Goal: Task Accomplishment & Management: Complete application form

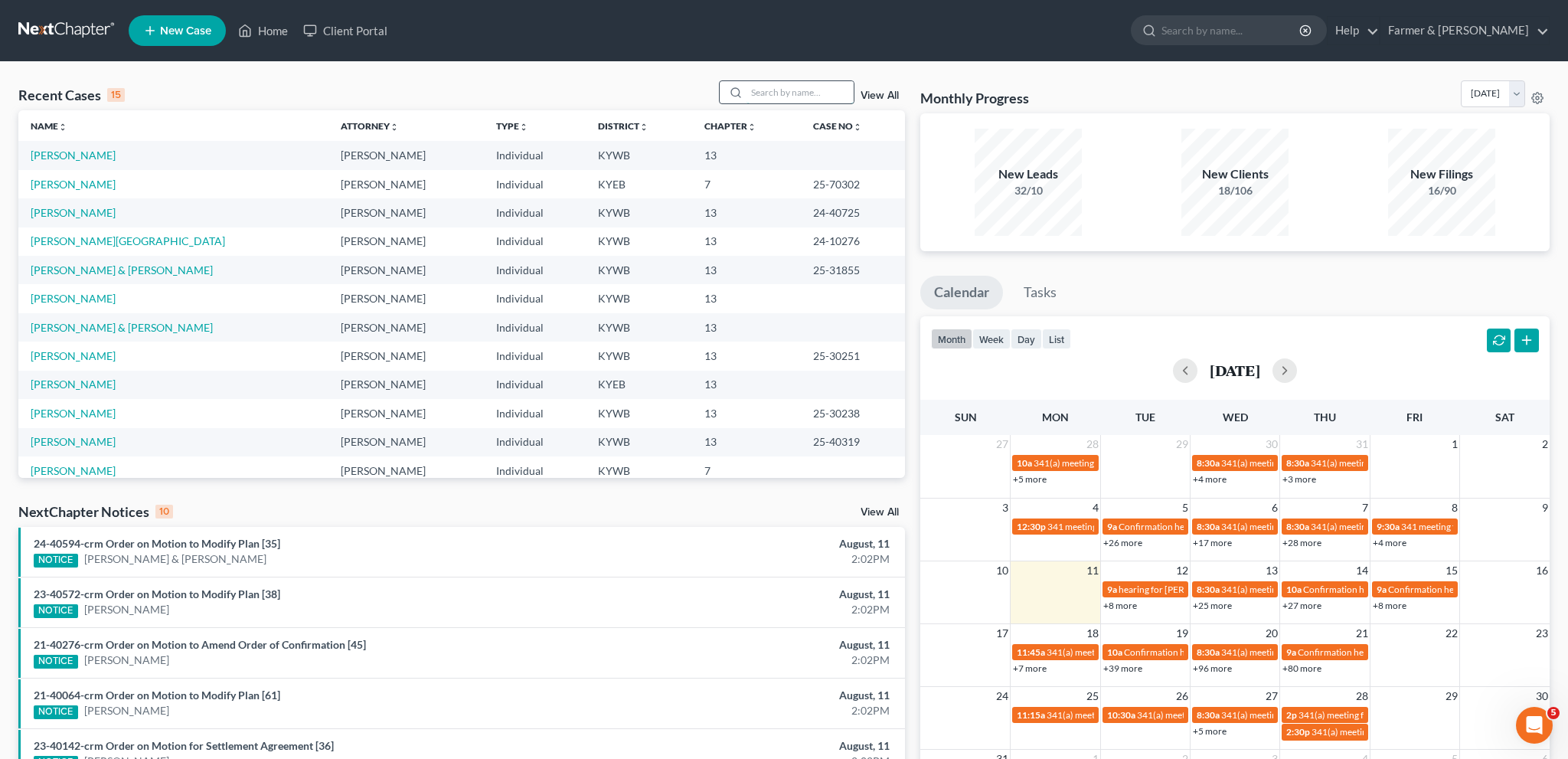
click at [825, 92] on input "search" at bounding box center [800, 92] width 108 height 22
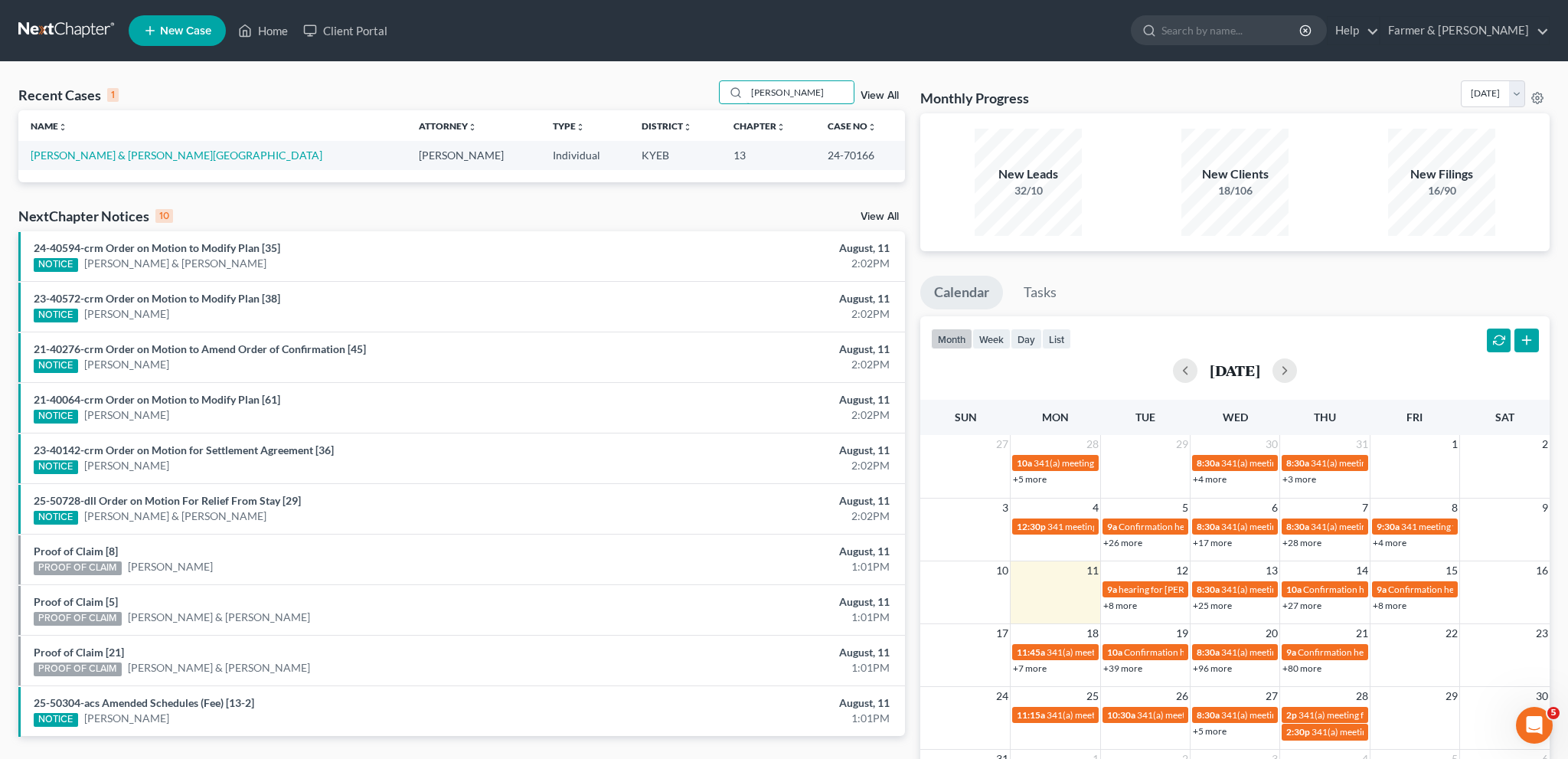
type input "dinsmore"
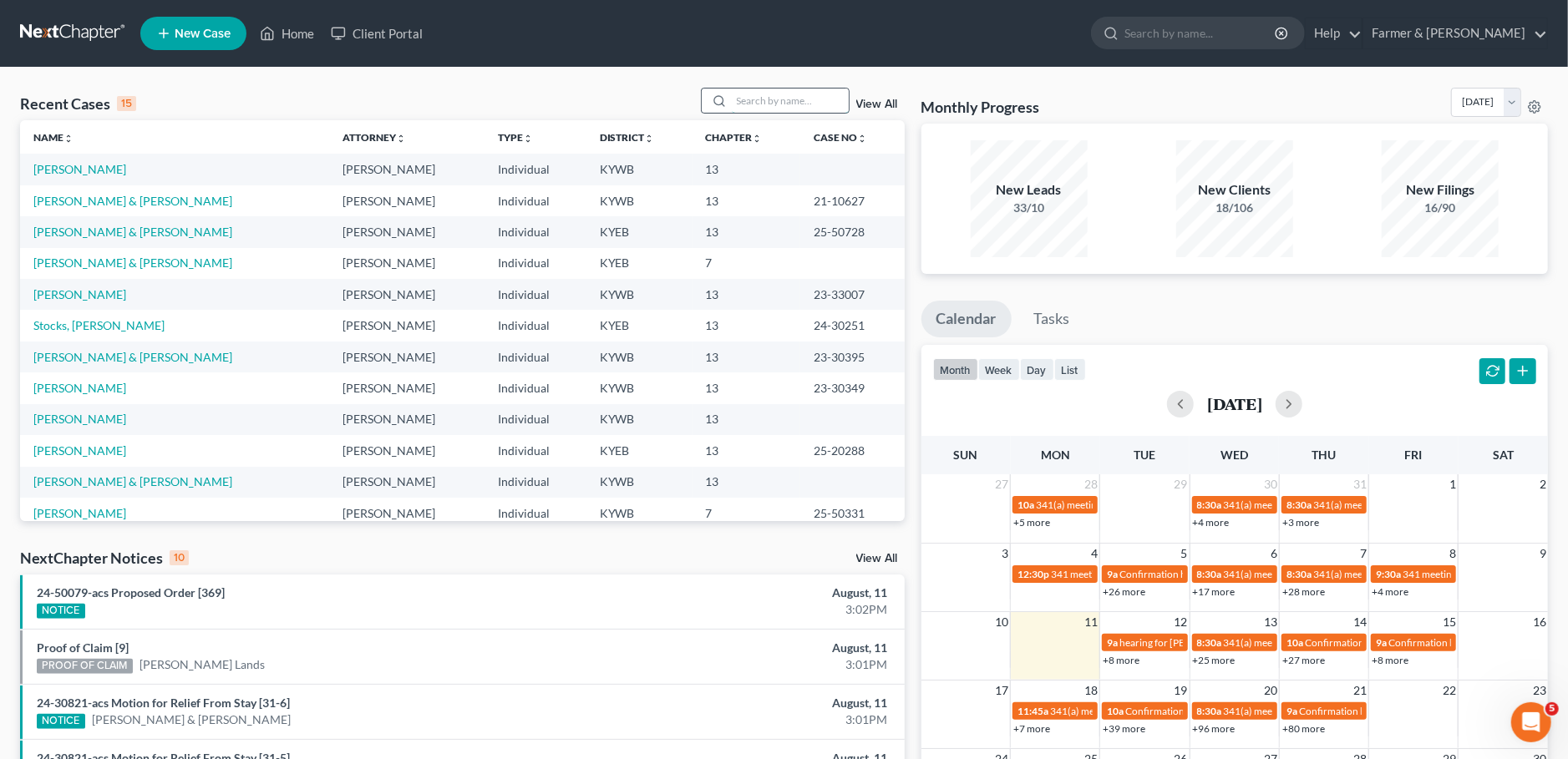
click at [778, 100] on input "search" at bounding box center [790, 101] width 117 height 24
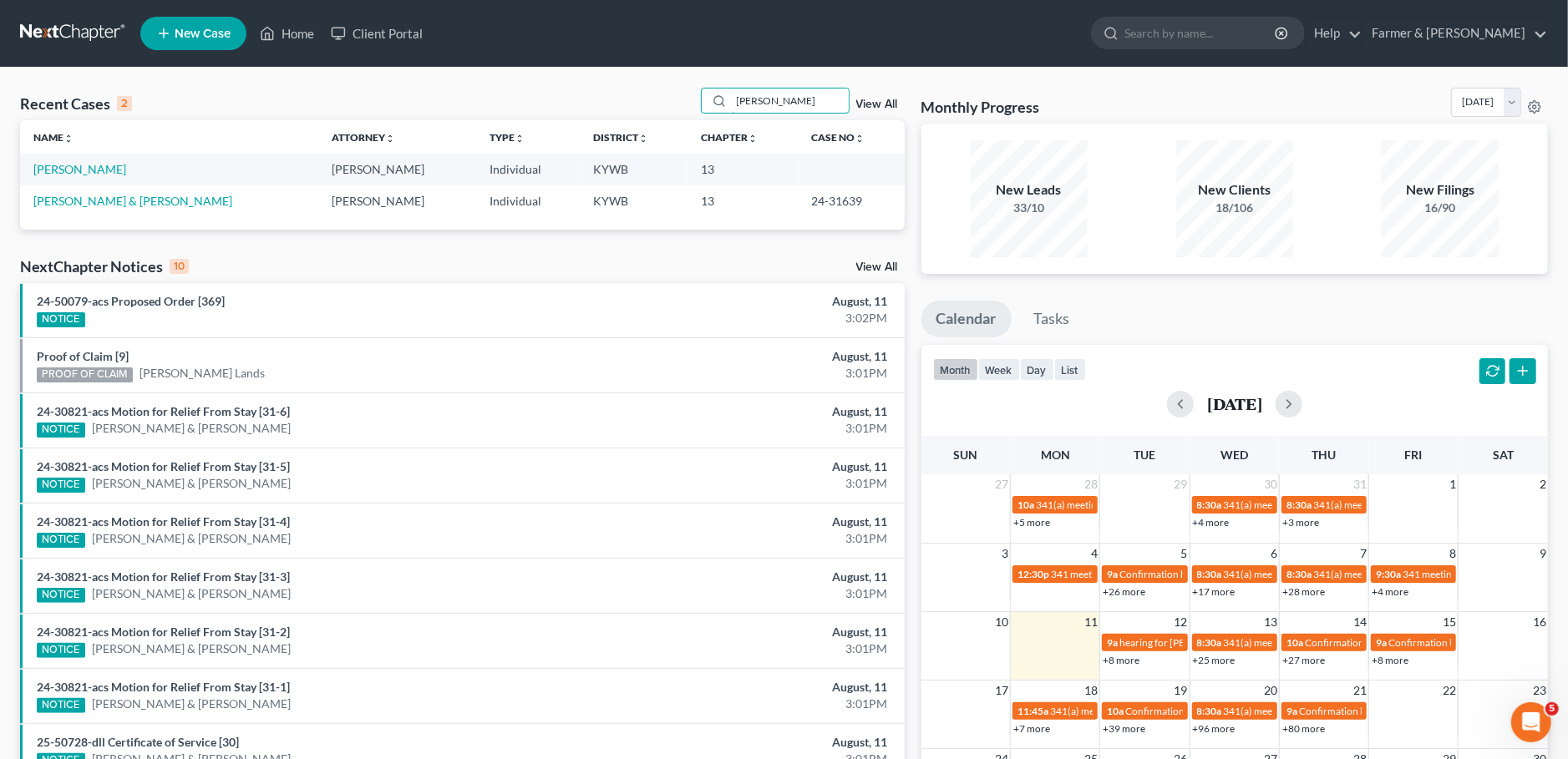
type input "[PERSON_NAME]"
click at [58, 171] on link "[PERSON_NAME]" at bounding box center [79, 169] width 93 height 14
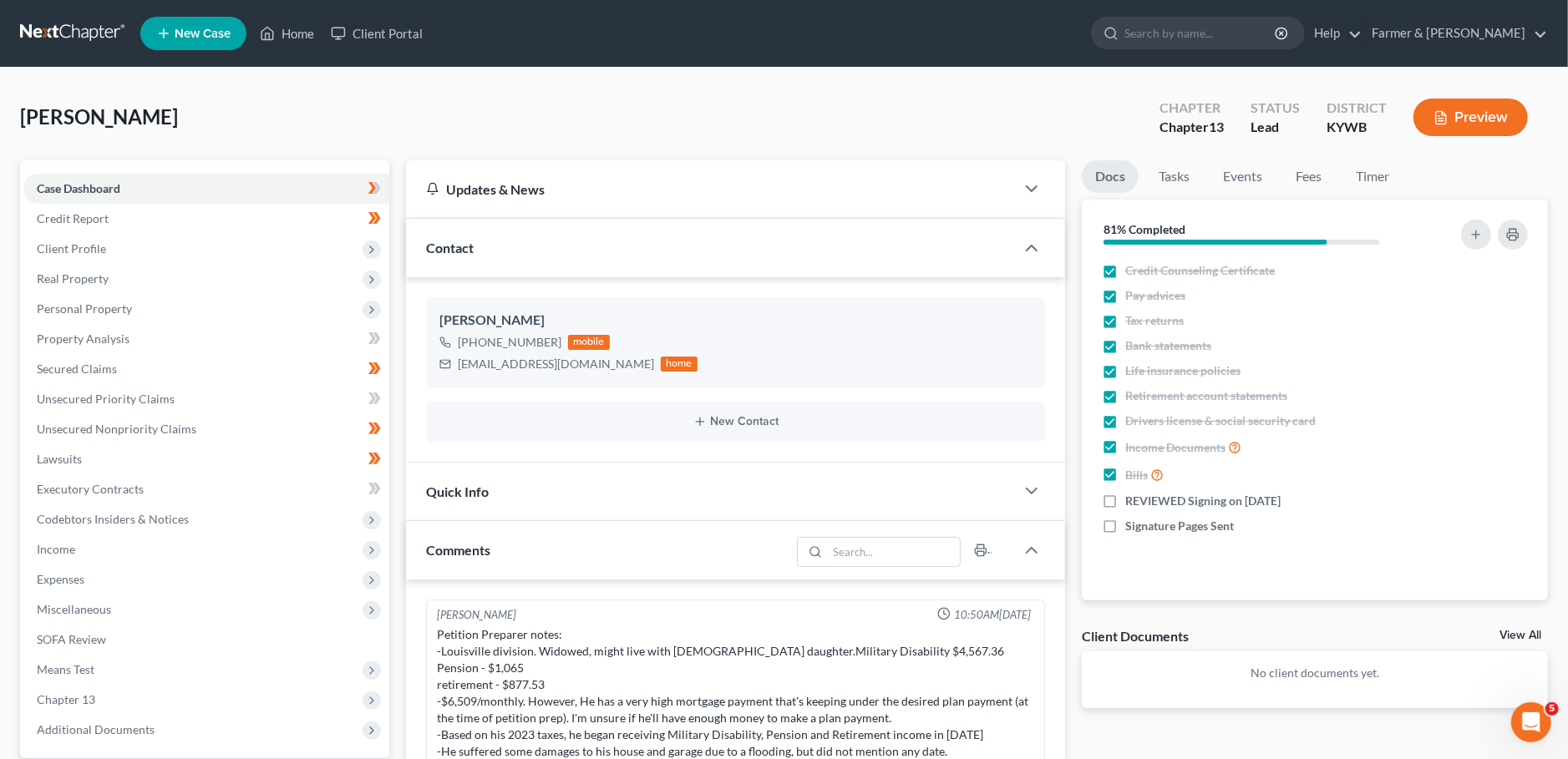
scroll to position [3, 0]
click at [84, 244] on span "Client Profile" at bounding box center [71, 248] width 69 height 14
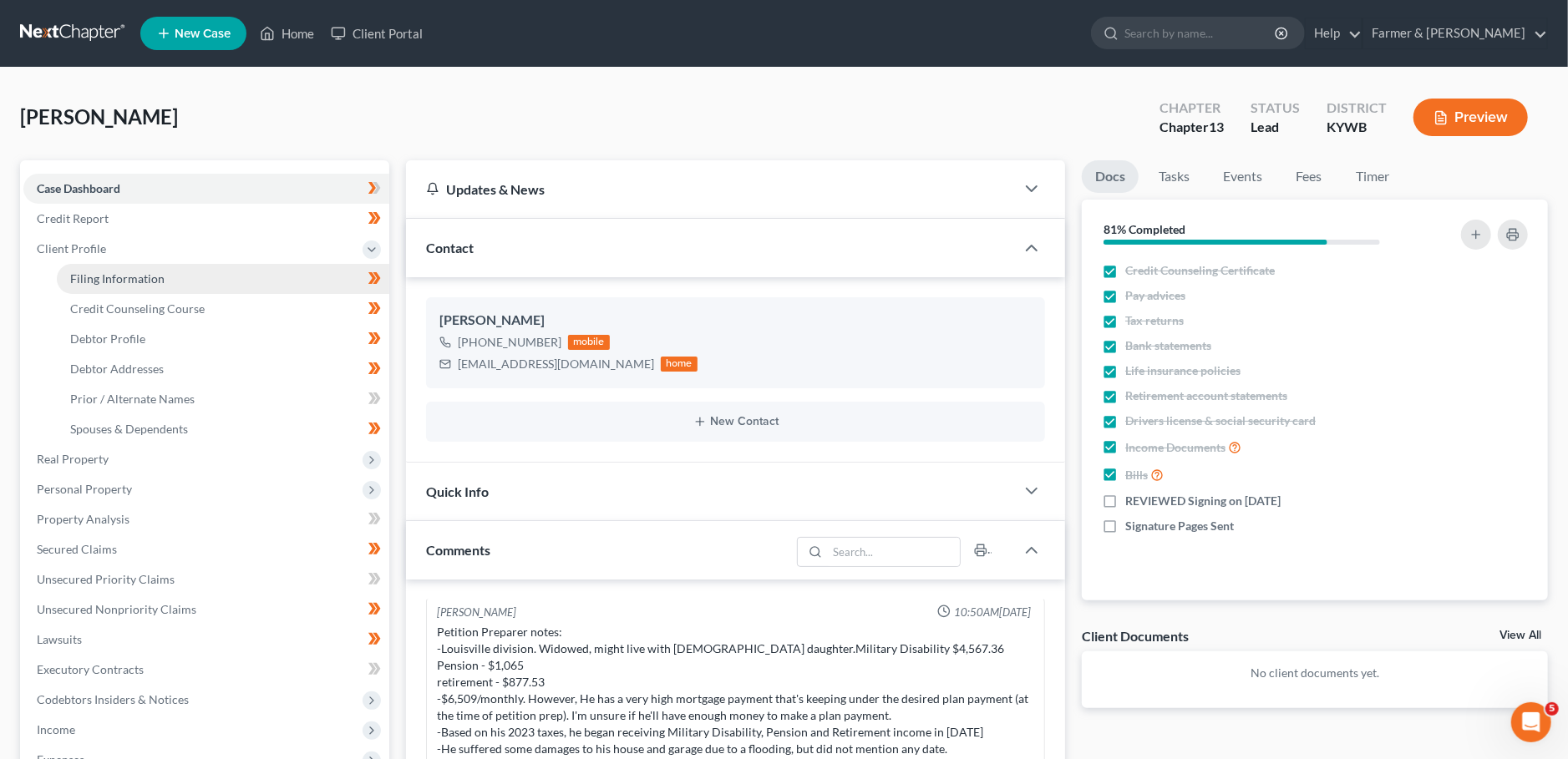
click at [82, 279] on span "Filing Information" at bounding box center [117, 278] width 95 height 14
select select "1"
select select "0"
select select "3"
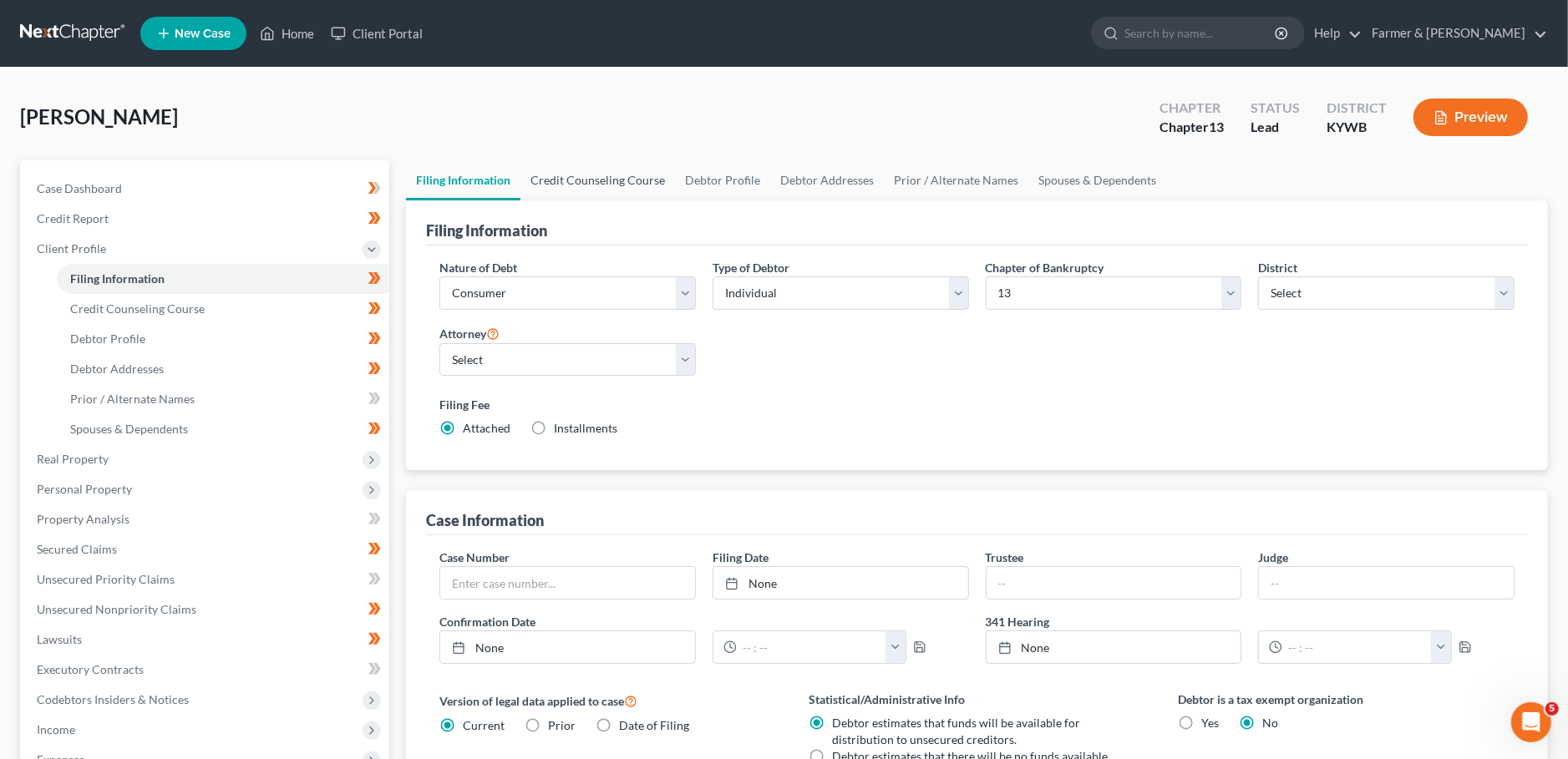
click at [607, 183] on link "Credit Counseling Course" at bounding box center [598, 181] width 155 height 40
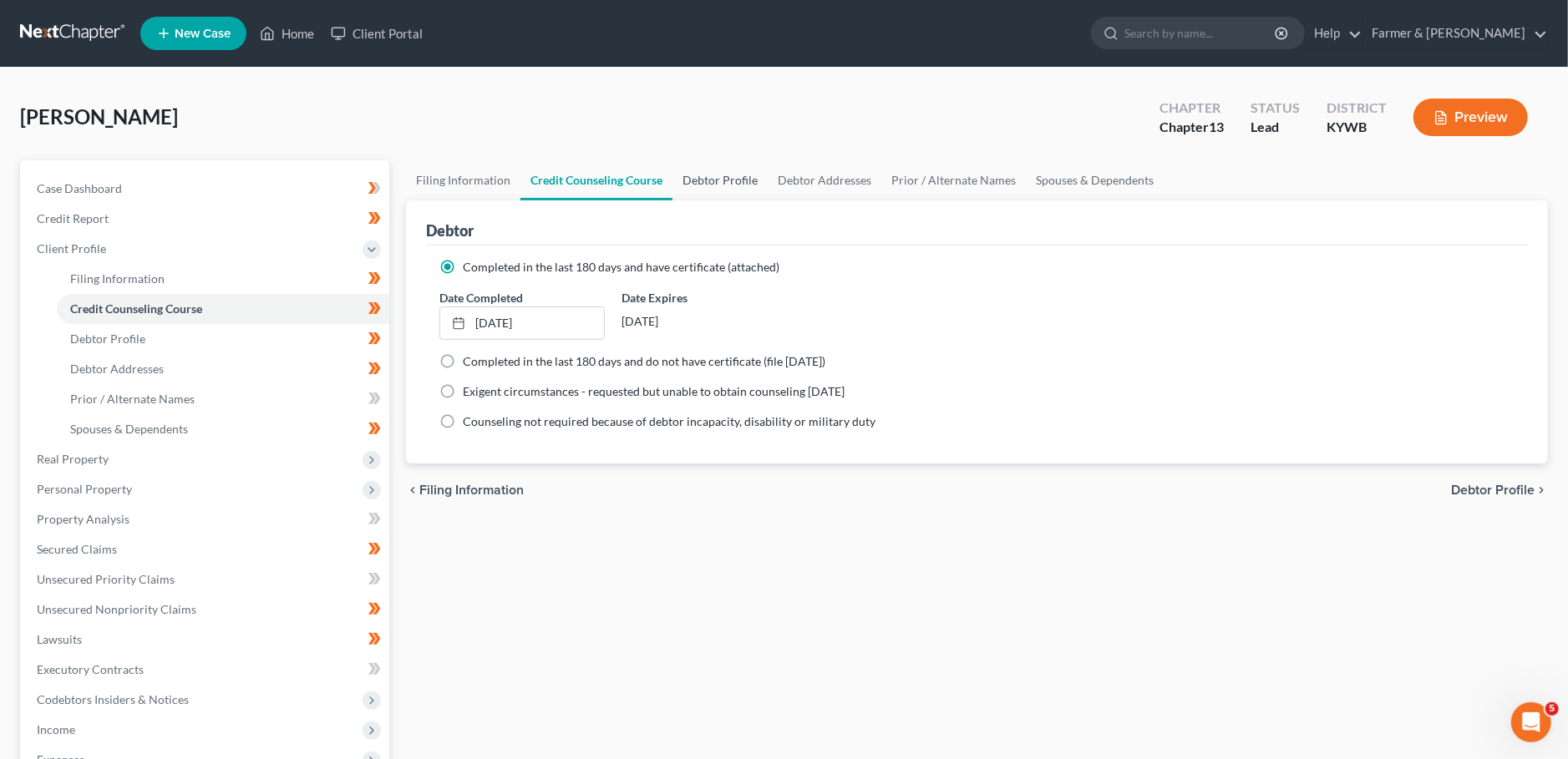
click at [729, 182] on link "Debtor Profile" at bounding box center [720, 181] width 96 height 40
select select "4"
select select "1"
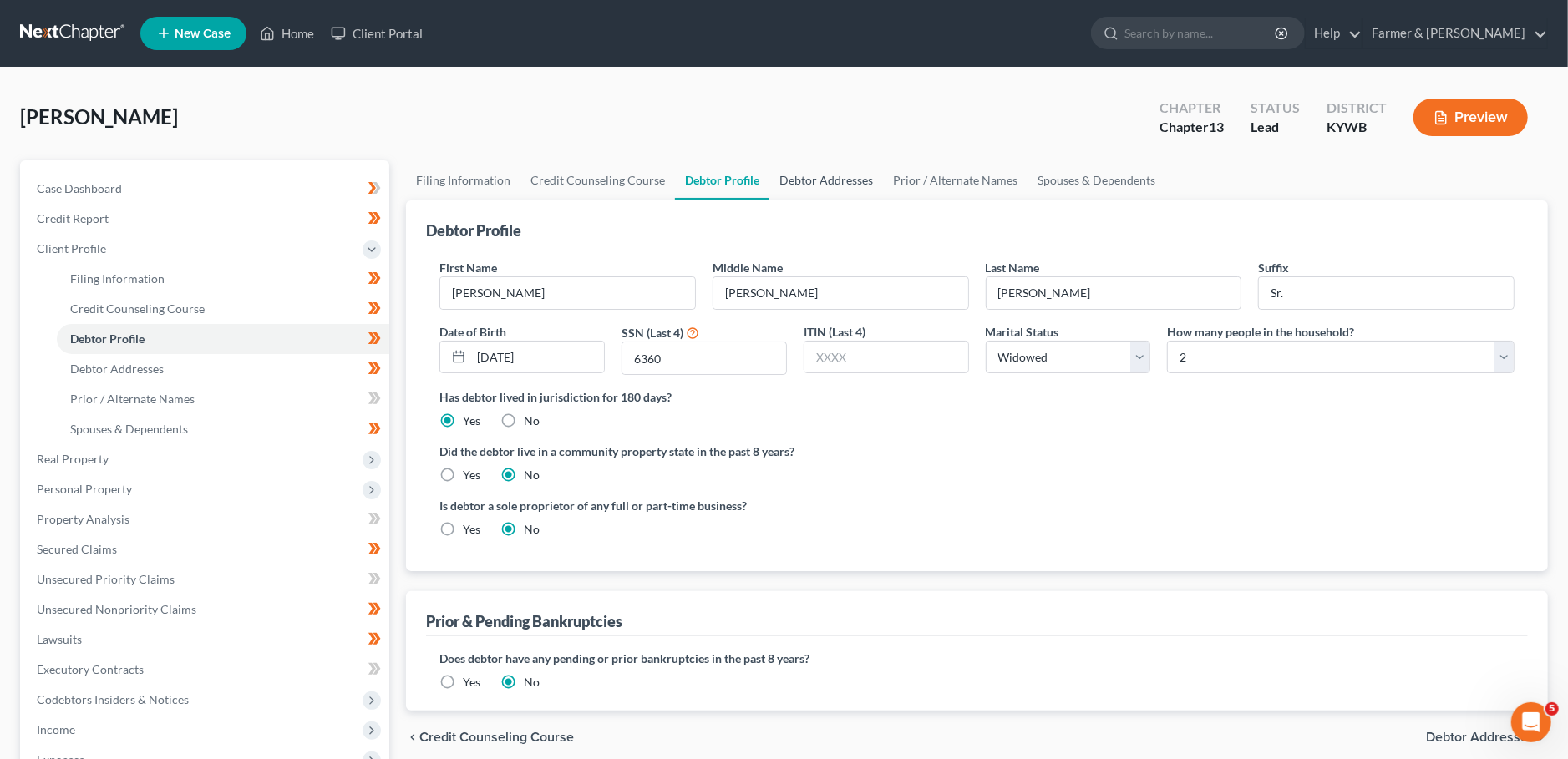
click at [794, 179] on link "Debtor Addresses" at bounding box center [826, 181] width 114 height 40
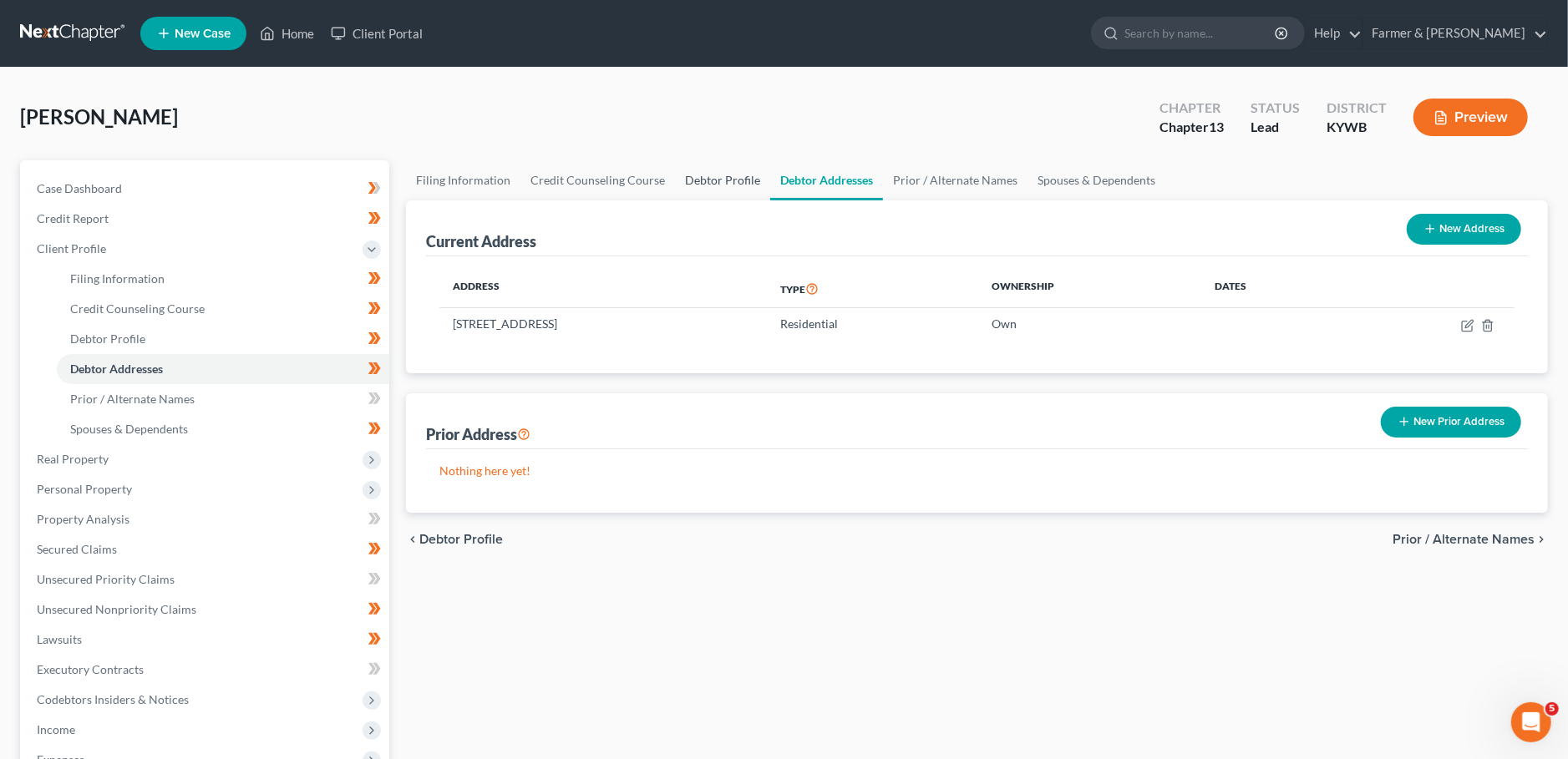
click at [723, 180] on link "Debtor Profile" at bounding box center [723, 181] width 96 height 40
select select "4"
select select "1"
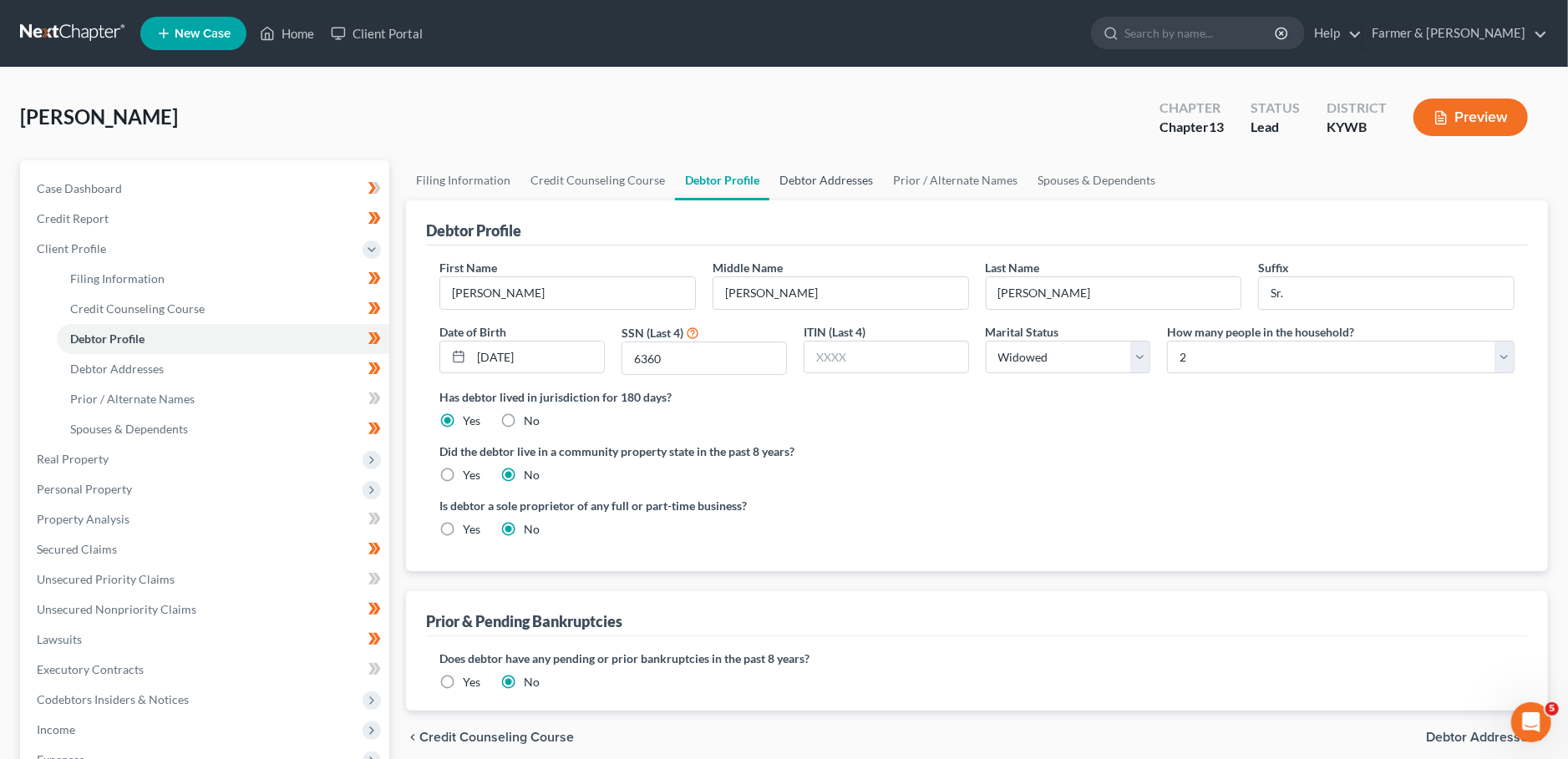
click at [814, 181] on link "Debtor Addresses" at bounding box center [826, 181] width 114 height 40
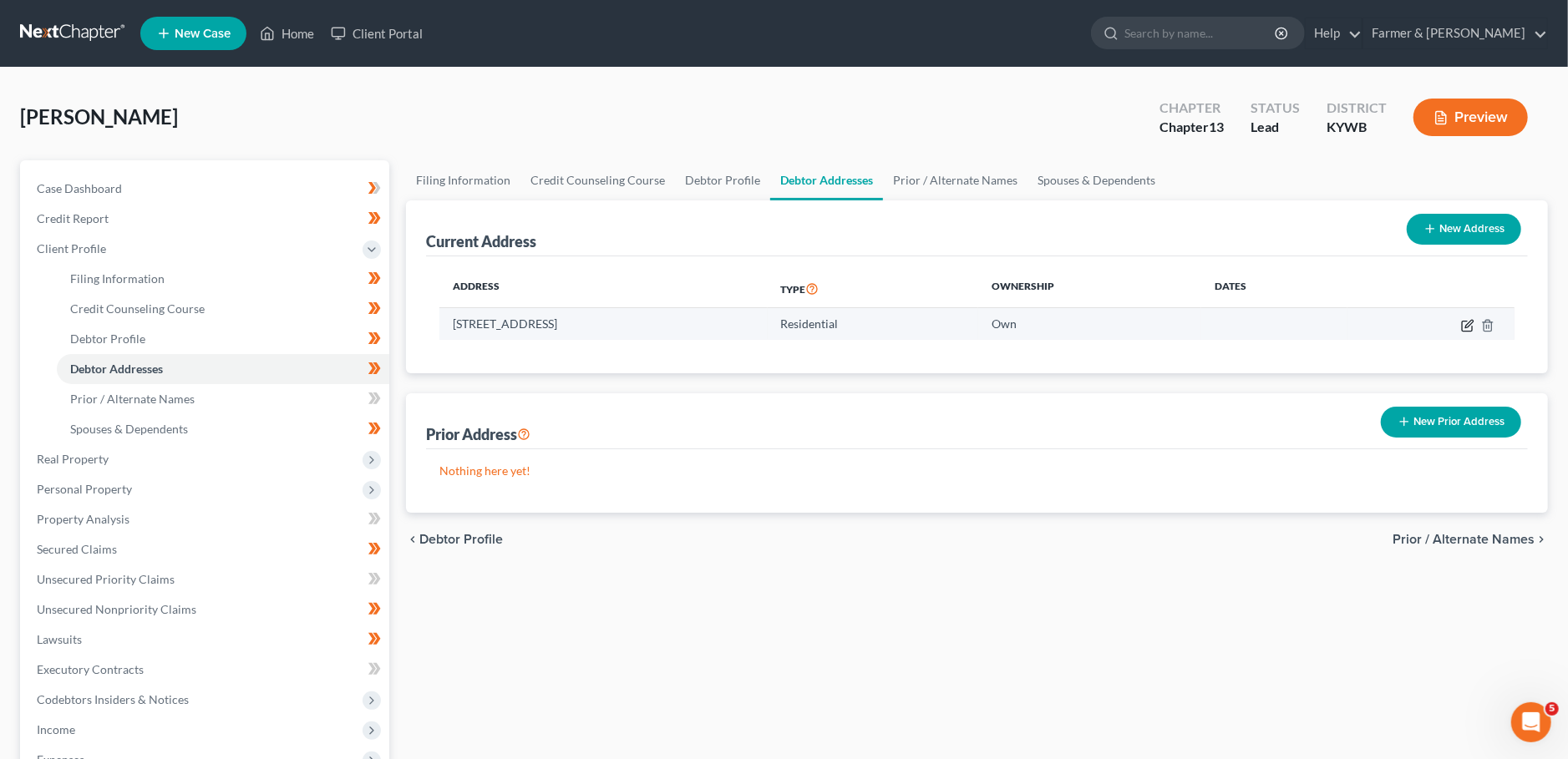
click at [1471, 323] on icon "button" at bounding box center [1467, 325] width 13 height 13
select select "18"
select select "46"
select select "0"
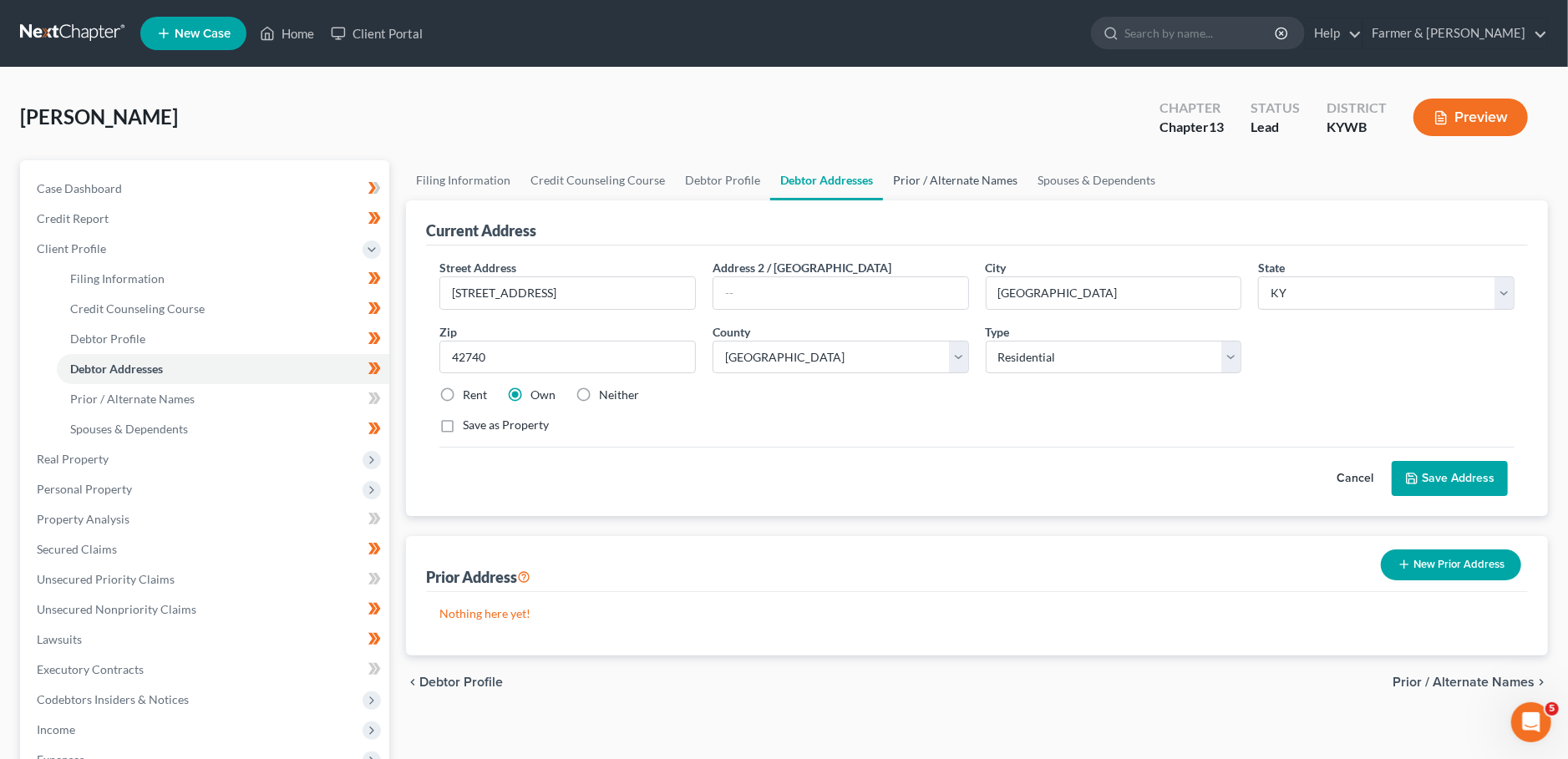
click at [968, 174] on link "Prior / Alternate Names" at bounding box center [955, 181] width 144 height 40
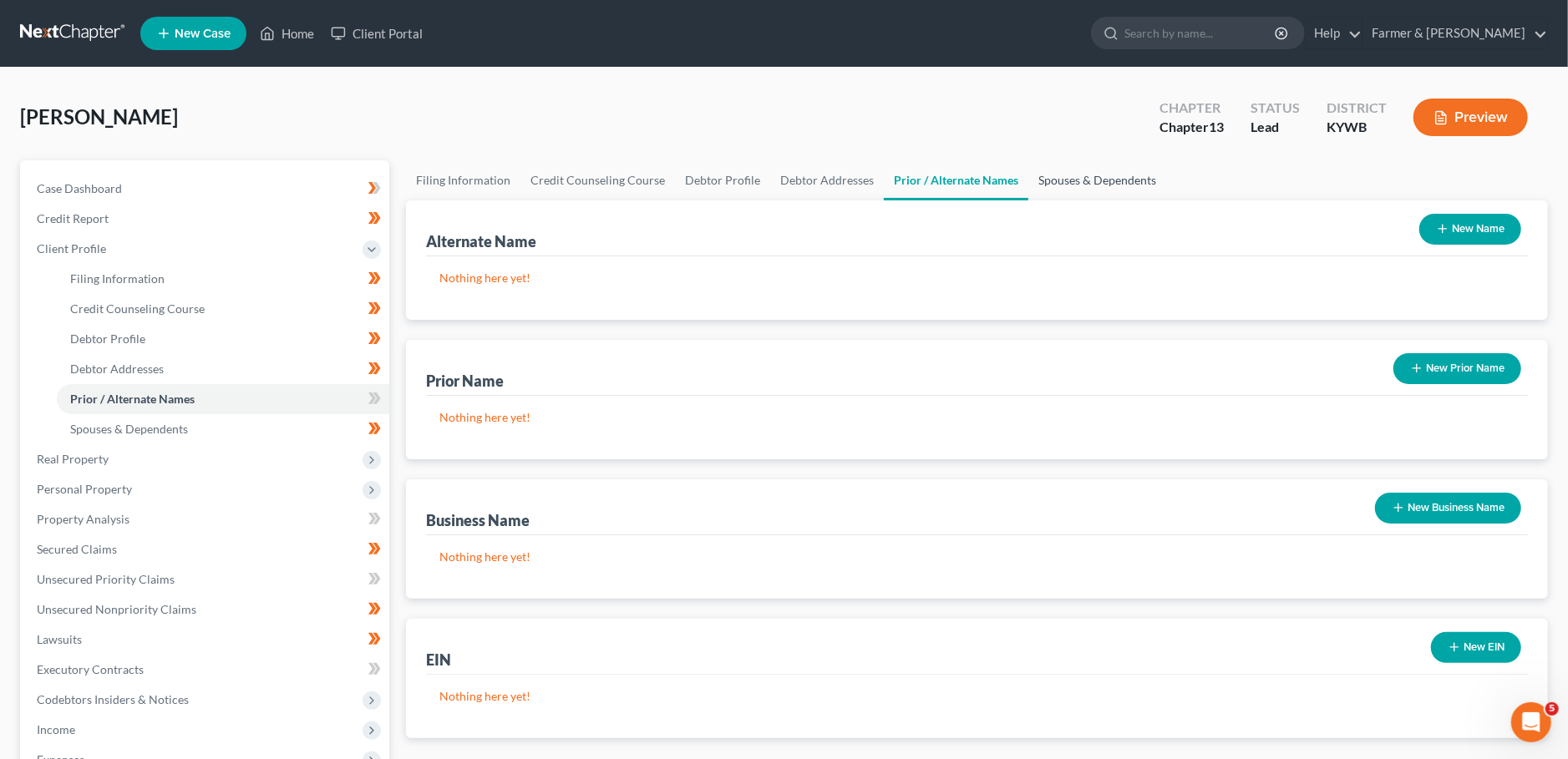
click at [1073, 181] on link "Spouses & Dependents" at bounding box center [1097, 181] width 138 height 40
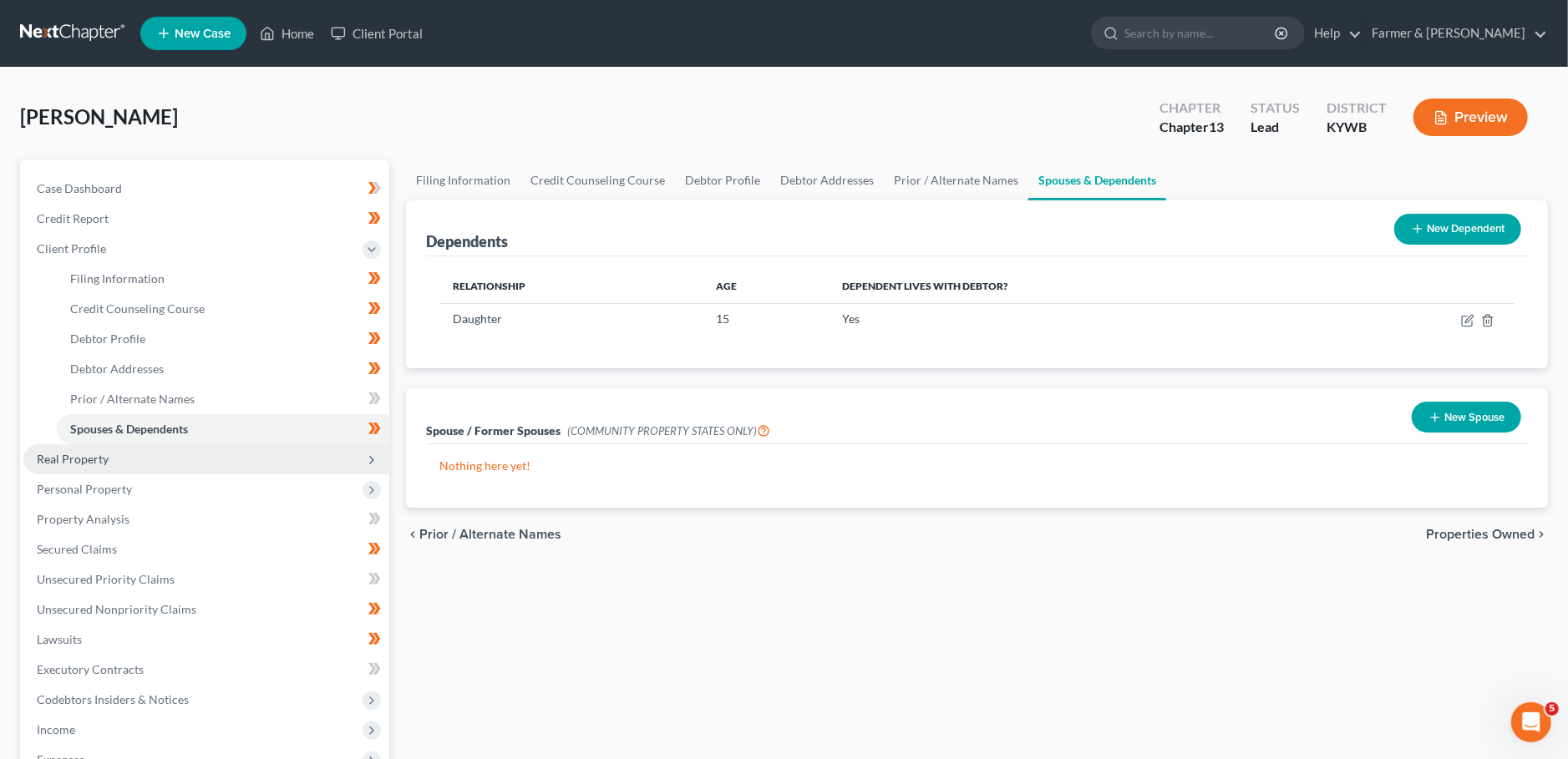
click at [192, 464] on span "Real Property" at bounding box center [206, 459] width 366 height 30
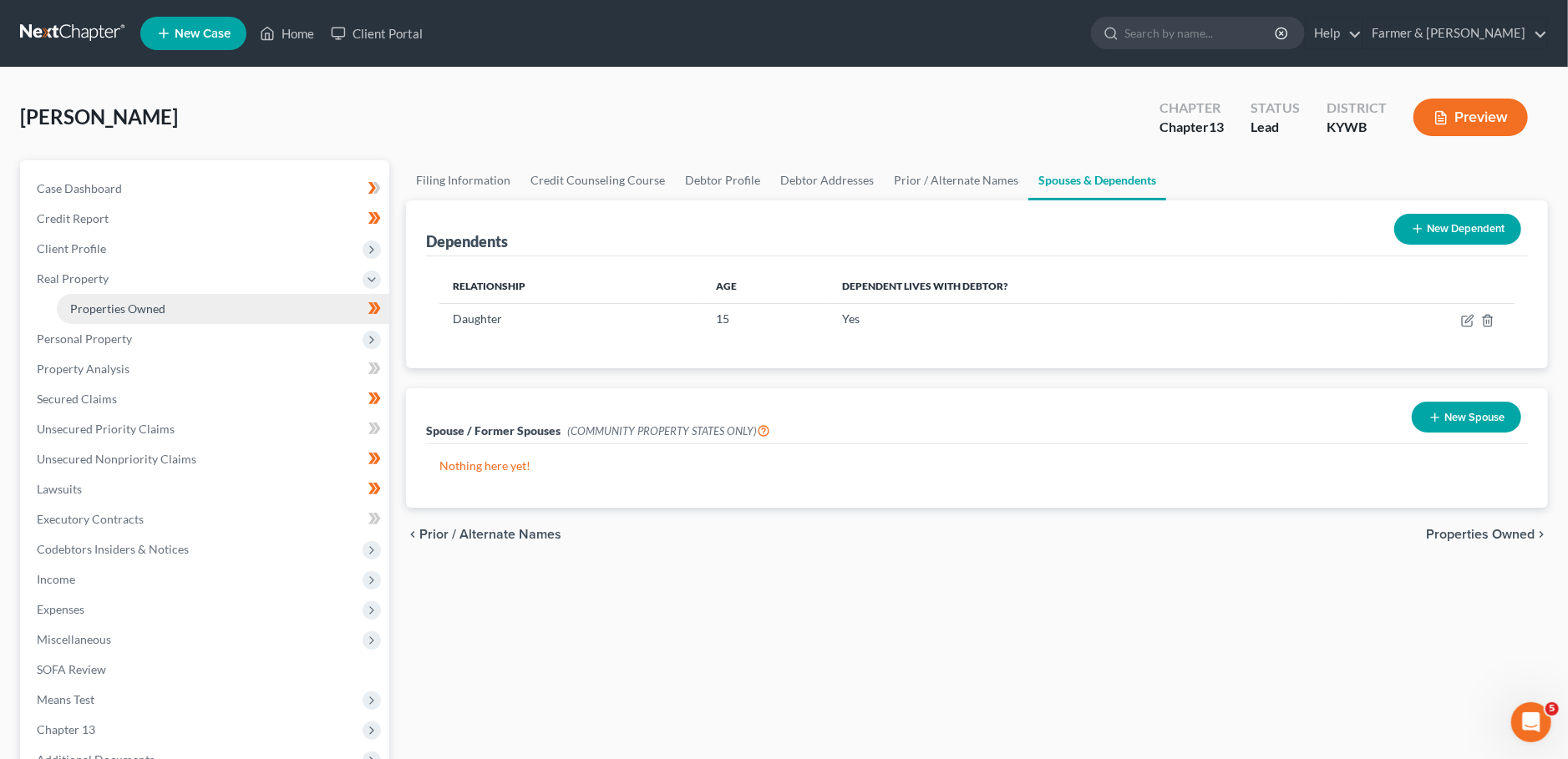
click at [208, 315] on link "Properties Owned" at bounding box center [222, 308] width 333 height 30
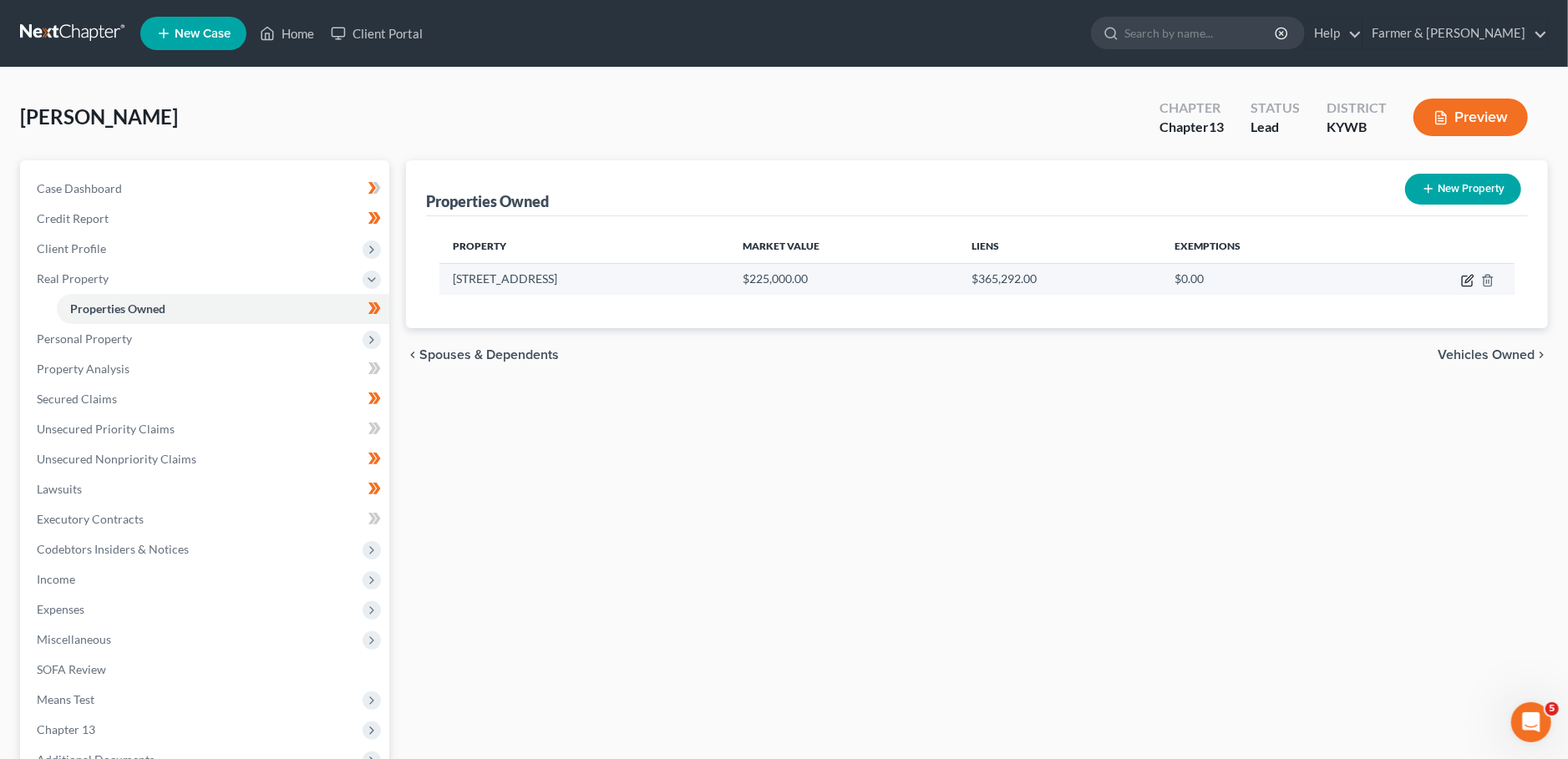
click at [1465, 281] on icon "button" at bounding box center [1468, 278] width 8 height 8
select select "18"
select select "46"
select select "0"
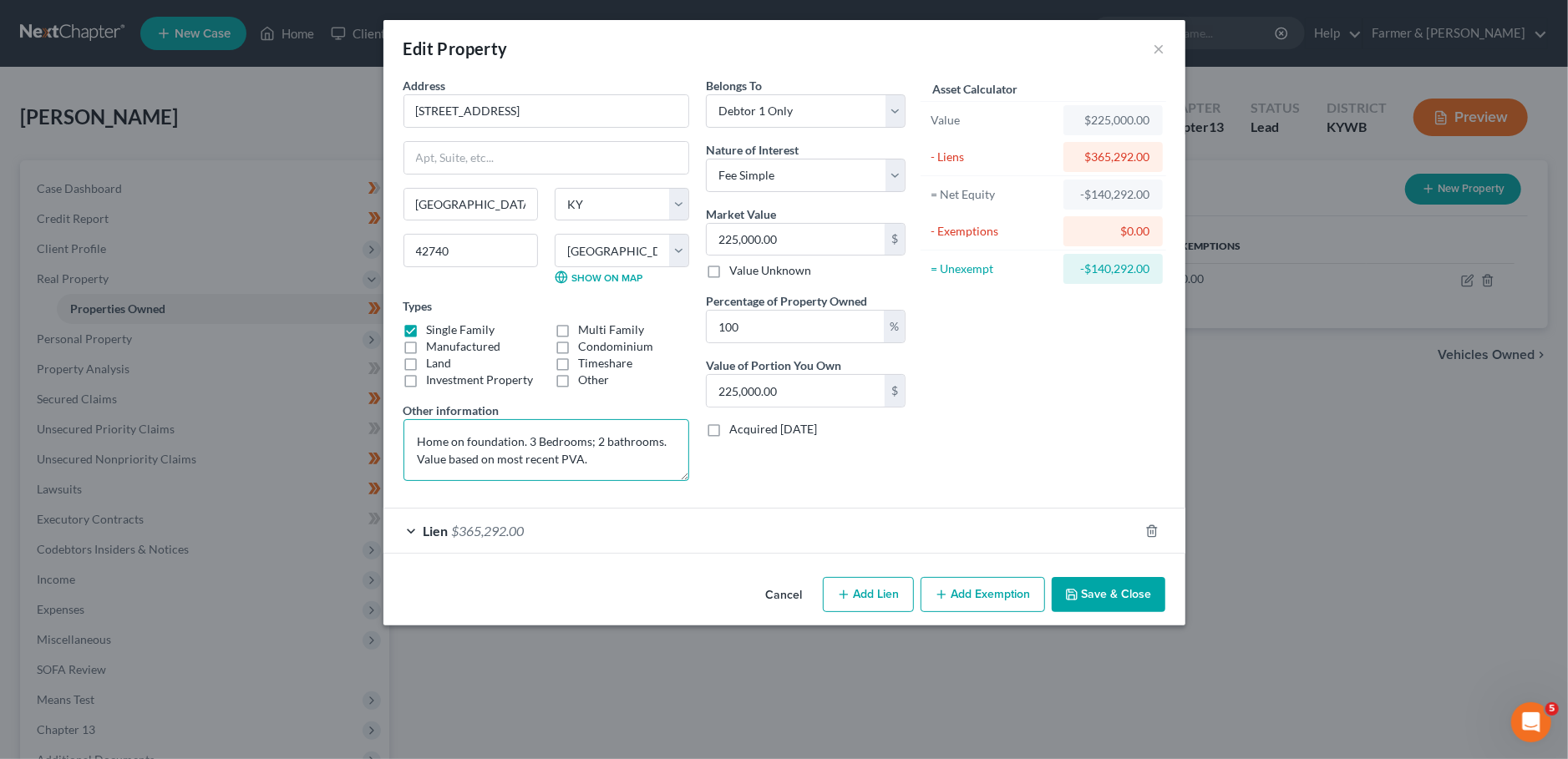
drag, startPoint x: 626, startPoint y: 451, endPoint x: 240, endPoint y: 432, distance: 386.5
click at [403, 432] on textarea "Home on foundation. 3 Bedrooms; 2 bathrooms. Value based on most recent PVA." at bounding box center [546, 450] width 286 height 62
drag, startPoint x: 565, startPoint y: 116, endPoint x: 293, endPoint y: 96, distance: 272.7
click at [404, 96] on input "[STREET_ADDRESS]" at bounding box center [546, 111] width 284 height 32
drag, startPoint x: 624, startPoint y: 460, endPoint x: 407, endPoint y: 454, distance: 217.1
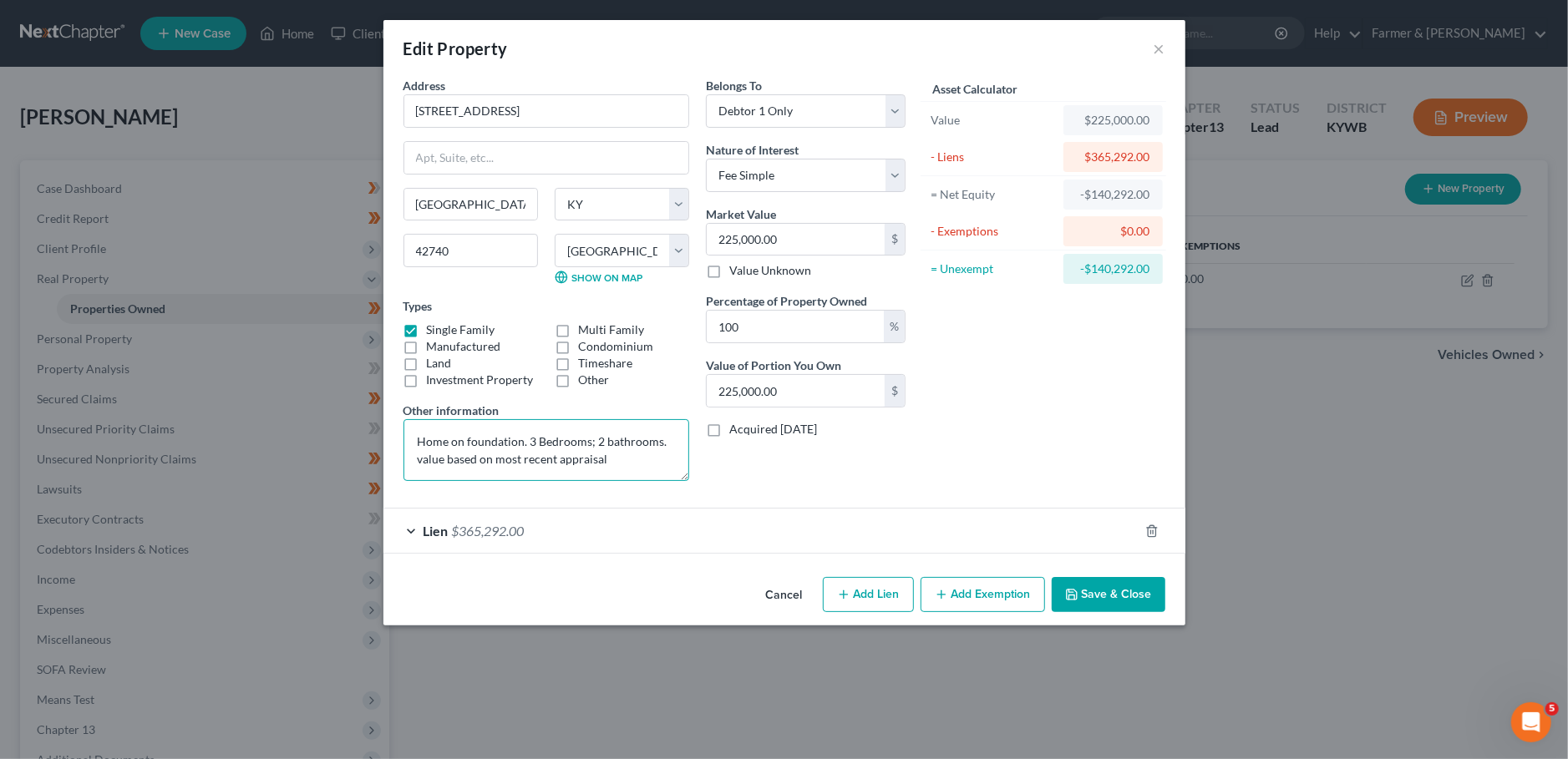
click at [407, 454] on textarea "Home on foundation. 3 Bedrooms; 2 bathrooms. value based on most recent apprais…" at bounding box center [546, 450] width 286 height 62
type textarea "Home on foundation. 3 Bedrooms; 2 bathrooms. value based on current market"
click at [805, 241] on input "225,000.00" at bounding box center [795, 240] width 178 height 32
type input "3"
type input "3.00"
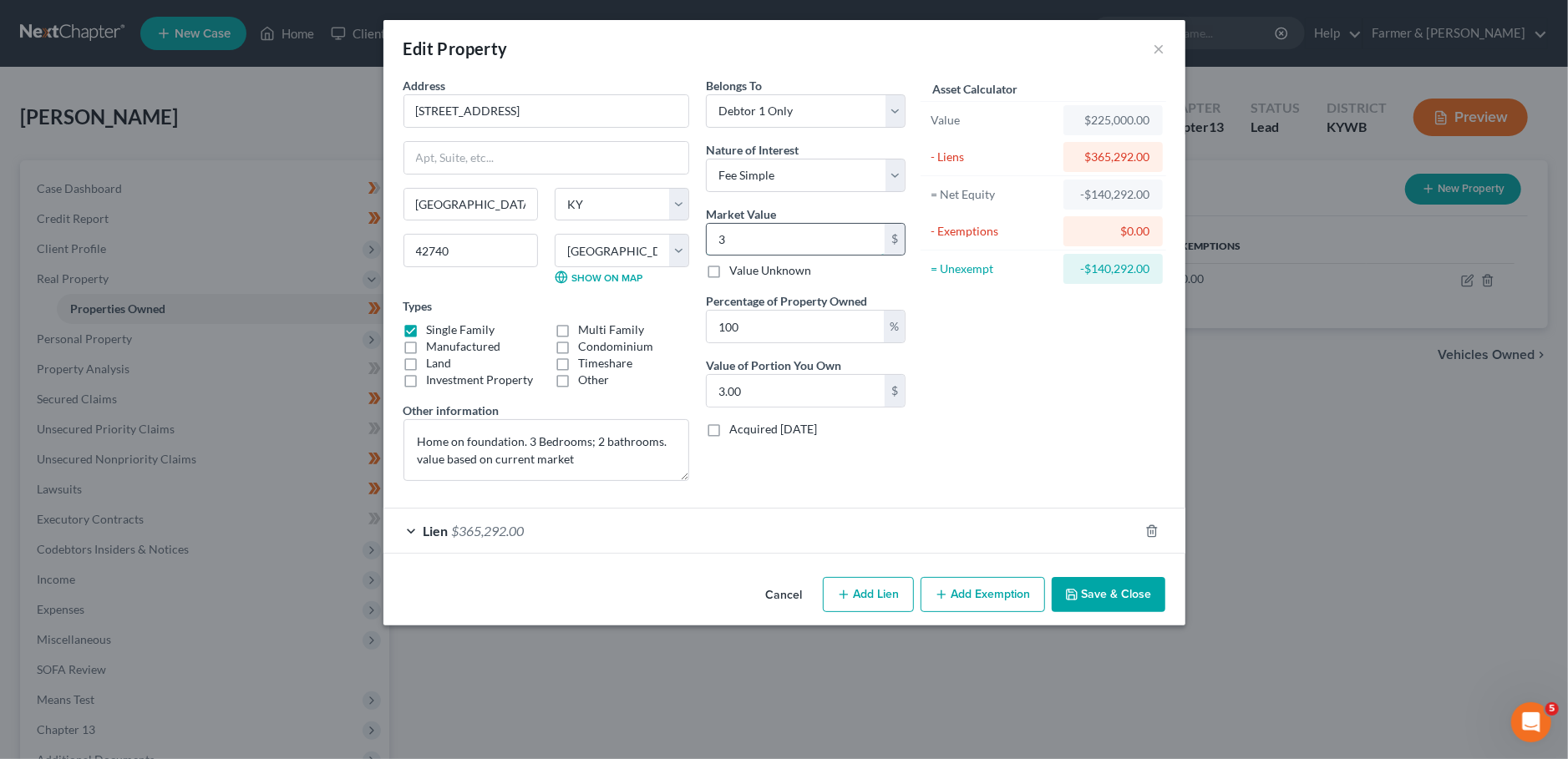
type input "34"
type input "34.00"
type input "342"
type input "342.00"
type input "3420"
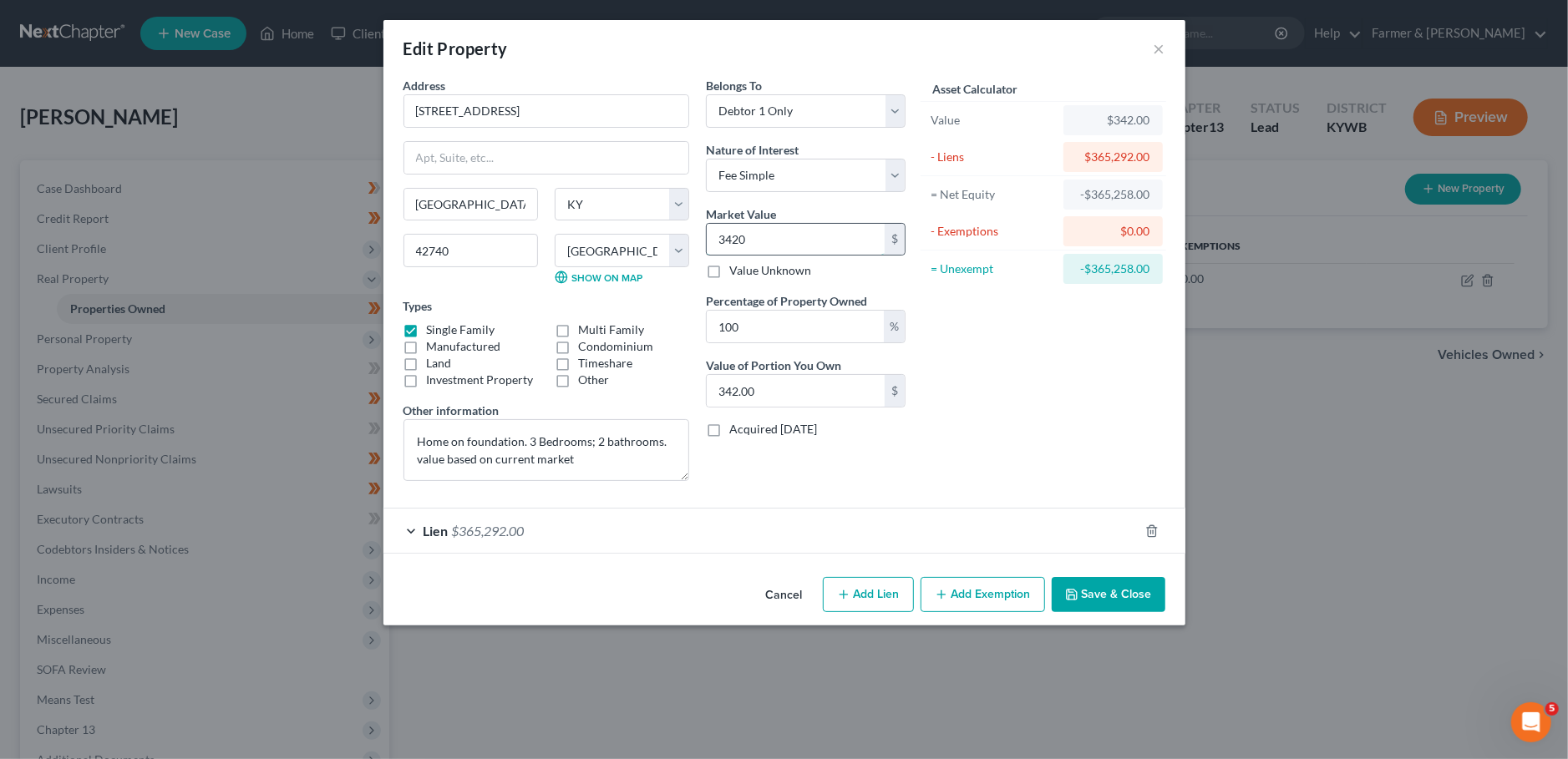
type input "3,420.00"
type input "3,4200"
type input "34,200.00"
type input "34,2000"
type input "342,000.00"
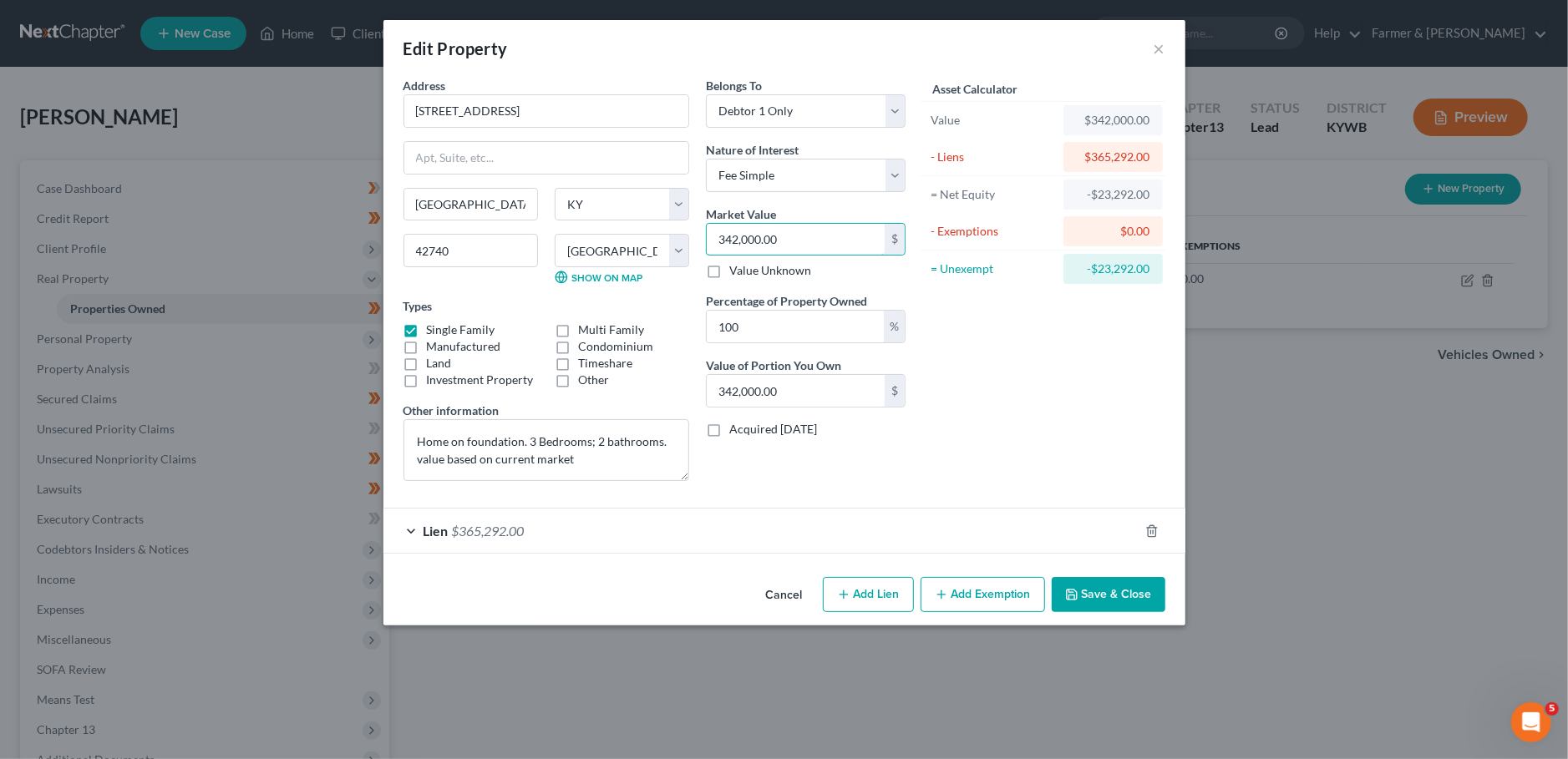
type input "342,000.00"
click at [796, 540] on div "Lien $365,292.00" at bounding box center [760, 531] width 755 height 44
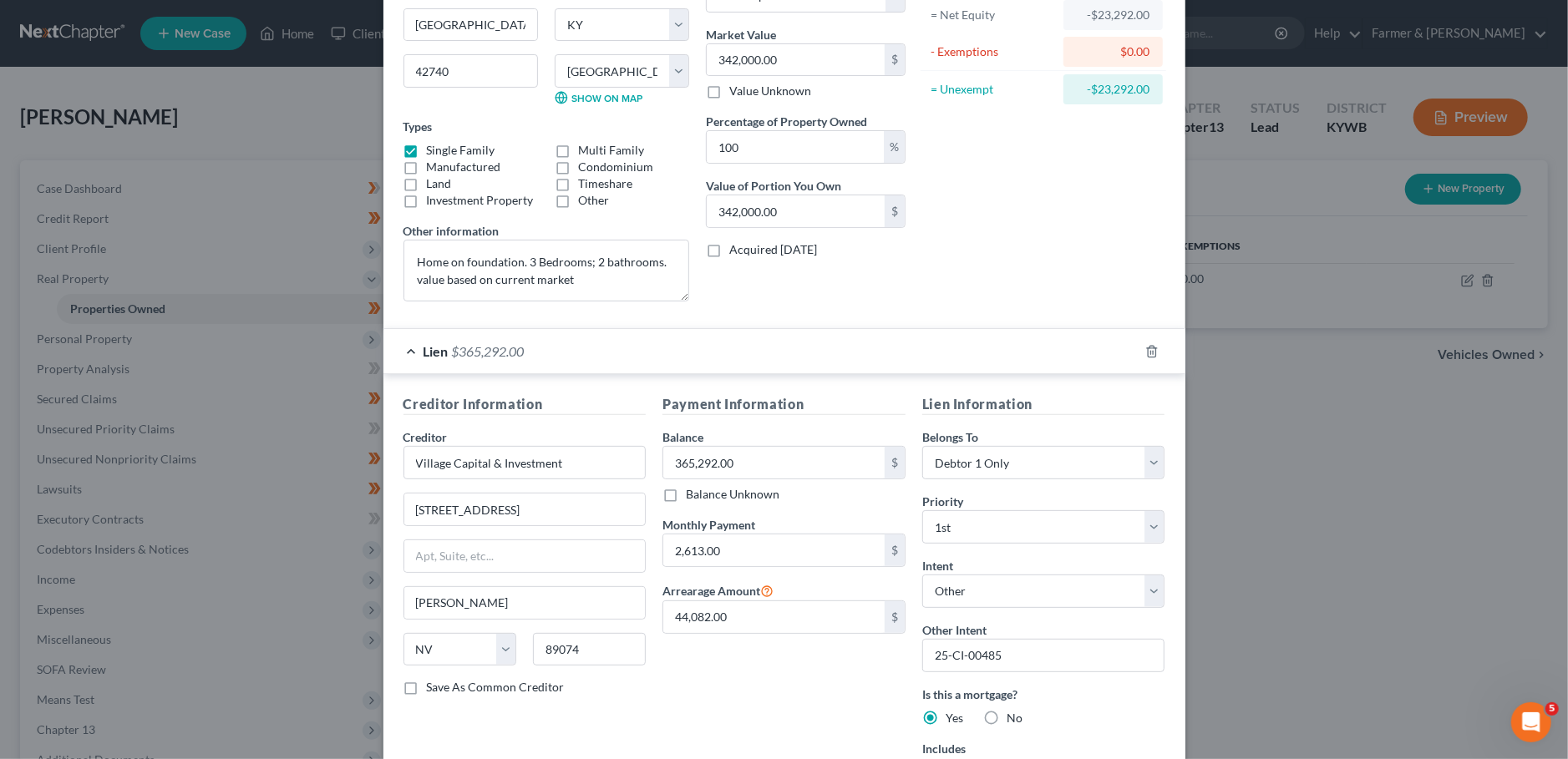
scroll to position [314, 0]
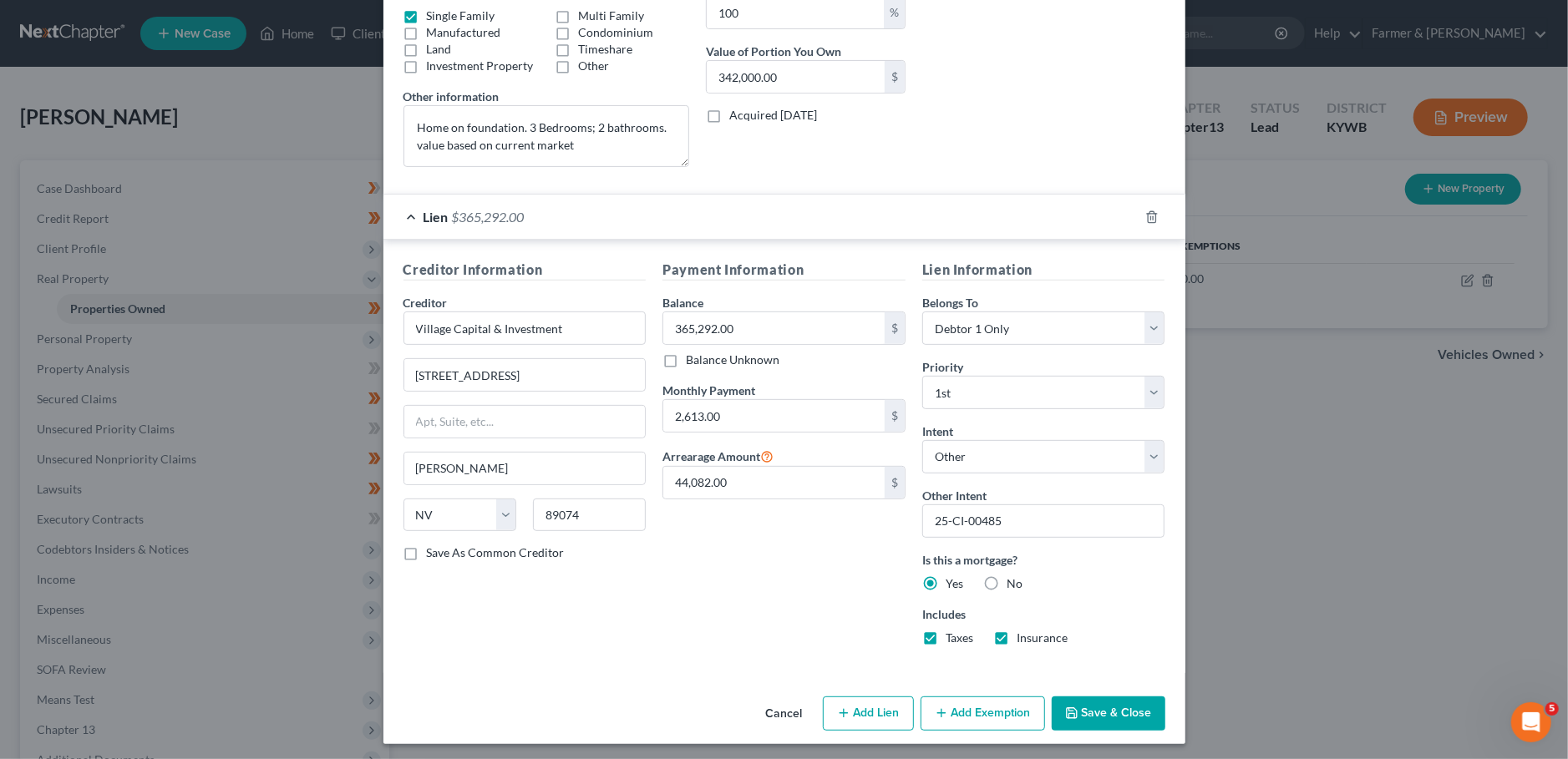
click at [1111, 710] on button "Save & Close" at bounding box center [1108, 714] width 114 height 35
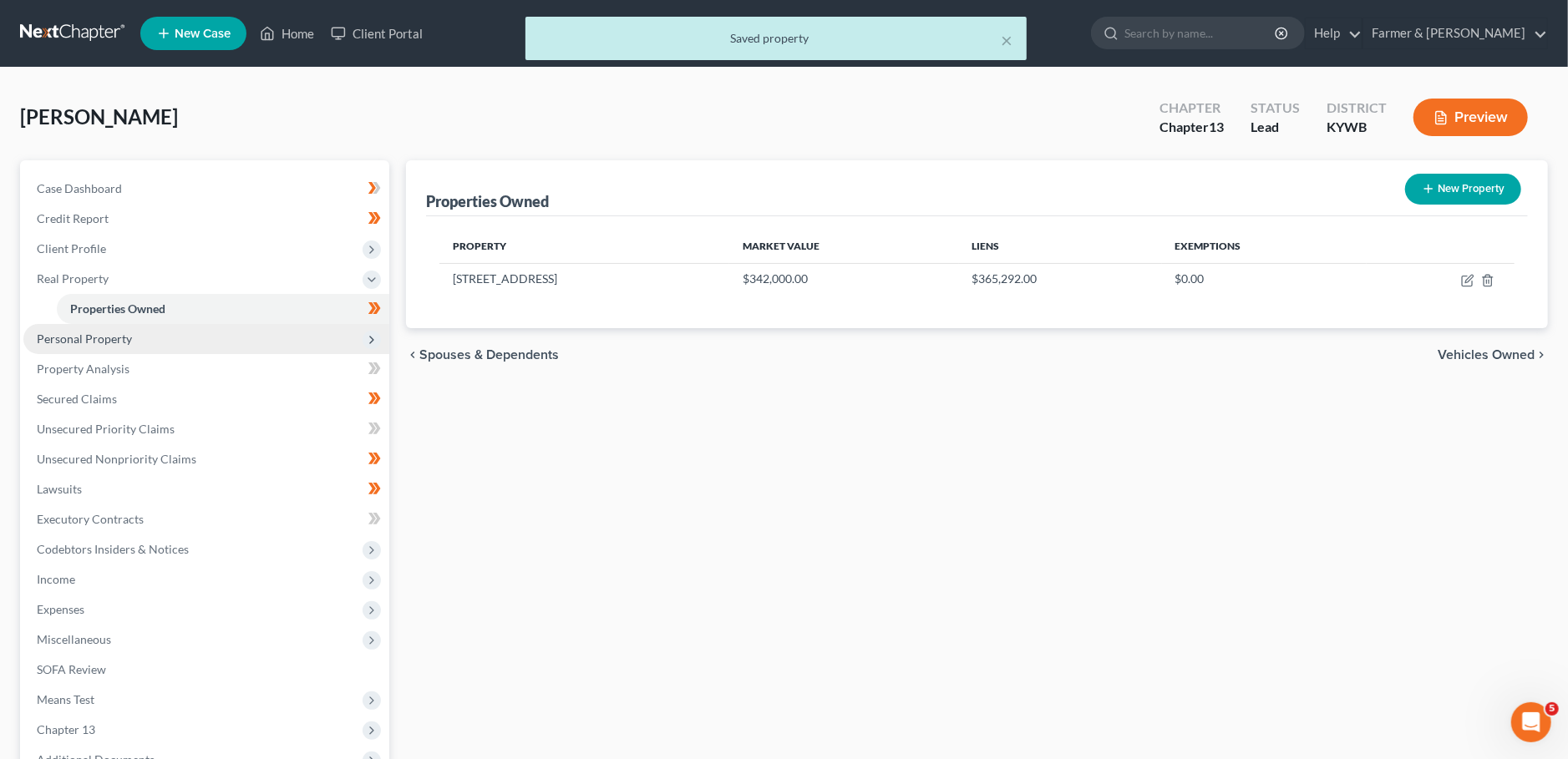
click at [82, 329] on span "Personal Property" at bounding box center [206, 339] width 366 height 30
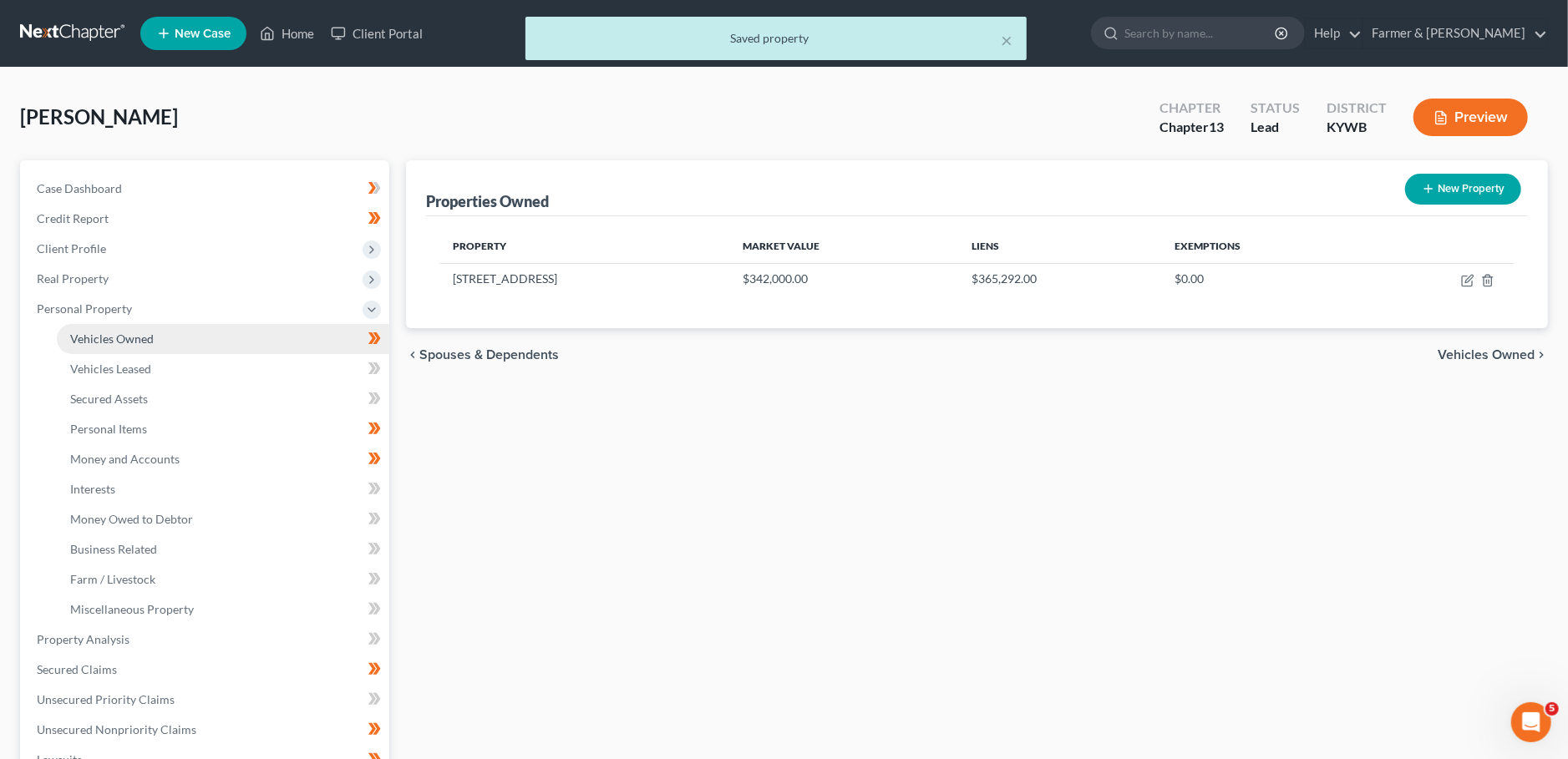
click at [96, 341] on span "Vehicles Owned" at bounding box center [112, 339] width 83 height 14
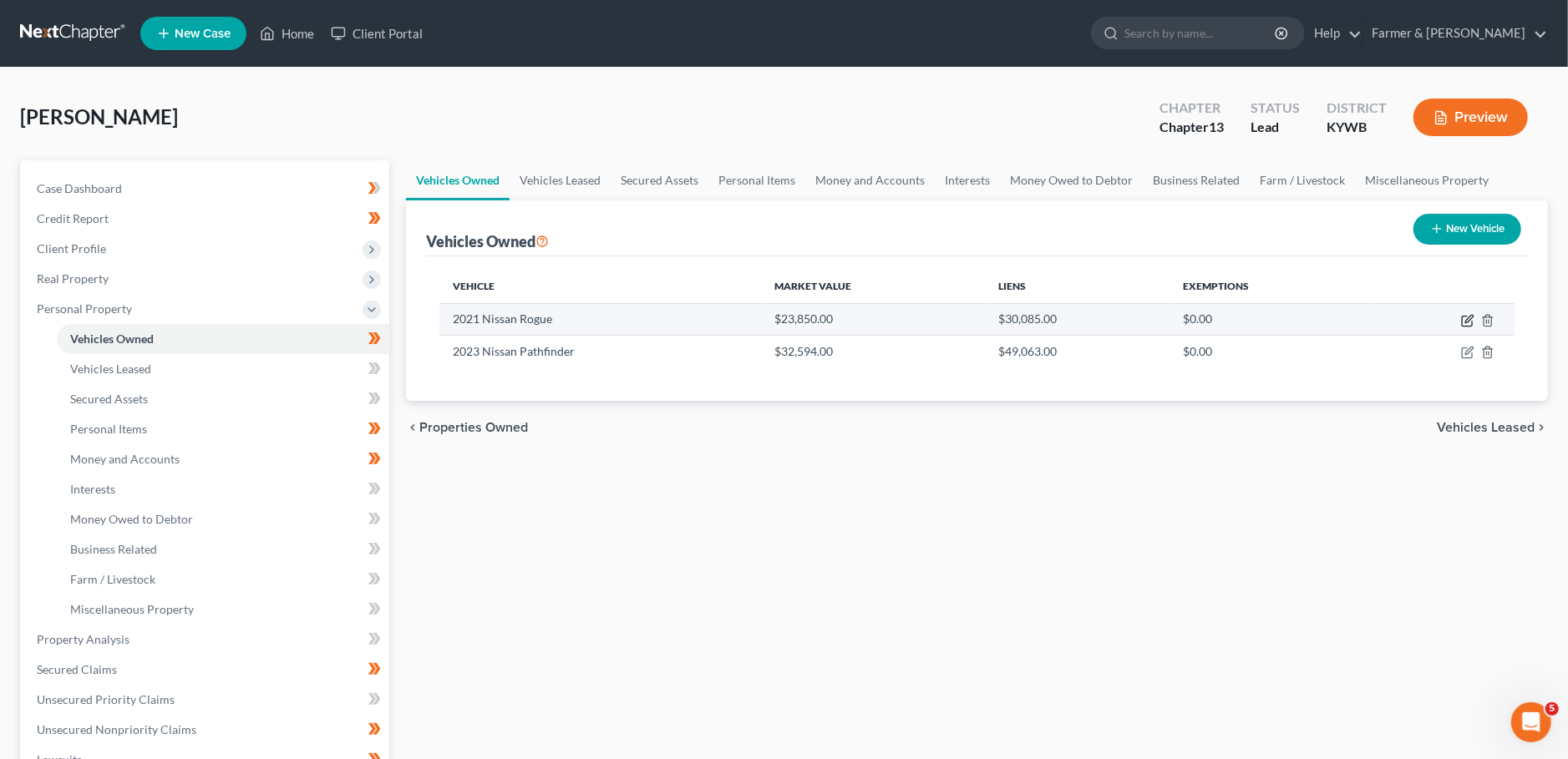
click at [1467, 316] on icon "button" at bounding box center [1467, 320] width 13 height 13
select select "0"
select select "5"
select select "2"
select select "0"
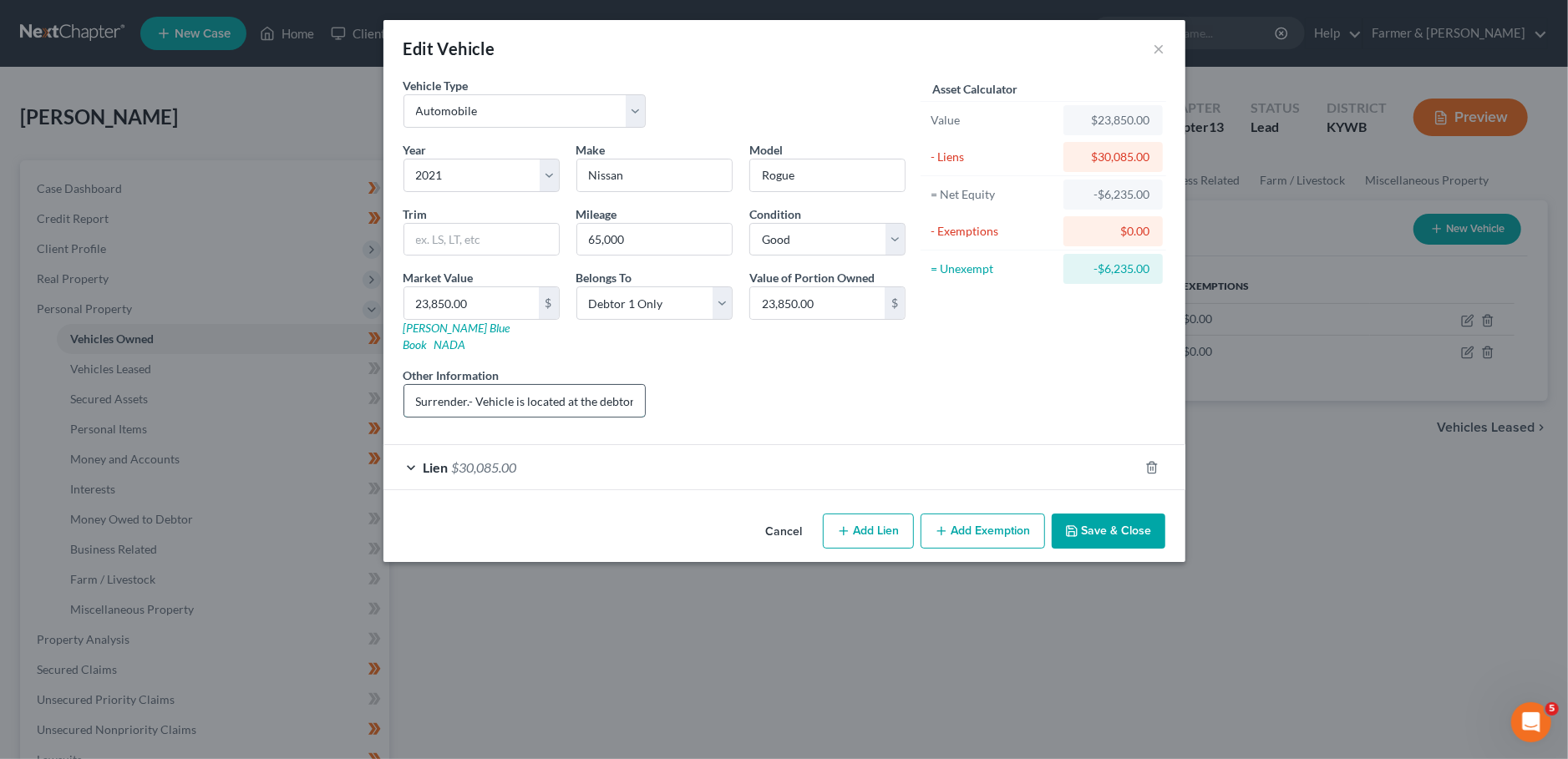
click at [467, 385] on input "Surrender.- Vehicle is located at the debtor's residential propertyValue based …" at bounding box center [525, 400] width 241 height 32
click at [596, 386] on input "Surrender- Vehicle is located at the debtor's residential propertyValue based o…" at bounding box center [525, 400] width 241 height 32
drag, startPoint x: 610, startPoint y: 384, endPoint x: 635, endPoint y: 385, distance: 25.0
click at [635, 385] on input "Surrender- Vehicle is located at the debtor's residential propertyValue based o…" at bounding box center [525, 400] width 241 height 32
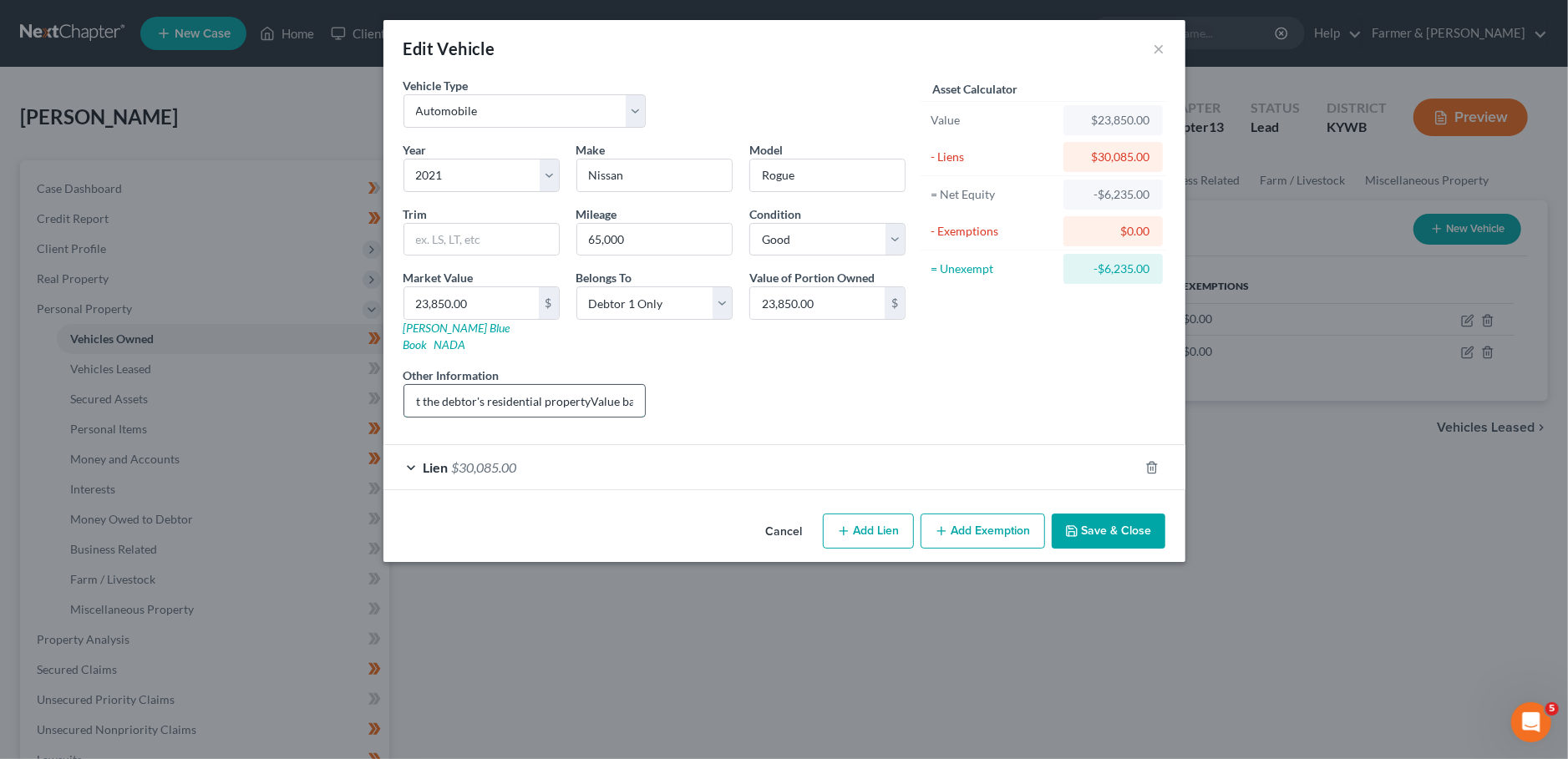
click at [586, 385] on input "Surrender- Vehicle is located at the debtor's residential propertyValue based o…" at bounding box center [525, 400] width 241 height 32
drag, startPoint x: 583, startPoint y: 386, endPoint x: 1005, endPoint y: 385, distance: 422.0
click at [645, 385] on input "Surrender- Vehicle is located at the debtor's residential property; Value based…" at bounding box center [525, 400] width 241 height 32
type input "Surrender- Vehicle is located at the debtor's residential property"
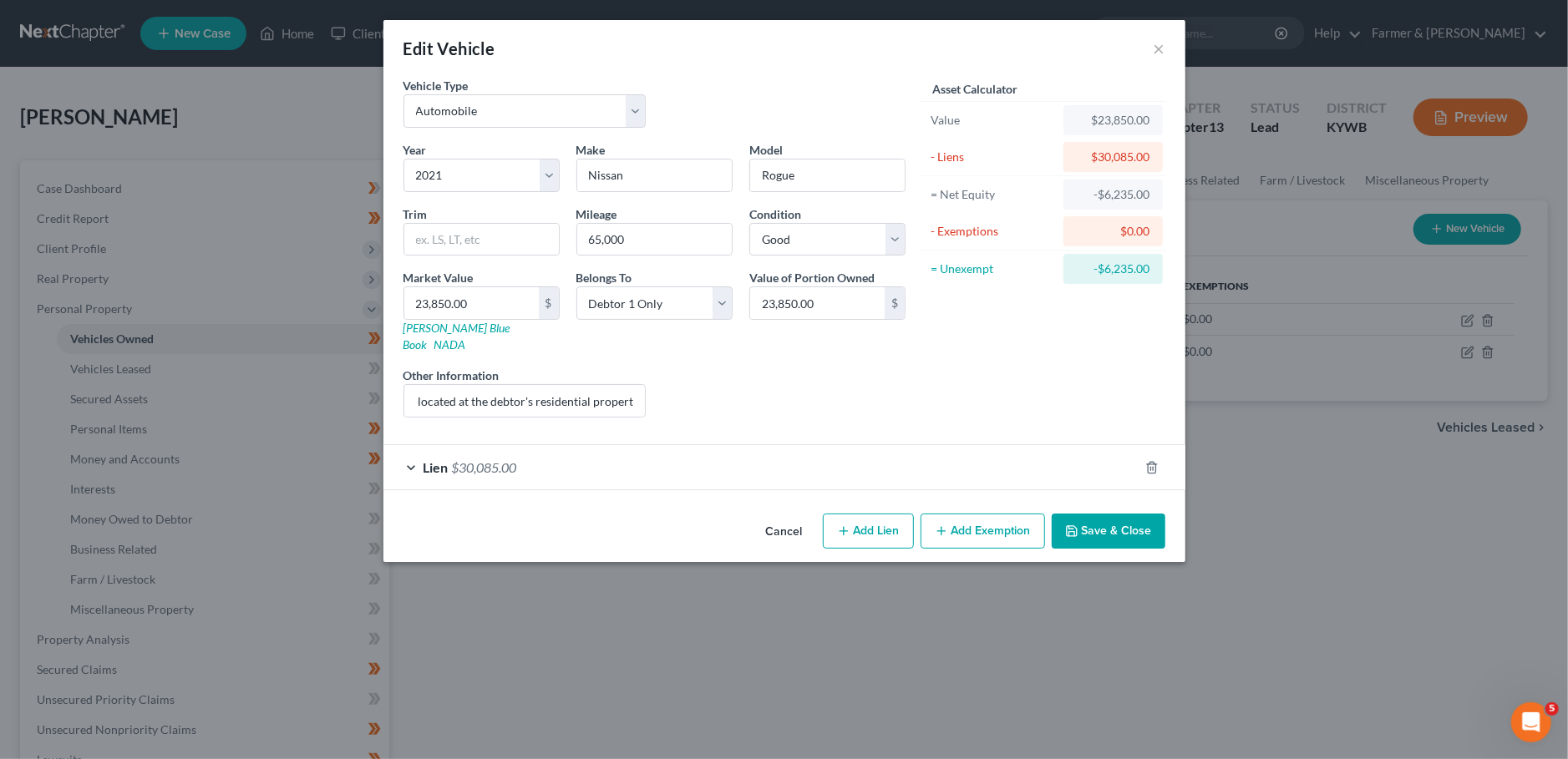
click at [1106, 513] on button "Save & Close" at bounding box center [1108, 531] width 114 height 35
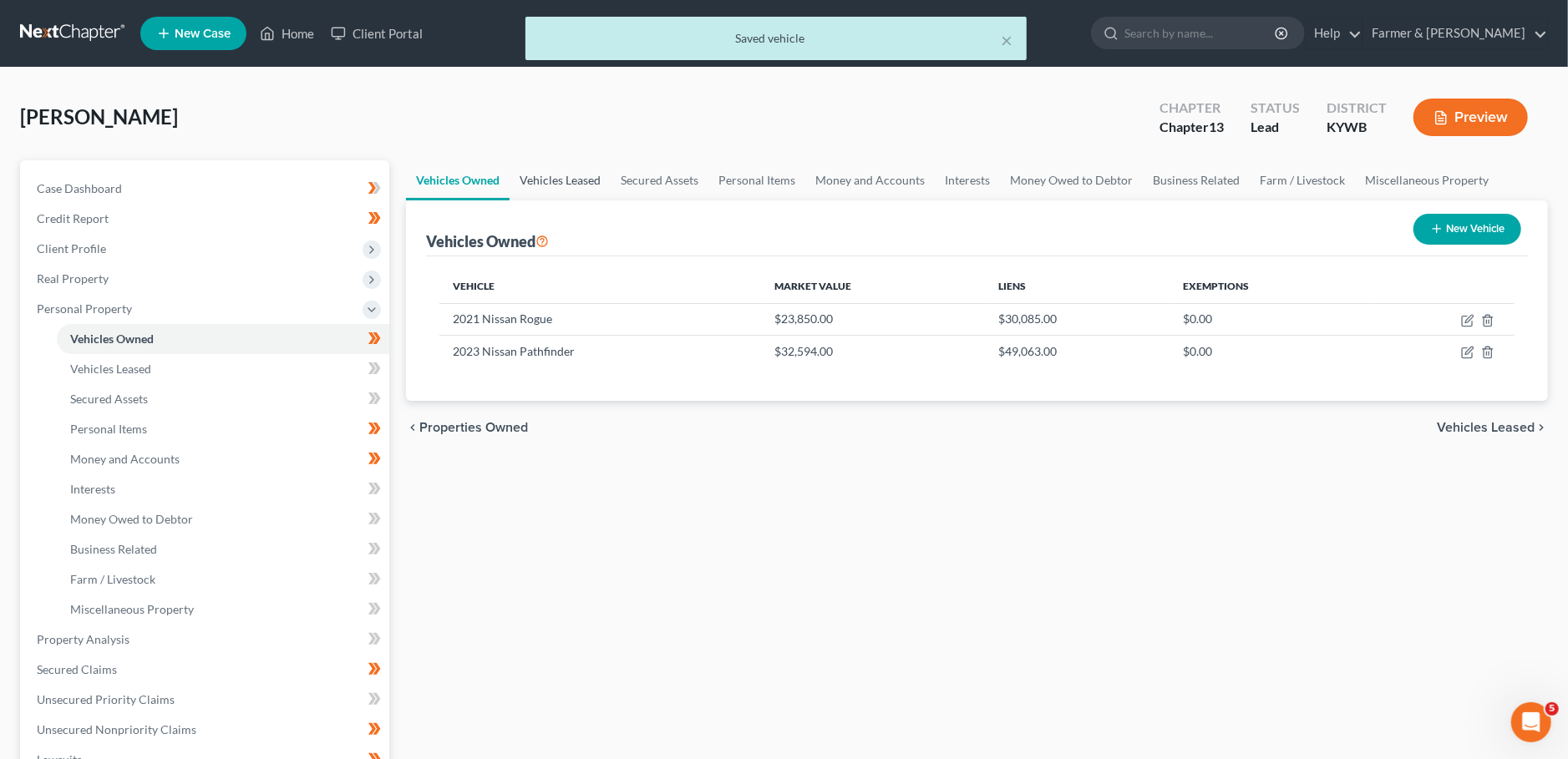
click at [572, 176] on link "Vehicles Leased" at bounding box center [560, 181] width 101 height 40
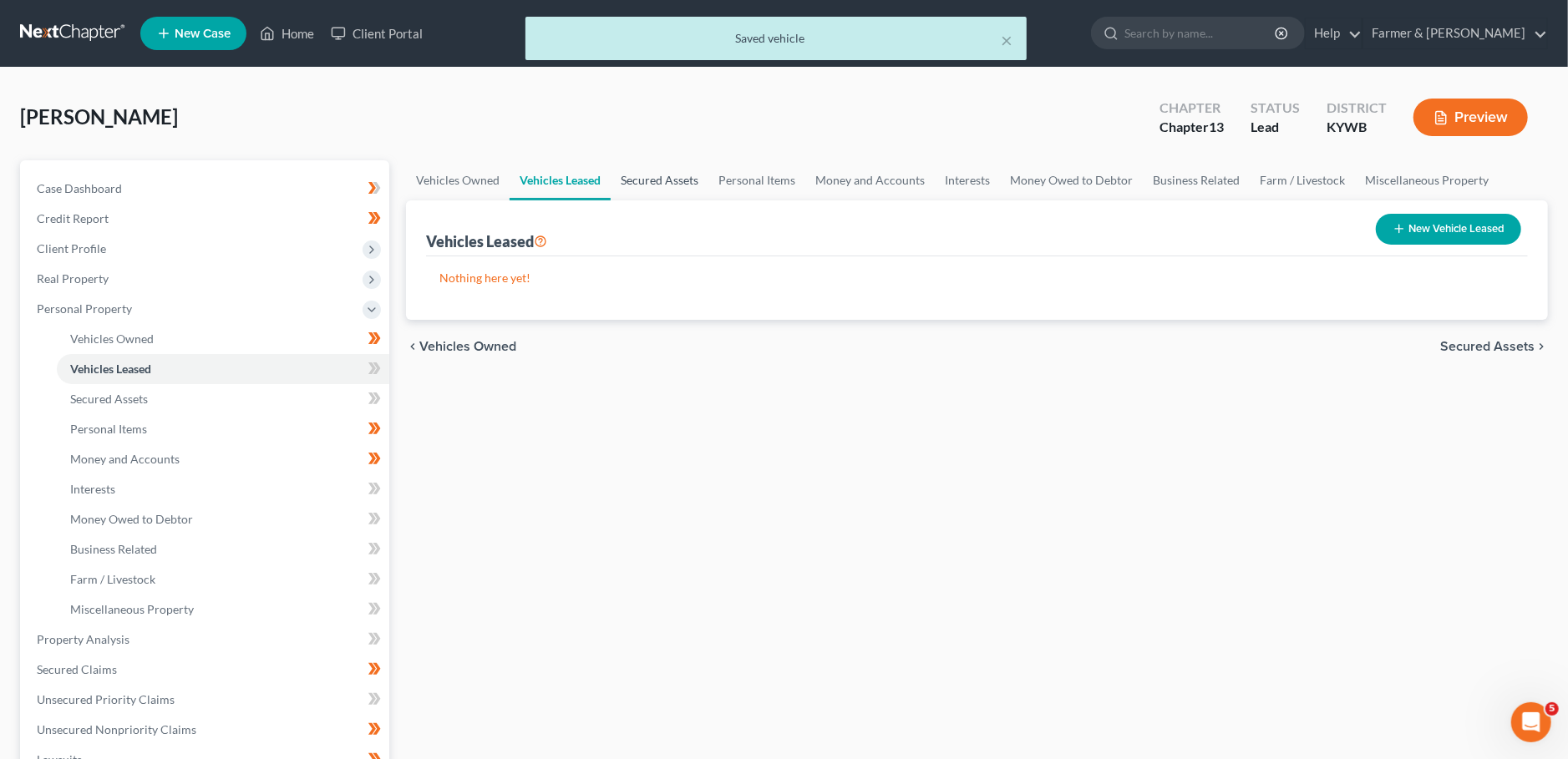
click at [633, 177] on link "Secured Assets" at bounding box center [659, 181] width 97 height 40
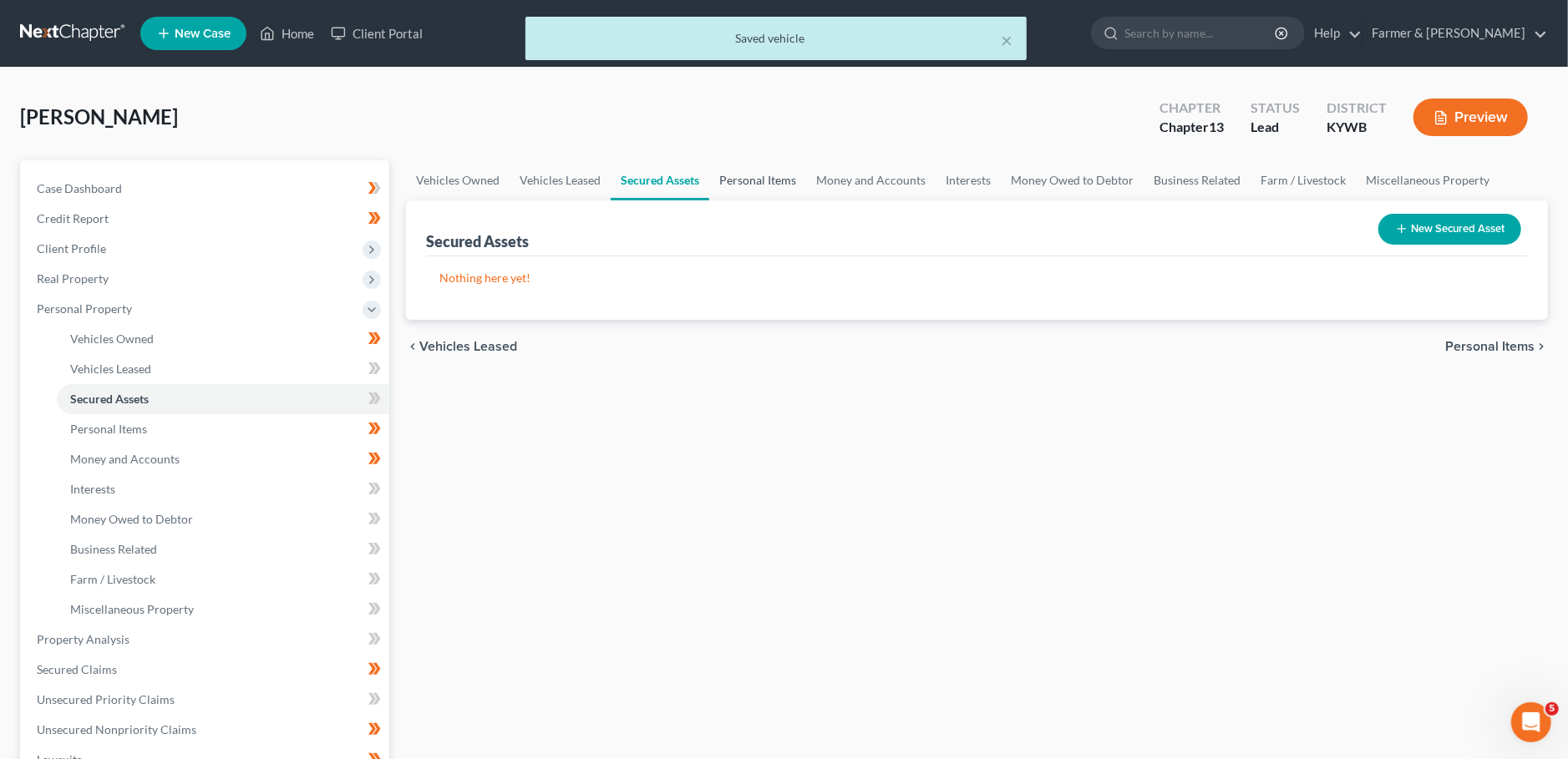
click at [751, 178] on link "Personal Items" at bounding box center [758, 181] width 97 height 40
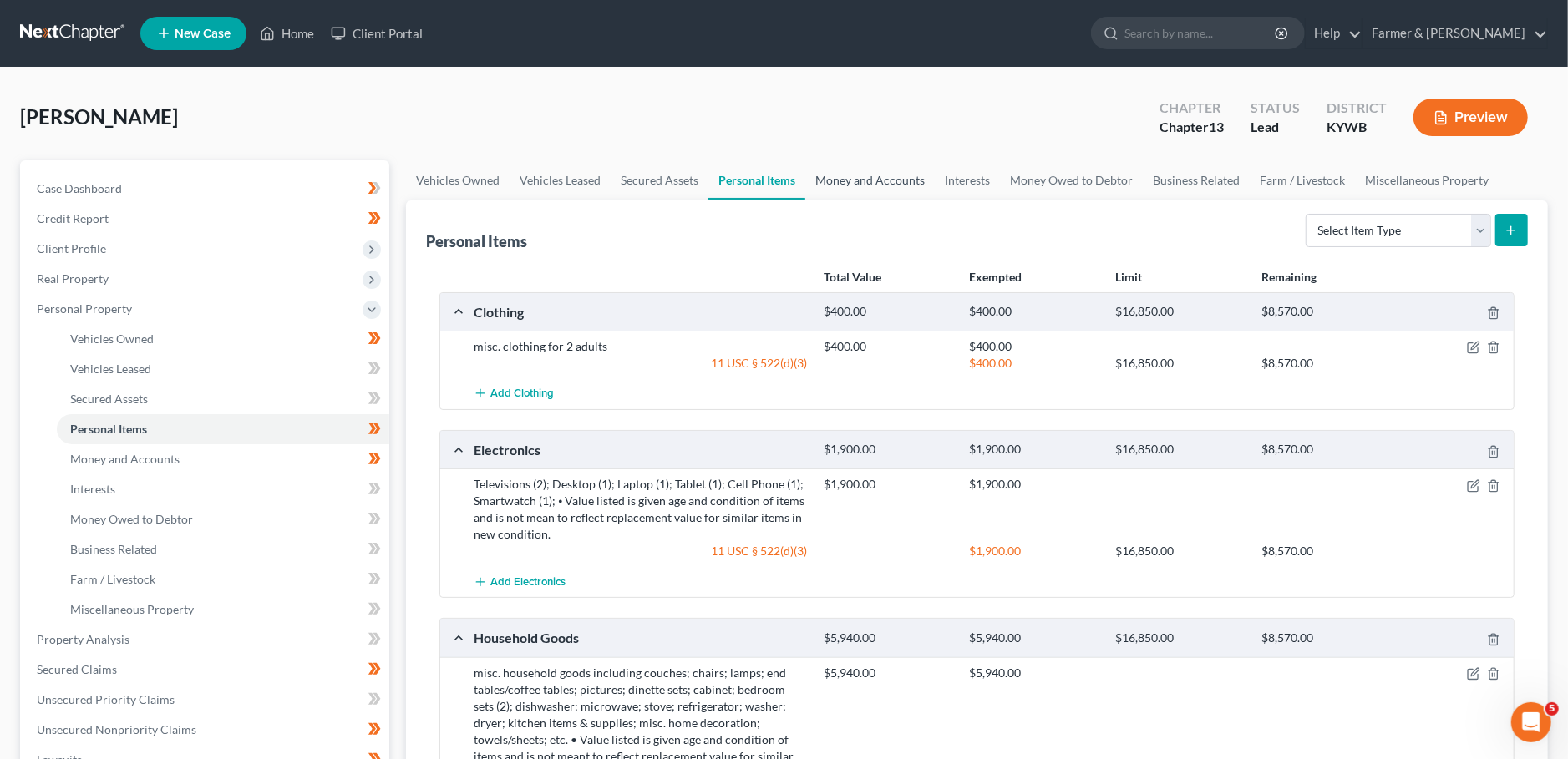
click at [870, 179] on link "Money and Accounts" at bounding box center [870, 181] width 129 height 40
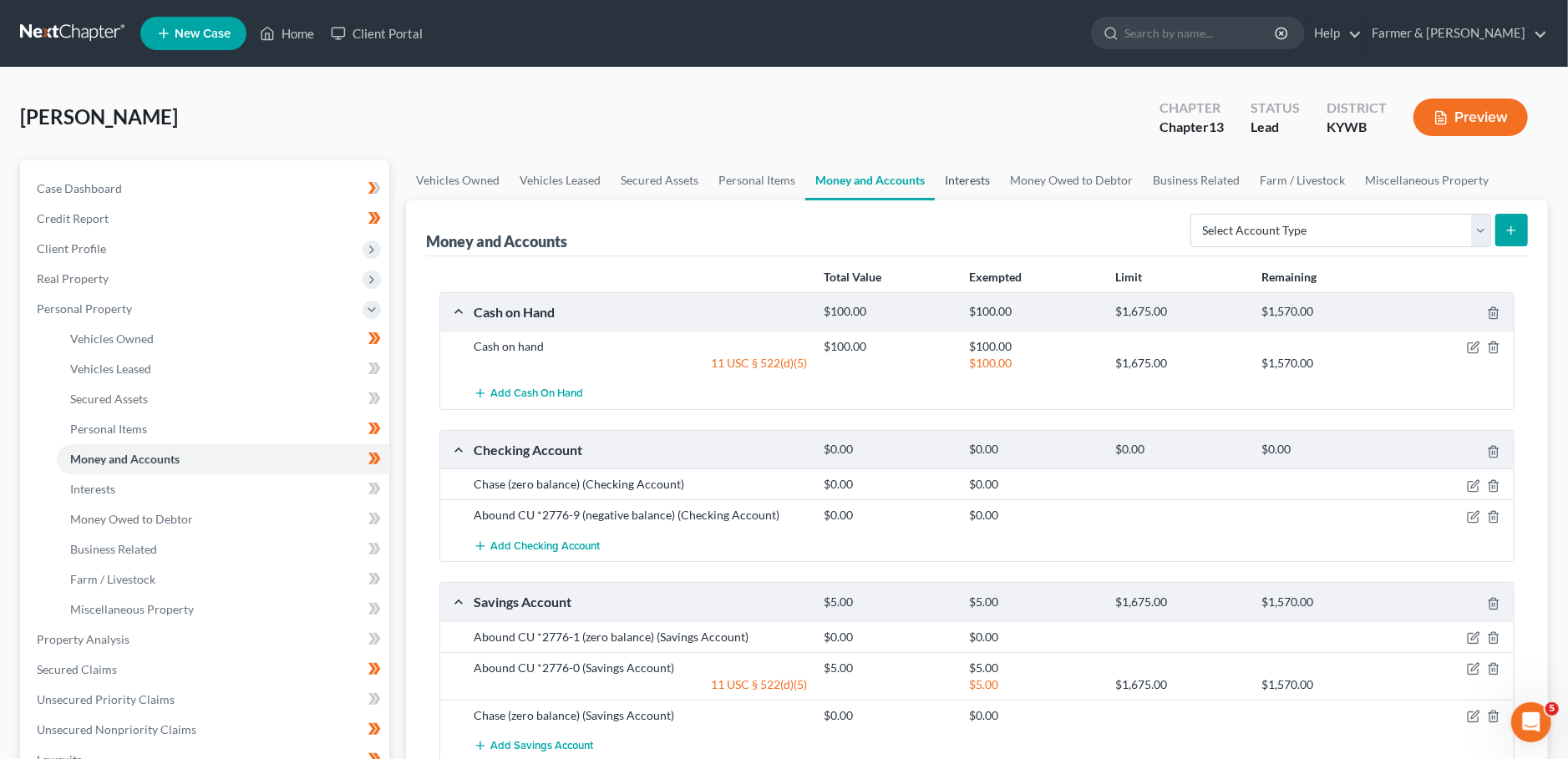
click at [959, 183] on link "Interests" at bounding box center [967, 181] width 65 height 40
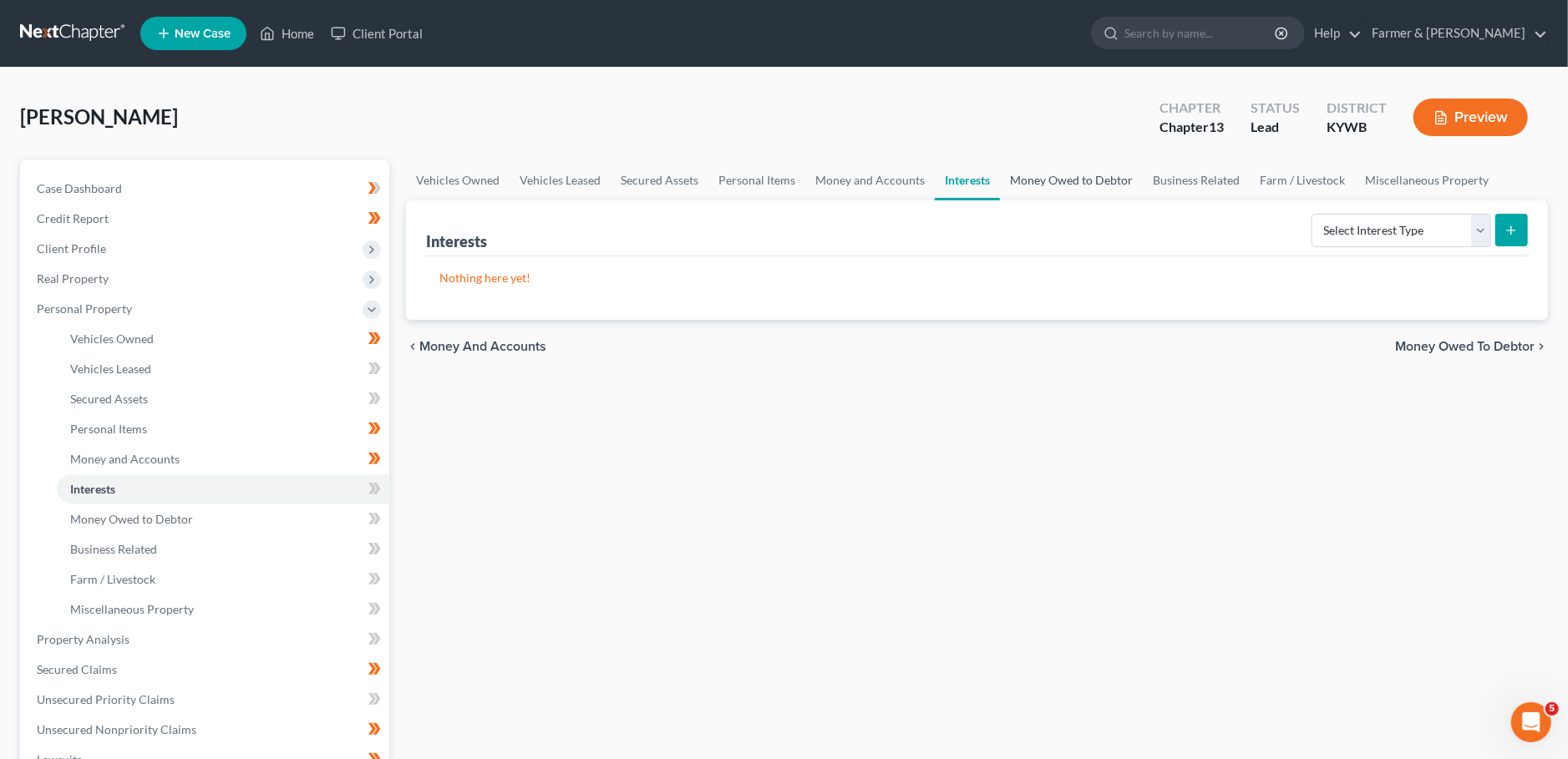
click at [1033, 174] on link "Money Owed to Debtor" at bounding box center [1071, 181] width 142 height 40
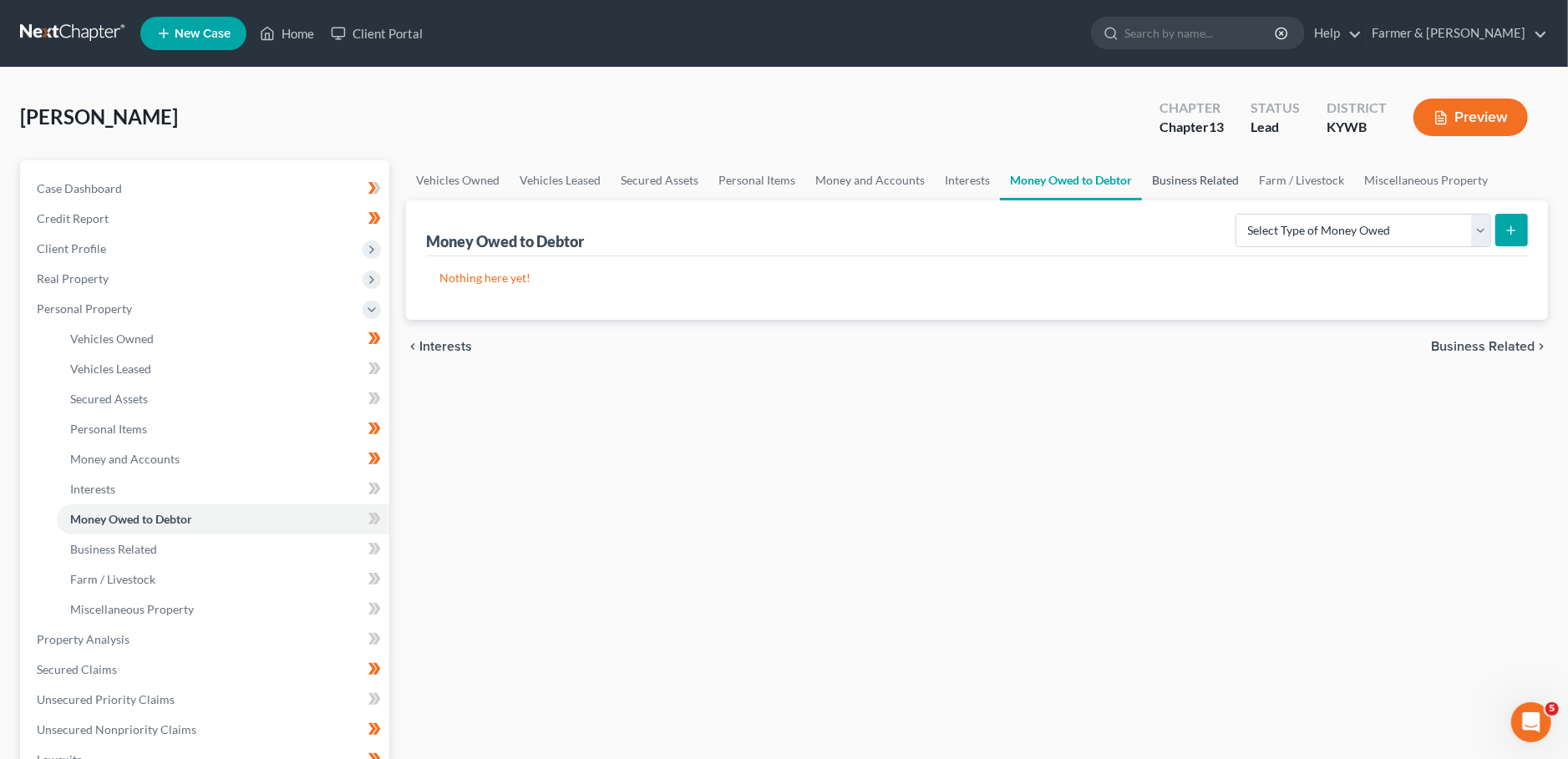
click at [1190, 177] on link "Business Related" at bounding box center [1194, 181] width 107 height 40
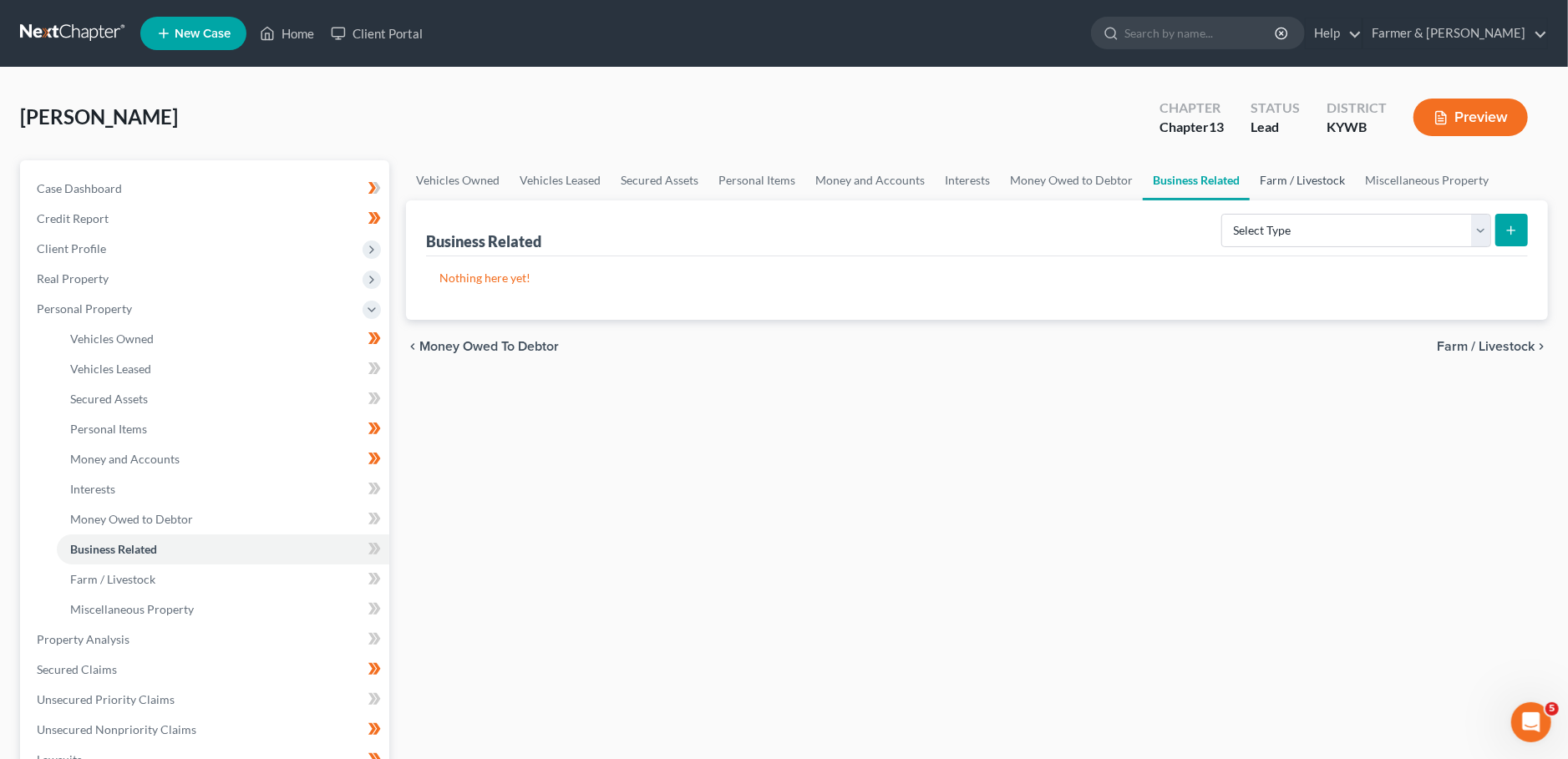
click at [1307, 180] on link "Farm / Livestock" at bounding box center [1301, 181] width 105 height 40
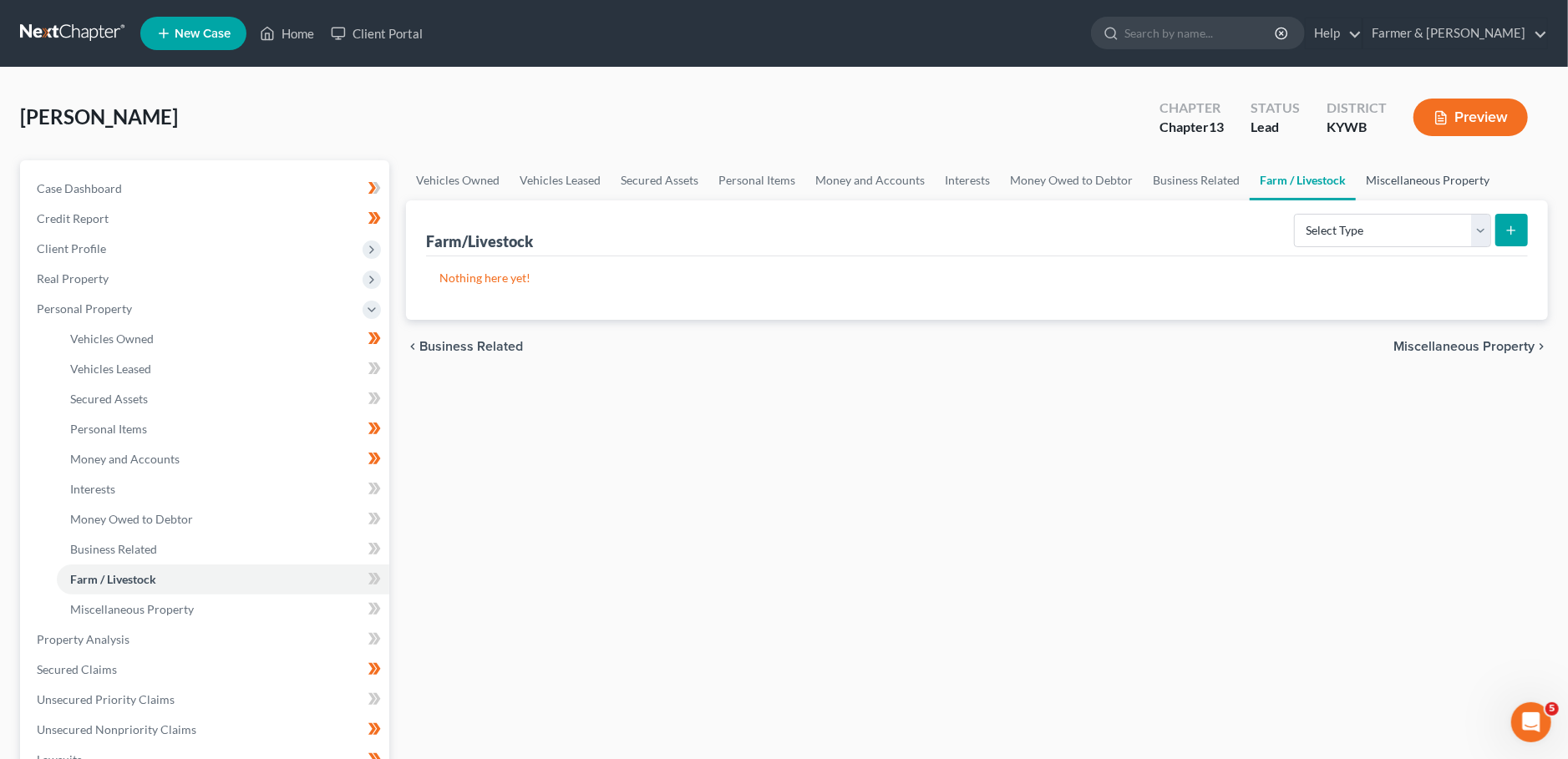
click at [1404, 173] on link "Miscellaneous Property" at bounding box center [1426, 181] width 143 height 40
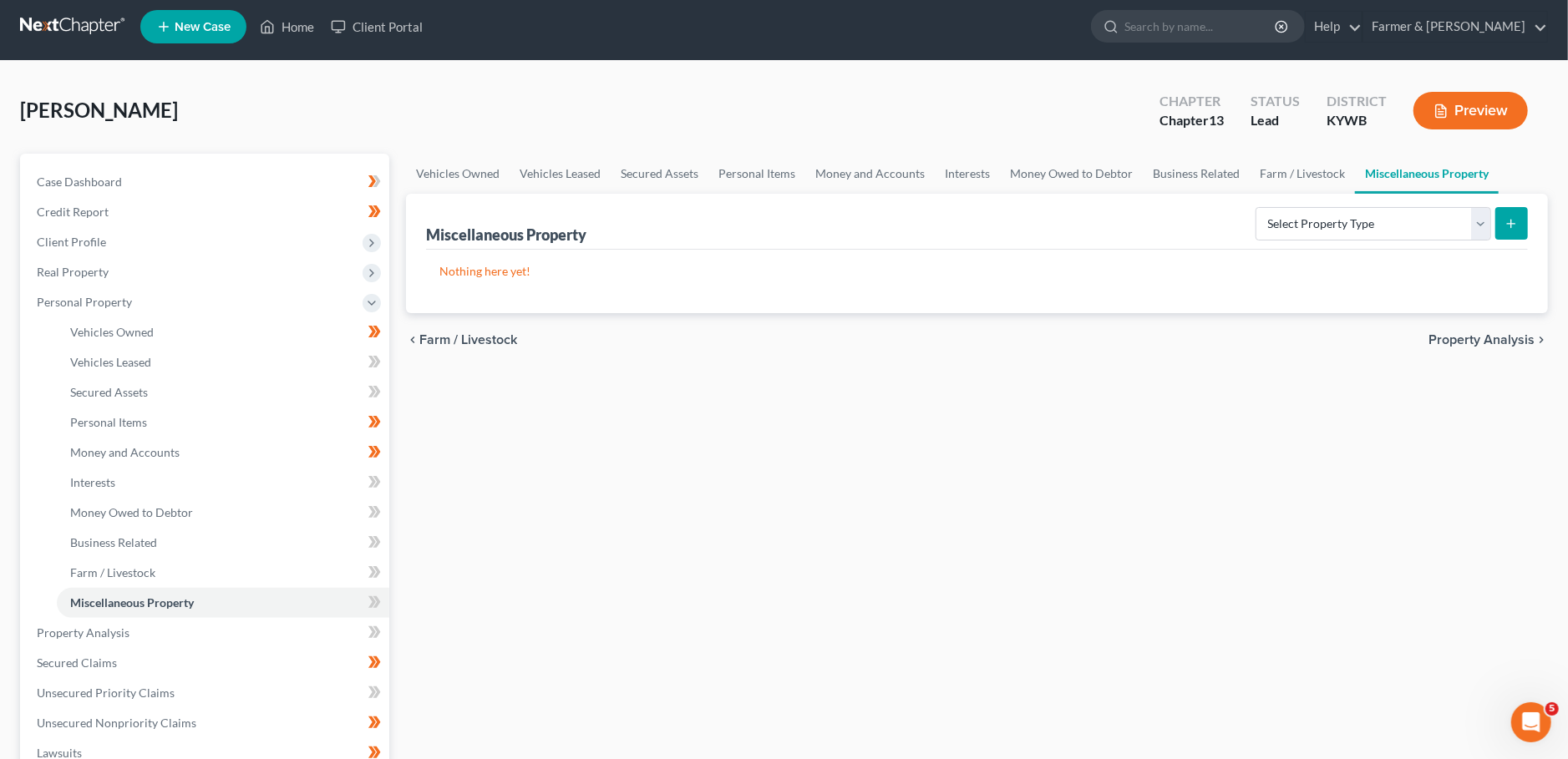
scroll to position [294, 0]
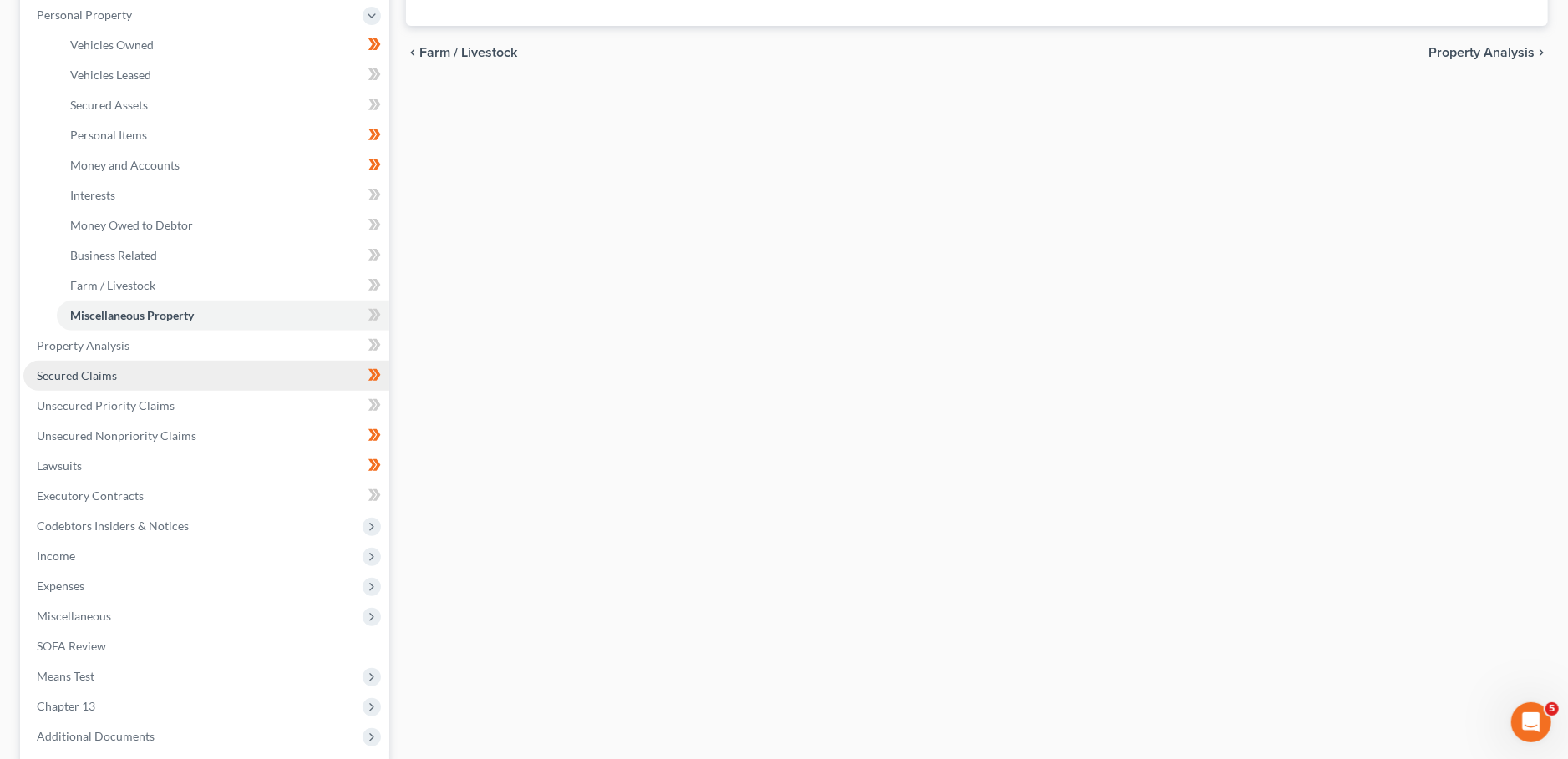
click at [114, 373] on span "Secured Claims" at bounding box center [76, 375] width 80 height 14
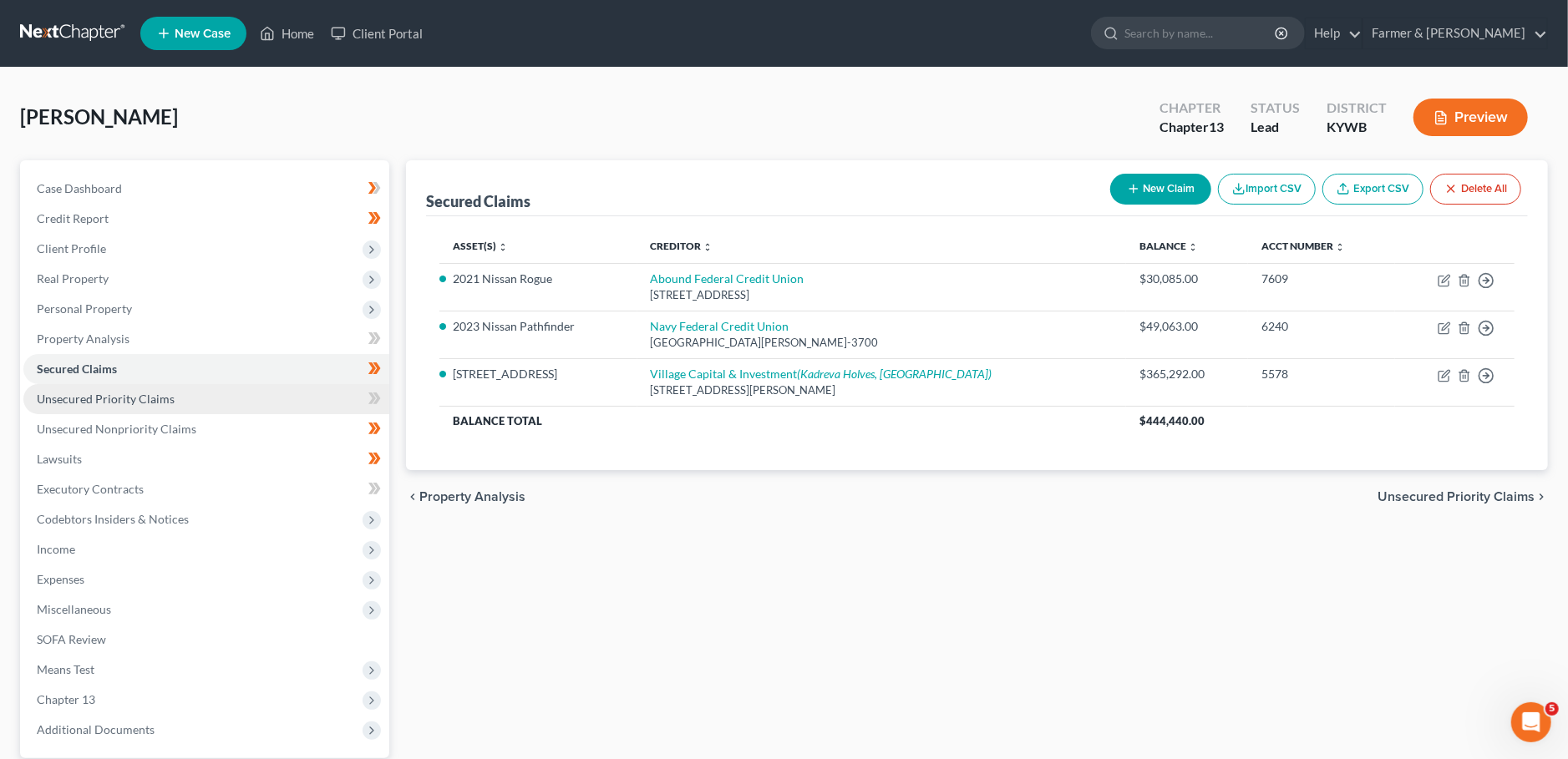
click at [166, 402] on span "Unsecured Priority Claims" at bounding box center [105, 399] width 138 height 14
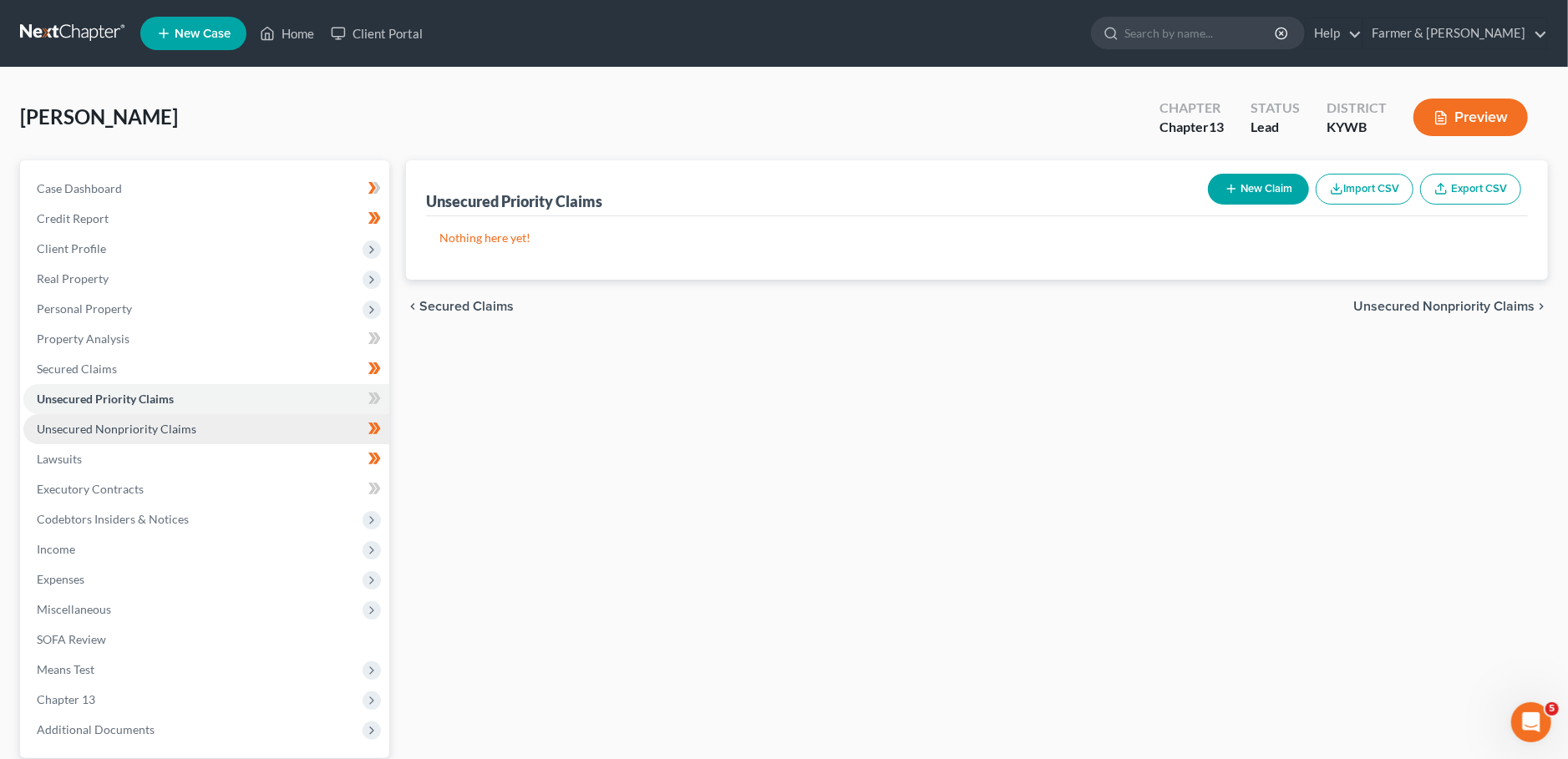
click at [160, 428] on span "Unsecured Nonpriority Claims" at bounding box center [116, 429] width 160 height 14
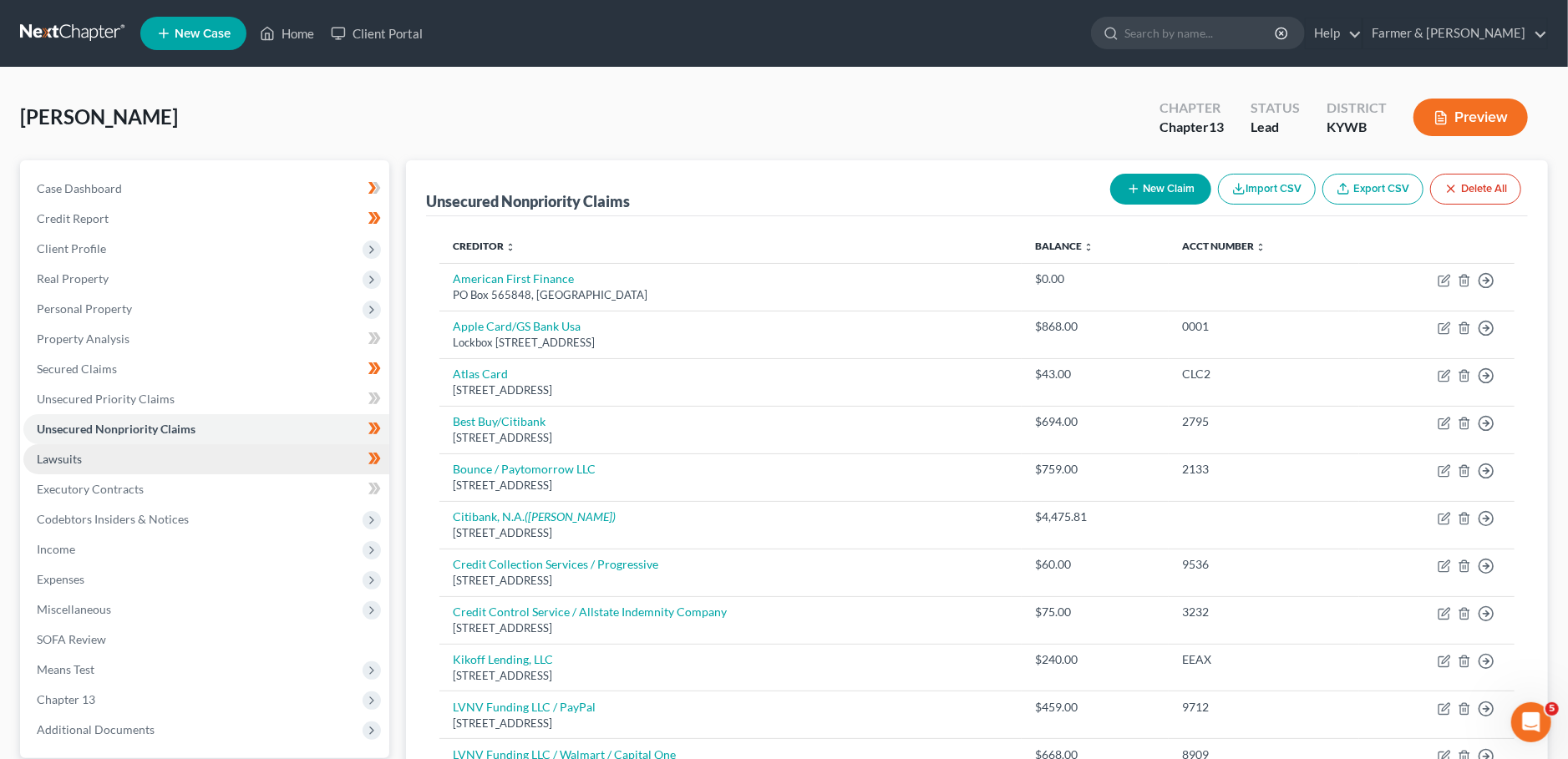
click at [168, 459] on link "Lawsuits" at bounding box center [206, 459] width 366 height 30
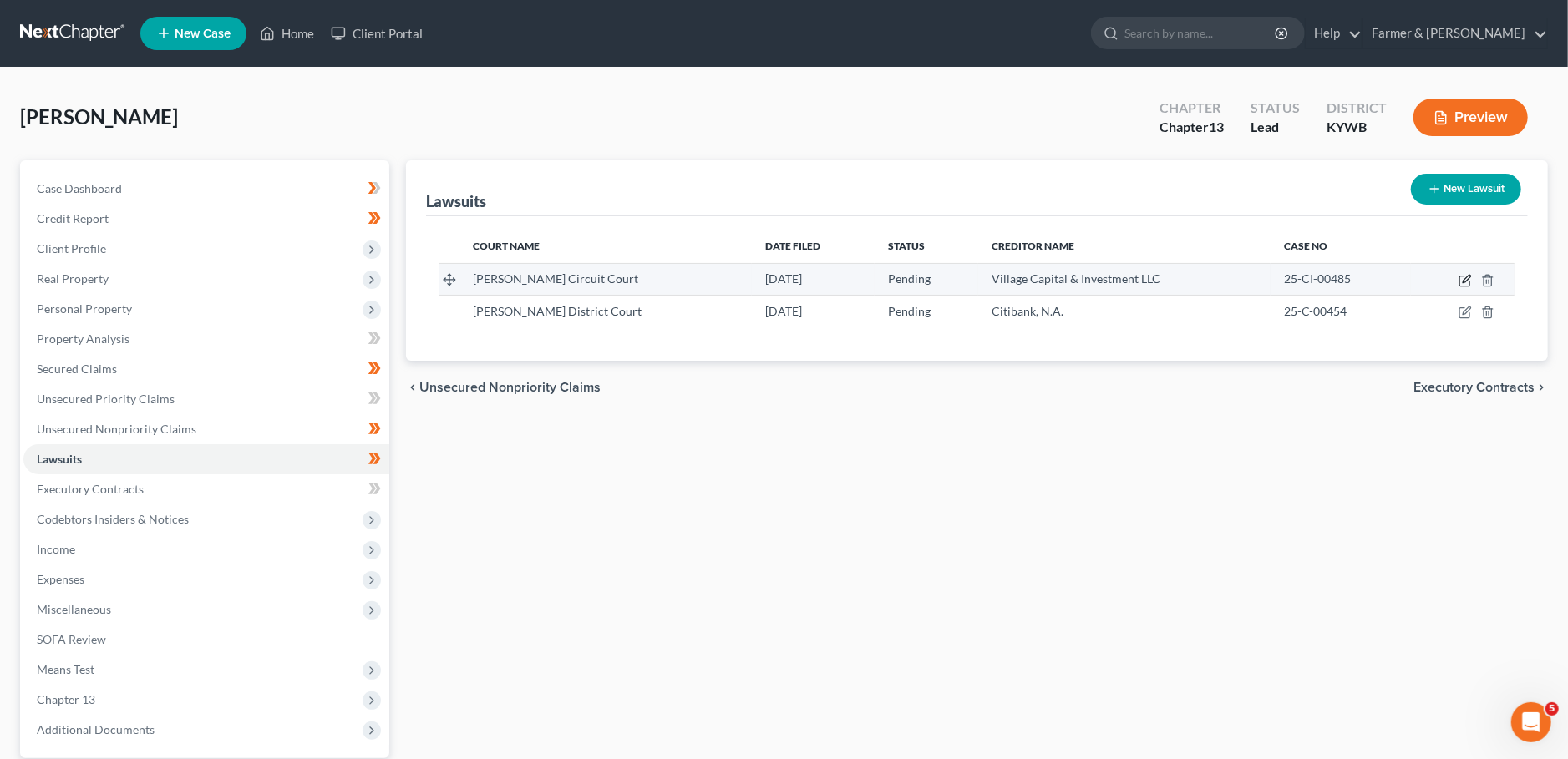
click at [1462, 281] on icon "button" at bounding box center [1465, 280] width 13 height 13
select select "18"
select select "0"
select select "2"
select select "31"
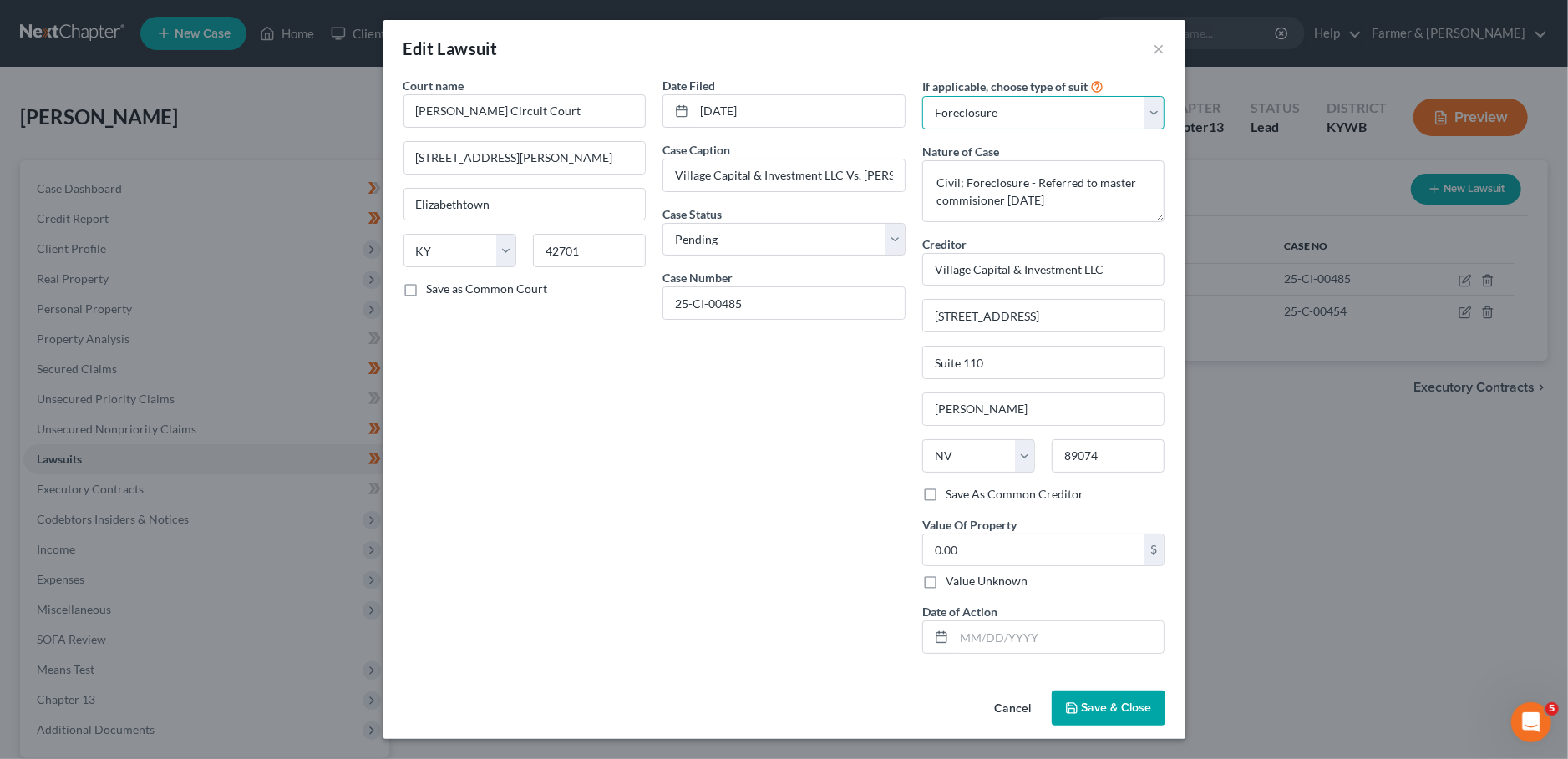
select select "4"
click option "Other" at bounding box center [0, 0] width 0 height 0
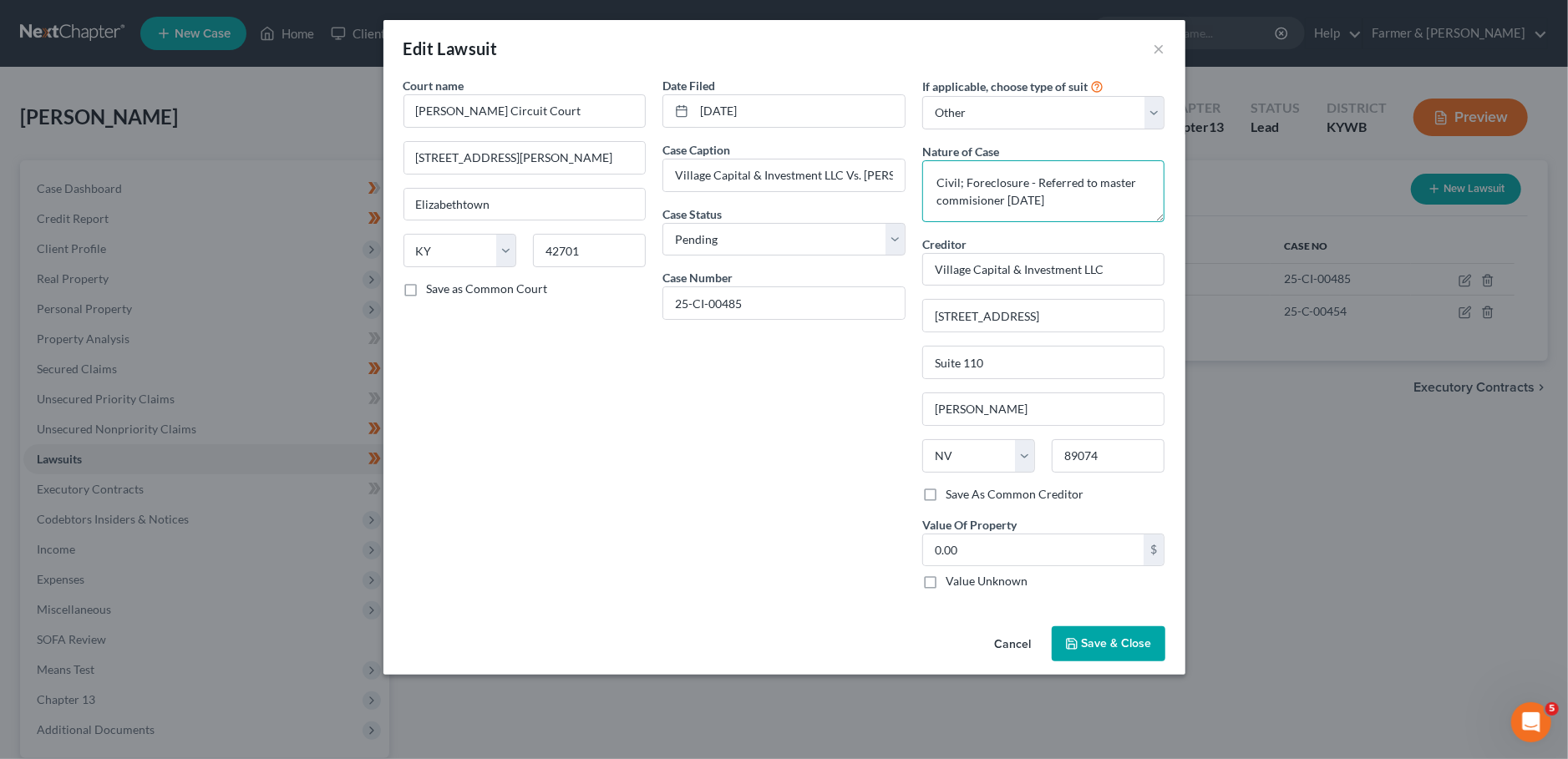
drag, startPoint x: 1037, startPoint y: 183, endPoint x: 1089, endPoint y: 204, distance: 56.1
click at [1088, 204] on textarea "Civil; Foreclosure - Referred to master commisioner [DATE]" at bounding box center [1043, 191] width 243 height 62
type textarea "Civil; Foreclosure - Sale date scheduled [DATE]"
click at [1102, 637] on span "Save & Close" at bounding box center [1116, 644] width 70 height 14
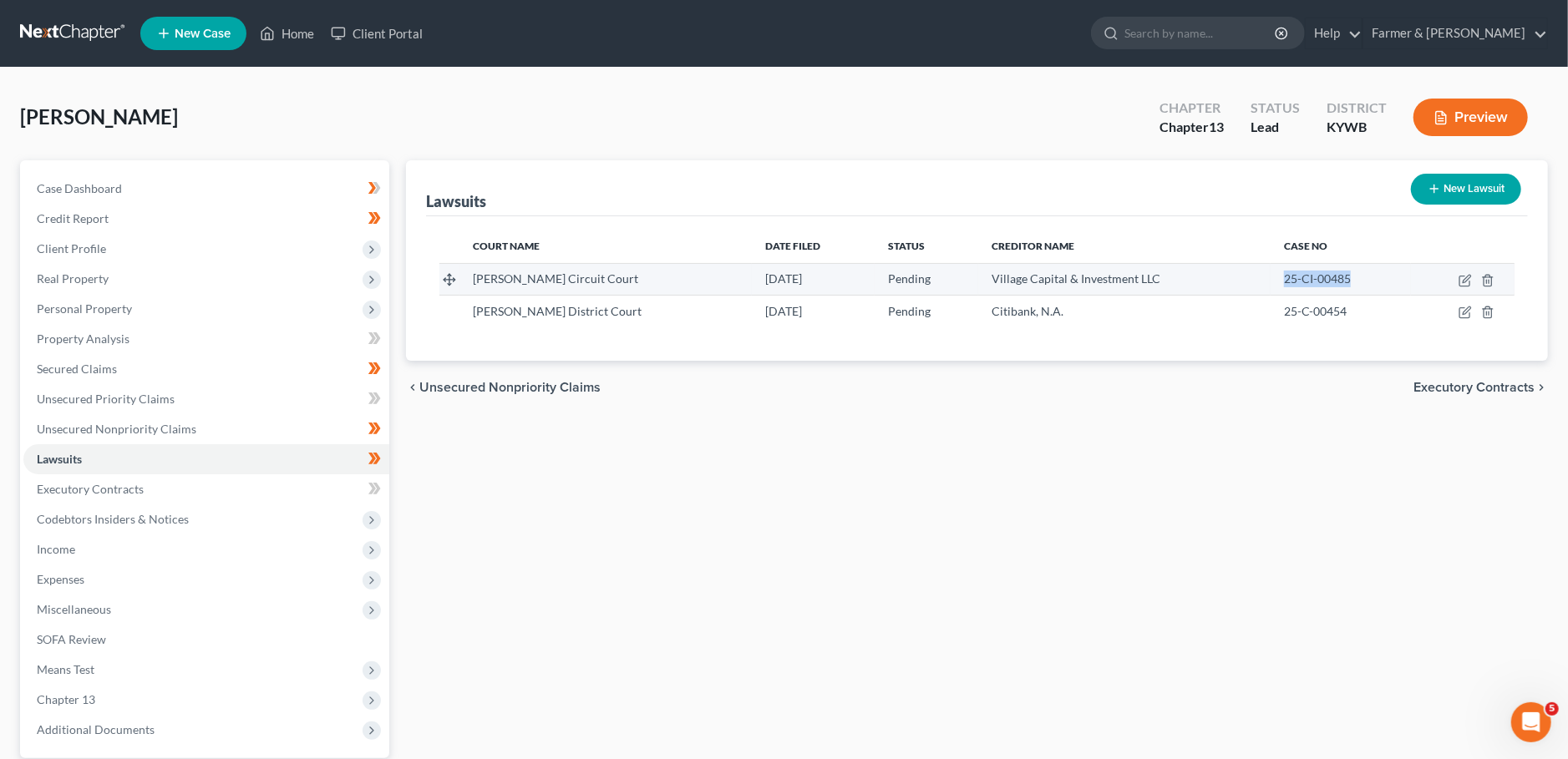
drag, startPoint x: 1329, startPoint y: 279, endPoint x: 1253, endPoint y: 281, distance: 76.0
click at [1270, 281] on td "25-CI-00485" at bounding box center [1340, 279] width 141 height 32
copy span "25-CI-00485"
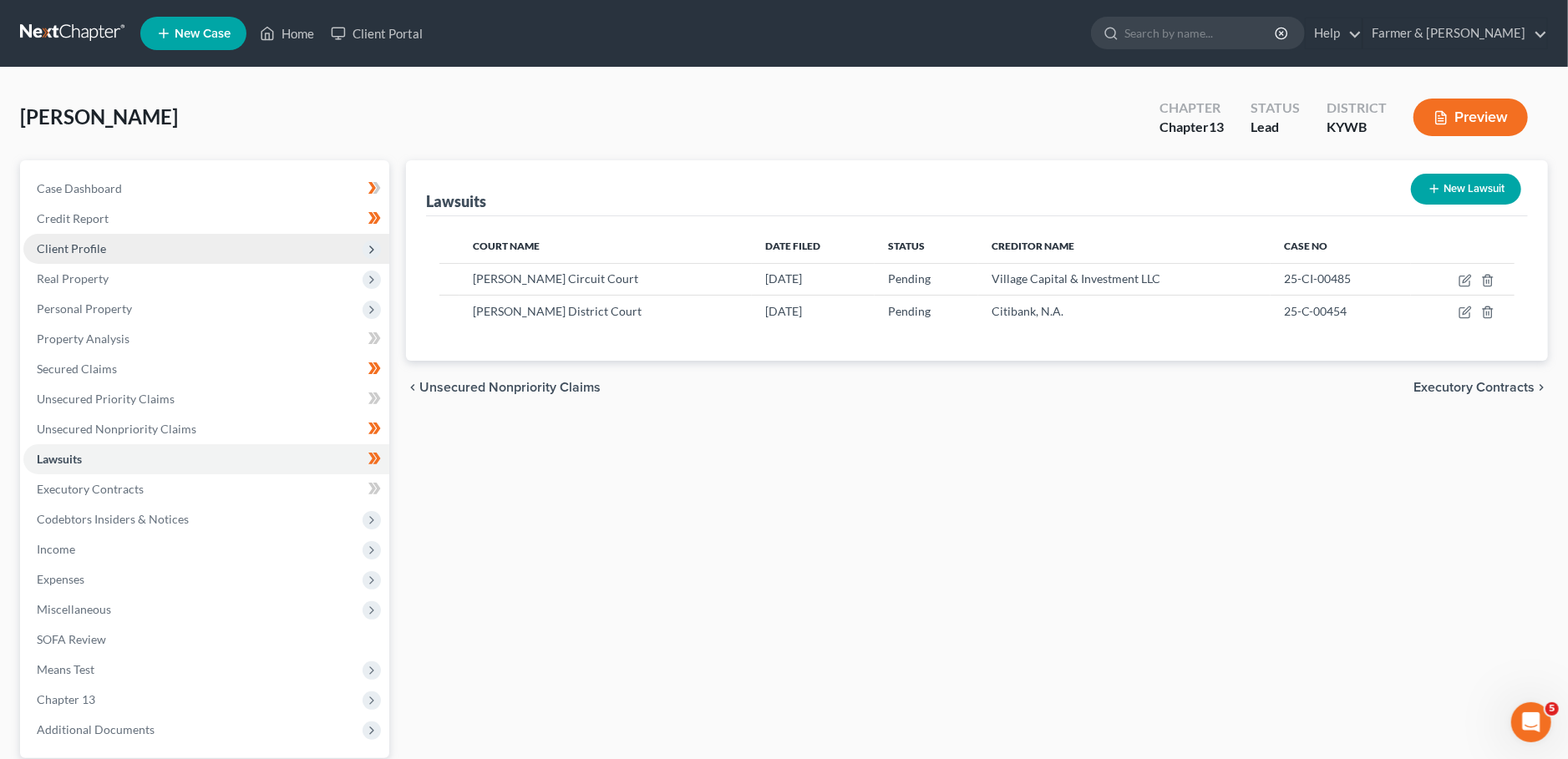
click at [181, 240] on span "Client Profile" at bounding box center [206, 248] width 366 height 30
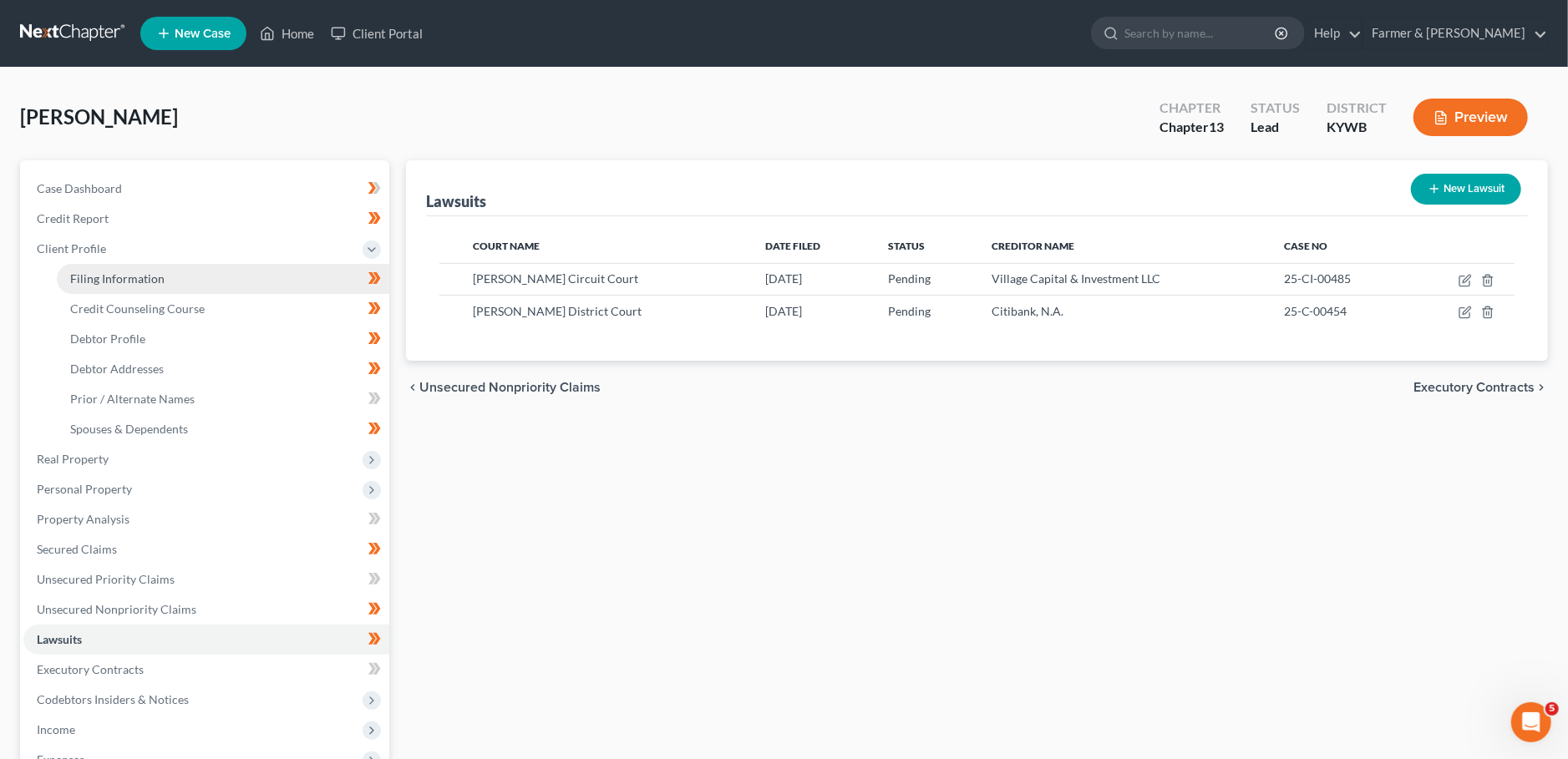
click at [168, 276] on link "Filing Information" at bounding box center [222, 279] width 333 height 30
select select "1"
select select "0"
select select "3"
select select "33"
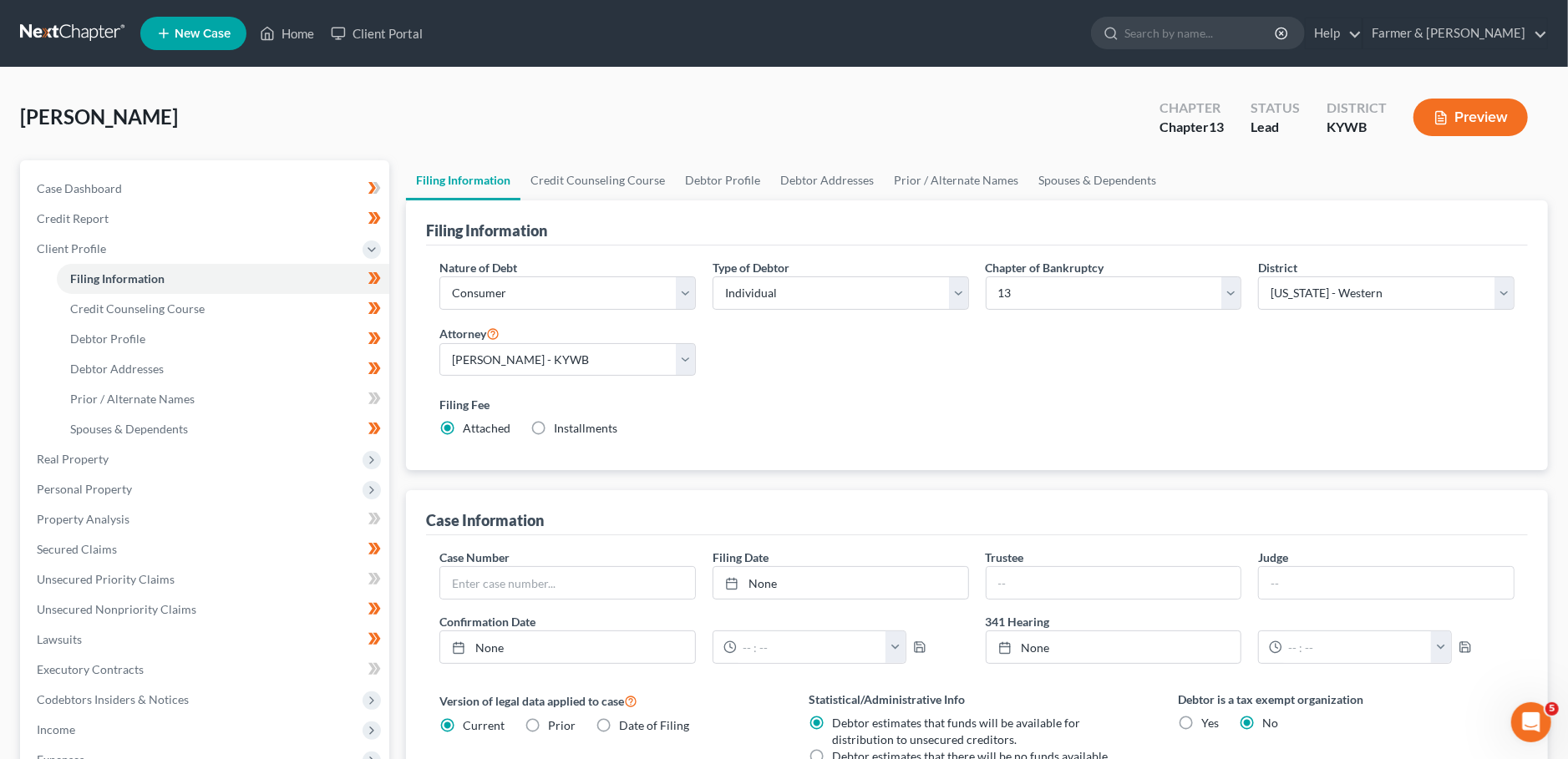
click at [533, 378] on div "Attorney Select [PERSON_NAME] - [GEOGRAPHIC_DATA] [PERSON_NAME] - [PERSON_NAME]…" at bounding box center [567, 356] width 273 height 67
click at [440, 343] on select "Select [PERSON_NAME] - KYWB [PERSON_NAME] - [PERSON_NAME] - KYWB" at bounding box center [567, 360] width 256 height 33
select select "0"
click option "[PERSON_NAME] - KYWB" at bounding box center [0, 0] width 0 height 0
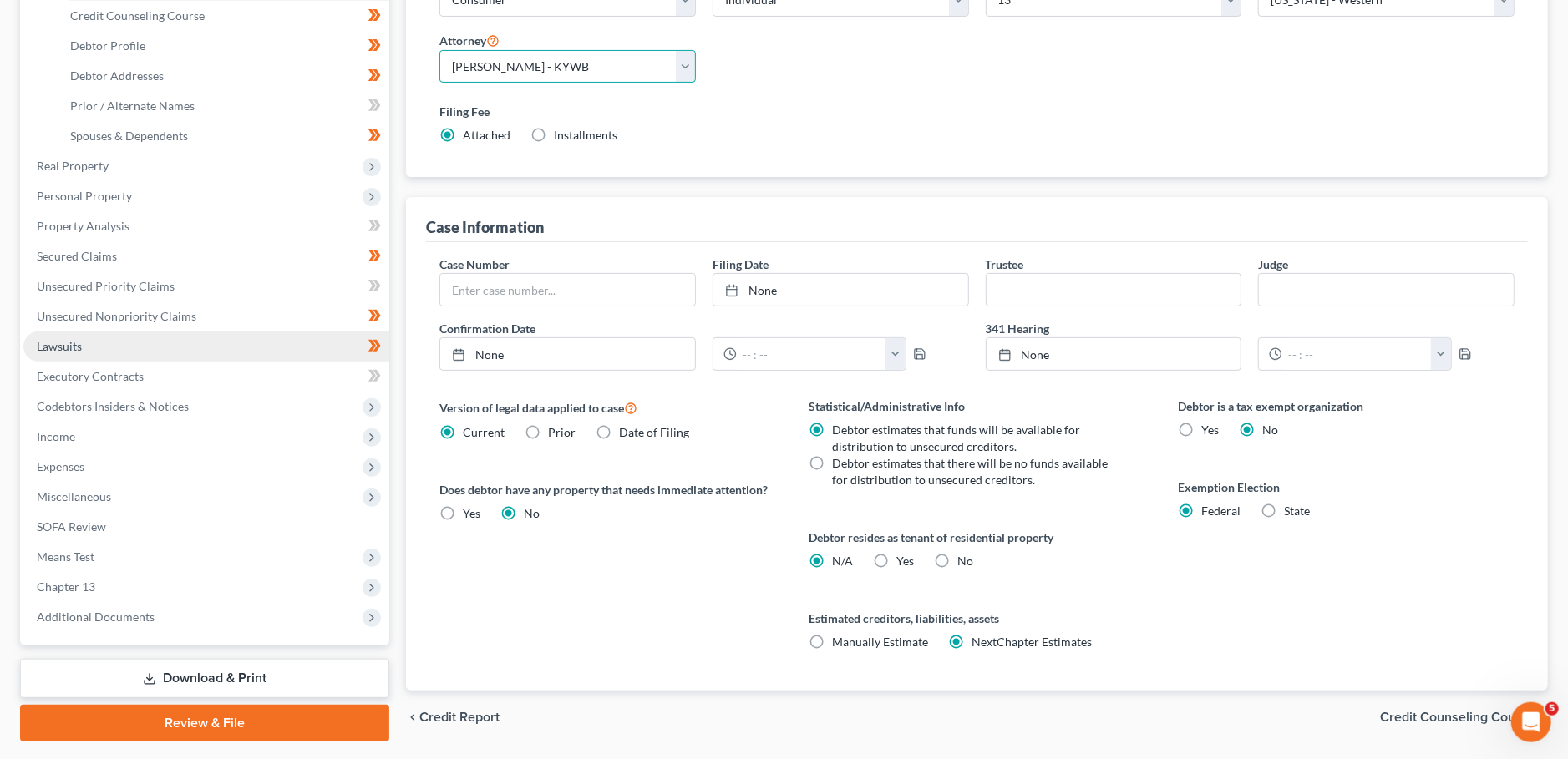
scroll to position [338, 0]
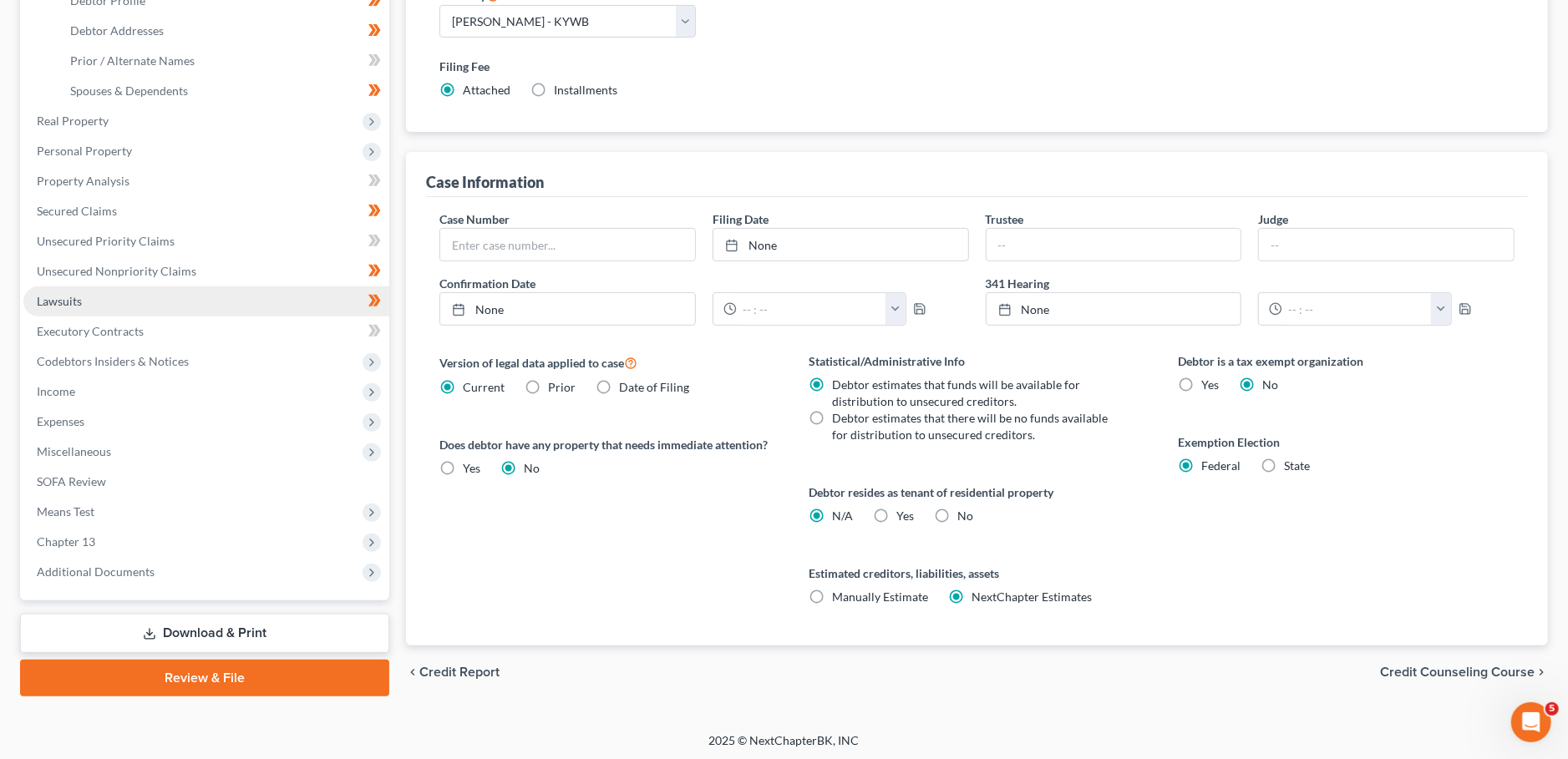
click at [137, 297] on link "Lawsuits" at bounding box center [206, 301] width 366 height 30
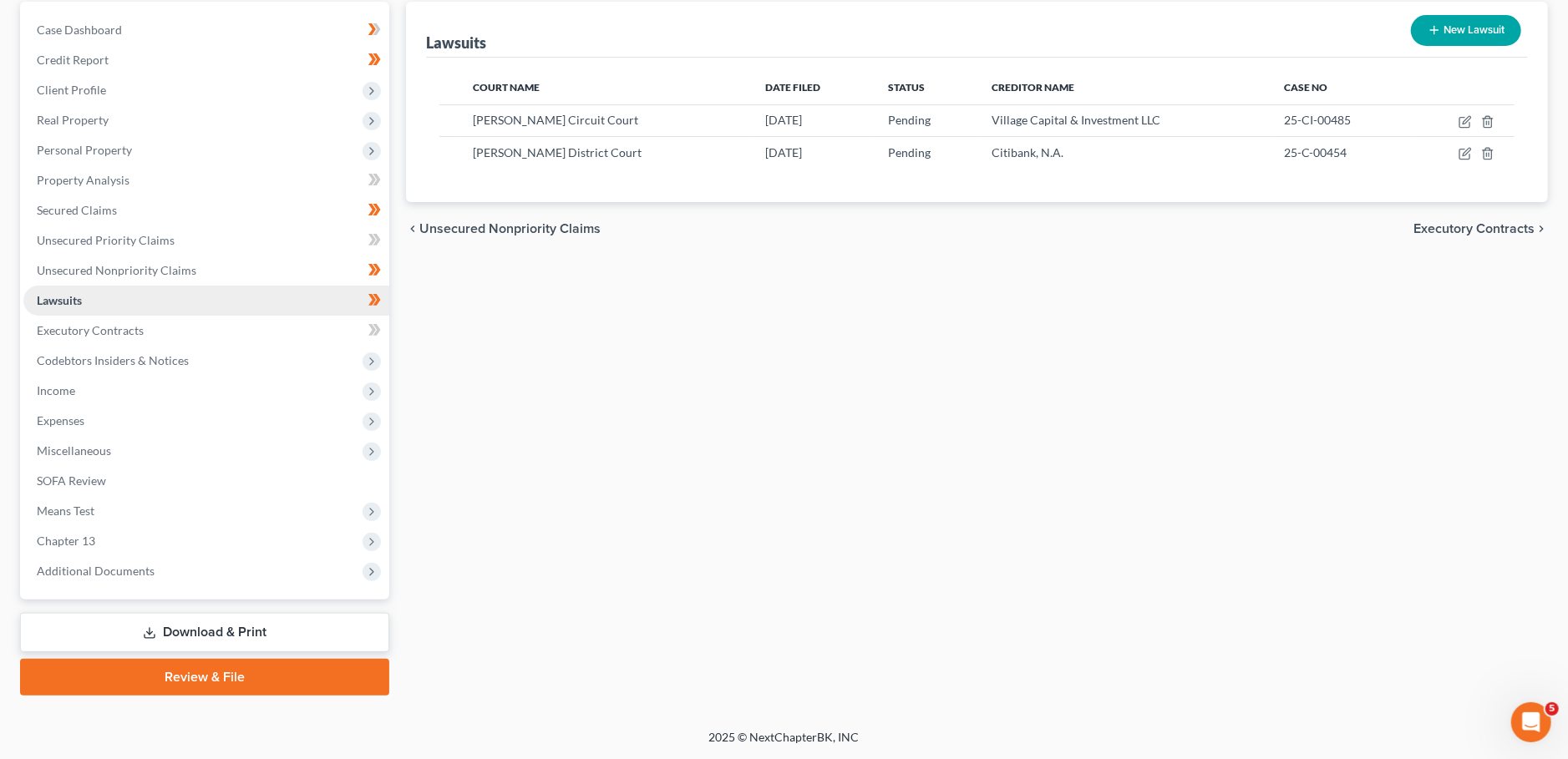
scroll to position [156, 0]
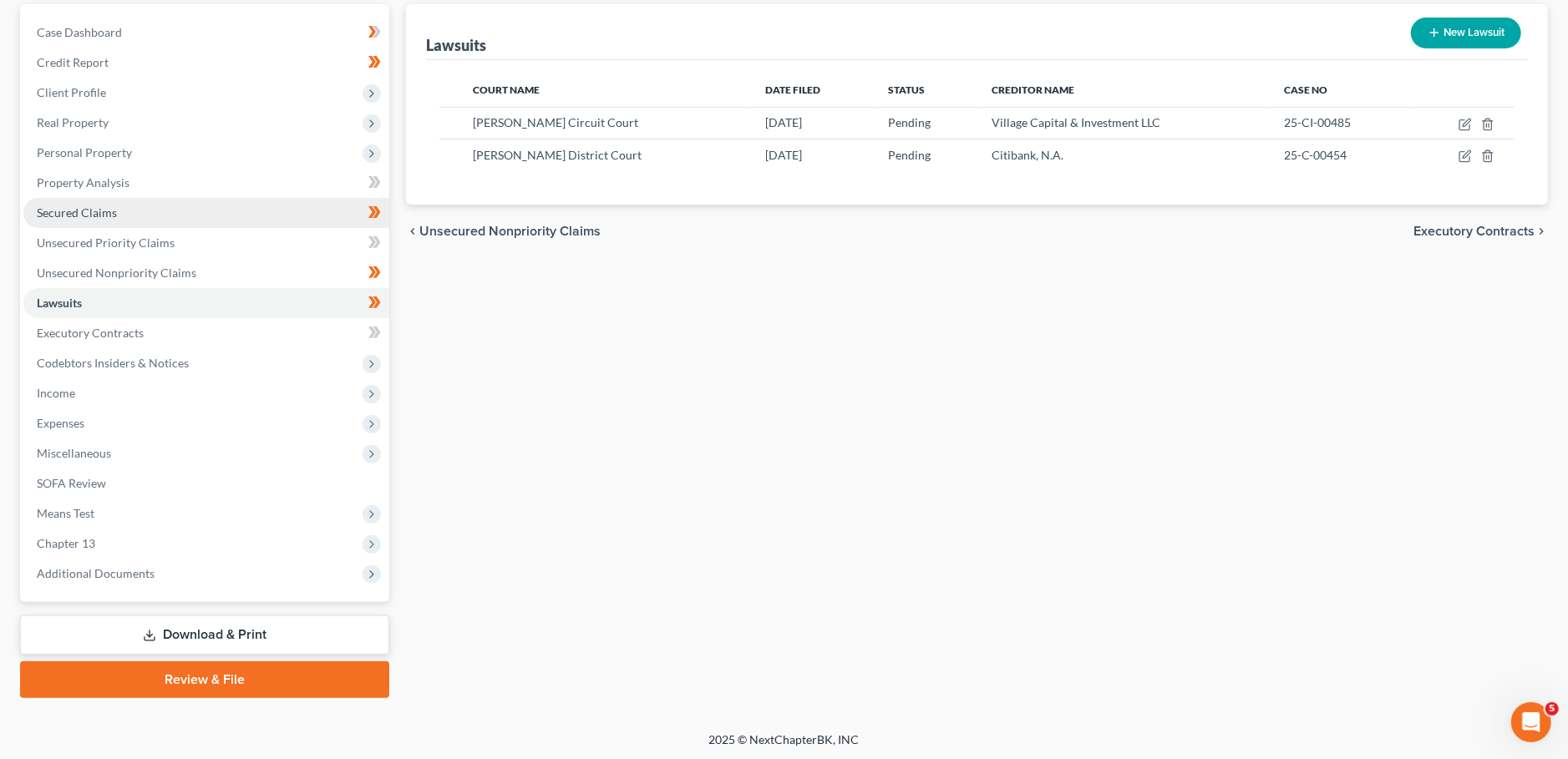
click at [134, 217] on link "Secured Claims" at bounding box center [206, 213] width 366 height 30
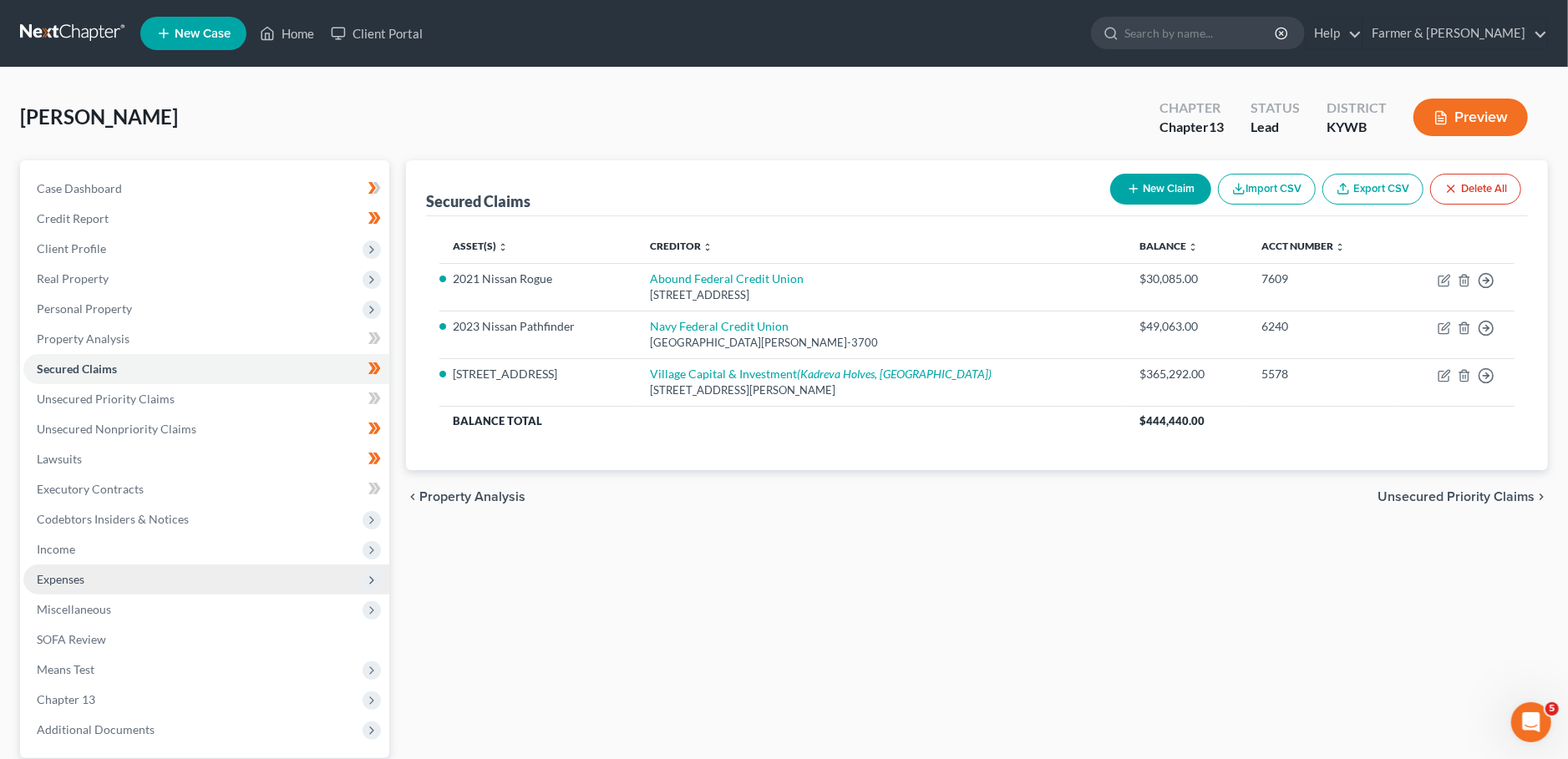
click at [119, 576] on span "Expenses" at bounding box center [206, 579] width 366 height 30
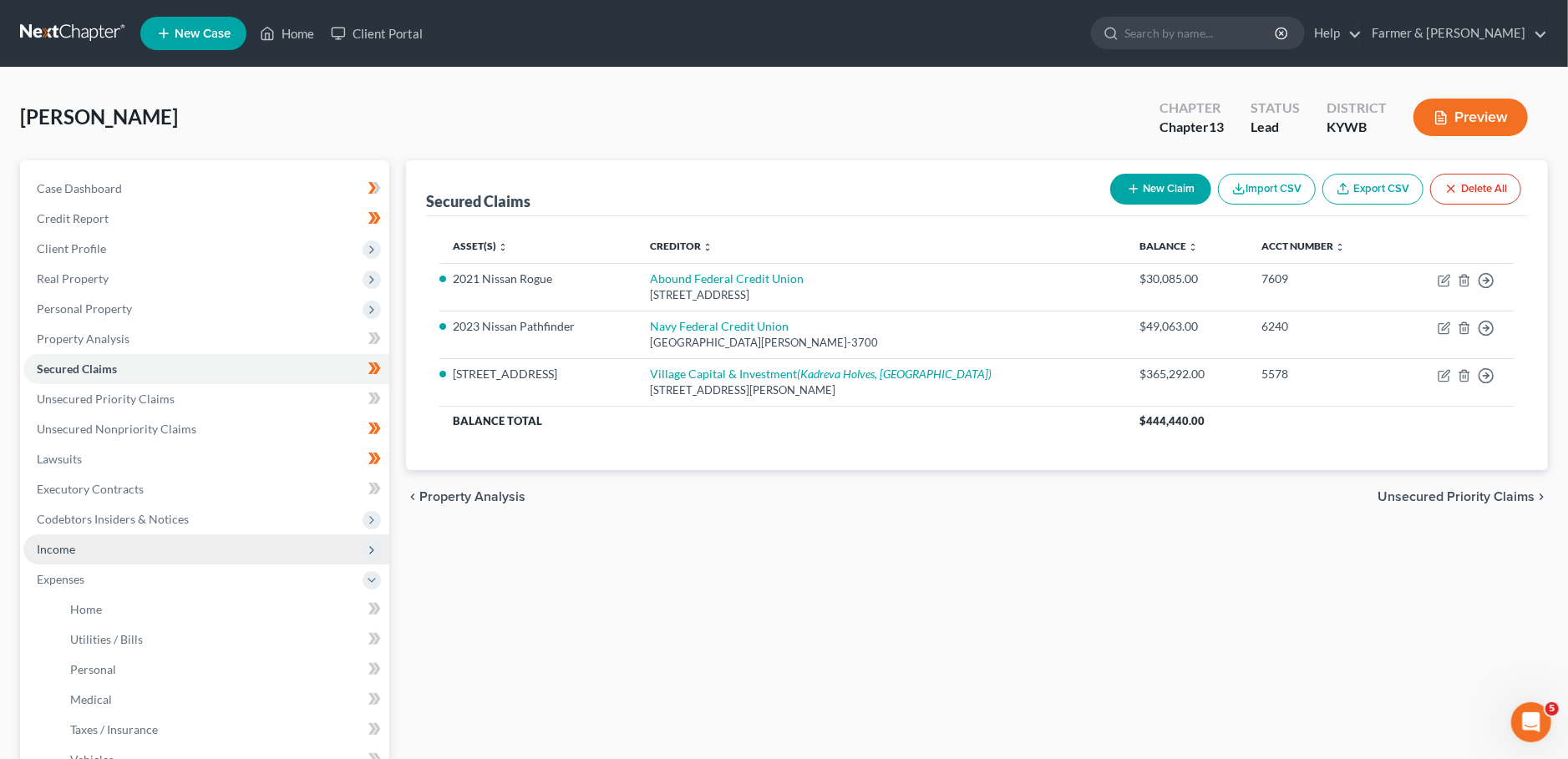
click at [126, 555] on span "Income" at bounding box center [206, 549] width 366 height 30
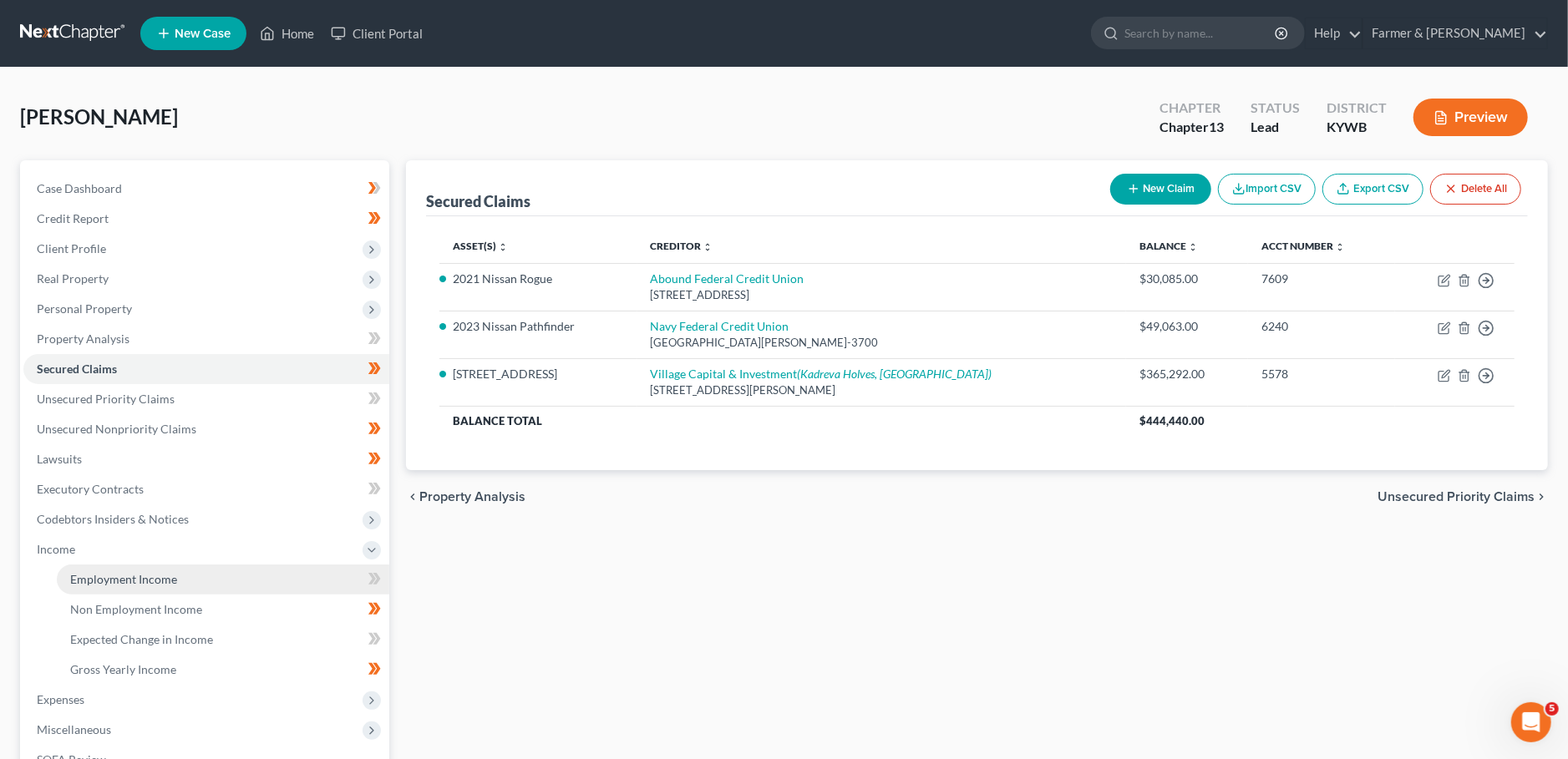
click at [119, 587] on link "Employment Income" at bounding box center [222, 579] width 333 height 30
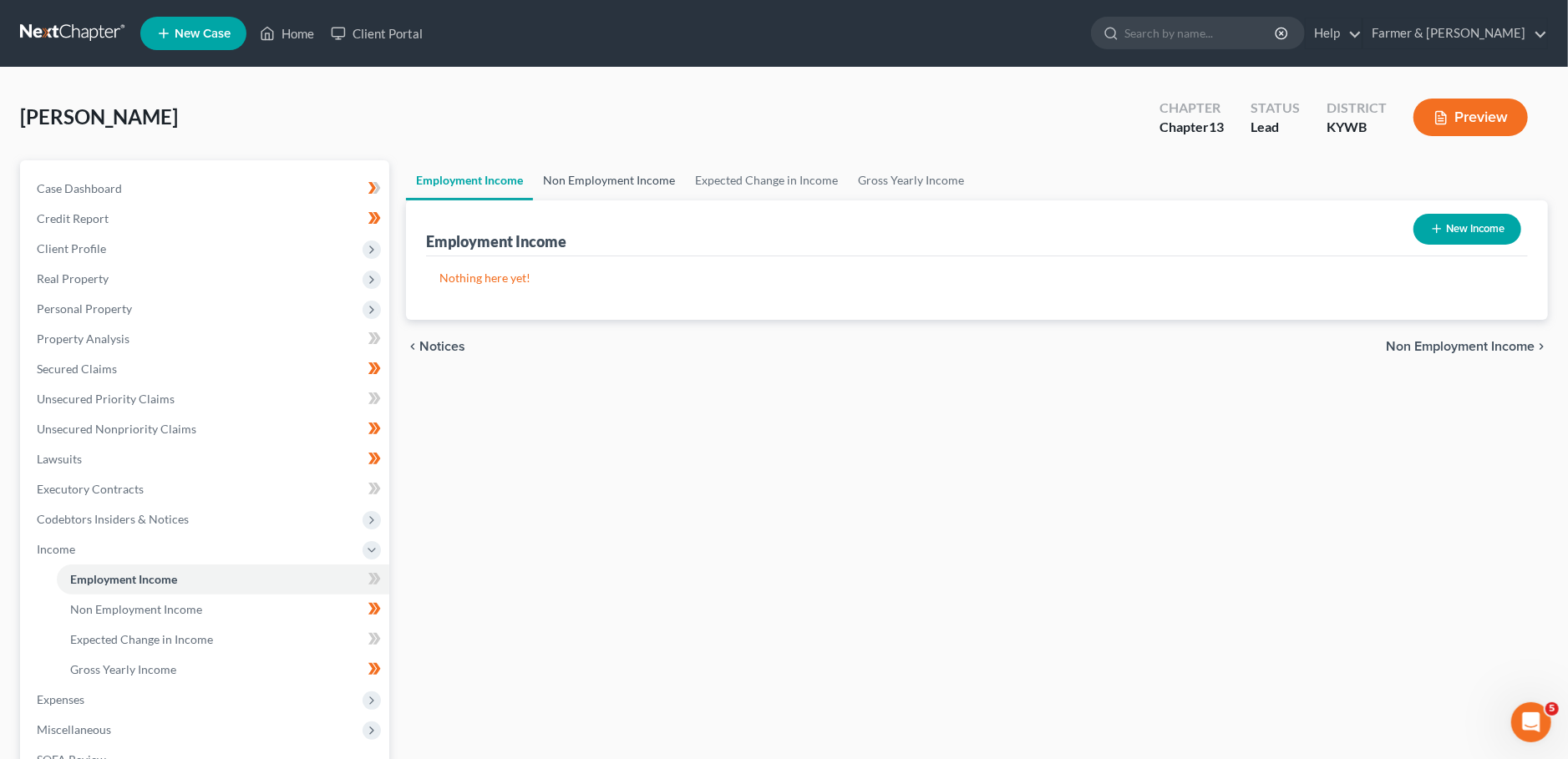
click at [566, 184] on link "Non Employment Income" at bounding box center [608, 181] width 152 height 40
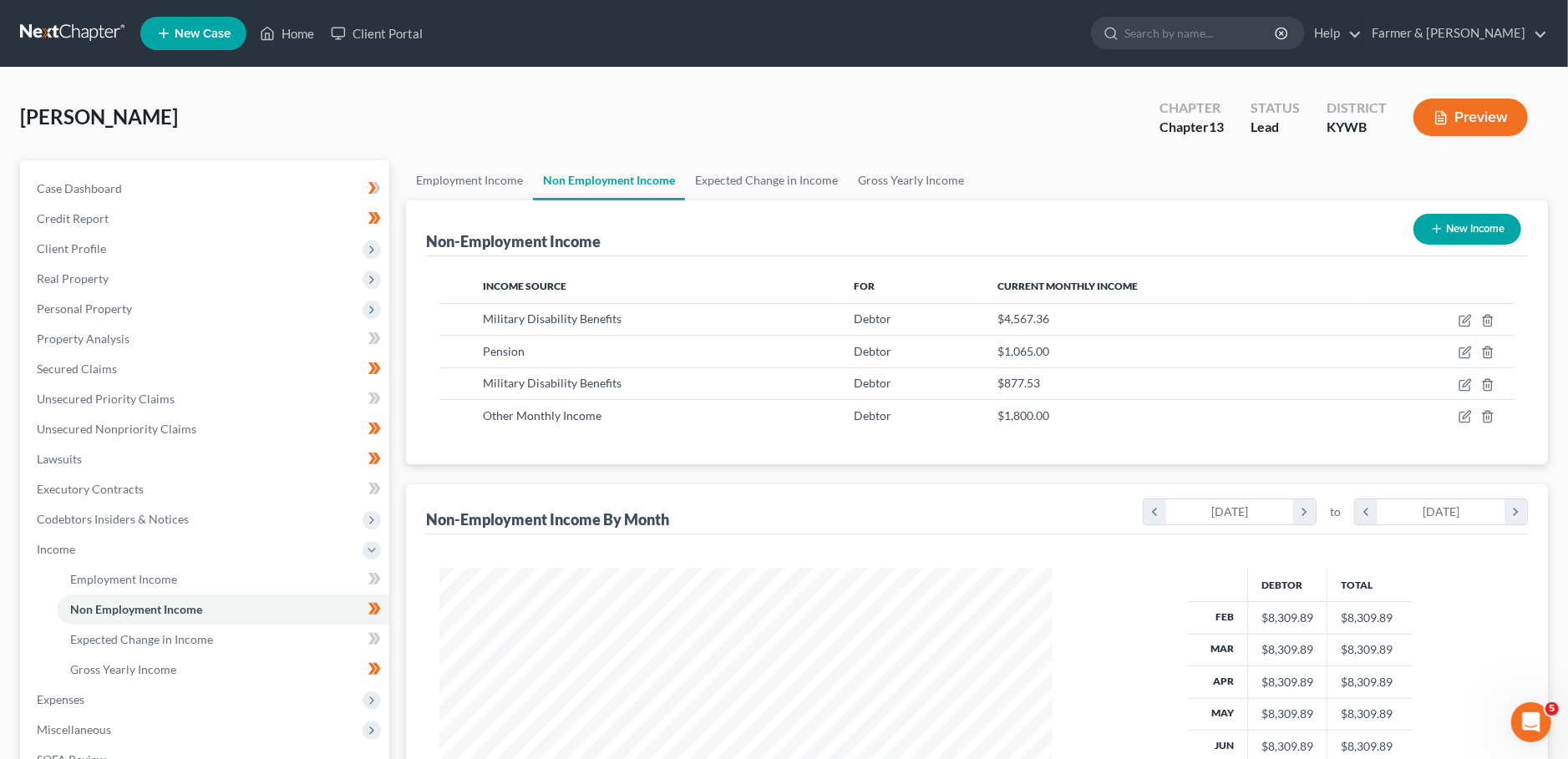
scroll to position [306, 646]
click at [1464, 320] on icon "button" at bounding box center [1466, 318] width 8 height 8
select select "12"
select select "0"
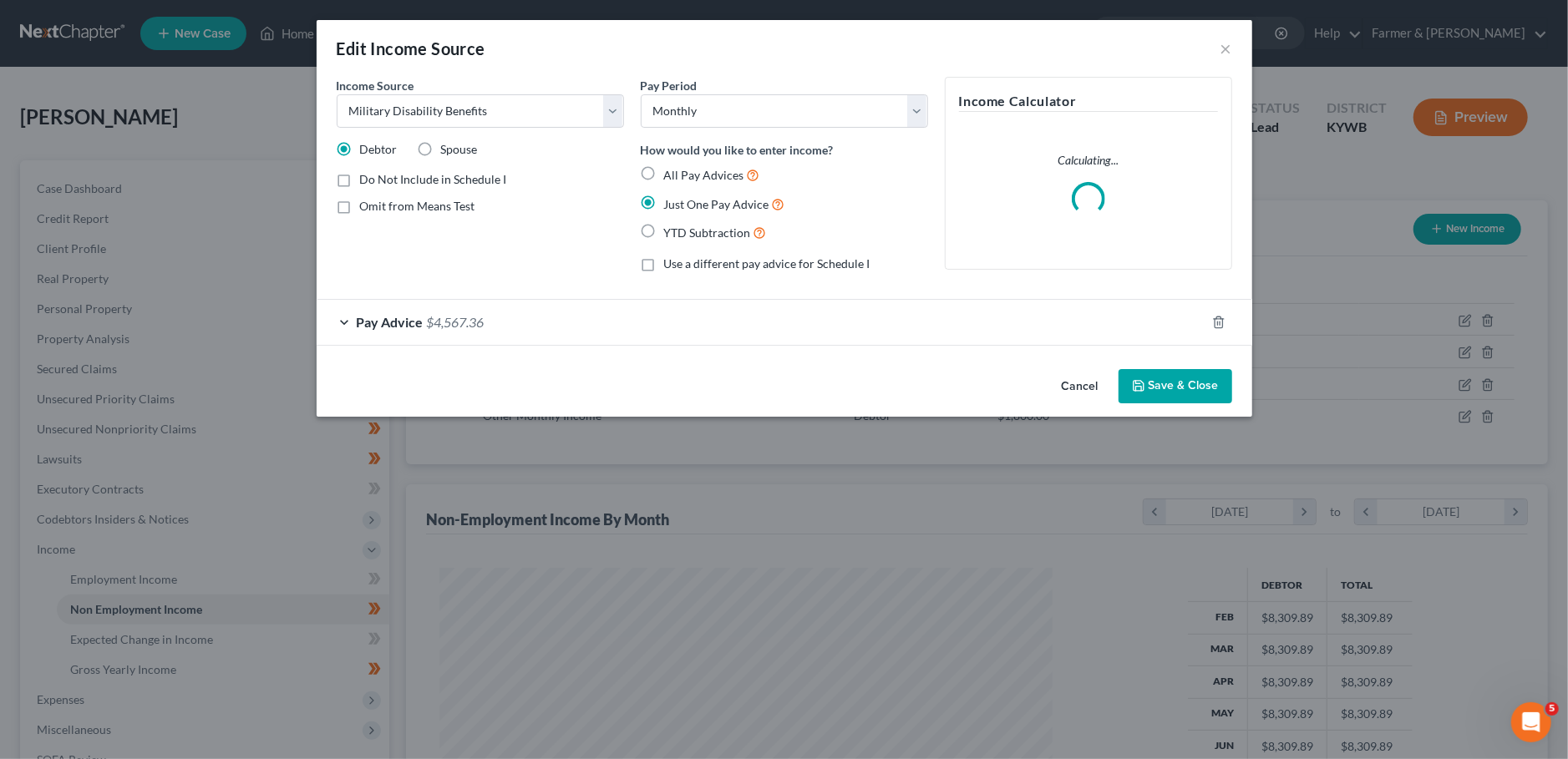
drag, startPoint x: 342, startPoint y: 206, endPoint x: 1030, endPoint y: 369, distance: 707.0
click at [360, 205] on label "Omit from Means Test" at bounding box center [417, 206] width 116 height 16
click at [367, 205] on input "Omit from Means Test" at bounding box center [372, 203] width 10 height 10
checkbox input "true"
click at [1166, 380] on button "Save & Close" at bounding box center [1174, 386] width 114 height 35
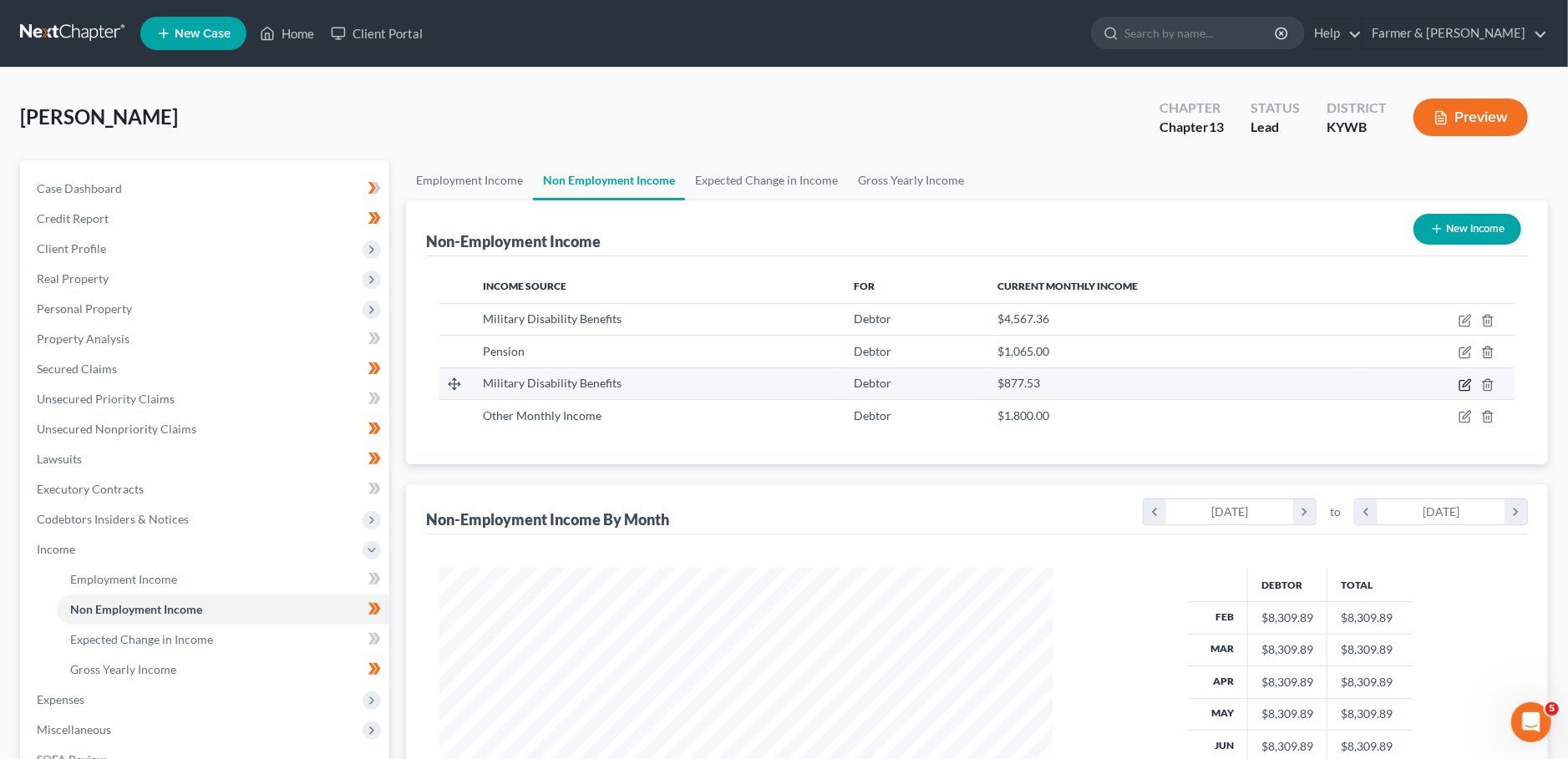
click at [1466, 382] on icon "button" at bounding box center [1465, 385] width 13 height 13
select select "12"
select select "0"
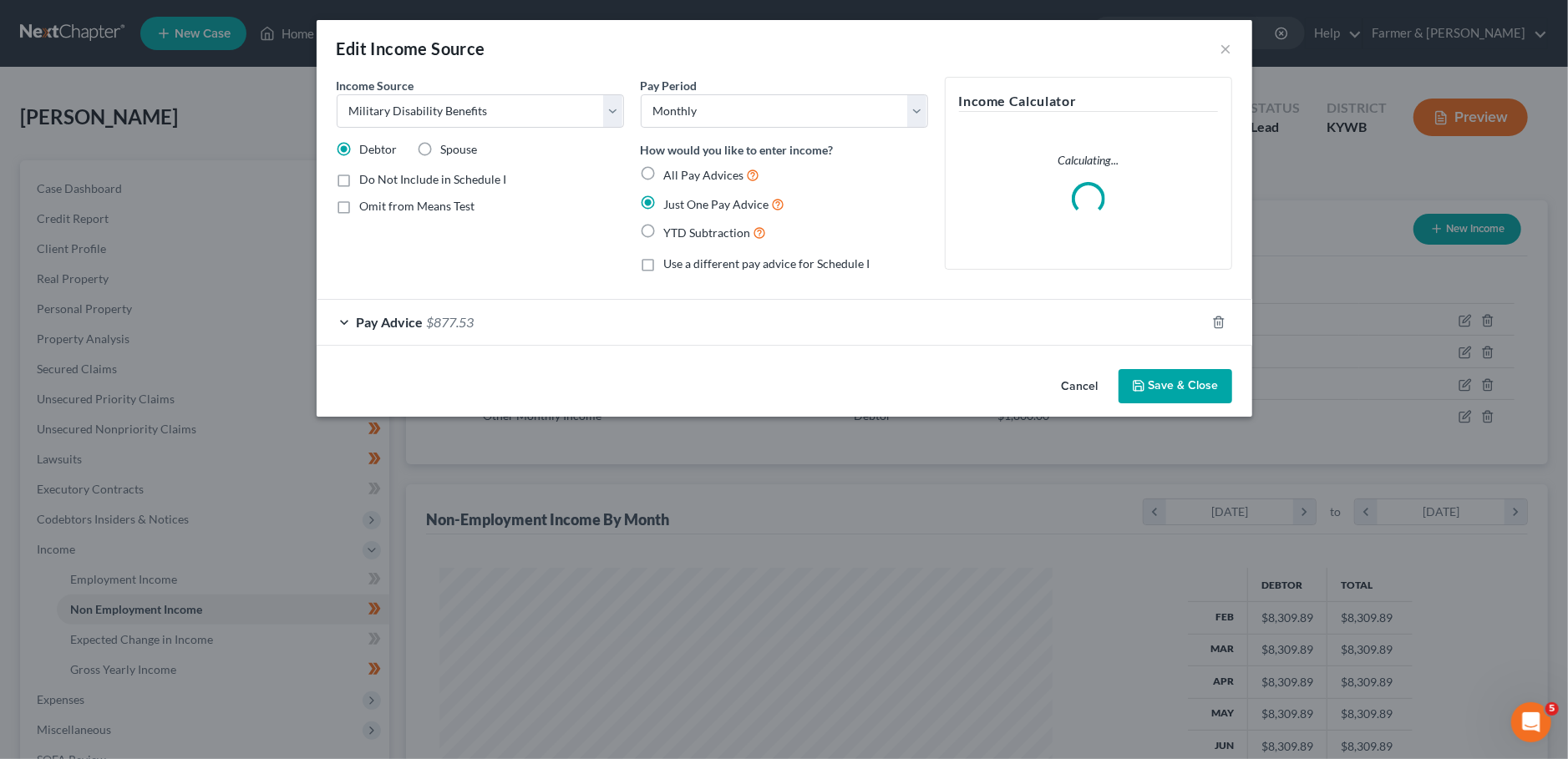
click at [360, 205] on label "Omit from Means Test" at bounding box center [417, 206] width 116 height 16
click at [367, 205] on input "Omit from Means Test" at bounding box center [372, 203] width 10 height 10
checkbox input "true"
click at [1170, 386] on button "Save & Close" at bounding box center [1174, 386] width 114 height 35
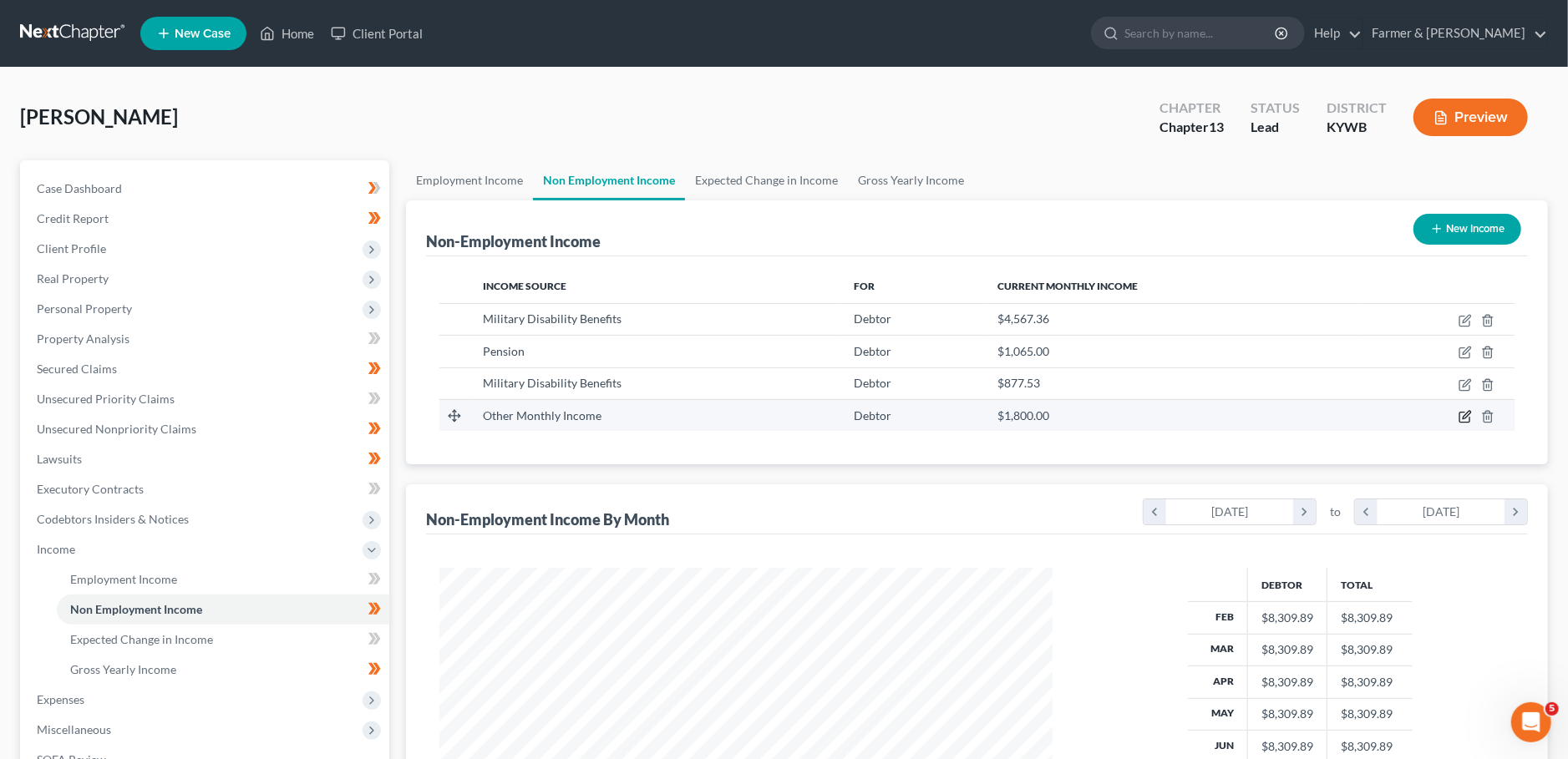
click at [1469, 411] on icon "button" at bounding box center [1466, 414] width 8 height 8
select select "13"
select select "0"
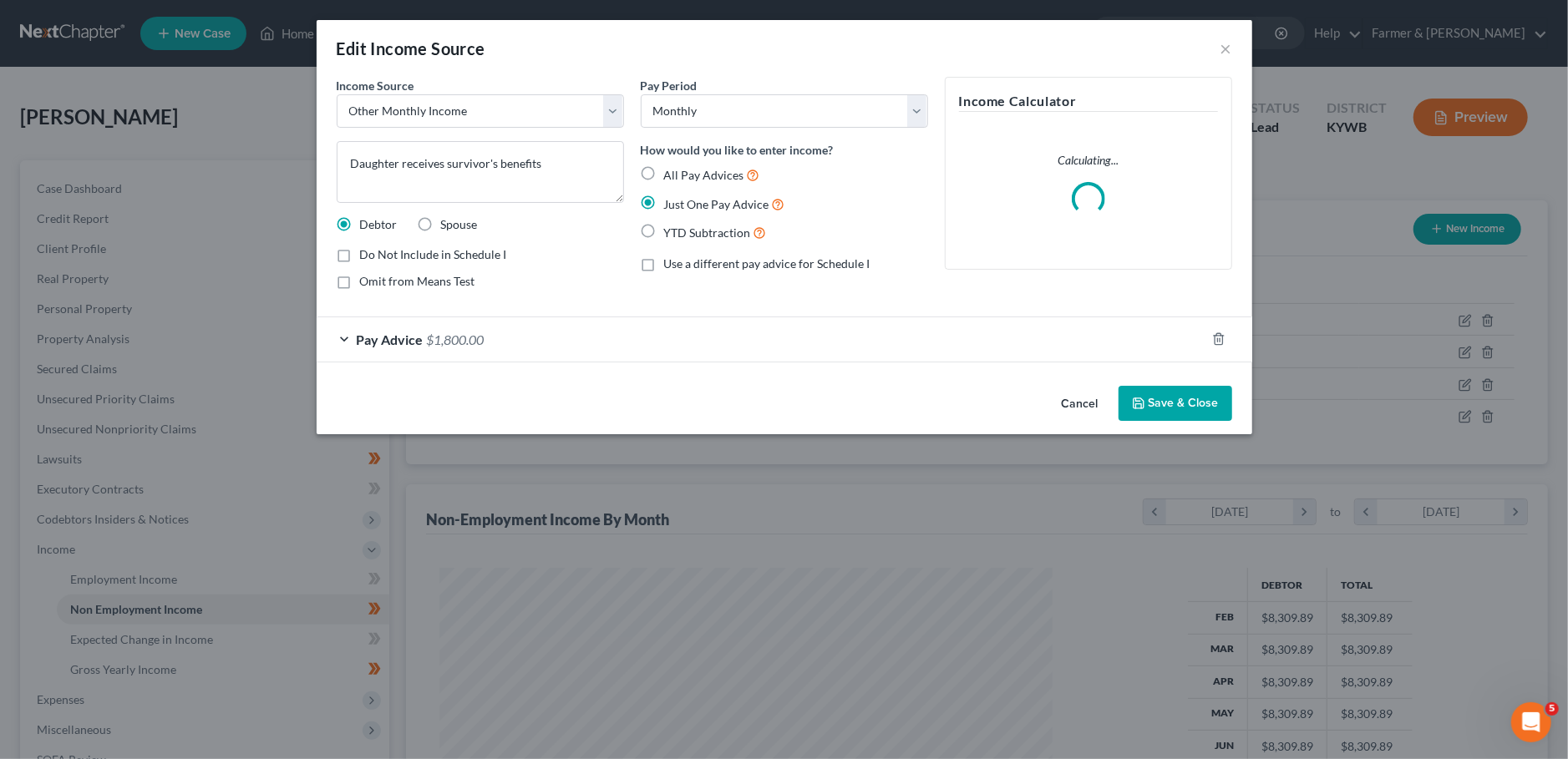
click at [360, 280] on label "Omit from Means Test" at bounding box center [417, 280] width 116 height 16
click at [367, 280] on input "Omit from Means Test" at bounding box center [372, 278] width 10 height 10
click at [360, 279] on label "Omit from Means Test" at bounding box center [417, 280] width 116 height 16
click at [367, 279] on input "Omit from Means Test" at bounding box center [372, 278] width 10 height 10
checkbox input "false"
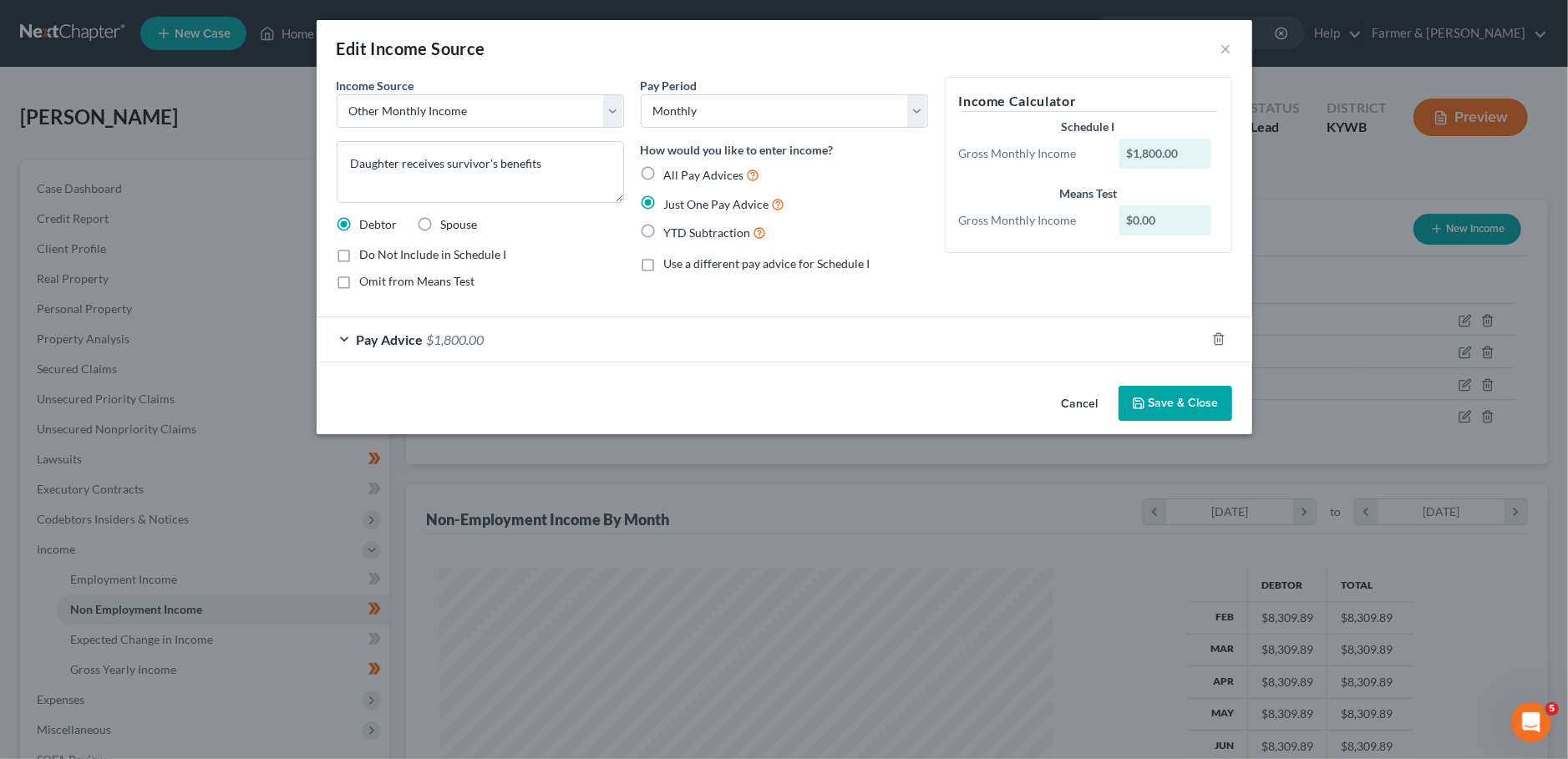
click at [1193, 406] on button "Save & Close" at bounding box center [1174, 403] width 114 height 35
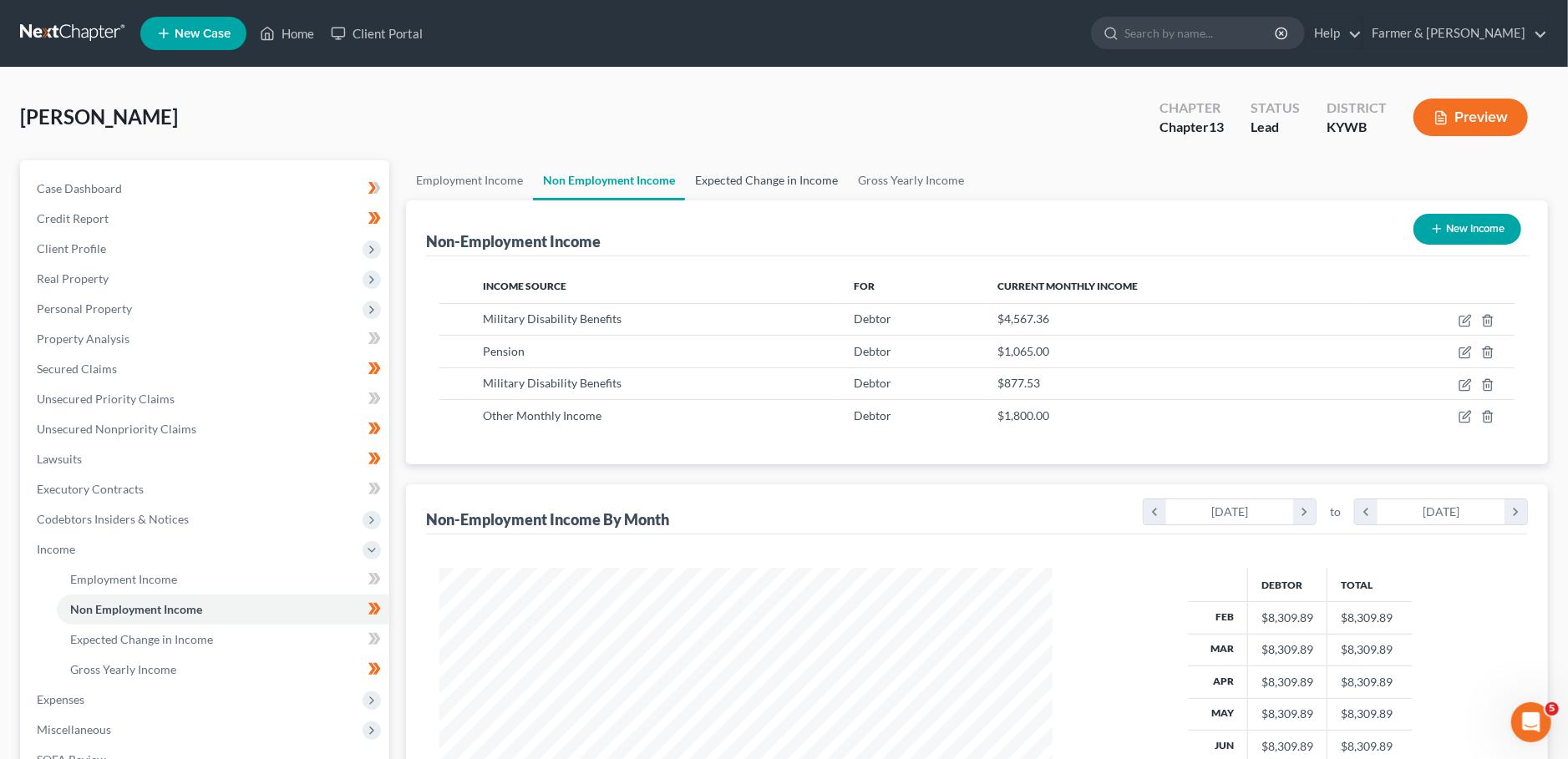
click at [760, 184] on link "Expected Change in Income" at bounding box center [765, 181] width 162 height 40
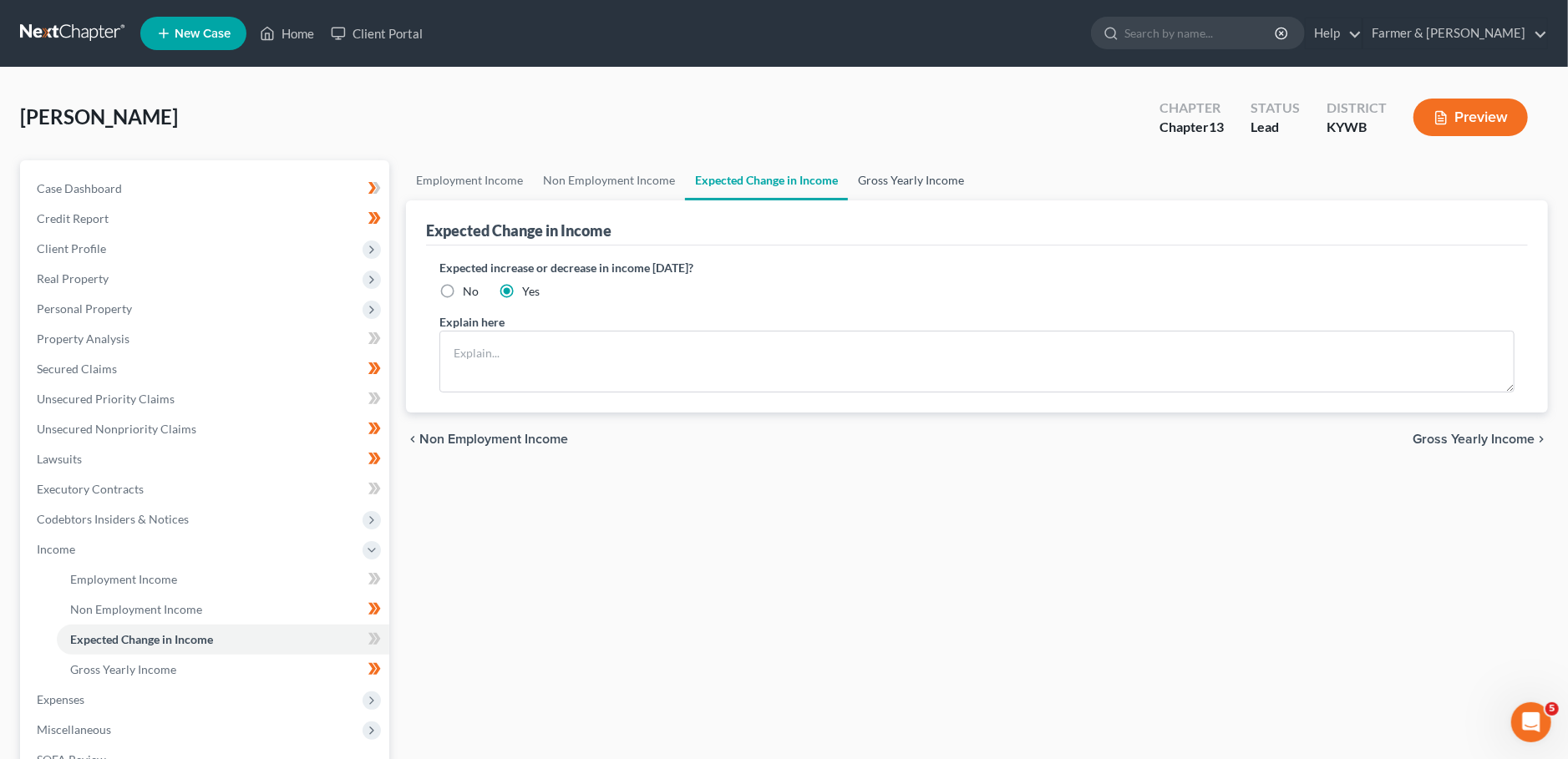
click at [924, 178] on link "Gross Yearly Income" at bounding box center [910, 181] width 126 height 40
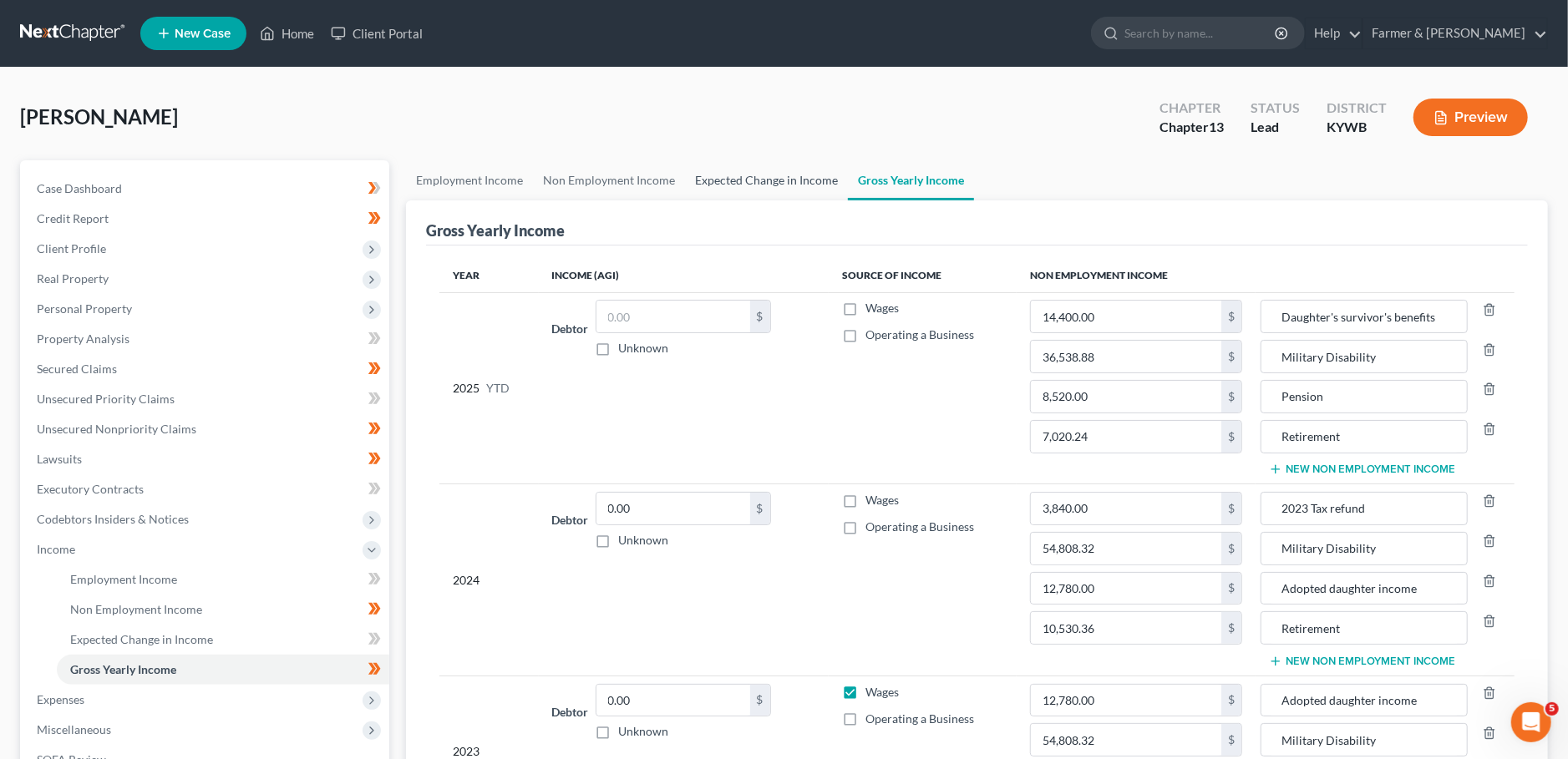
click at [775, 176] on link "Expected Change in Income" at bounding box center [765, 181] width 162 height 40
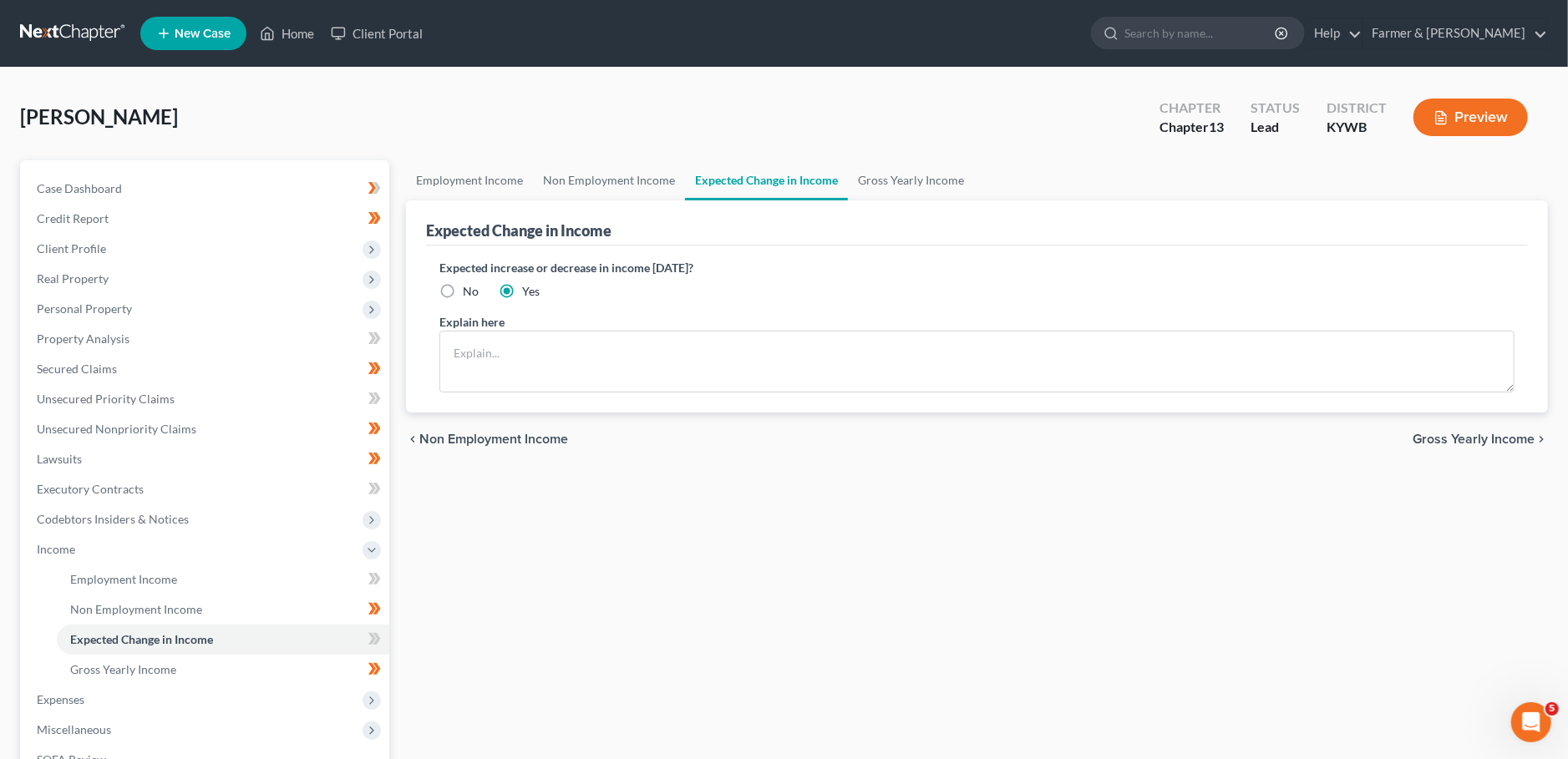
click at [463, 288] on label "No" at bounding box center [471, 291] width 16 height 16
click at [469, 288] on input "No" at bounding box center [474, 288] width 10 height 10
radio input "true"
click at [909, 181] on link "Gross Yearly Income" at bounding box center [910, 181] width 126 height 40
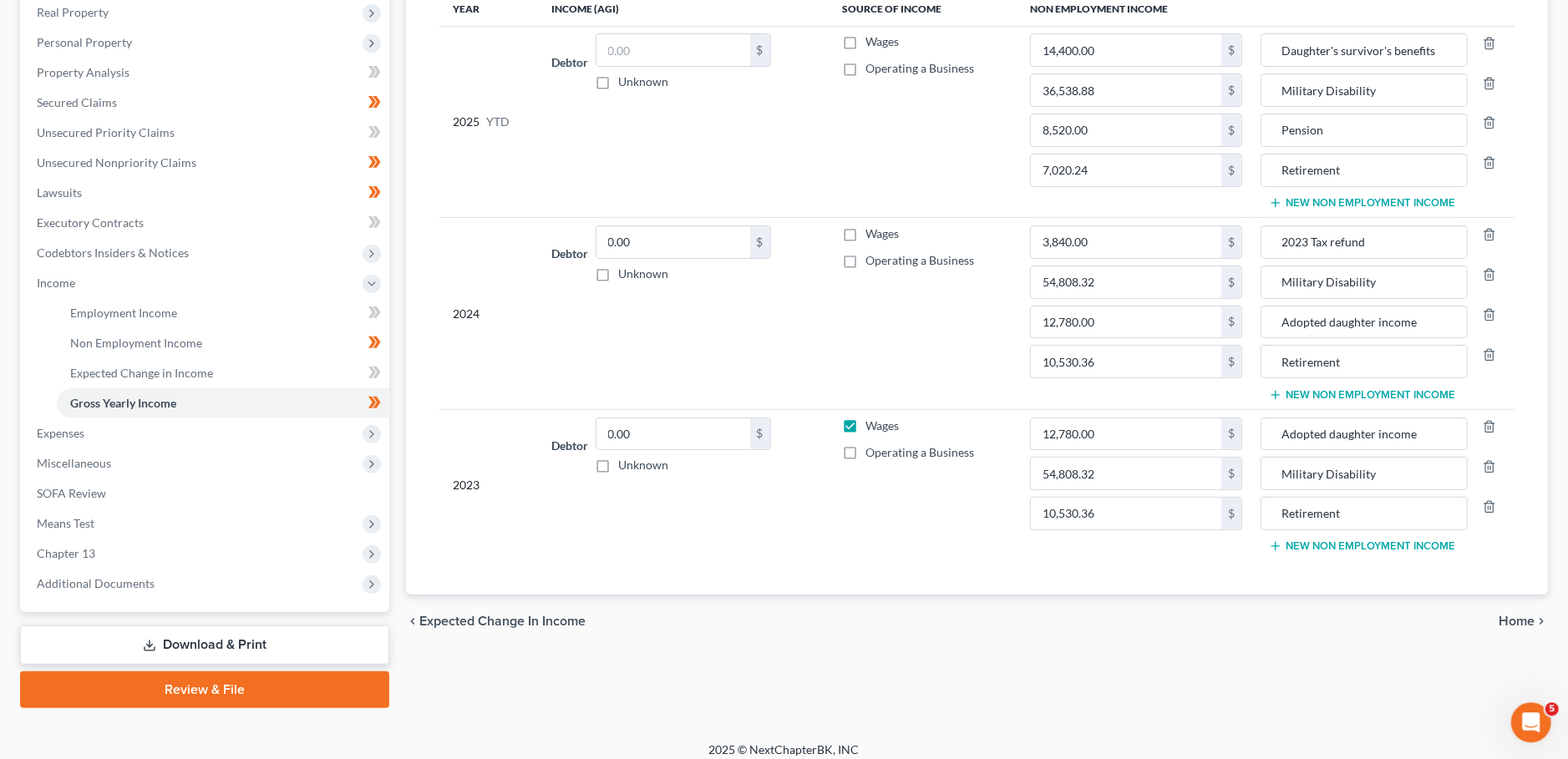
scroll to position [277, 0]
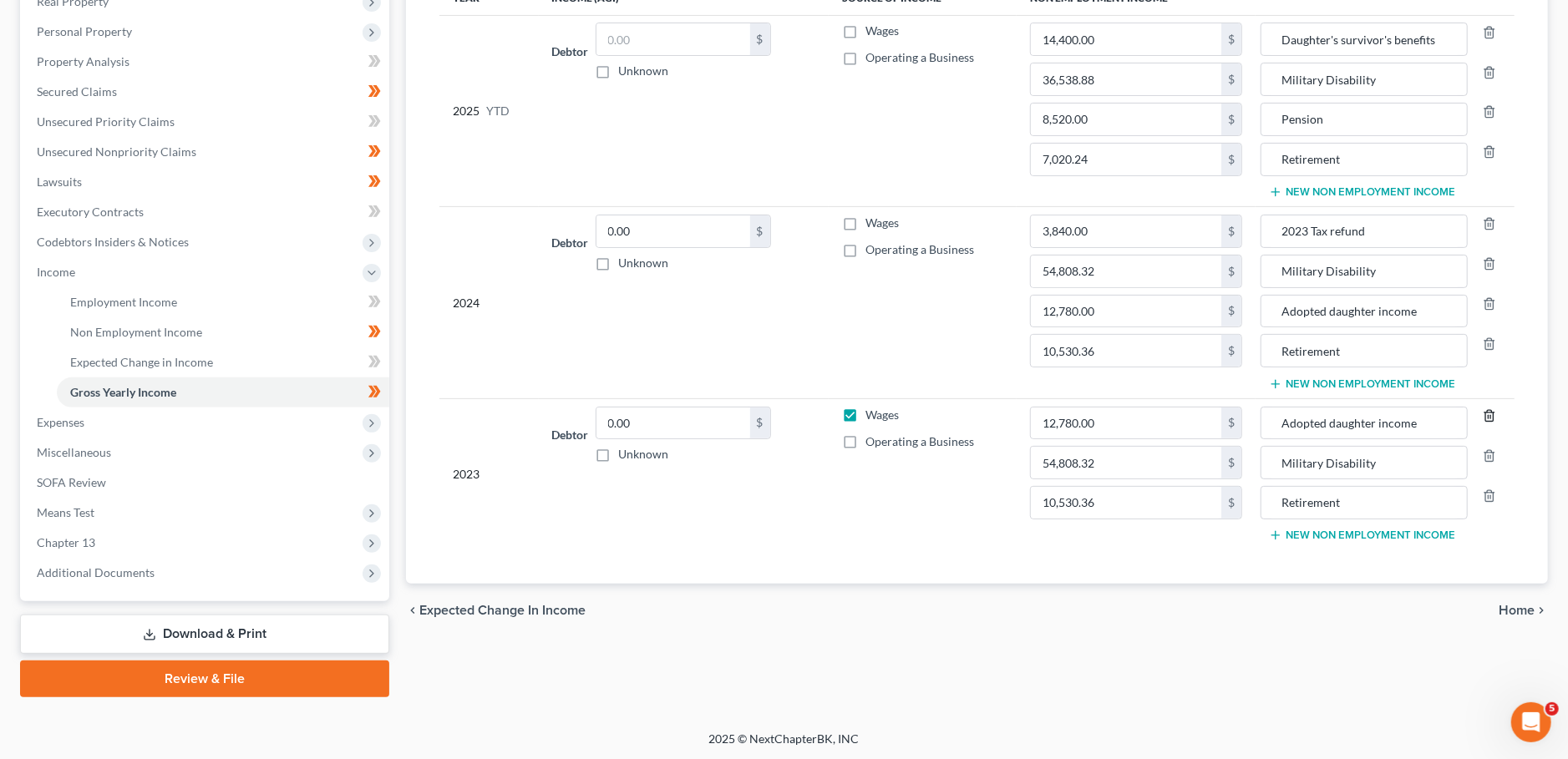
click at [1488, 411] on icon "button" at bounding box center [1489, 415] width 13 height 13
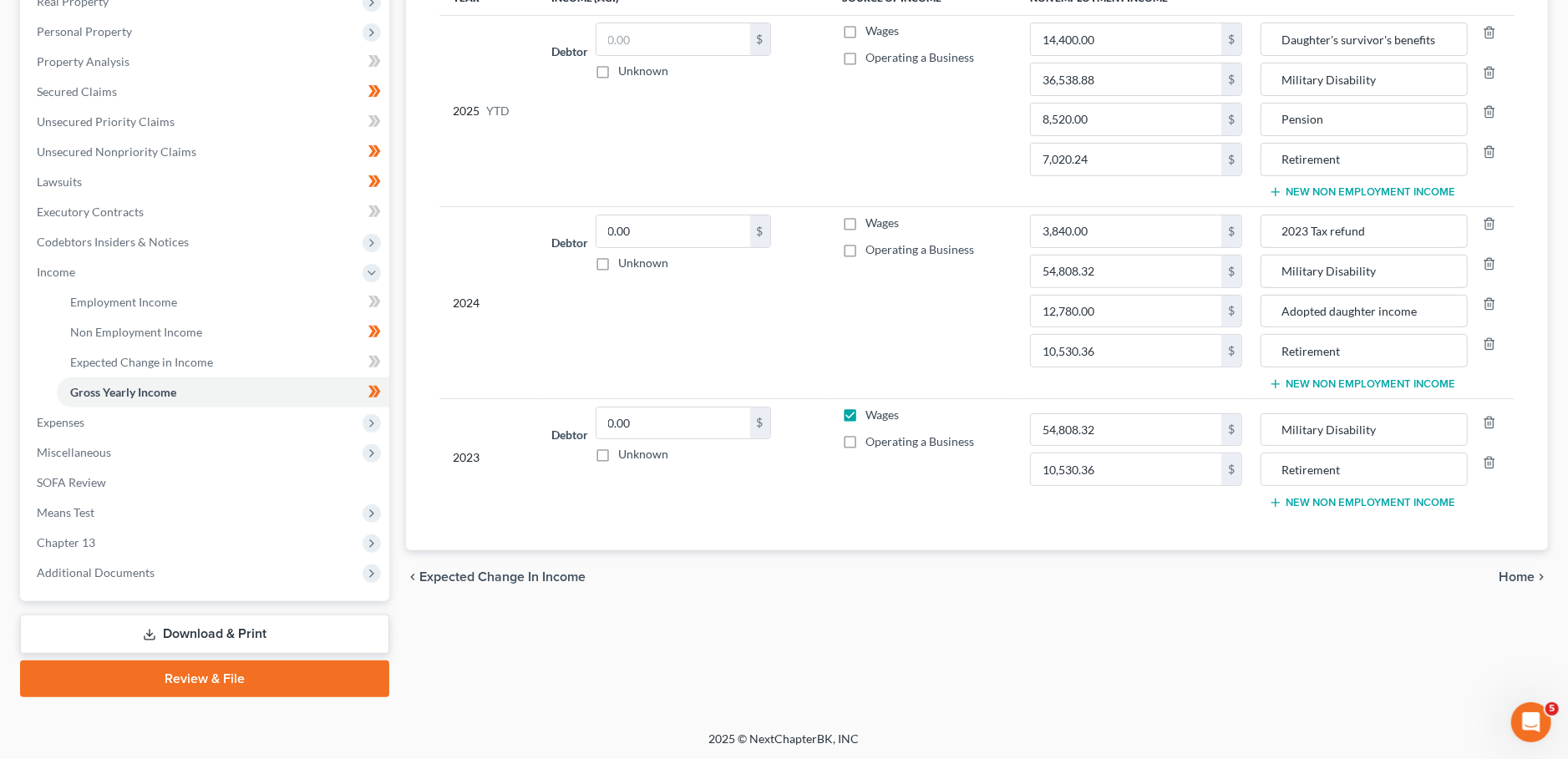
click at [1488, 413] on div at bounding box center [1488, 430] width 42 height 33
click at [1488, 419] on polyline "button" at bounding box center [1490, 419] width 10 height 0
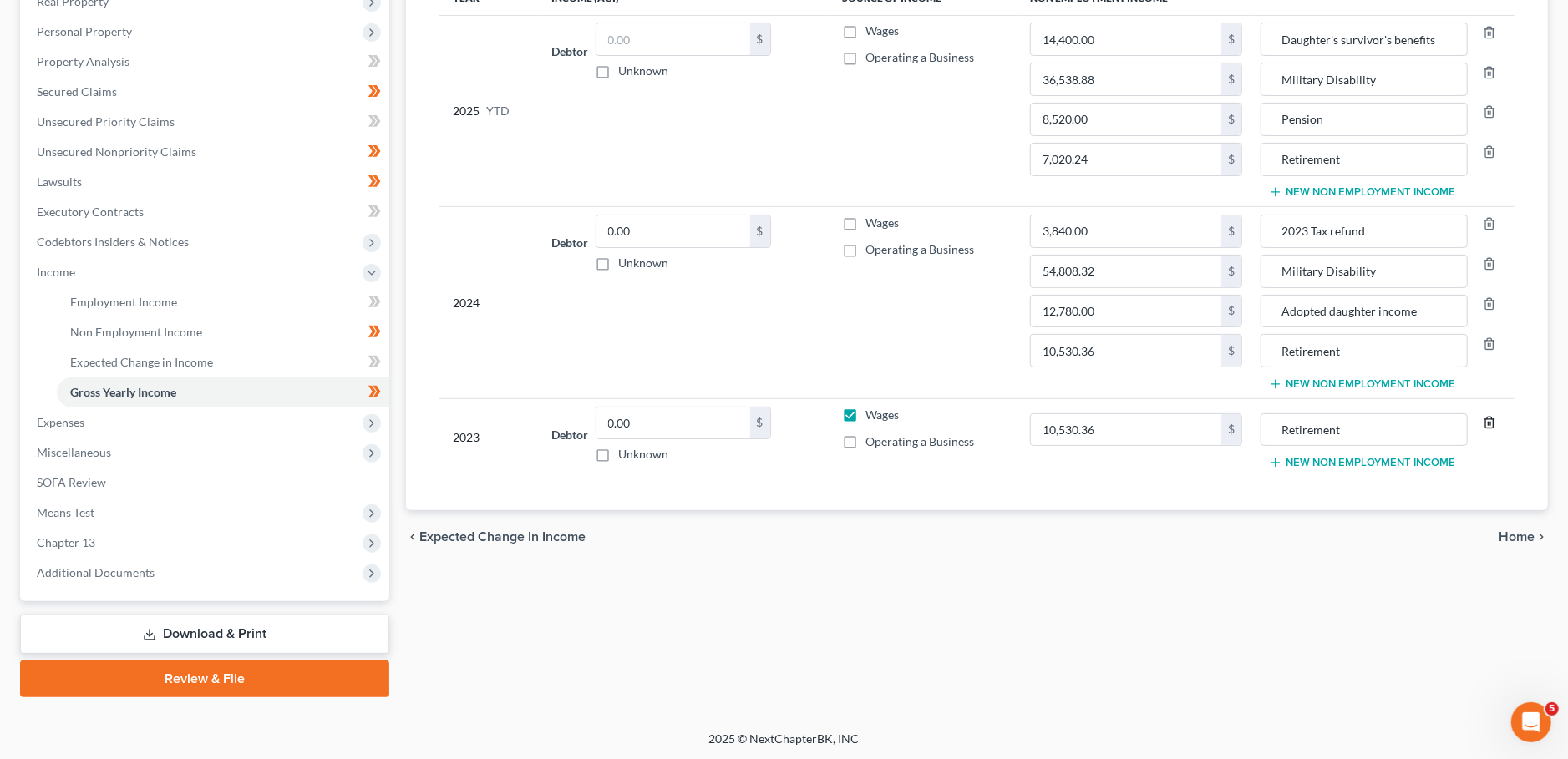
click at [1488, 419] on polyline "button" at bounding box center [1490, 419] width 10 height 0
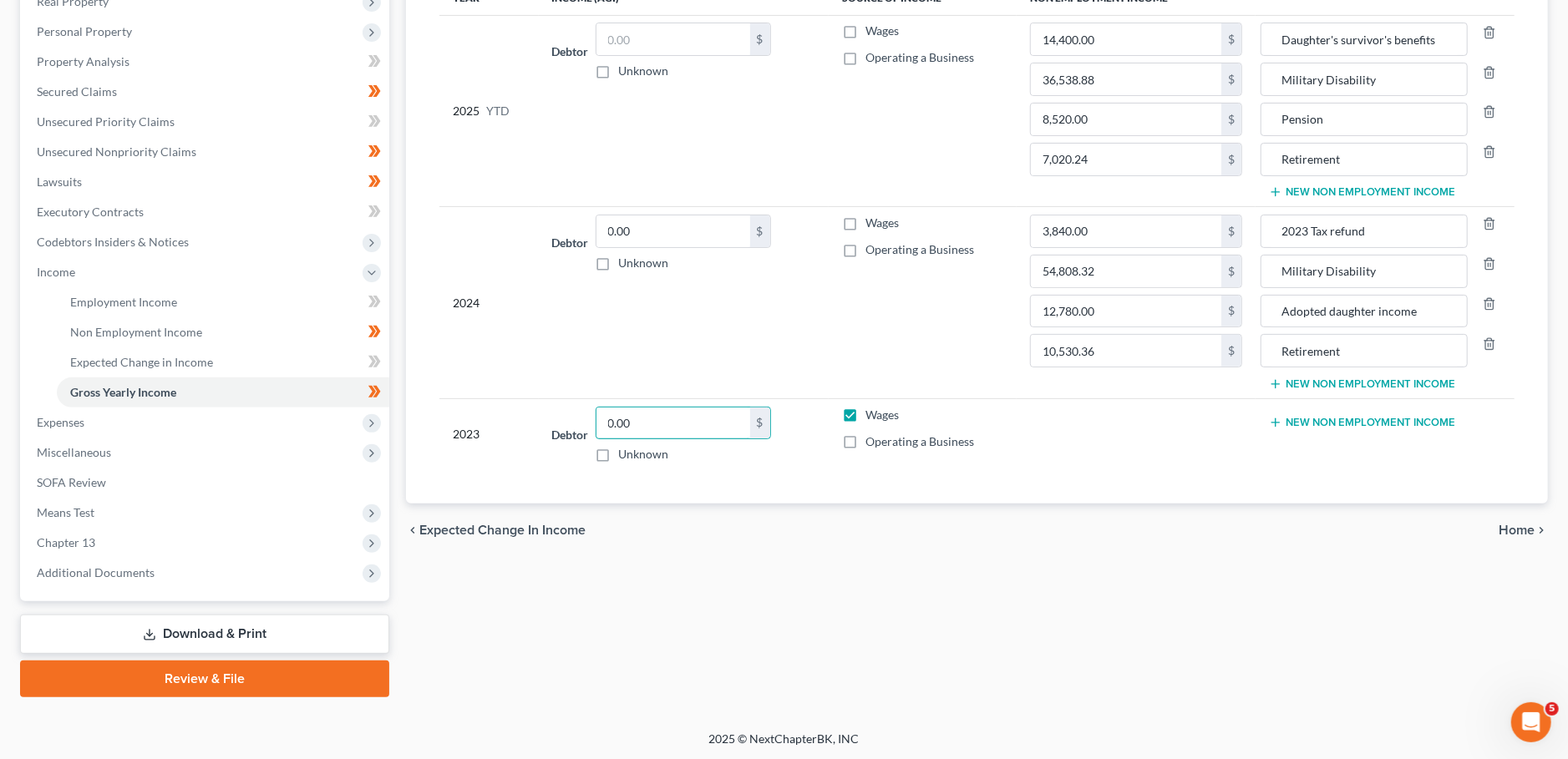
drag, startPoint x: 666, startPoint y: 420, endPoint x: 500, endPoint y: 402, distance: 167.0
click at [596, 407] on input "0.00" at bounding box center [672, 423] width 154 height 32
type input "53,357.00"
click at [877, 653] on div "Employment Income Non Employment Income Expected Change in Income Gross Yearly …" at bounding box center [977, 289] width 1159 height 814
click at [120, 425] on span "Expenses" at bounding box center [206, 422] width 366 height 30
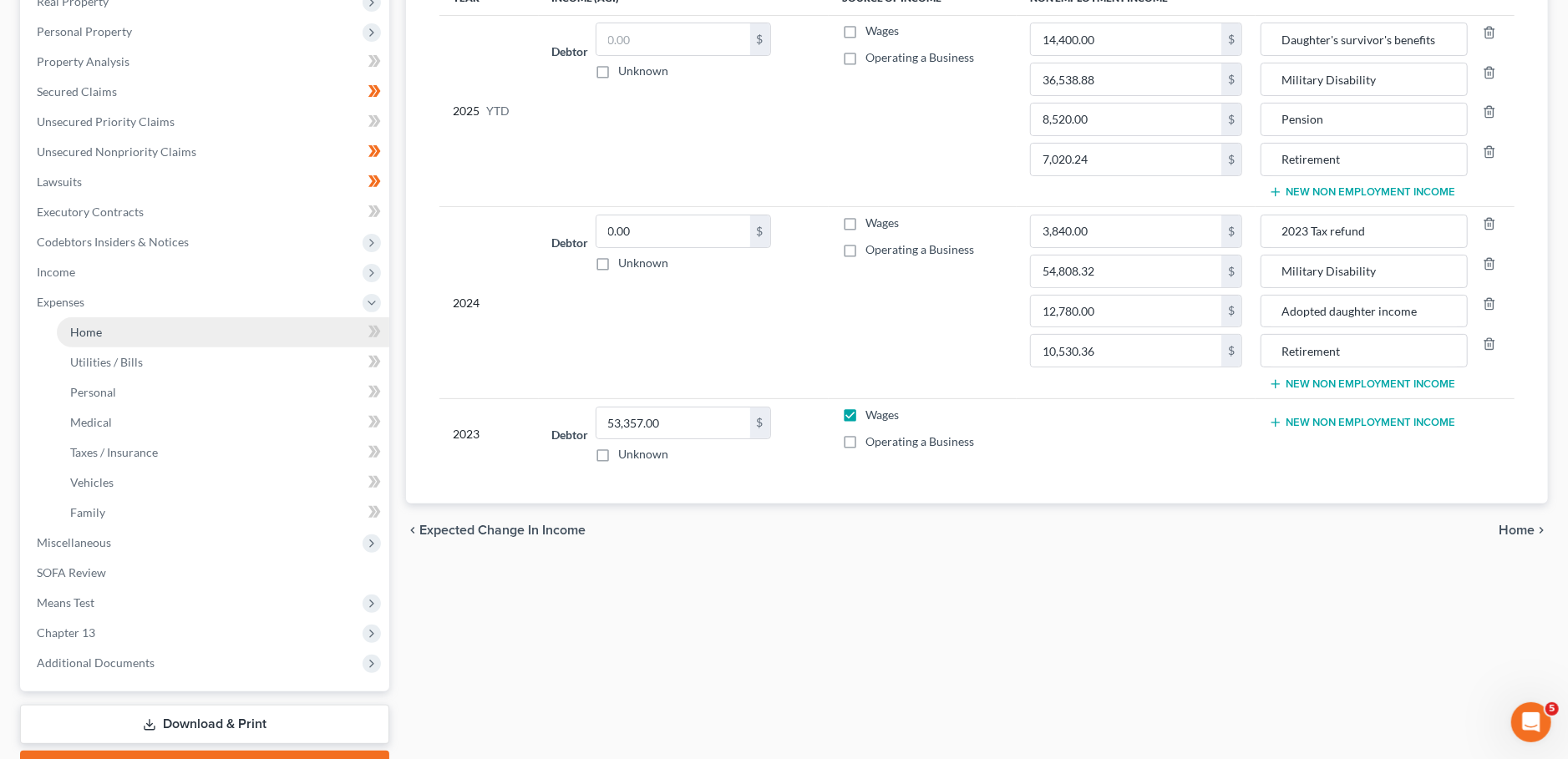
drag, startPoint x: 116, startPoint y: 332, endPoint x: 322, endPoint y: 274, distance: 214.0
click at [116, 332] on link "Home" at bounding box center [222, 332] width 333 height 30
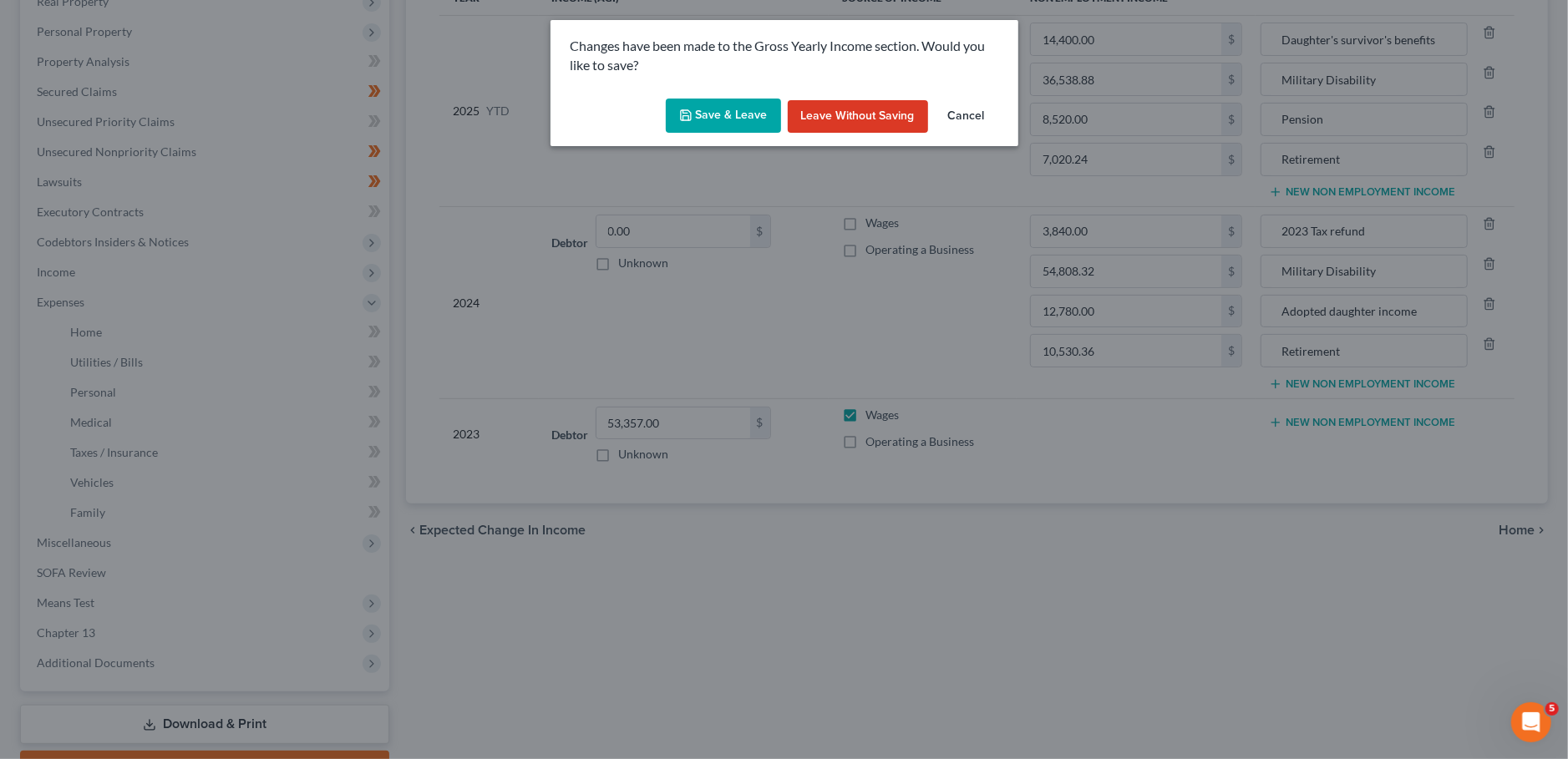
drag, startPoint x: 706, startPoint y: 102, endPoint x: 1113, endPoint y: 6, distance: 418.2
click at [707, 102] on button "Save & Leave" at bounding box center [723, 116] width 116 height 35
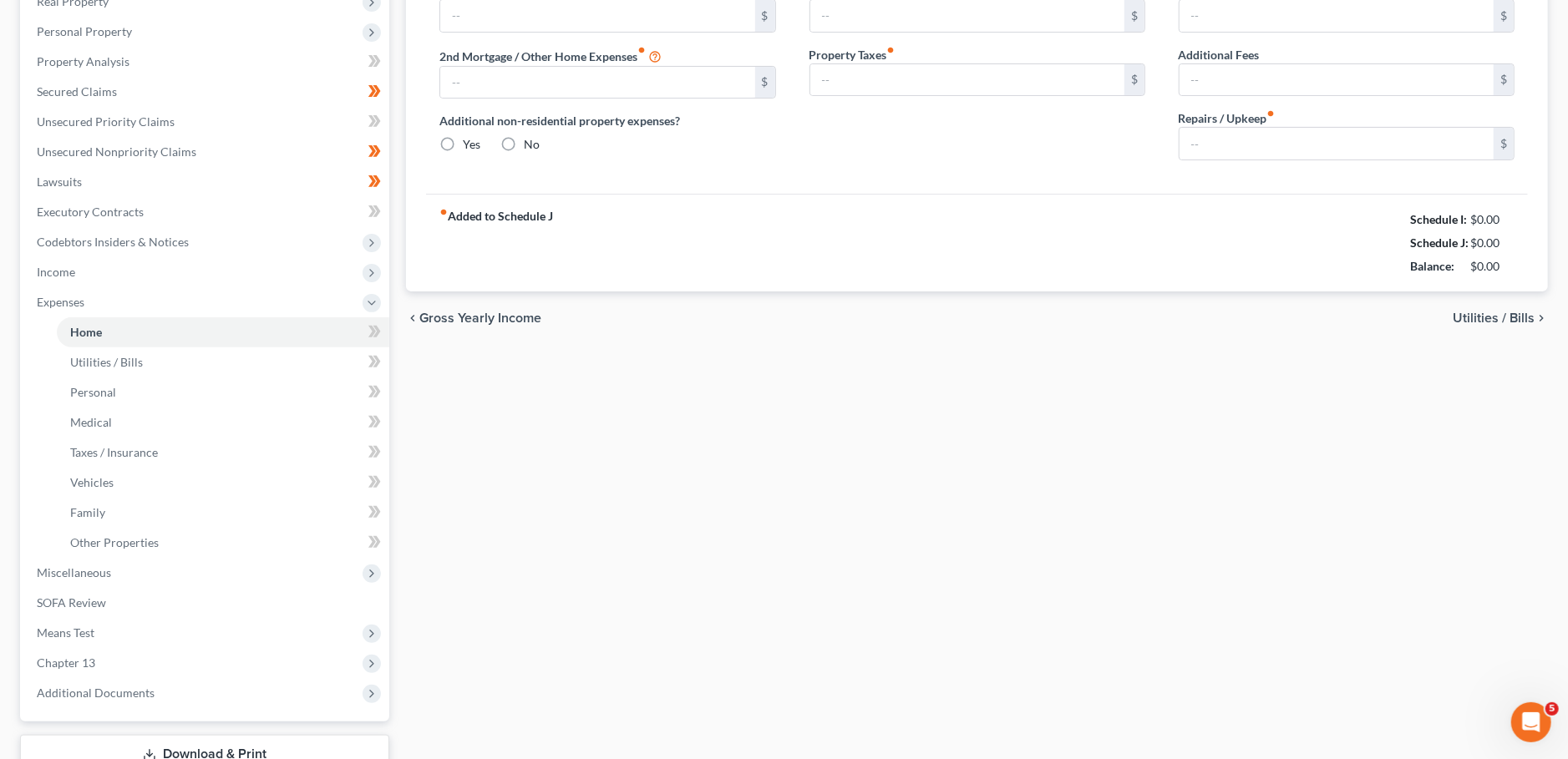
type input "2,613.00"
type input "0.00"
radio input "true"
type input "0.00"
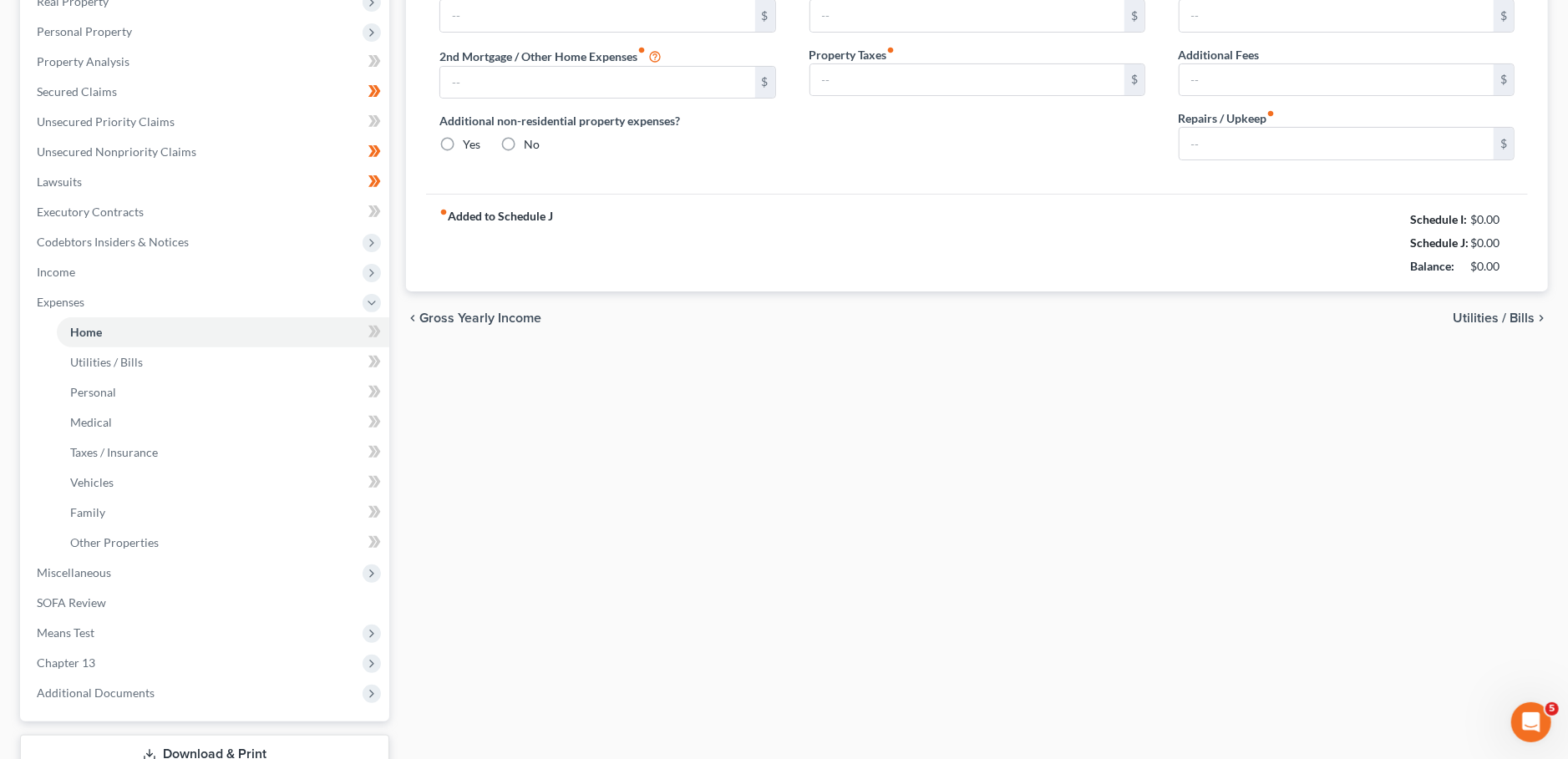
type input "0.00"
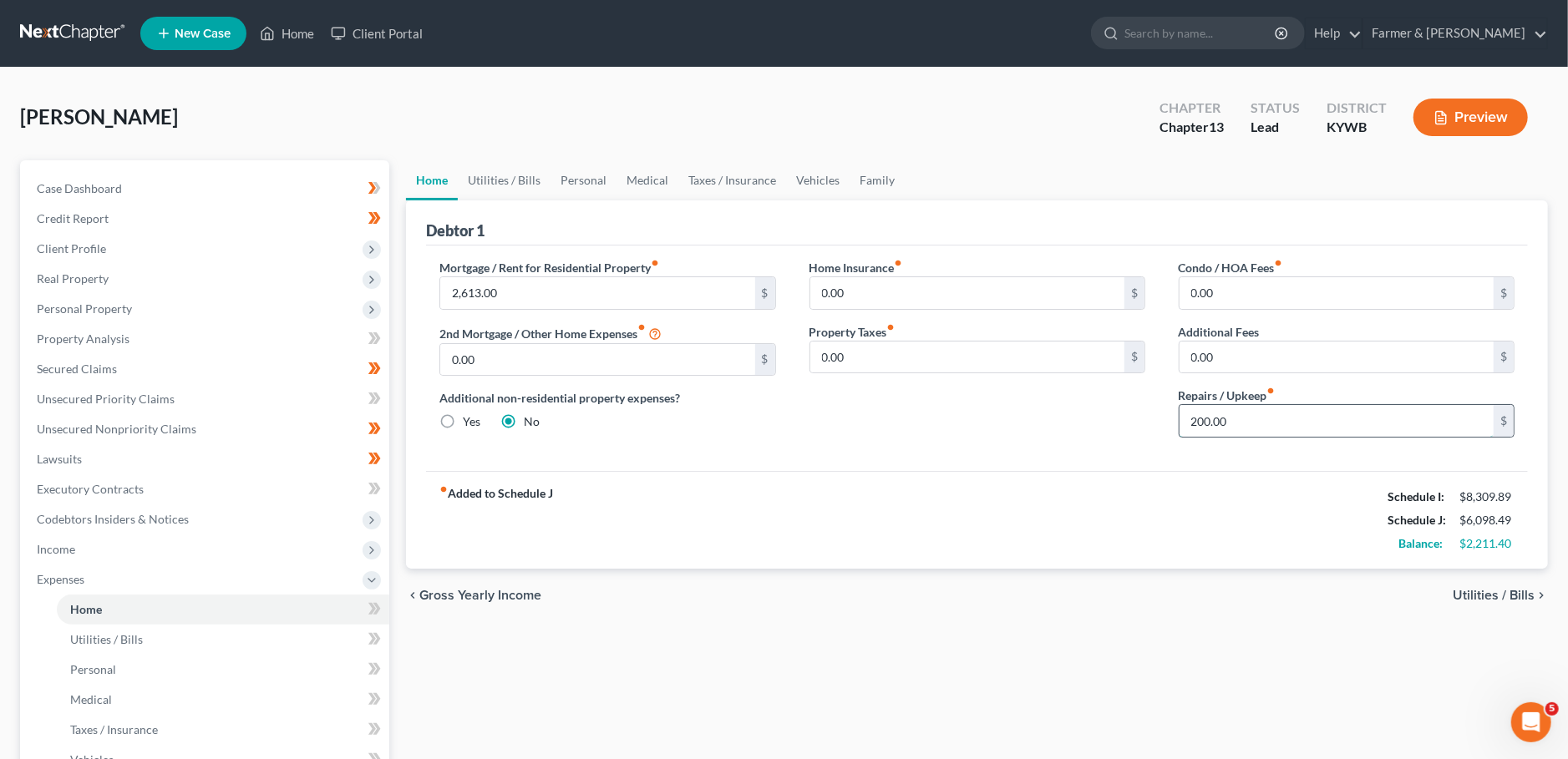
drag, startPoint x: 1311, startPoint y: 429, endPoint x: 1128, endPoint y: 426, distance: 183.0
click at [1180, 426] on input "200.00" at bounding box center [1337, 420] width 314 height 32
drag, startPoint x: 1322, startPoint y: 412, endPoint x: 998, endPoint y: 419, distance: 324.1
click at [1180, 419] on input "1,200.00" at bounding box center [1337, 420] width 314 height 32
type input "100.00"
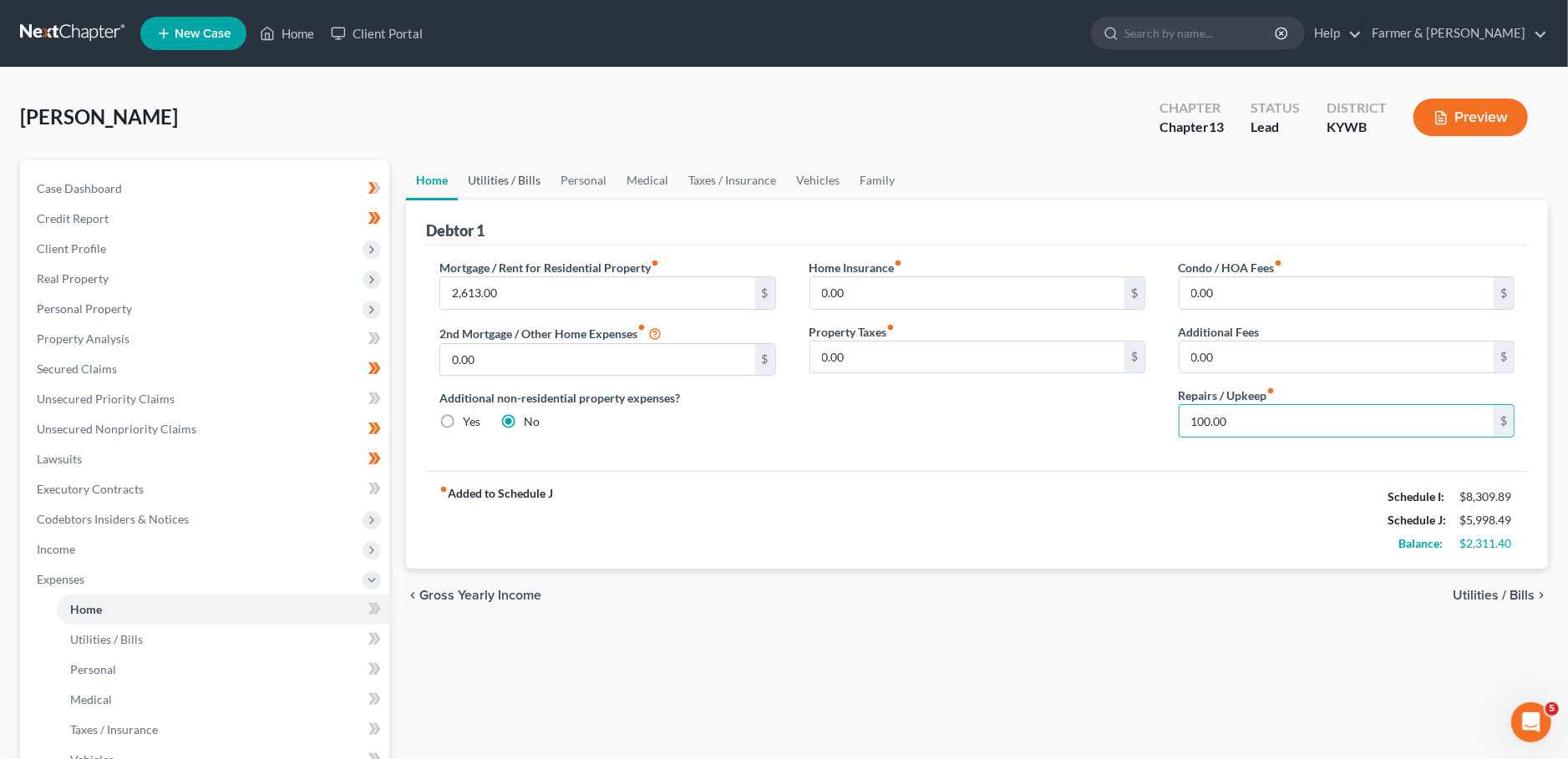
click at [498, 180] on link "Utilities / Bills" at bounding box center [504, 181] width 93 height 40
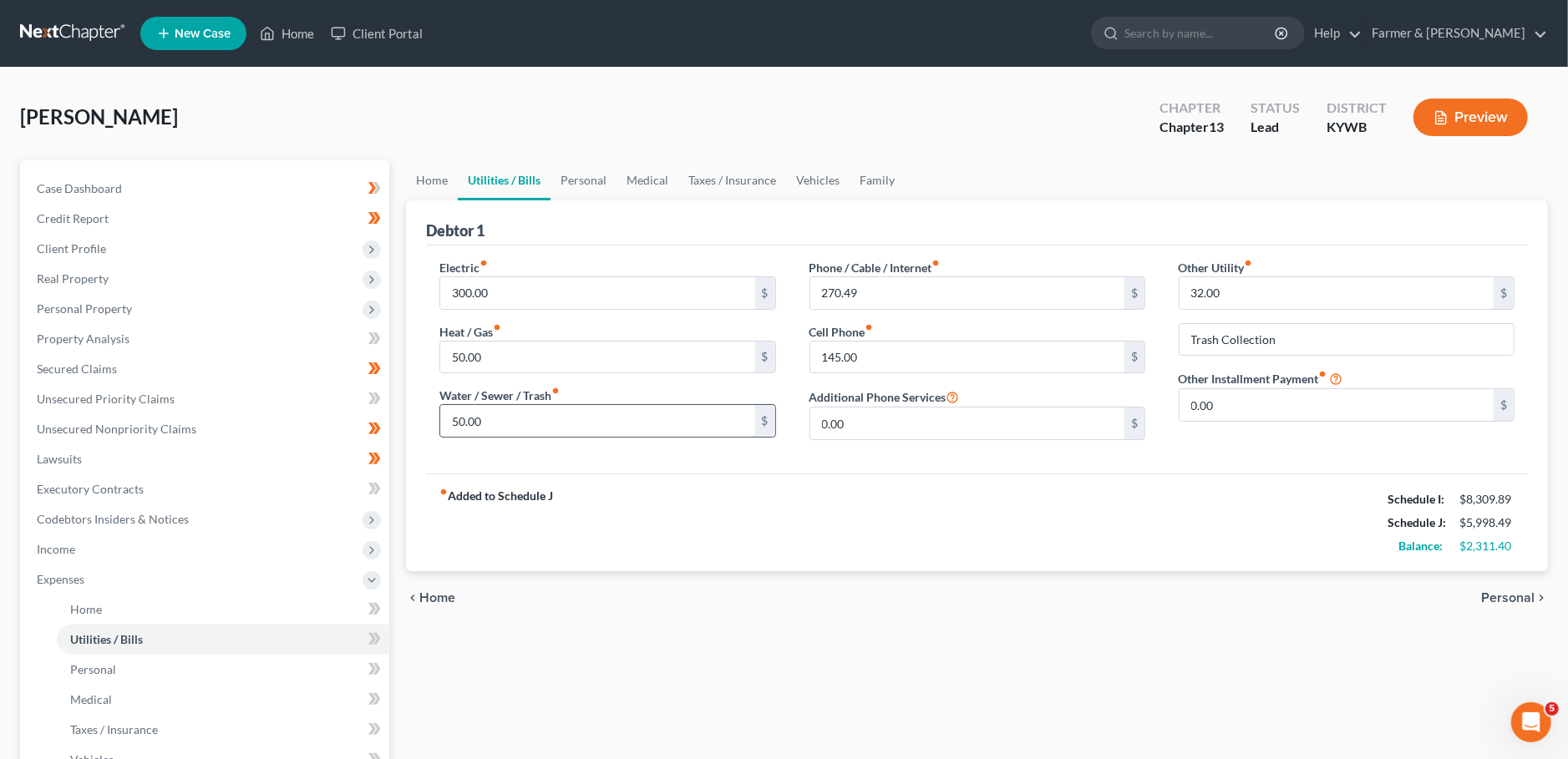
click at [513, 424] on input "50.00" at bounding box center [598, 420] width 314 height 32
type input "150.00"
type input "270.00"
type input "45.00"
click at [564, 175] on link "Personal" at bounding box center [584, 181] width 66 height 40
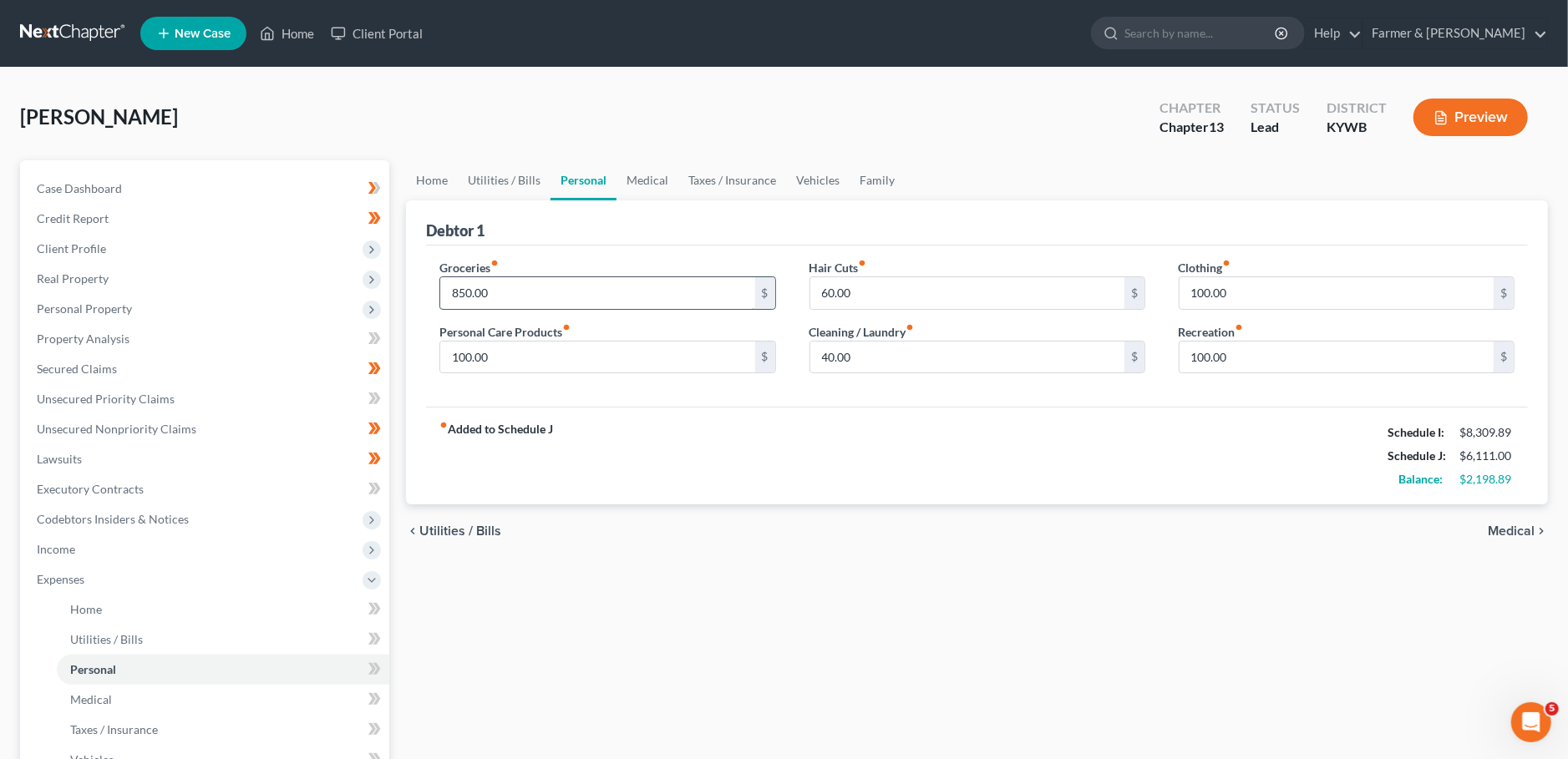
click at [532, 291] on input "850.00" at bounding box center [598, 293] width 314 height 32
click at [510, 366] on input "100.00" at bounding box center [598, 357] width 314 height 32
type input "125.00"
type input "0.00"
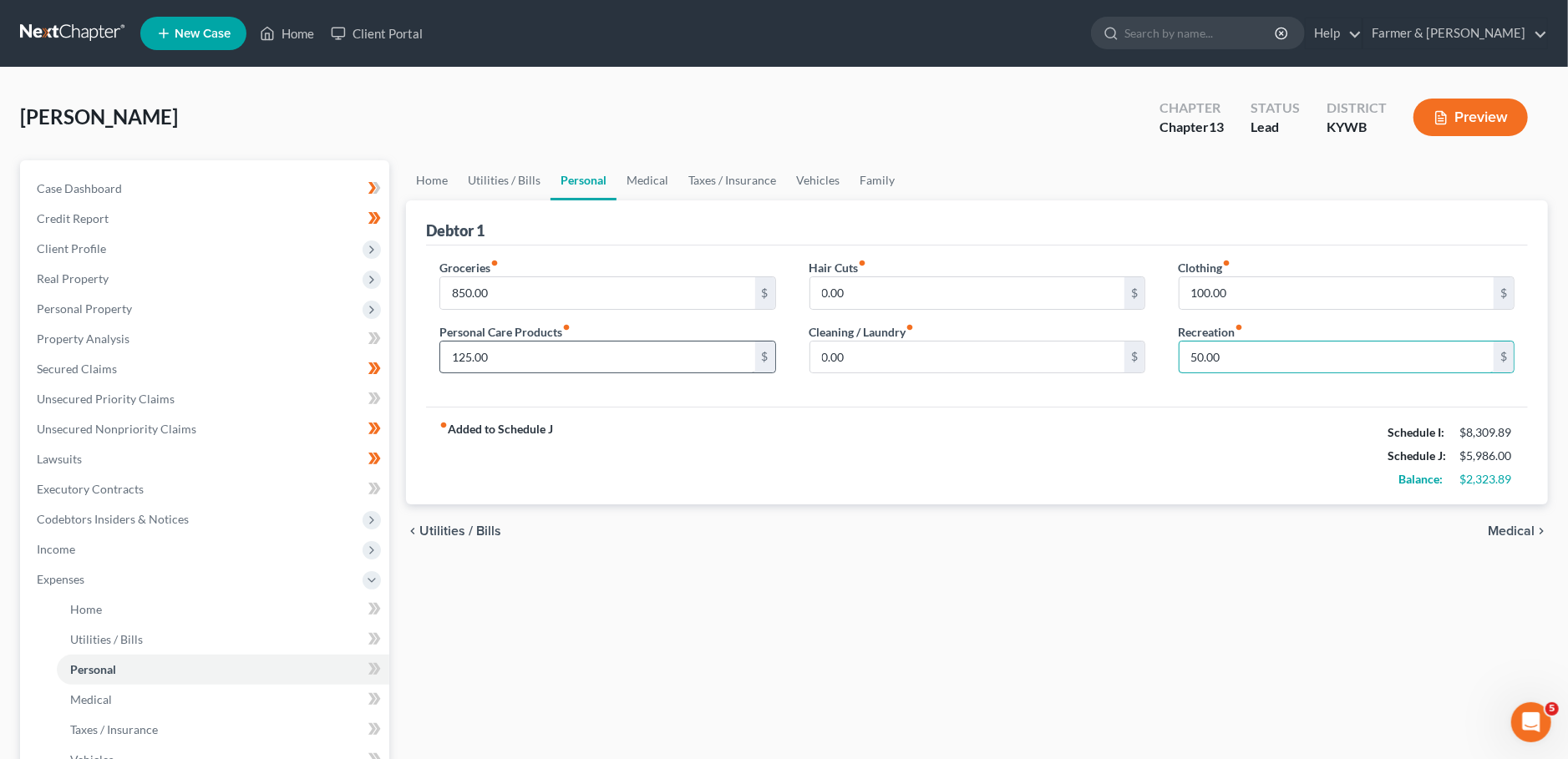
type input "50.00"
click at [662, 168] on link "Medical" at bounding box center [647, 181] width 62 height 40
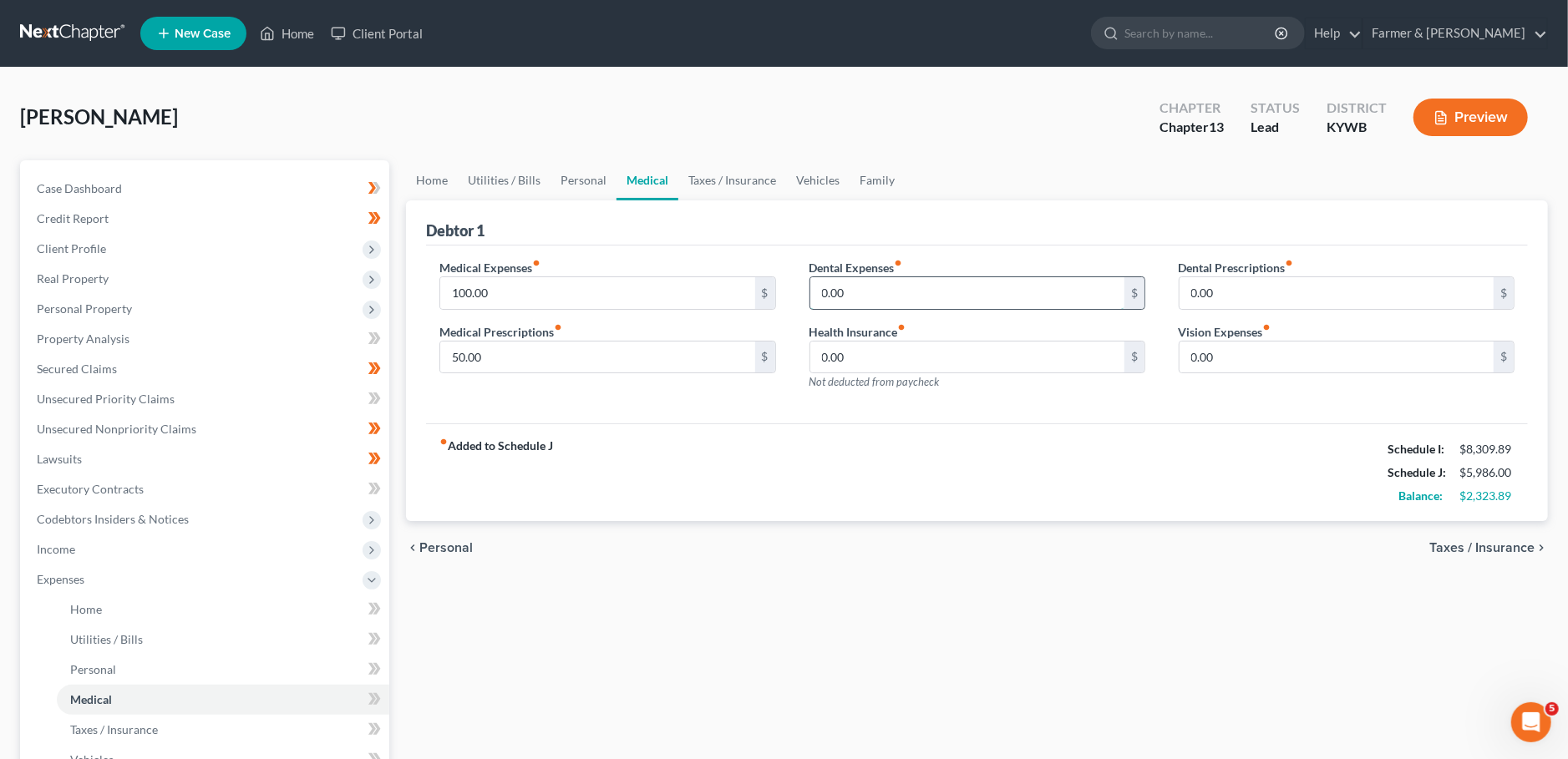
click at [911, 297] on input "0.00" at bounding box center [968, 293] width 314 height 32
type input "85.00"
click at [718, 176] on link "Taxes / Insurance" at bounding box center [732, 181] width 108 height 40
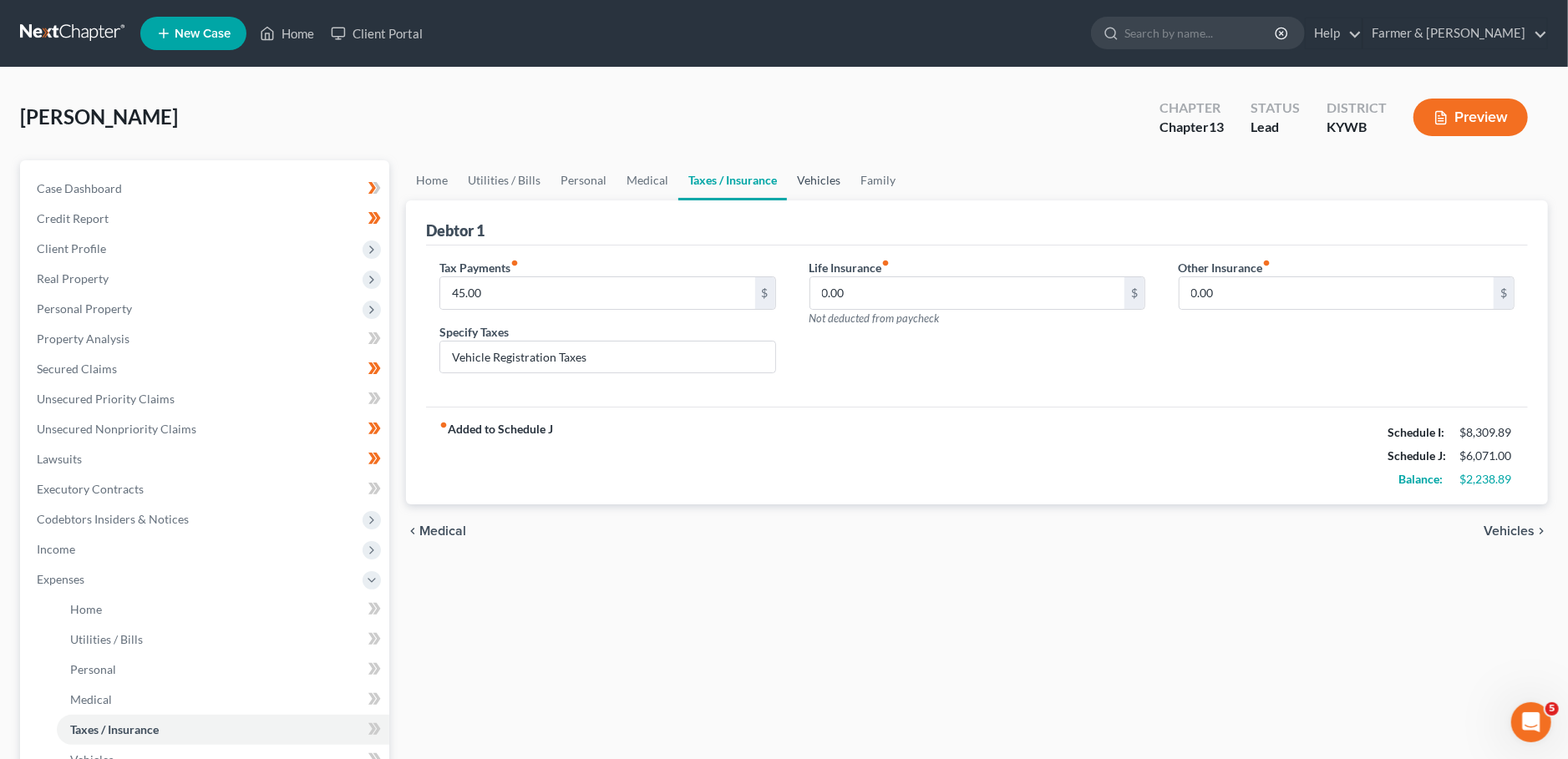
click at [803, 186] on link "Vehicles" at bounding box center [818, 181] width 63 height 40
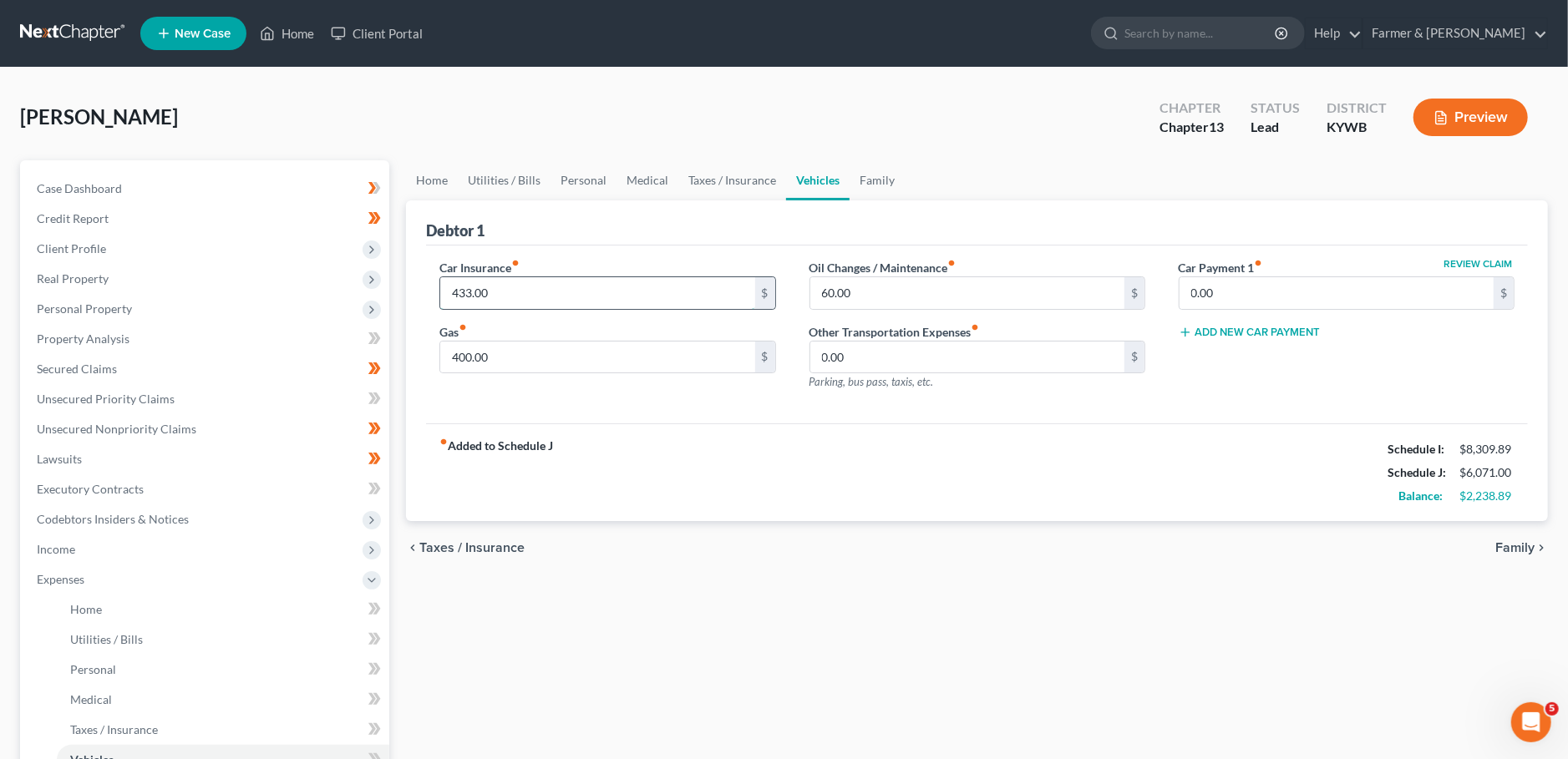
click at [549, 293] on input "433.00" at bounding box center [598, 293] width 314 height 32
type input "397.00"
type input "450.00"
drag, startPoint x: 842, startPoint y: 184, endPoint x: 855, endPoint y: 187, distance: 13.3
click at [843, 184] on link "Vehicles" at bounding box center [817, 181] width 63 height 40
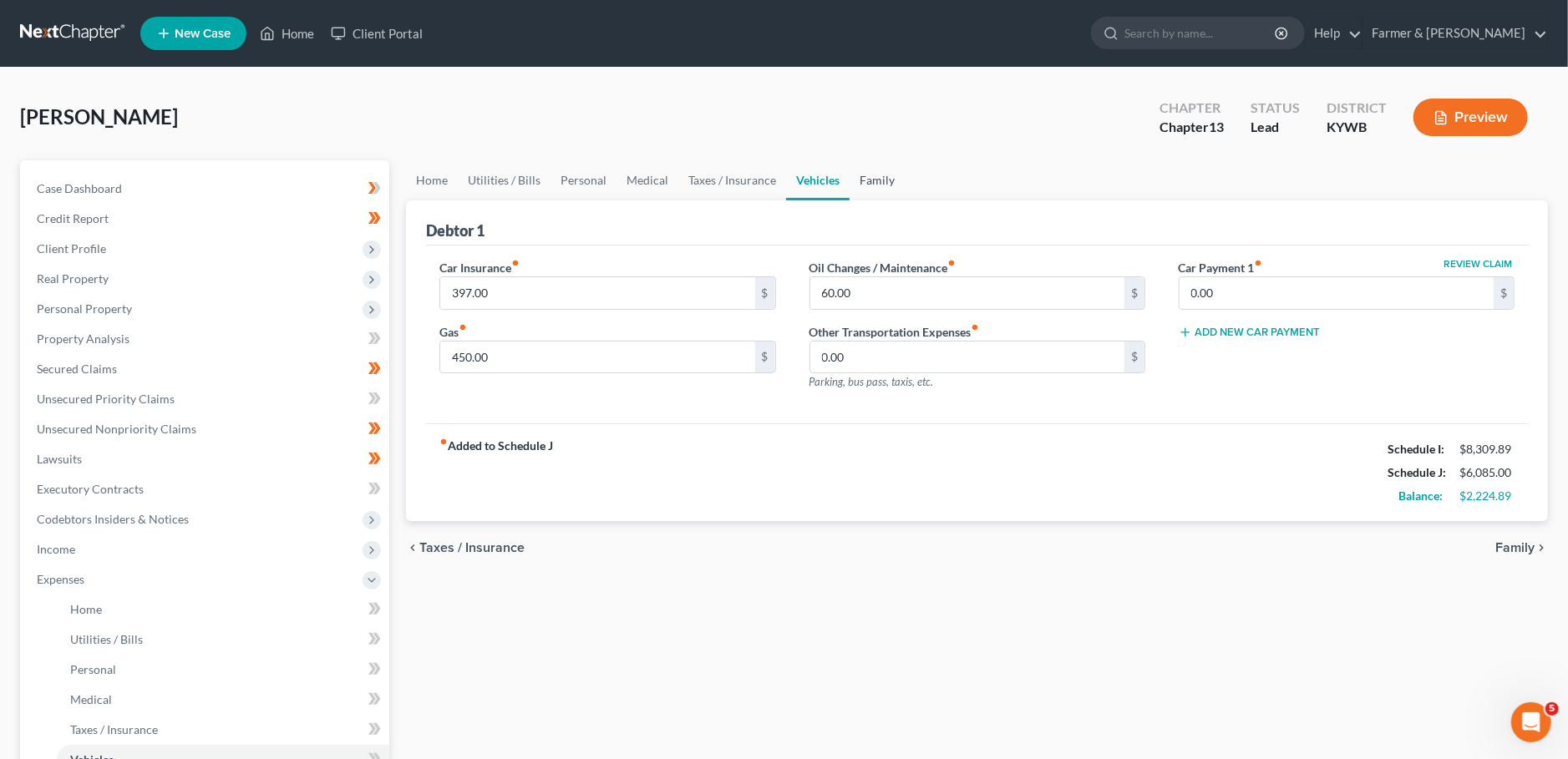
click at [870, 188] on link "Family" at bounding box center [877, 181] width 55 height 40
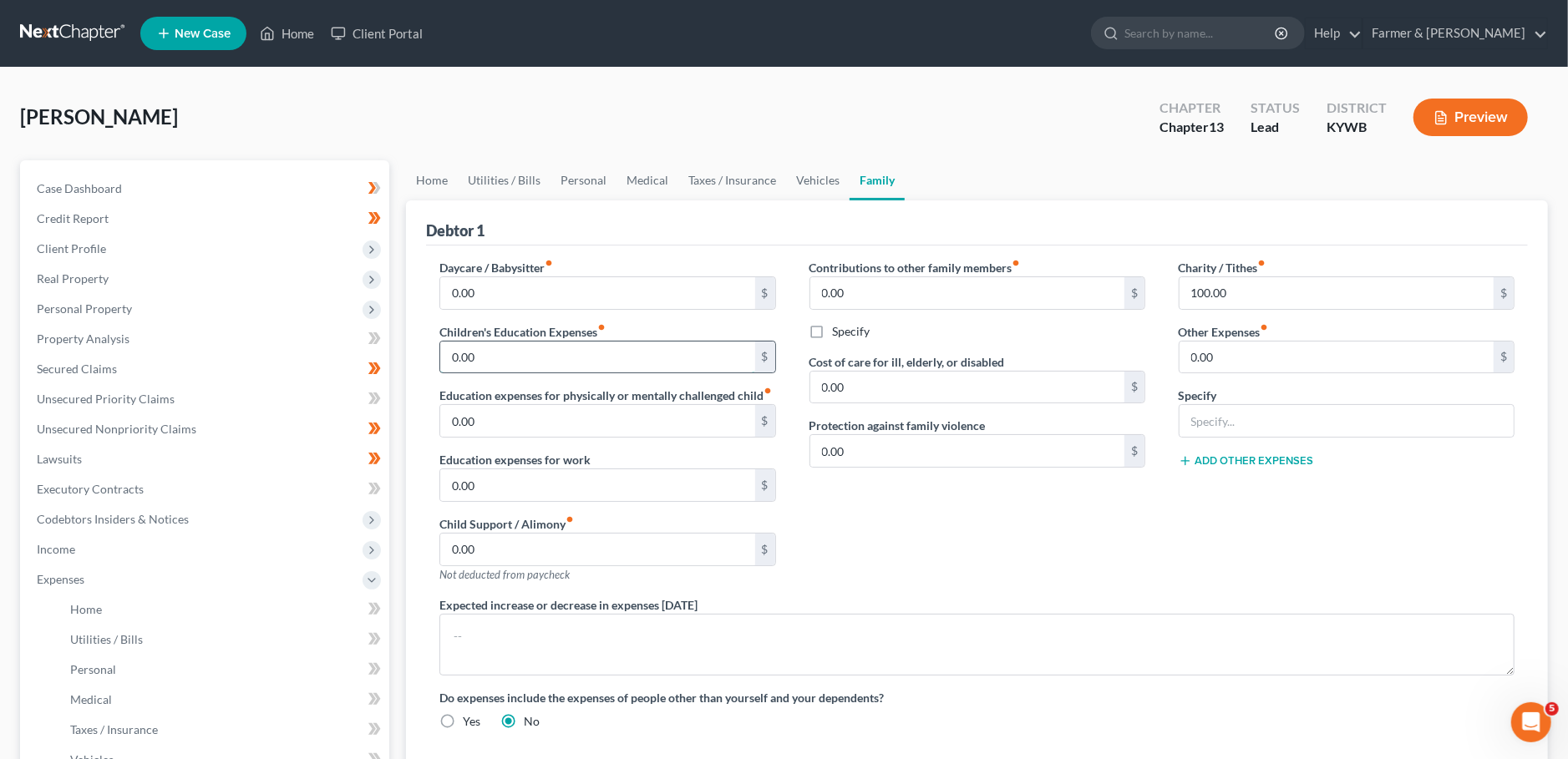
click at [552, 361] on input "0.00" at bounding box center [598, 357] width 314 height 32
drag, startPoint x: 509, startPoint y: 358, endPoint x: 334, endPoint y: 351, distance: 175.1
click at [440, 351] on input "150.00" at bounding box center [598, 357] width 314 height 32
type input "180.00"
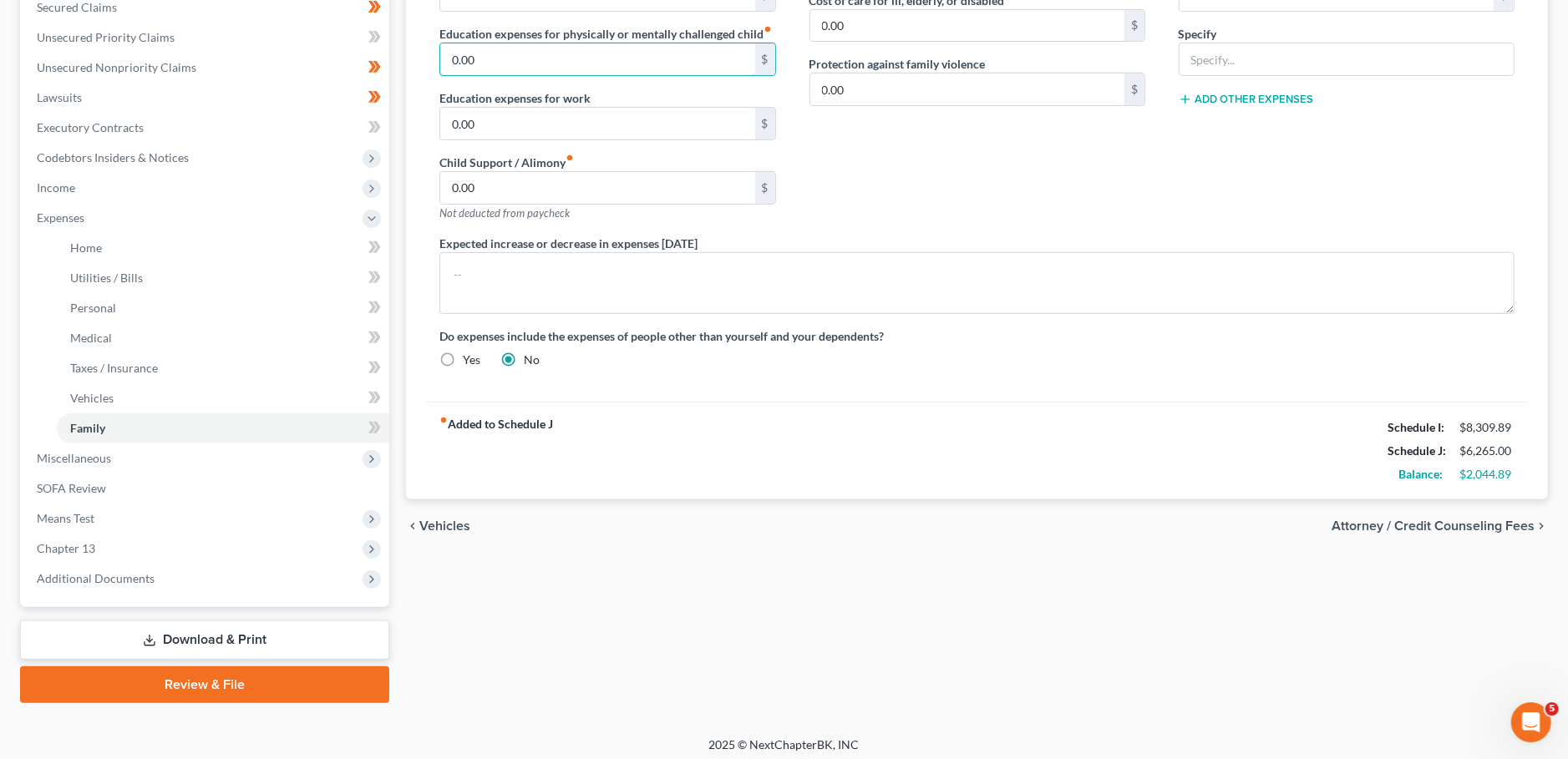
scroll to position [367, 0]
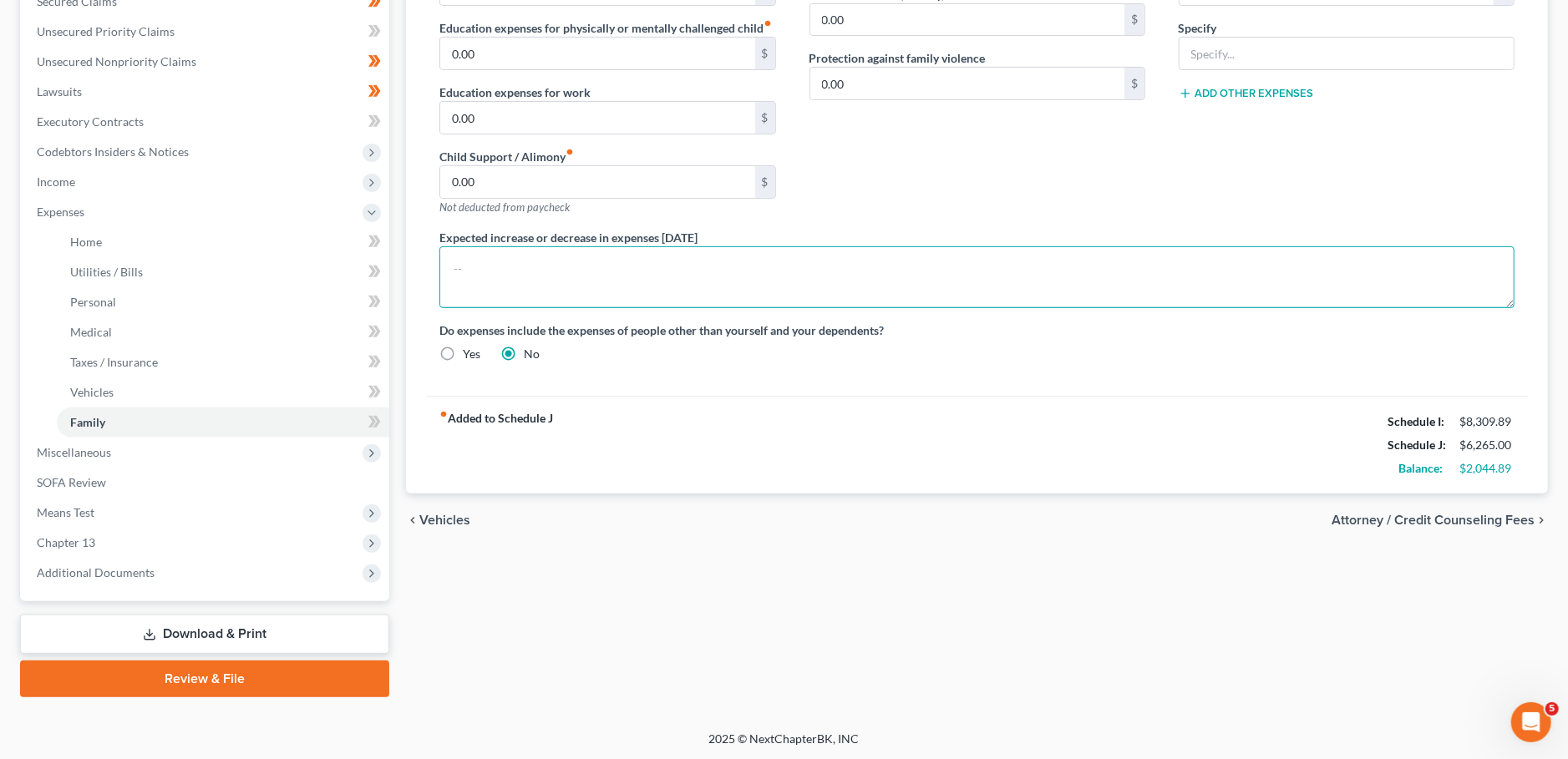
click at [561, 283] on textarea at bounding box center [976, 277] width 1075 height 62
type textarea "95% of the Debtor's income stems from military disability benefits and SSI surv…"
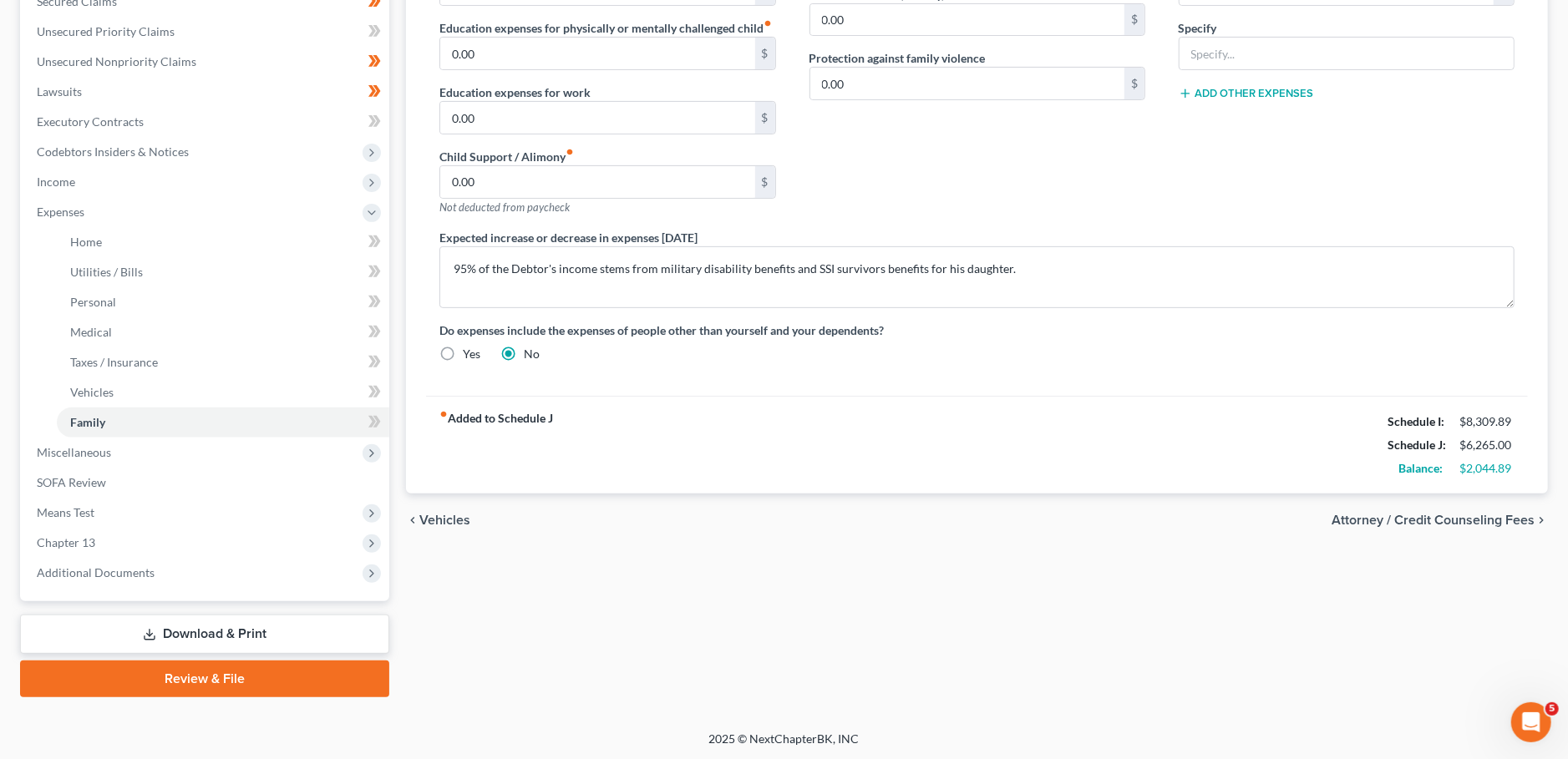
click at [598, 559] on div "Home Utilities / Bills Personal Medical Taxes / Insurance Vehicles Family Debto…" at bounding box center [977, 245] width 1159 height 904
click at [151, 478] on link "SOFA Review" at bounding box center [206, 482] width 366 height 30
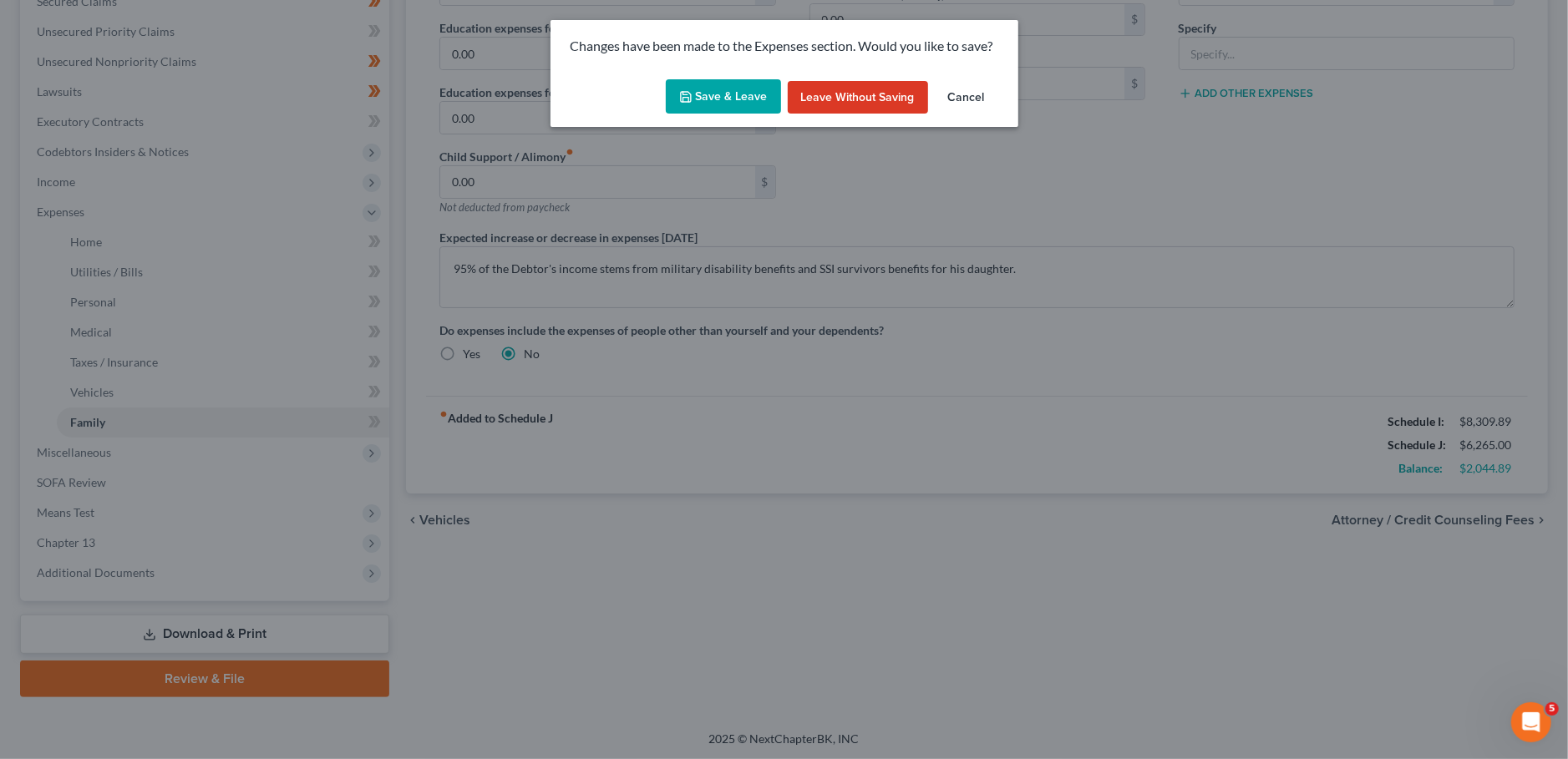
drag, startPoint x: 690, startPoint y: 97, endPoint x: 761, endPoint y: 432, distance: 342.4
click at [688, 97] on polyline "button" at bounding box center [685, 99] width 6 height 4
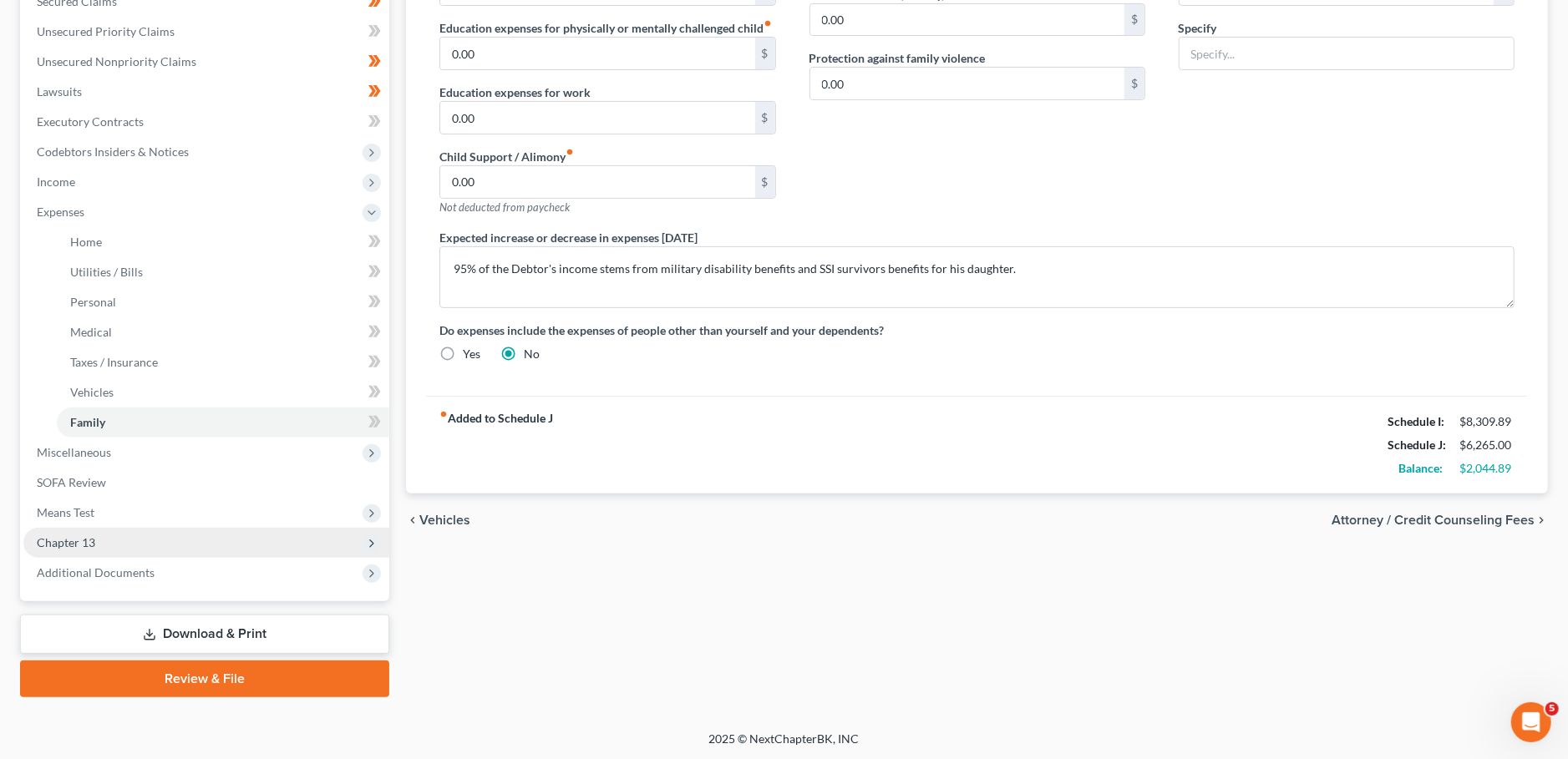
click at [163, 554] on span "Chapter 13" at bounding box center [206, 543] width 366 height 30
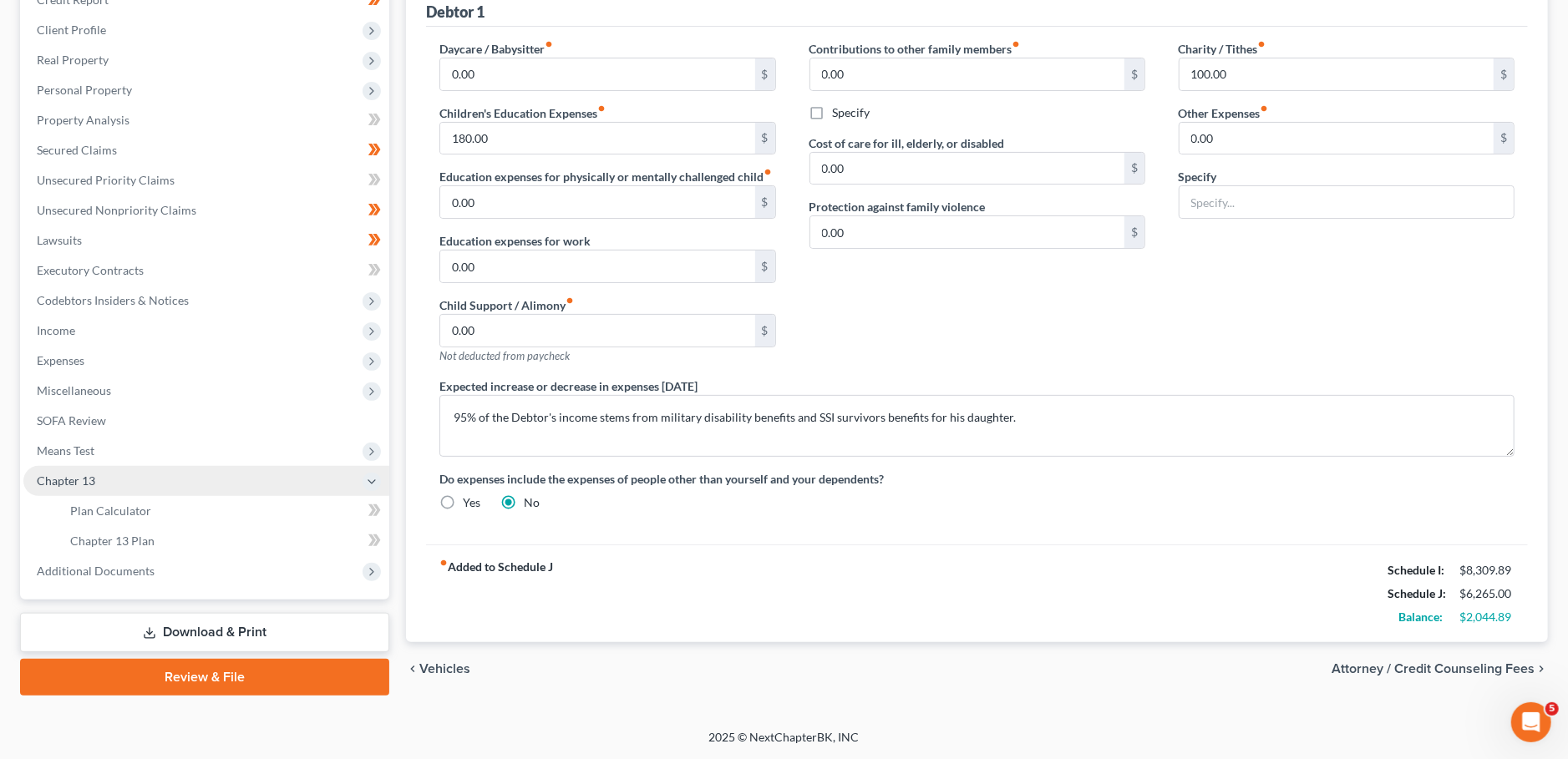
scroll to position [216, 0]
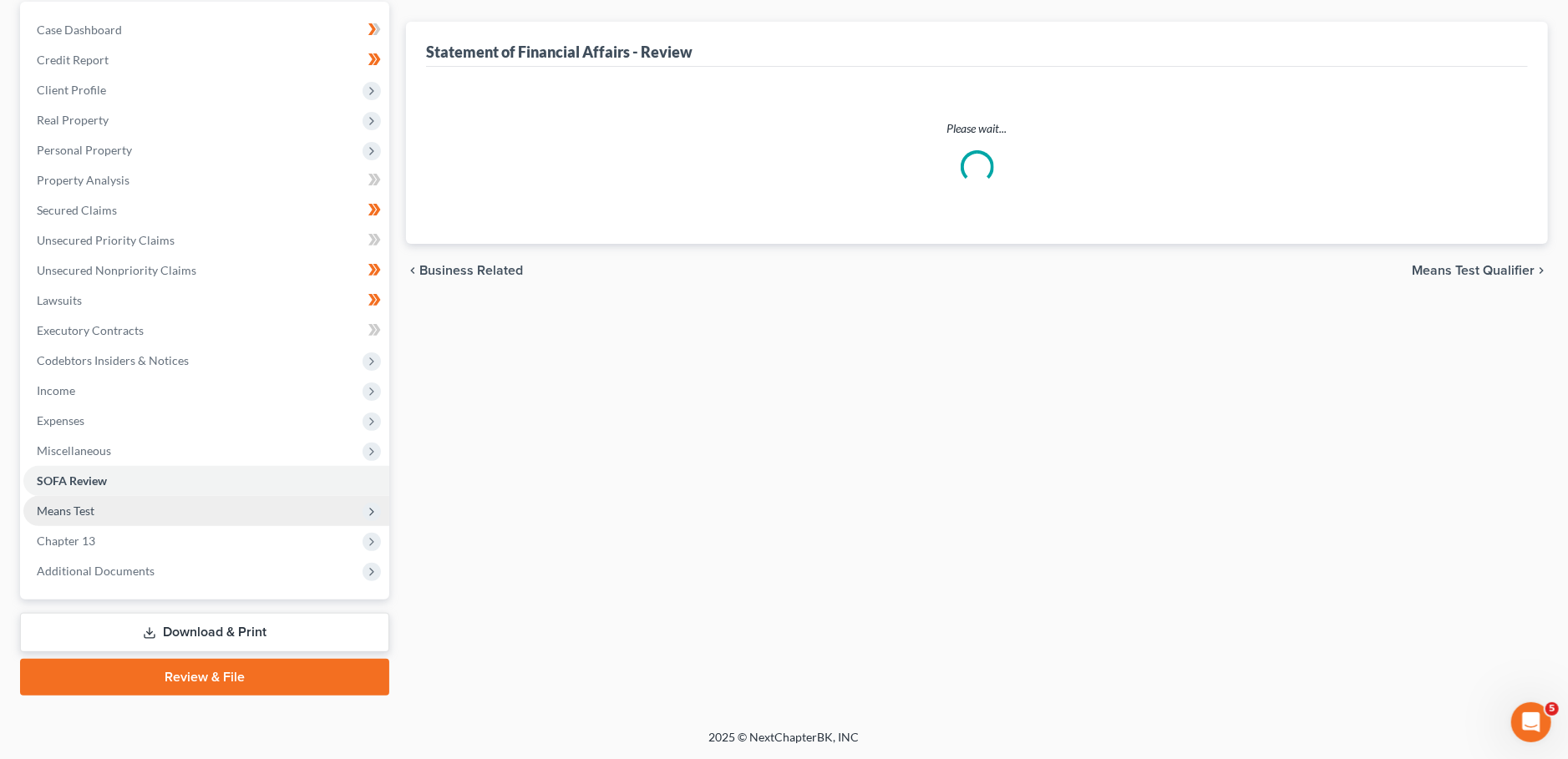
click at [173, 497] on span "Means Test" at bounding box center [206, 511] width 366 height 30
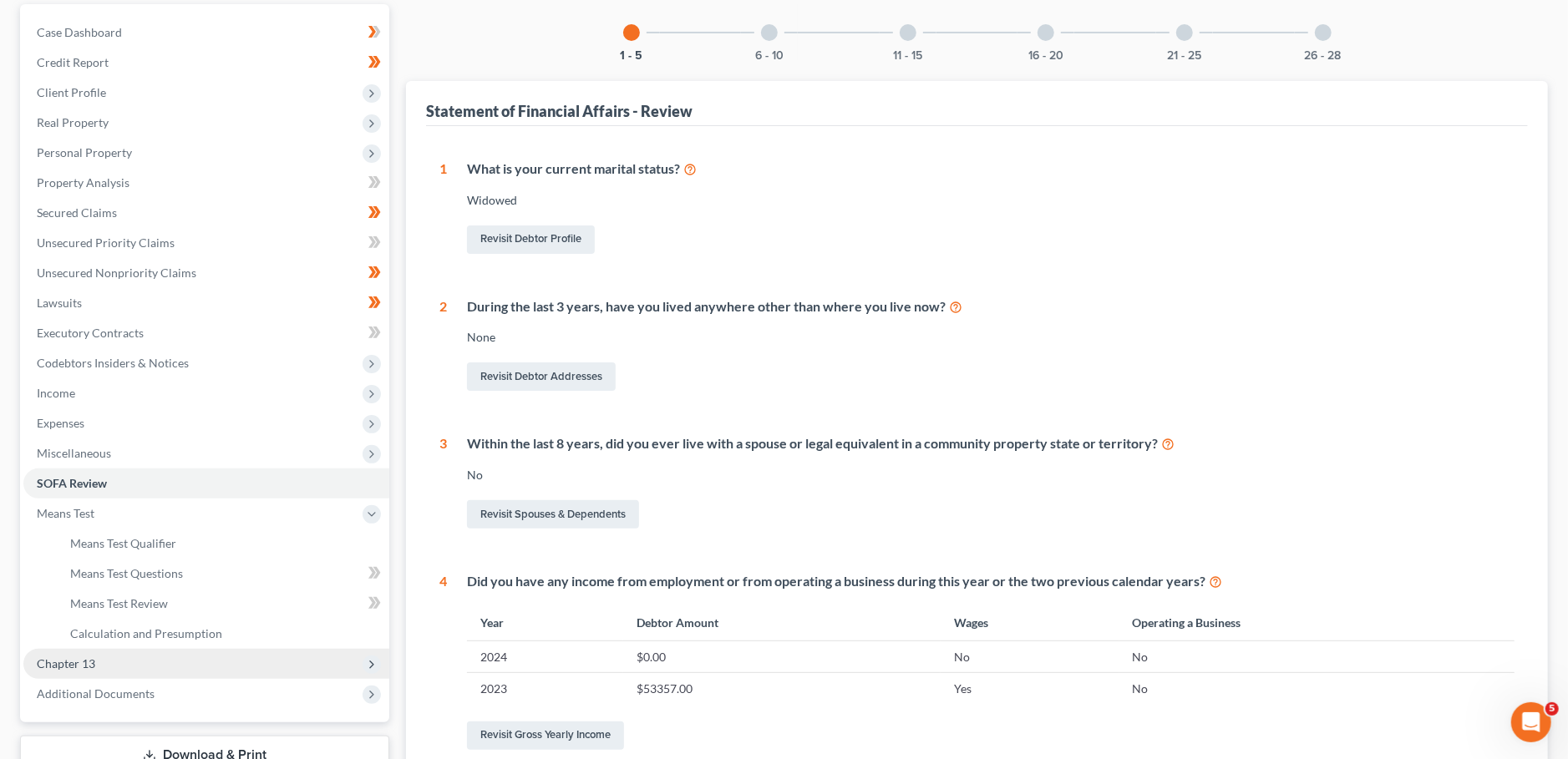
click at [152, 661] on span "Chapter 13" at bounding box center [206, 663] width 366 height 30
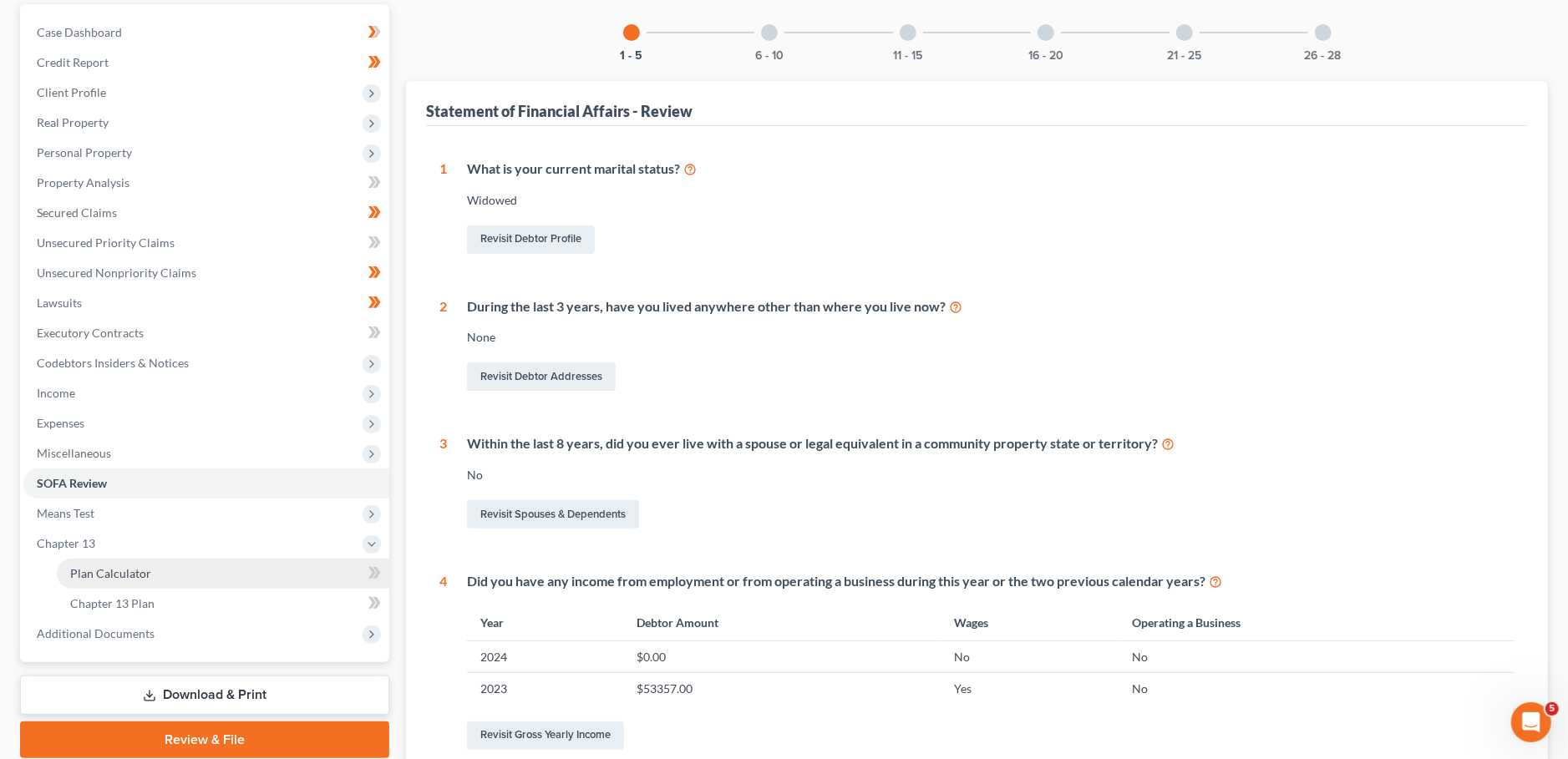
click at [155, 579] on link "Plan Calculator" at bounding box center [222, 573] width 333 height 30
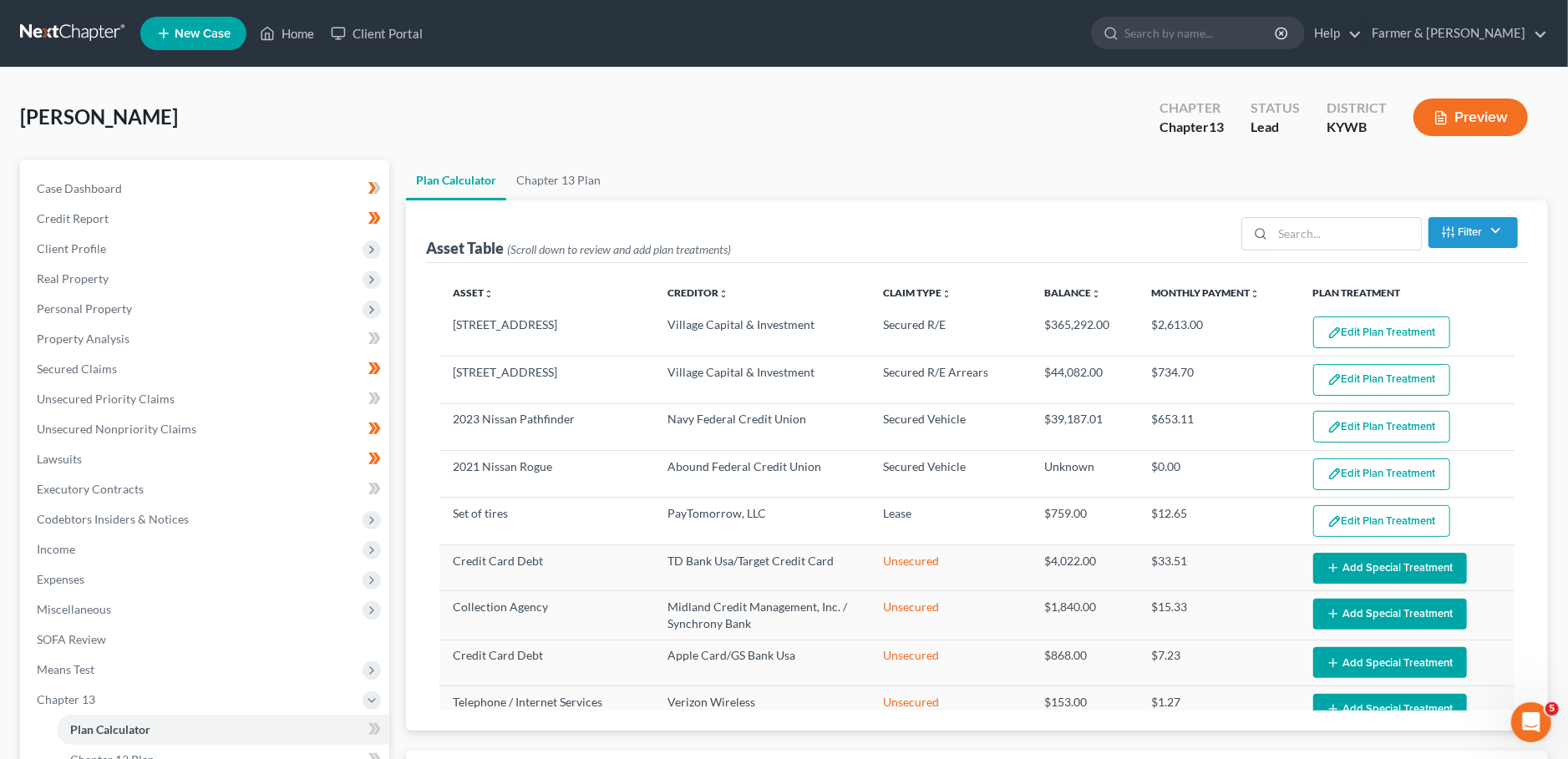
select select "59"
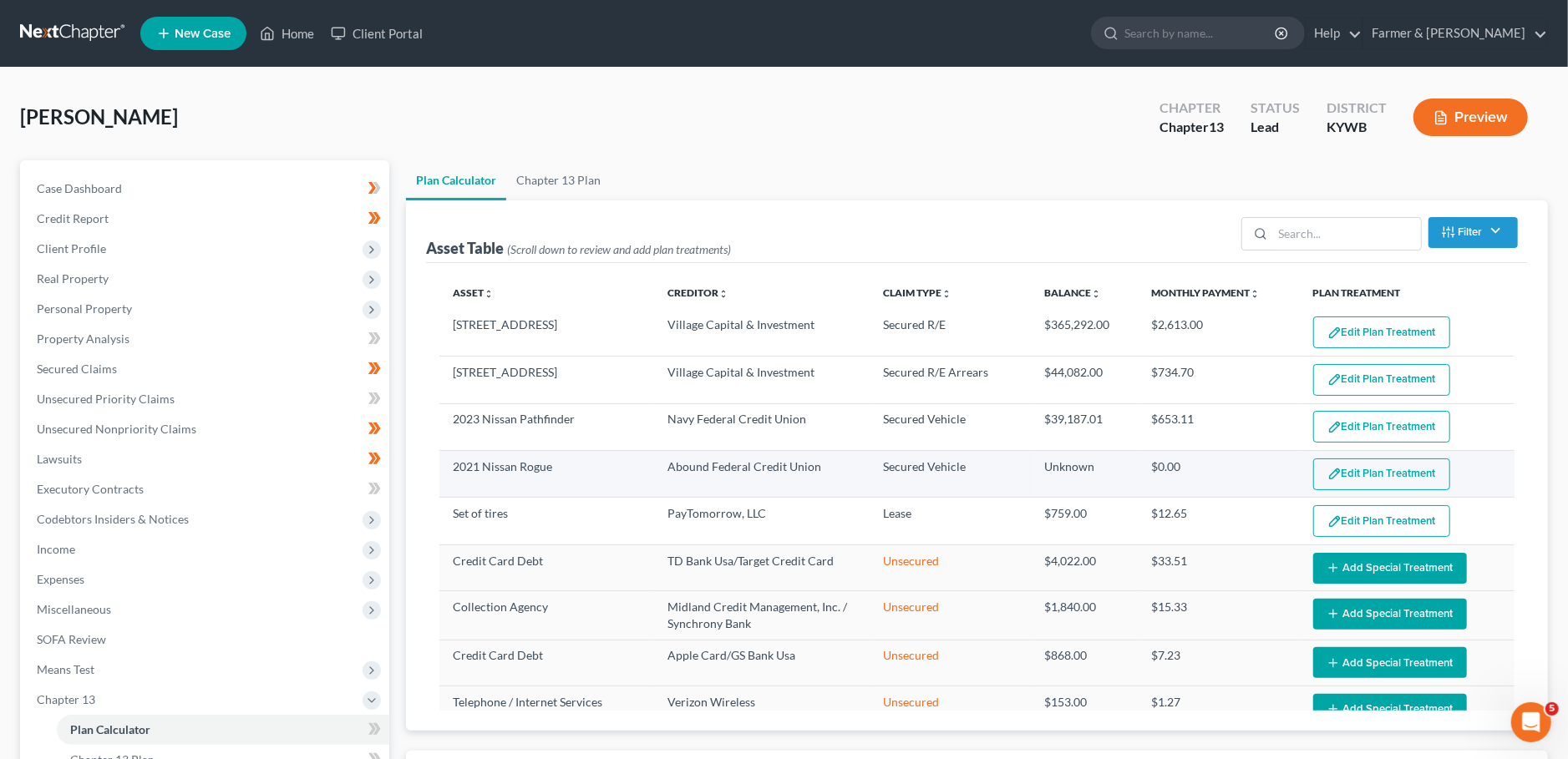
click at [1388, 475] on button "Edit Plan Treatment" at bounding box center [1381, 474] width 137 height 32
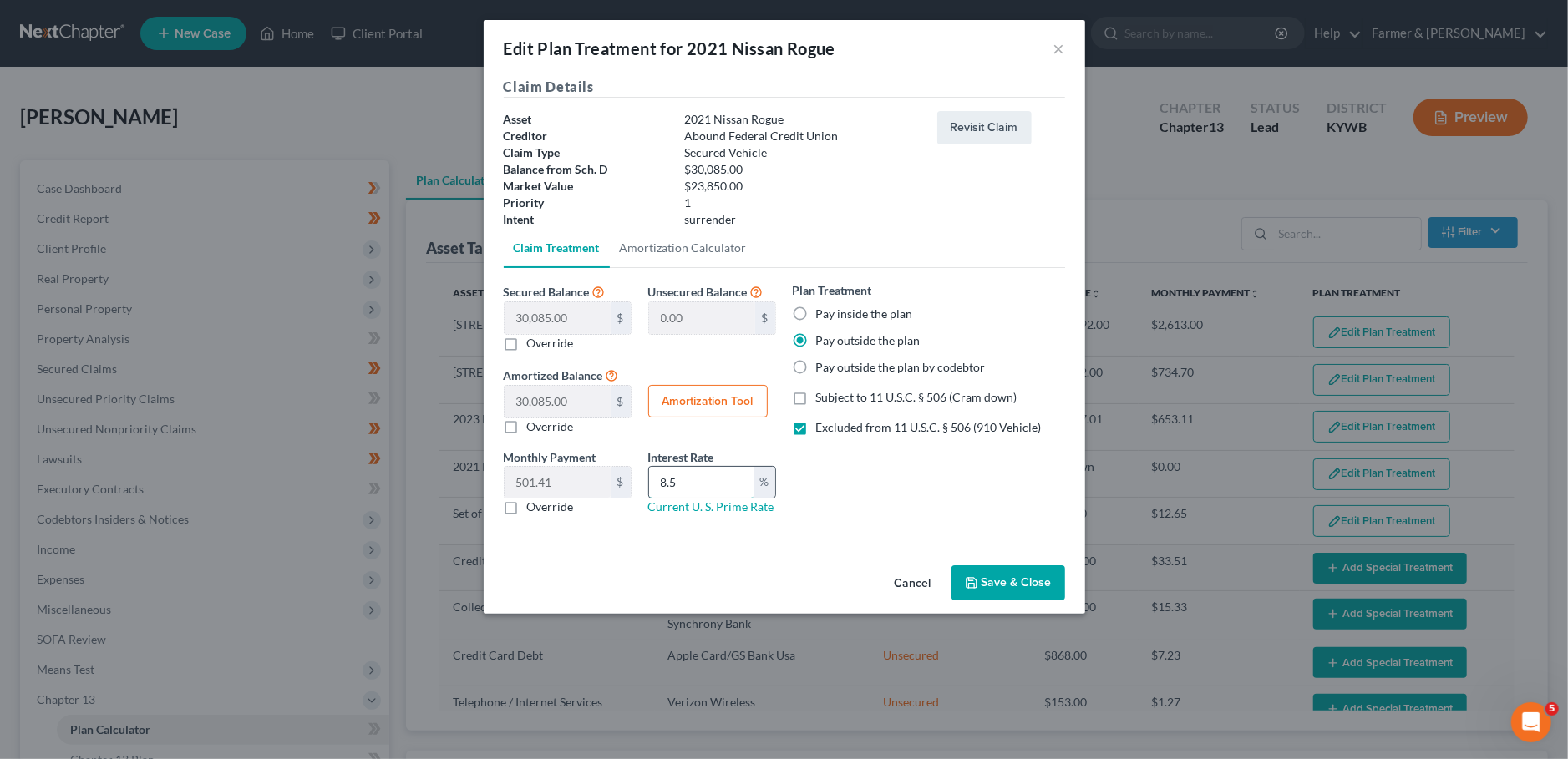
drag, startPoint x: 711, startPoint y: 484, endPoint x: 677, endPoint y: 481, distance: 34.1
click at [683, 483] on input "8.5" at bounding box center [701, 482] width 105 height 32
type input "8."
click at [816, 307] on label "Pay inside the plan" at bounding box center [864, 314] width 97 height 16
click at [823, 307] on input "Pay inside the plan" at bounding box center [828, 311] width 10 height 10
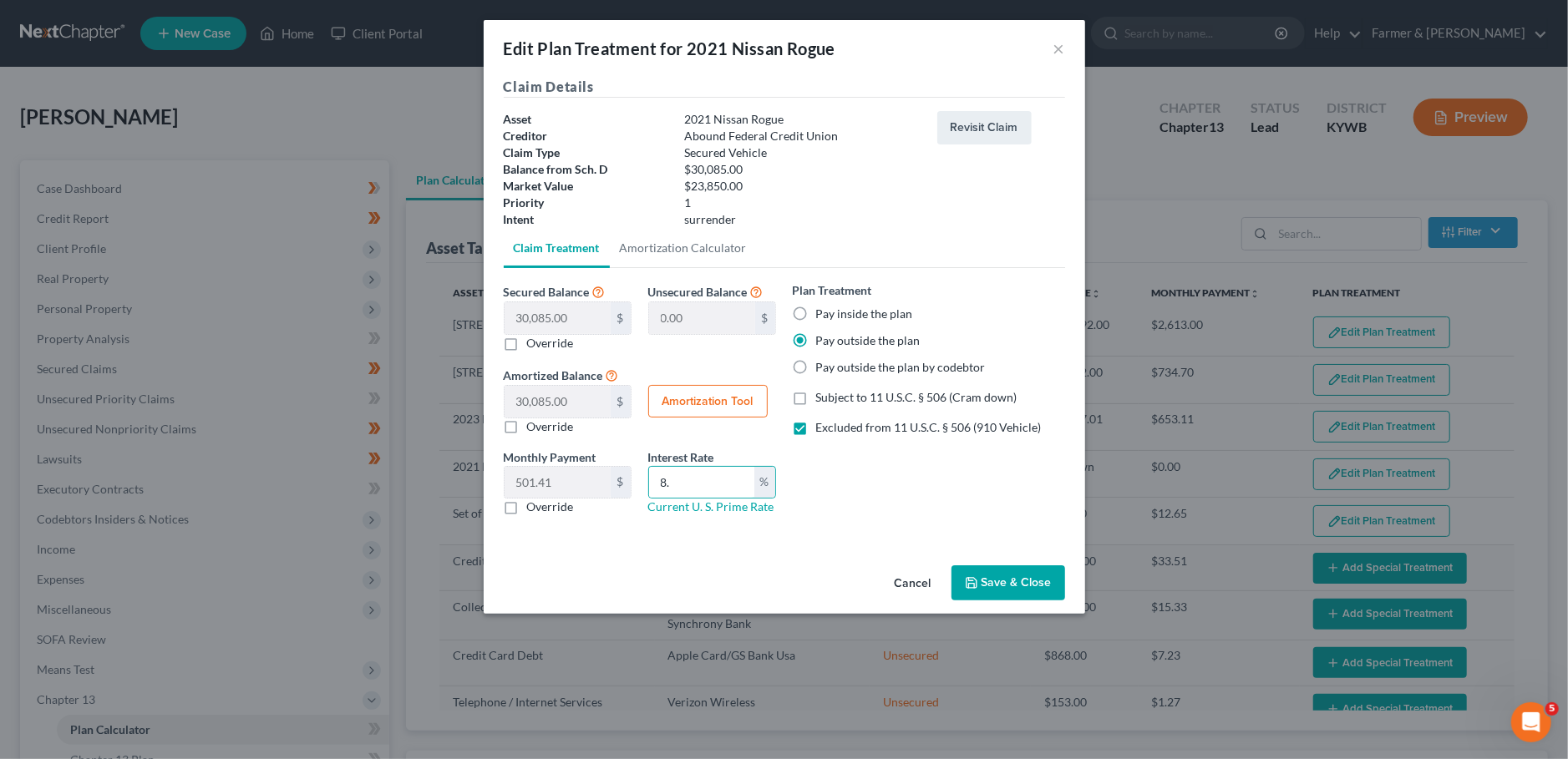
radio input "true"
click at [816, 419] on label "Excluded from 11 U.S.C. § 506 (910 Vehicle)" at bounding box center [929, 427] width 226 height 16
click at [823, 419] on input "Excluded from 11 U.S.C. § 506 (910 Vehicle)" at bounding box center [828, 425] width 10 height 10
checkbox input "false"
drag, startPoint x: 989, startPoint y: 582, endPoint x: 686, endPoint y: 488, distance: 317.2
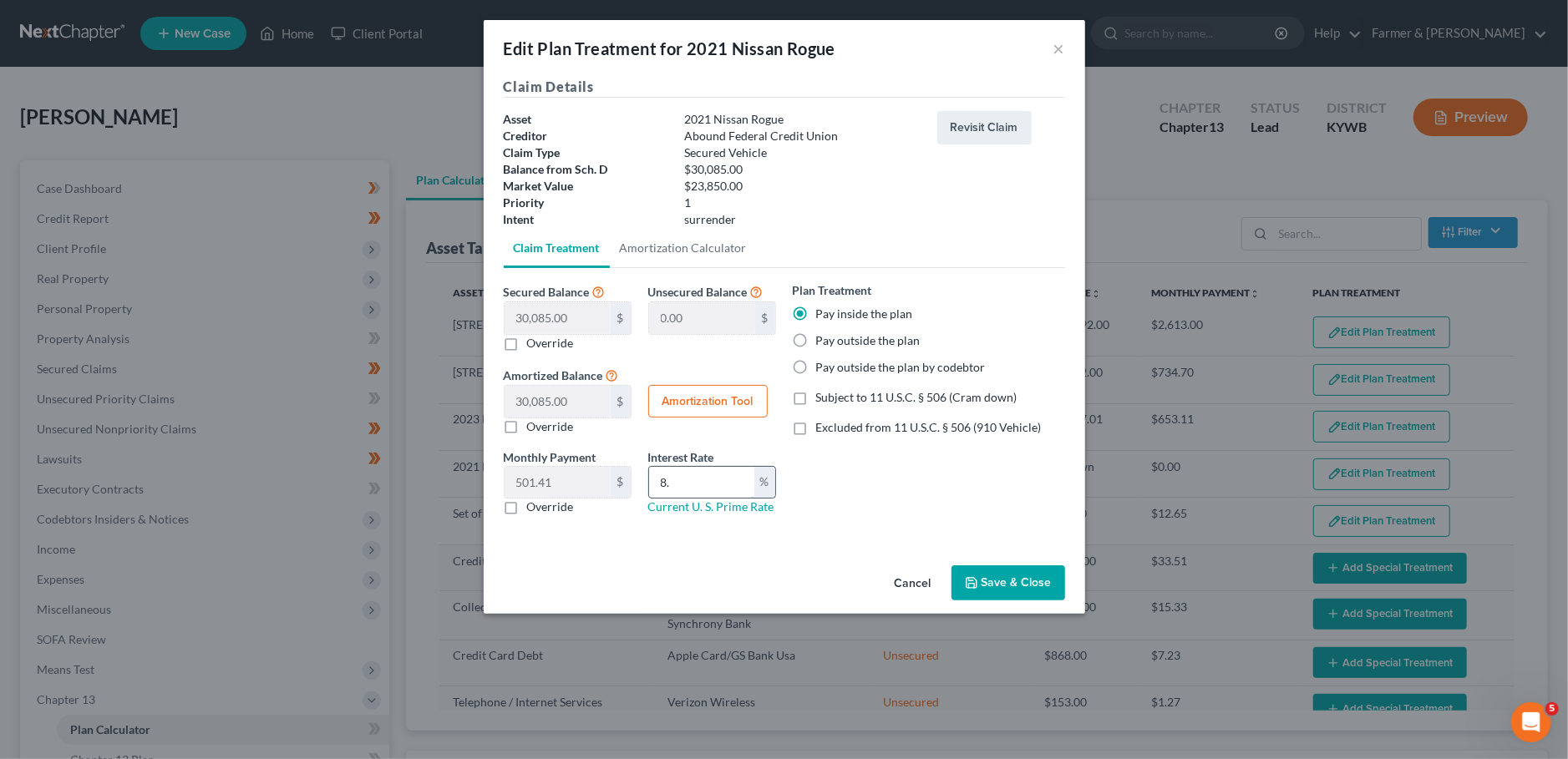
click at [790, 531] on div "Edit Plan Treatment for 2021 Nissan Rogue × Claim Details Asset 2021 Nissan Rog…" at bounding box center [784, 317] width 601 height 594
drag, startPoint x: 683, startPoint y: 477, endPoint x: 674, endPoint y: 476, distance: 9.1
click at [677, 476] on input "8." at bounding box center [701, 482] width 105 height 32
type input "8"
click at [968, 578] on icon "button" at bounding box center [971, 583] width 10 height 10
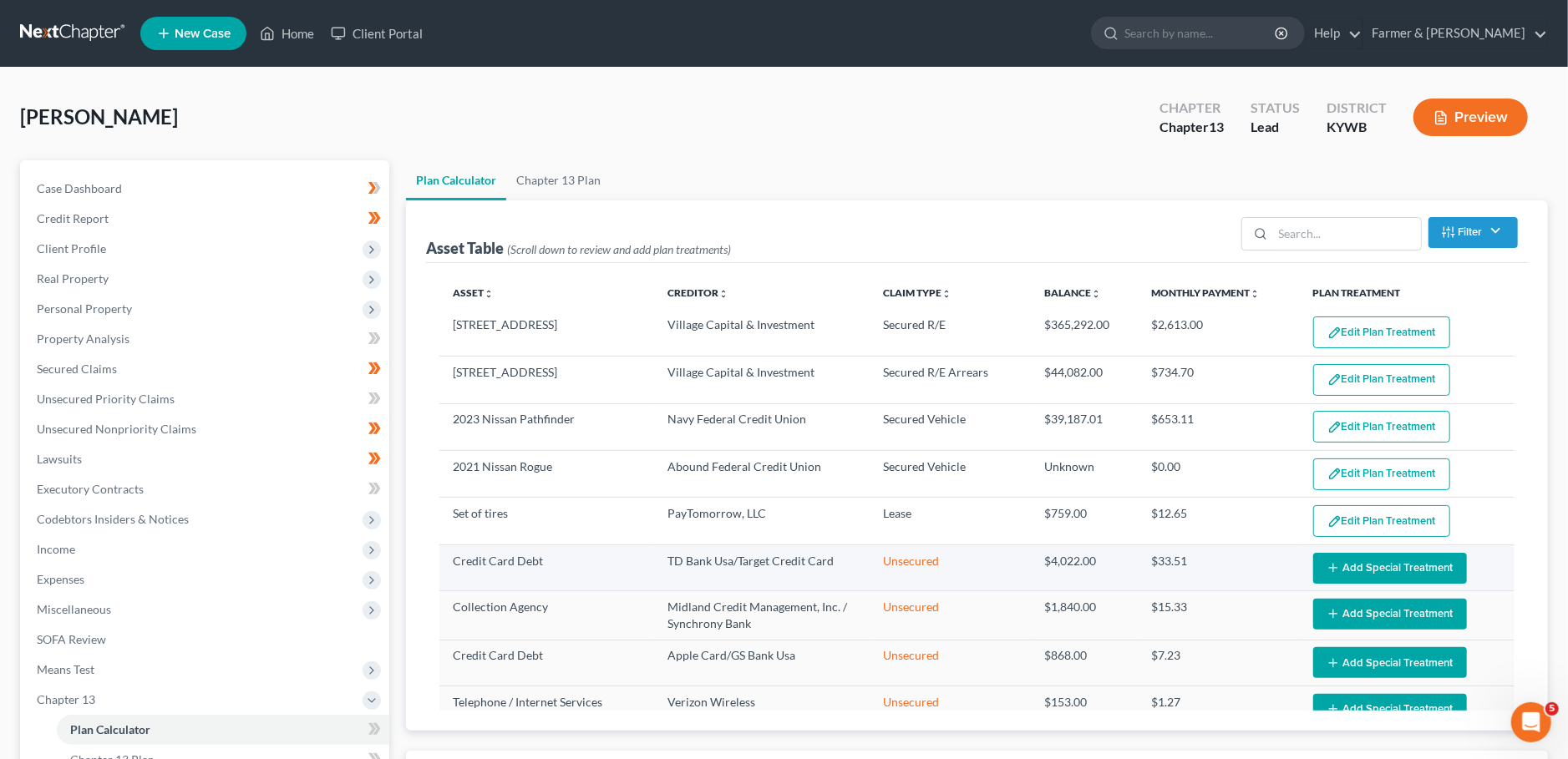
select select "59"
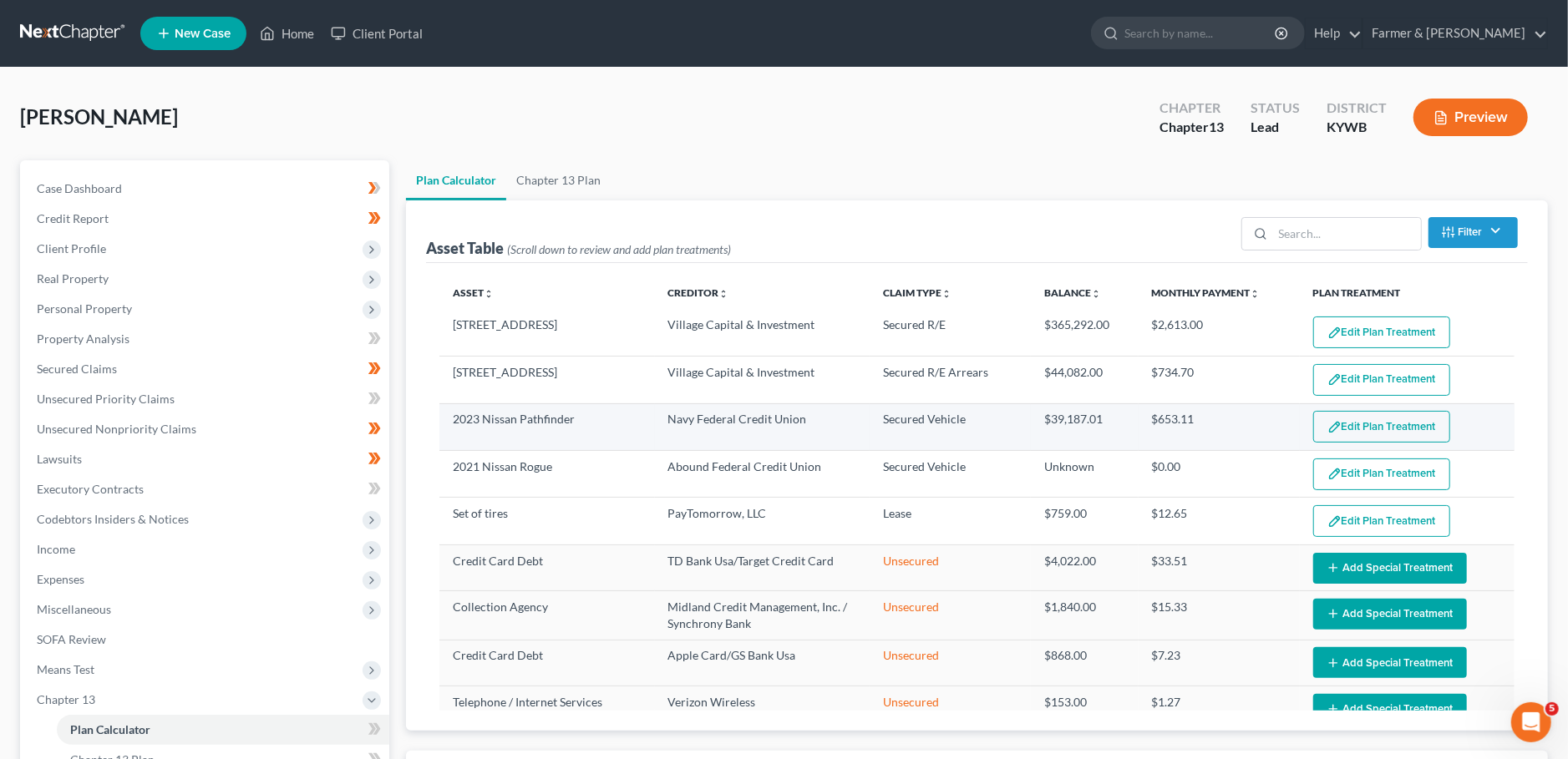
click at [1353, 420] on button "Edit Plan Treatment" at bounding box center [1381, 426] width 137 height 32
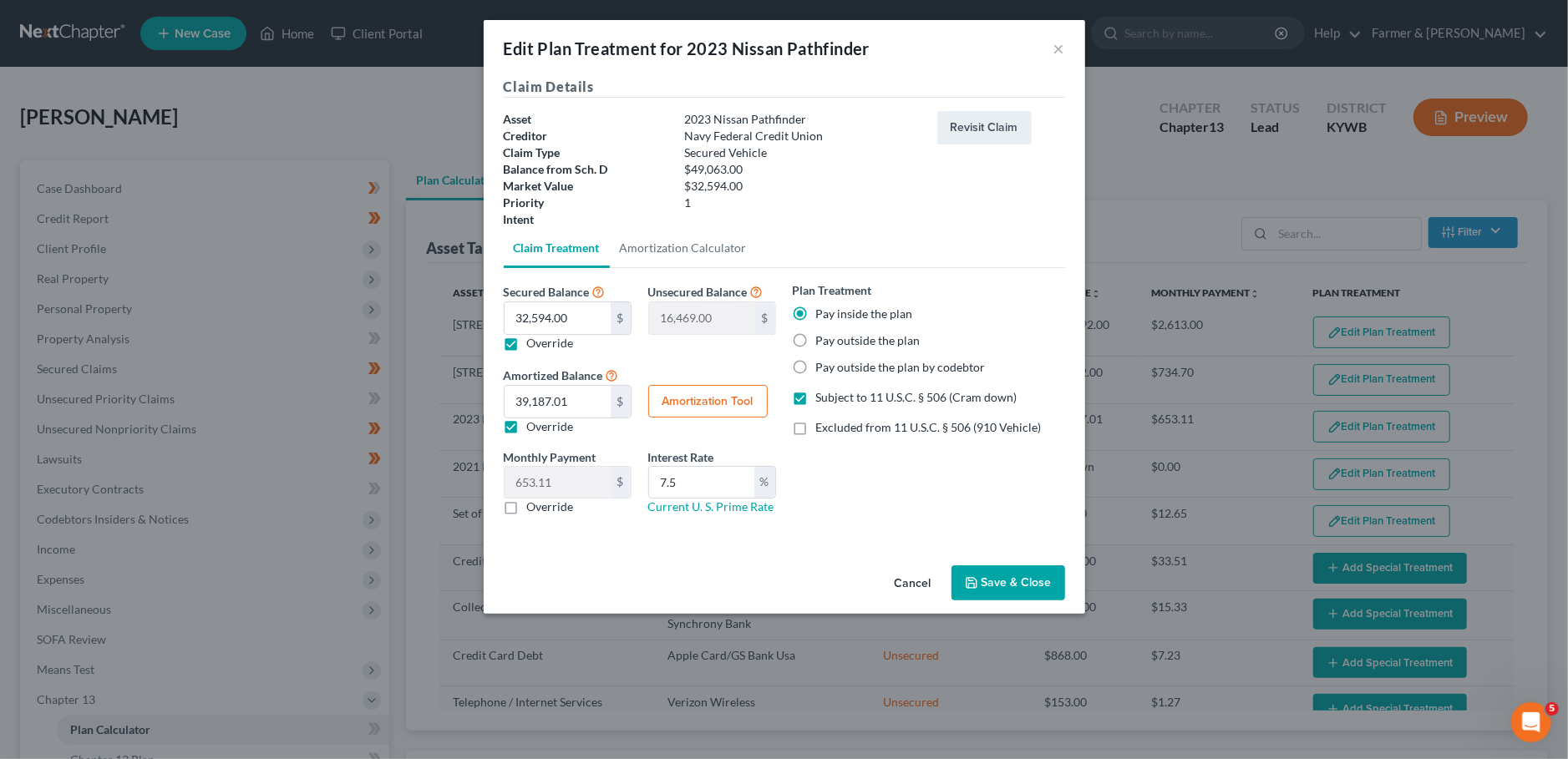
drag, startPoint x: 996, startPoint y: 583, endPoint x: 949, endPoint y: 491, distance: 103.3
click at [949, 491] on div "Edit Plan Treatment for 2023 Nissan Pathfinder × Claim Details Asset 2023 Nissa…" at bounding box center [784, 317] width 601 height 594
drag, startPoint x: 718, startPoint y: 484, endPoint x: 586, endPoint y: 476, distance: 132.2
click at [649, 476] on input "7.5" at bounding box center [701, 482] width 105 height 32
drag, startPoint x: 709, startPoint y: 477, endPoint x: 614, endPoint y: 475, distance: 95.0
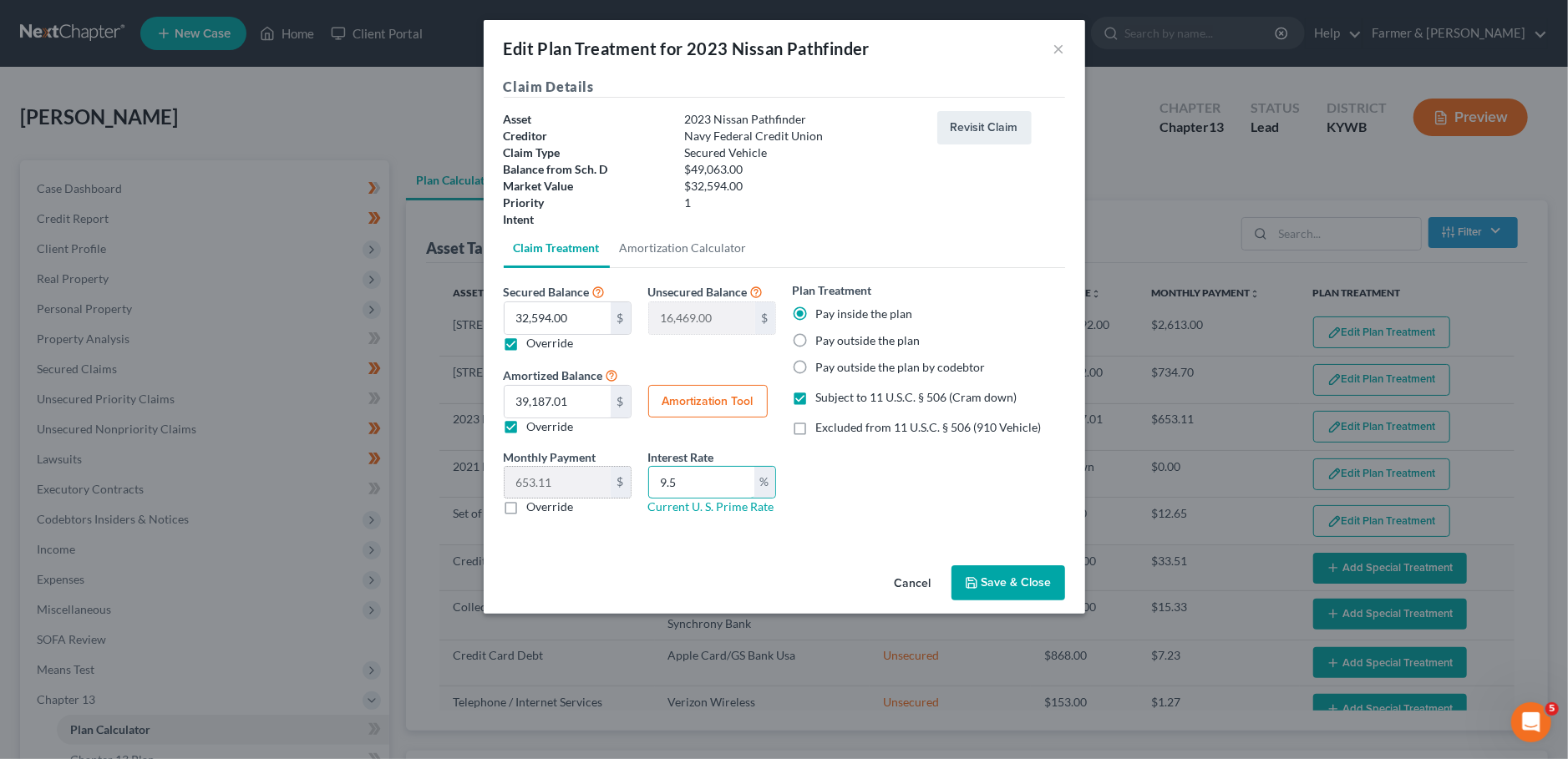
click at [649, 474] on input "9.5" at bounding box center [701, 482] width 105 height 32
type input "8.5"
click at [701, 383] on div "Amortized Balance 32,594.00 $ 39,187.01 $ Override Amortization Tool" at bounding box center [639, 399] width 289 height 70
click at [700, 395] on button "Amortization Tool" at bounding box center [707, 401] width 119 height 33
type input "32,594.00"
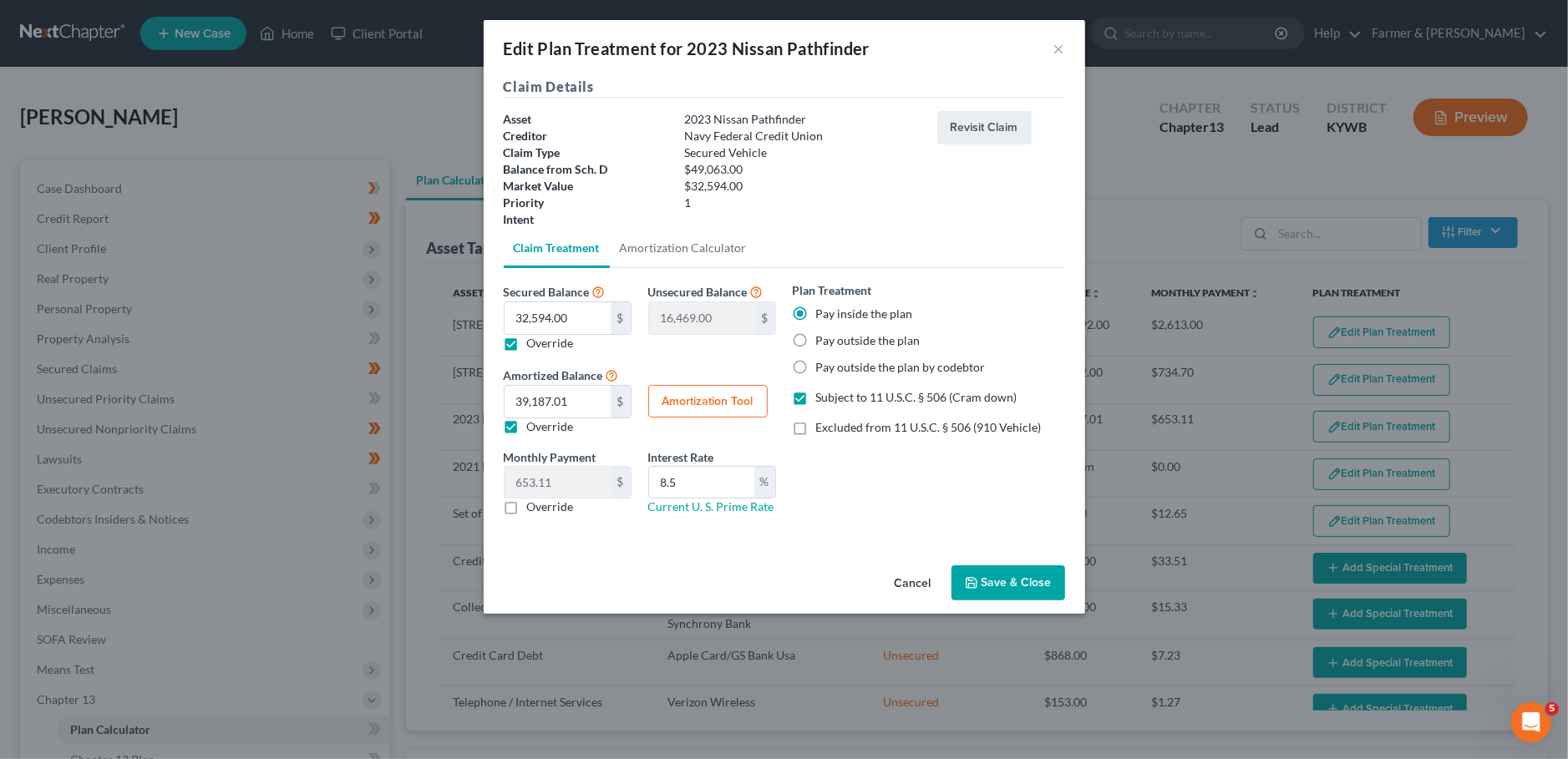
type input "8.5"
type input "60"
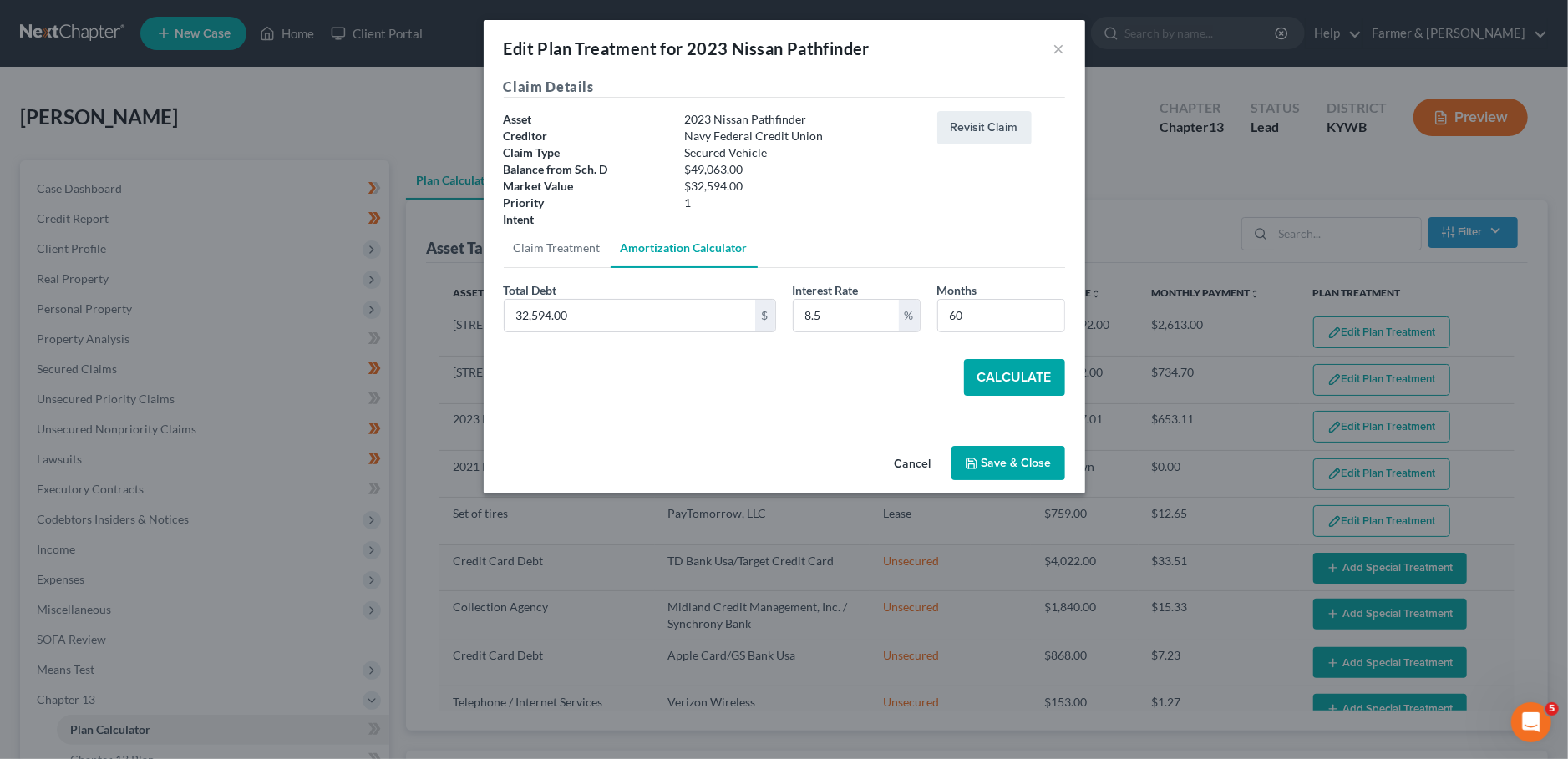
click at [1013, 373] on button "Calculate" at bounding box center [1015, 377] width 101 height 36
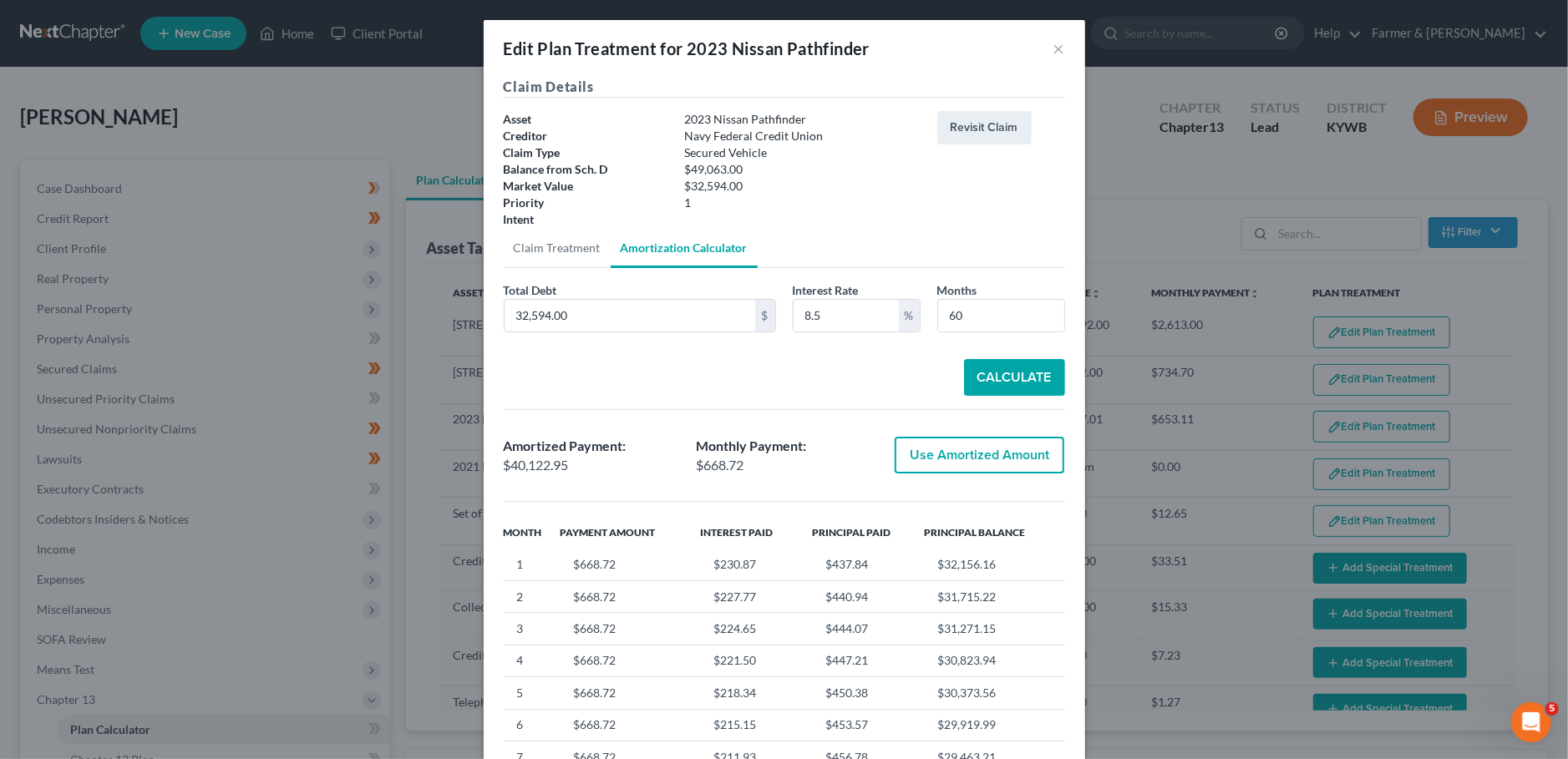
click at [994, 470] on button "Use Amortized Amount" at bounding box center [979, 455] width 169 height 36
type input "40,122.94"
type input "668.71"
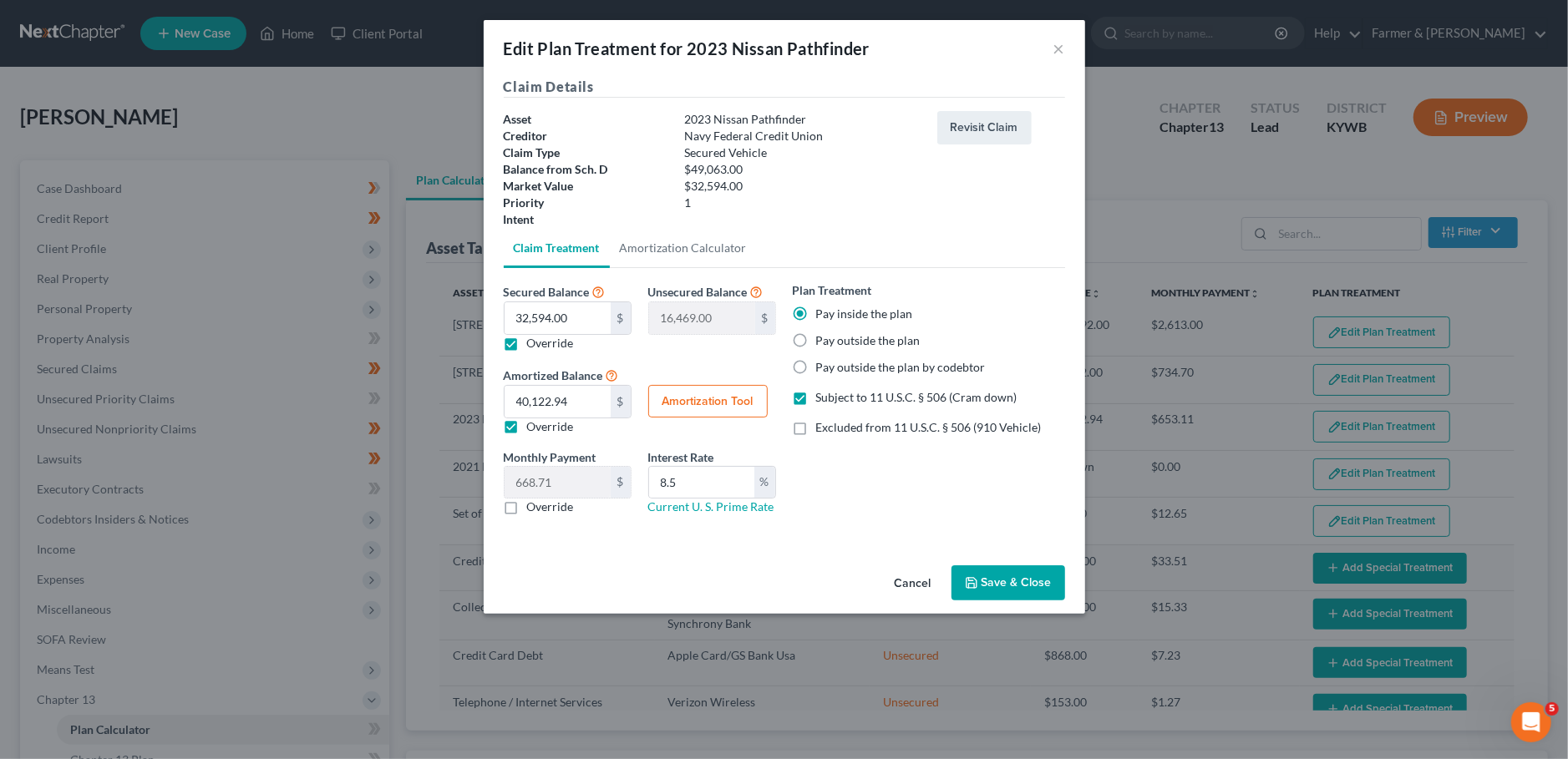
click at [1009, 581] on button "Save & Close" at bounding box center [1008, 583] width 114 height 35
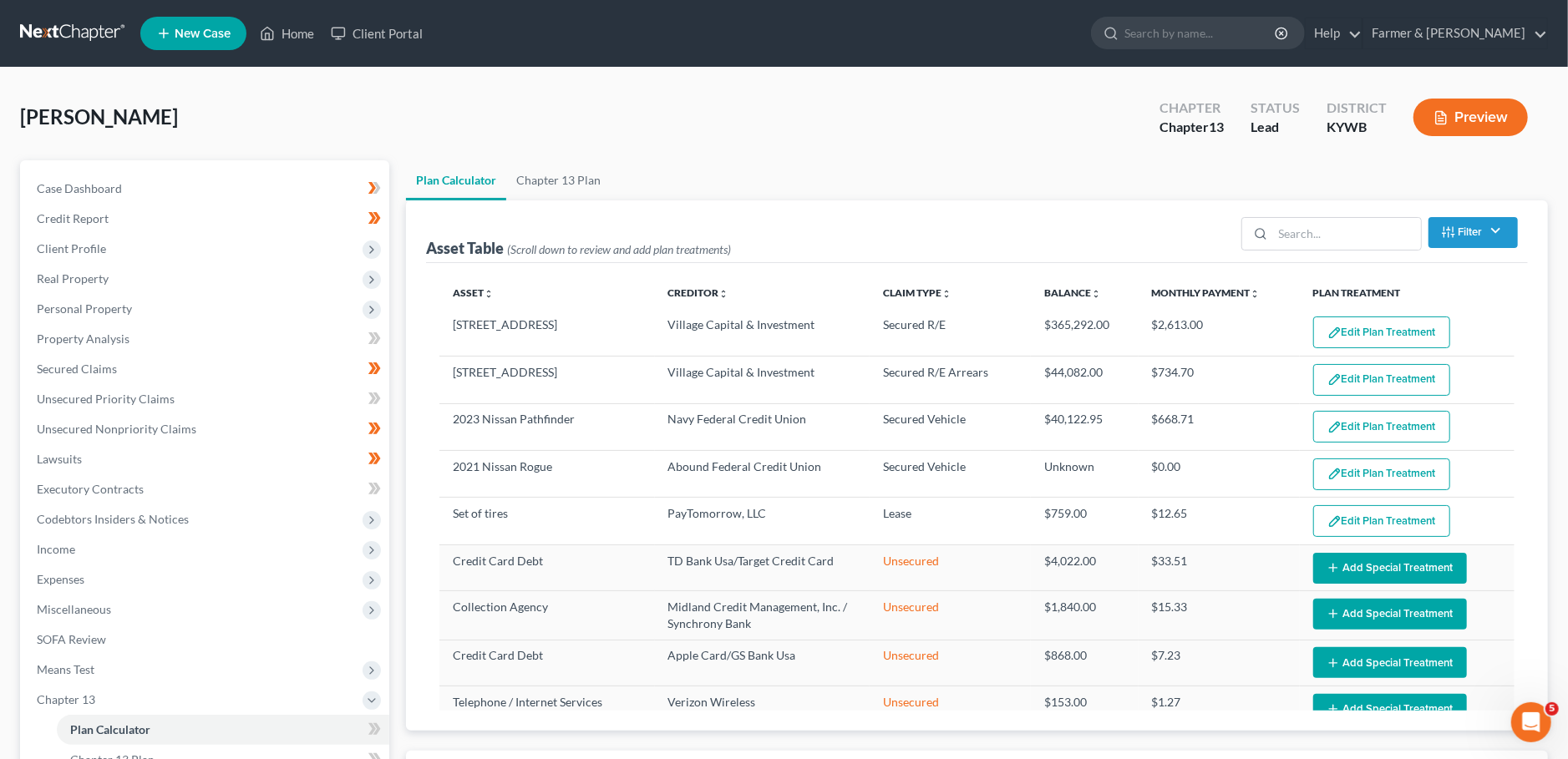
select select "59"
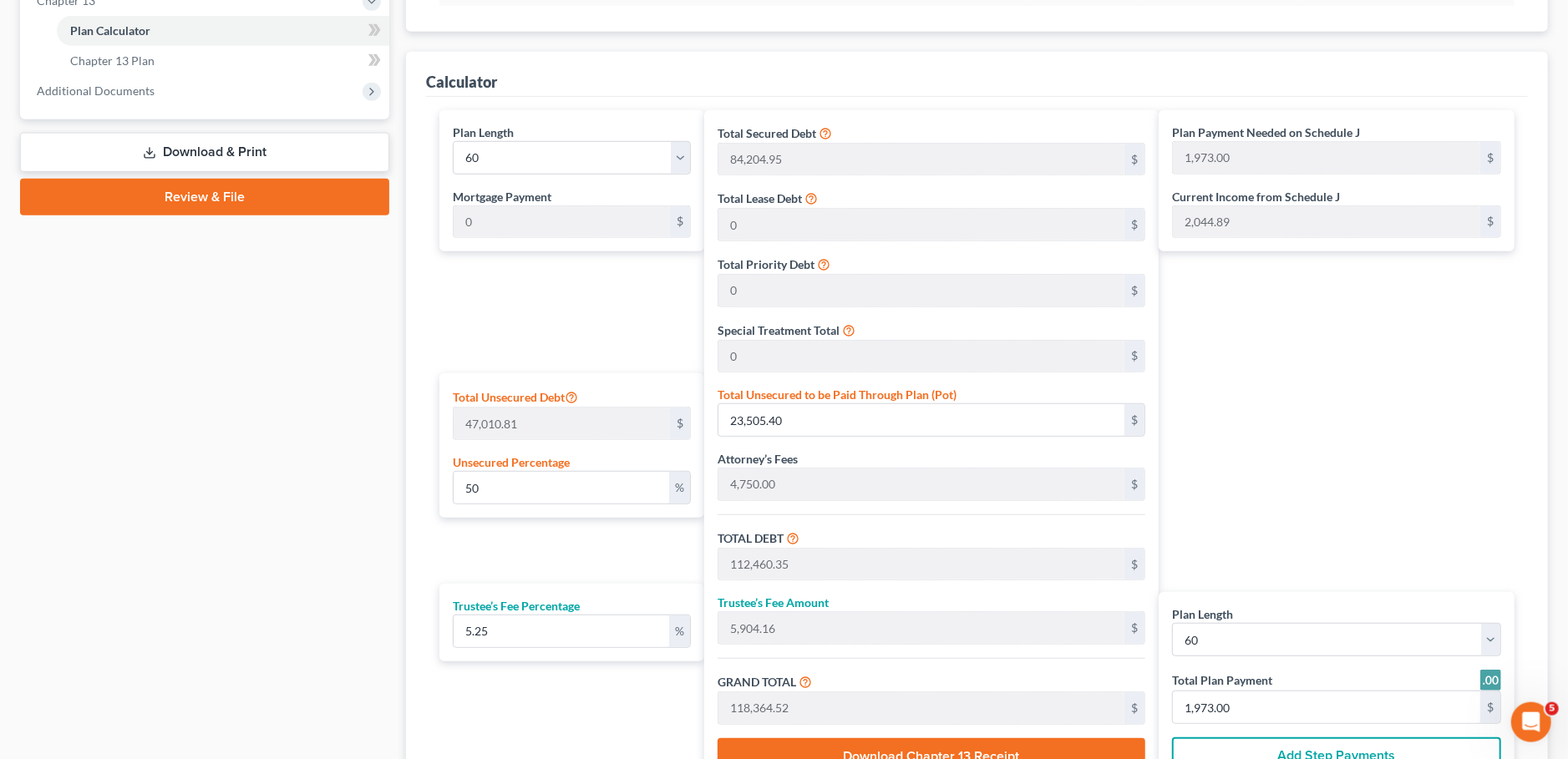
scroll to position [735, 0]
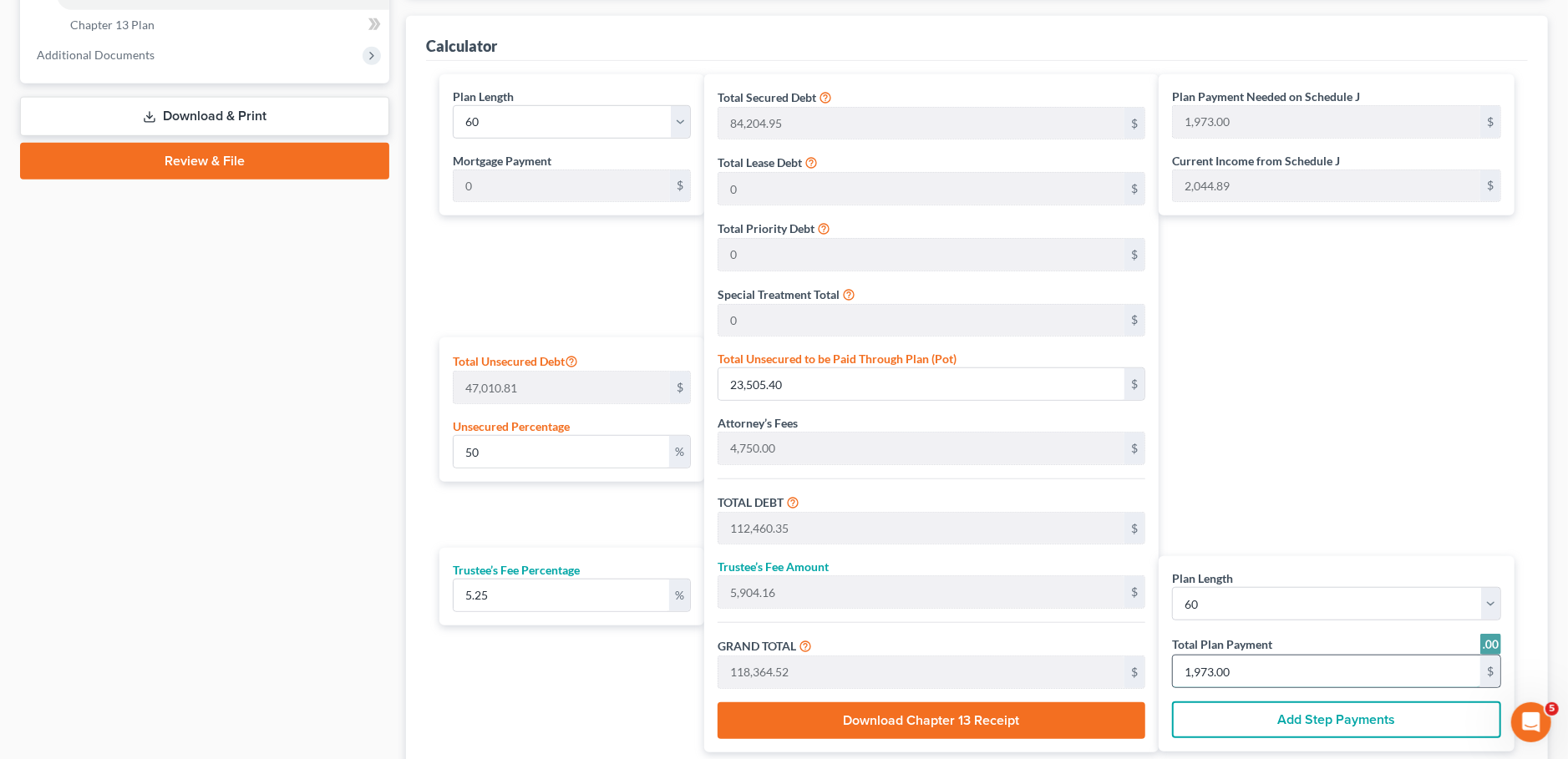
click at [1270, 670] on input "1,973.00" at bounding box center [1327, 671] width 308 height 32
type input "0"
type input "57.00"
type input "2.99"
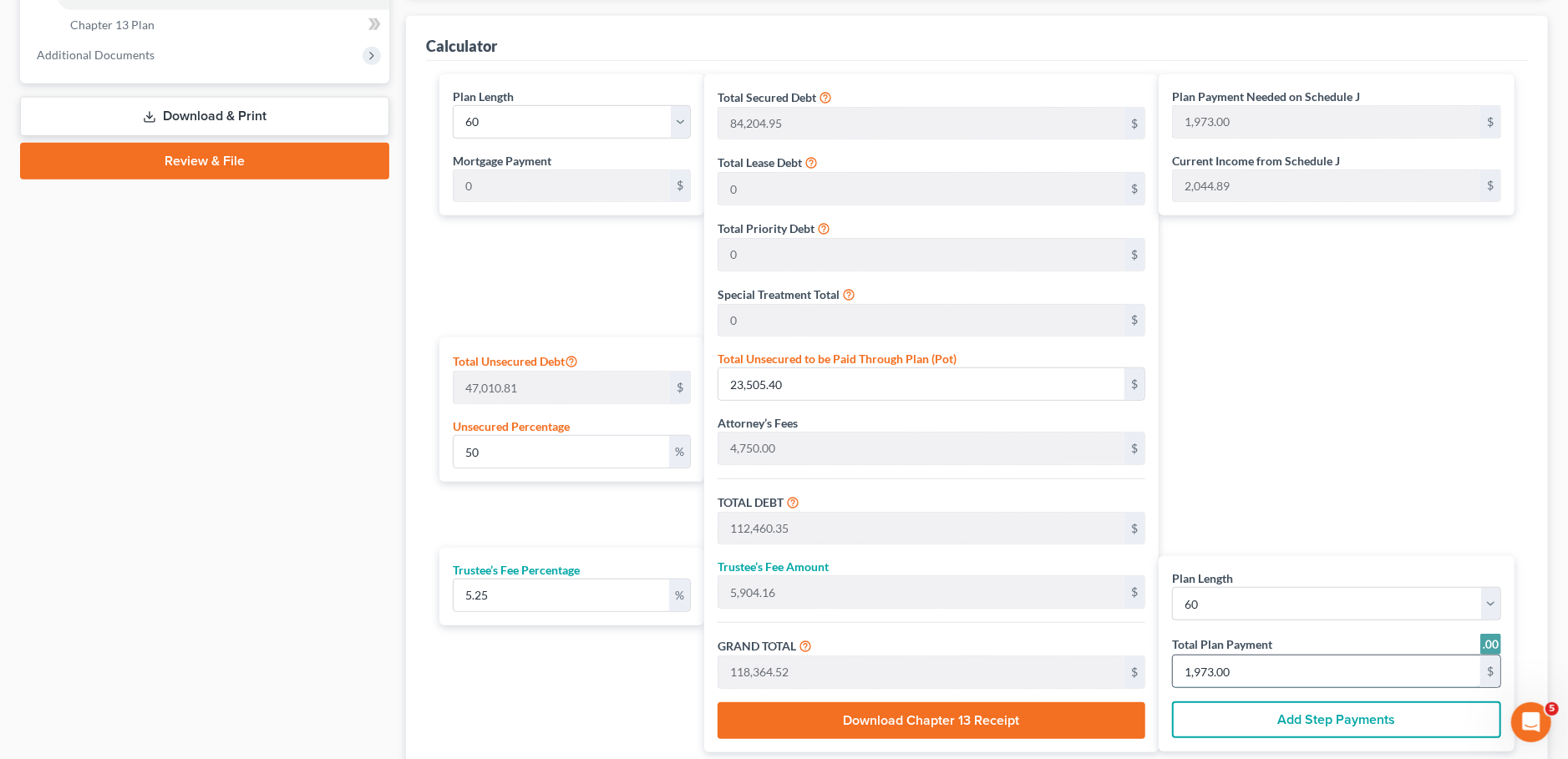
type input "60.00"
type input "1"
type input "1,083.13"
type input "56.86"
type input "1,140.00"
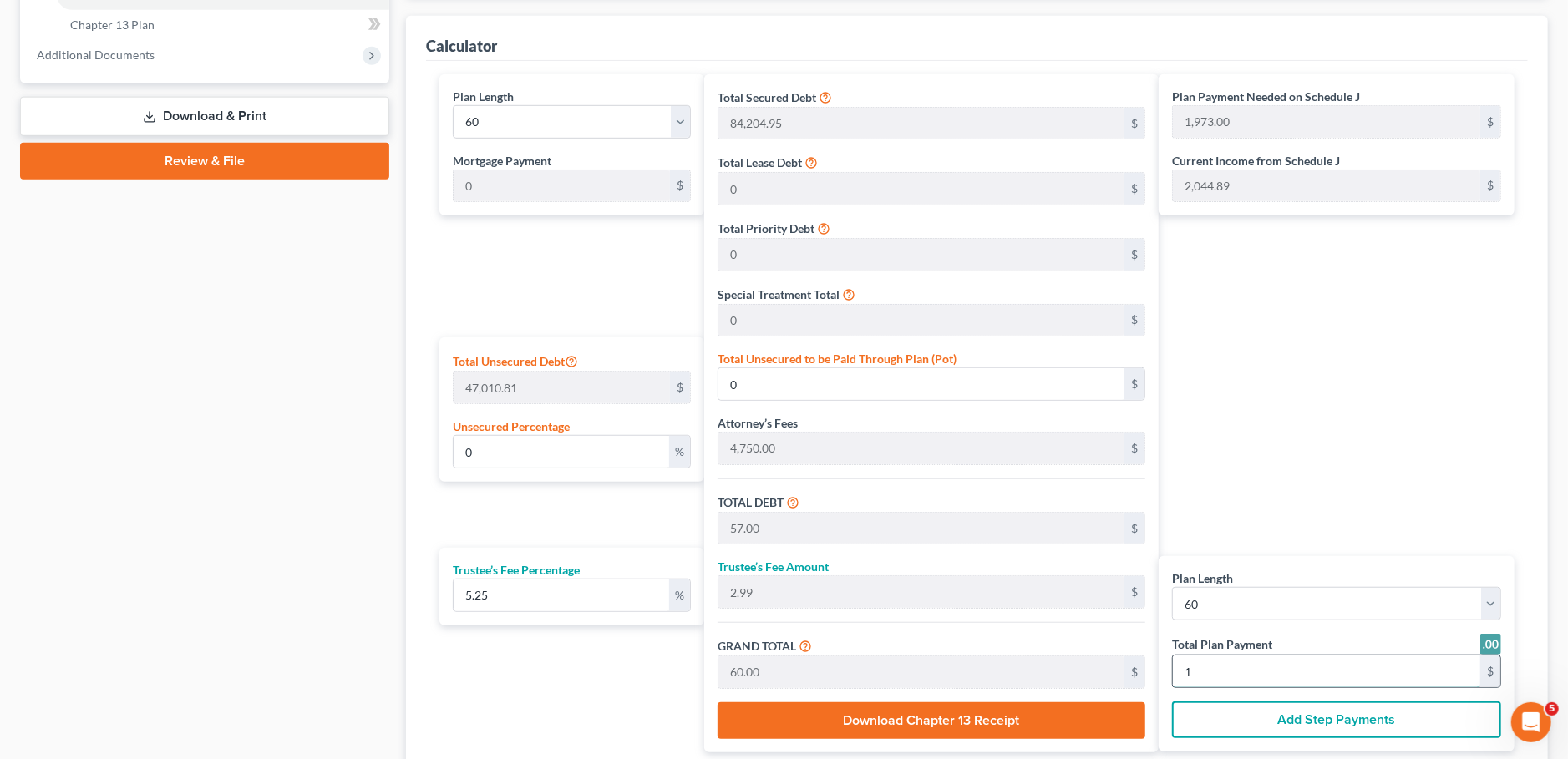
type input "19"
type input "11,116.38"
type input "583.61"
type input "11,700.00"
type input "195"
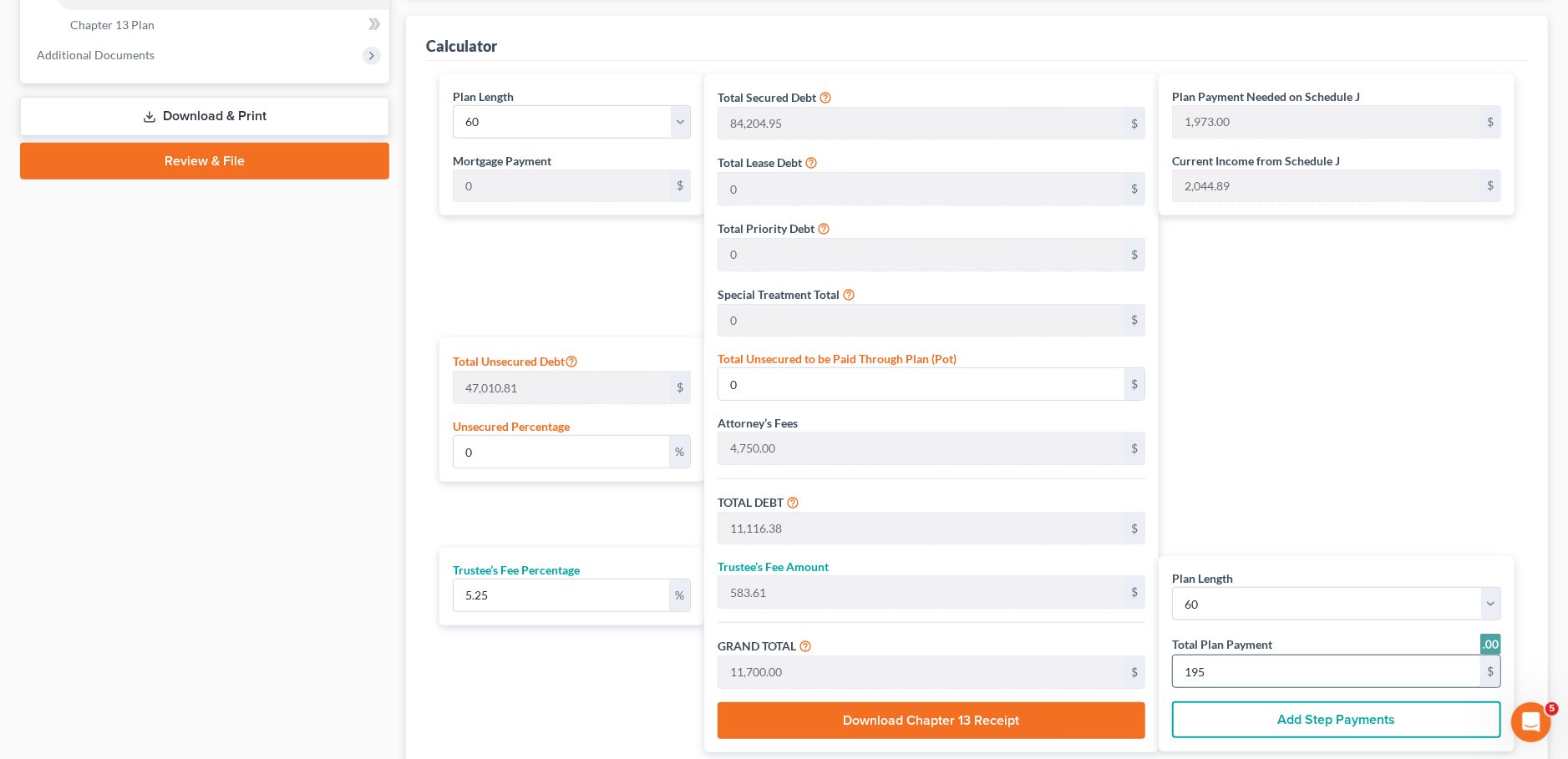
type input "47.97"
type input "22,550.98"
type input "111,505.93"
type input "5,854.06"
type input "117,360.00"
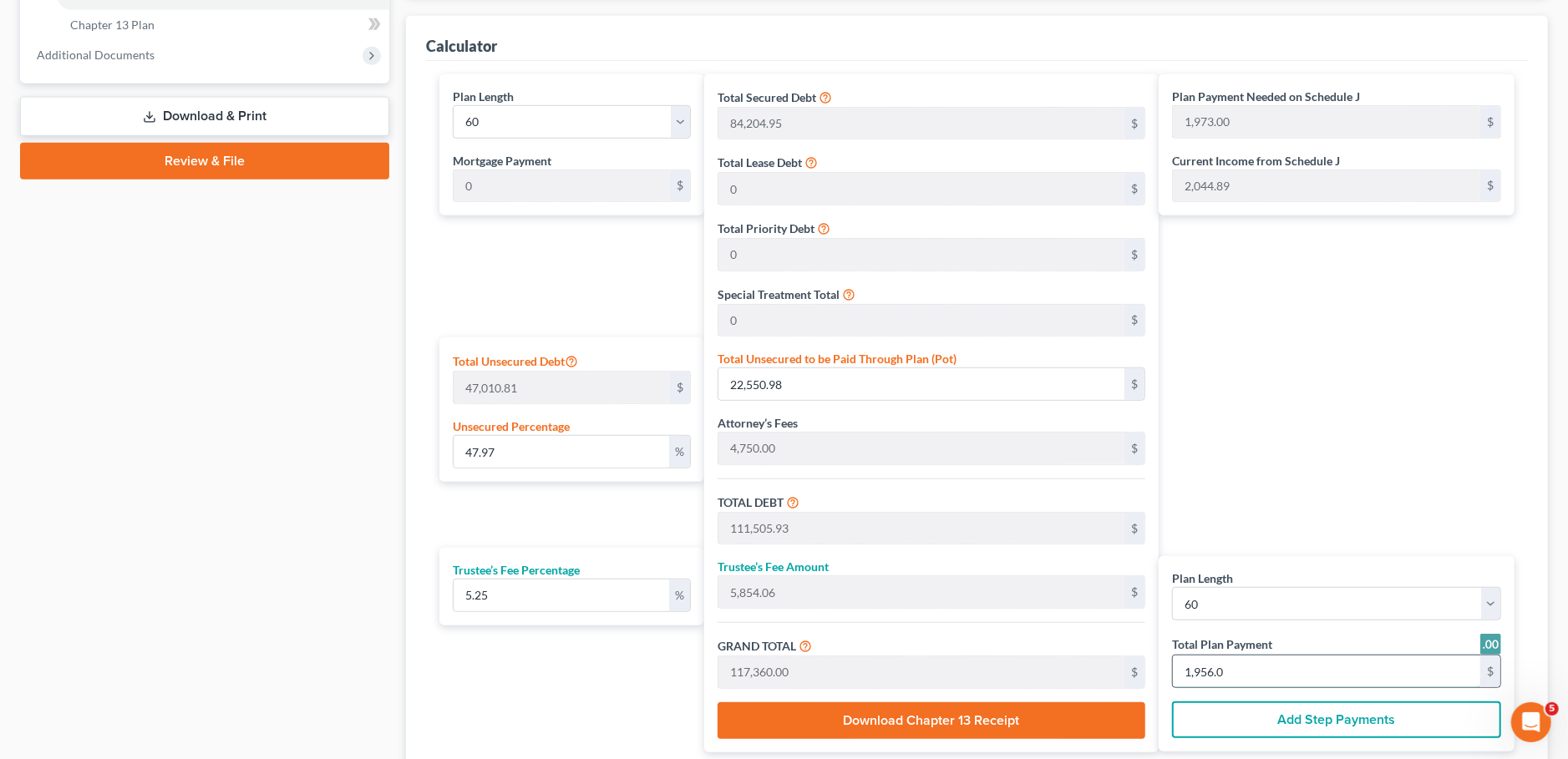
type input "1,956.00"
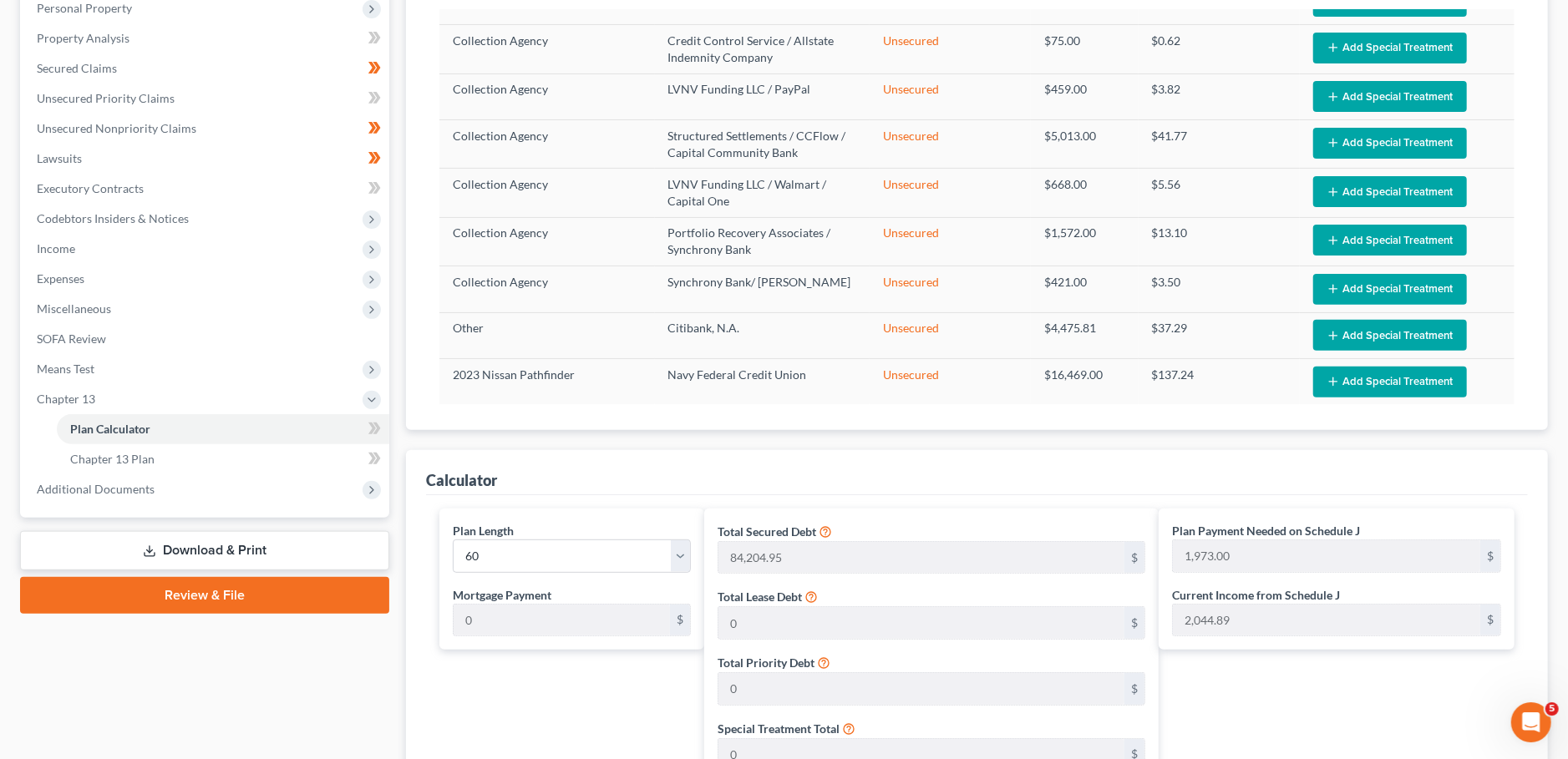
scroll to position [294, 0]
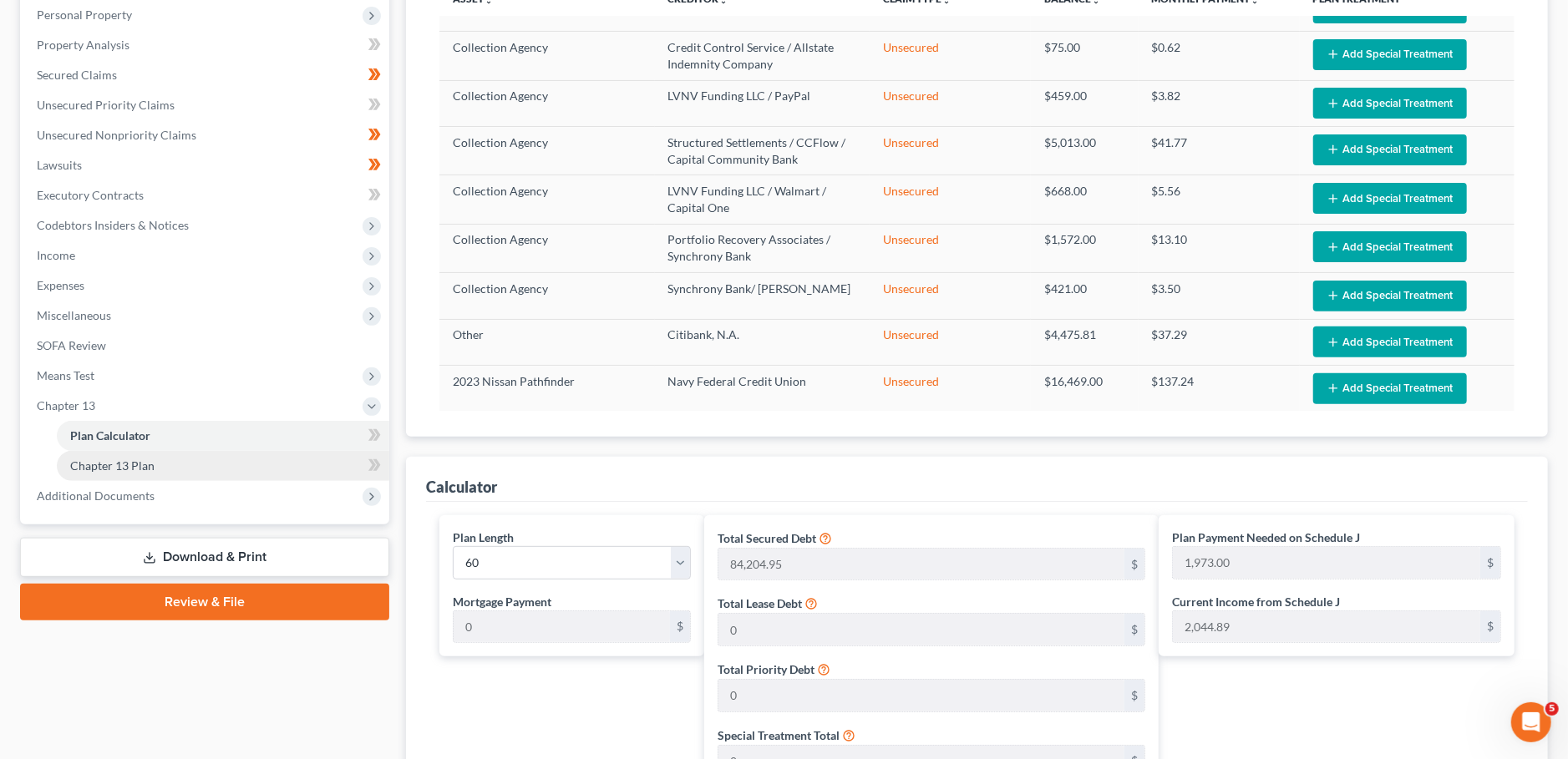
click at [153, 465] on link "Chapter 13 Plan" at bounding box center [222, 465] width 333 height 30
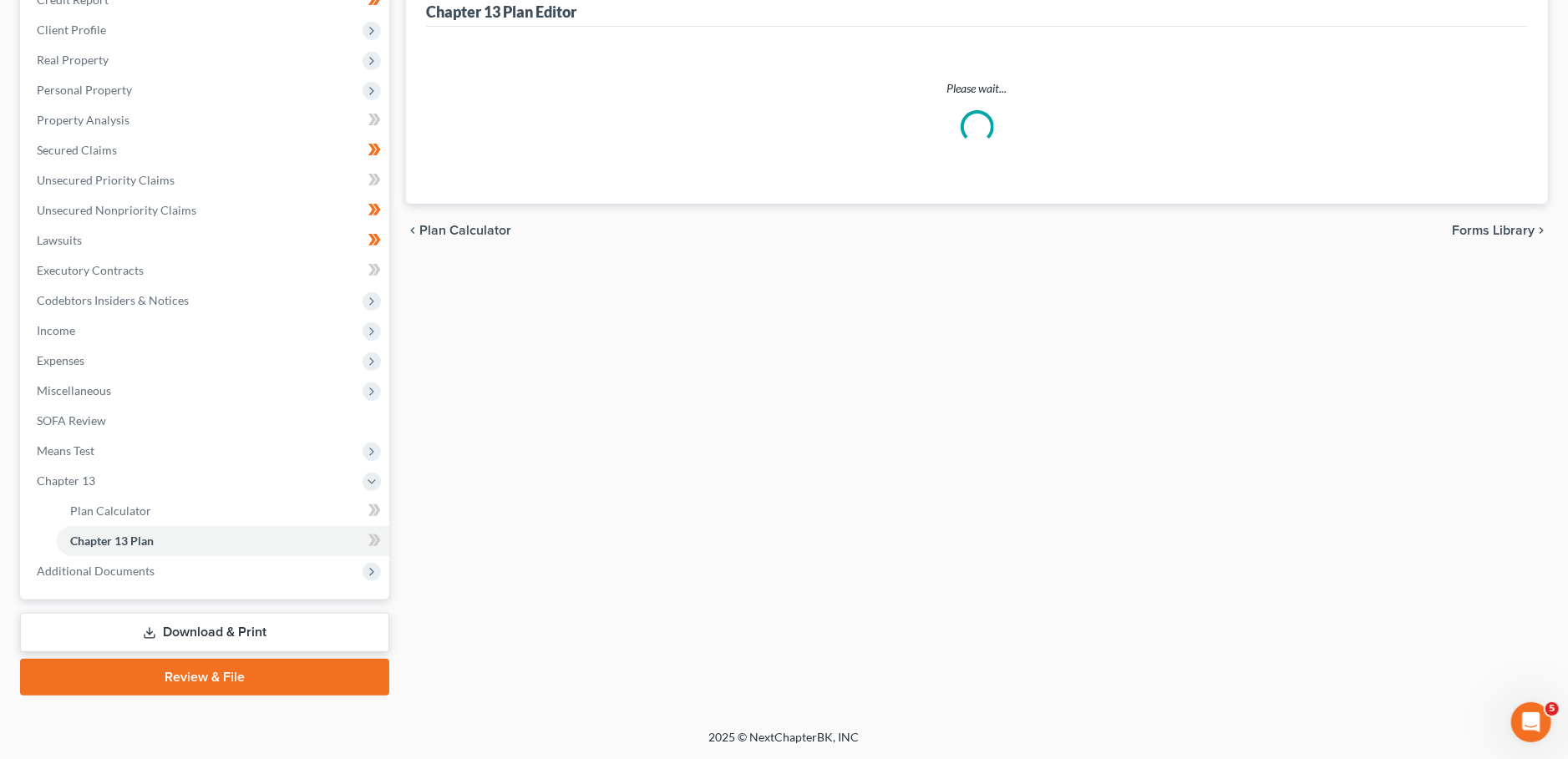
scroll to position [216, 0]
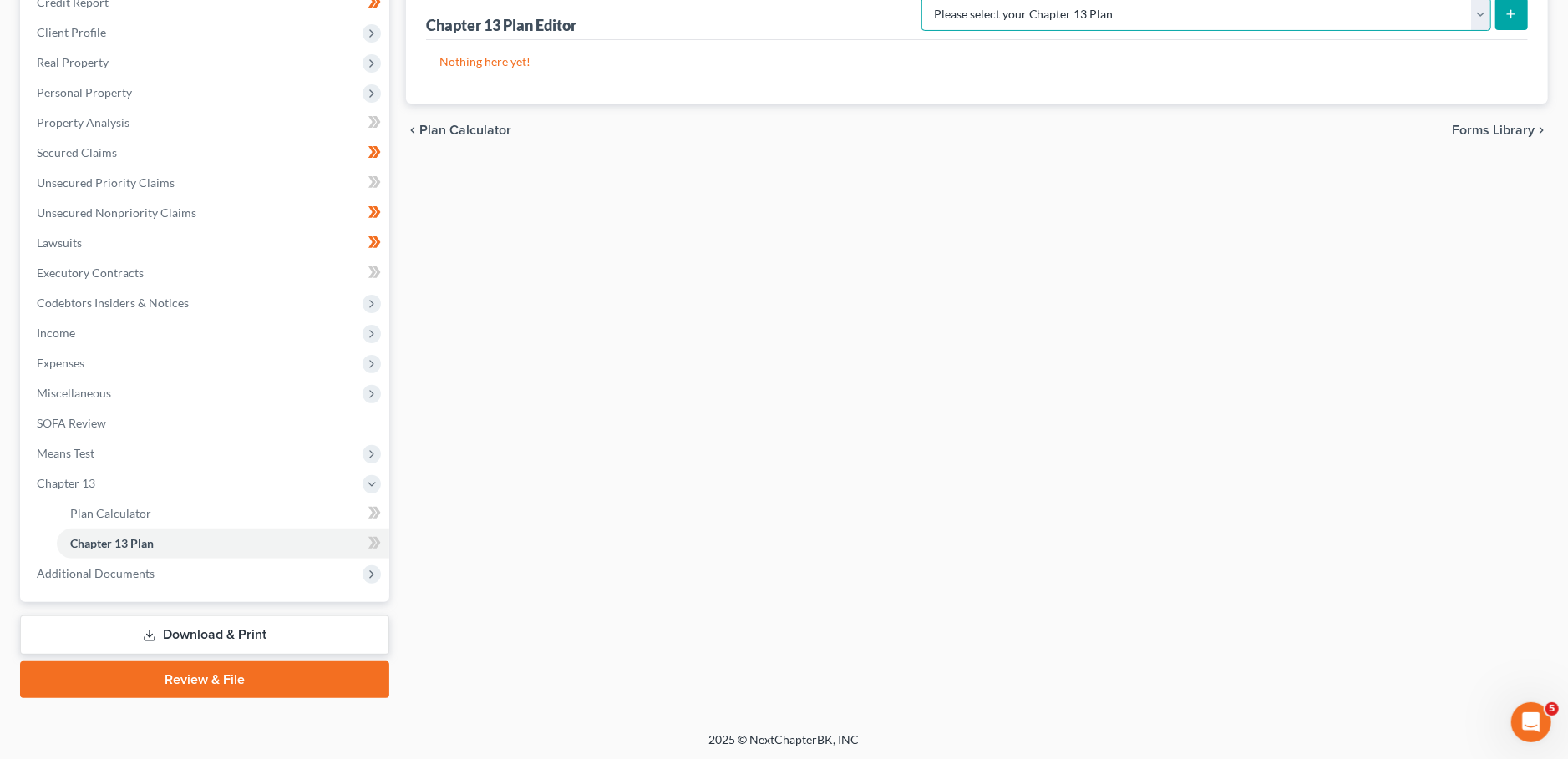
click at [922, 0] on select "Please select your Chapter 13 Plan National Form Plan - Official Form 113 Natio…" at bounding box center [1207, 14] width 570 height 33
select select "3"
click option "National Form Plan - Official Form 113: Farmer & [PERSON_NAME] Plan with TFS Bi…" at bounding box center [0, 0] width 0 height 0
click at [1505, 10] on button "submit" at bounding box center [1511, 13] width 32 height 32
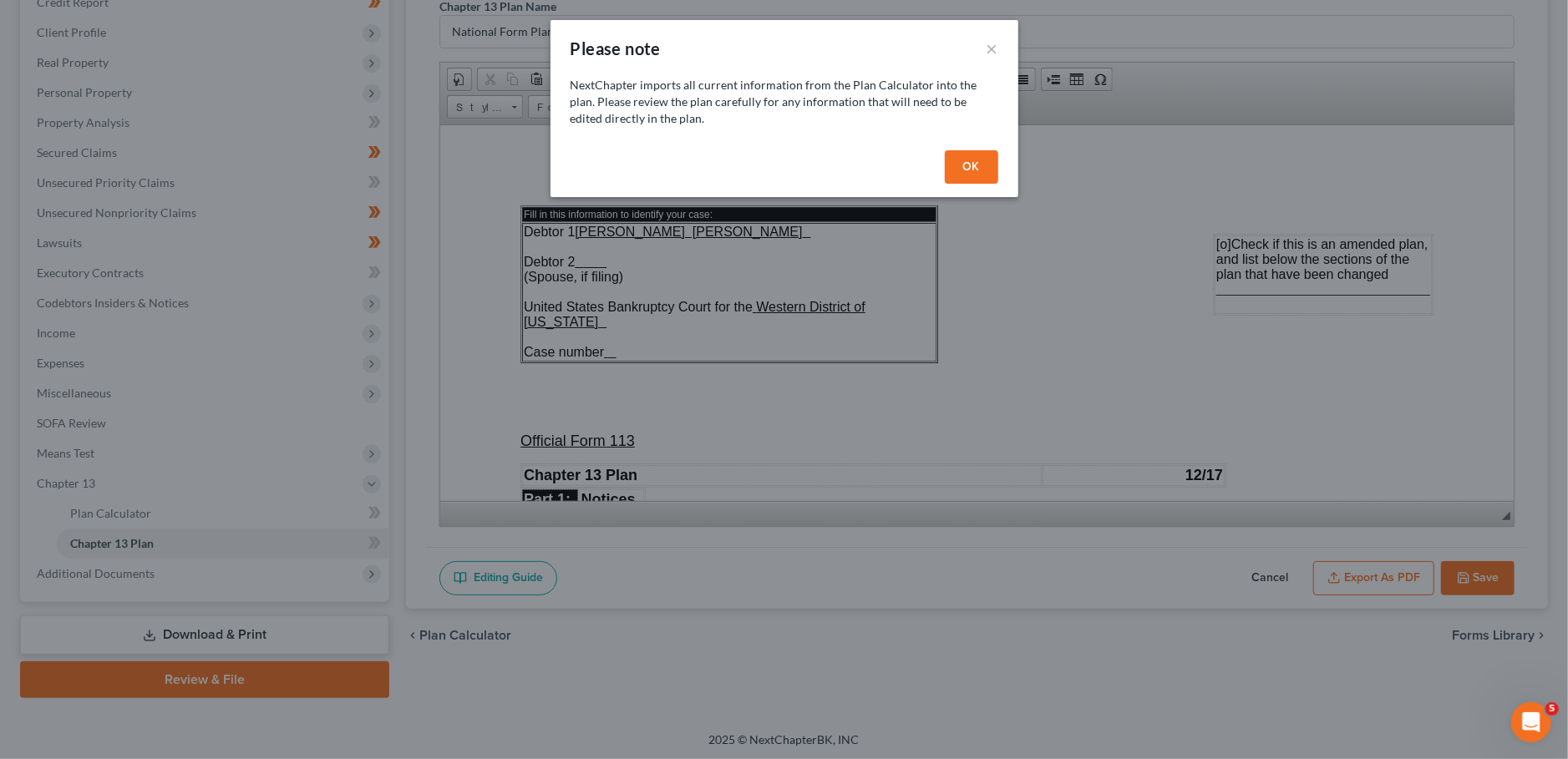
scroll to position [0, 0]
click at [968, 150] on button "OK" at bounding box center [971, 167] width 54 height 33
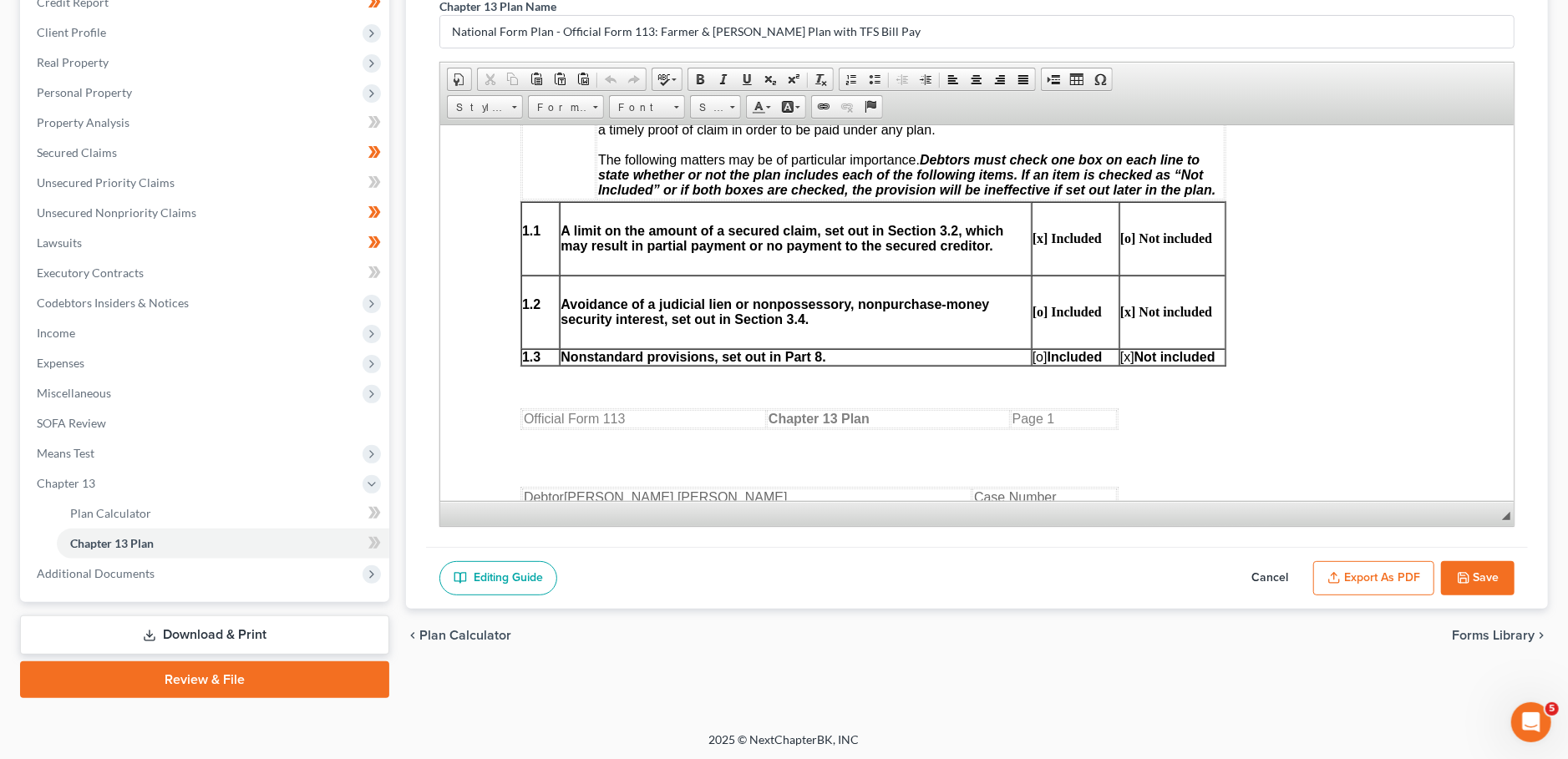
scroll to position [881, 0]
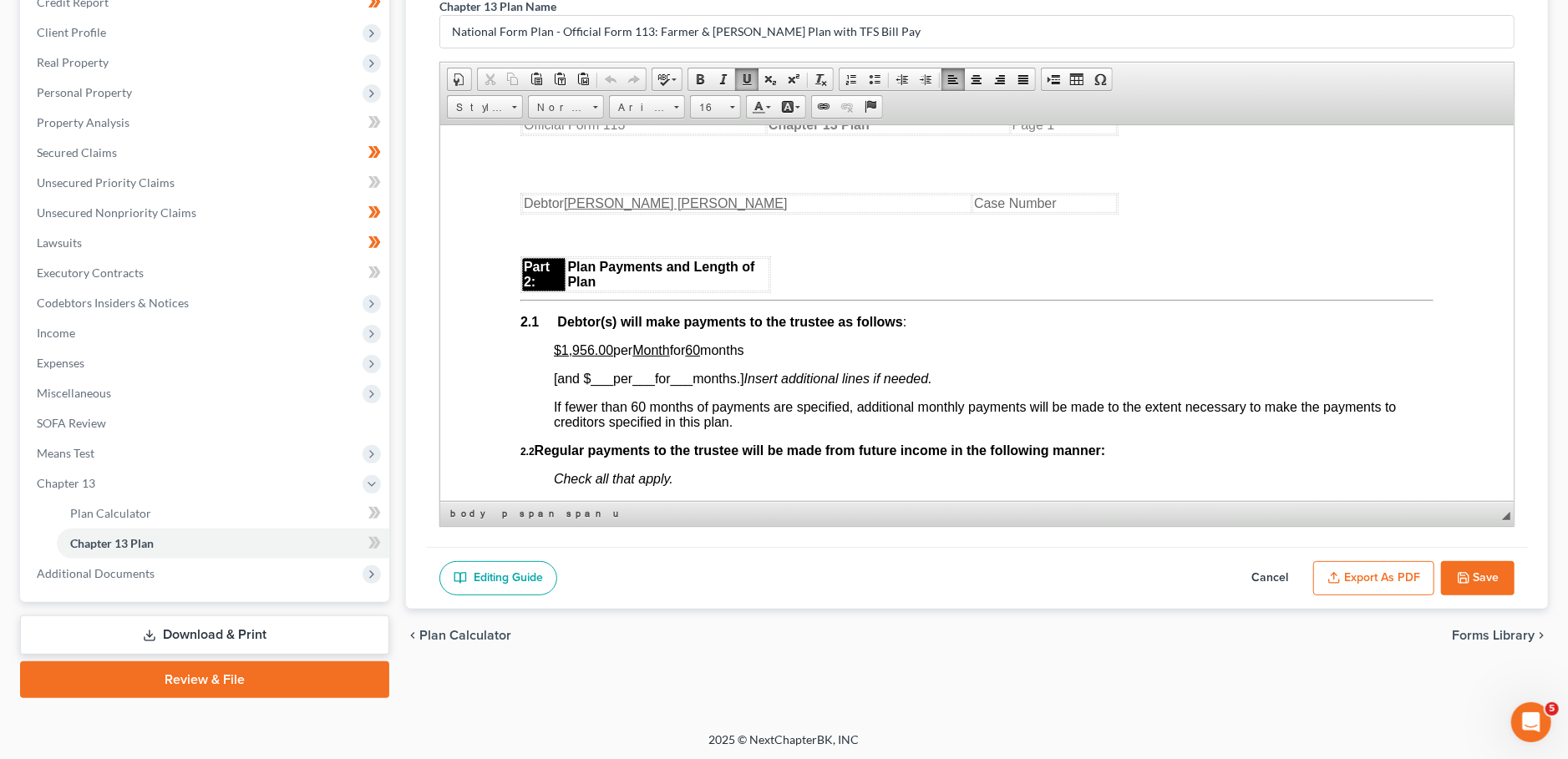
drag, startPoint x: 605, startPoint y: 365, endPoint x: 765, endPoint y: 364, distance: 160.0
click at [765, 358] on p "$1,956.00 per Month for 60 months" at bounding box center [993, 349] width 879 height 15
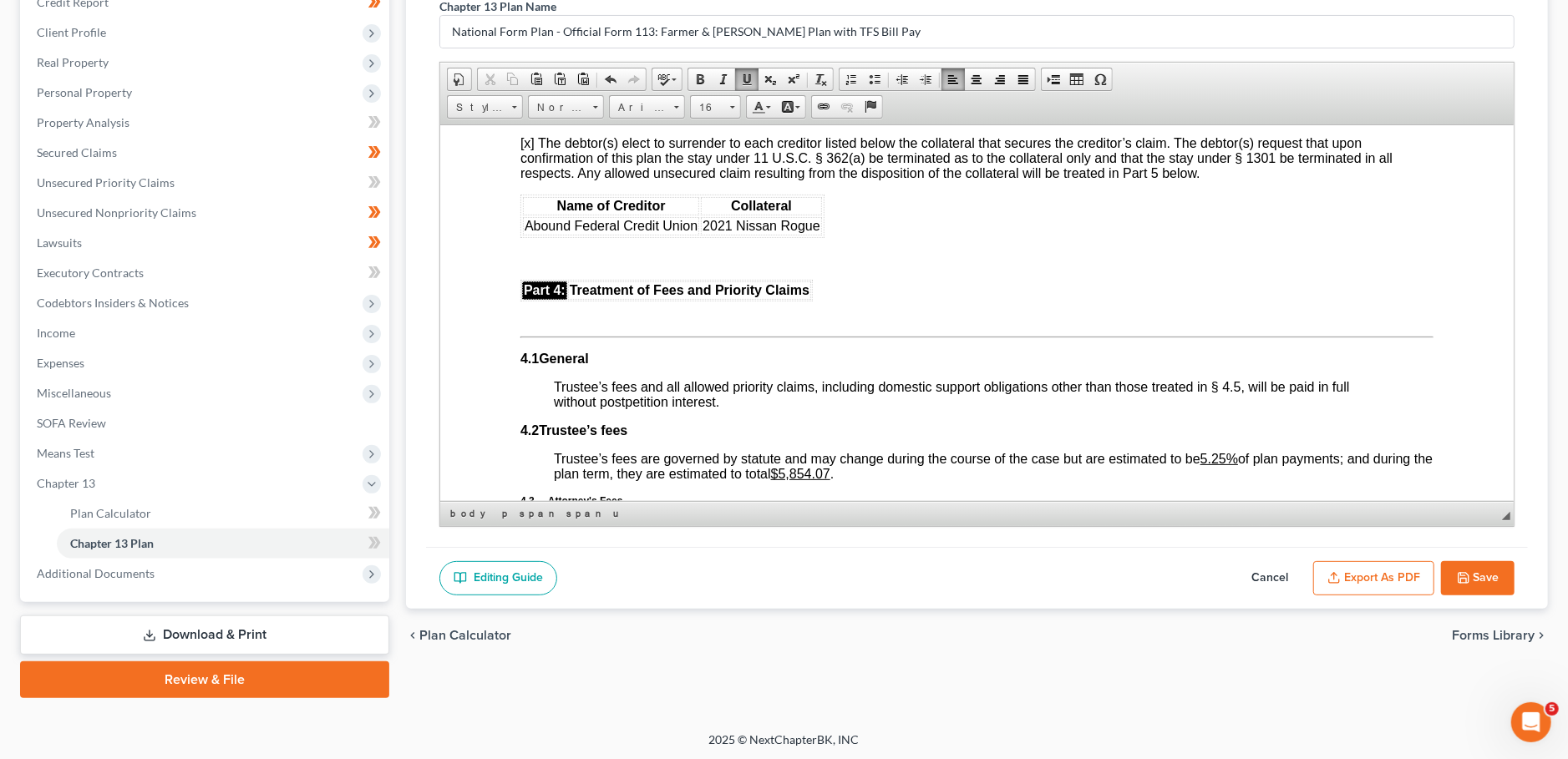
scroll to position [2939, 0]
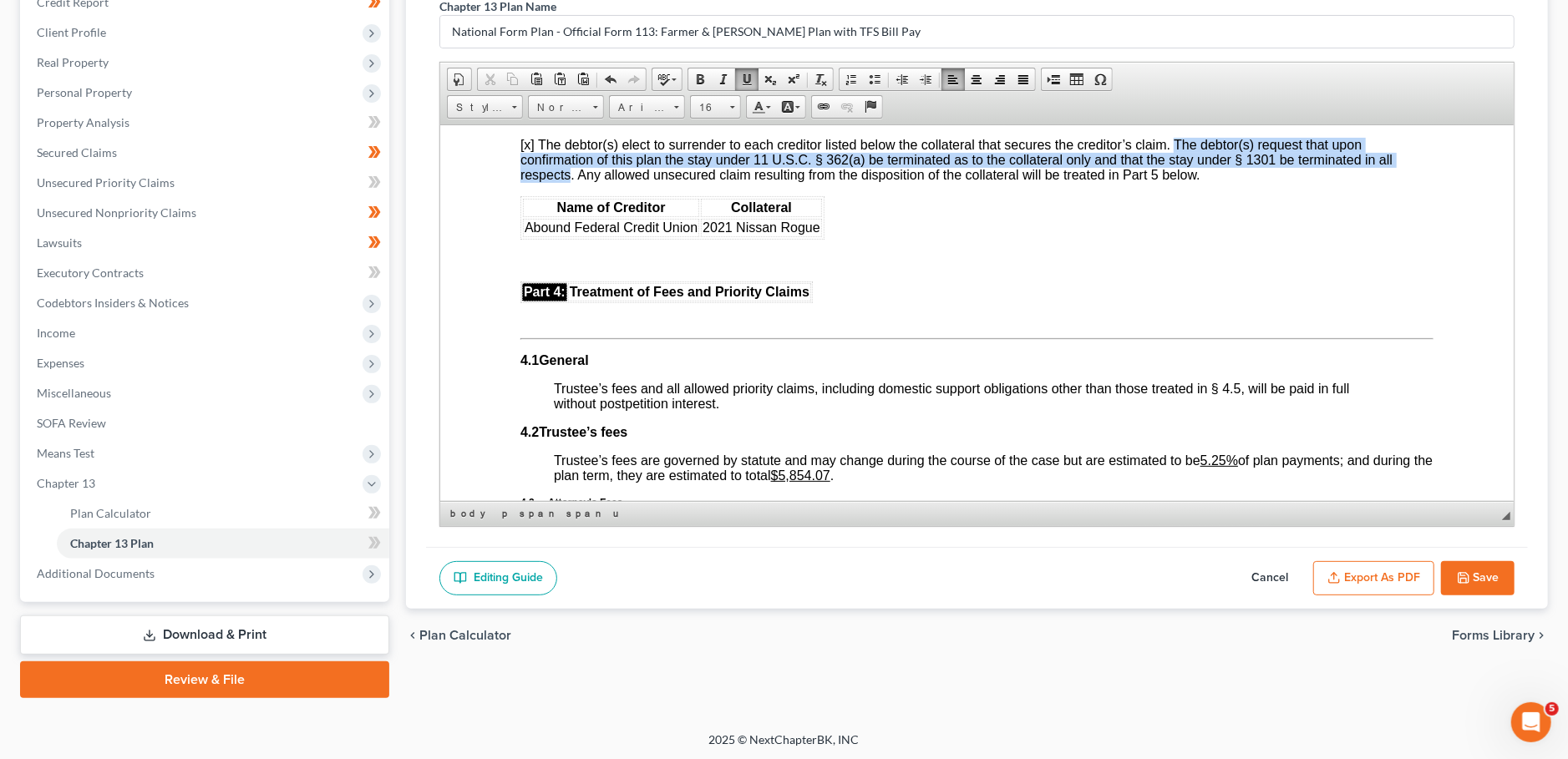
drag, startPoint x: 1174, startPoint y: 217, endPoint x: 573, endPoint y: 249, distance: 601.9
click at [573, 182] on span "[x] The debtor(s) elect to surrender to each creditor listed below the collater…" at bounding box center [956, 159] width 872 height 44
click at [697, 76] on span at bounding box center [699, 79] width 13 height 13
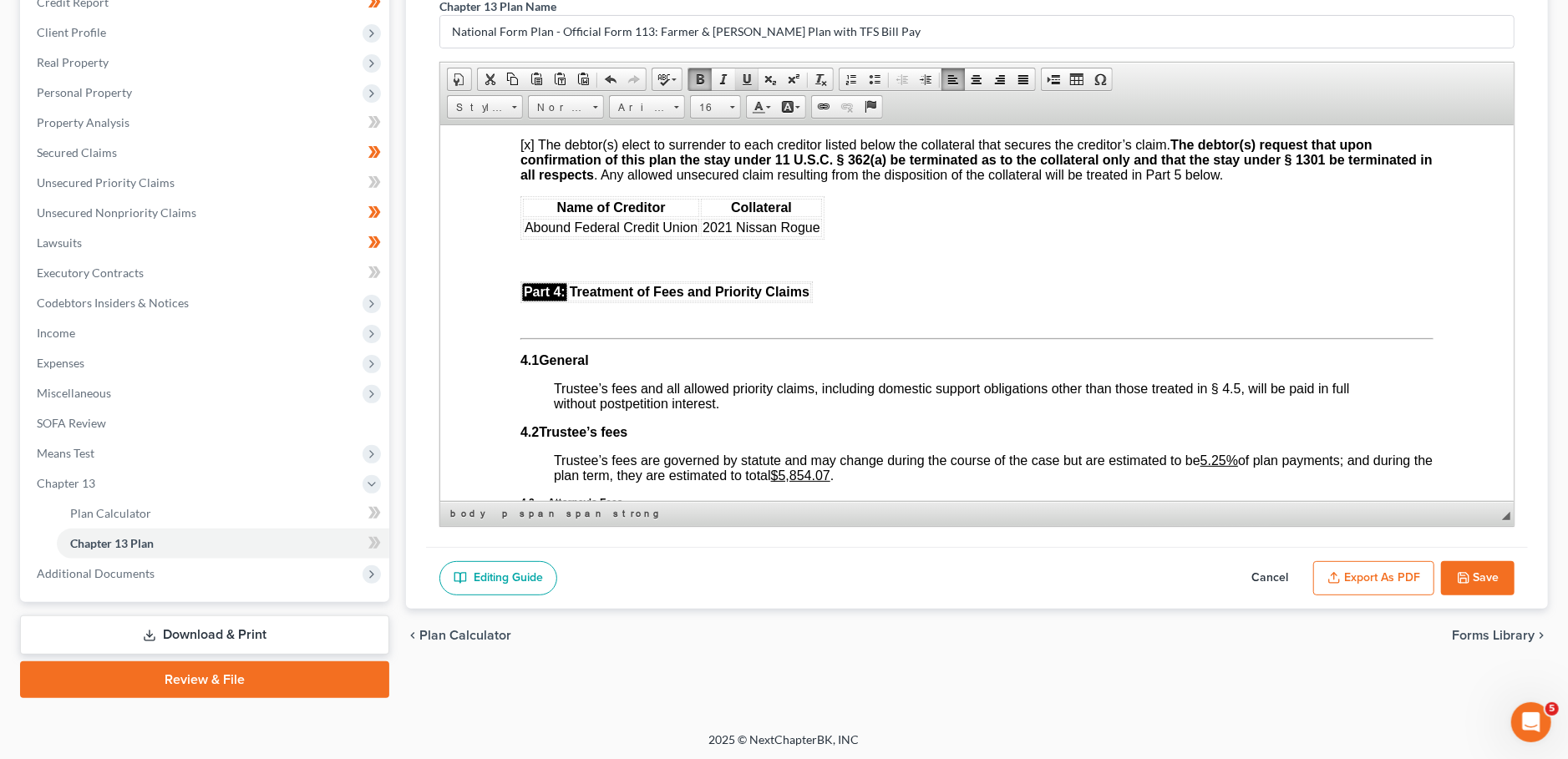
click at [741, 73] on span at bounding box center [746, 79] width 13 height 13
click at [874, 298] on body "Fill in this information to identify your case: Debtor 1 [PERSON_NAME] [PERSON_…" at bounding box center [976, 236] width 913 height 5942
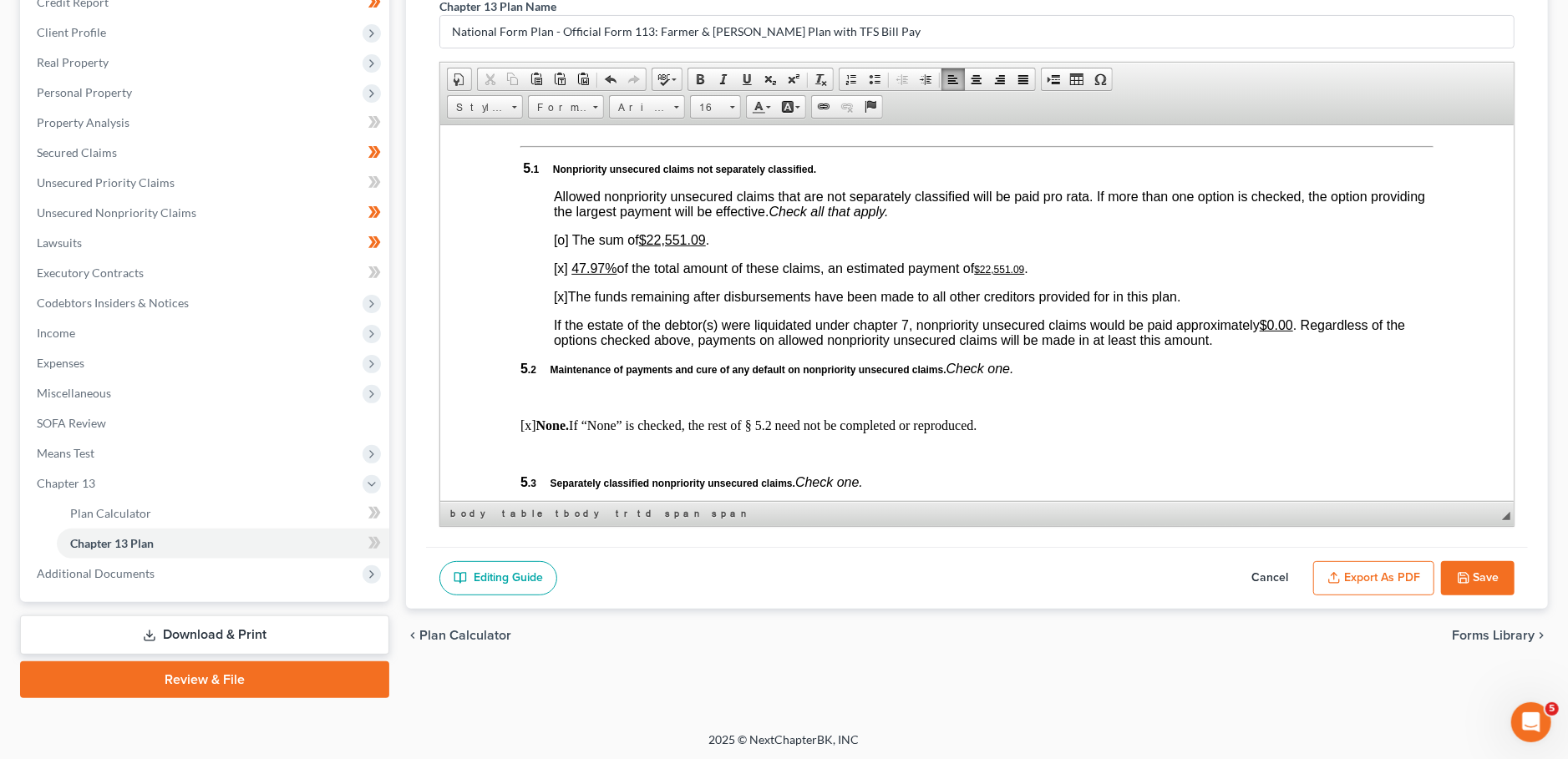
scroll to position [3821, 0]
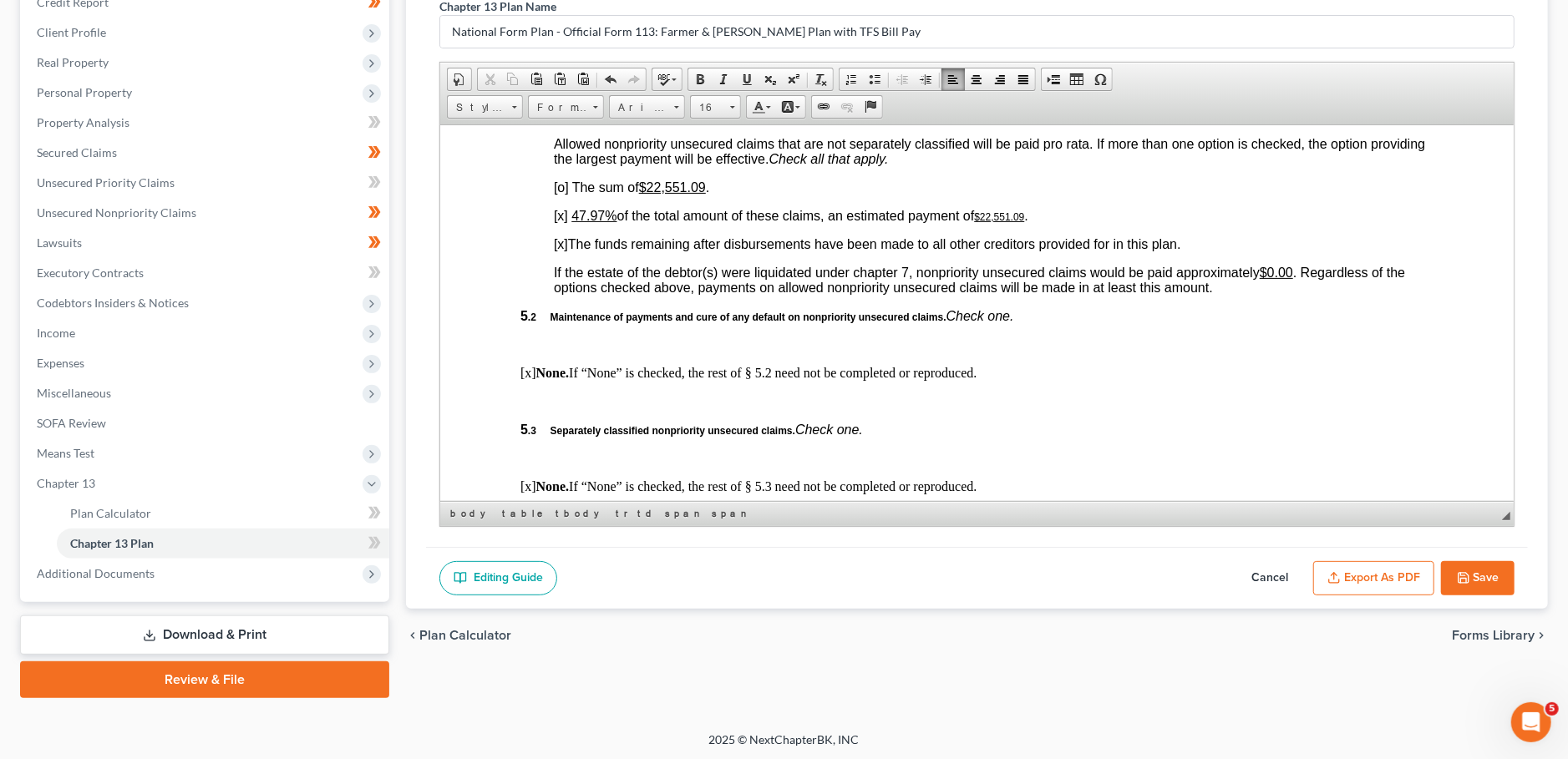
click at [581, 222] on u "47.97%" at bounding box center [594, 214] width 45 height 14
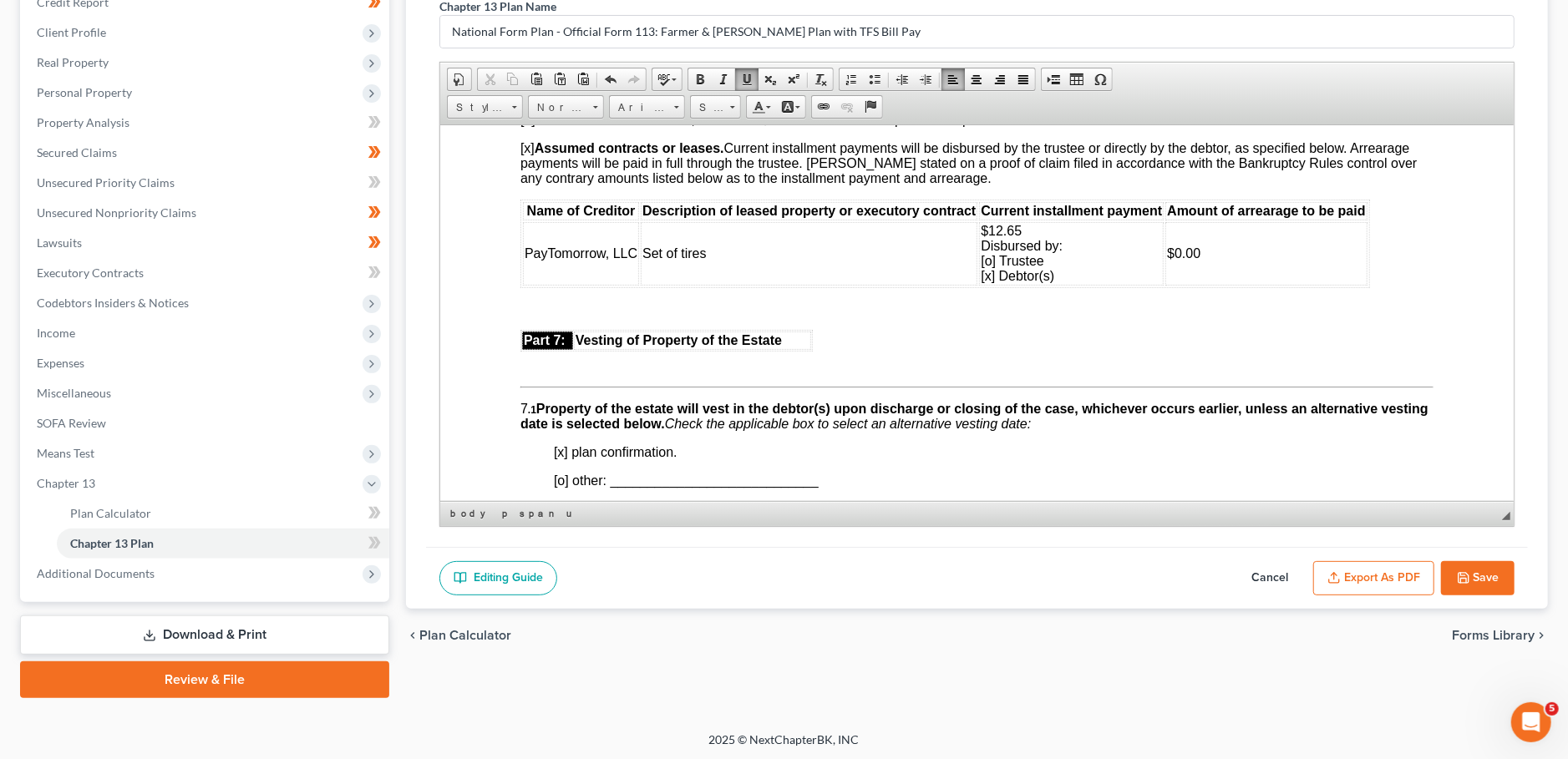
scroll to position [4409, 0]
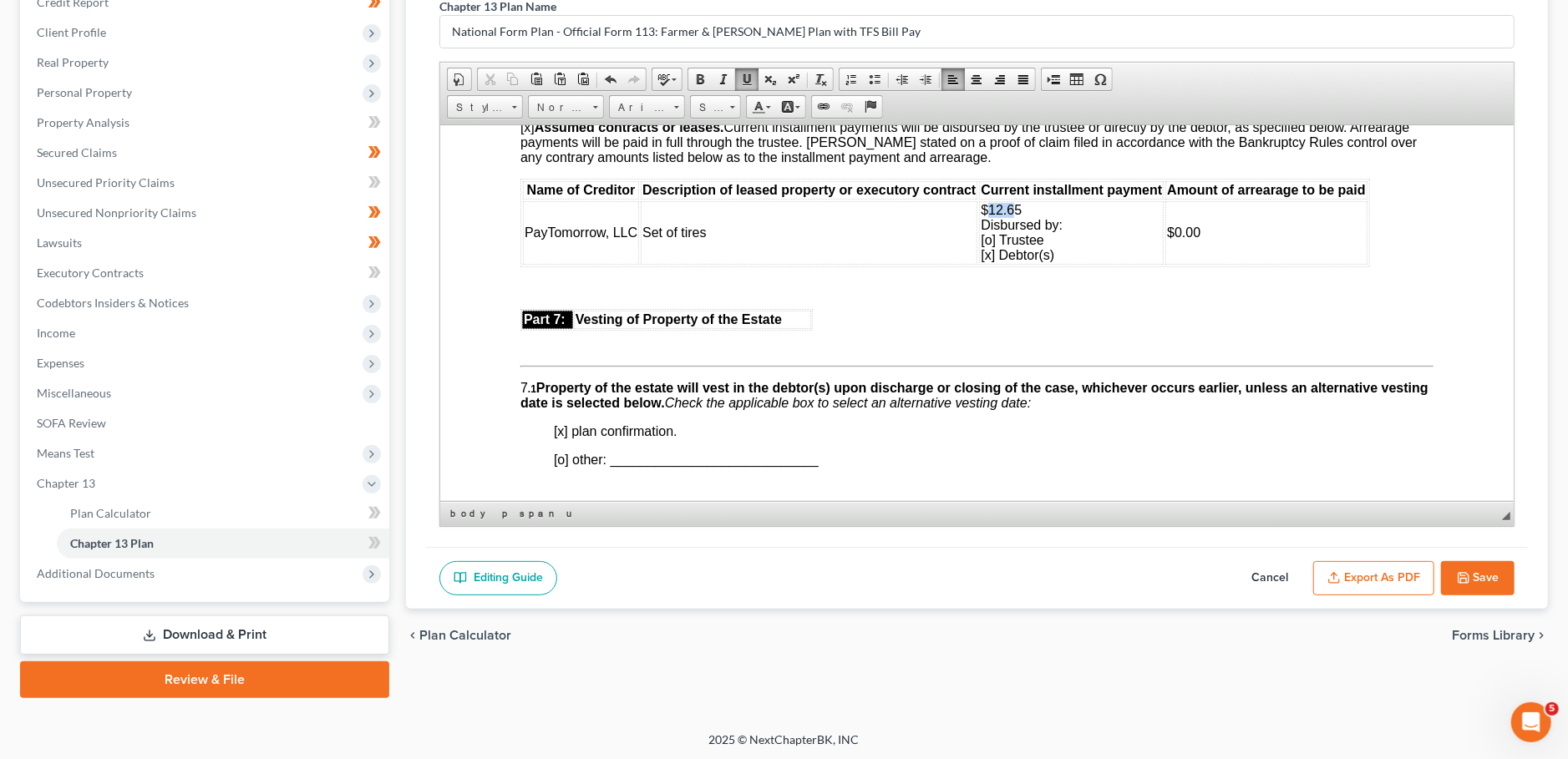
drag, startPoint x: 989, startPoint y: 314, endPoint x: 1016, endPoint y: 318, distance: 27.3
click at [1016, 261] on span "$12.65 Disbursed by: [o] Trustee [x] Debtor(s)" at bounding box center [1022, 232] width 82 height 59
click at [1366, 566] on button "Export as PDF" at bounding box center [1373, 578] width 121 height 35
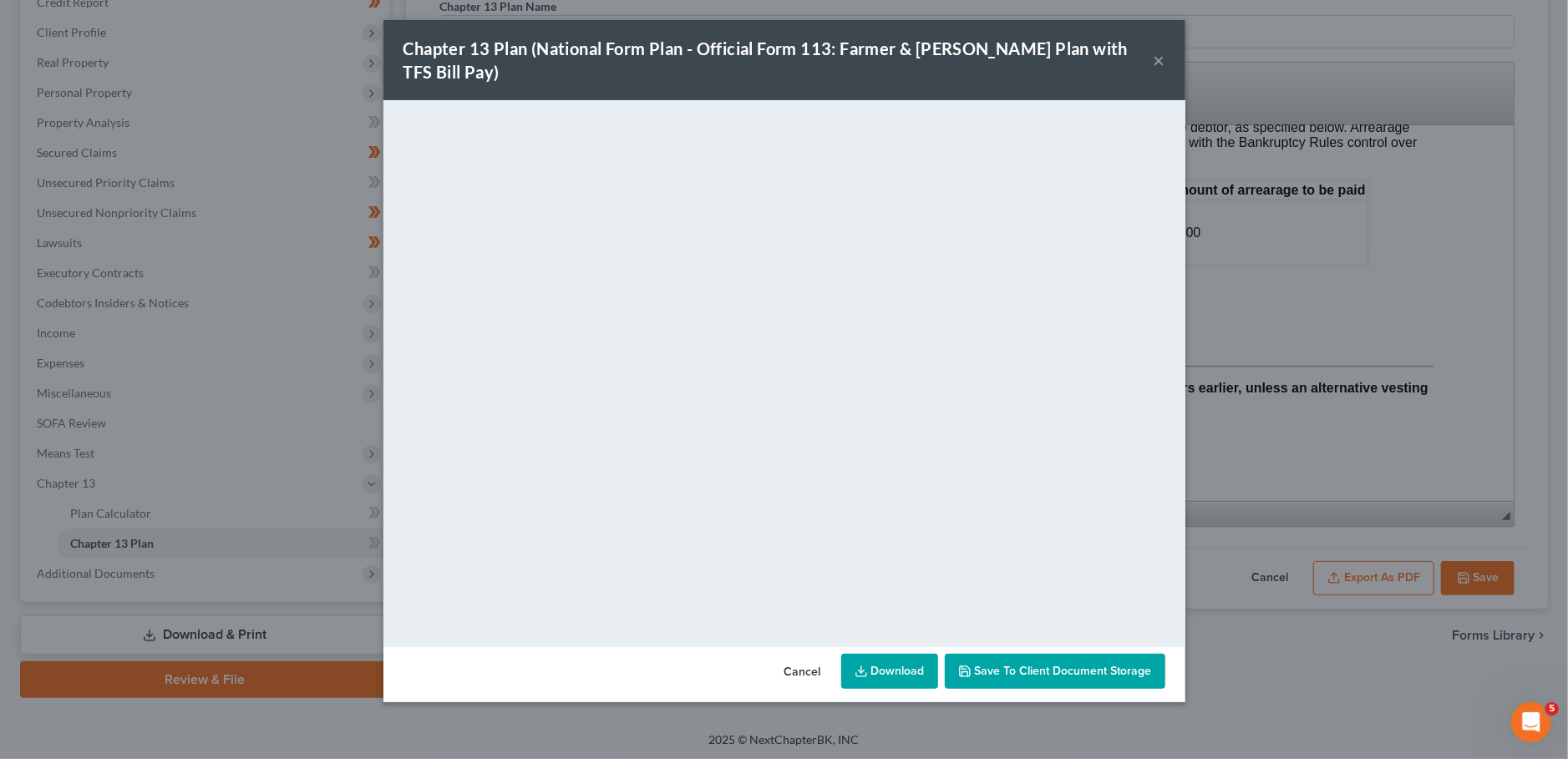
click at [1014, 656] on button "Save to Client Document Storage" at bounding box center [1055, 671] width 221 height 35
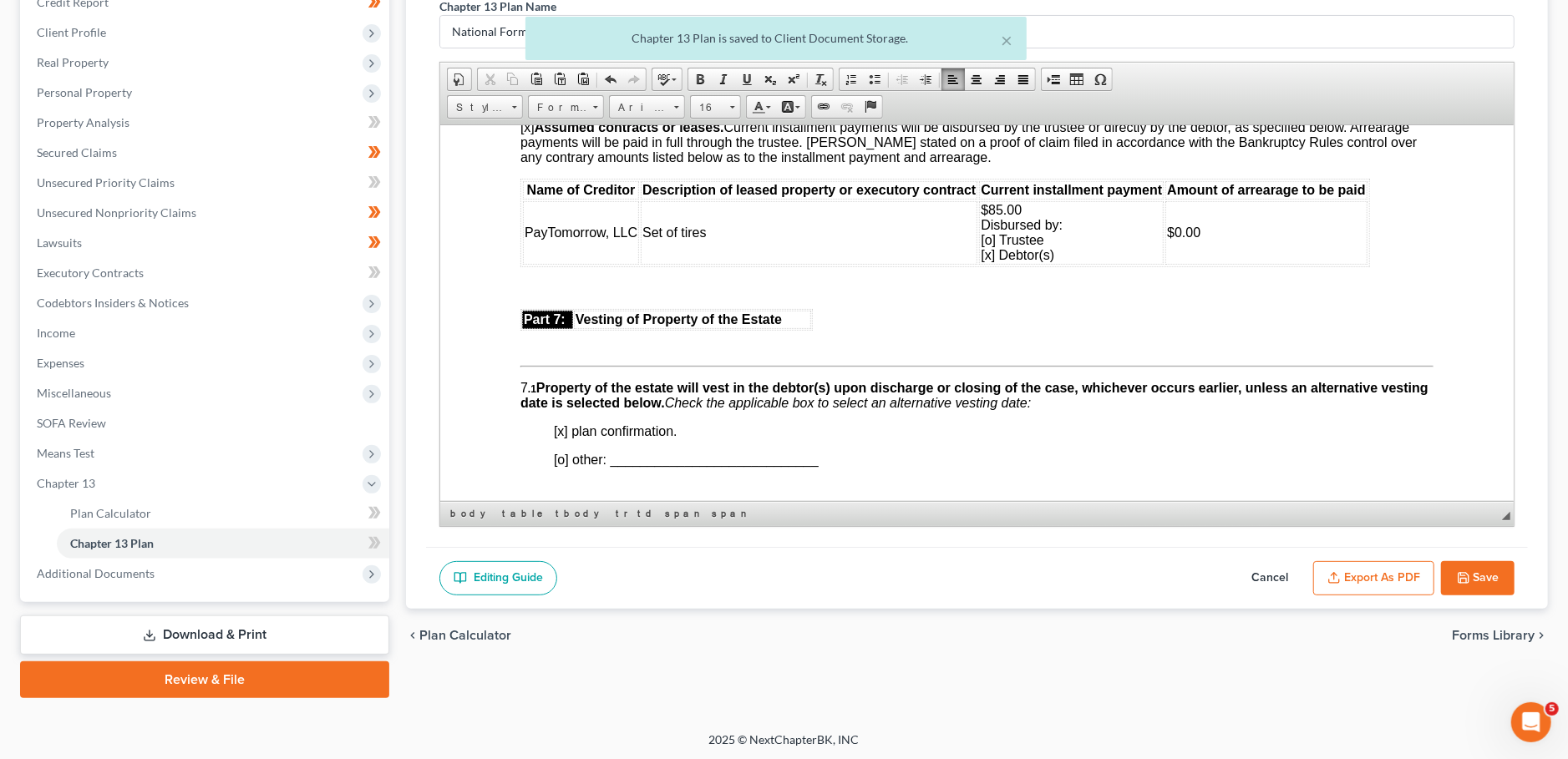
click at [1460, 573] on polyline "button" at bounding box center [1462, 574] width 4 height 3
click at [184, 573] on span "Additional Documents" at bounding box center [206, 573] width 366 height 30
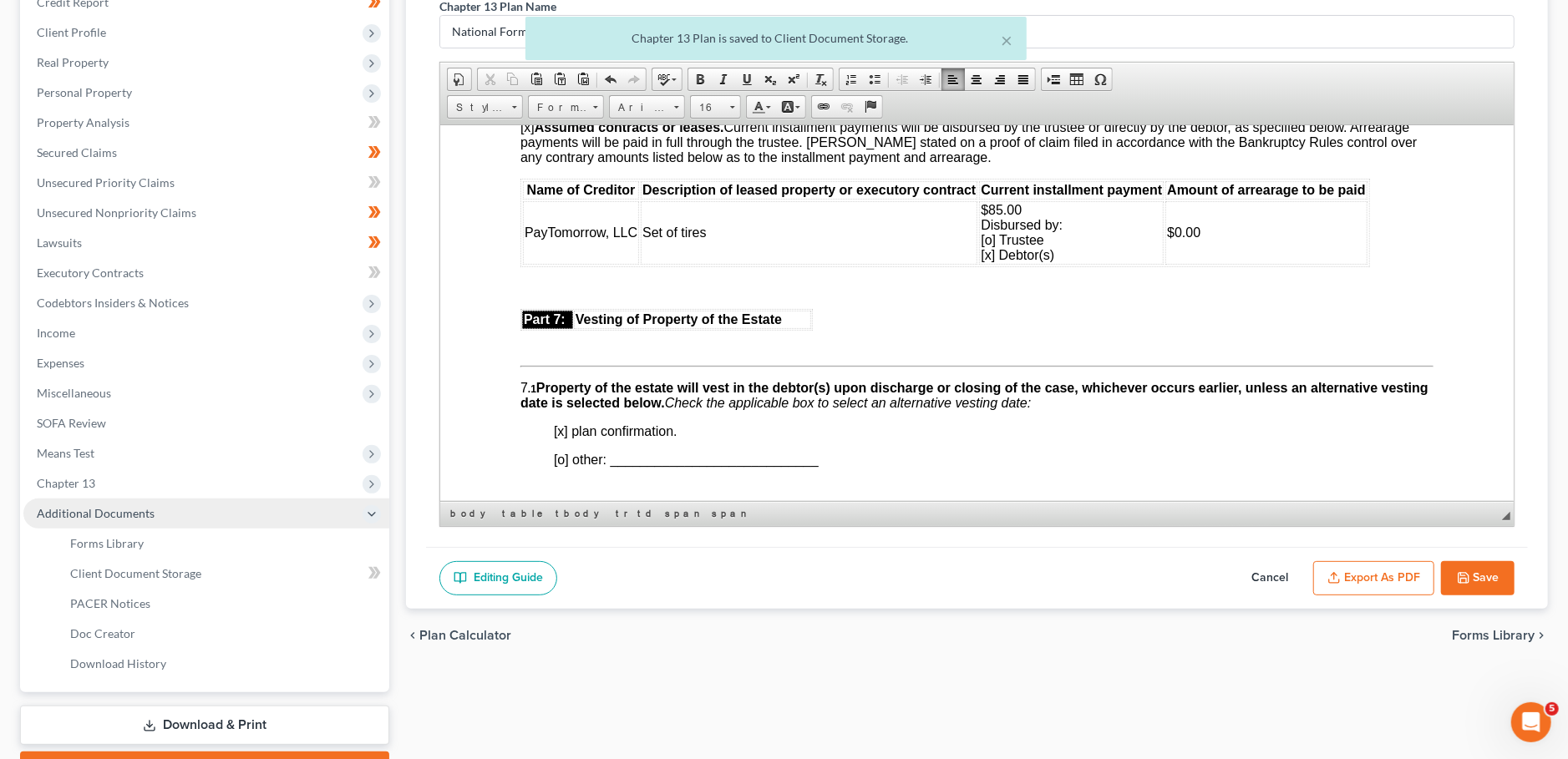
select select "3"
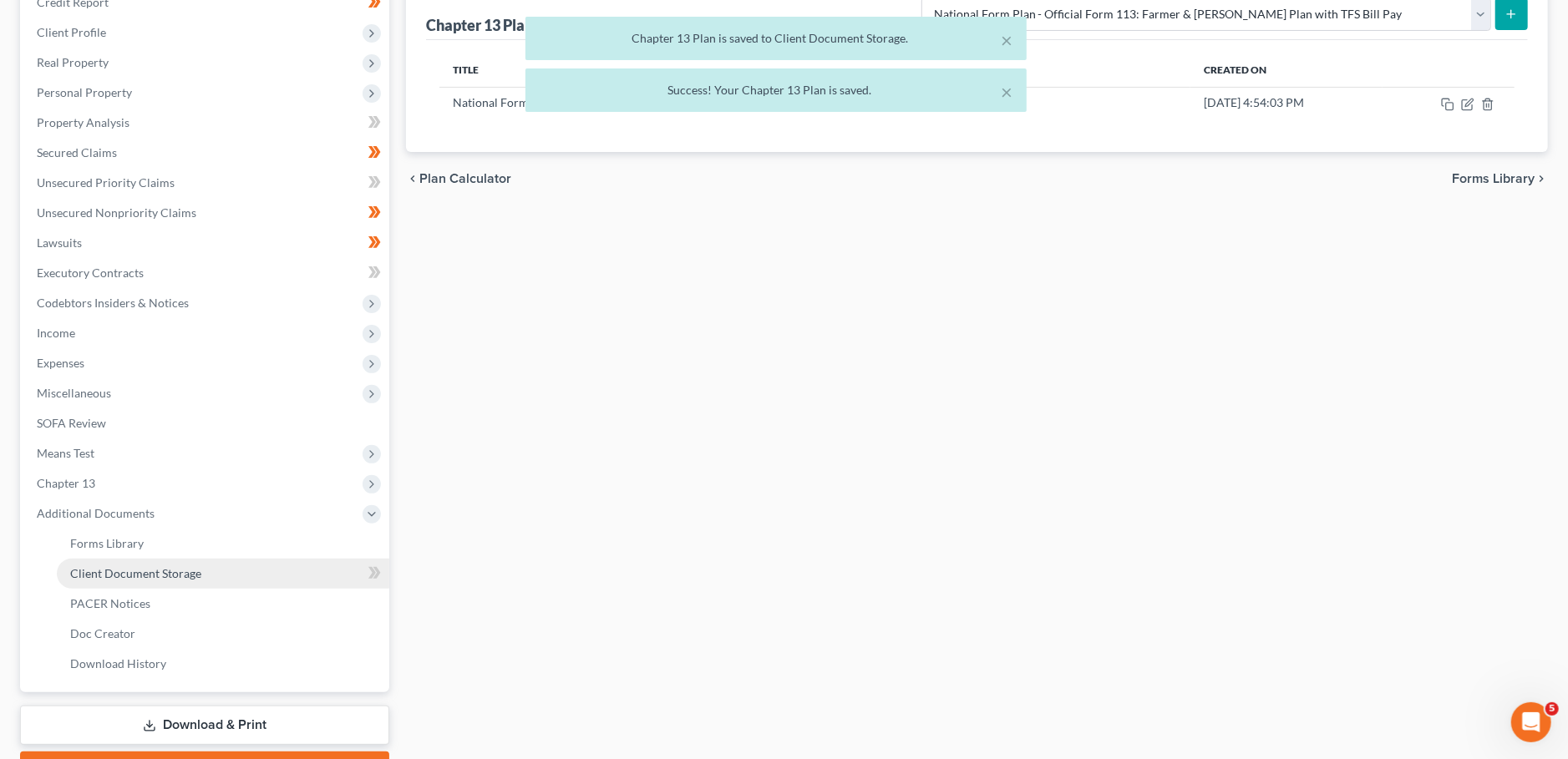
click at [236, 571] on link "Client Document Storage" at bounding box center [222, 573] width 333 height 30
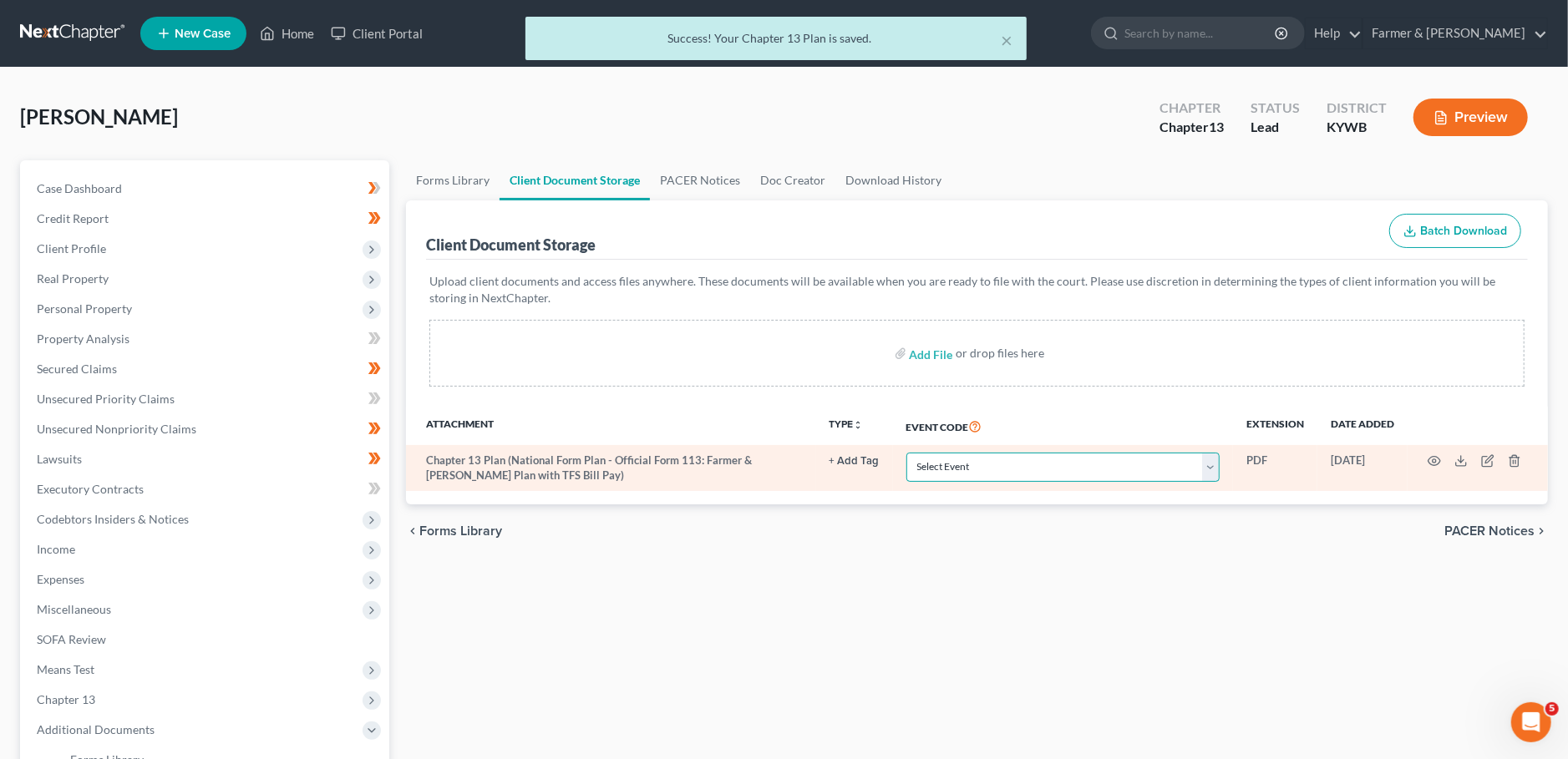
select select "16"
click option "Chapter 13 Plan" at bounding box center [0, 0] width 0 height 0
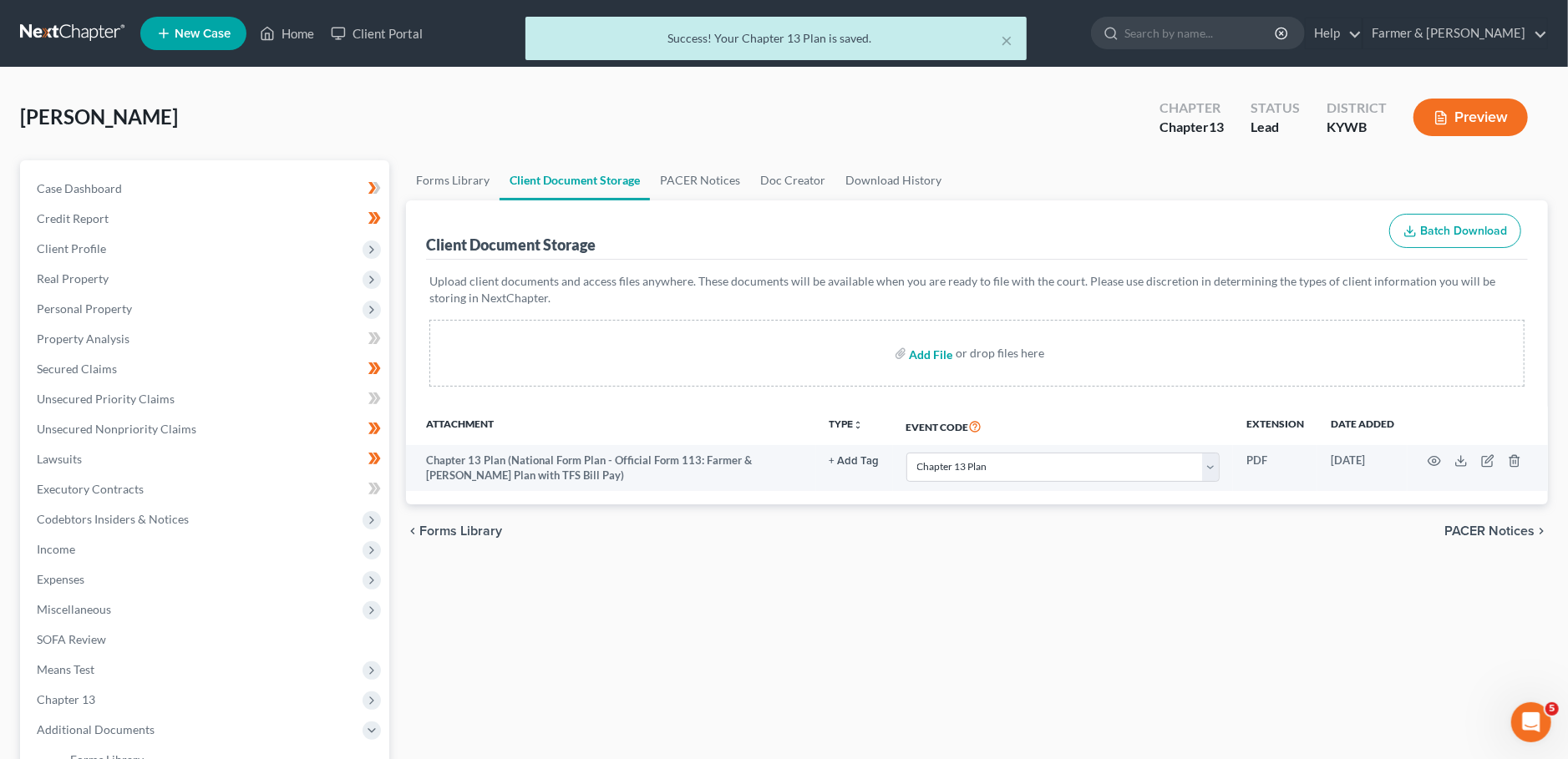
click at [924, 346] on input "file" at bounding box center [930, 353] width 40 height 30
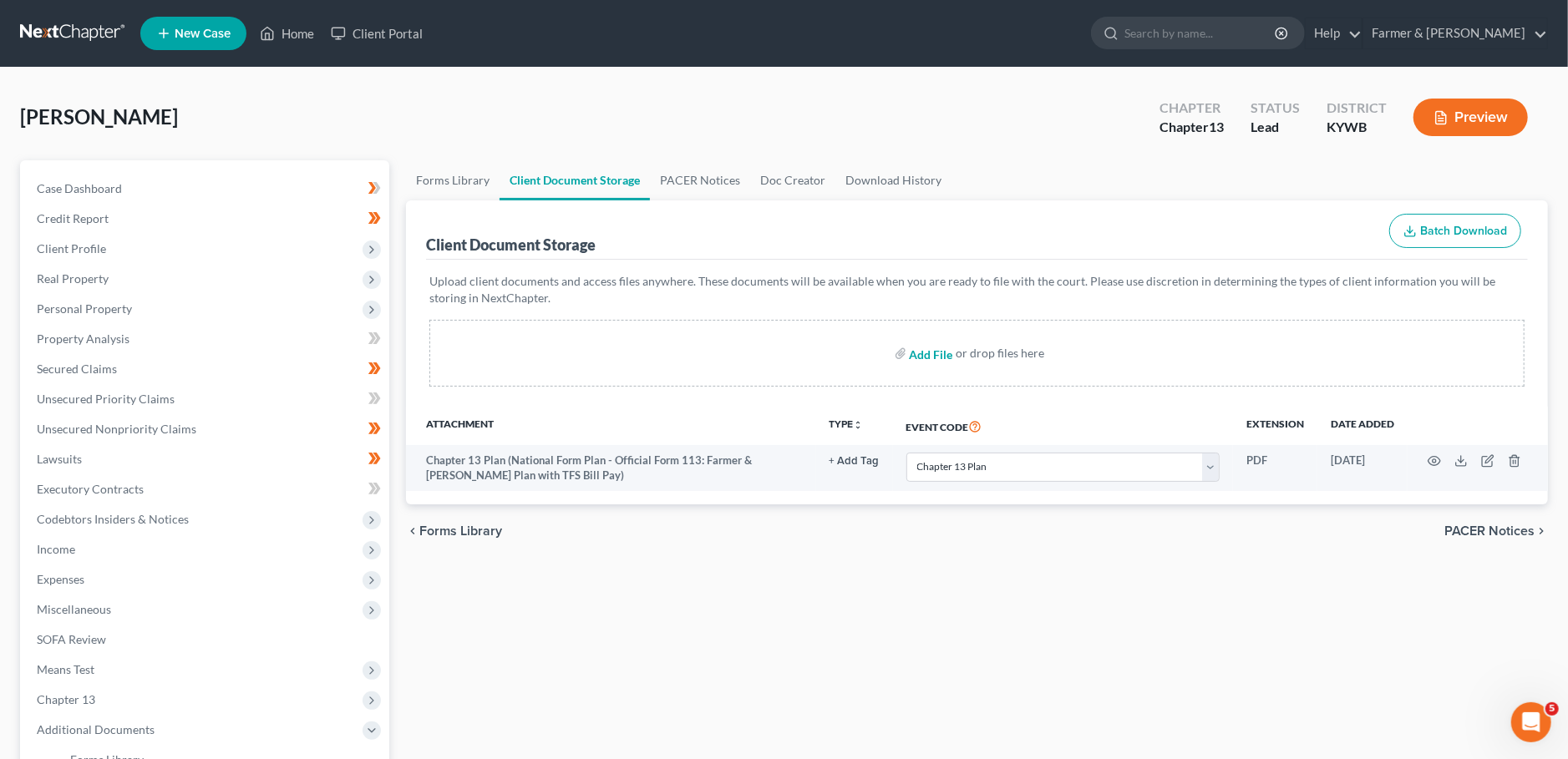
type input "C:\fakepath\SSN to sign.pdf"
select select "16"
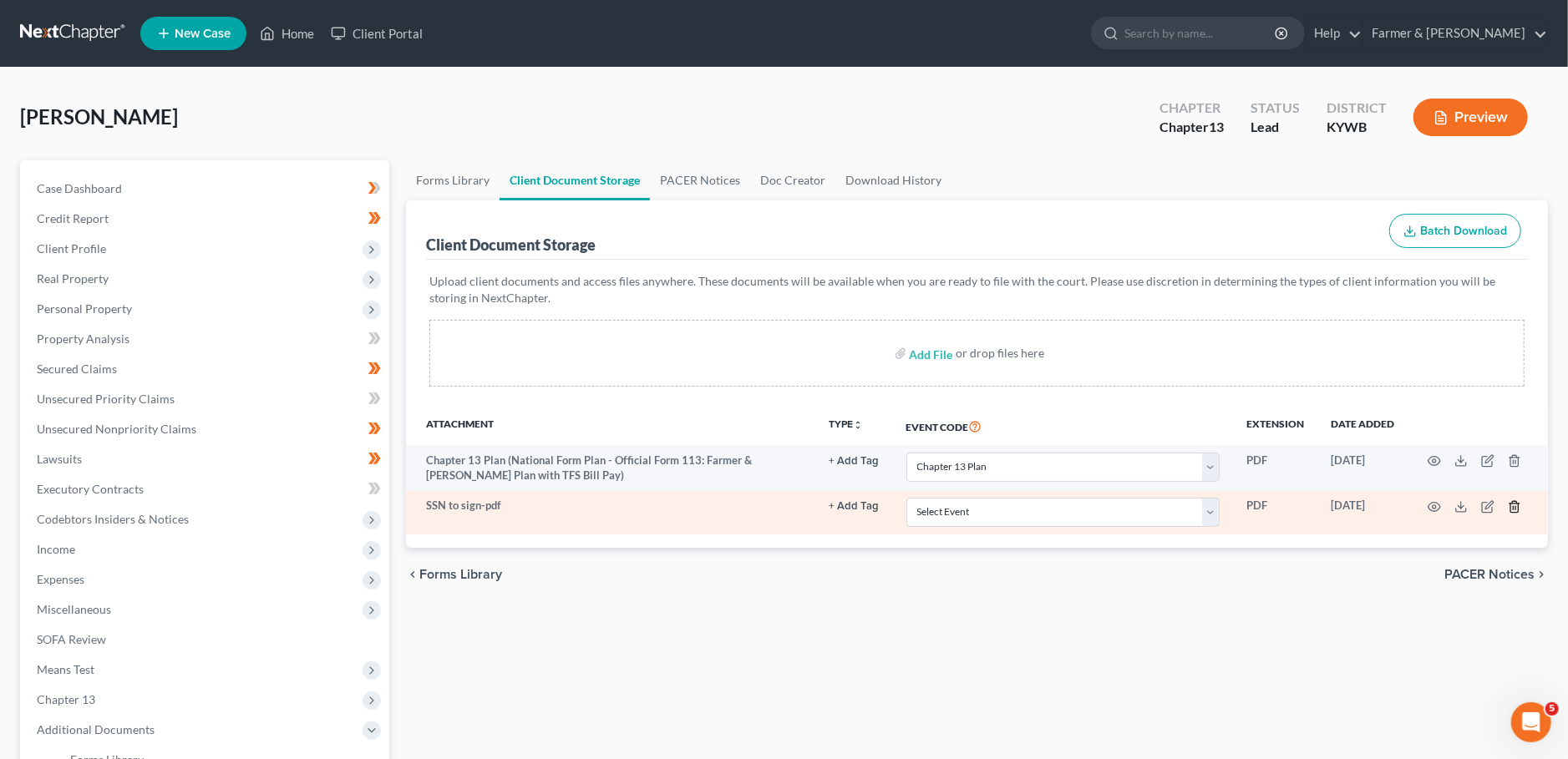
click at [1515, 506] on icon "button" at bounding box center [1513, 506] width 13 height 13
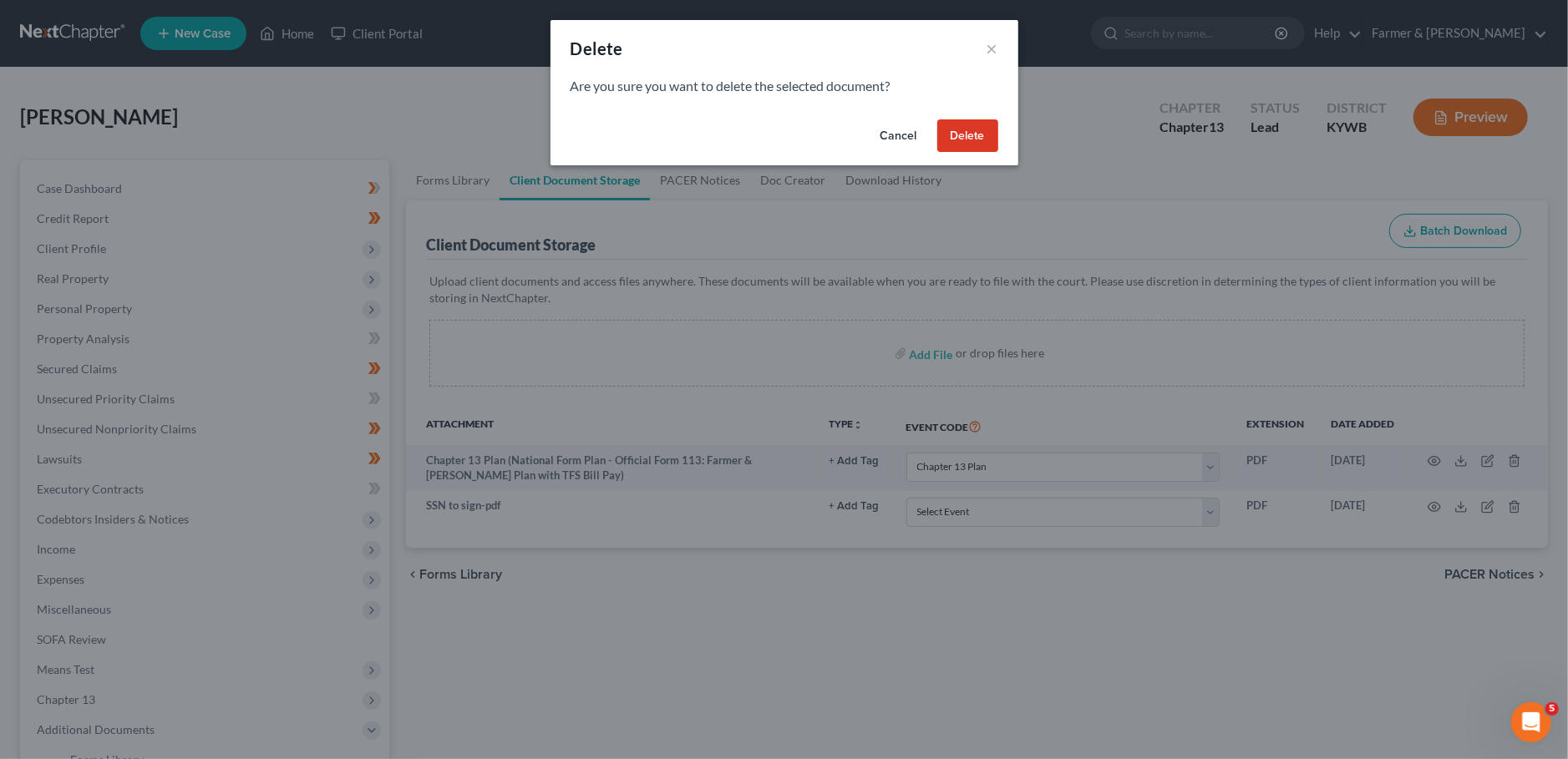
click at [961, 132] on button "Delete" at bounding box center [968, 135] width 61 height 33
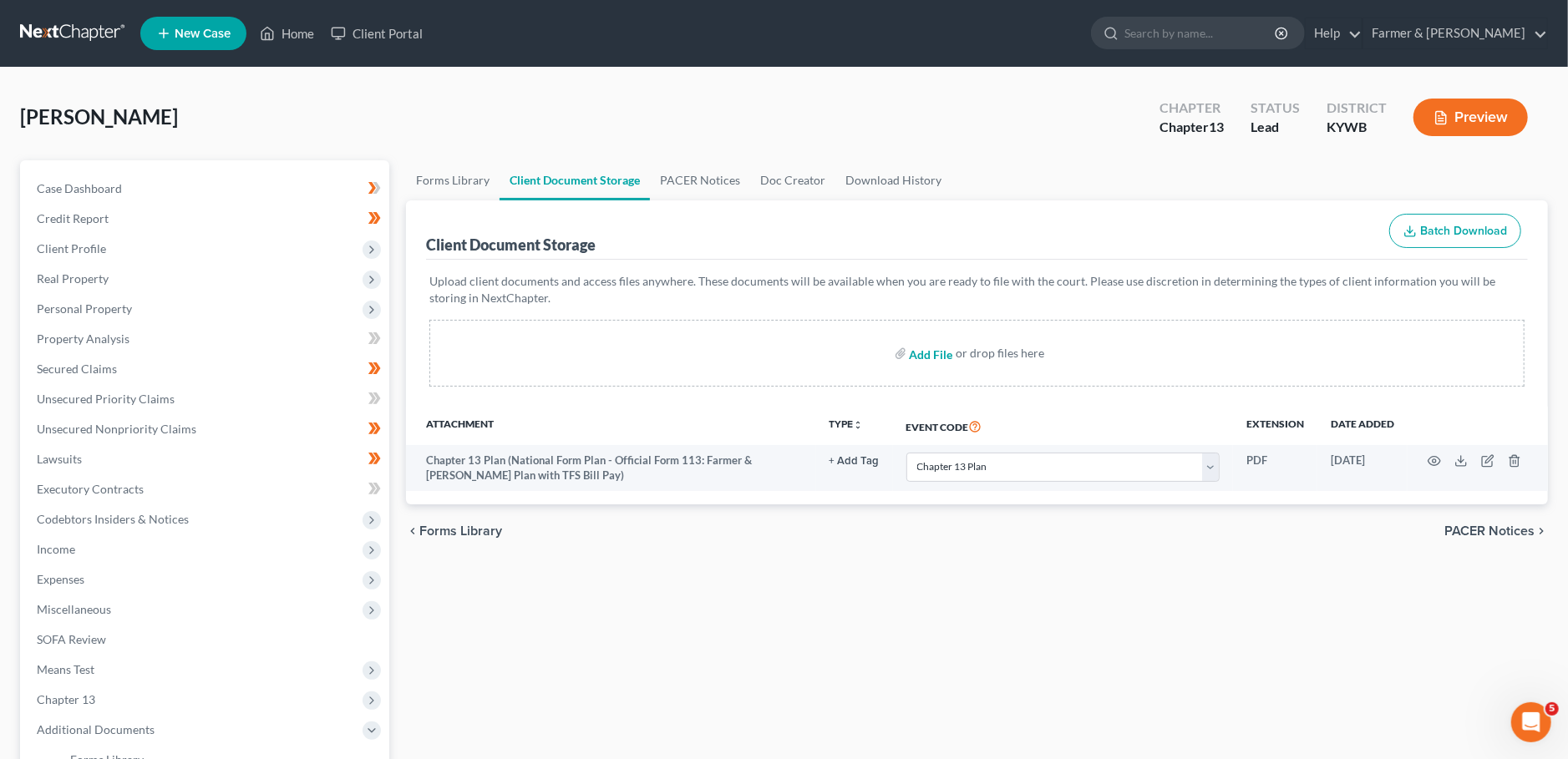
click at [935, 346] on input "file" at bounding box center [930, 353] width 40 height 30
type input "C:\fakepath\202508Ashley_Sr_James_L_06531_KYW_CC_039945591.pdf"
select select "16"
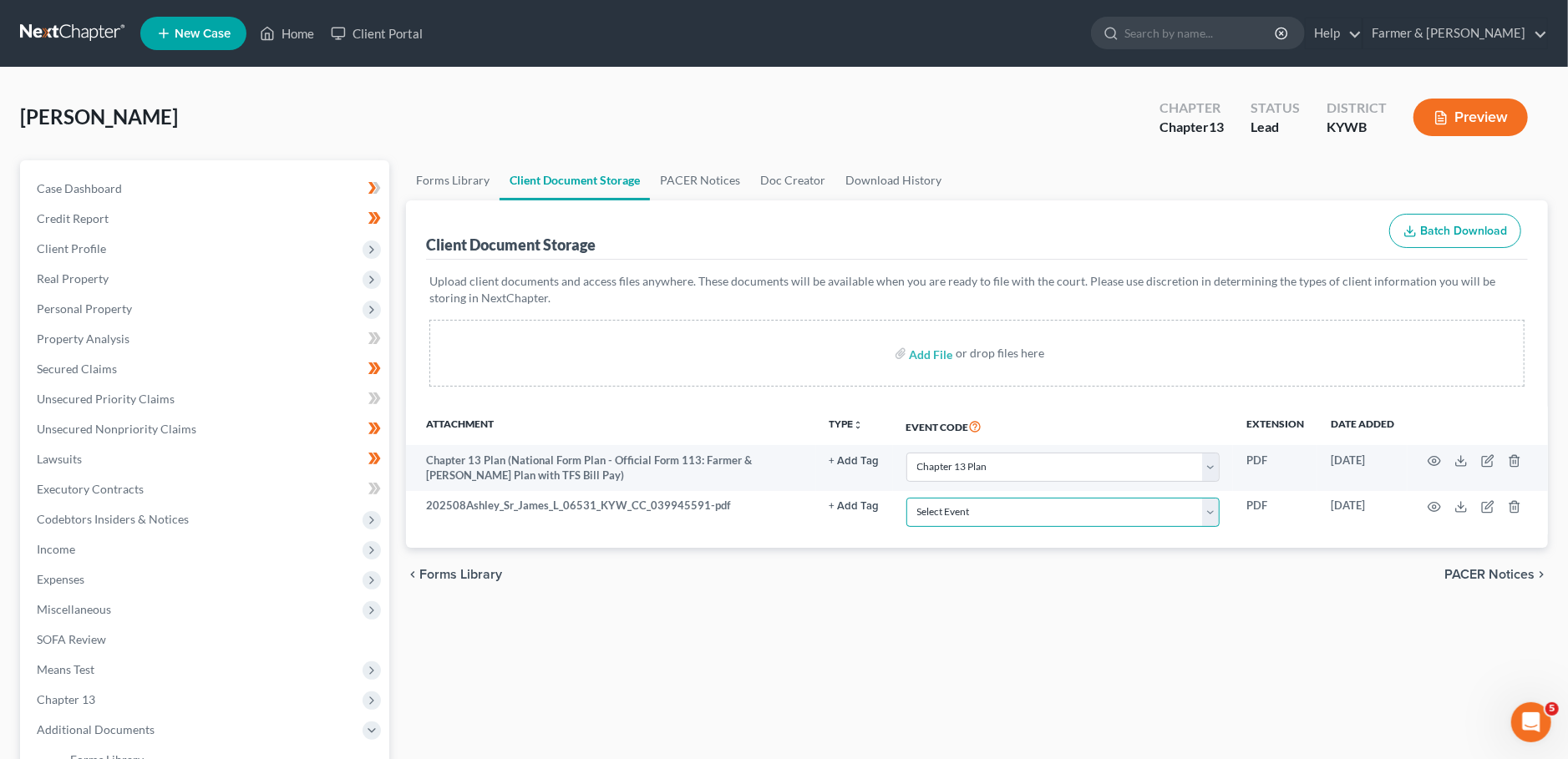
click at [906, 498] on select "Select Event Amended Answer Amended Complaint Amended List of Creditors (Fee) A…" at bounding box center [1062, 512] width 314 height 30
select select "7"
click option "Certificate of Credit Counseling" at bounding box center [0, 0] width 0 height 0
click at [908, 616] on div "Forms Library Client Document Storage PACER Notices Doc Creator Download Histor…" at bounding box center [977, 583] width 1159 height 844
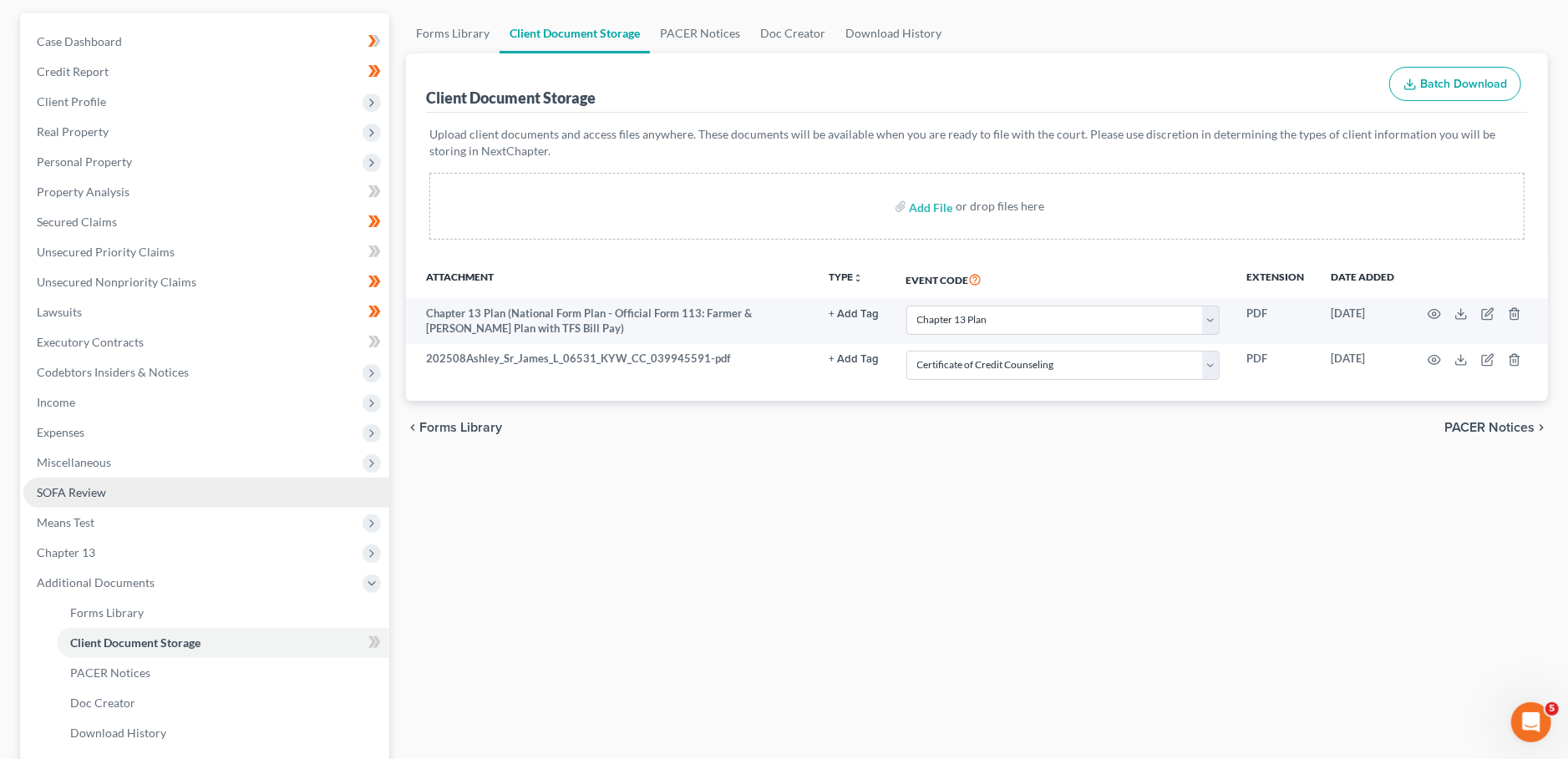
click at [187, 488] on link "SOFA Review" at bounding box center [206, 492] width 366 height 30
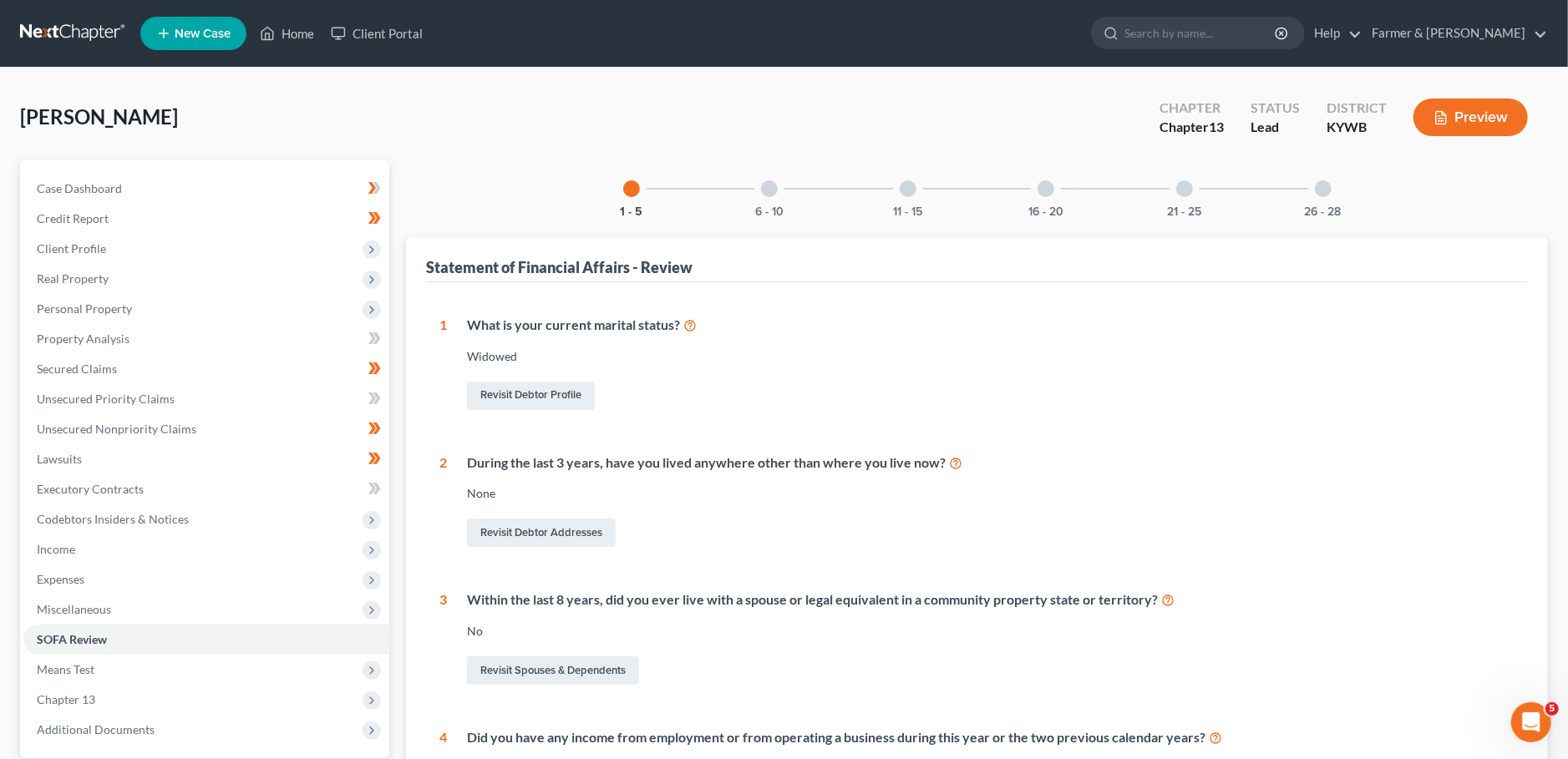
click at [771, 187] on div at bounding box center [769, 188] width 17 height 16
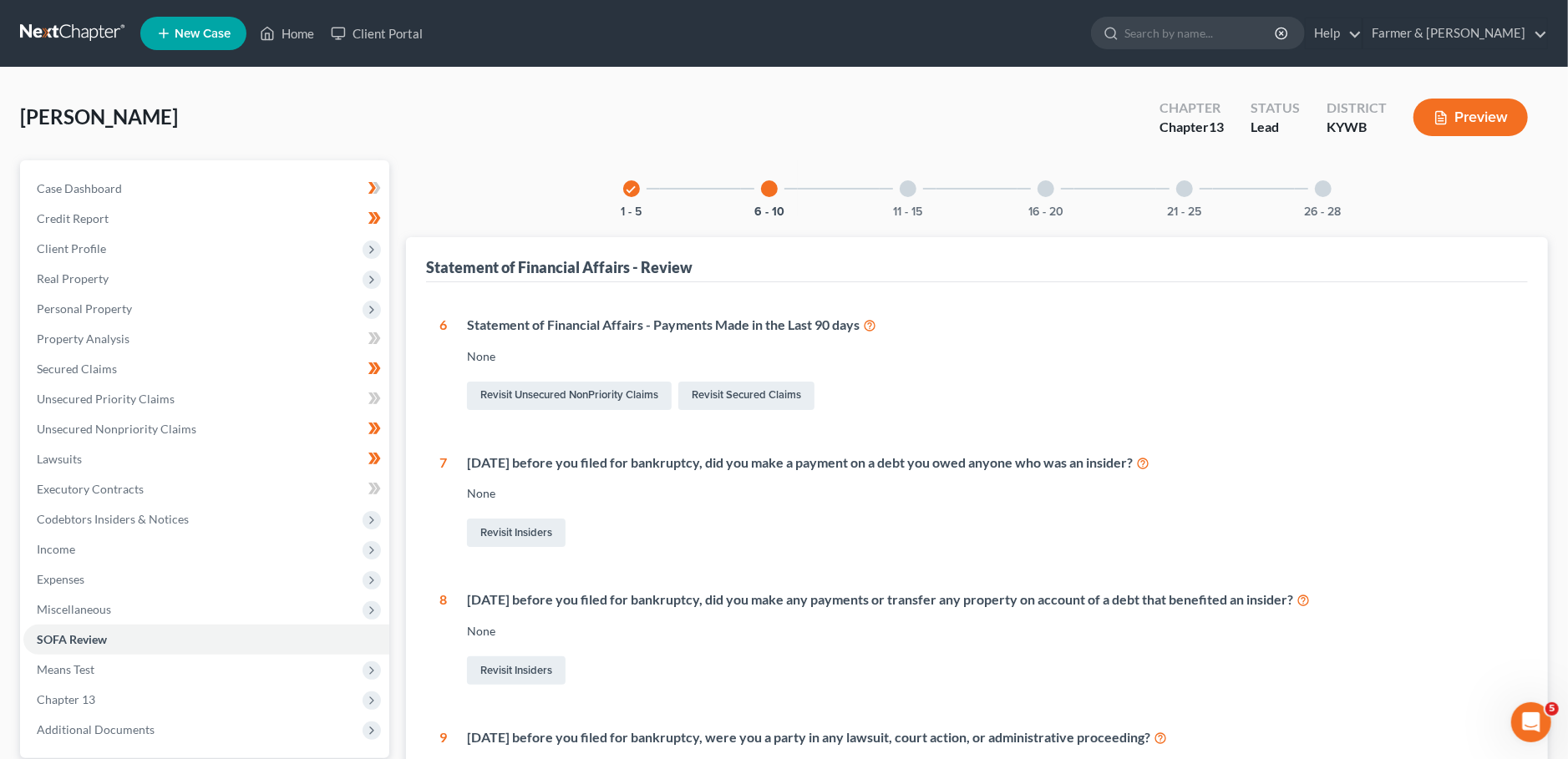
click at [902, 192] on div at bounding box center [908, 188] width 17 height 16
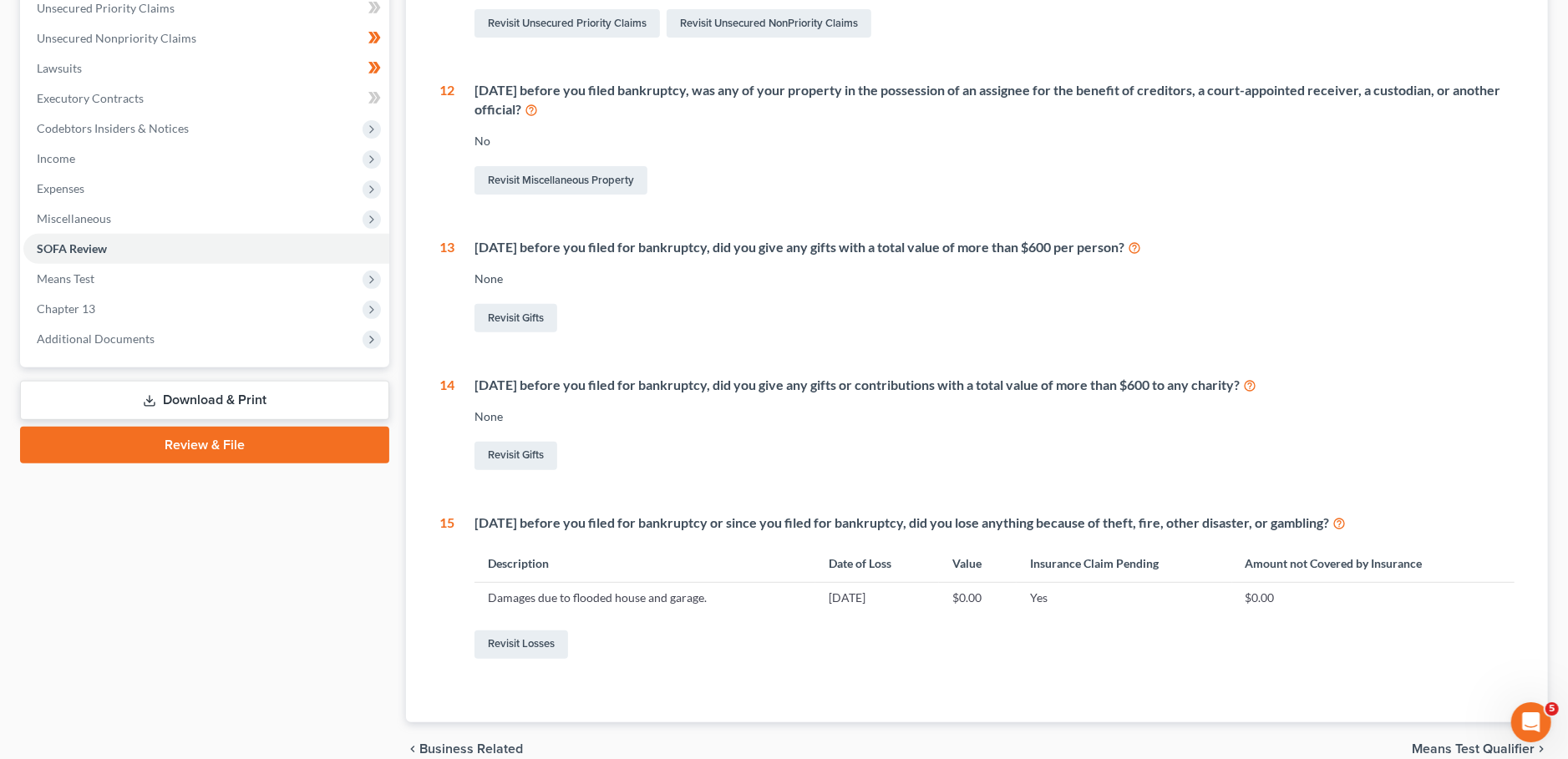
scroll to position [469, 0]
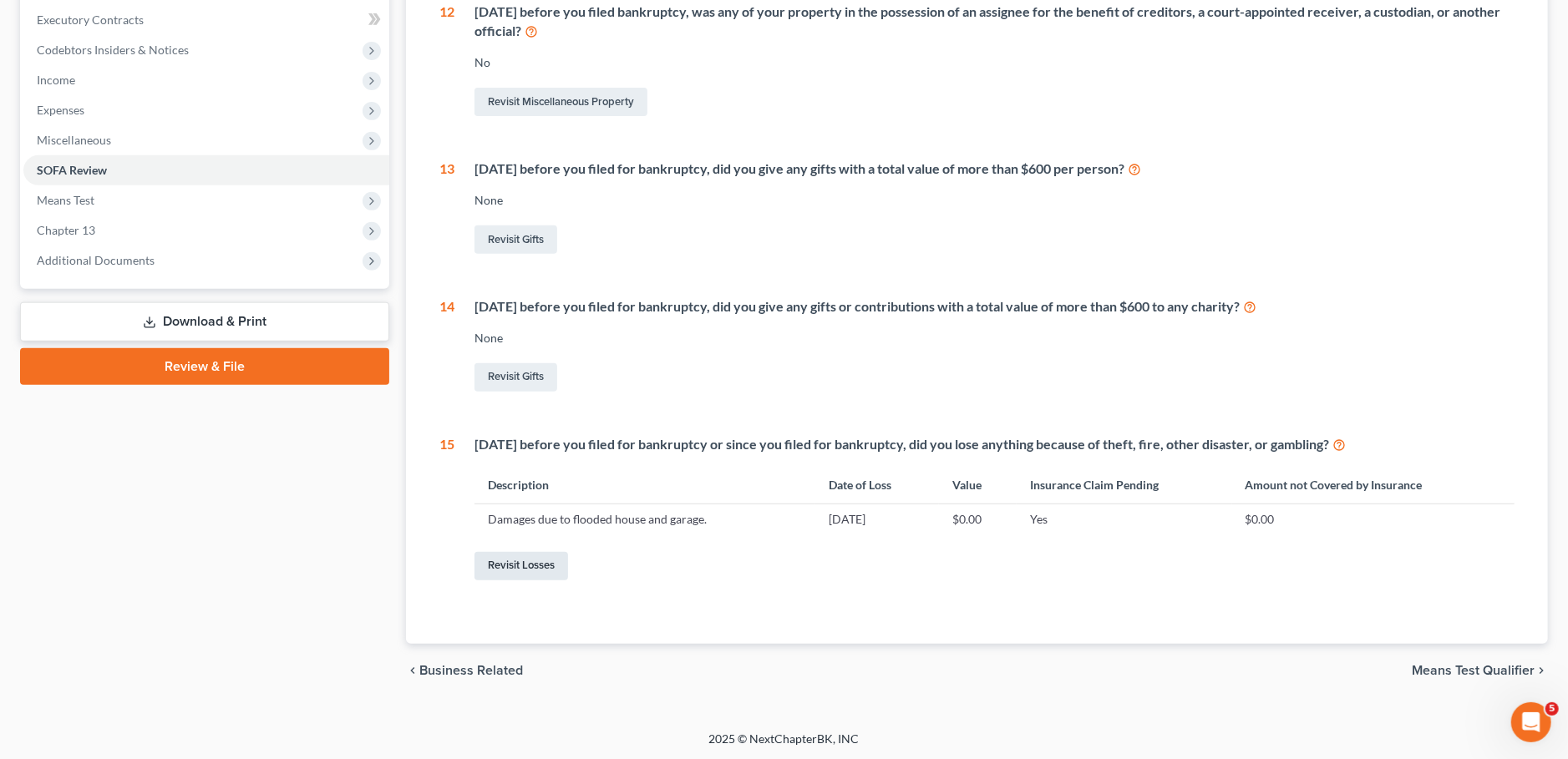
click at [543, 559] on link "Revisit Losses" at bounding box center [521, 566] width 94 height 29
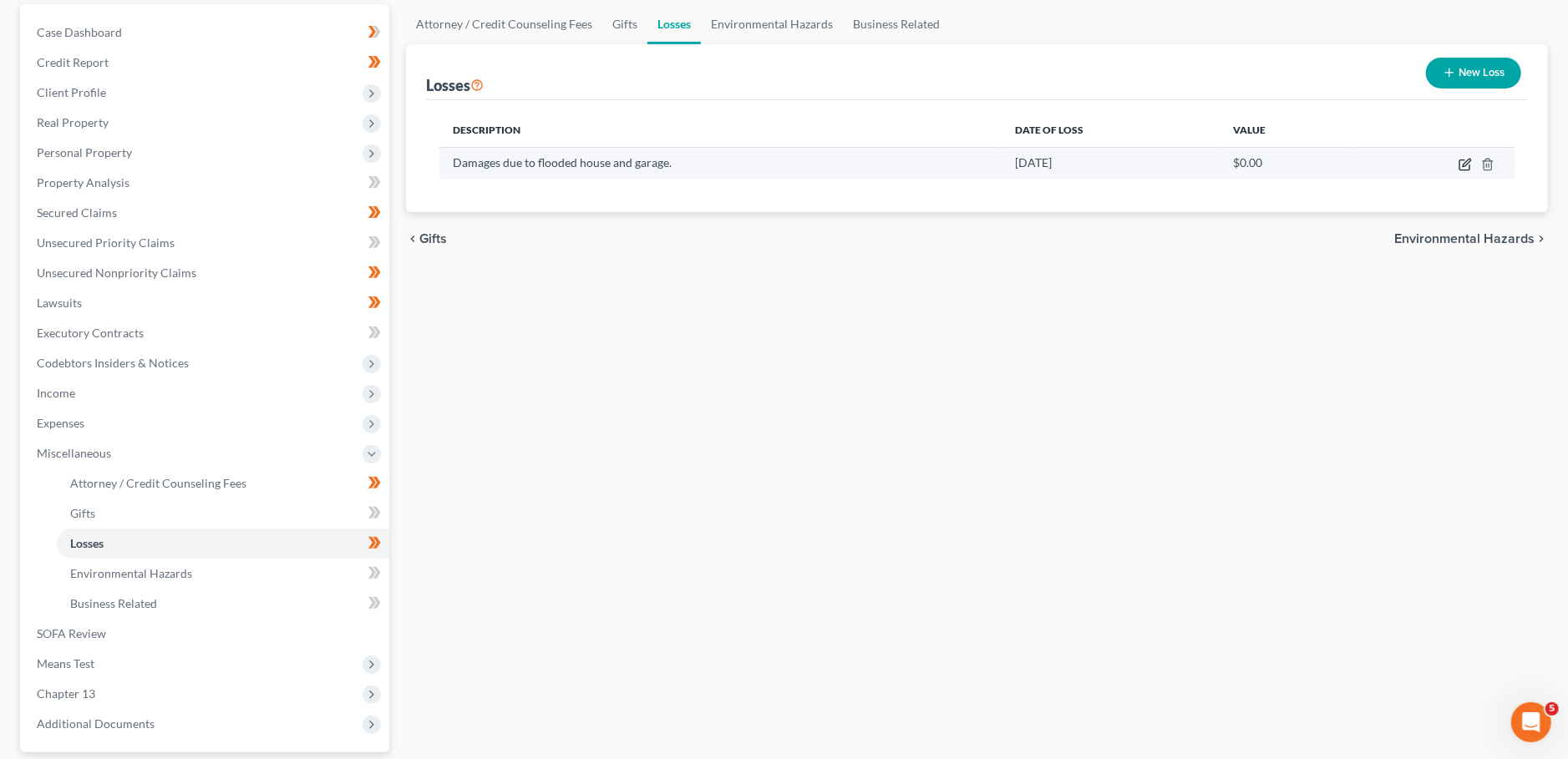
click at [1464, 162] on icon "button" at bounding box center [1466, 162] width 8 height 8
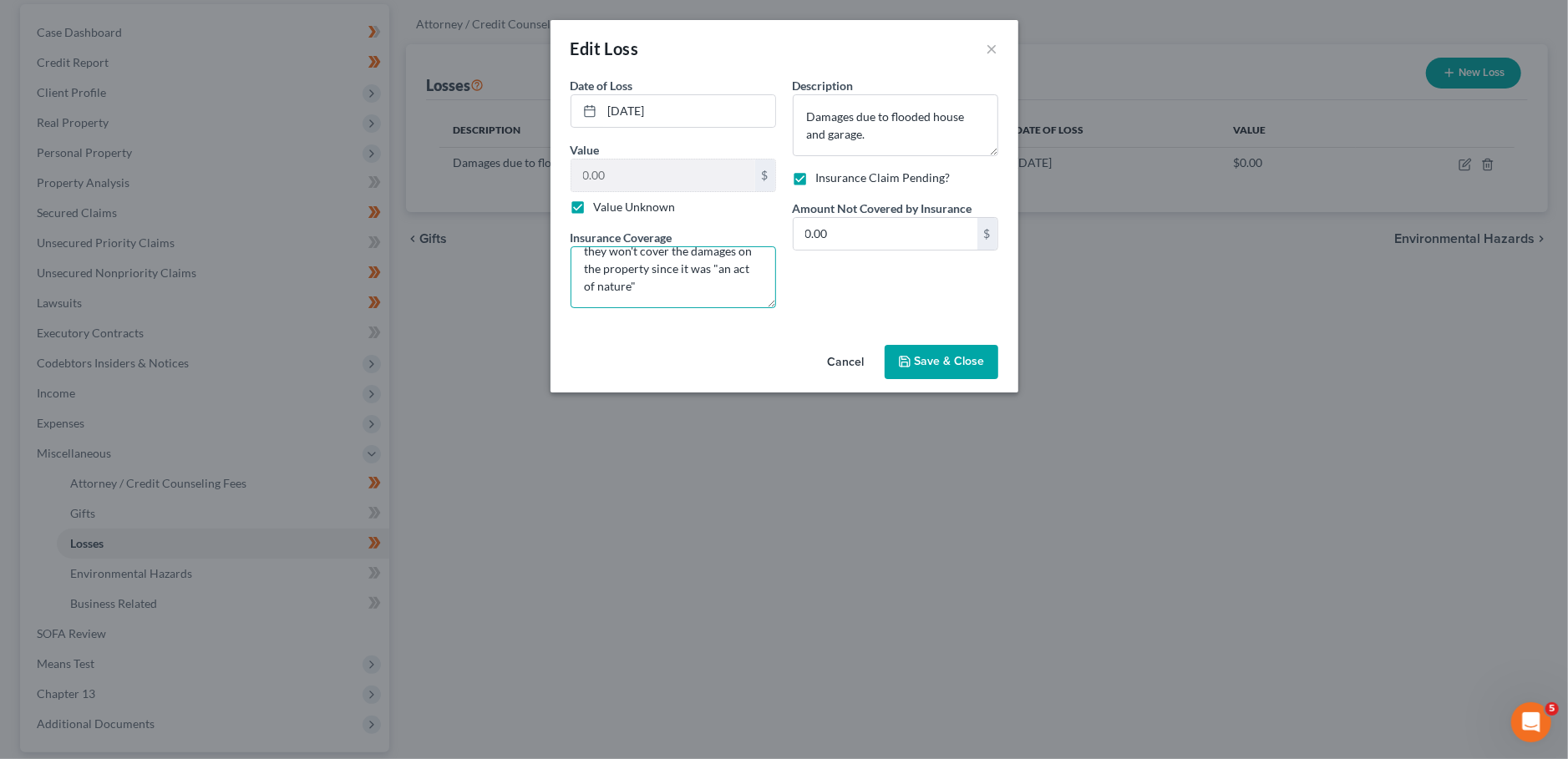
scroll to position [0, 0]
drag, startPoint x: 662, startPoint y: 286, endPoint x: 518, endPoint y: 174, distance: 182.4
click at [571, 247] on textarea "Insurance company is claiming they won't cover the damages on the property sinc…" at bounding box center [673, 277] width 206 height 62
type textarea "I"
type textarea "D"
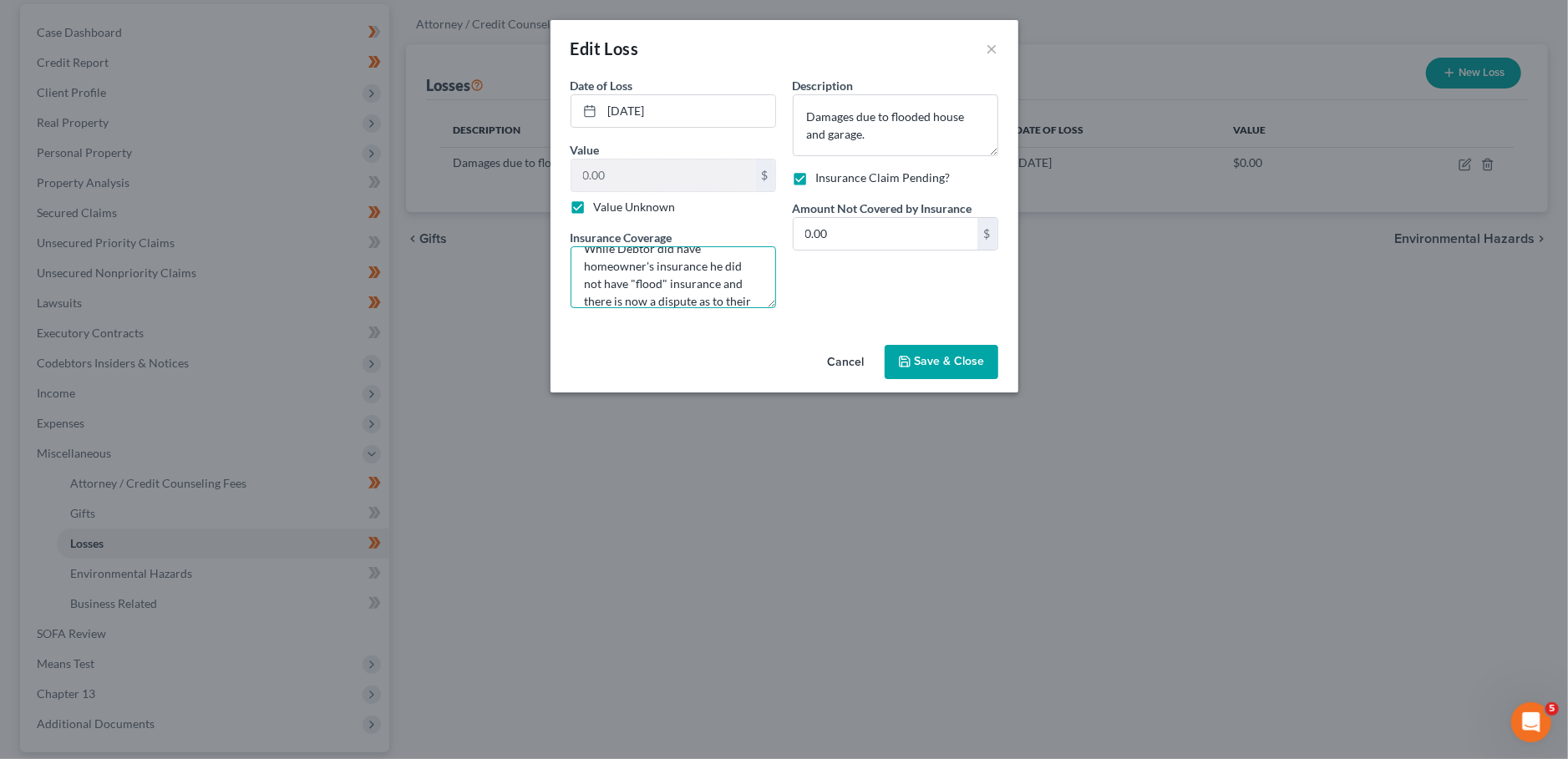
scroll to position [38, 0]
type textarea "While Debtor did have homeowner's insurance he did not have "flood" insurance a…"
click at [927, 358] on span "Save & Close" at bounding box center [949, 362] width 70 height 14
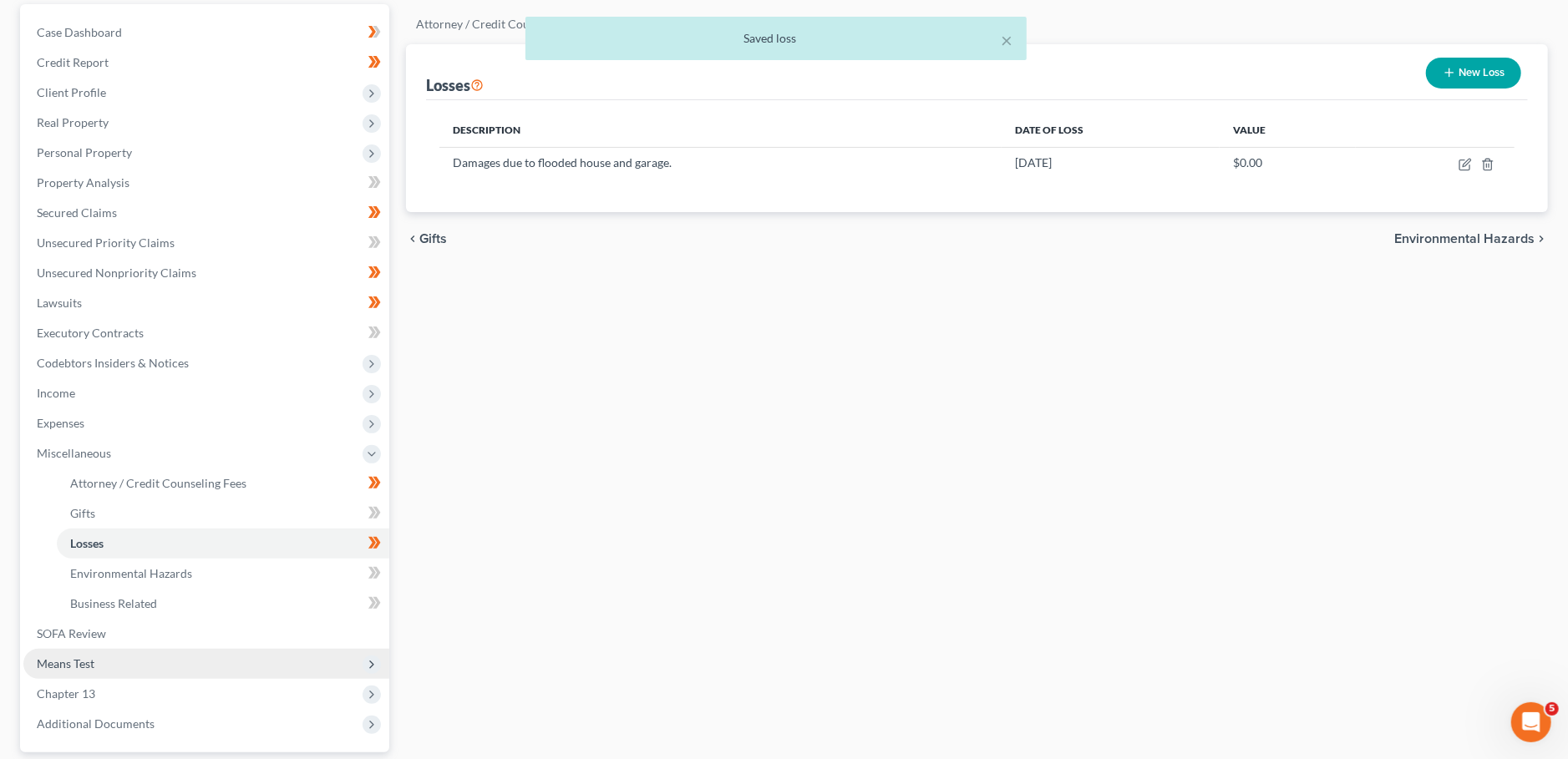
scroll to position [303, 0]
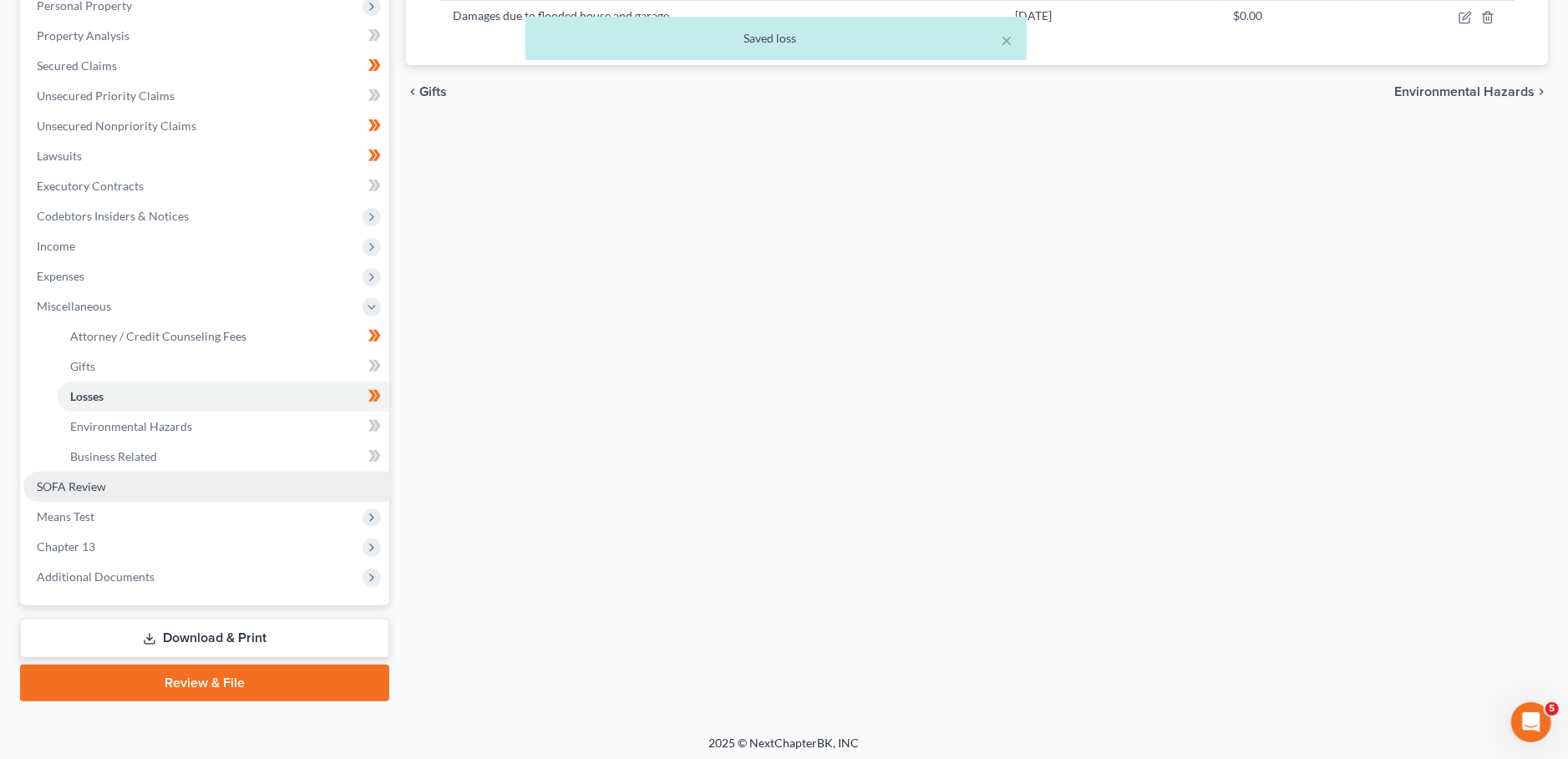
click at [134, 489] on link "SOFA Review" at bounding box center [206, 486] width 366 height 30
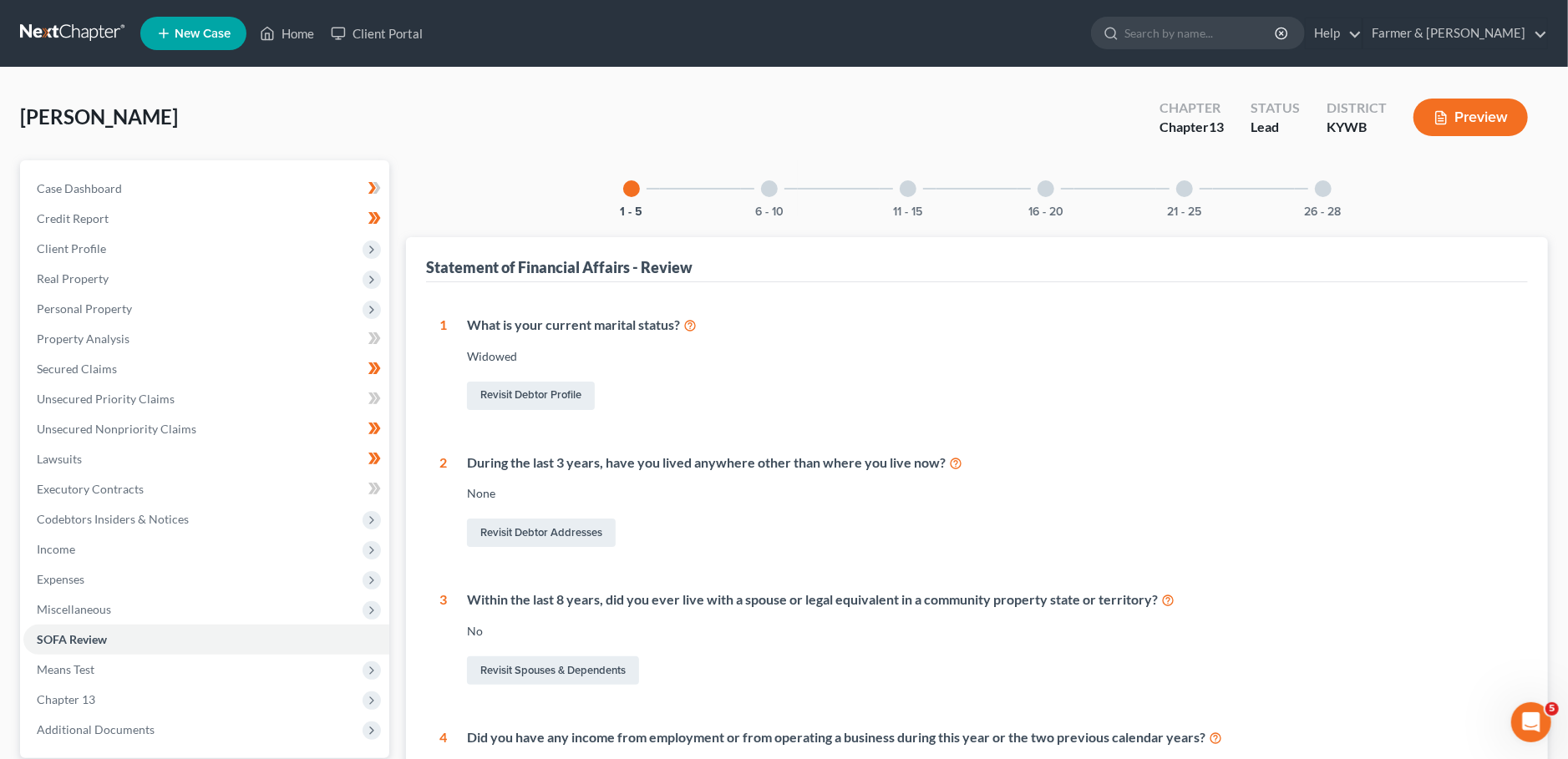
drag, startPoint x: 1063, startPoint y: 197, endPoint x: 1063, endPoint y: 337, distance: 140.0
click at [1063, 196] on div "16 - 20" at bounding box center [1045, 188] width 56 height 56
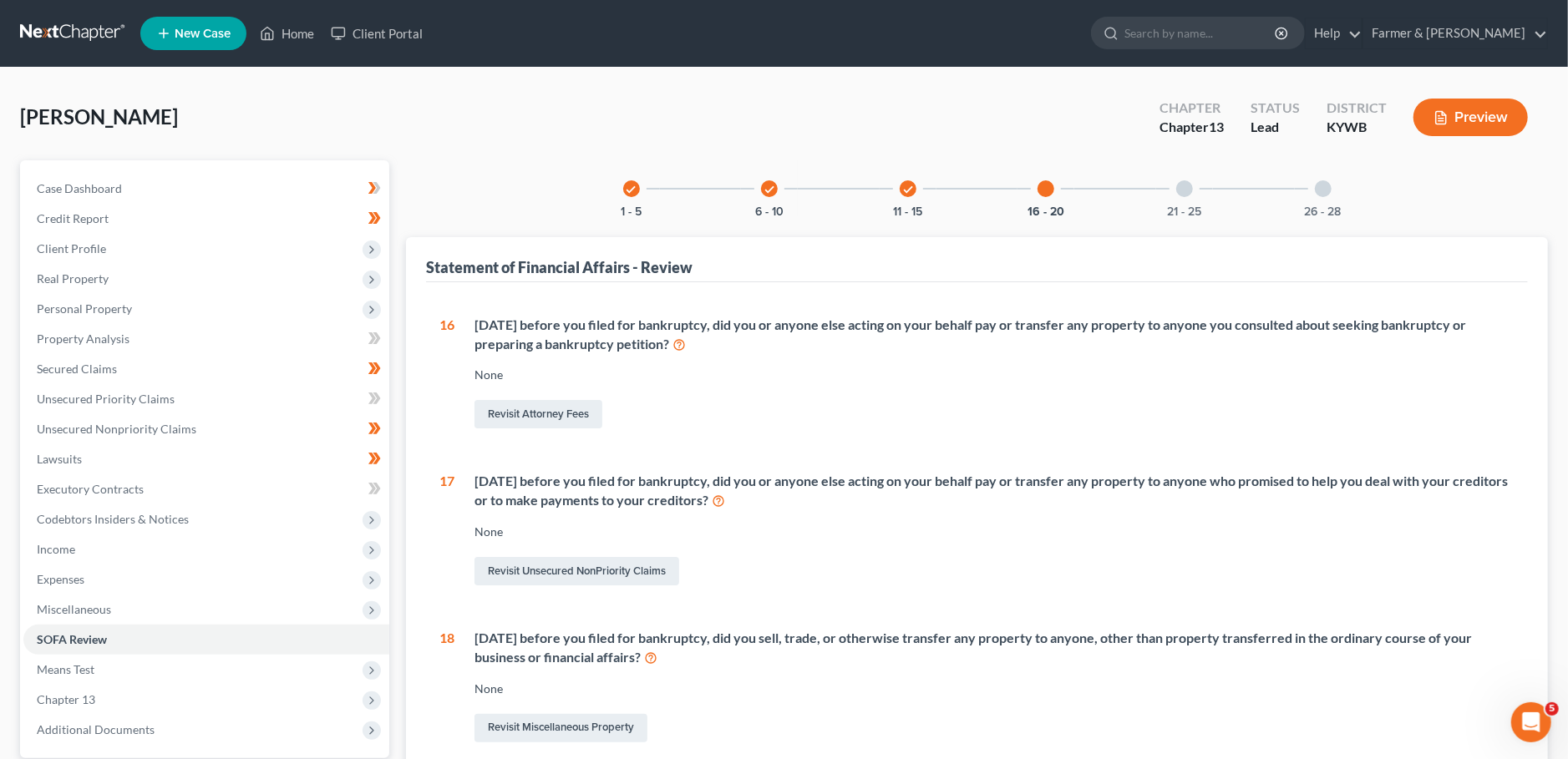
click at [1202, 196] on div "21 - 25" at bounding box center [1184, 188] width 56 height 56
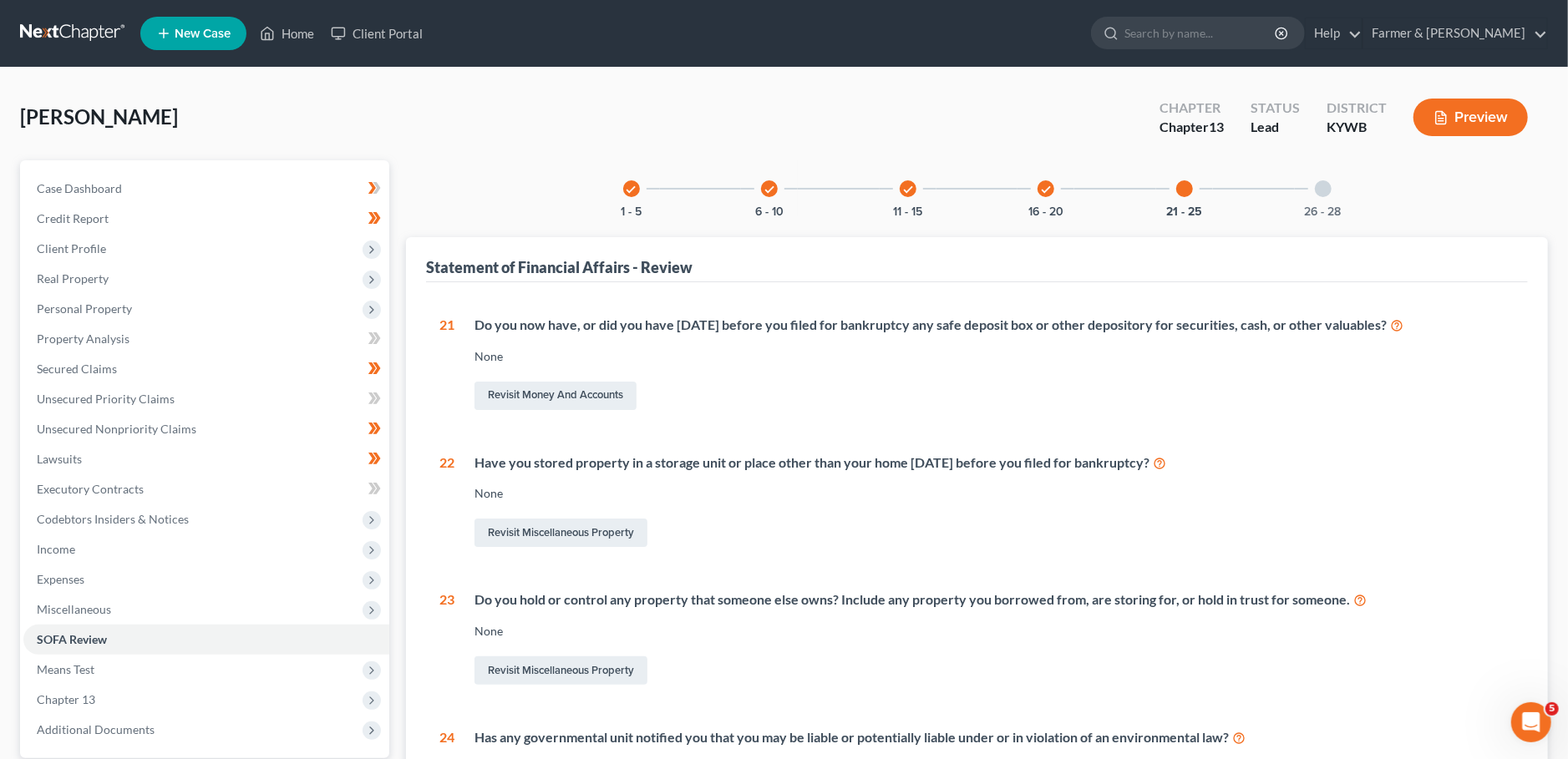
click at [1329, 201] on div "26 - 28" at bounding box center [1322, 188] width 56 height 56
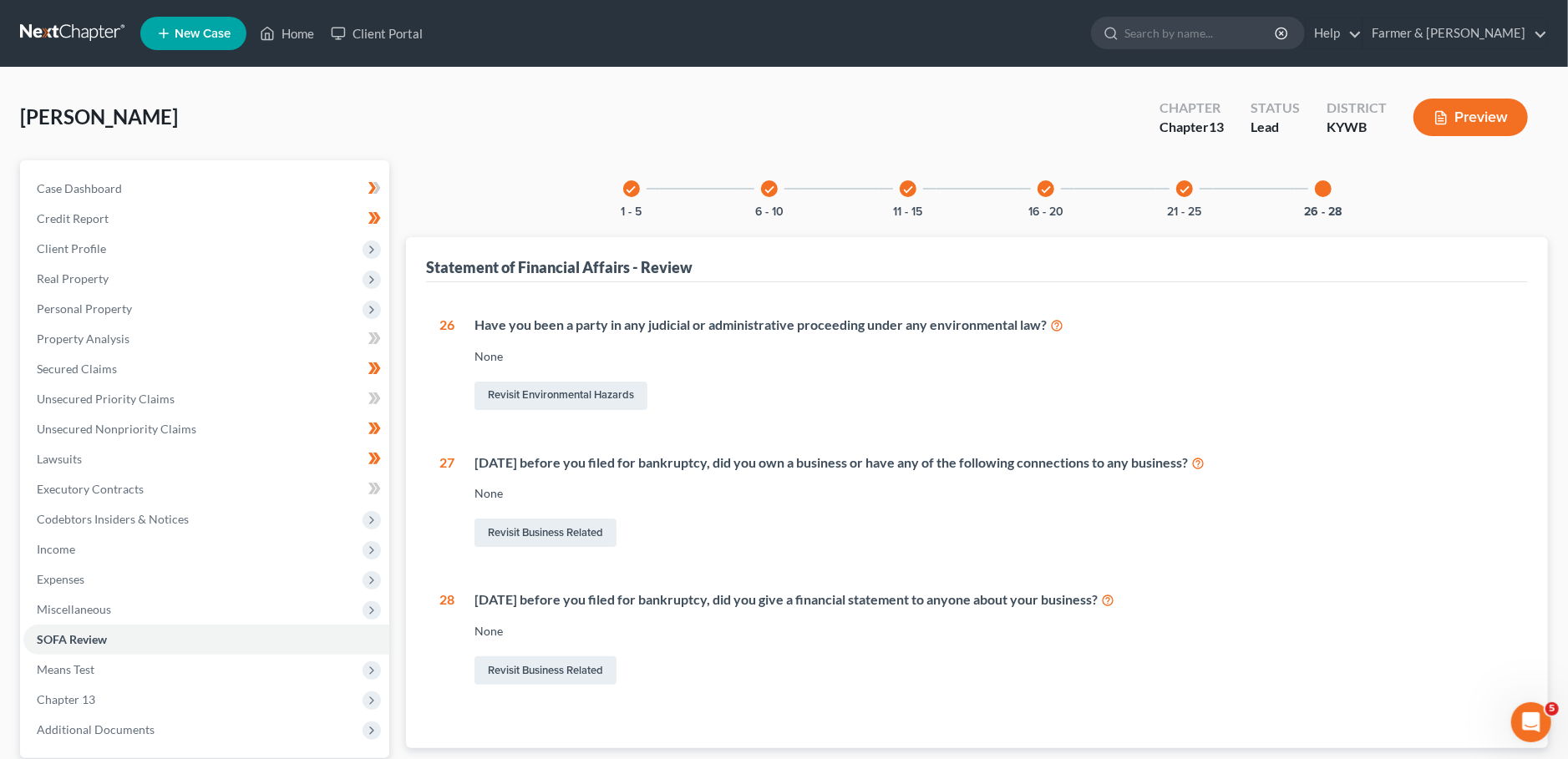
scroll to position [156, 0]
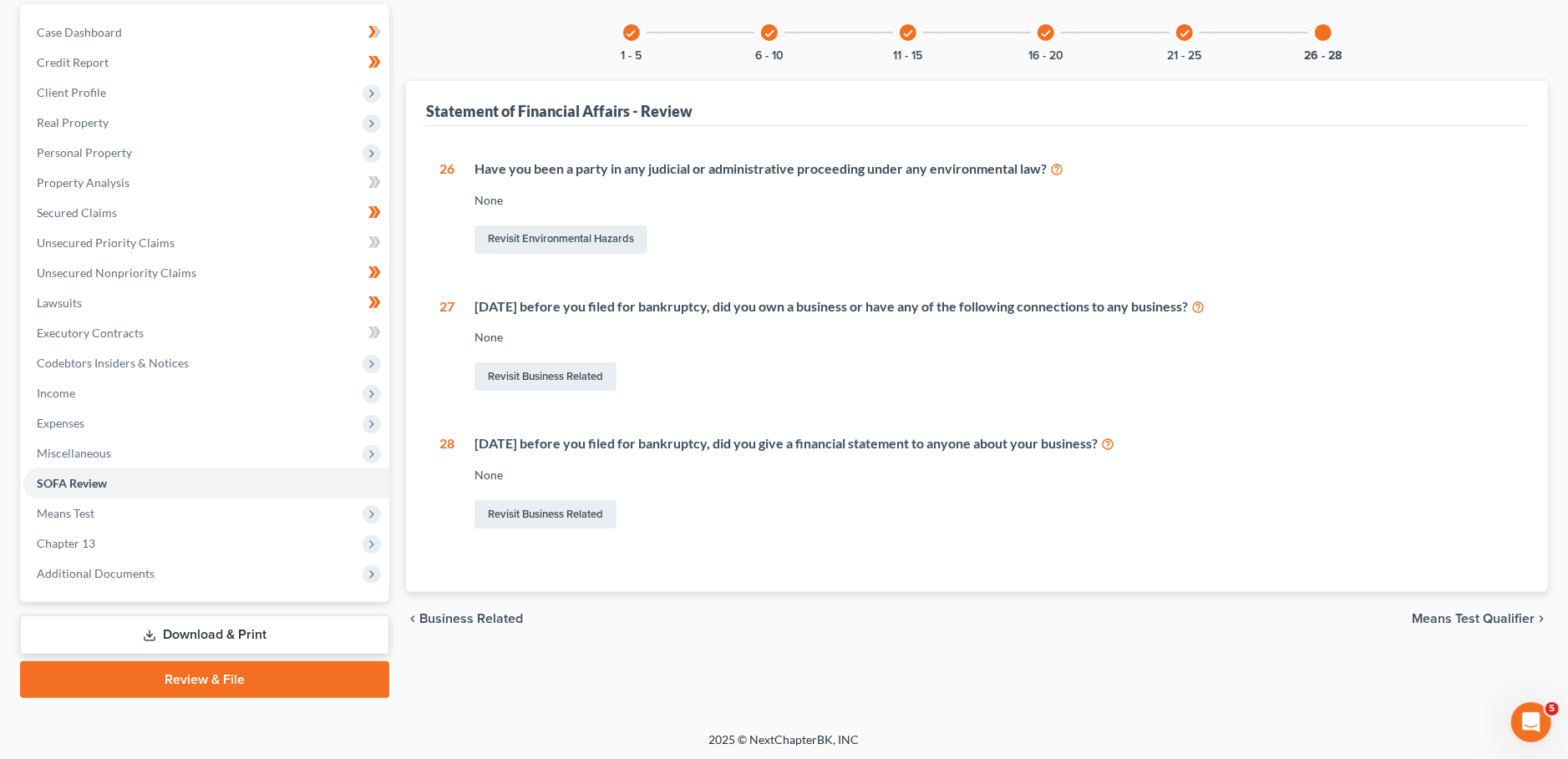
click at [175, 703] on div "Petition Navigation Case Dashboard Payments Invoices Payments Payments Credit R…" at bounding box center [784, 358] width 1528 height 707
click at [182, 681] on link "Review & File" at bounding box center [204, 679] width 369 height 36
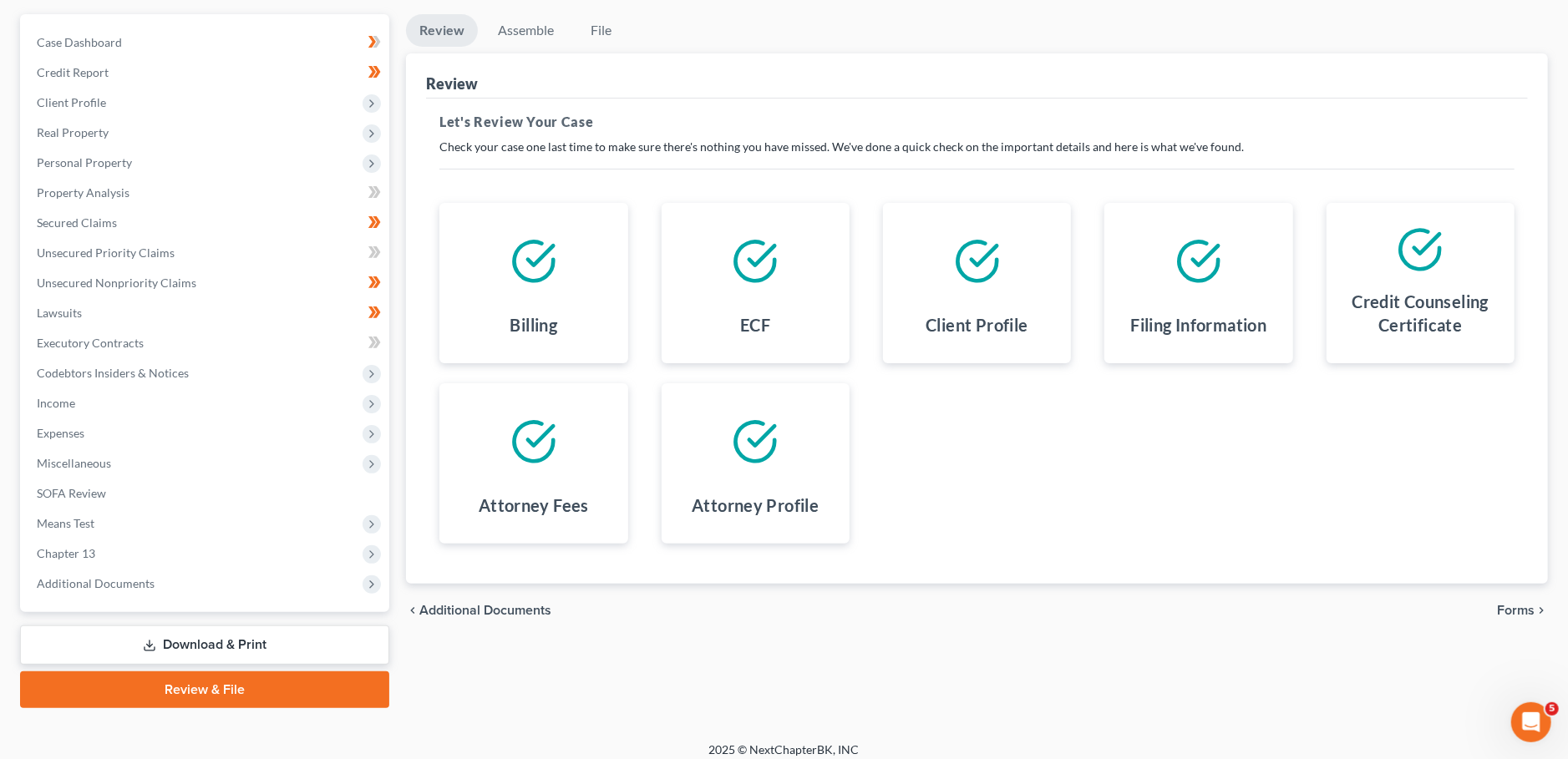
scroll to position [147, 0]
click at [1503, 603] on span "Forms" at bounding box center [1515, 609] width 37 height 13
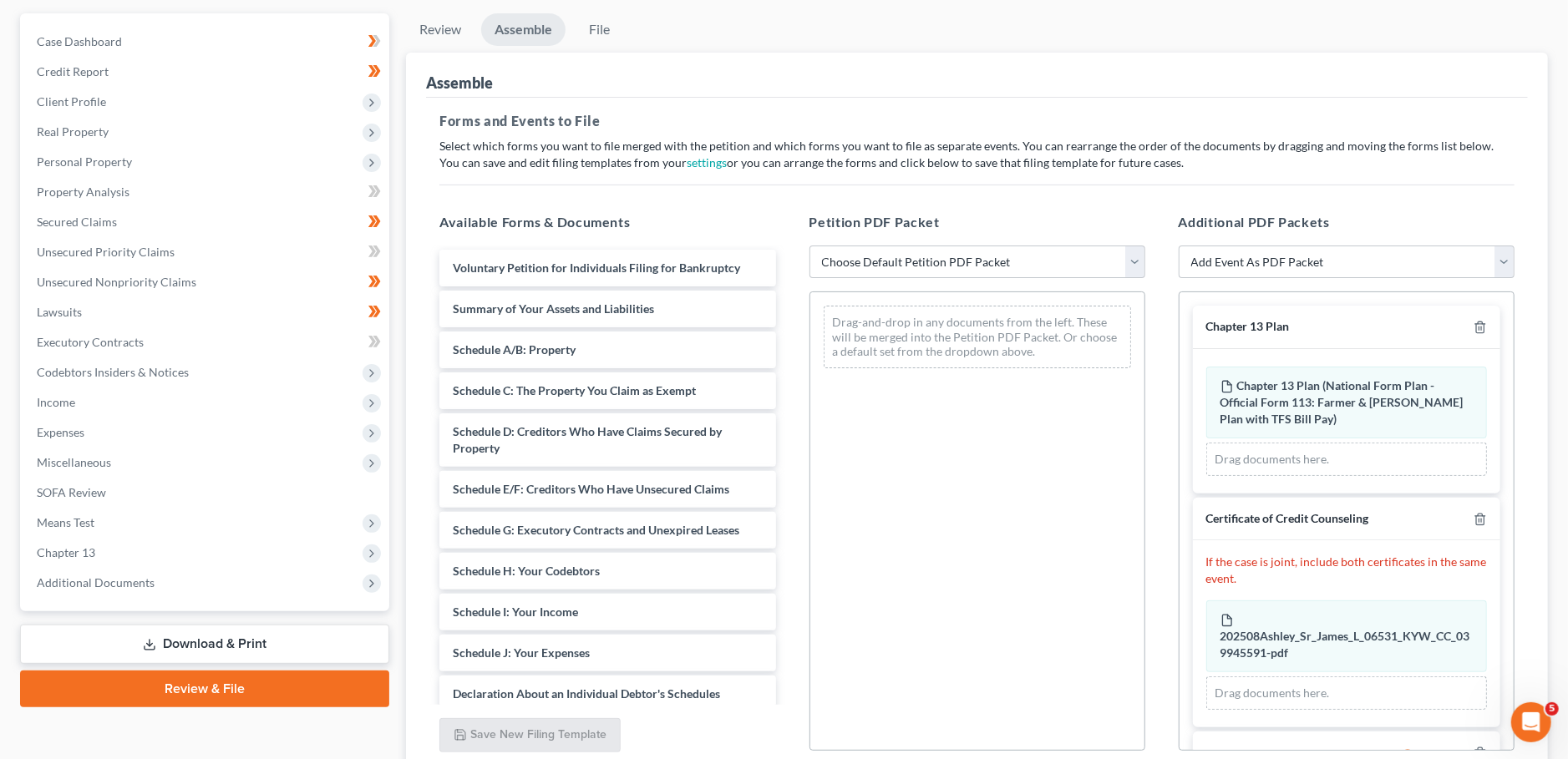
scroll to position [80, 0]
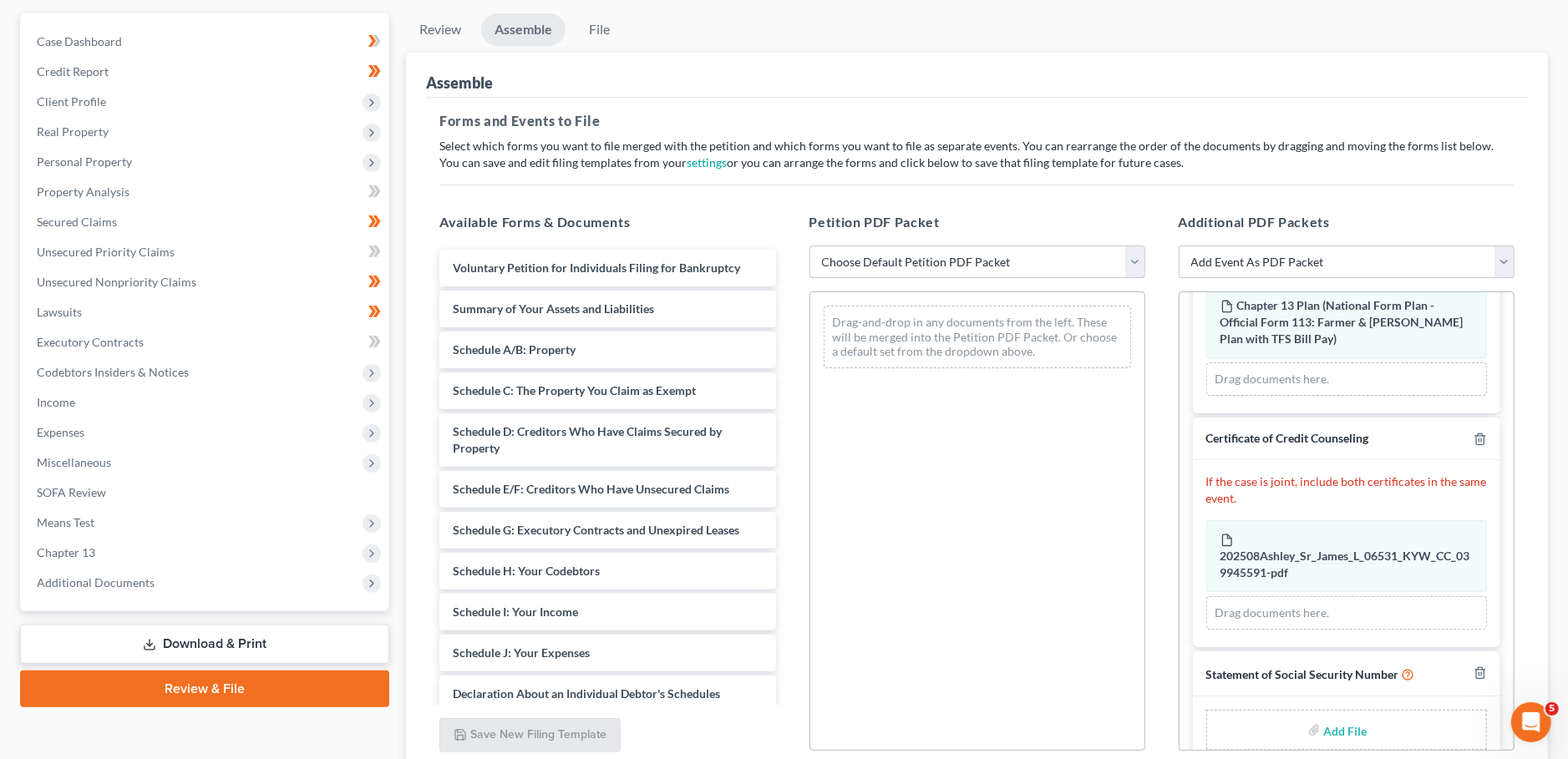
click at [810, 246] on select "Choose Default Petition PDF Packet Emergency Filing (Voluntary Petition and Cre…" at bounding box center [977, 262] width 336 height 33
select select "1"
click option "Chapter 13 Template" at bounding box center [0, 0] width 0 height 0
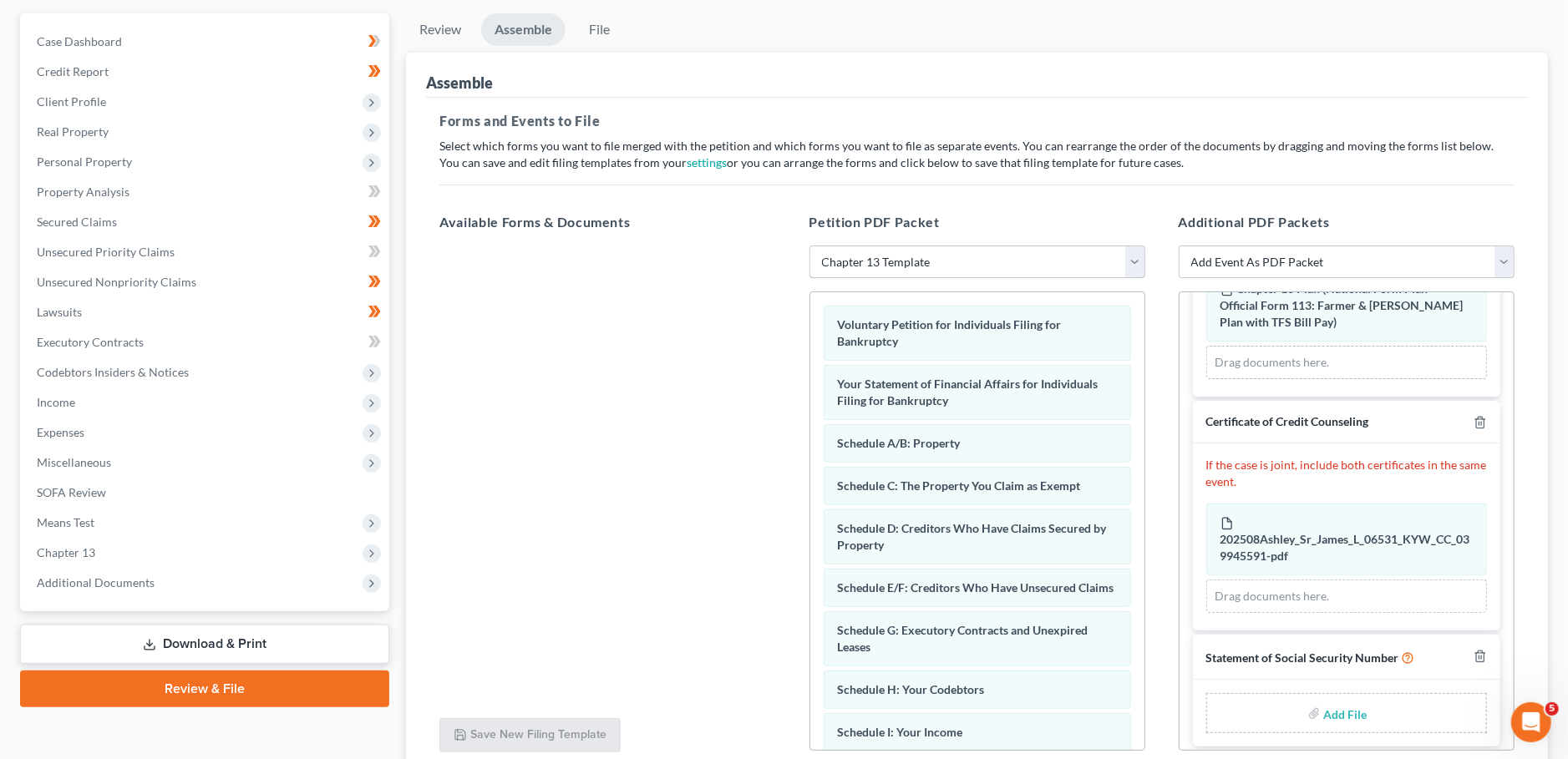
scroll to position [102, 0]
click at [1340, 702] on input "file" at bounding box center [1343, 707] width 40 height 30
type input "C:\fakepath\SSN to sign.pdf"
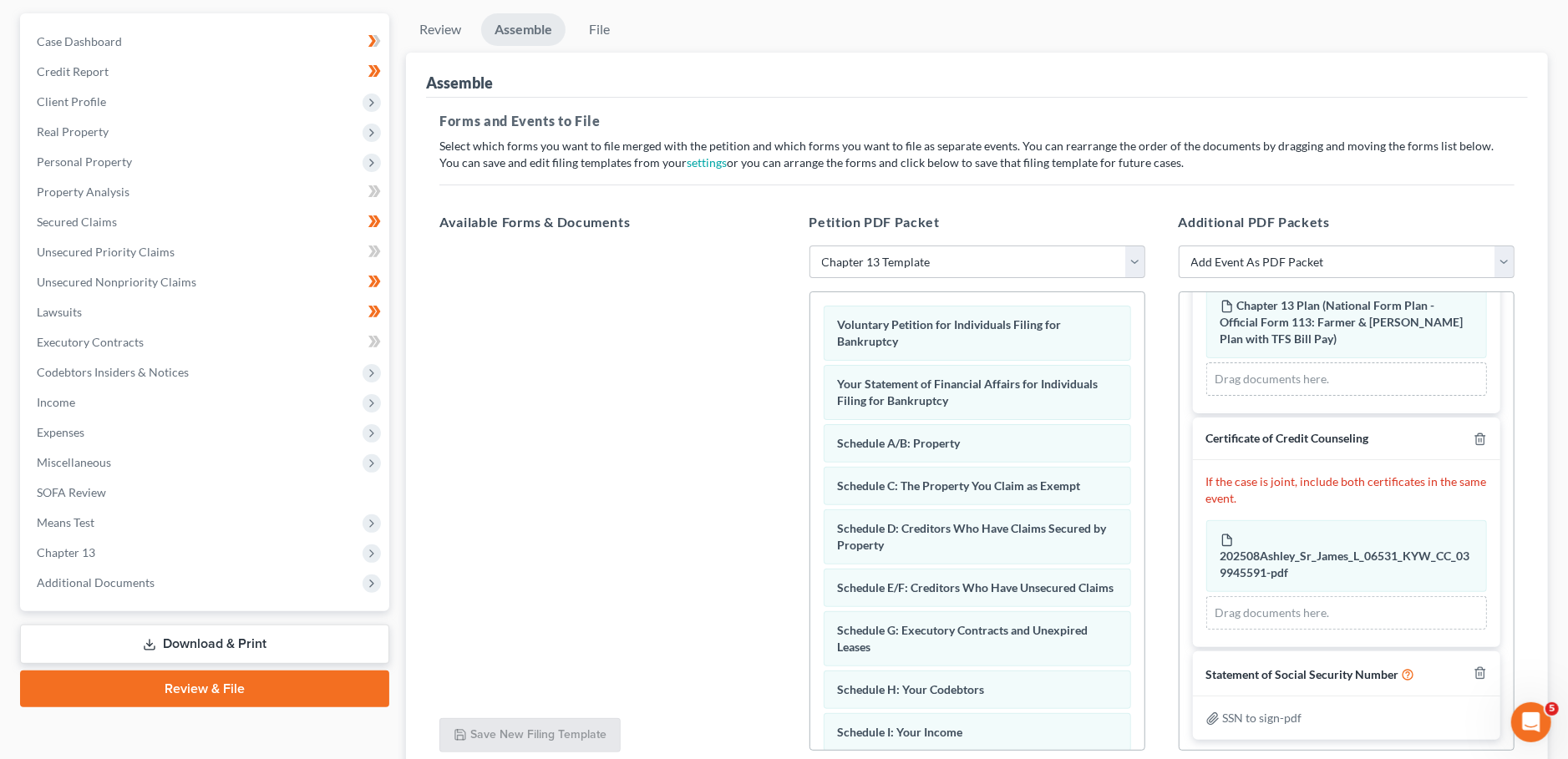
scroll to position [287, 0]
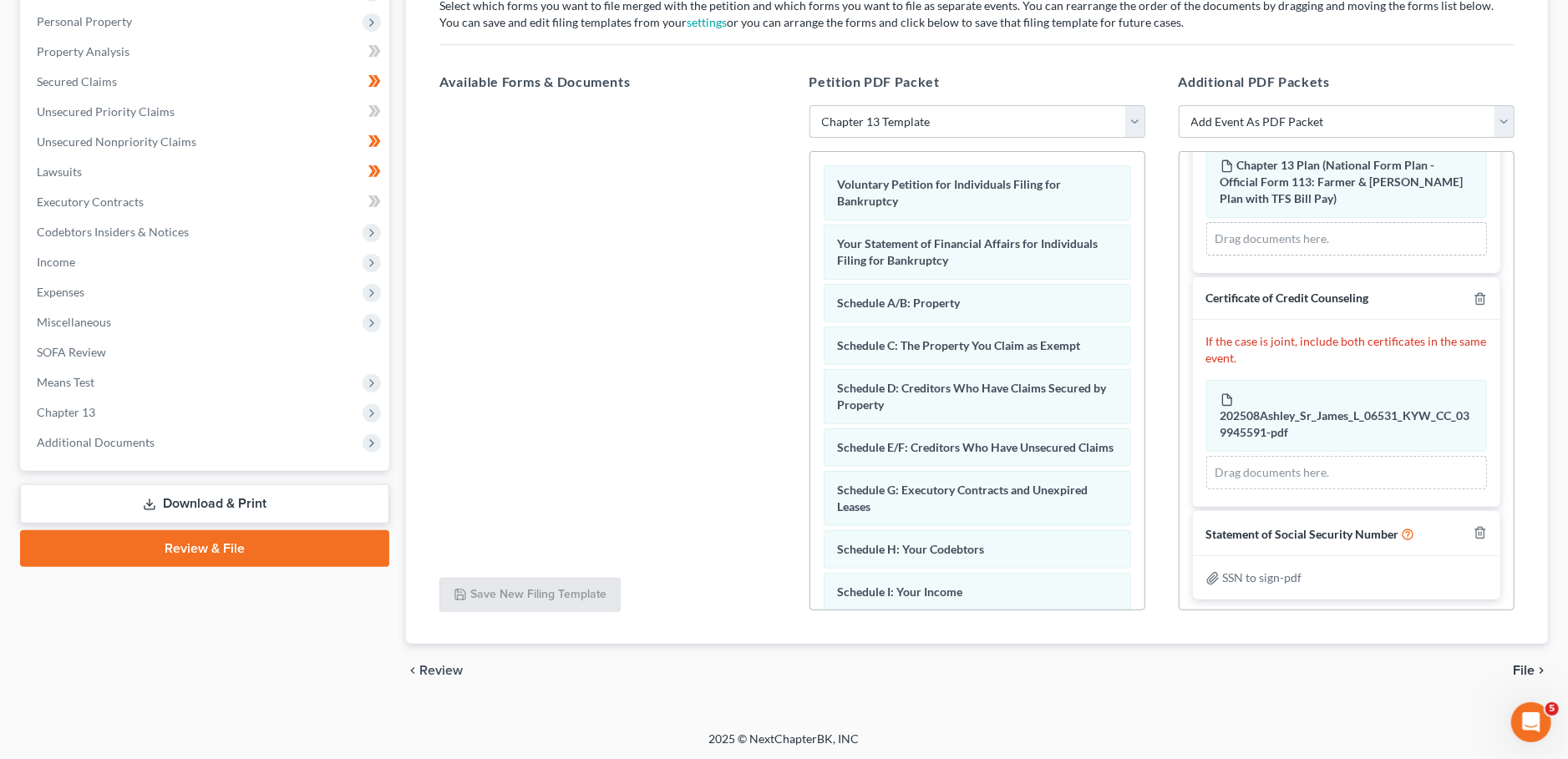
click at [1513, 663] on span "File" at bounding box center [1523, 670] width 22 height 13
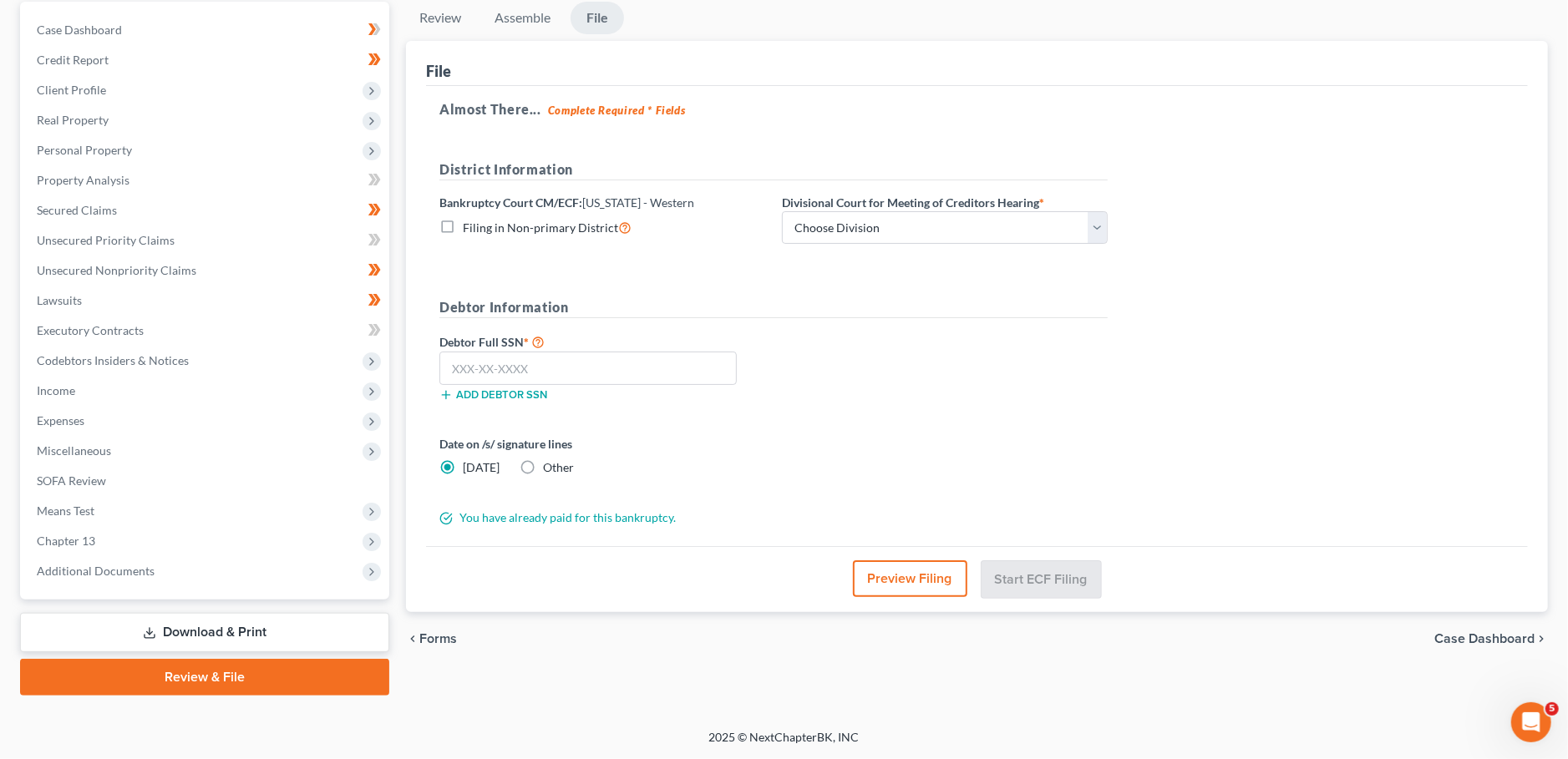
scroll to position [156, 0]
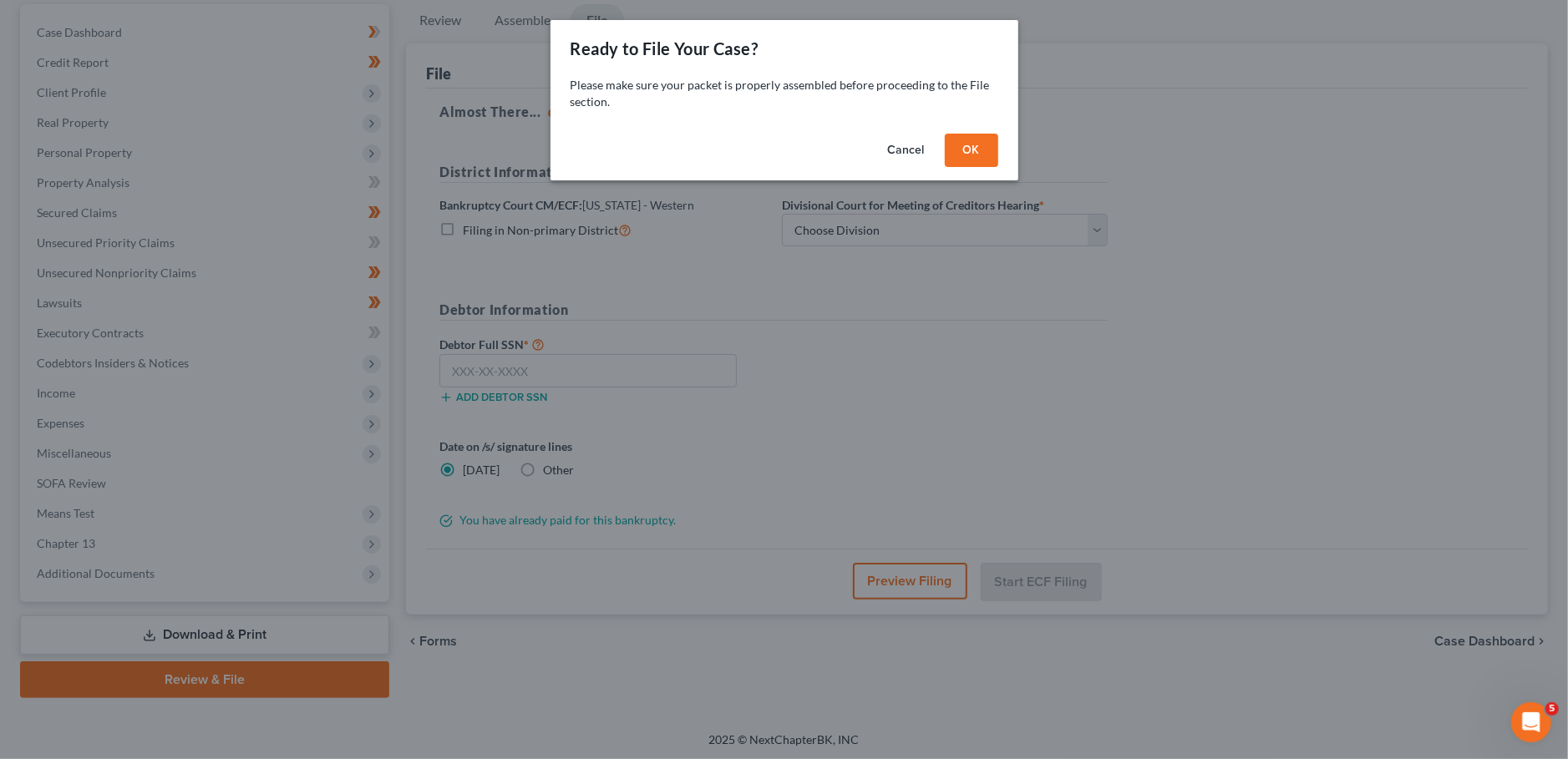
click at [973, 155] on button "OK" at bounding box center [971, 150] width 54 height 33
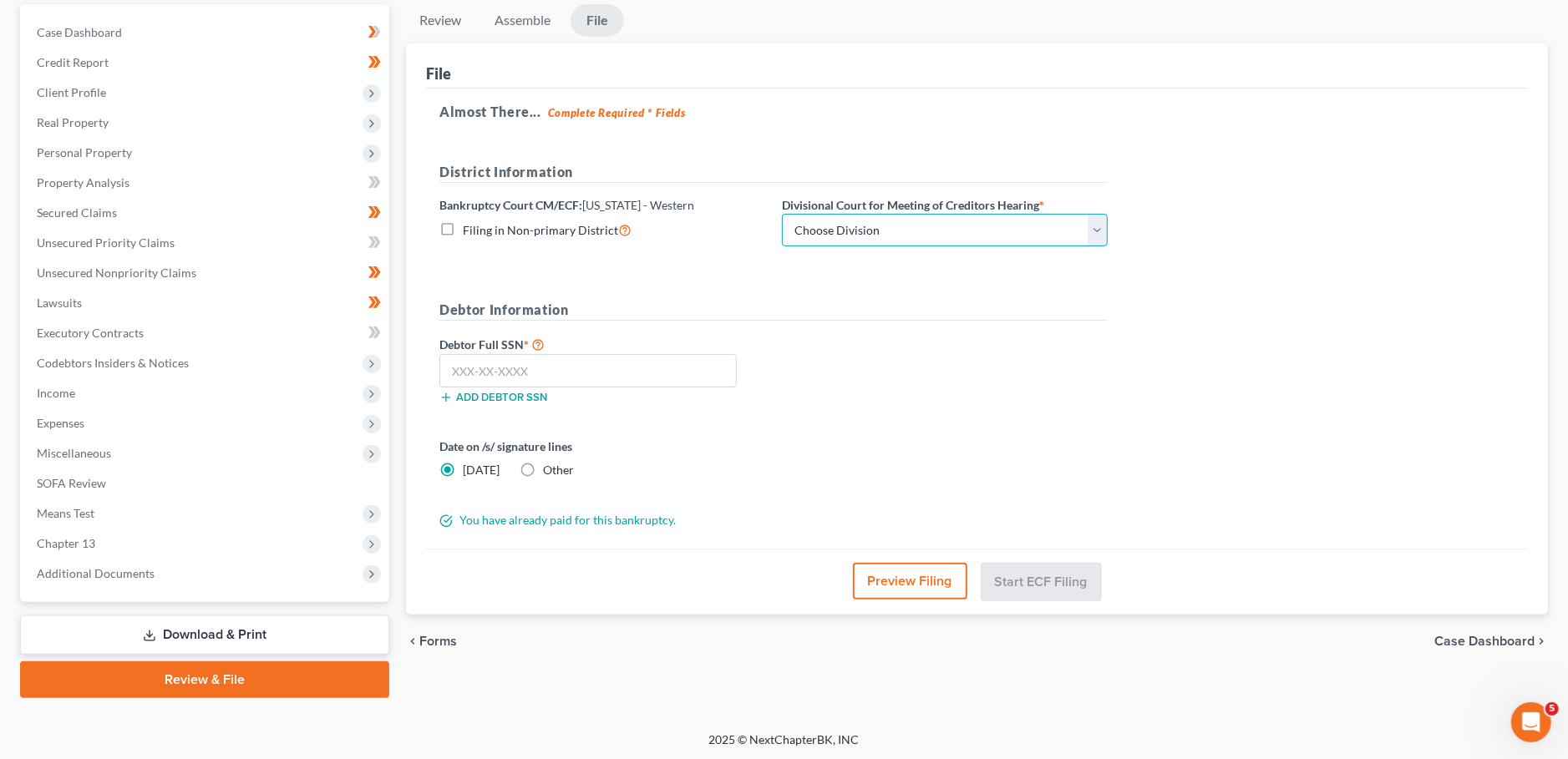
click at [782, 214] on select "Choose Division Bowling Green [GEOGRAPHIC_DATA] [GEOGRAPHIC_DATA] [GEOGRAPHIC_D…" at bounding box center [944, 230] width 326 height 33
select select "1"
click option "[GEOGRAPHIC_DATA]" at bounding box center [0, 0] width 0 height 0
click at [667, 364] on input "text" at bounding box center [588, 371] width 297 height 33
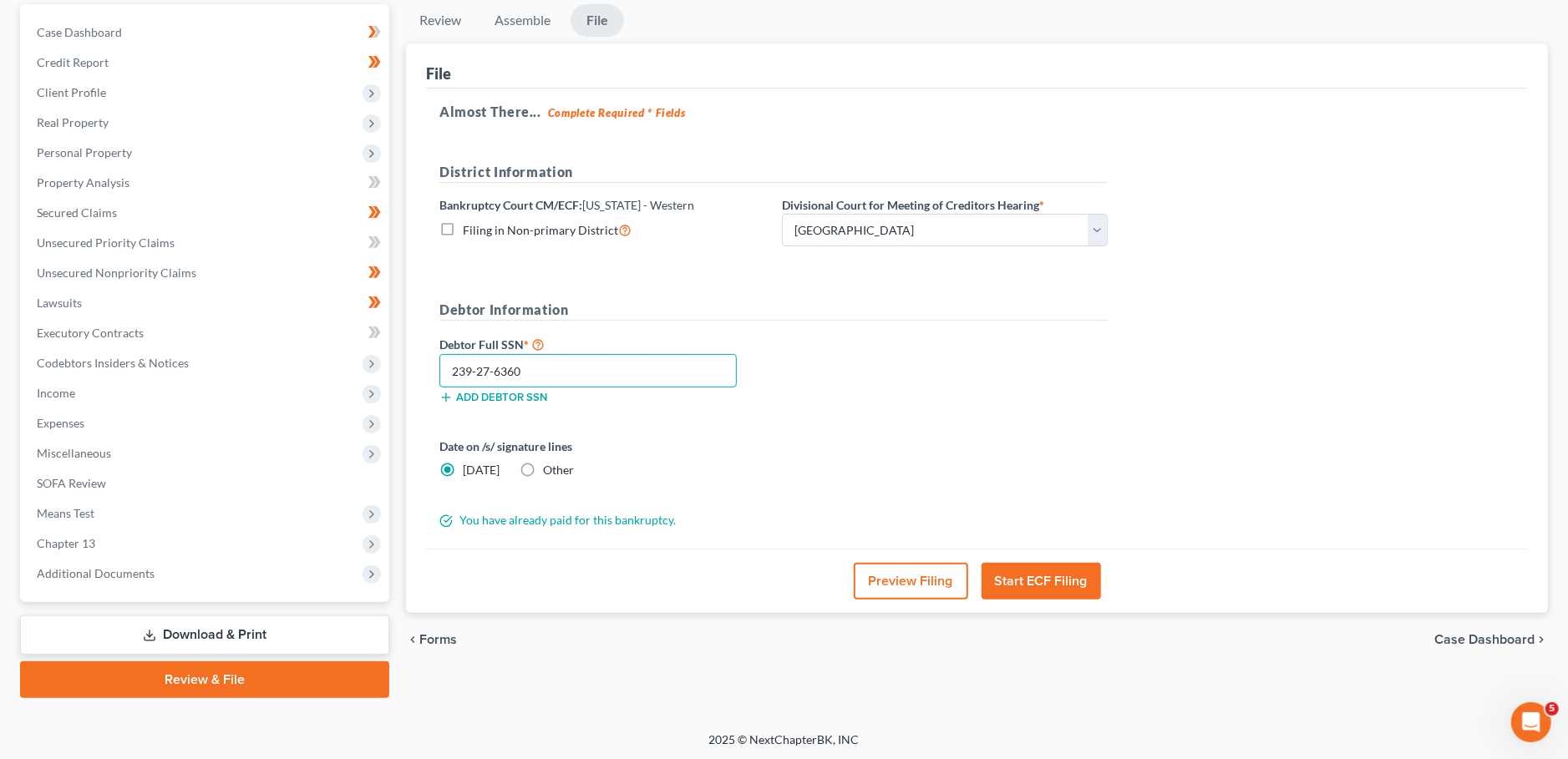
type input "239-27-6360"
click at [1009, 573] on button "Start ECF Filing" at bounding box center [1041, 581] width 119 height 36
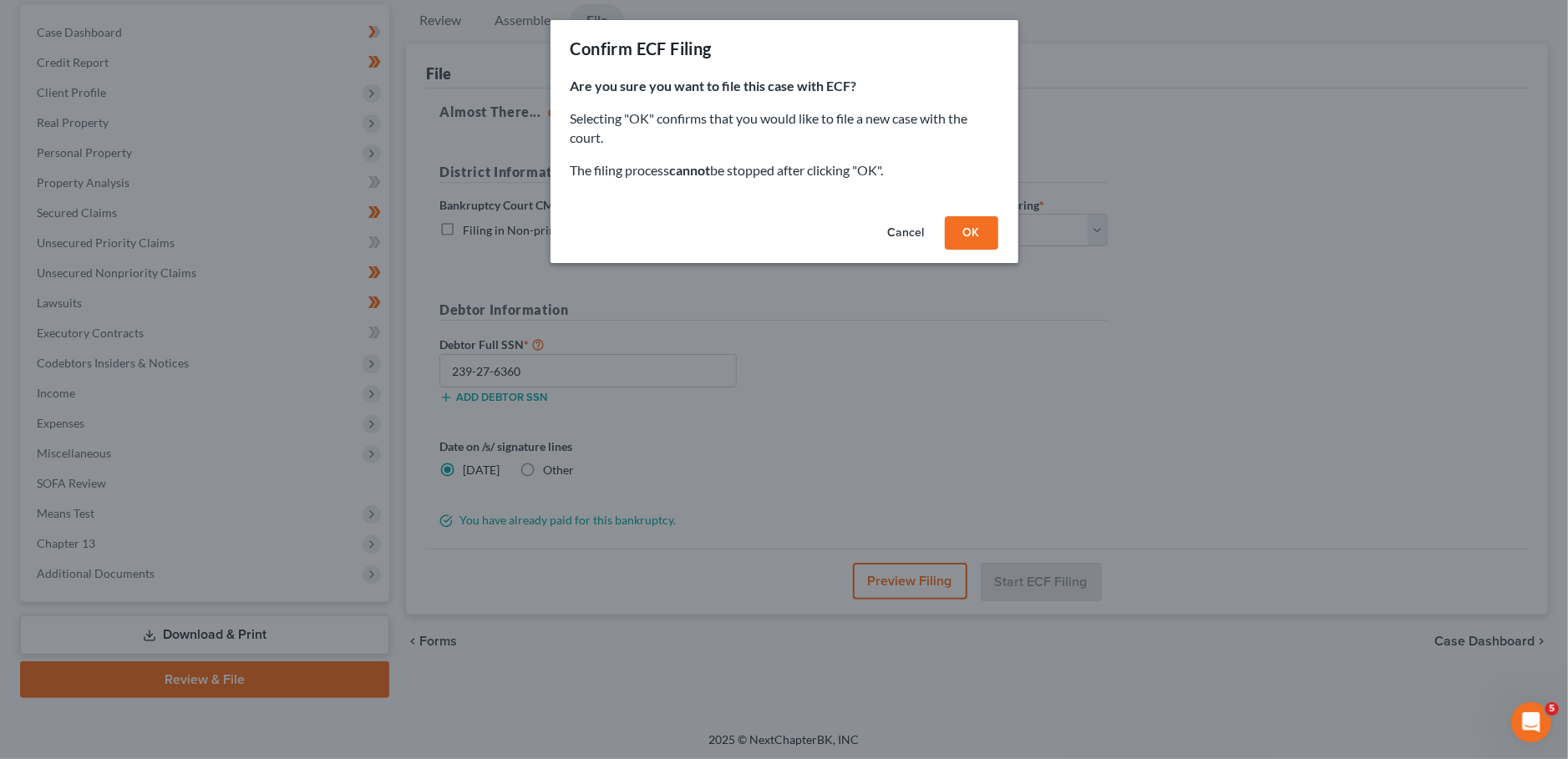
click at [965, 243] on button "OK" at bounding box center [971, 233] width 54 height 33
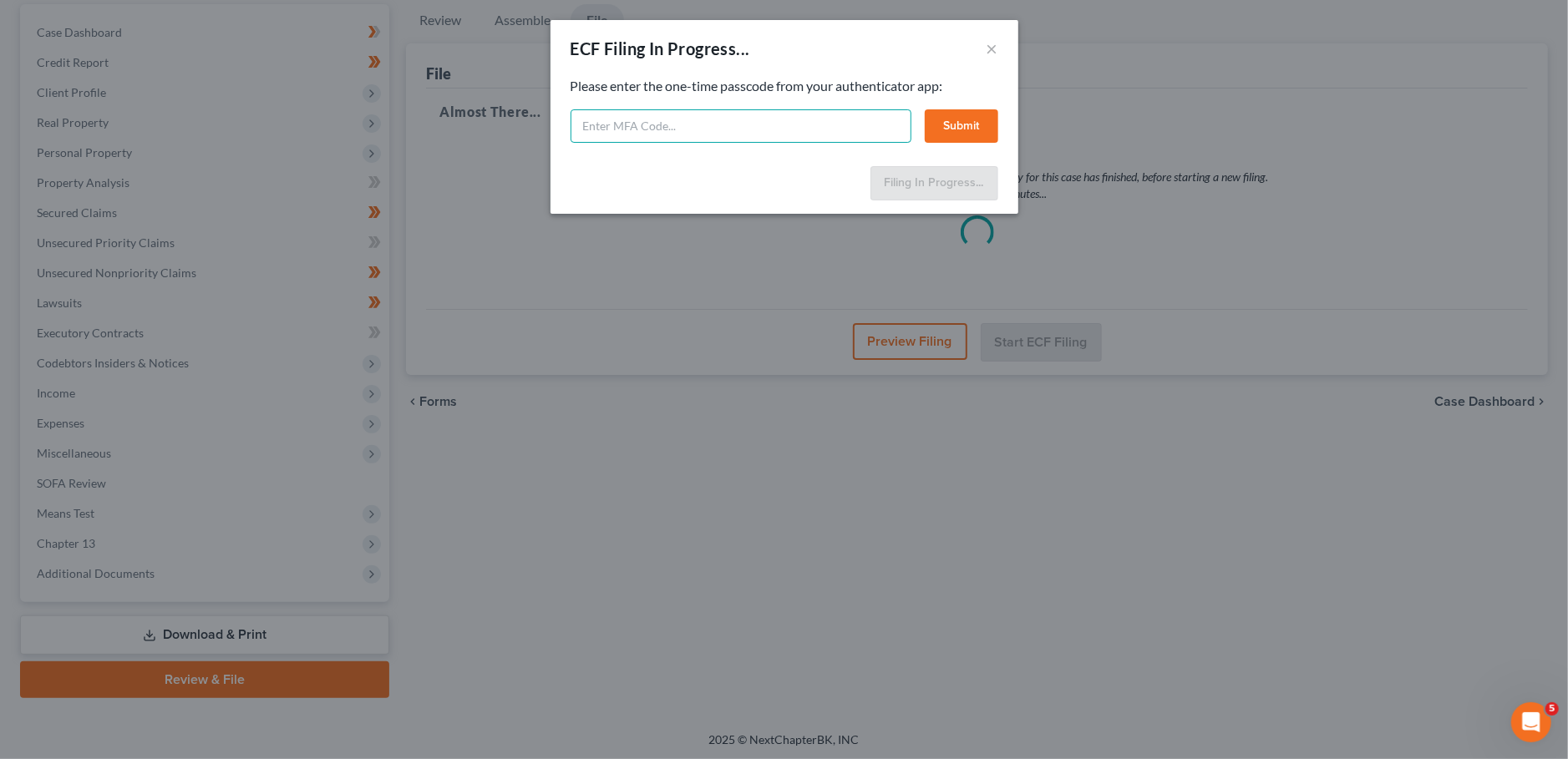
click at [718, 123] on input "text" at bounding box center [741, 126] width 341 height 33
type input "722481"
click at [957, 128] on button "Submit" at bounding box center [961, 126] width 74 height 33
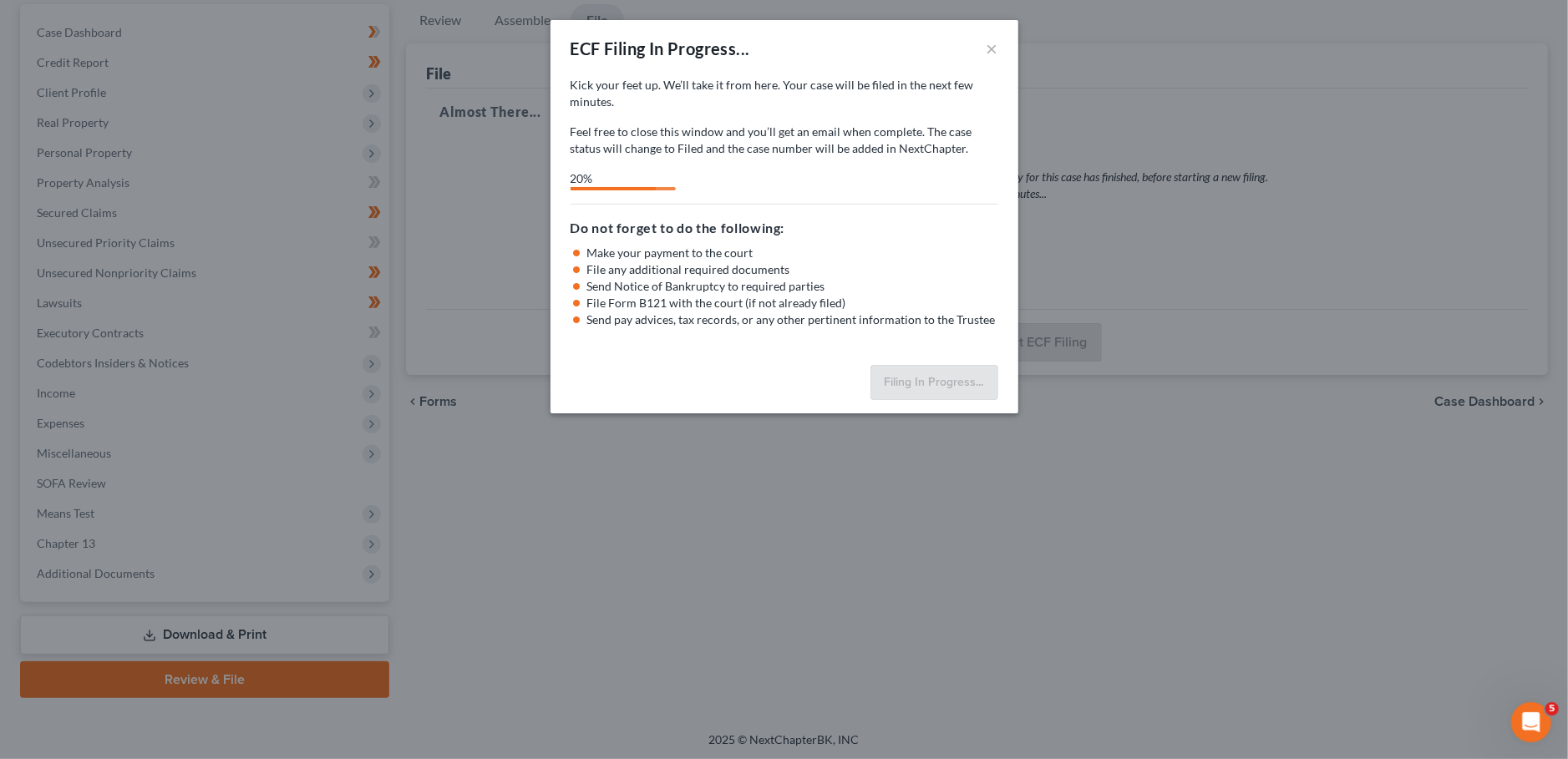
select select "1"
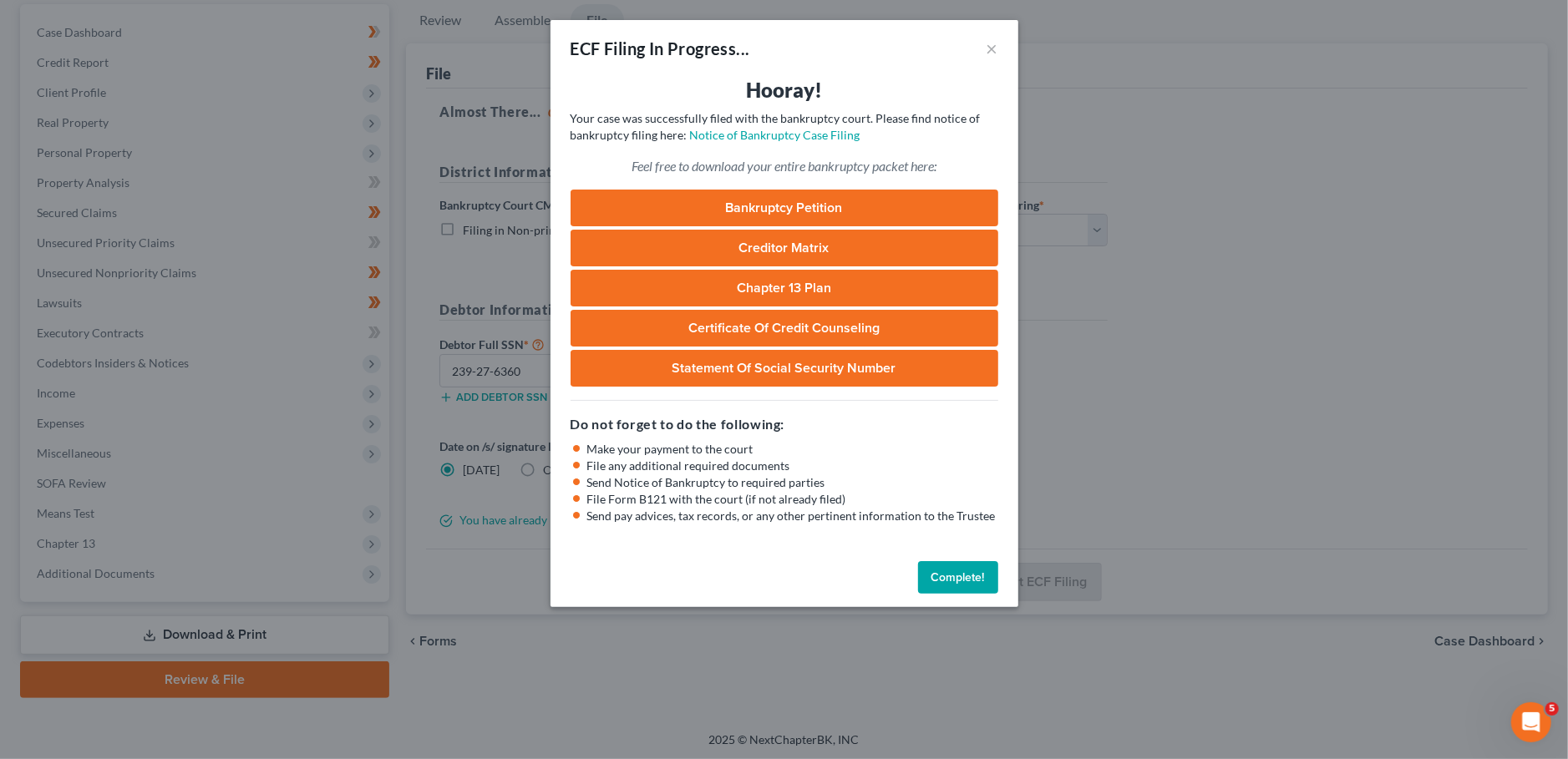
click at [936, 575] on button "Complete!" at bounding box center [958, 578] width 80 height 33
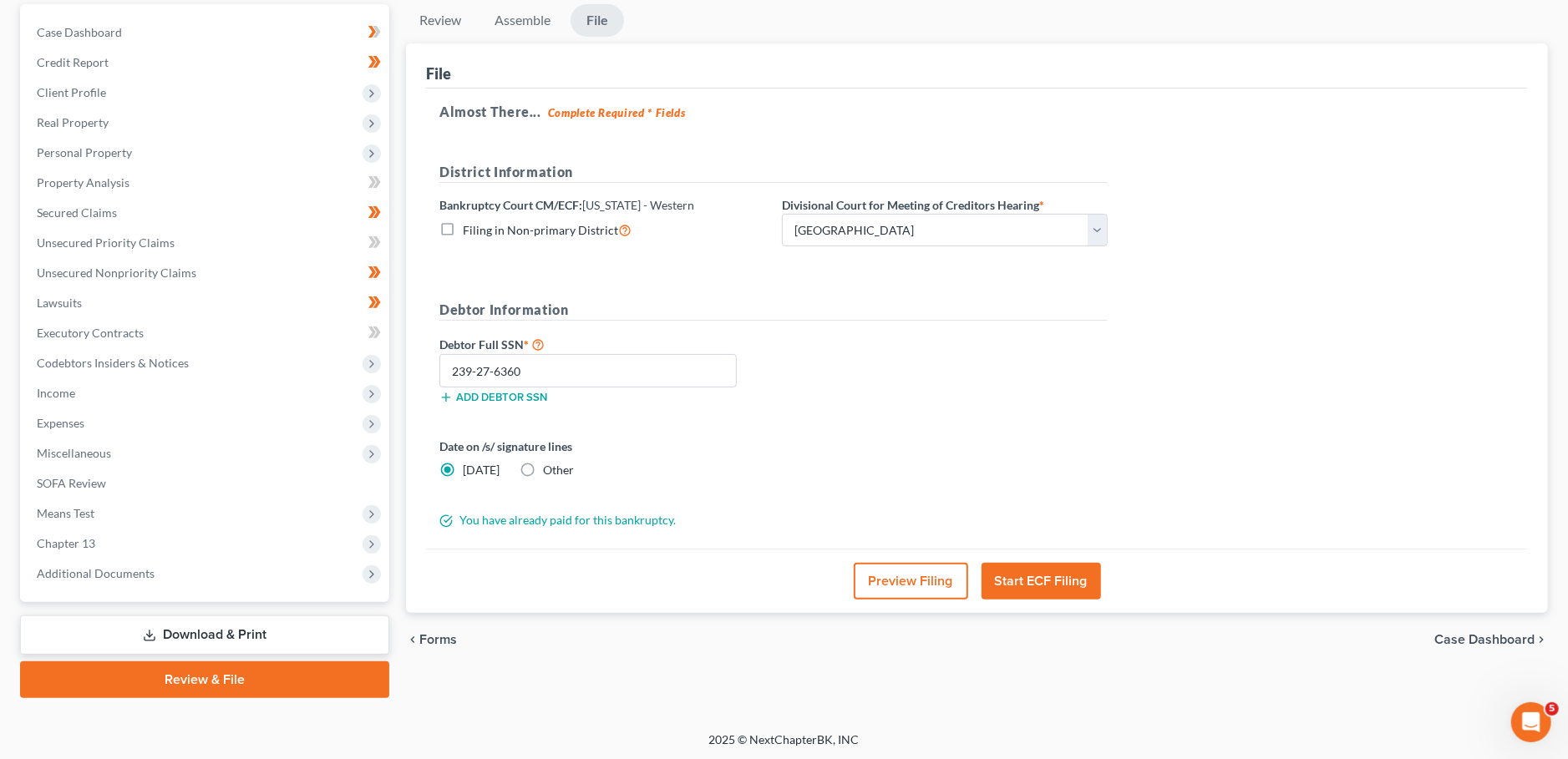
scroll to position [0, 0]
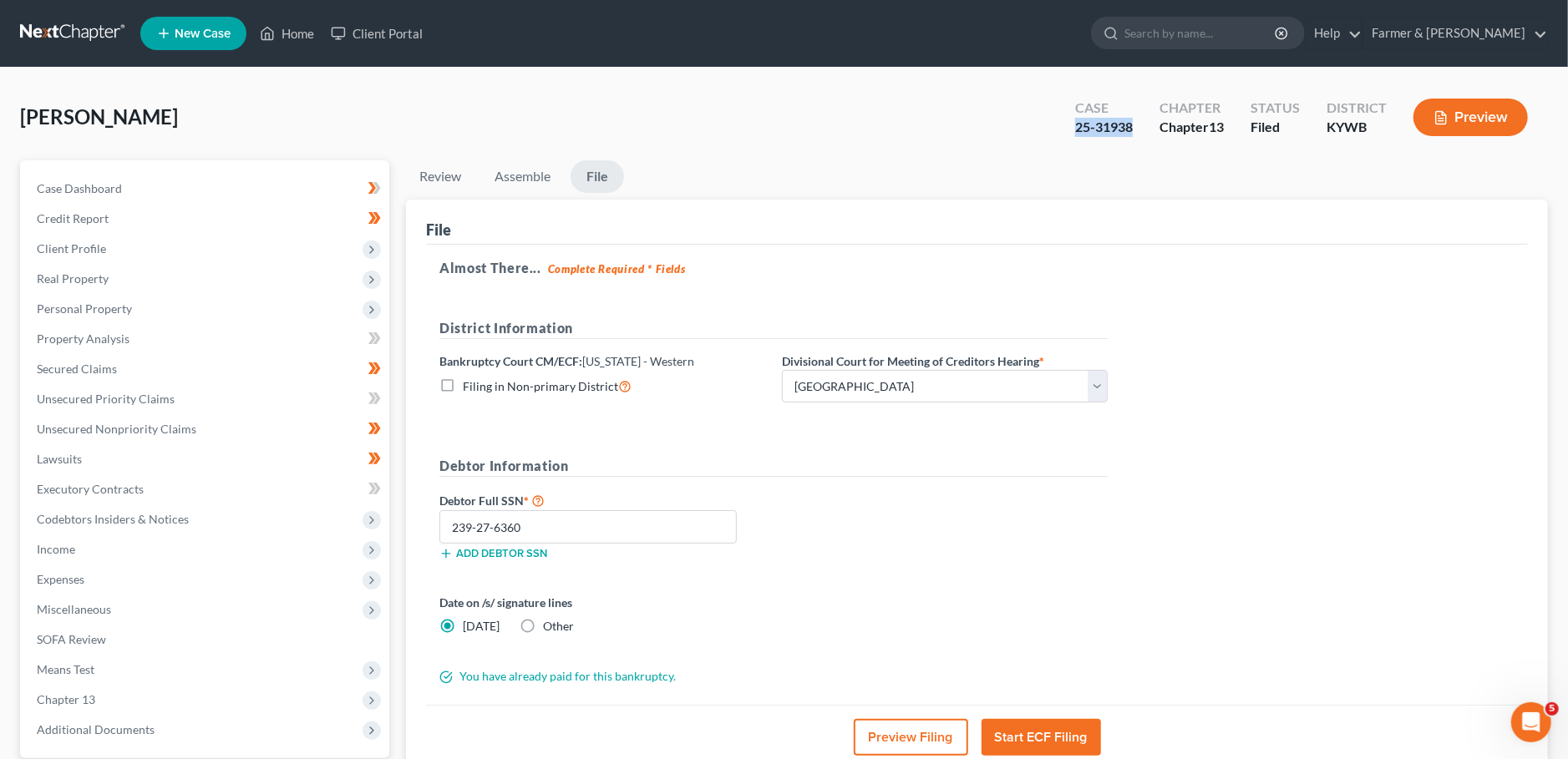
drag, startPoint x: 1113, startPoint y: 125, endPoint x: 1062, endPoint y: 131, distance: 51.4
click at [1062, 131] on div "Case 25-31938" at bounding box center [1103, 119] width 84 height 50
copy div "25-31938"
click at [297, 35] on link "Home" at bounding box center [287, 33] width 71 height 30
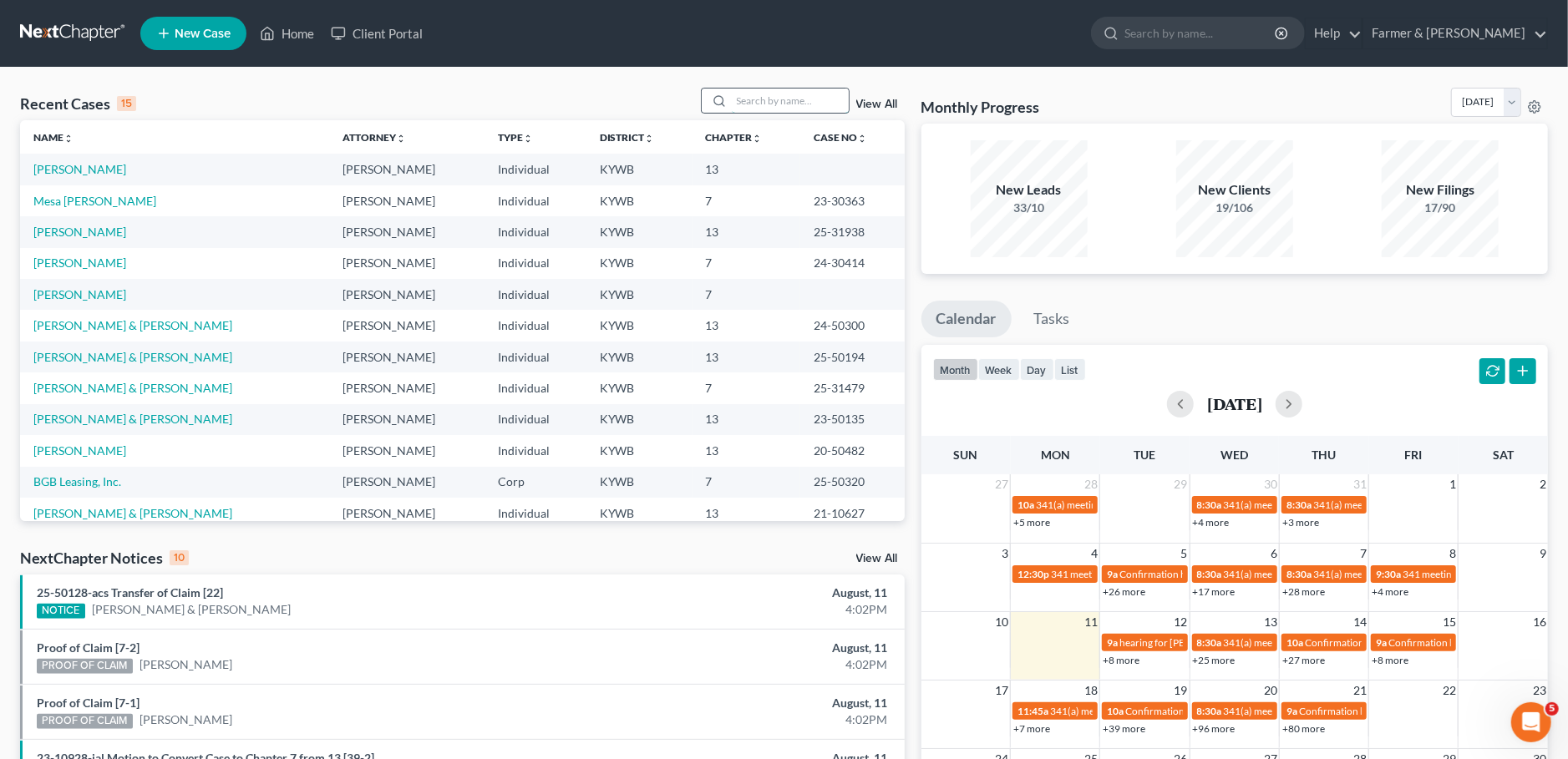
click at [758, 106] on input "search" at bounding box center [790, 101] width 117 height 24
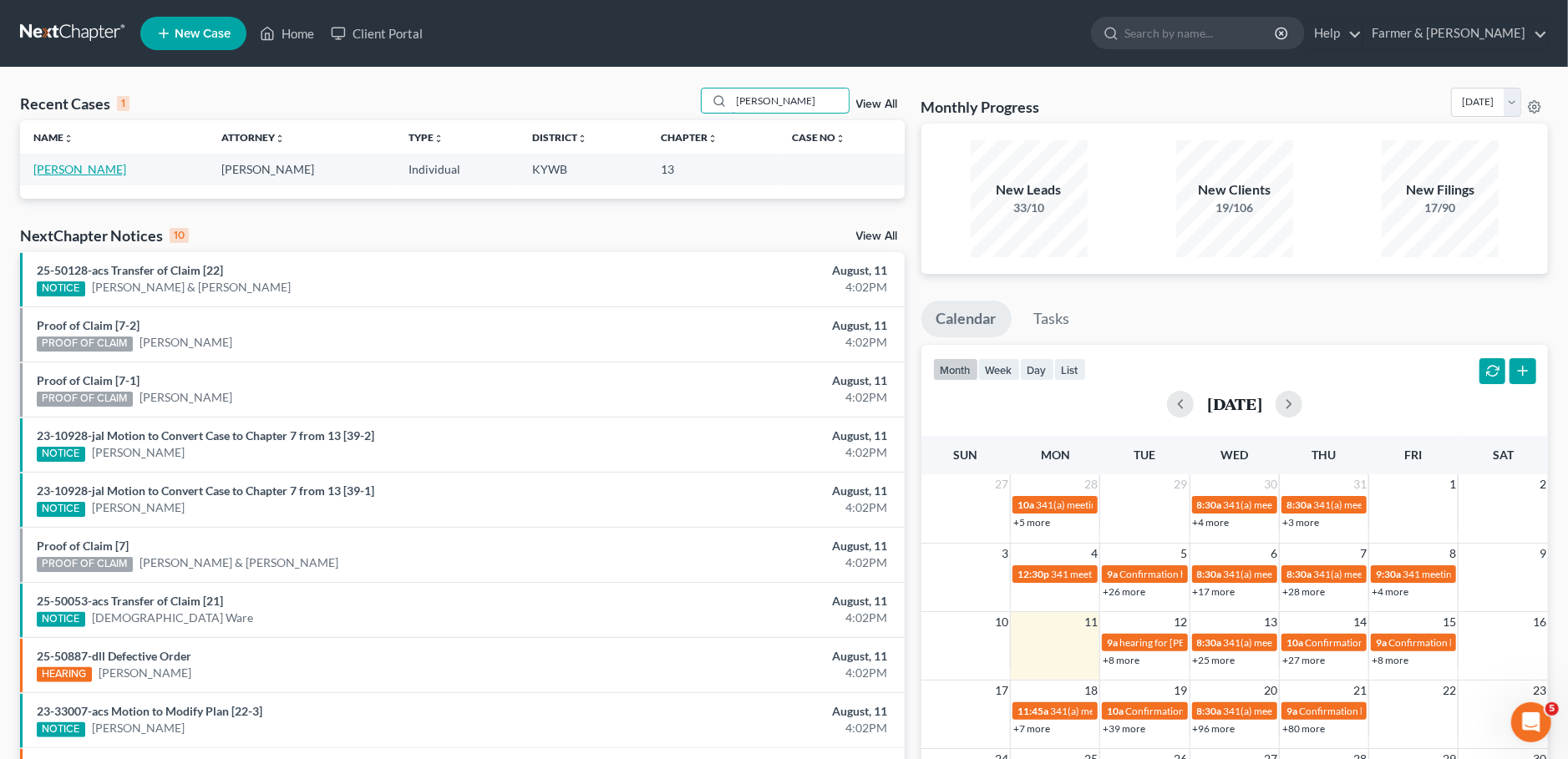
type input "[PERSON_NAME]"
click at [78, 168] on link "[PERSON_NAME]" at bounding box center [79, 169] width 93 height 14
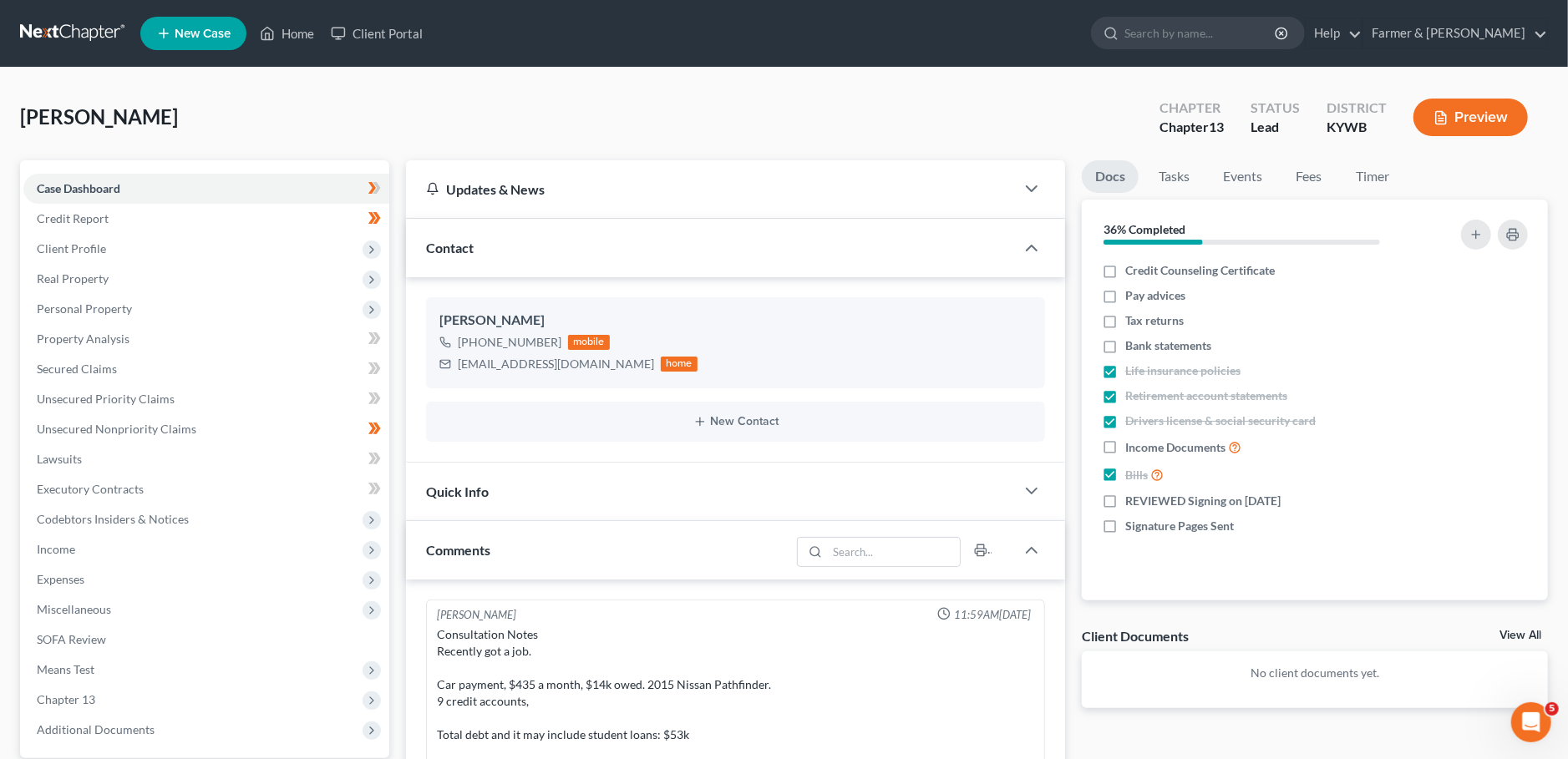
scroll to position [491, 0]
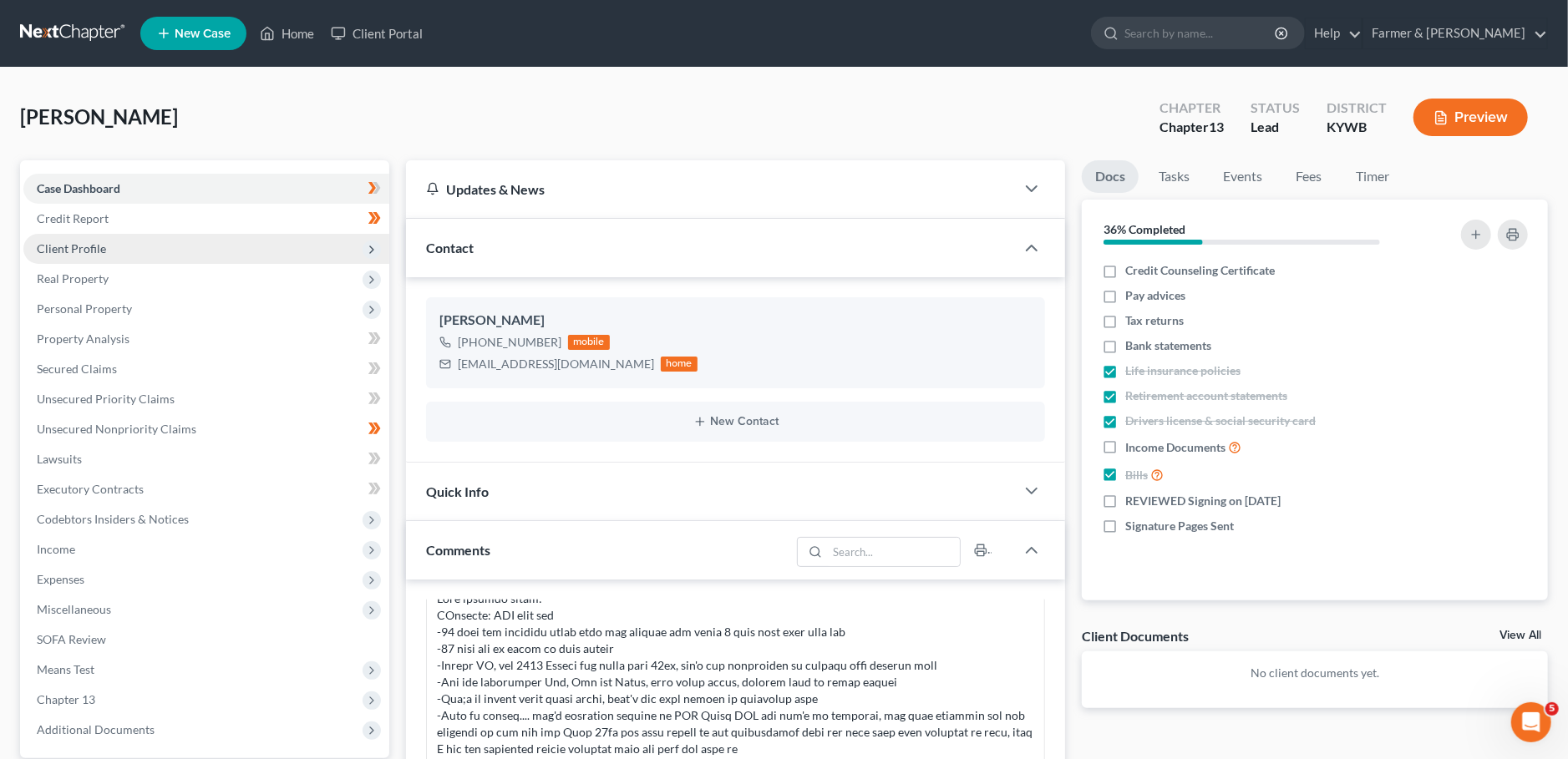
click at [196, 248] on span "Client Profile" at bounding box center [206, 248] width 366 height 30
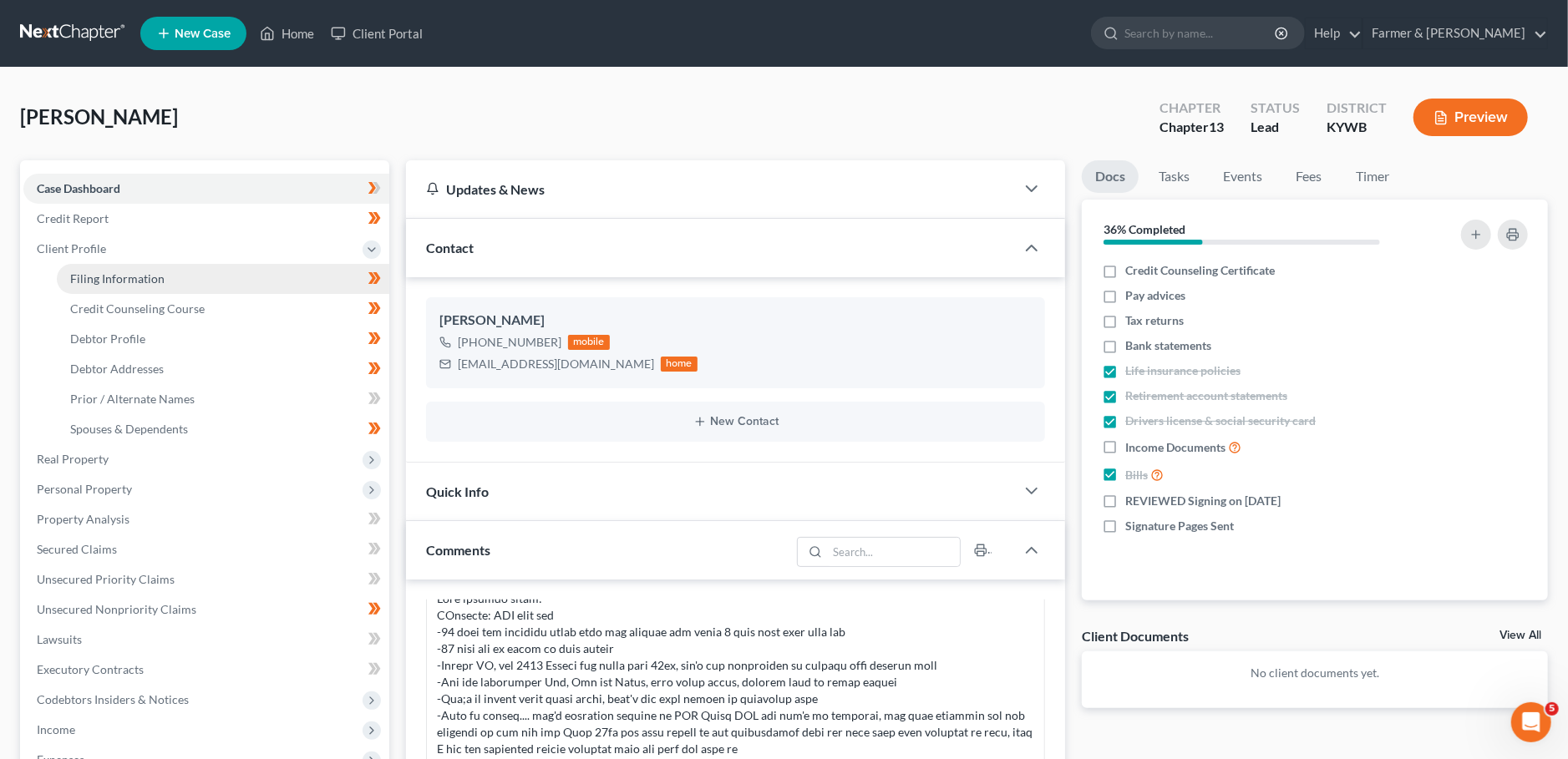
click at [209, 279] on link "Filing Information" at bounding box center [222, 279] width 333 height 30
select select "1"
select select "0"
select select "3"
select select "33"
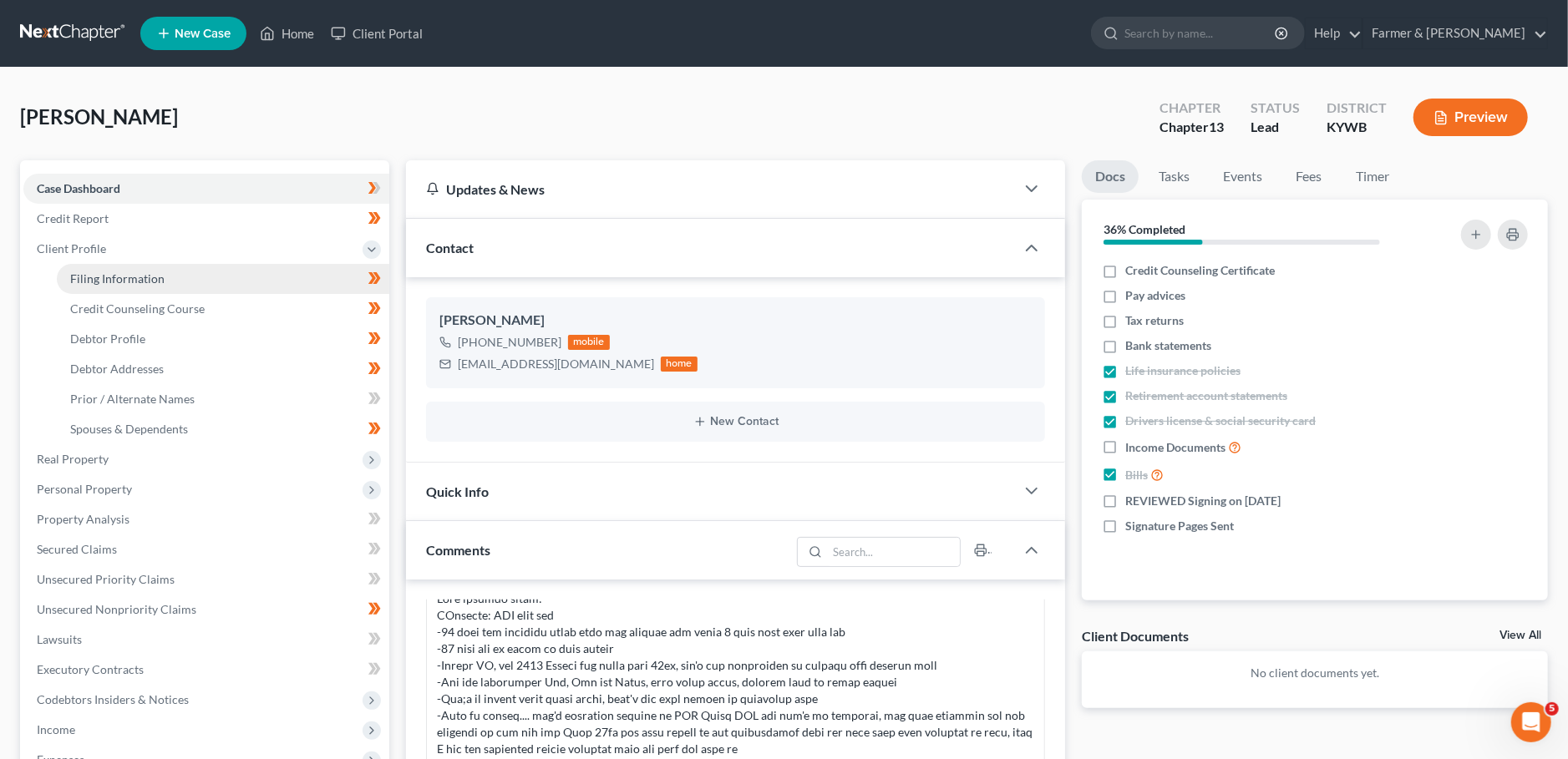
select select "2"
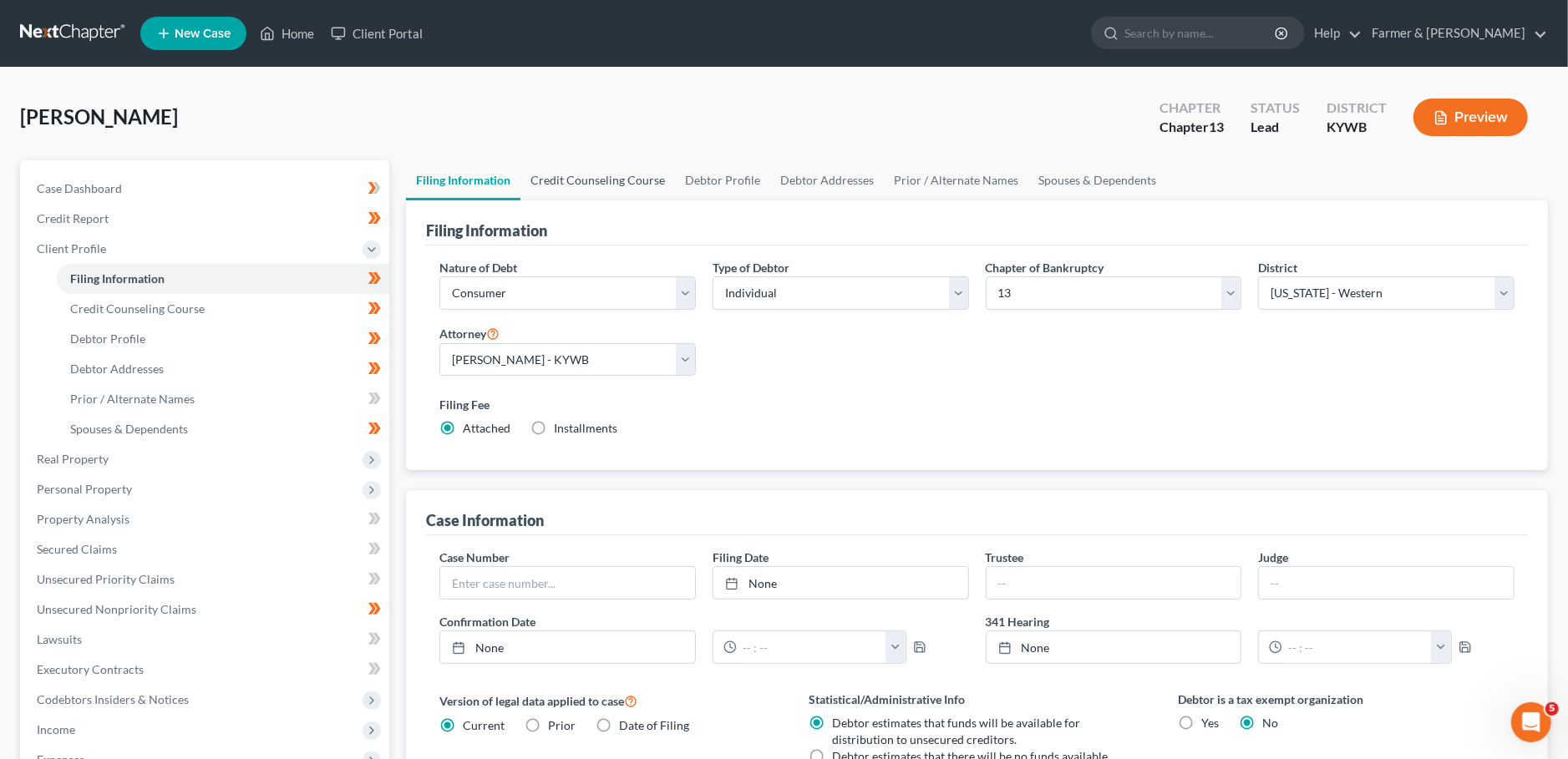
click at [591, 182] on link "Credit Counseling Course" at bounding box center [598, 181] width 155 height 40
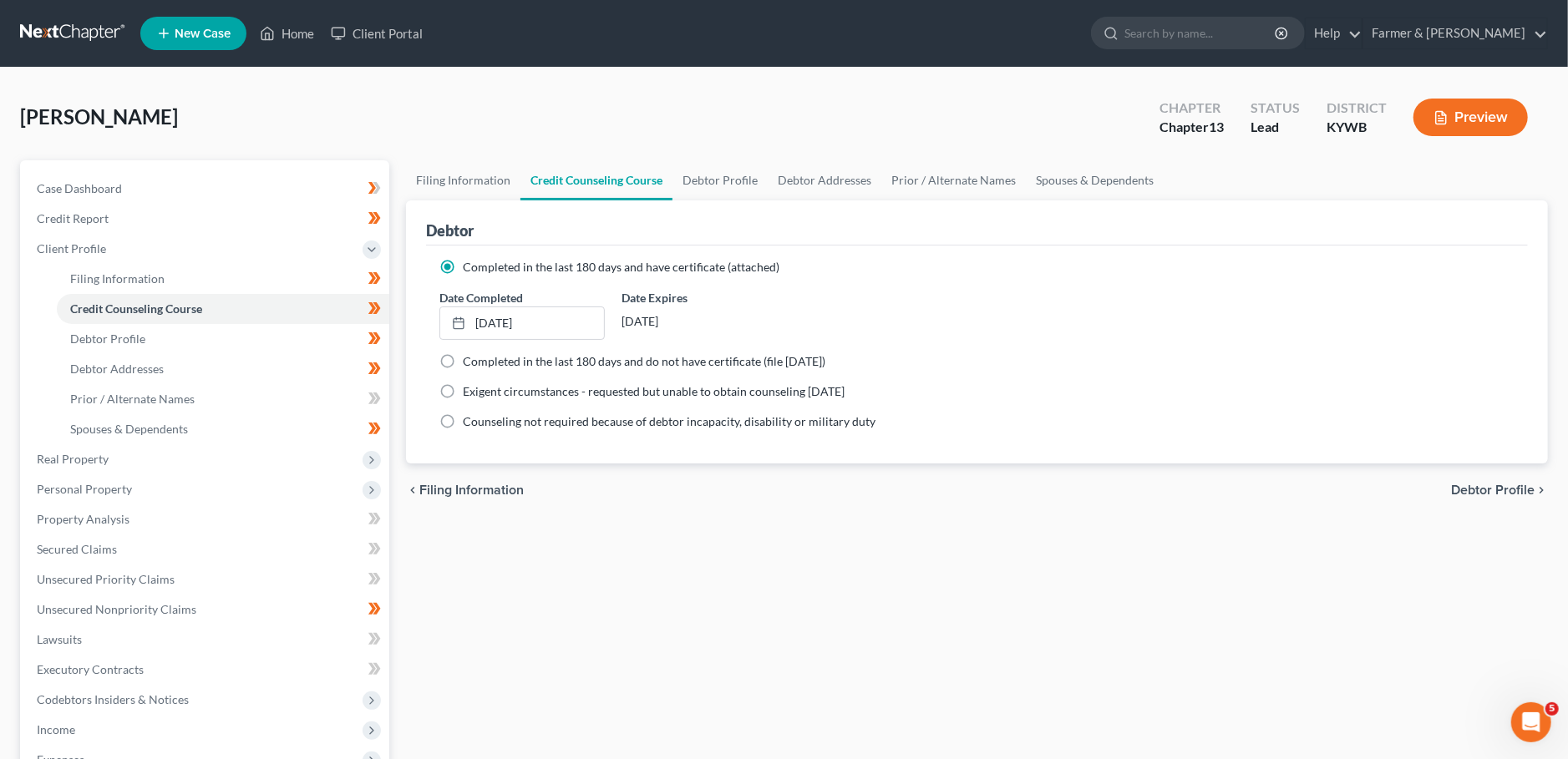
click at [706, 159] on div "[PERSON_NAME] Upgraded Chapter Chapter 13 Status Lead District [GEOGRAPHIC_DATA…" at bounding box center [784, 124] width 1528 height 73
click at [706, 173] on link "Debtor Profile" at bounding box center [720, 181] width 96 height 40
select select "0"
select select "4"
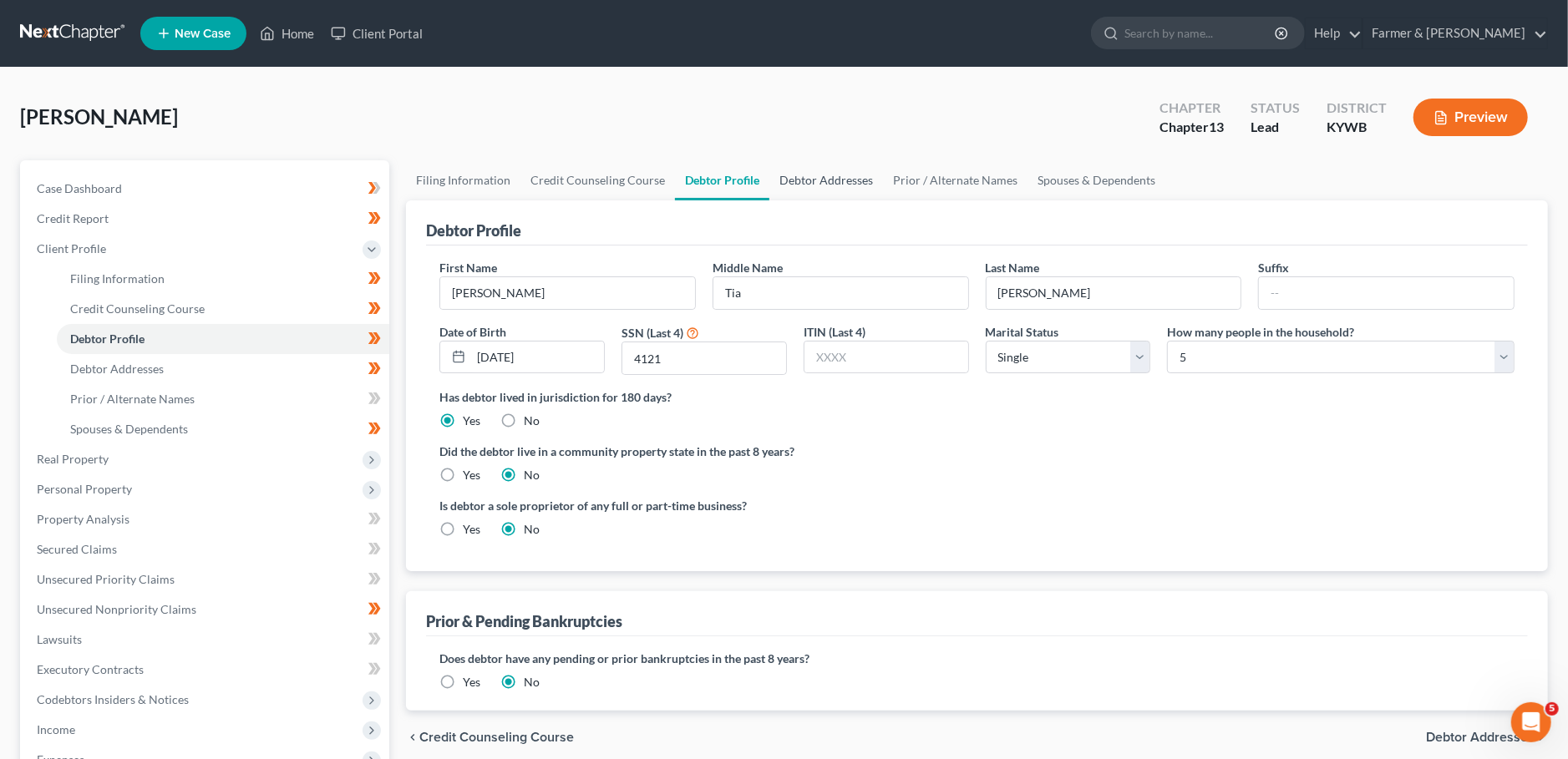
click at [838, 179] on link "Debtor Addresses" at bounding box center [826, 181] width 114 height 40
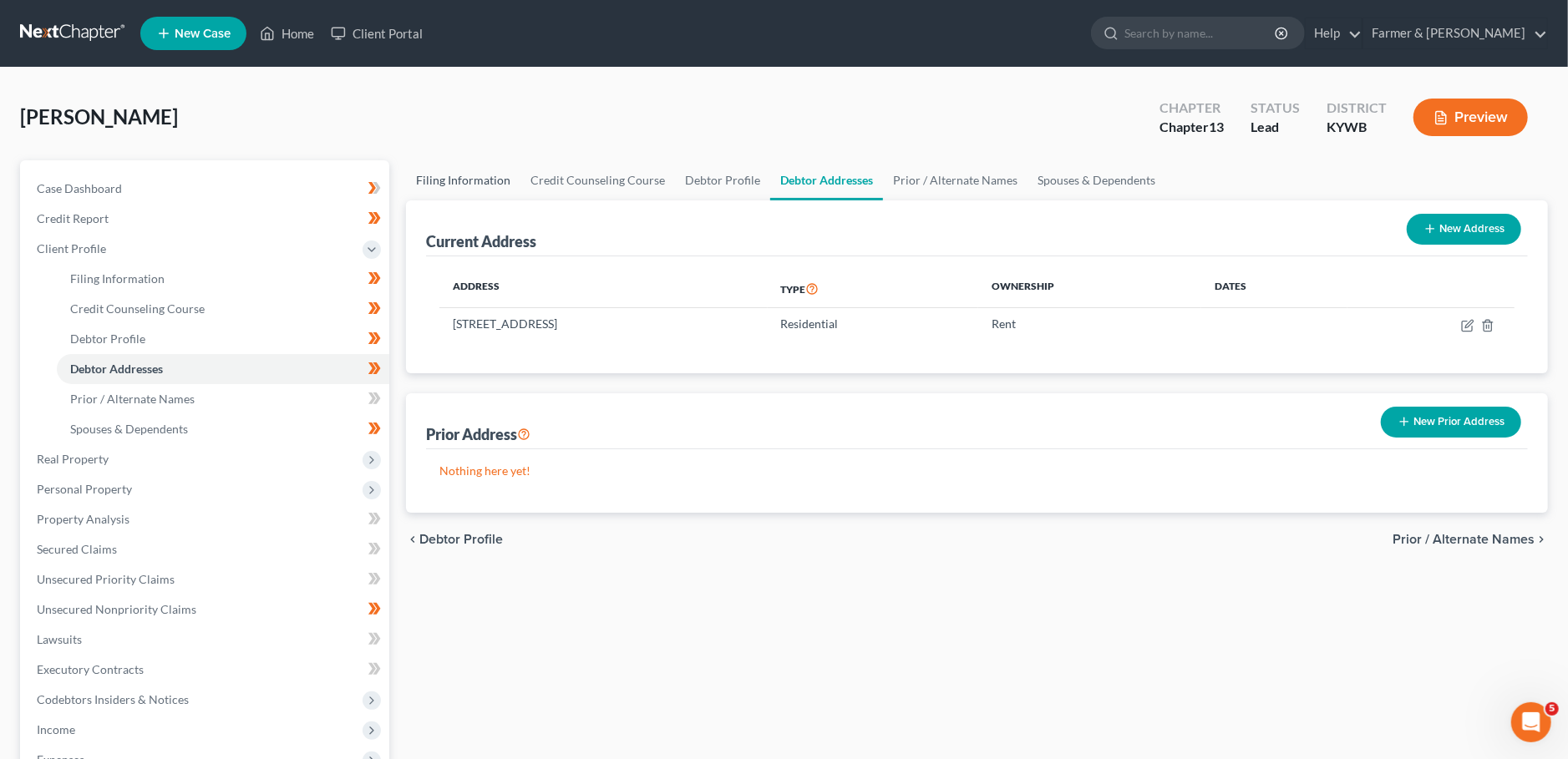
click at [464, 182] on link "Filing Information" at bounding box center [463, 181] width 115 height 40
select select "1"
select select "0"
select select "3"
select select "33"
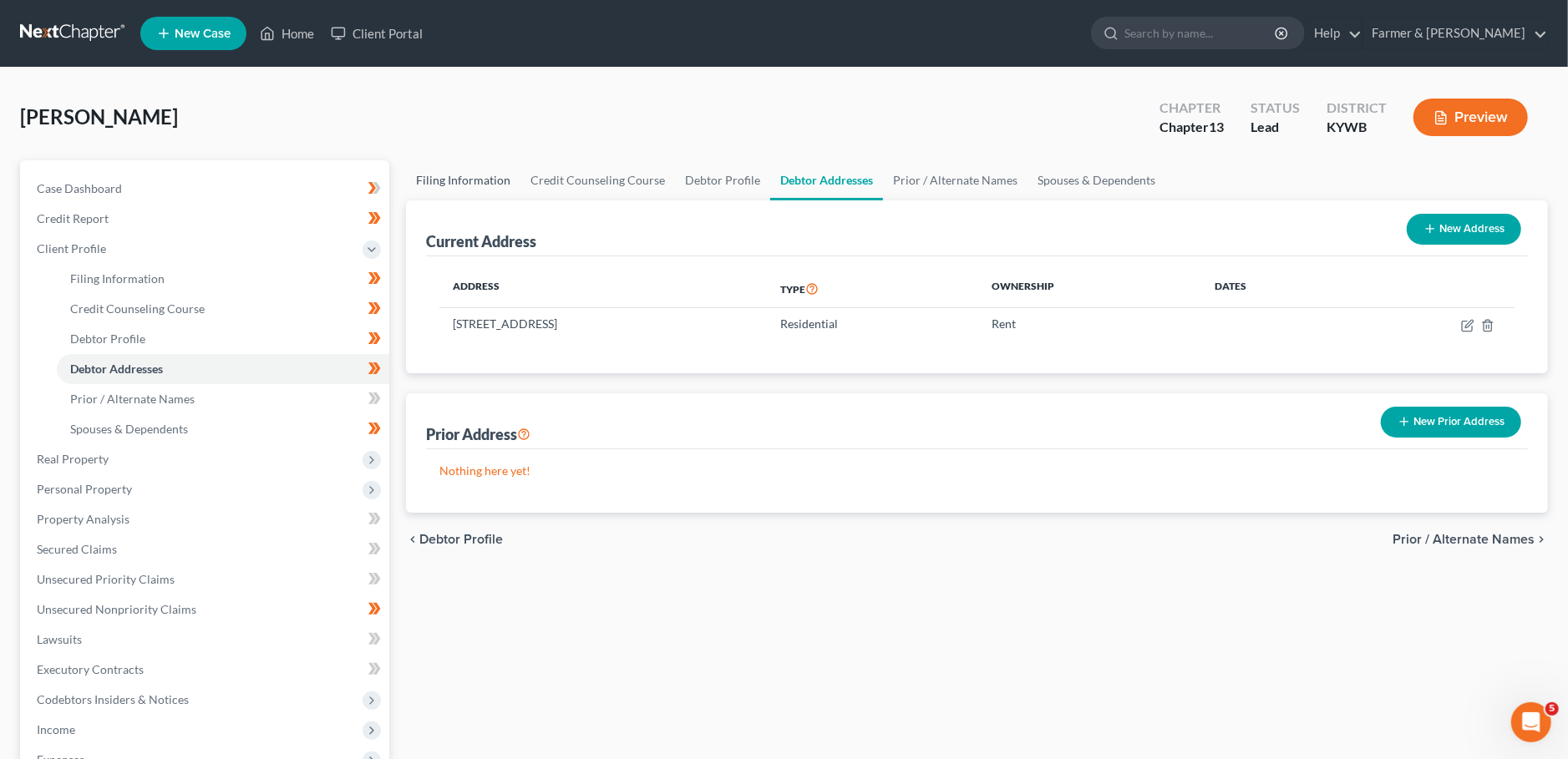
select select "2"
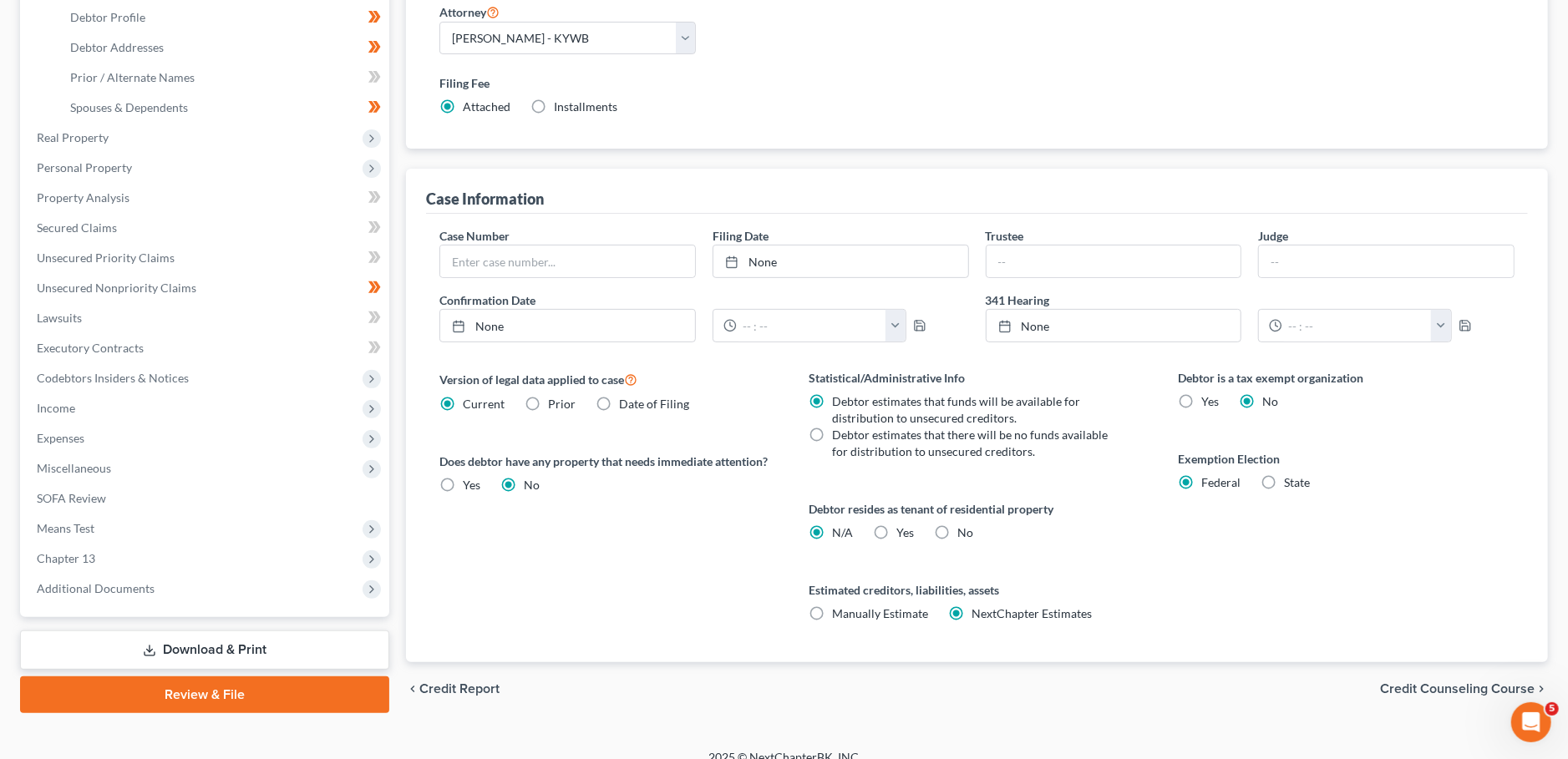
scroll to position [338, 0]
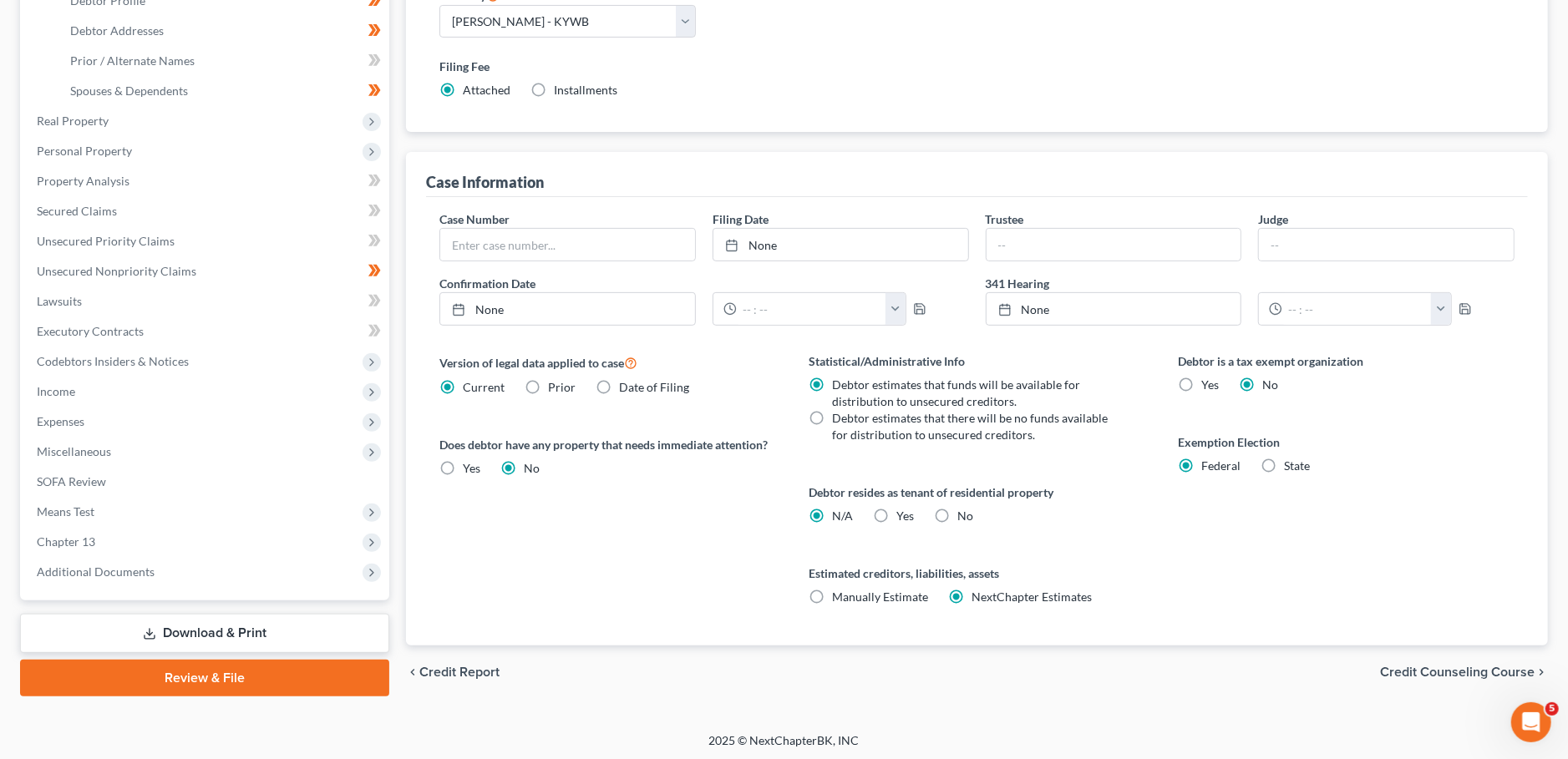
click at [900, 512] on span "Yes" at bounding box center [906, 516] width 17 height 14
click at [903, 512] on input "Yes Yes" at bounding box center [909, 513] width 10 height 10
radio input "true"
radio input "false"
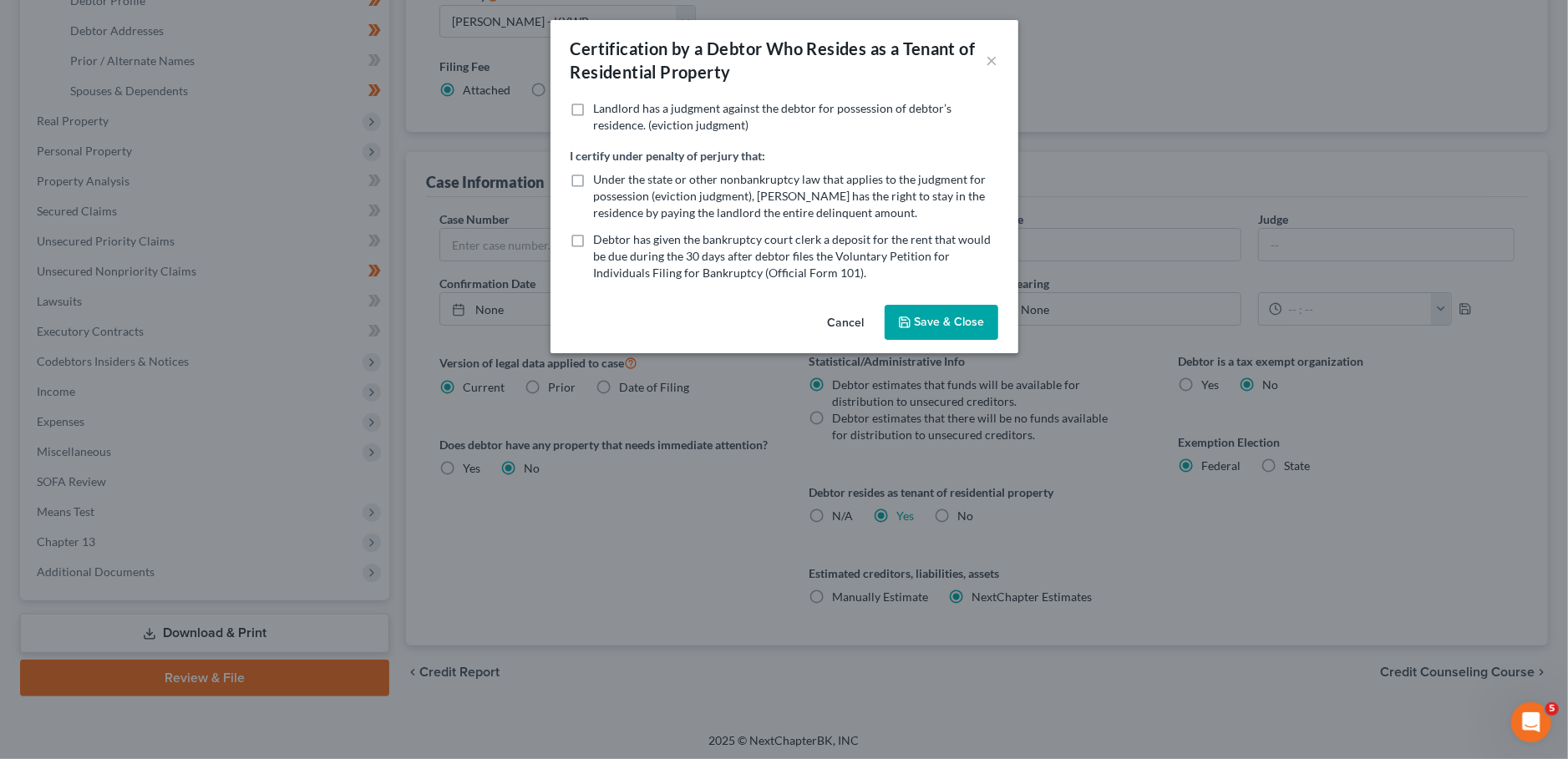
click at [938, 333] on button "Save & Close" at bounding box center [941, 322] width 114 height 35
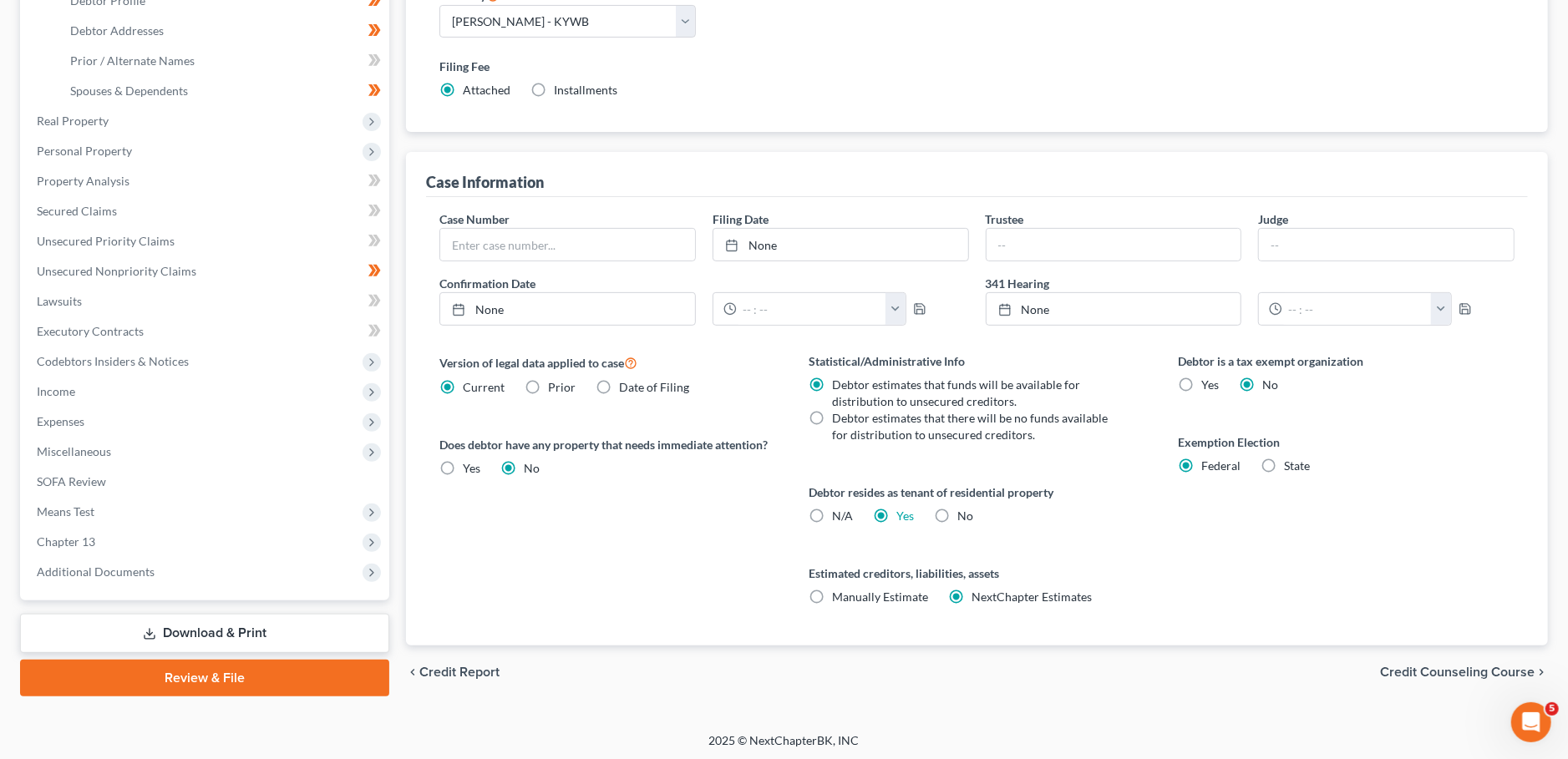
scroll to position [0, 0]
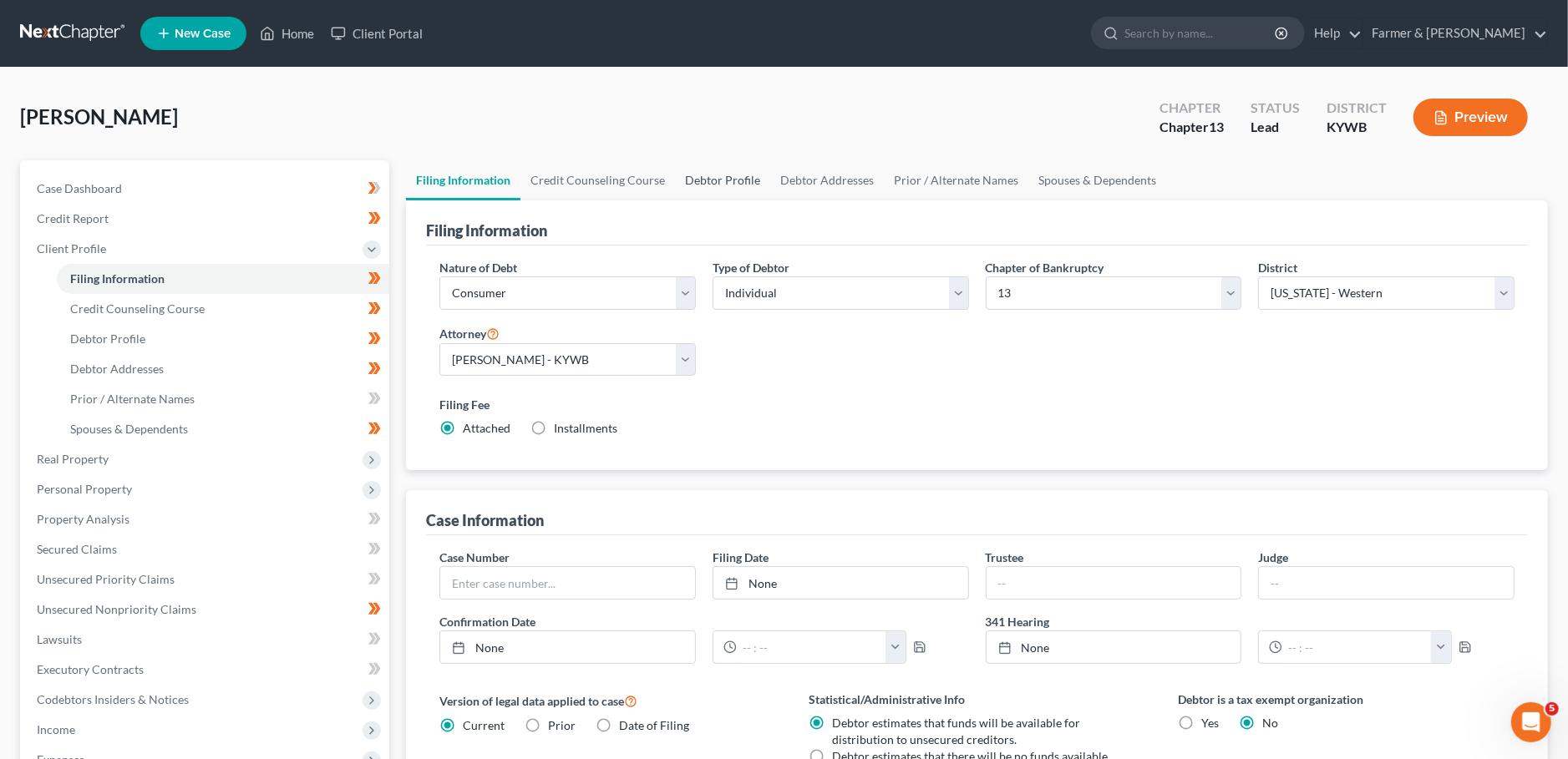
click at [706, 176] on link "Debtor Profile" at bounding box center [723, 181] width 96 height 40
select select "0"
select select "4"
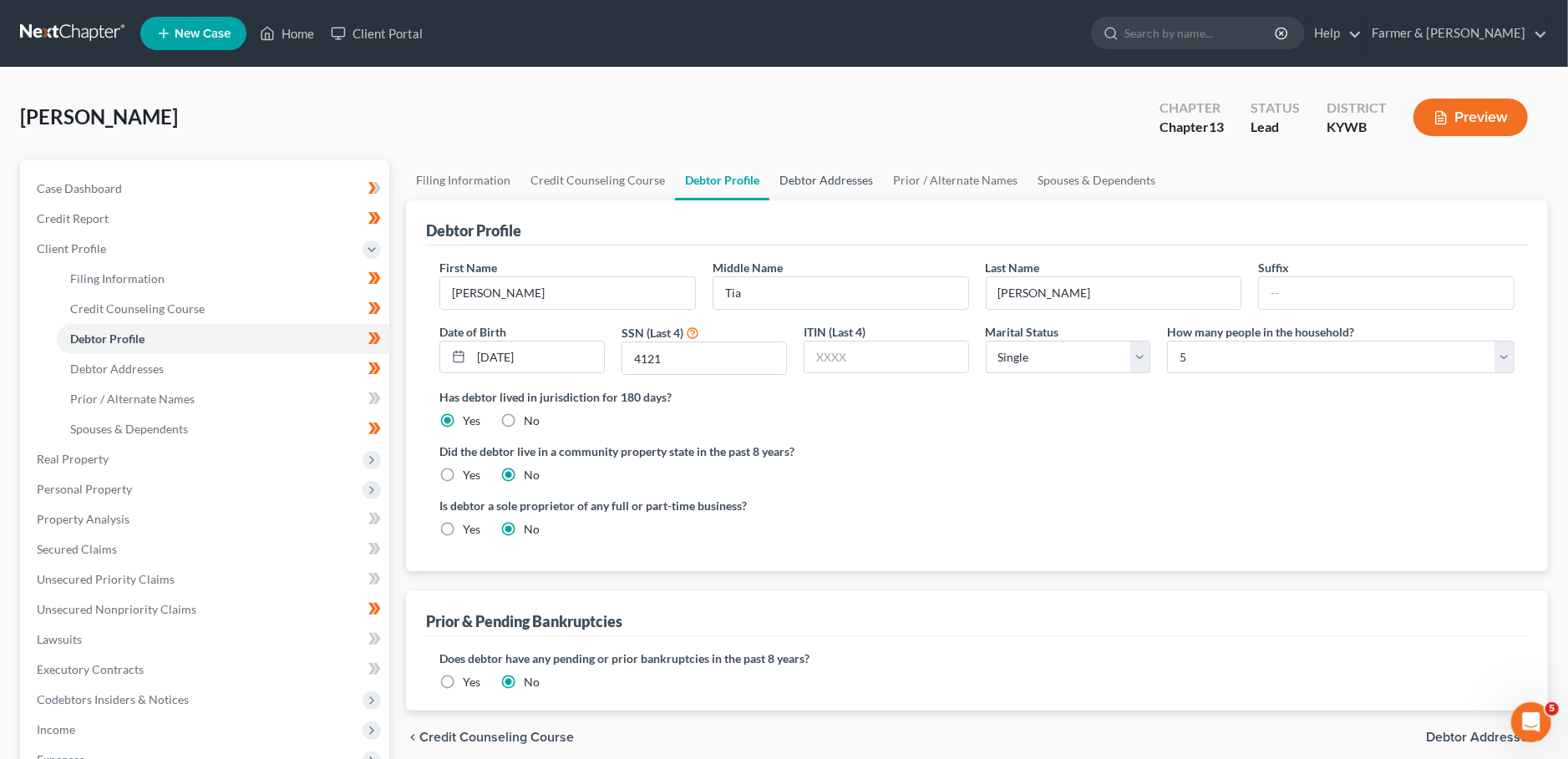
click at [828, 168] on link "Debtor Addresses" at bounding box center [826, 181] width 114 height 40
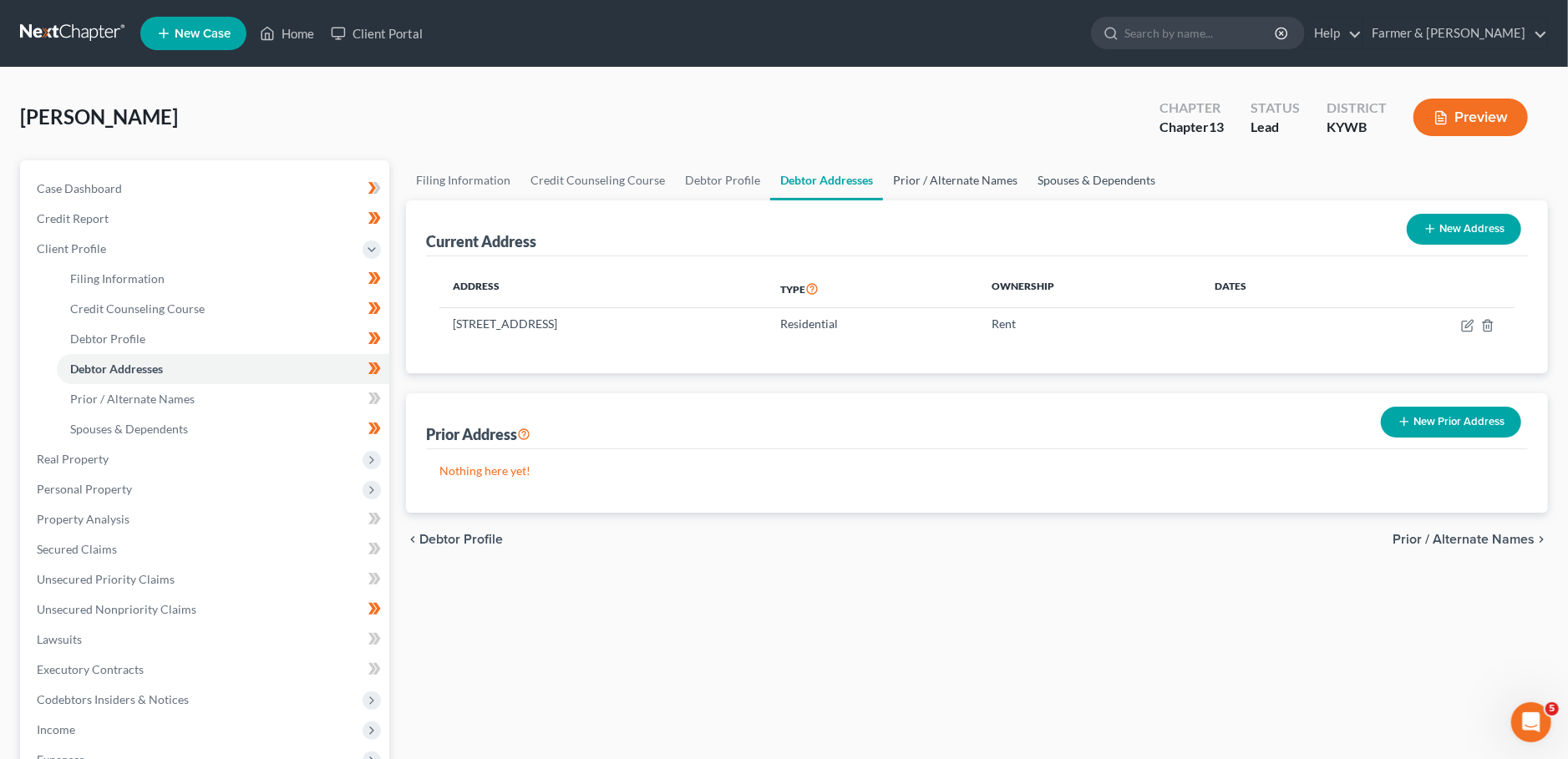
click at [910, 168] on link "Prior / Alternate Names" at bounding box center [955, 181] width 144 height 40
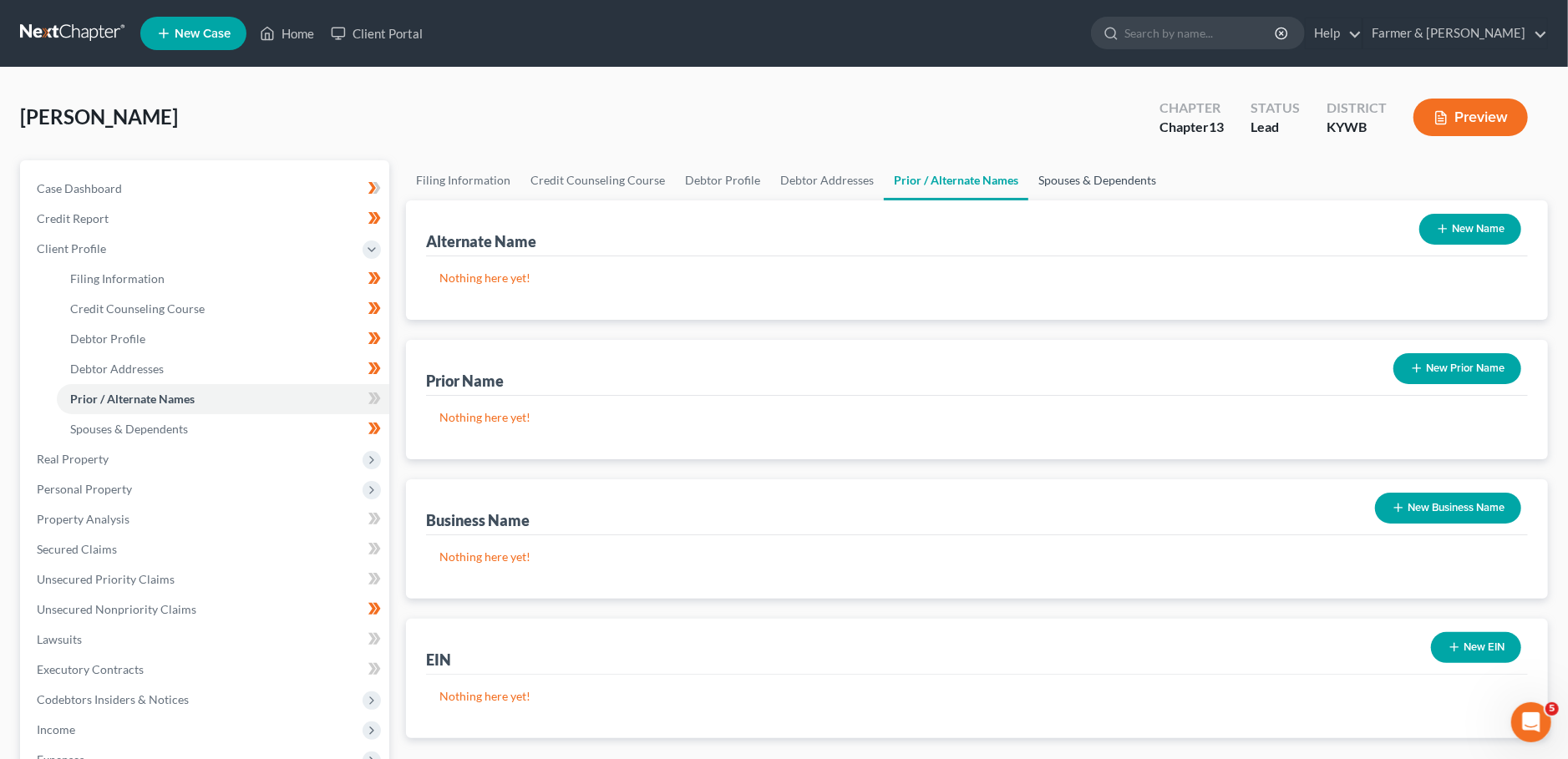
click at [1066, 177] on link "Spouses & Dependents" at bounding box center [1097, 181] width 138 height 40
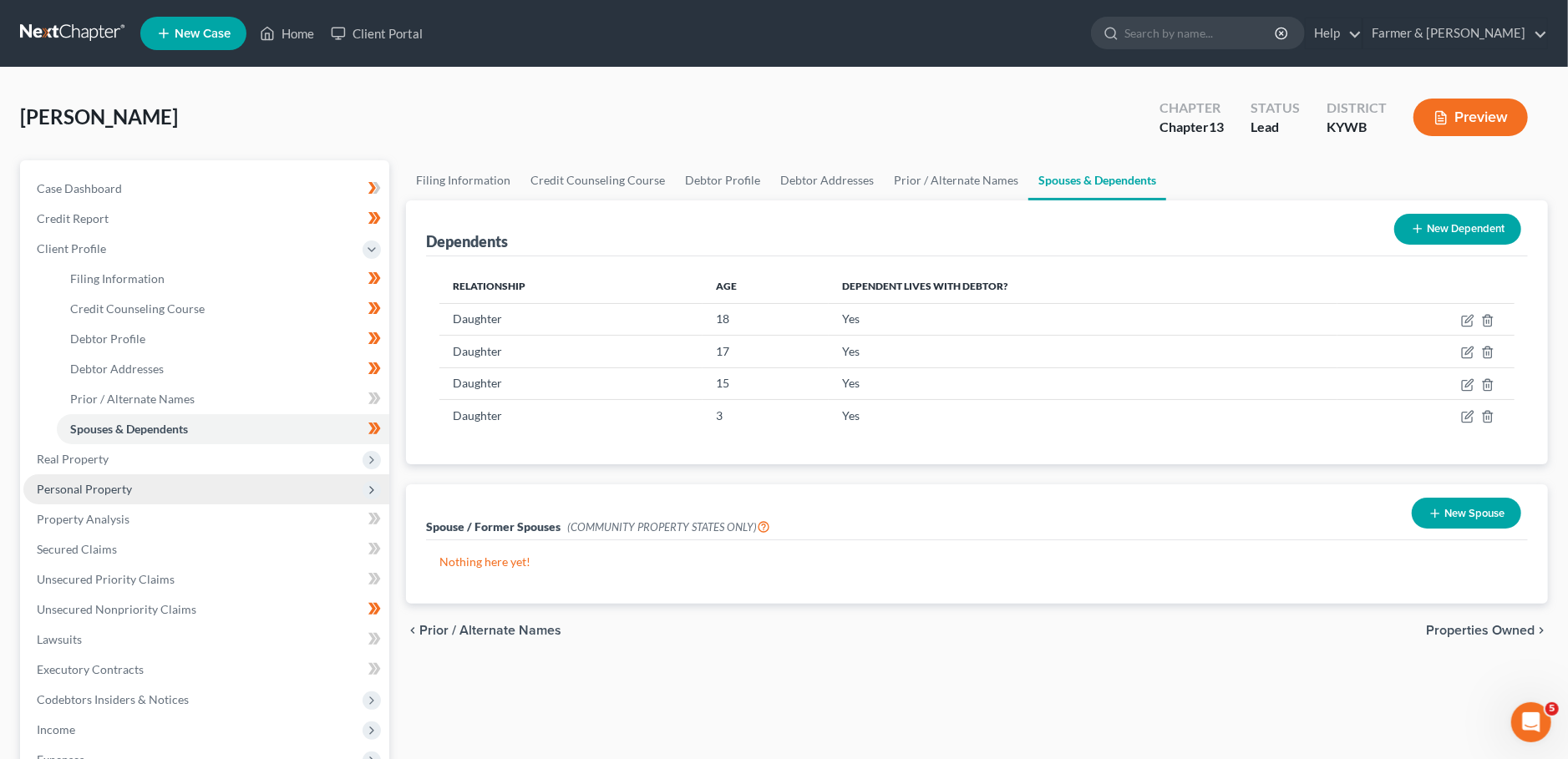
click at [153, 490] on span "Personal Property" at bounding box center [206, 489] width 366 height 30
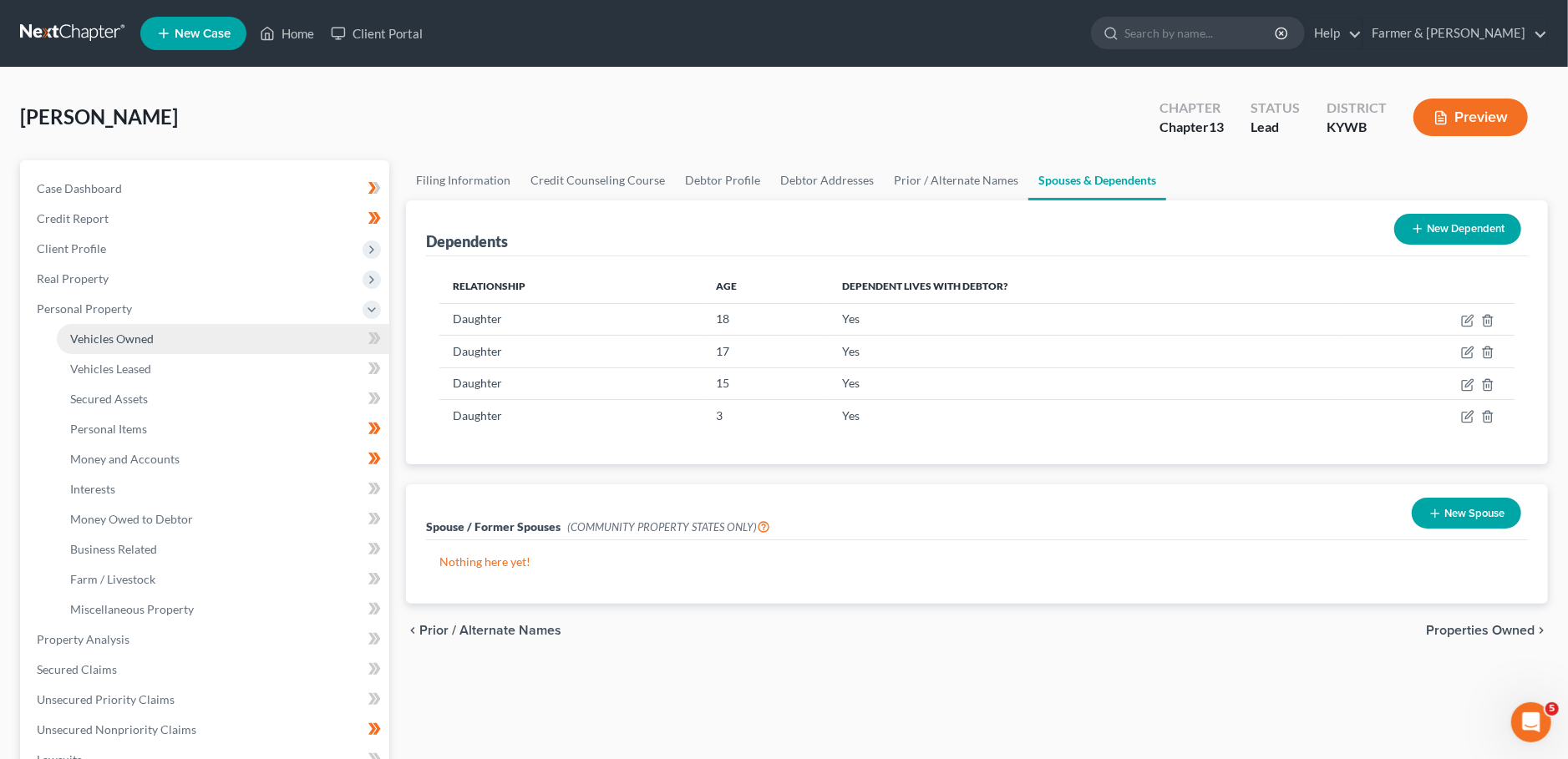
click at [145, 333] on span "Vehicles Owned" at bounding box center [112, 339] width 83 height 14
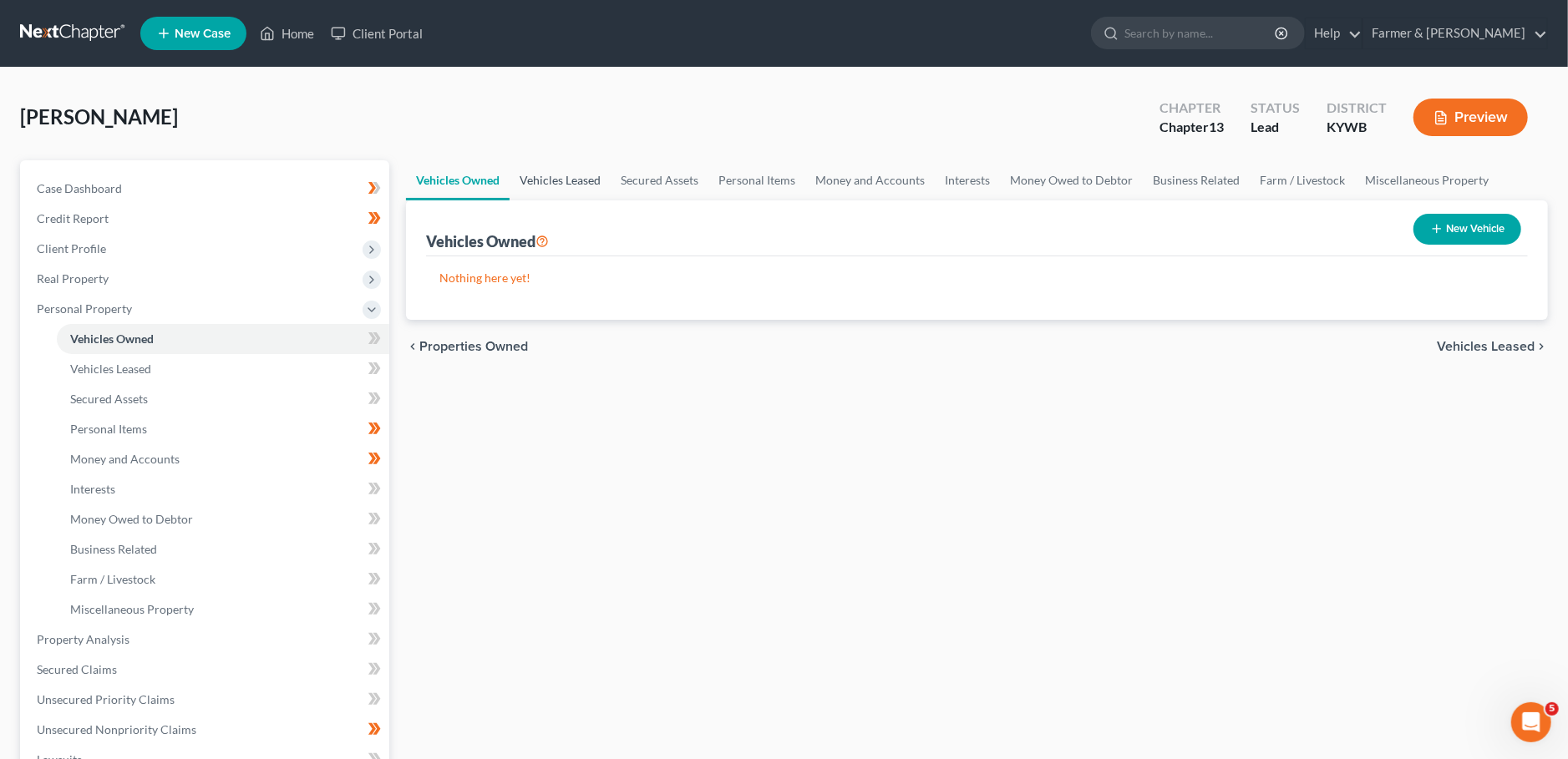
click at [525, 174] on link "Vehicles Leased" at bounding box center [560, 181] width 101 height 40
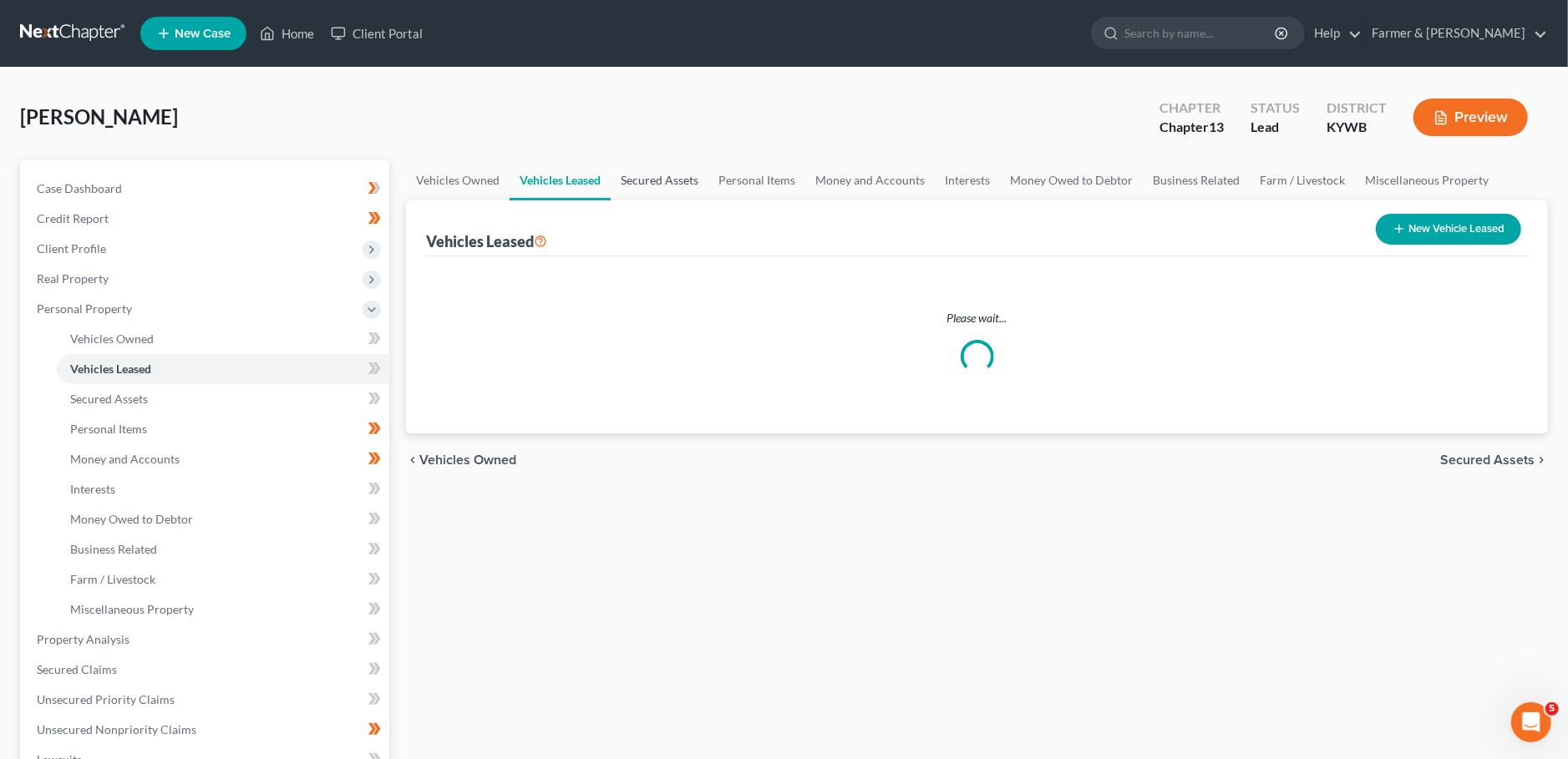
click at [681, 178] on link "Secured Assets" at bounding box center [659, 181] width 97 height 40
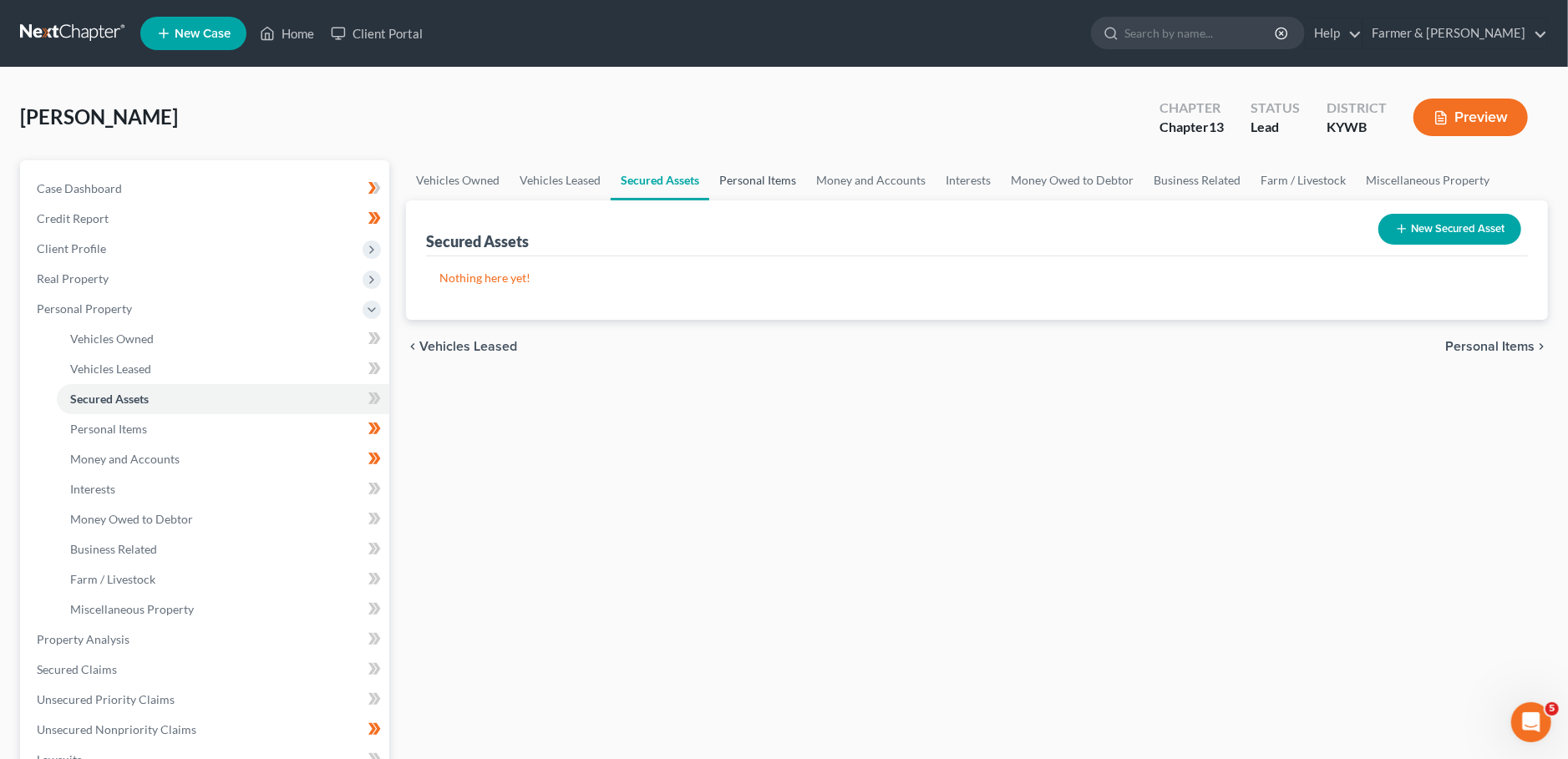
click at [752, 177] on link "Personal Items" at bounding box center [758, 181] width 97 height 40
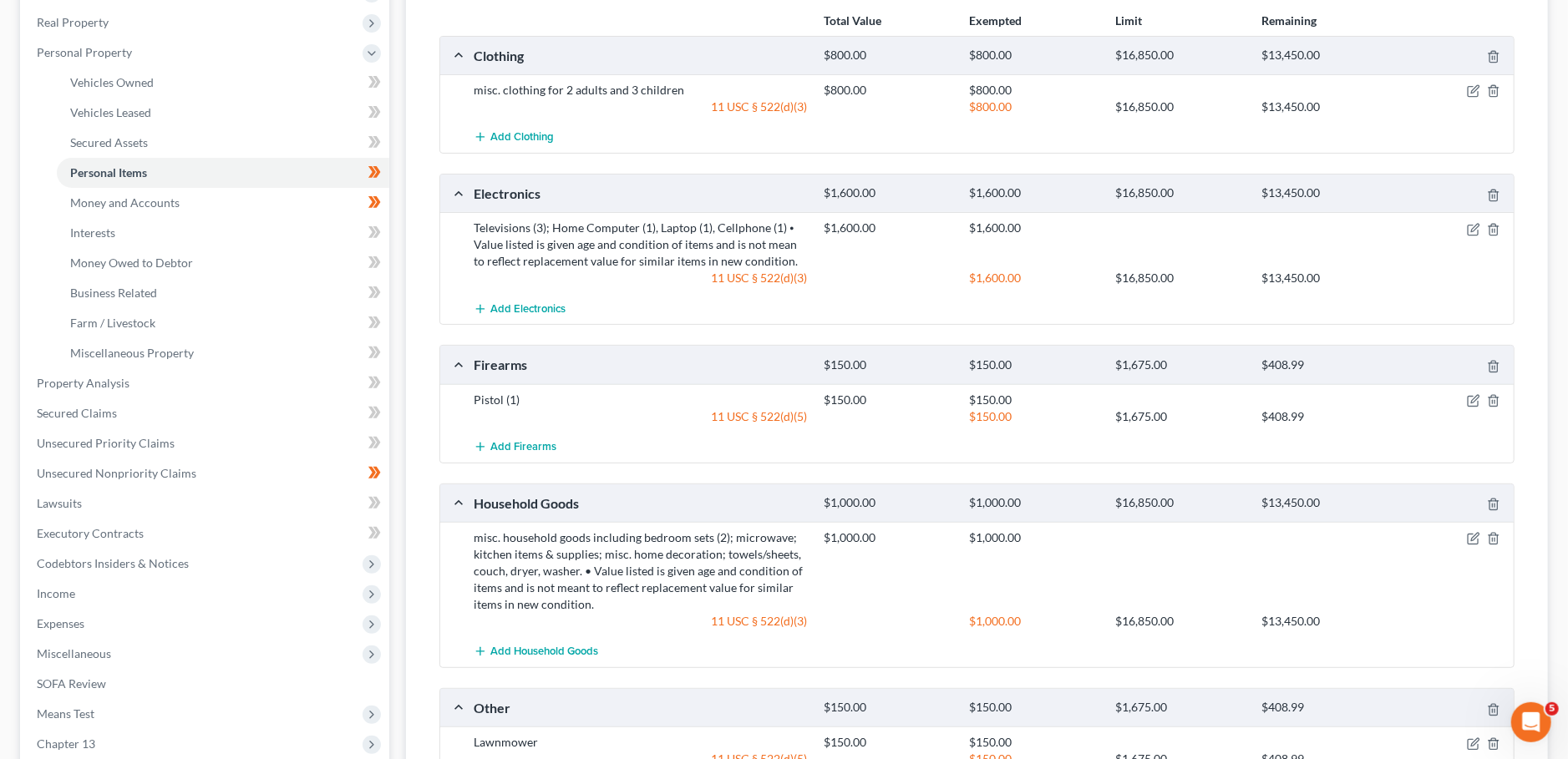
scroll to position [294, 0]
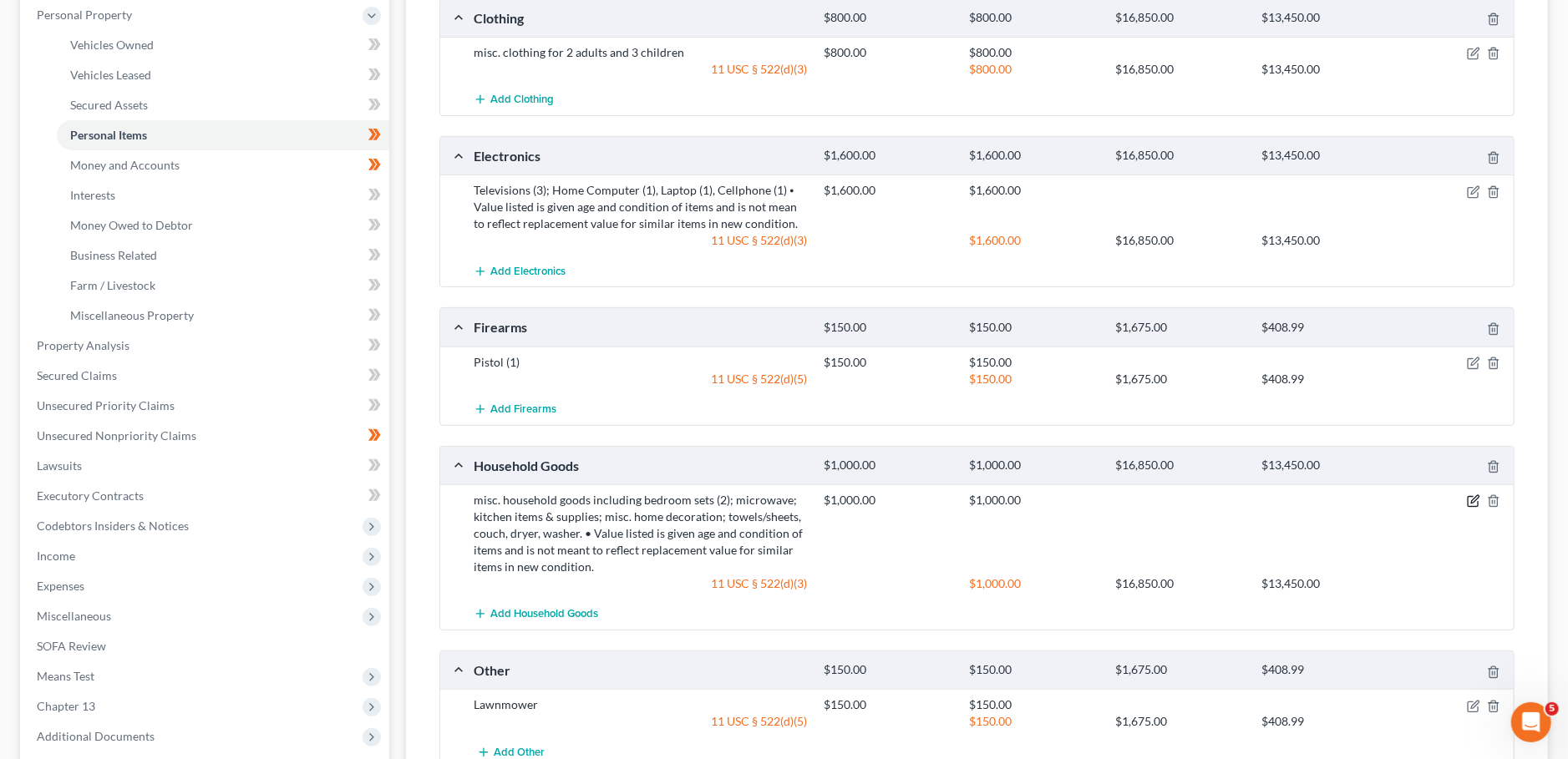
click at [1473, 497] on icon "button" at bounding box center [1474, 499] width 8 height 8
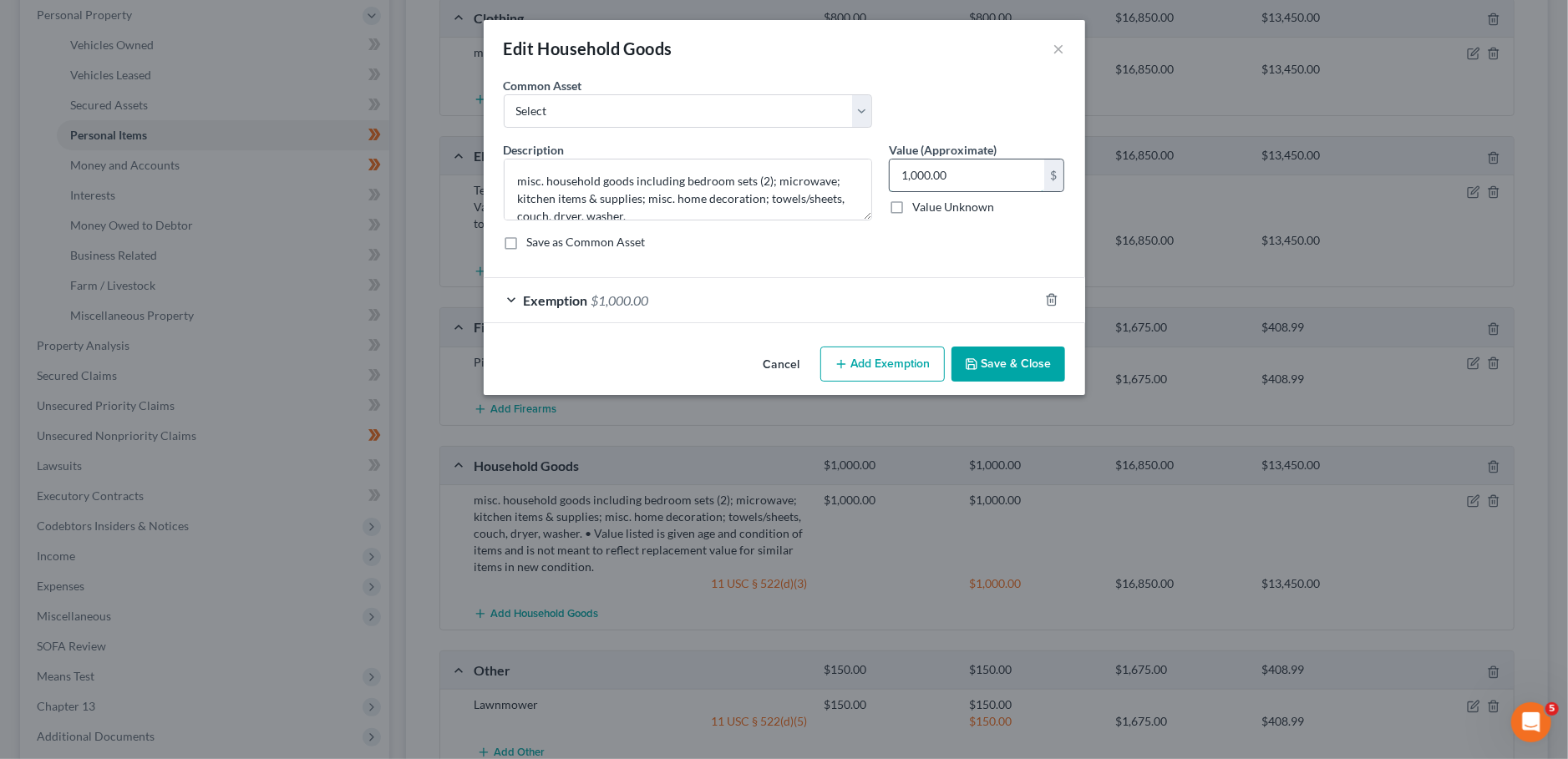
drag, startPoint x: 982, startPoint y: 172, endPoint x: 907, endPoint y: 167, distance: 75.2
click at [907, 167] on input "1,000.00" at bounding box center [967, 175] width 155 height 32
type input "1"
type input "1,500.00"
click at [903, 291] on div "Exemption $1,000.00" at bounding box center [761, 300] width 554 height 44
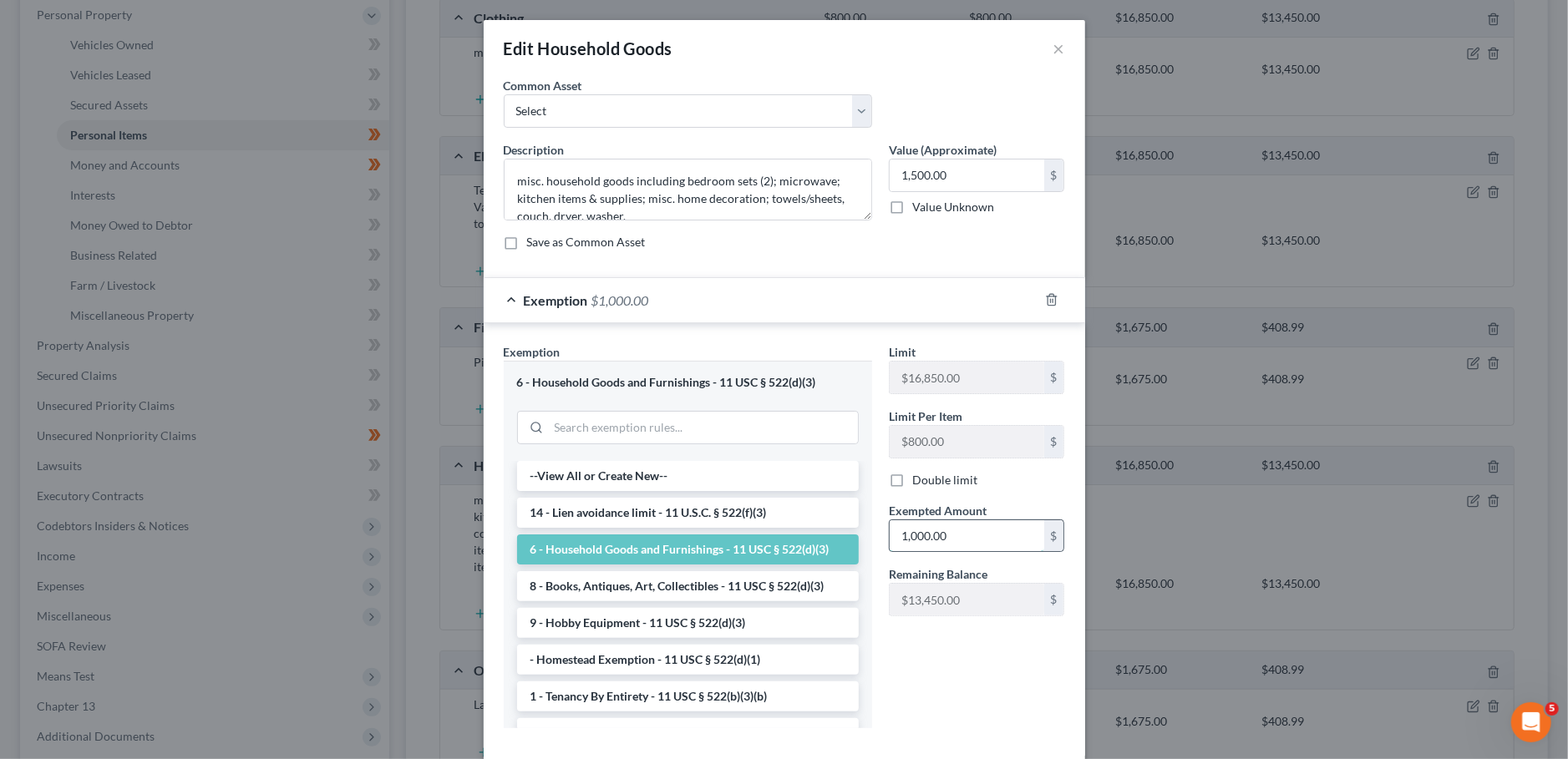
click at [980, 537] on input "1,000.00" at bounding box center [967, 536] width 155 height 32
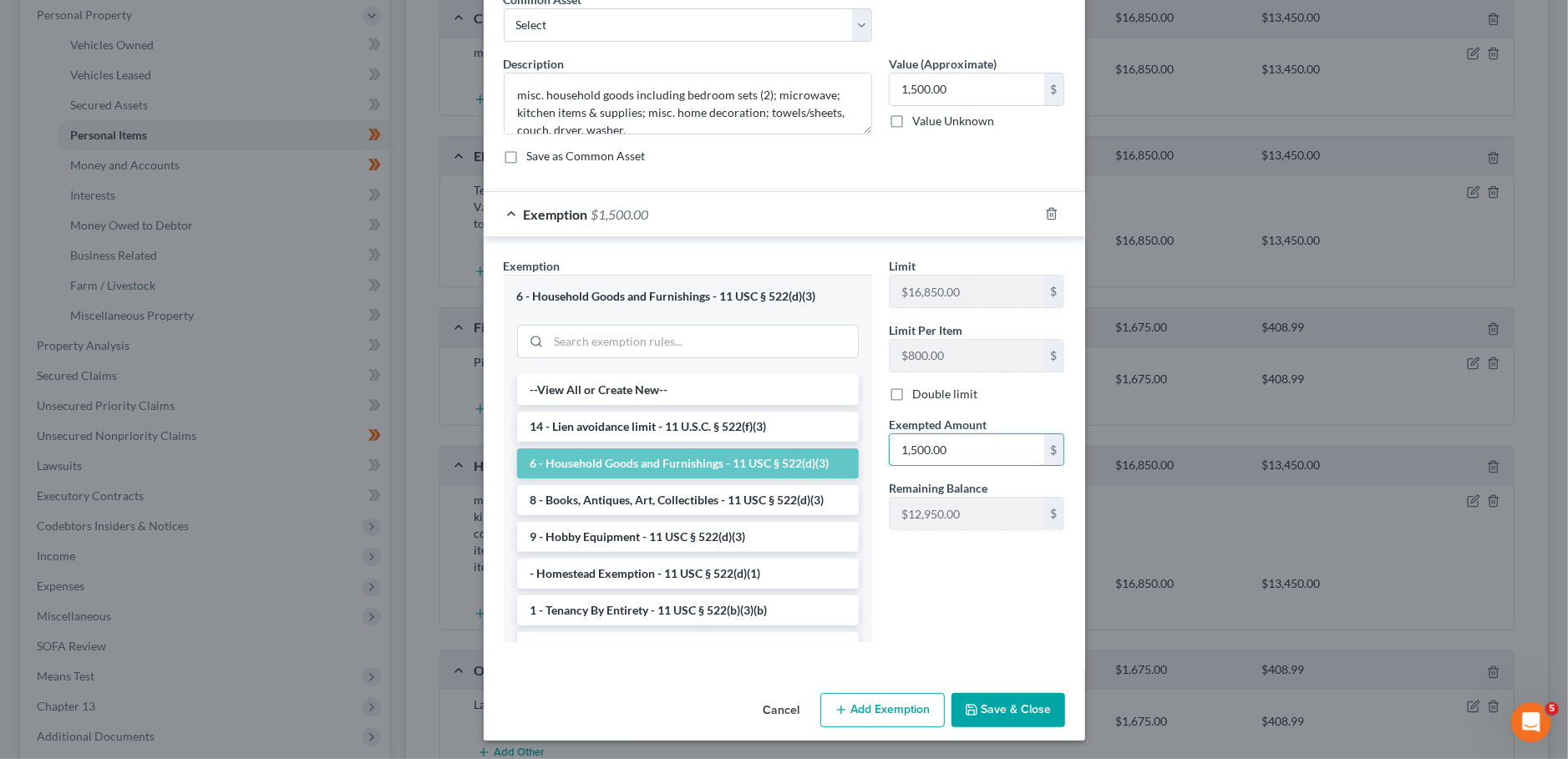
type input "1,500.00"
click at [996, 712] on button "Save & Close" at bounding box center [1008, 710] width 114 height 35
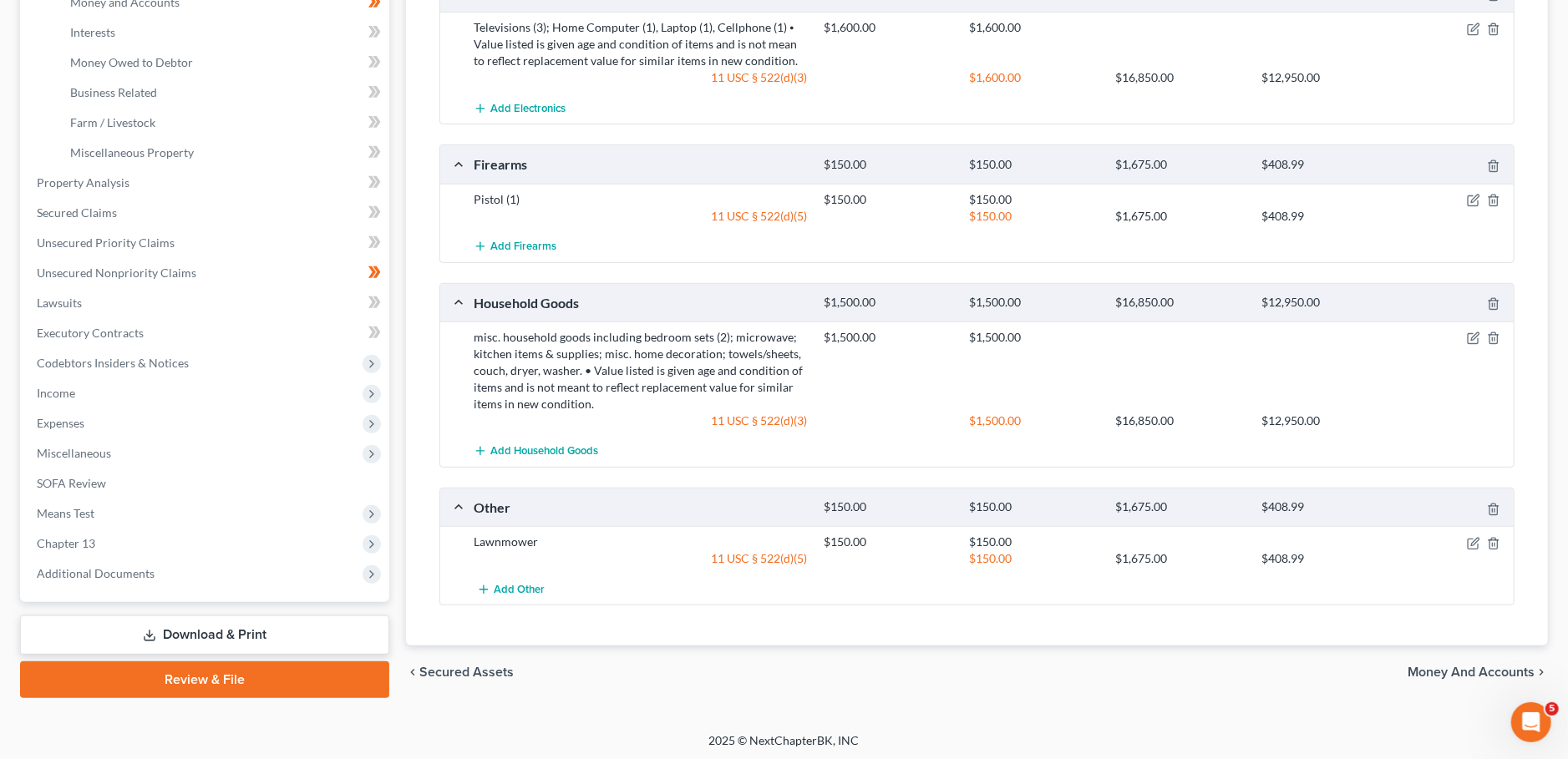
scroll to position [0, 0]
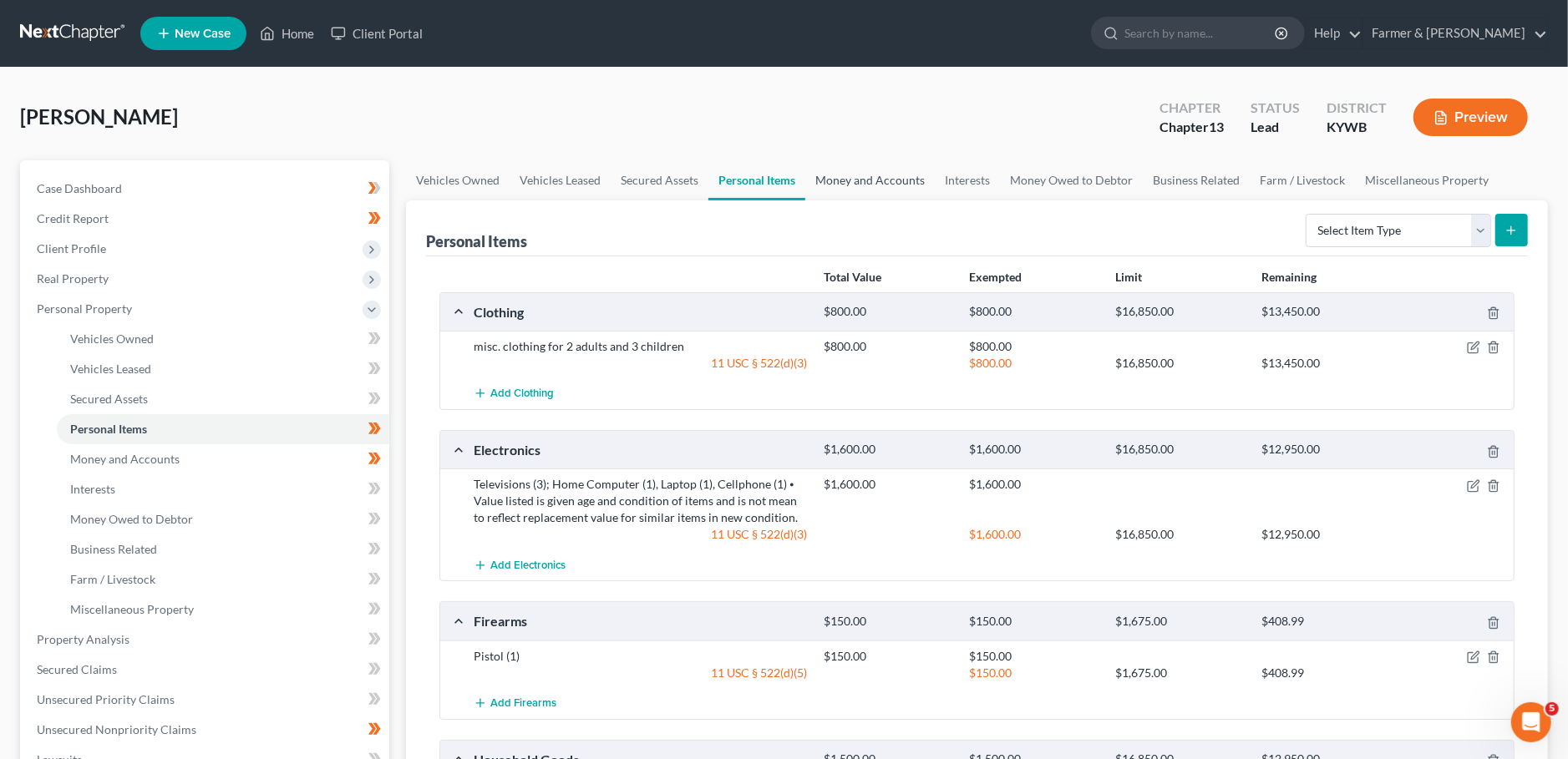
click at [846, 183] on link "Money and Accounts" at bounding box center [870, 181] width 129 height 40
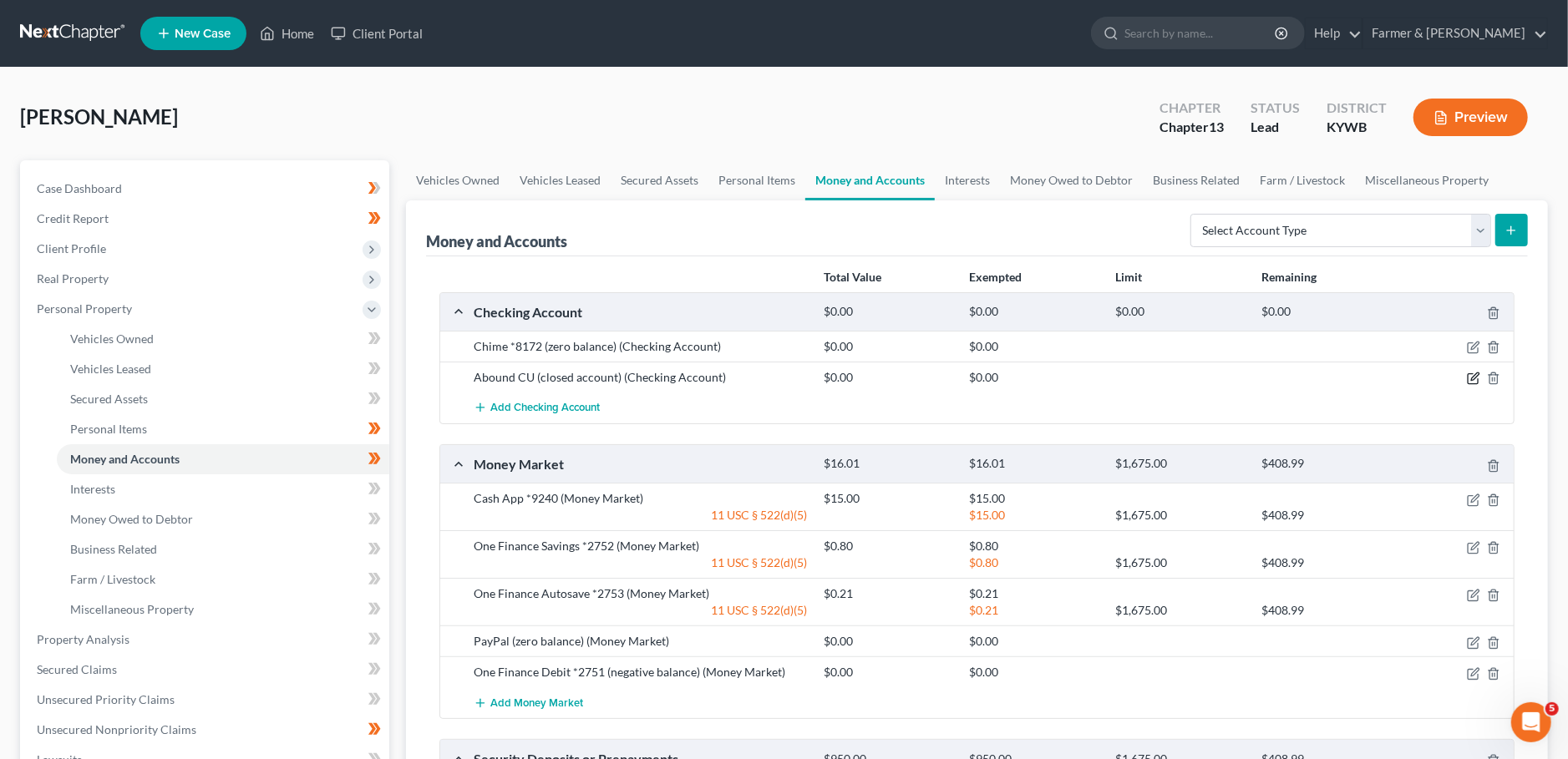
click at [1476, 373] on icon "button" at bounding box center [1474, 377] width 8 height 8
select select "18"
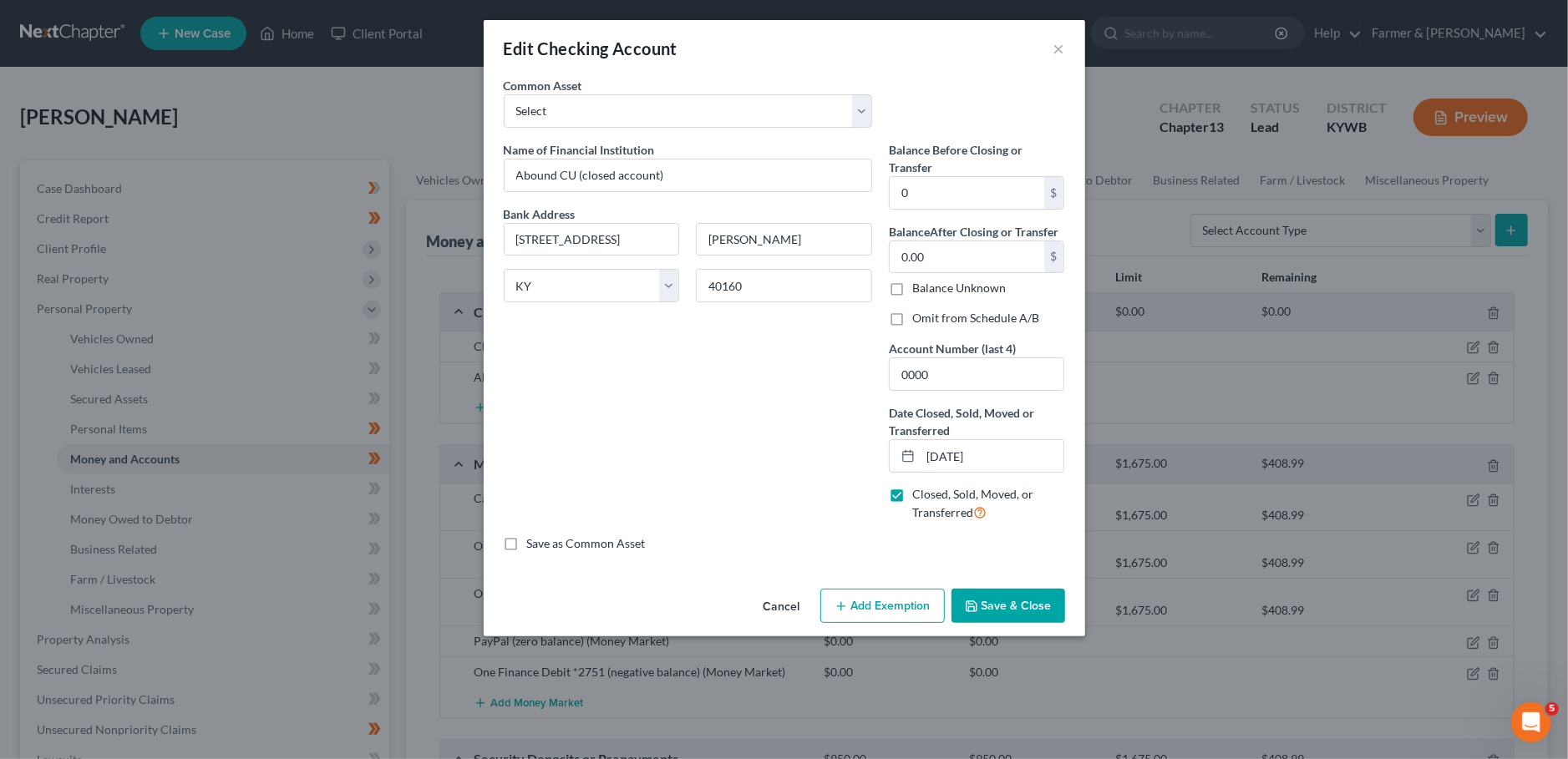
click at [912, 316] on label "Omit from Schedule A/B" at bounding box center [976, 318] width 127 height 16
click at [919, 316] on input "Omit from Schedule A/B" at bounding box center [924, 315] width 10 height 10
checkbox input "true"
click at [993, 596] on button "Save & Close" at bounding box center [1008, 606] width 114 height 35
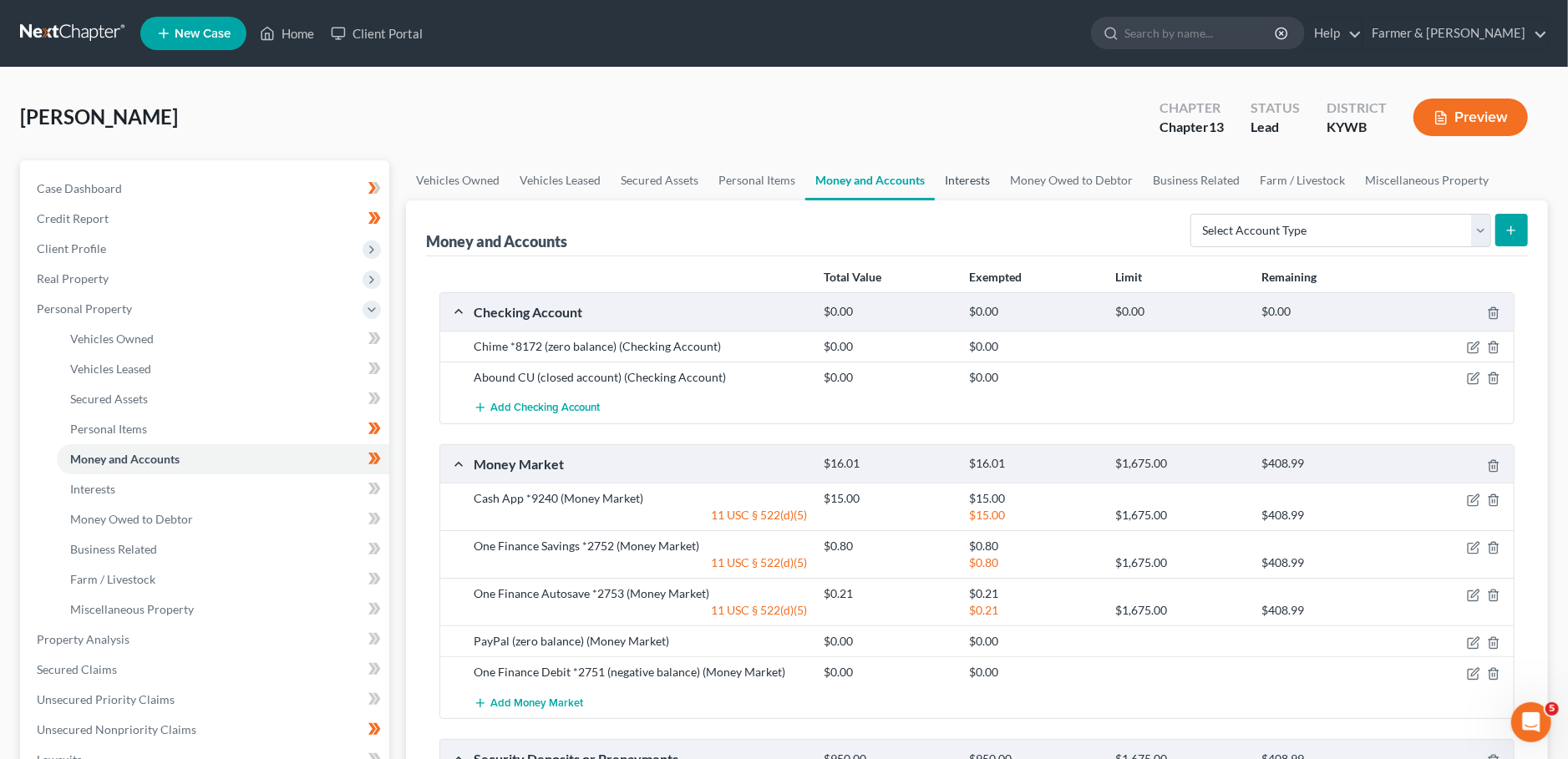
click at [951, 177] on link "Interests" at bounding box center [967, 181] width 65 height 40
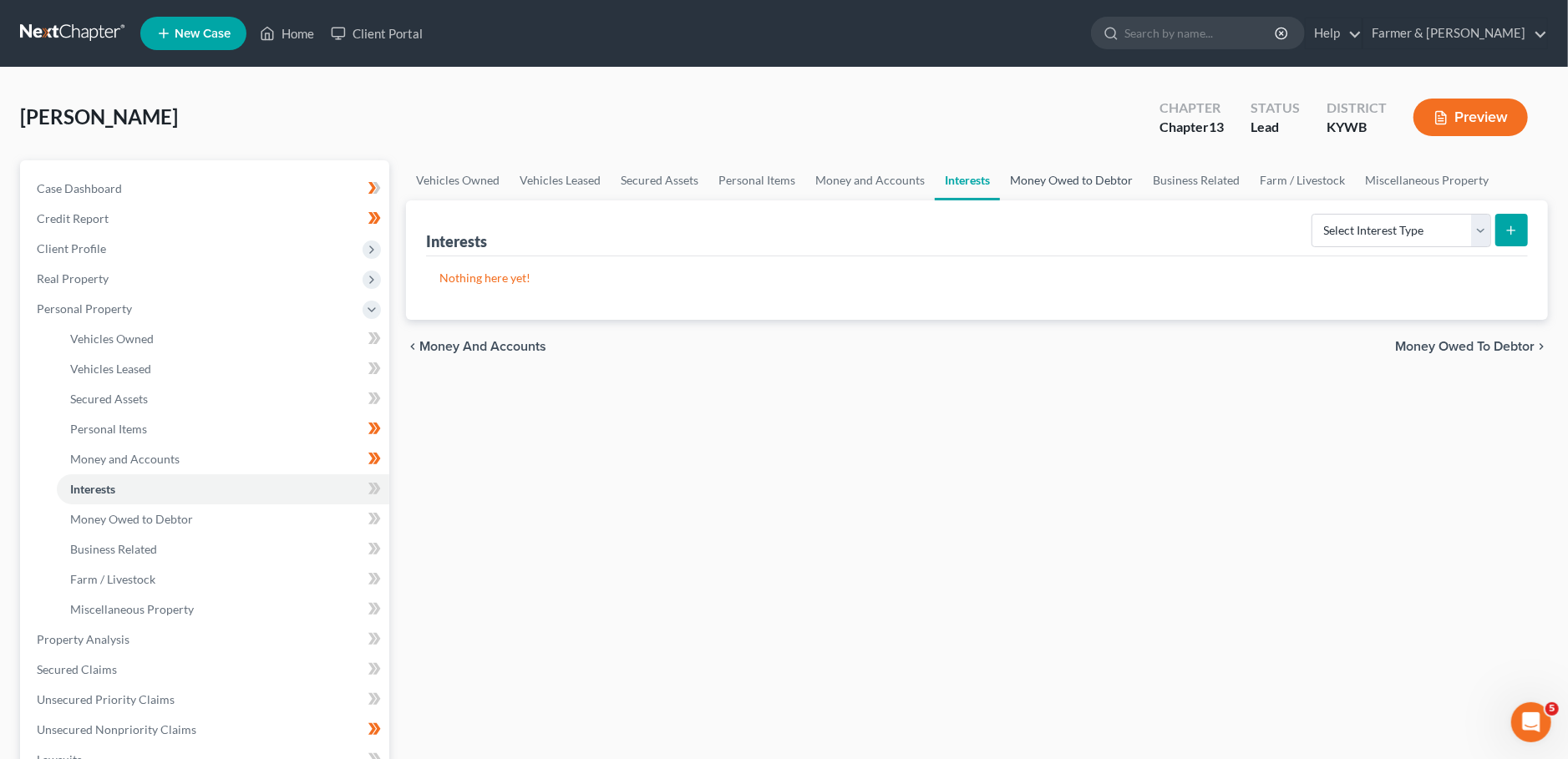
click at [1049, 183] on link "Money Owed to Debtor" at bounding box center [1071, 181] width 142 height 40
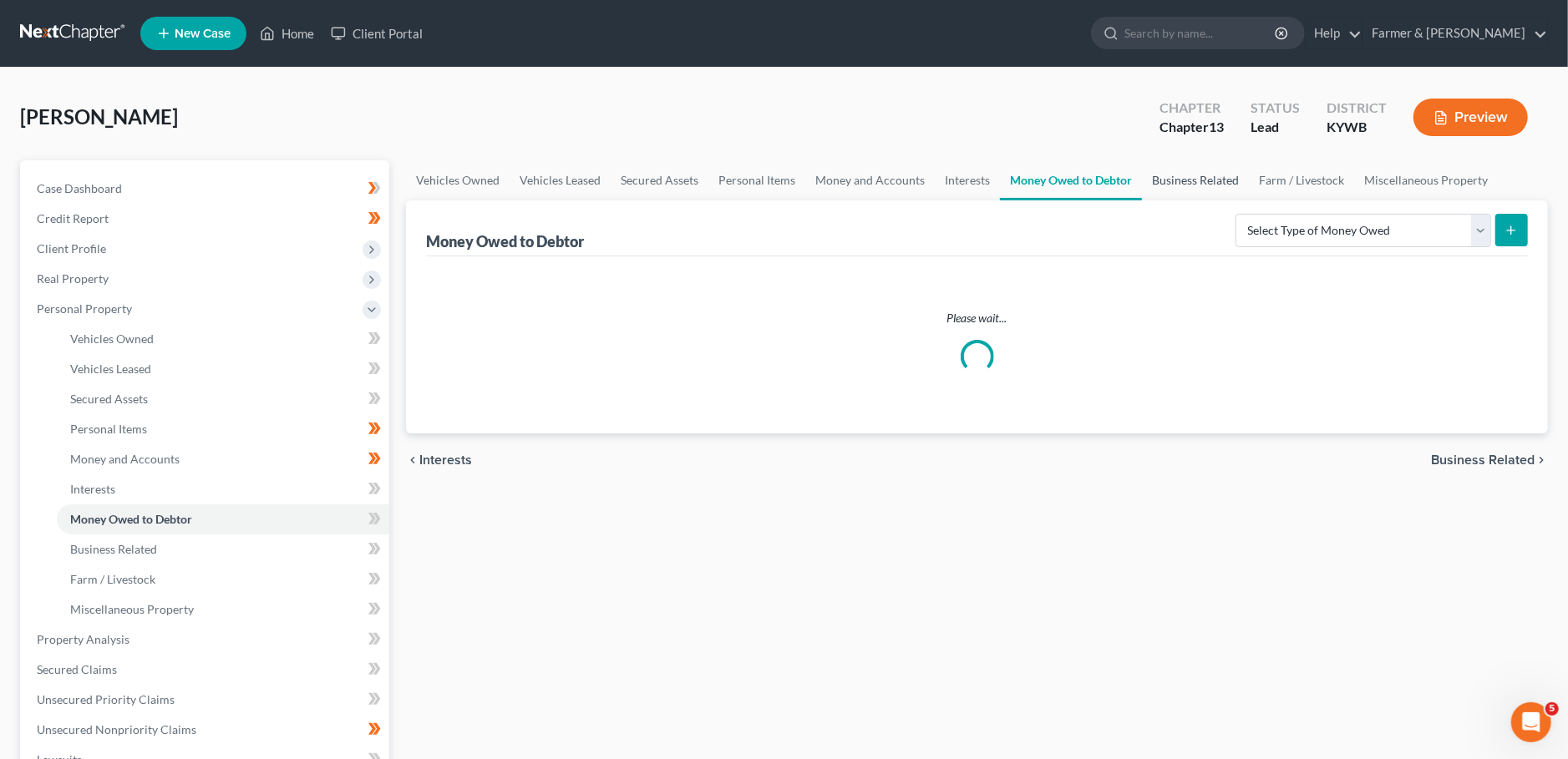
click at [1176, 183] on link "Business Related" at bounding box center [1194, 181] width 107 height 40
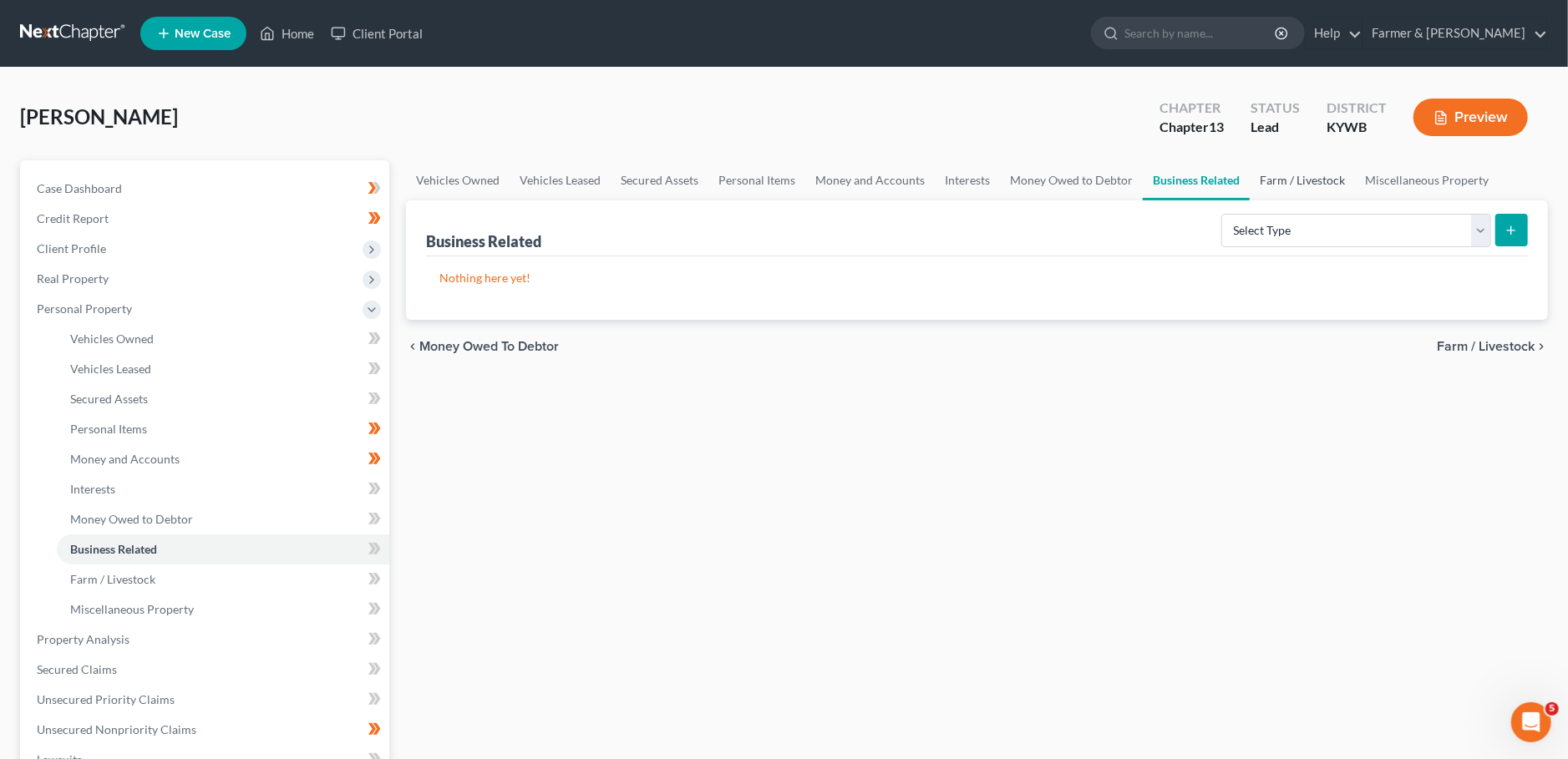
click at [1287, 181] on link "Farm / Livestock" at bounding box center [1301, 181] width 105 height 40
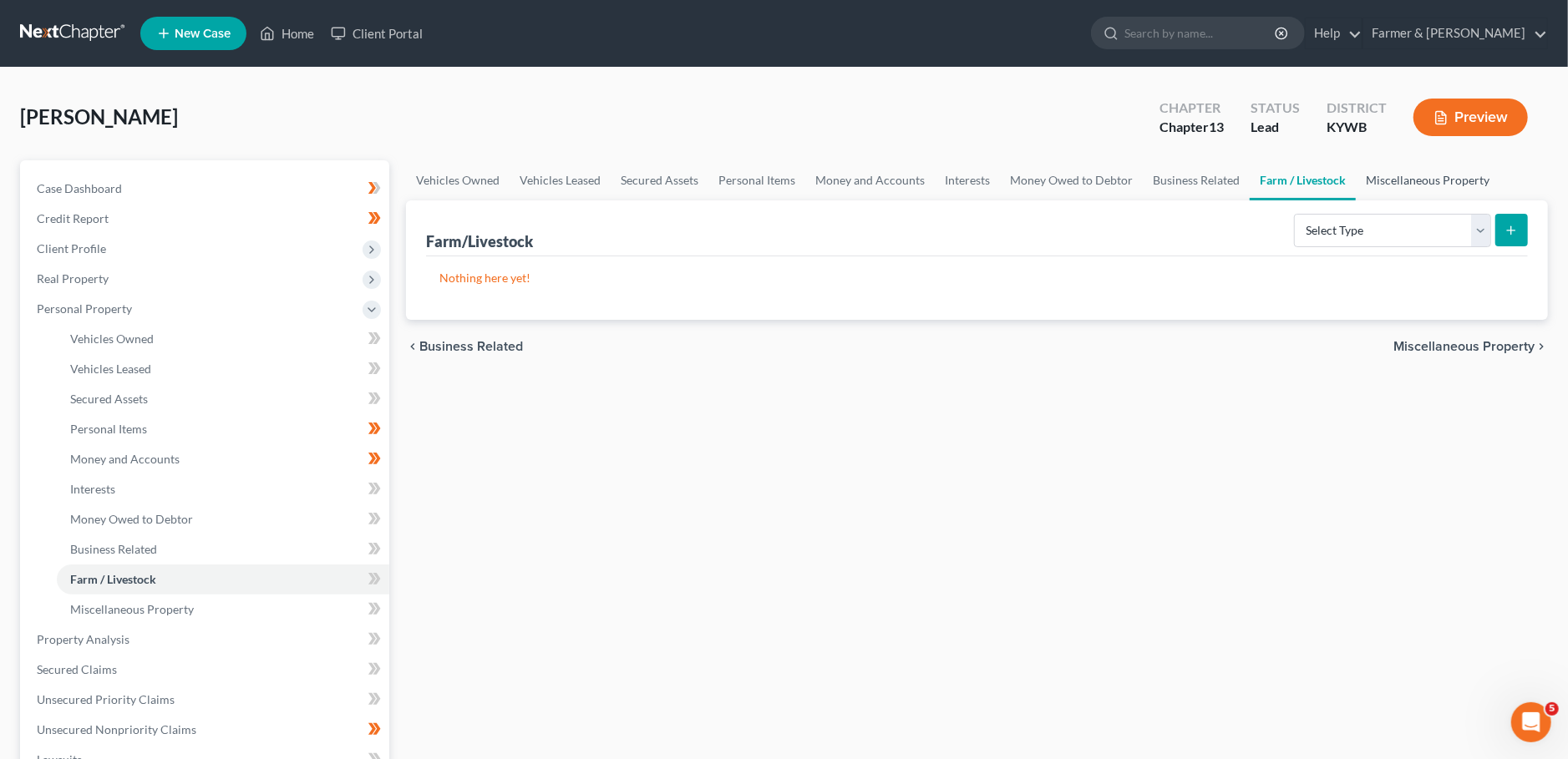
click at [1393, 175] on link "Miscellaneous Property" at bounding box center [1426, 181] width 143 height 40
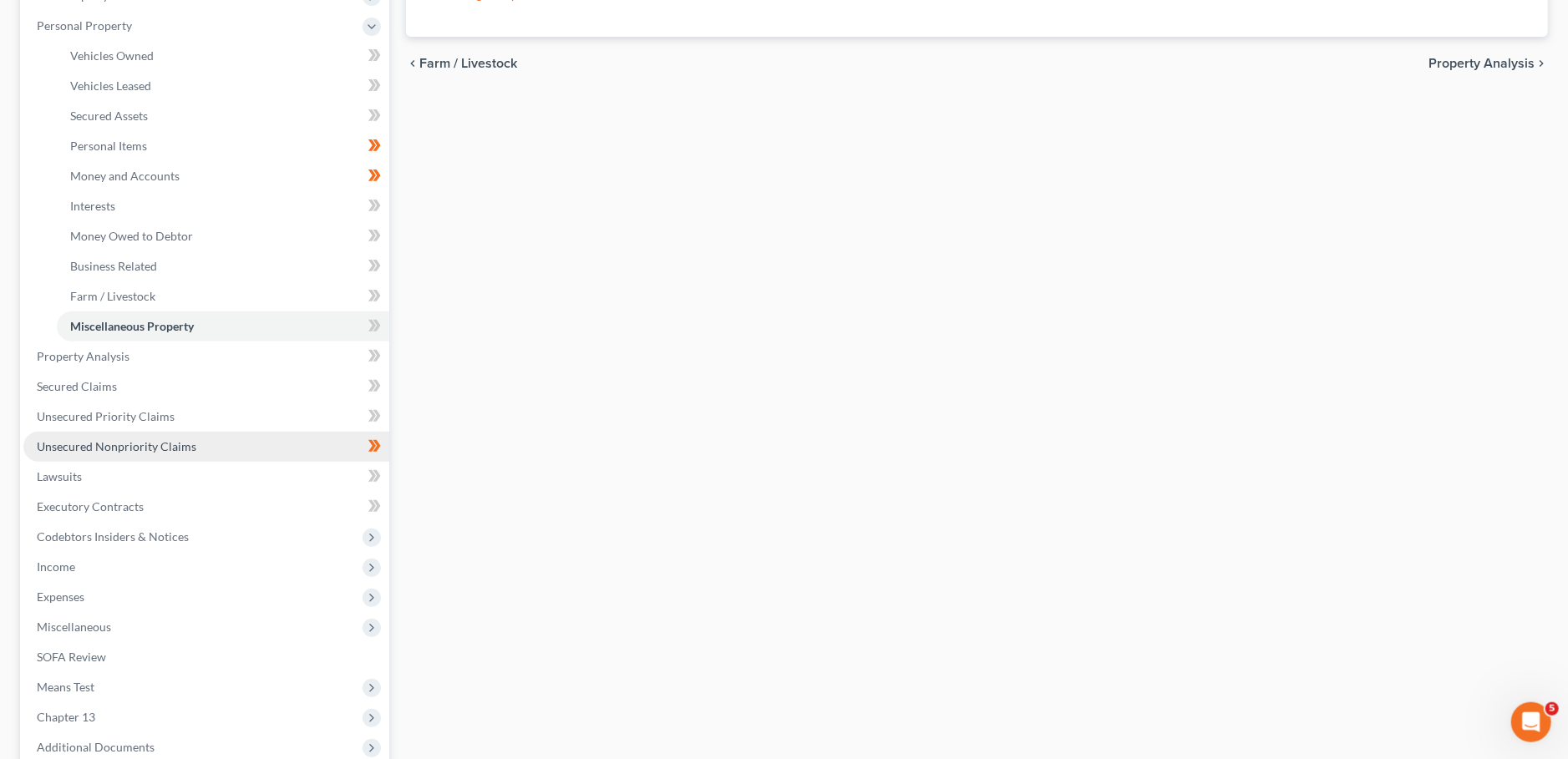
scroll to position [294, 0]
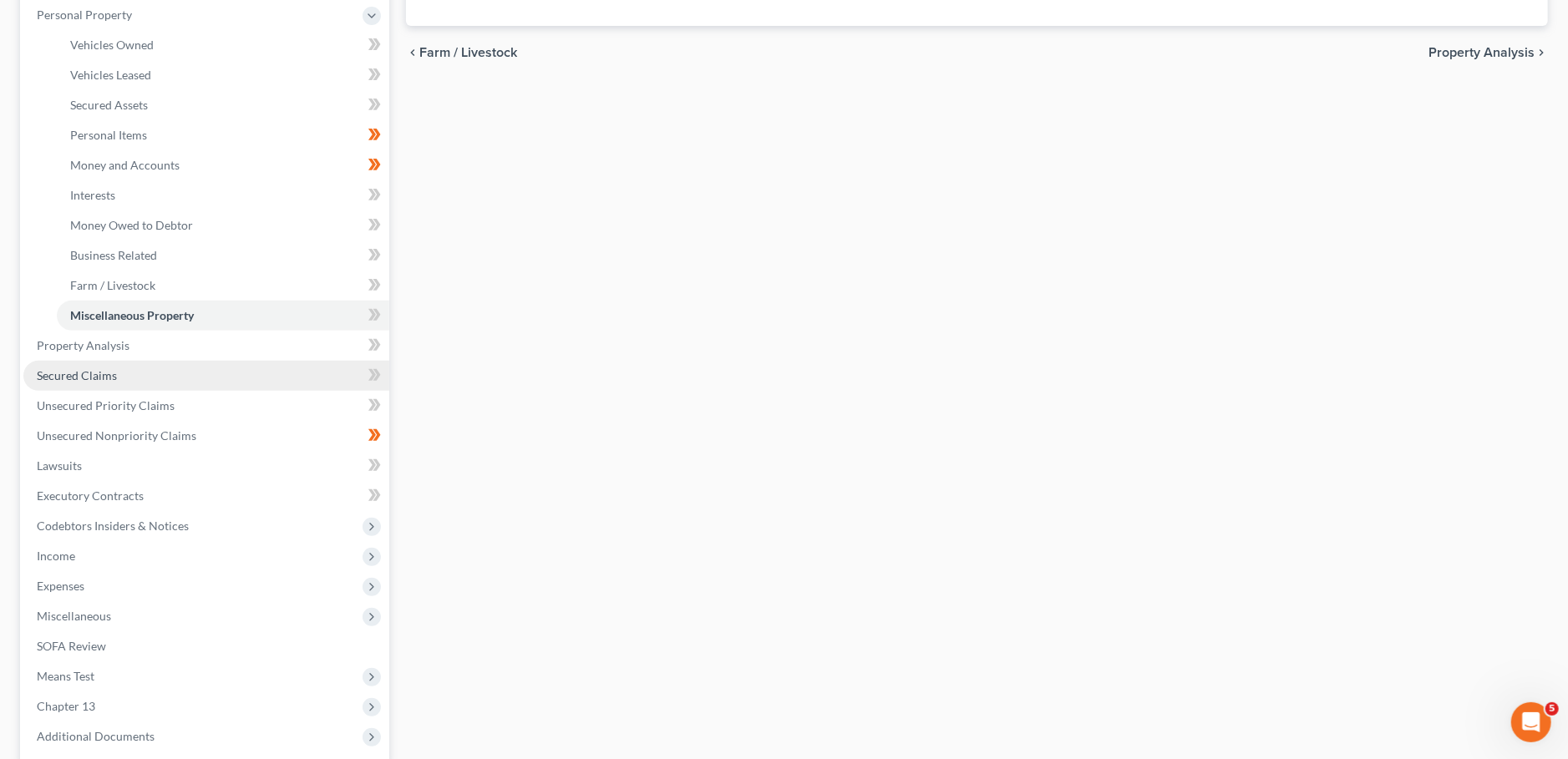
click at [89, 366] on link "Secured Claims" at bounding box center [206, 375] width 366 height 30
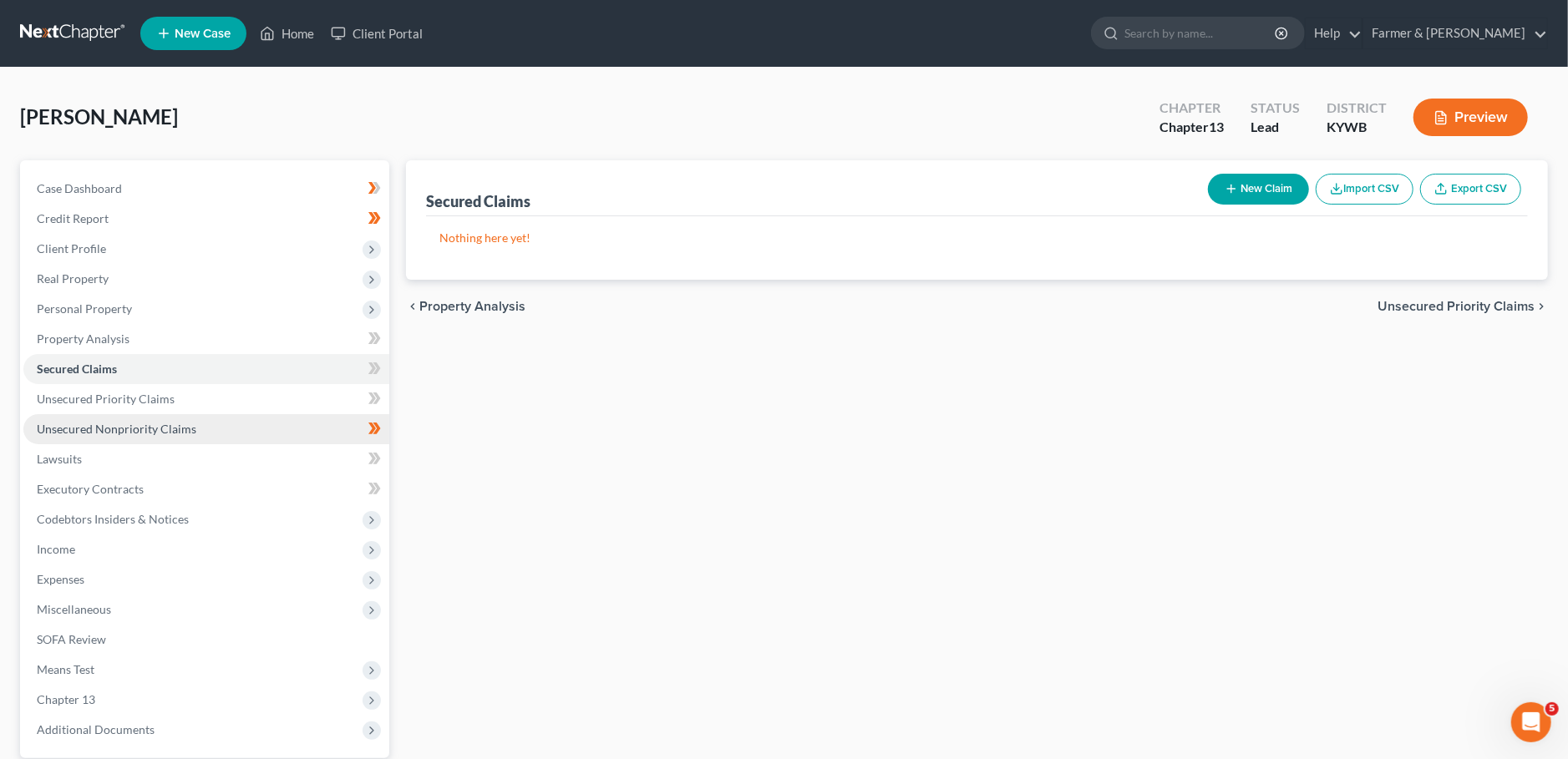
click at [151, 429] on span "Unsecured Nonpriority Claims" at bounding box center [116, 429] width 160 height 14
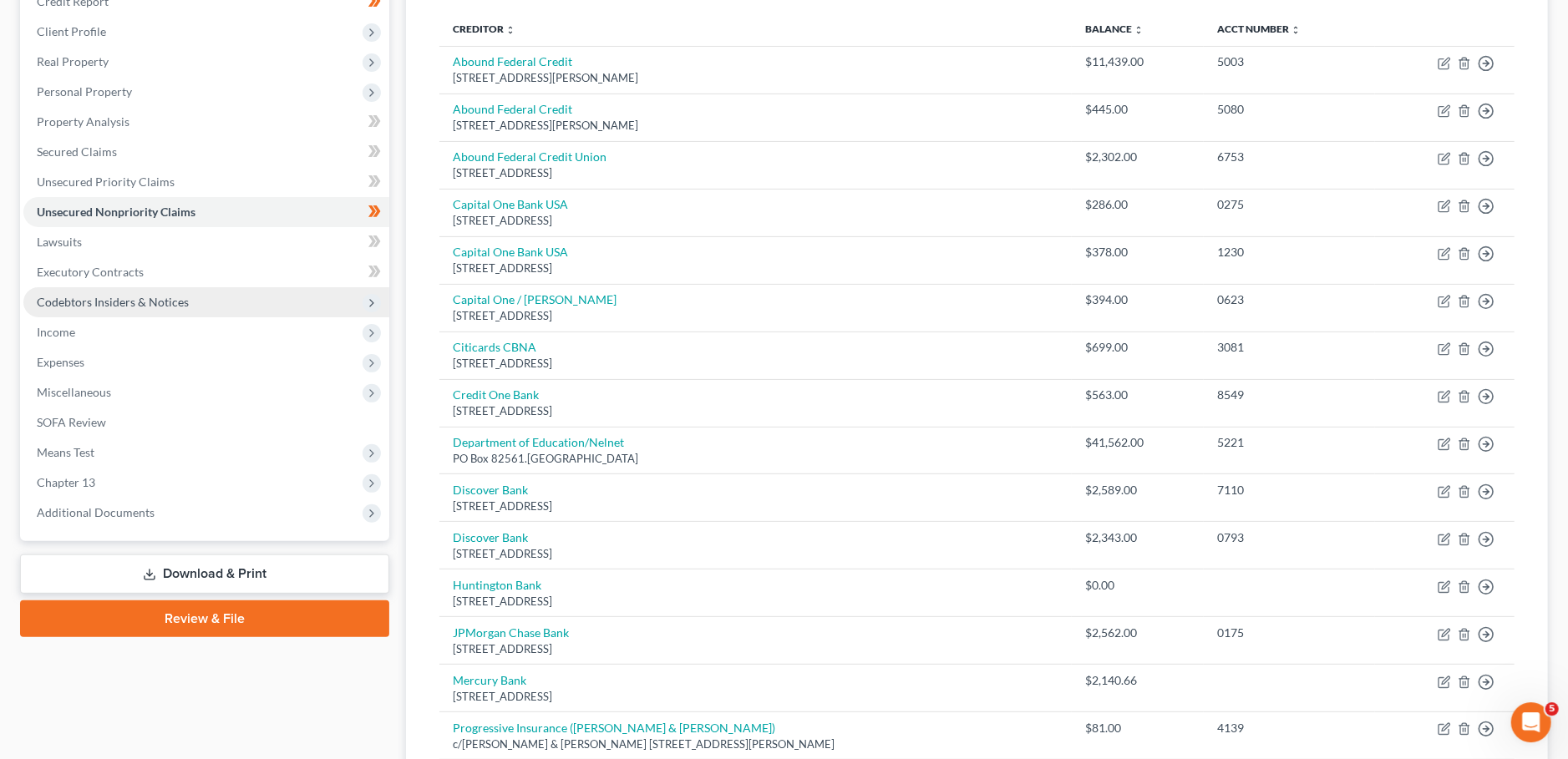
scroll to position [147, 0]
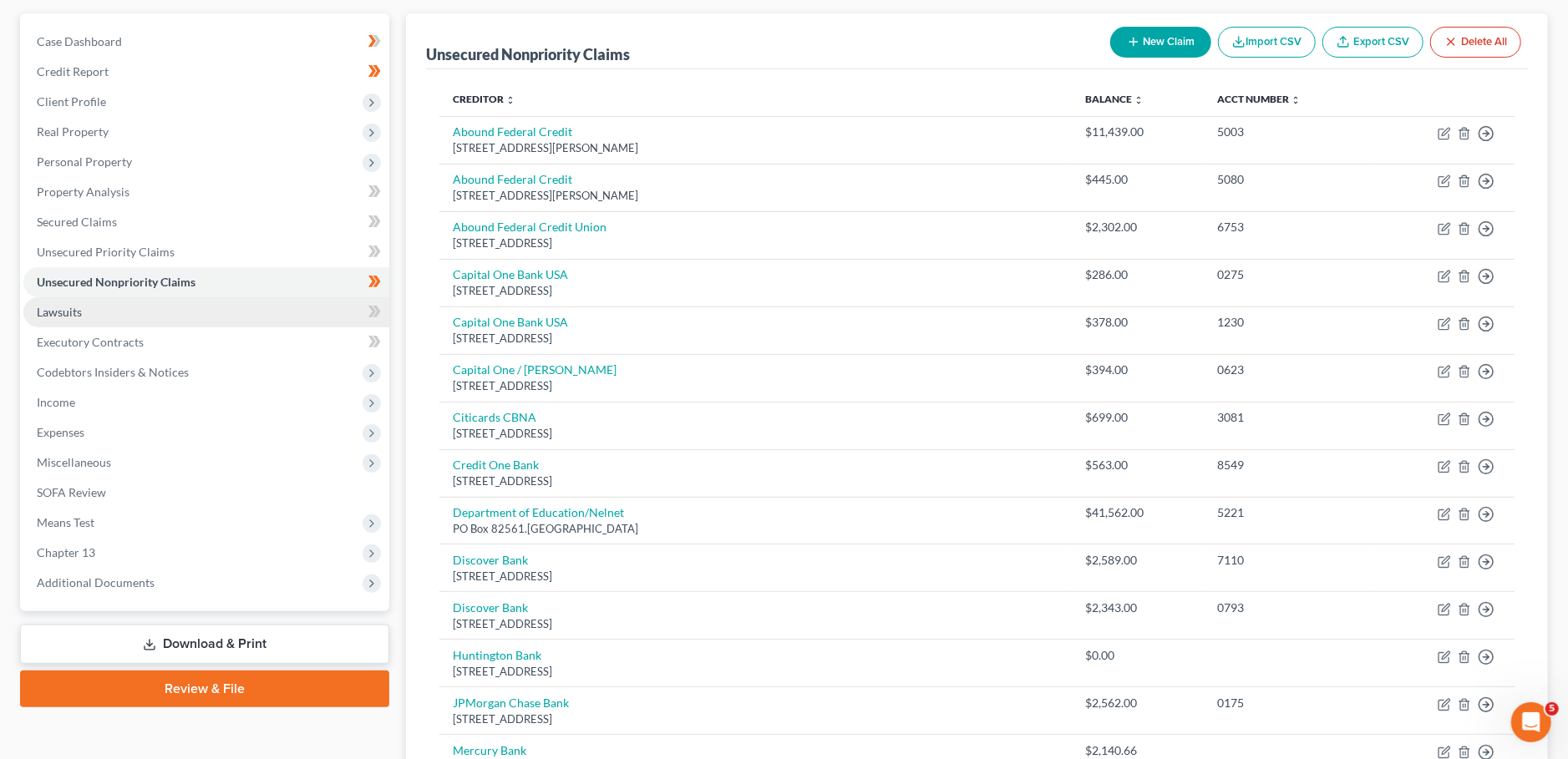
click at [114, 316] on link "Lawsuits" at bounding box center [206, 312] width 366 height 30
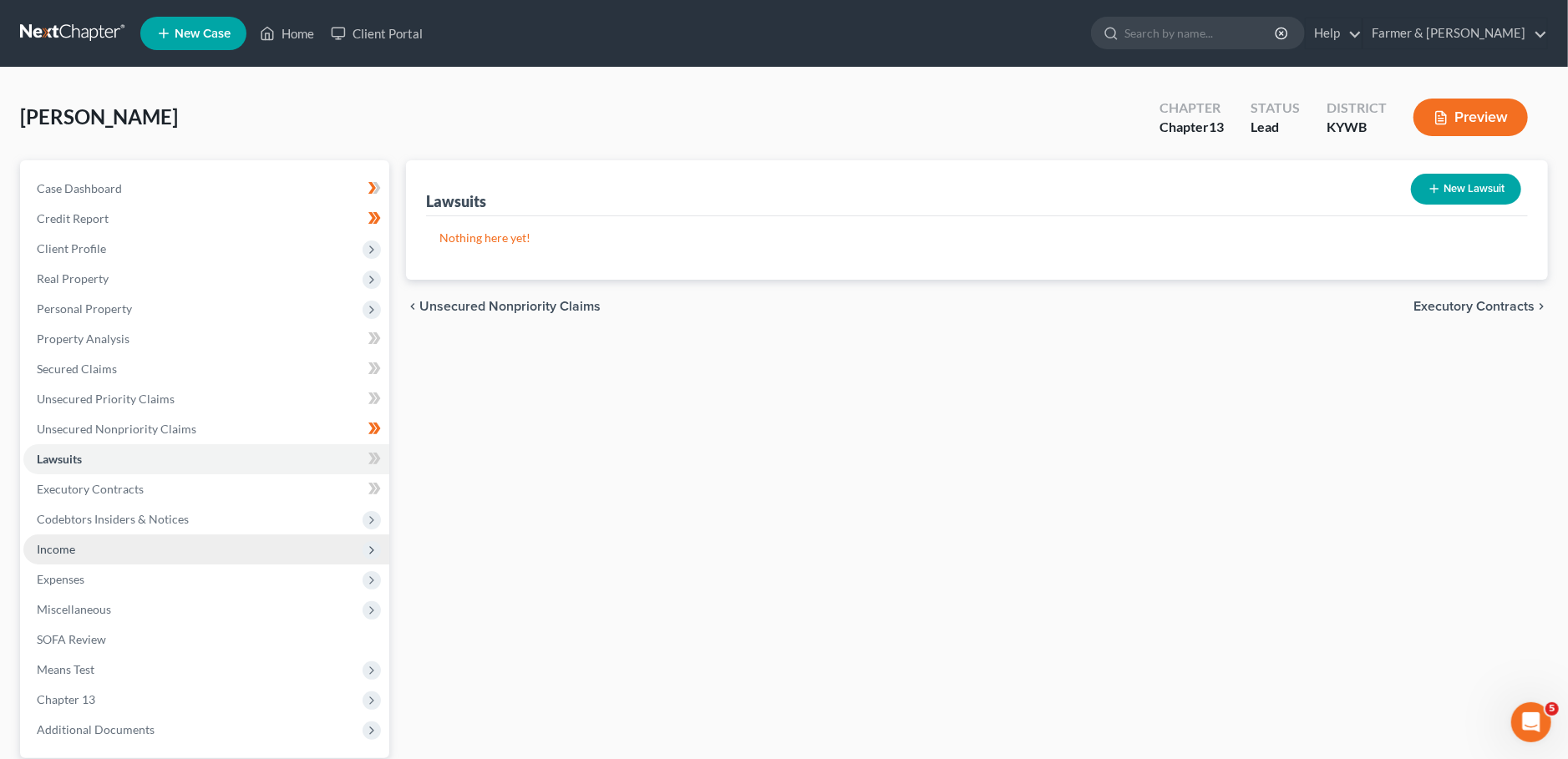
click at [112, 549] on span "Income" at bounding box center [206, 549] width 366 height 30
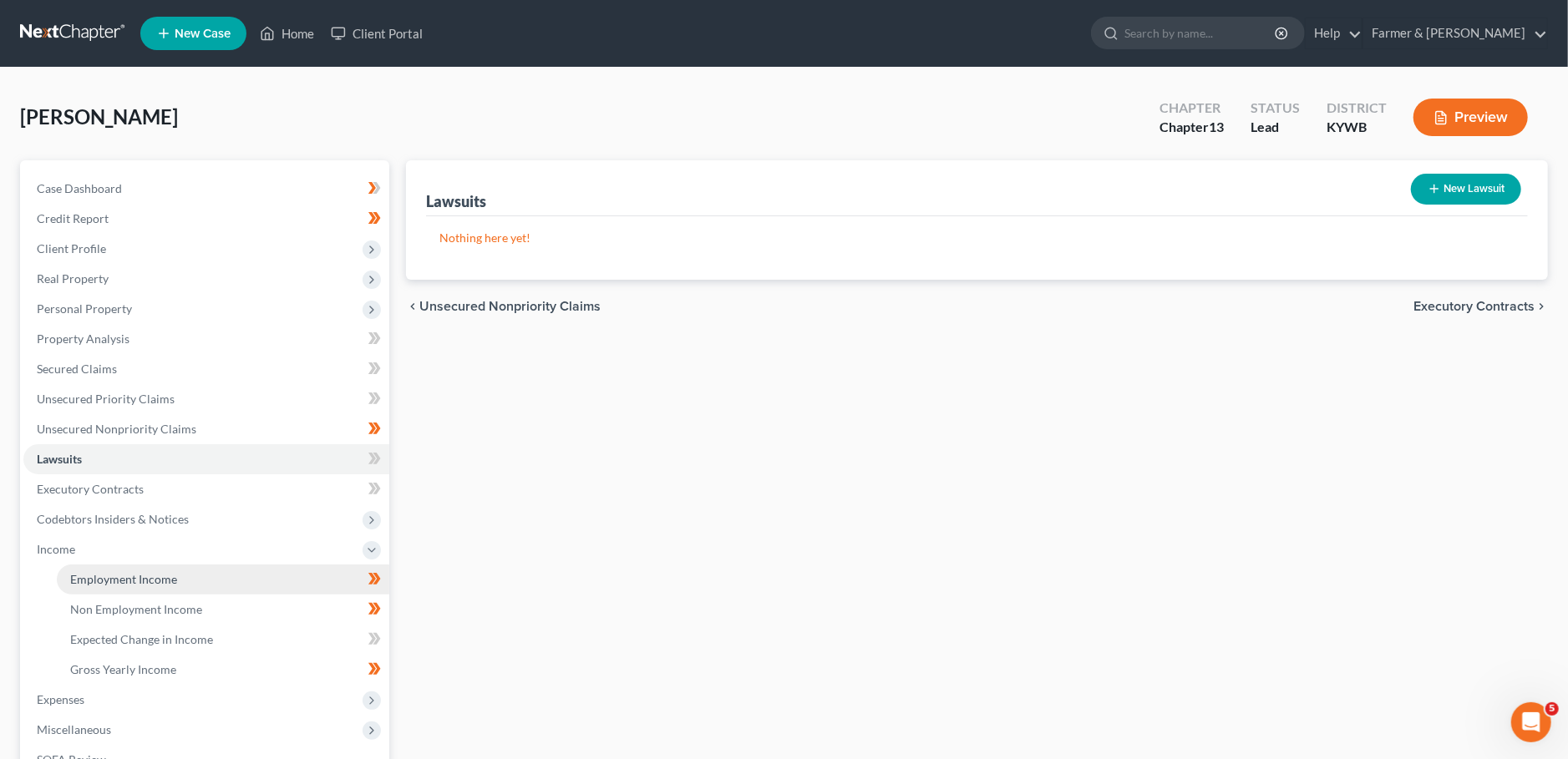
click at [116, 578] on span "Employment Income" at bounding box center [123, 579] width 107 height 14
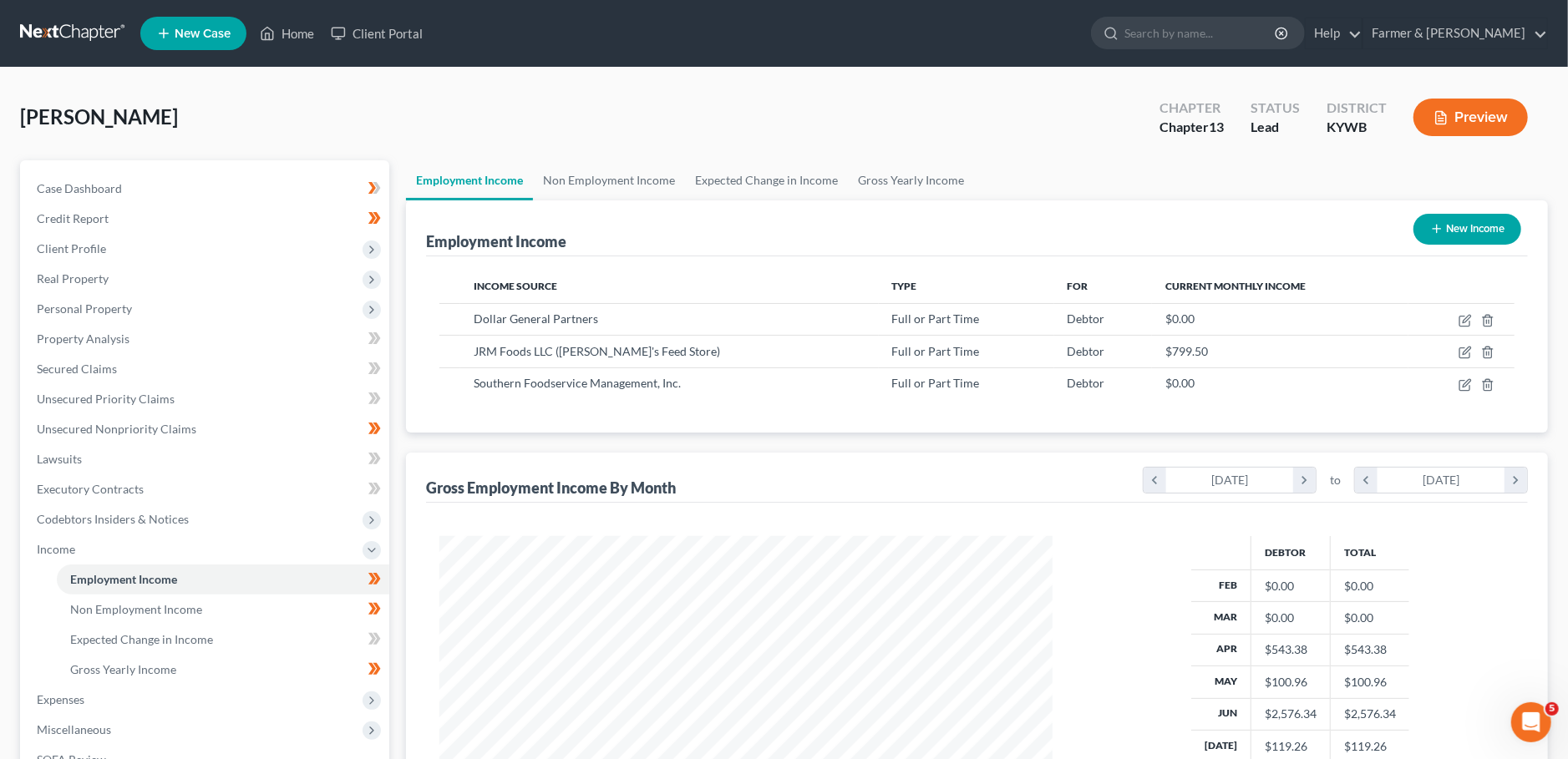
scroll to position [306, 646]
click at [1465, 349] on icon "button" at bounding box center [1465, 352] width 13 height 13
select select "0"
select select "18"
select select "3"
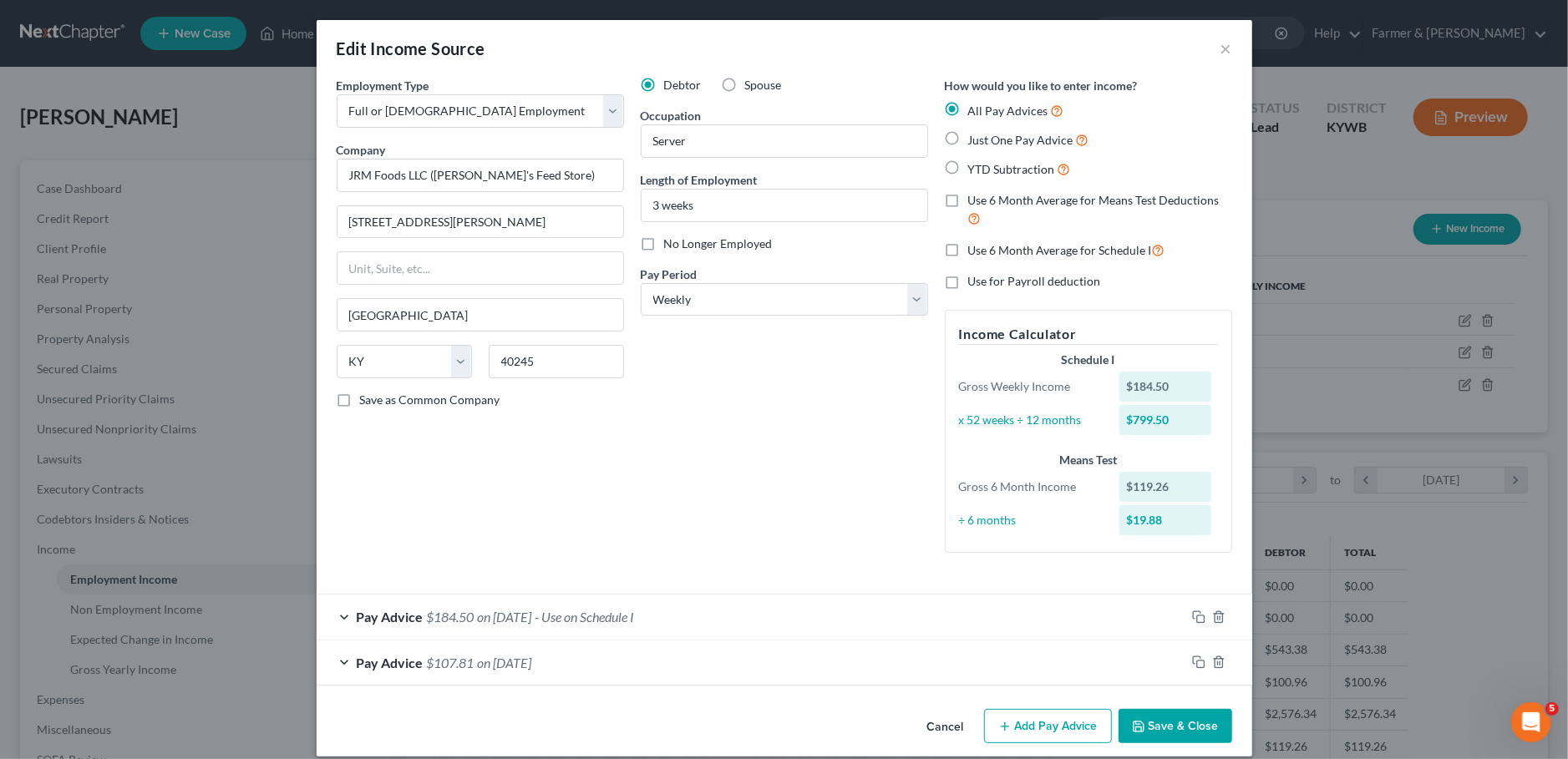
click at [1194, 723] on button "Save & Close" at bounding box center [1174, 726] width 114 height 35
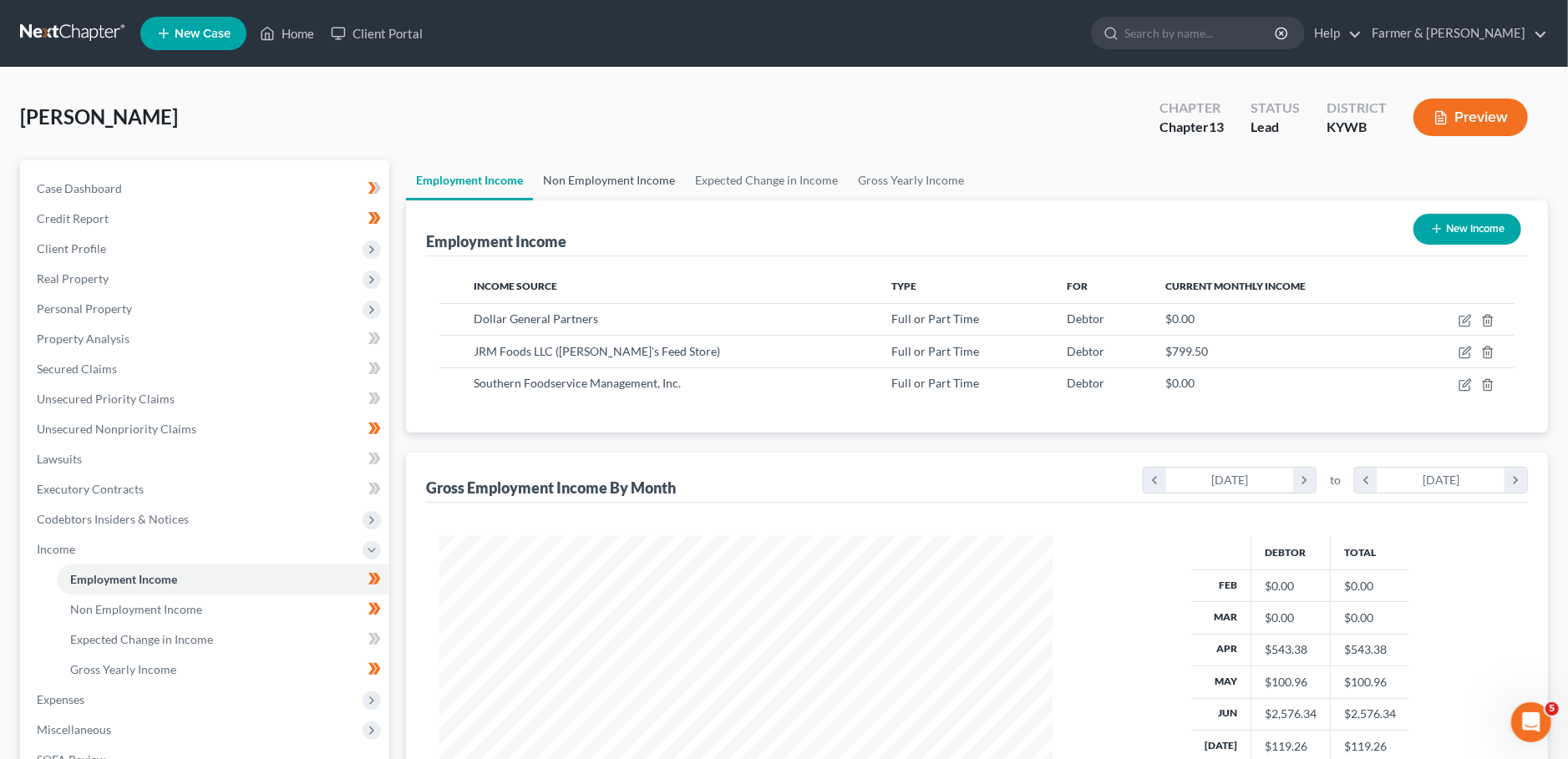
click at [591, 180] on link "Non Employment Income" at bounding box center [608, 181] width 152 height 40
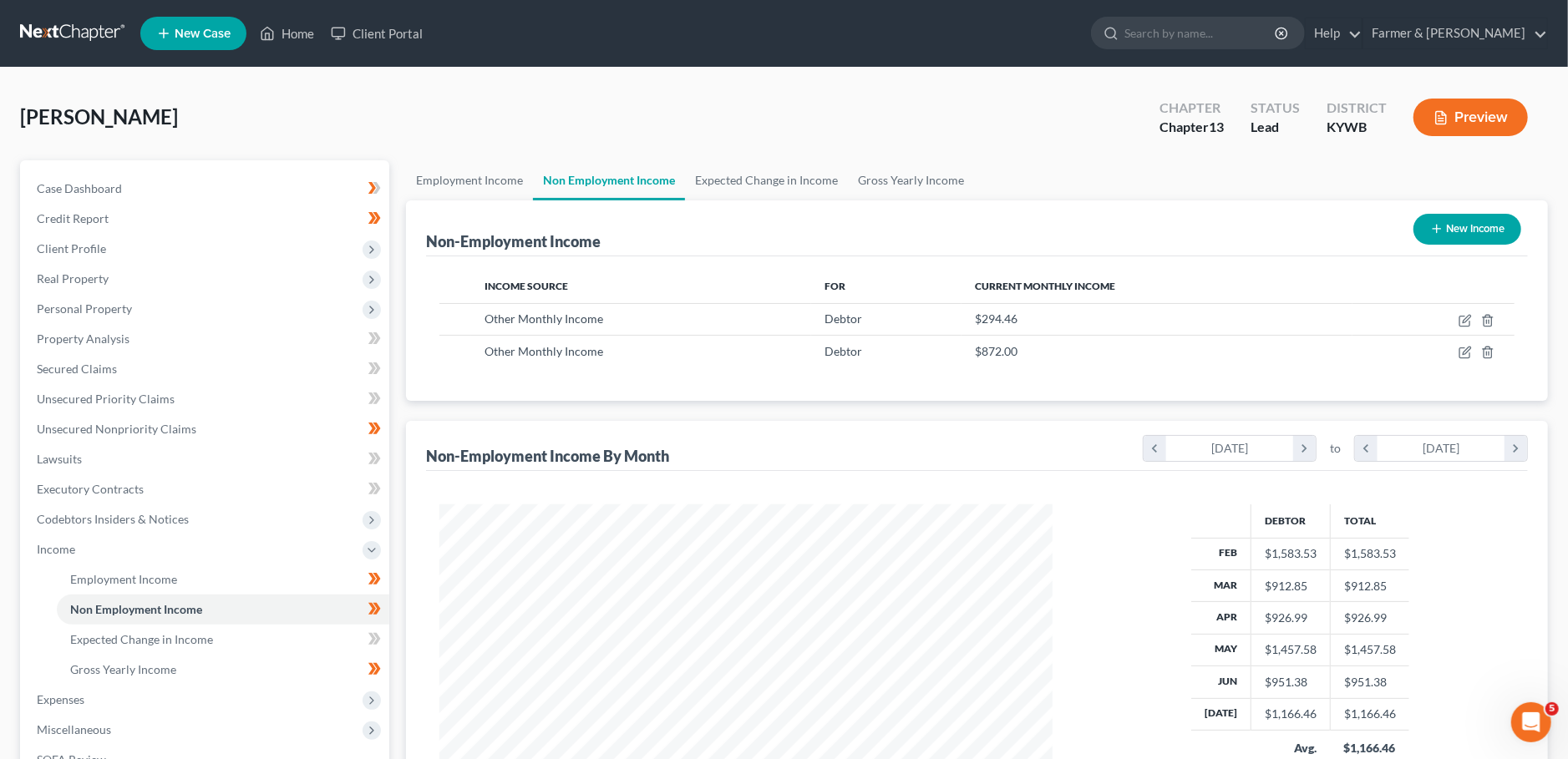
scroll to position [306, 646]
click at [1464, 318] on icon "button" at bounding box center [1465, 320] width 13 height 13
select select "13"
select select "0"
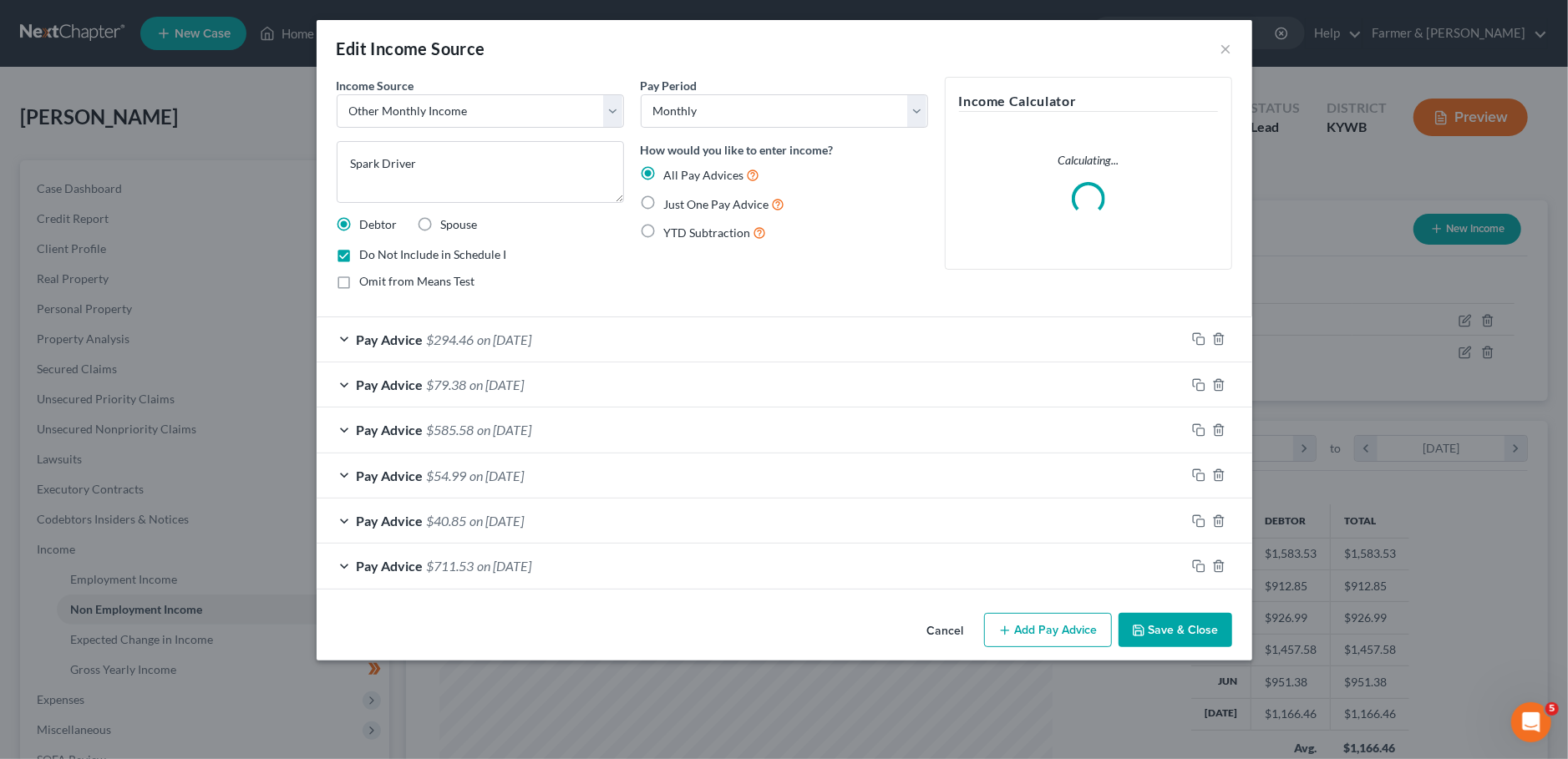
click at [1159, 618] on button "Save & Close" at bounding box center [1174, 630] width 114 height 35
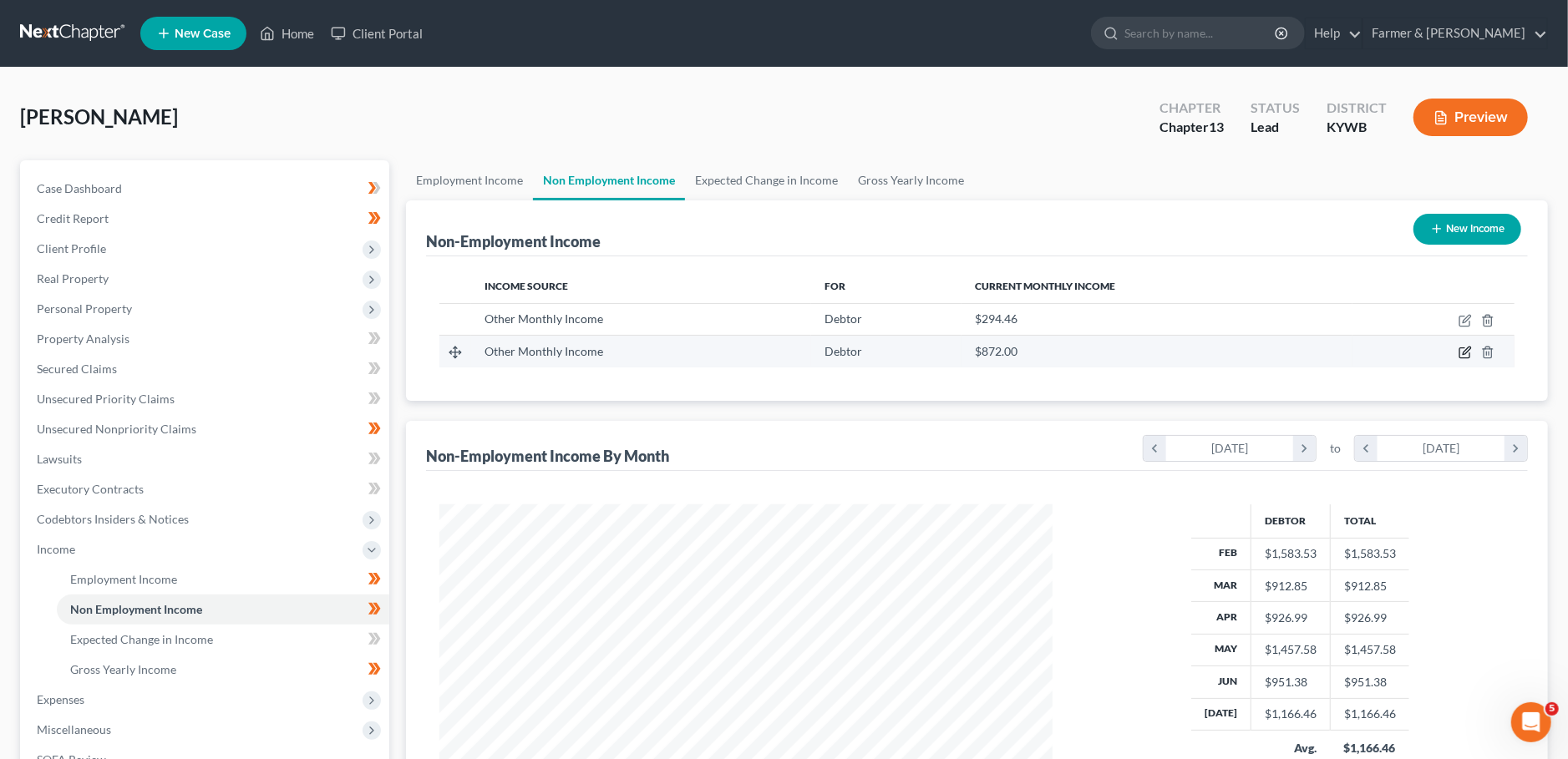
click at [1466, 347] on icon "button" at bounding box center [1465, 352] width 13 height 13
select select "13"
select select "0"
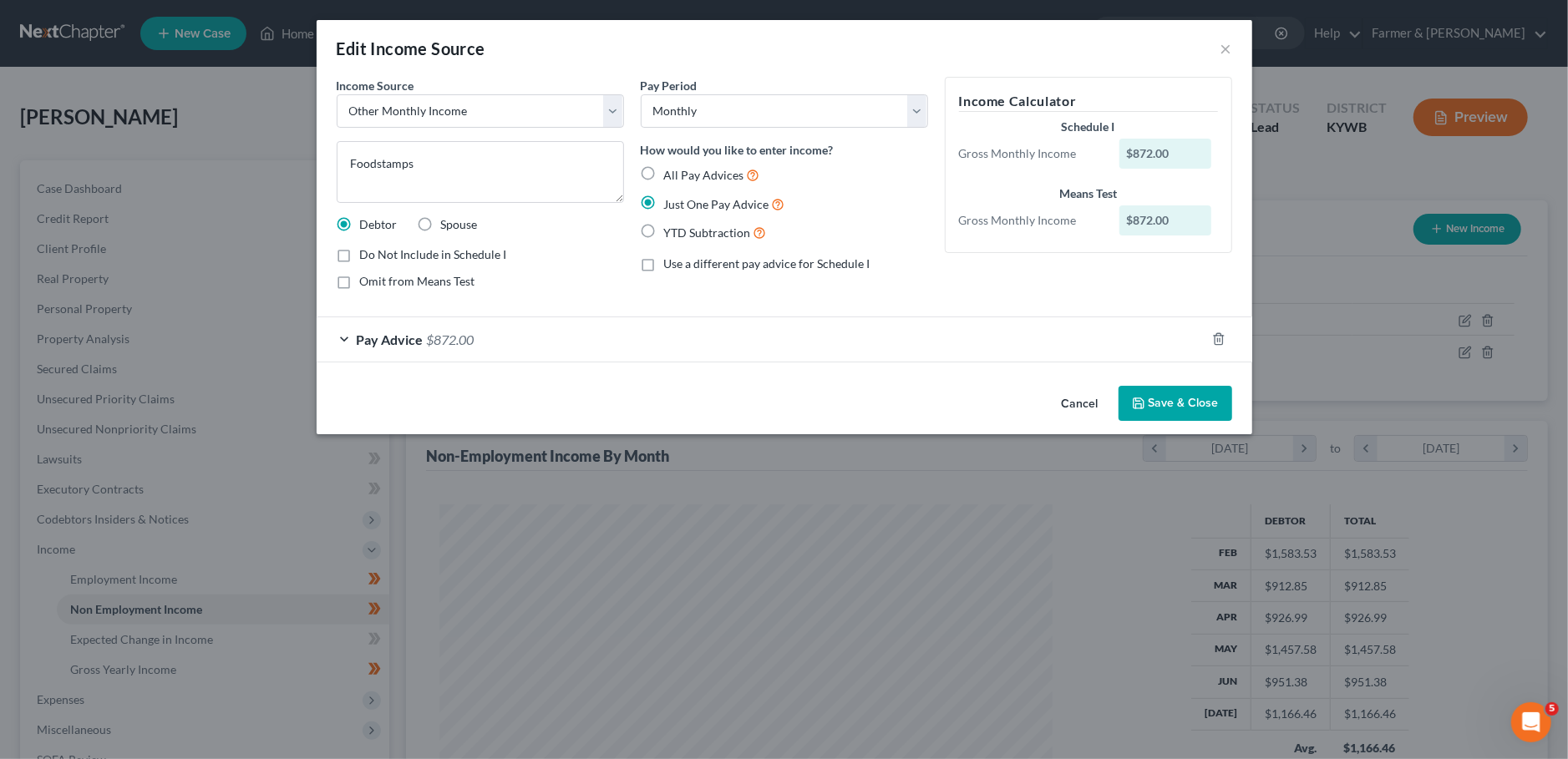
click at [1180, 398] on button "Save & Close" at bounding box center [1174, 403] width 114 height 35
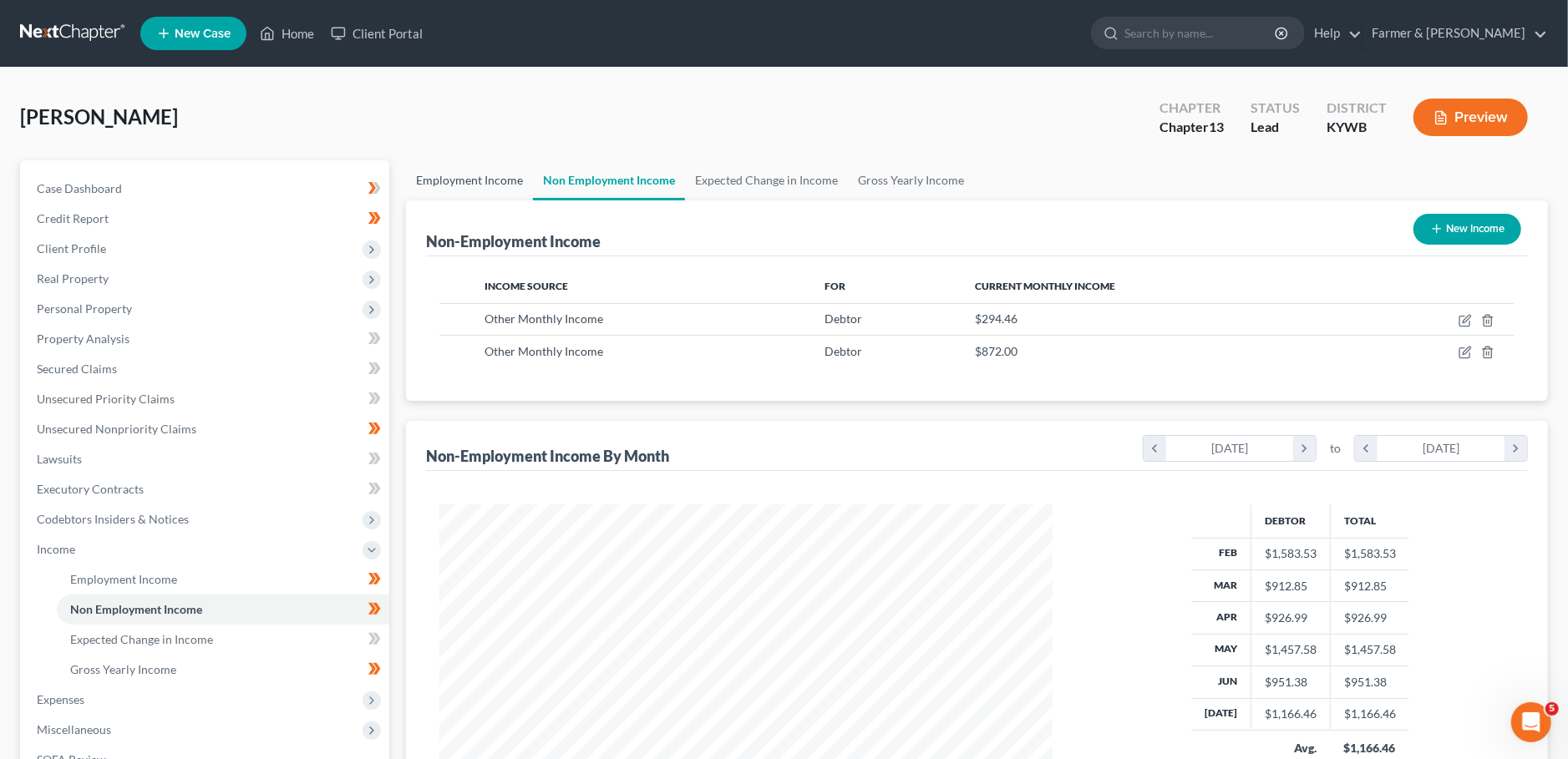
click at [492, 180] on link "Employment Income" at bounding box center [469, 181] width 127 height 40
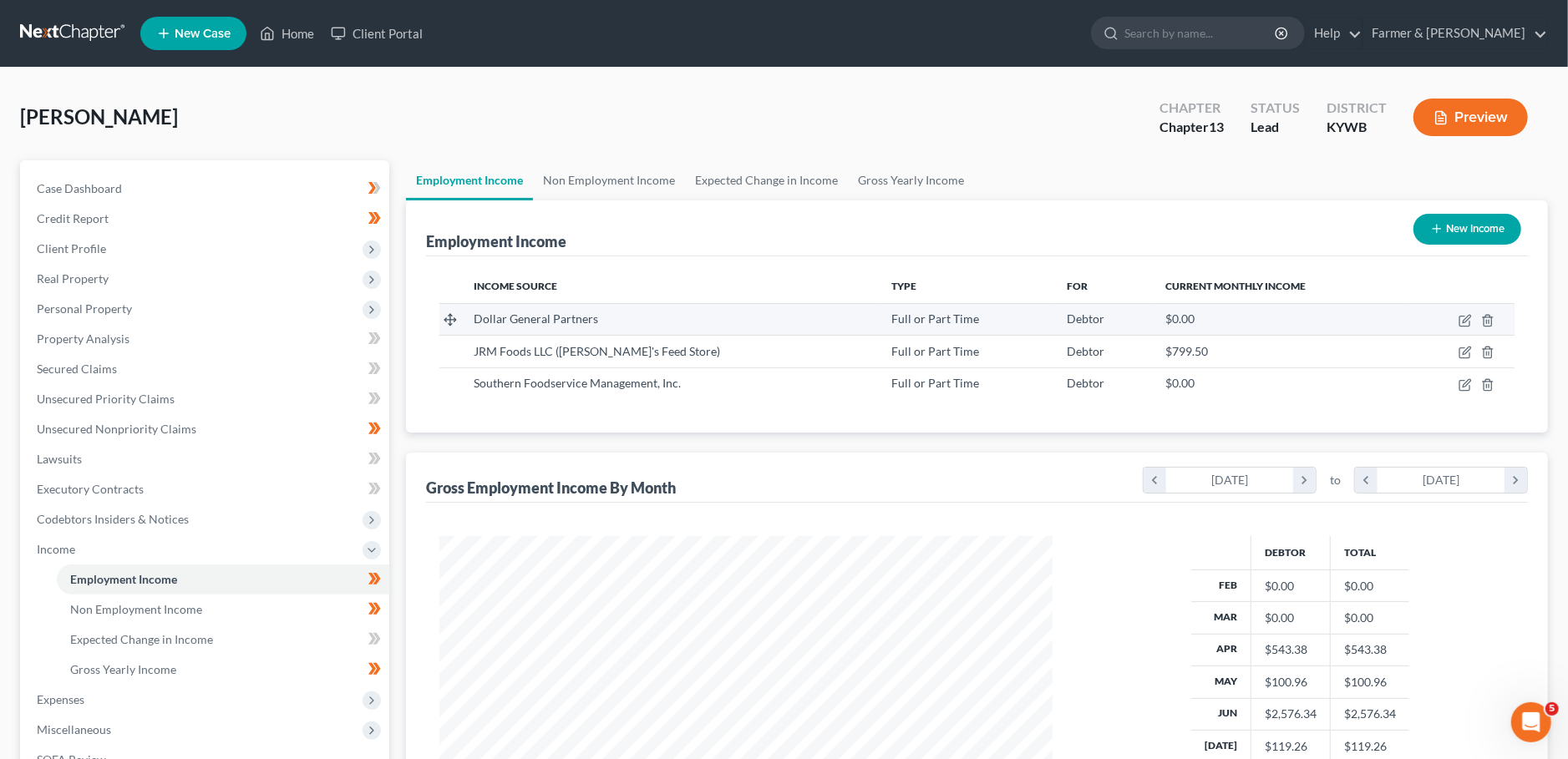
scroll to position [306, 646]
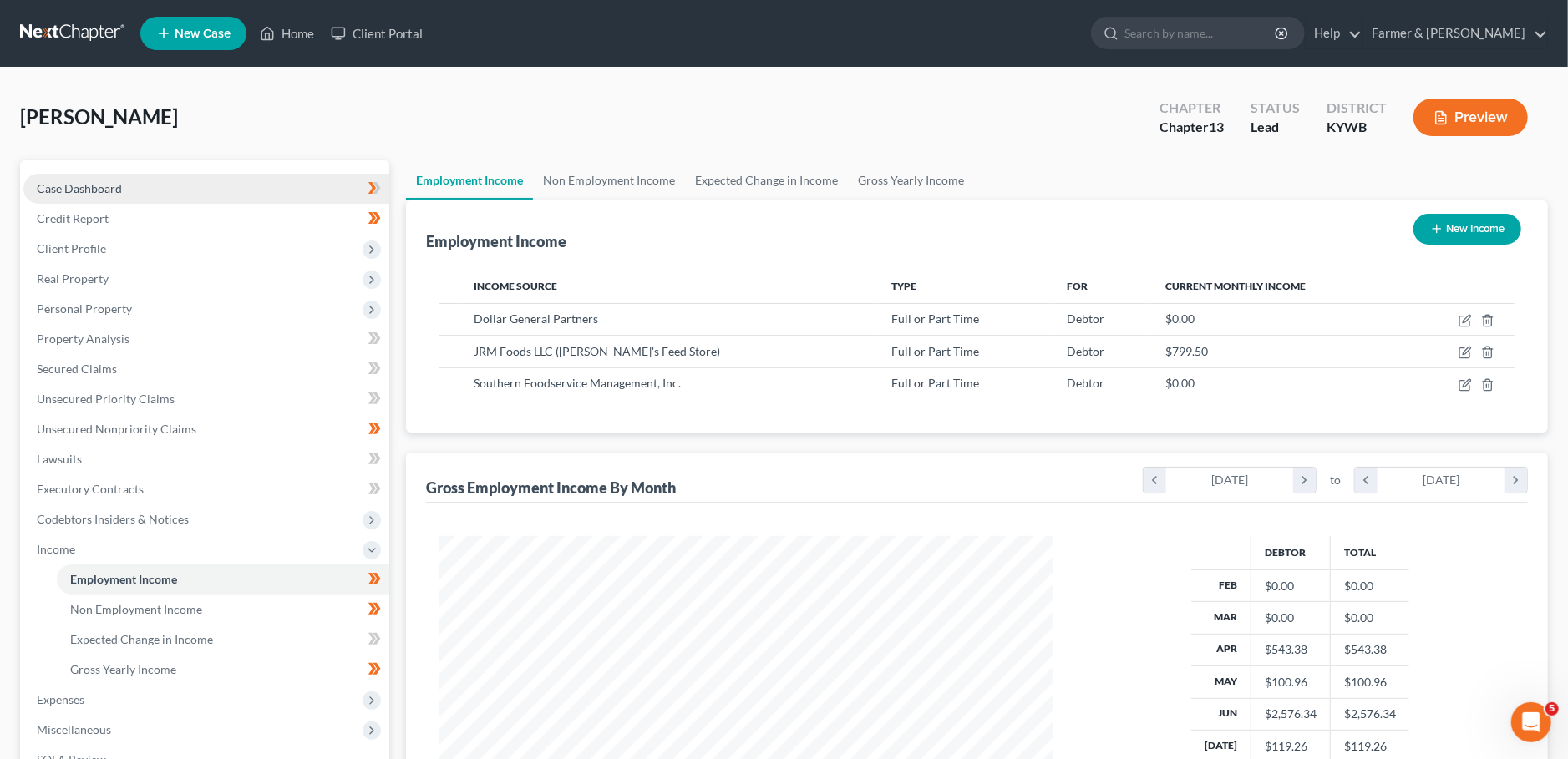
click at [187, 188] on link "Case Dashboard" at bounding box center [206, 188] width 366 height 30
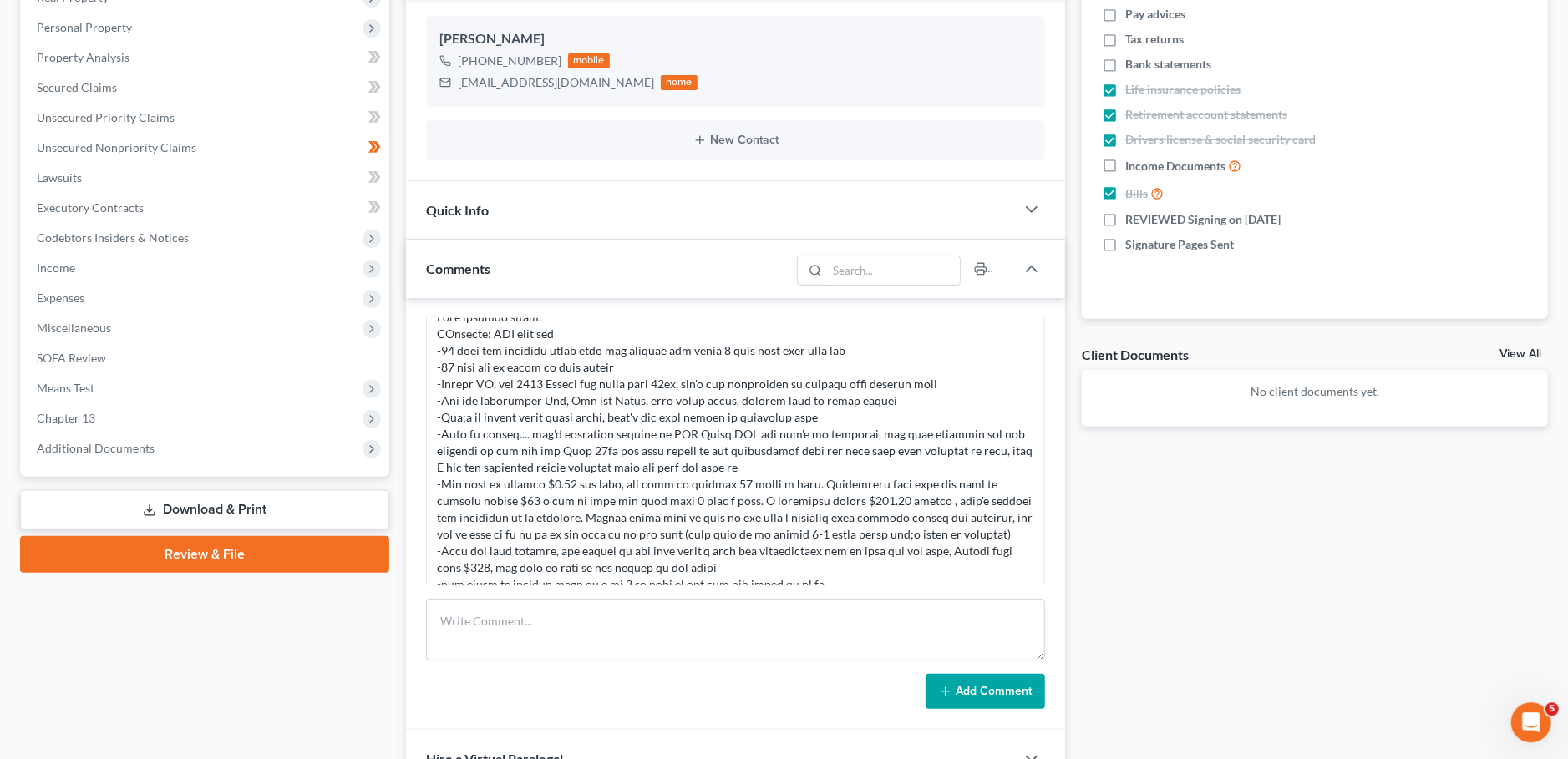
scroll to position [294, 0]
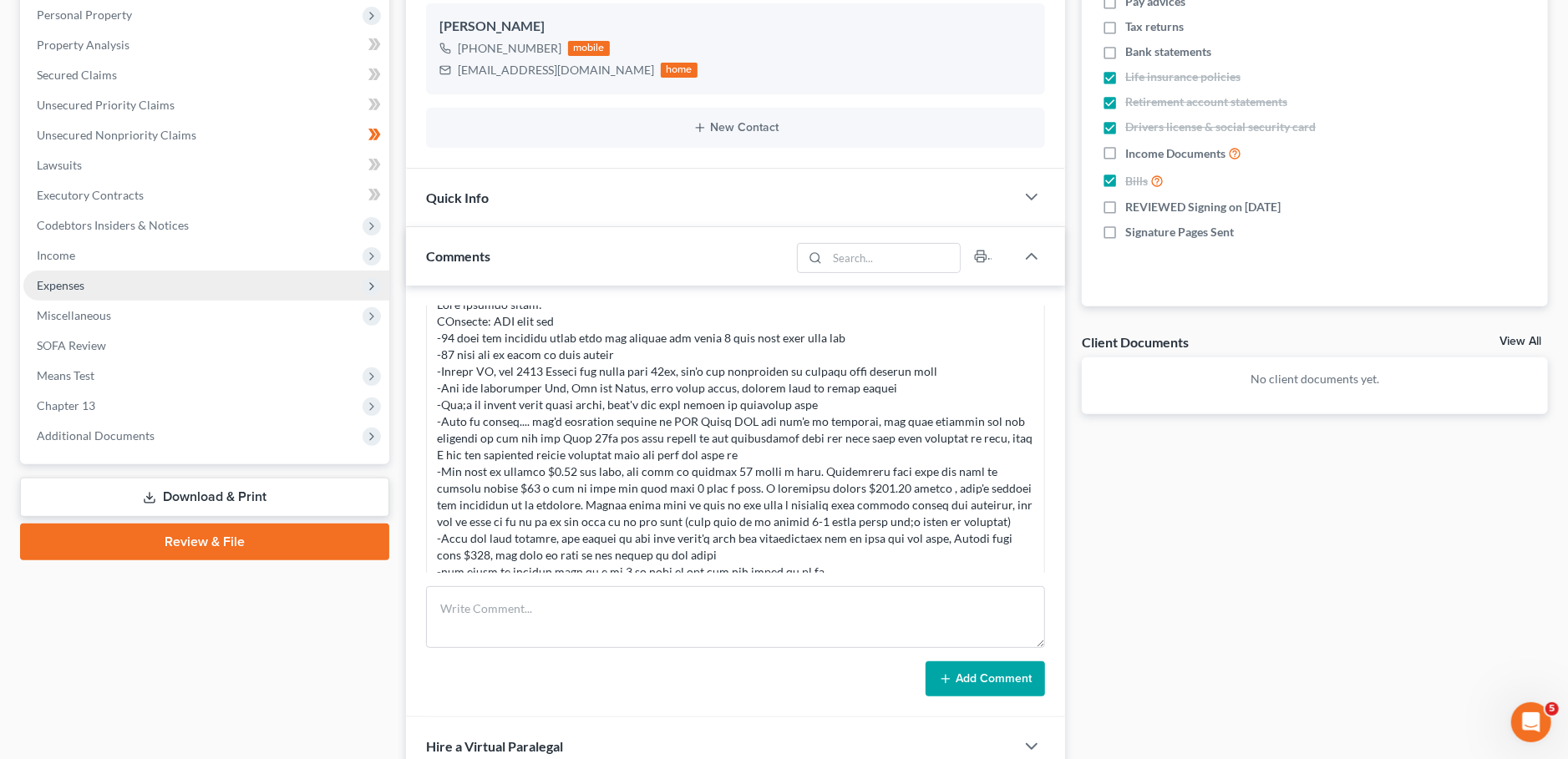
click at [76, 287] on span "Expenses" at bounding box center [60, 285] width 48 height 14
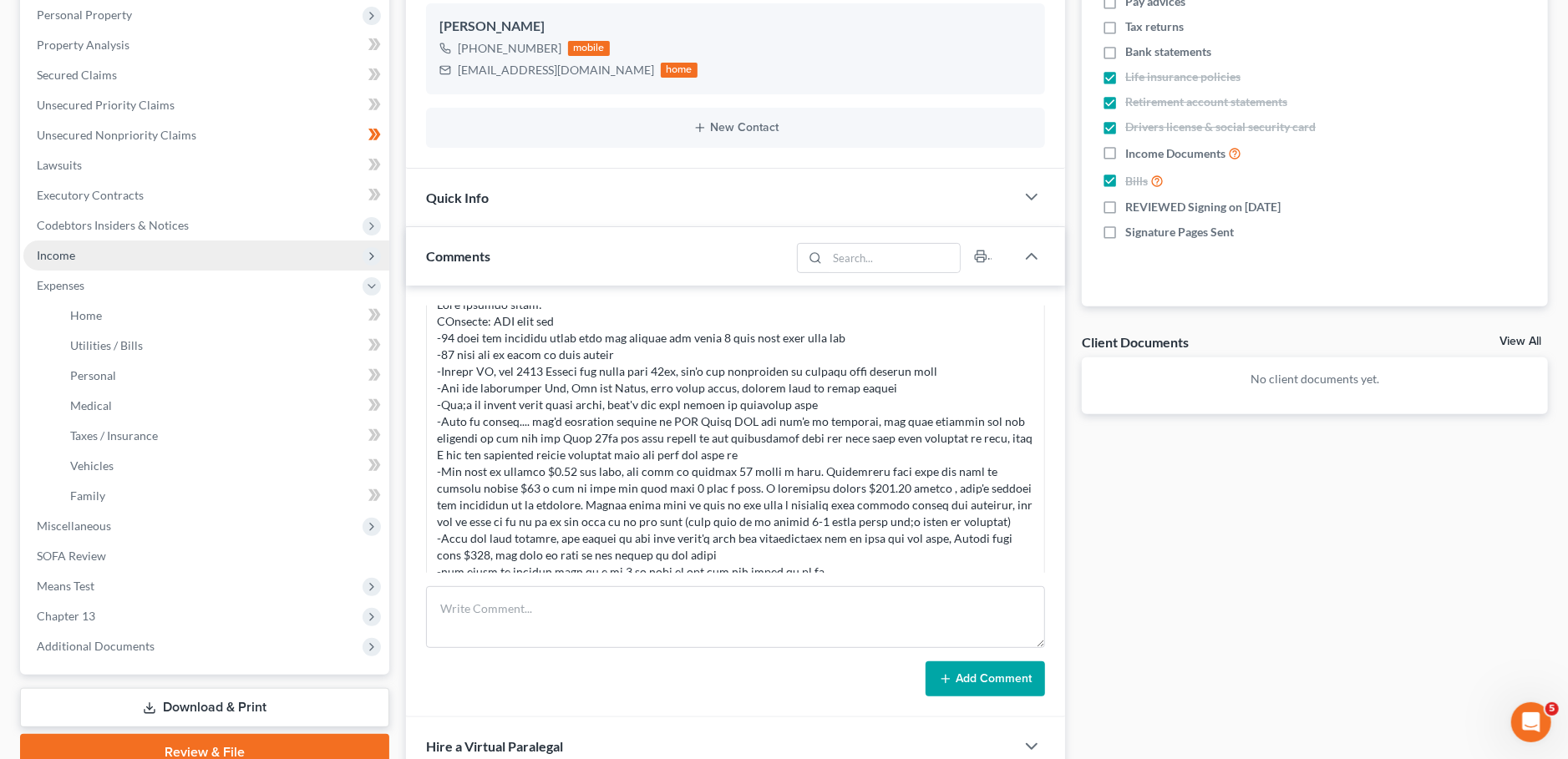
click at [69, 254] on span "Income" at bounding box center [56, 255] width 38 height 14
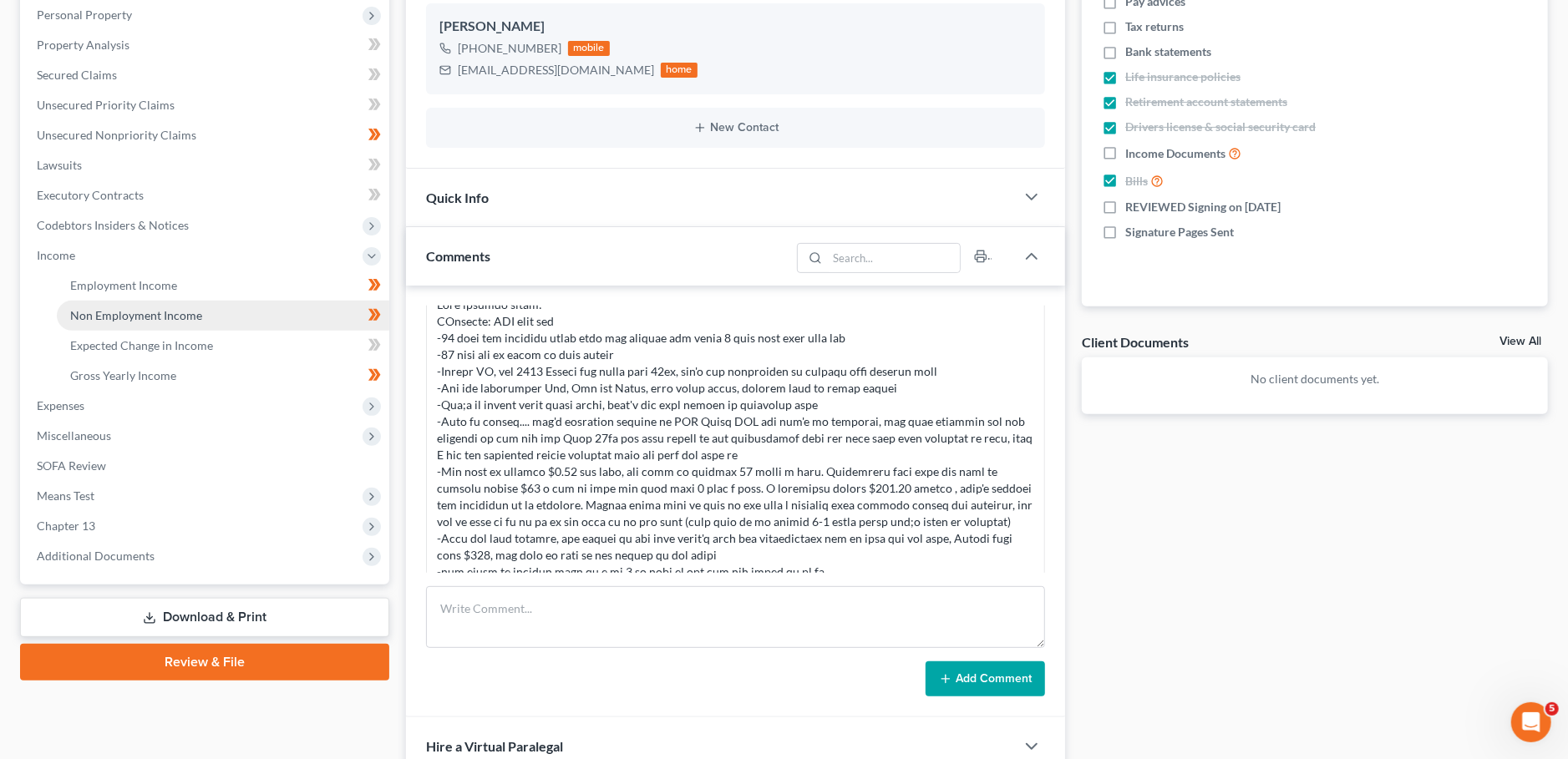
click at [107, 314] on span "Non Employment Income" at bounding box center [136, 315] width 132 height 14
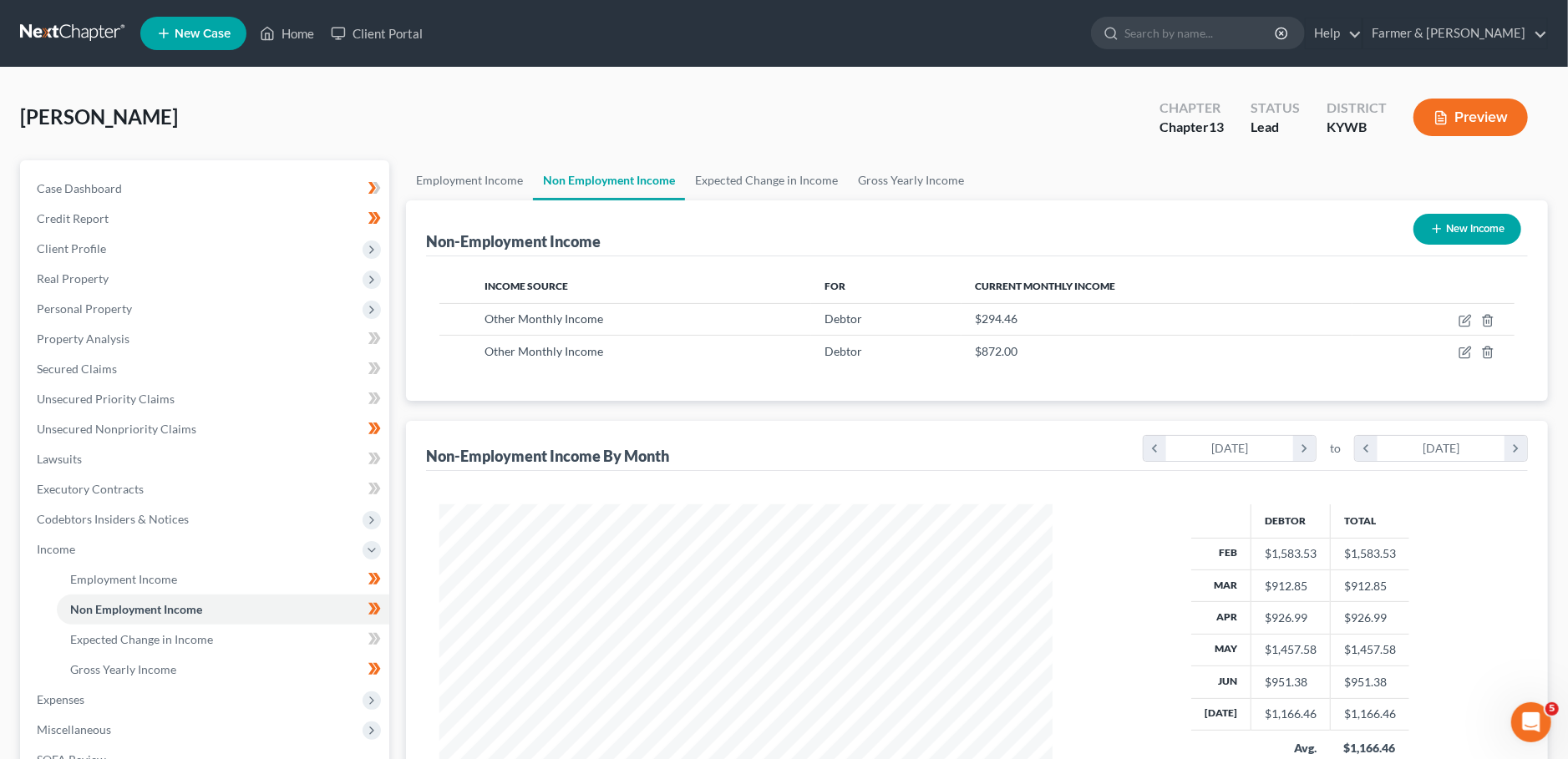
click at [1453, 241] on button "New Income" at bounding box center [1467, 229] width 108 height 31
select select "0"
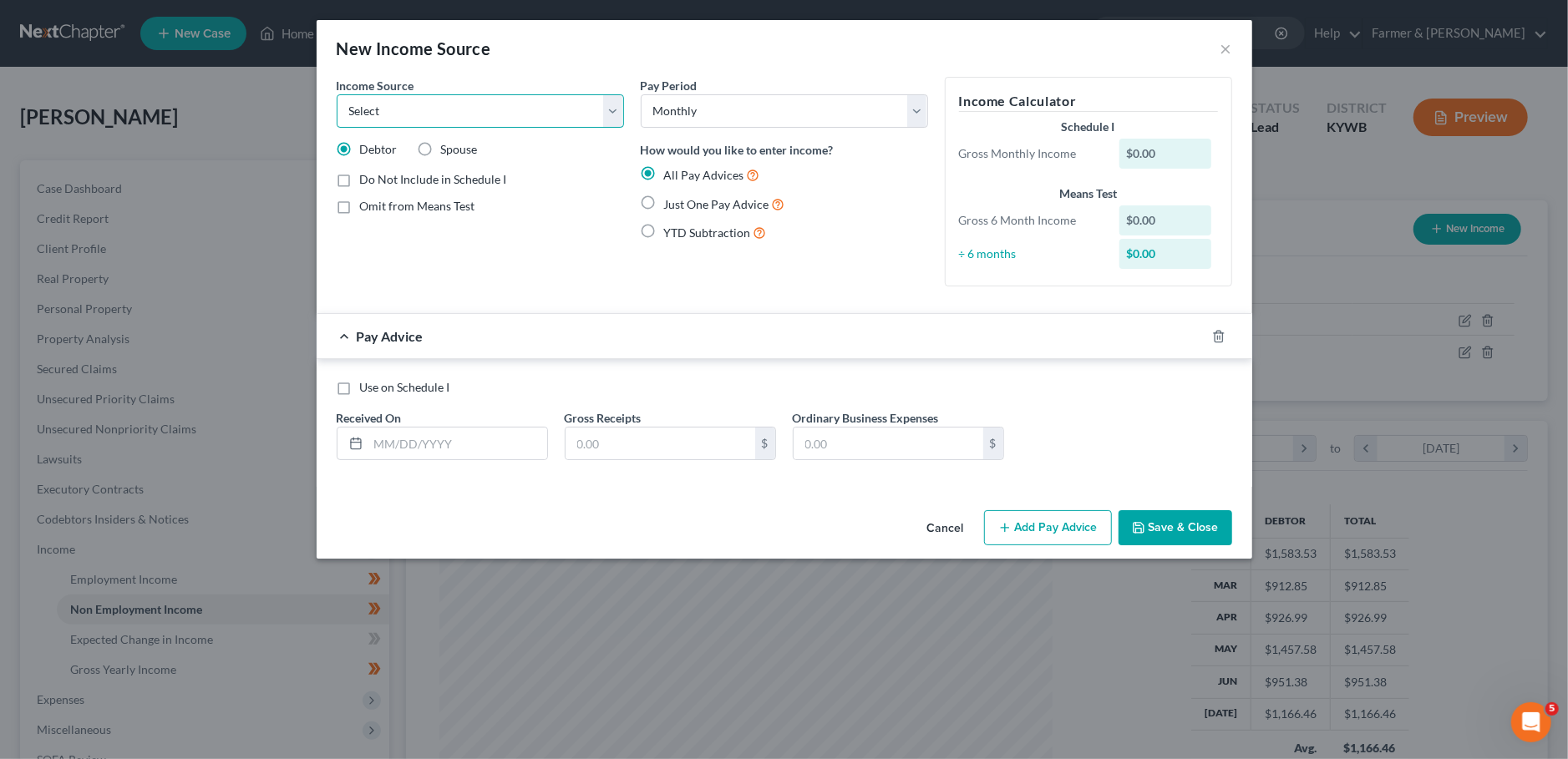
select select "7"
click option "Child / Family Support" at bounding box center [0, 0] width 0 height 0
click at [664, 200] on label "Just One Pay Advice" at bounding box center [724, 204] width 121 height 19
click at [671, 200] on input "Just One Pay Advice" at bounding box center [676, 200] width 10 height 10
radio input "true"
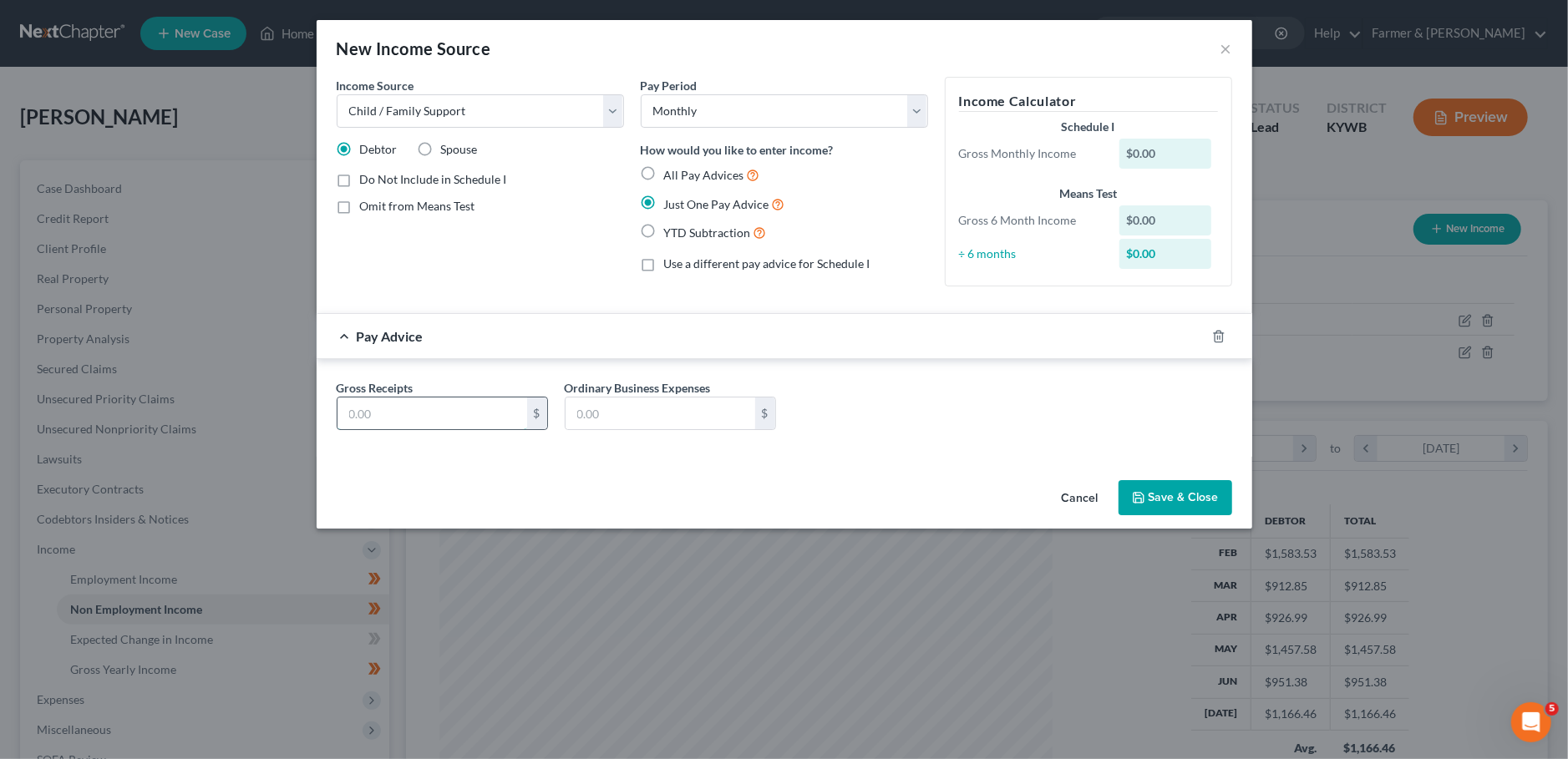
click at [407, 412] on input "text" at bounding box center [432, 413] width 189 height 32
type input "800.00"
click at [1173, 490] on button "Save & Close" at bounding box center [1174, 498] width 114 height 35
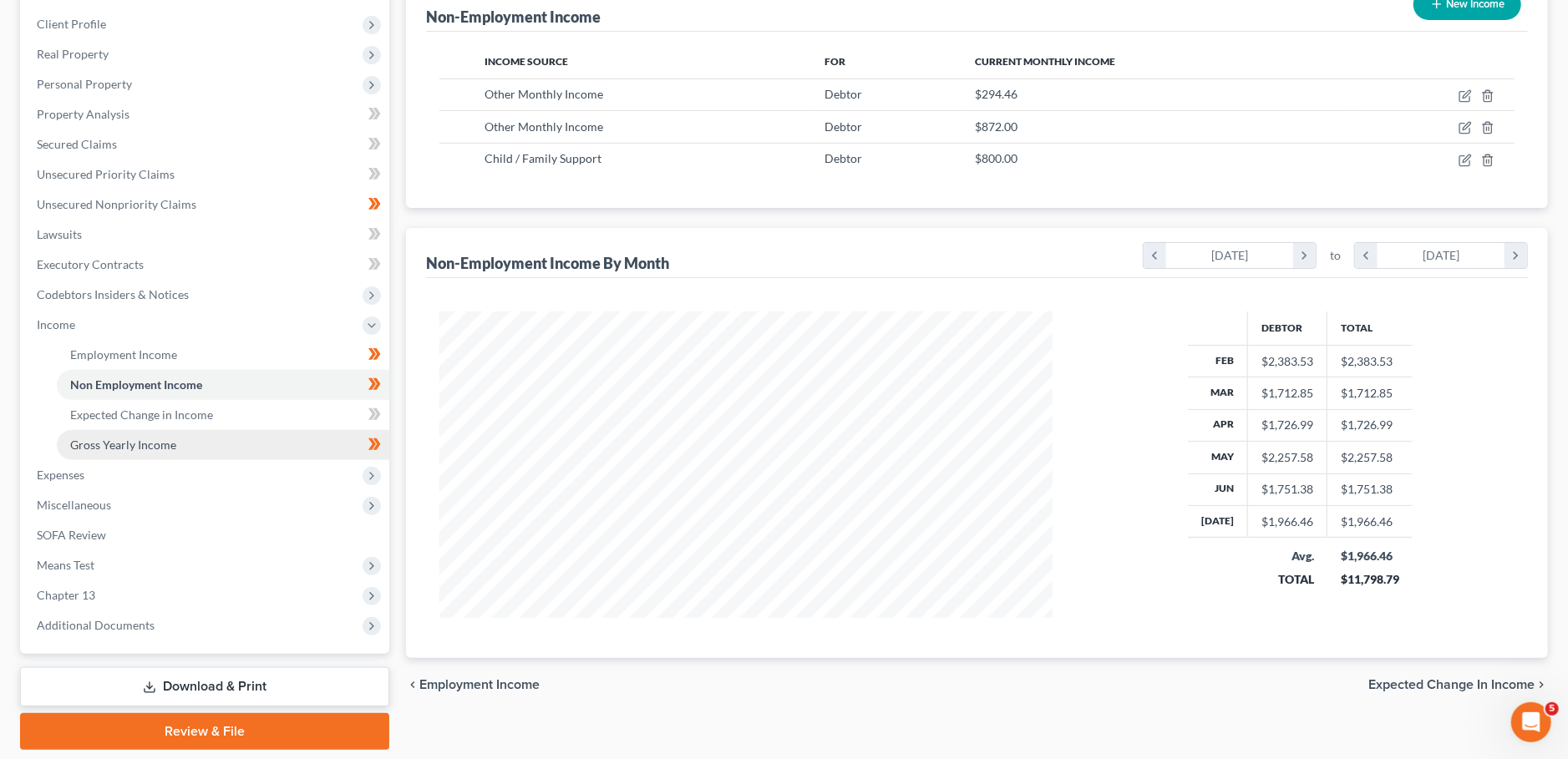
scroll to position [277, 0]
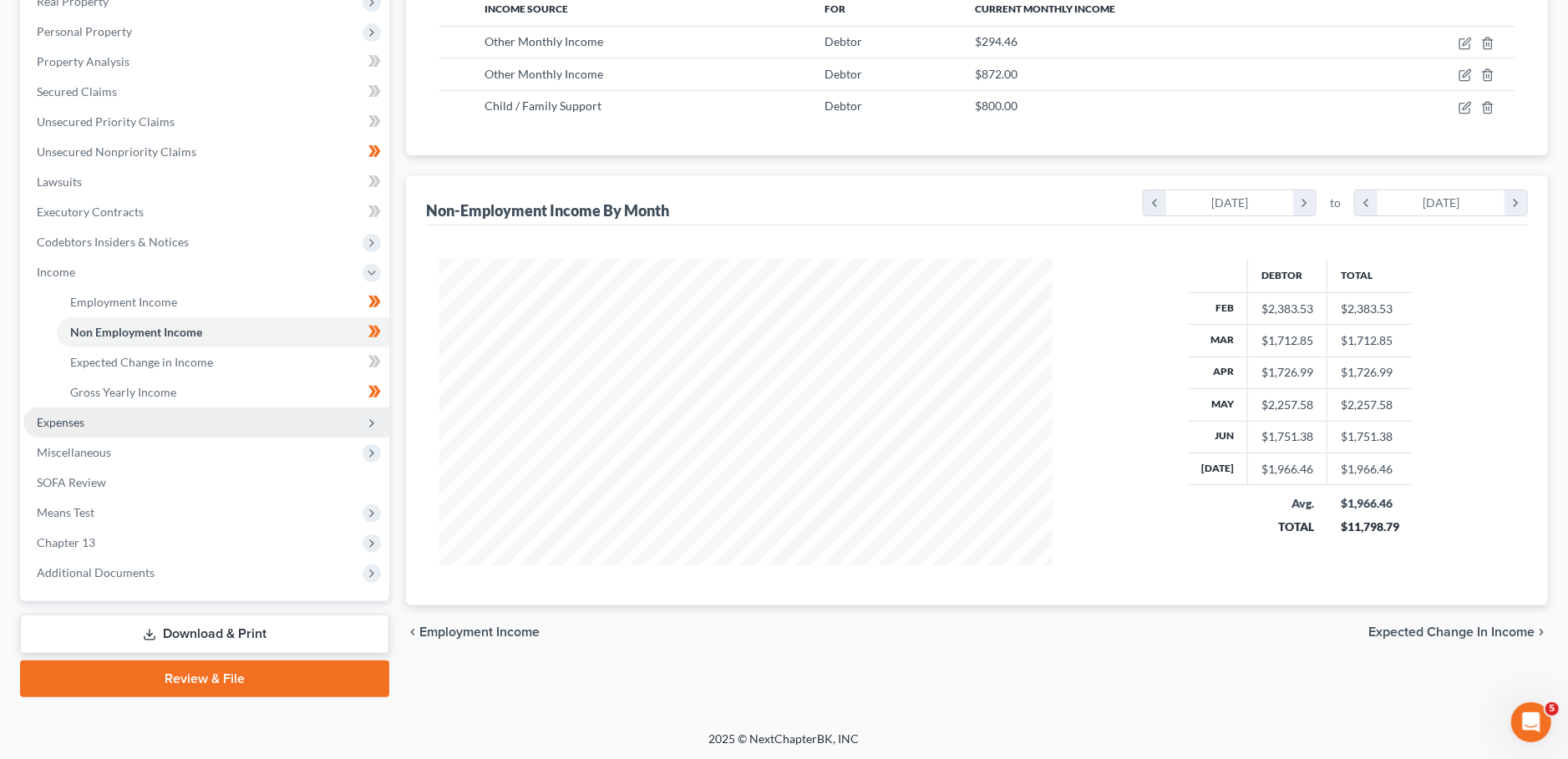
click at [109, 423] on span "Expenses" at bounding box center [206, 422] width 366 height 30
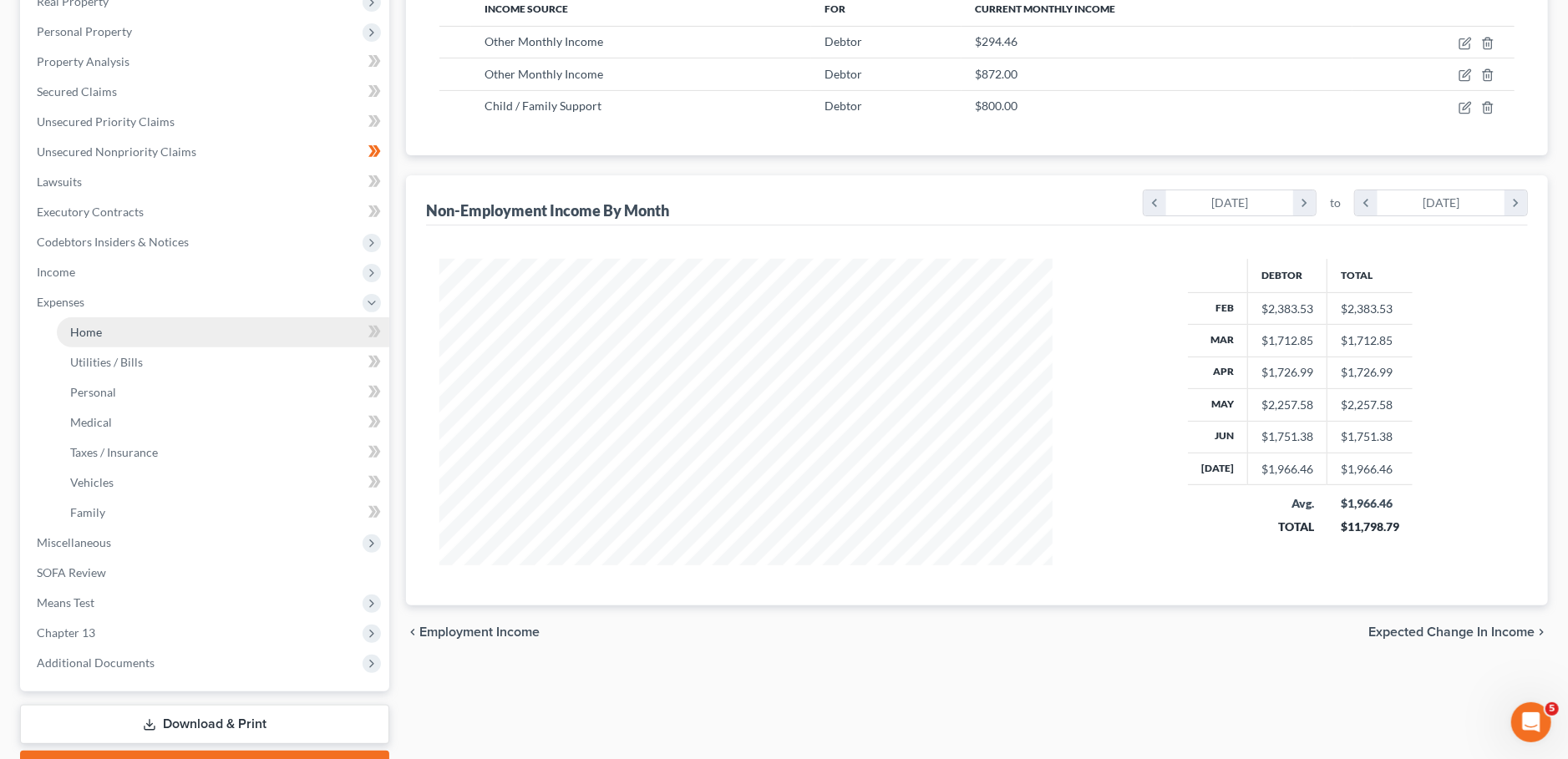
click at [110, 334] on link "Home" at bounding box center [222, 332] width 333 height 30
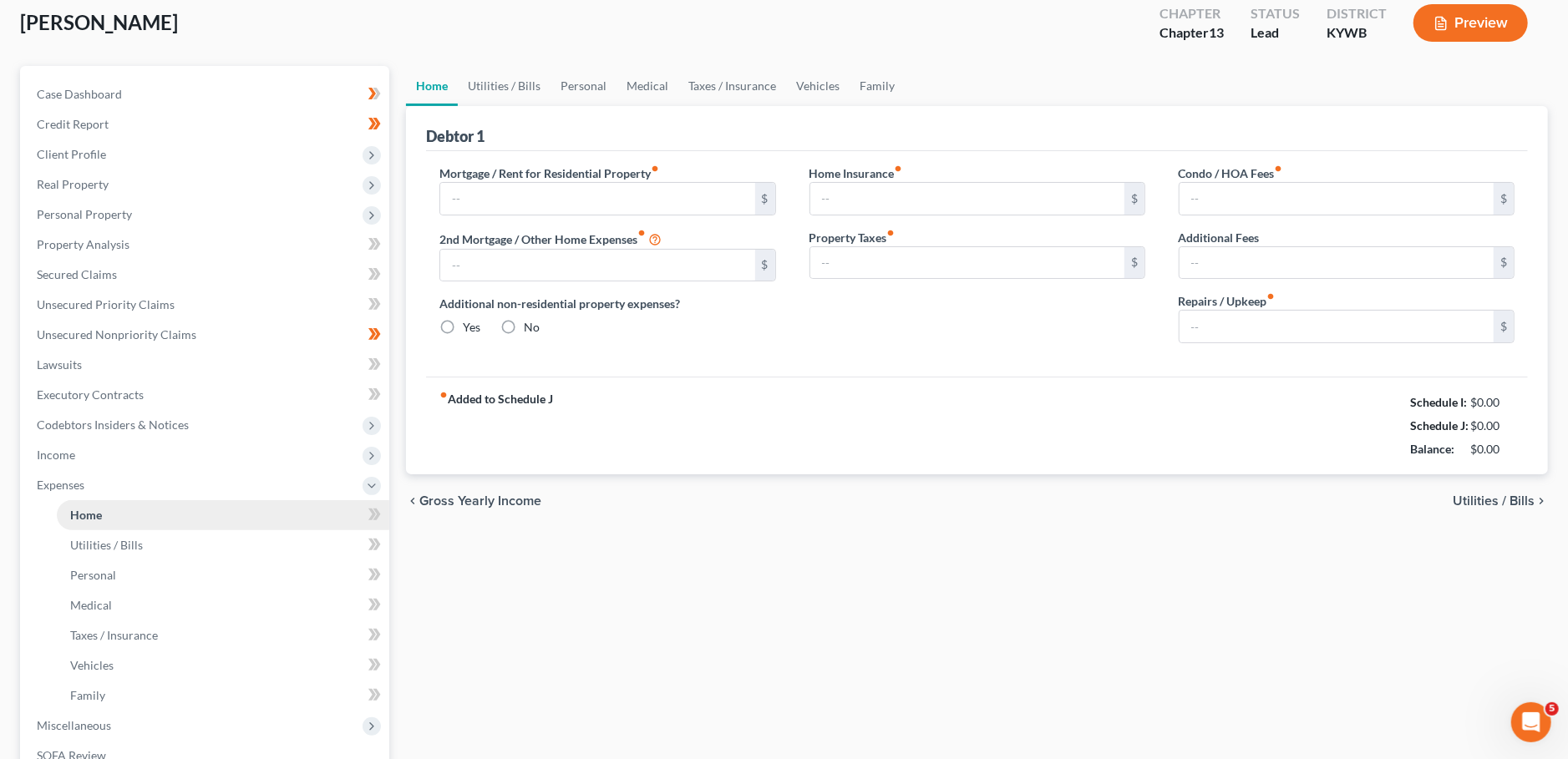
type input "100.00"
type input "0.00"
radio input "true"
type input "0.00"
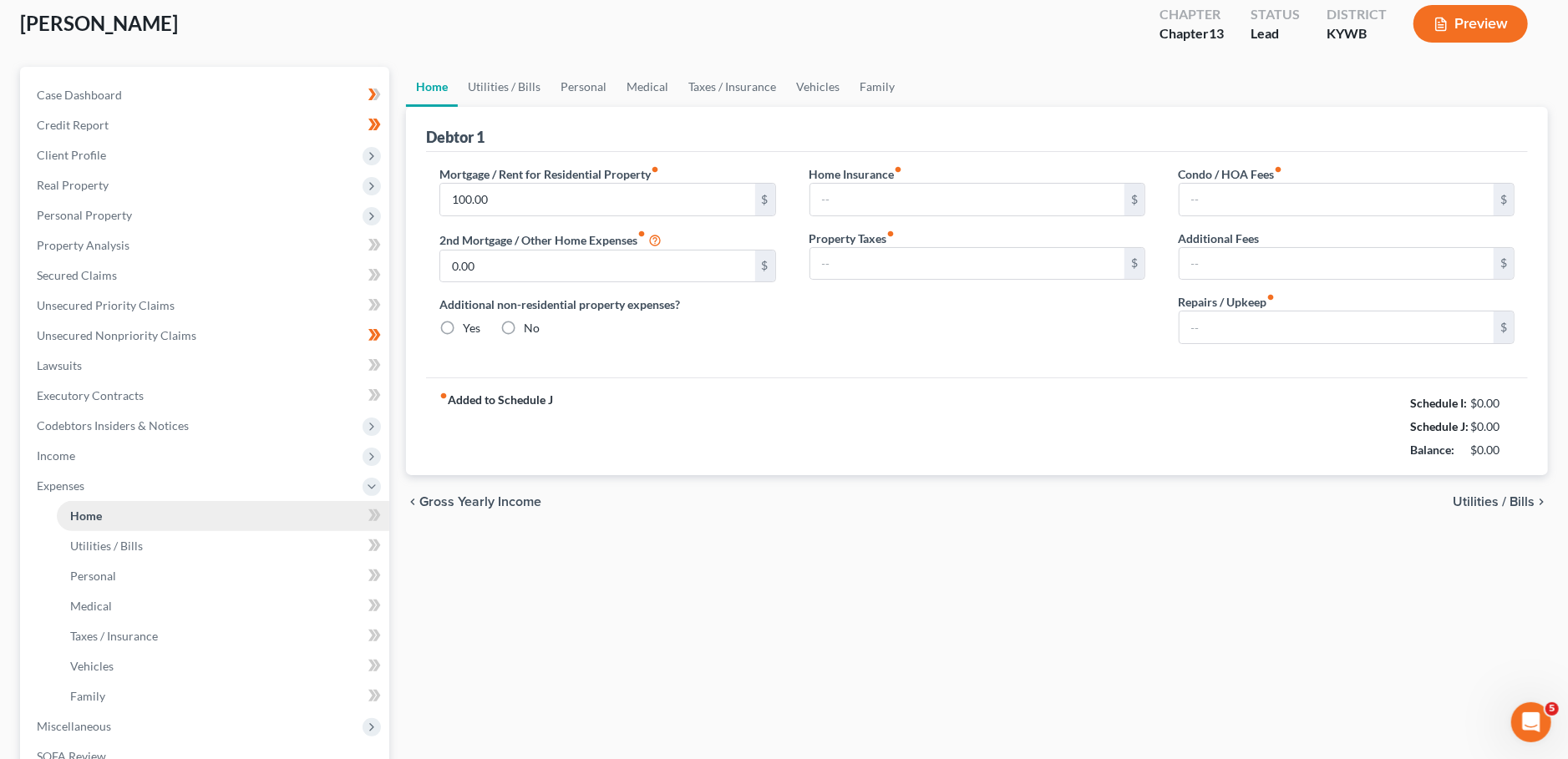
type input "0.00"
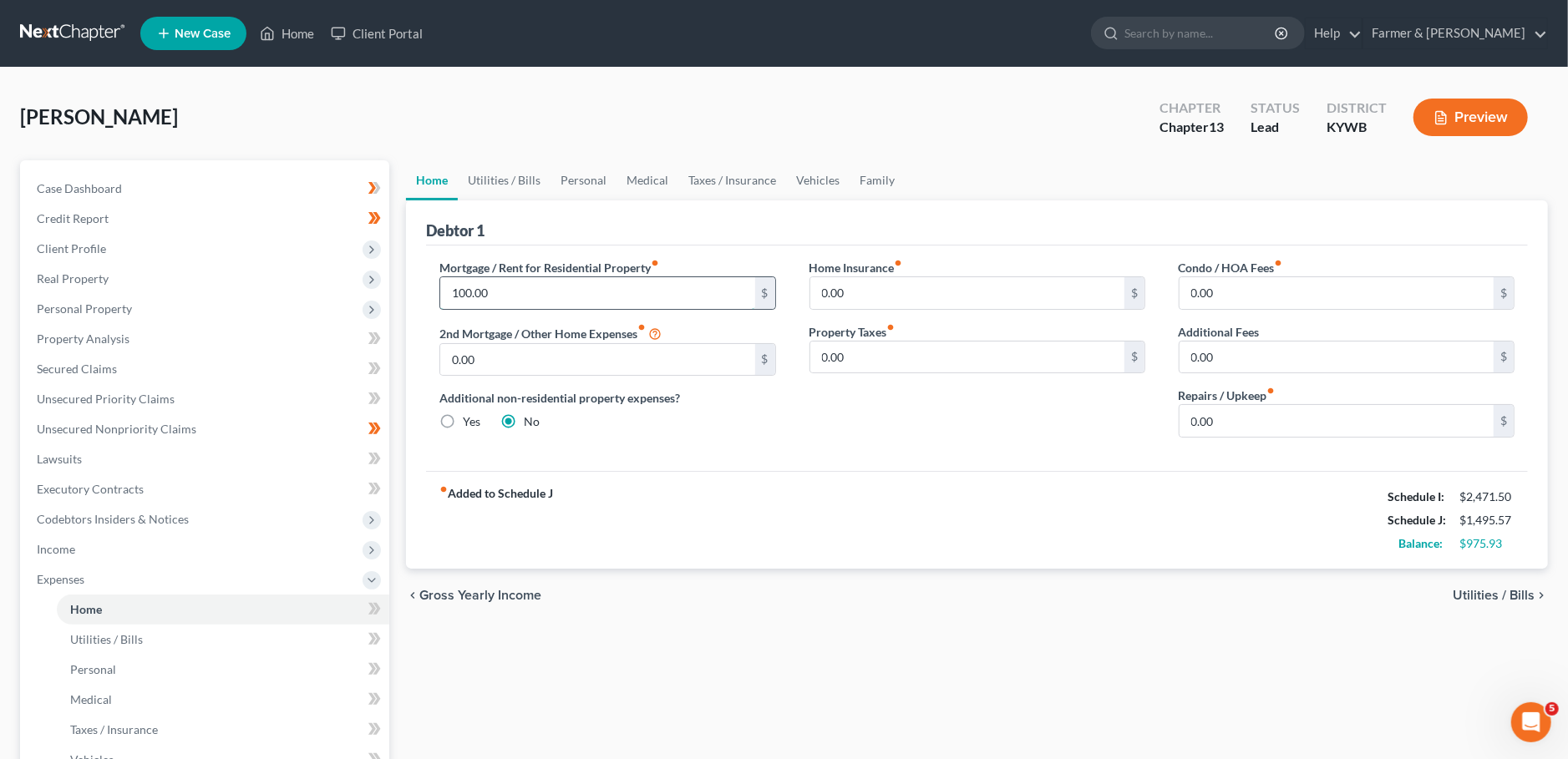
click at [528, 286] on input "100.00" at bounding box center [598, 293] width 314 height 32
click at [479, 187] on link "Utilities / Bills" at bounding box center [504, 181] width 93 height 40
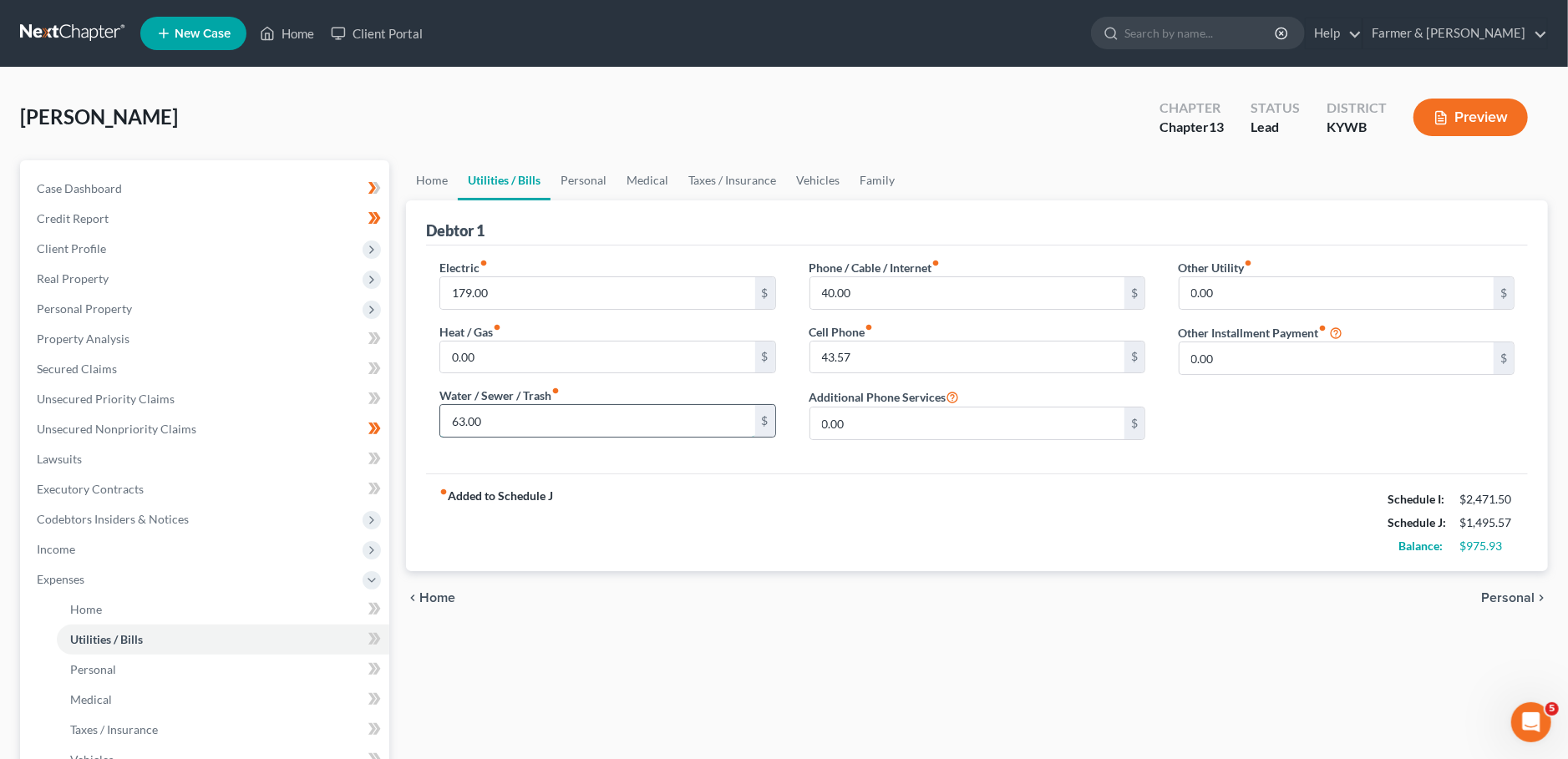
click at [518, 417] on input "63.00" at bounding box center [598, 420] width 314 height 32
type input "0.00"
click at [594, 181] on link "Personal" at bounding box center [584, 181] width 66 height 40
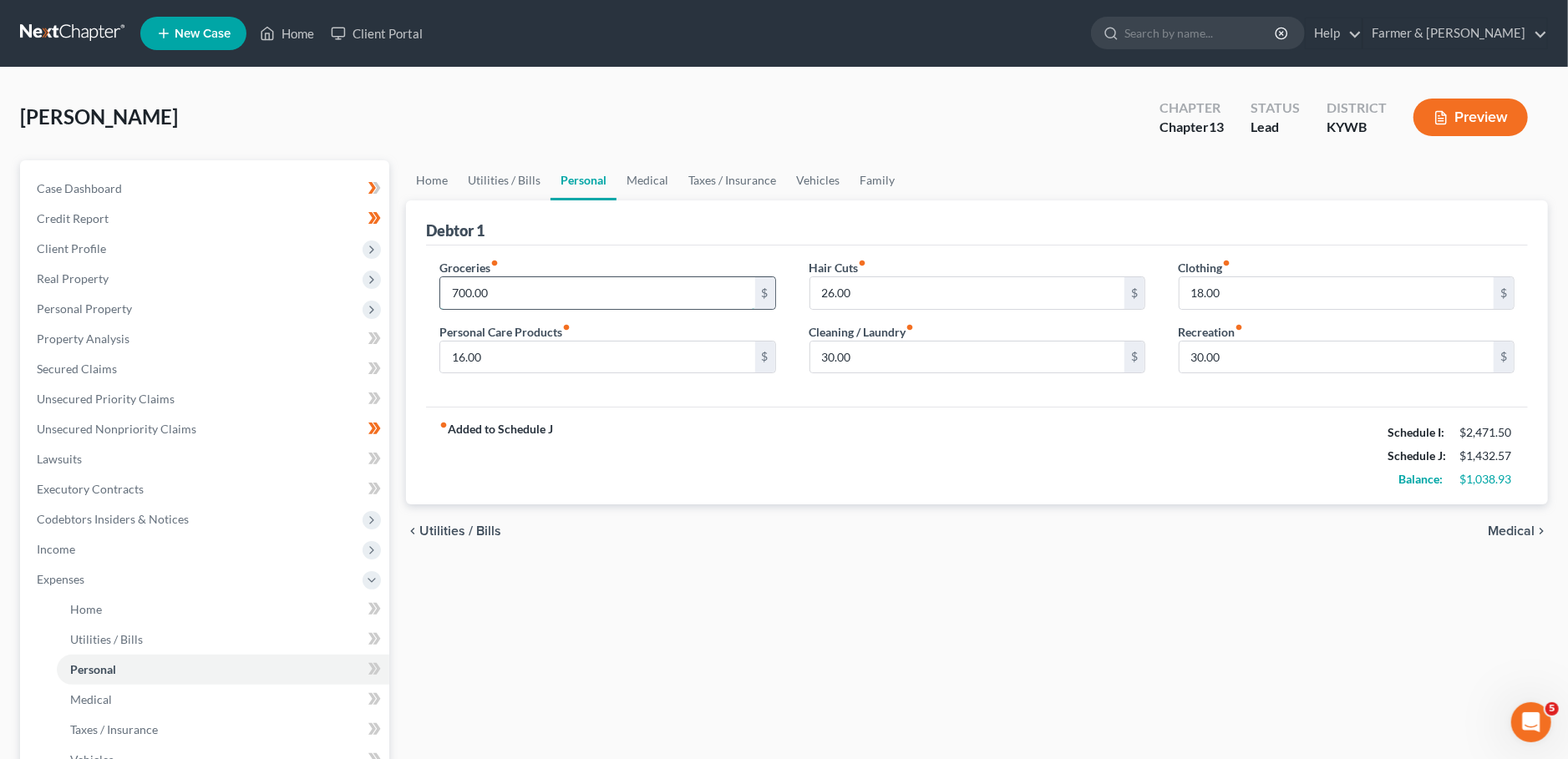
click at [532, 284] on input "700.00" at bounding box center [598, 293] width 314 height 32
type input "900.00"
type input "100.00"
type input "0.00"
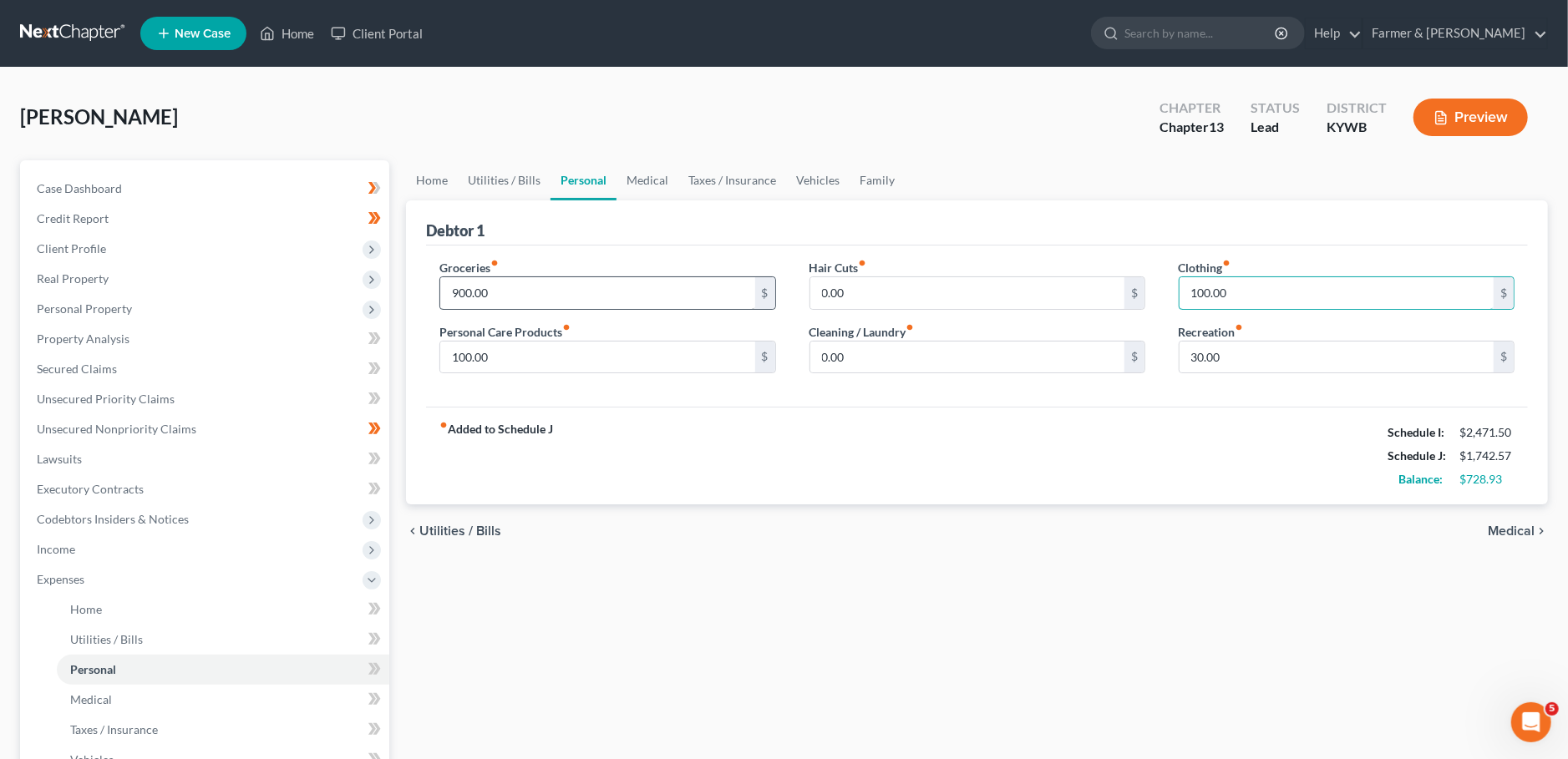
type input "100.00"
type input "50.00"
click at [643, 178] on link "Medical" at bounding box center [647, 181] width 62 height 40
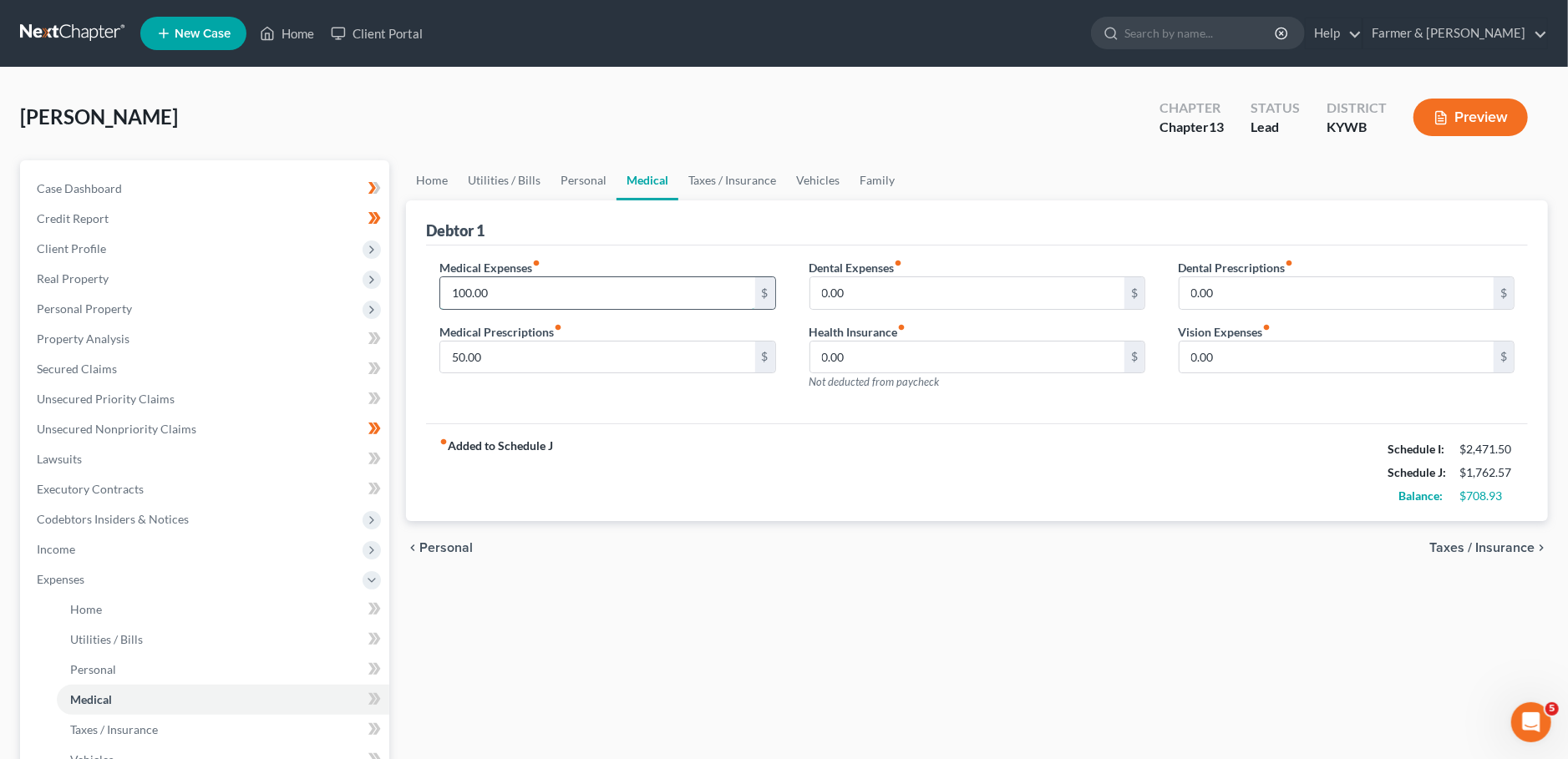
click at [529, 286] on input "100.00" at bounding box center [598, 293] width 314 height 32
type input "45.00"
click at [730, 171] on link "Taxes / Insurance" at bounding box center [732, 181] width 108 height 40
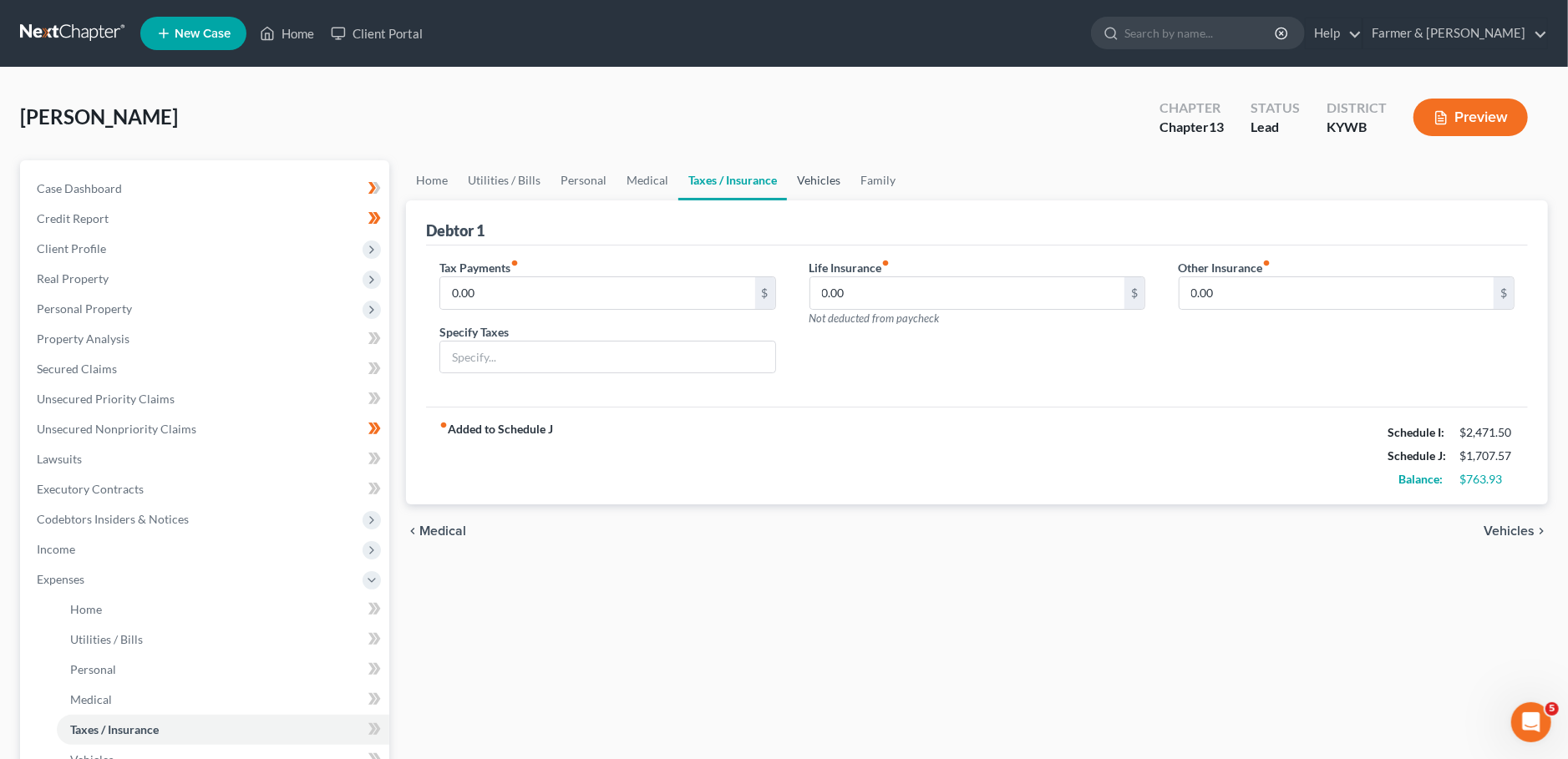
click at [817, 184] on link "Vehicles" at bounding box center [818, 181] width 63 height 40
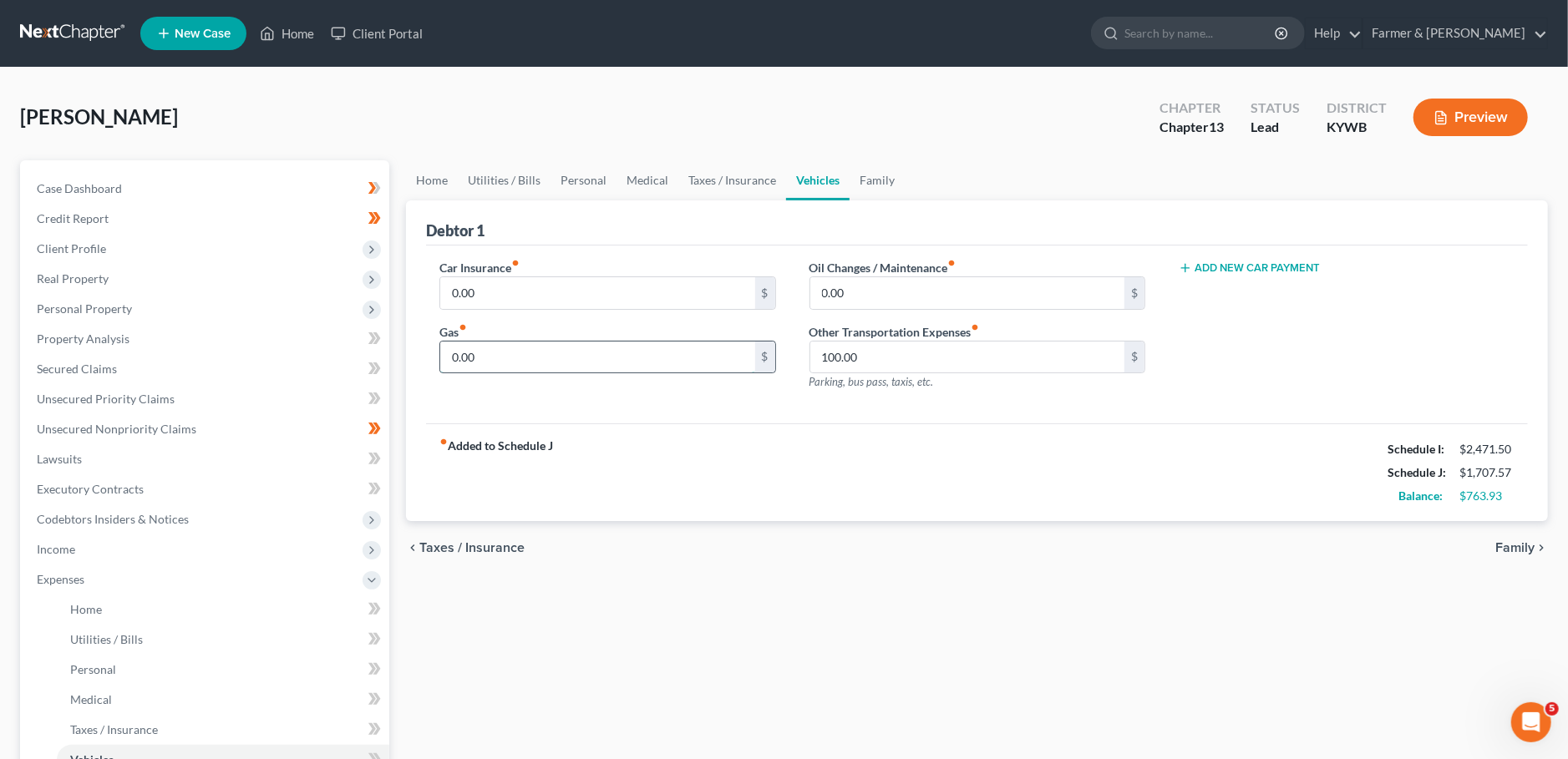
click at [488, 345] on input "0.00" at bounding box center [598, 357] width 314 height 32
type input "150.00"
type input "0.00"
click at [888, 167] on link "Family" at bounding box center [877, 181] width 55 height 40
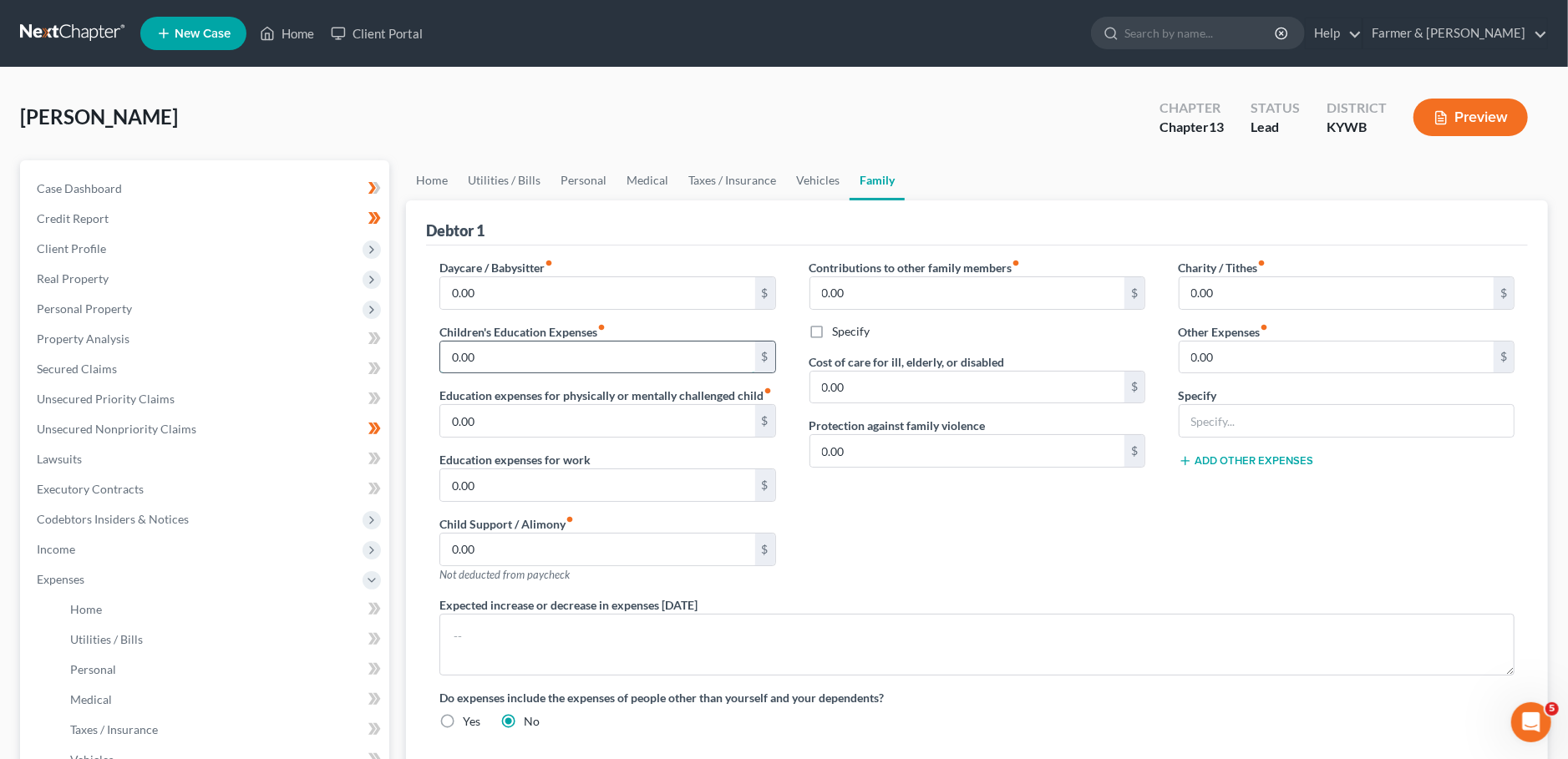
click at [625, 358] on input "0.00" at bounding box center [598, 357] width 314 height 32
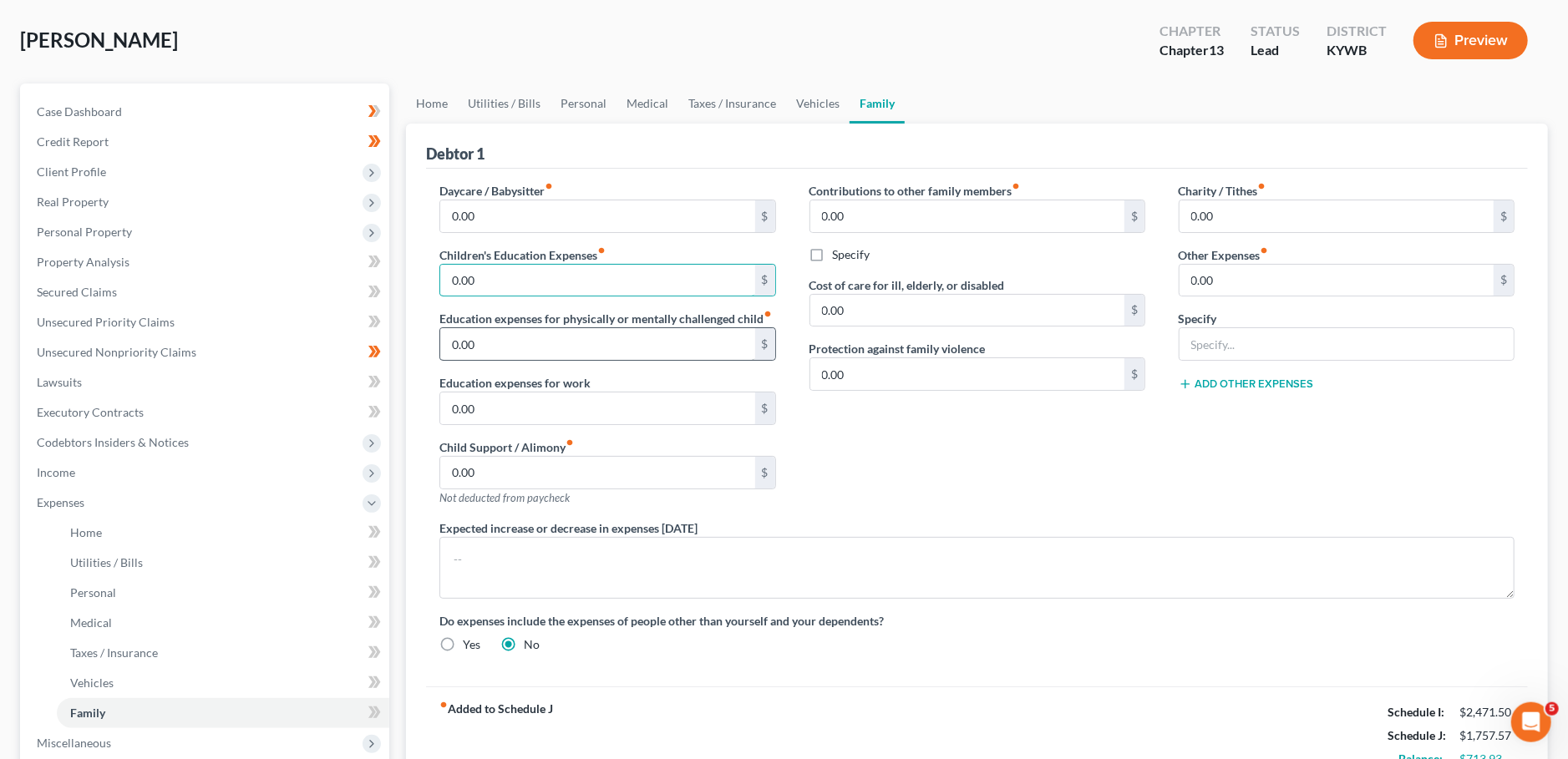
scroll to position [74, 0]
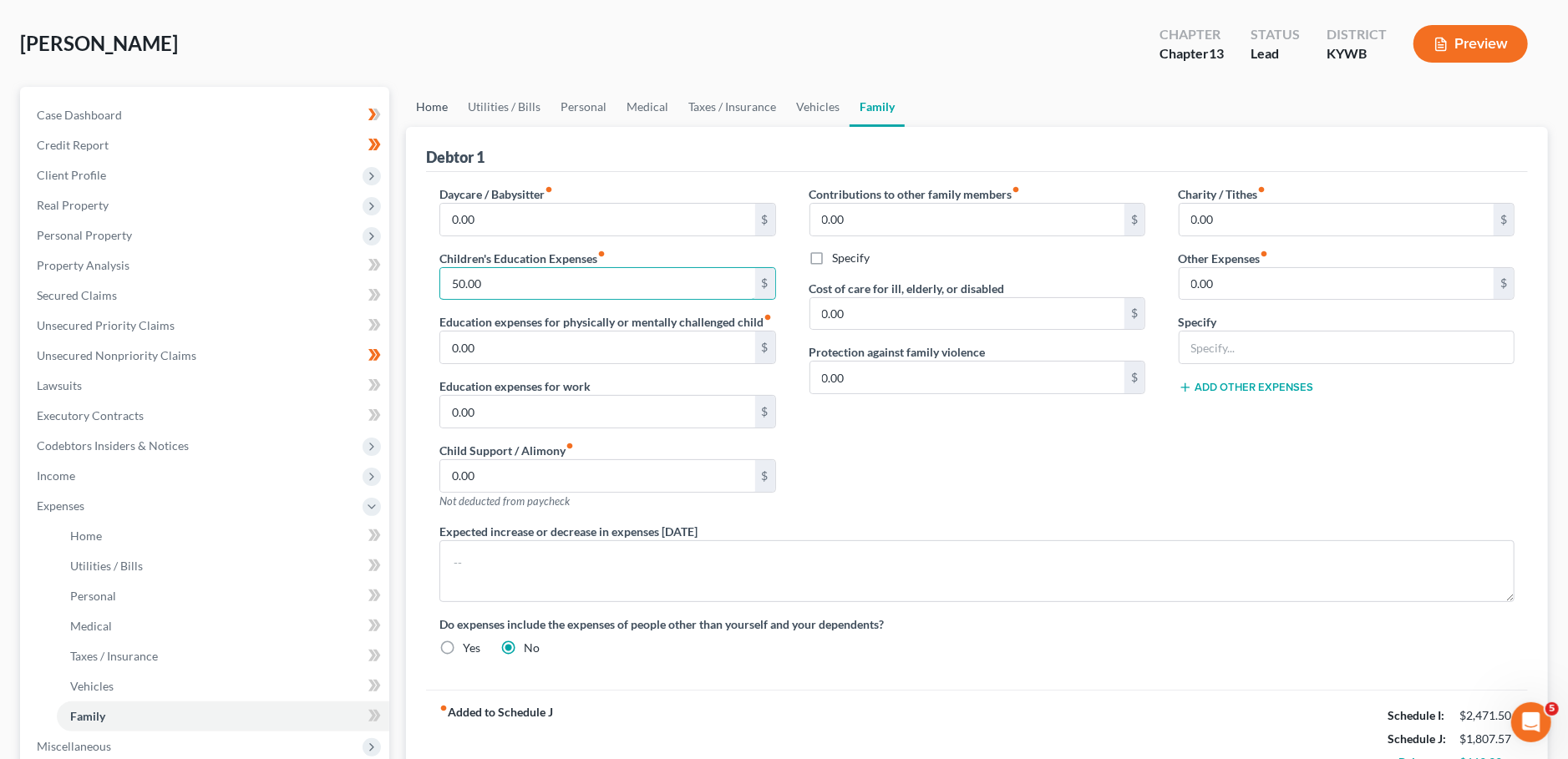
type input "50.00"
click at [431, 107] on link "Home" at bounding box center [432, 107] width 52 height 40
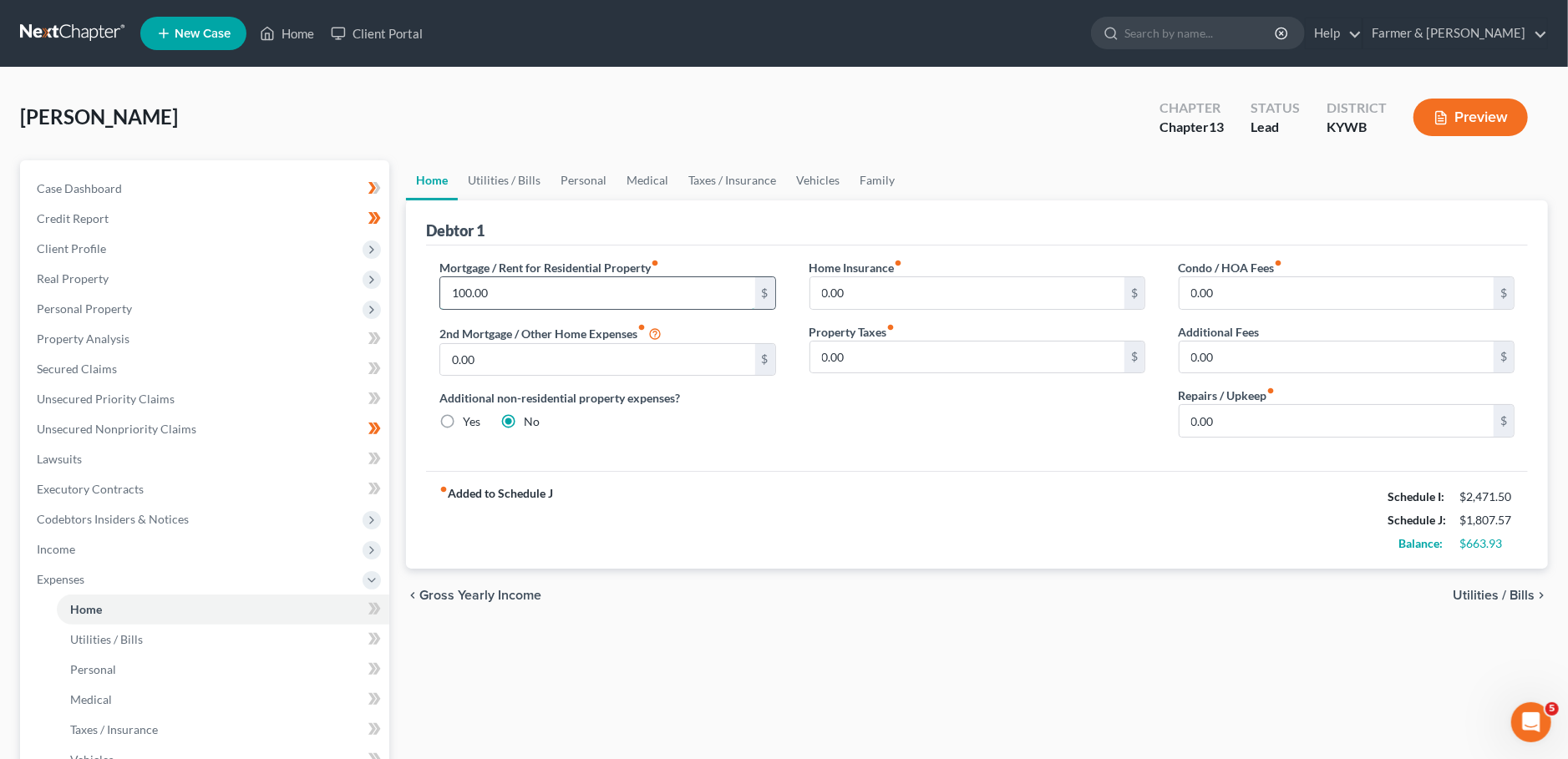
click at [519, 299] on input "100.00" at bounding box center [598, 293] width 314 height 32
type input "5"
type input "6"
click at [820, 564] on div "fiber_manual_record Added to Schedule J Schedule I: $2,471.50 Schedule J: $2,29…" at bounding box center [976, 519] width 1102 height 97
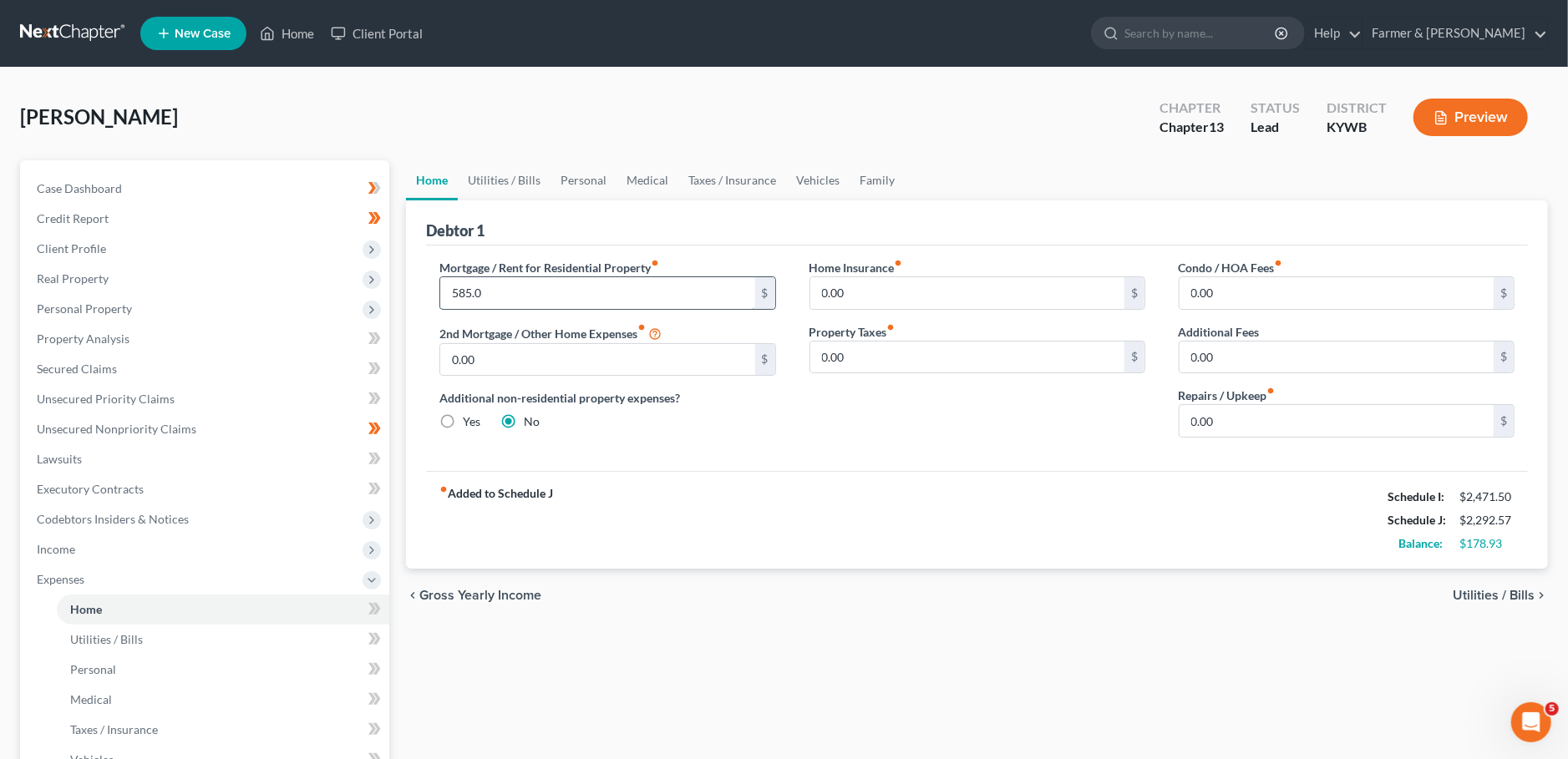
click at [561, 294] on input "585.0" at bounding box center [598, 293] width 314 height 32
type input "585.00"
click at [775, 628] on div "Home Utilities / Bills Personal Medical Taxes / Insurance Vehicles Family Debto…" at bounding box center [977, 612] width 1159 height 904
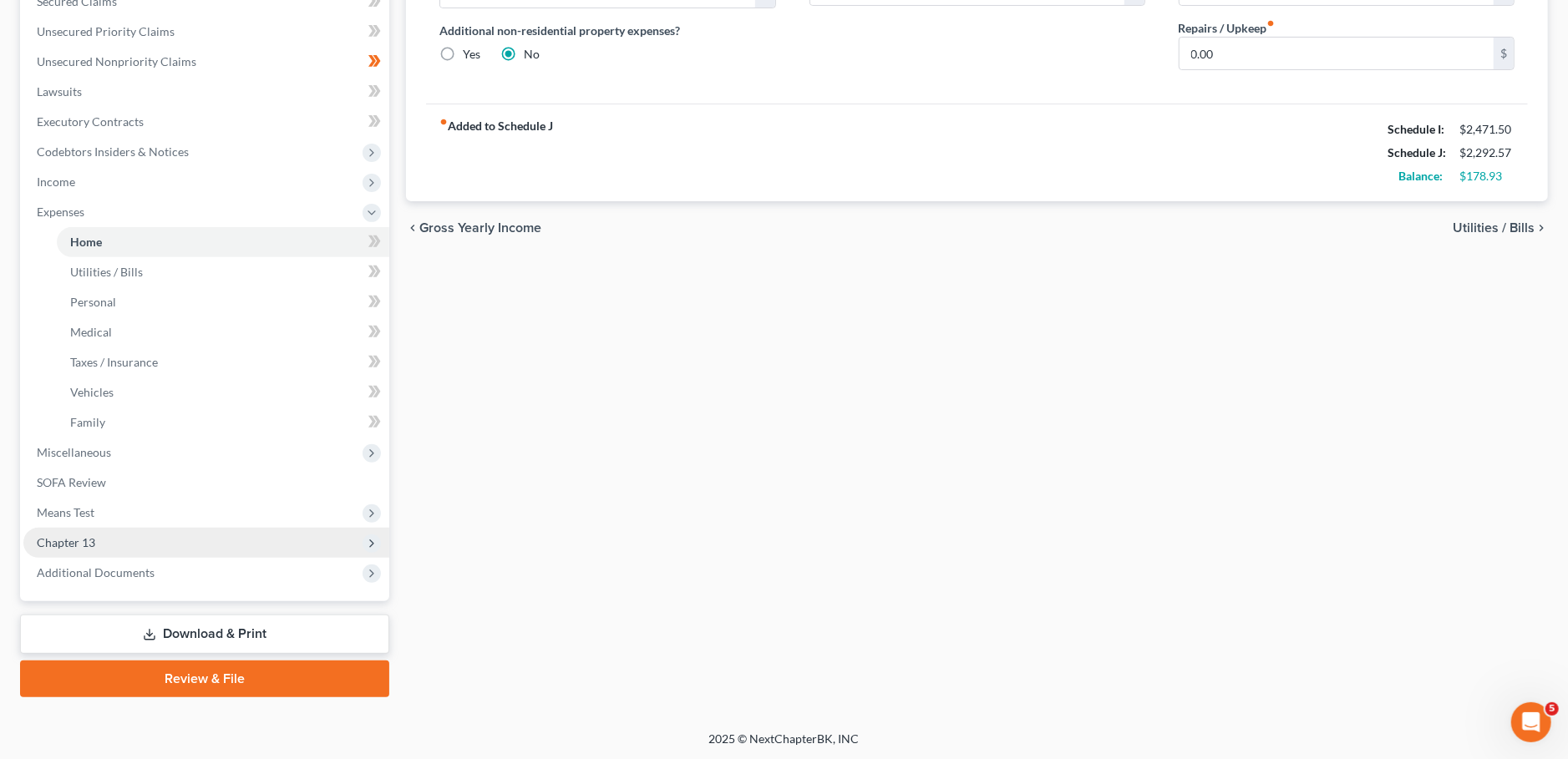
click at [145, 538] on span "Chapter 13" at bounding box center [206, 543] width 366 height 30
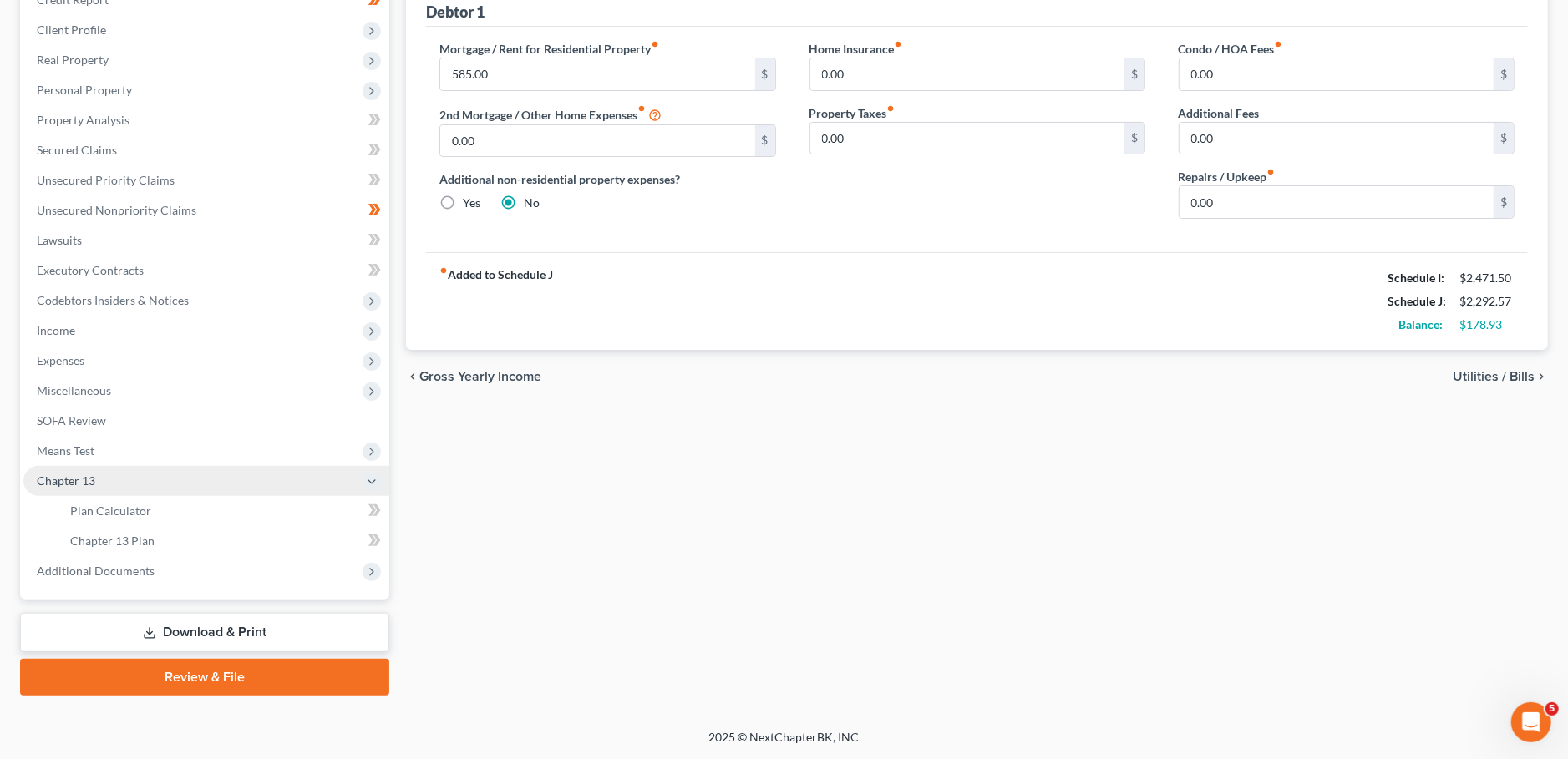
scroll to position [216, 0]
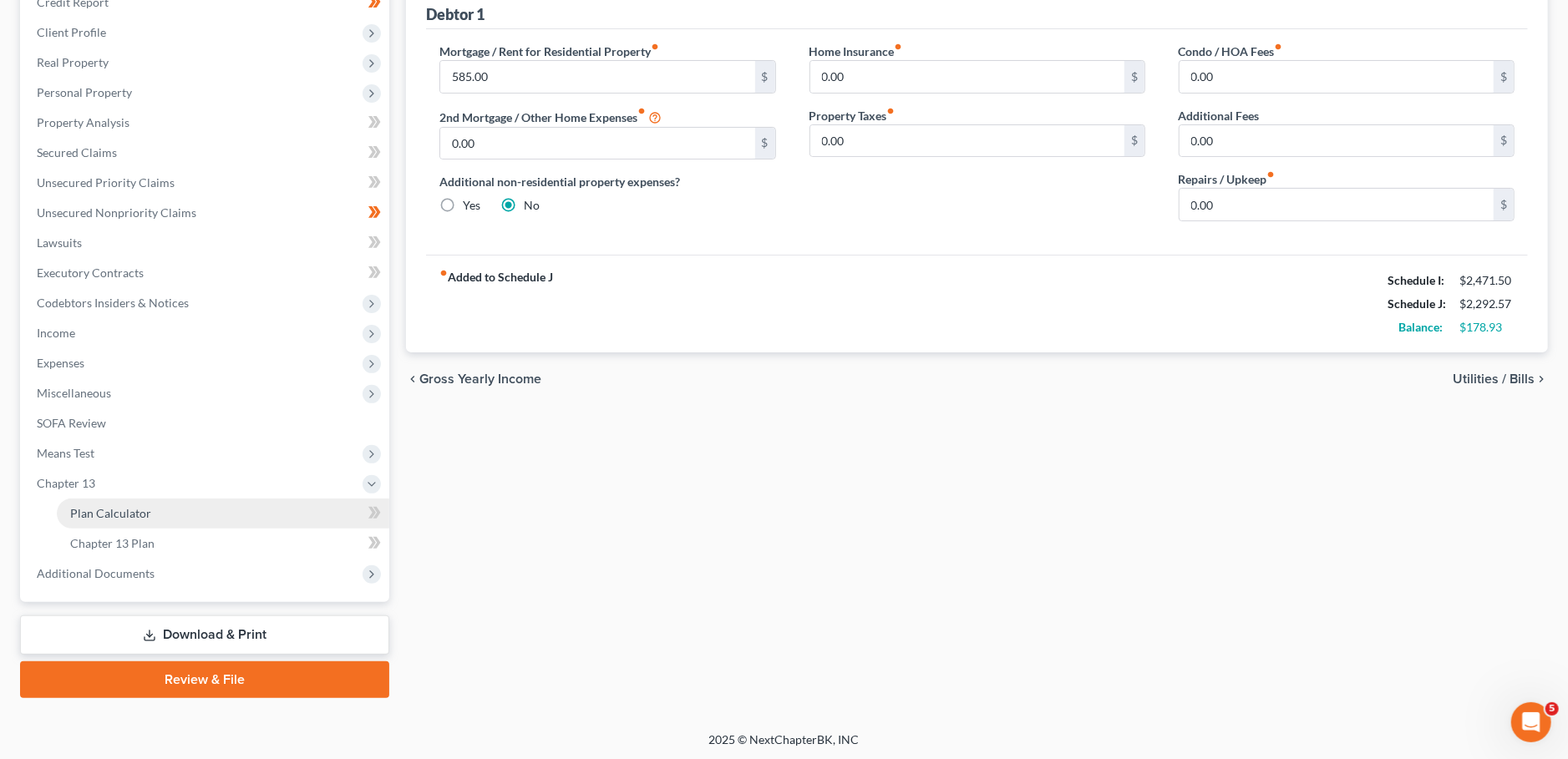
click at [145, 512] on span "Plan Calculator" at bounding box center [110, 513] width 81 height 14
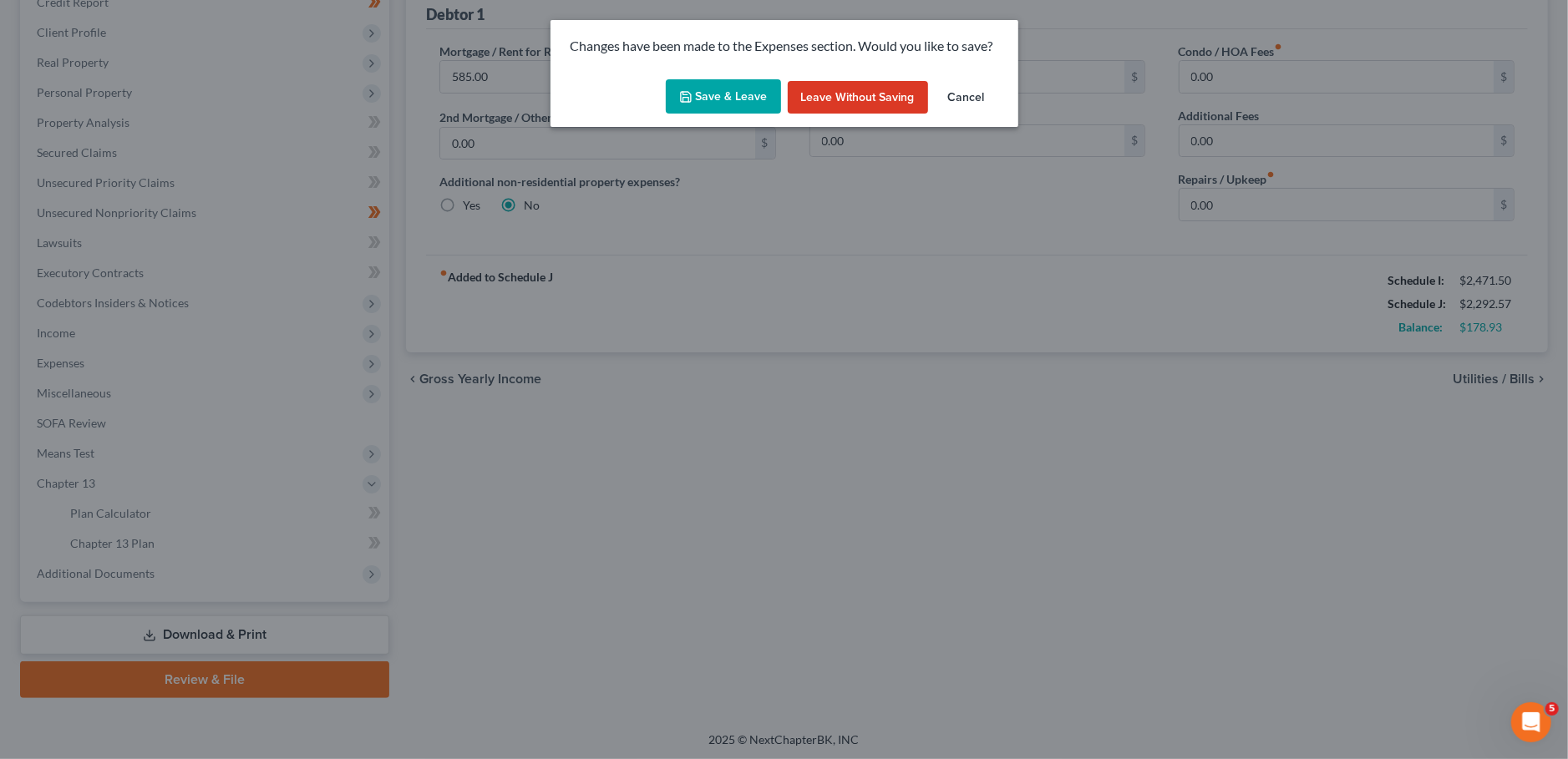
click at [742, 103] on button "Save & Leave" at bounding box center [723, 96] width 116 height 35
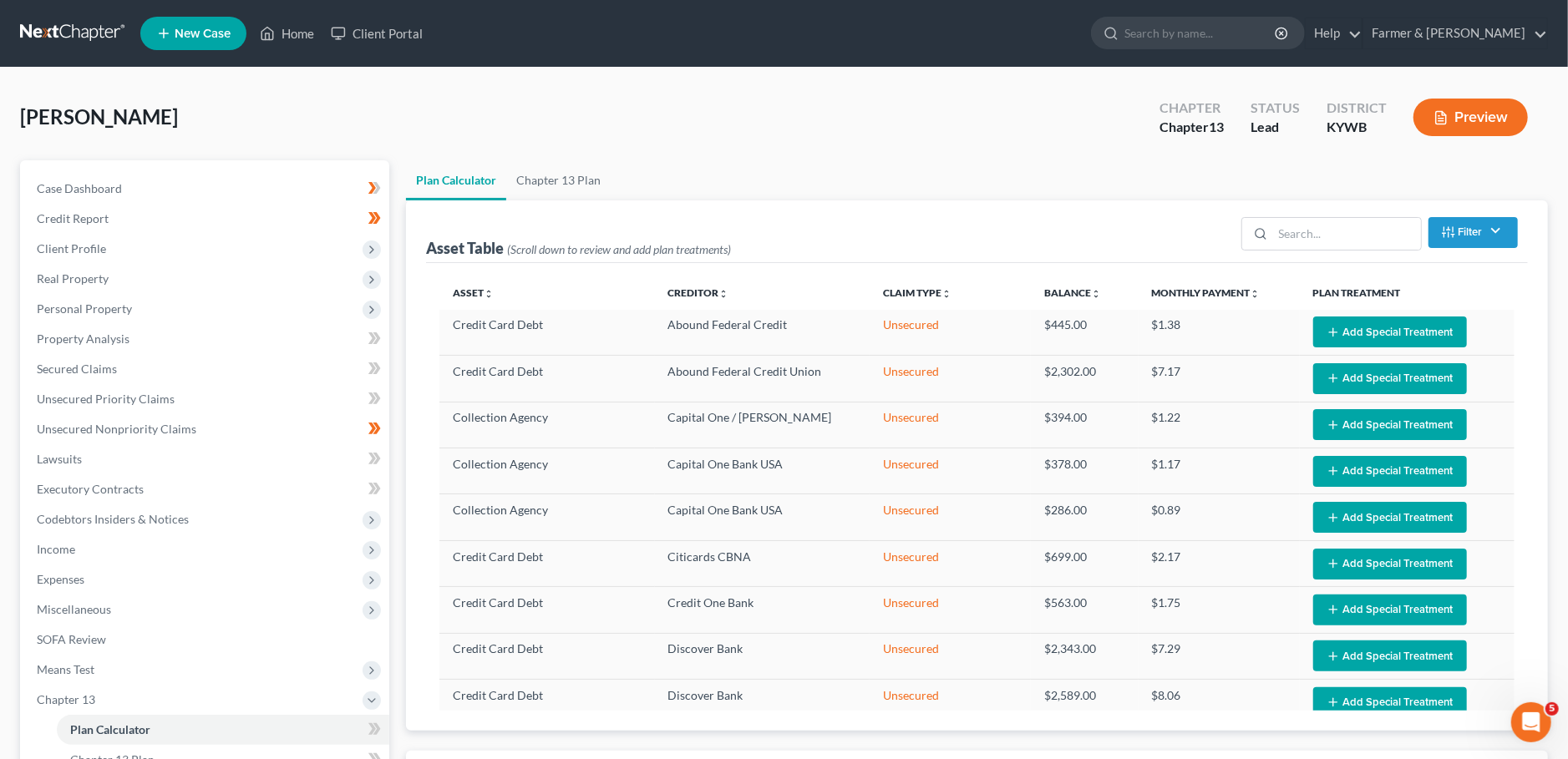
select select "59"
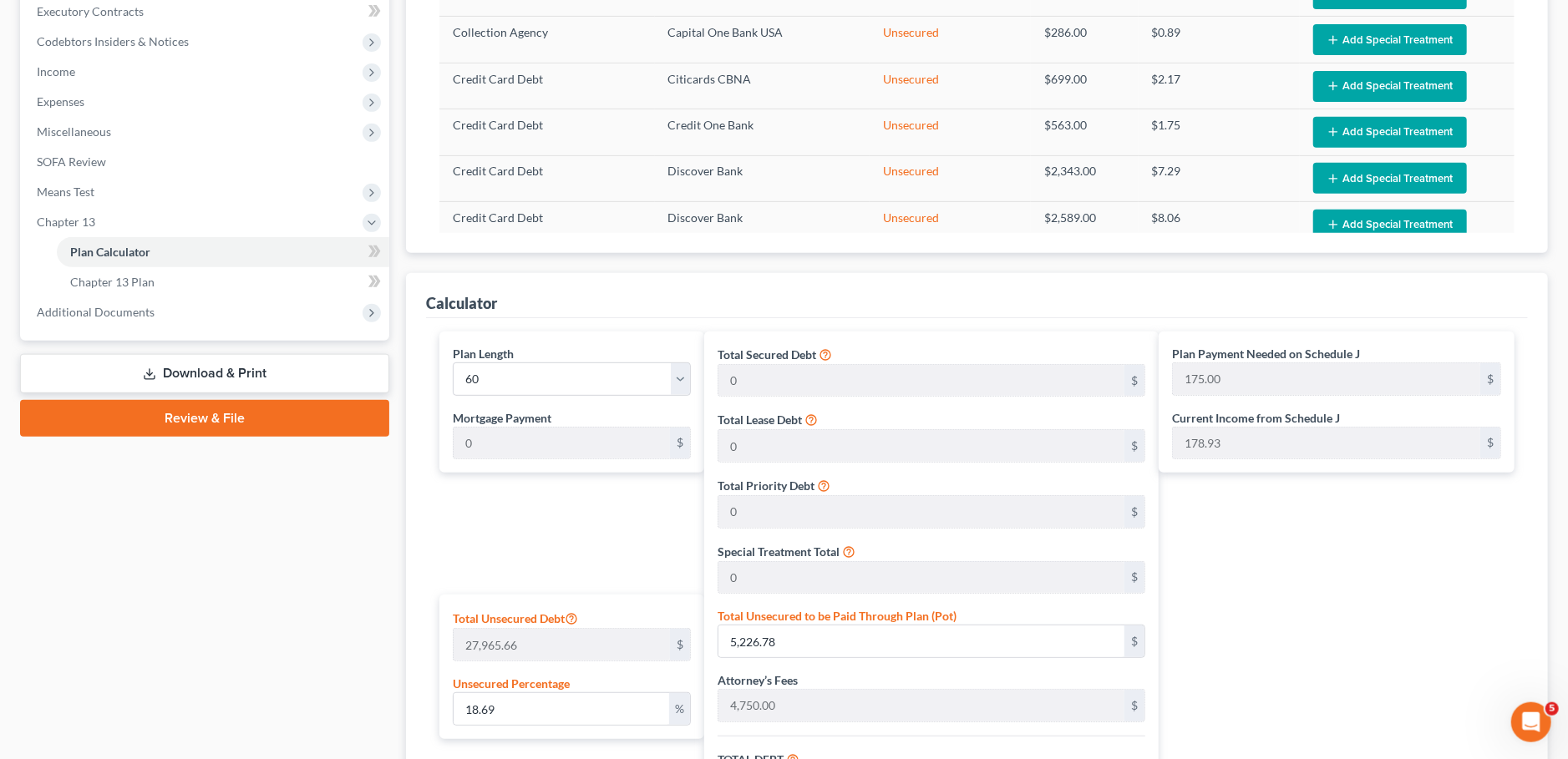
scroll to position [441, 0]
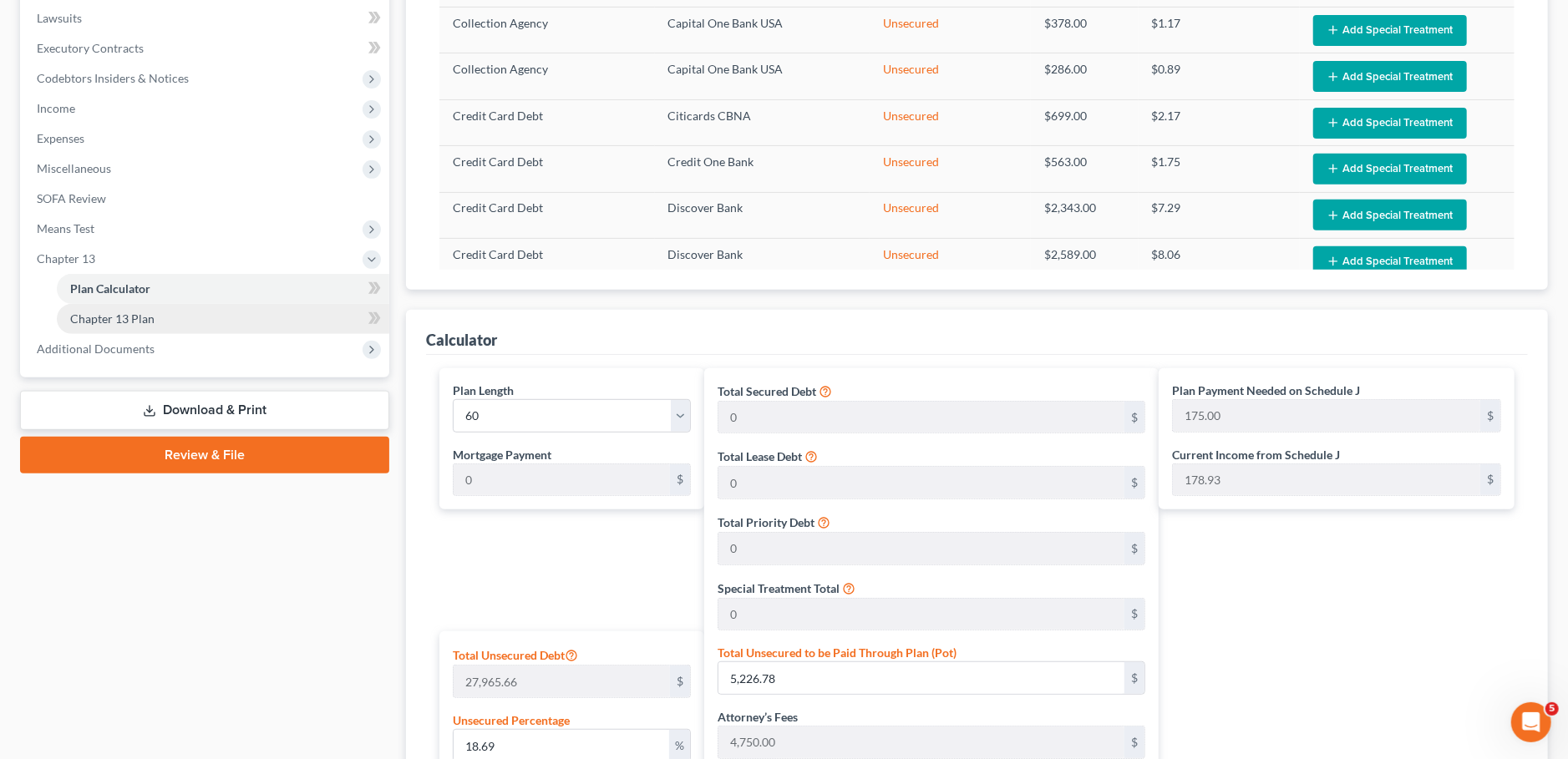
click at [267, 322] on link "Chapter 13 Plan" at bounding box center [222, 319] width 333 height 30
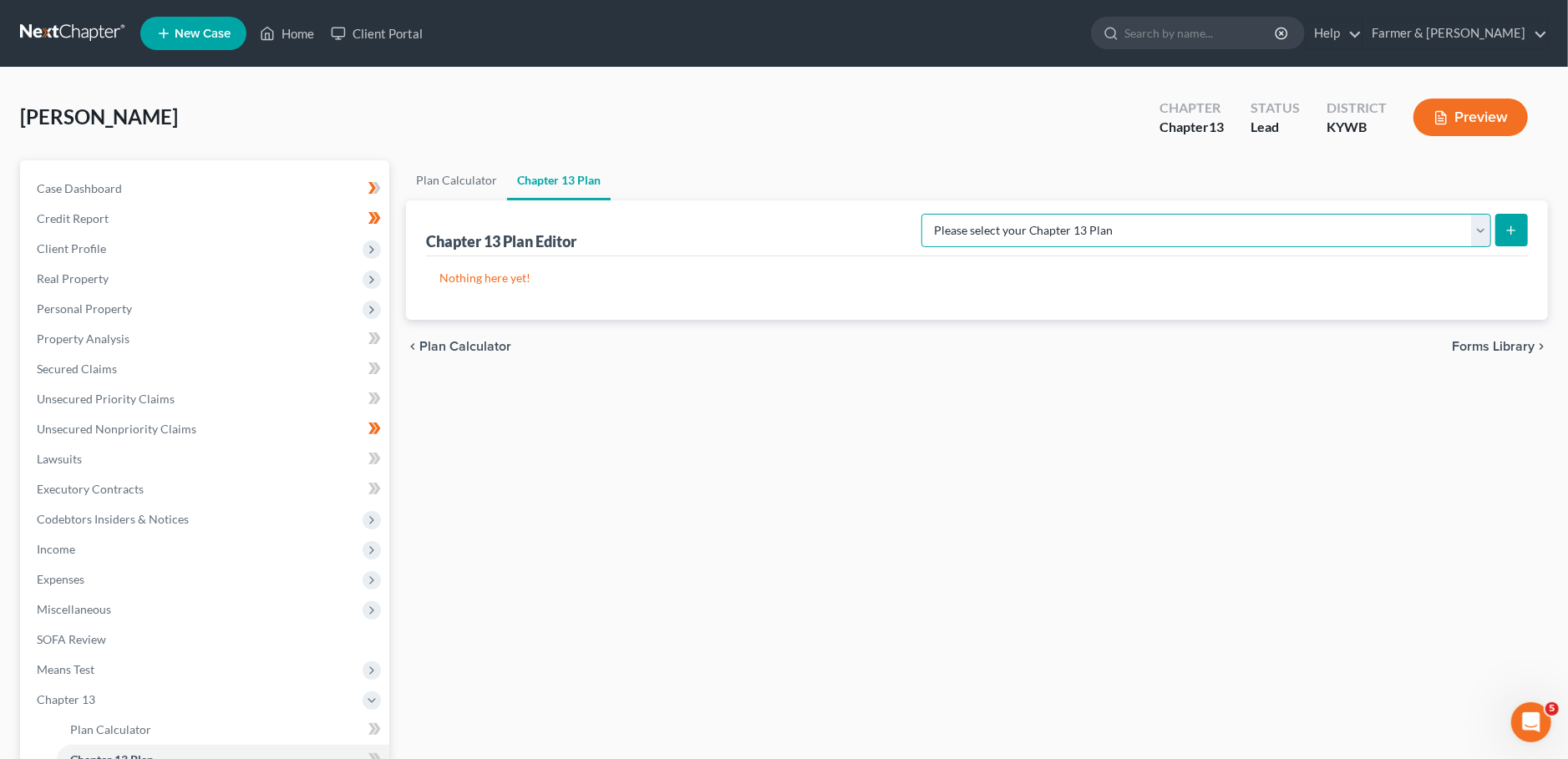
click at [922, 214] on select "Please select your Chapter 13 Plan National Form Plan - Official Form 113 Natio…" at bounding box center [1207, 230] width 570 height 33
select select "3"
click option "National Form Plan - Official Form 113: Farmer & [PERSON_NAME] Plan with TFS Bi…" at bounding box center [0, 0] width 0 height 0
click at [1510, 228] on icon "submit" at bounding box center [1511, 230] width 13 height 13
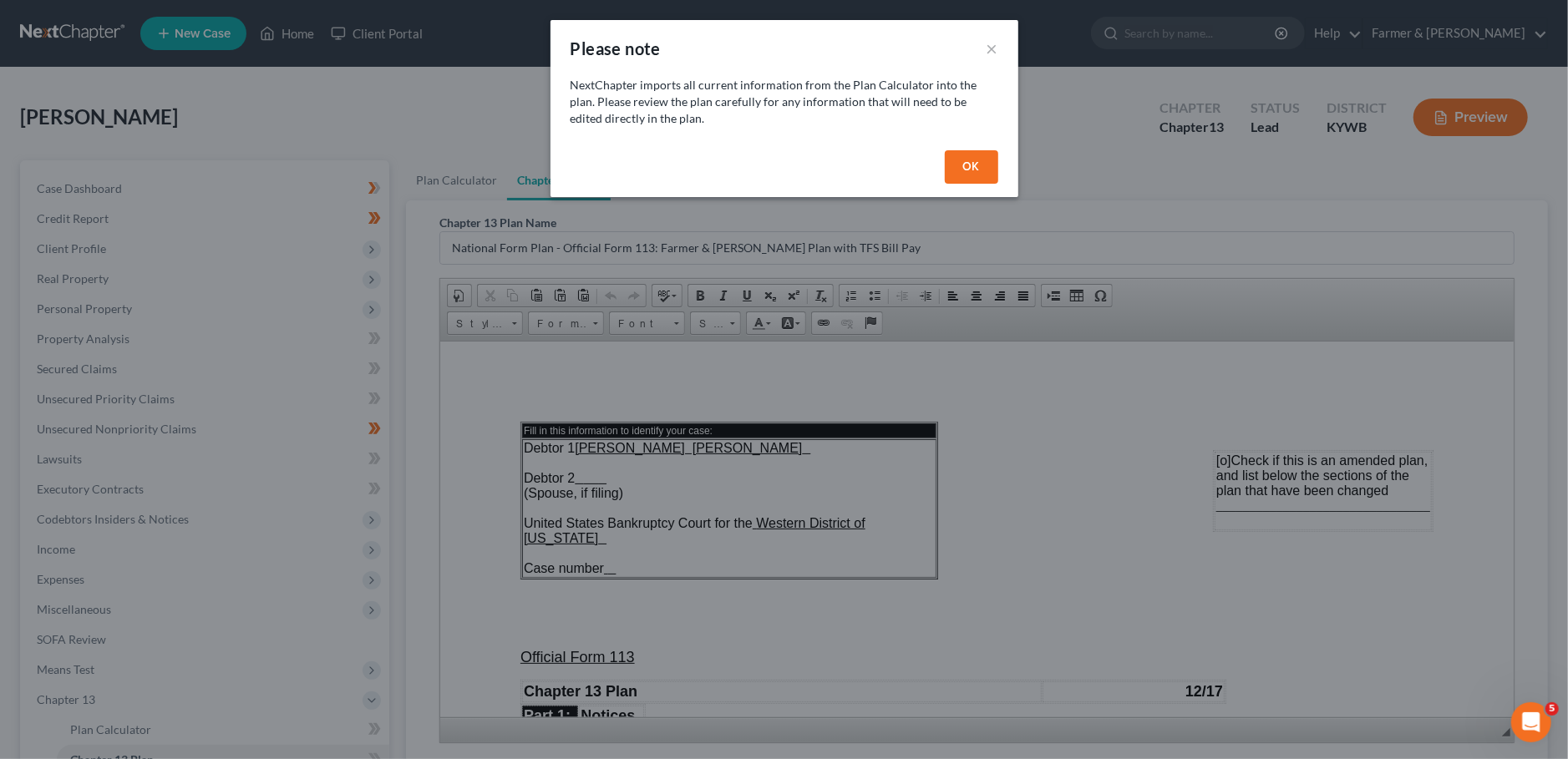
click at [983, 168] on button "OK" at bounding box center [971, 167] width 54 height 33
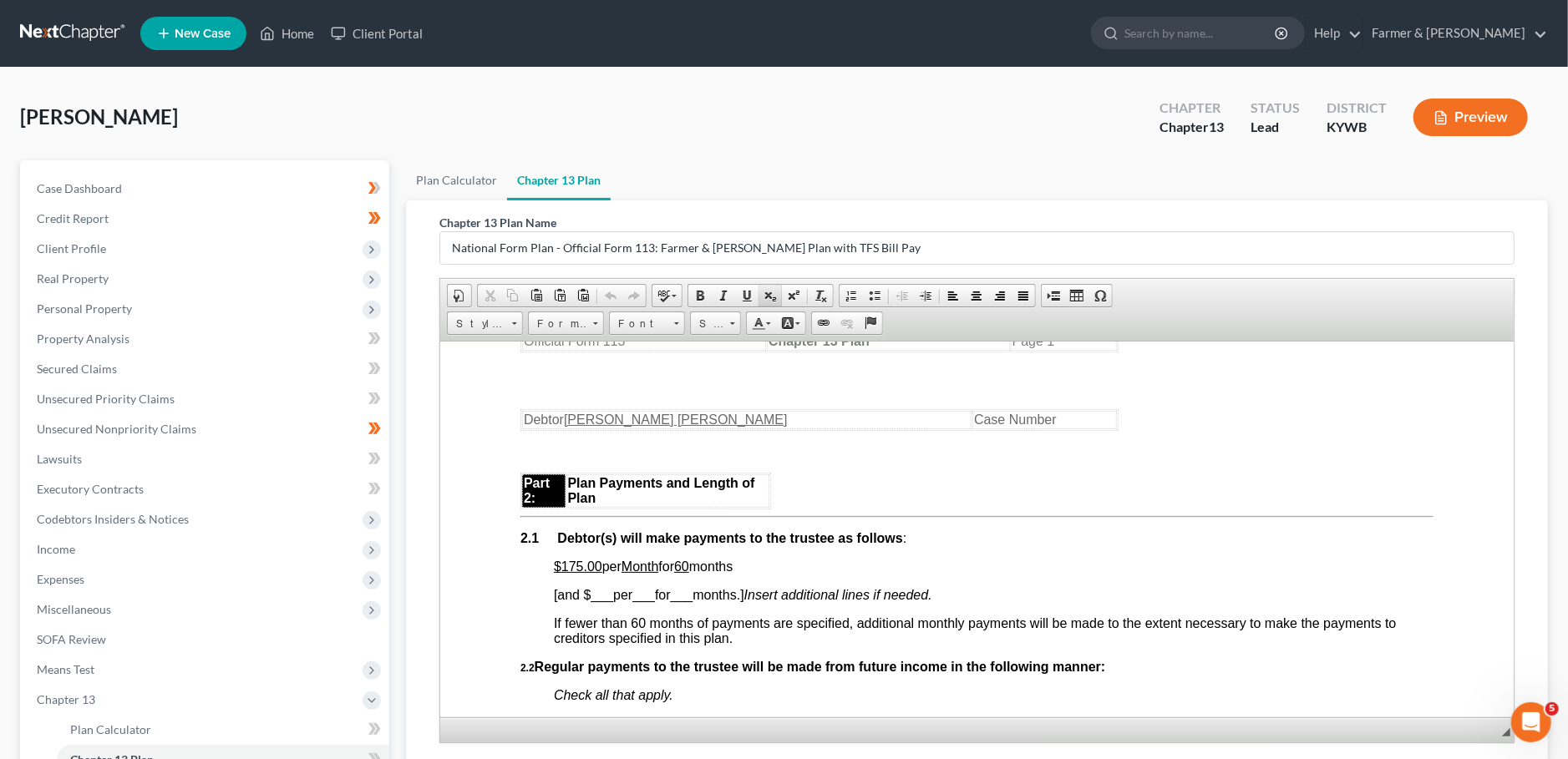
scroll to position [147, 0]
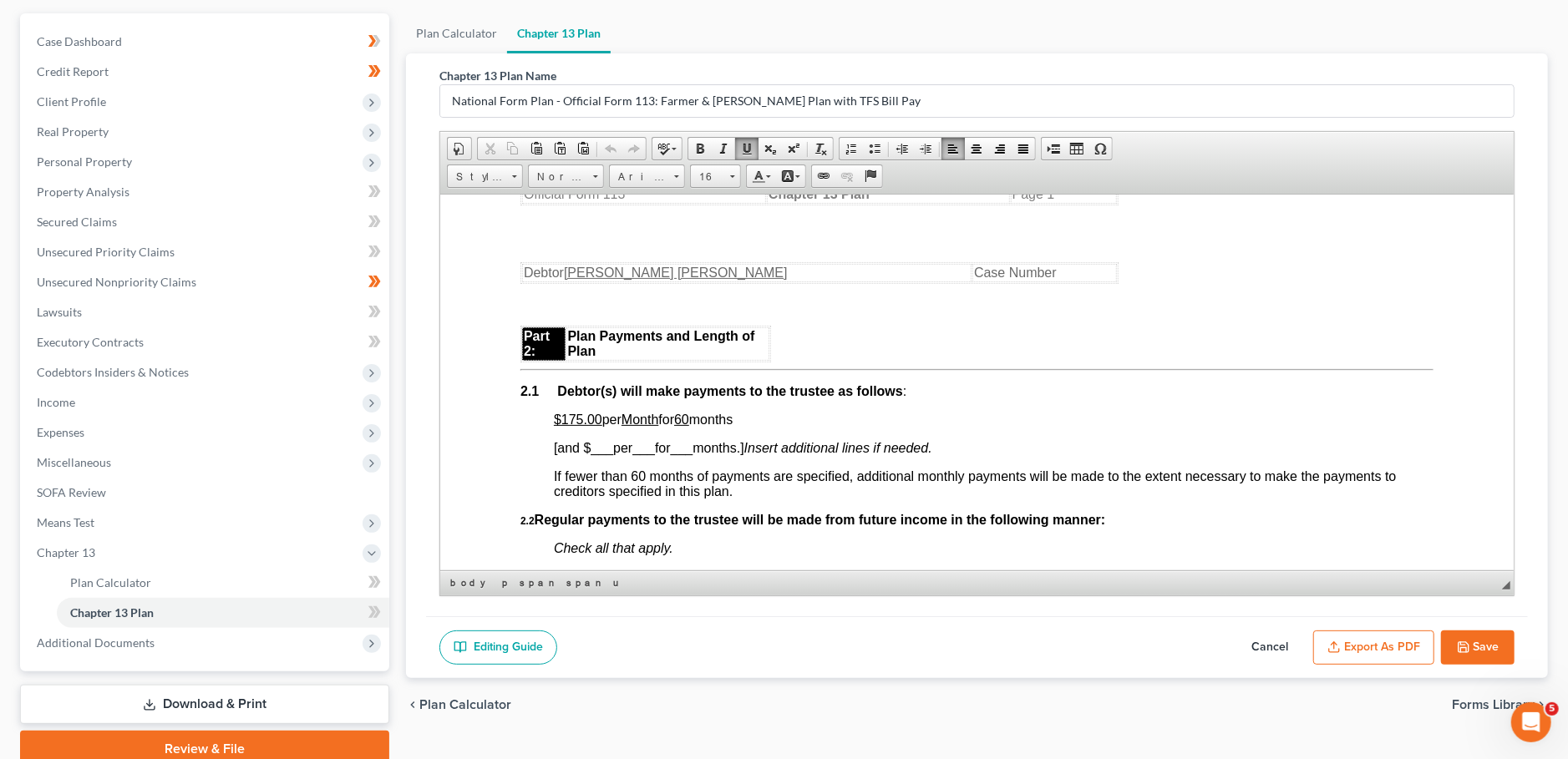
drag, startPoint x: 594, startPoint y: 436, endPoint x: 752, endPoint y: 430, distance: 158.1
click at [752, 426] on p "$175.00 per Month for 60 months" at bounding box center [993, 419] width 879 height 15
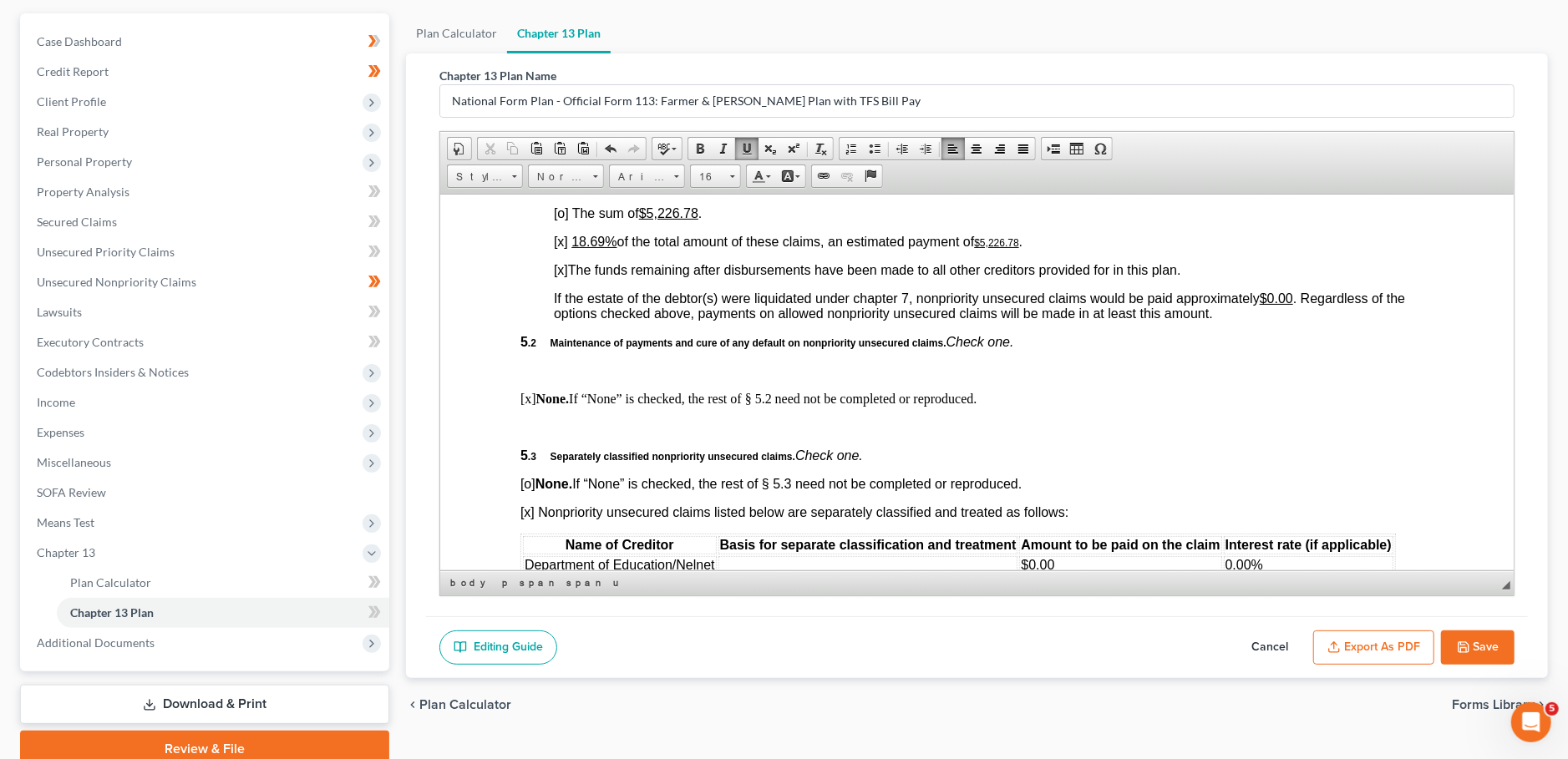
scroll to position [3233, 0]
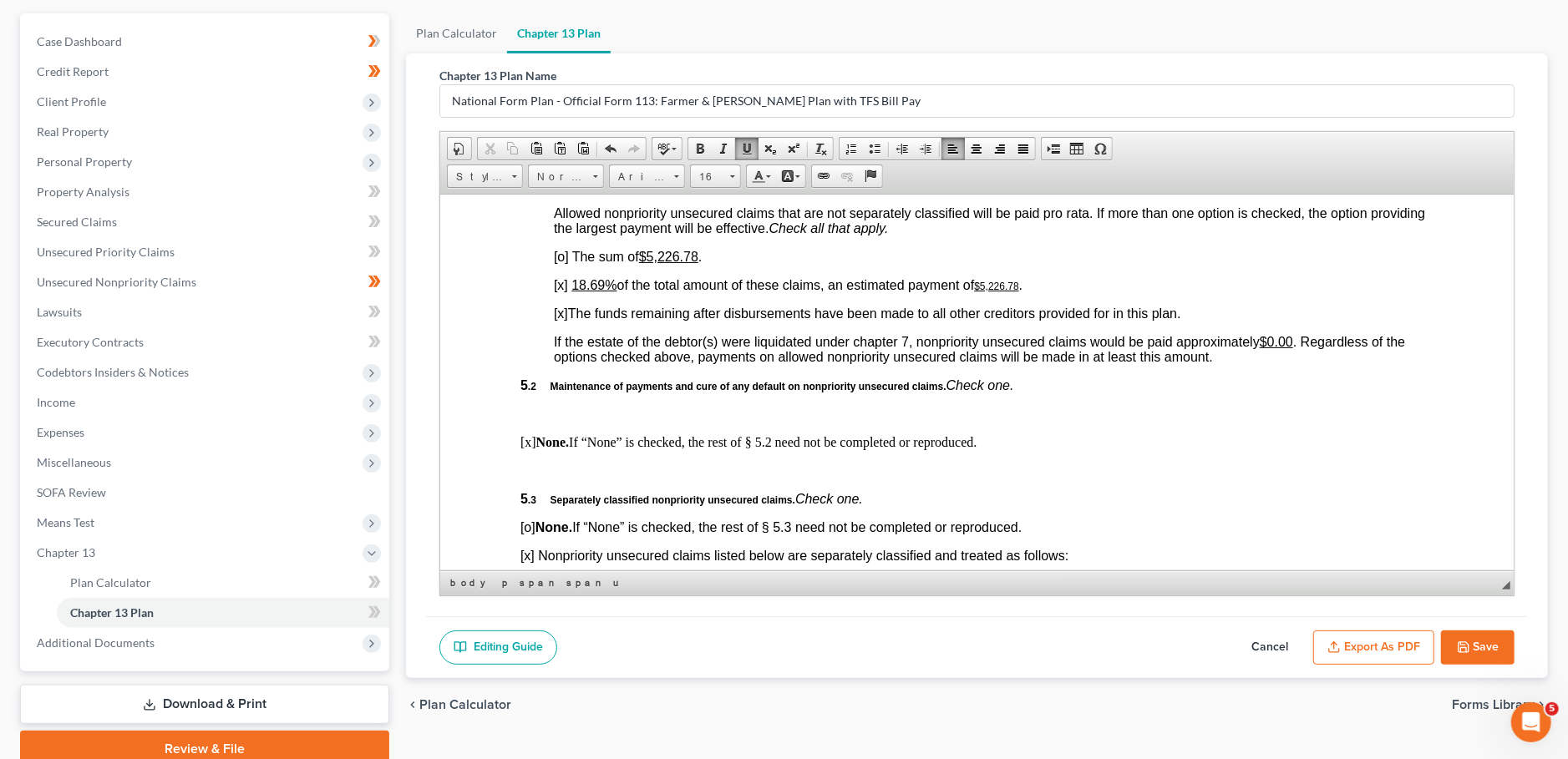
click at [579, 292] on u "18.69%" at bounding box center [594, 284] width 45 height 14
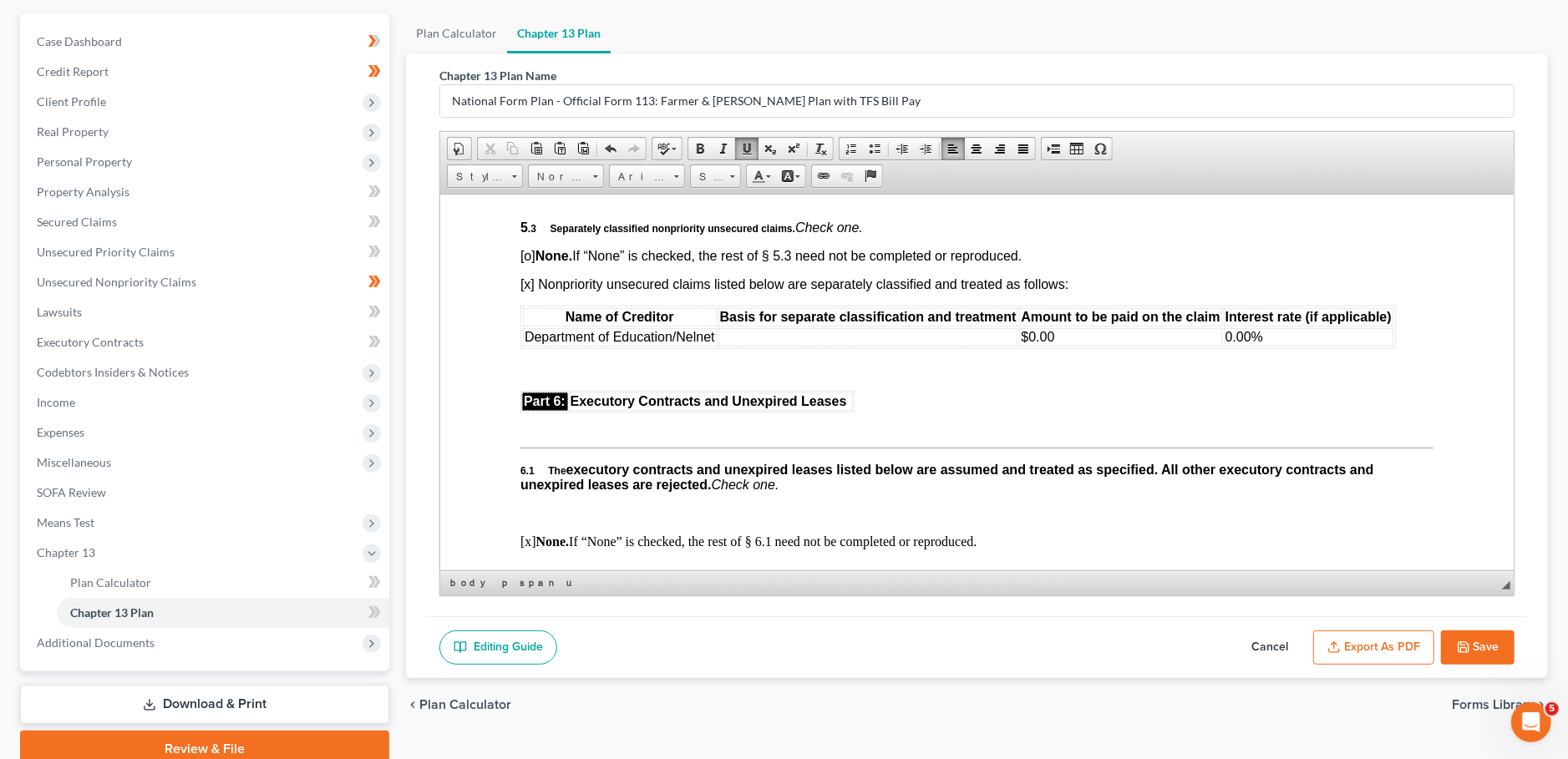
scroll to position [3527, 0]
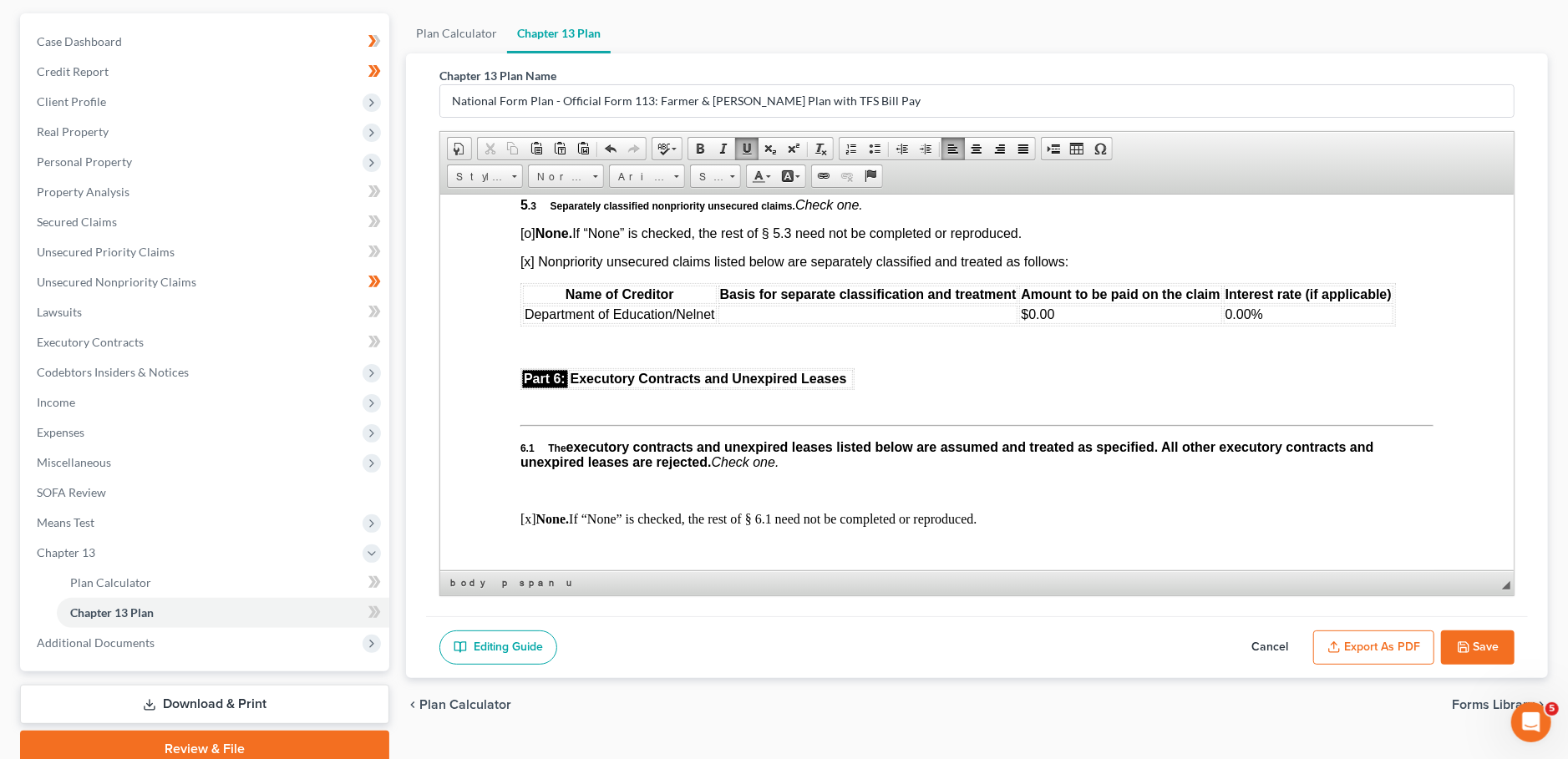
click at [733, 323] on td at bounding box center [868, 314] width 300 height 18
click at [1354, 639] on button "Export as PDF" at bounding box center [1373, 648] width 121 height 35
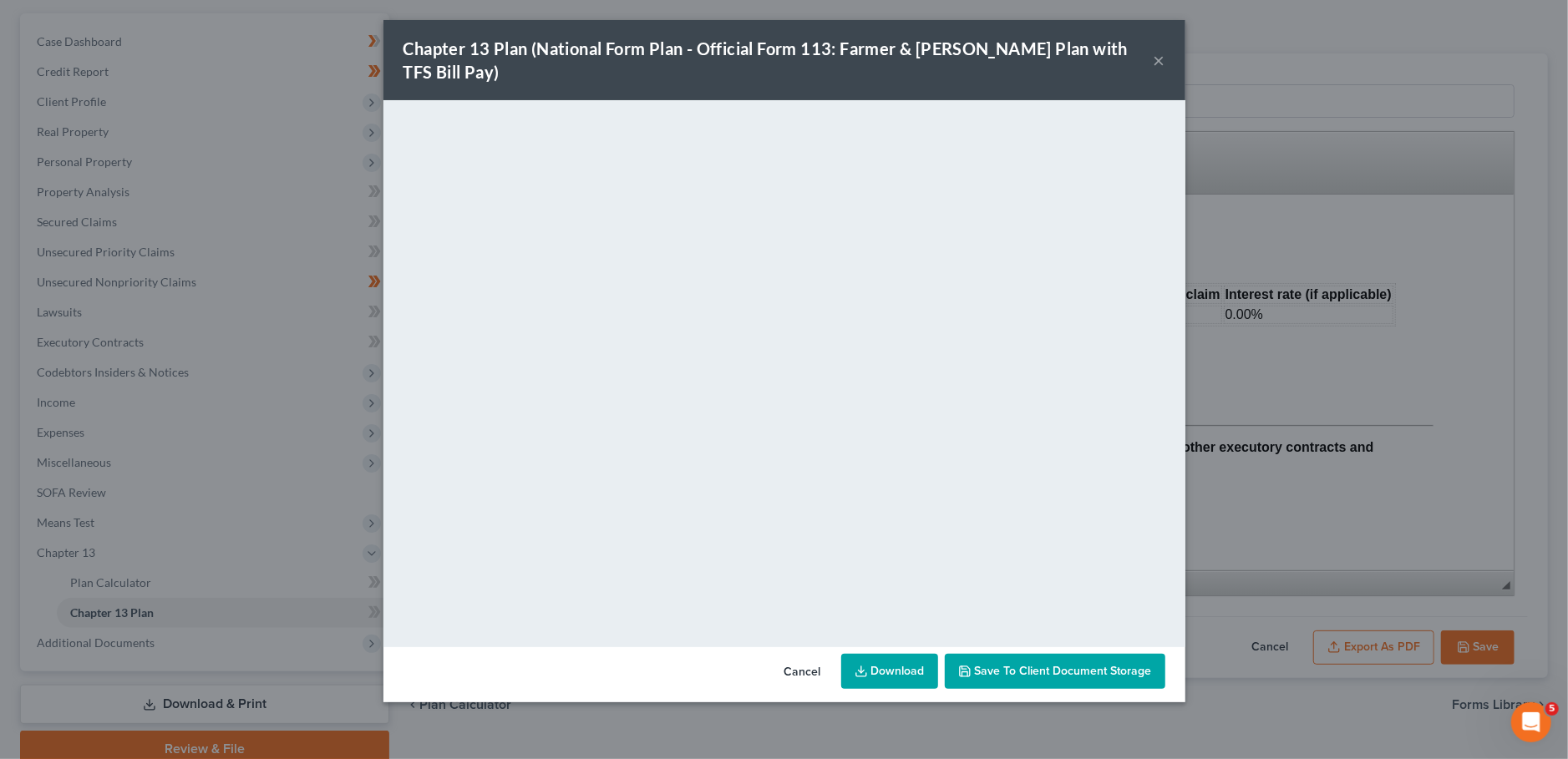
click at [1036, 663] on span "Save to Client Document Storage" at bounding box center [1063, 670] width 177 height 14
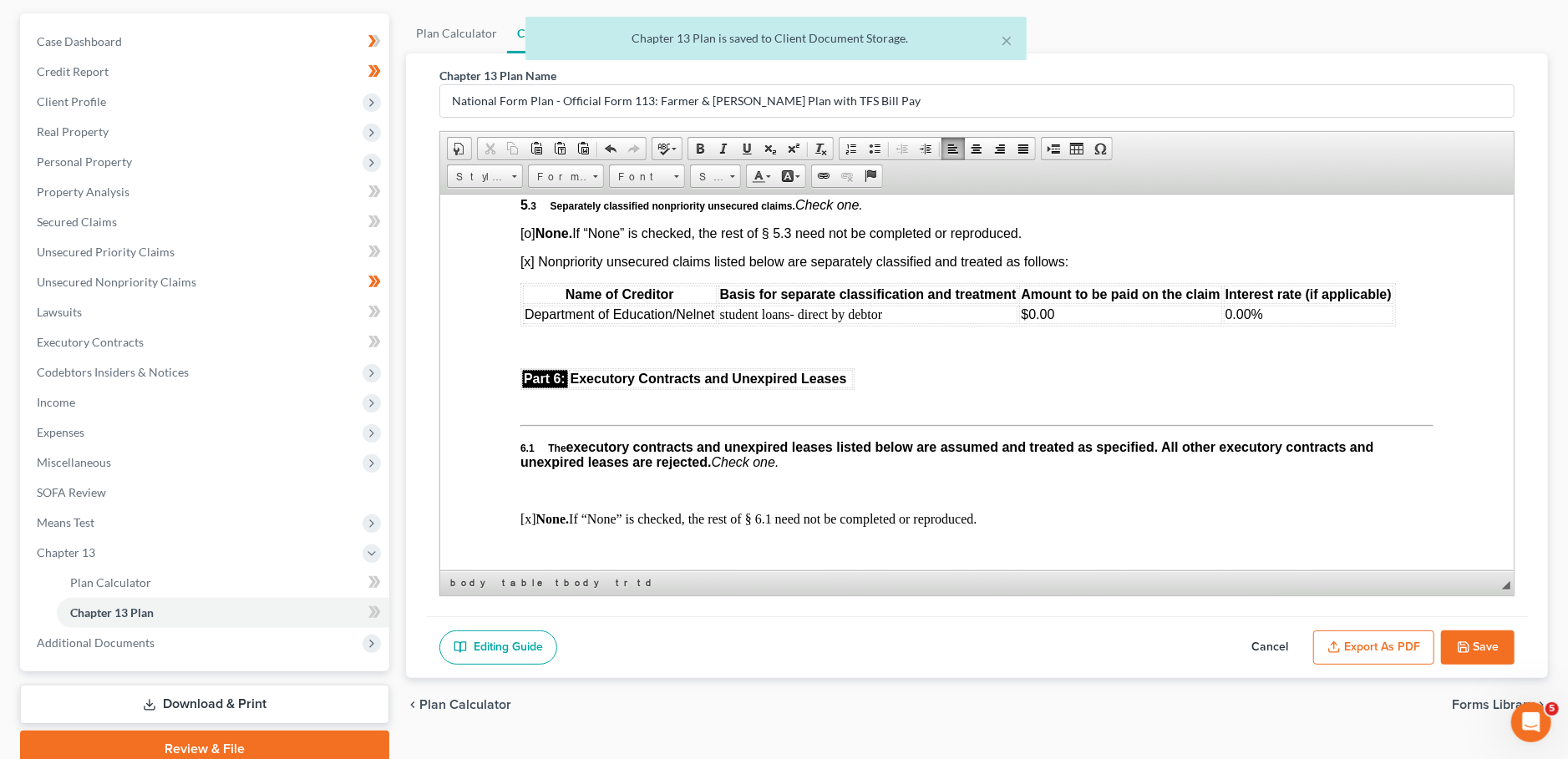
drag, startPoint x: 1463, startPoint y: 639, endPoint x: 87, endPoint y: 363, distance: 1403.4
click at [1463, 640] on icon "button" at bounding box center [1463, 646] width 13 height 13
select select "3"
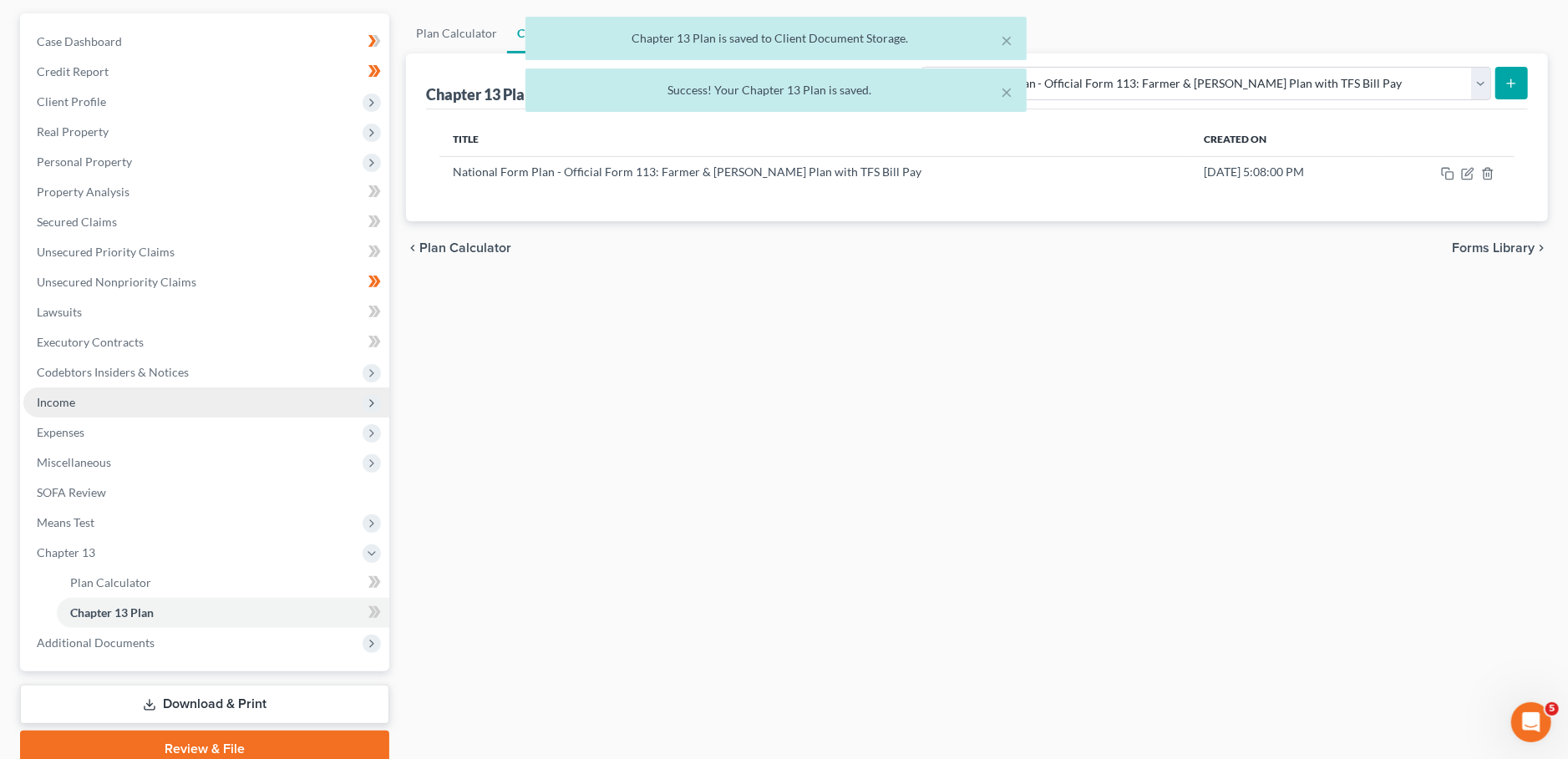
click at [92, 400] on span "Income" at bounding box center [206, 402] width 366 height 30
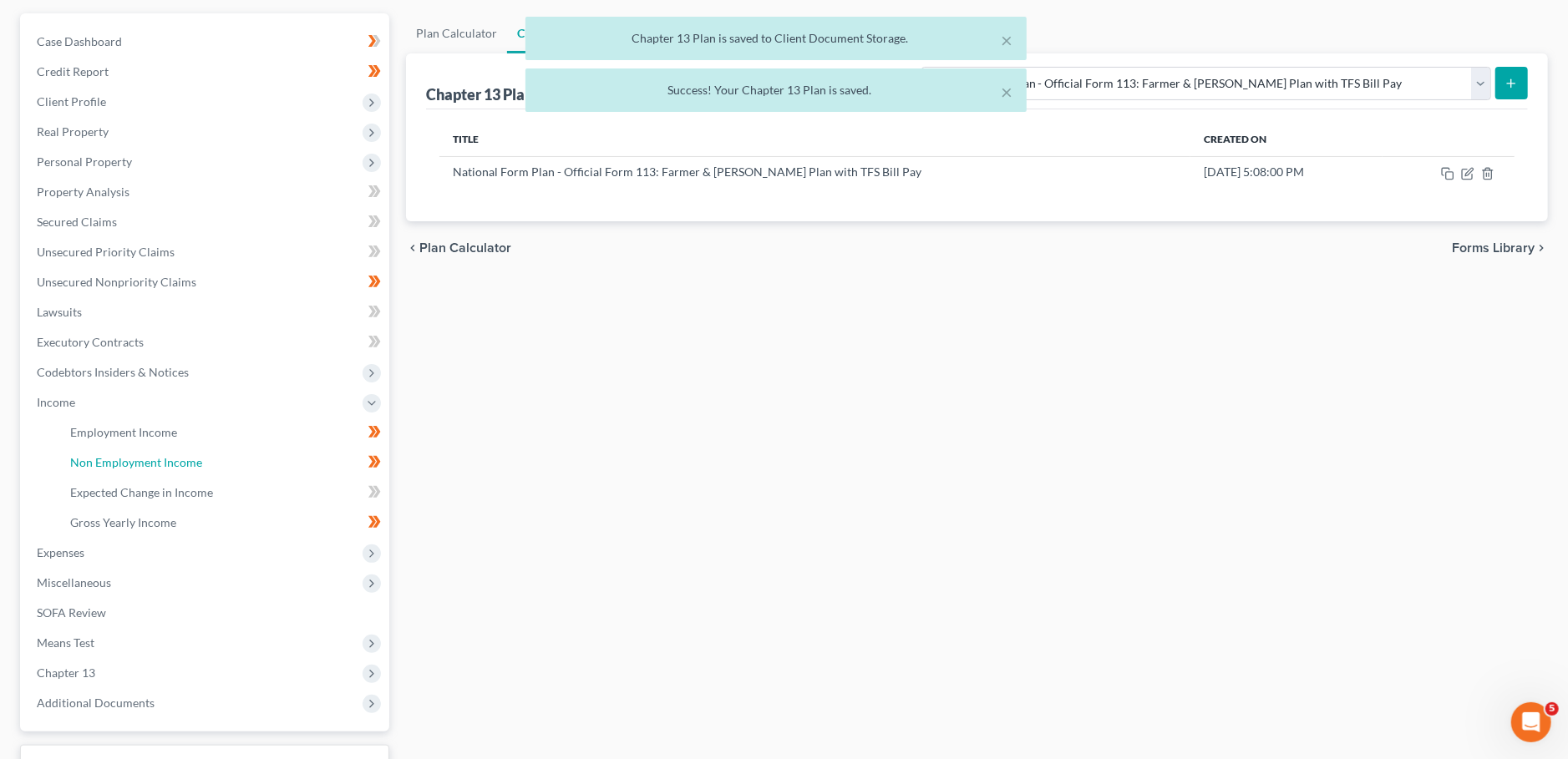
click at [97, 460] on span "Non Employment Income" at bounding box center [136, 462] width 132 height 14
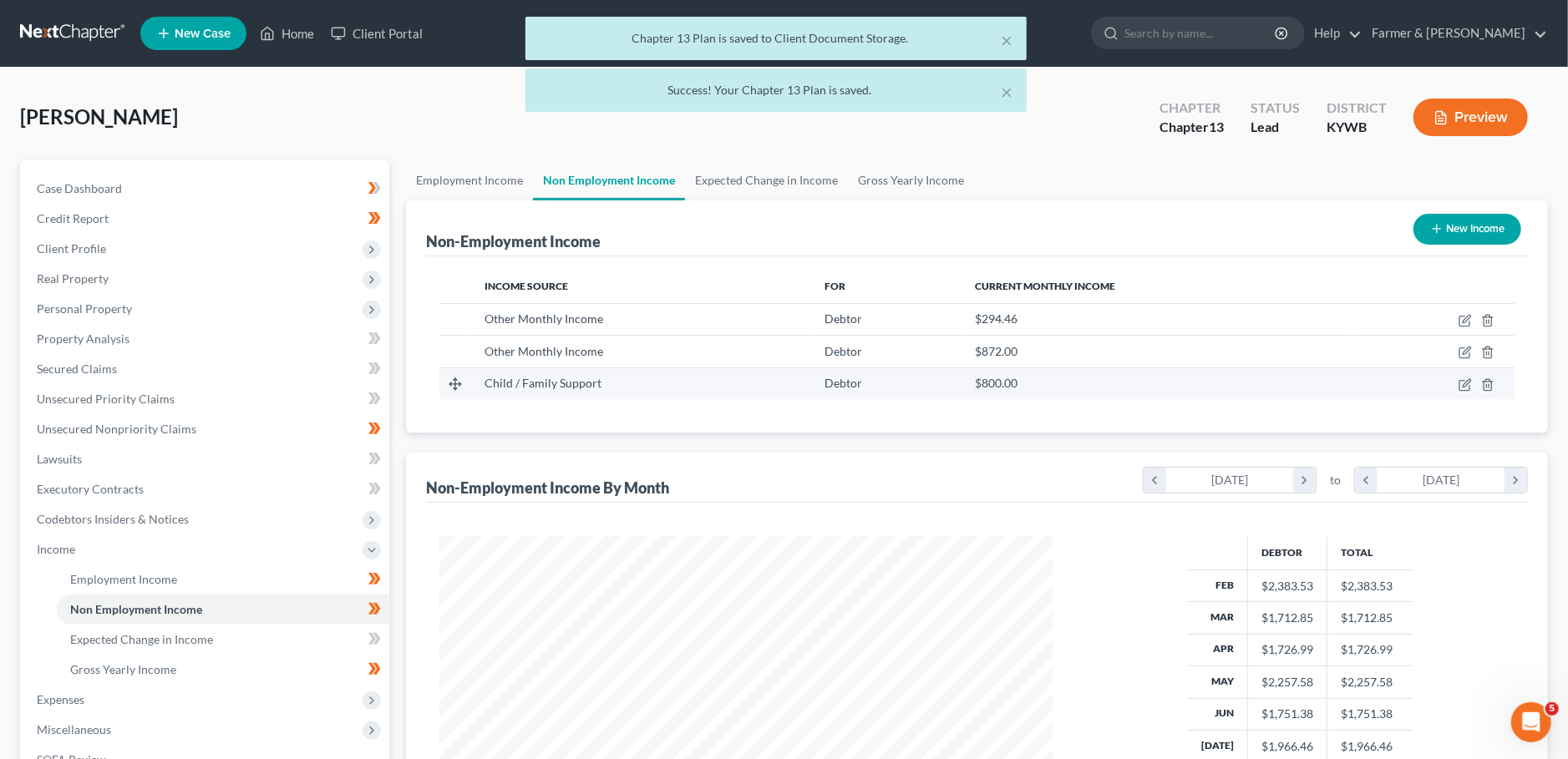
scroll to position [306, 646]
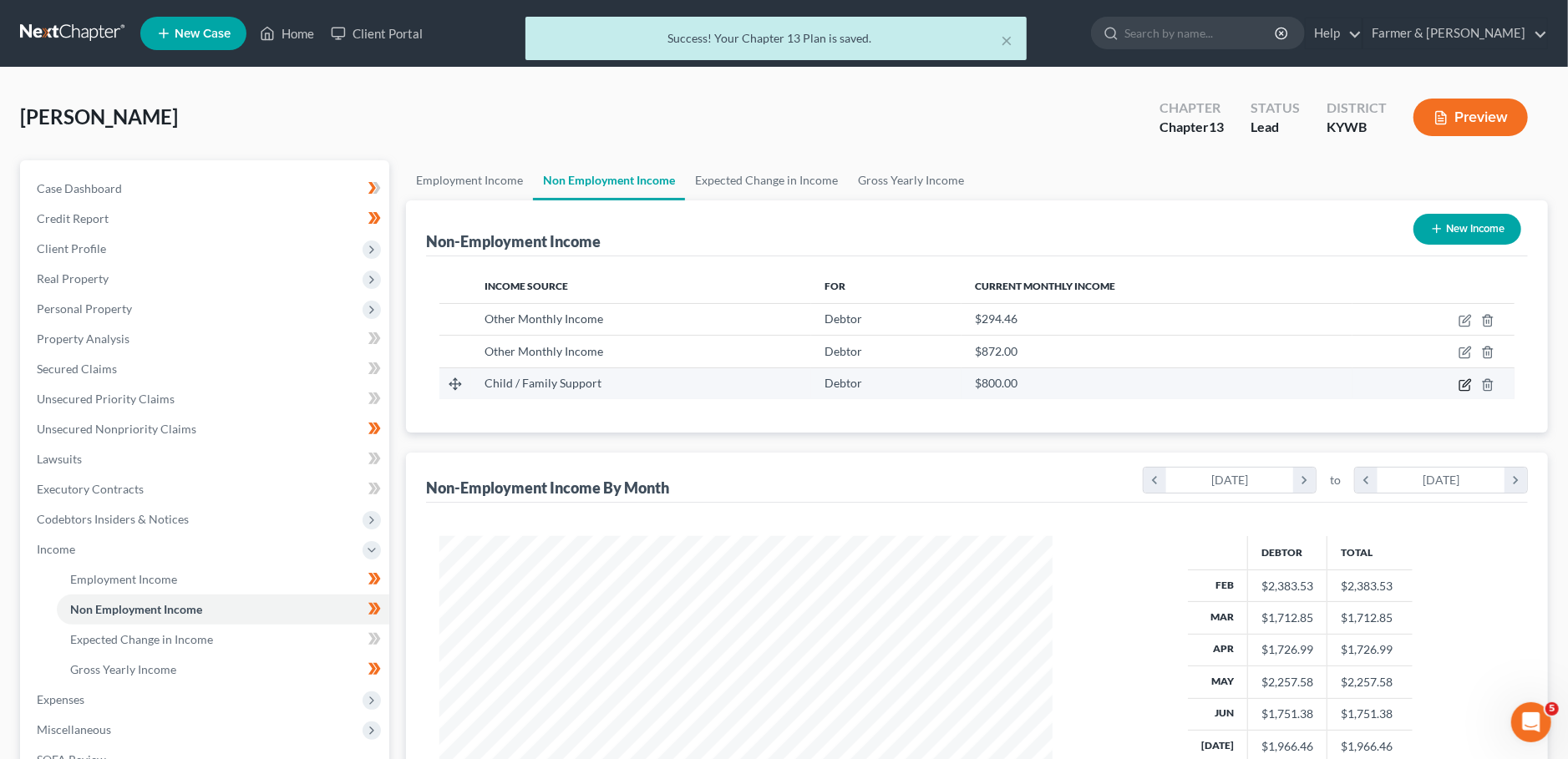
click at [1468, 382] on icon "button" at bounding box center [1466, 383] width 8 height 8
select select "7"
select select "0"
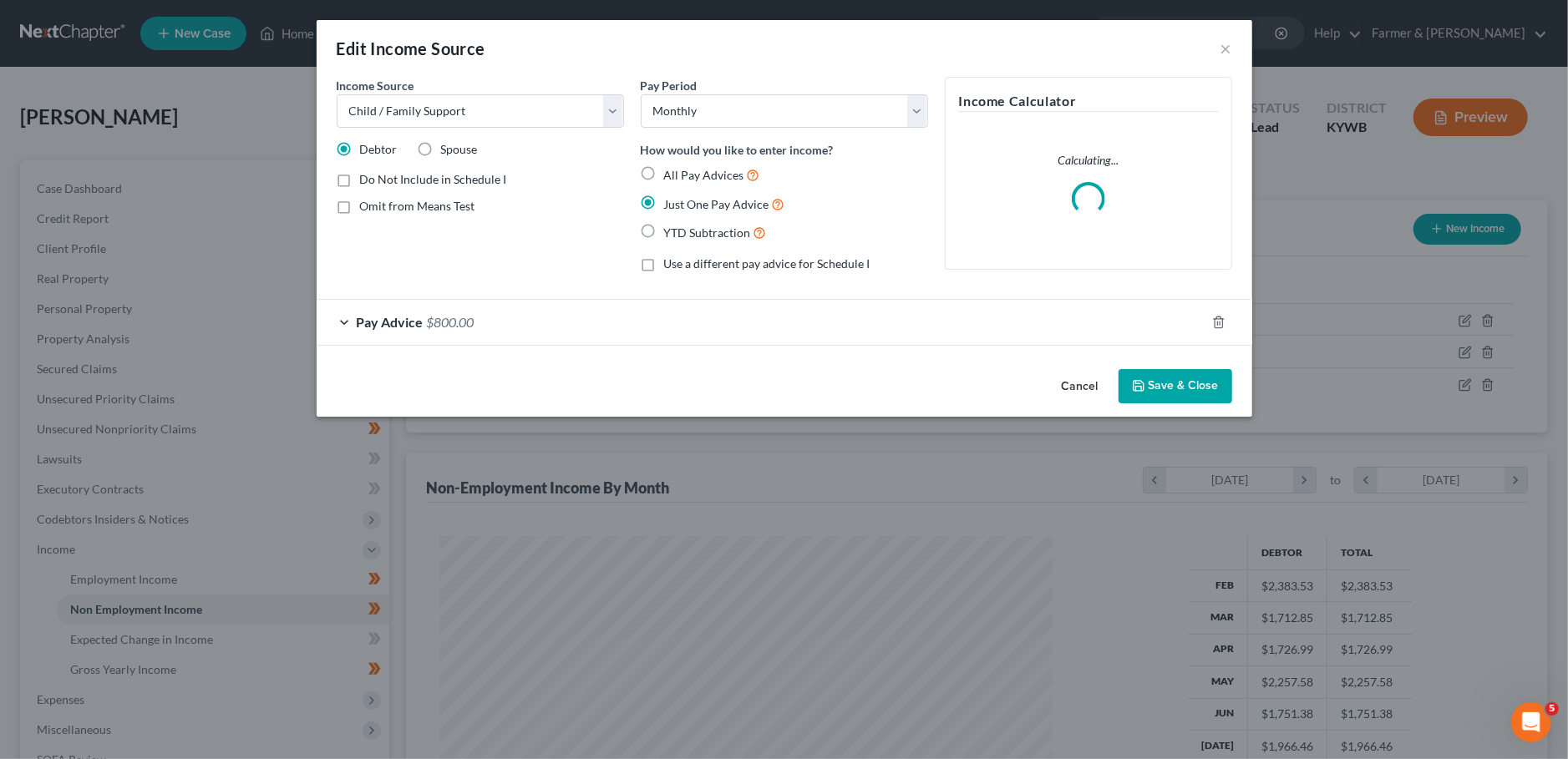
click at [360, 207] on label "Omit from Means Test" at bounding box center [417, 206] width 116 height 16
click at [367, 207] on input "Omit from Means Test" at bounding box center [372, 203] width 10 height 10
checkbox input "true"
click at [1193, 380] on button "Save & Close" at bounding box center [1174, 386] width 114 height 35
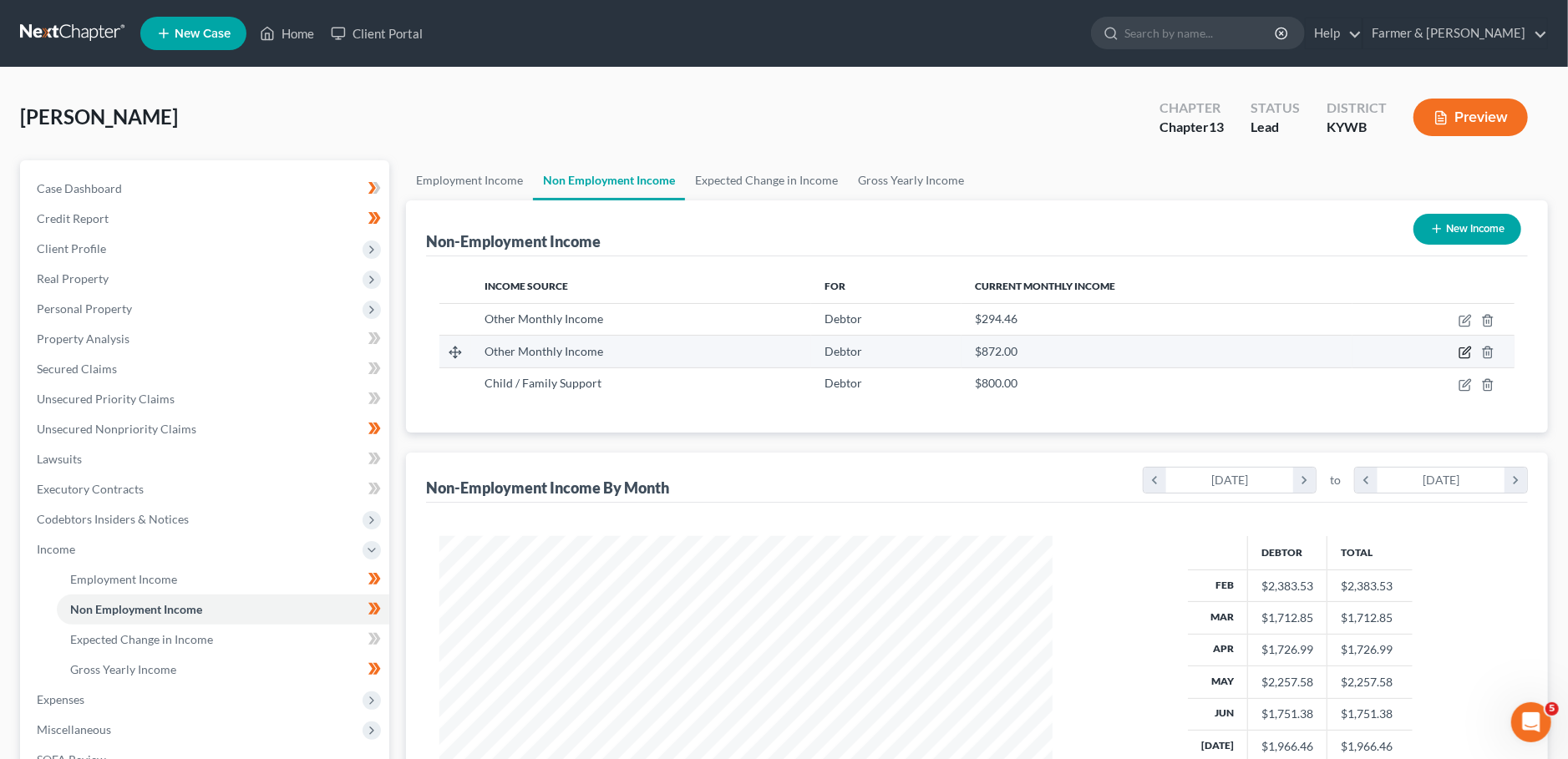
click at [1464, 350] on icon "button" at bounding box center [1465, 352] width 13 height 13
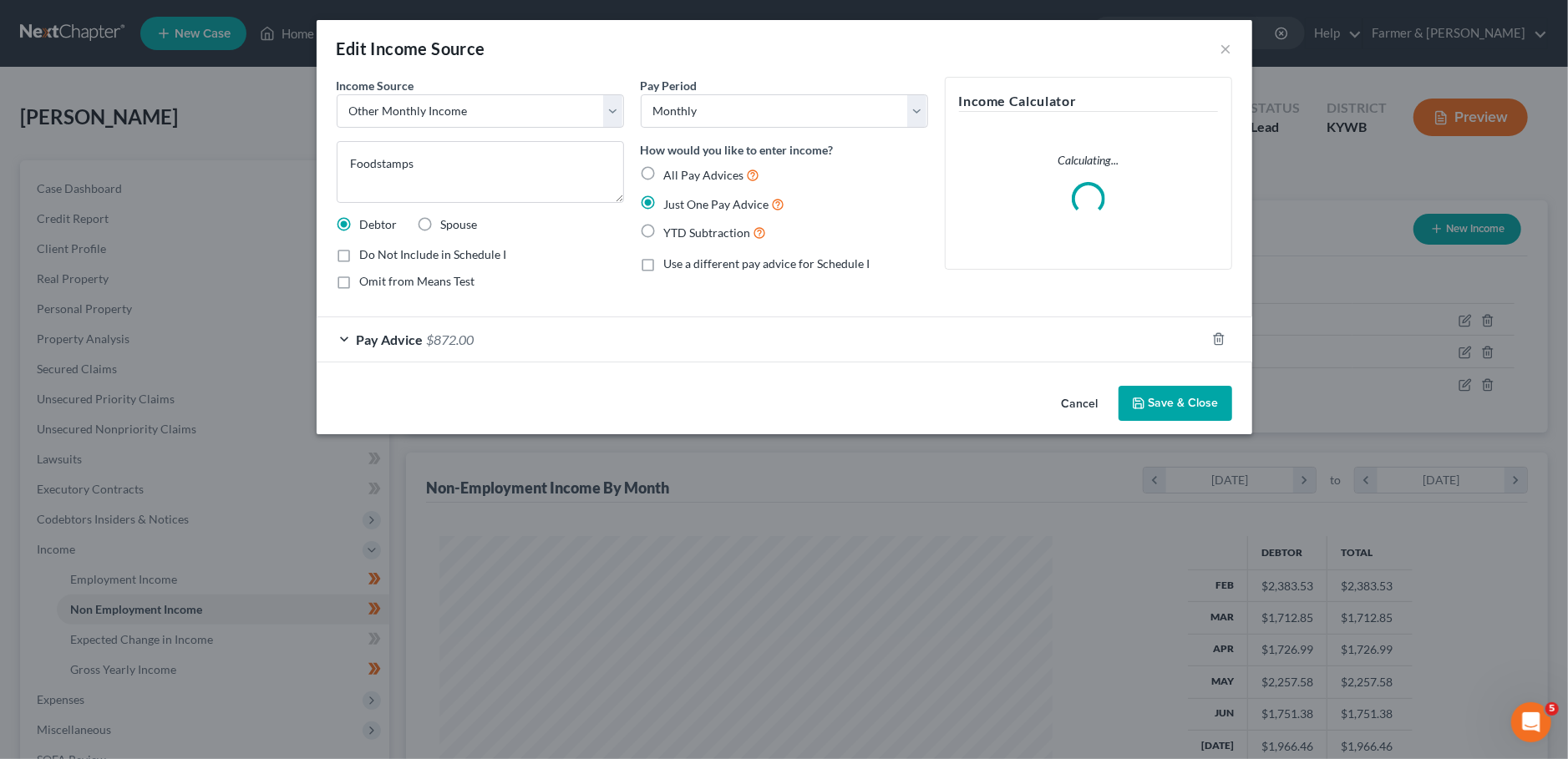
click at [360, 276] on label "Omit from Means Test" at bounding box center [417, 280] width 116 height 16
click at [367, 276] on input "Omit from Means Test" at bounding box center [372, 278] width 10 height 10
click at [1172, 400] on button "Save & Close" at bounding box center [1174, 403] width 114 height 35
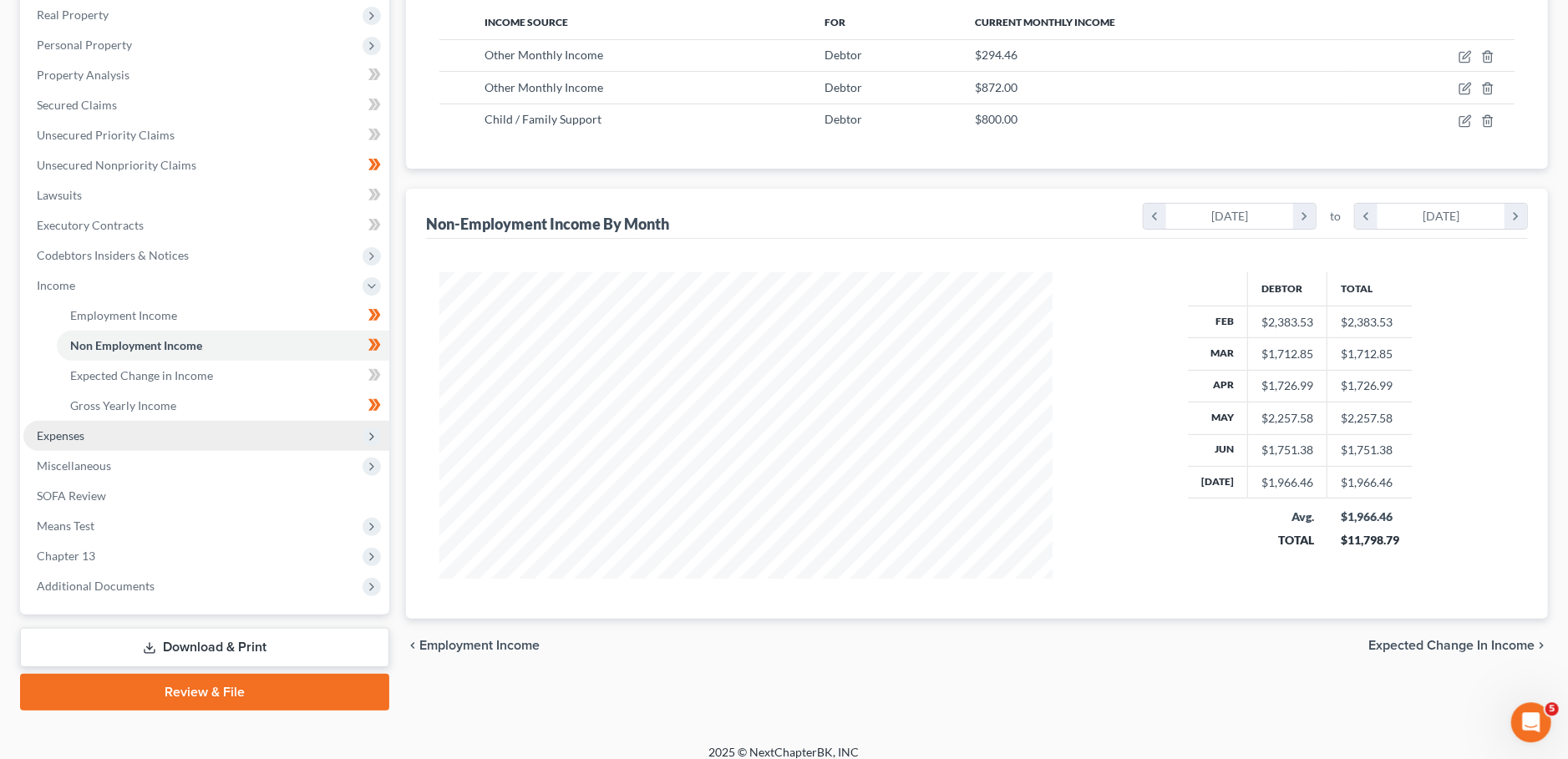
scroll to position [277, 0]
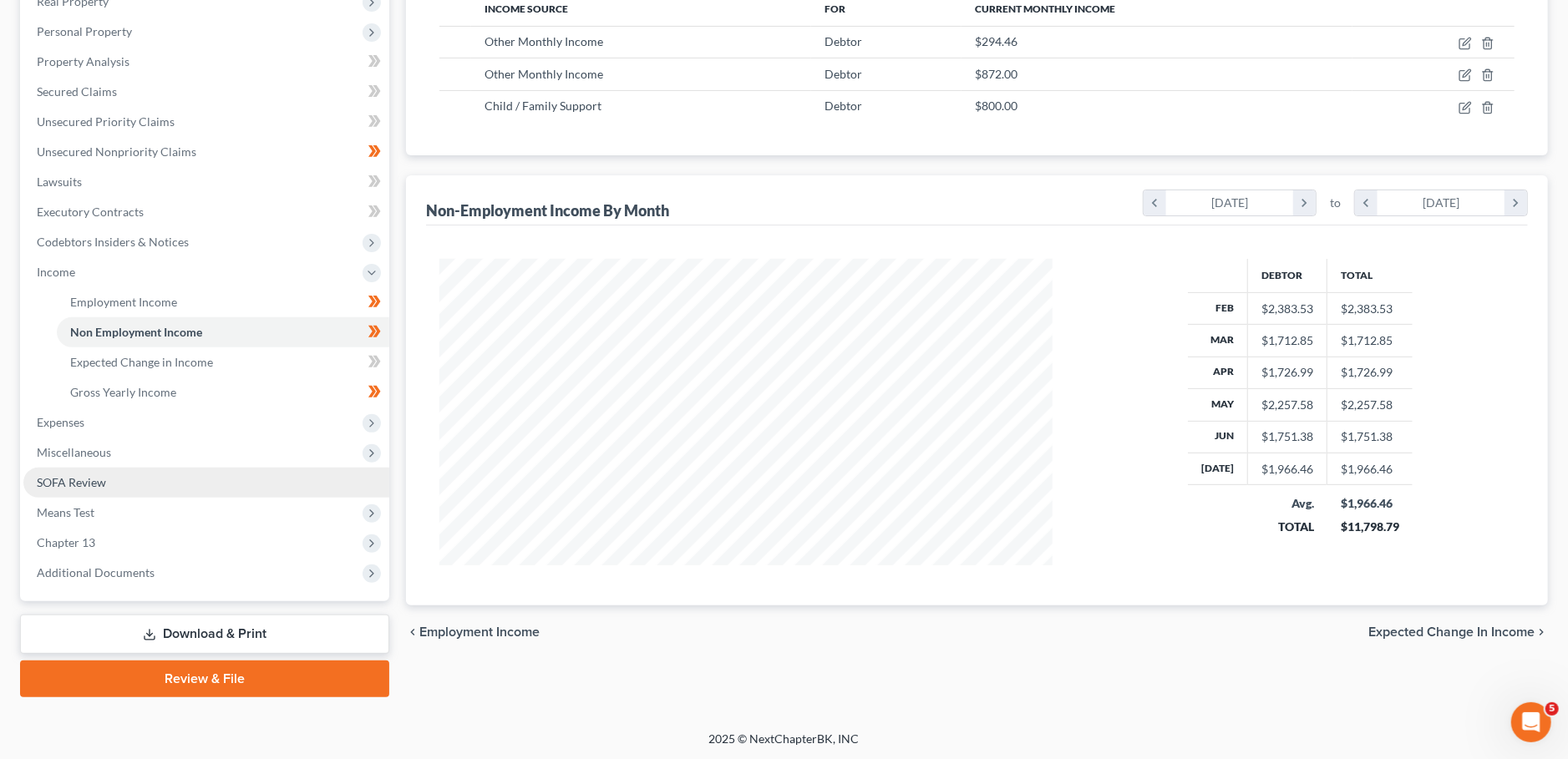
click at [112, 477] on link "SOFA Review" at bounding box center [206, 482] width 366 height 30
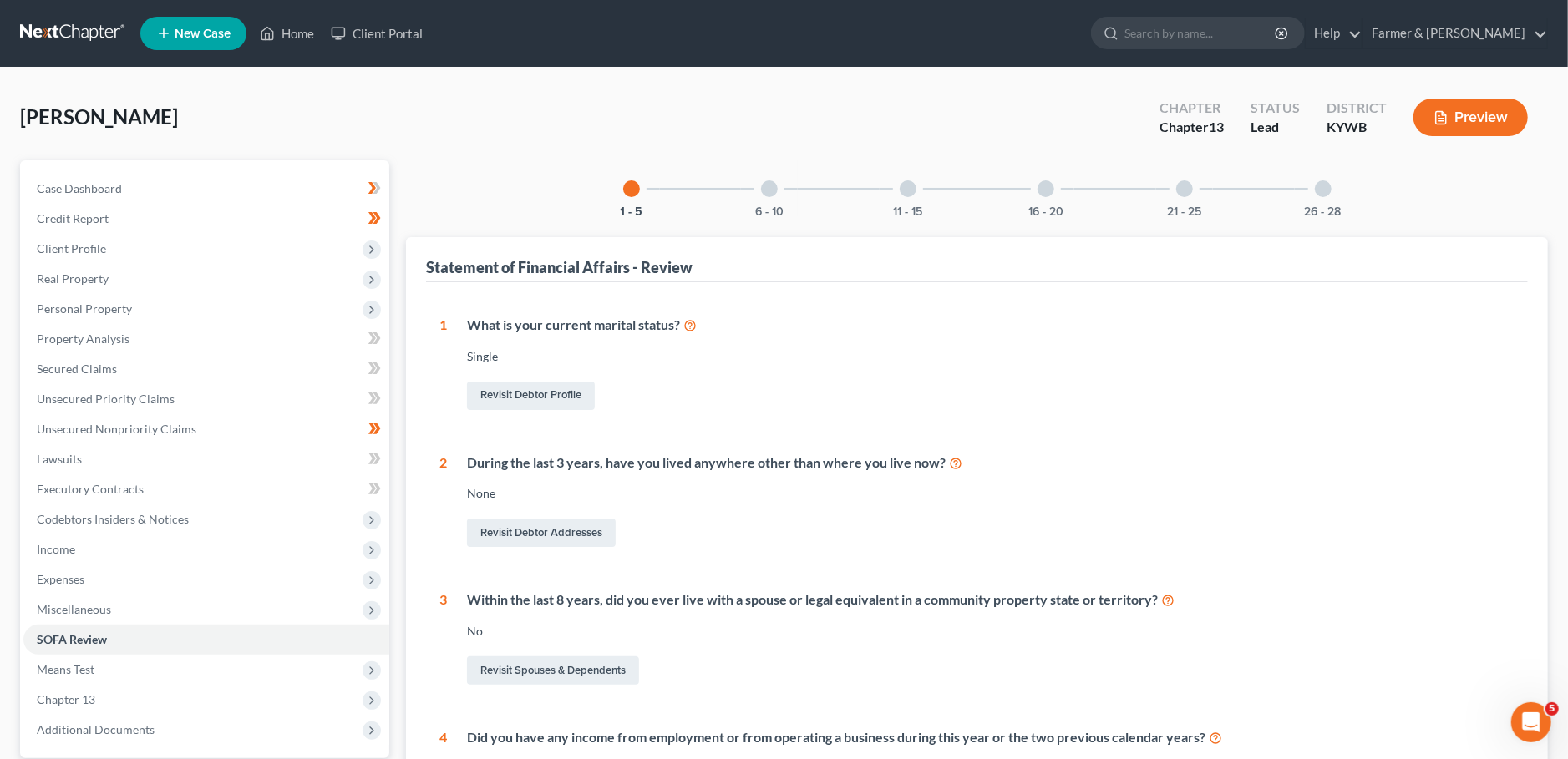
click at [774, 187] on div at bounding box center [769, 188] width 17 height 16
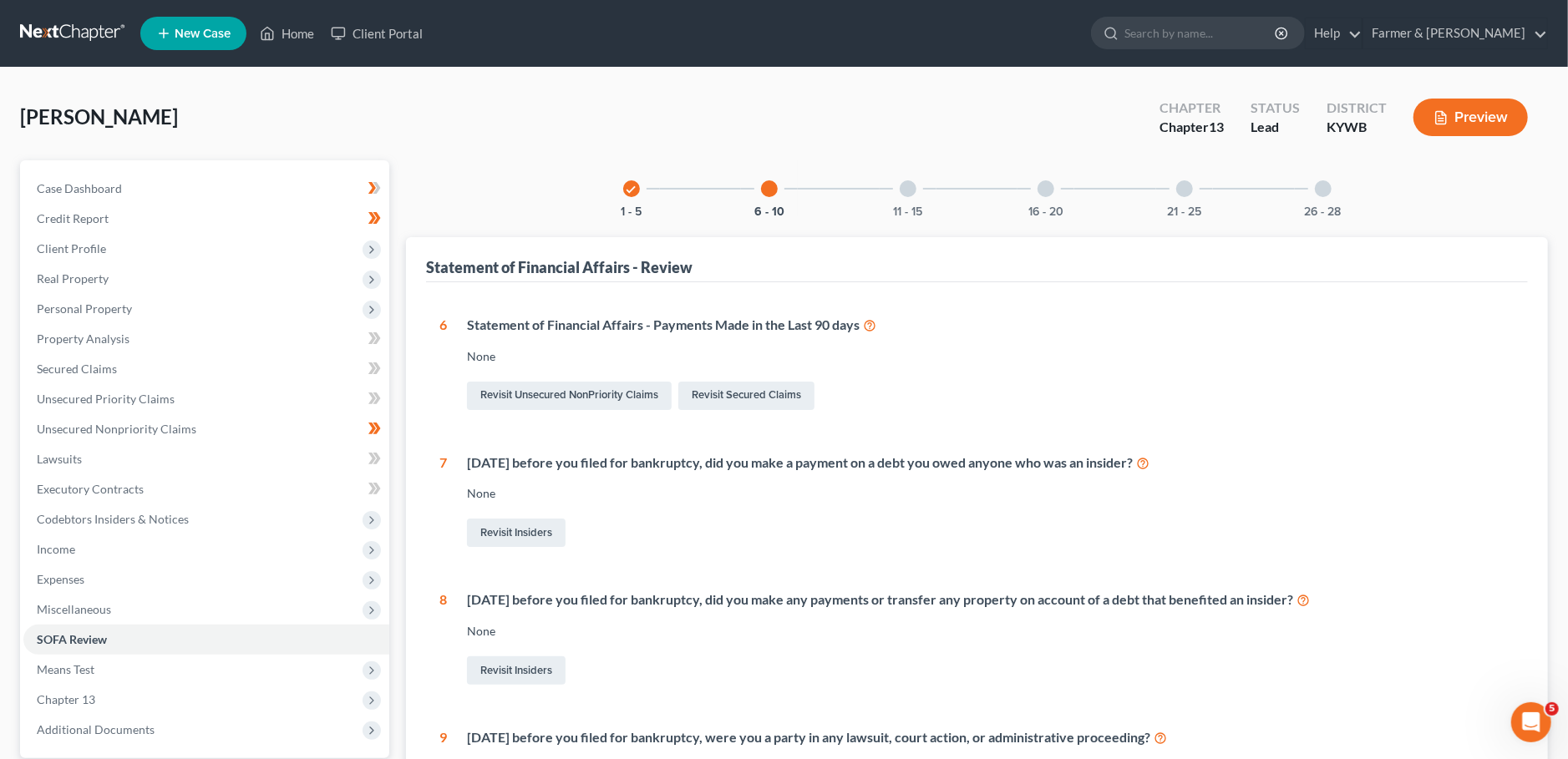
click at [913, 195] on div "11 - 15" at bounding box center [907, 188] width 56 height 56
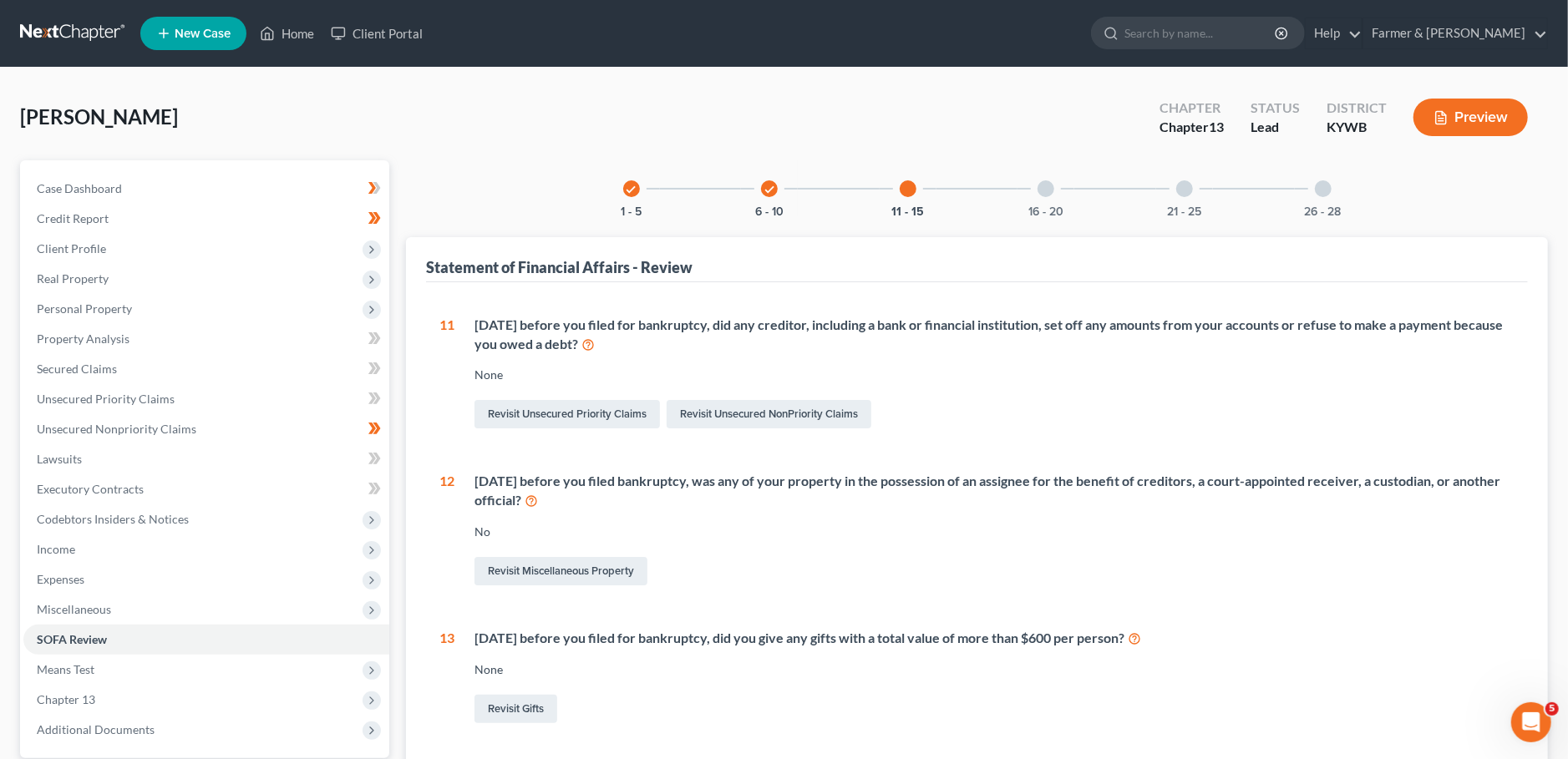
click at [1047, 189] on div at bounding box center [1045, 188] width 17 height 16
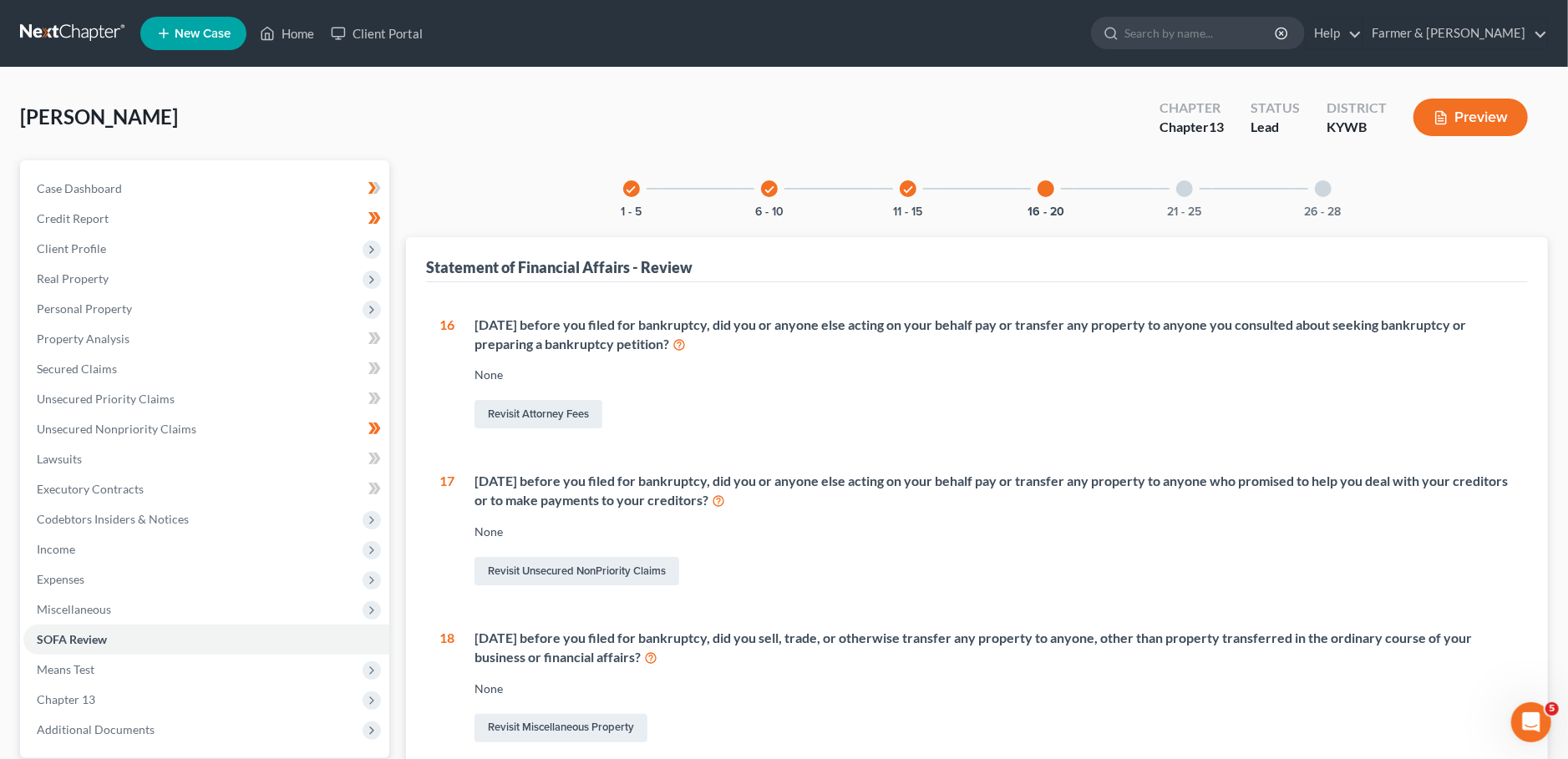
click at [1178, 194] on div "21 - 25" at bounding box center [1184, 188] width 56 height 56
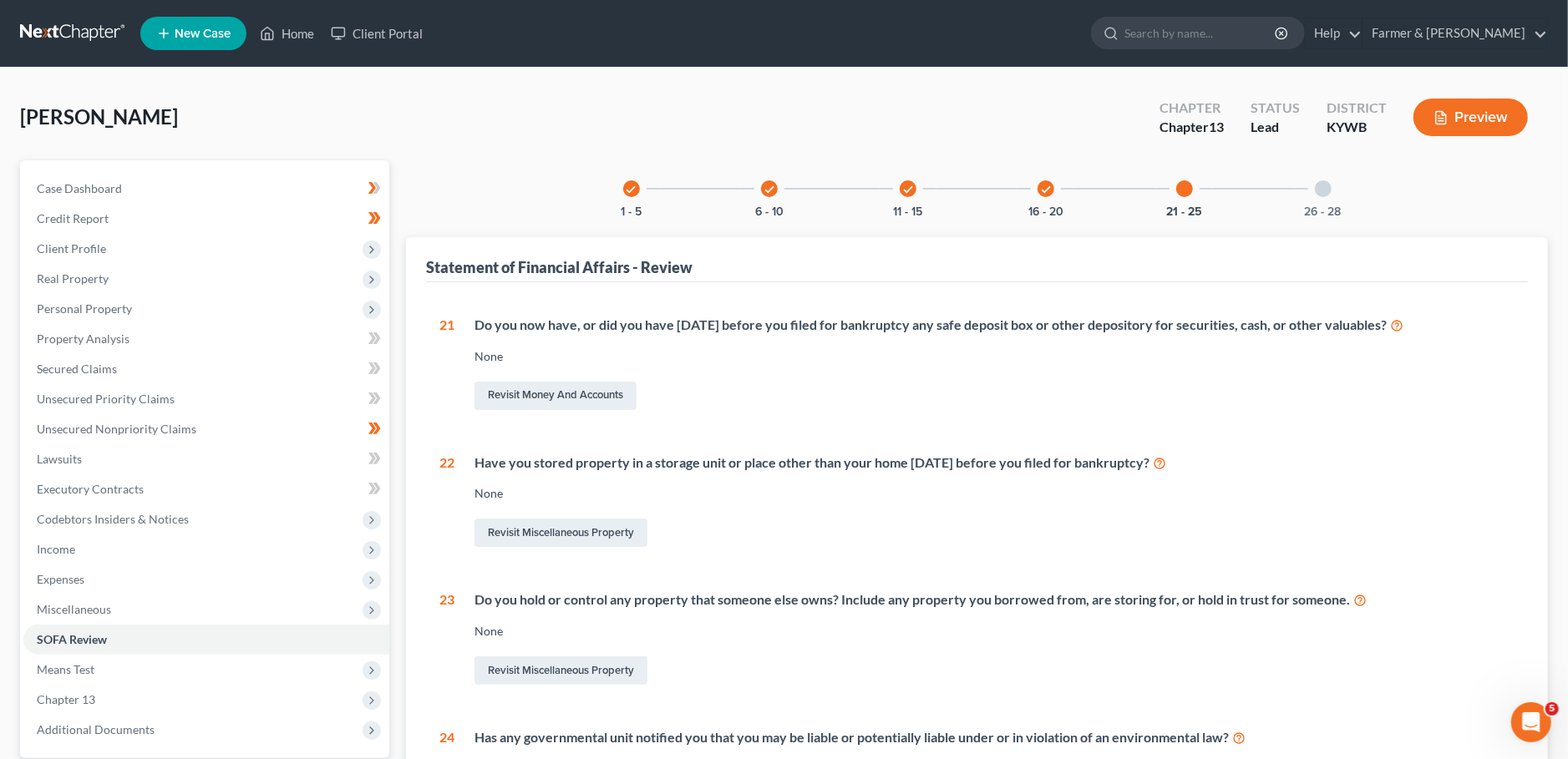
drag, startPoint x: 1321, startPoint y: 189, endPoint x: 1228, endPoint y: 466, distance: 292.2
click at [1321, 189] on div at bounding box center [1322, 188] width 17 height 16
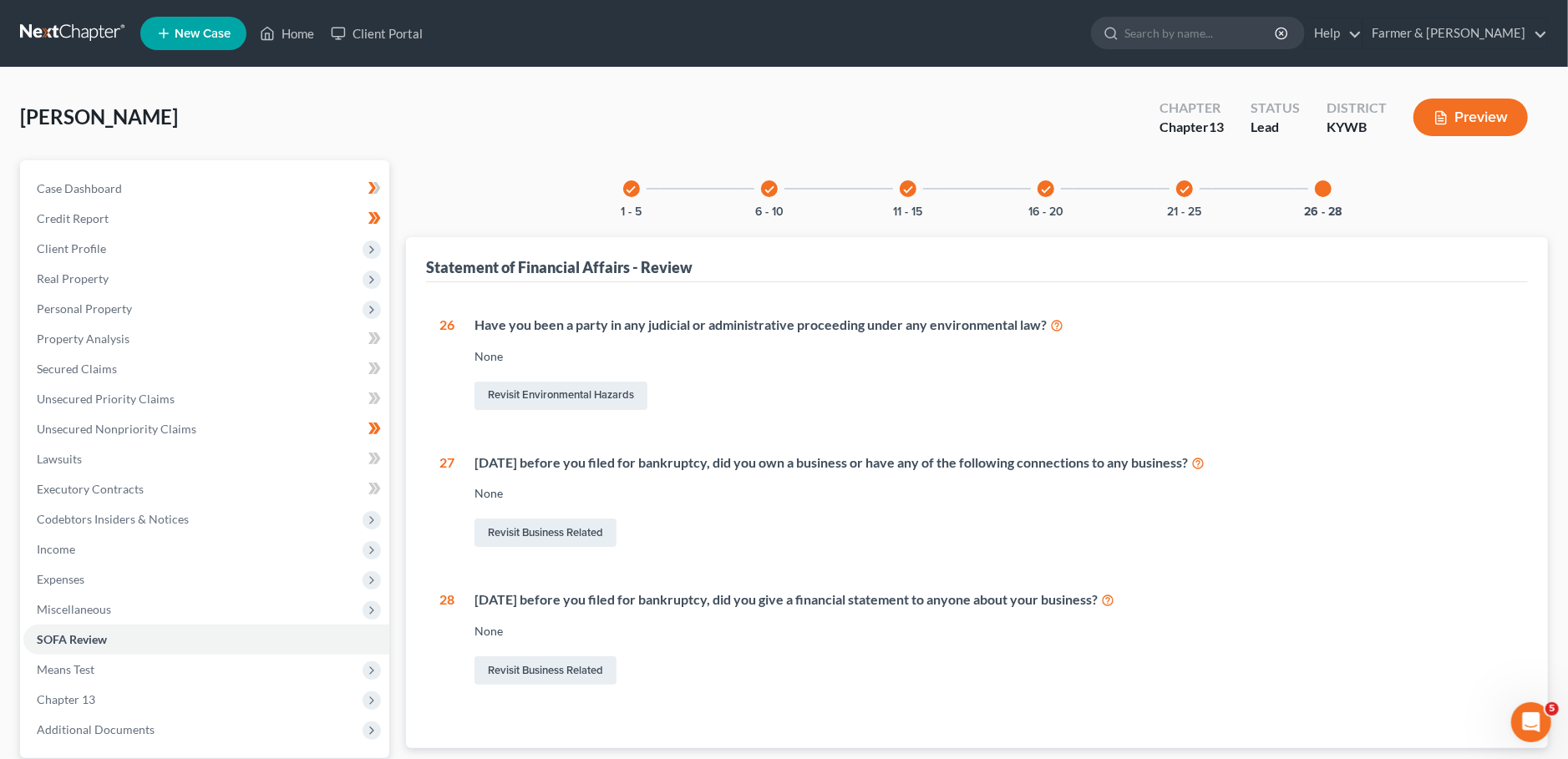
scroll to position [156, 0]
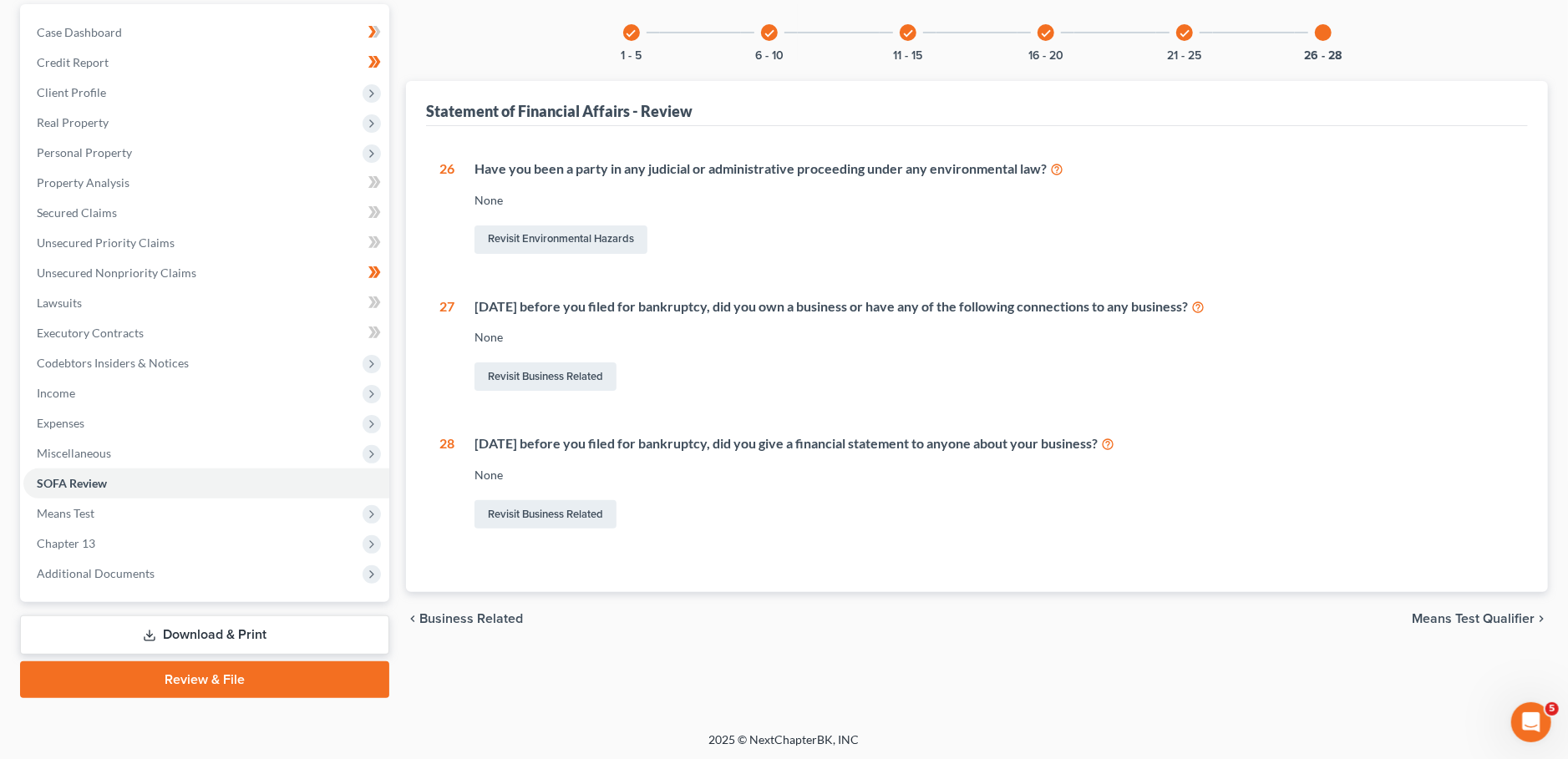
click at [150, 682] on link "Review & File" at bounding box center [204, 679] width 369 height 36
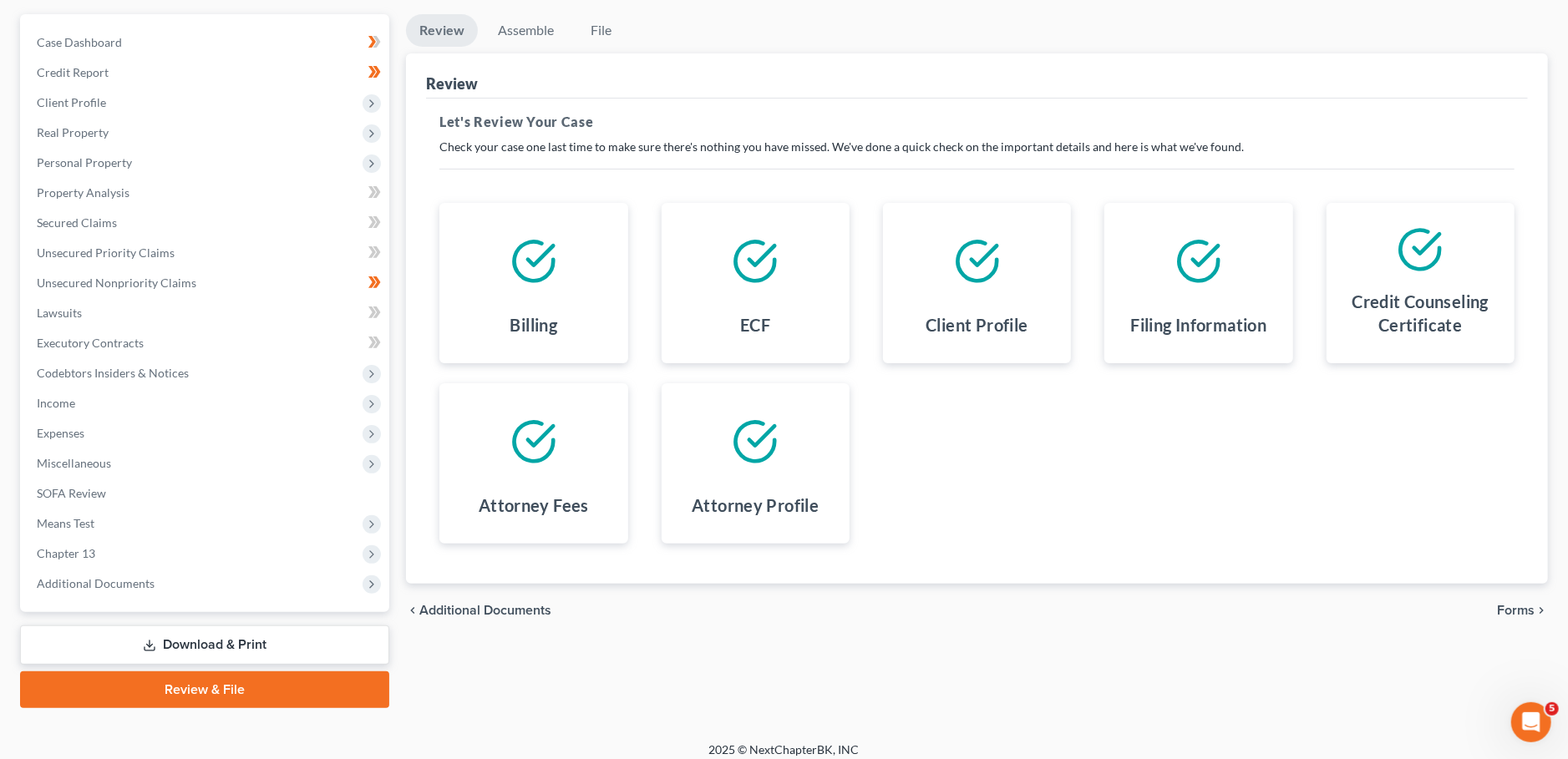
scroll to position [156, 0]
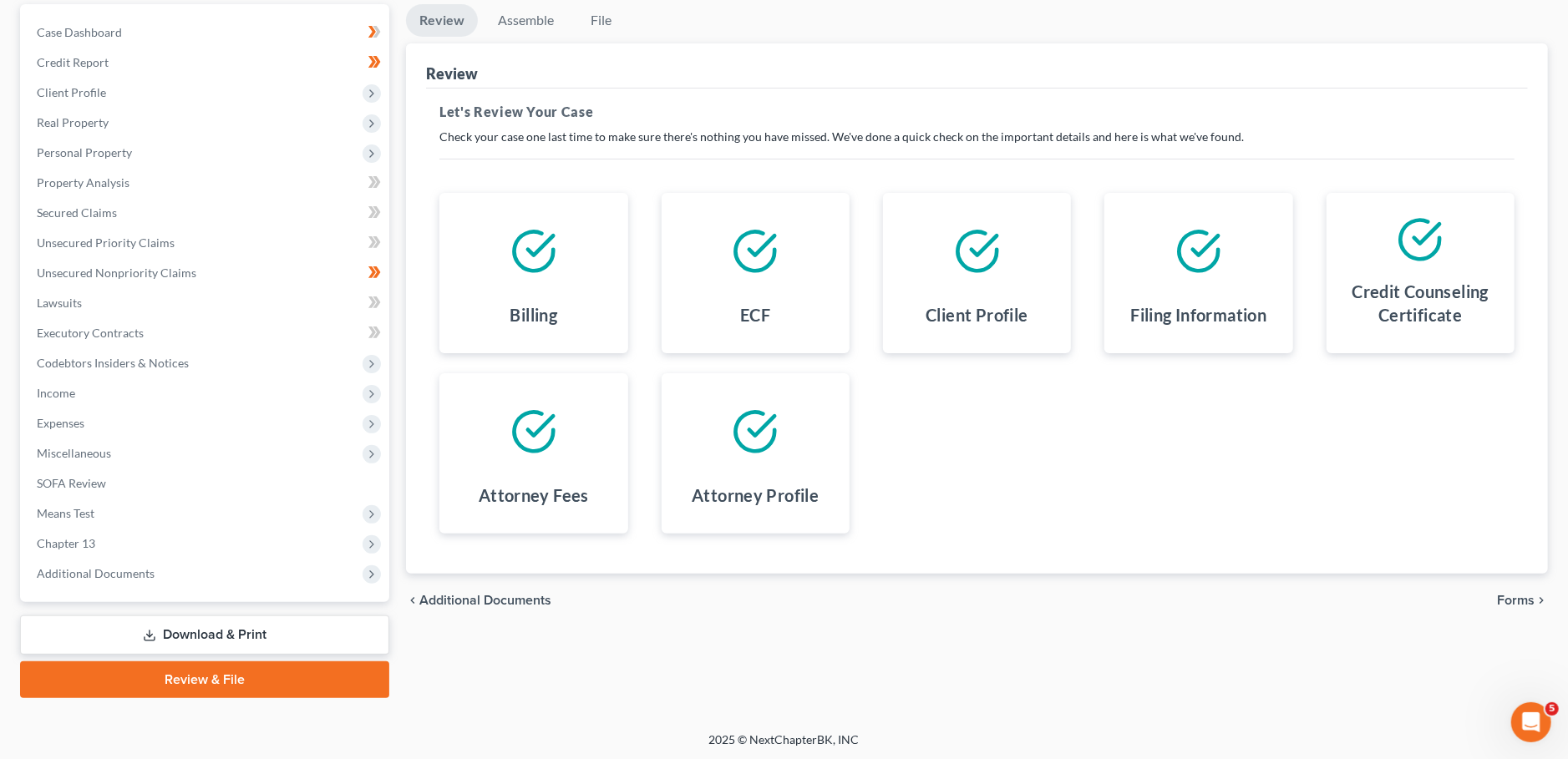
click at [1519, 602] on span "Forms" at bounding box center [1515, 600] width 37 height 13
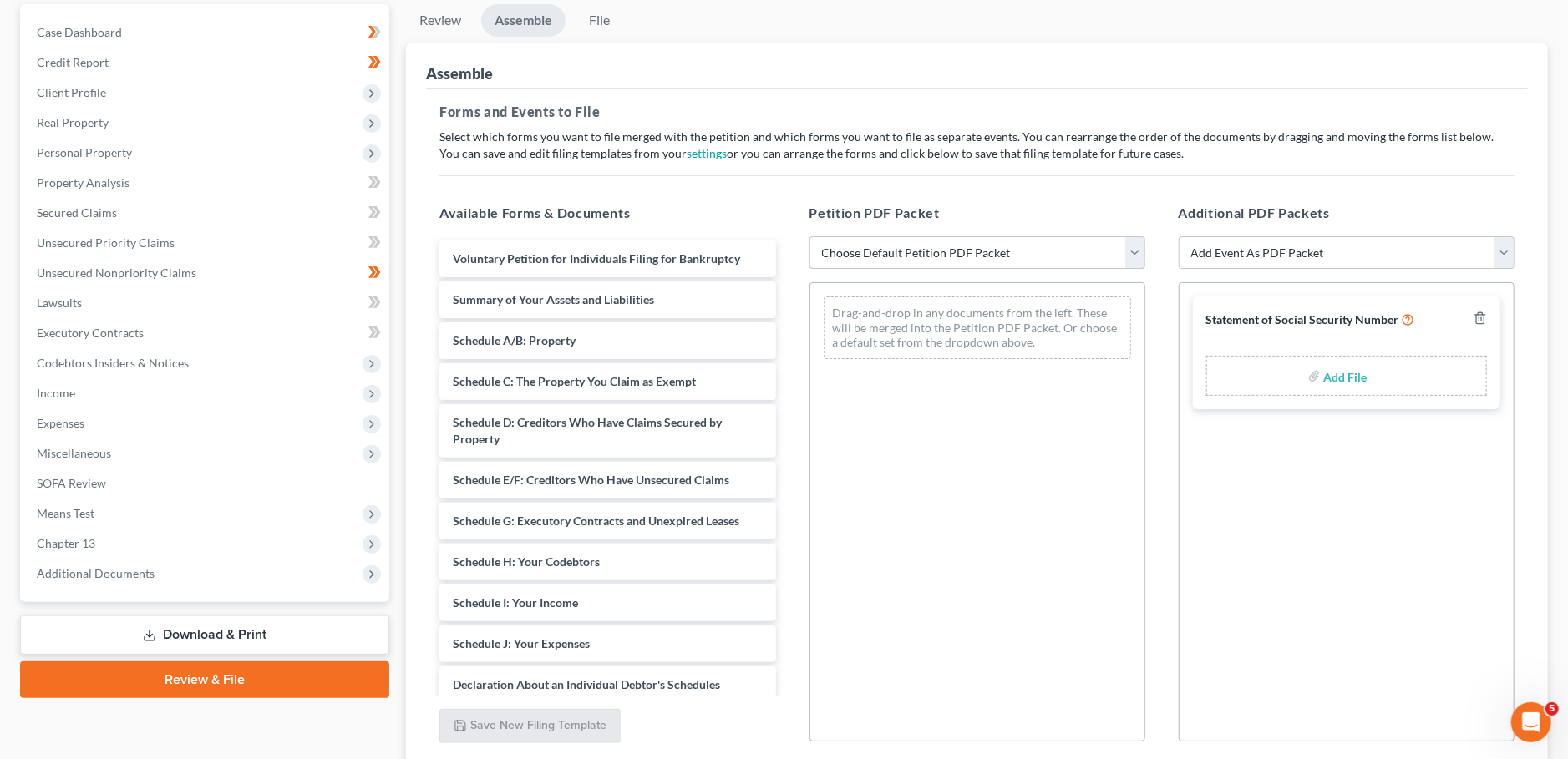
click at [810, 236] on select "Choose Default Petition PDF Packet Emergency Filing (Voluntary Petition and Cre…" at bounding box center [977, 253] width 336 height 33
click at [112, 572] on span "Additional Documents" at bounding box center [96, 573] width 118 height 14
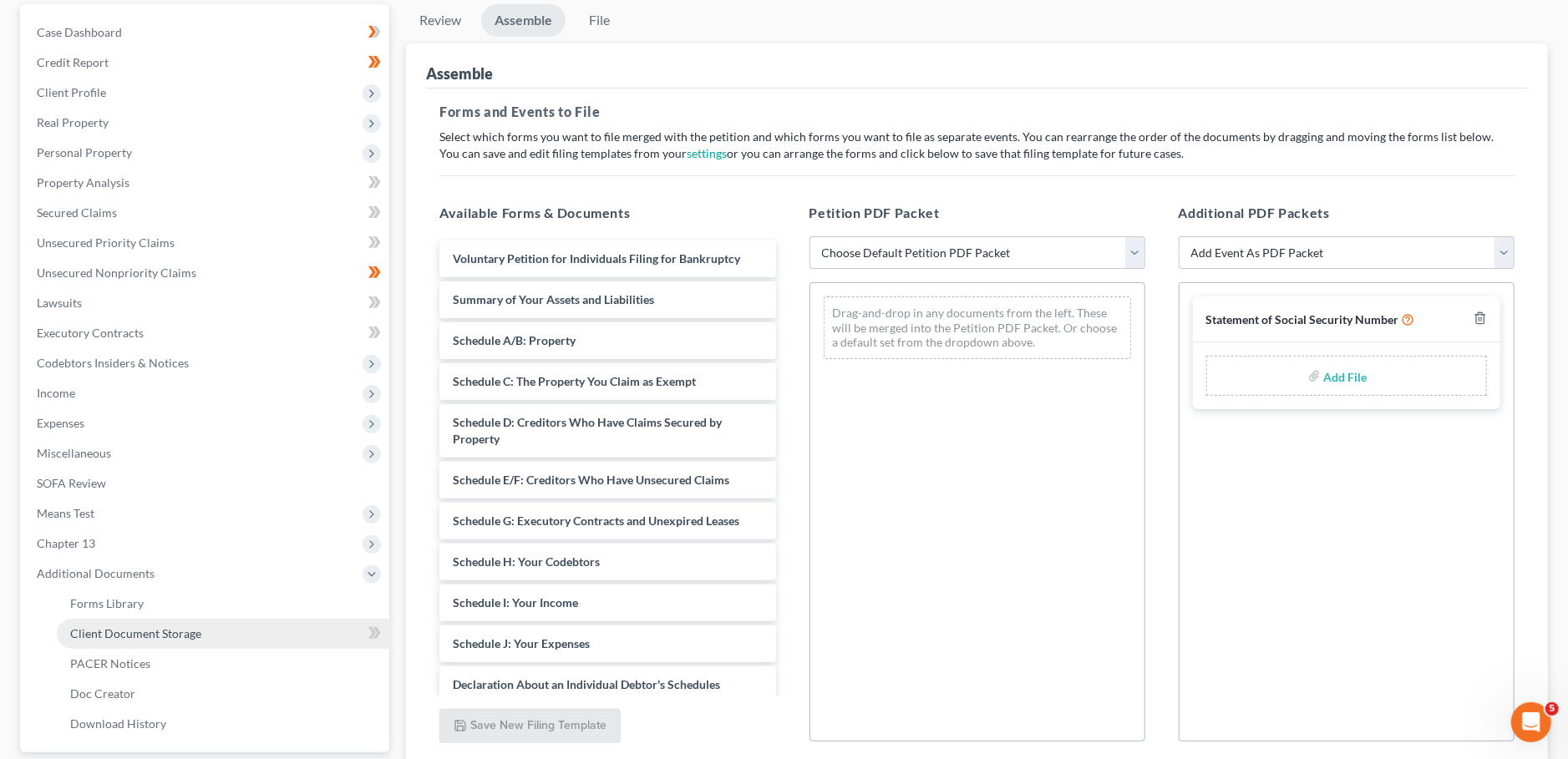
click at [125, 630] on span "Client Document Storage" at bounding box center [136, 633] width 131 height 14
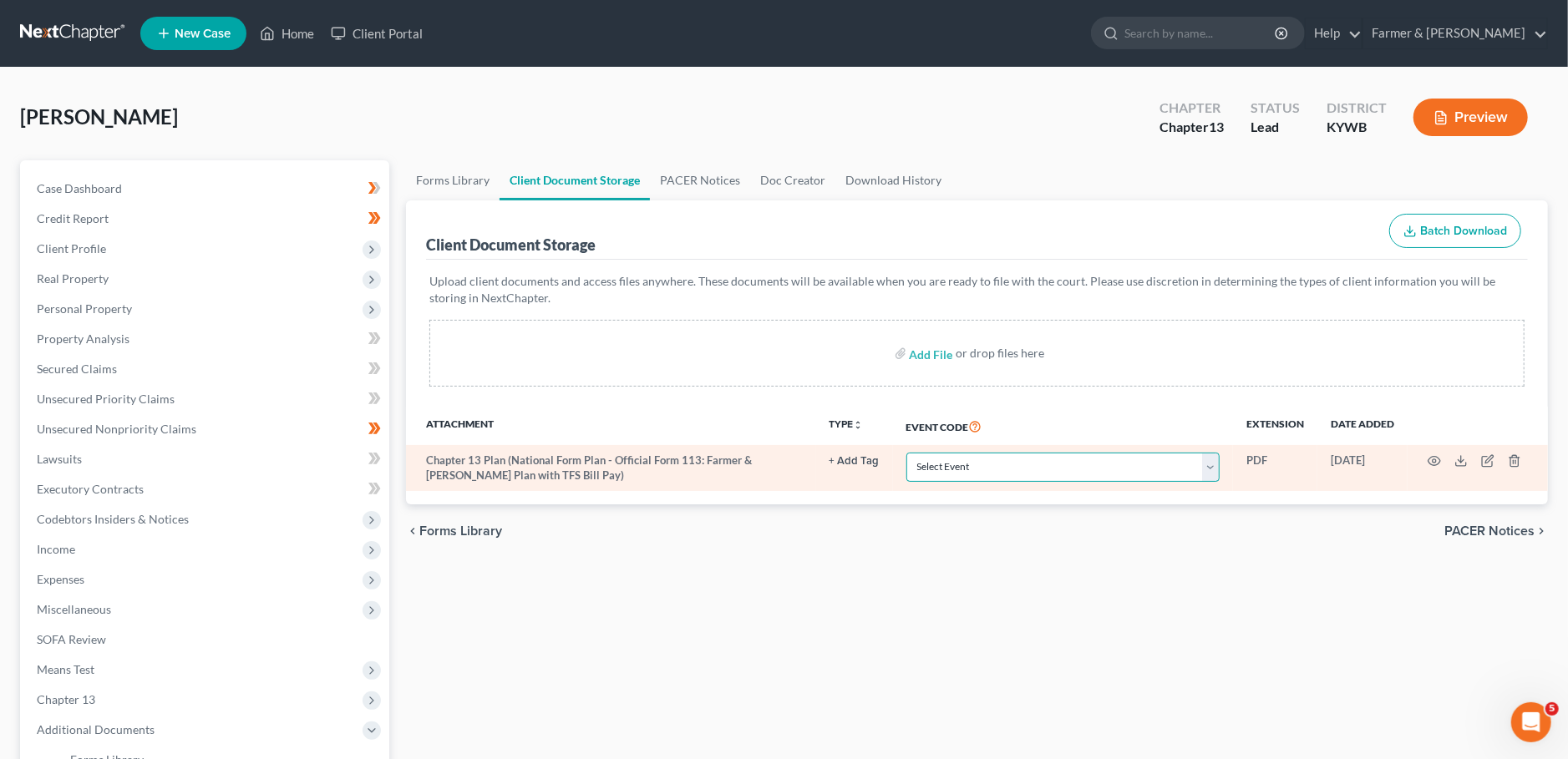
click at [906, 452] on select "Select Event Amended Answer Amended Complaint Amended List of Creditors (Fee) A…" at bounding box center [1062, 467] width 314 height 30
click option "Chapter 13 Plan" at bounding box center [0, 0] width 0 height 0
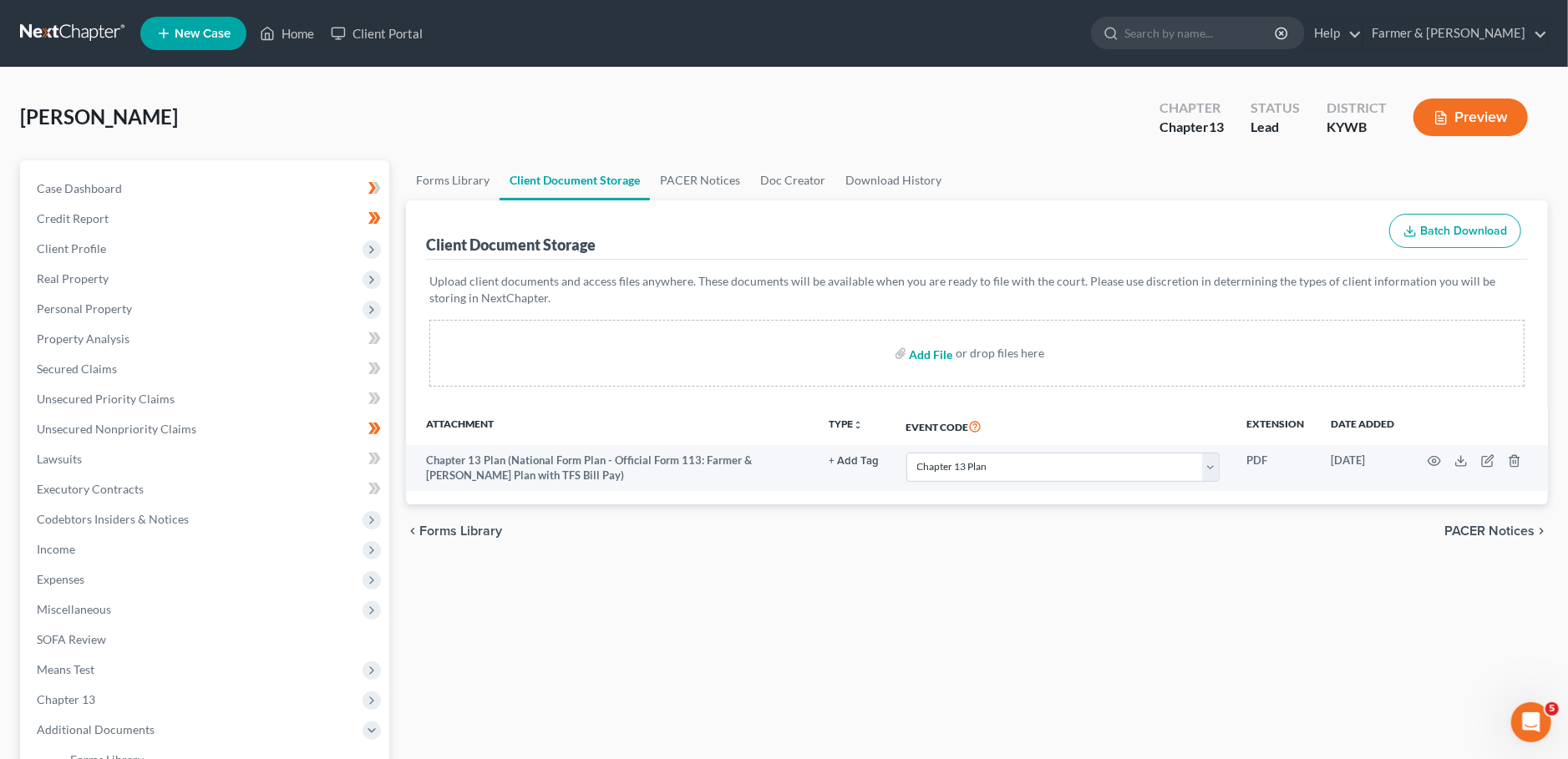
click at [923, 358] on input "file" at bounding box center [930, 353] width 40 height 30
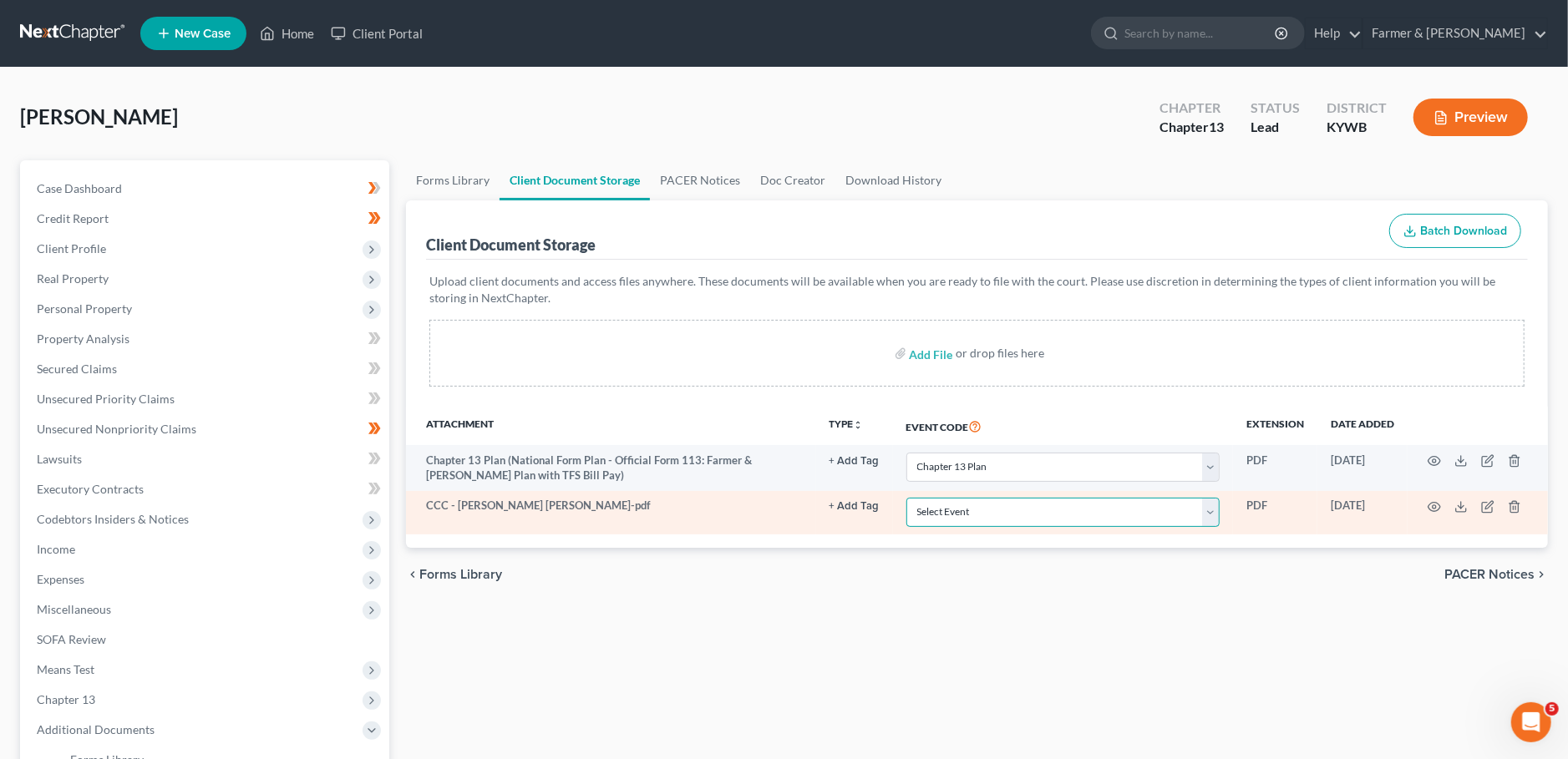
click at [906, 498] on select "Select Event Amended Answer Amended Complaint Amended List of Creditors (Fee) A…" at bounding box center [1062, 512] width 314 height 30
click option "Certificate of Credit Counseling" at bounding box center [0, 0] width 0 height 0
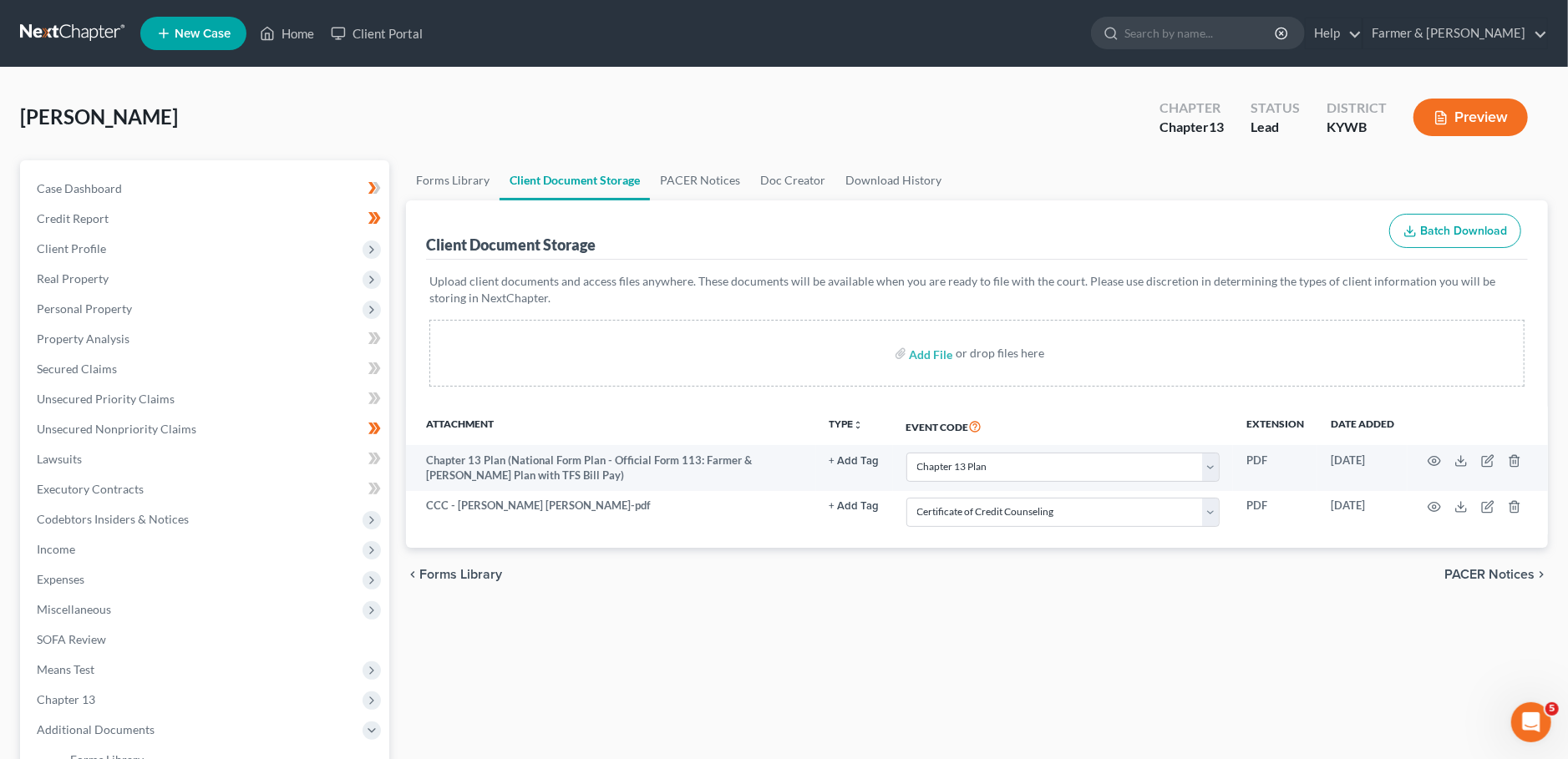
click at [900, 577] on div "chevron_left Forms Library PACER Notices chevron_right" at bounding box center [976, 575] width 1141 height 54
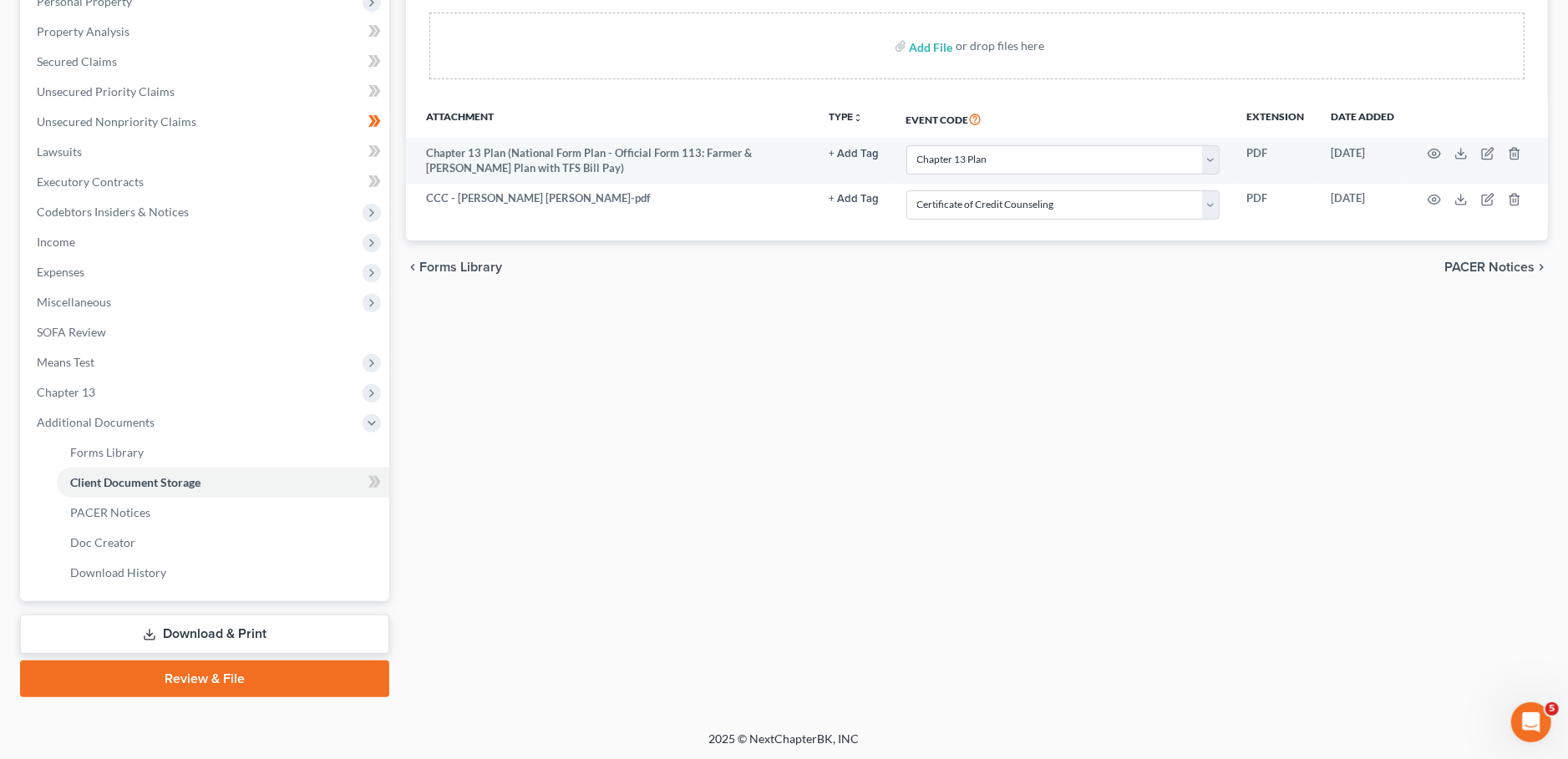
click at [275, 668] on link "Review & File" at bounding box center [204, 679] width 369 height 36
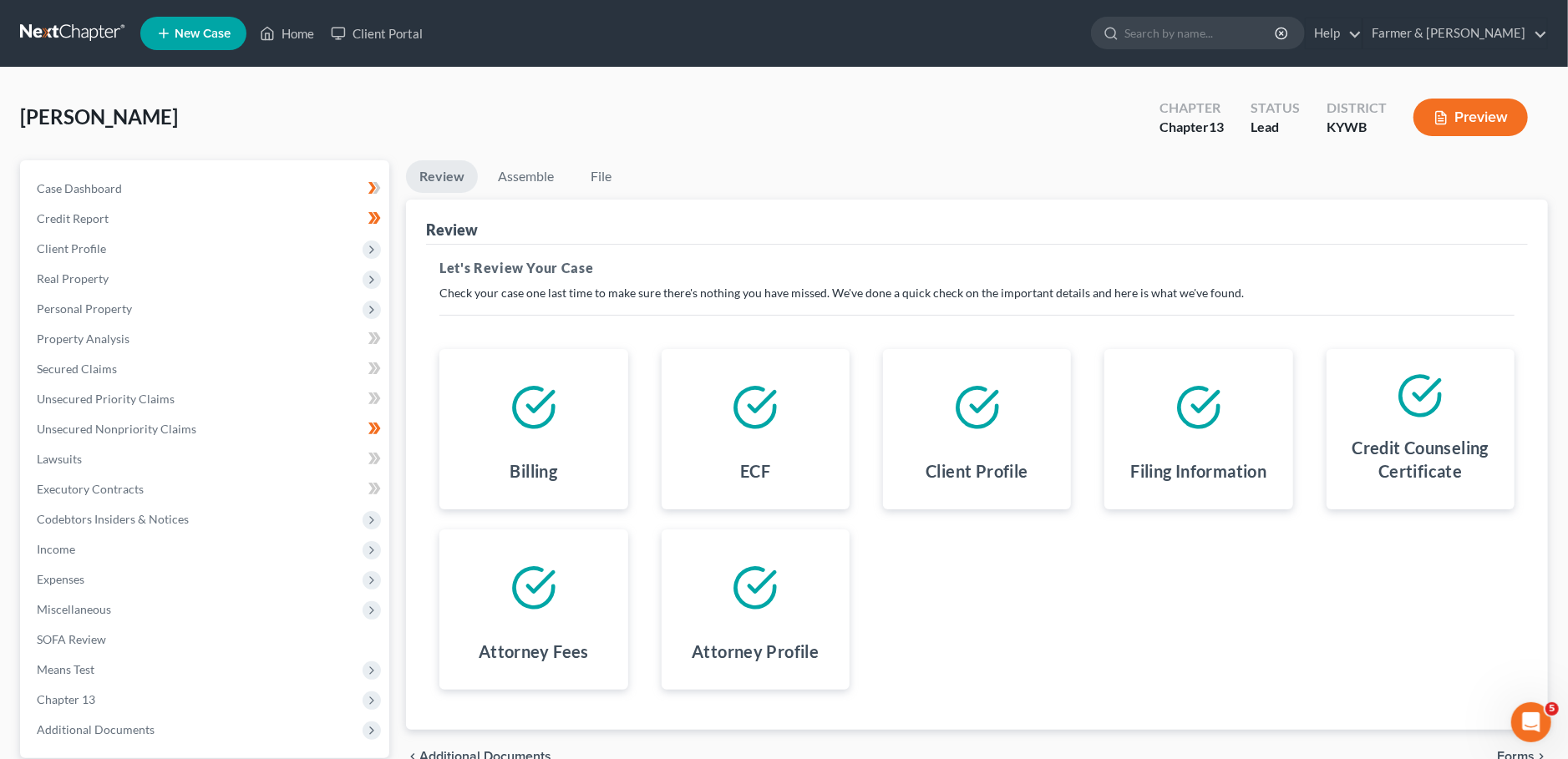
scroll to position [156, 0]
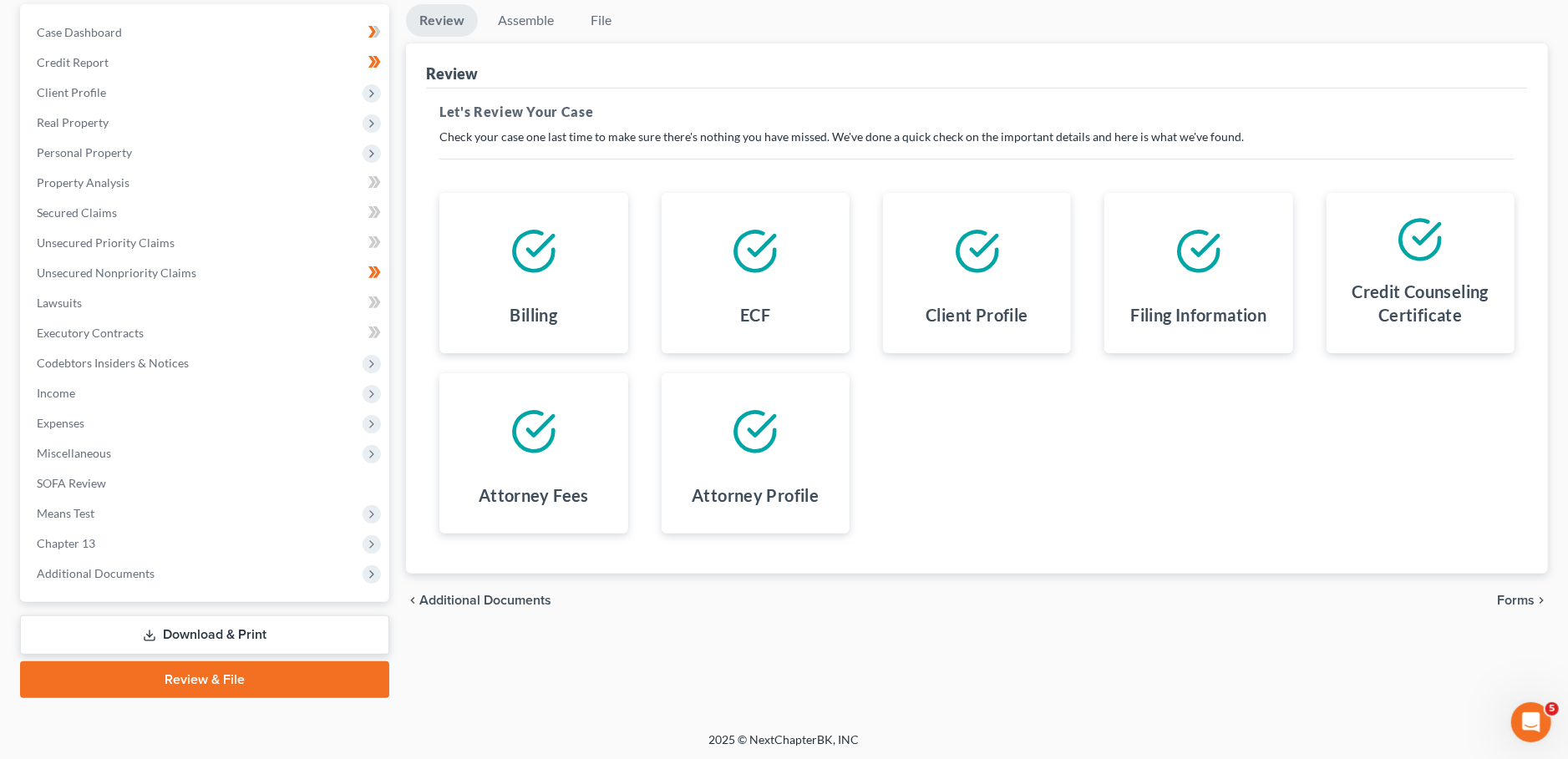
click at [1525, 596] on span "Forms" at bounding box center [1515, 600] width 37 height 13
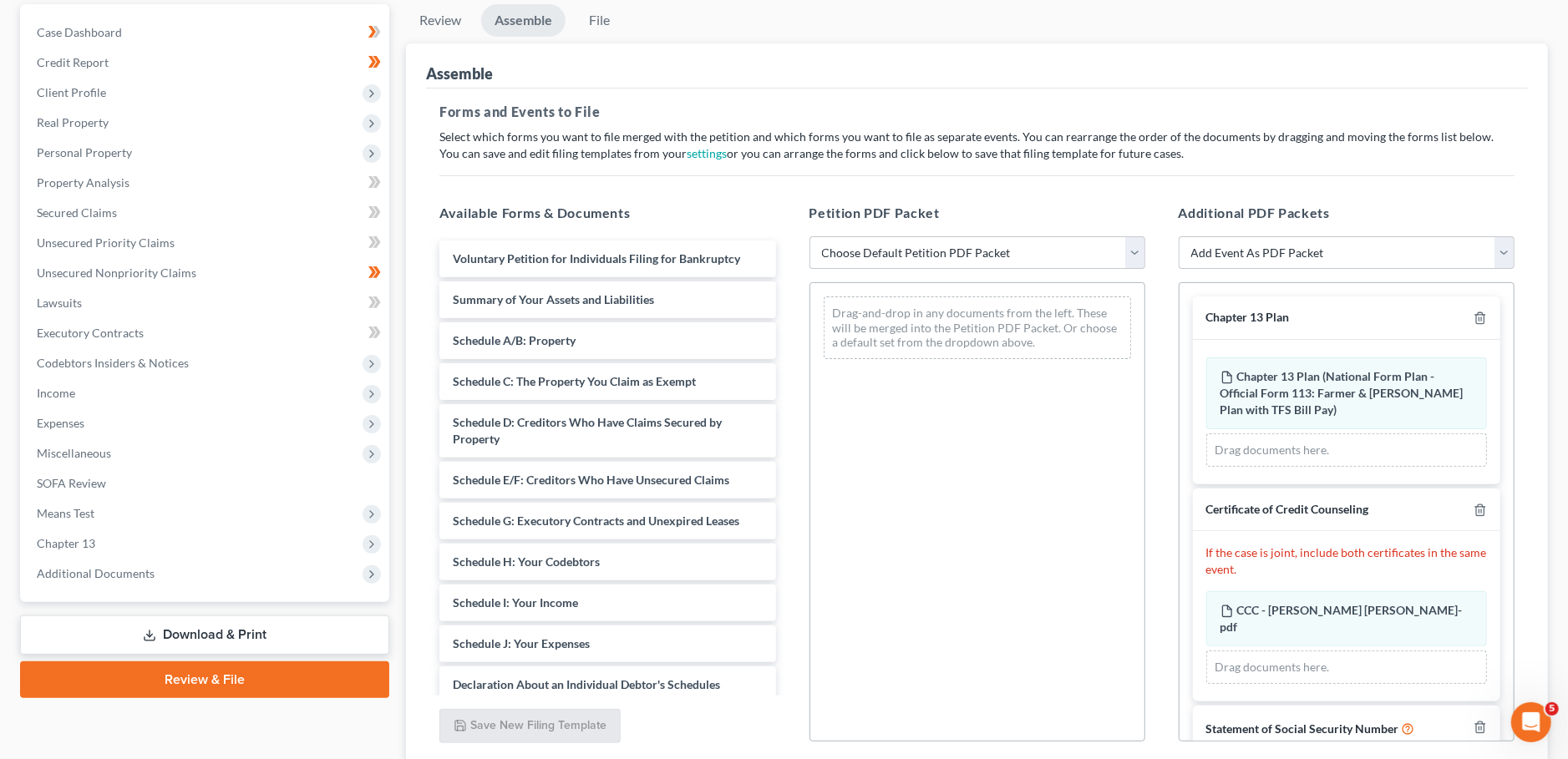
click at [892, 226] on div "Petition PDF Packet Choose Default Petition PDF Packet Emergency Filing (Volunt…" at bounding box center [976, 472] width 369 height 566
click option "Chapter 13 Template" at bounding box center [0, 0] width 0 height 0
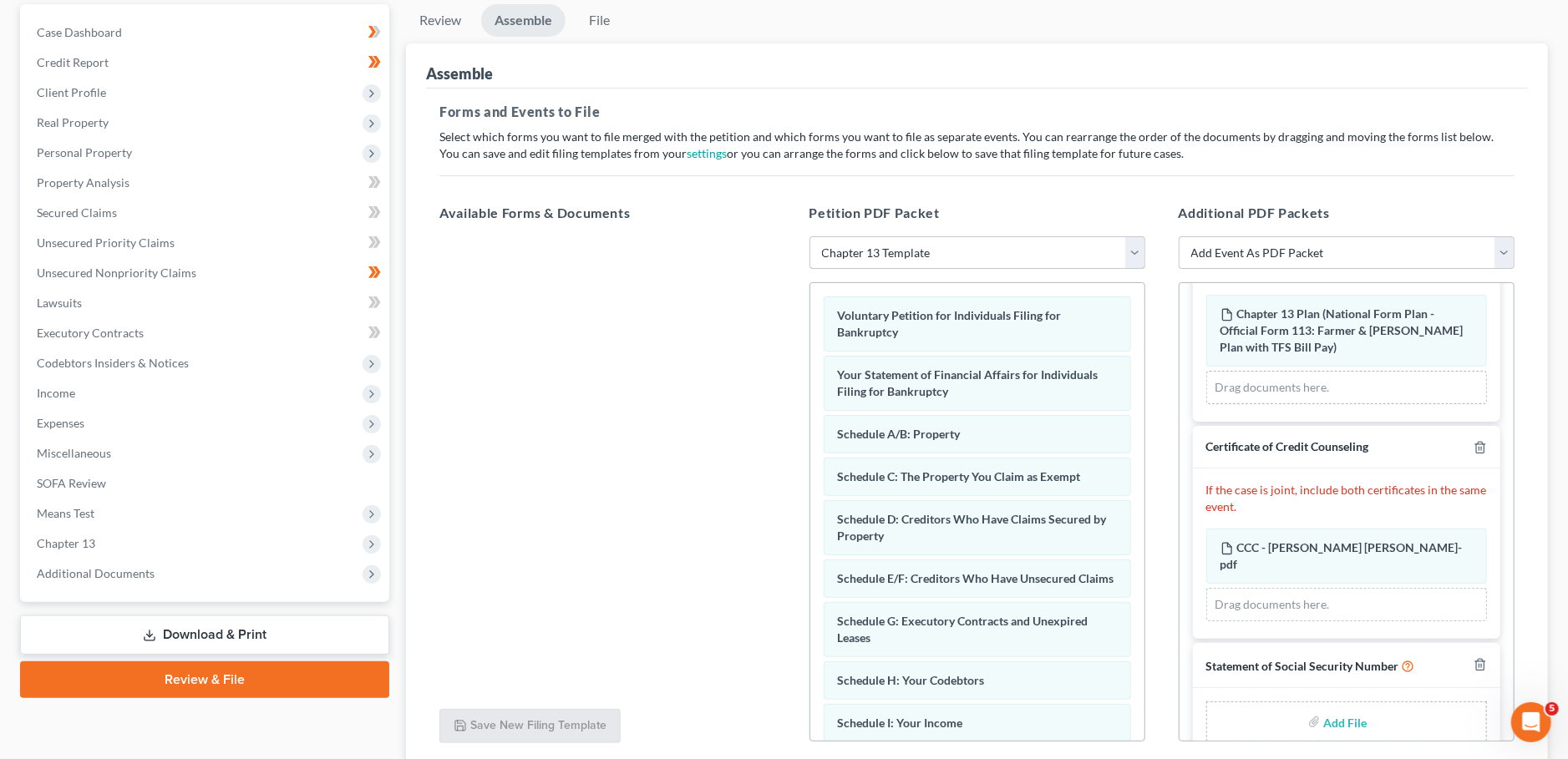
scroll to position [69, 0]
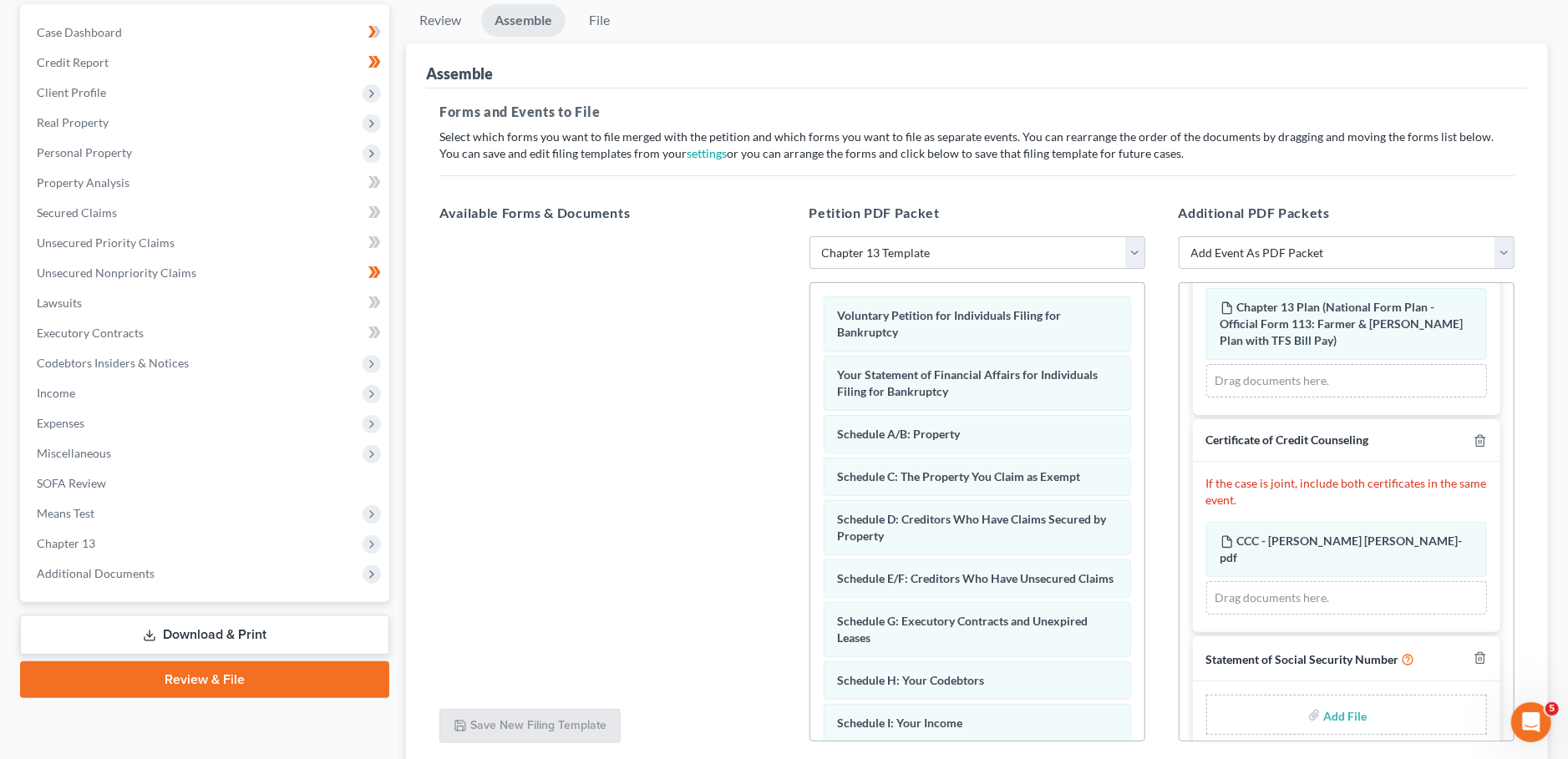
click at [1338, 700] on input "file" at bounding box center [1343, 715] width 40 height 30
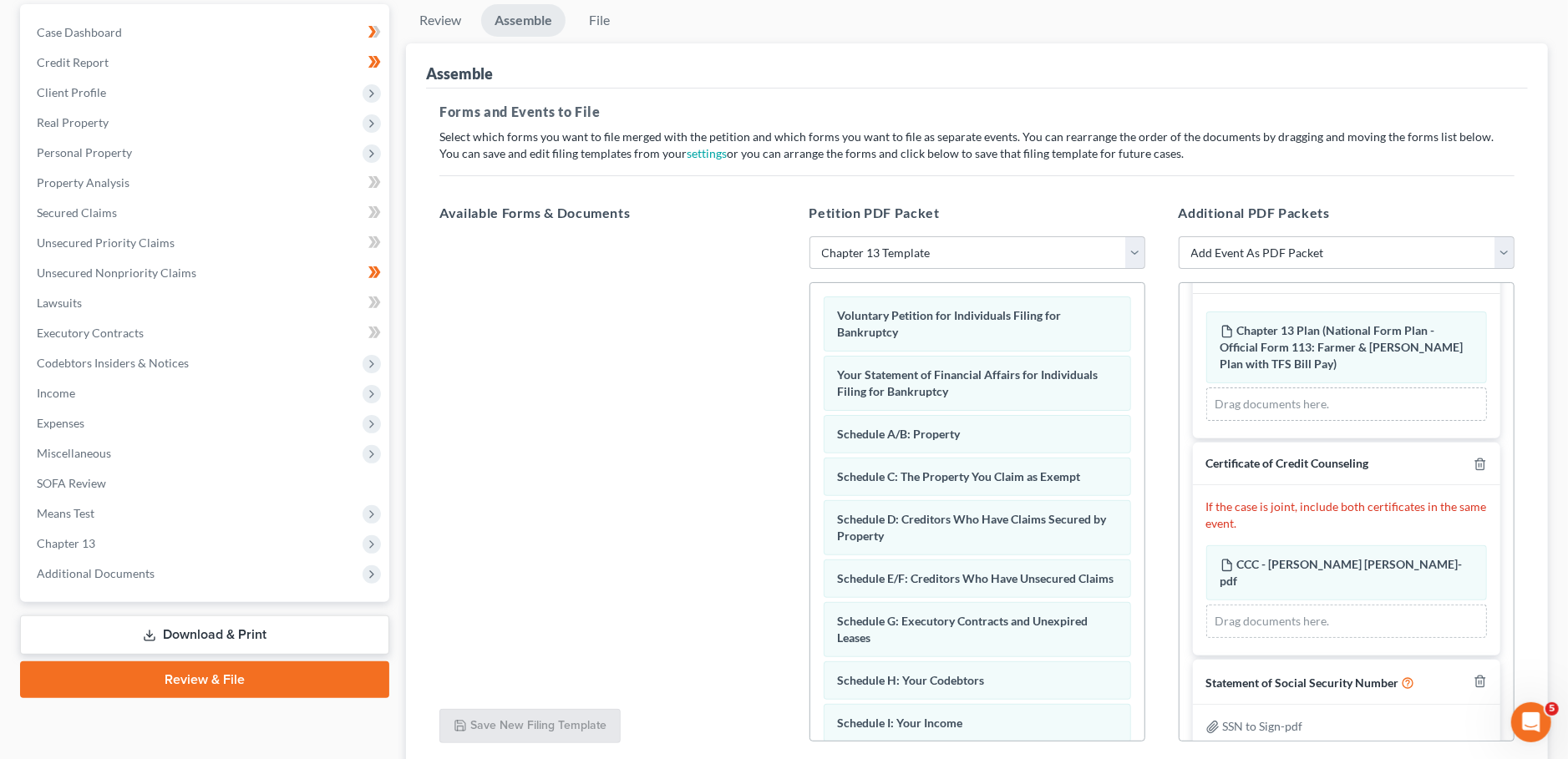
scroll to position [287, 0]
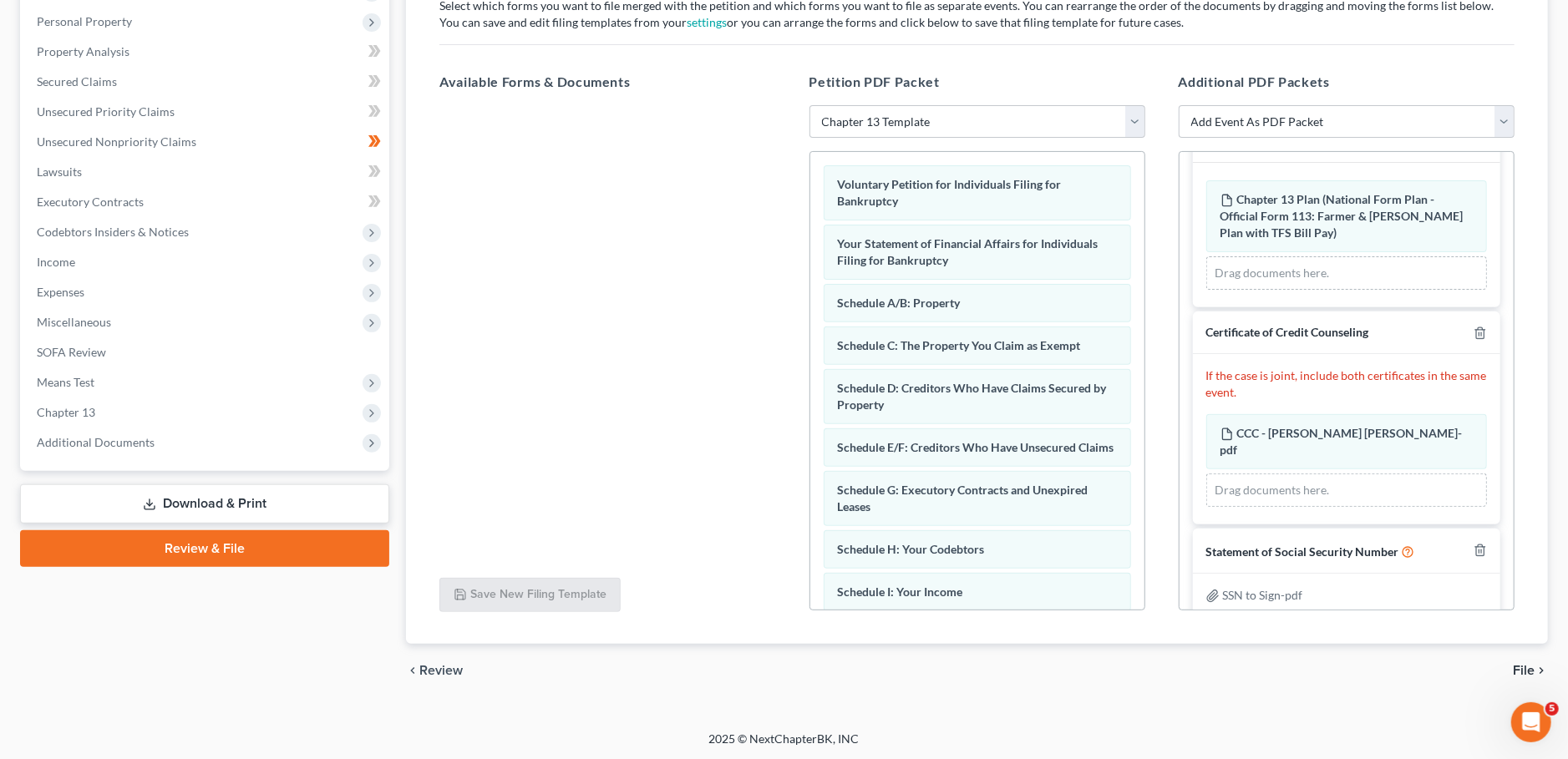
click at [1522, 671] on span "File" at bounding box center [1523, 670] width 22 height 13
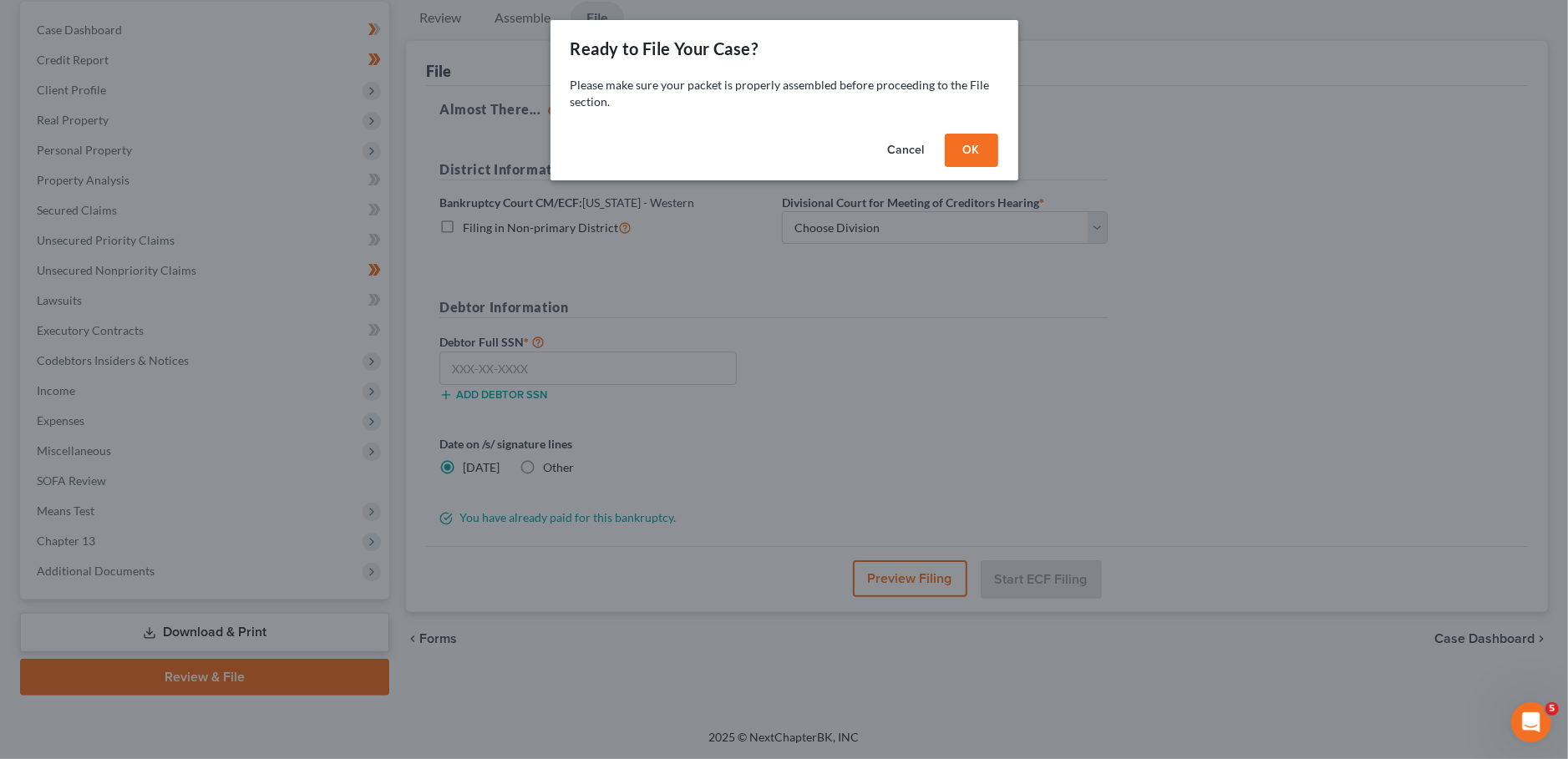
scroll to position [156, 0]
click at [969, 148] on button "OK" at bounding box center [971, 150] width 54 height 33
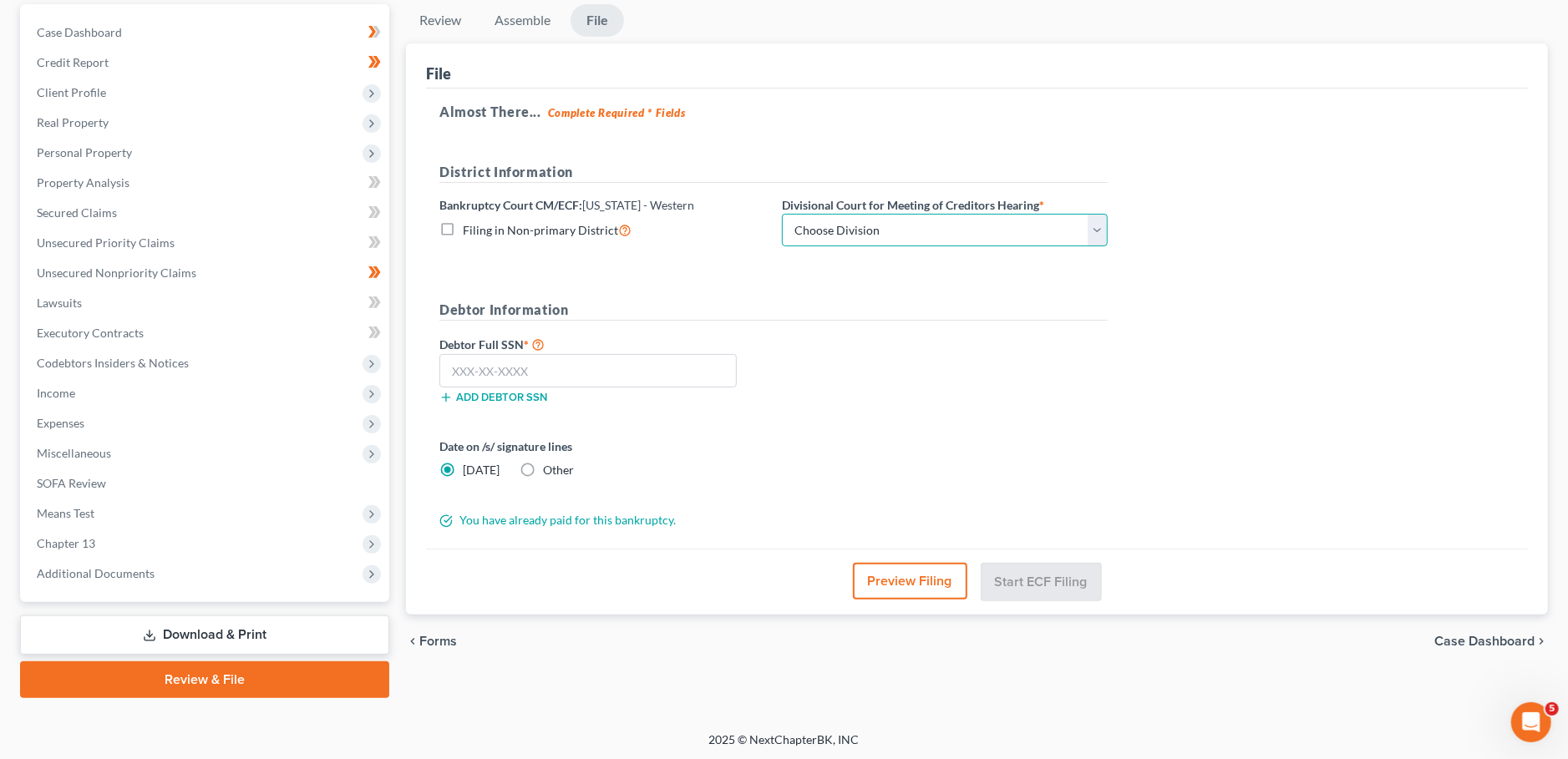
click at [782, 214] on select "Choose Division Bowling Green [GEOGRAPHIC_DATA] [GEOGRAPHIC_DATA] [GEOGRAPHIC_D…" at bounding box center [944, 230] width 326 height 33
click option "[GEOGRAPHIC_DATA]" at bounding box center [0, 0] width 0 height 0
click at [651, 366] on input "text" at bounding box center [588, 371] width 297 height 33
click at [1053, 580] on button "Start ECF Filing" at bounding box center [1041, 581] width 119 height 36
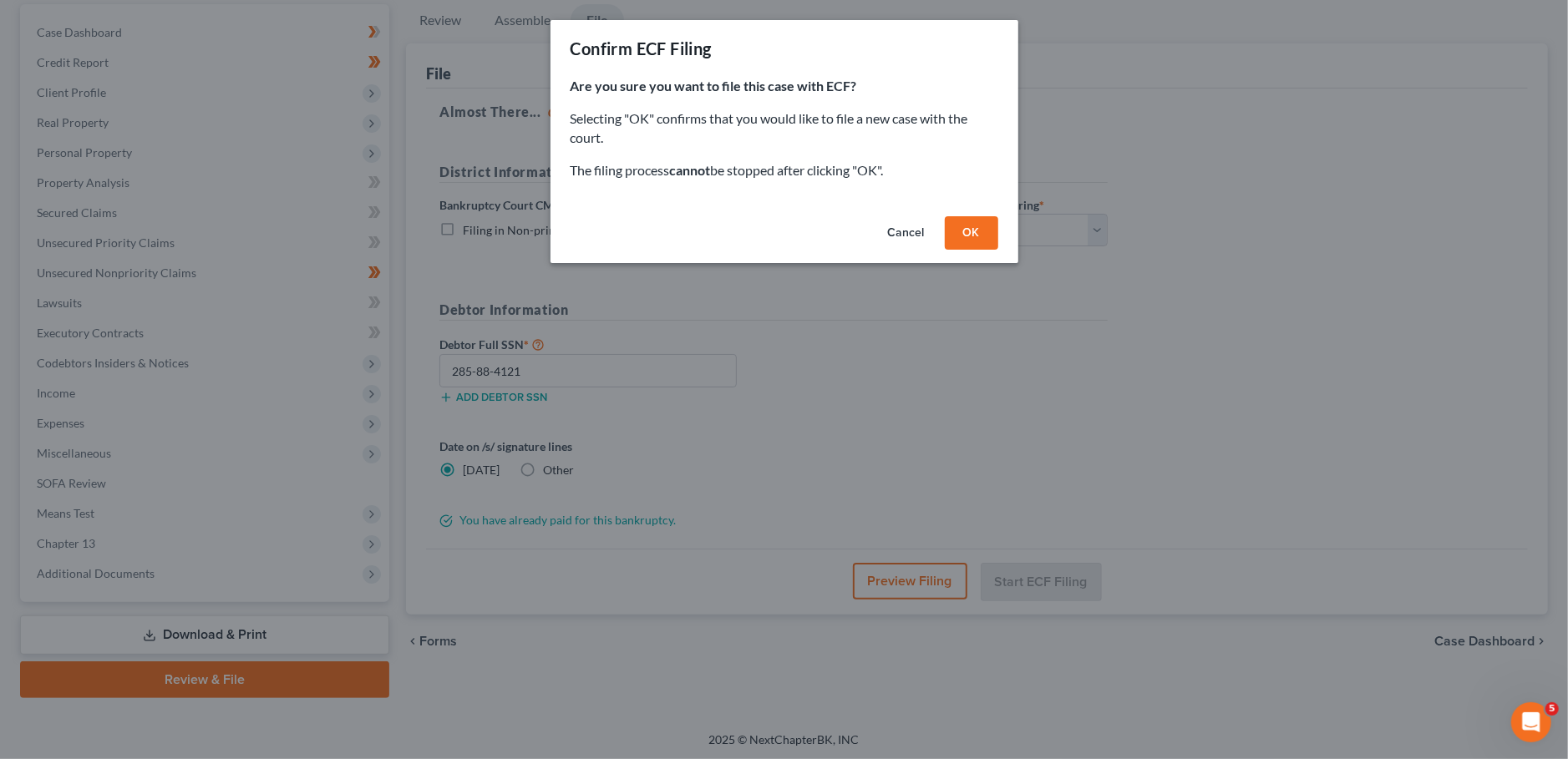
click at [955, 239] on button "OK" at bounding box center [971, 233] width 54 height 33
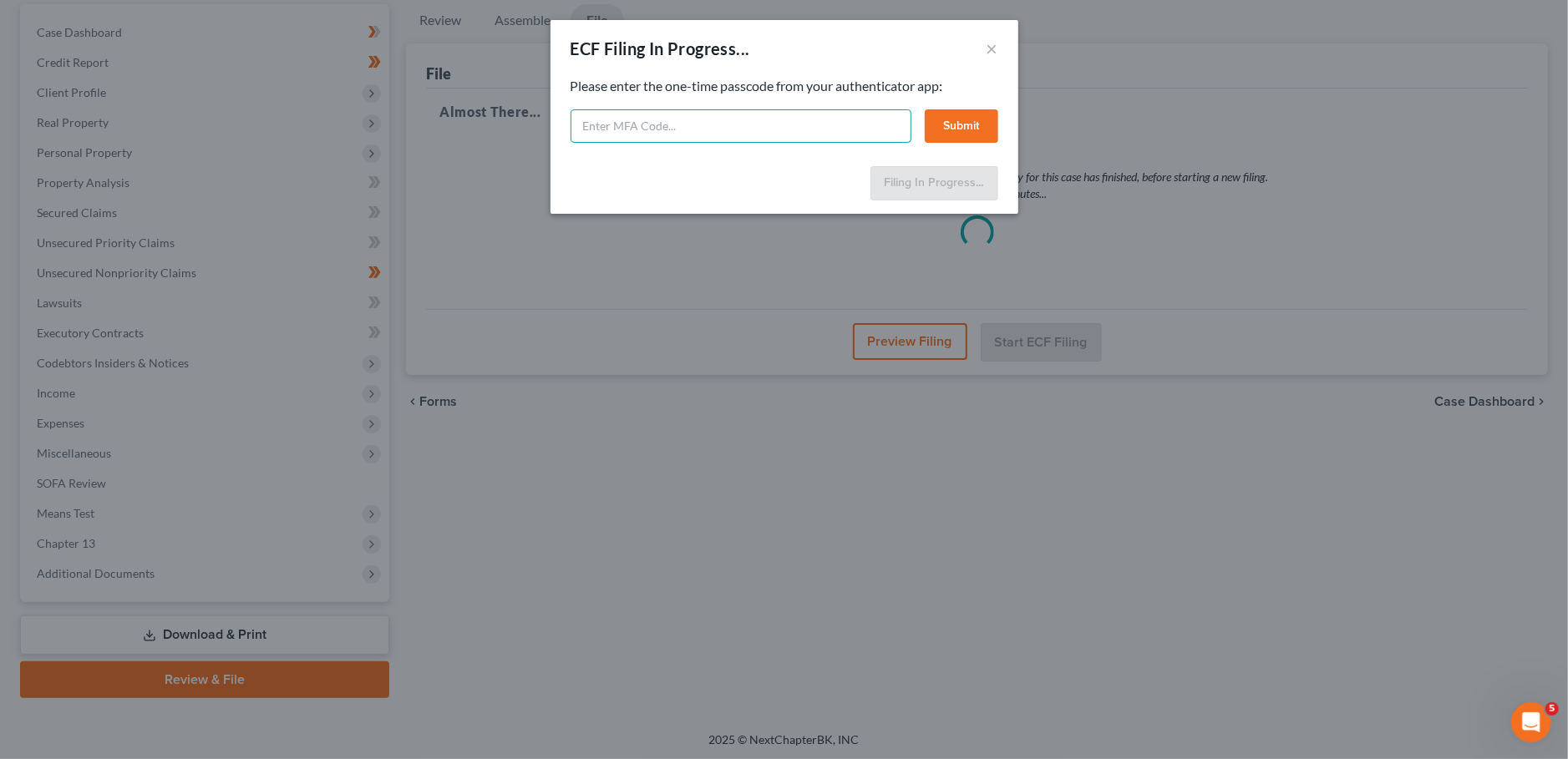
click at [652, 134] on input "text" at bounding box center [741, 126] width 341 height 33
click at [970, 116] on button "Submit" at bounding box center [961, 126] width 74 height 33
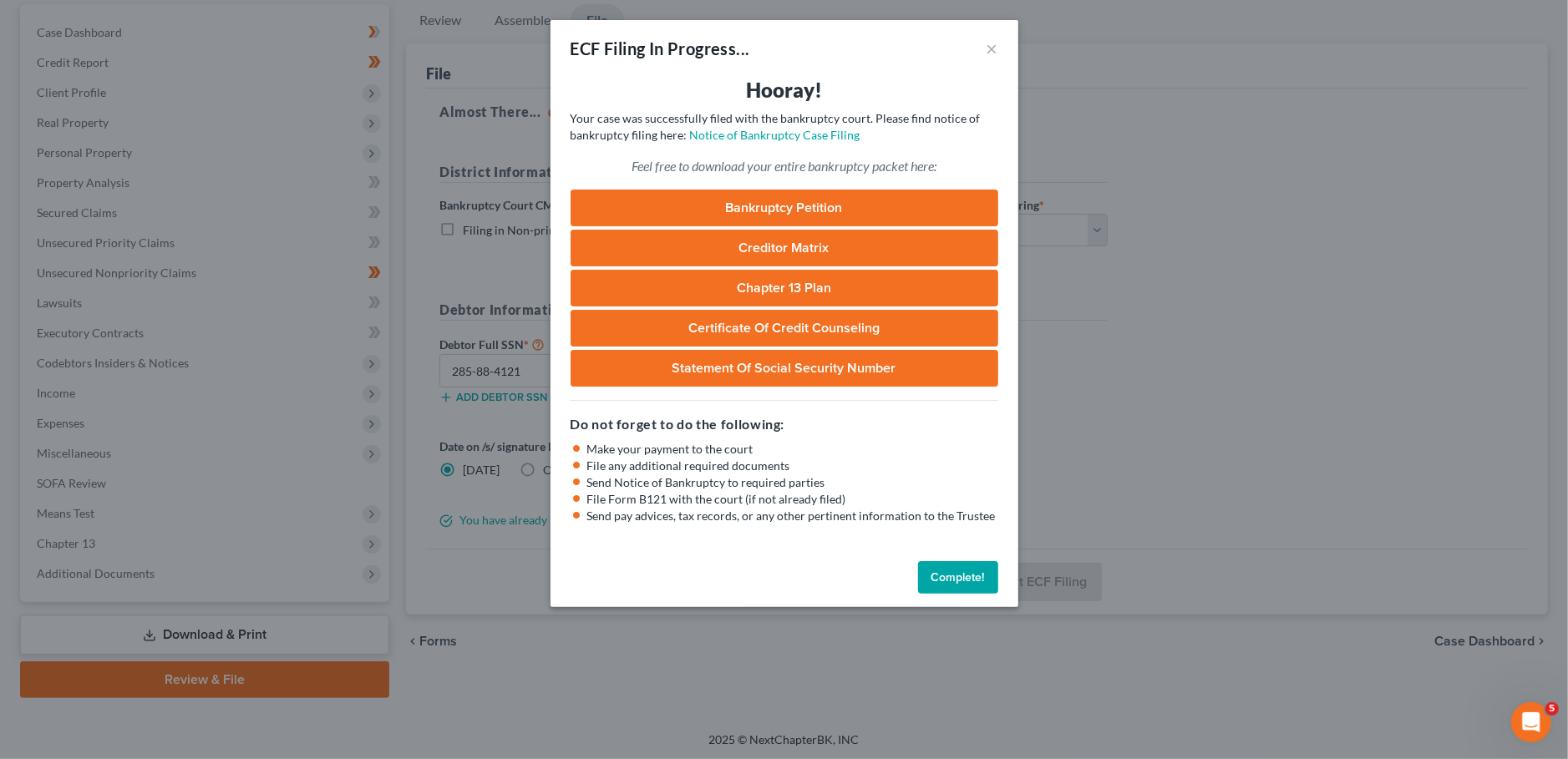
click at [936, 574] on button "Complete!" at bounding box center [958, 578] width 80 height 33
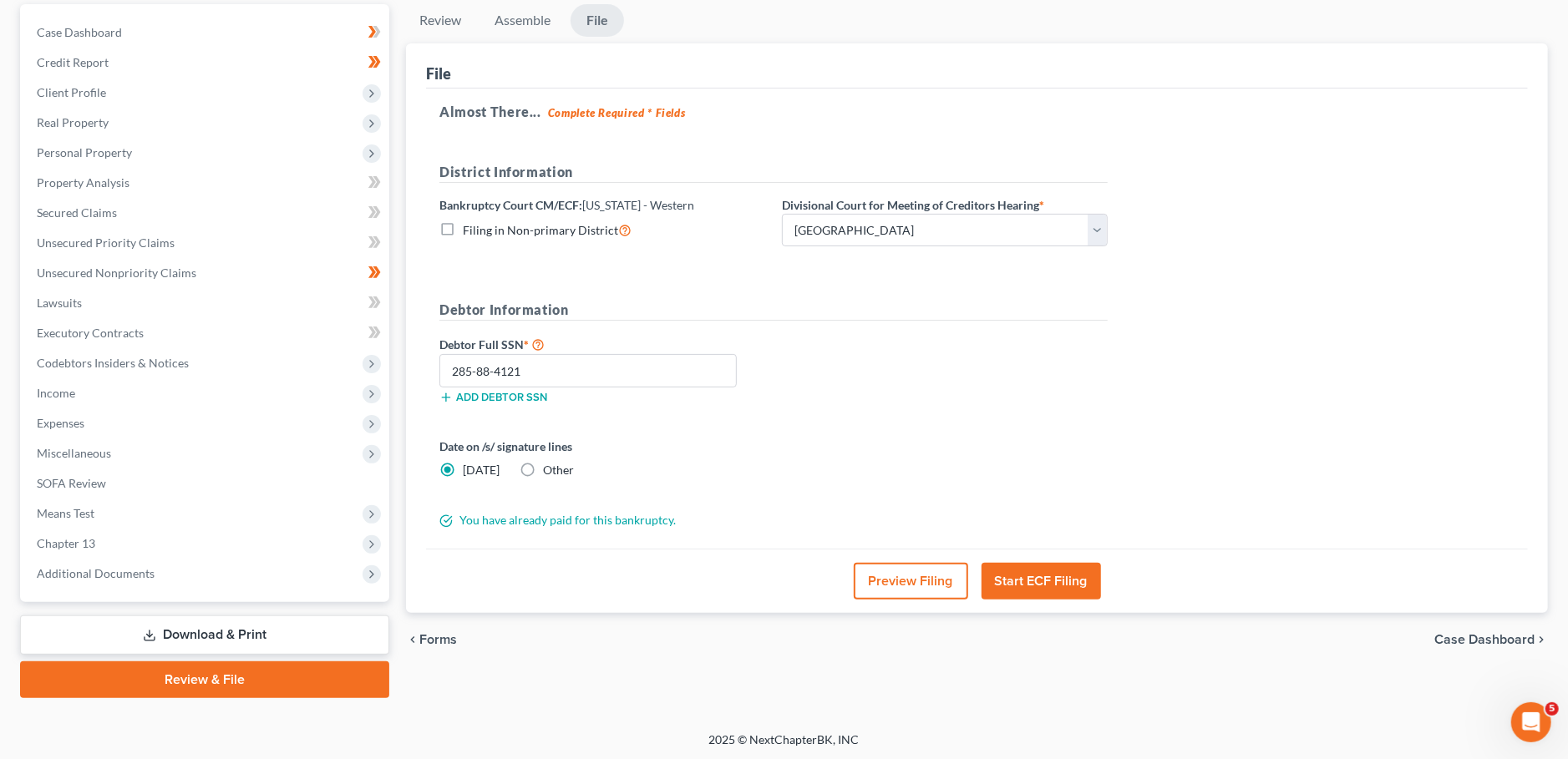
scroll to position [0, 0]
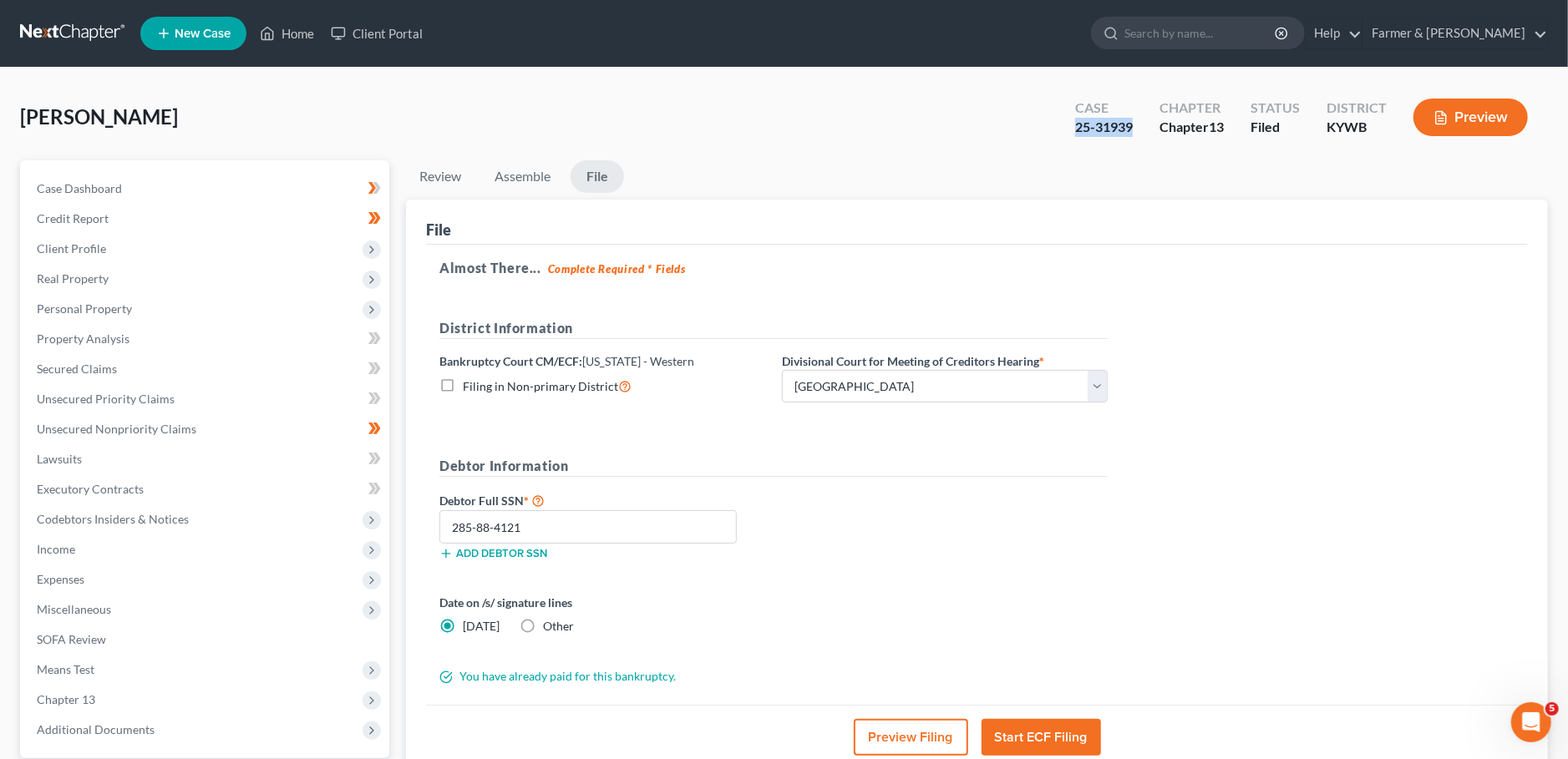
drag, startPoint x: 1135, startPoint y: 125, endPoint x: 1049, endPoint y: 137, distance: 86.8
click at [1049, 137] on div "[PERSON_NAME] Upgraded Case 25-31939 Chapter Chapter 13 Status Filed District […" at bounding box center [784, 124] width 1528 height 73
copy div "25-31939"
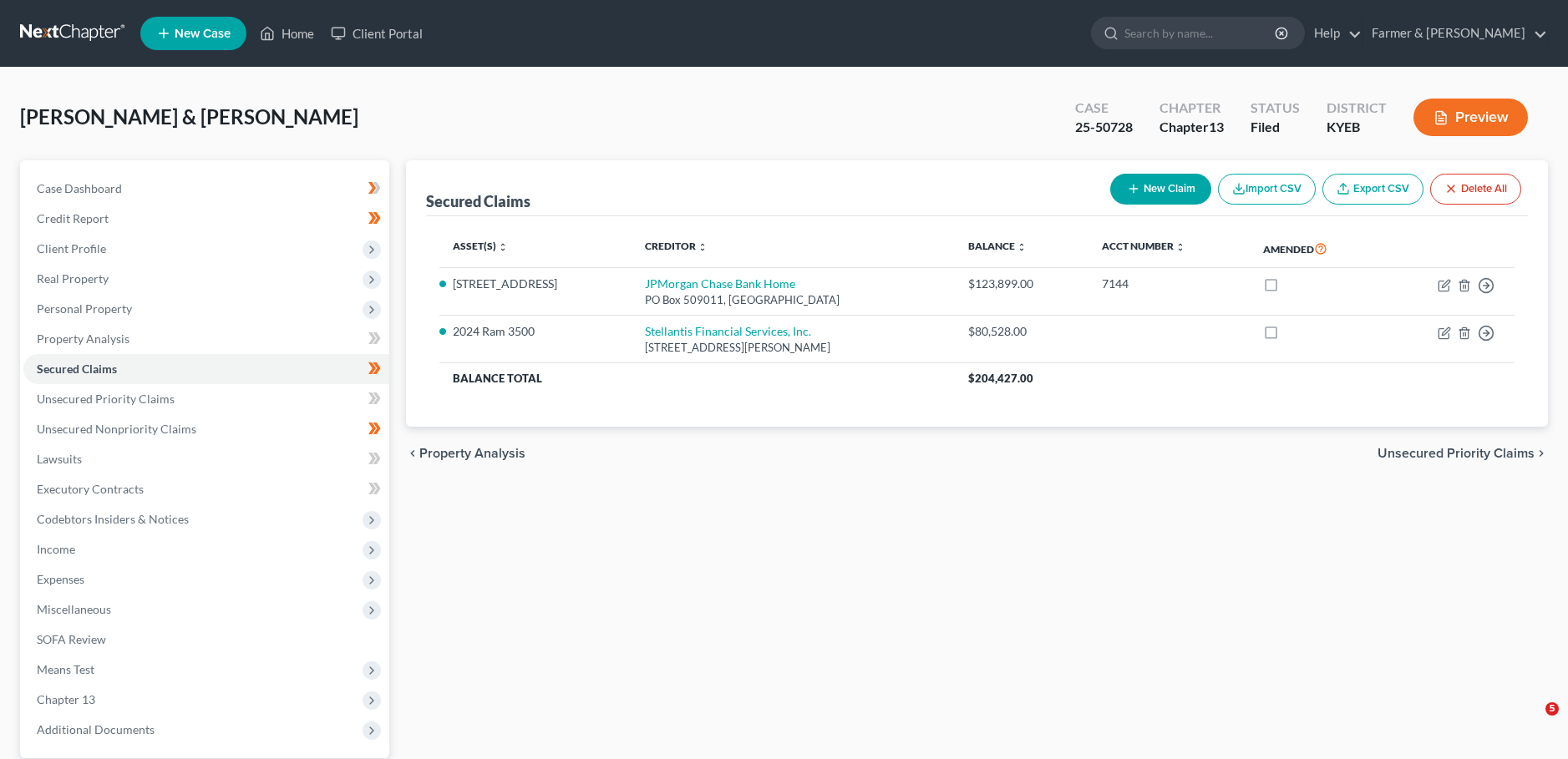
click at [288, 36] on link "Home" at bounding box center [287, 33] width 71 height 30
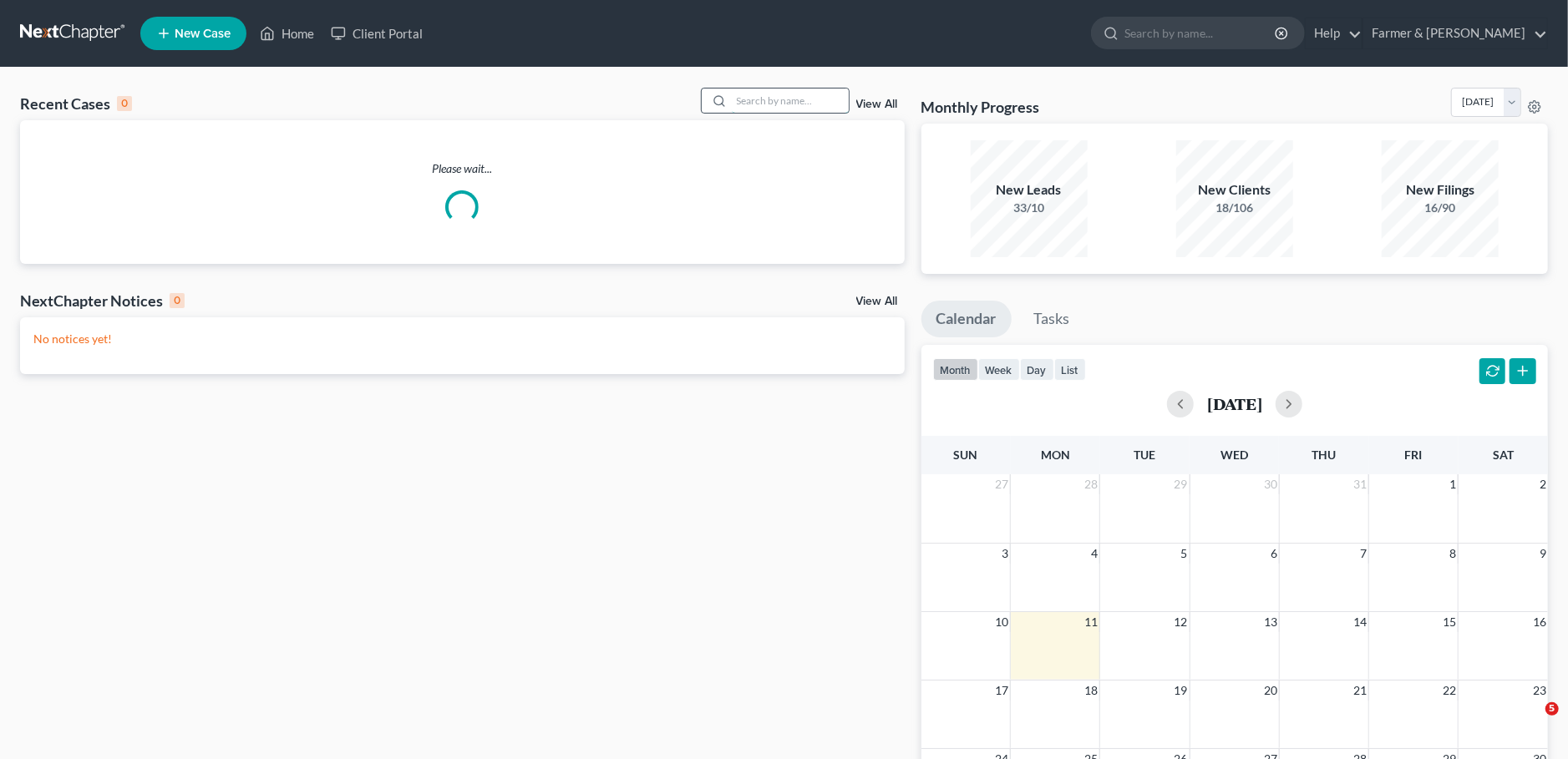
click at [771, 97] on input "search" at bounding box center [790, 101] width 117 height 24
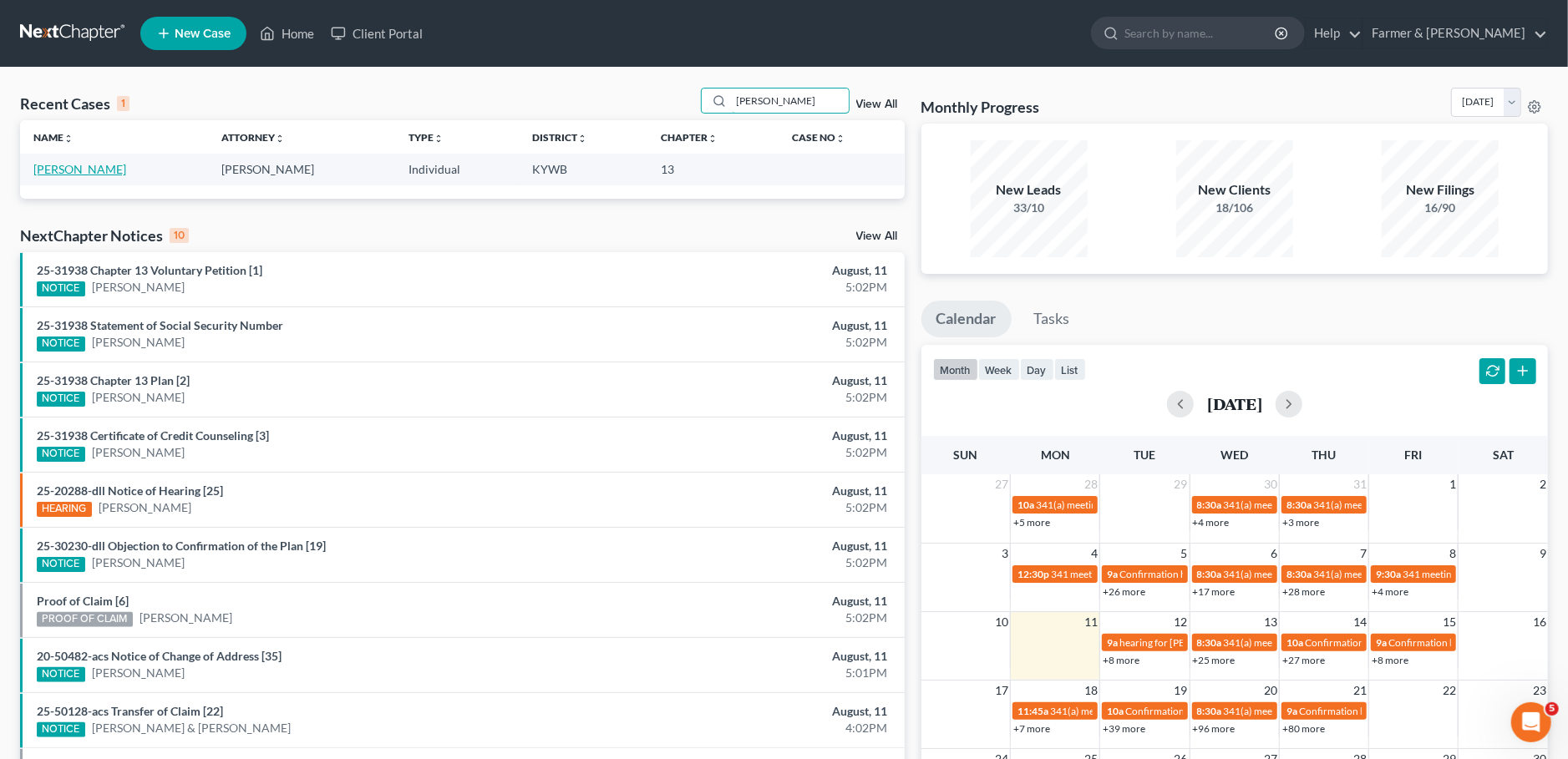
type input "william bond"
click at [58, 169] on link "Bond, William" at bounding box center [79, 169] width 93 height 14
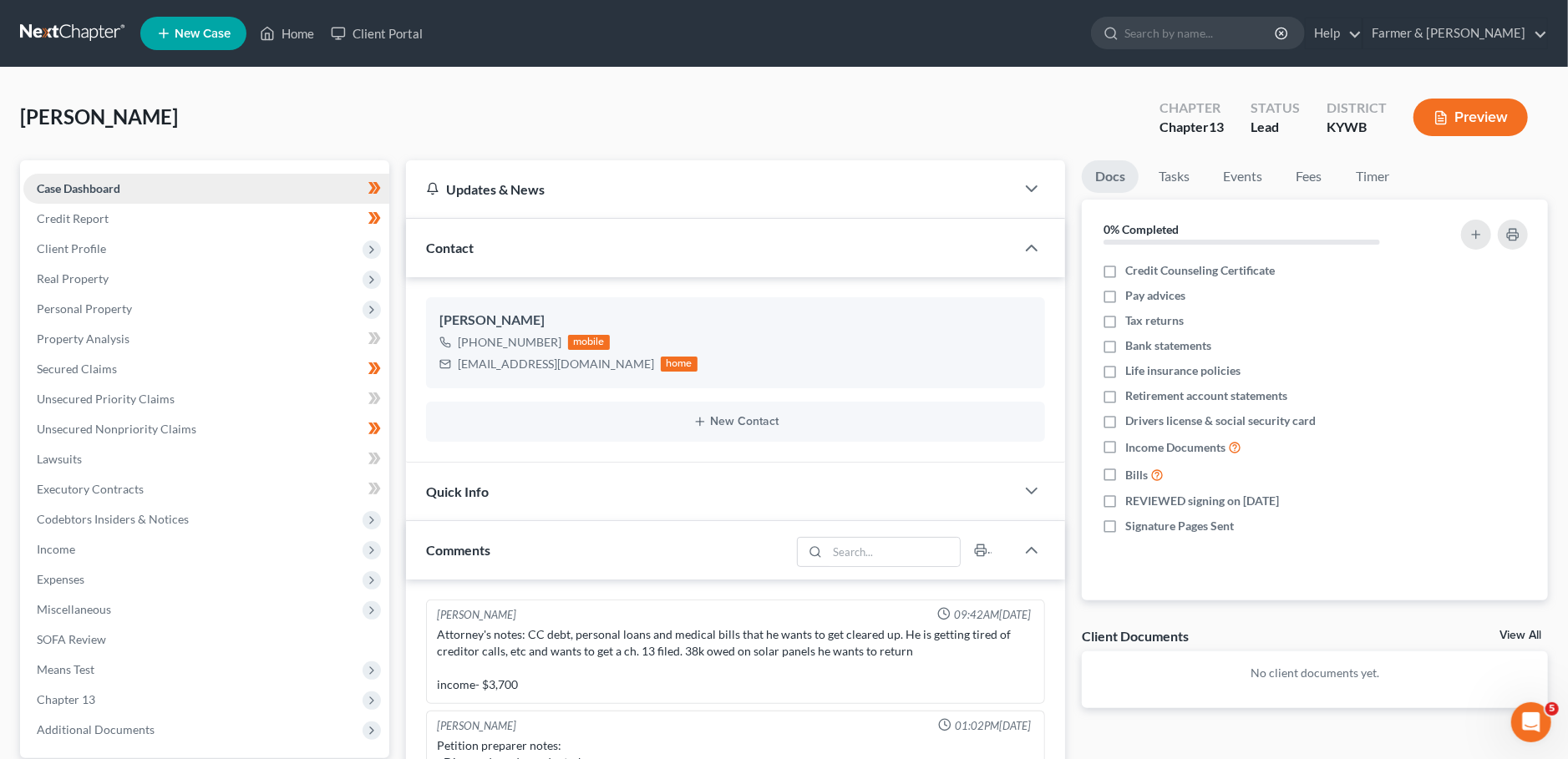
scroll to position [273, 0]
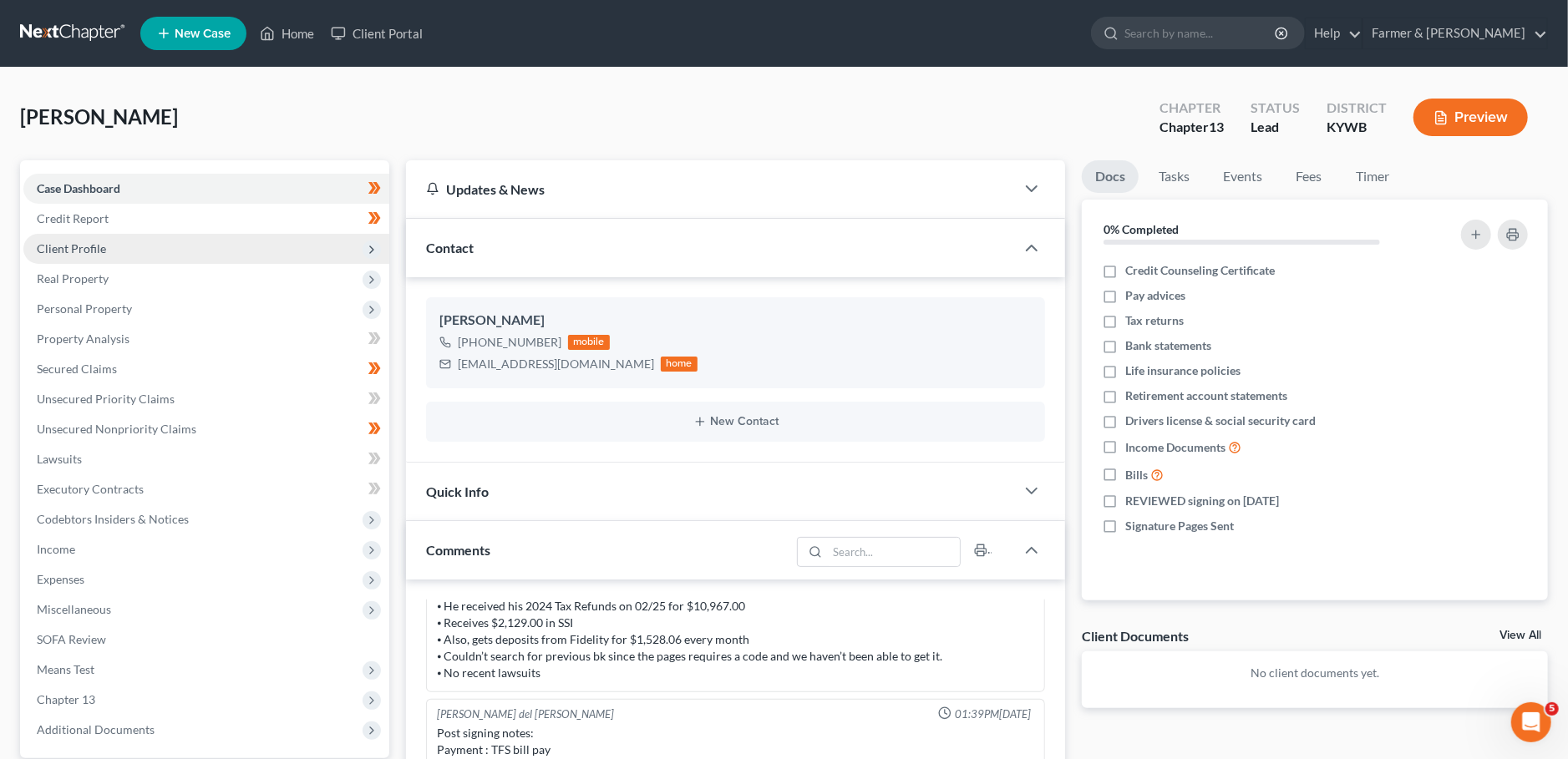
click at [184, 248] on span "Client Profile" at bounding box center [206, 248] width 366 height 30
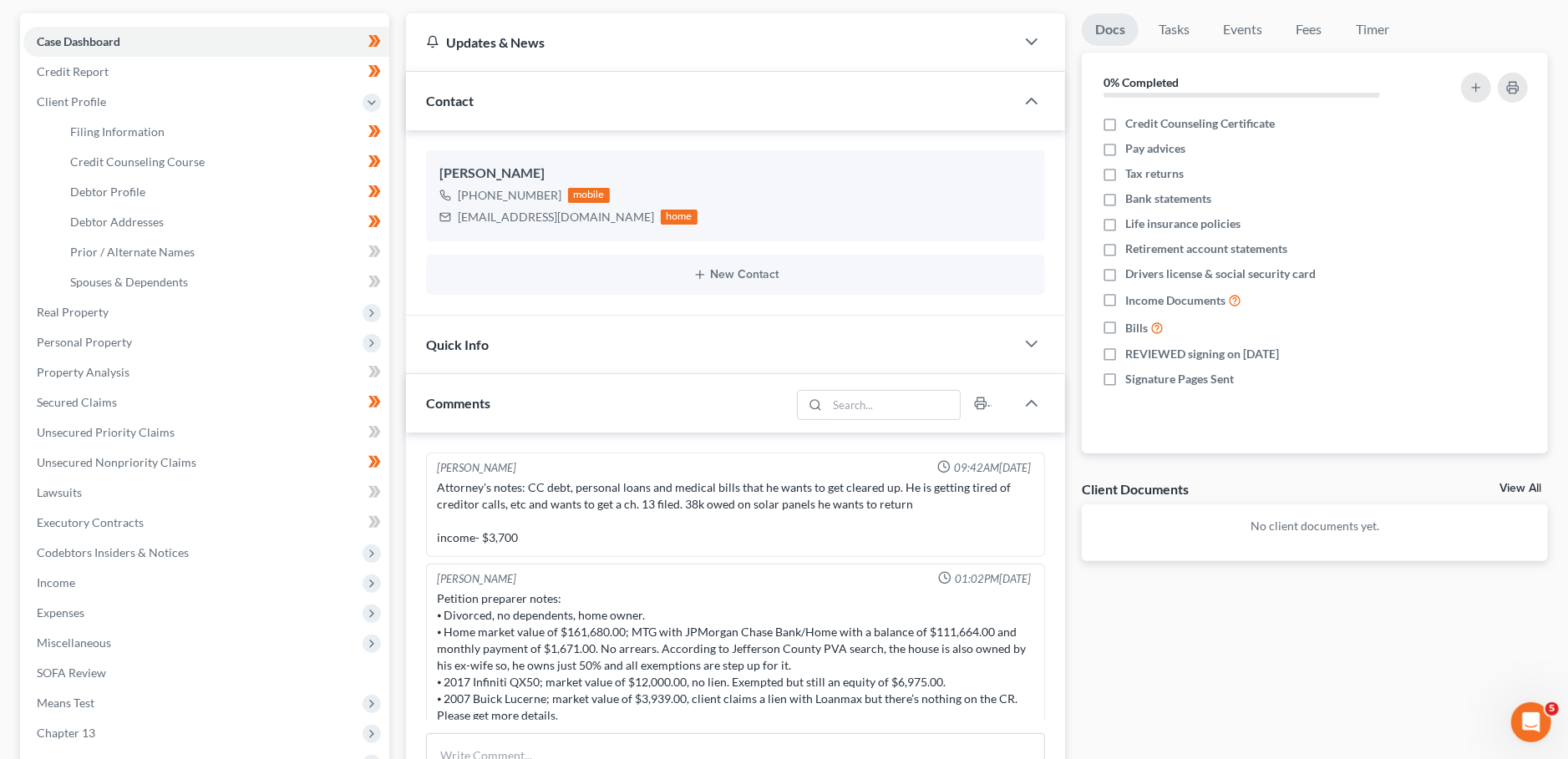
scroll to position [0, 0]
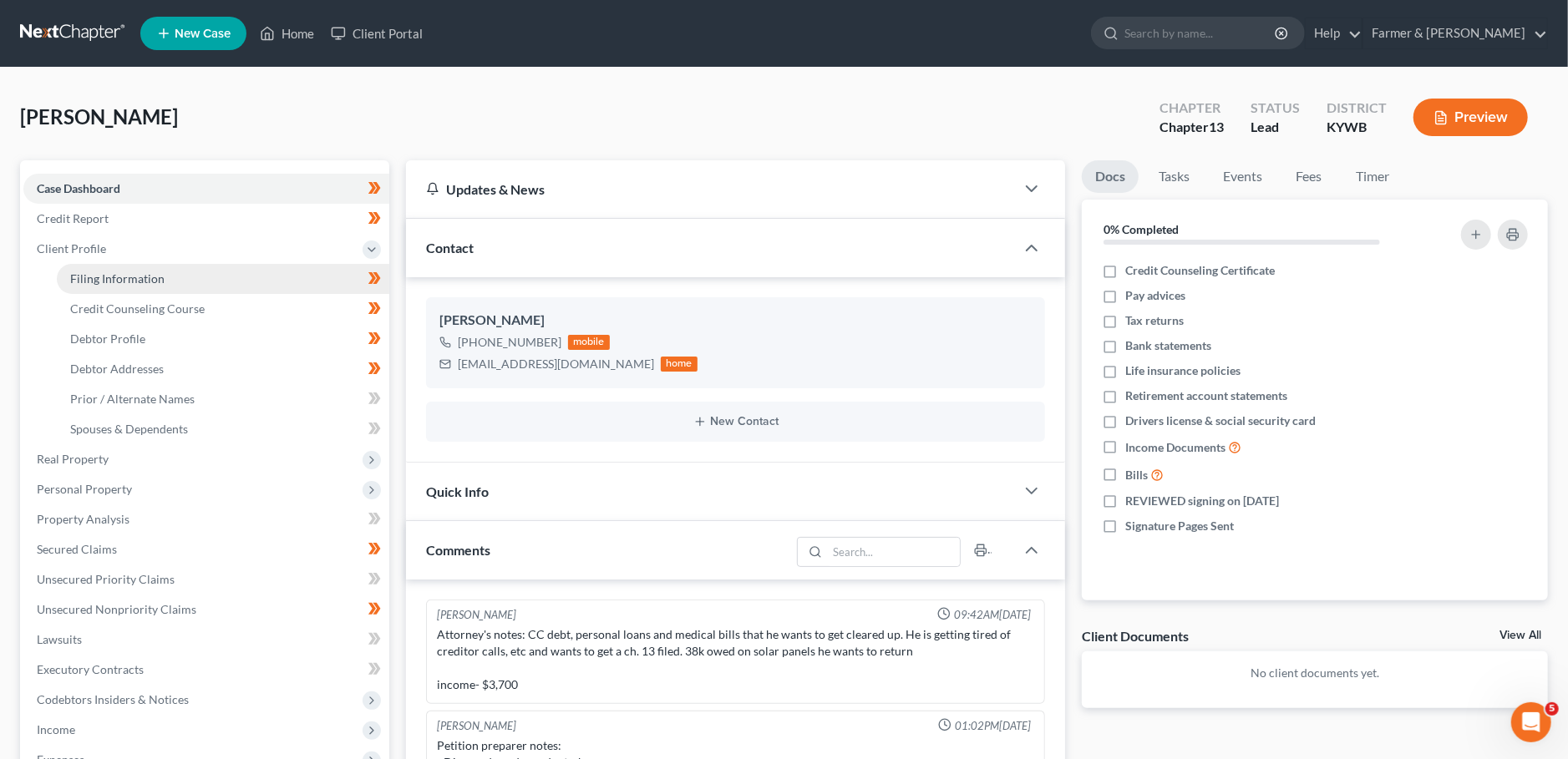
click at [75, 278] on span "Filing Information" at bounding box center [117, 278] width 95 height 14
select select "1"
select select "0"
select select "3"
select select "33"
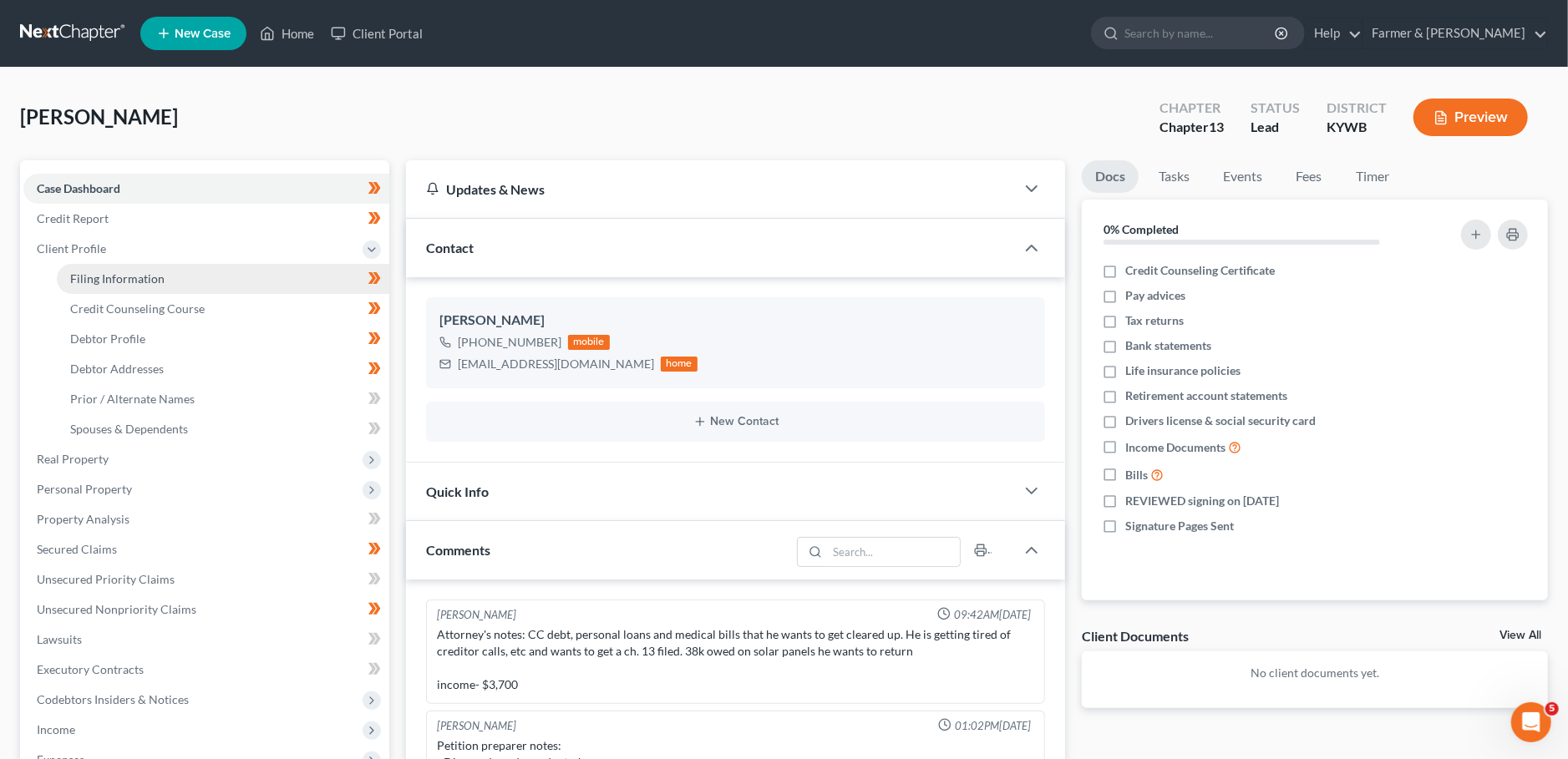
select select "0"
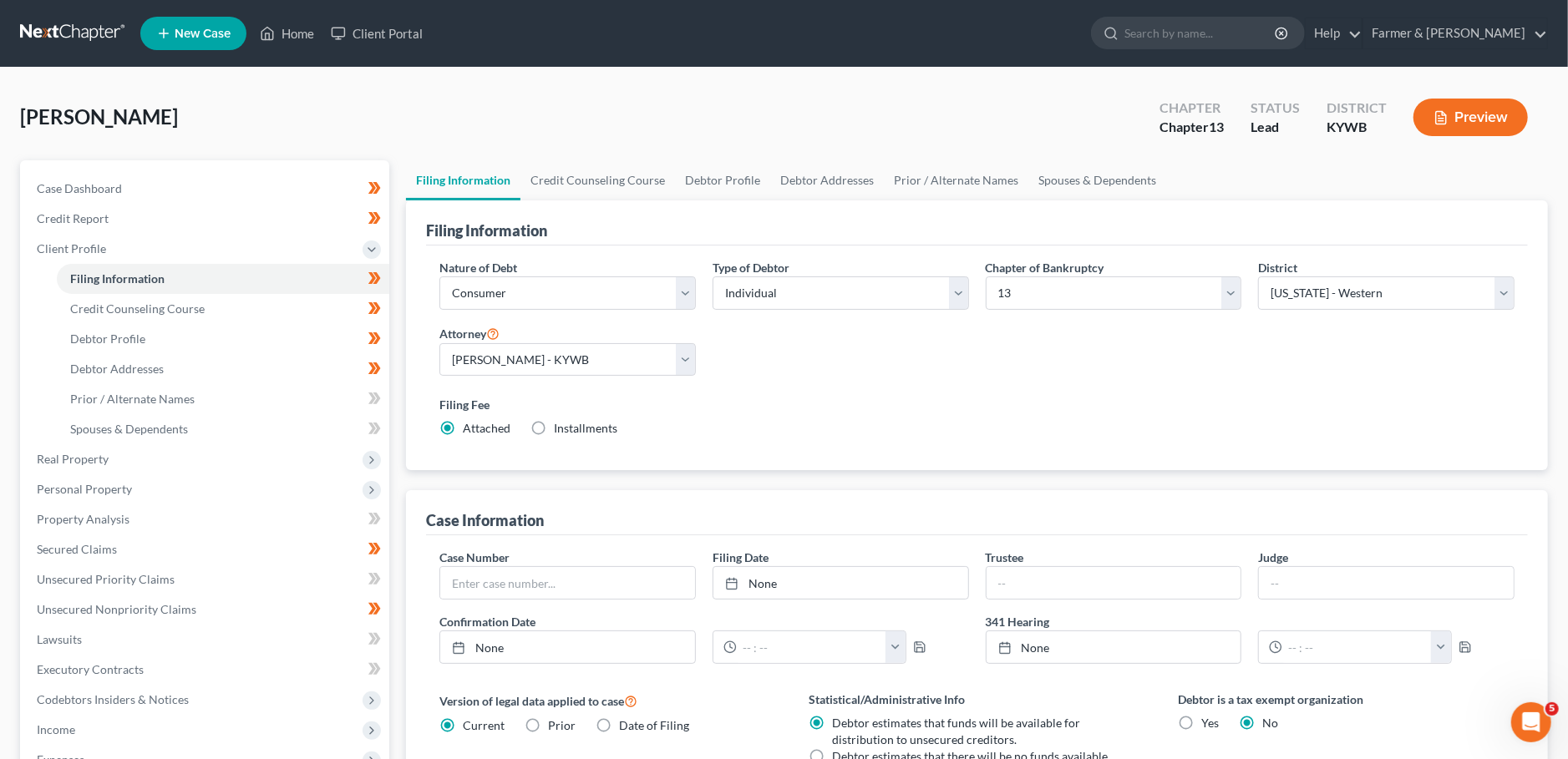
click at [615, 158] on div "Bond, William Upgraded Chapter Chapter 13 Status Lead District KYWB Preview" at bounding box center [784, 124] width 1528 height 73
click at [617, 169] on link "Credit Counseling Course" at bounding box center [598, 181] width 155 height 40
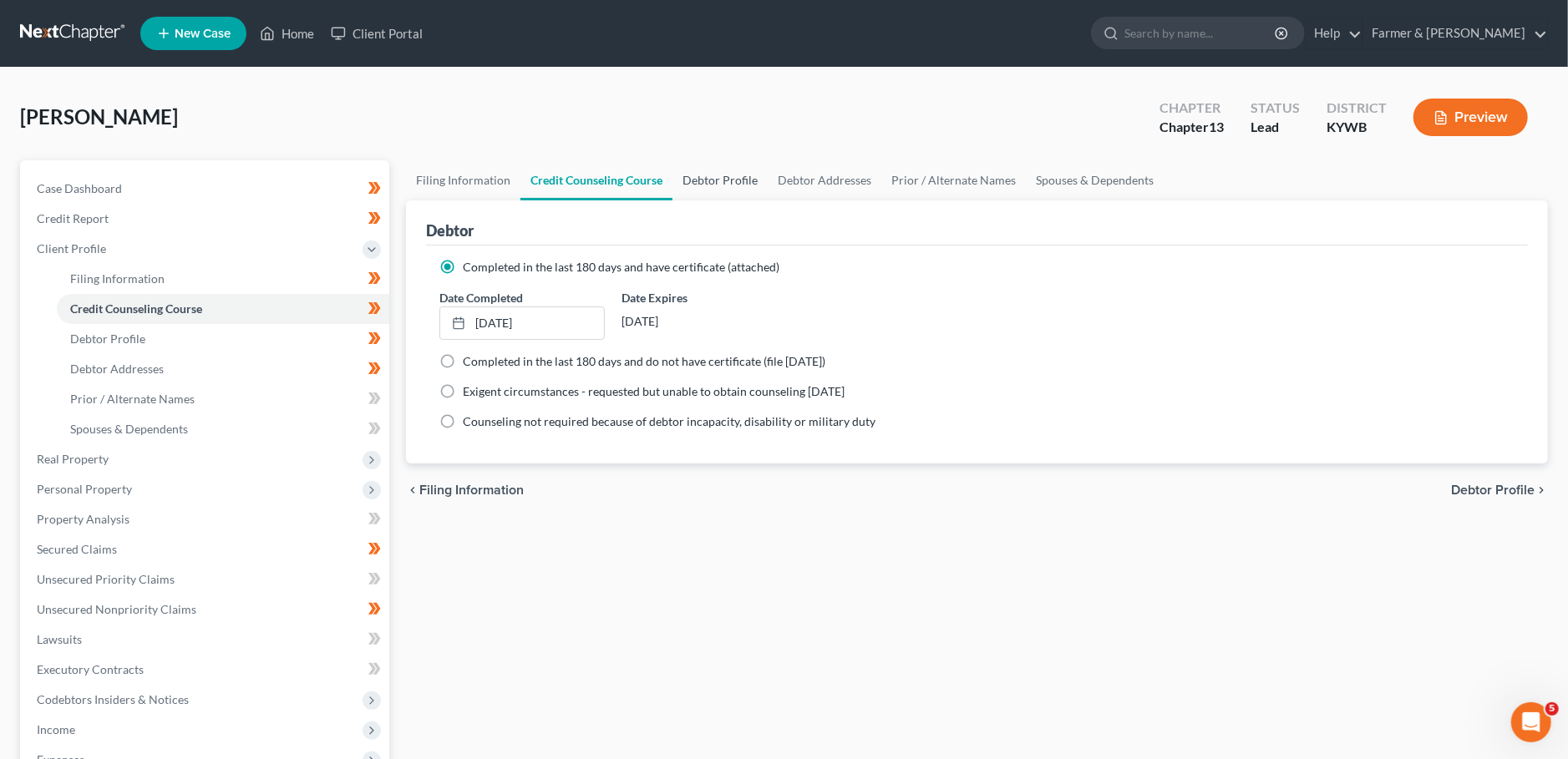
click at [736, 177] on link "Debtor Profile" at bounding box center [720, 181] width 96 height 40
select select "3"
select select "0"
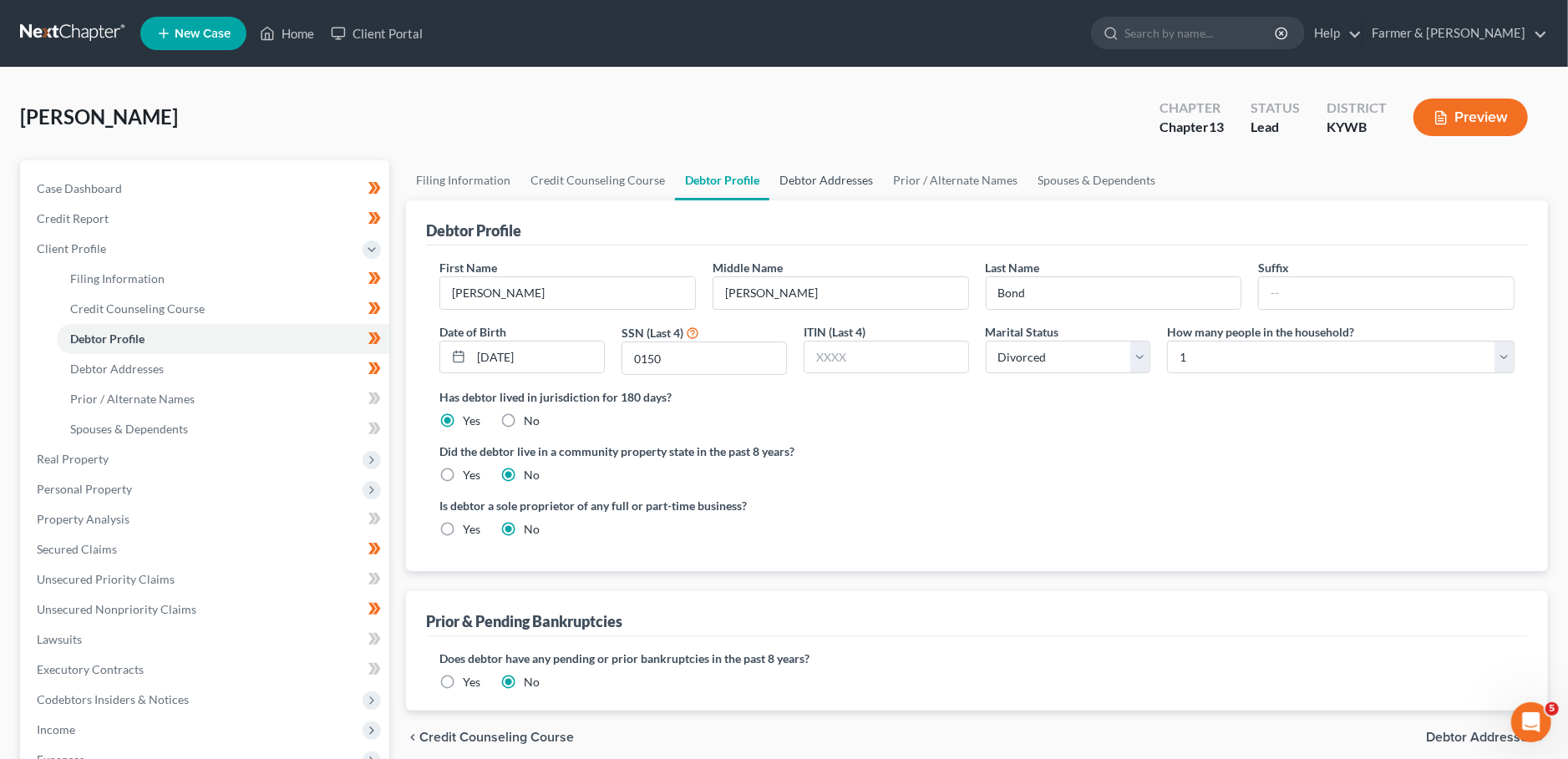
click at [845, 183] on link "Debtor Addresses" at bounding box center [826, 181] width 114 height 40
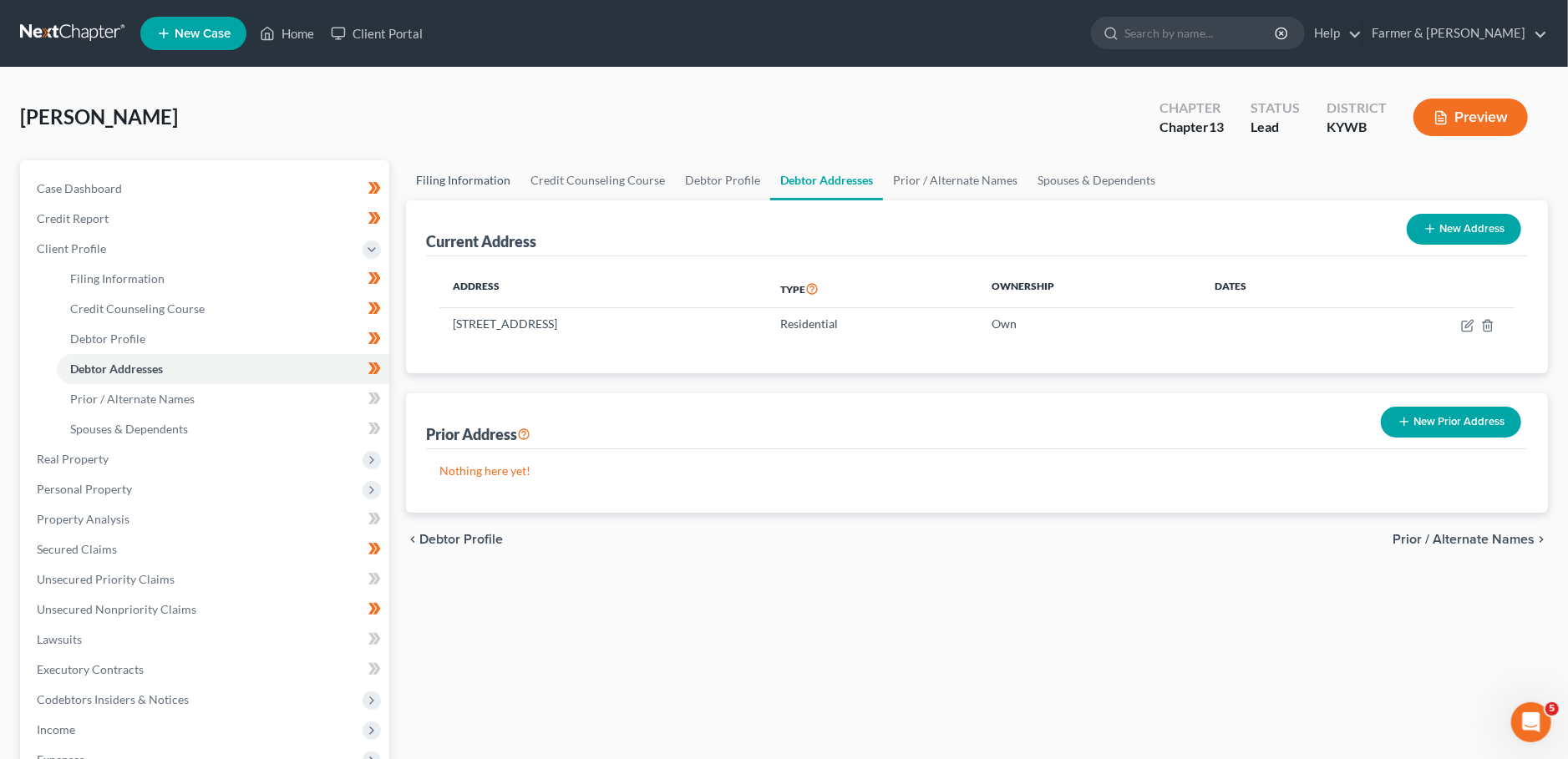
click at [463, 178] on link "Filing Information" at bounding box center [463, 181] width 115 height 40
select select "1"
select select "0"
select select "3"
select select "33"
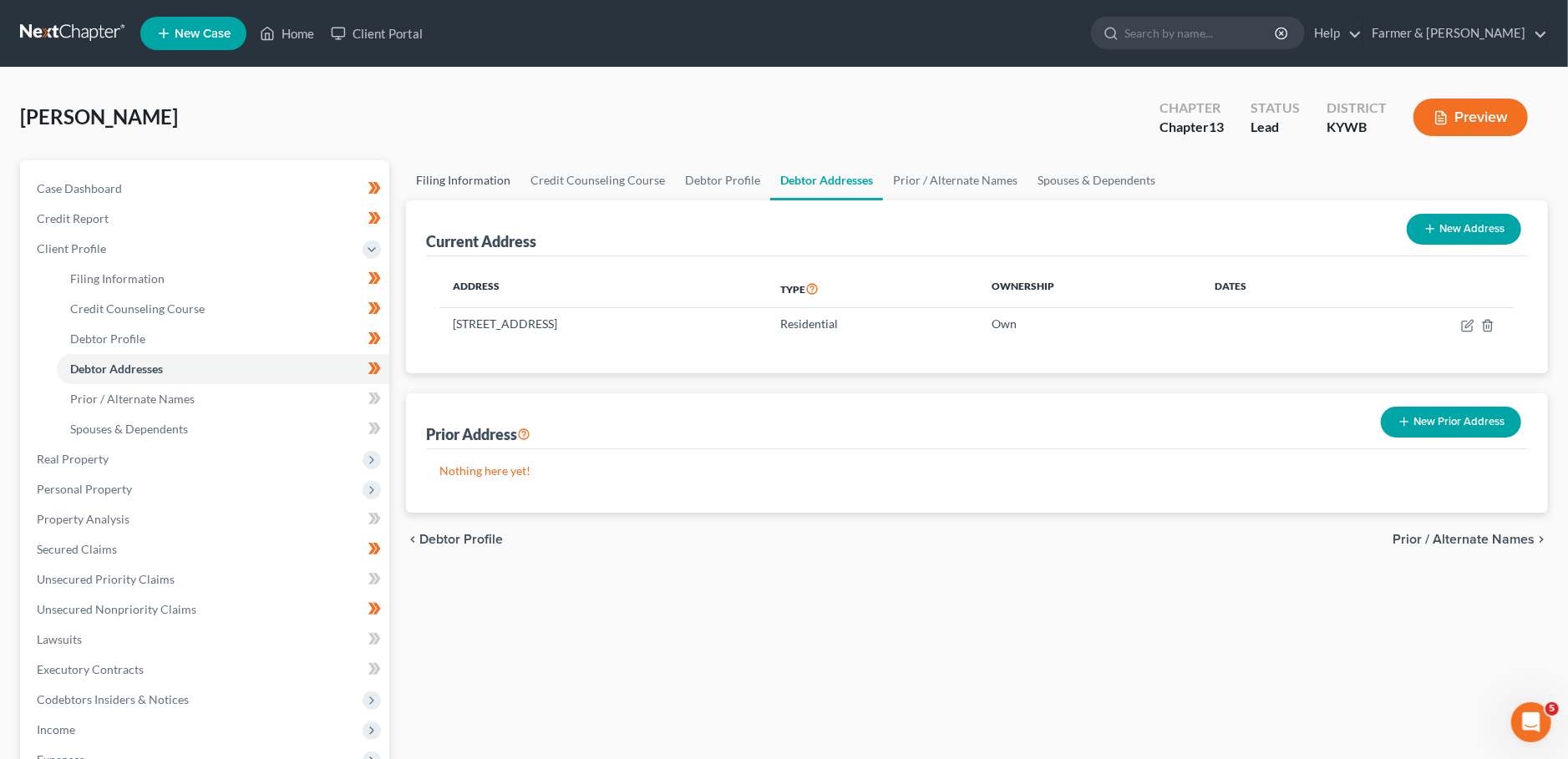
select select "0"
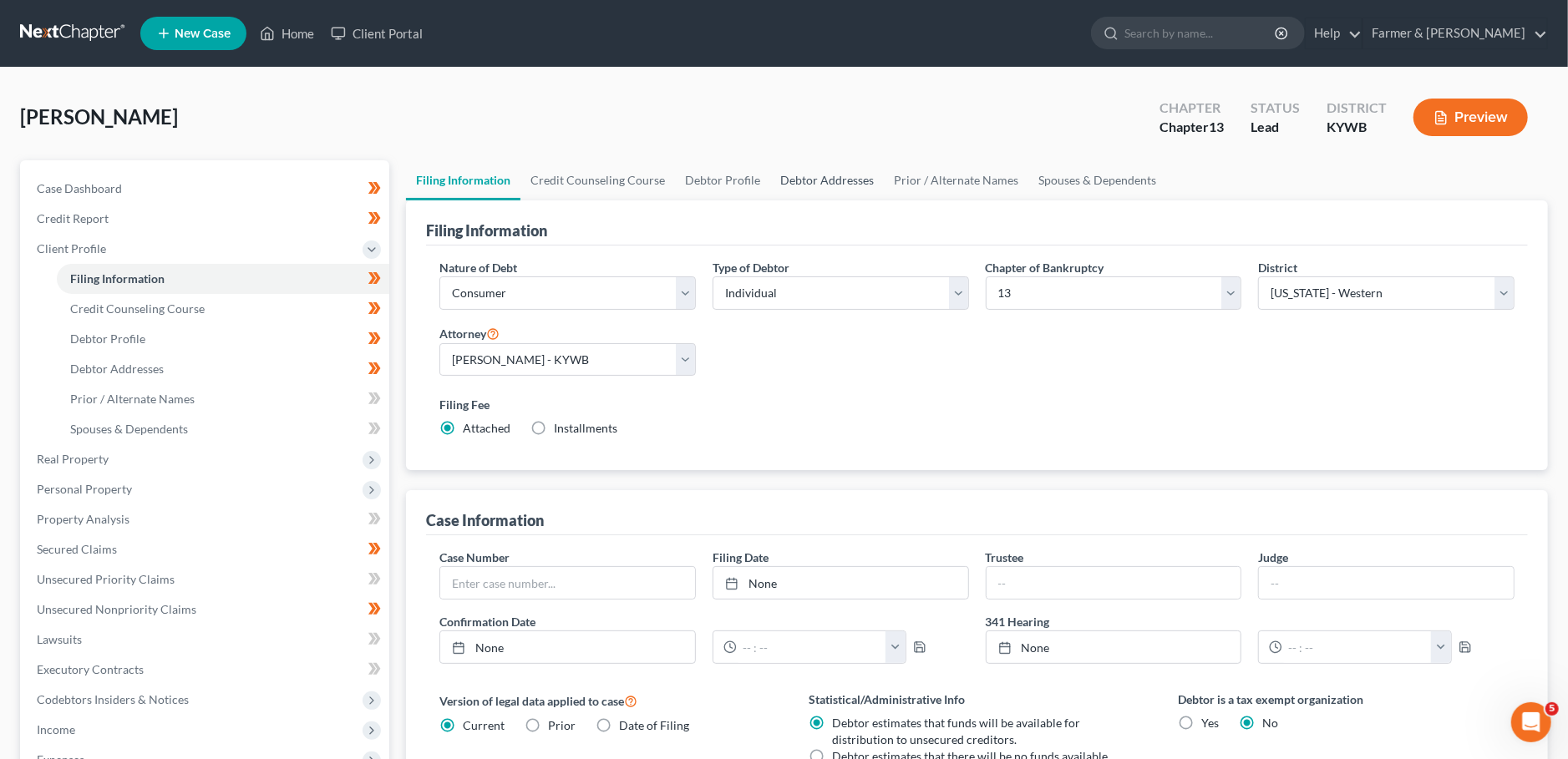
click at [803, 175] on link "Debtor Addresses" at bounding box center [826, 181] width 114 height 40
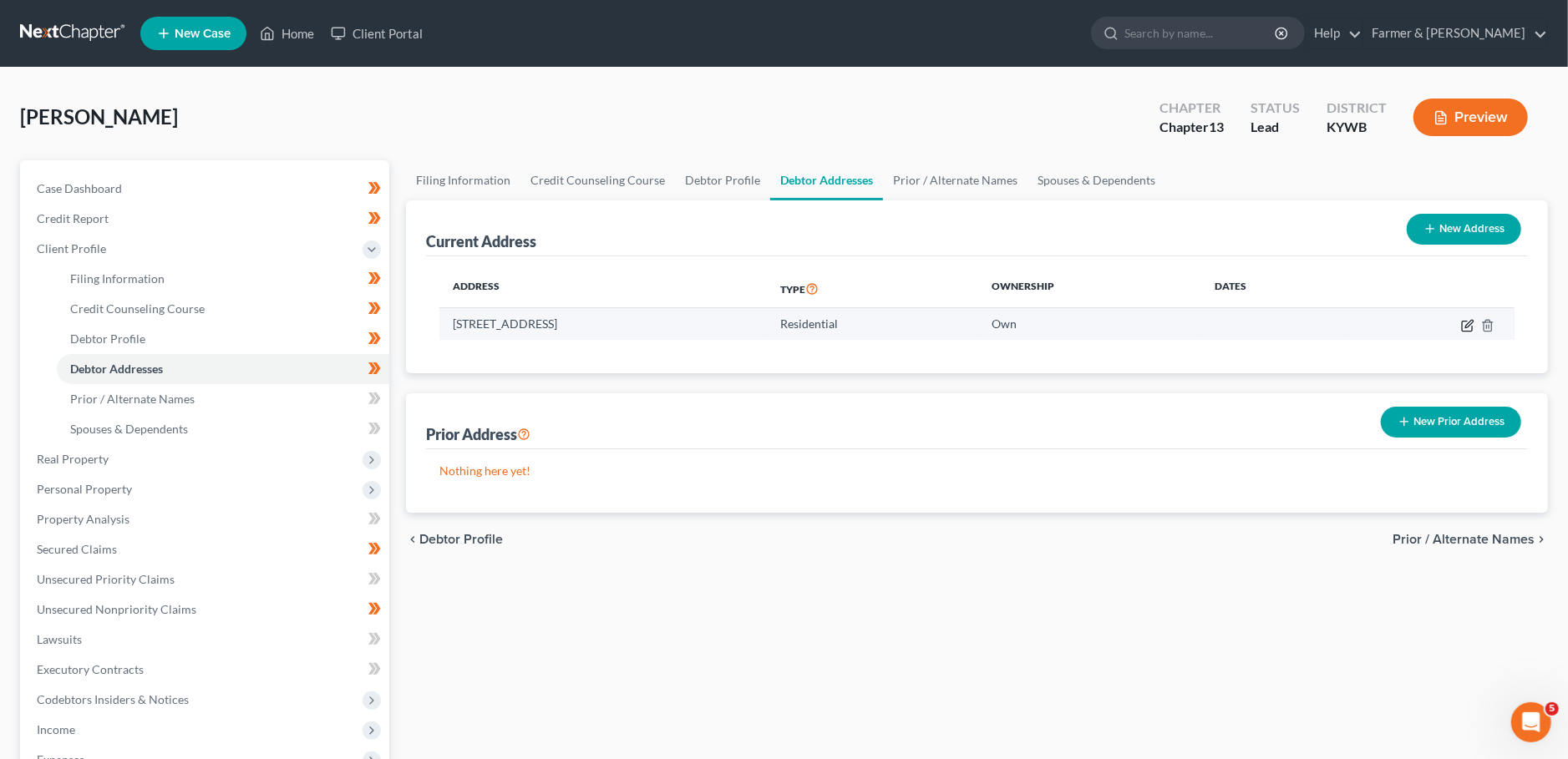
click at [1466, 323] on icon "button" at bounding box center [1468, 323] width 8 height 8
select select "18"
select select "55"
select select "0"
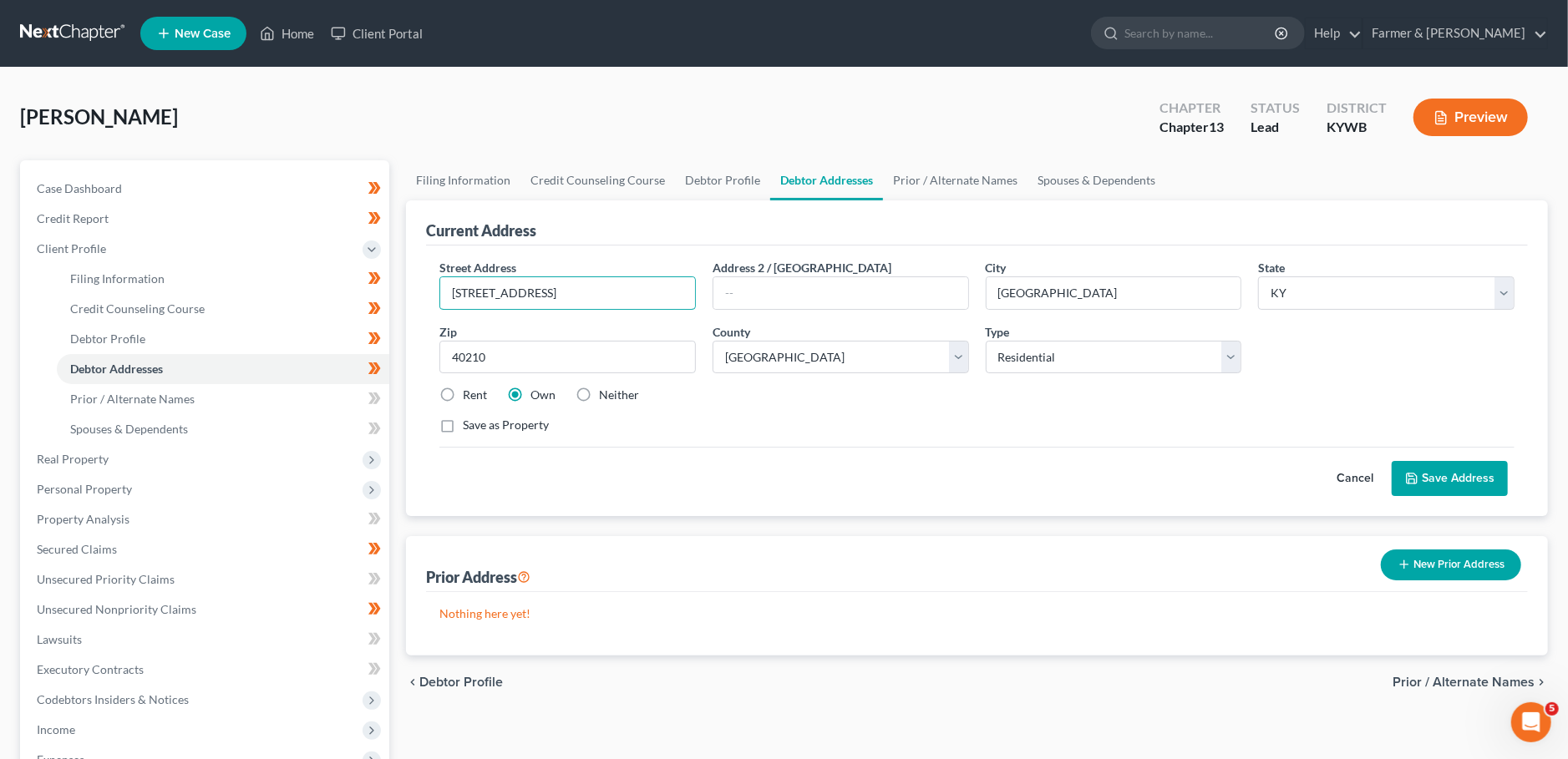
drag, startPoint x: 472, startPoint y: 283, endPoint x: 361, endPoint y: 284, distance: 111.0
click at [361, 284] on div "Petition Navigation Case Dashboard Payments Invoices Payments Payments Credit R…" at bounding box center [784, 597] width 1545 height 874
drag, startPoint x: 592, startPoint y: 291, endPoint x: 433, endPoint y: 284, distance: 159.2
click at [440, 284] on input "2607 Allston Ave" at bounding box center [567, 293] width 255 height 32
click at [63, 459] on span "Real Property" at bounding box center [72, 459] width 72 height 14
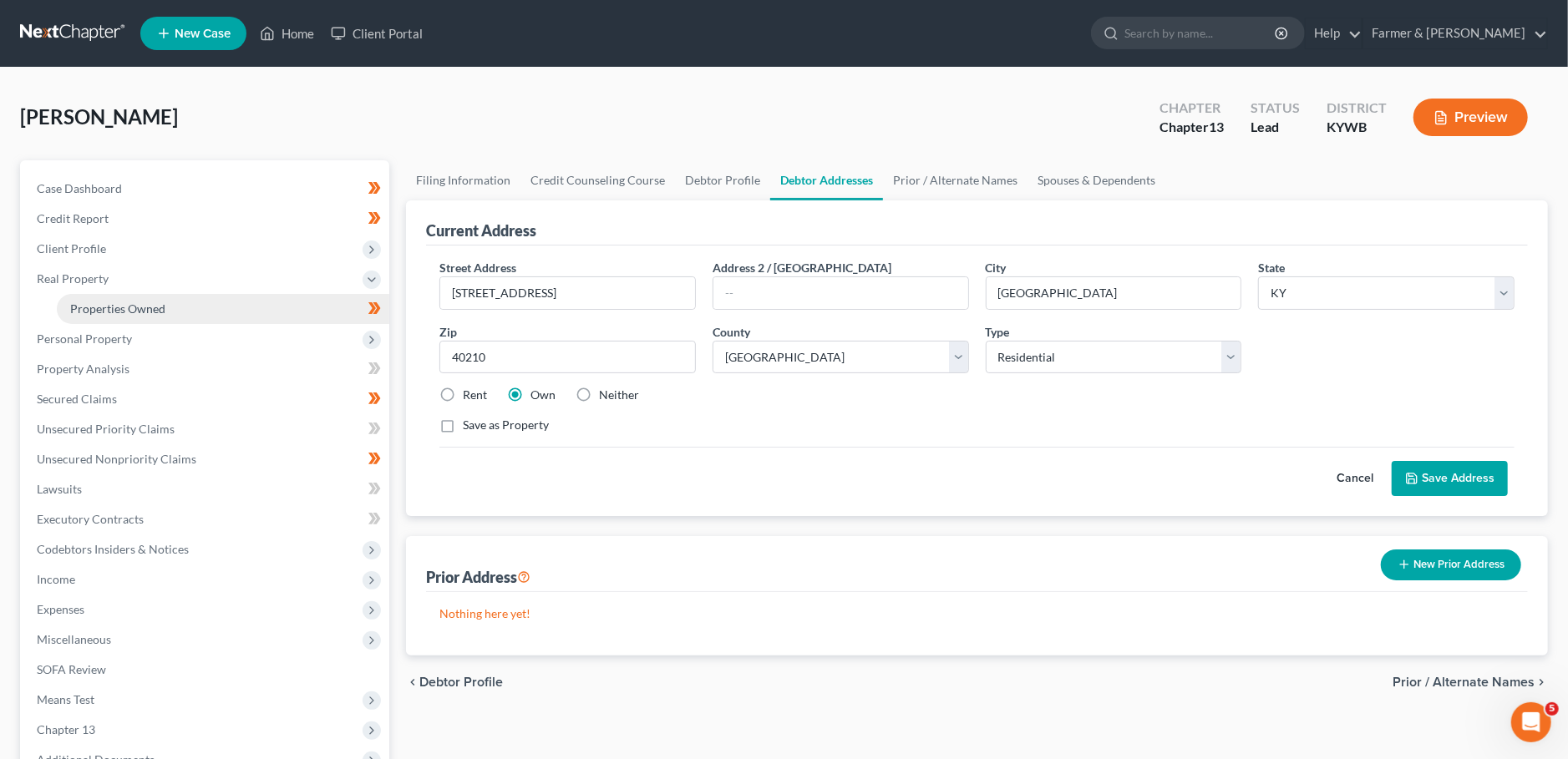
click at [109, 304] on span "Properties Owned" at bounding box center [118, 308] width 96 height 14
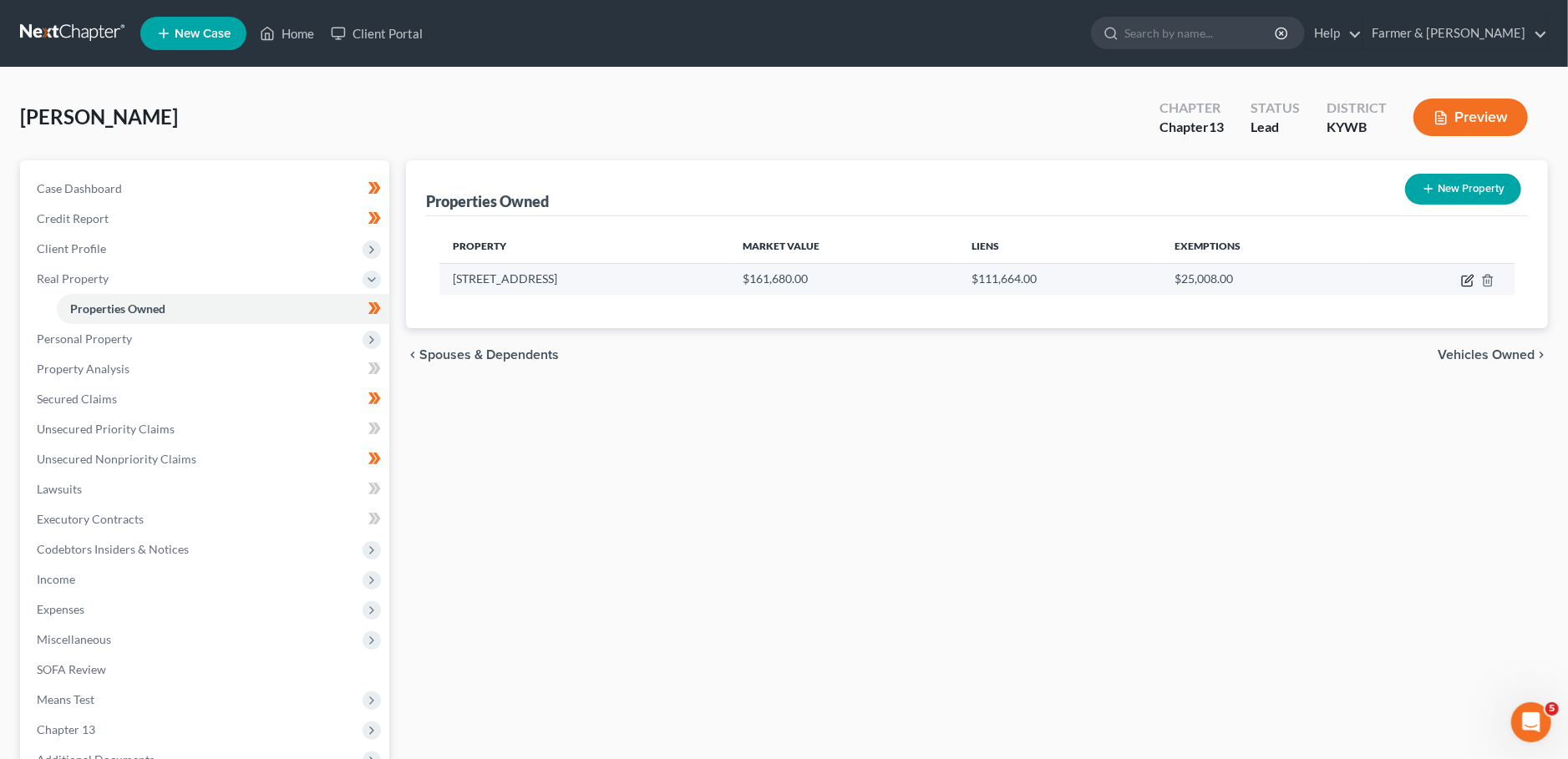
click at [1466, 280] on icon "button" at bounding box center [1467, 280] width 13 height 13
select select "18"
select select "55"
select select "3"
select select "1"
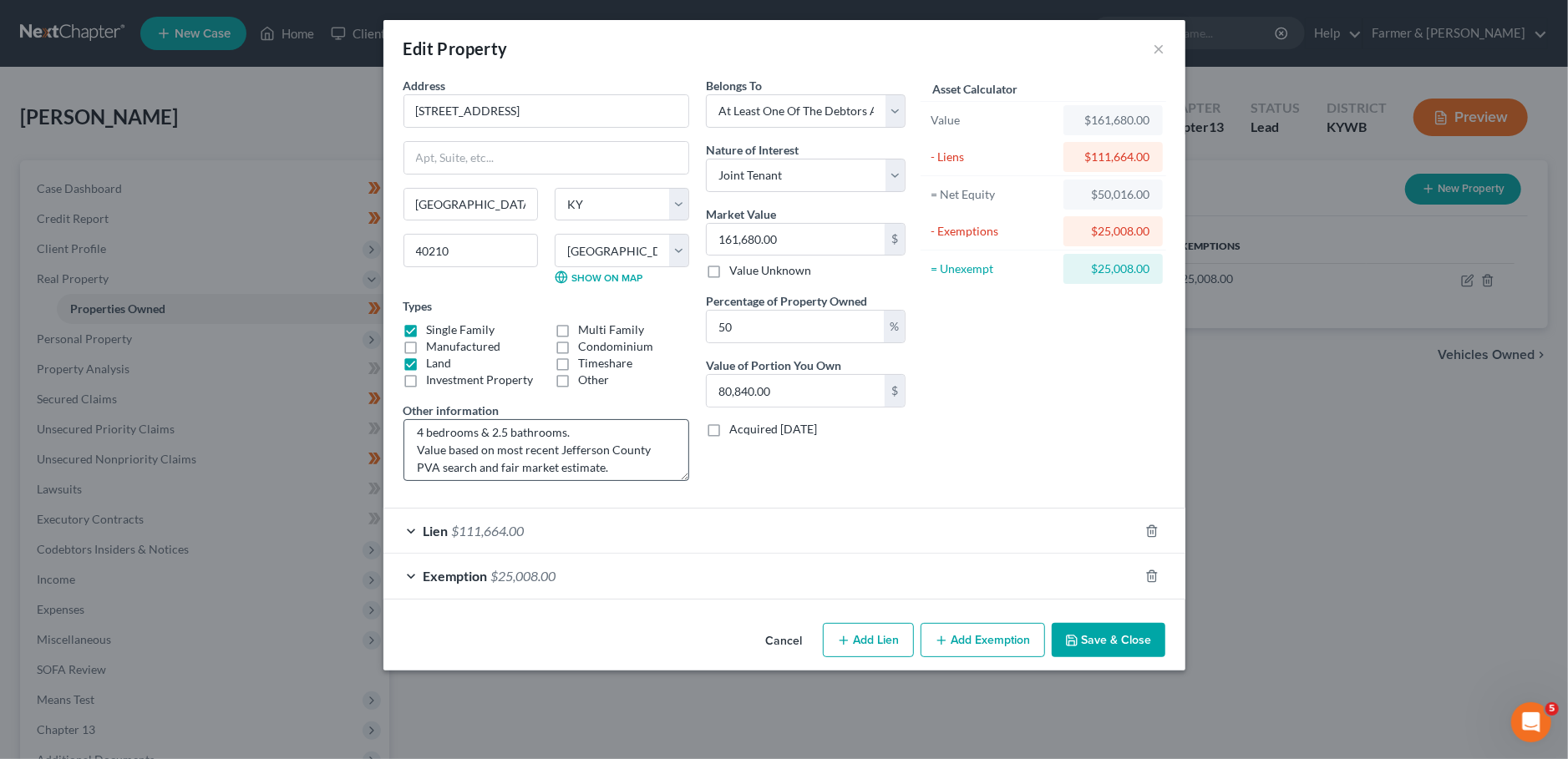
scroll to position [17, 0]
click at [1091, 639] on button "Save & Close" at bounding box center [1108, 640] width 114 height 35
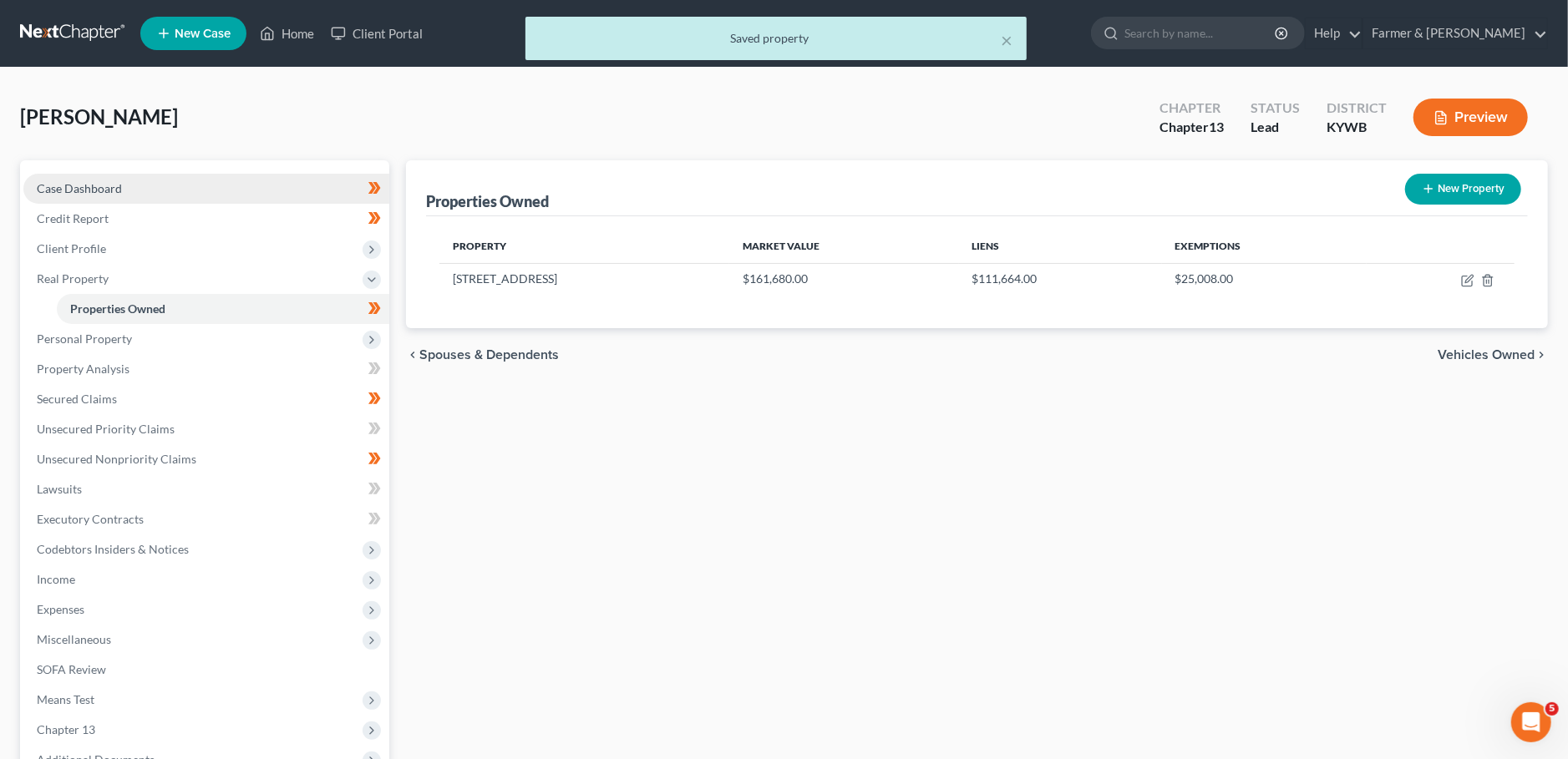
click at [150, 188] on link "Case Dashboard" at bounding box center [206, 188] width 366 height 30
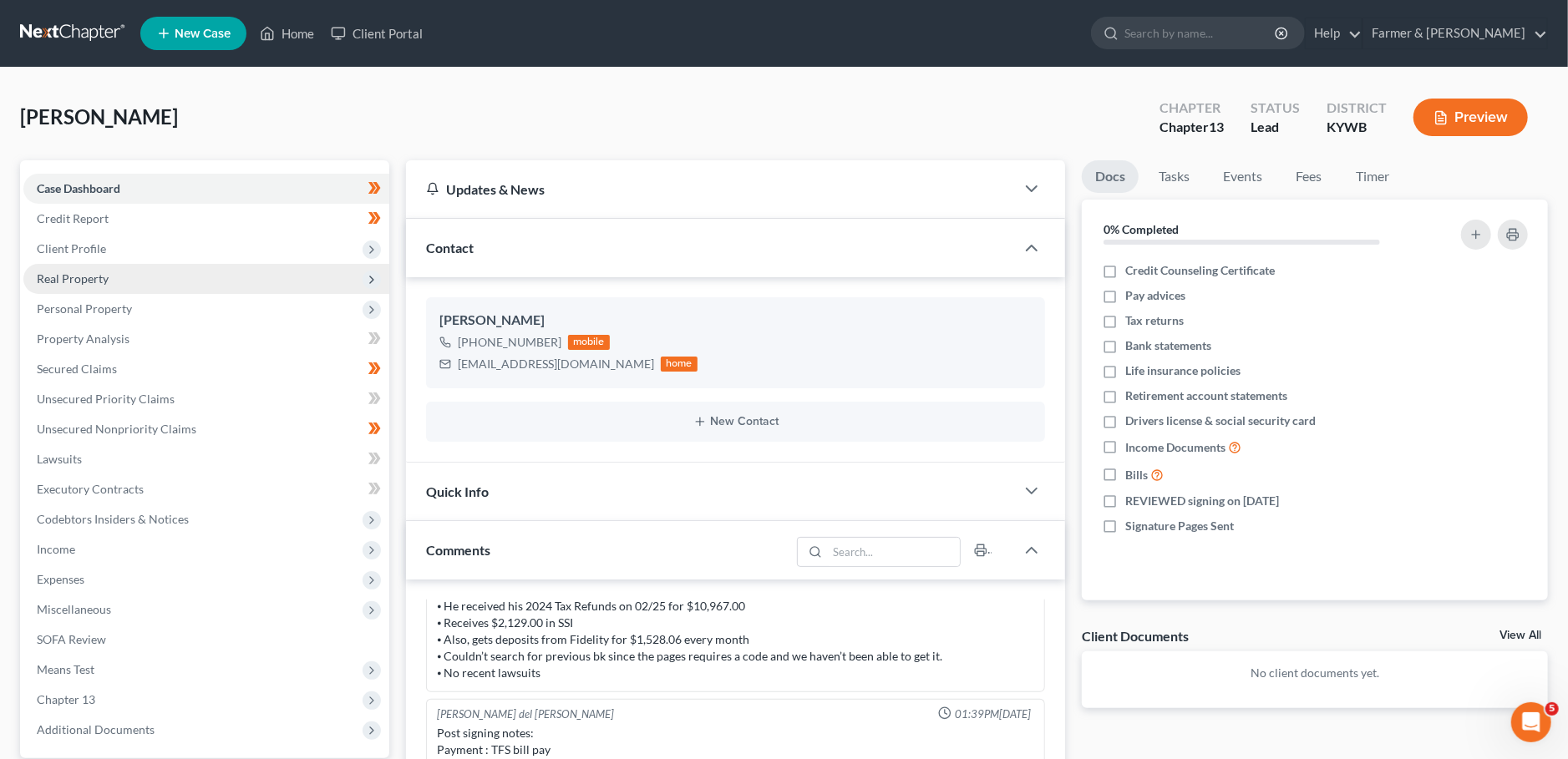
click at [117, 281] on span "Real Property" at bounding box center [206, 279] width 366 height 30
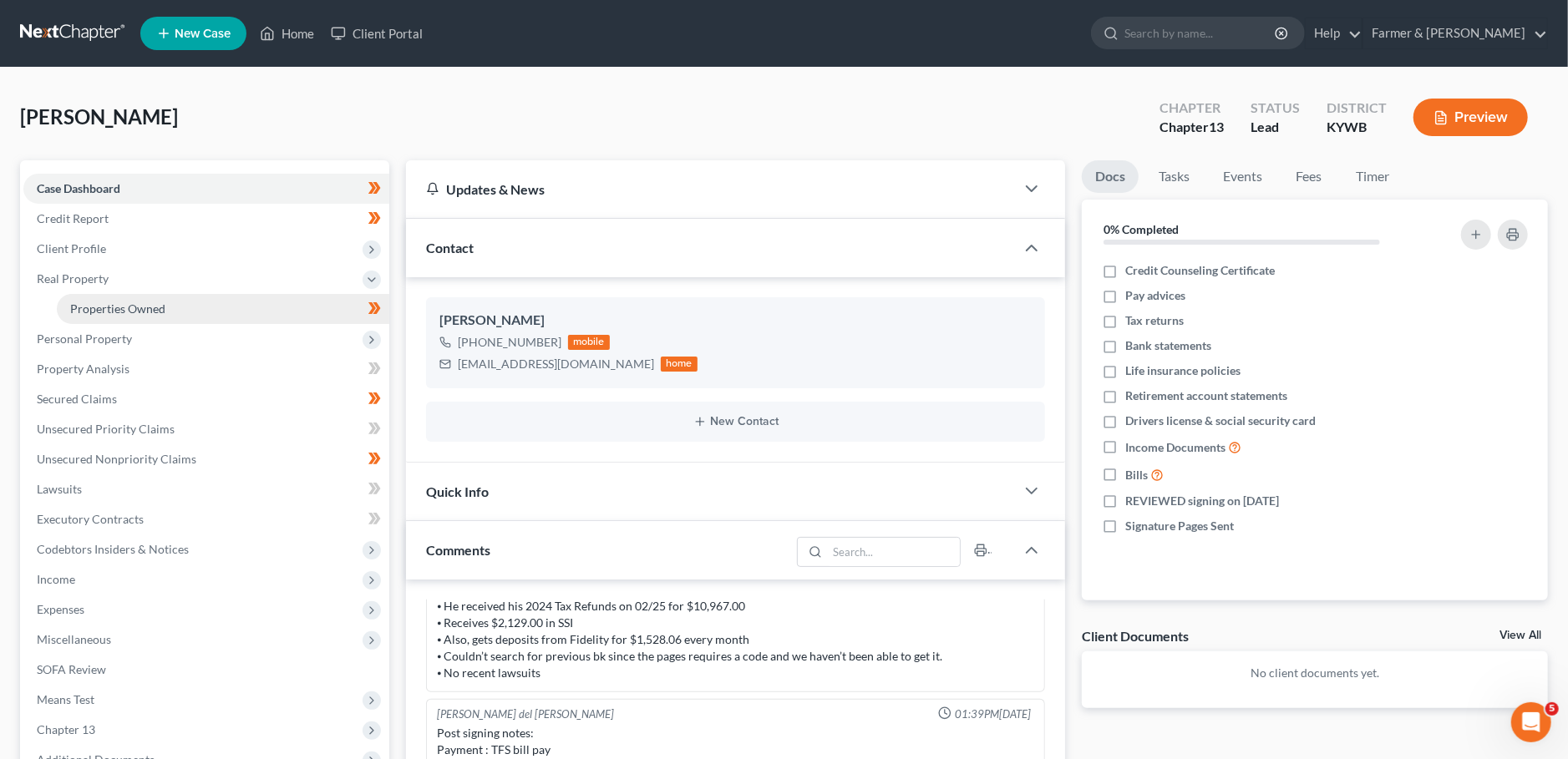
click at [125, 314] on span "Properties Owned" at bounding box center [118, 308] width 96 height 14
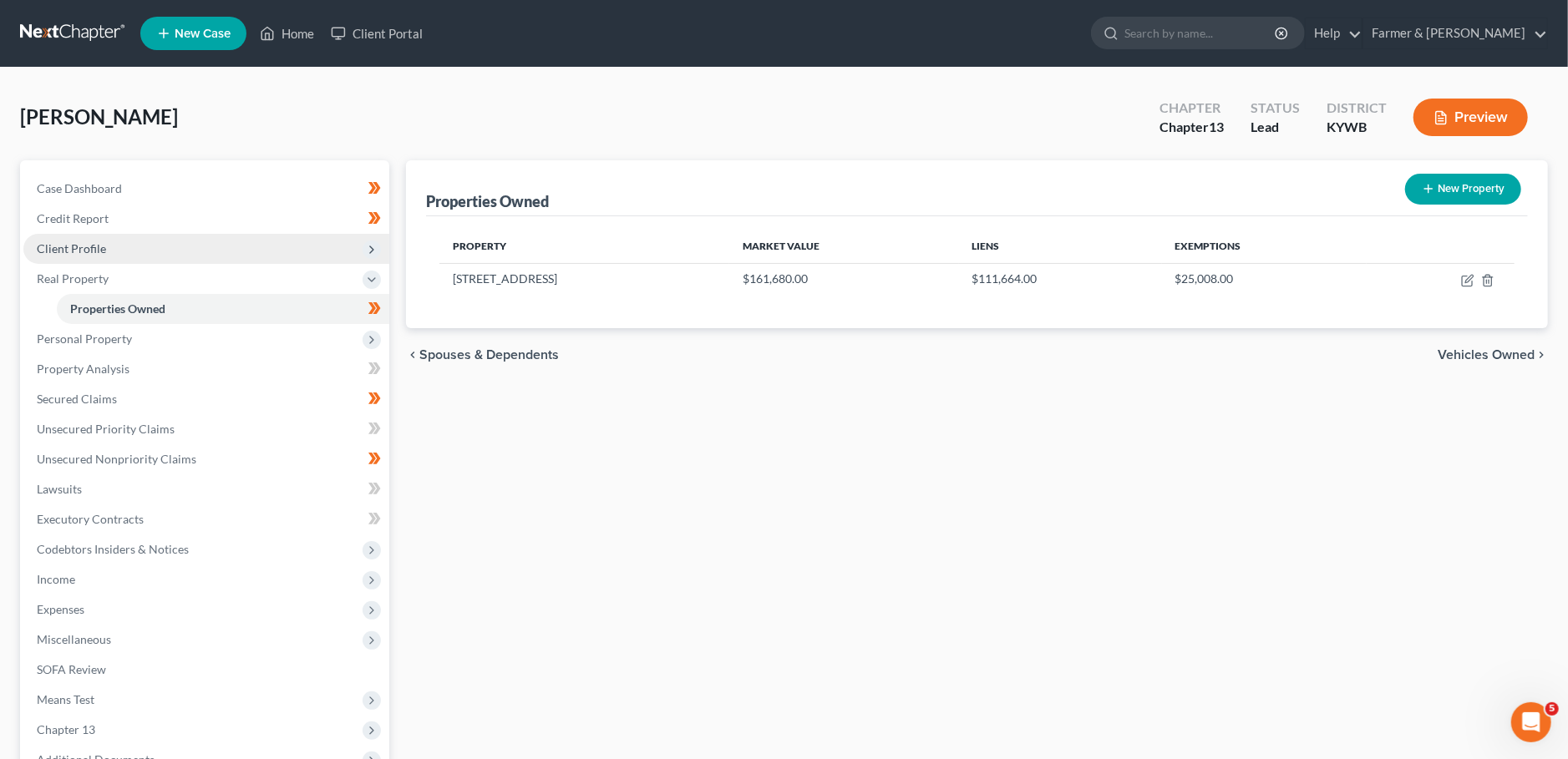
click at [122, 247] on span "Client Profile" at bounding box center [206, 248] width 366 height 30
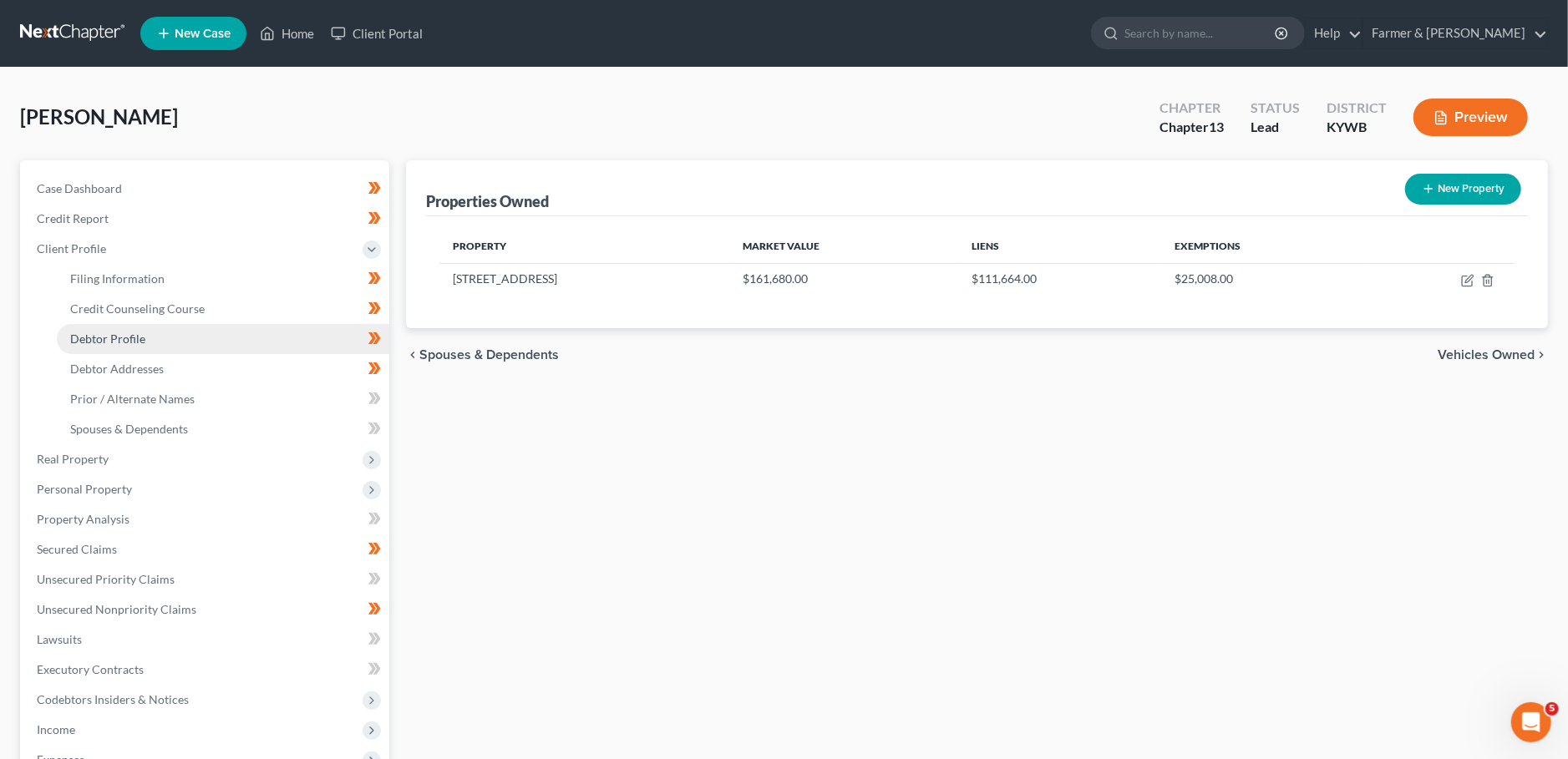
click at [109, 343] on span "Debtor Profile" at bounding box center [108, 339] width 76 height 14
select select "3"
select select "0"
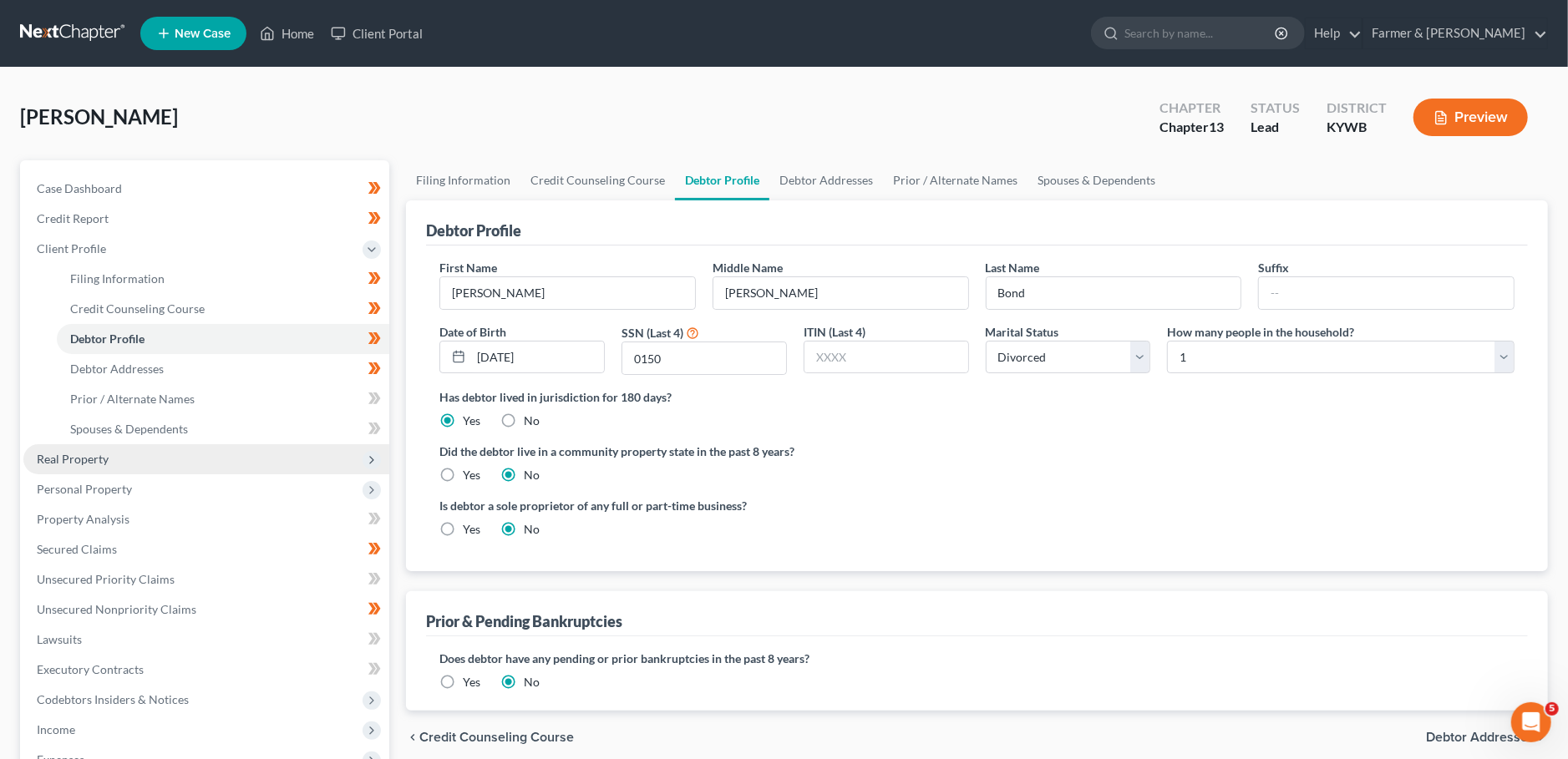
click at [139, 456] on span "Real Property" at bounding box center [206, 459] width 366 height 30
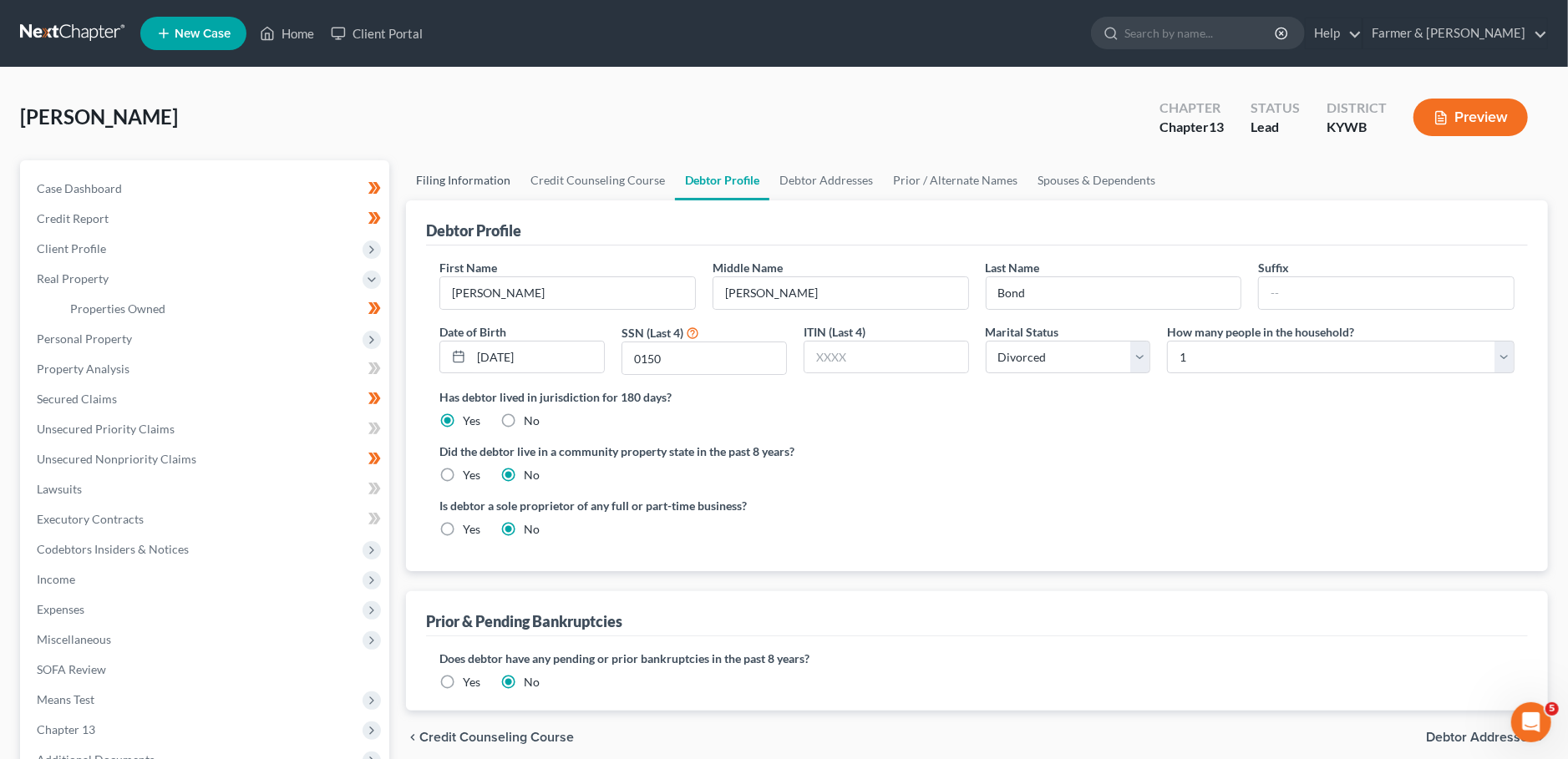
click at [433, 182] on link "Filing Information" at bounding box center [463, 181] width 115 height 40
select select "1"
select select "0"
select select "3"
select select "33"
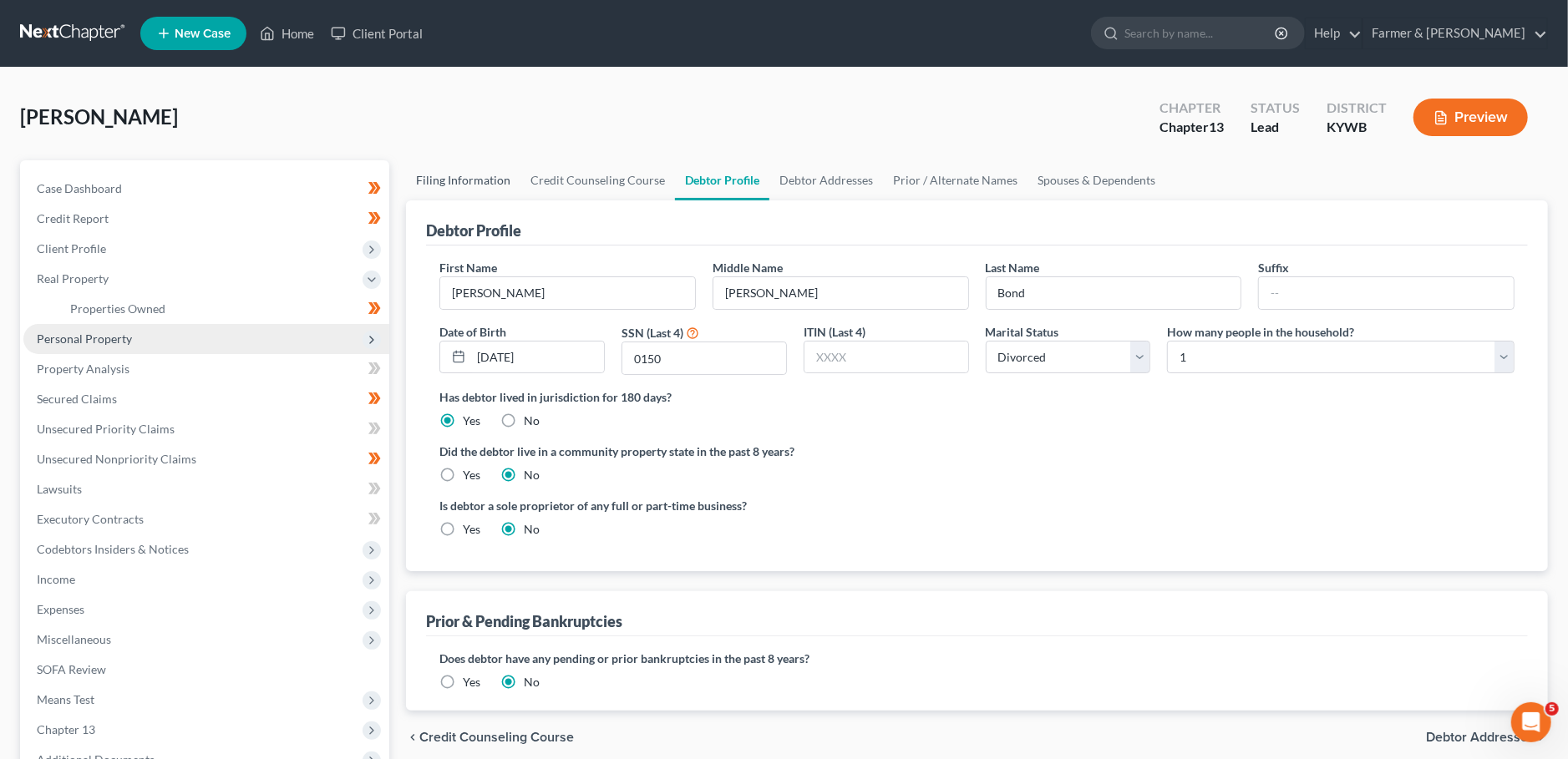
select select "0"
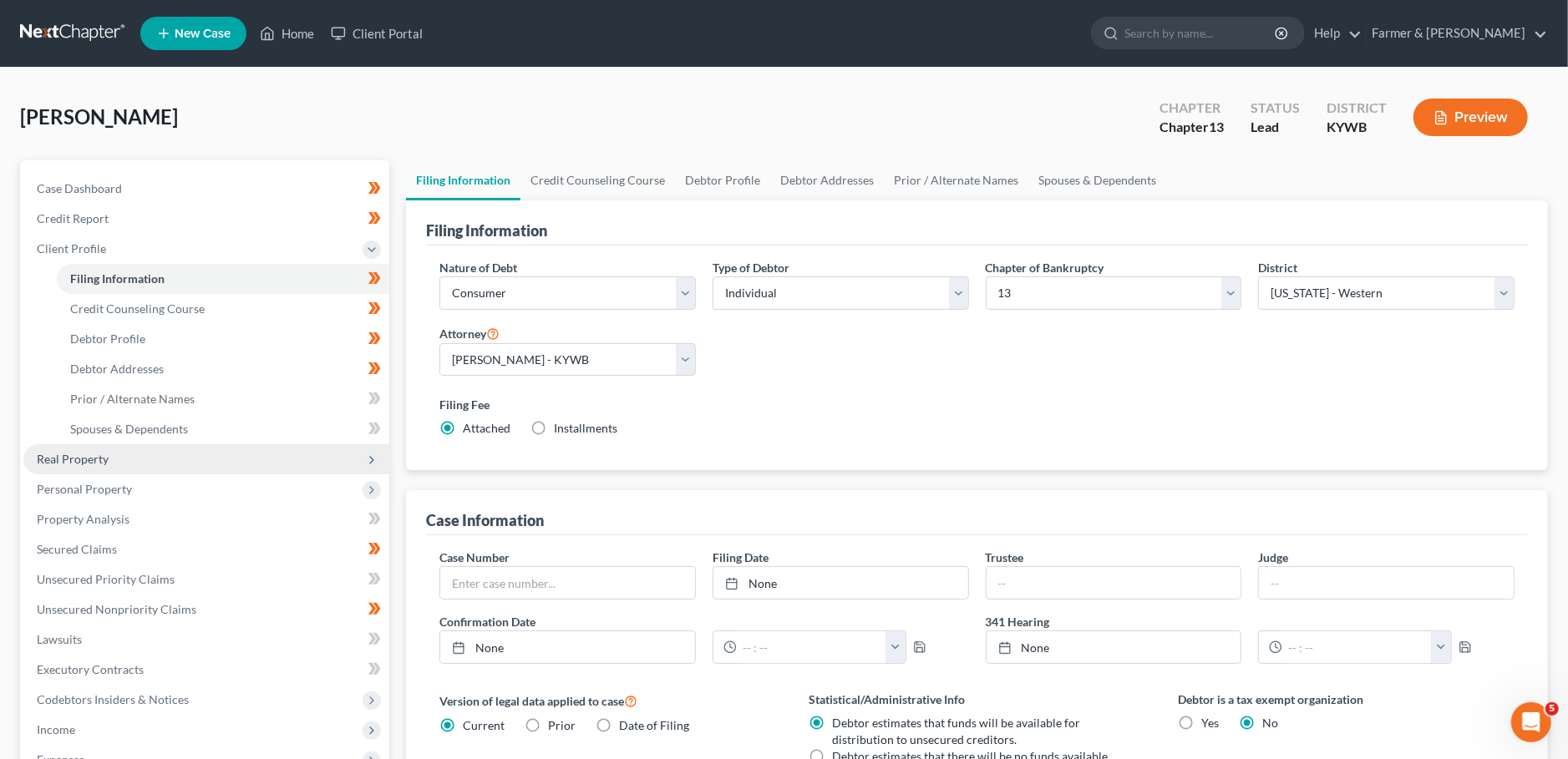
click at [154, 456] on span "Real Property" at bounding box center [206, 459] width 366 height 30
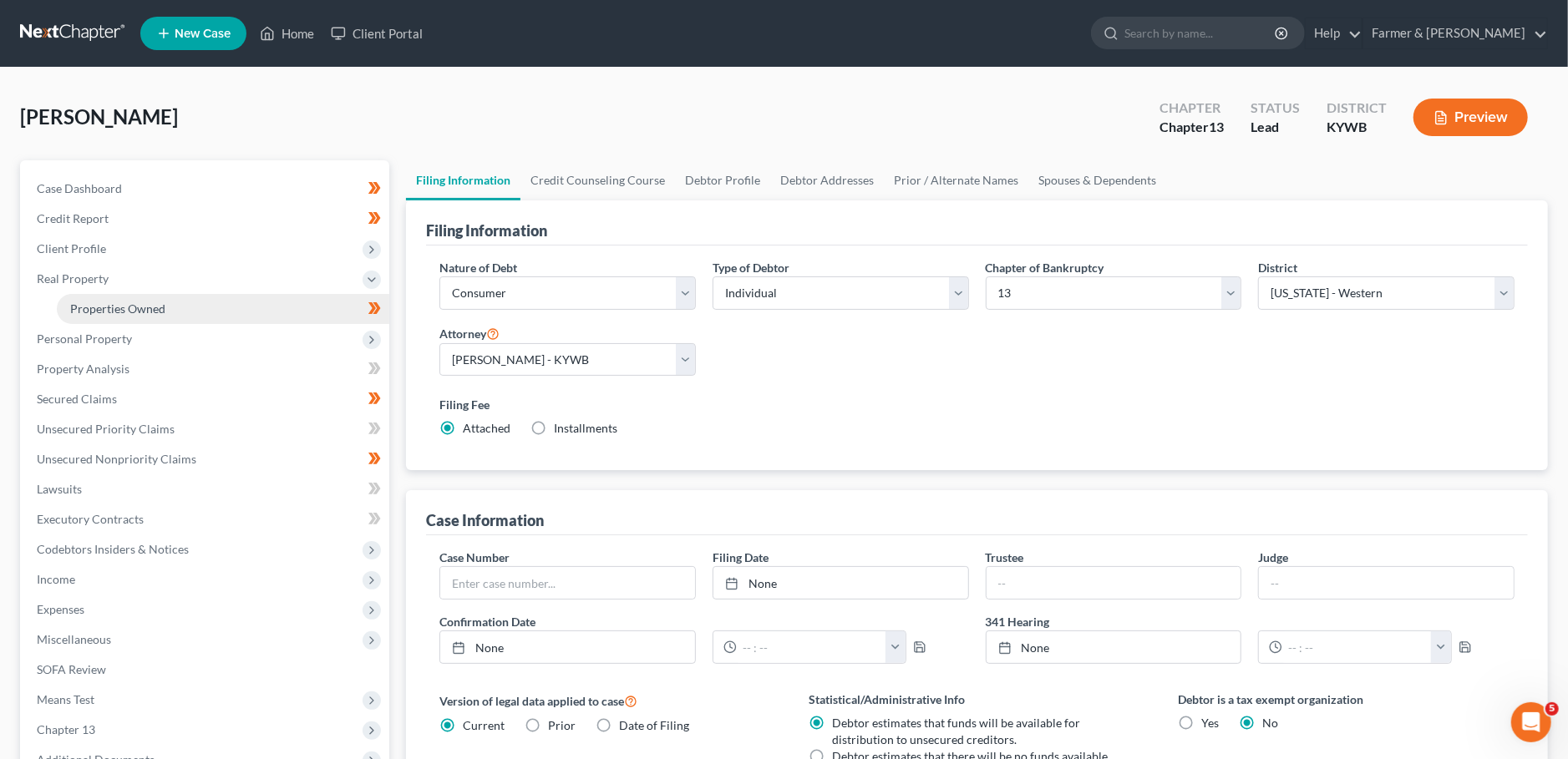
click at [163, 312] on span "Properties Owned" at bounding box center [118, 308] width 96 height 14
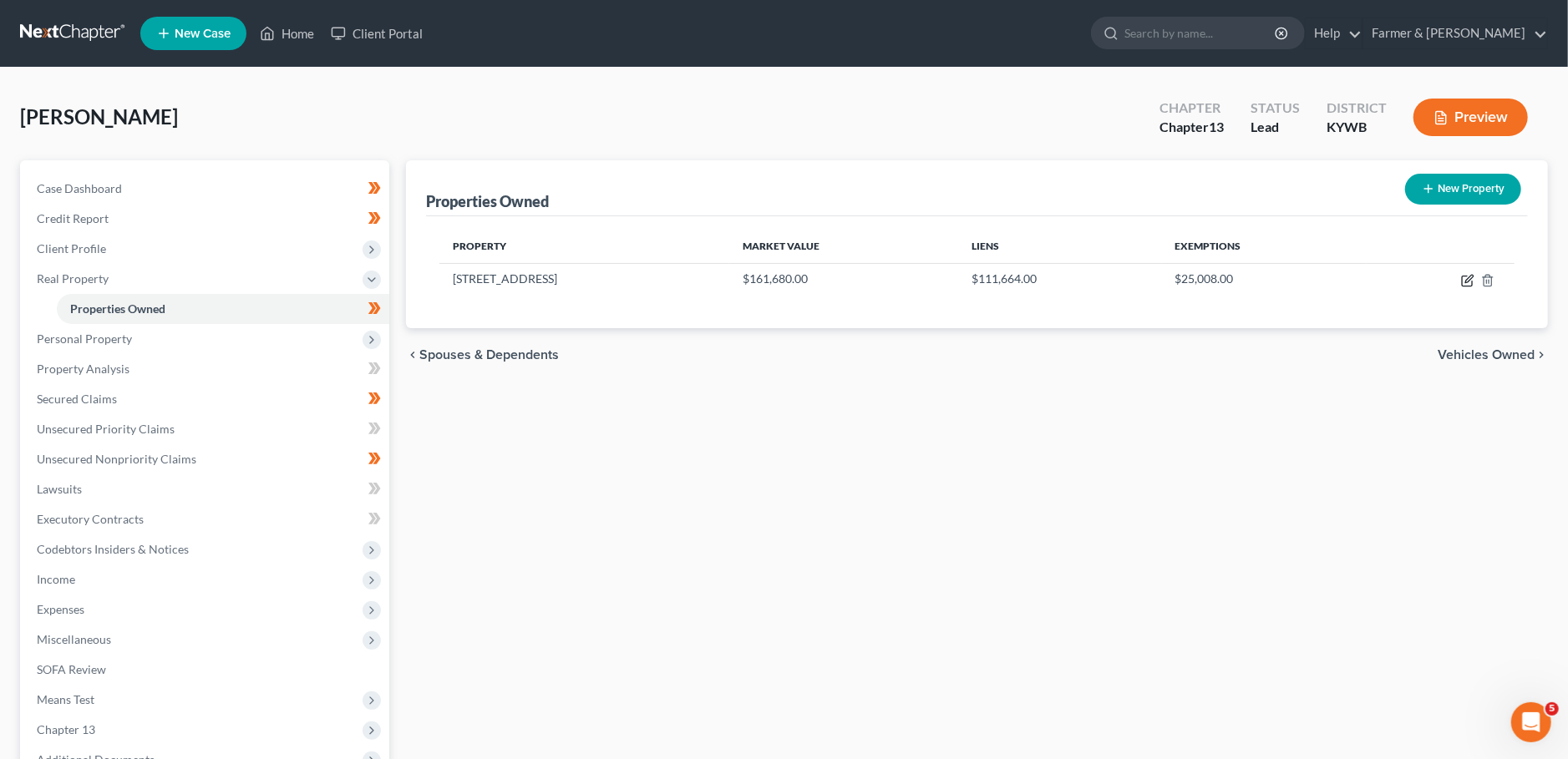
drag, startPoint x: 1469, startPoint y: 279, endPoint x: 1411, endPoint y: 297, distance: 60.7
click at [1469, 278] on icon "button" at bounding box center [1467, 280] width 13 height 13
select select "18"
select select "55"
select select "3"
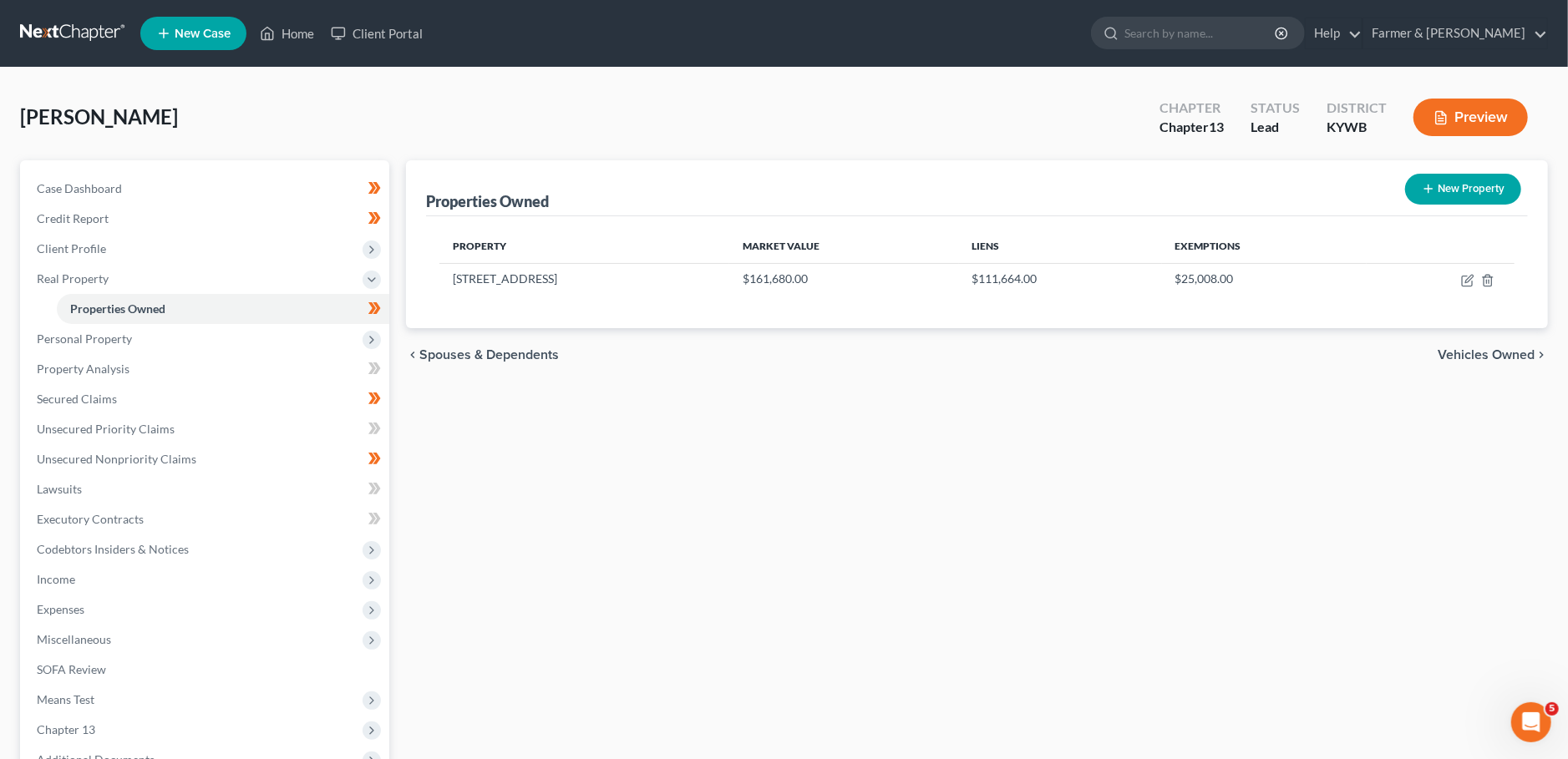
select select "1"
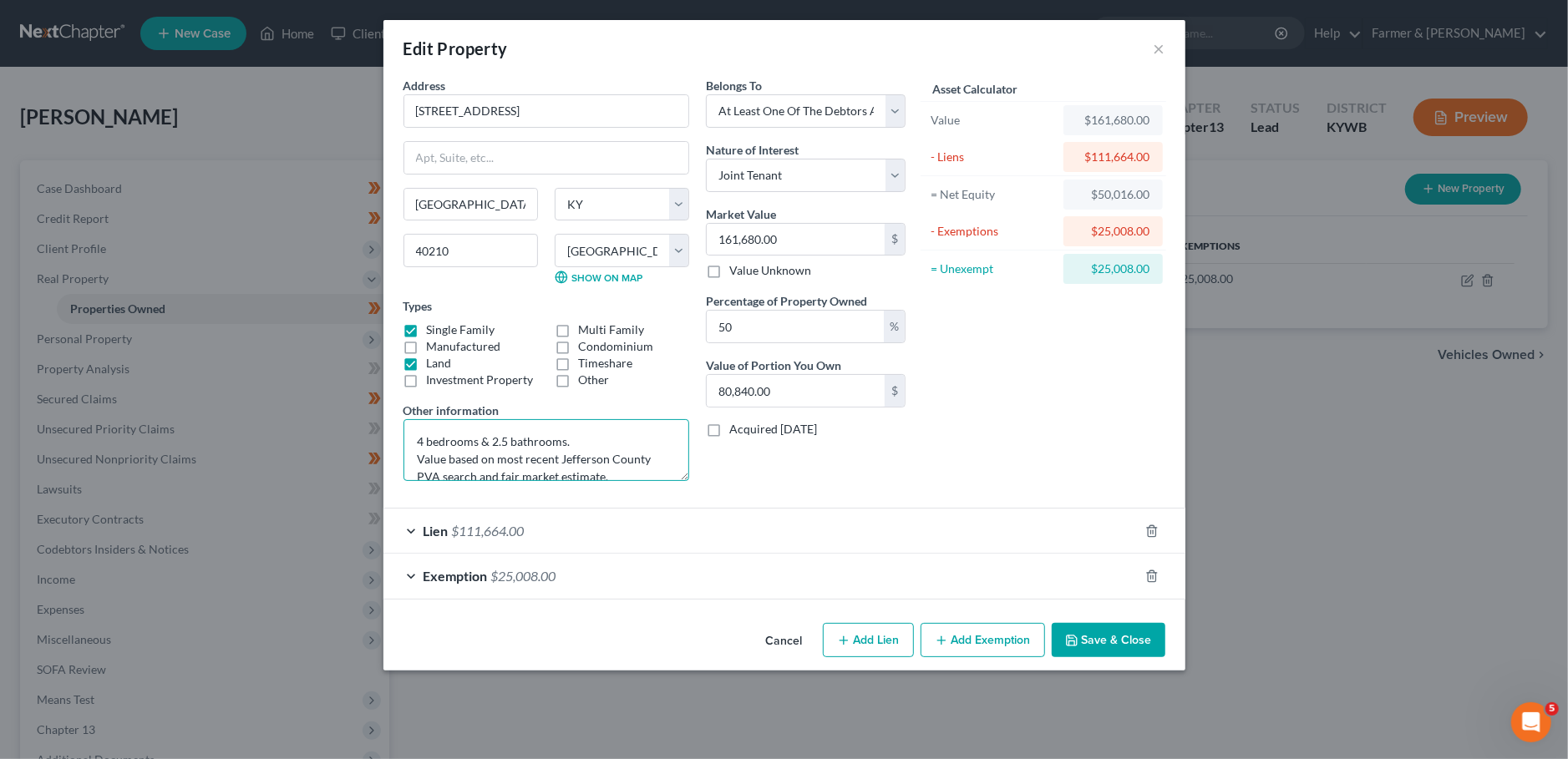
click at [409, 442] on textarea "4 bedrooms & 2.5 bathrooms. Value based on most recent Jefferson County PVA sea…" at bounding box center [546, 450] width 286 height 62
click at [486, 457] on textarea "1/2 interest w/ daughter; 4 bedrooms & 2.5 bathrooms. Value based on most recen…" at bounding box center [546, 450] width 286 height 62
type textarea "1/2 interest w/ daughter; 4 bedrooms & 2.5 bathrooms; Value based on most recen…"
click at [741, 518] on div "Lien $111,664.00" at bounding box center [760, 531] width 755 height 44
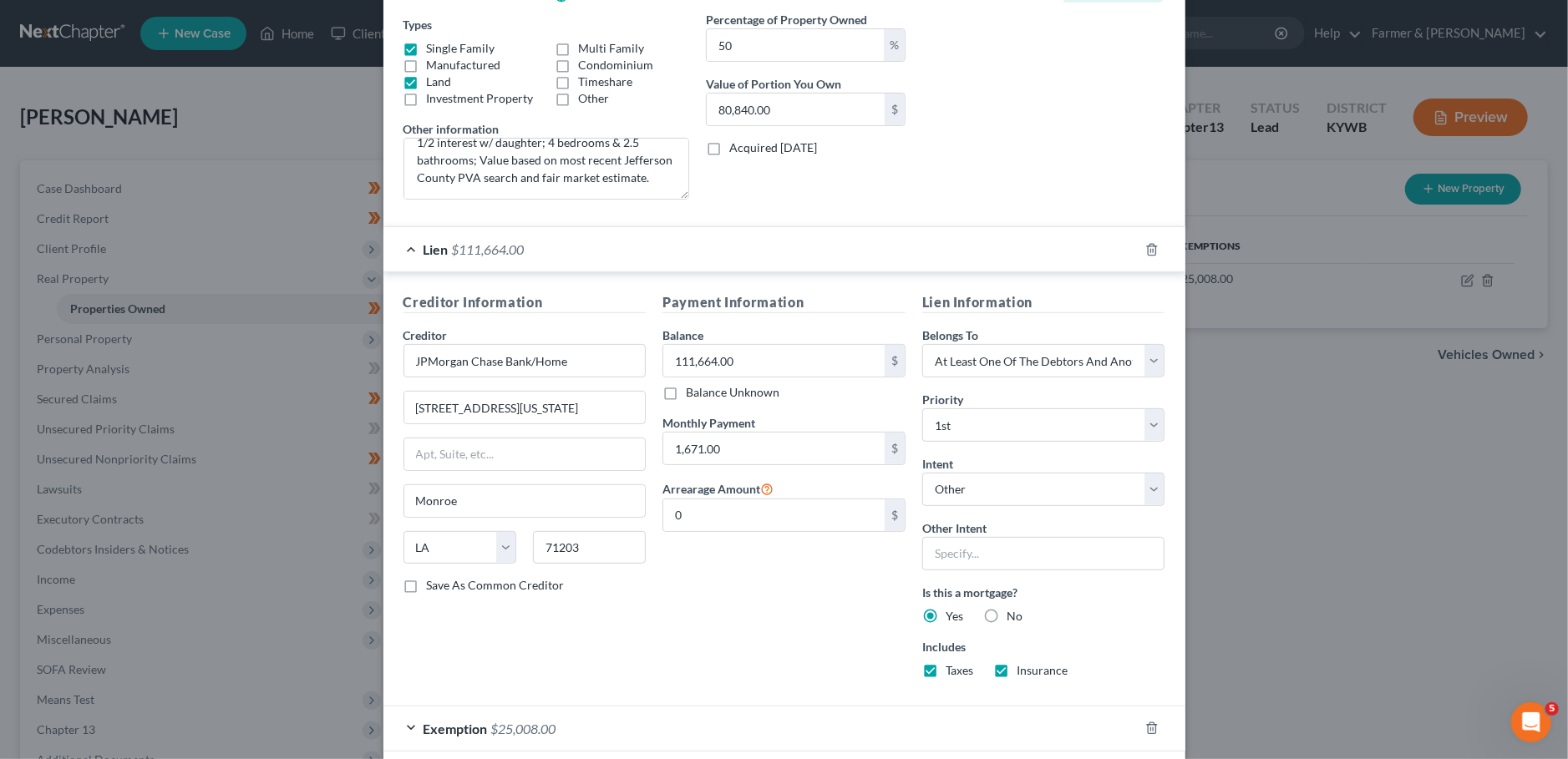
scroll to position [360, 0]
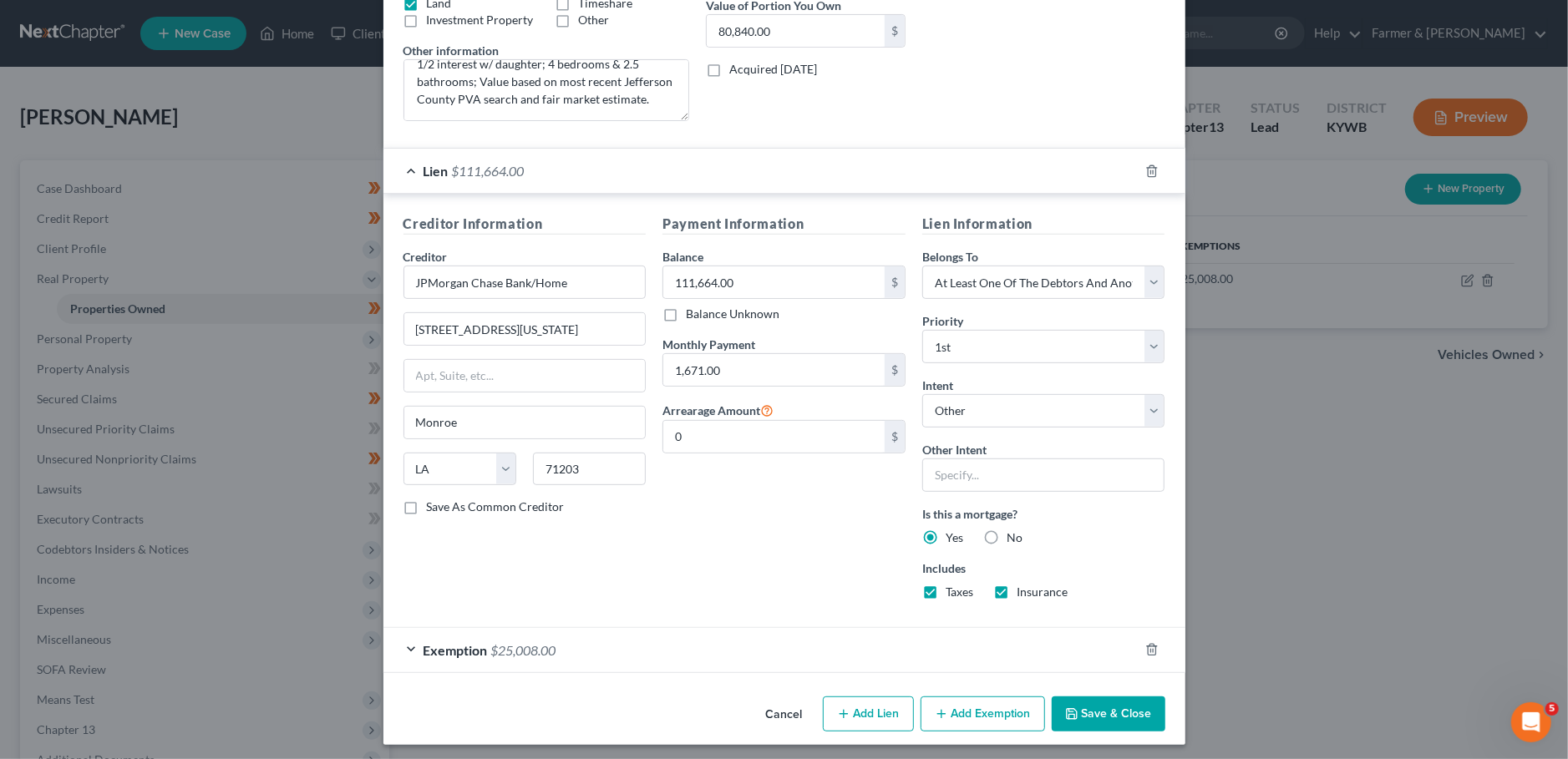
drag, startPoint x: 1138, startPoint y: 700, endPoint x: 267, endPoint y: 468, distance: 901.4
click at [1138, 700] on button "Save & Close" at bounding box center [1108, 714] width 114 height 35
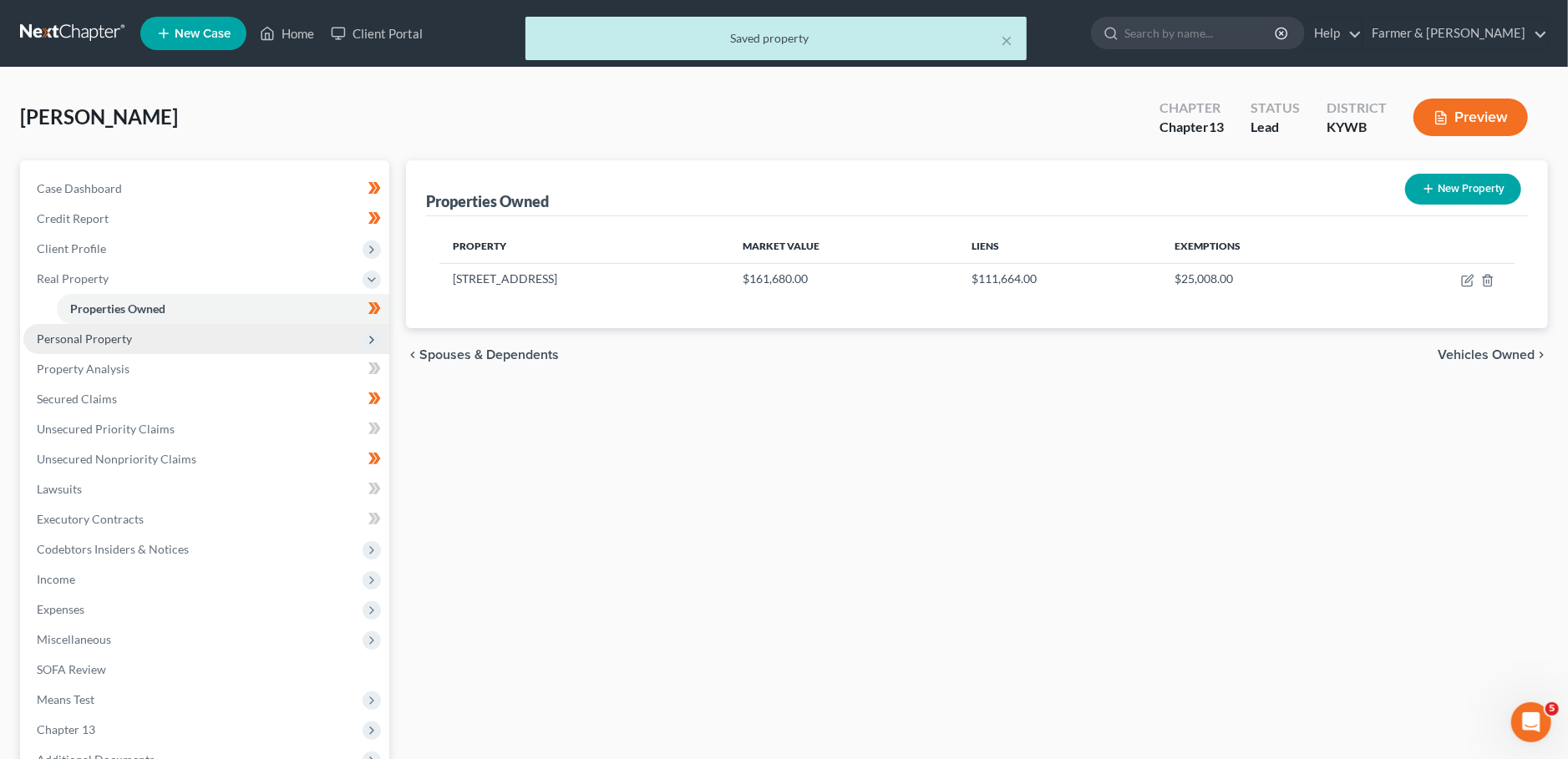
click at [100, 339] on span "Personal Property" at bounding box center [84, 339] width 96 height 14
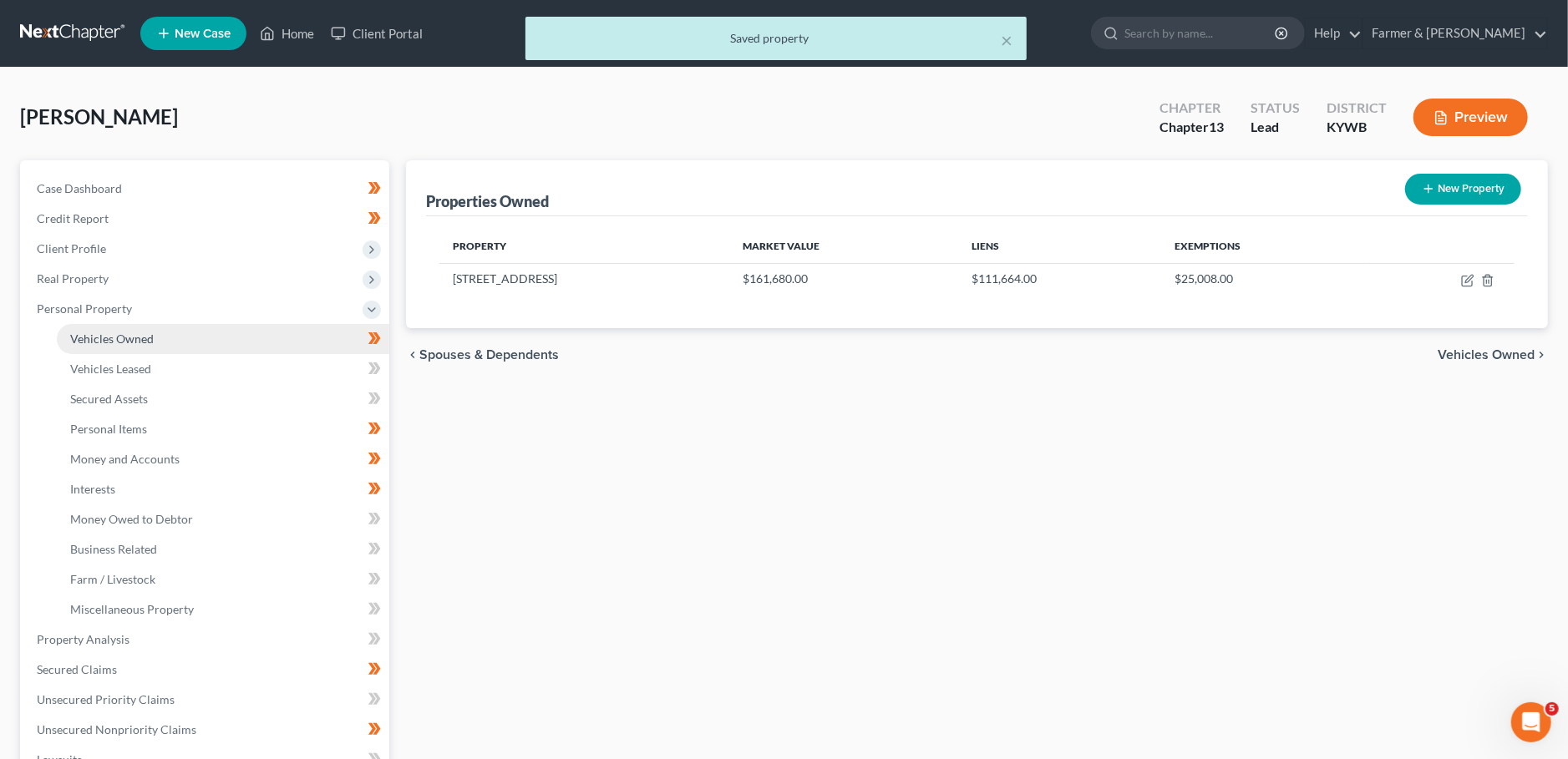
click at [119, 338] on span "Vehicles Owned" at bounding box center [112, 339] width 83 height 14
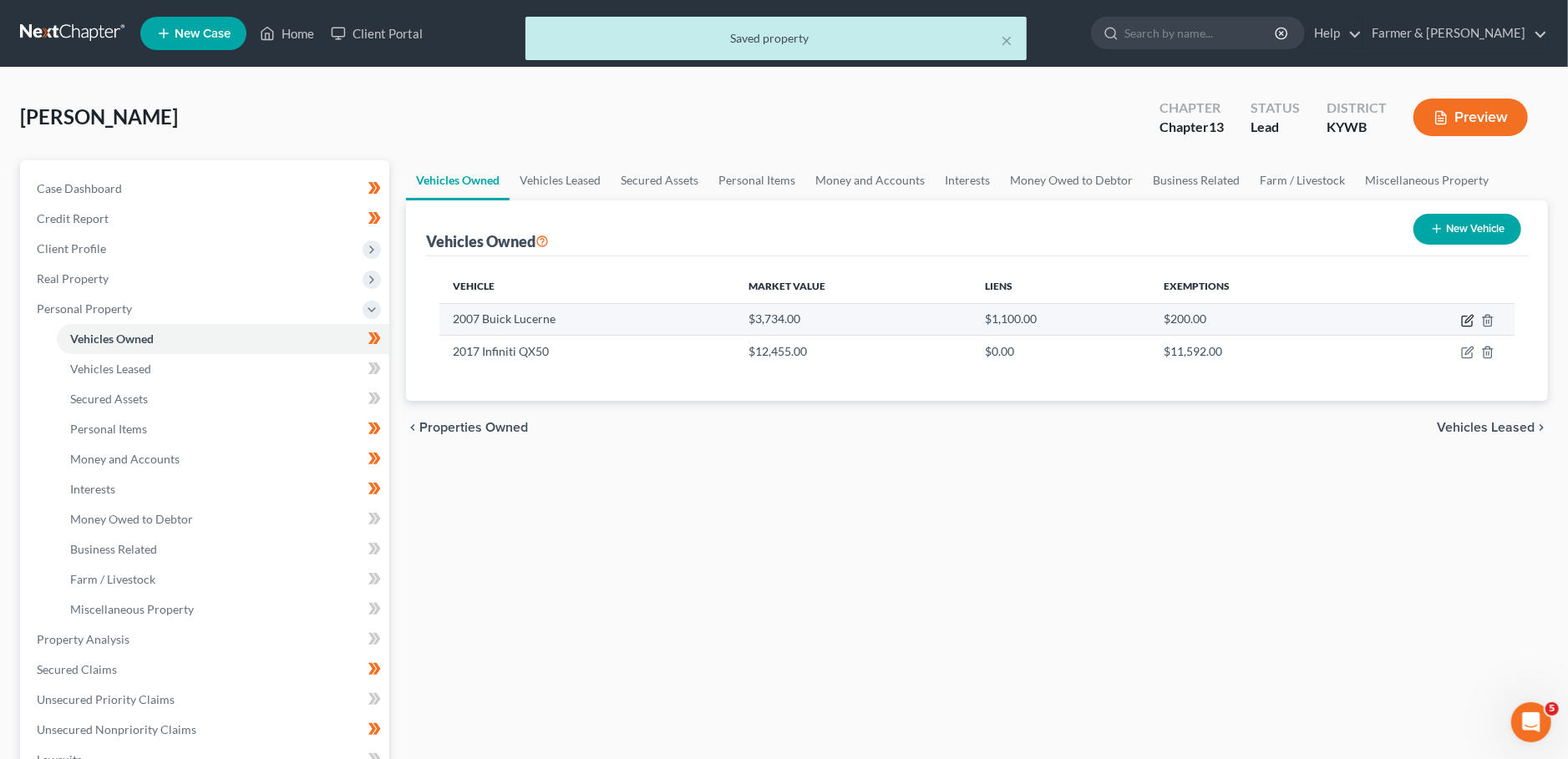
click at [1465, 319] on icon "button" at bounding box center [1468, 318] width 8 height 8
select select "0"
select select "19"
select select "2"
select select "0"
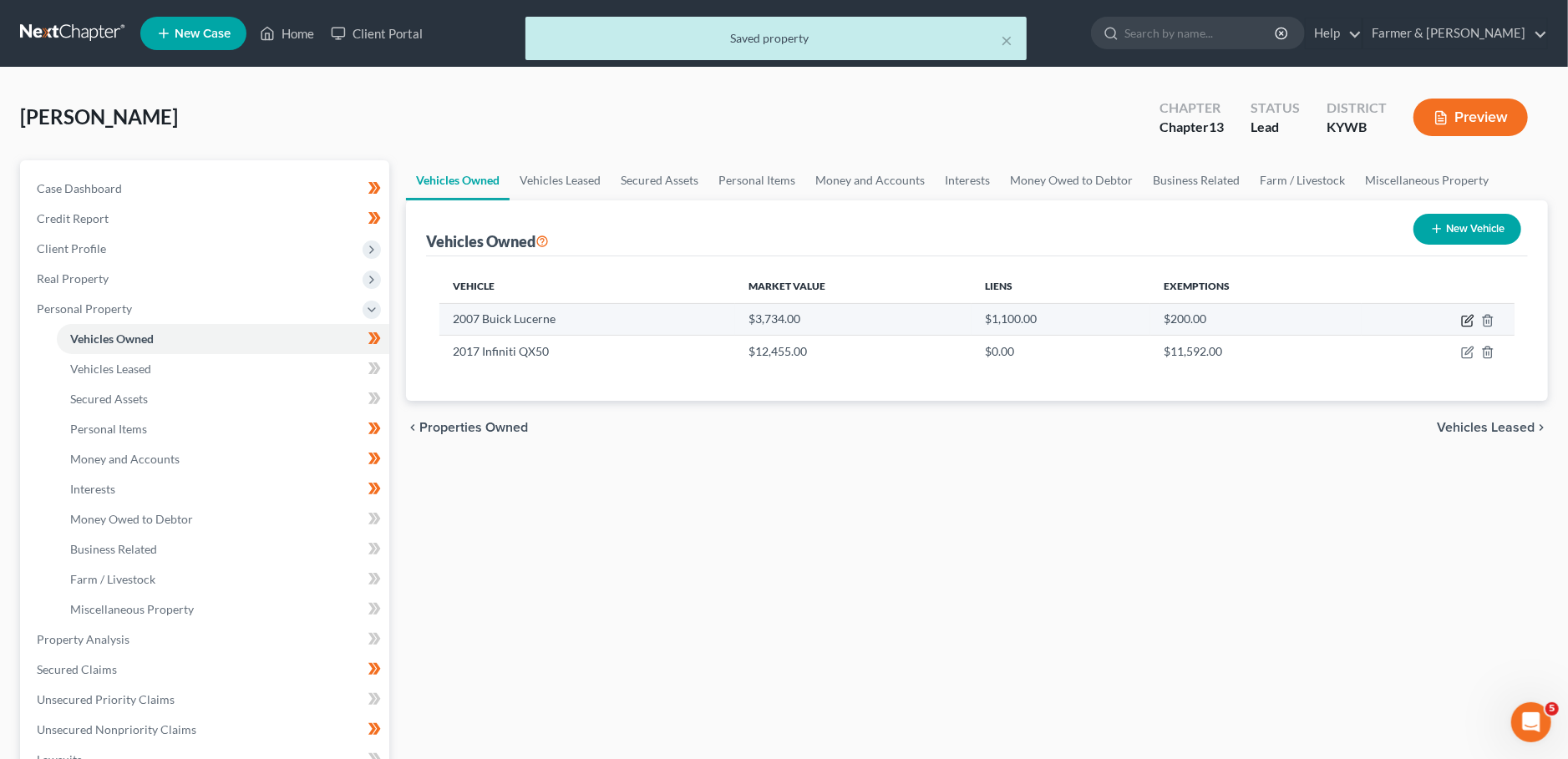
select select "10"
select select "0"
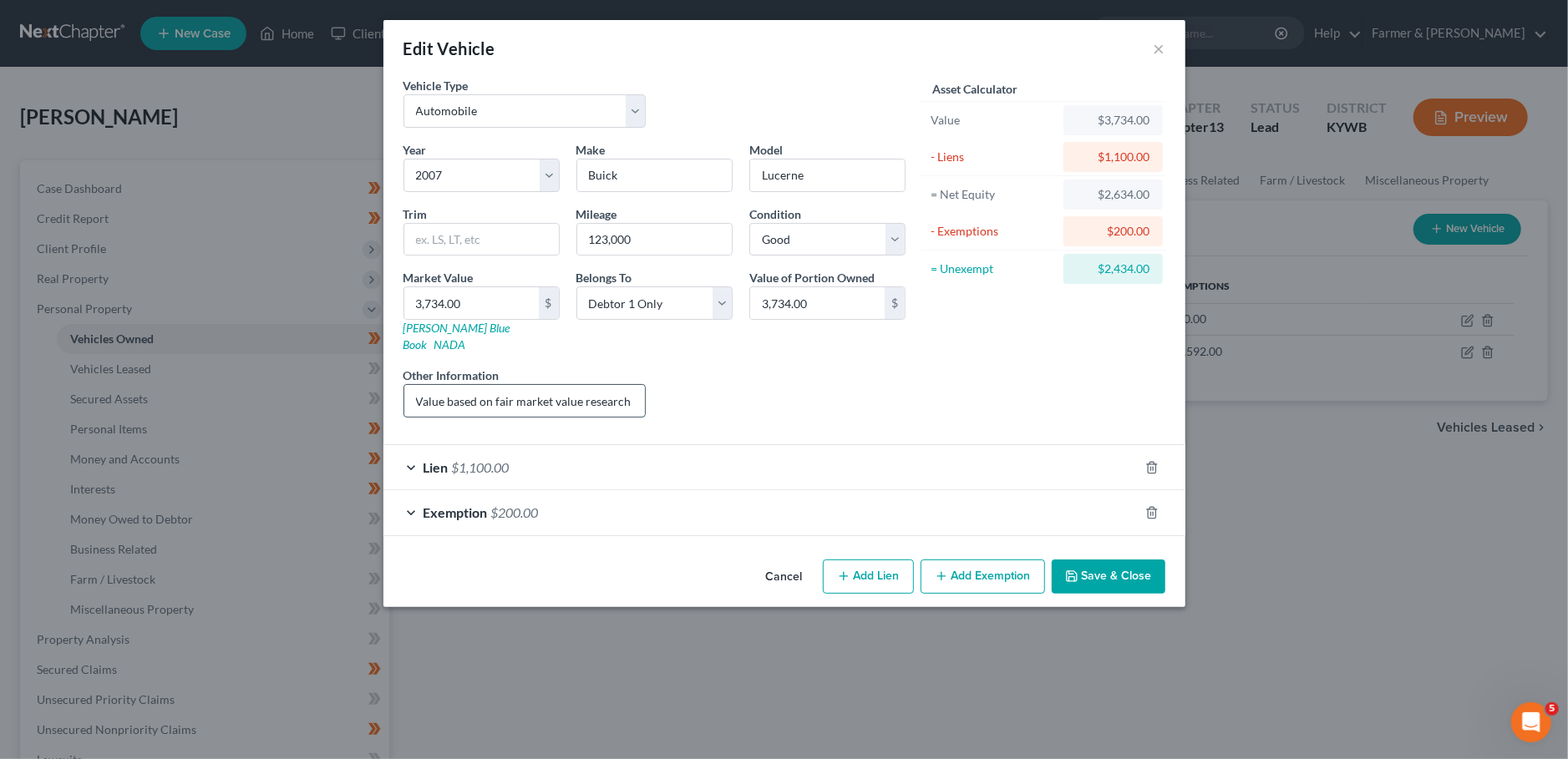
scroll to position [0, 203]
drag, startPoint x: 560, startPoint y: 382, endPoint x: 796, endPoint y: 373, distance: 236.2
click at [645, 385] on input "Value based on fair market value research done on KBB. NPMI lien placed 05/2025." at bounding box center [525, 400] width 241 height 32
click at [821, 461] on div "Lien $1,100.00" at bounding box center [760, 466] width 755 height 44
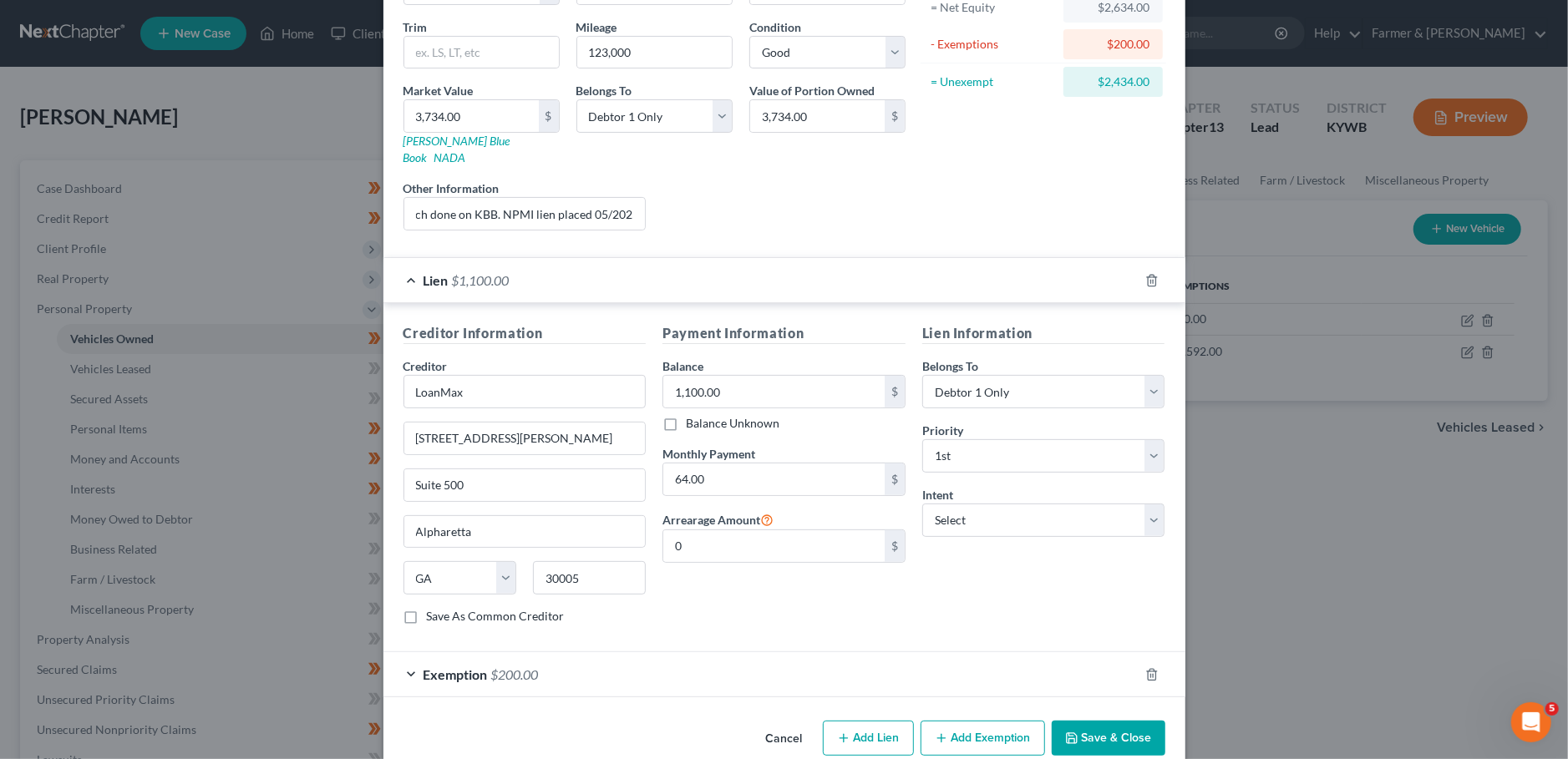
scroll to position [195, 0]
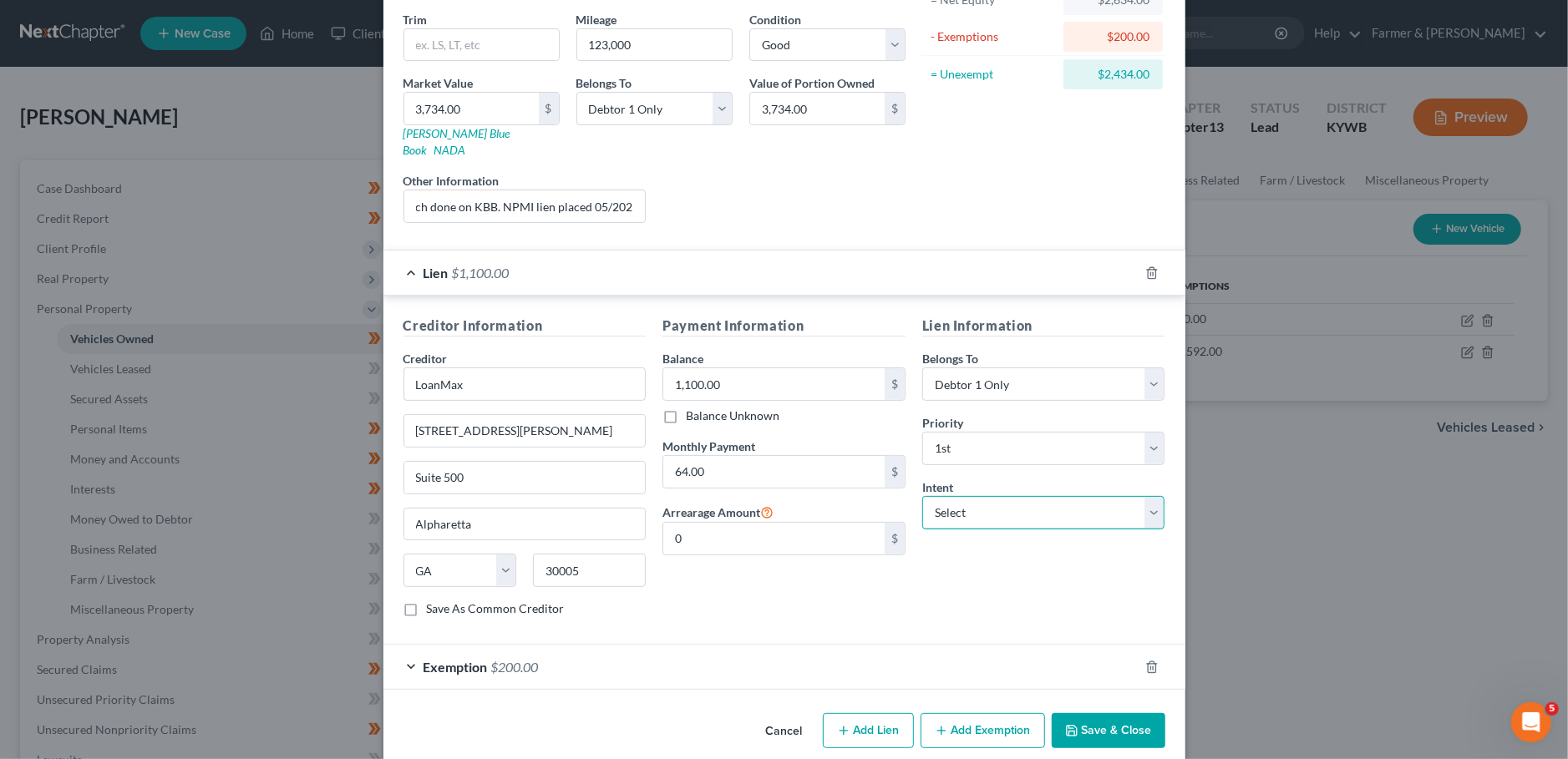
click at [922, 496] on select "Select Surrender Redeem Reaffirm Avoid Other" at bounding box center [1043, 512] width 243 height 33
select select "4"
click option "Other" at bounding box center [0, 0] width 0 height 0
click at [972, 654] on div "Exemption $200.00" at bounding box center [760, 666] width 755 height 44
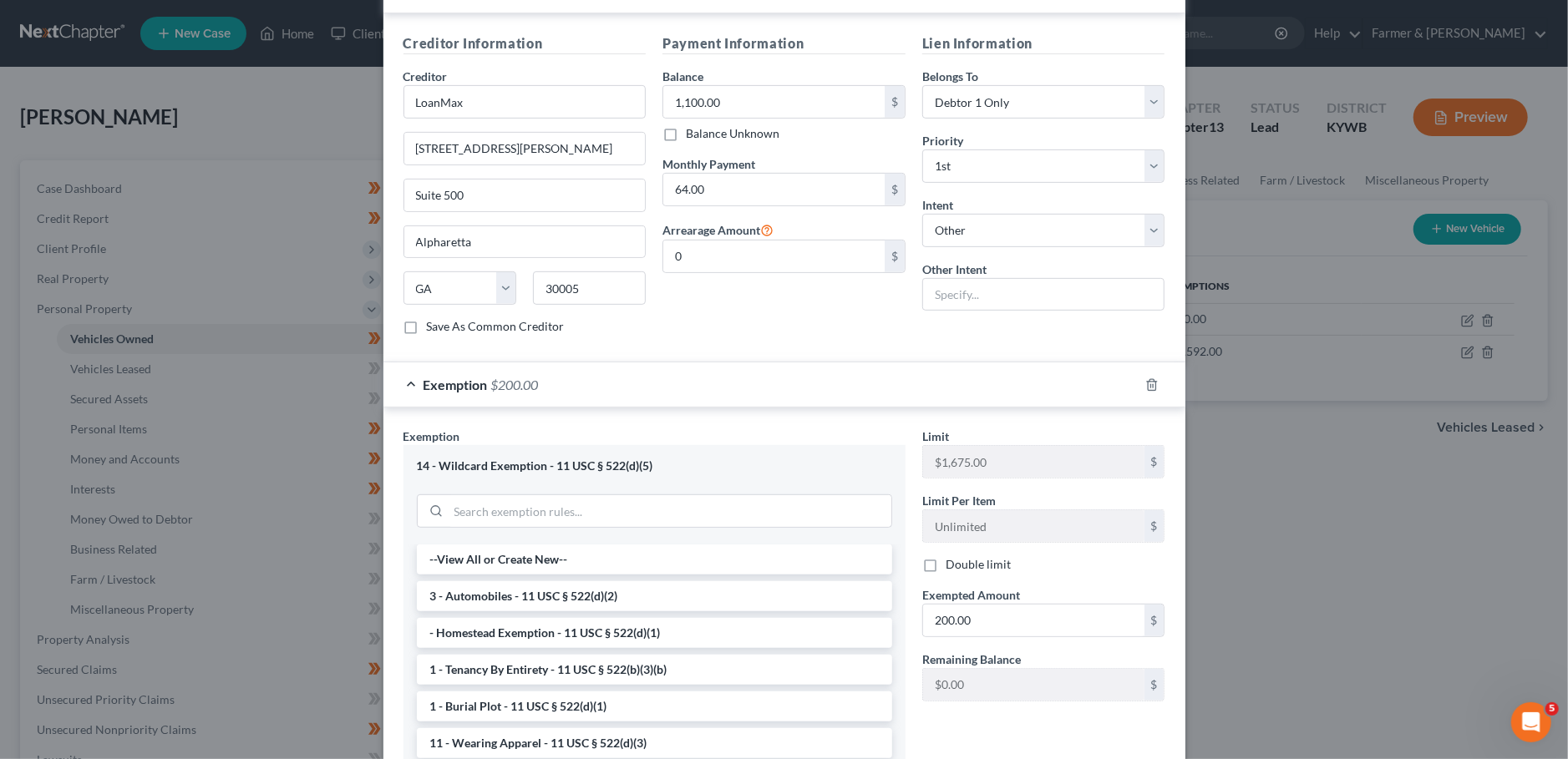
scroll to position [626, 0]
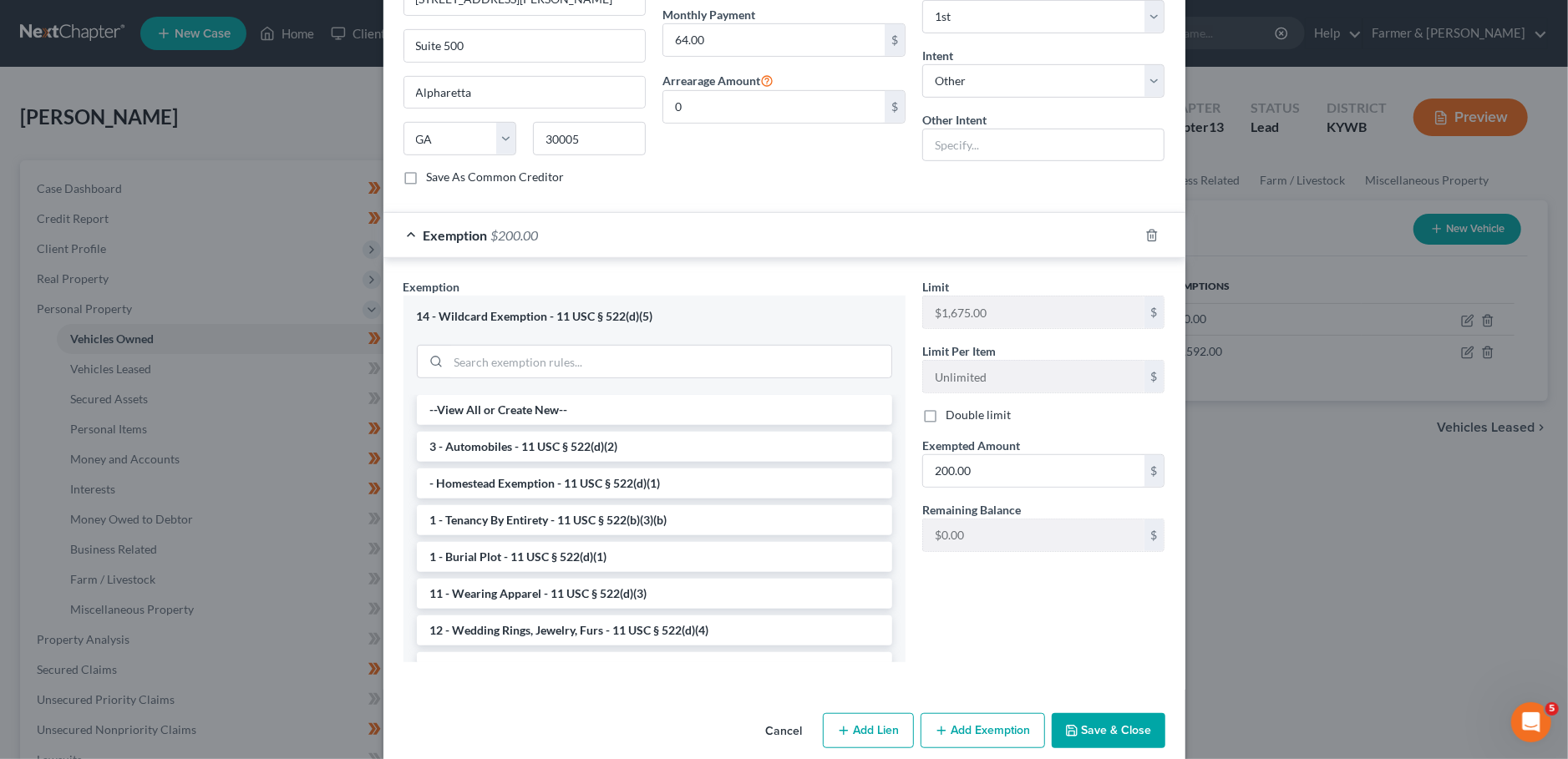
click at [1083, 714] on button "Save & Close" at bounding box center [1108, 730] width 114 height 35
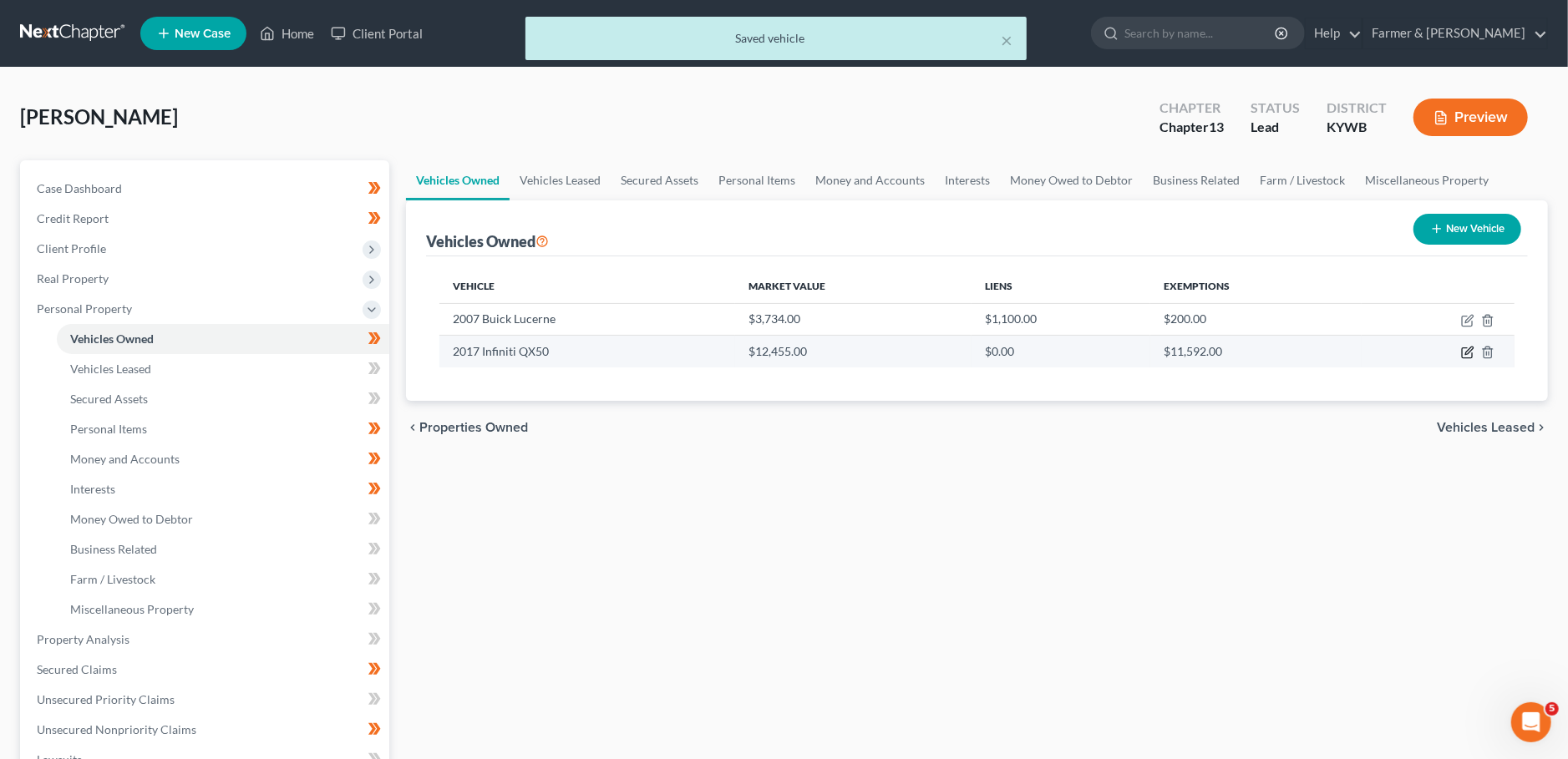
click at [1468, 348] on icon "button" at bounding box center [1467, 352] width 13 height 13
select select "0"
select select "9"
select select "2"
select select "0"
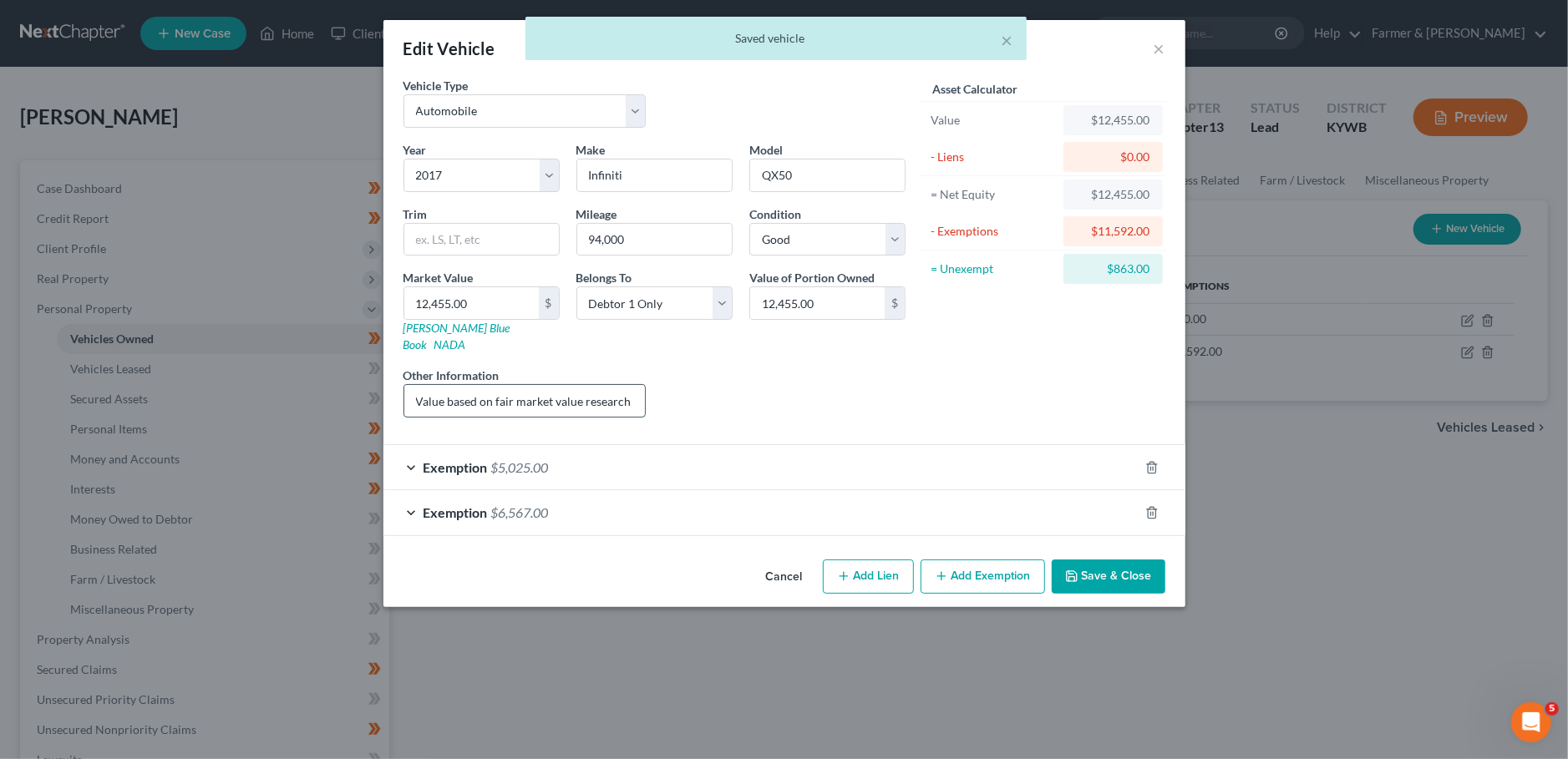
scroll to position [0, 105]
drag, startPoint x: 574, startPoint y: 388, endPoint x: 808, endPoint y: 375, distance: 234.4
click at [645, 385] on input "Value based on fair market value research done on KBB. No lien." at bounding box center [525, 400] width 241 height 32
click at [832, 449] on div "Exemption $5,025.00" at bounding box center [760, 466] width 755 height 44
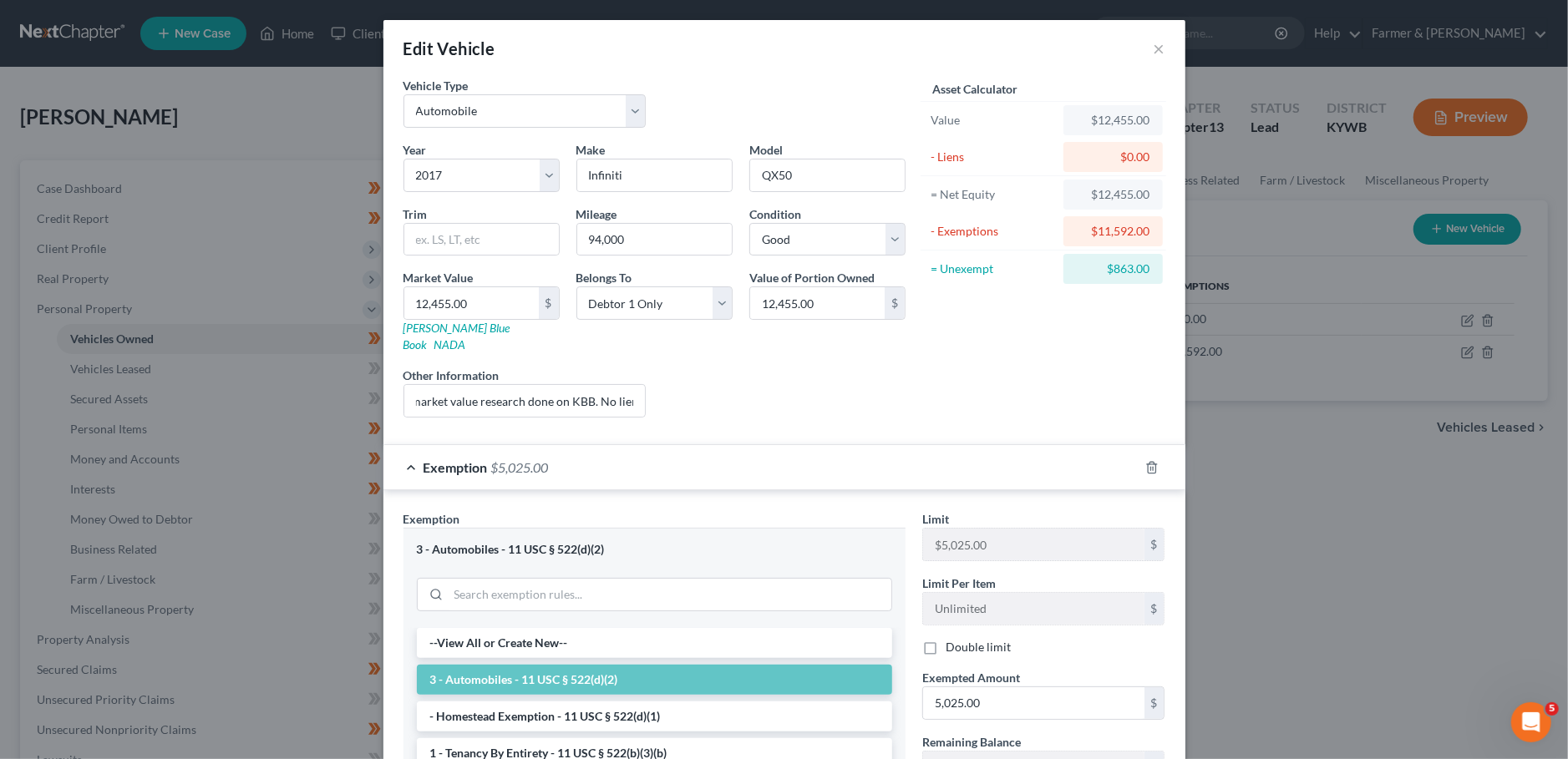
scroll to position [280, 0]
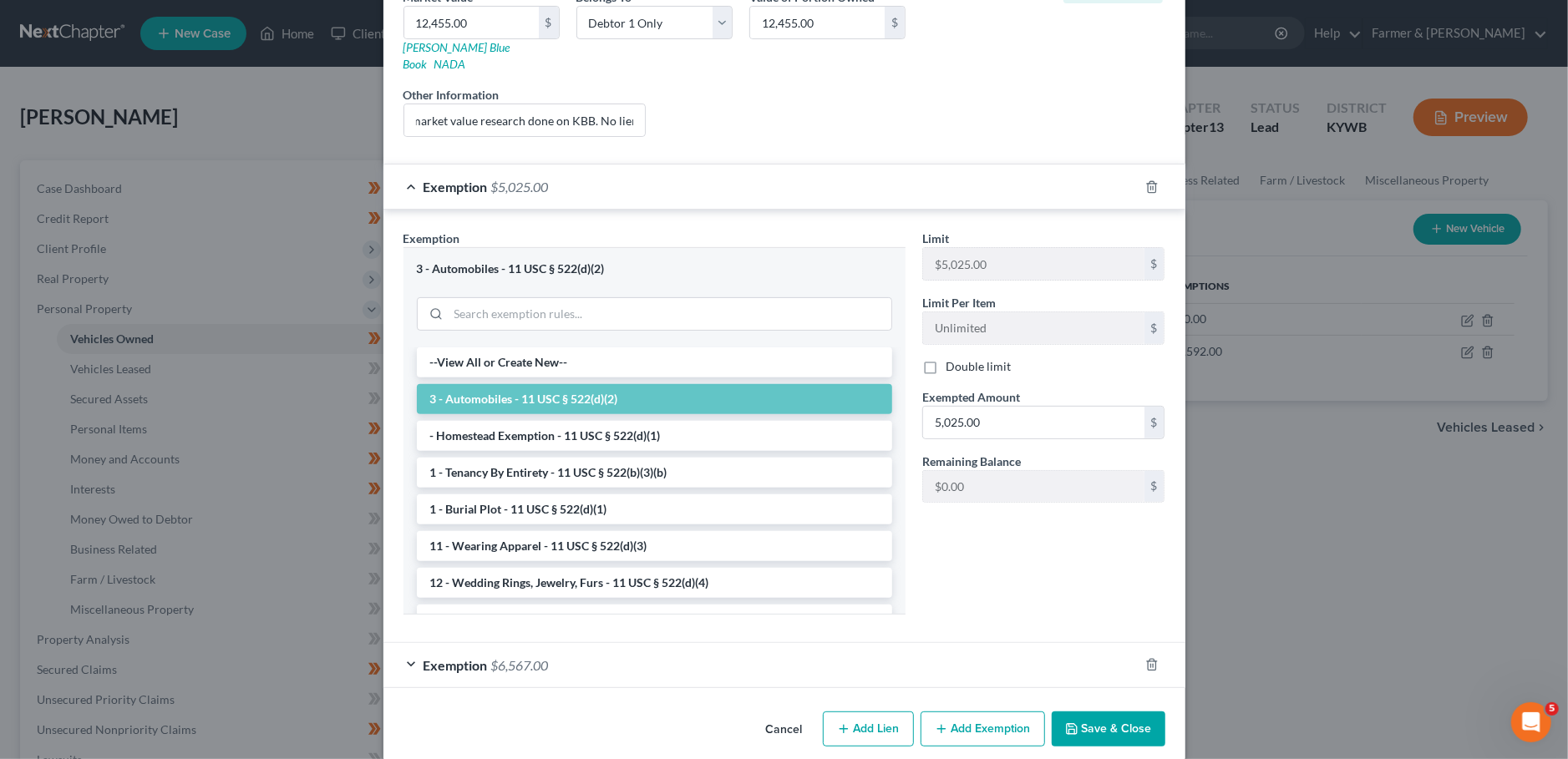
click at [1029, 662] on div "Exemption $6,567.00" at bounding box center [760, 664] width 755 height 44
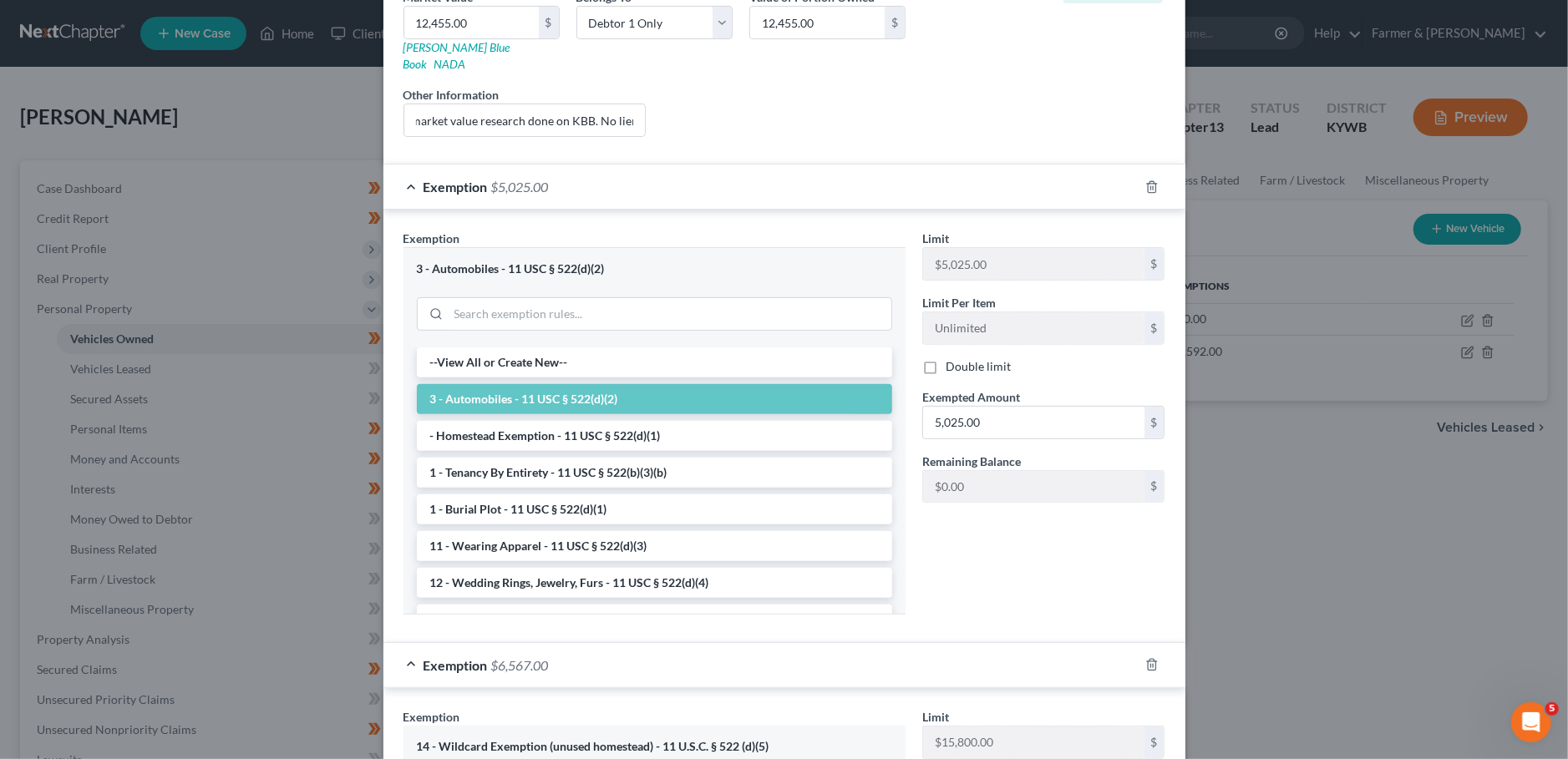
scroll to position [711, 0]
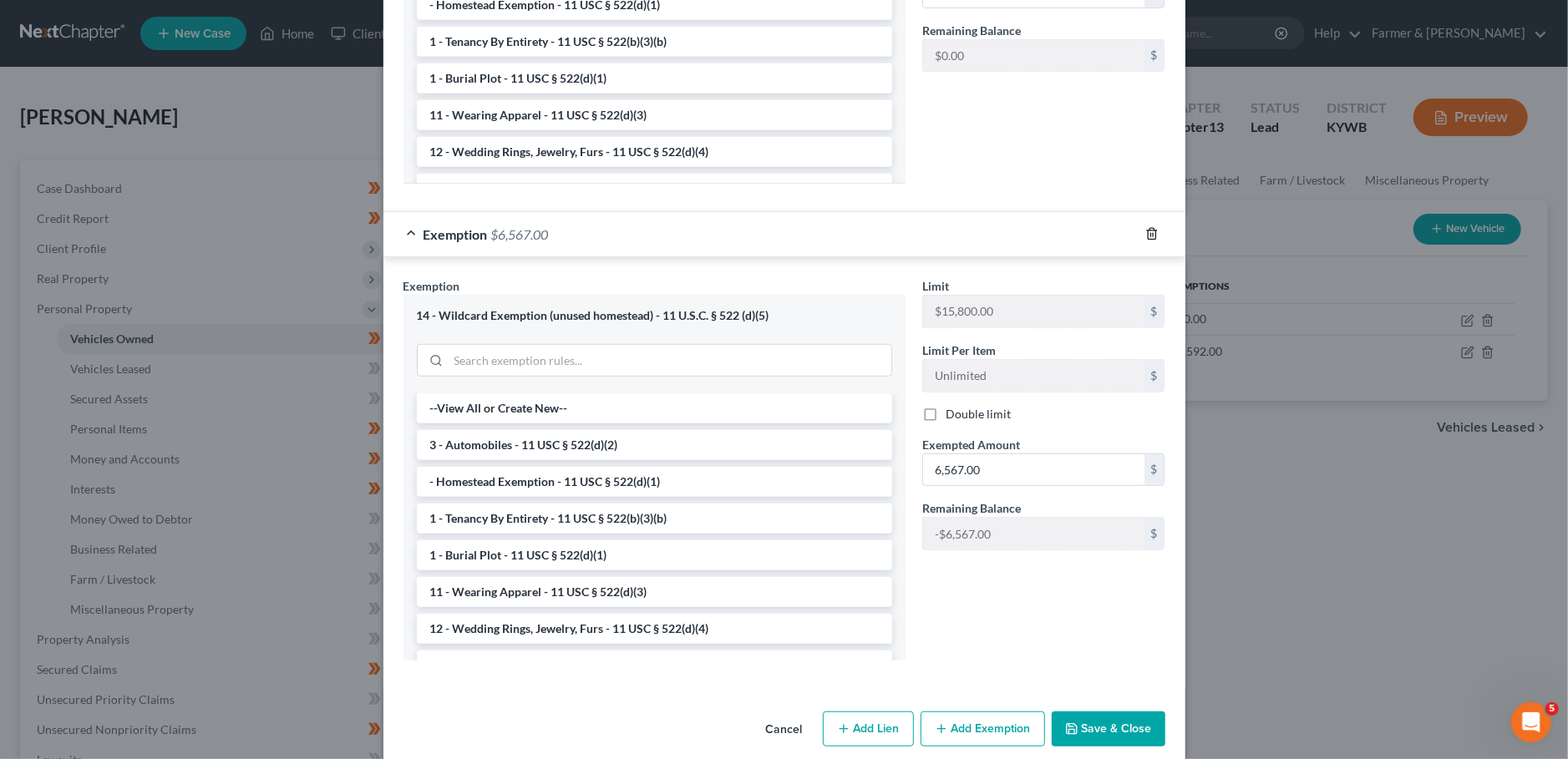
click at [1149, 228] on icon "button" at bounding box center [1151, 234] width 13 height 13
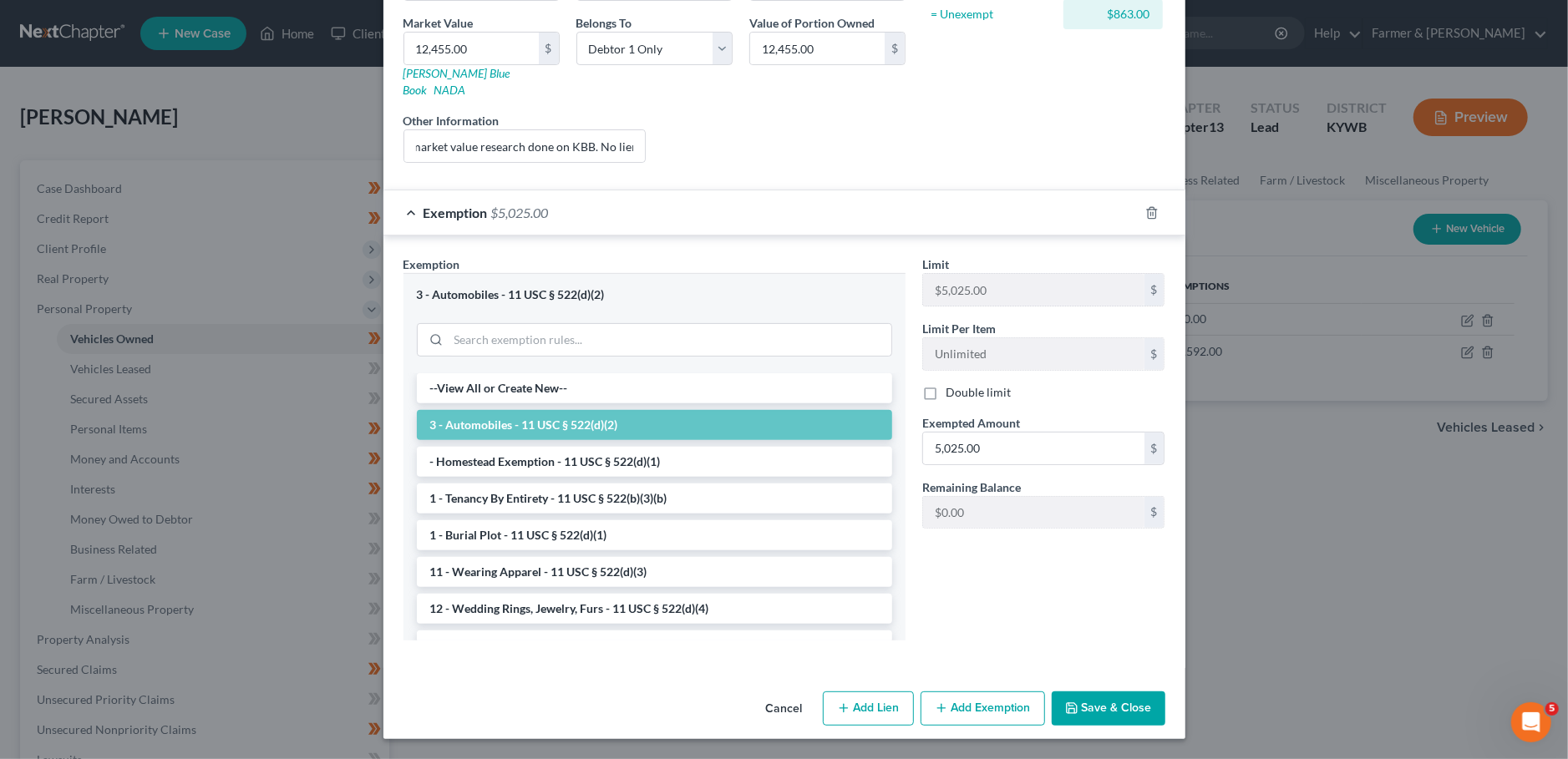
scroll to position [234, 0]
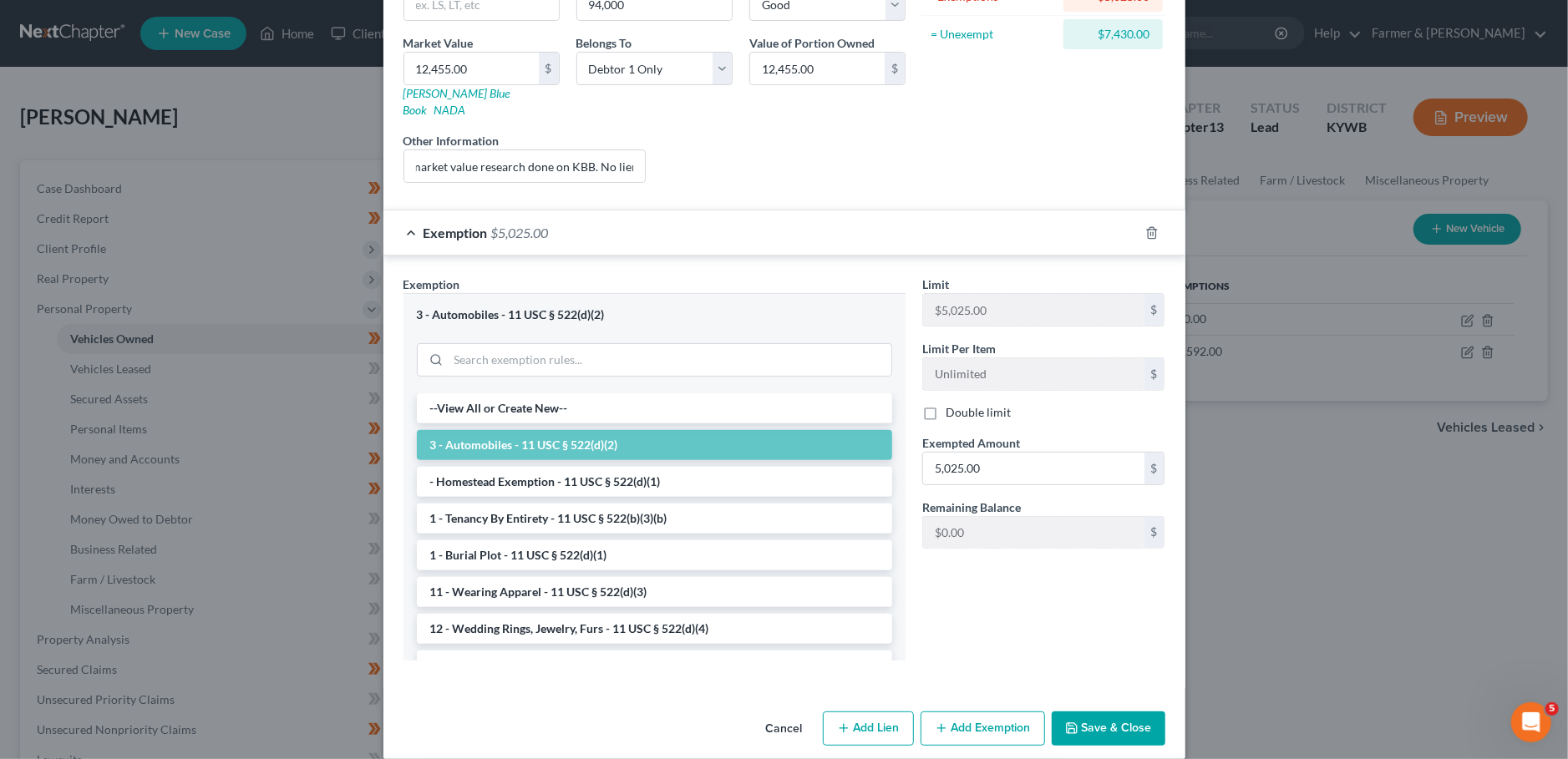
click at [1092, 711] on button "Save & Close" at bounding box center [1108, 729] width 114 height 35
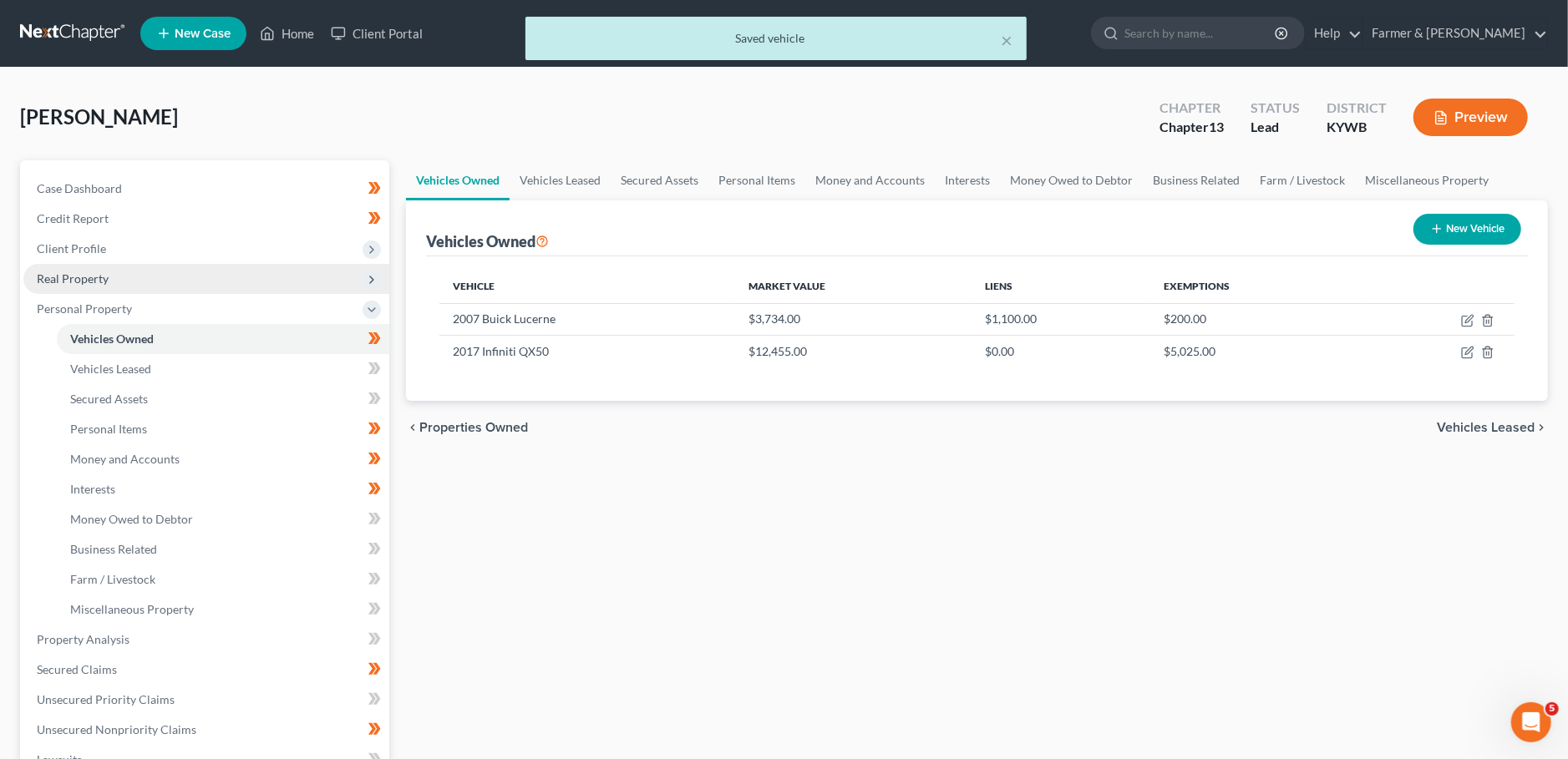
click at [150, 272] on span "Real Property" at bounding box center [206, 279] width 366 height 30
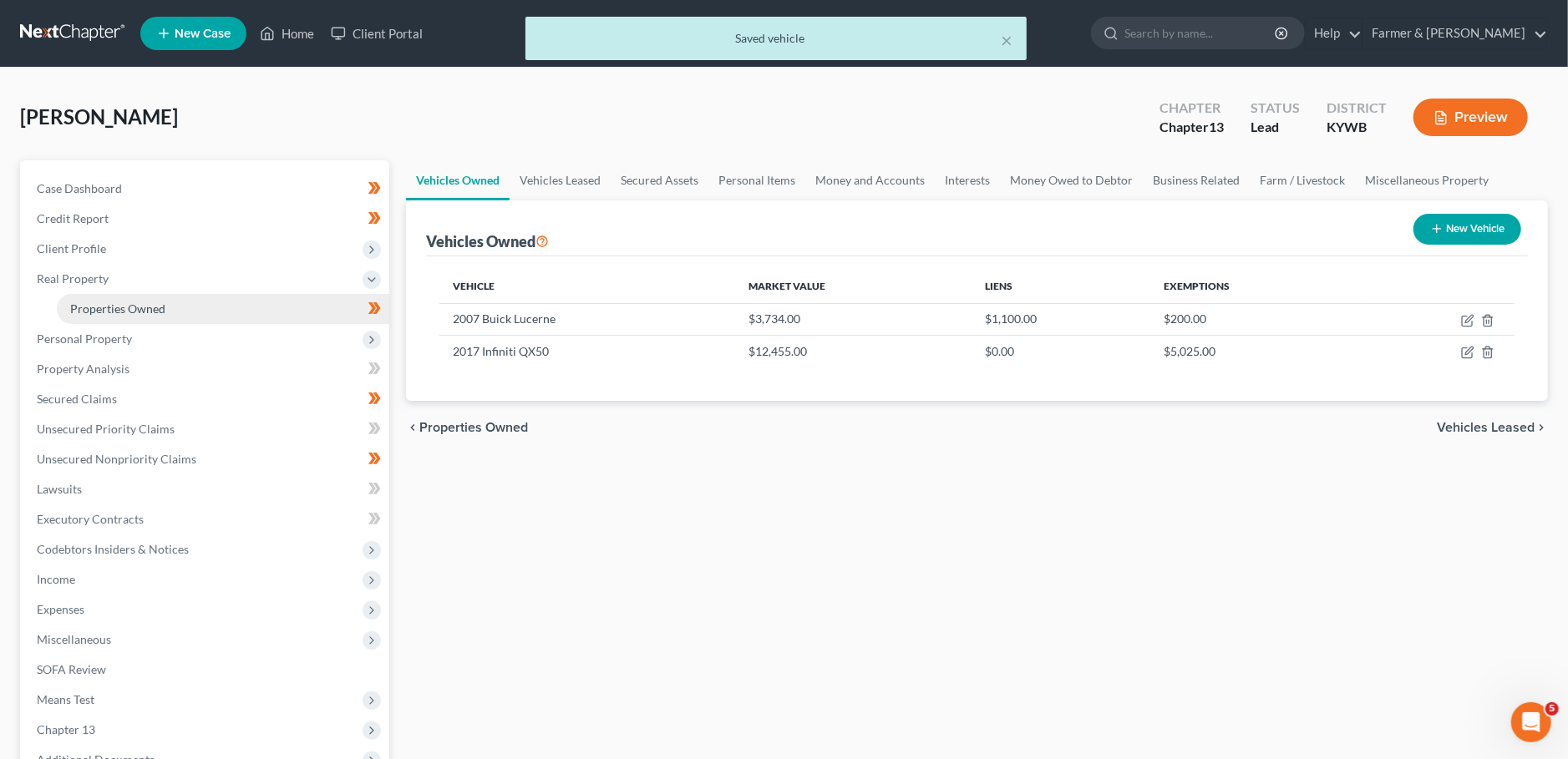
click at [160, 308] on span "Properties Owned" at bounding box center [118, 308] width 96 height 14
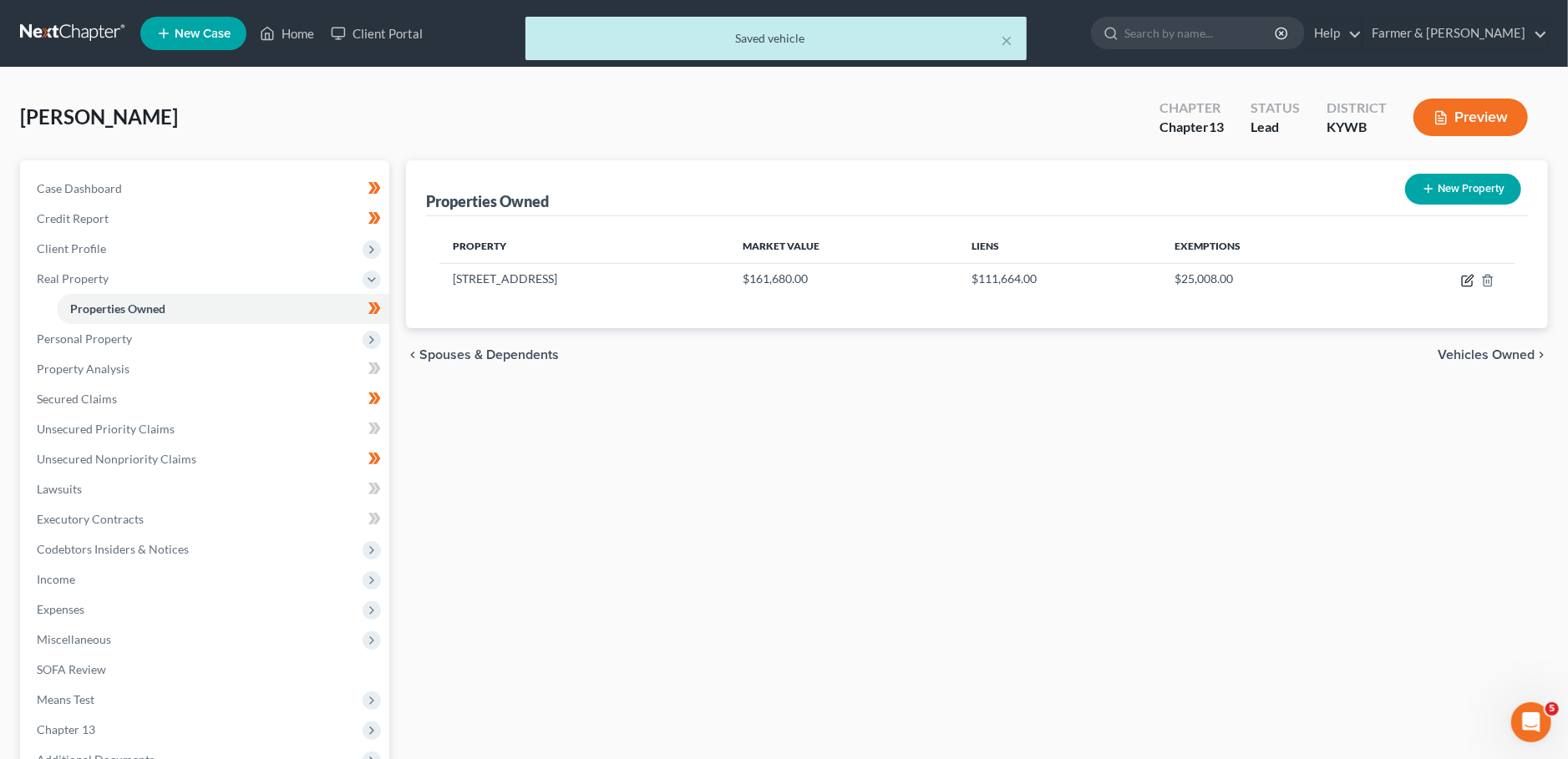
click at [1466, 280] on icon "button" at bounding box center [1467, 280] width 13 height 13
select select "18"
select select "55"
select select "3"
select select "1"
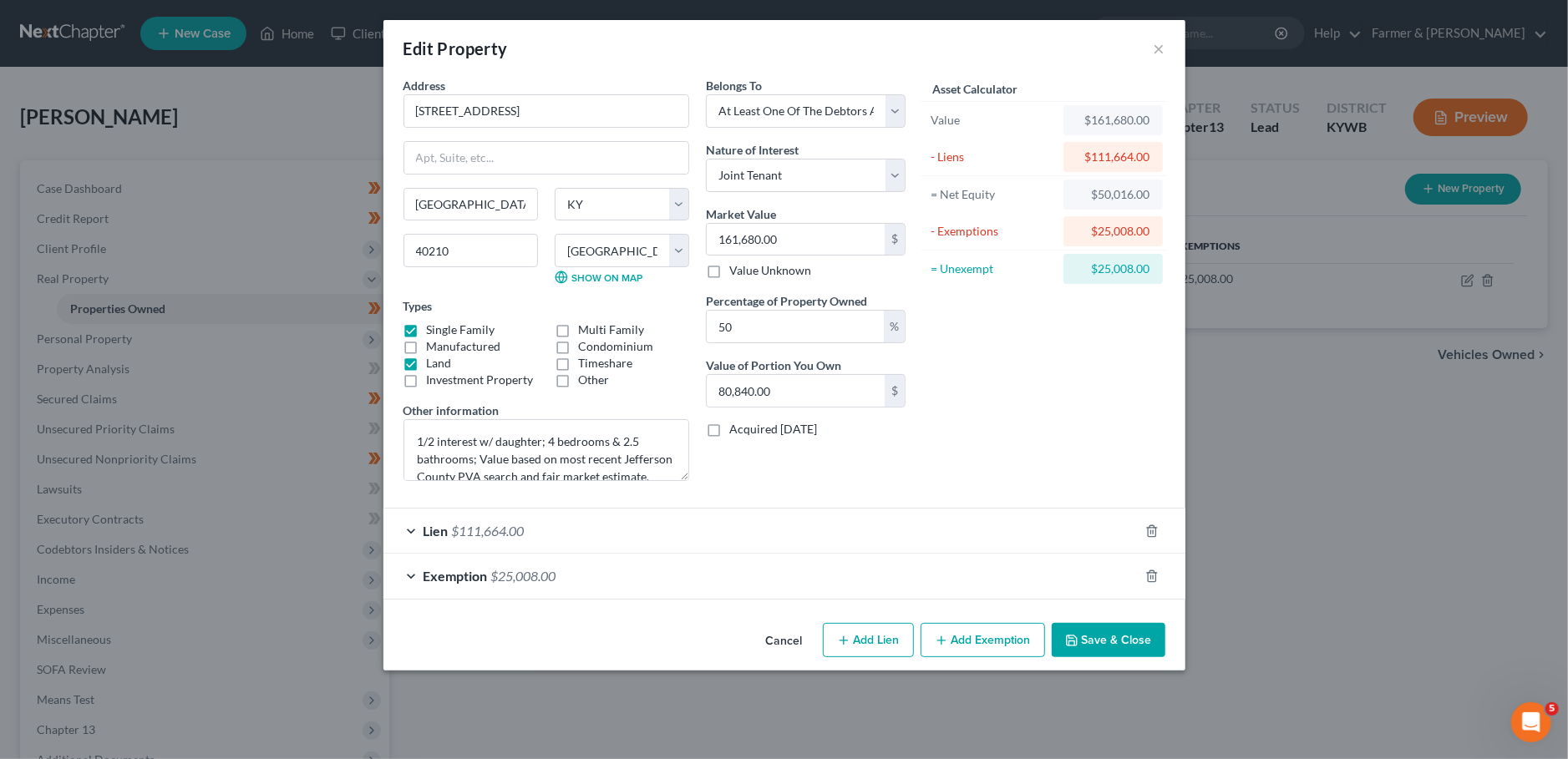
click at [805, 566] on div "Exemption $25,008.00" at bounding box center [760, 575] width 755 height 44
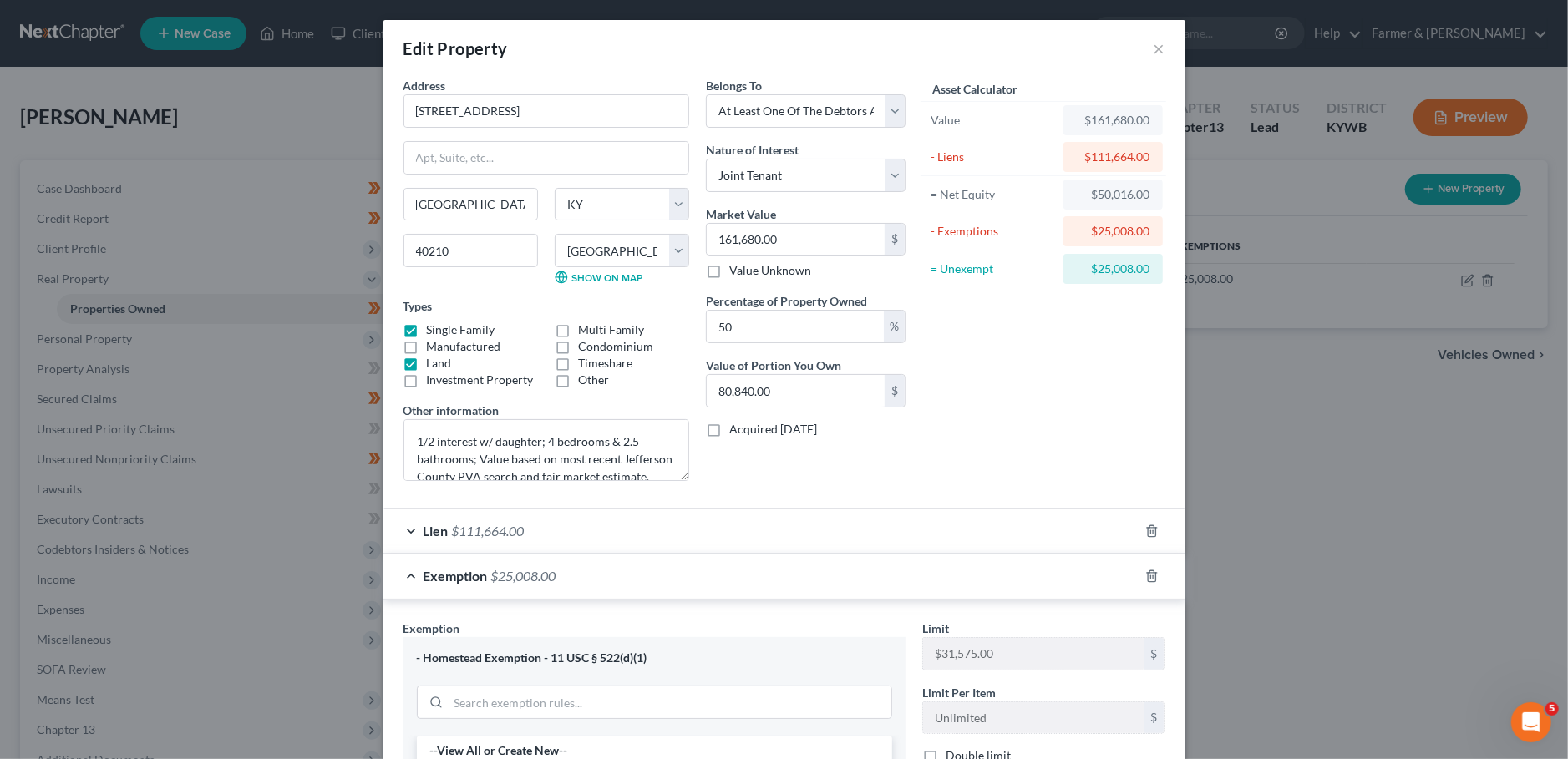
scroll to position [360, 0]
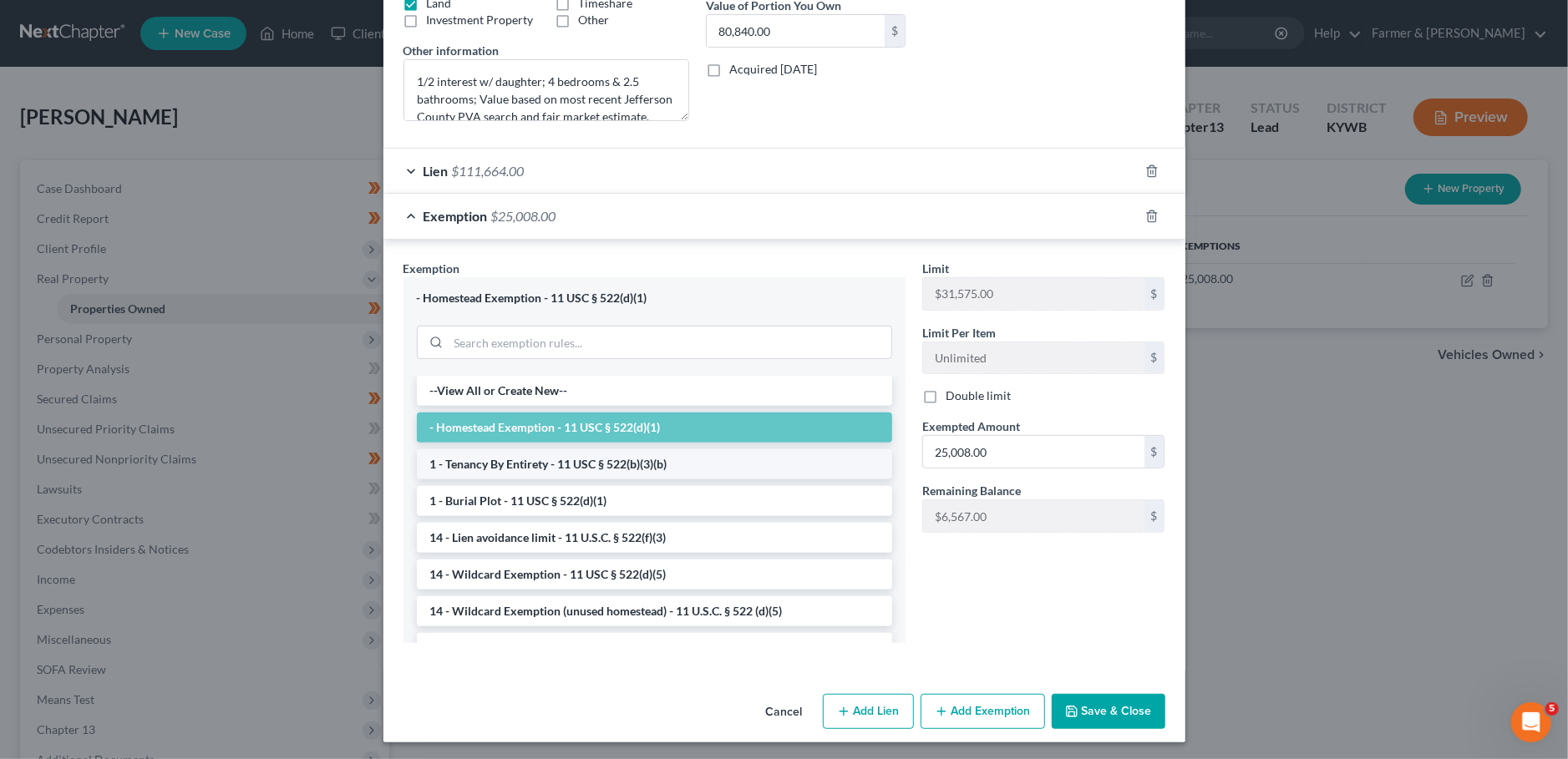
drag, startPoint x: 1102, startPoint y: 713, endPoint x: 541, endPoint y: 465, distance: 613.4
click at [1099, 709] on button "Save & Close" at bounding box center [1108, 711] width 114 height 35
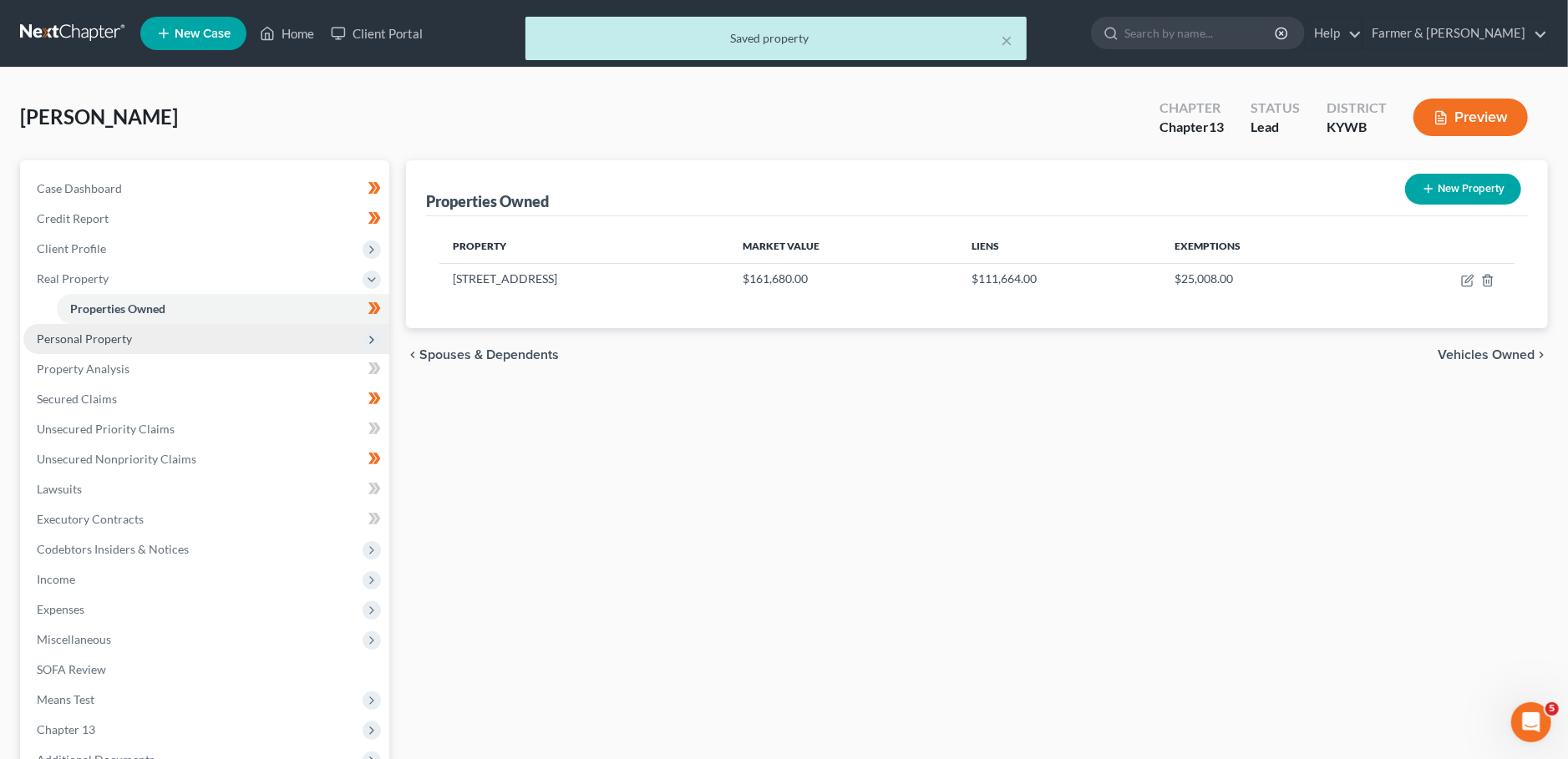
click at [146, 333] on span "Personal Property" at bounding box center [206, 339] width 366 height 30
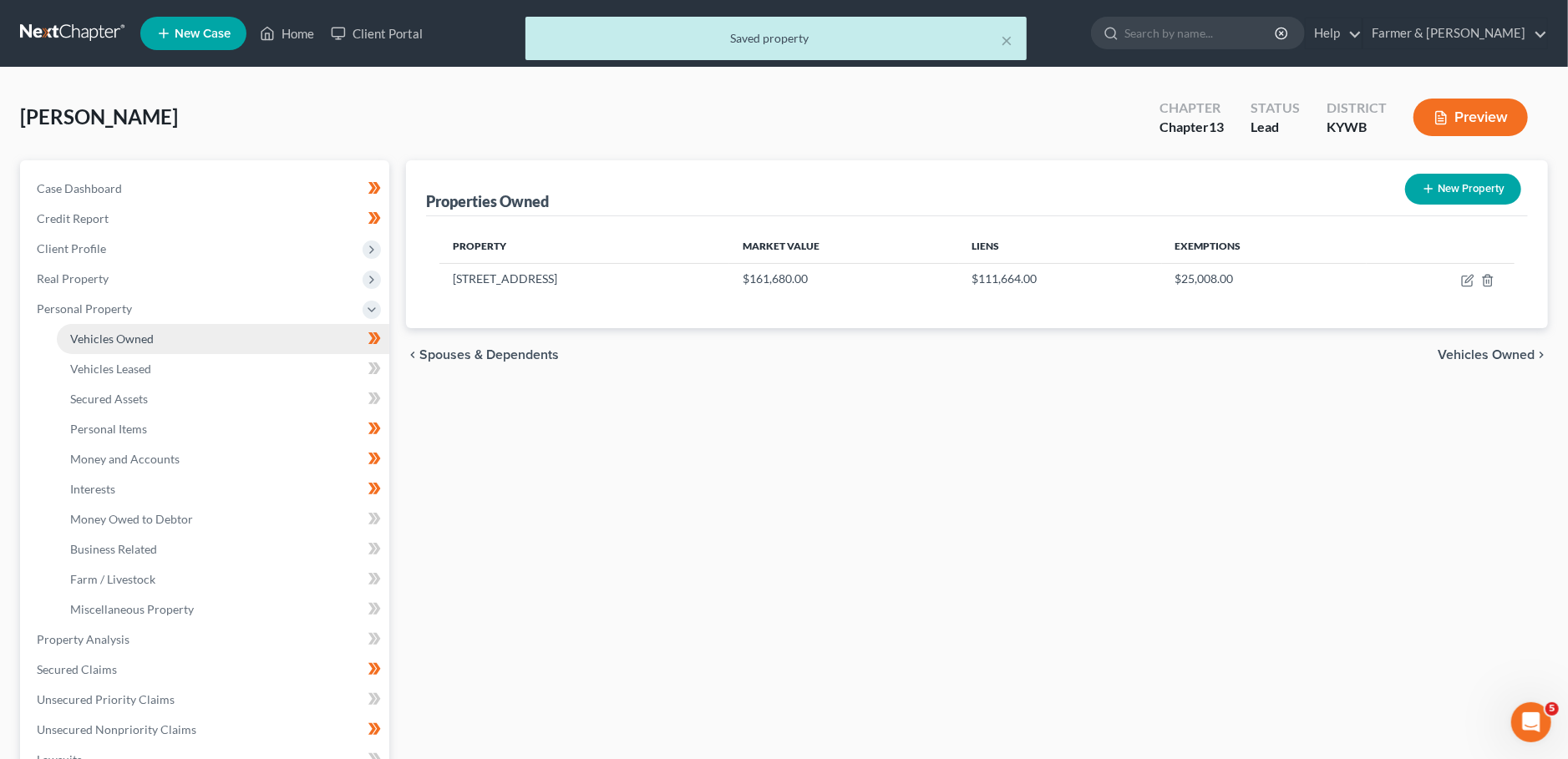
click at [161, 336] on link "Vehicles Owned" at bounding box center [222, 339] width 333 height 30
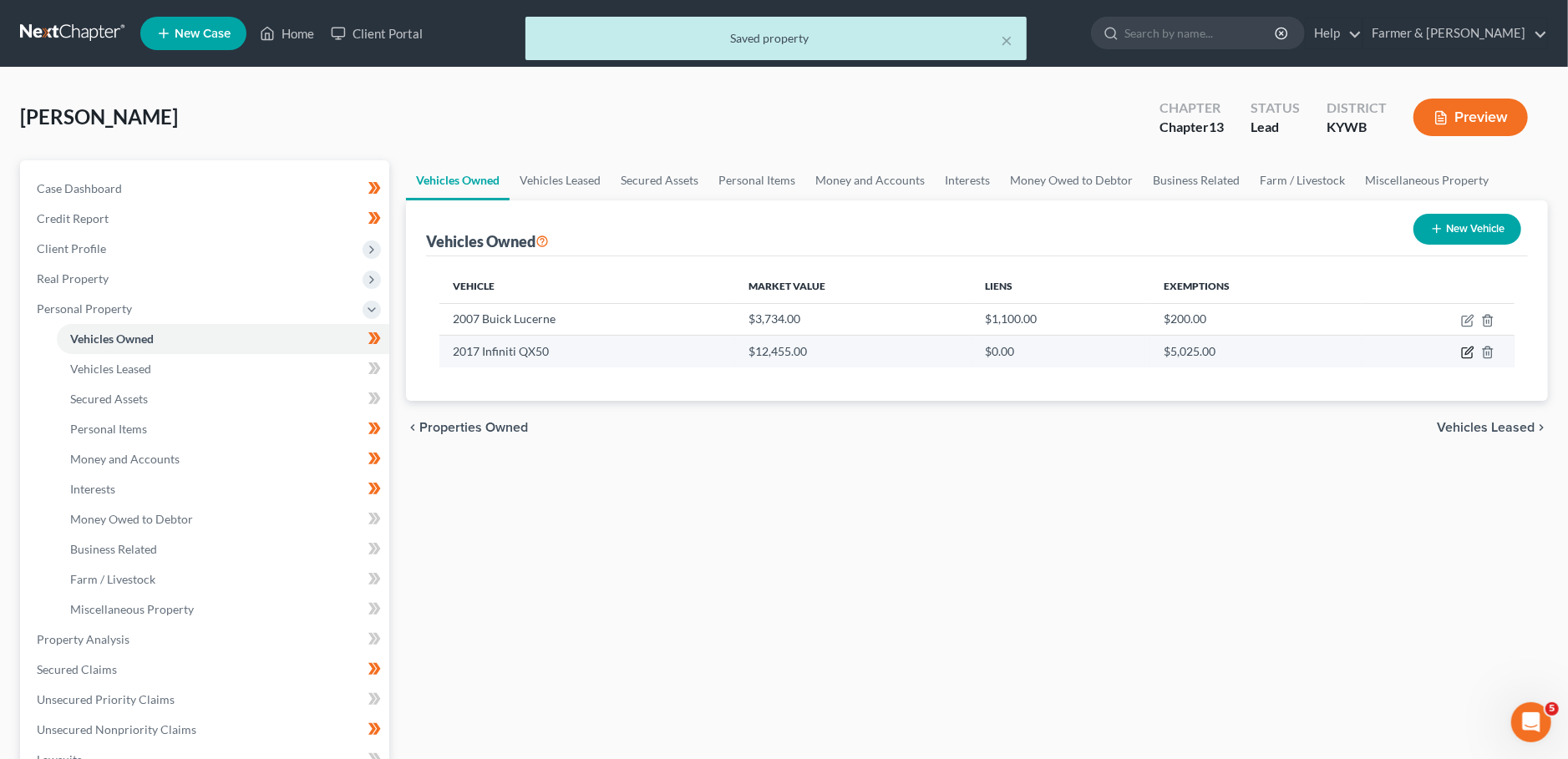
click at [1470, 350] on icon "button" at bounding box center [1468, 351] width 8 height 8
select select "0"
select select "9"
select select "2"
select select "0"
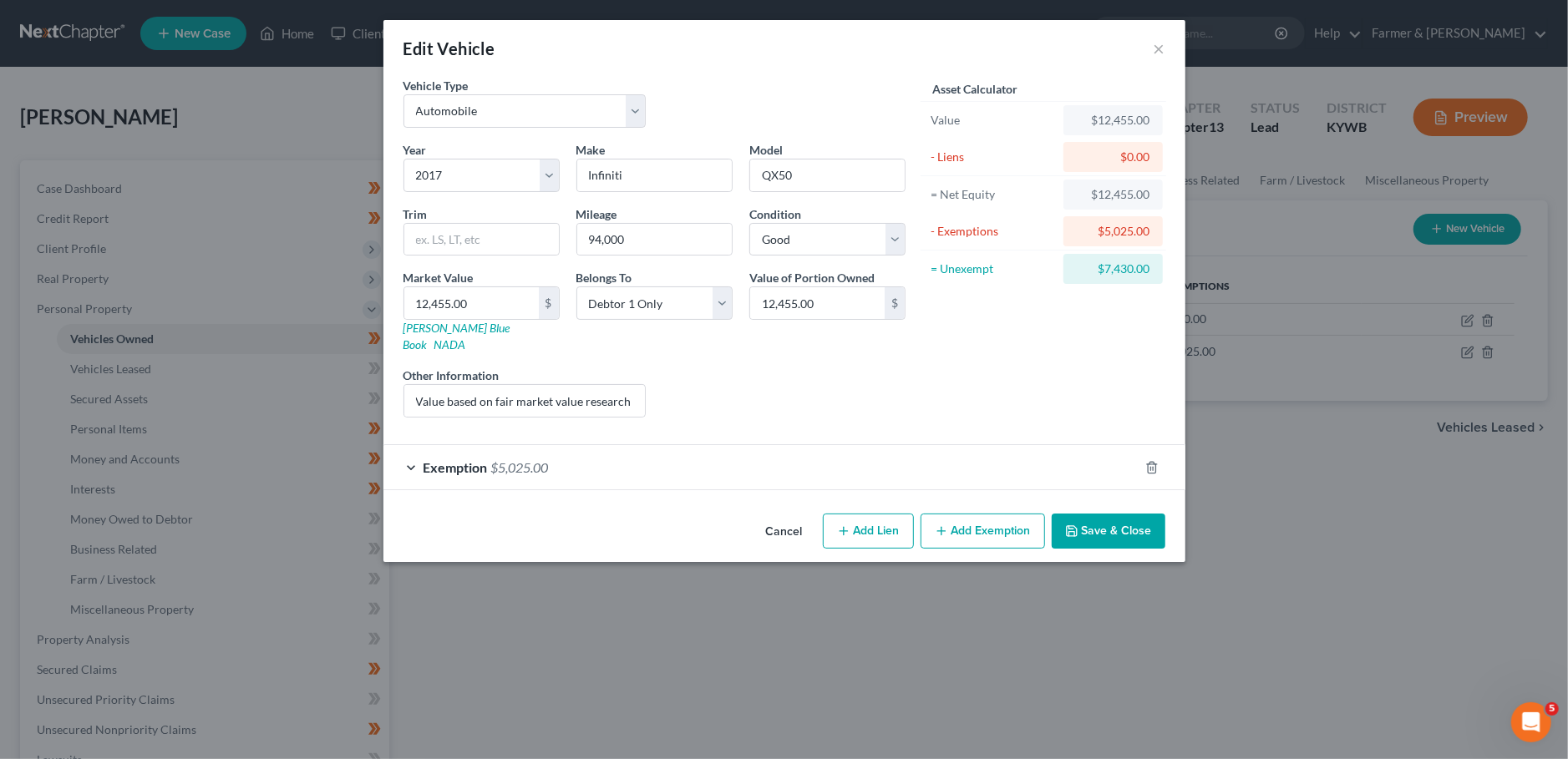
click at [949, 518] on button "Add Exemption" at bounding box center [982, 531] width 124 height 35
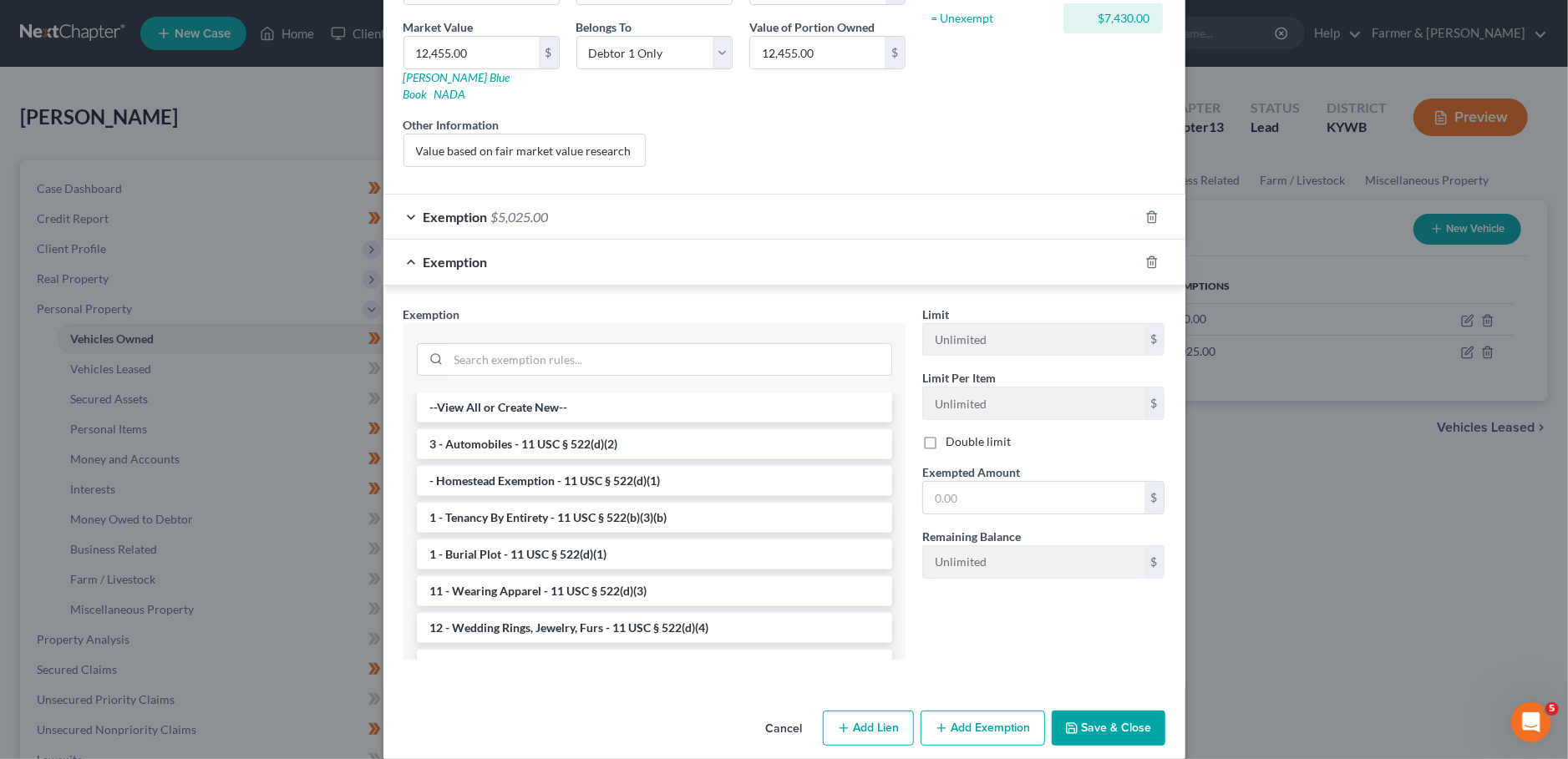
scroll to position [281, 0]
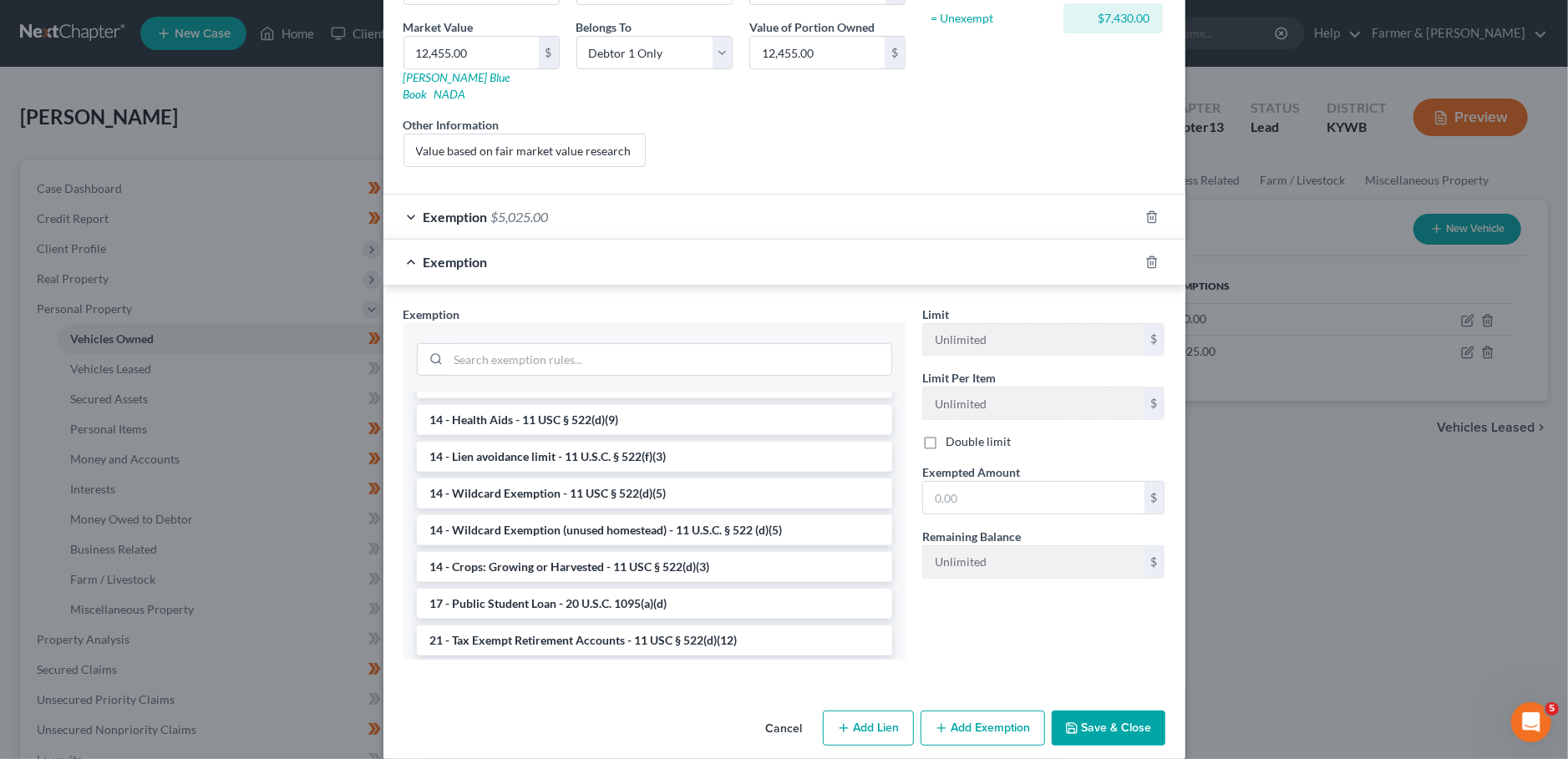
click at [598, 515] on li "14 - Wildcard Exemption (unused homestead) - 11 U.S.C. § 522 (d)(5)" at bounding box center [654, 530] width 475 height 30
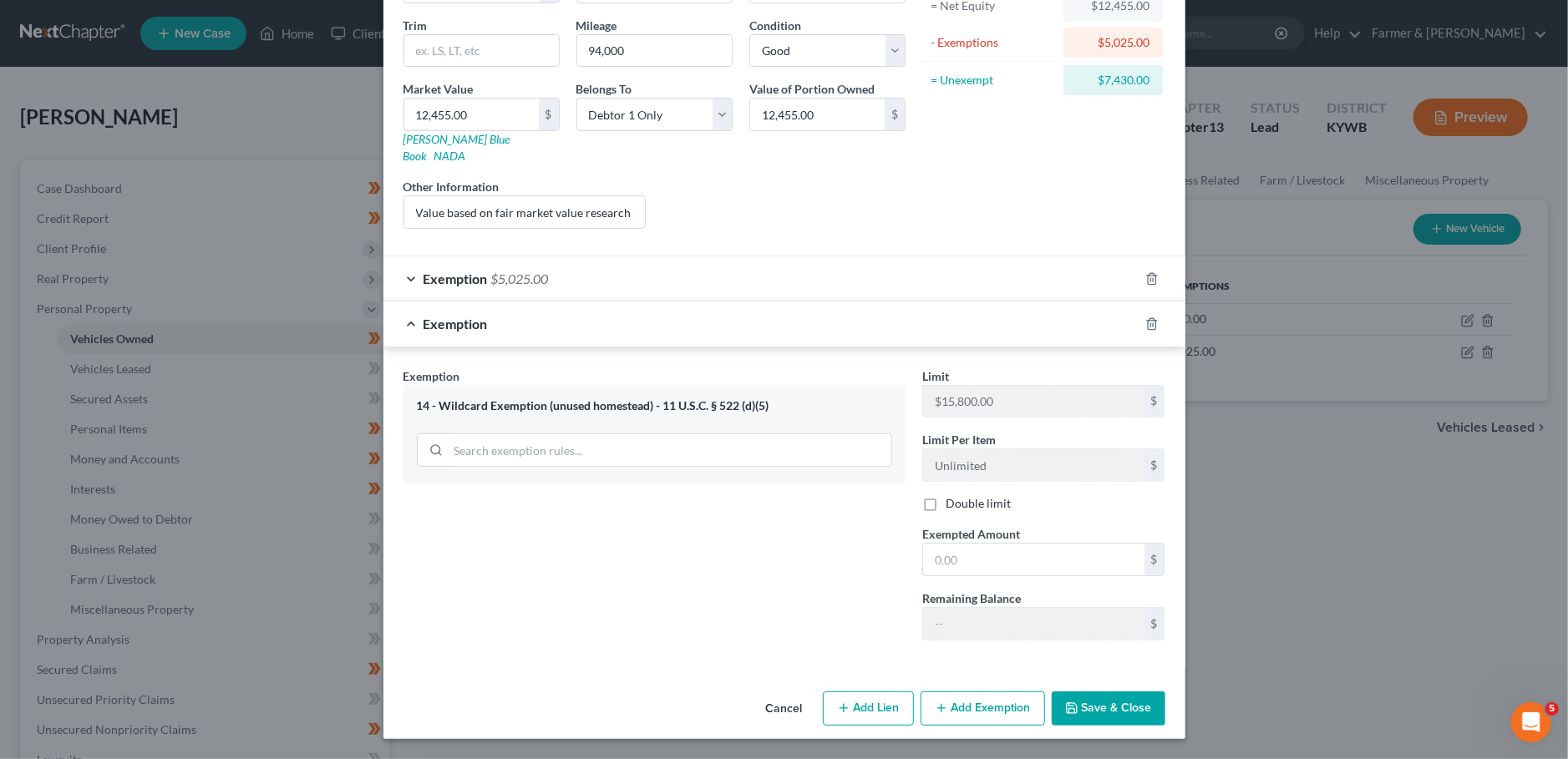
scroll to position [167, 0]
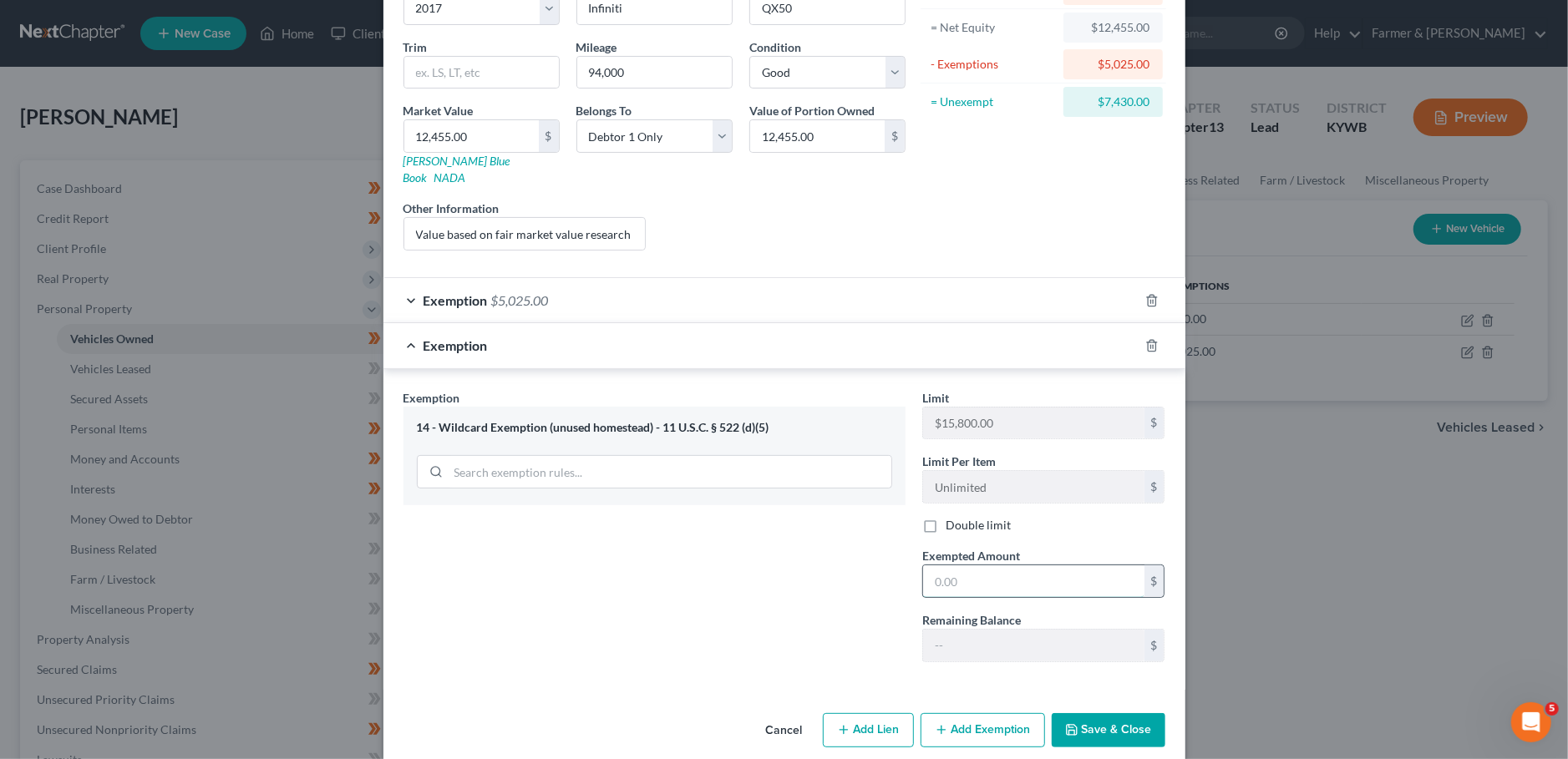
click at [1073, 565] on input "text" at bounding box center [1033, 581] width 222 height 32
type input "0"
type input "6,567.00"
click at [1119, 714] on button "Save & Close" at bounding box center [1108, 730] width 114 height 35
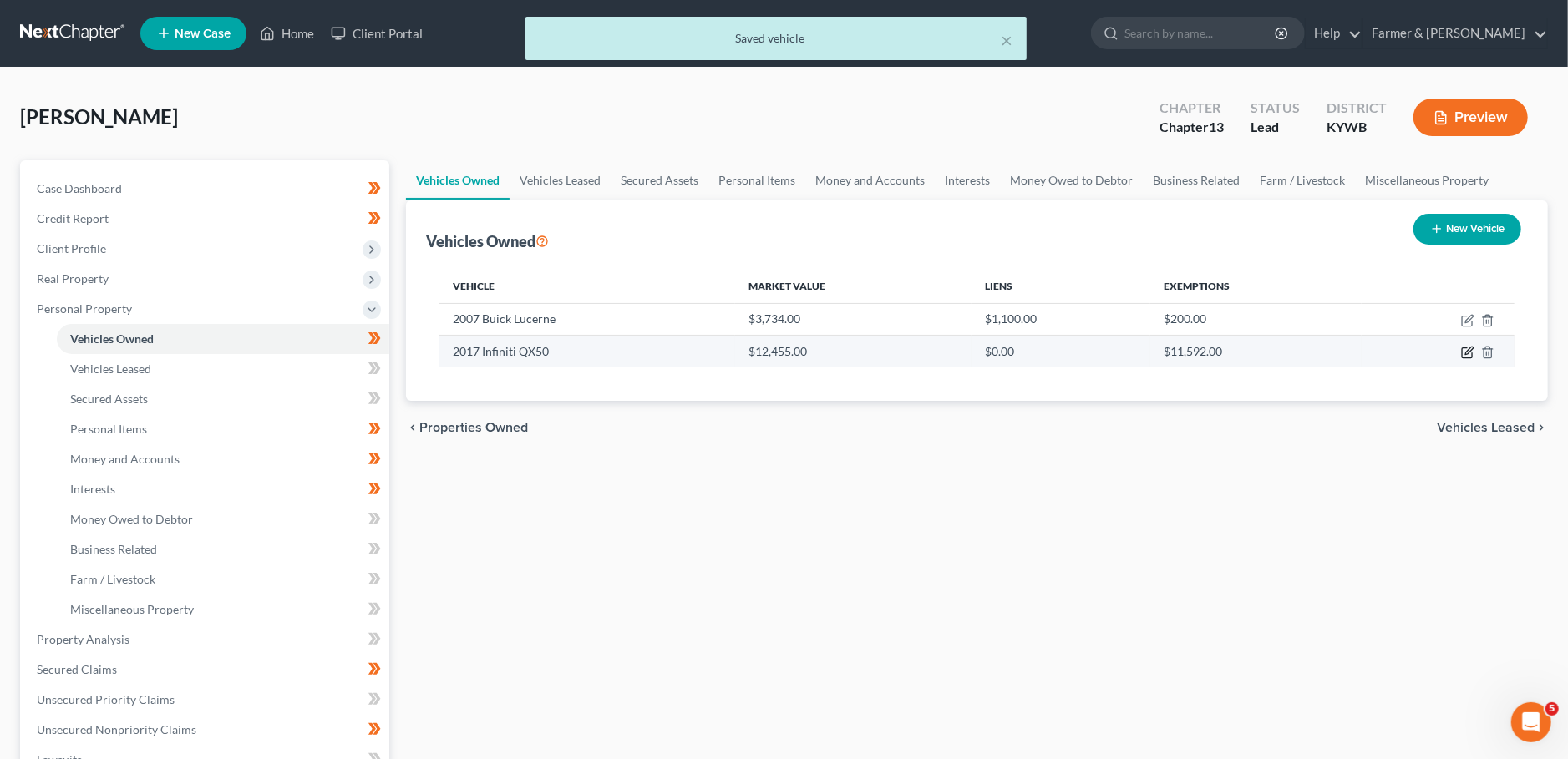
click at [1464, 348] on icon "button" at bounding box center [1467, 352] width 13 height 13
select select "0"
select select "9"
select select "2"
select select "0"
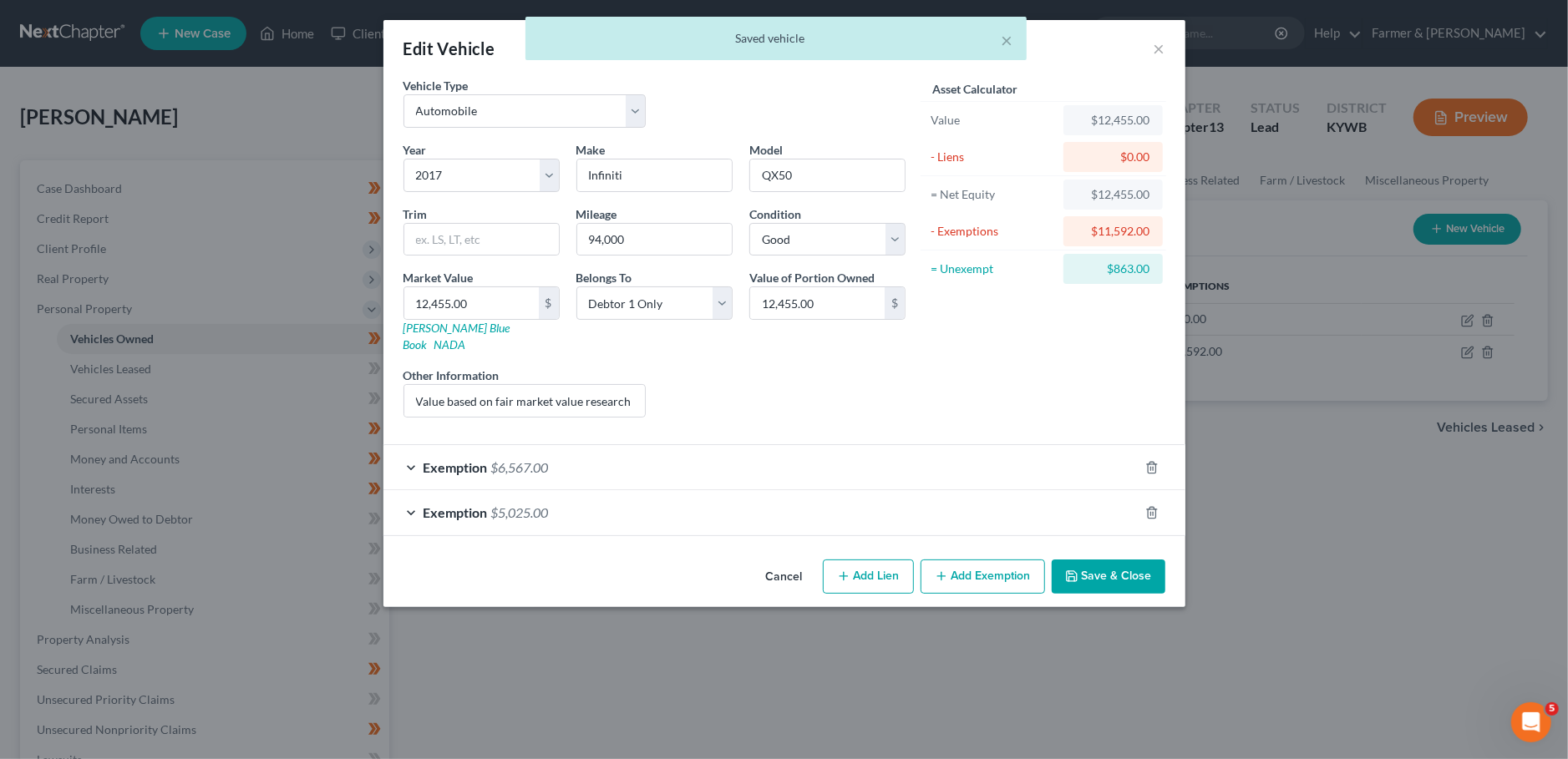
click at [1090, 559] on button "Save & Close" at bounding box center [1108, 577] width 114 height 35
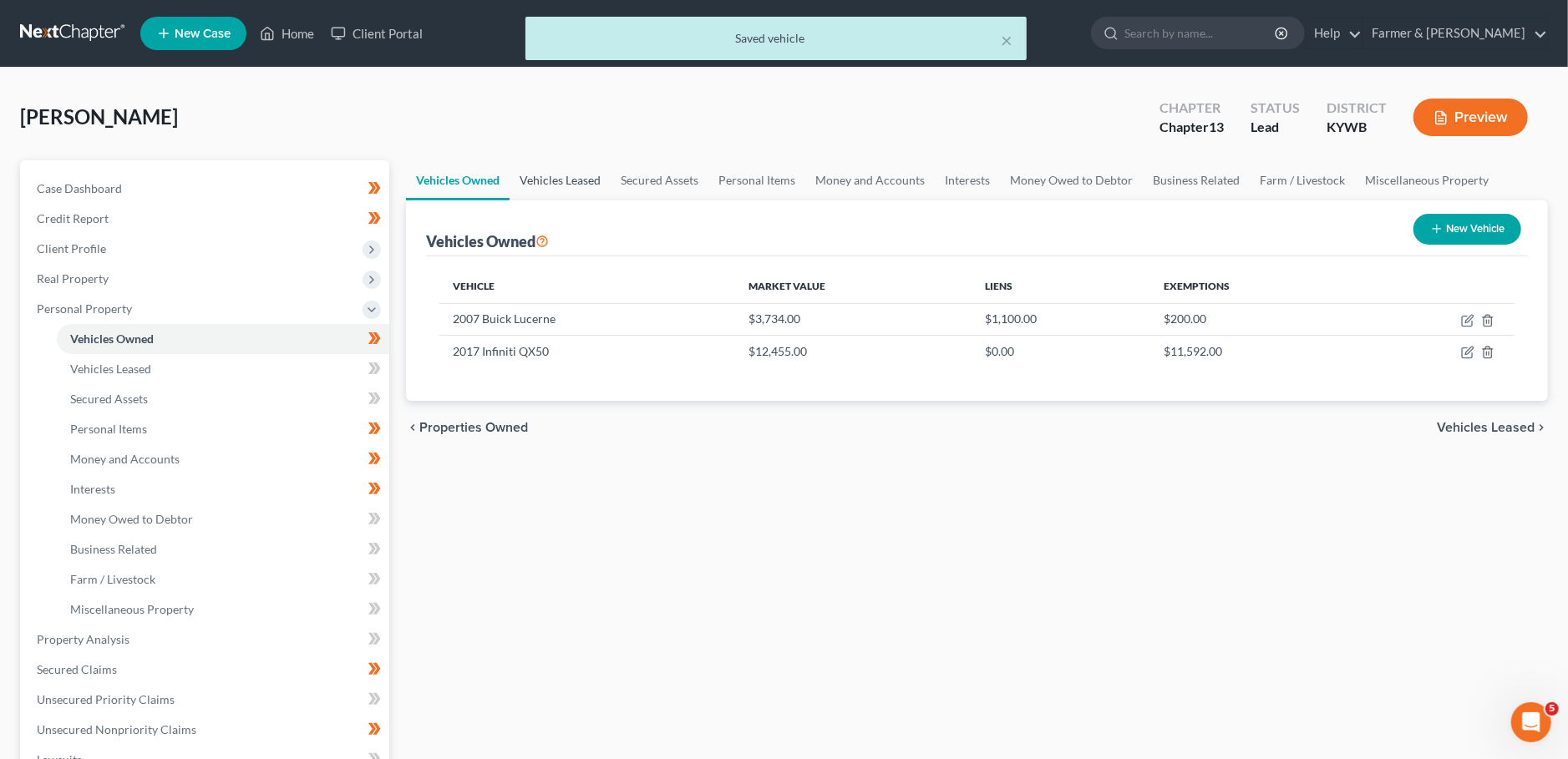
click at [580, 162] on link "Vehicles Leased" at bounding box center [560, 181] width 101 height 40
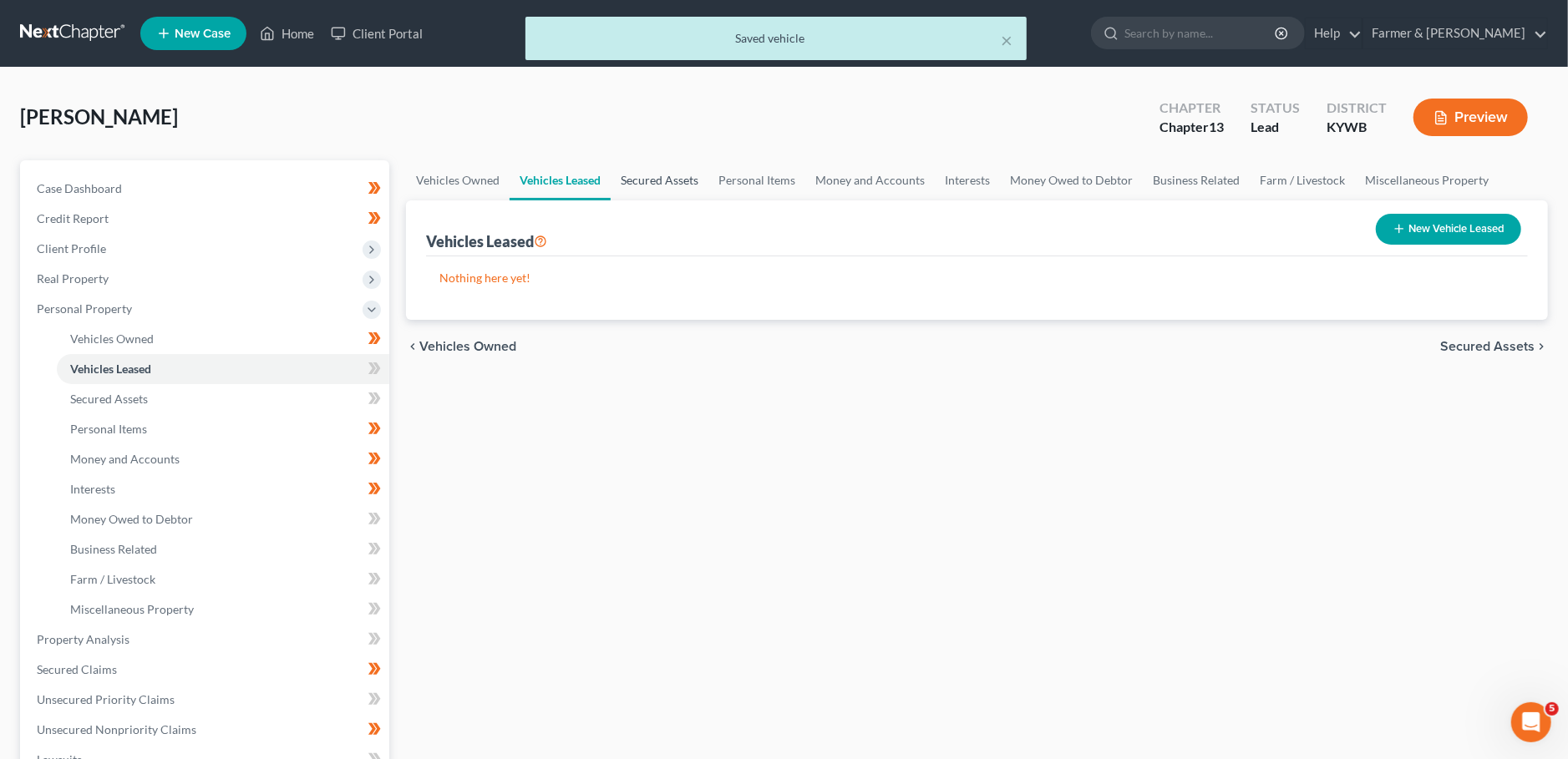
click at [646, 175] on link "Secured Assets" at bounding box center [659, 181] width 97 height 40
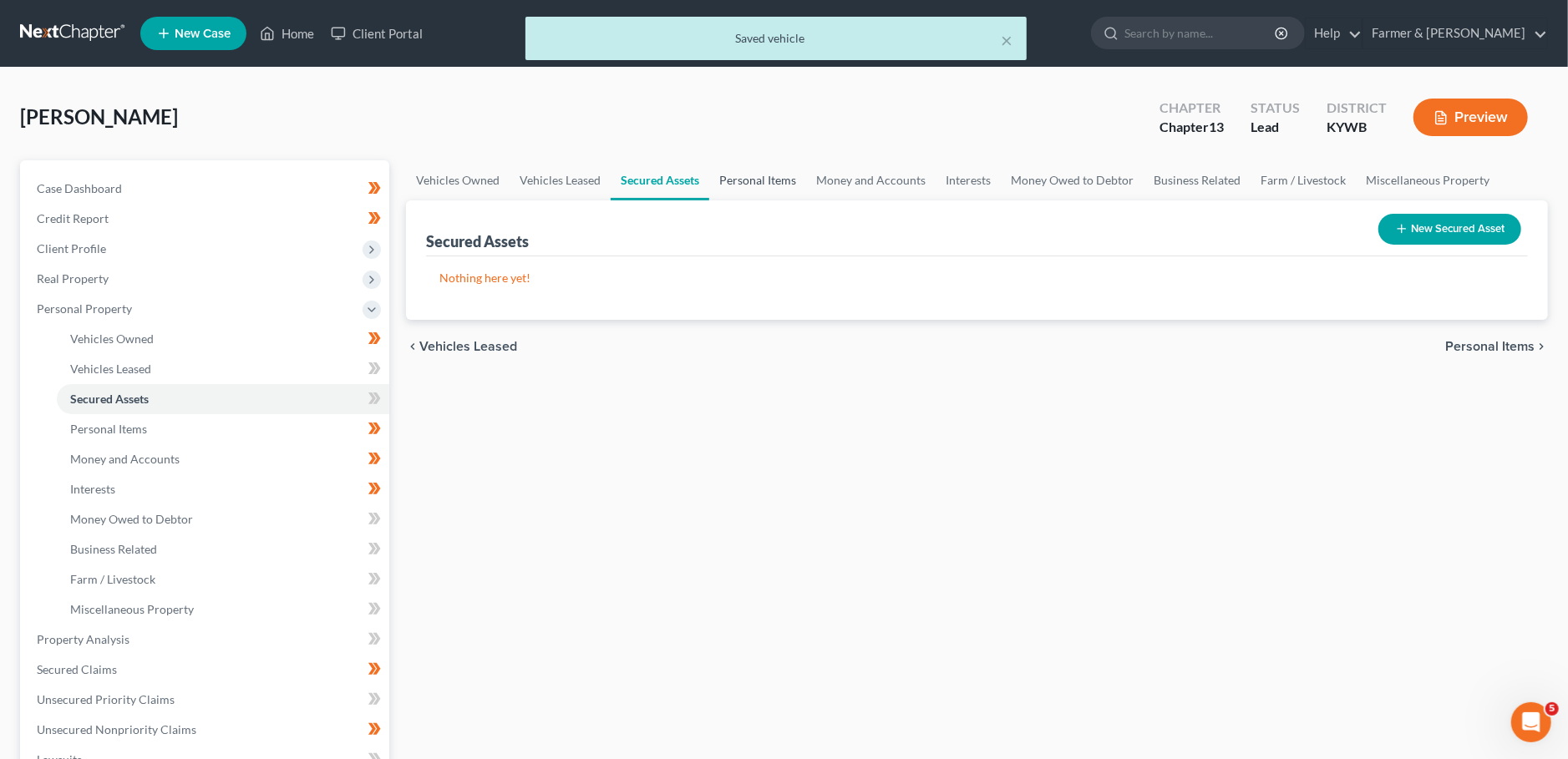
click at [739, 174] on link "Personal Items" at bounding box center [758, 181] width 97 height 40
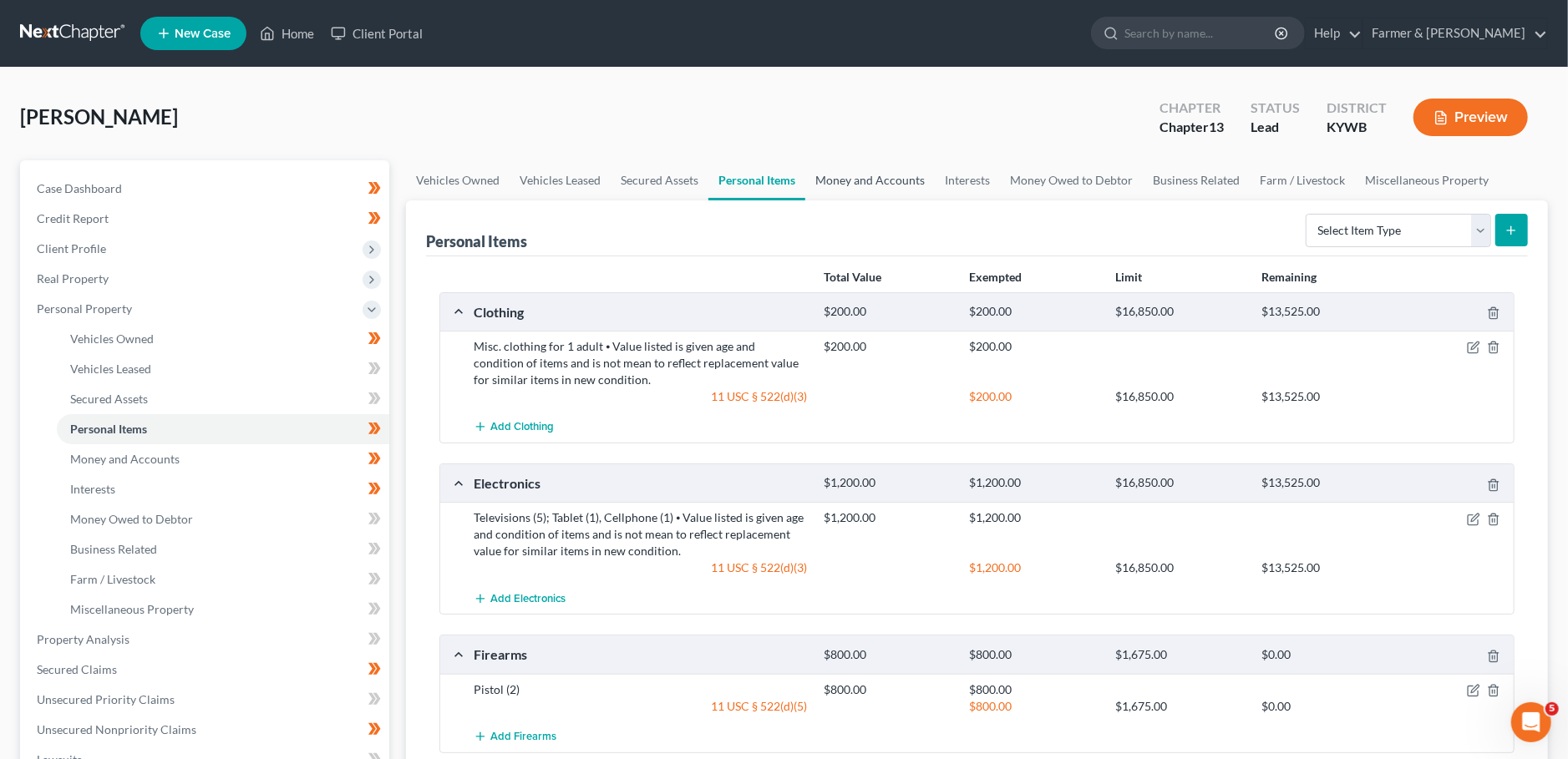
click at [878, 171] on link "Money and Accounts" at bounding box center [870, 181] width 129 height 40
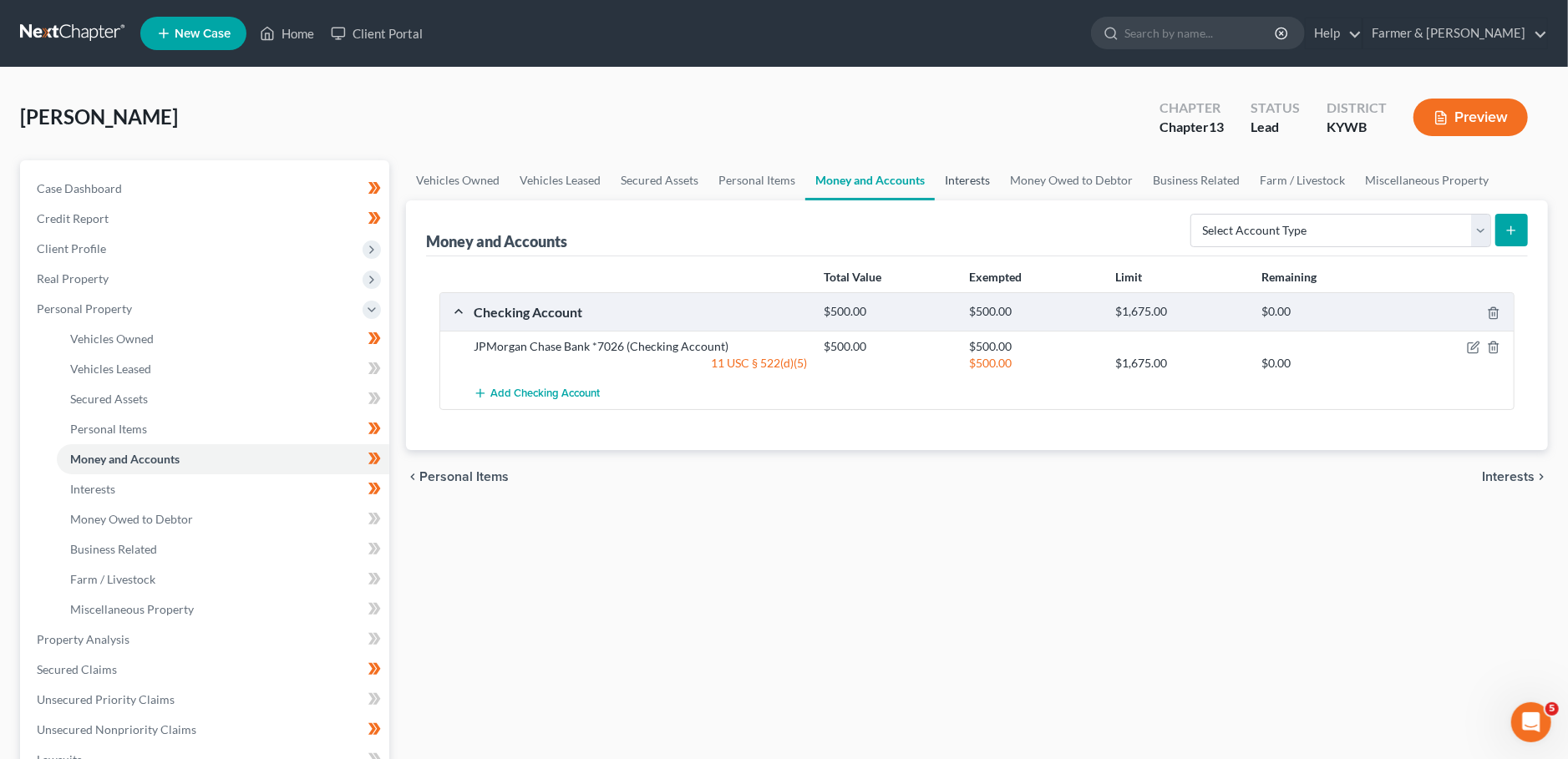
click at [980, 177] on link "Interests" at bounding box center [967, 181] width 65 height 40
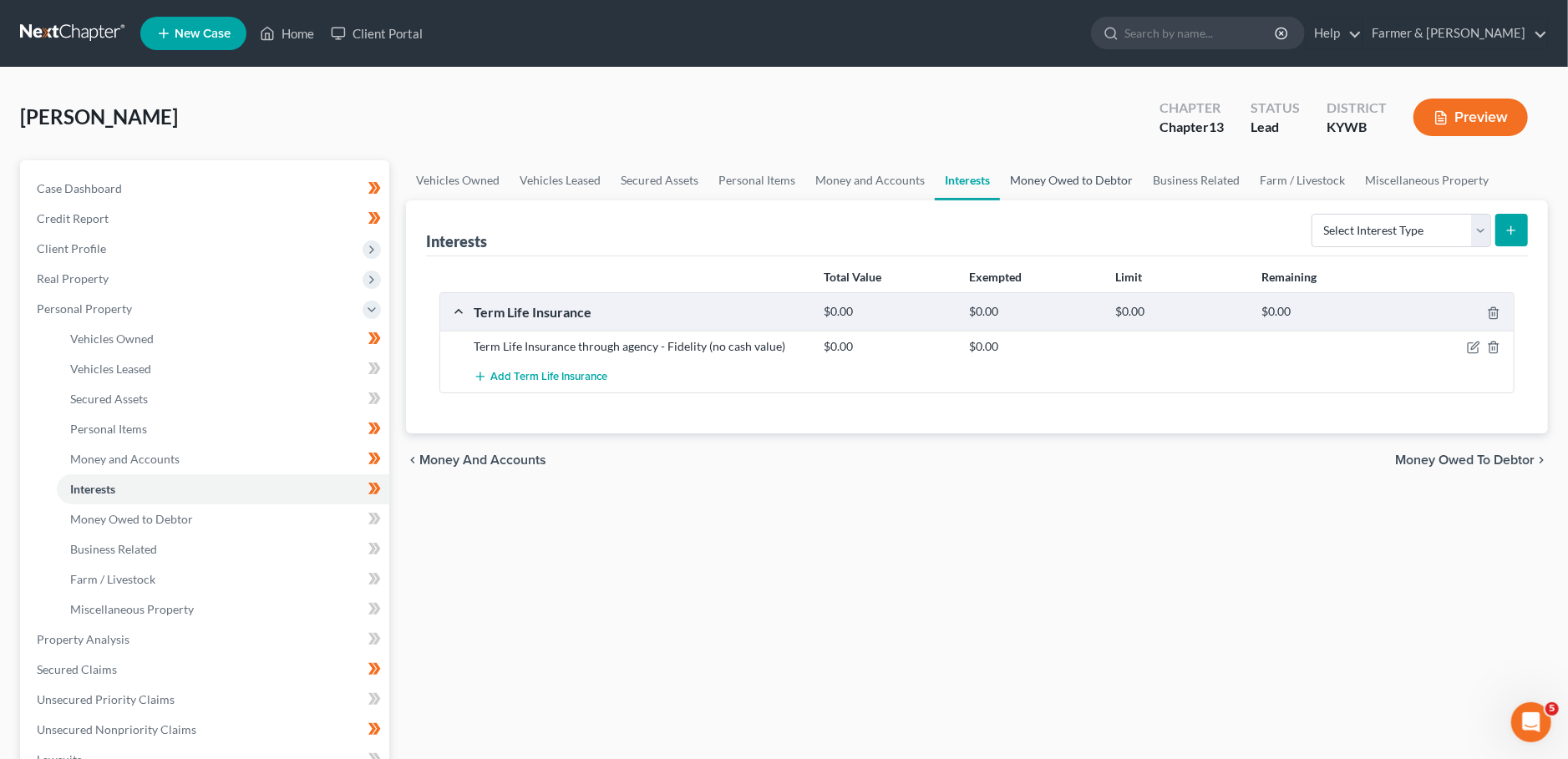
click at [1055, 180] on link "Money Owed to Debtor" at bounding box center [1071, 181] width 142 height 40
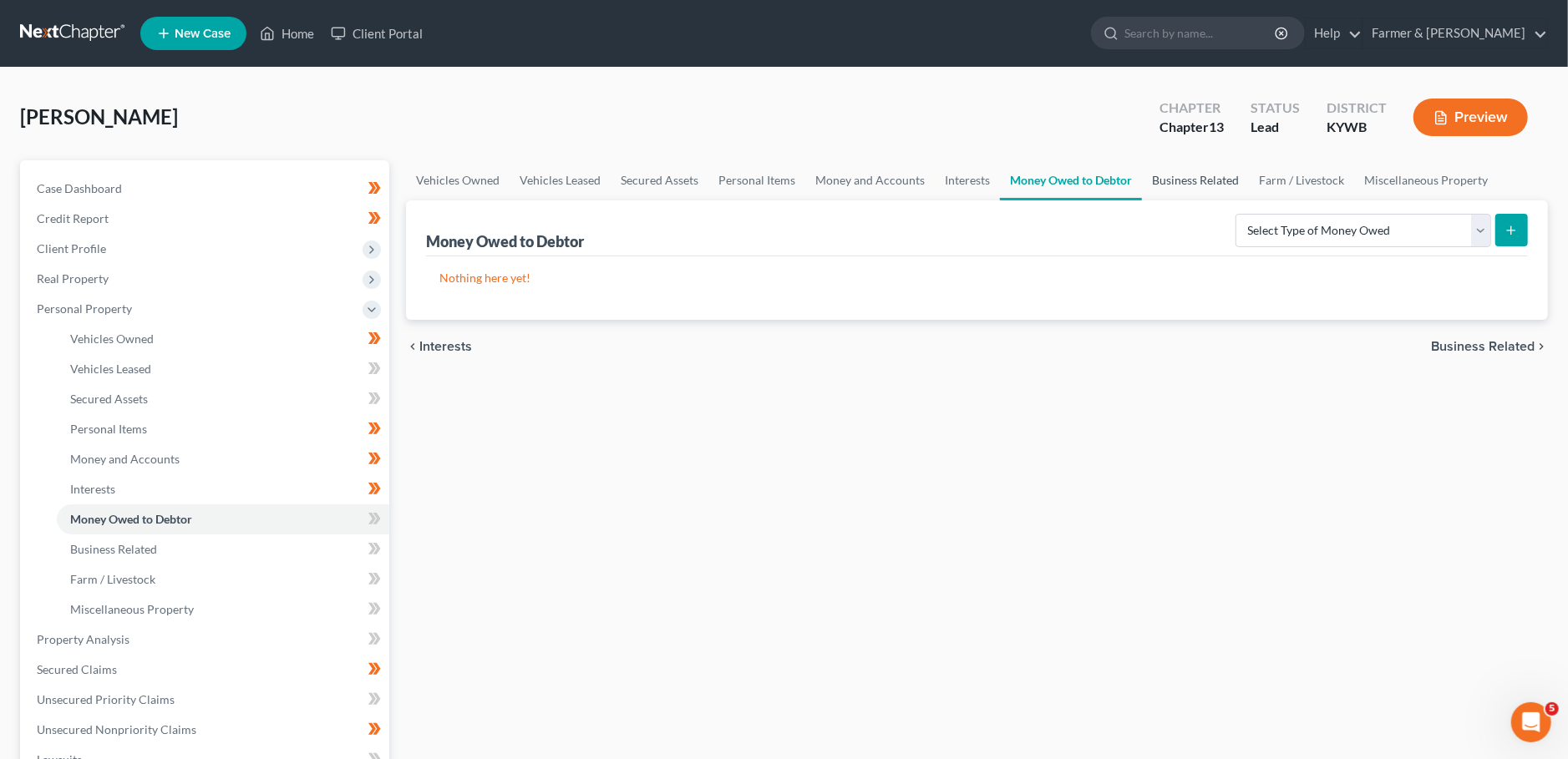
click at [1193, 182] on link "Business Related" at bounding box center [1194, 181] width 107 height 40
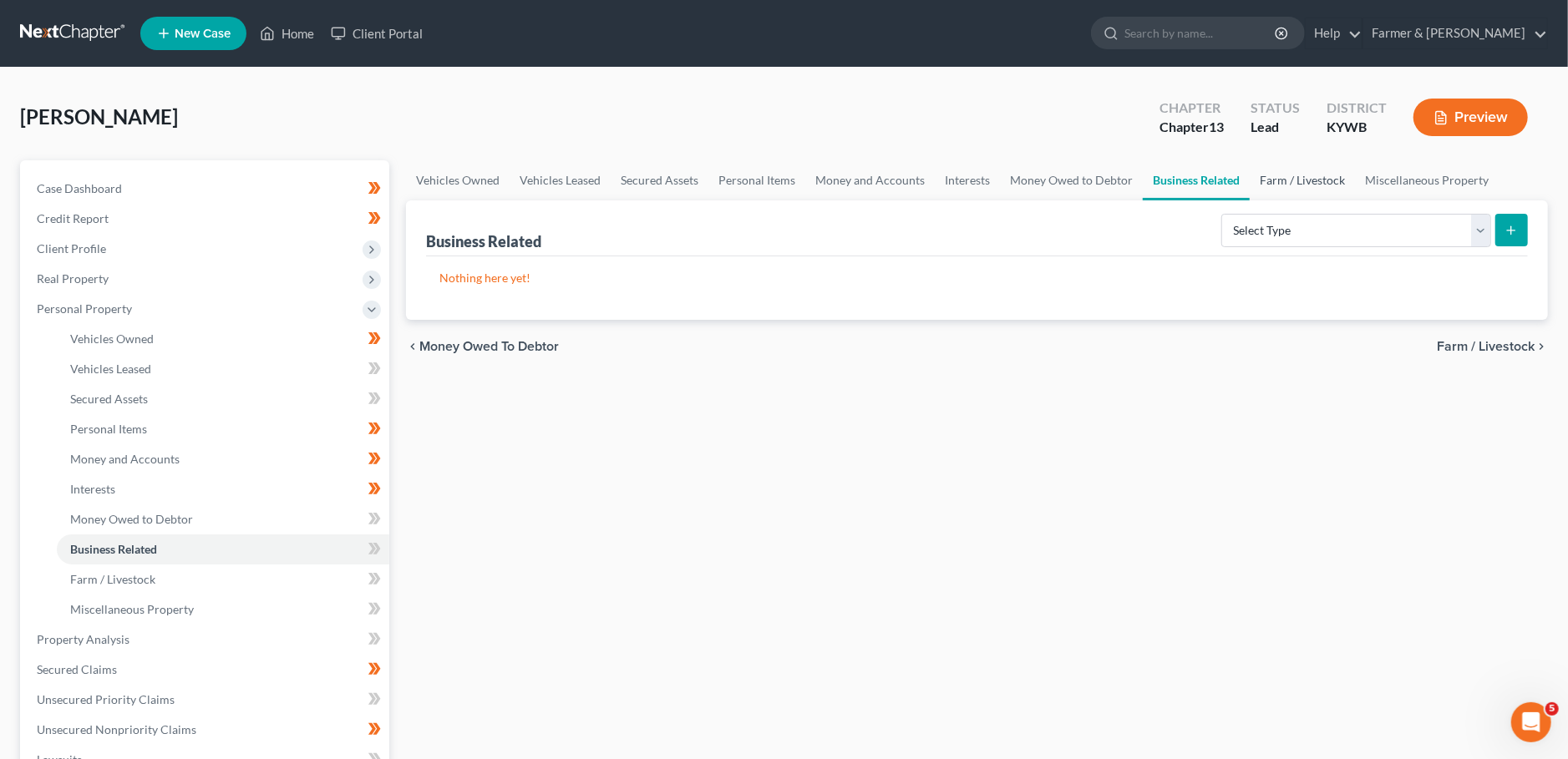
click at [1292, 175] on link "Farm / Livestock" at bounding box center [1301, 181] width 105 height 40
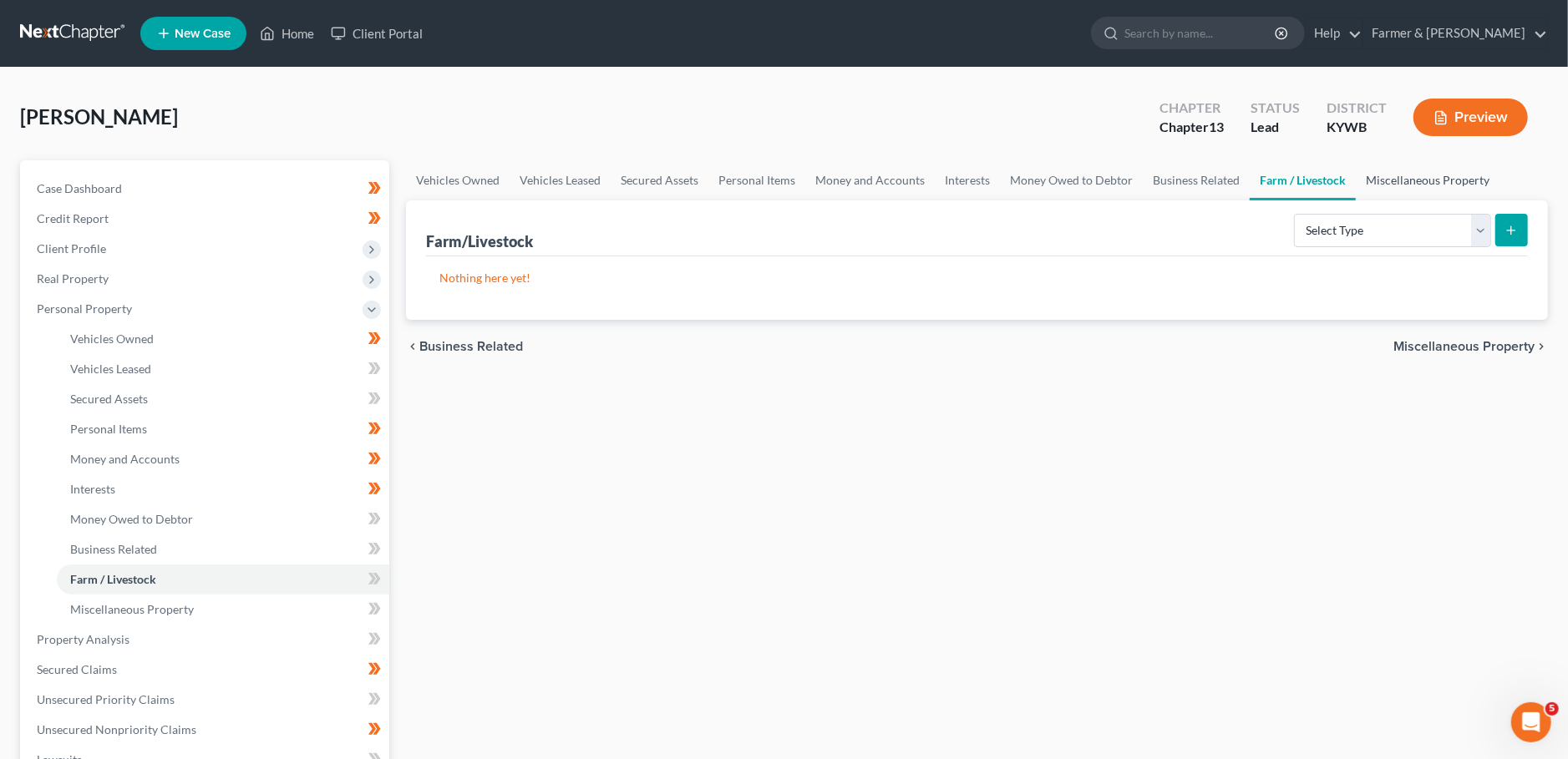
click at [1409, 178] on link "Miscellaneous Property" at bounding box center [1426, 181] width 143 height 40
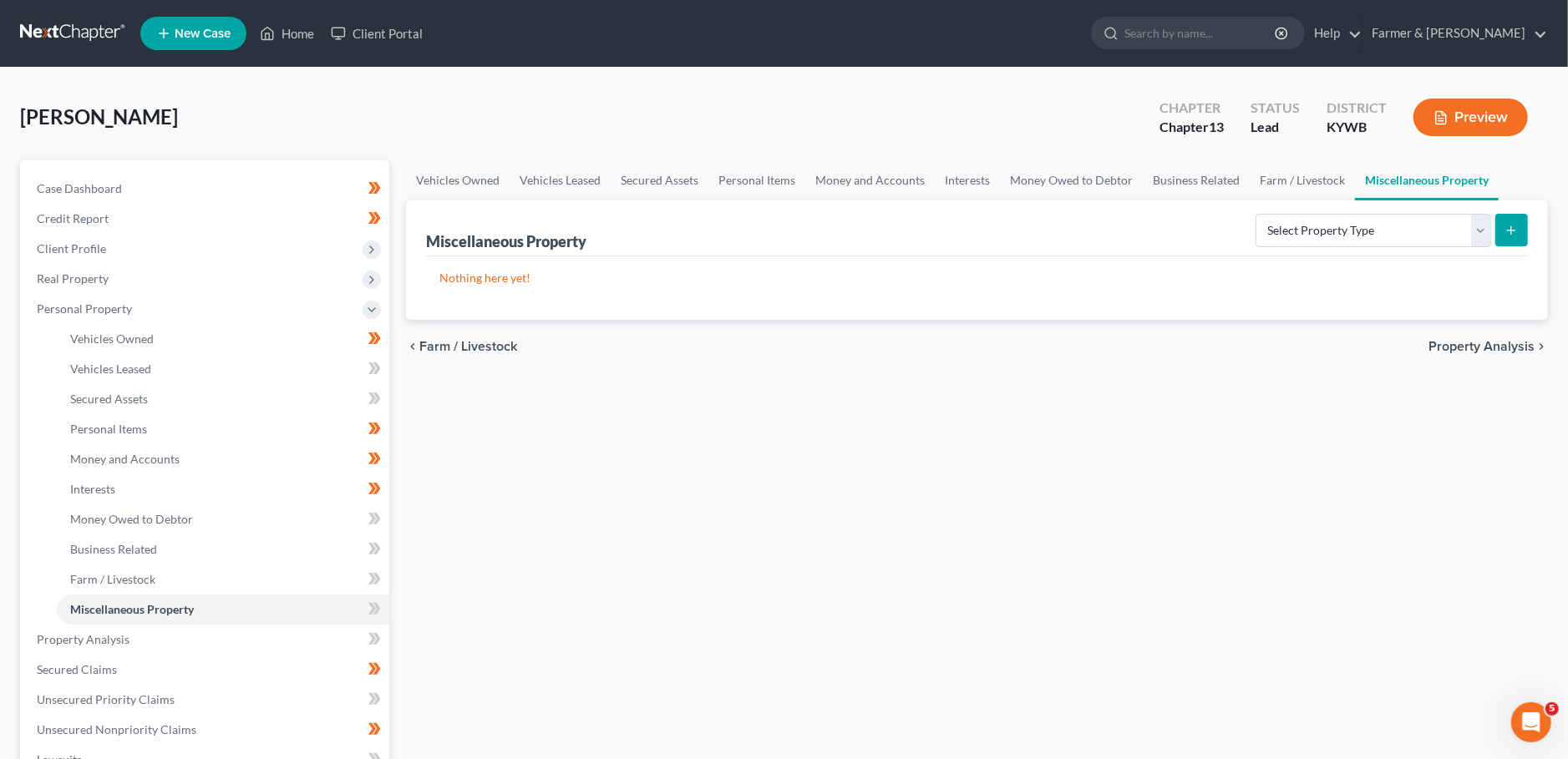
scroll to position [147, 0]
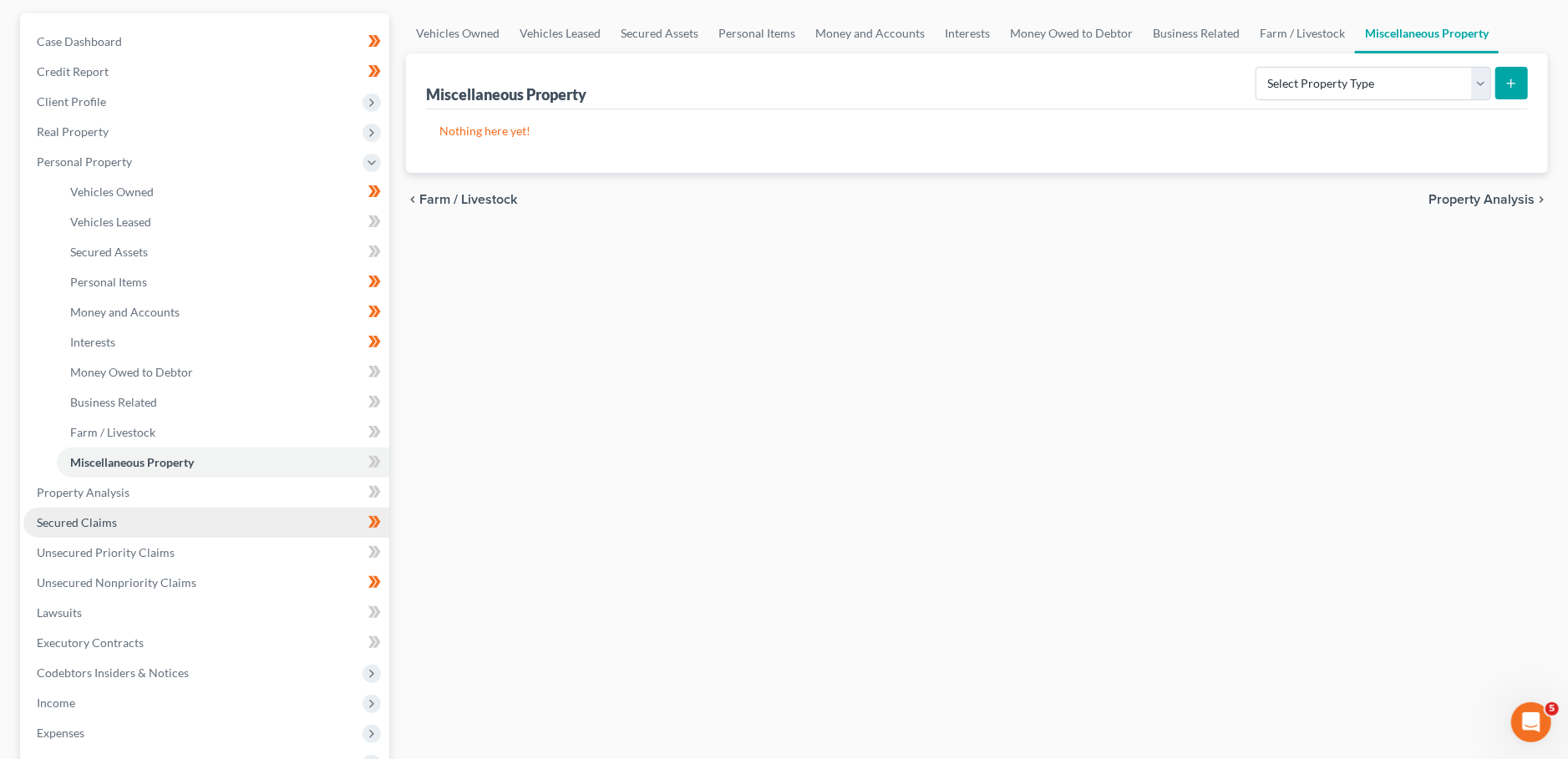
click at [167, 524] on link "Secured Claims" at bounding box center [206, 523] width 366 height 30
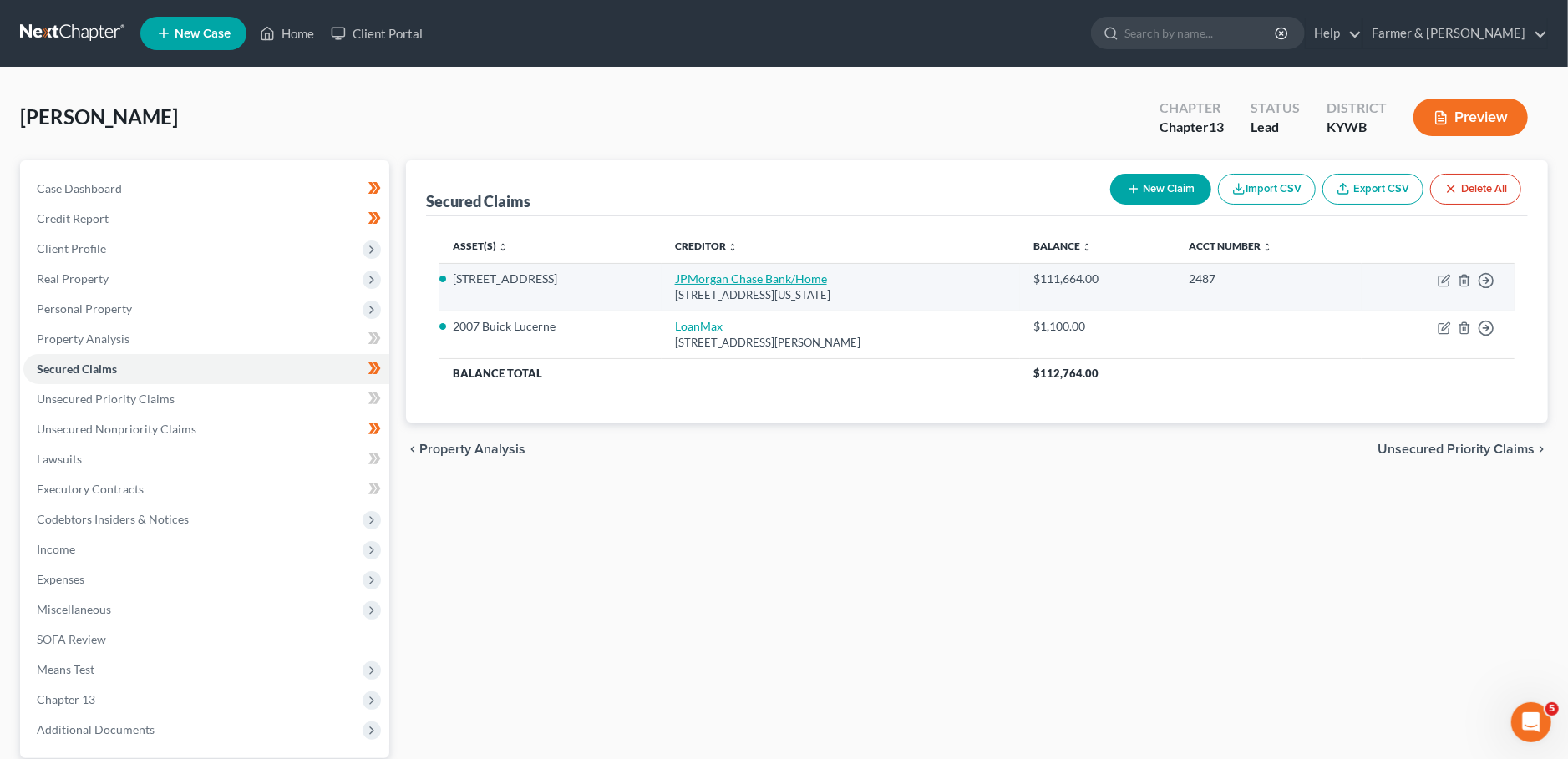
click at [697, 282] on link "JPMorgan Chase Bank/Home" at bounding box center [751, 278] width 152 height 14
select select "19"
select select "3"
select select "11"
select select "4"
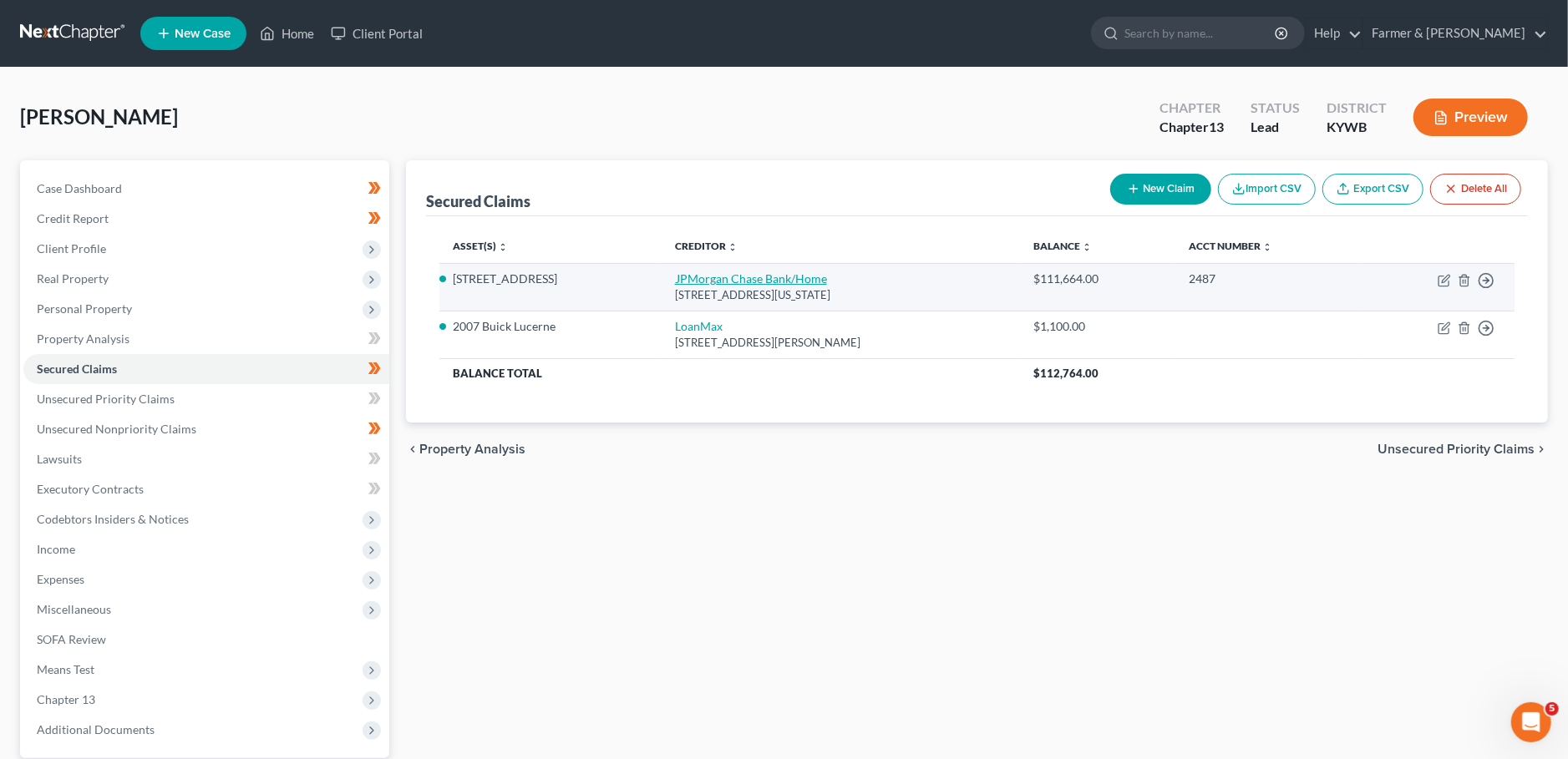
select select "3"
select select "0"
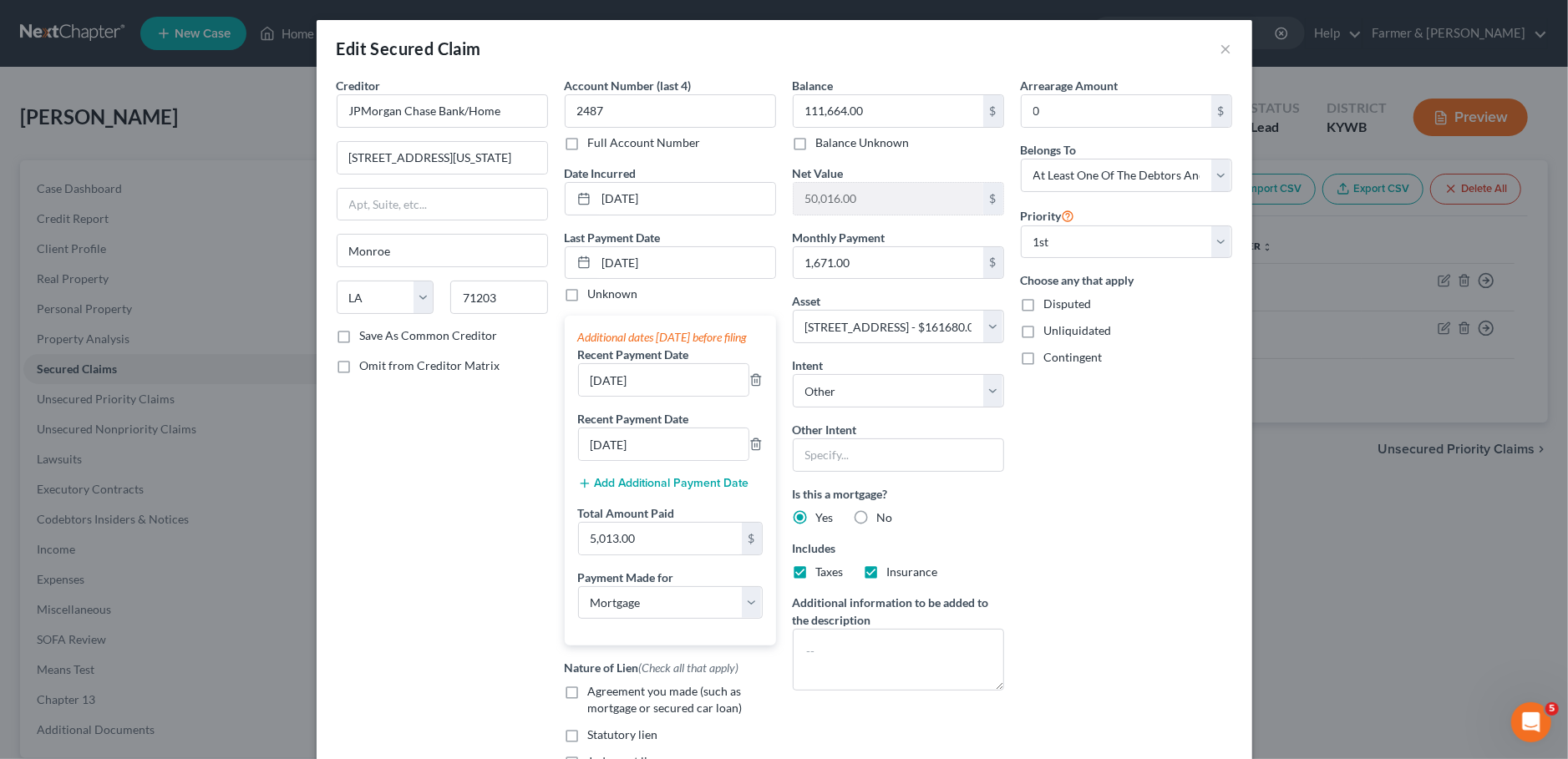
scroll to position [218, 0]
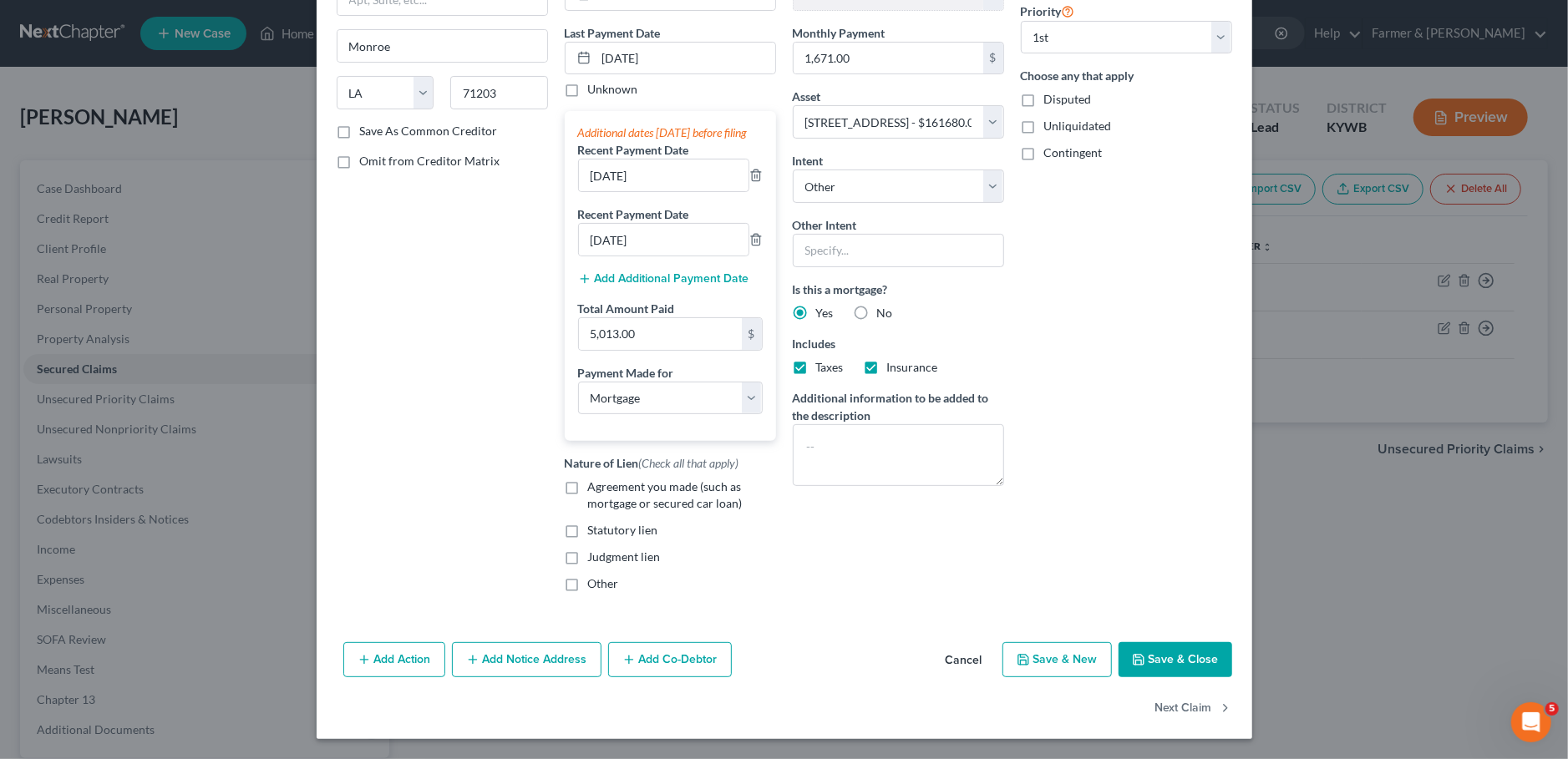
click at [588, 488] on label "Agreement you made (such as mortgage or secured car loan)" at bounding box center [682, 495] width 188 height 33
click at [595, 488] on input "Agreement you made (such as mortgage or secured car loan)" at bounding box center [600, 484] width 10 height 10
checkbox input "true"
click at [1161, 662] on button "Save & Close" at bounding box center [1174, 659] width 114 height 35
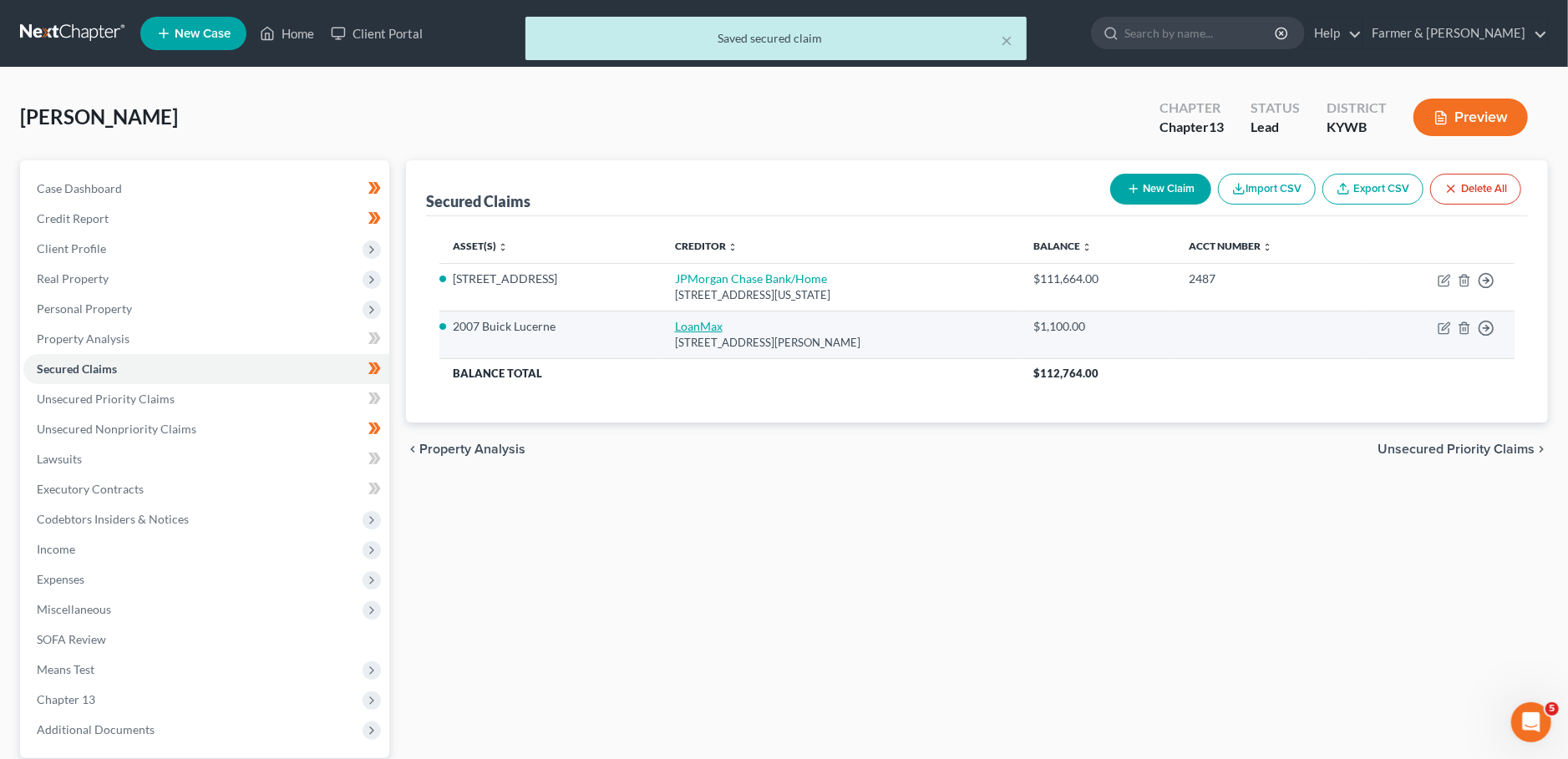
click at [675, 325] on link "LoanMax" at bounding box center [698, 326] width 48 height 14
select select "10"
select select "0"
select select "2"
select select "4"
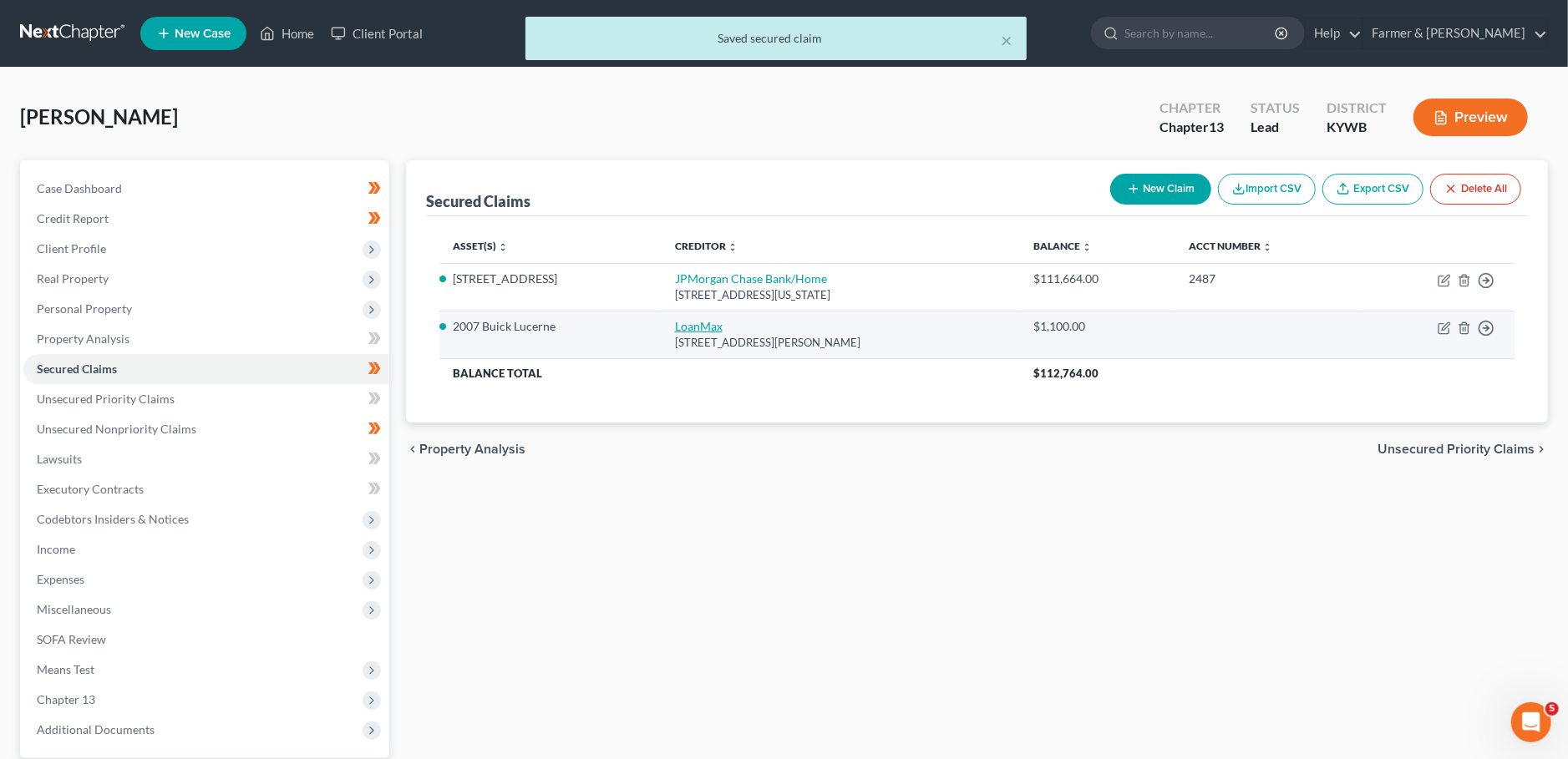
select select "0"
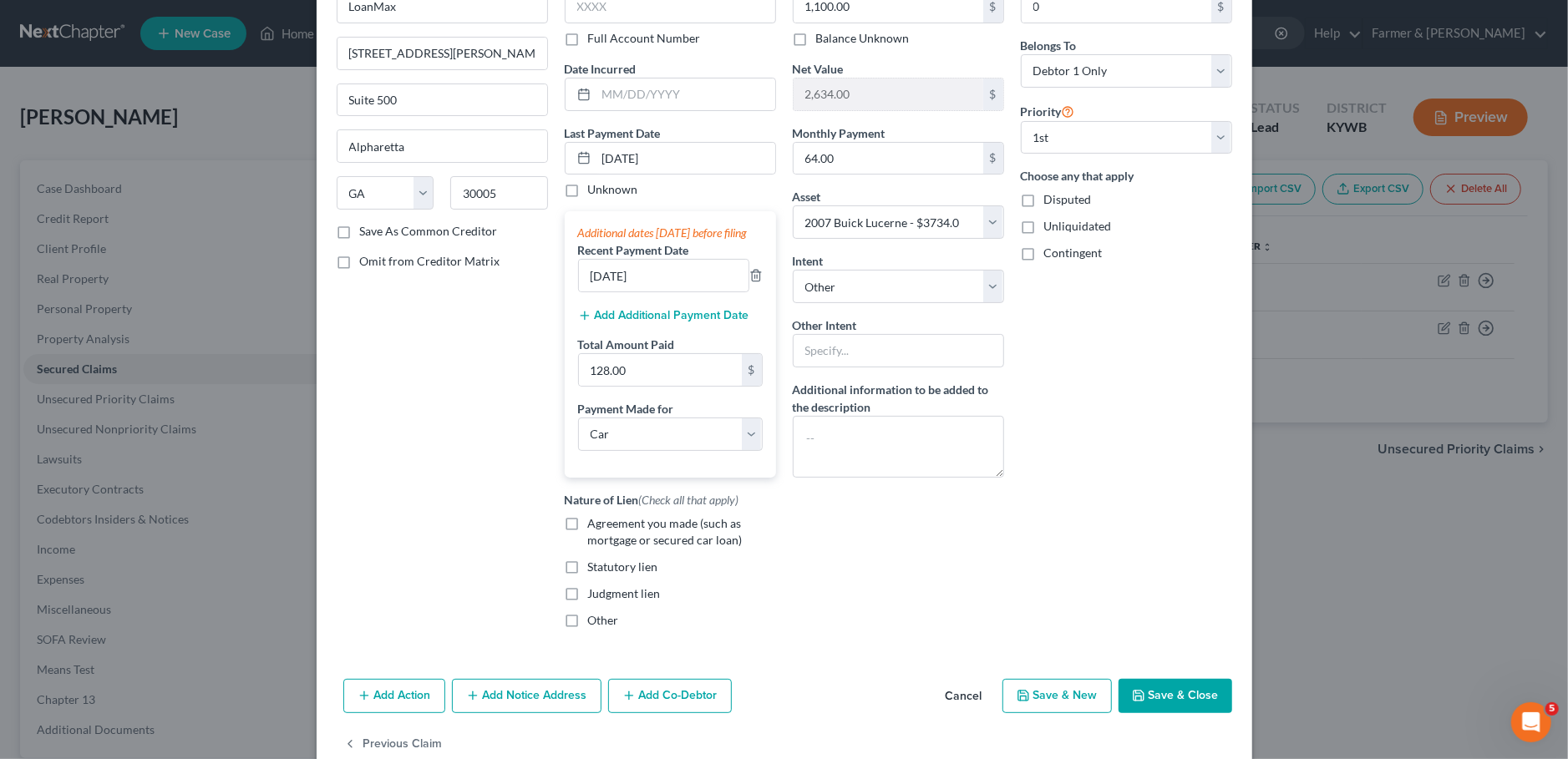
scroll to position [155, 0]
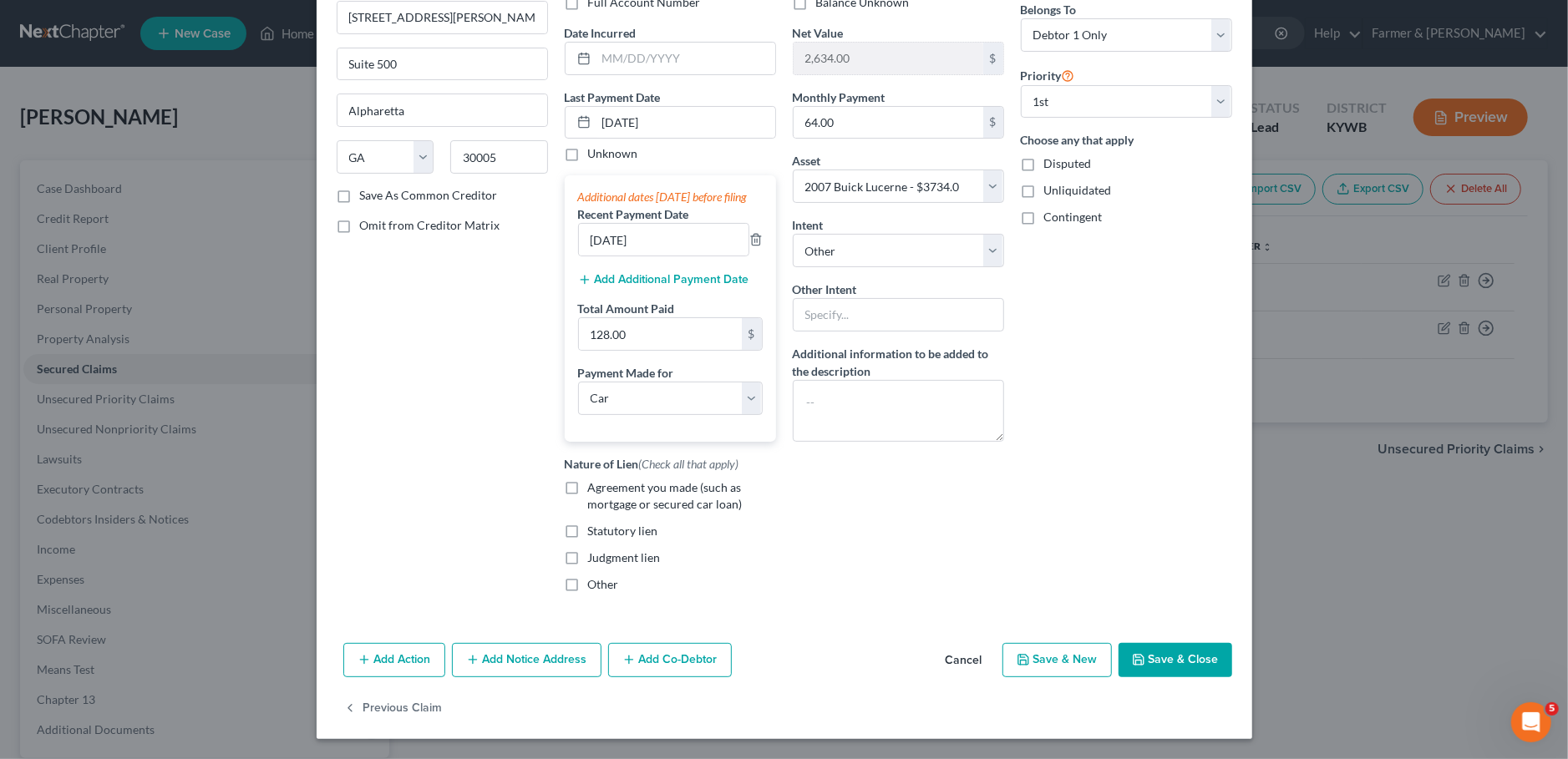
click at [588, 486] on label "Agreement you made (such as mortgage or secured car loan)" at bounding box center [682, 496] width 188 height 33
click at [595, 486] on input "Agreement you made (such as mortgage or secured car loan)" at bounding box center [600, 485] width 10 height 10
checkbox input "true"
click at [1149, 657] on button "Save & Close" at bounding box center [1174, 660] width 114 height 35
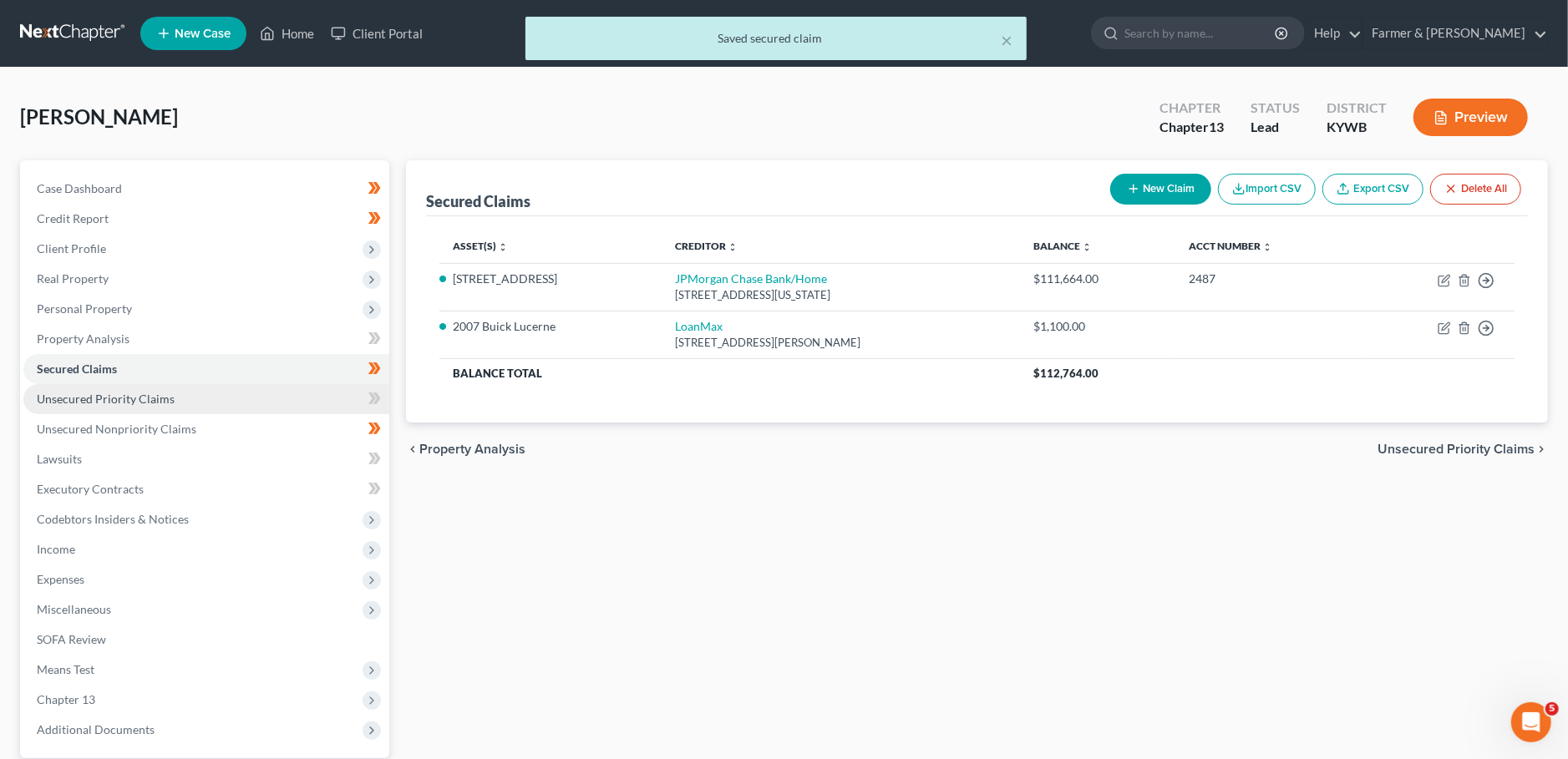
click at [150, 402] on span "Unsecured Priority Claims" at bounding box center [105, 399] width 138 height 14
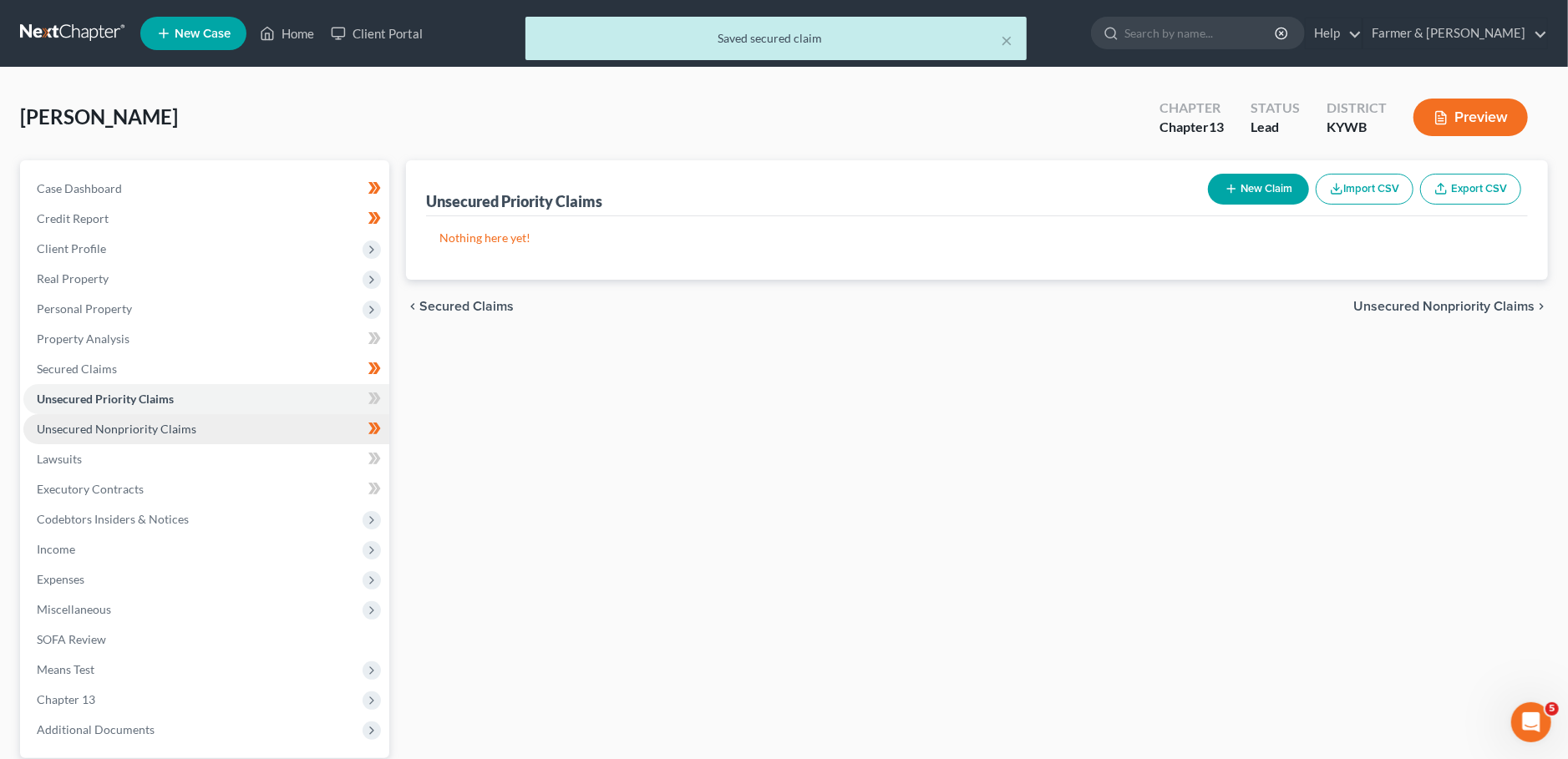
click at [152, 429] on span "Unsecured Nonpriority Claims" at bounding box center [116, 429] width 160 height 14
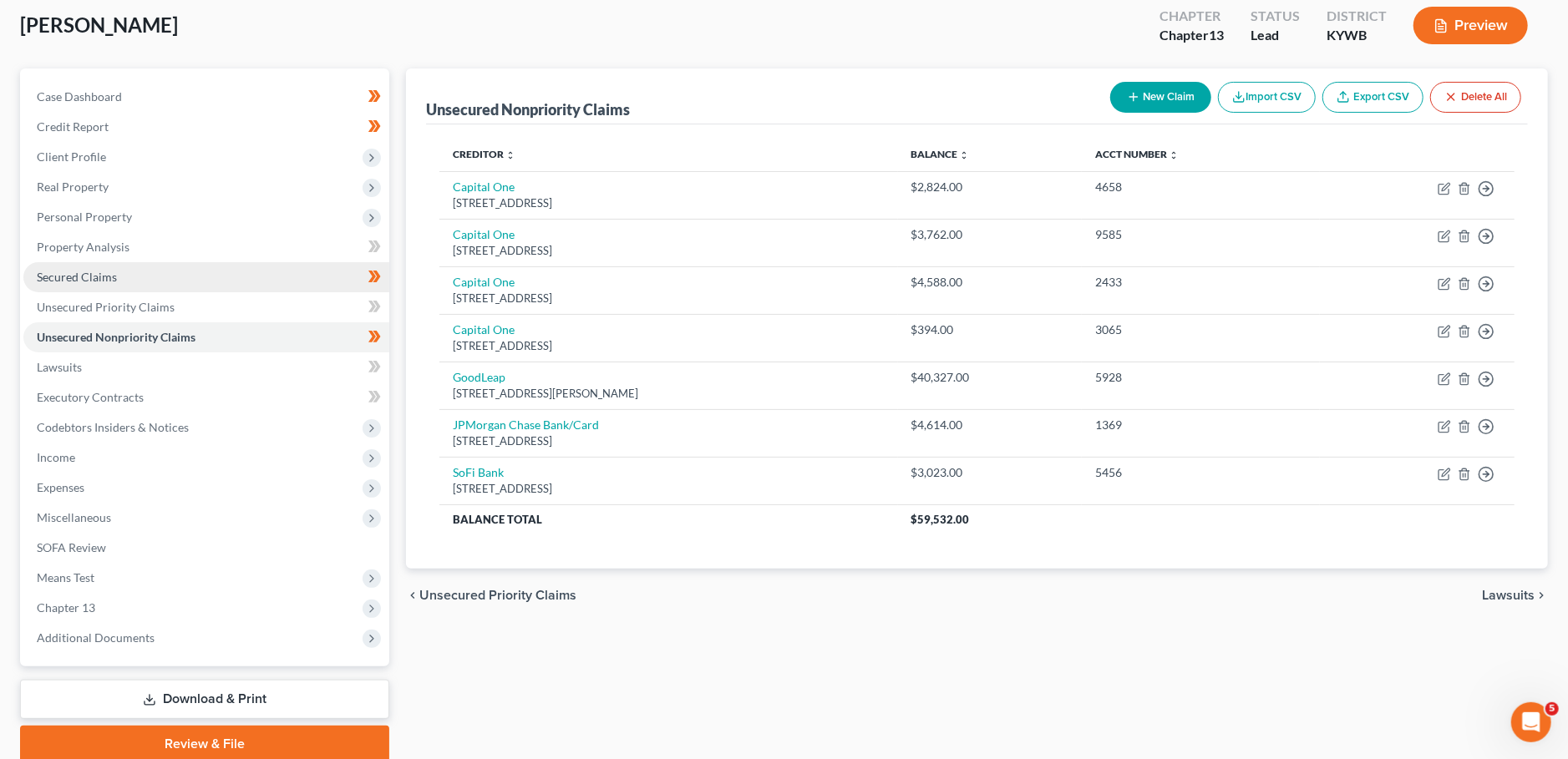
scroll to position [147, 0]
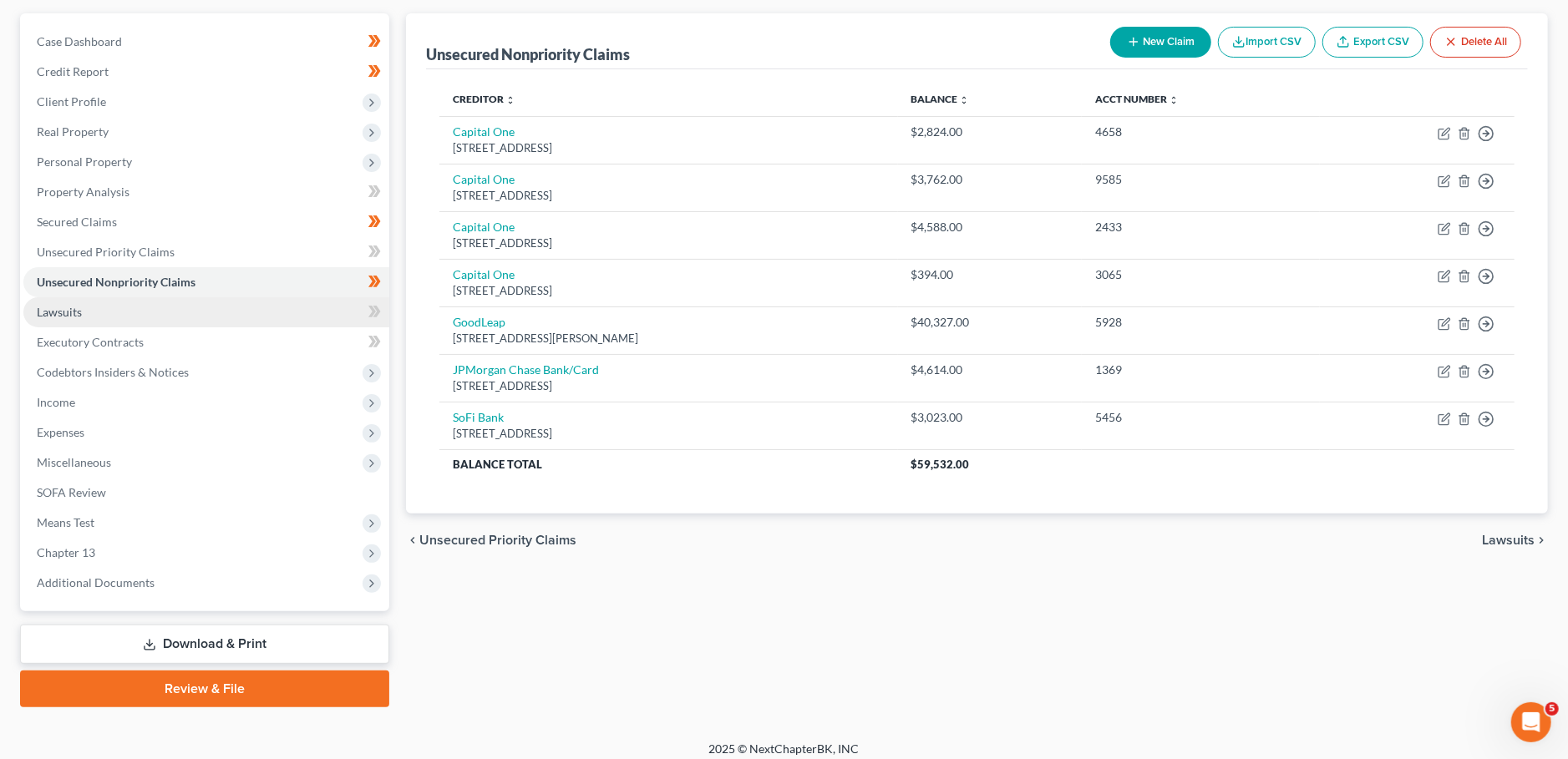
click at [97, 314] on link "Lawsuits" at bounding box center [206, 312] width 366 height 30
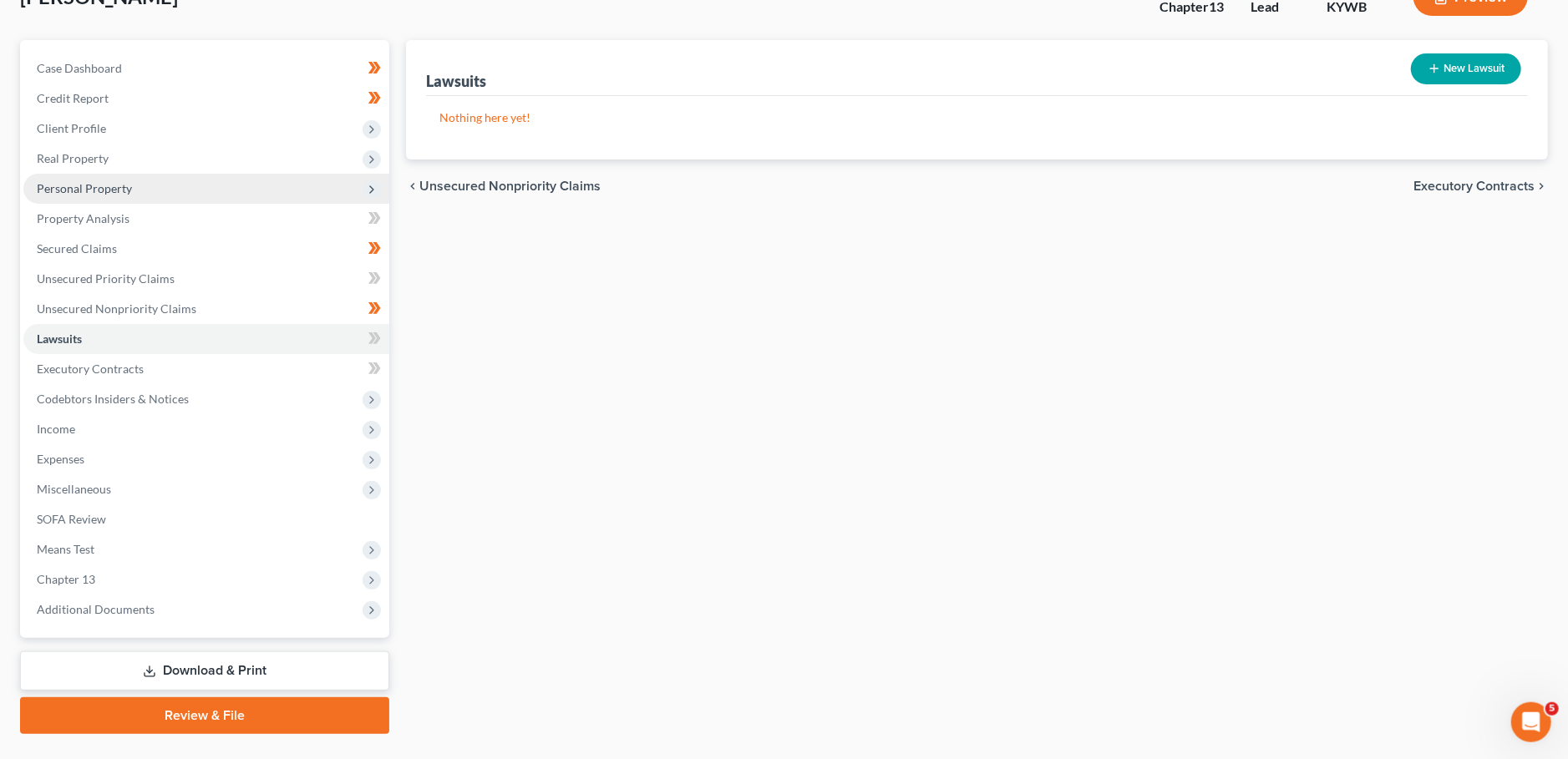
scroll to position [147, 0]
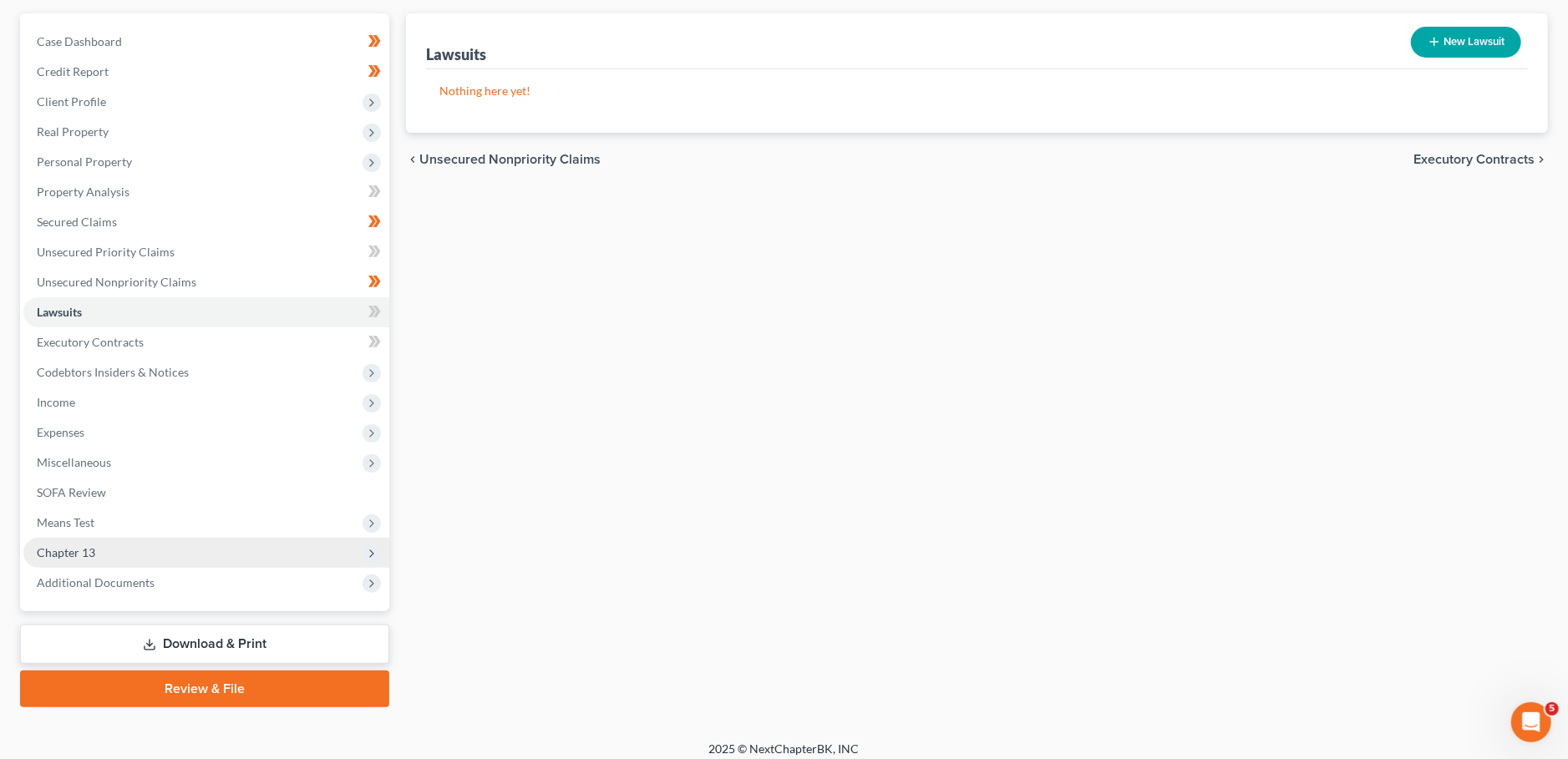
click at [98, 553] on span "Chapter 13" at bounding box center [206, 552] width 366 height 30
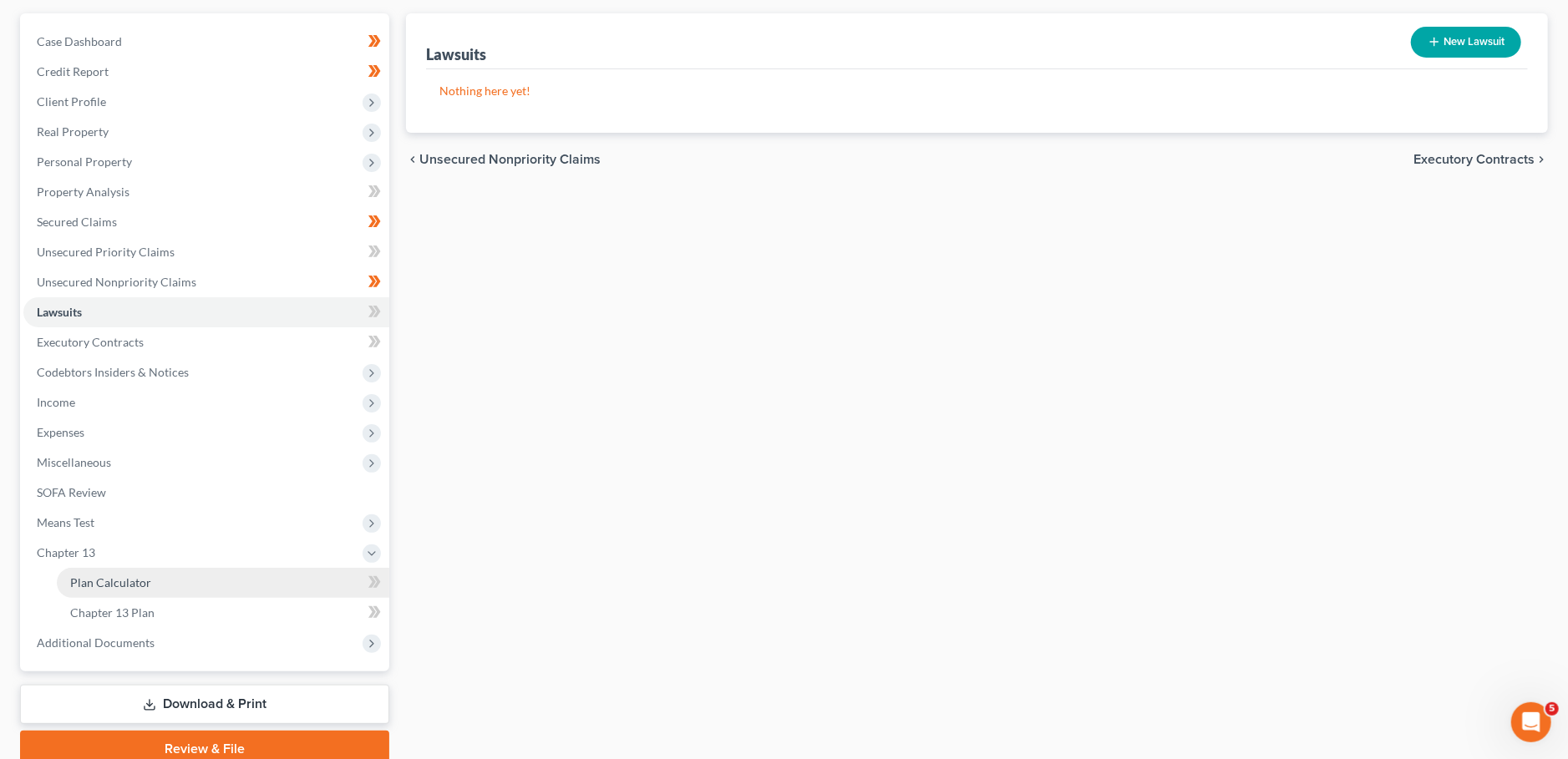
click at [154, 575] on link "Plan Calculator" at bounding box center [222, 583] width 333 height 30
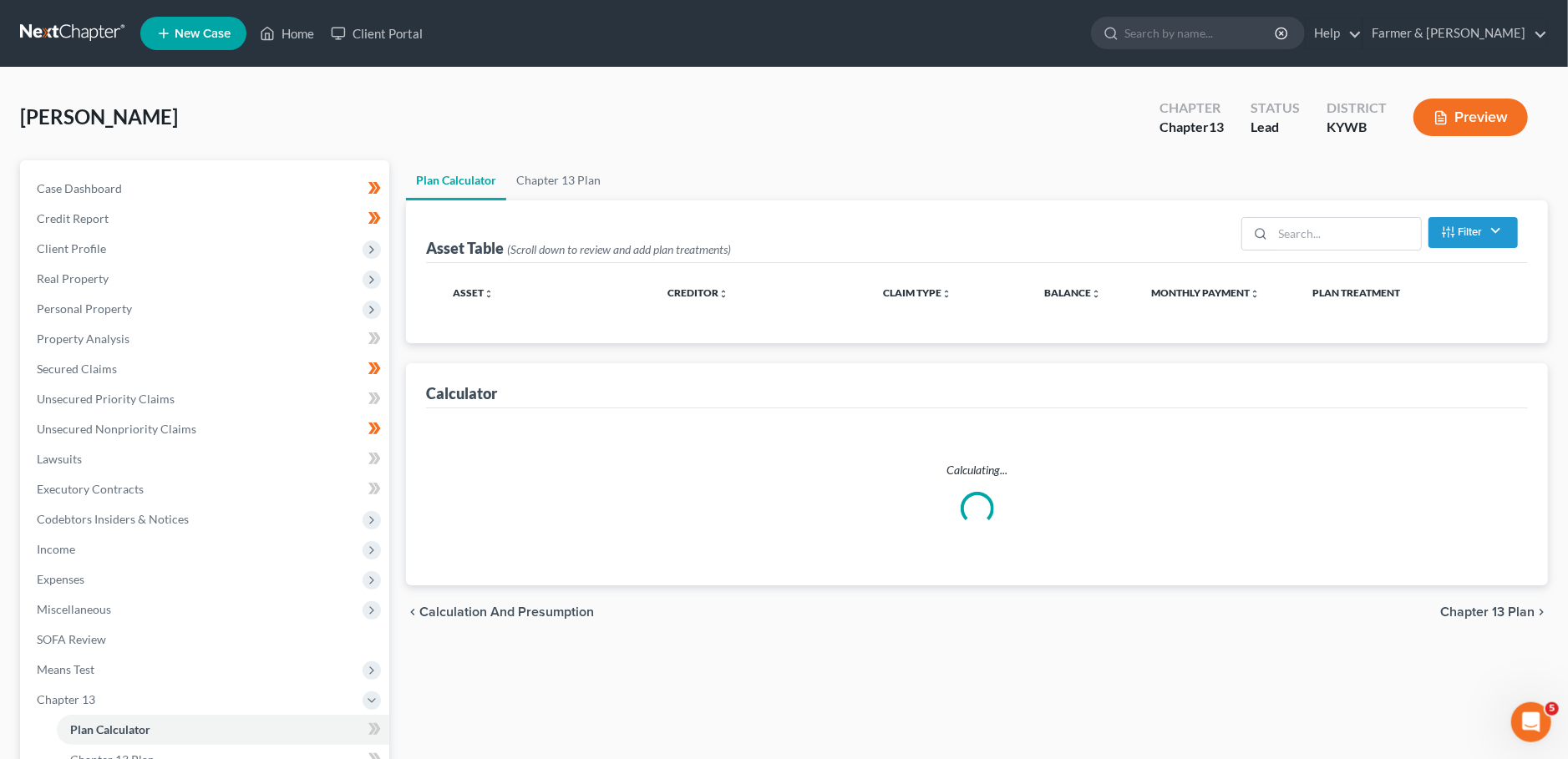
select select "59"
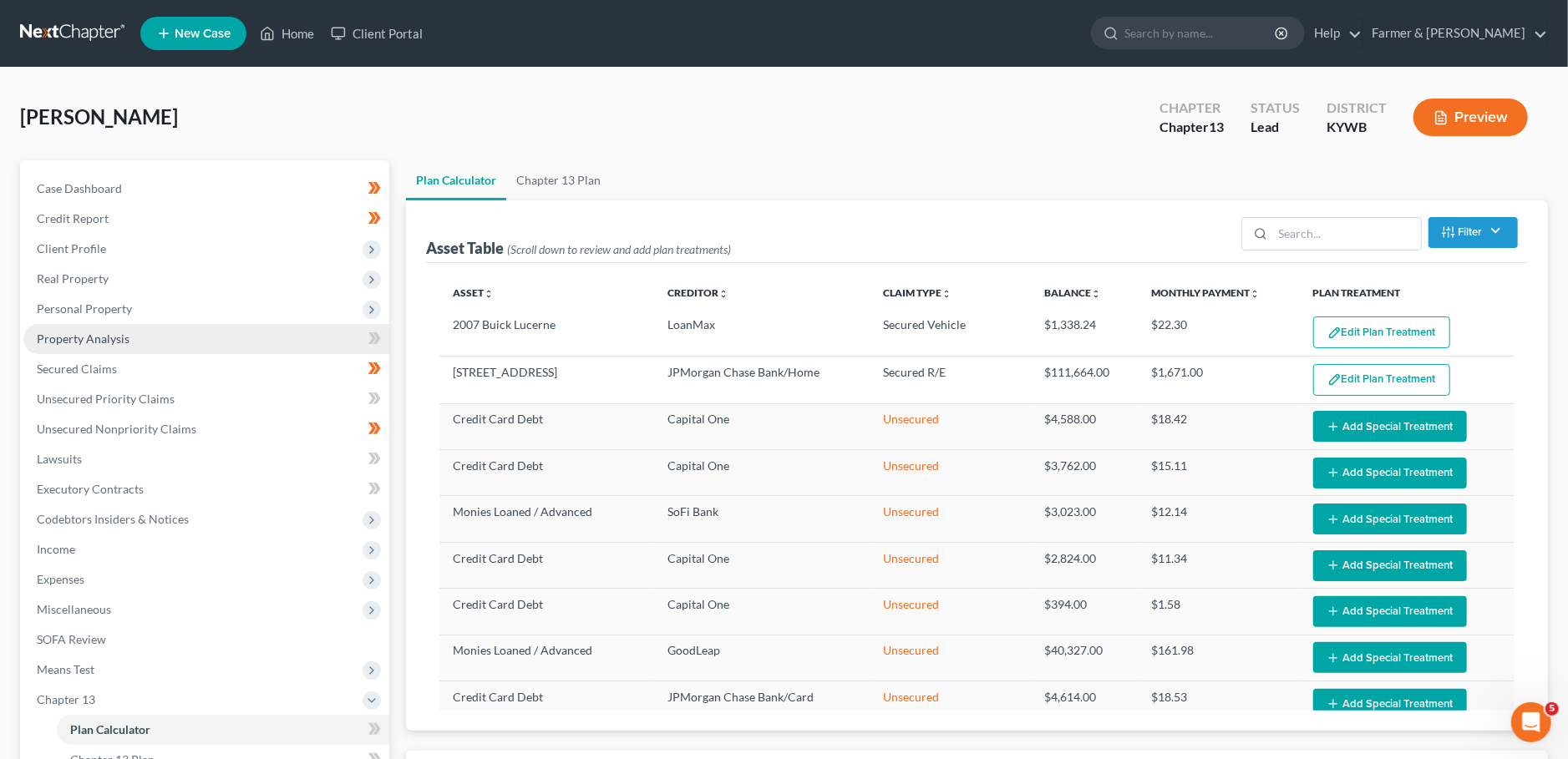
click at [125, 346] on link "Property Analysis" at bounding box center [206, 339] width 366 height 30
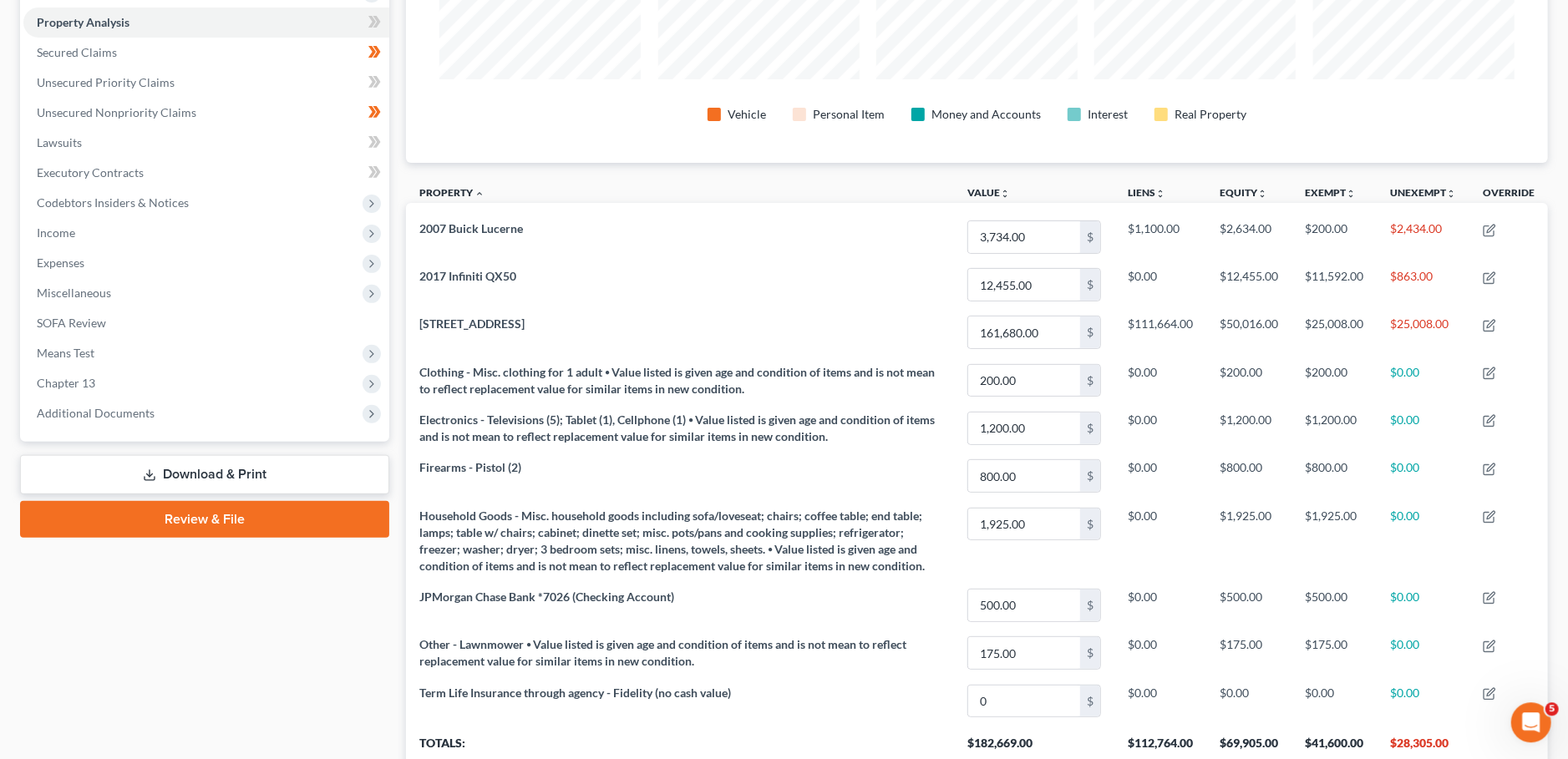
scroll to position [295, 0]
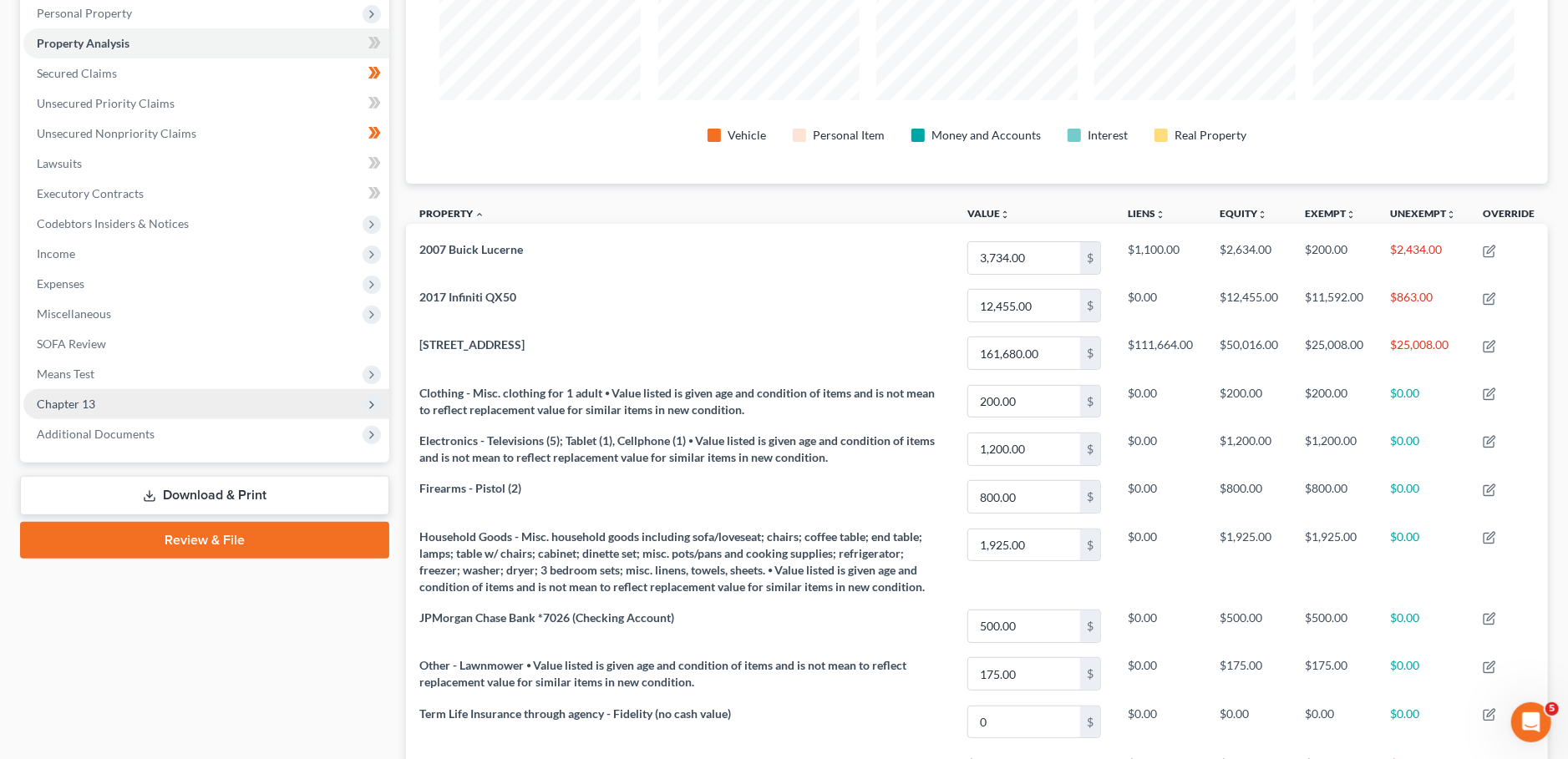
click at [255, 411] on span "Chapter 13" at bounding box center [206, 404] width 366 height 30
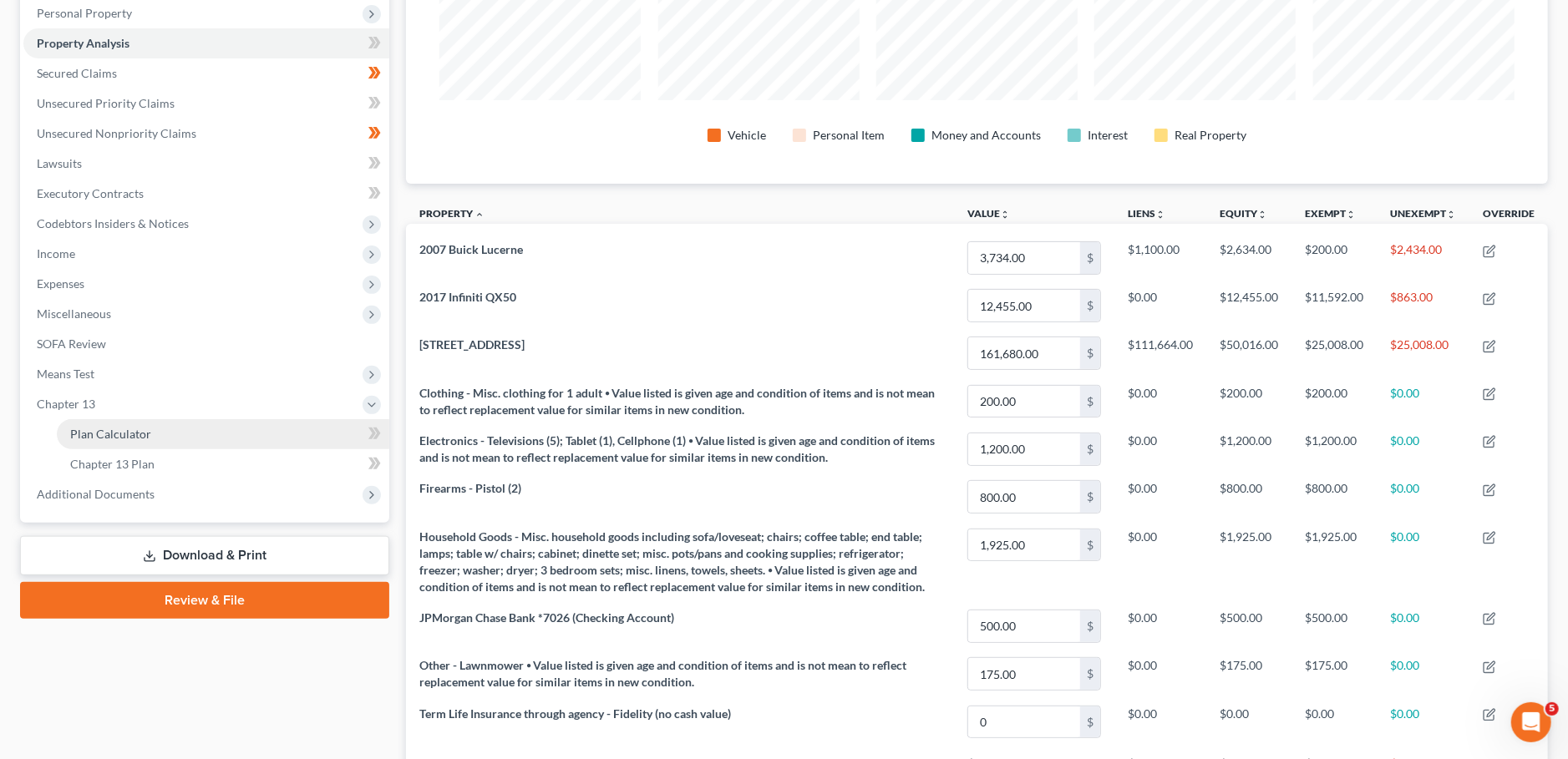
click at [255, 426] on link "Plan Calculator" at bounding box center [222, 434] width 333 height 30
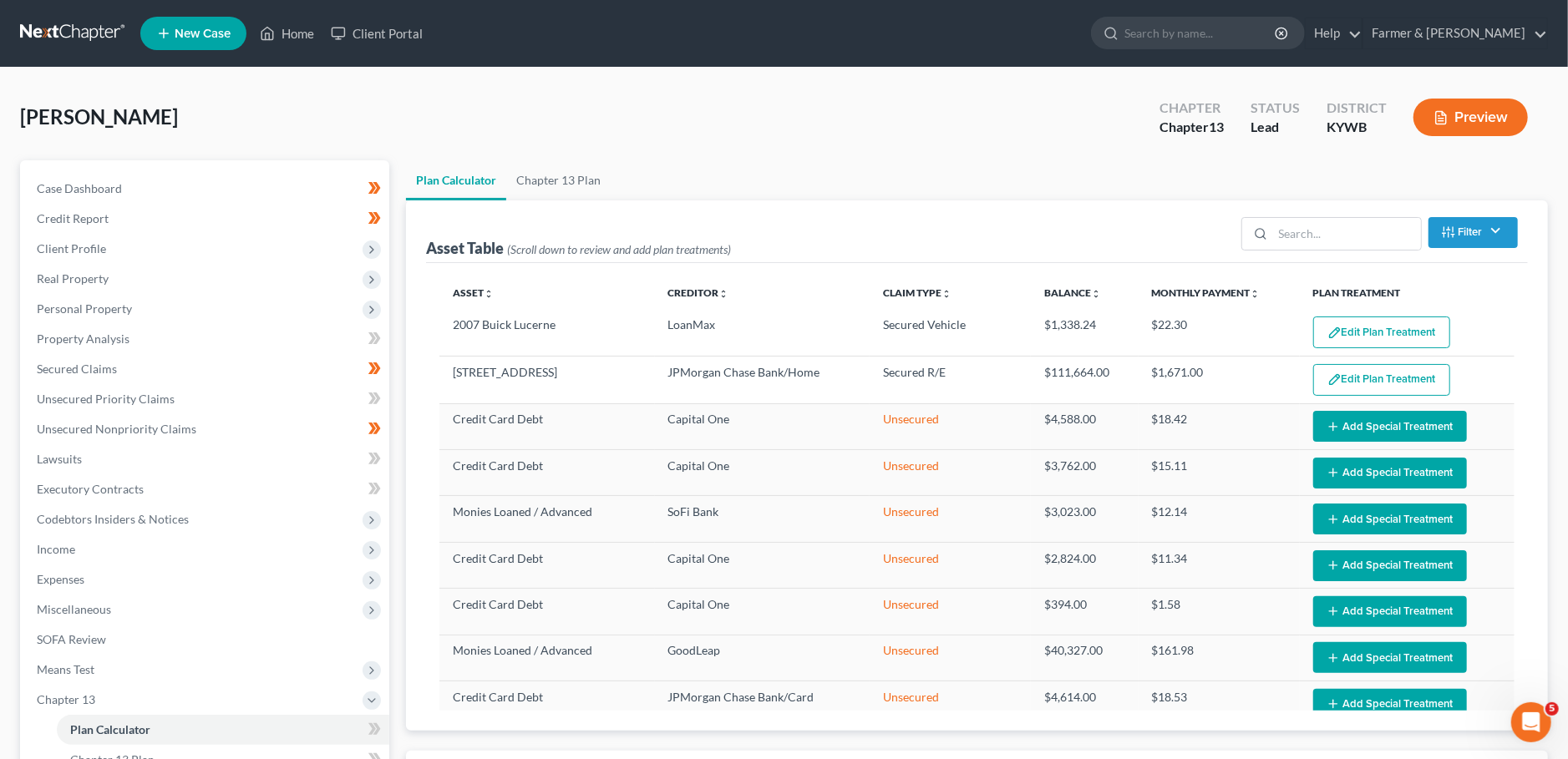
select select "59"
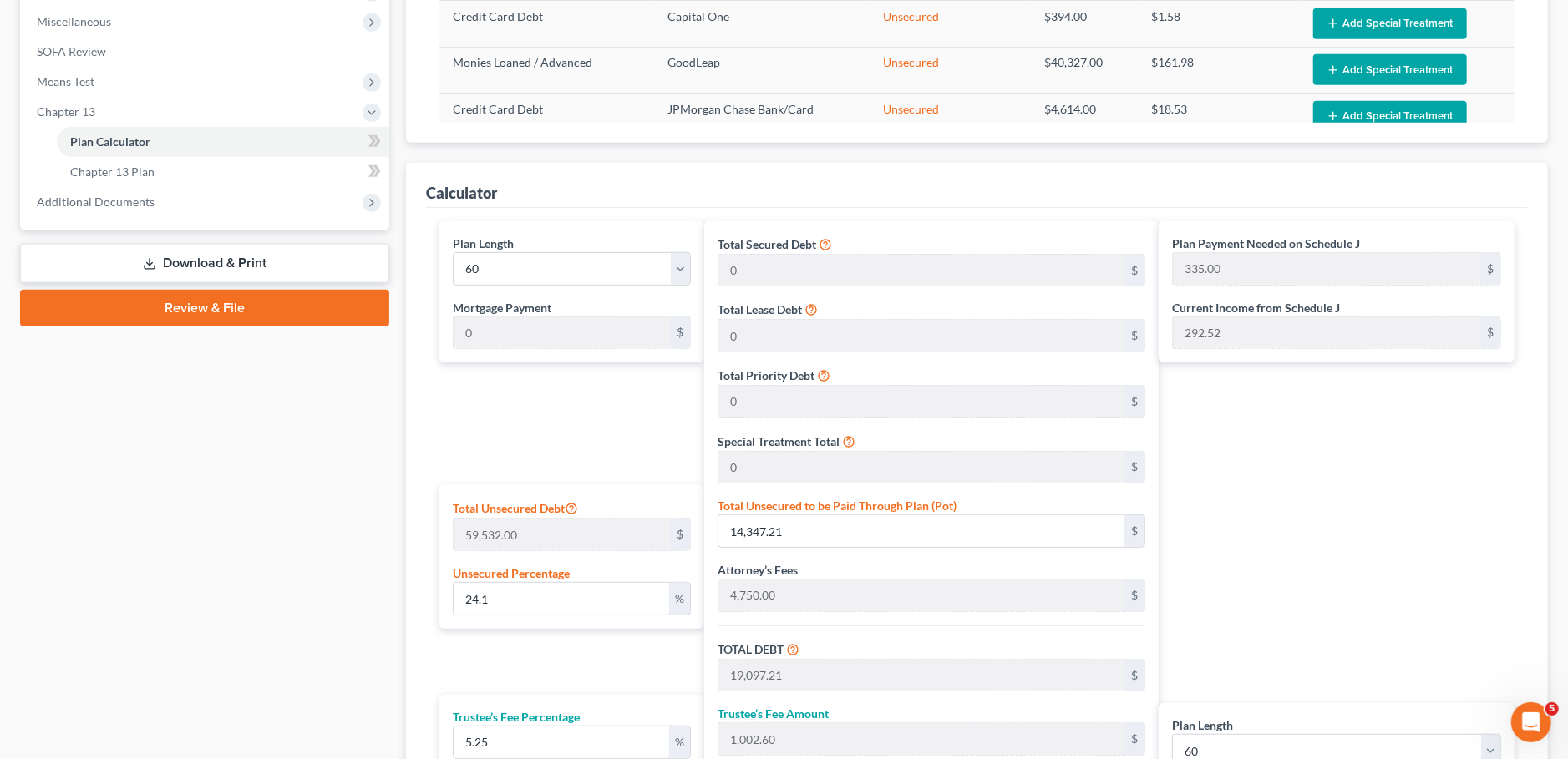
scroll to position [860, 0]
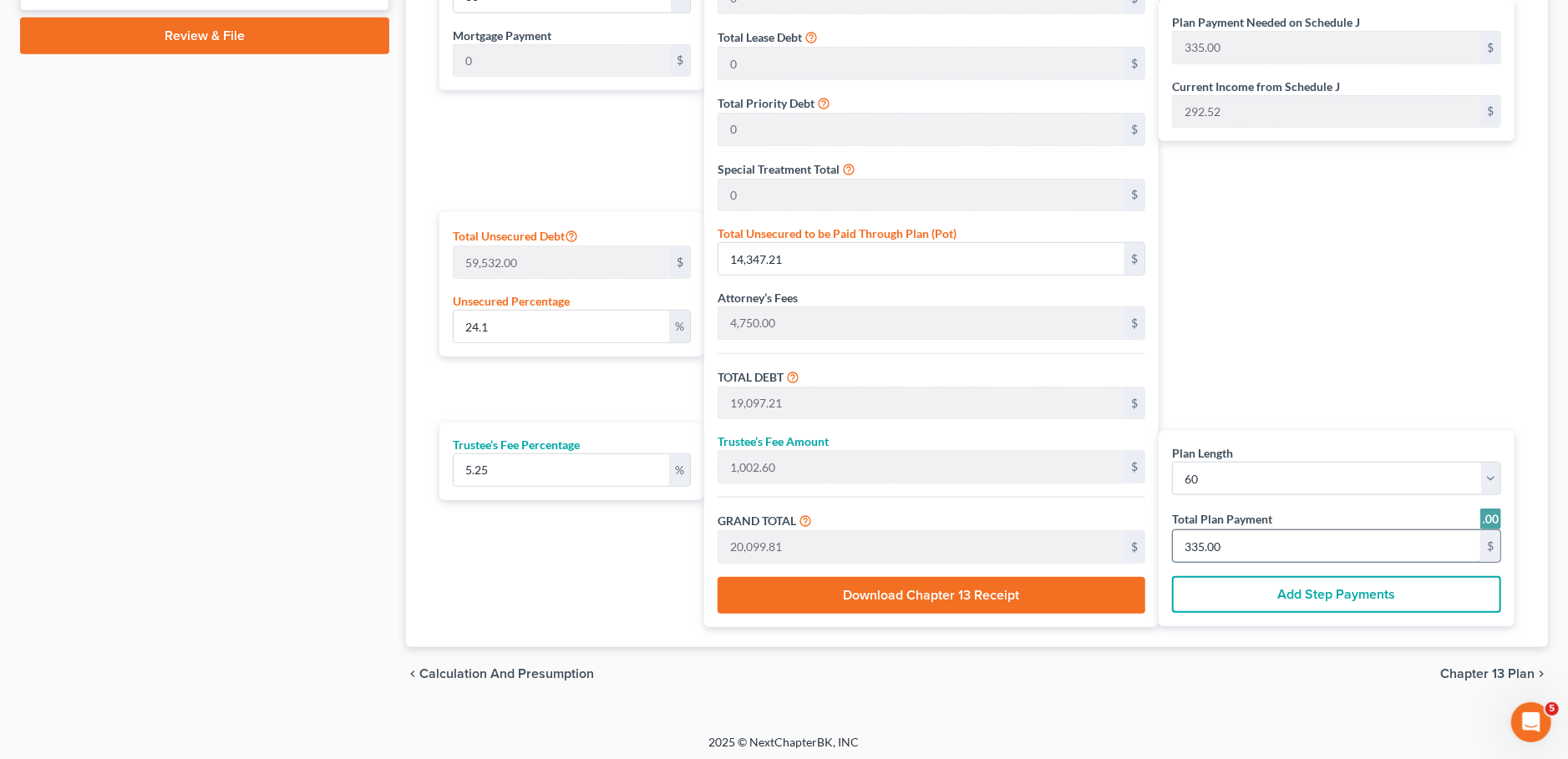
click at [1281, 544] on input "335.00" at bounding box center [1327, 546] width 308 height 32
type input "0"
type input "114.01"
type input "5.98"
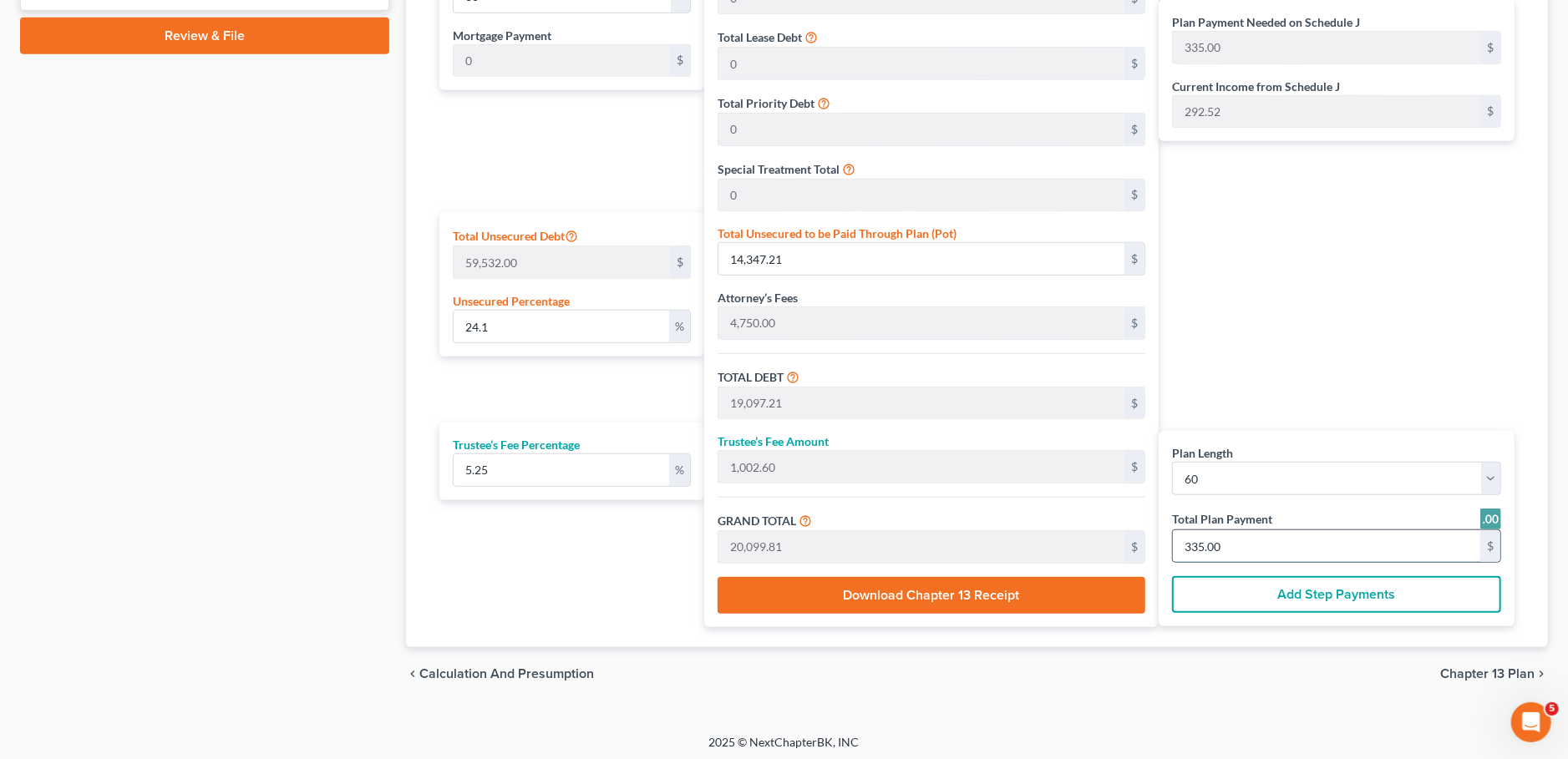
type input "120.00"
type input "2"
type input "1,653.20"
type input "86.79"
type input "1,740.00"
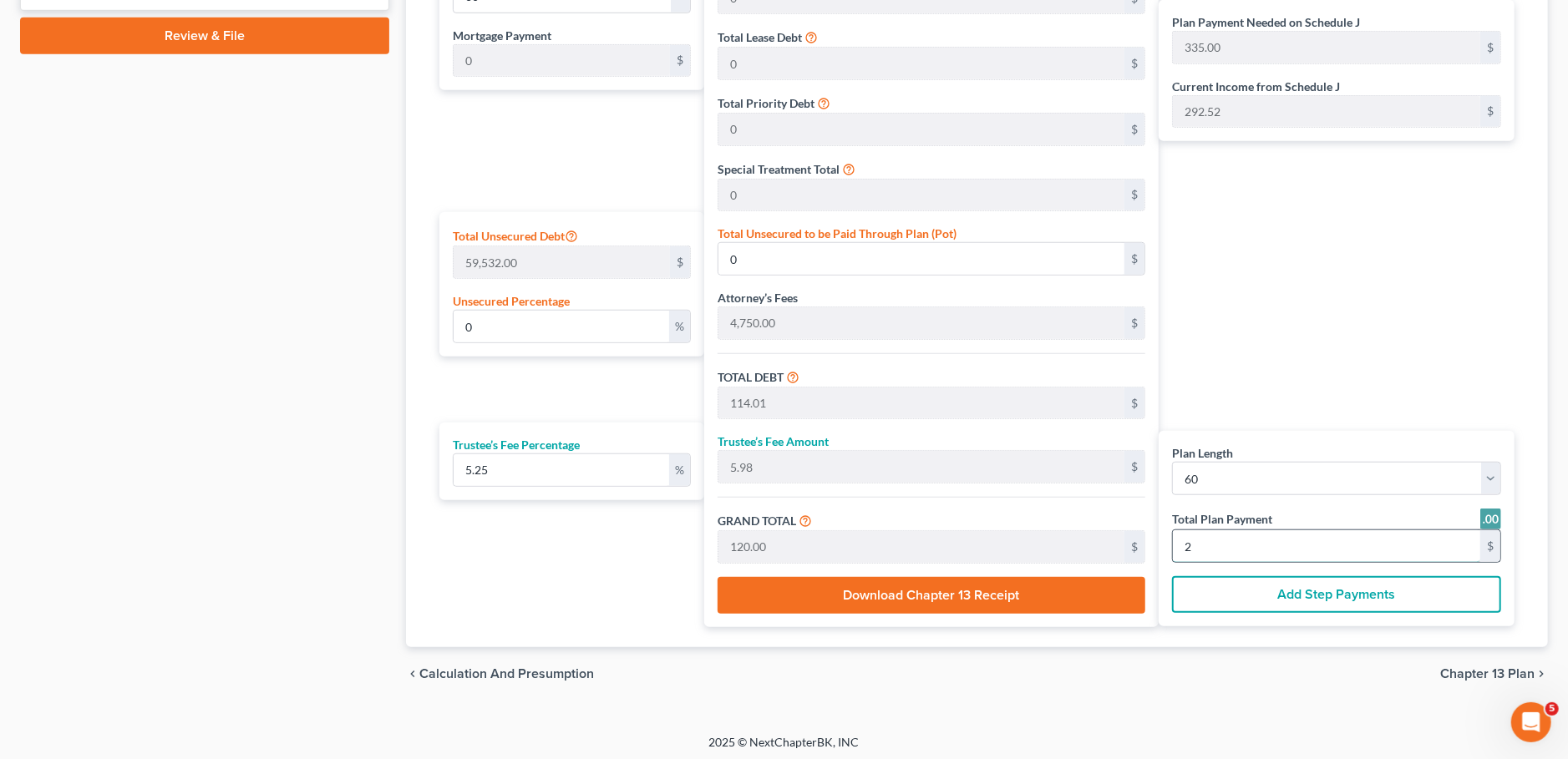
type input "29"
type input "19.98"
type input "11,896.08"
type input "16,646.08"
type input "873.91"
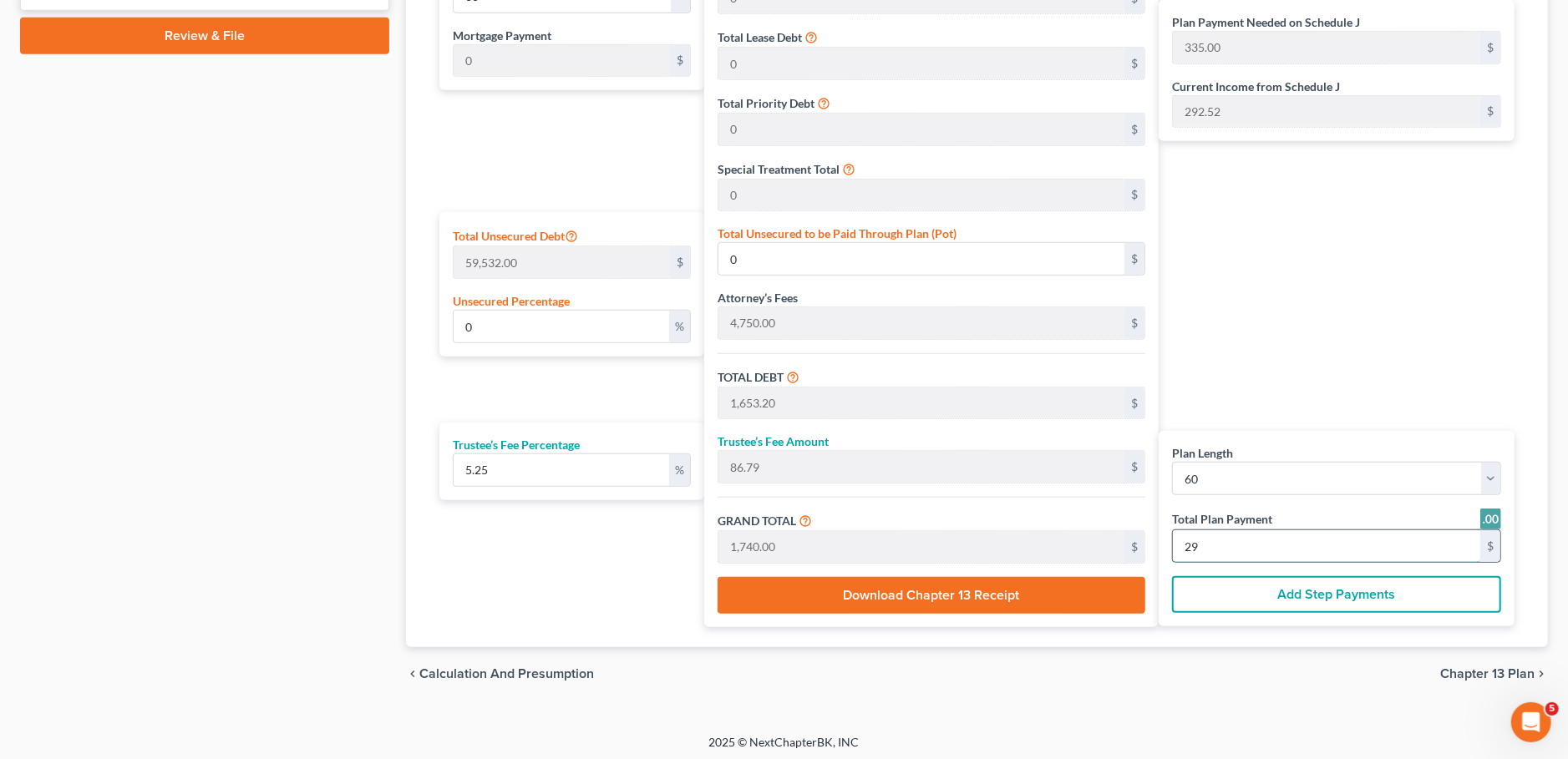
type input "17,520.00"
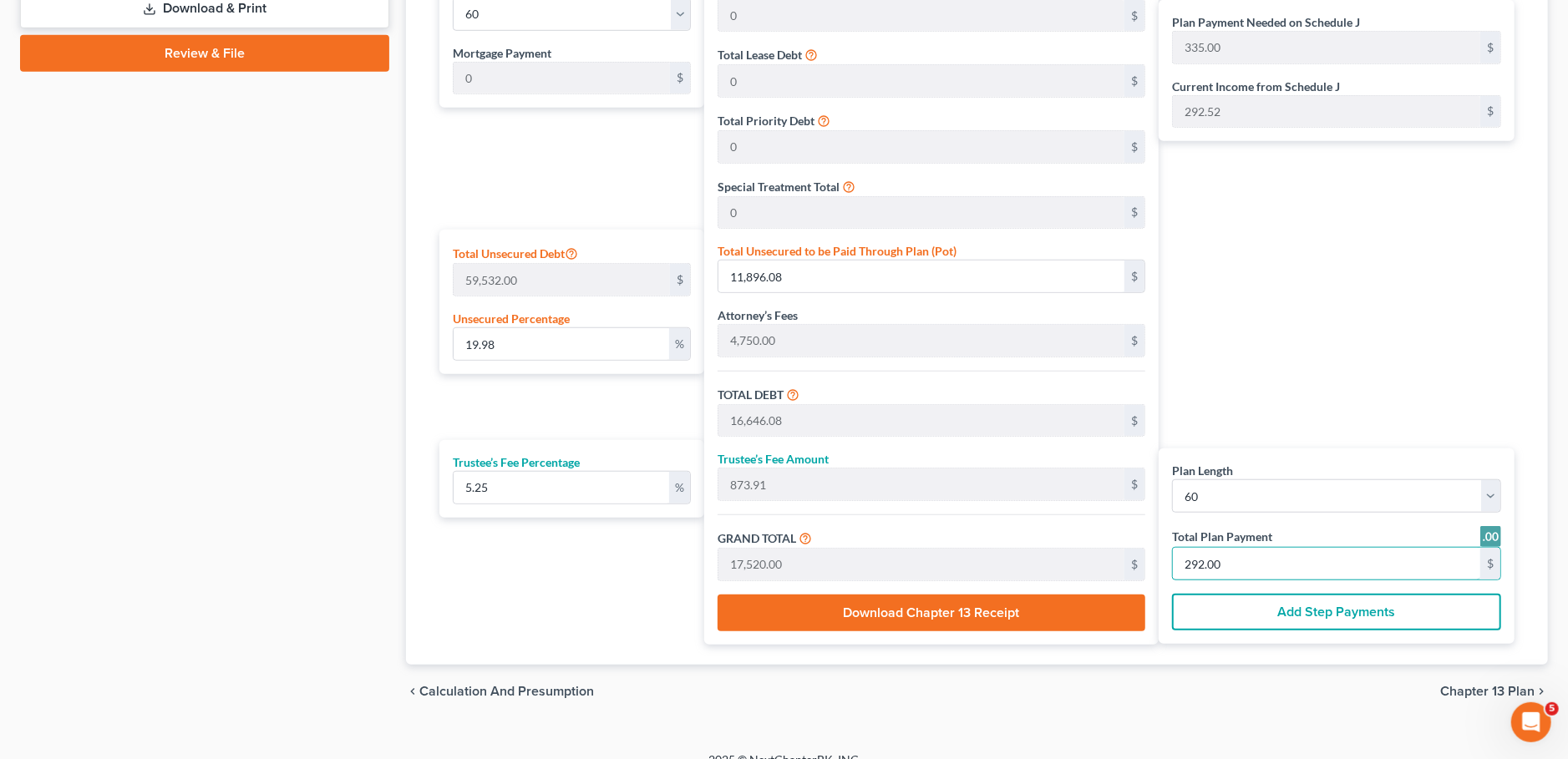
scroll to position [272, 0]
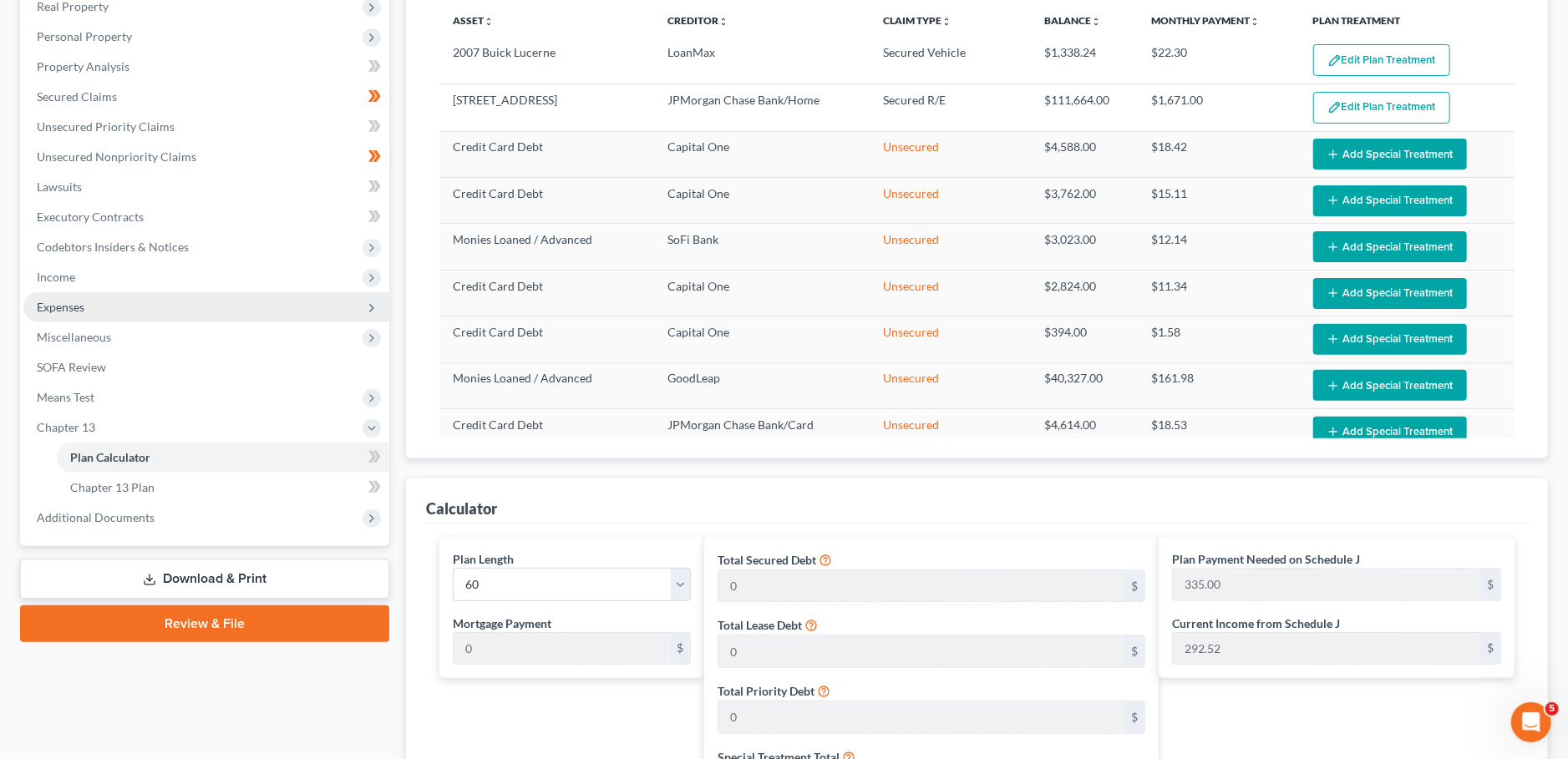
type input "292.00"
click at [98, 307] on span "Expenses" at bounding box center [206, 307] width 366 height 30
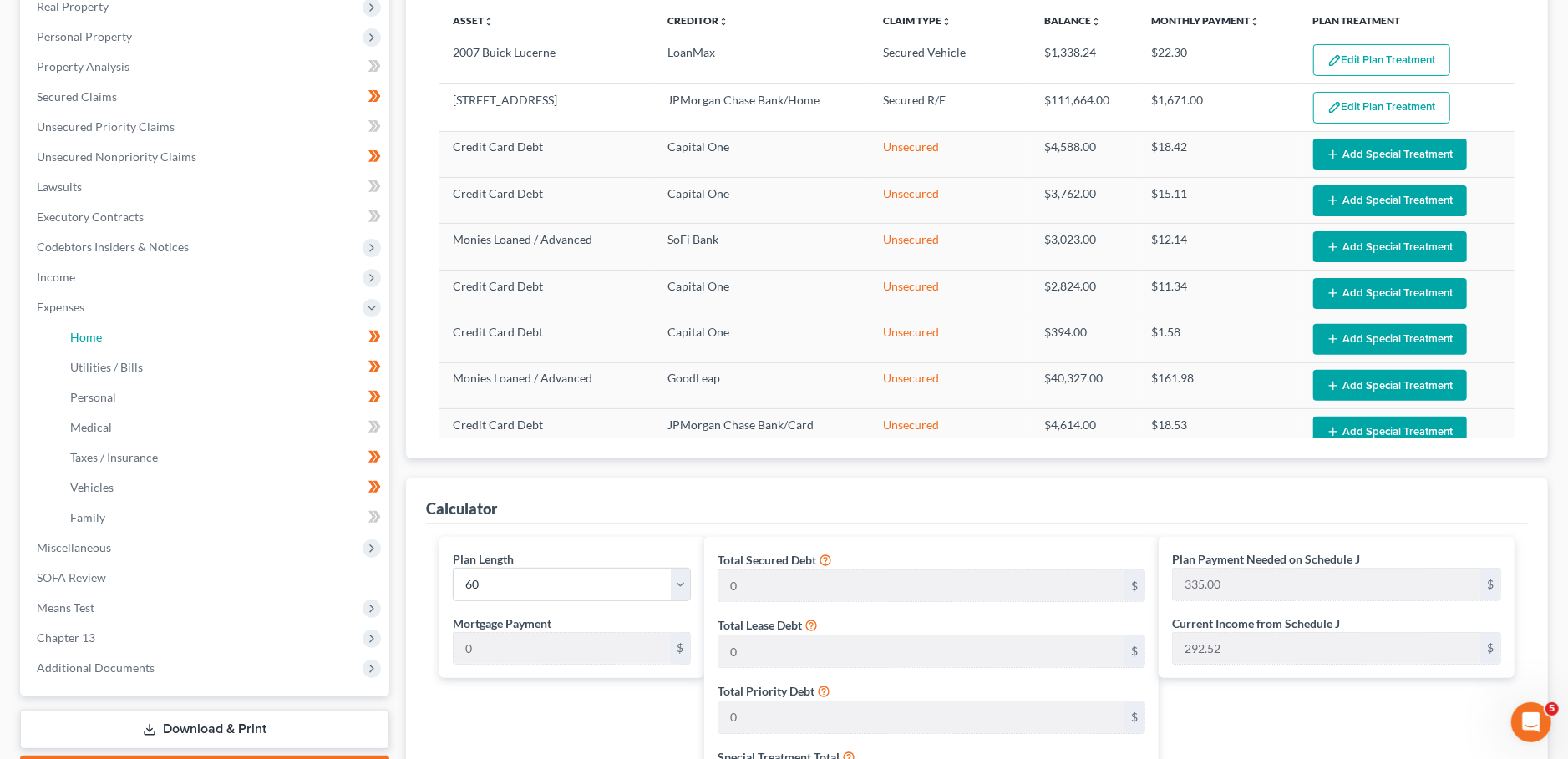
drag, startPoint x: 103, startPoint y: 327, endPoint x: 653, endPoint y: 456, distance: 564.9
click at [103, 327] on link "Home" at bounding box center [222, 337] width 333 height 30
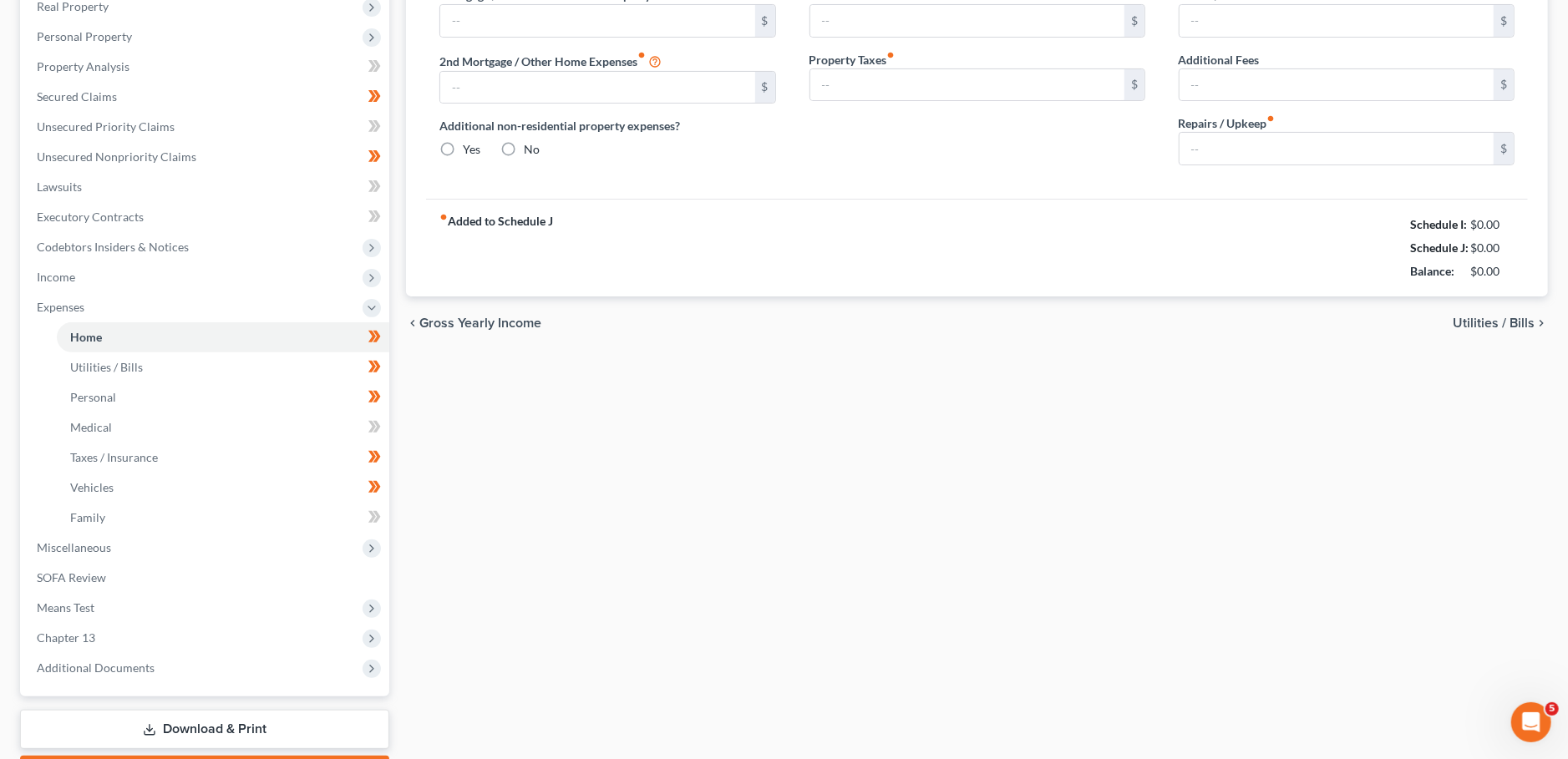
type input "1,671.00"
type input "0.00"
radio input "true"
type input "0.00"
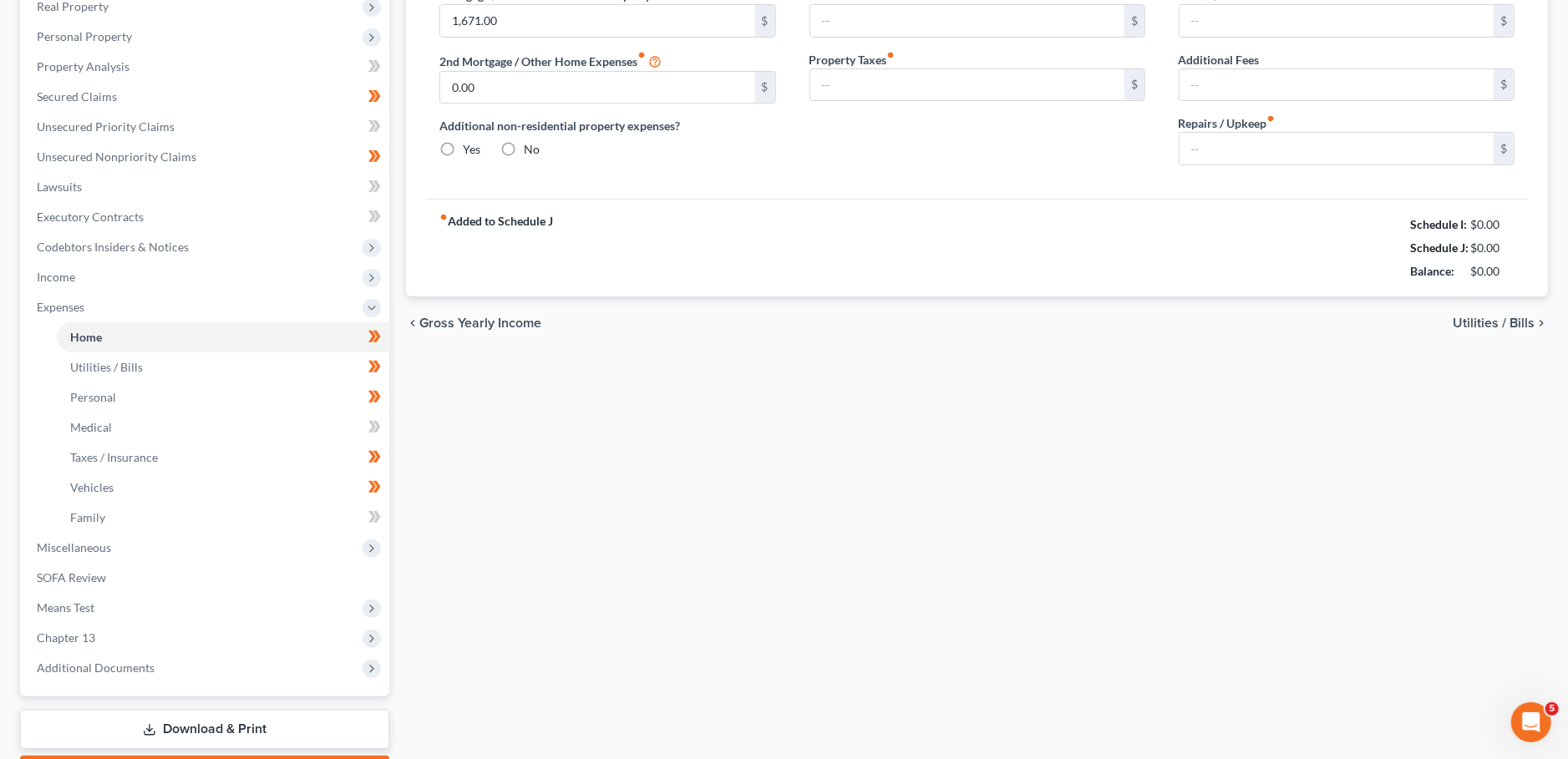
type input "0.00"
type input "100.00"
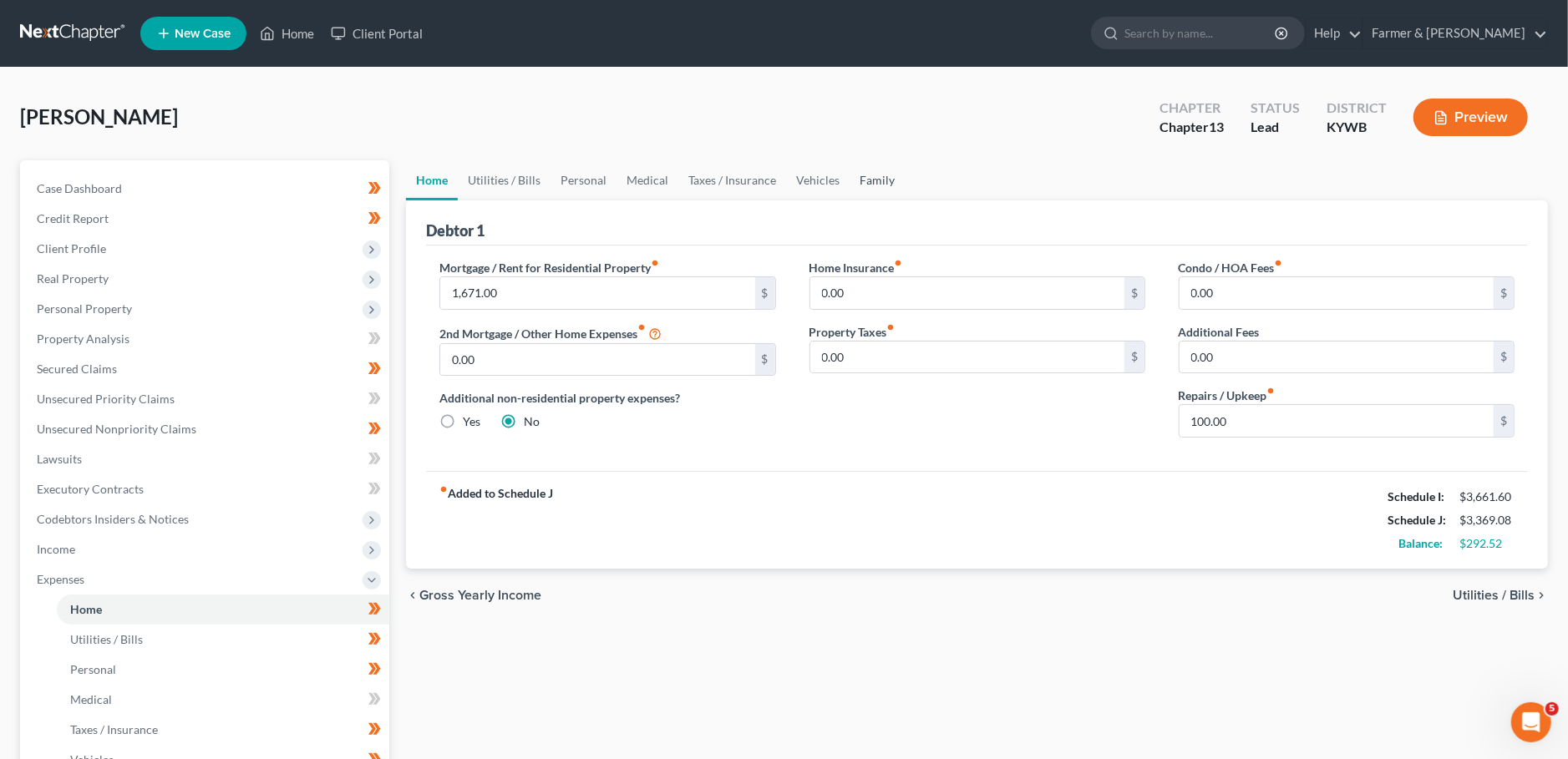
click at [878, 173] on link "Family" at bounding box center [877, 181] width 55 height 40
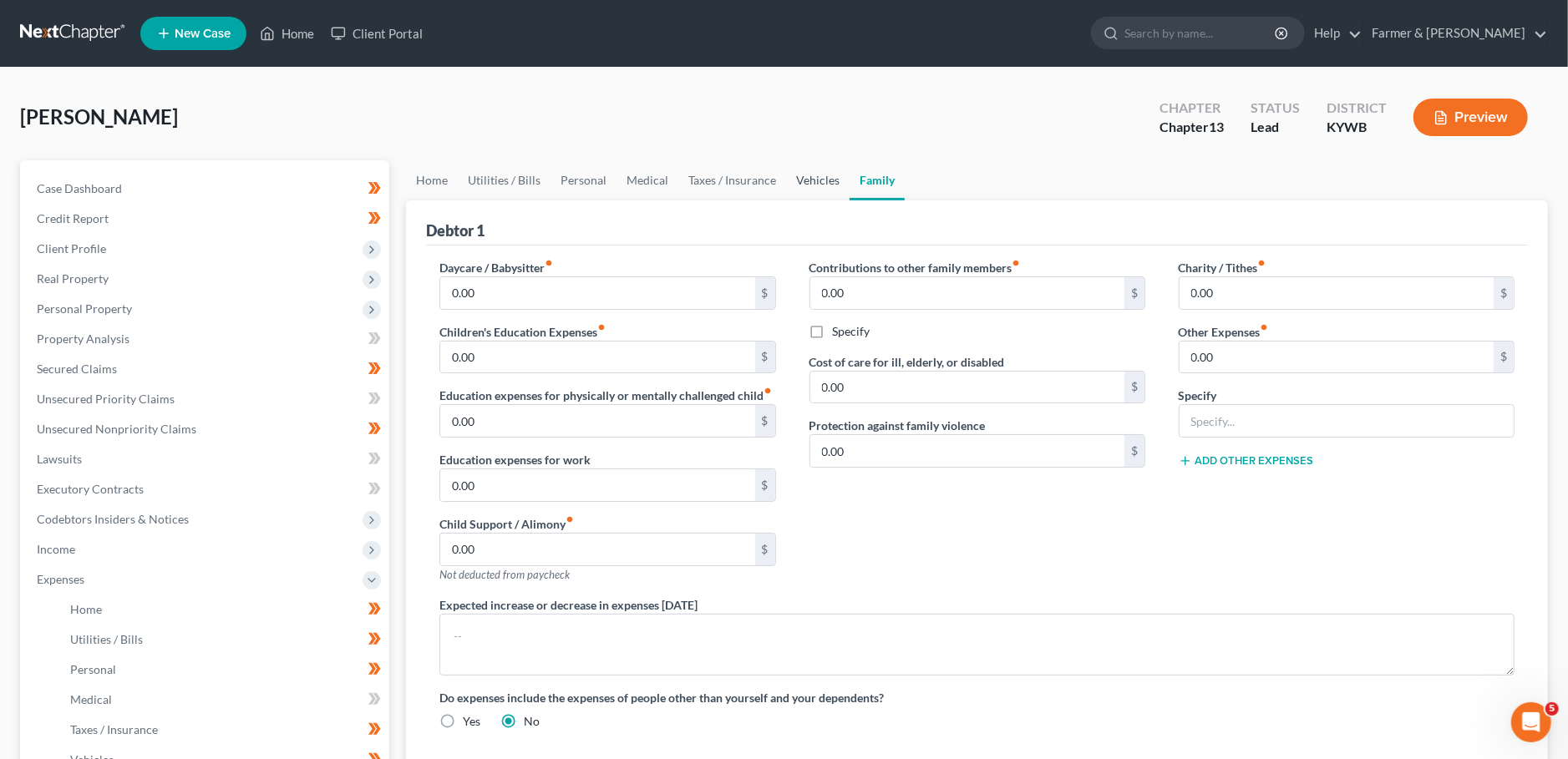
click at [841, 181] on link "Vehicles" at bounding box center [817, 181] width 63 height 40
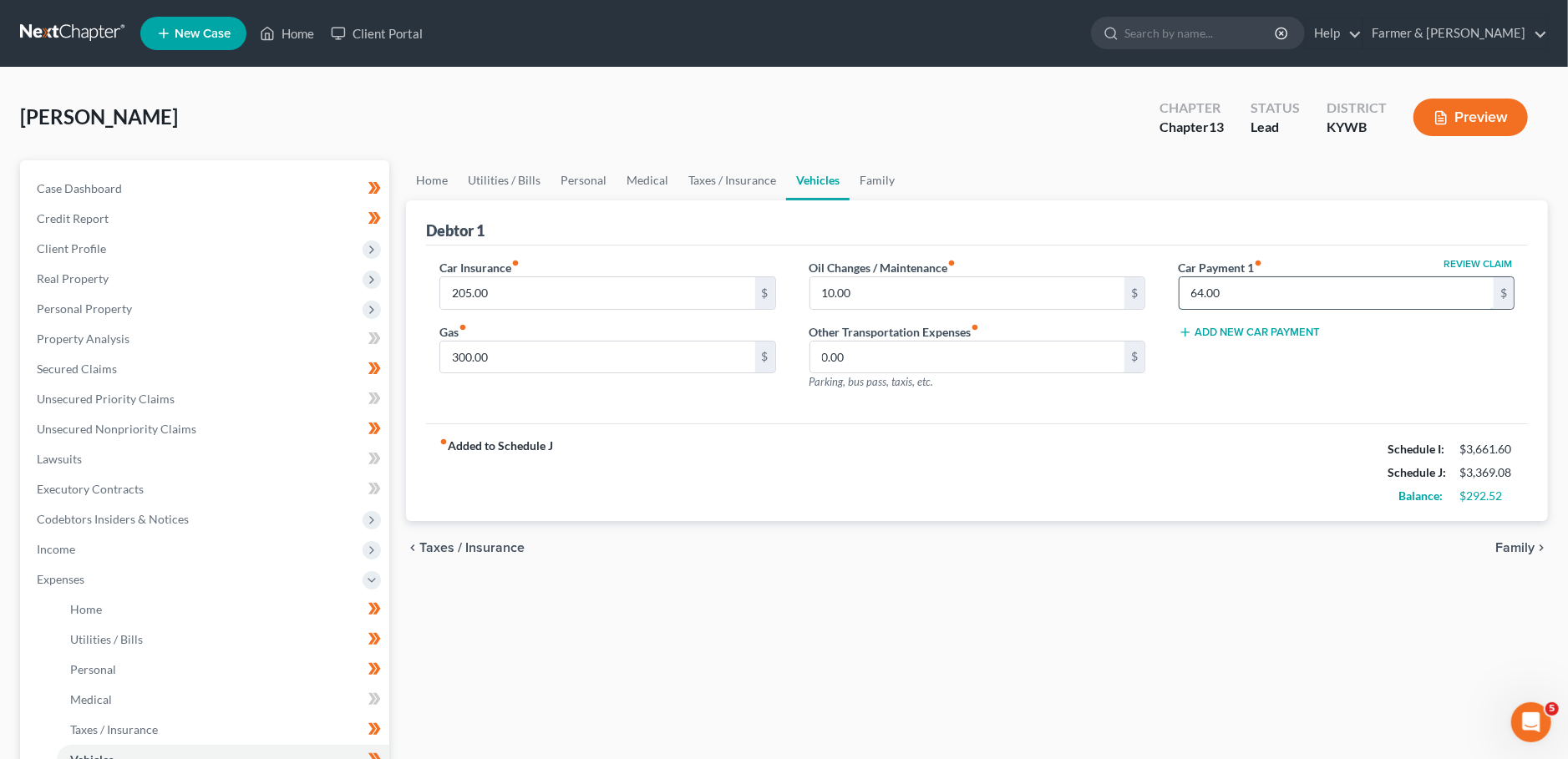
click at [1234, 302] on input "64.00" at bounding box center [1337, 293] width 314 height 32
type input "0.00"
drag, startPoint x: 859, startPoint y: 288, endPoint x: 874, endPoint y: 287, distance: 15.0
click at [872, 287] on input "10.00" at bounding box center [968, 293] width 314 height 32
type input "50.00"
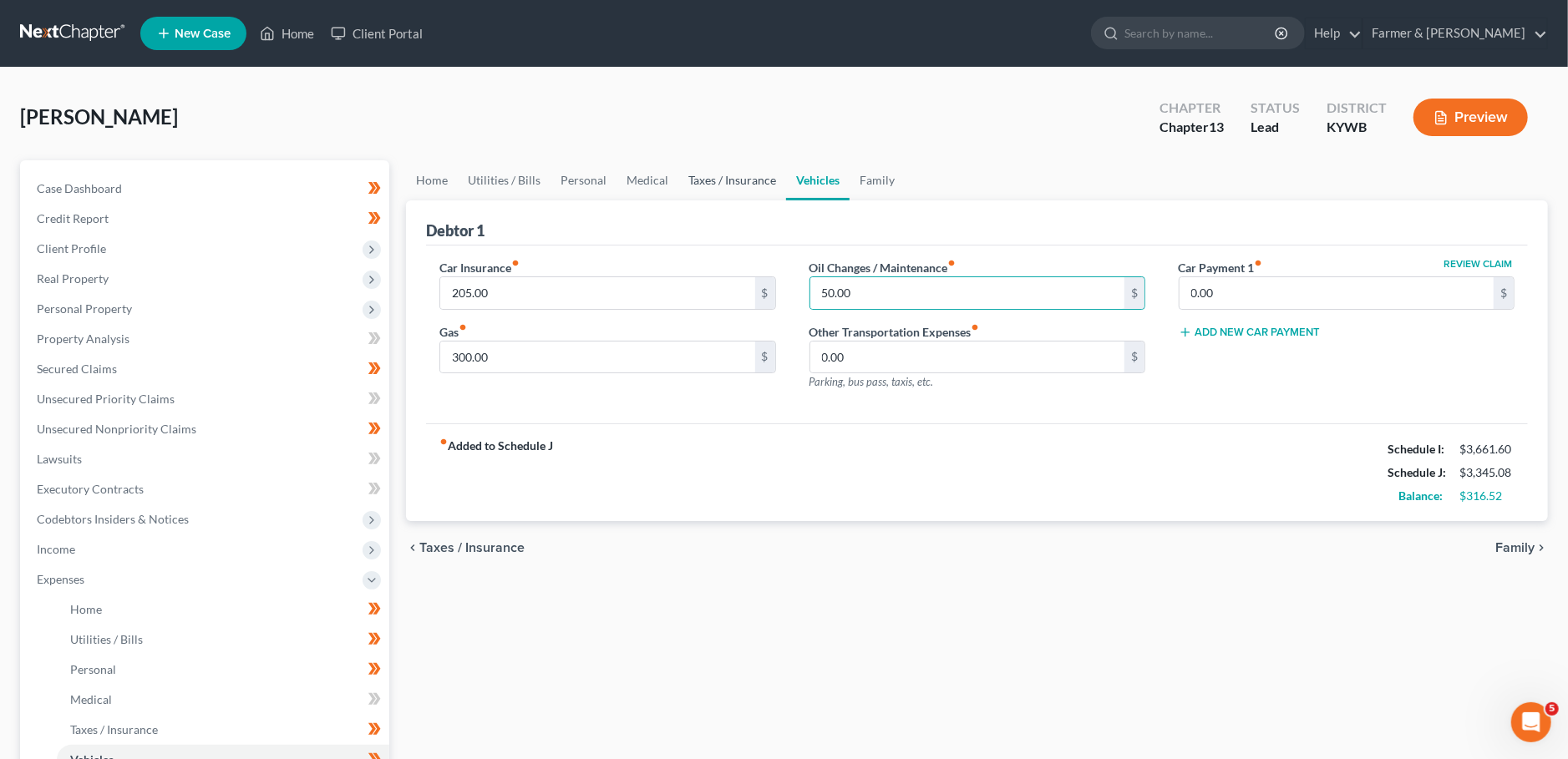
click at [731, 175] on link "Taxes / Insurance" at bounding box center [732, 181] width 108 height 40
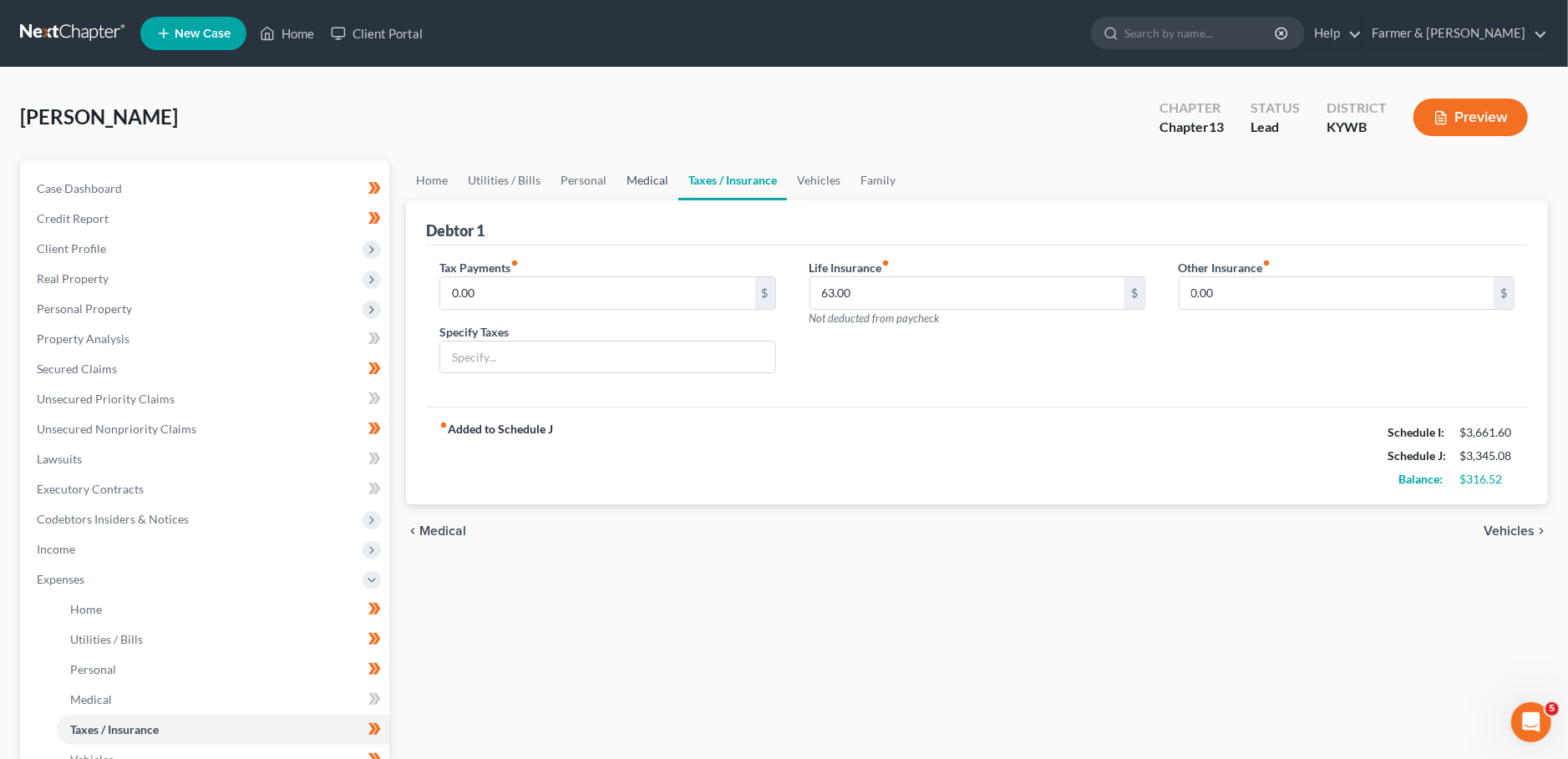
click at [642, 177] on link "Medical" at bounding box center [647, 181] width 62 height 40
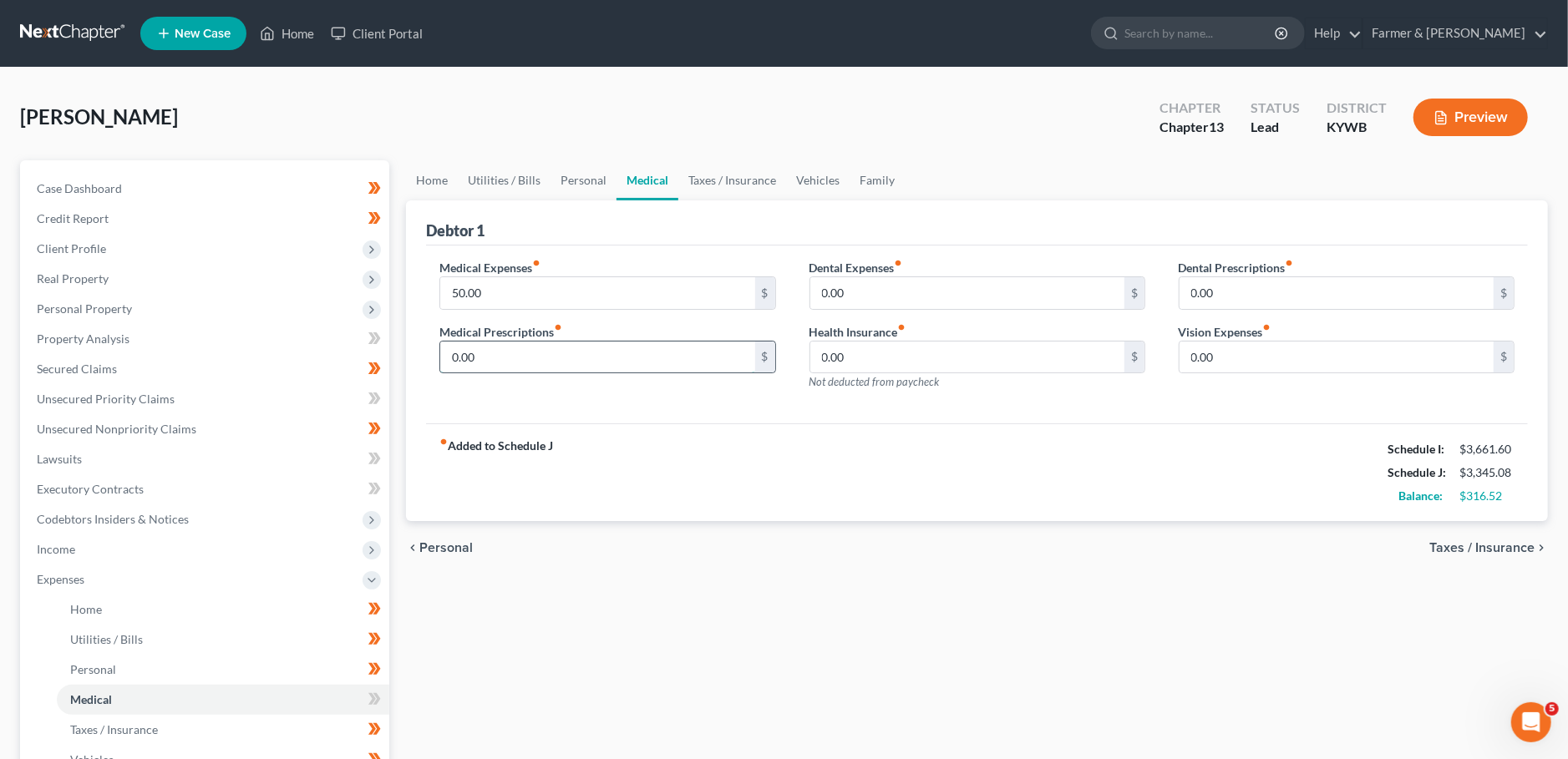
click at [524, 359] on input "0.00" at bounding box center [598, 357] width 314 height 32
type input "5"
type input "4"
type input "25.00"
click at [747, 171] on link "Taxes / Insurance" at bounding box center [732, 181] width 108 height 40
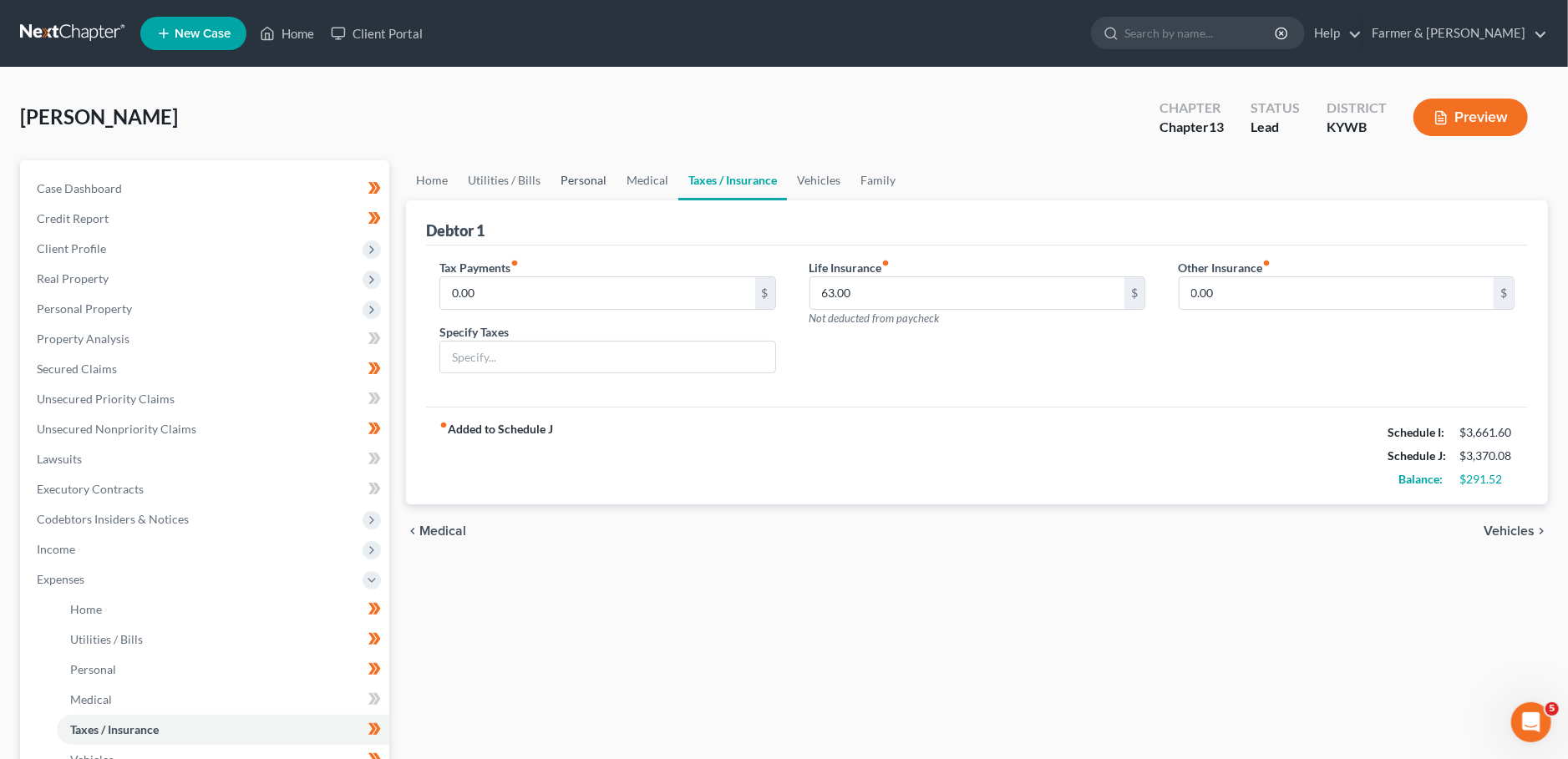
click at [586, 184] on link "Personal" at bounding box center [584, 181] width 66 height 40
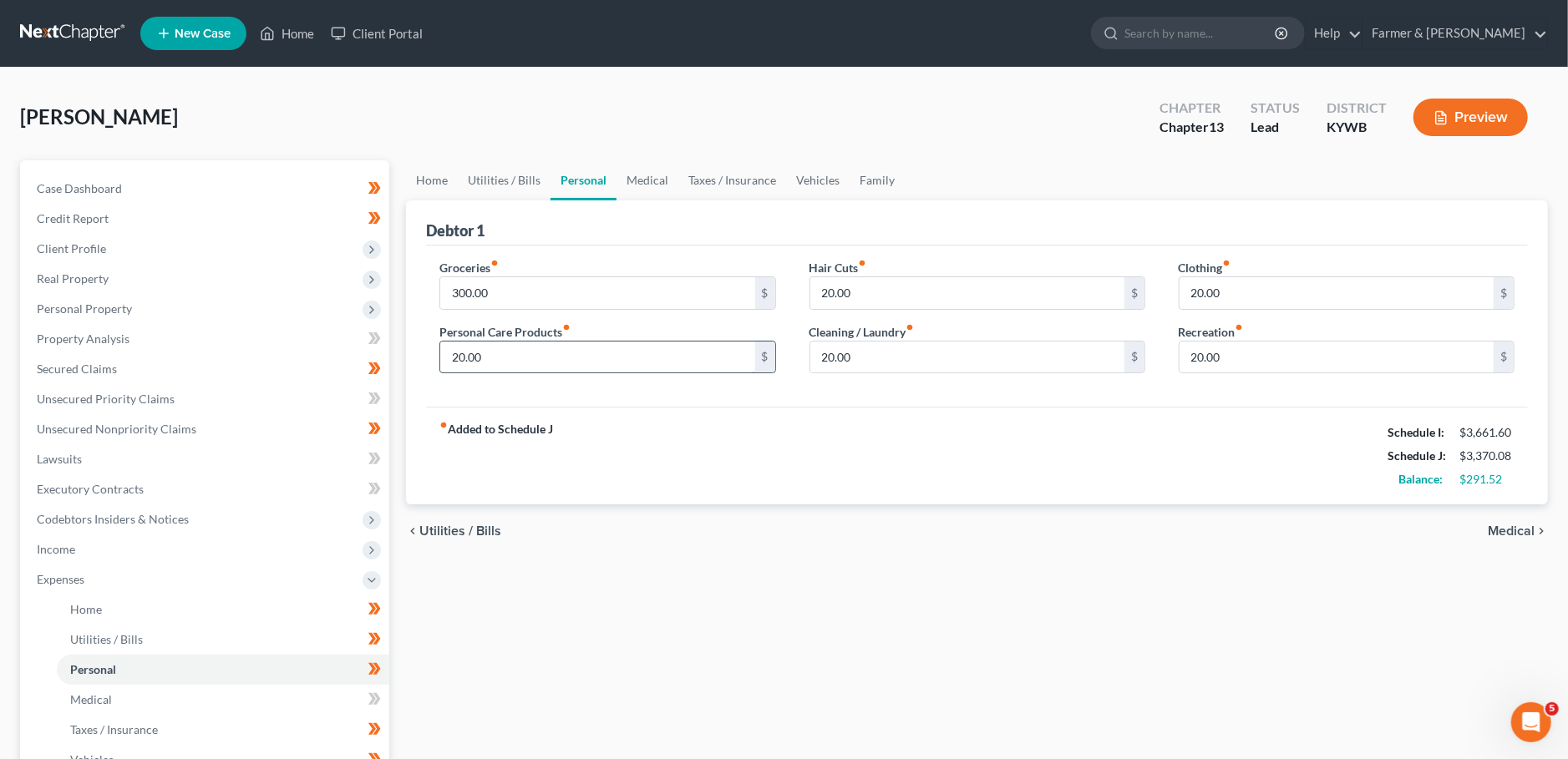
click at [551, 355] on input "20.00" at bounding box center [598, 357] width 314 height 32
type input "60.00"
type input "0.00"
click at [1240, 281] on input "50.00" at bounding box center [1337, 293] width 314 height 32
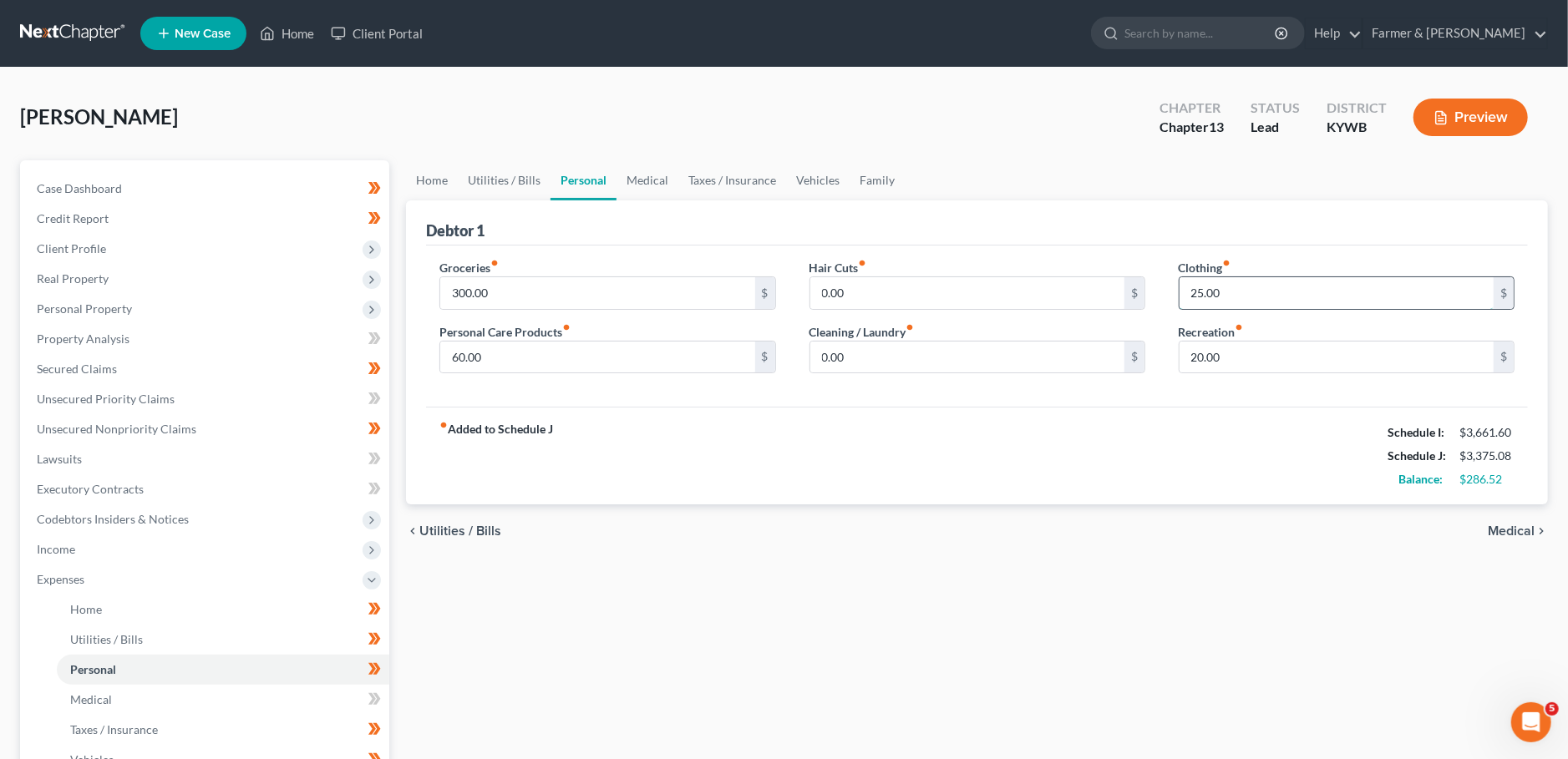
type input "25.00"
click at [515, 184] on link "Utilities / Bills" at bounding box center [504, 181] width 93 height 40
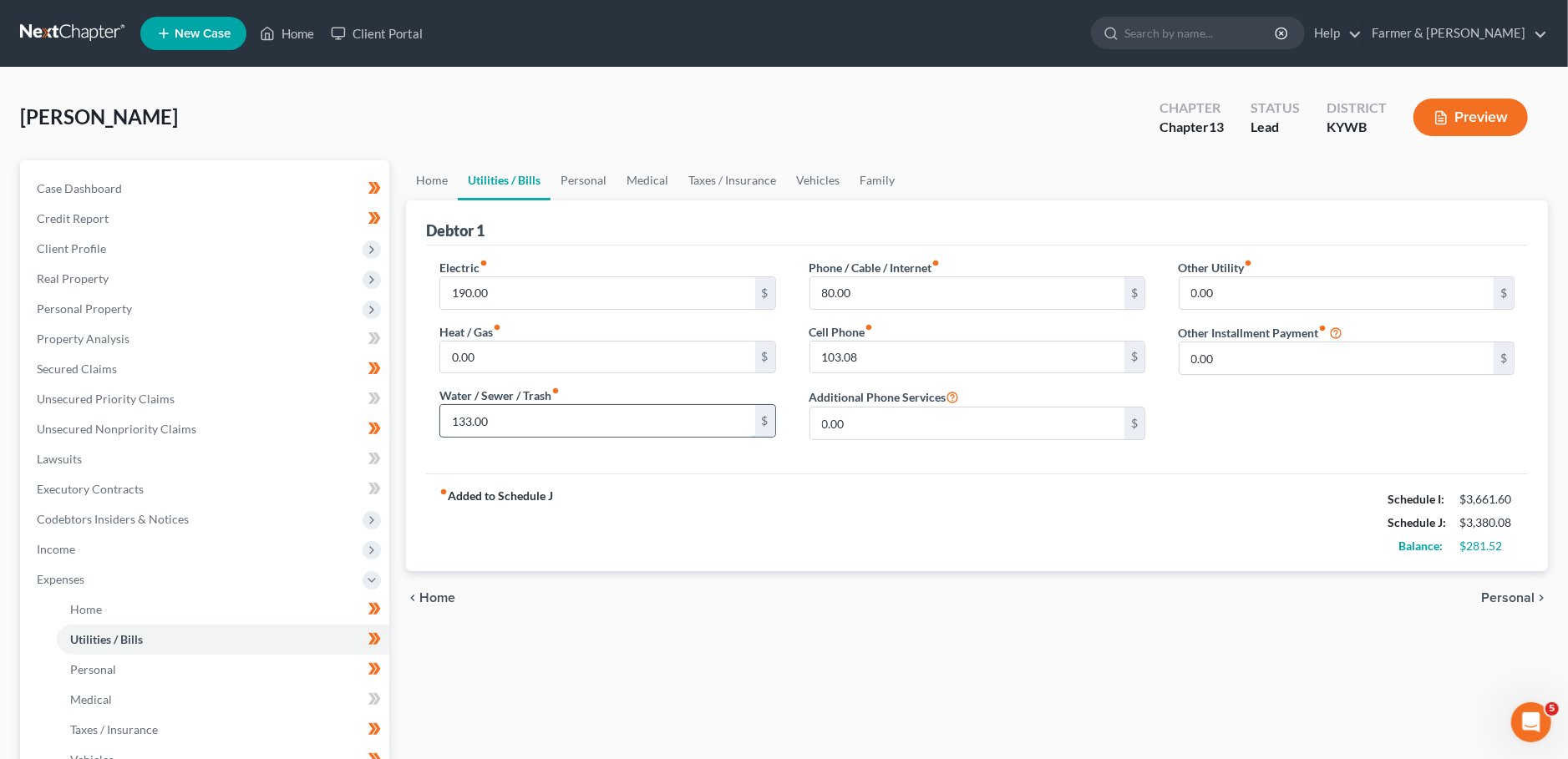
click at [519, 423] on input "133.00" at bounding box center [598, 420] width 314 height 32
type input "9"
type input "105.00"
click at [881, 352] on input "103.08" at bounding box center [968, 357] width 314 height 32
type input "85.00"
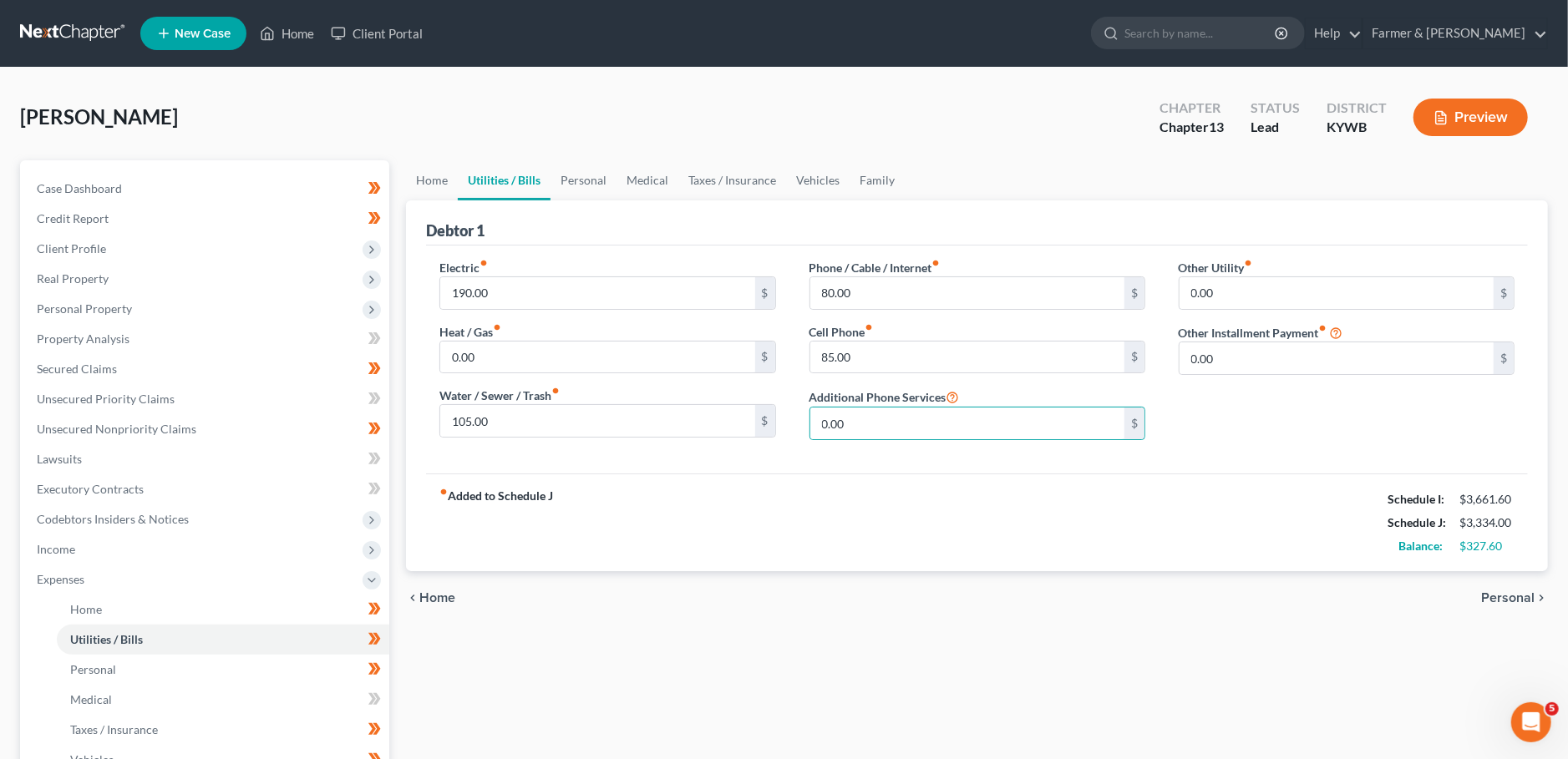
click at [546, 171] on link "Utilities / Bills" at bounding box center [504, 181] width 93 height 40
click at [573, 174] on link "Personal" at bounding box center [584, 181] width 66 height 40
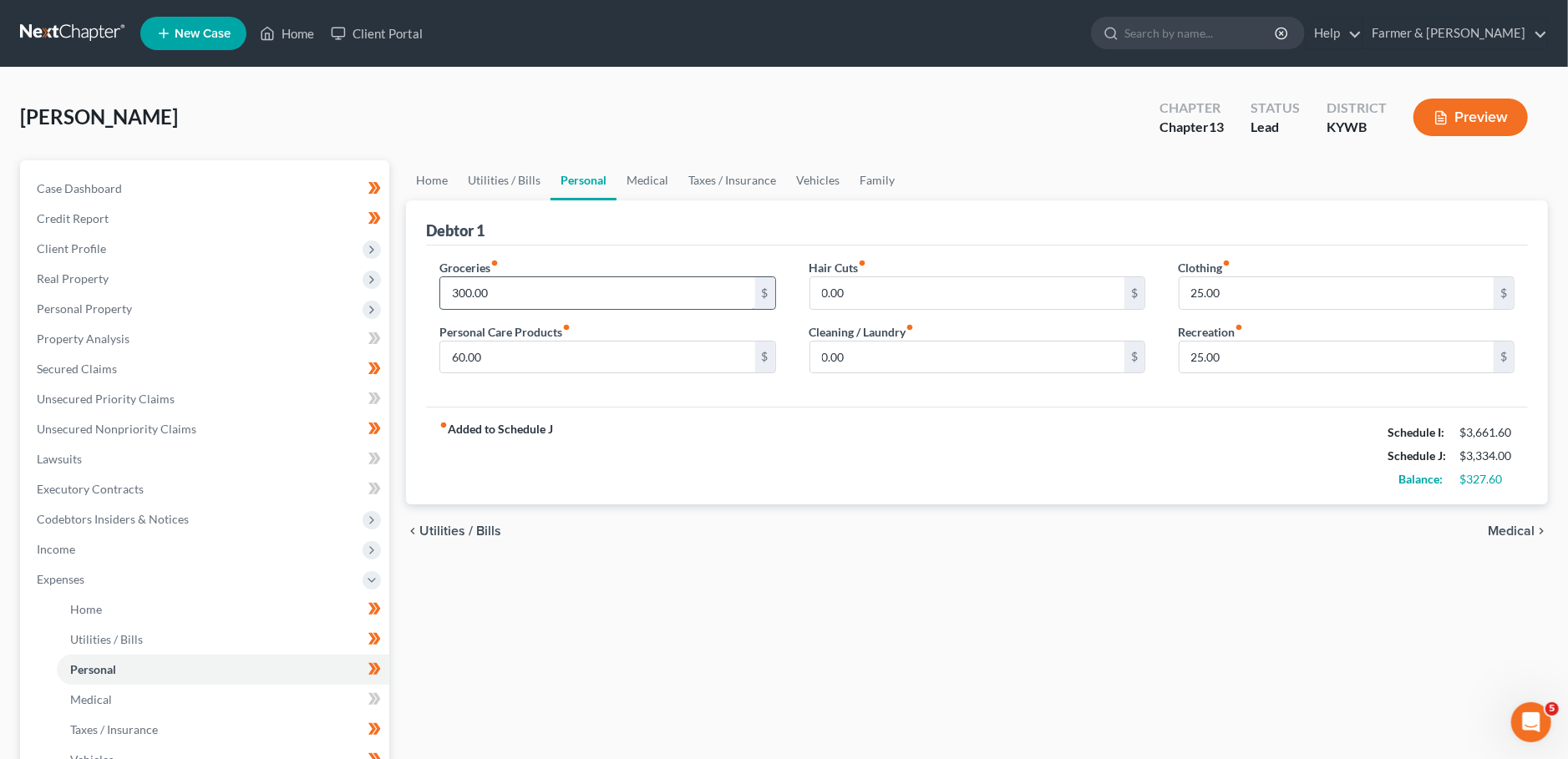
click at [543, 291] on input "300.00" at bounding box center [598, 293] width 314 height 32
type input "75.00"
type input "5"
type input "45.00"
click at [566, 575] on div "Home Utilities / Bills Personal Medical Taxes / Insurance Vehicles Family Debto…" at bounding box center [977, 612] width 1159 height 904
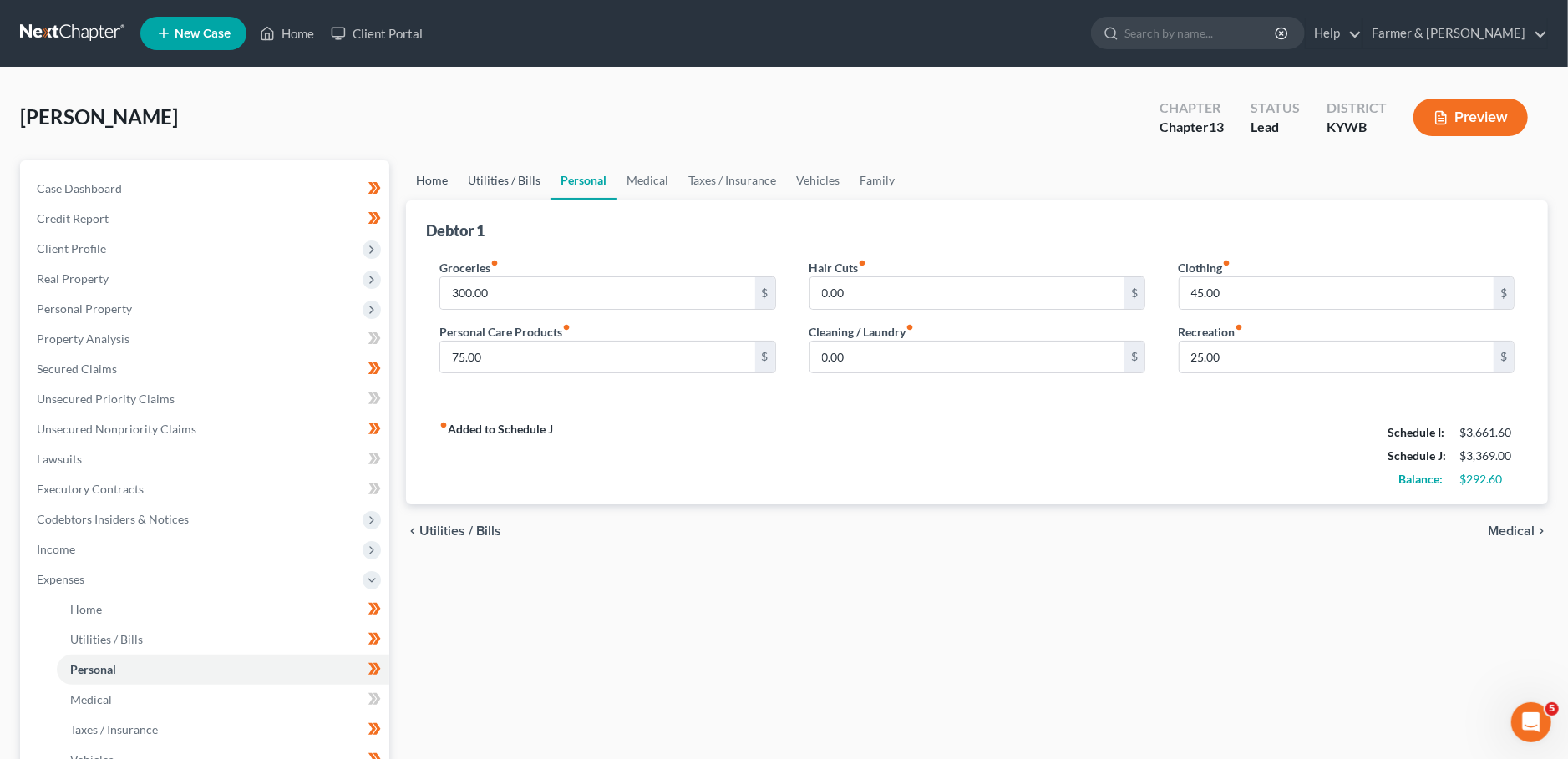
click at [495, 178] on link "Utilities / Bills" at bounding box center [504, 181] width 93 height 40
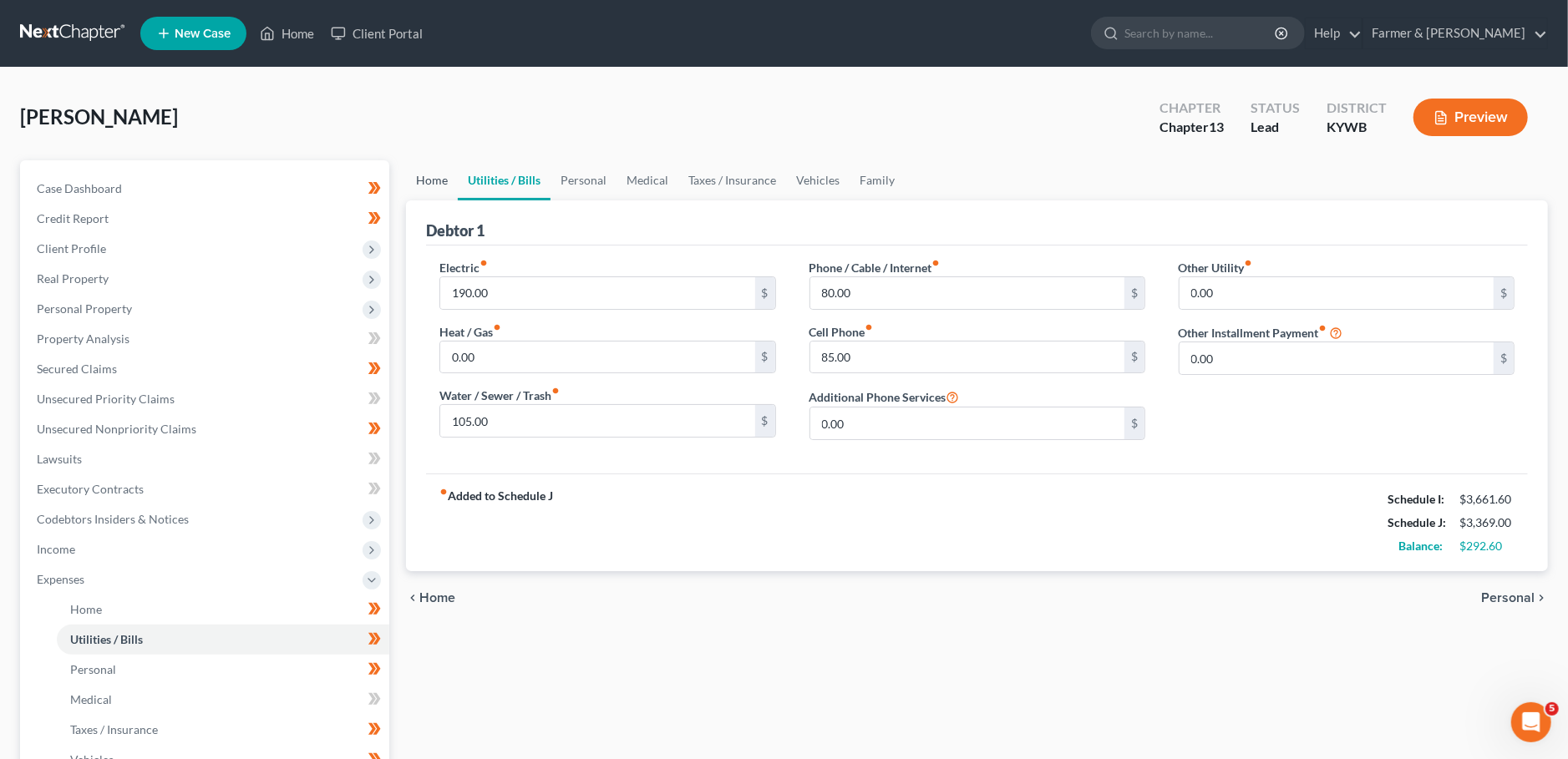
click at [429, 178] on link "Home" at bounding box center [432, 181] width 52 height 40
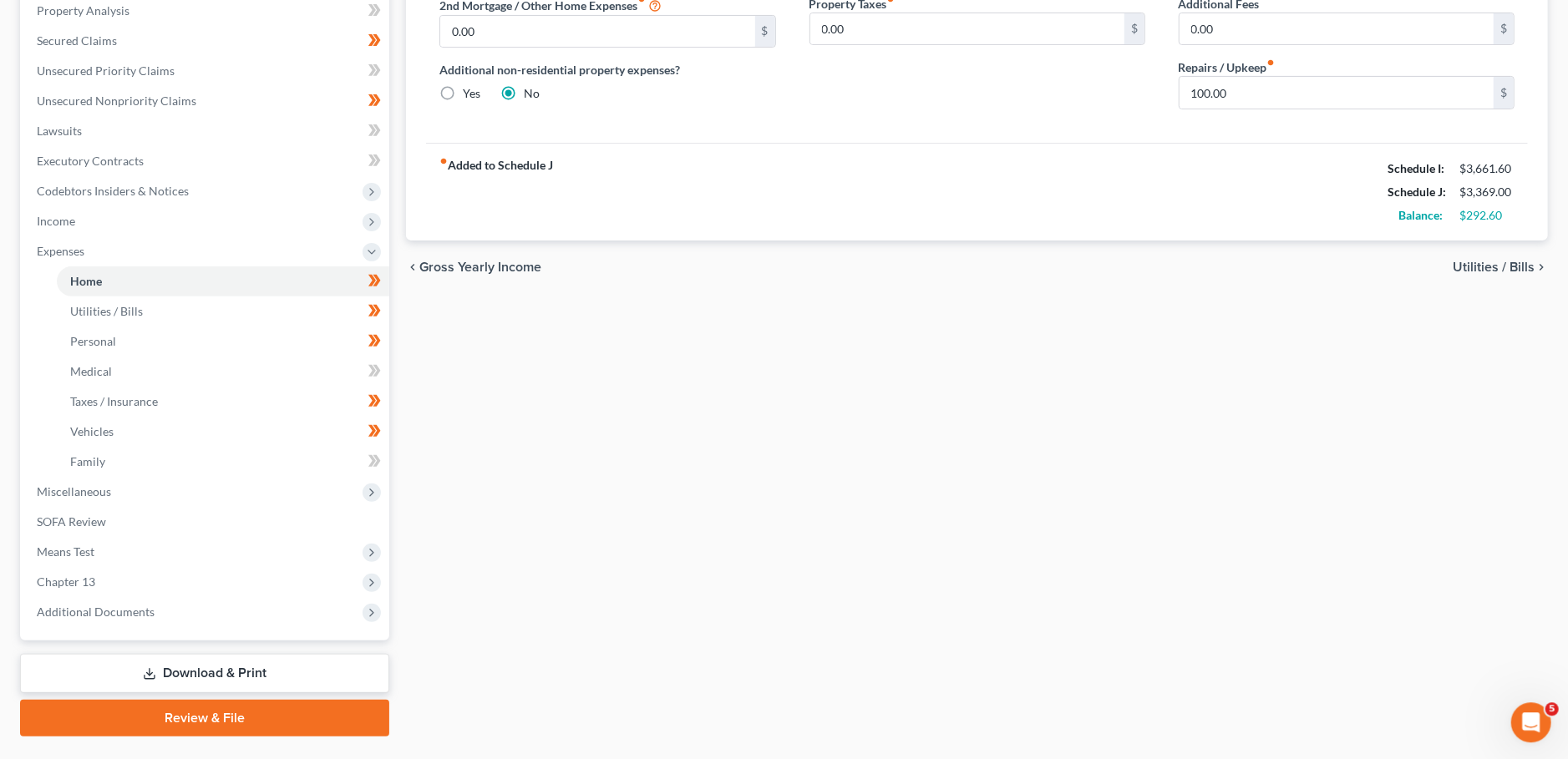
scroll to position [367, 0]
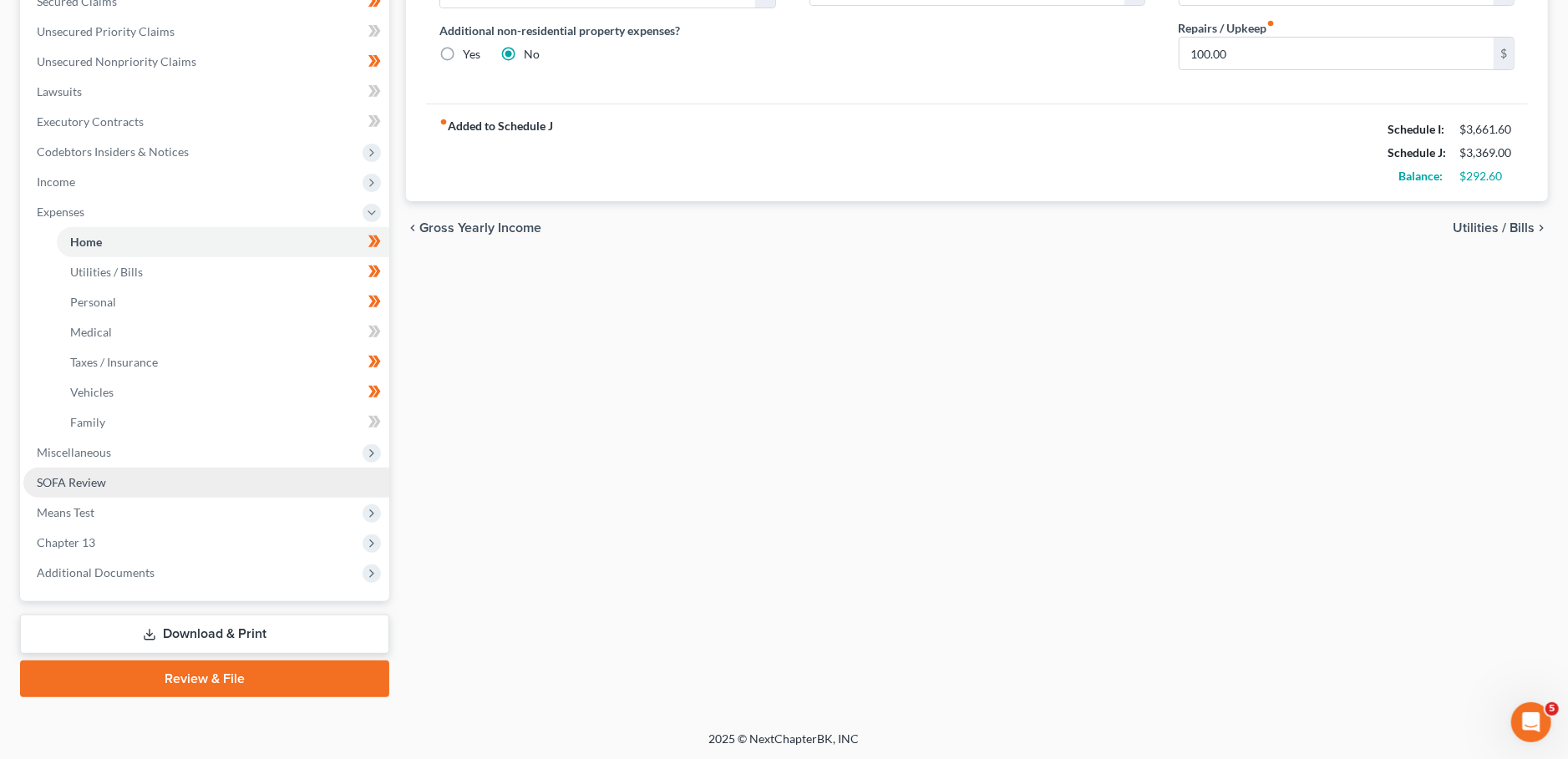
click at [122, 481] on link "SOFA Review" at bounding box center [206, 482] width 366 height 30
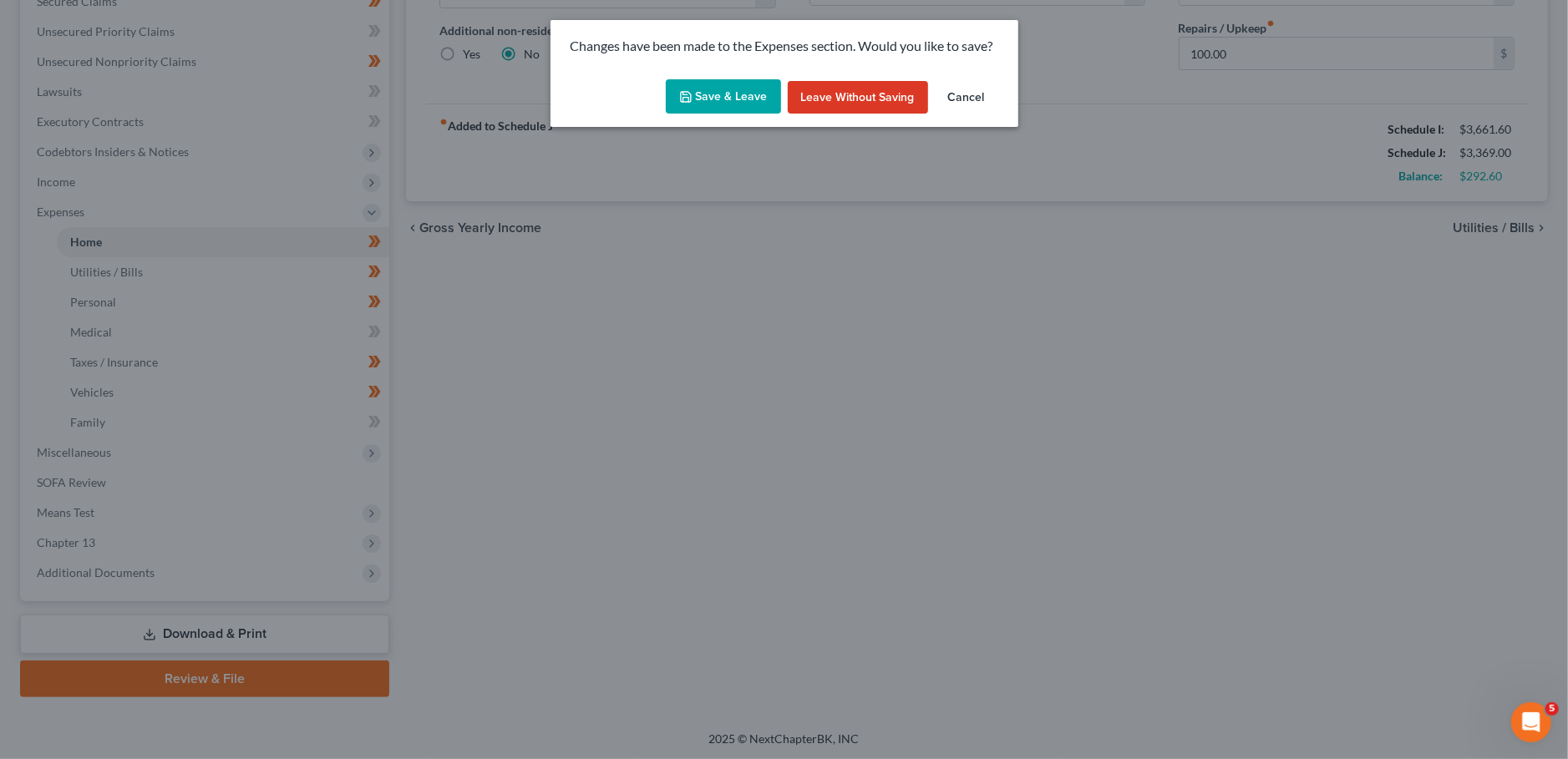
click at [742, 91] on button "Save & Leave" at bounding box center [723, 96] width 116 height 35
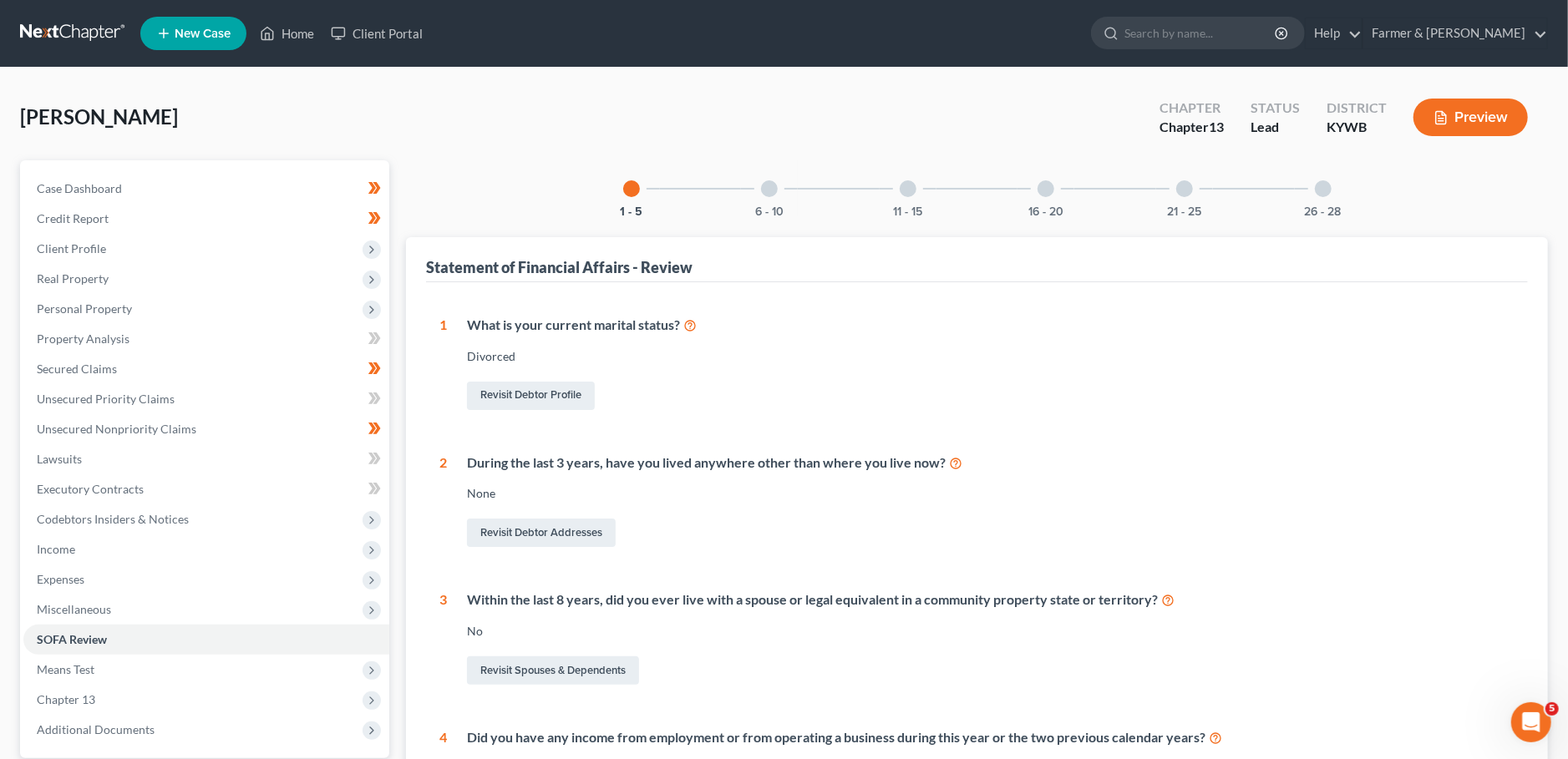
click at [768, 183] on div at bounding box center [769, 188] width 17 height 16
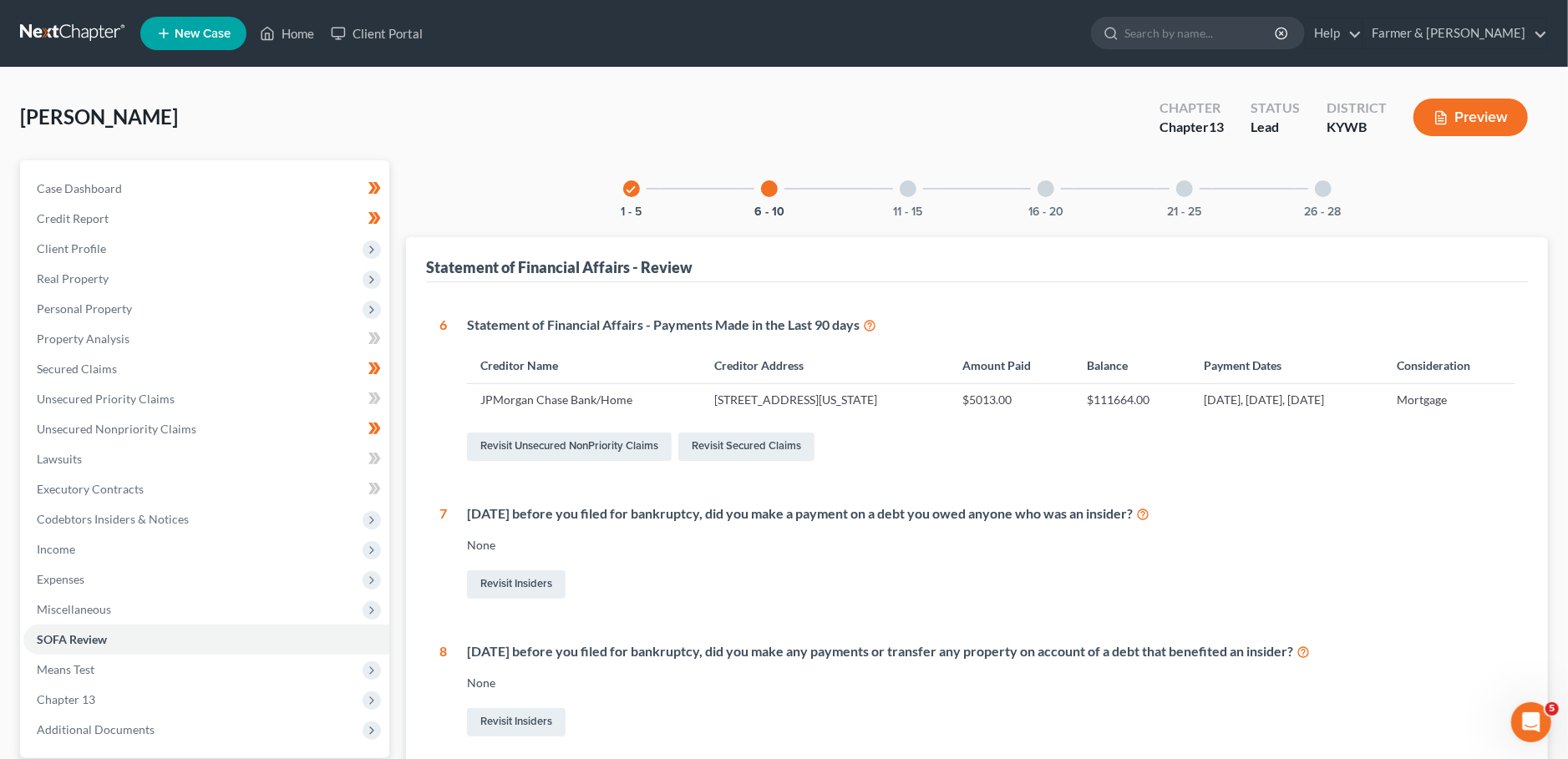
click at [915, 190] on div at bounding box center [908, 188] width 17 height 16
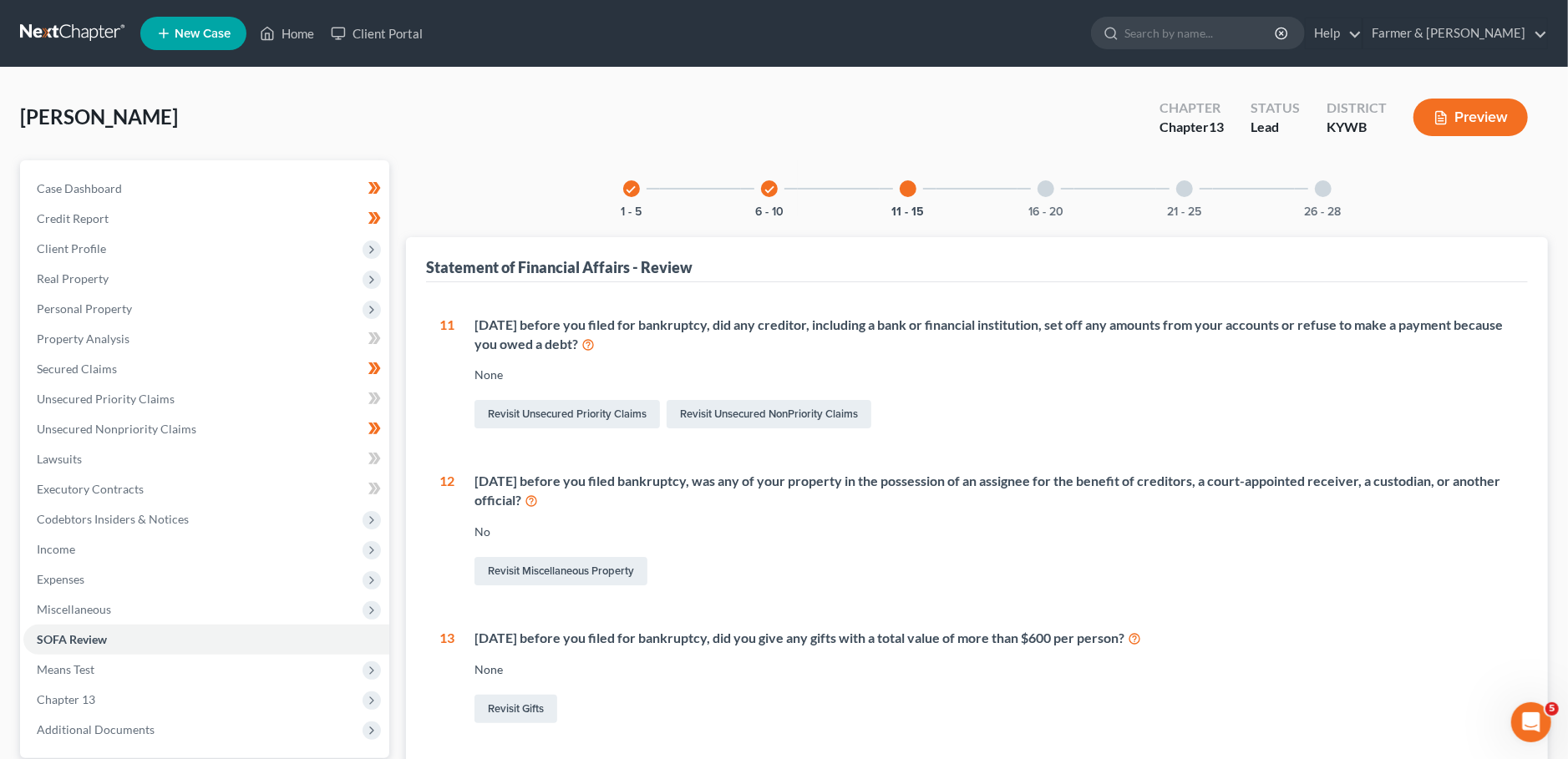
click at [1044, 196] on div "16 - 20" at bounding box center [1045, 188] width 56 height 56
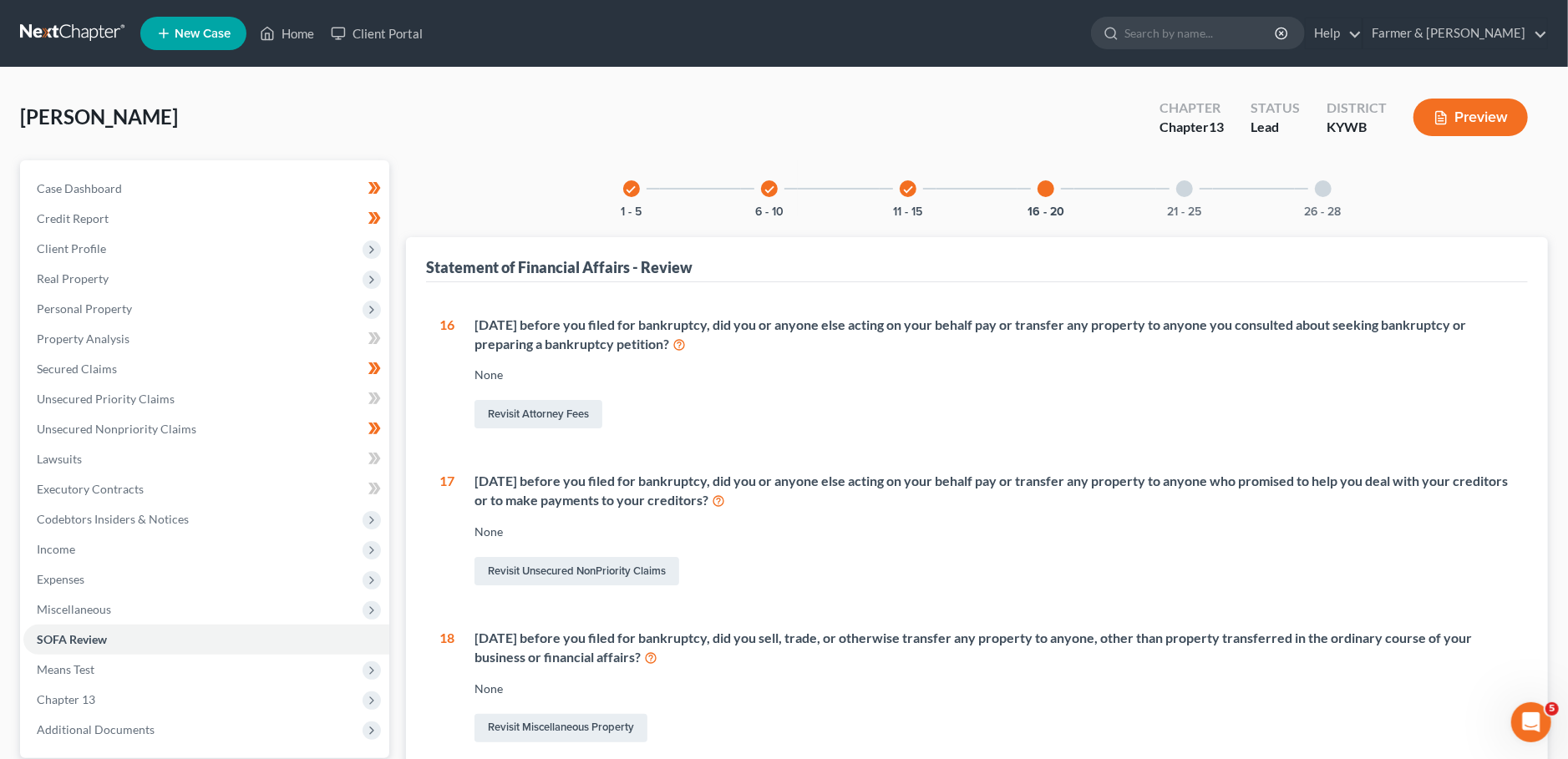
click at [1197, 186] on div "21 - 25" at bounding box center [1184, 188] width 56 height 56
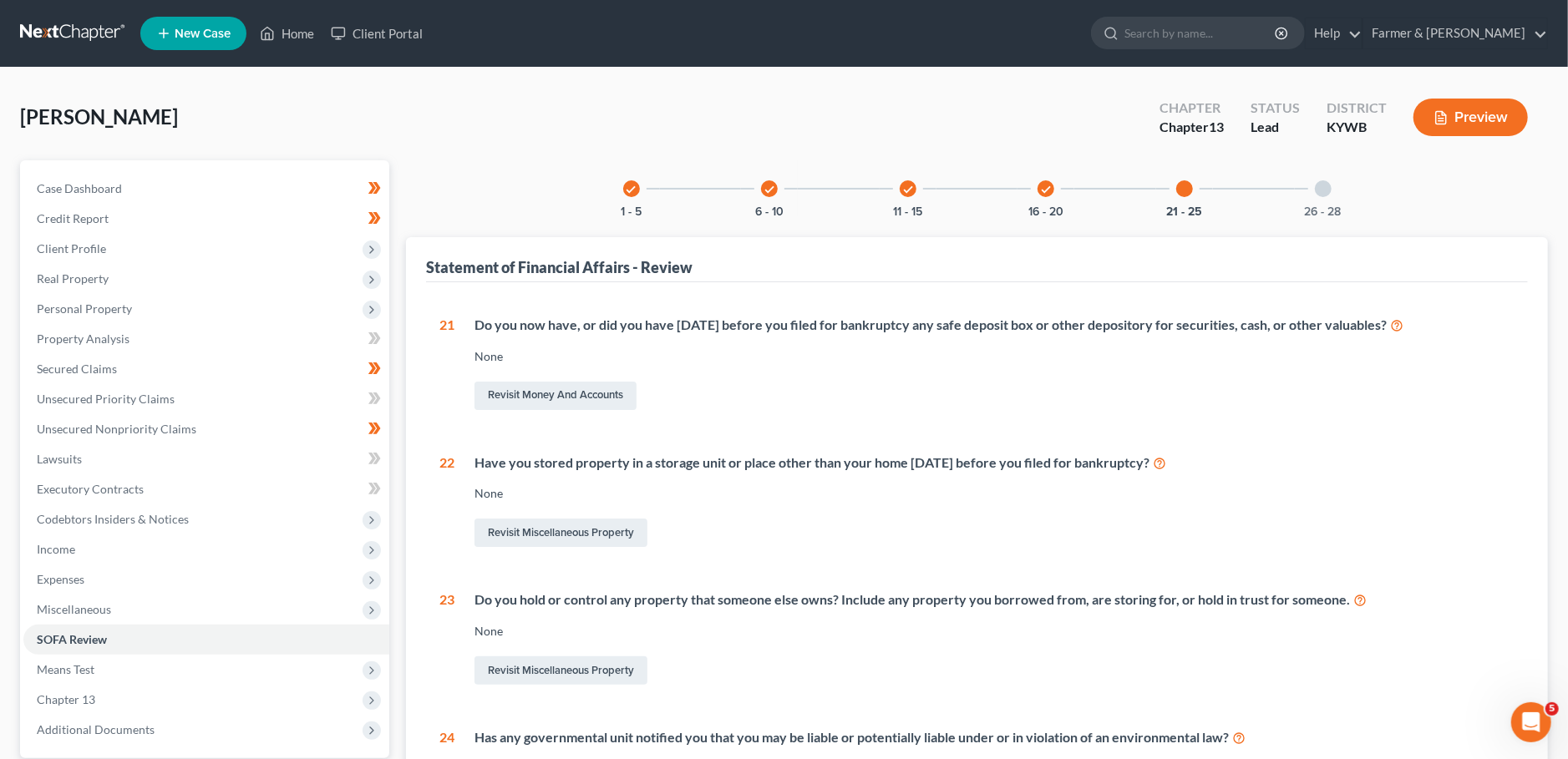
click at [1322, 199] on div "26 - 28" at bounding box center [1322, 188] width 56 height 56
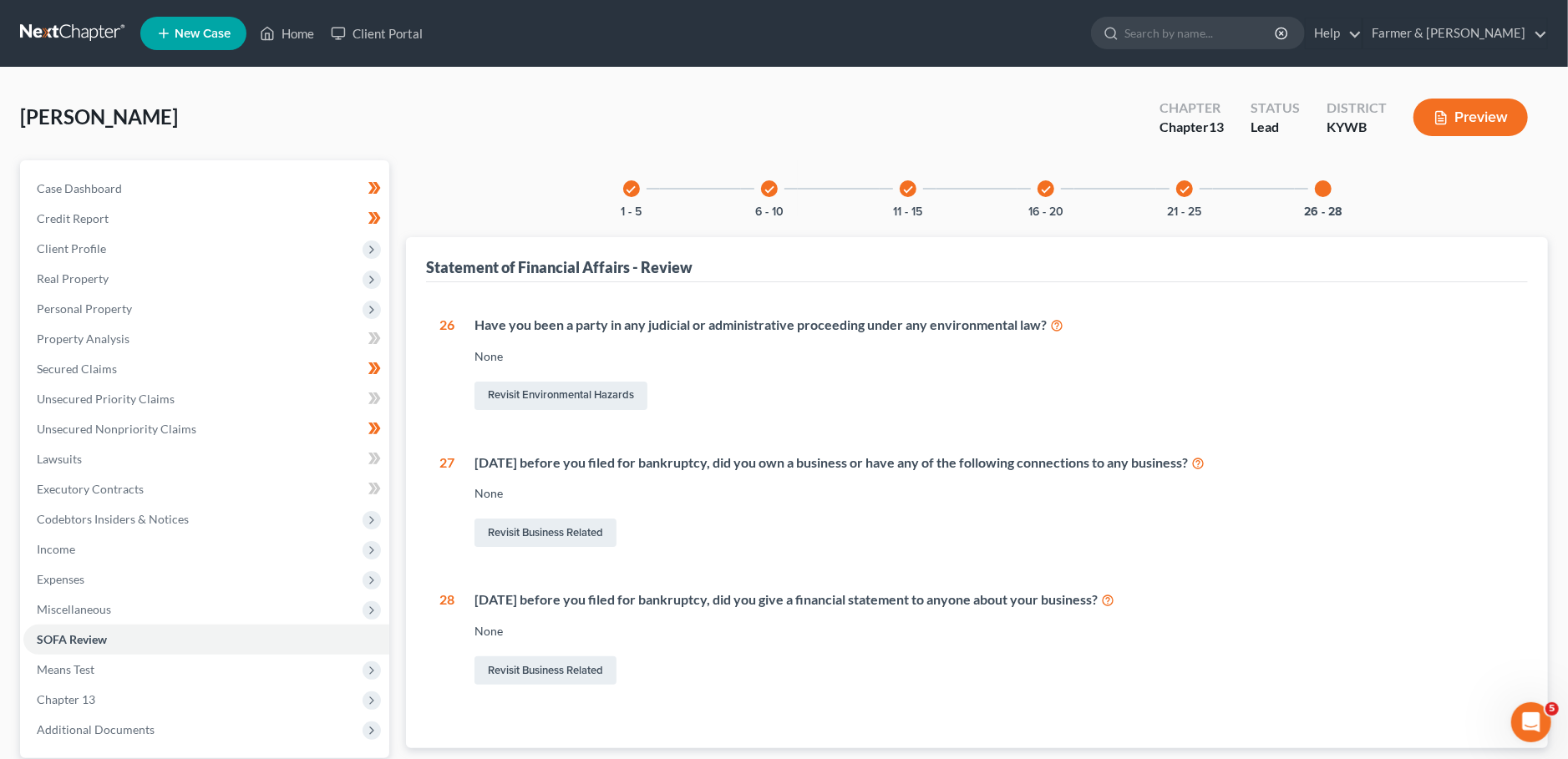
scroll to position [156, 0]
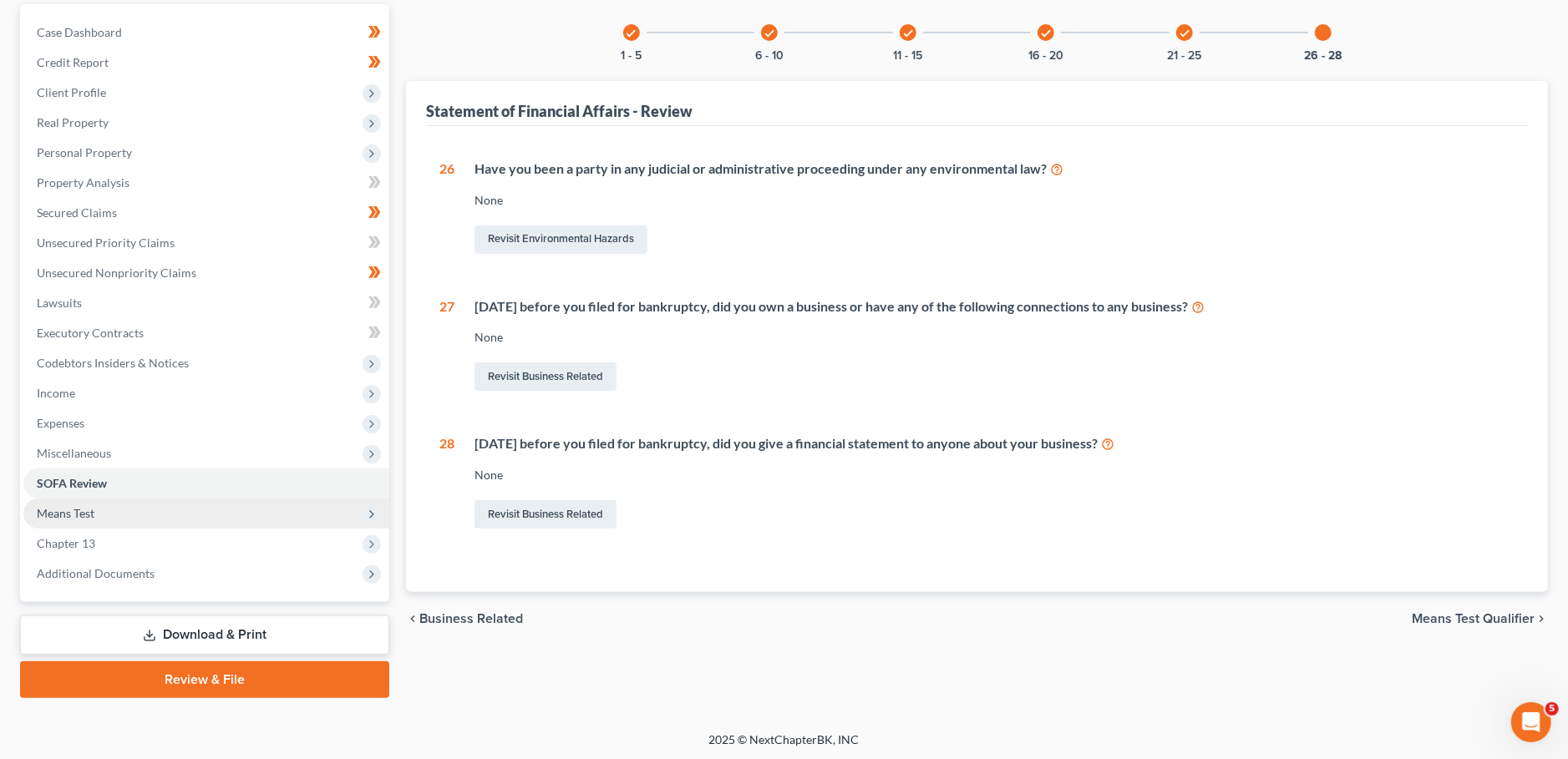
click at [73, 518] on span "Means Test" at bounding box center [65, 513] width 57 height 14
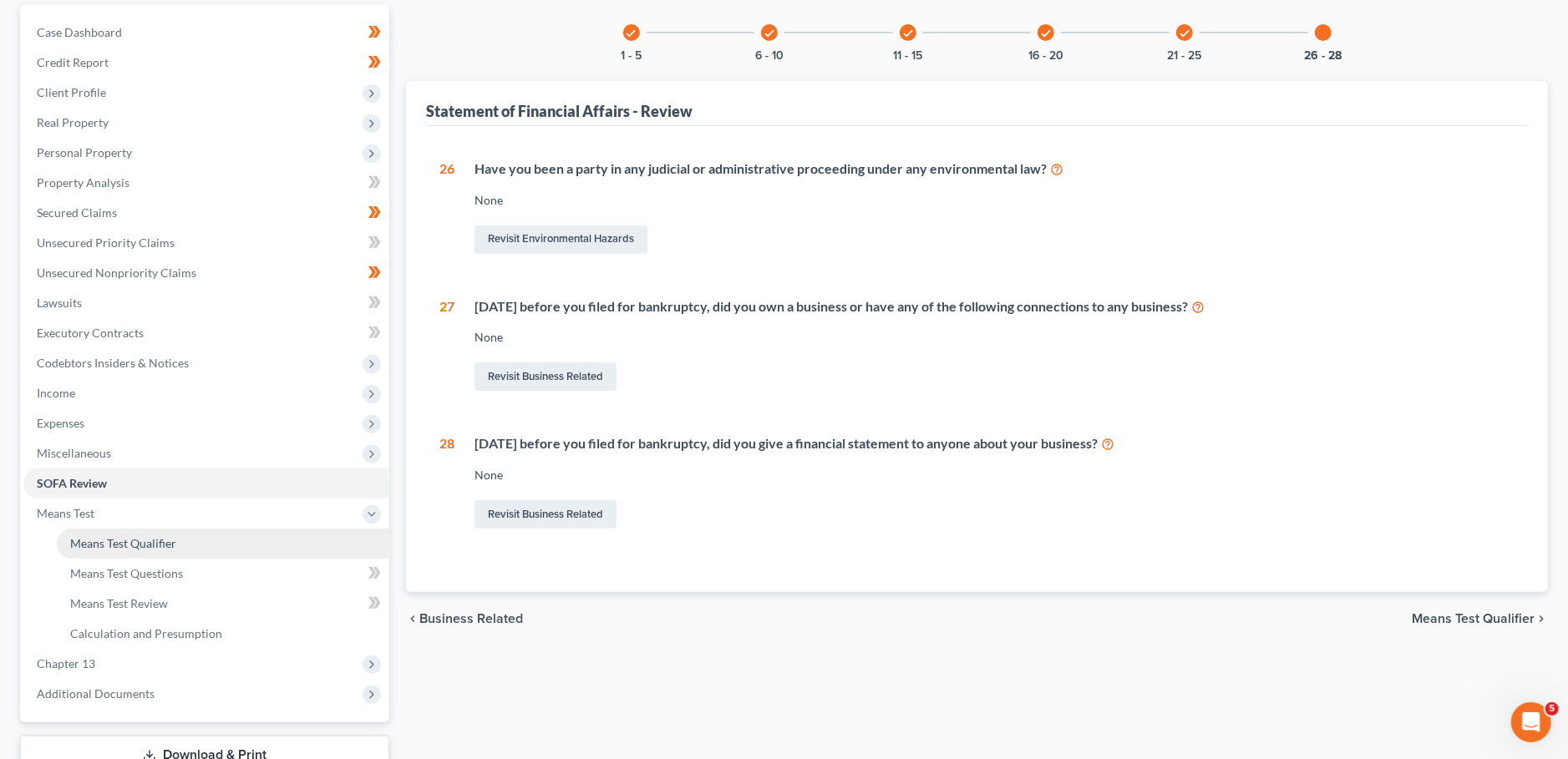
click at [209, 541] on link "Means Test Qualifier" at bounding box center [222, 544] width 333 height 30
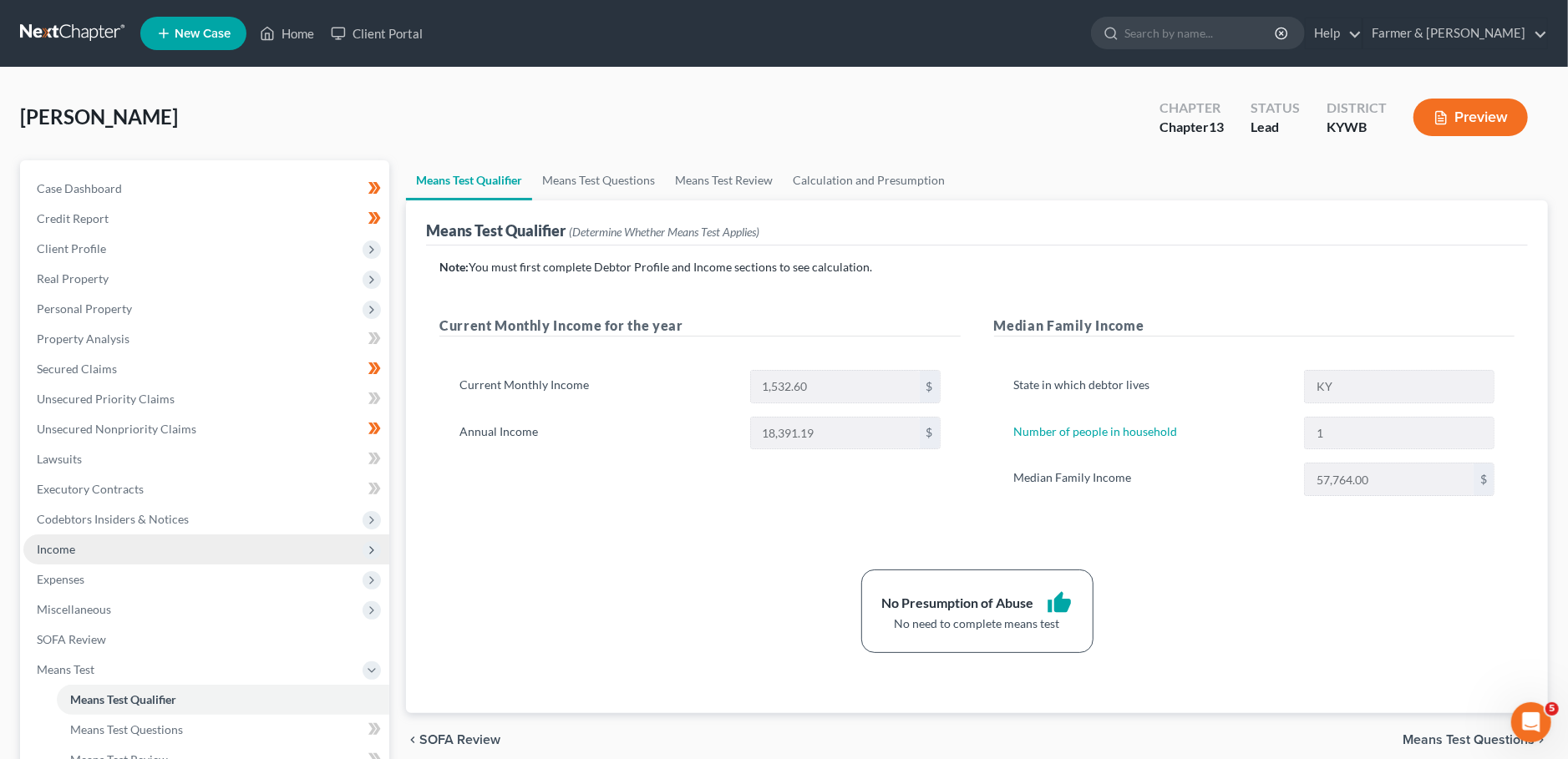
click at [183, 555] on span "Income" at bounding box center [206, 549] width 366 height 30
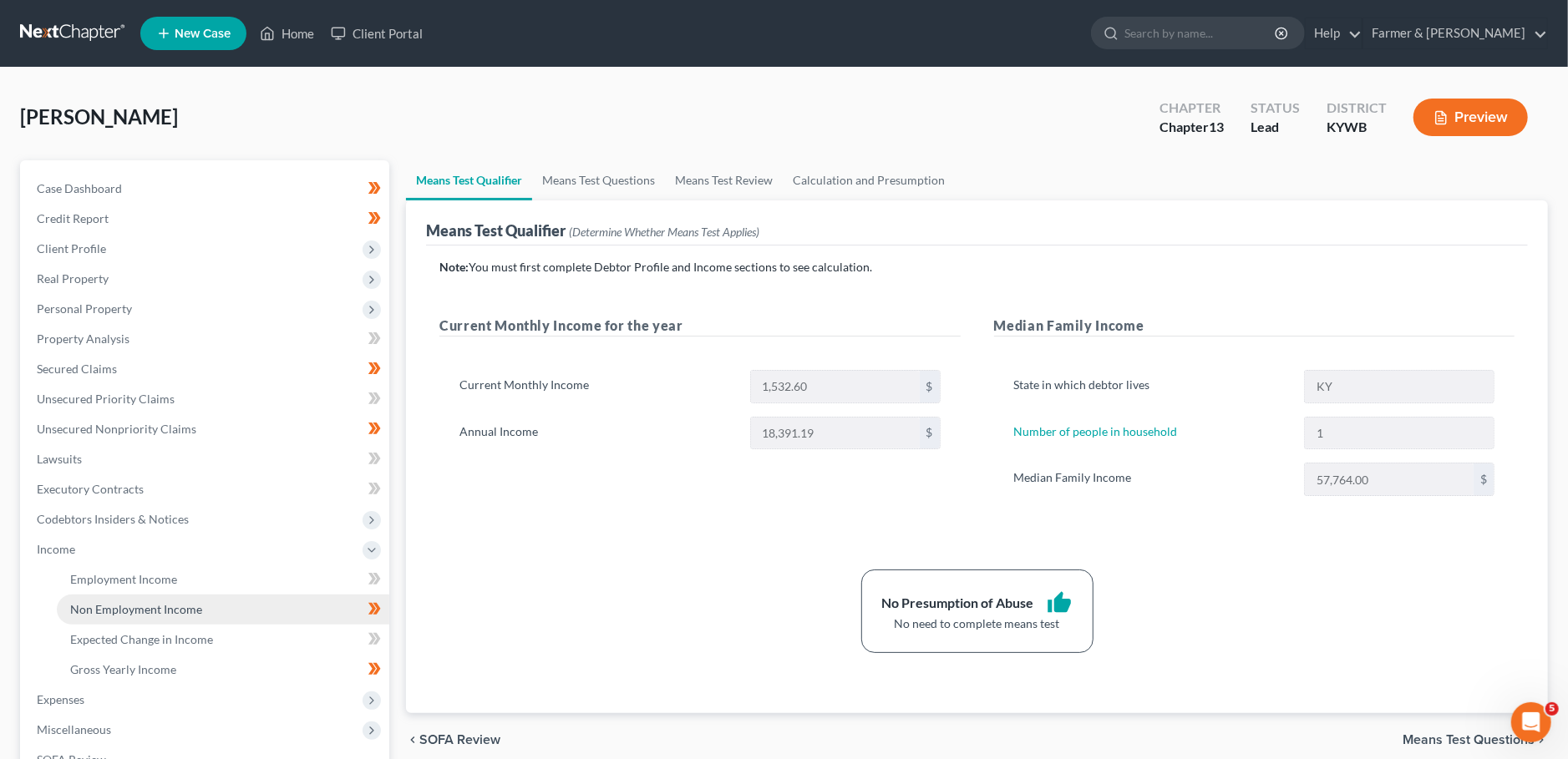
click at [190, 602] on span "Non Employment Income" at bounding box center [136, 609] width 132 height 14
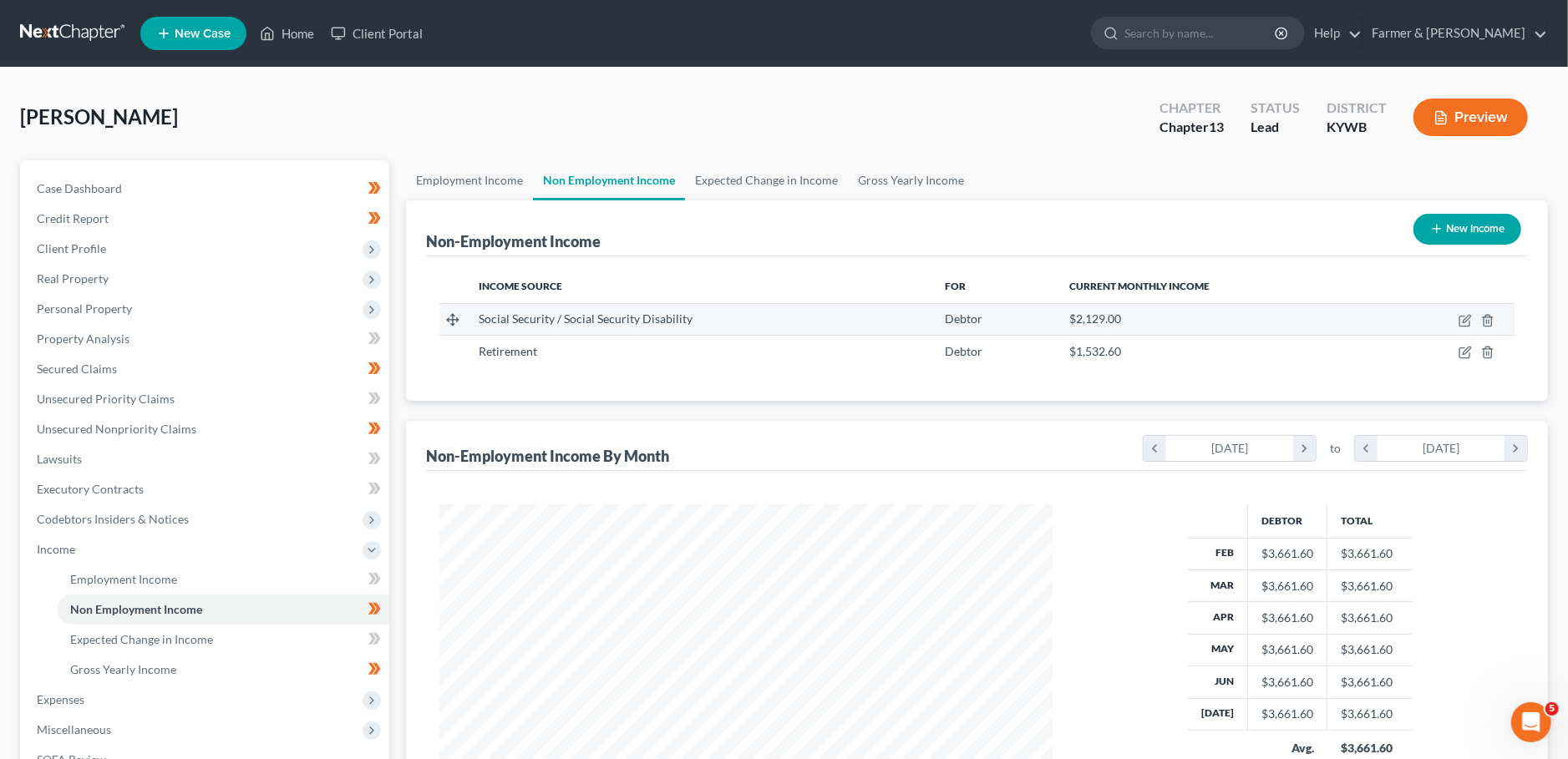
scroll to position [306, 646]
click at [1462, 318] on icon "button" at bounding box center [1465, 320] width 13 height 13
select select "4"
select select "0"
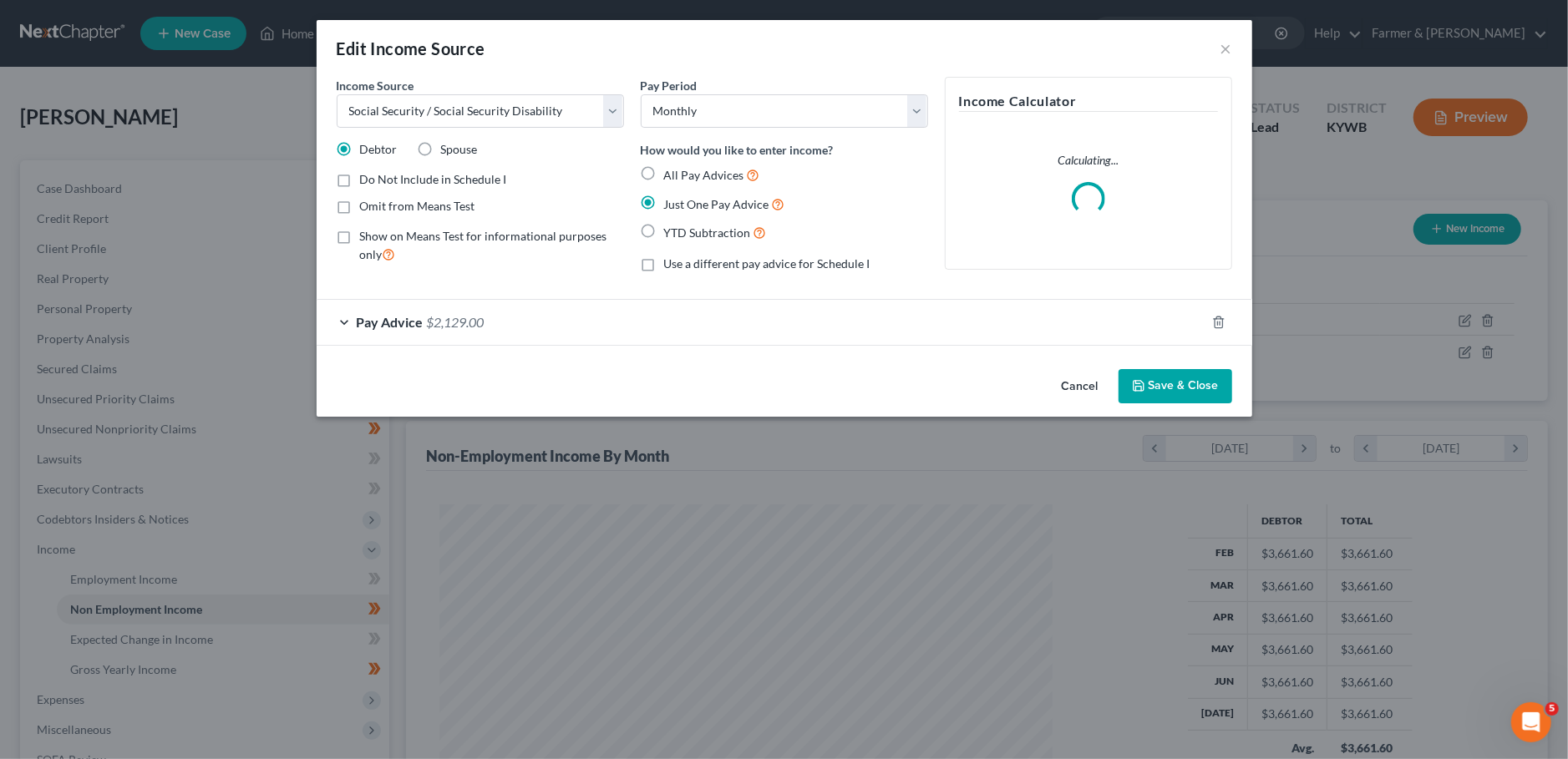
click at [360, 233] on label "Show on Means Test for informational purposes only" at bounding box center [492, 245] width 264 height 36
click at [367, 233] on input "Show on Means Test for informational purposes only" at bounding box center [372, 233] width 10 height 10
checkbox input "true"
click at [1168, 380] on button "Save & Close" at bounding box center [1174, 386] width 114 height 35
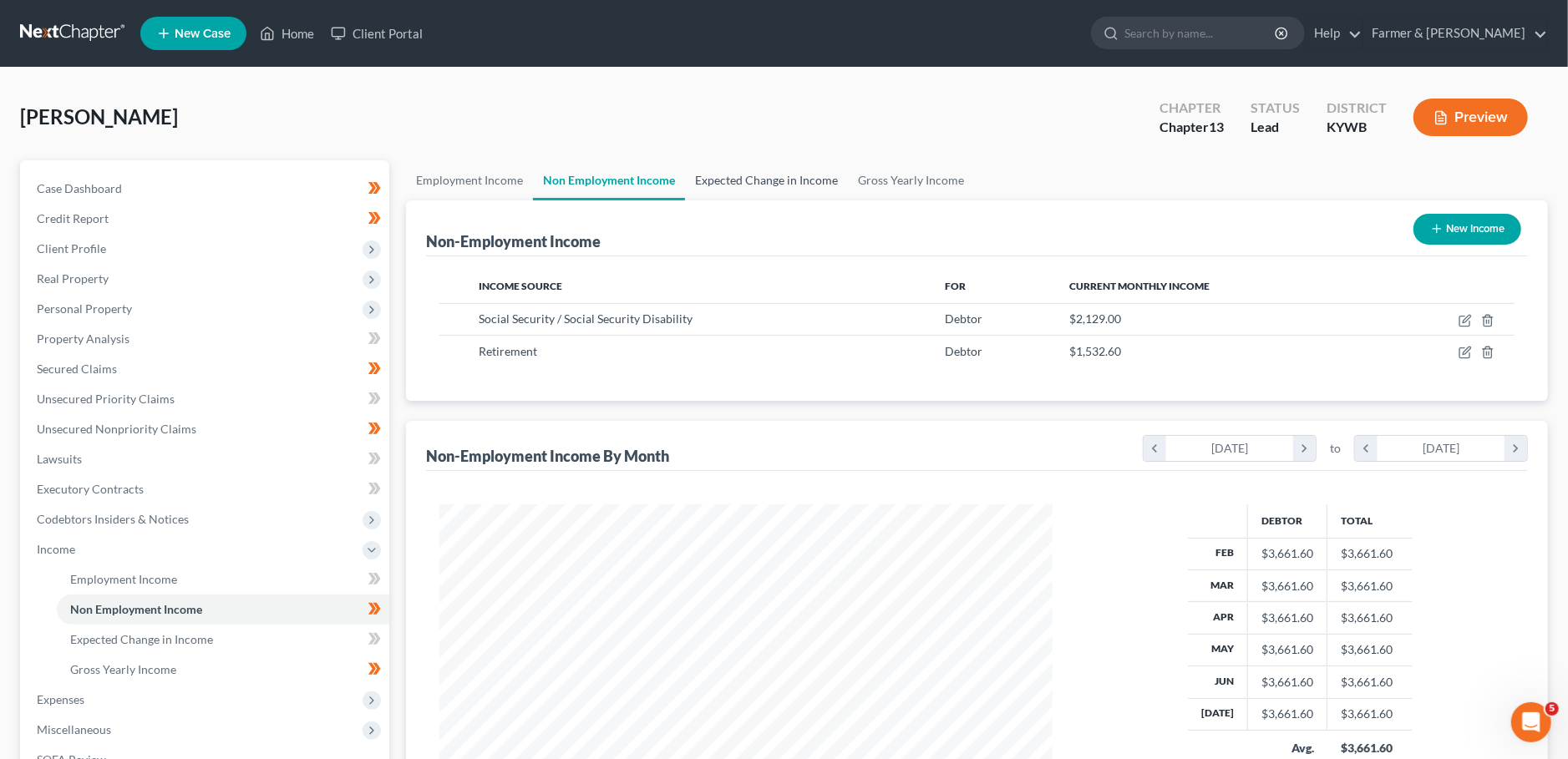
click at [748, 178] on link "Expected Change in Income" at bounding box center [765, 181] width 162 height 40
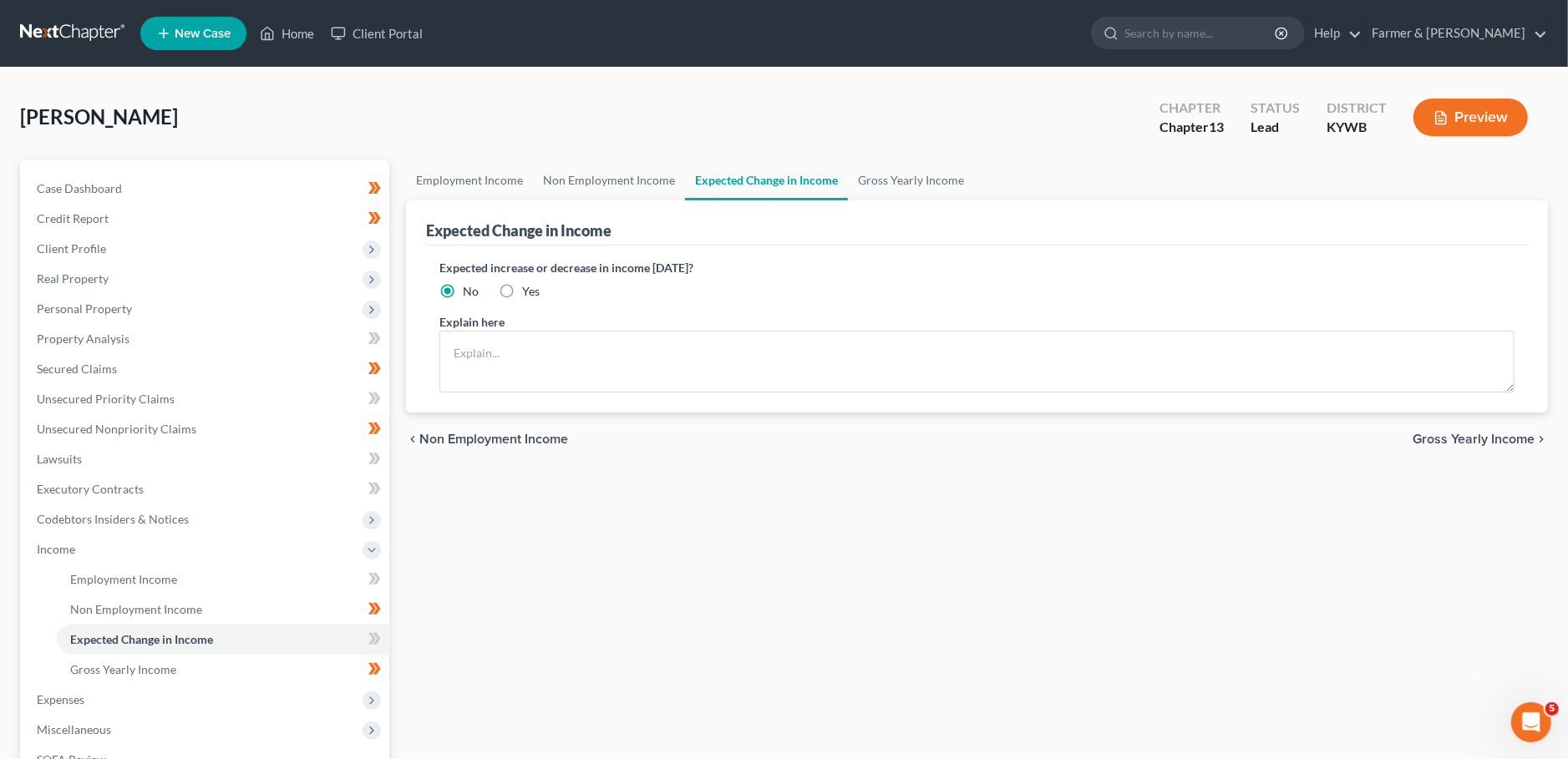
scroll to position [277, 0]
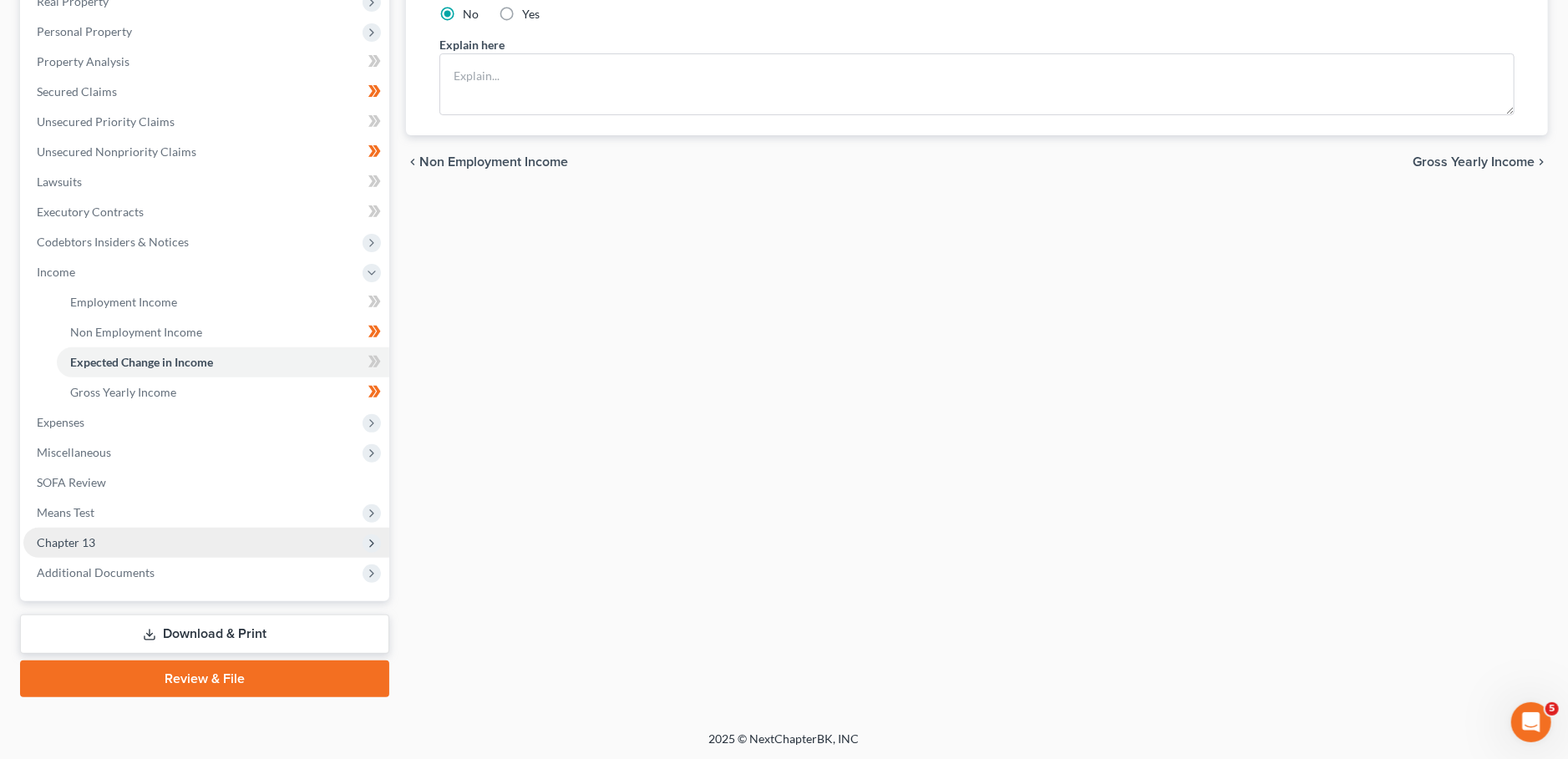
click at [54, 538] on span "Chapter 13" at bounding box center [65, 542] width 58 height 14
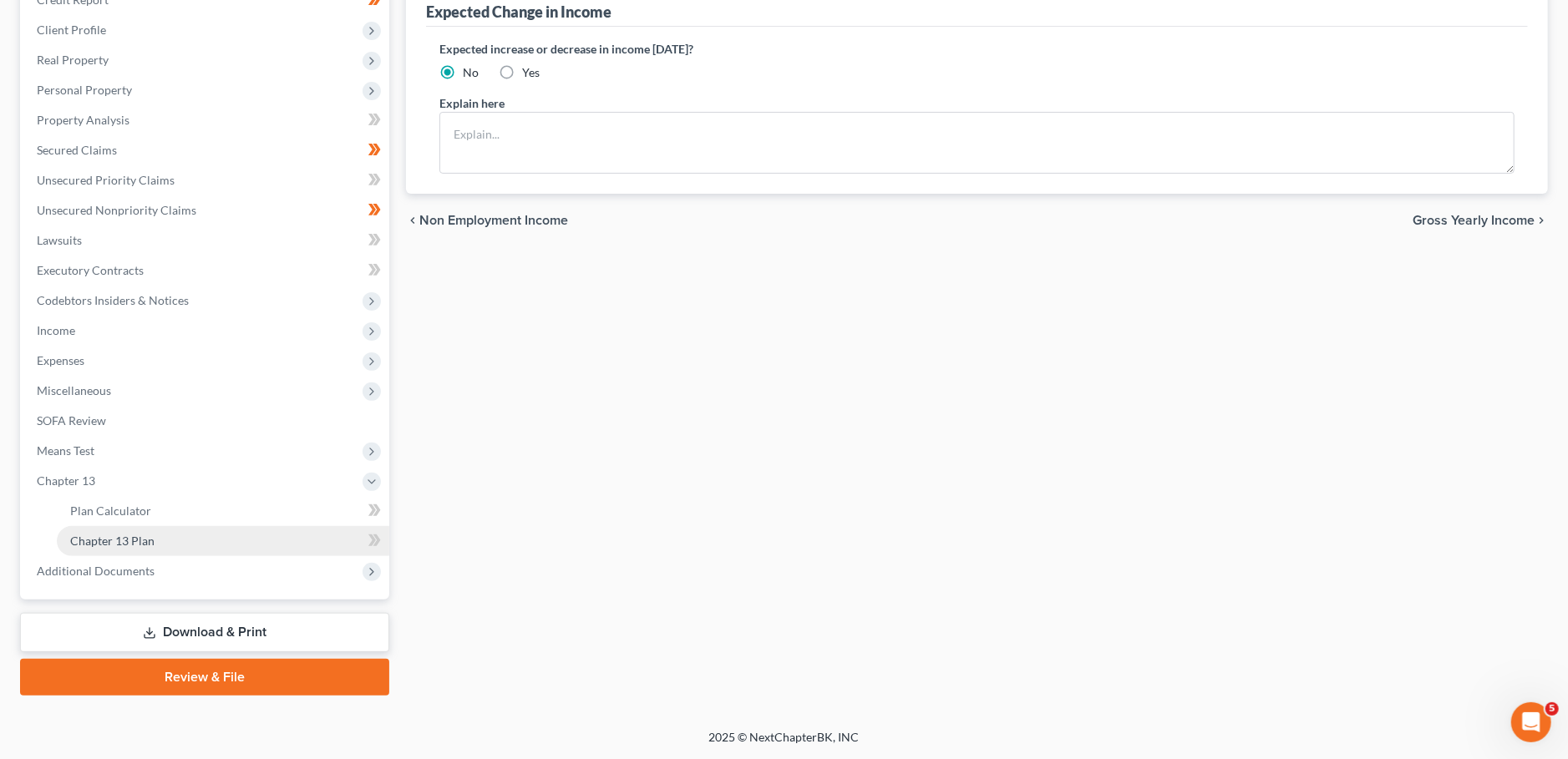
scroll to position [216, 0]
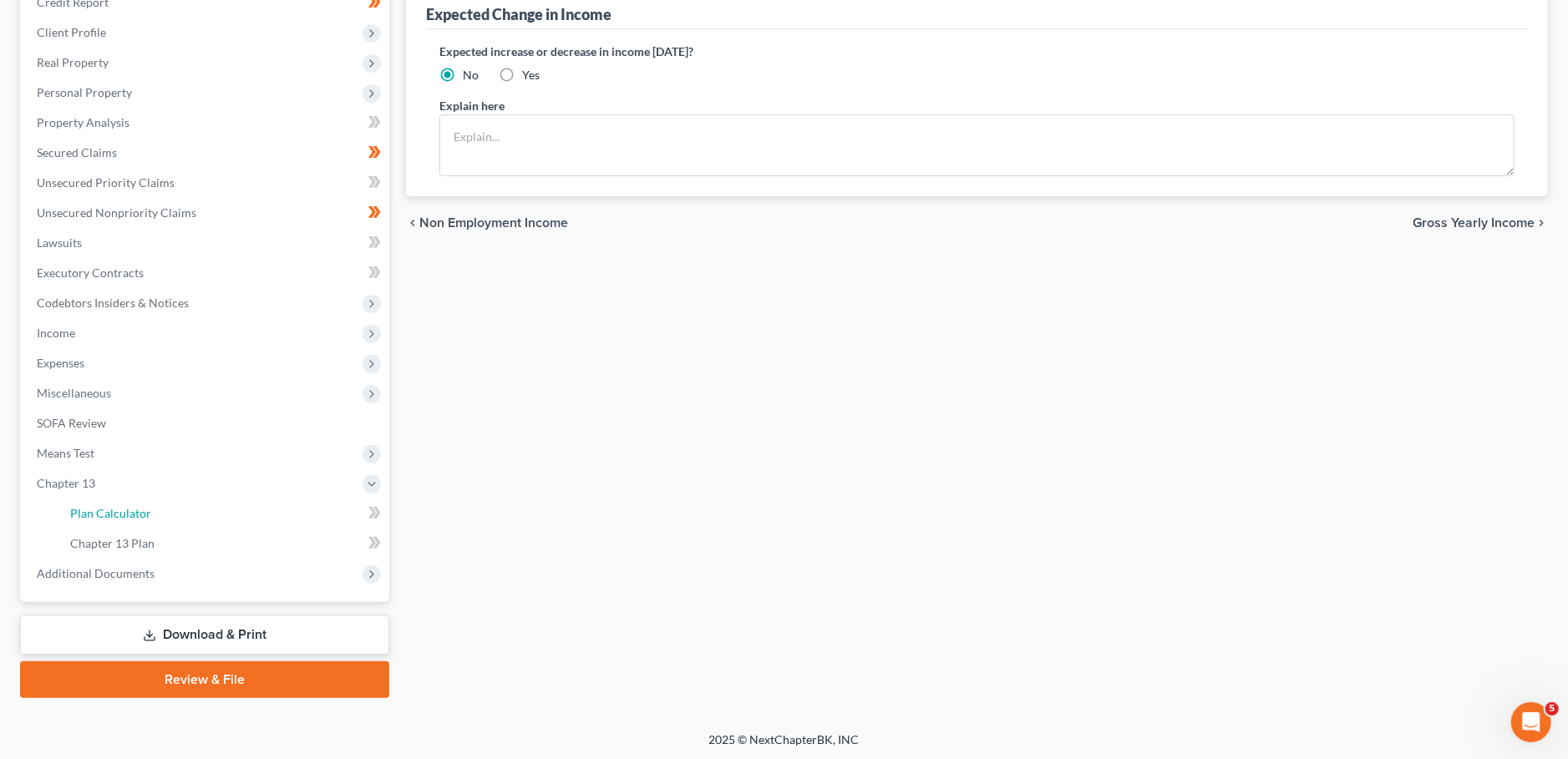
drag, startPoint x: 83, startPoint y: 516, endPoint x: 799, endPoint y: 279, distance: 754.2
click at [83, 515] on span "Plan Calculator" at bounding box center [110, 513] width 81 height 14
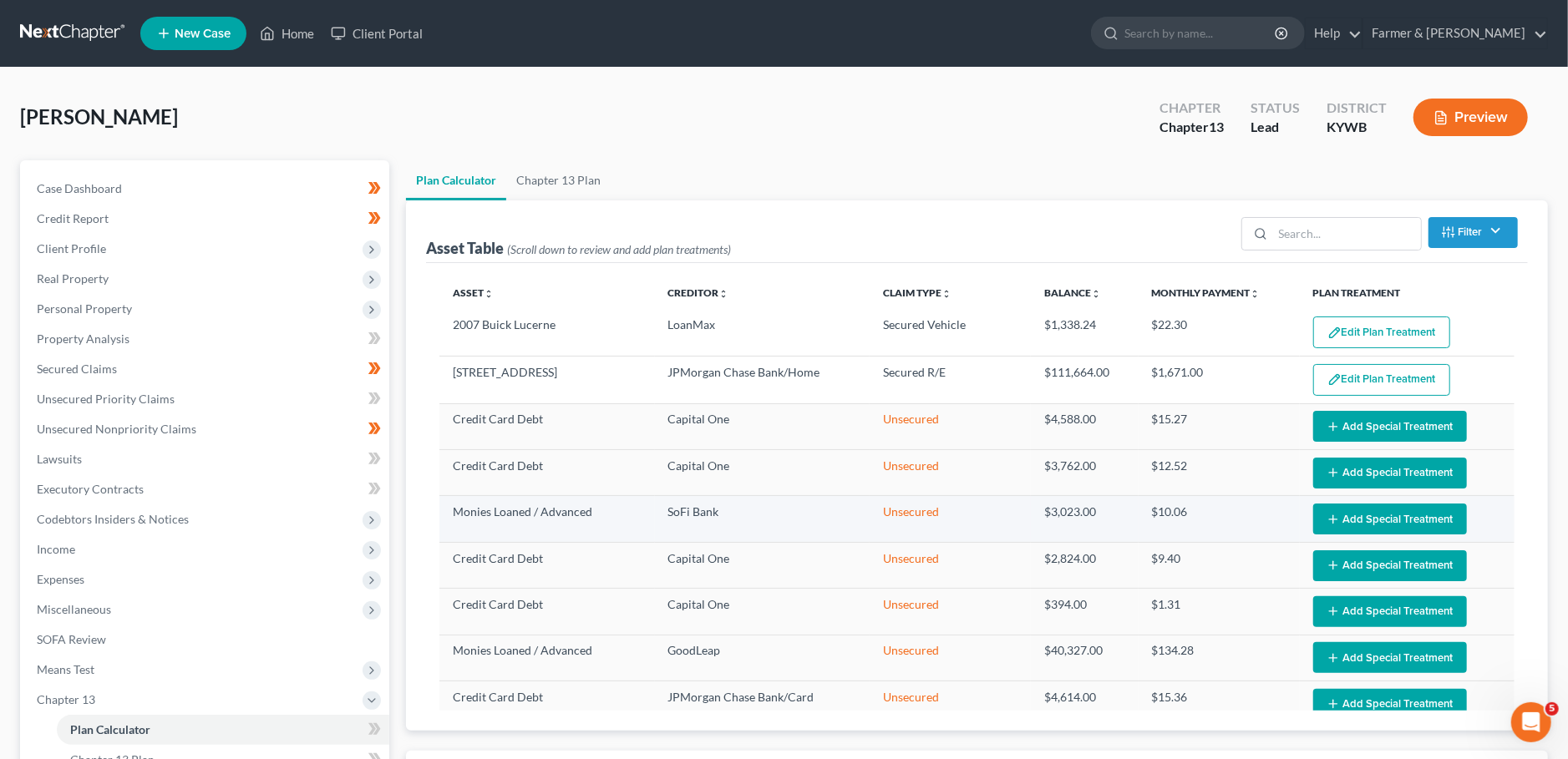
scroll to position [329, 0]
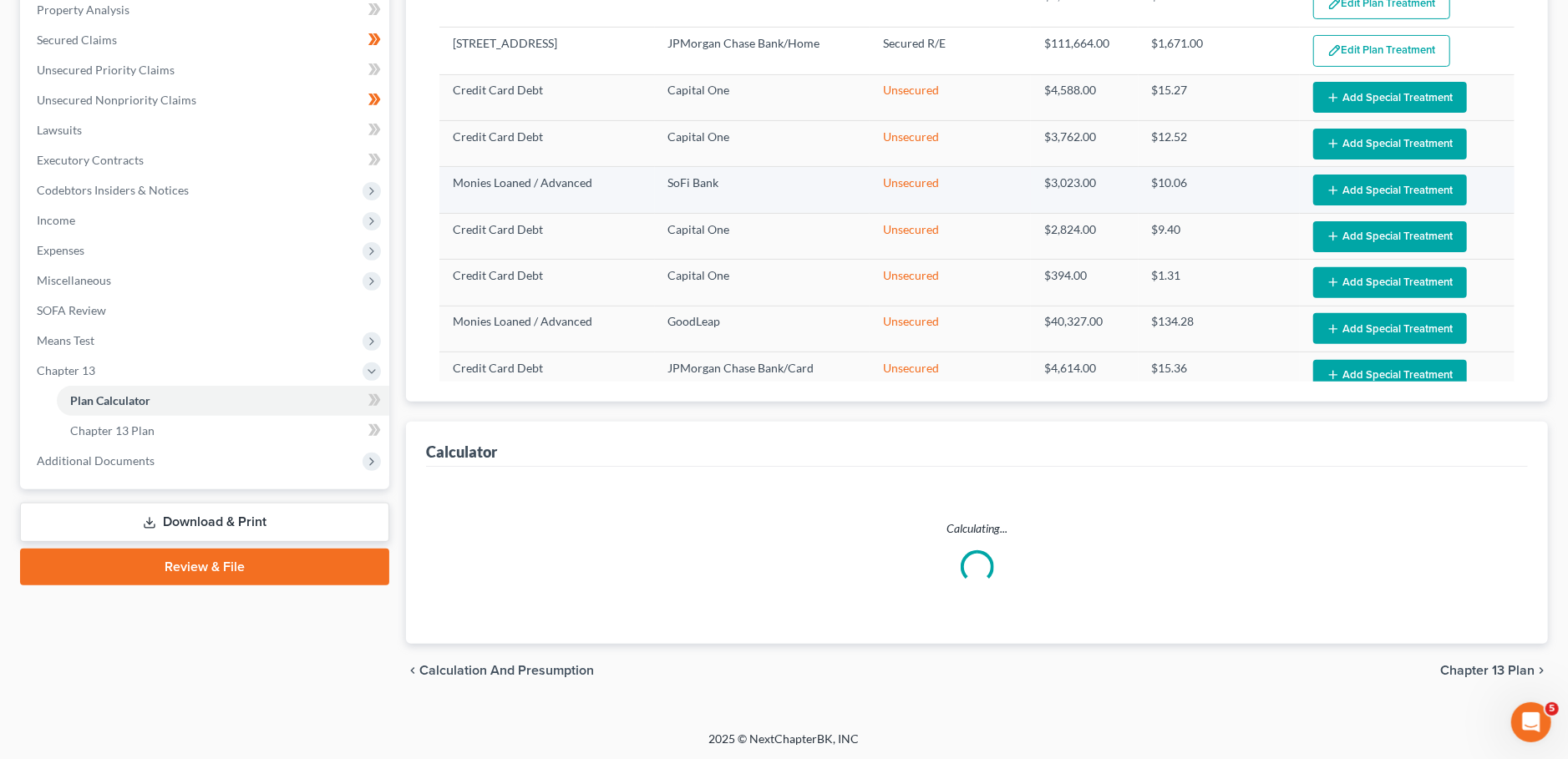
select select "59"
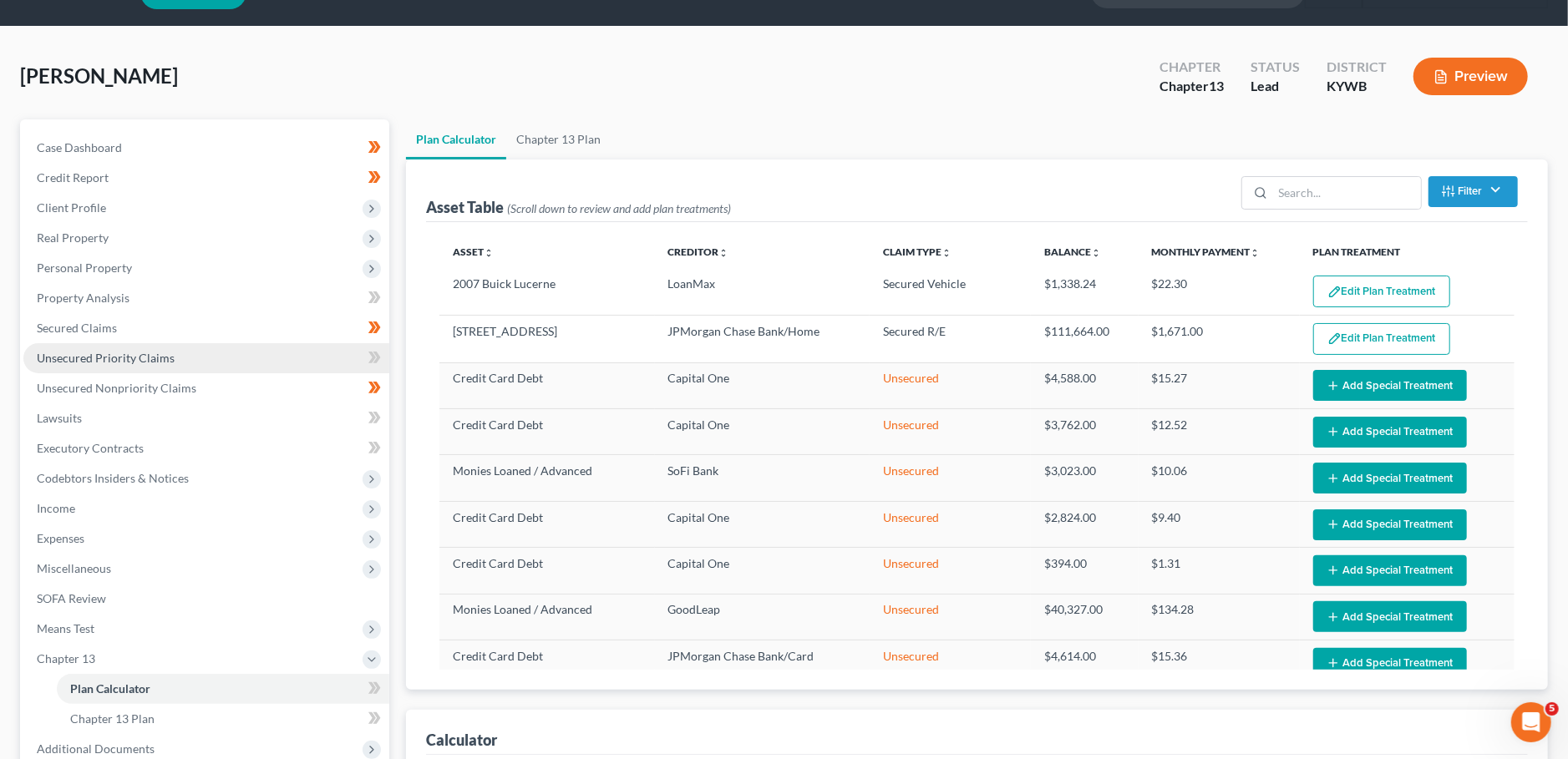
scroll to position [35, 0]
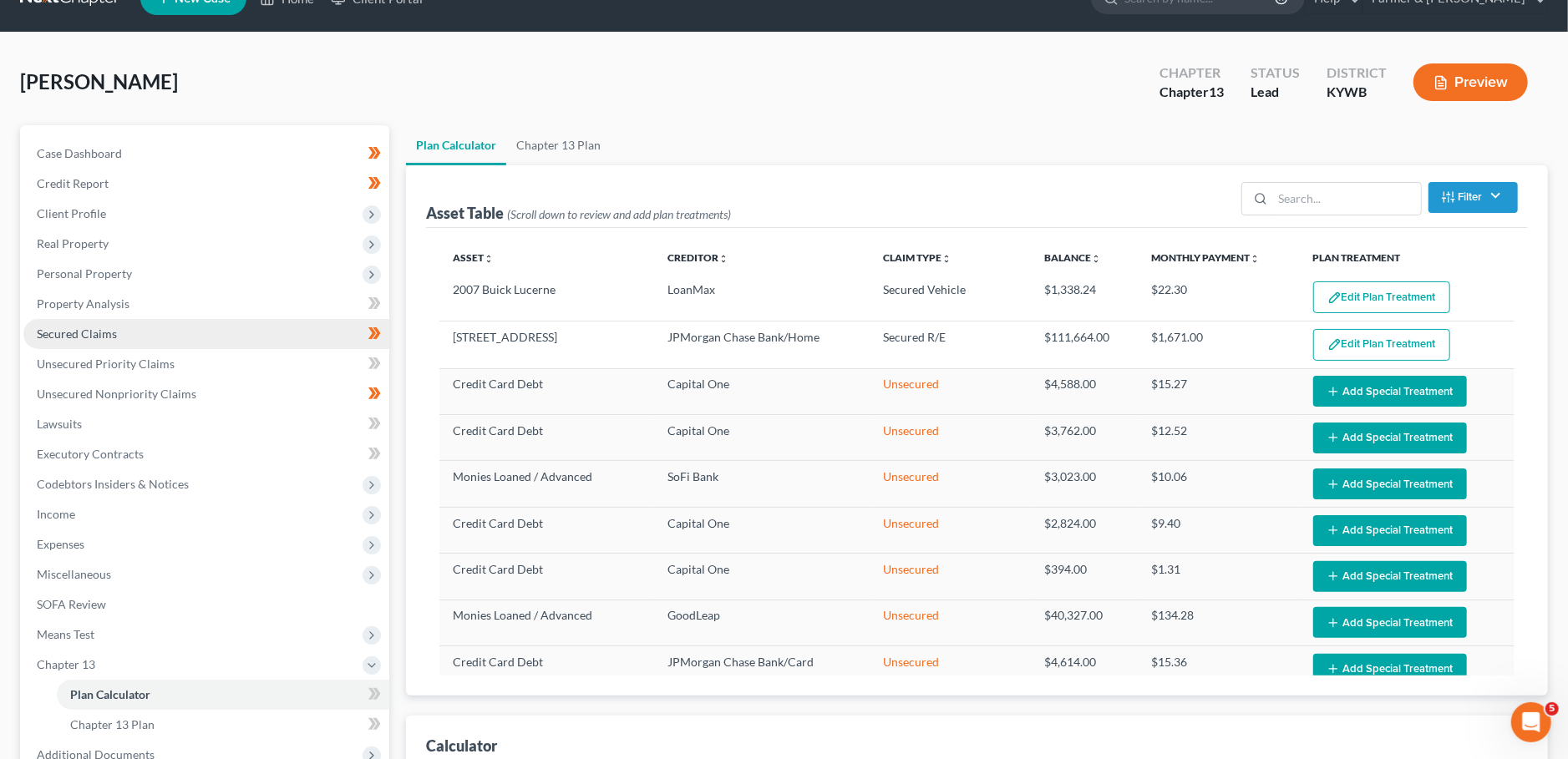
click at [113, 333] on span "Secured Claims" at bounding box center [76, 333] width 80 height 14
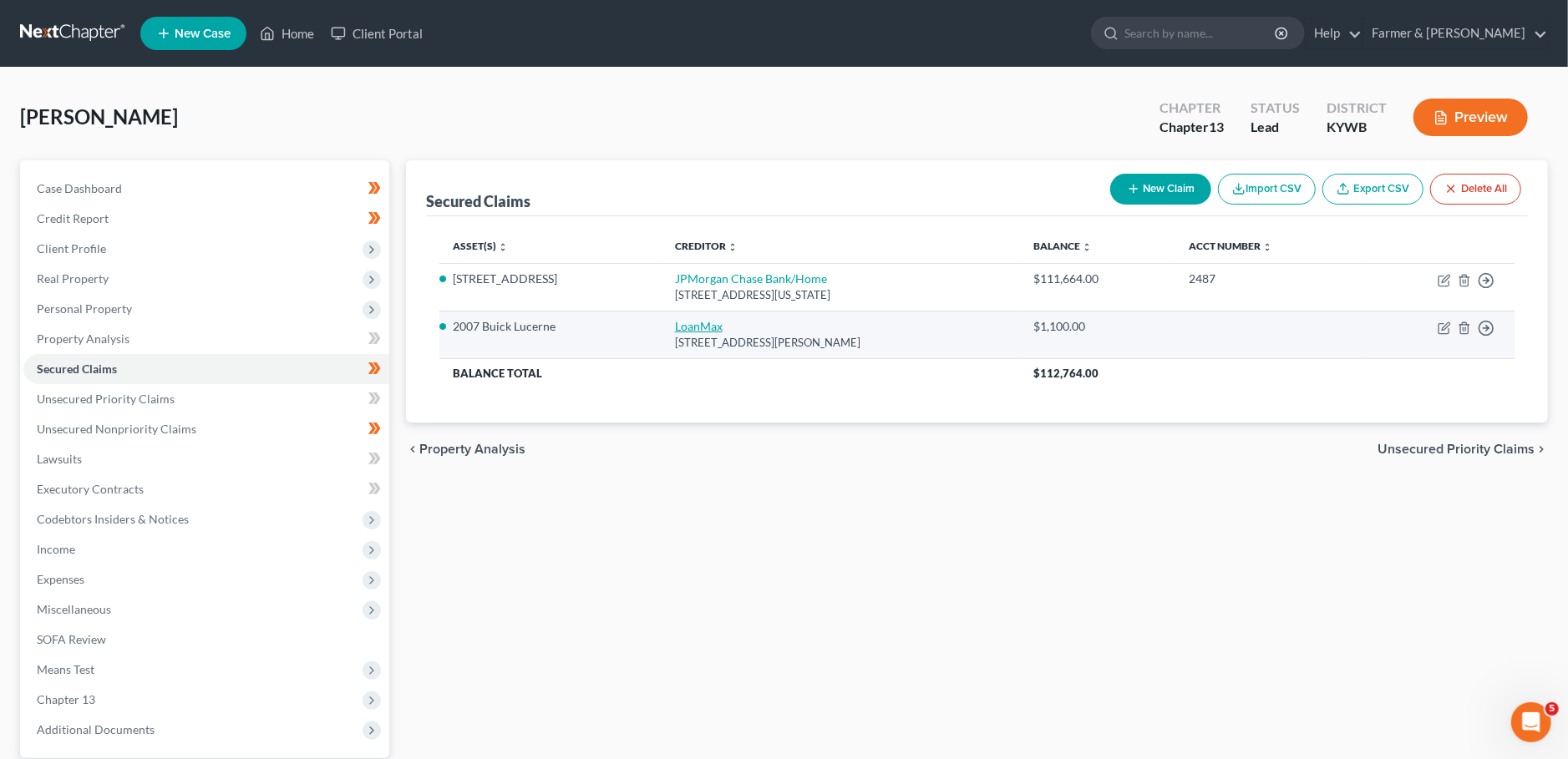
click at [675, 326] on link "LoanMax" at bounding box center [698, 326] width 48 height 14
select select "10"
select select "0"
select select "4"
select select "0"
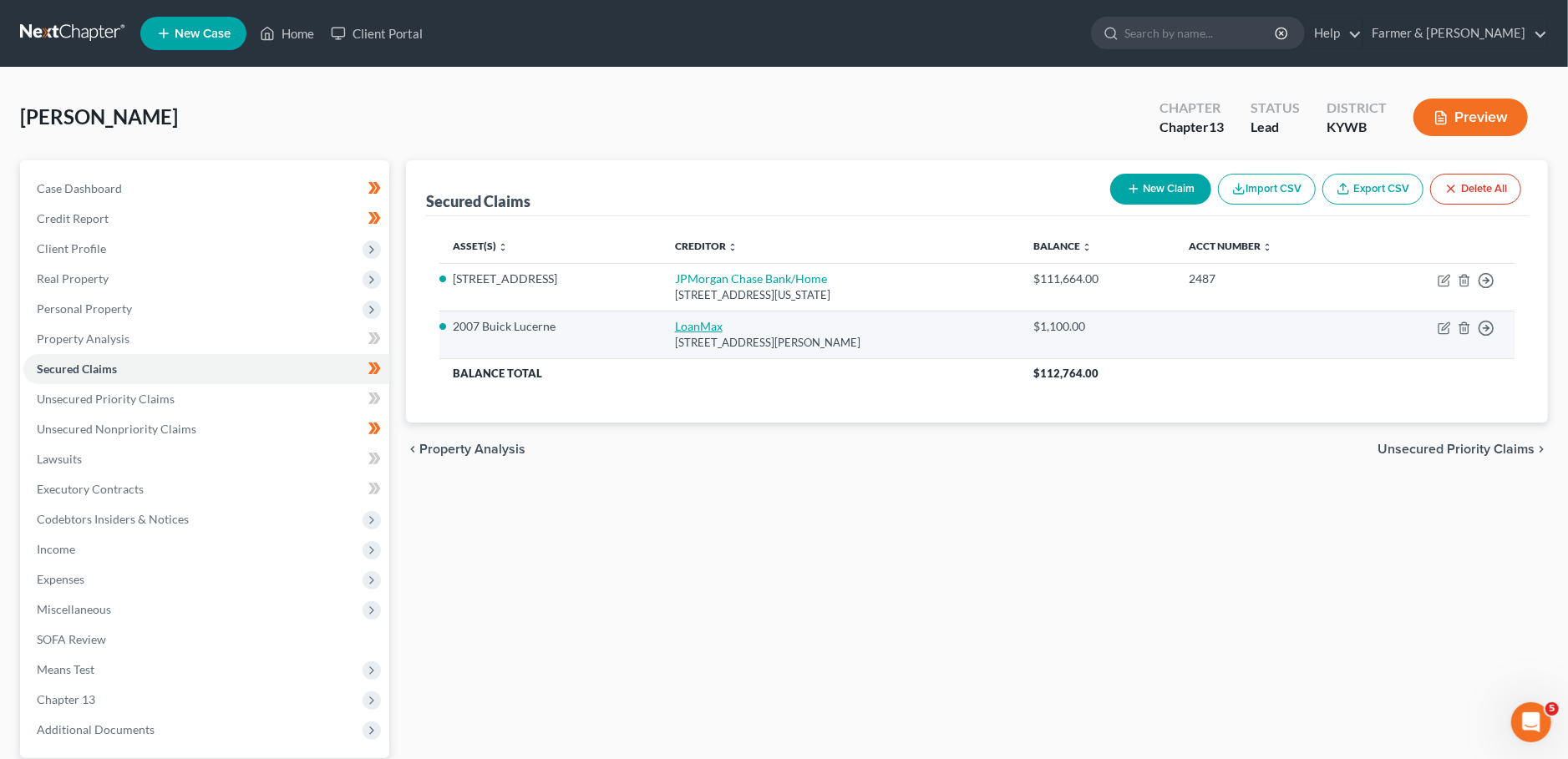
select select "0"
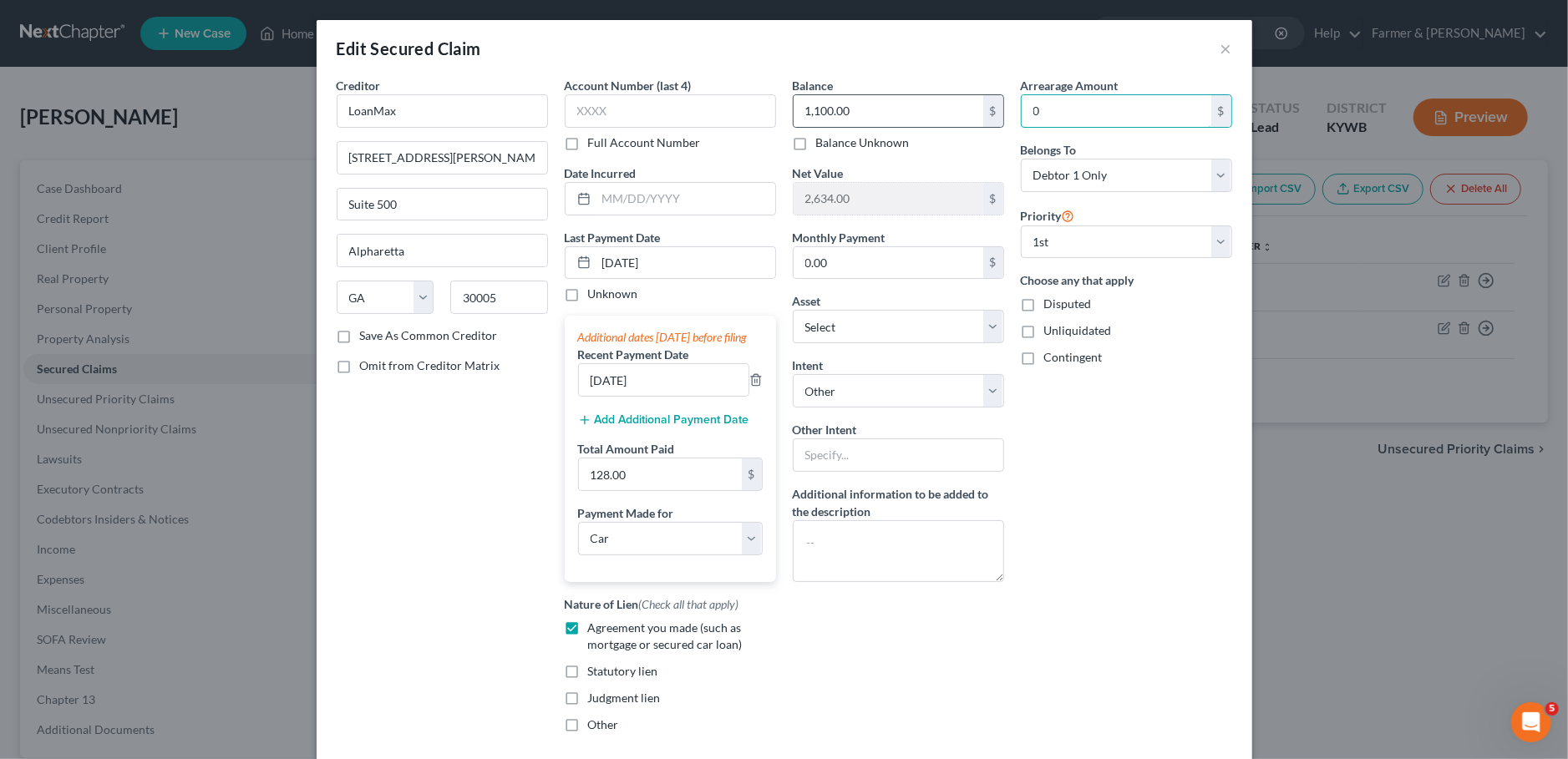
drag, startPoint x: 1048, startPoint y: 111, endPoint x: 1001, endPoint y: 100, distance: 48.3
click at [1022, 100] on input "0" at bounding box center [1116, 111] width 189 height 32
type input "1.00"
drag, startPoint x: 862, startPoint y: 260, endPoint x: 748, endPoint y: 279, distance: 115.6
click at [793, 261] on input "0.00" at bounding box center [888, 263] width 189 height 32
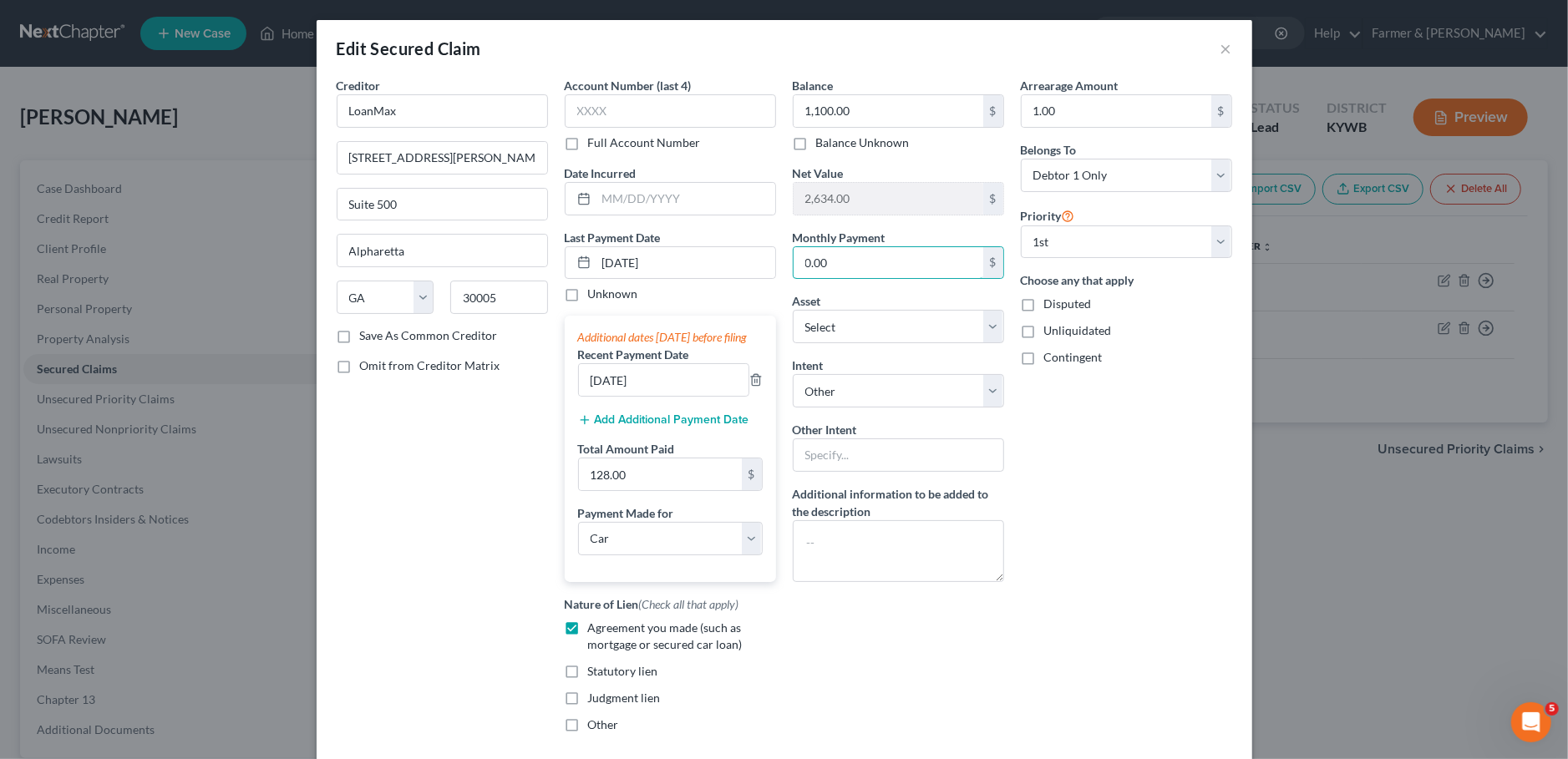
scroll to position [155, 0]
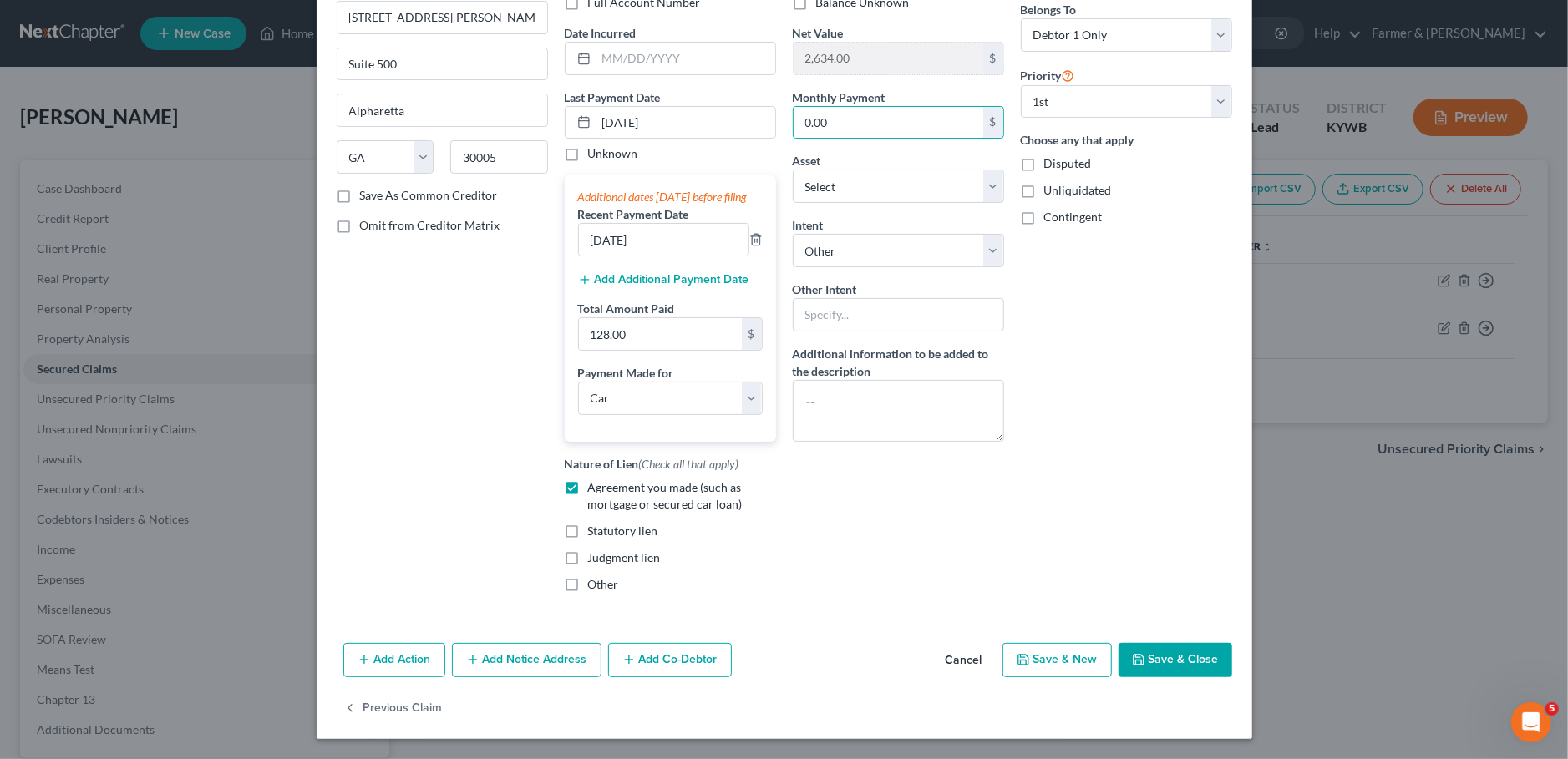
click at [1151, 663] on button "Save & Close" at bounding box center [1174, 660] width 114 height 35
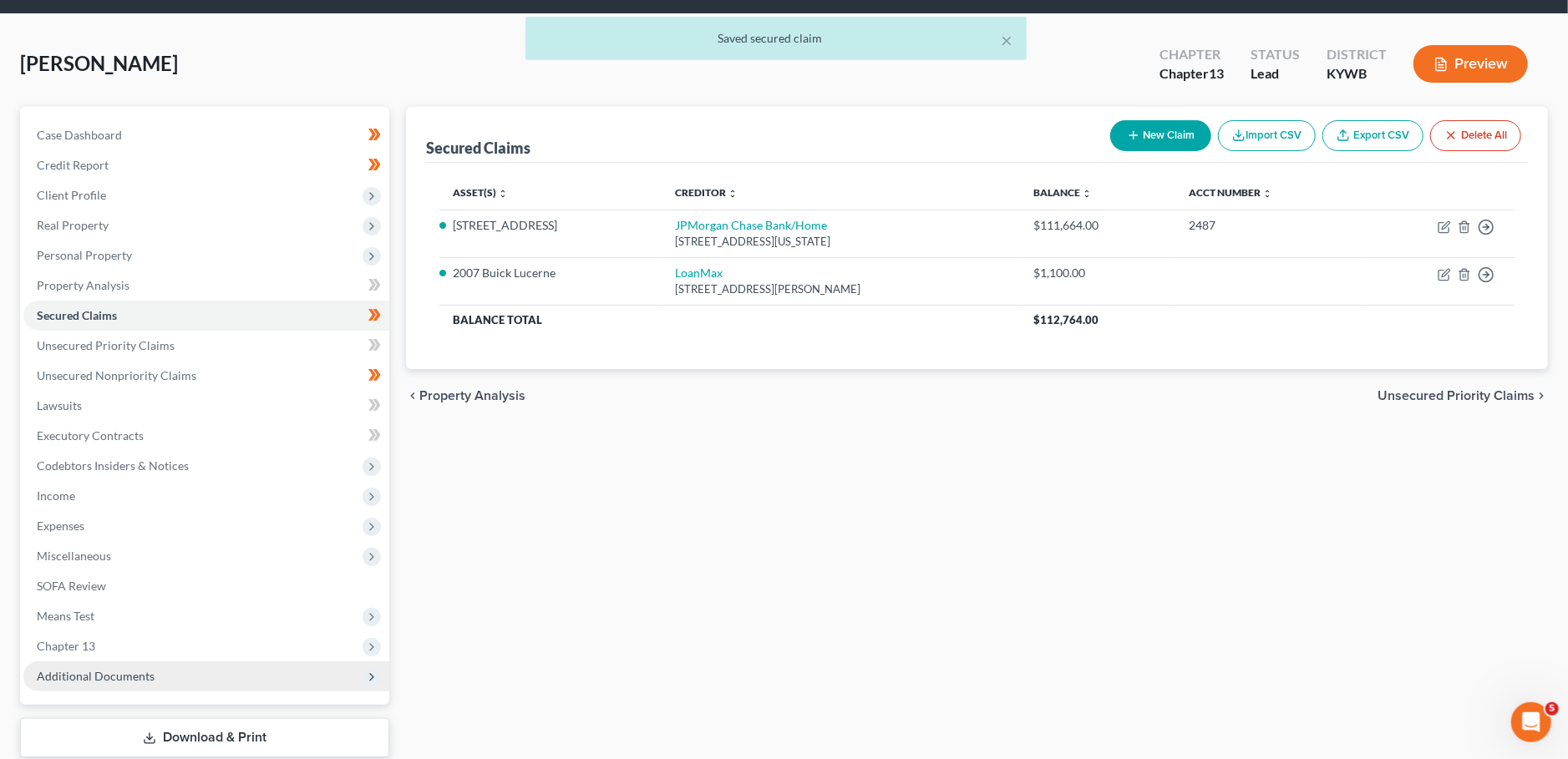
scroll to position [156, 0]
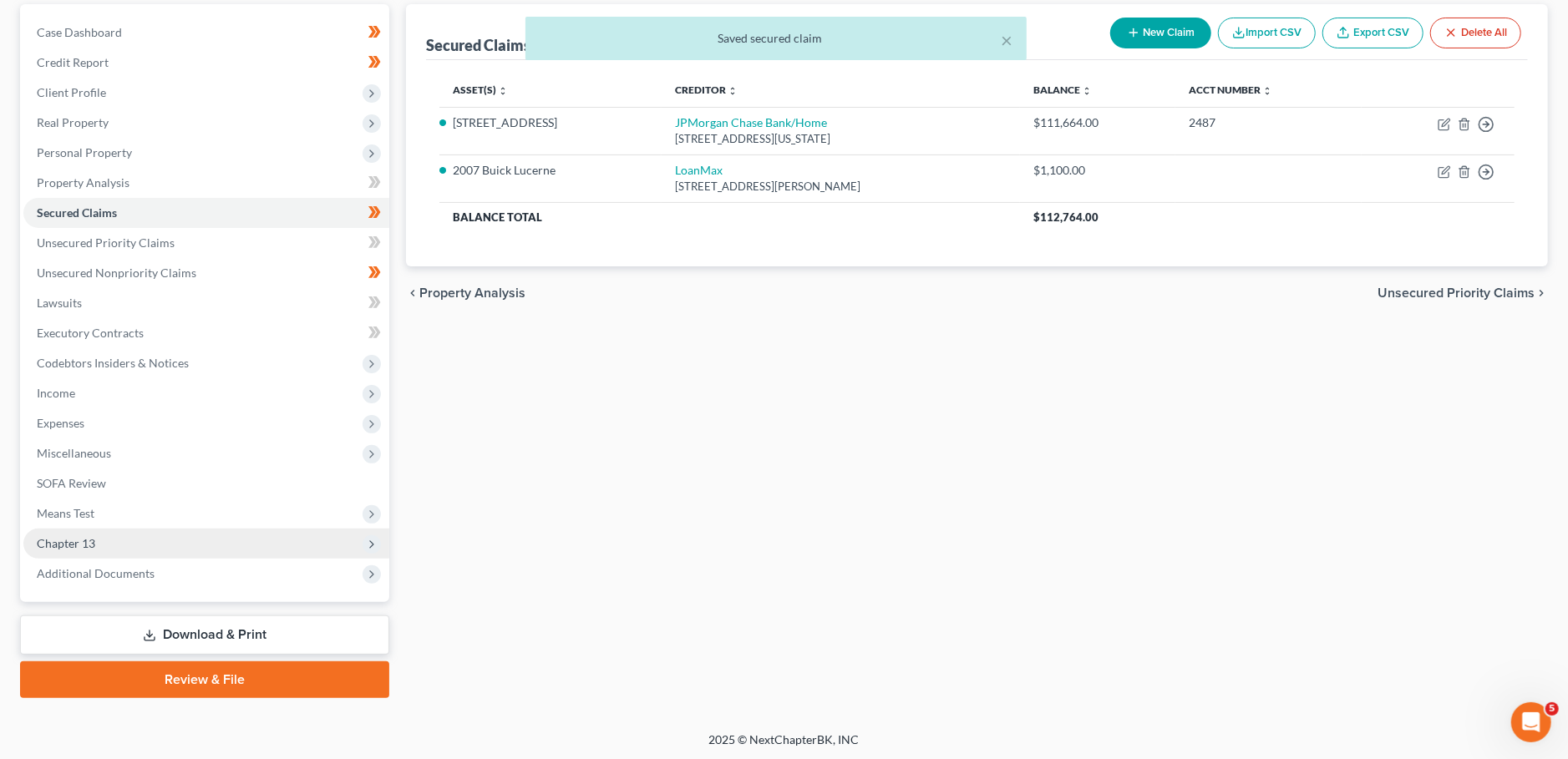
click at [107, 543] on span "Chapter 13" at bounding box center [206, 544] width 366 height 30
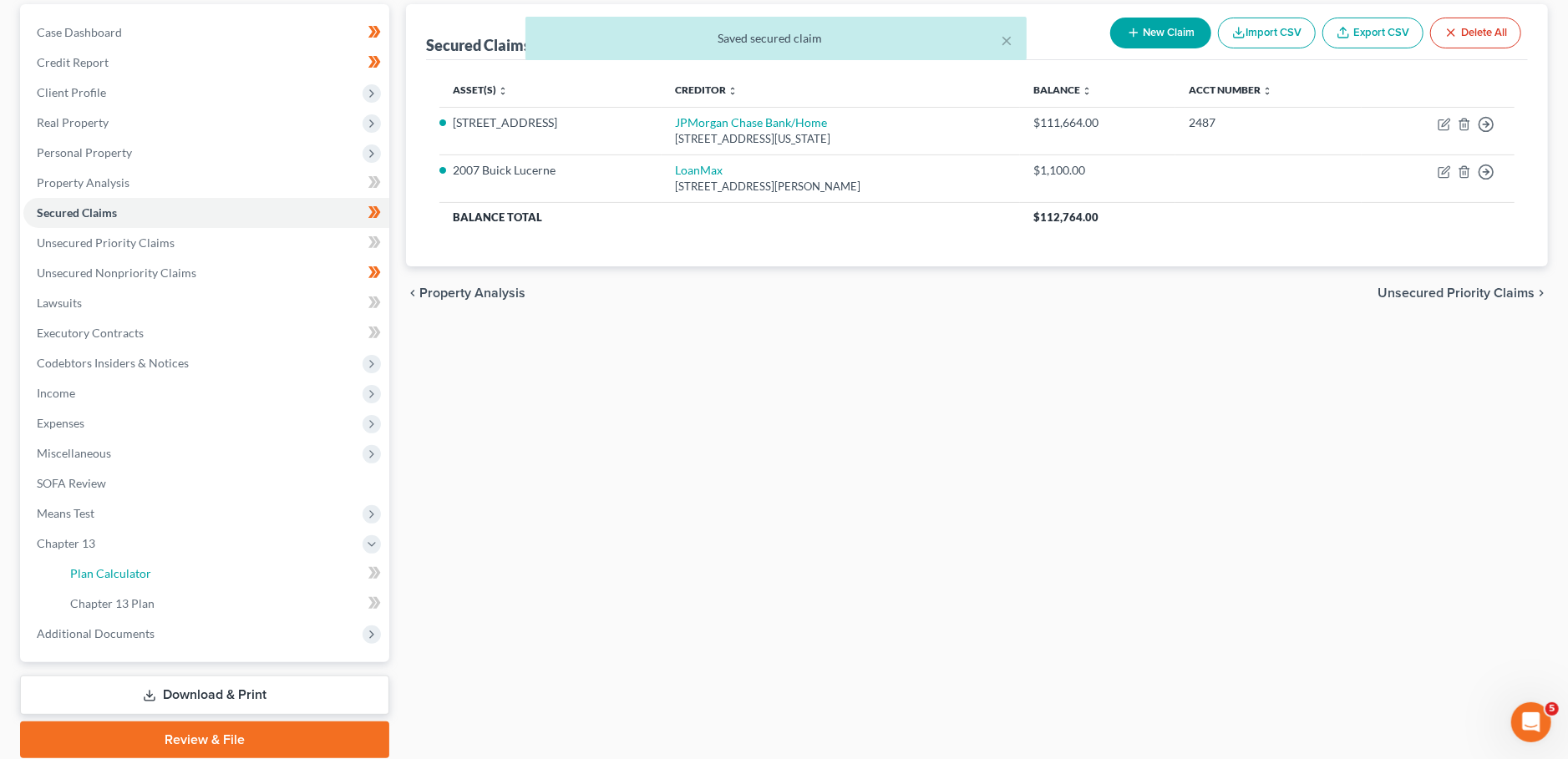
click at [111, 569] on span "Plan Calculator" at bounding box center [110, 573] width 81 height 14
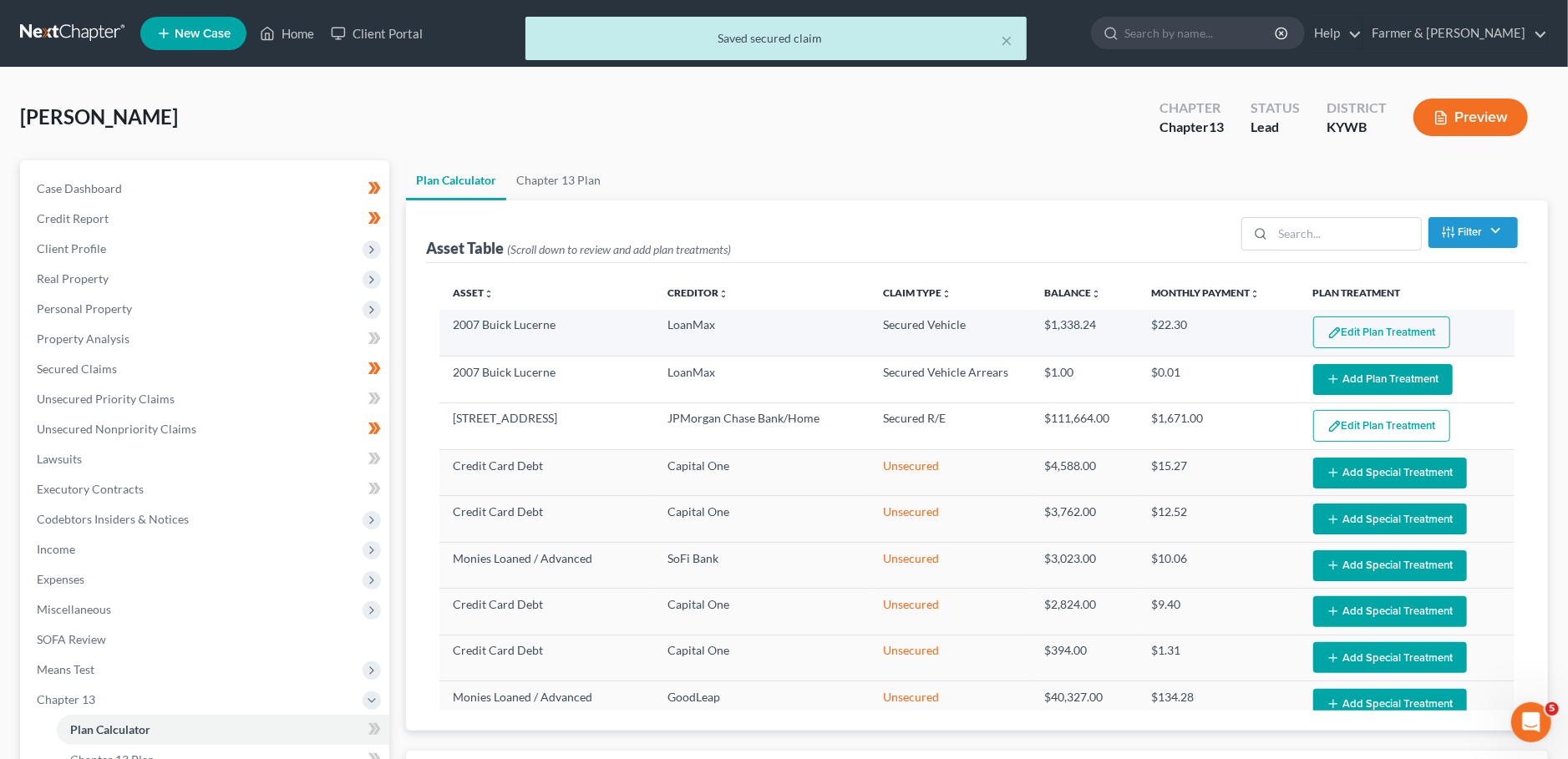
select select "59"
click at [1393, 330] on button "Edit Plan Treatment" at bounding box center [1381, 332] width 137 height 32
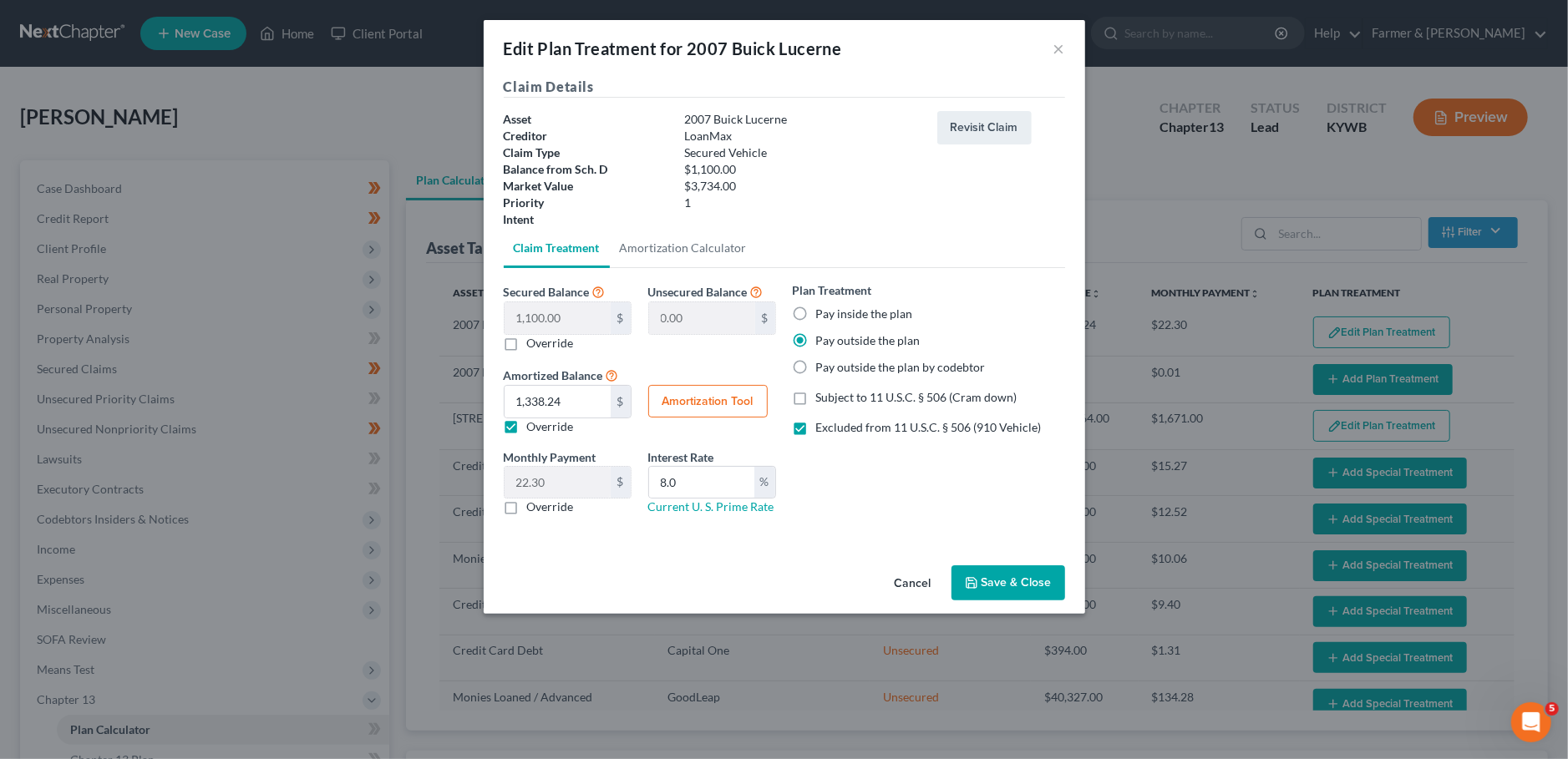
click at [527, 501] on label "Override" at bounding box center [551, 506] width 47 height 16
click at [533, 501] on input "Override" at bounding box center [539, 504] width 10 height 10
checkbox input "true"
click at [527, 423] on label "Override" at bounding box center [551, 426] width 47 height 16
click at [533, 423] on input "Override" at bounding box center [539, 424] width 10 height 10
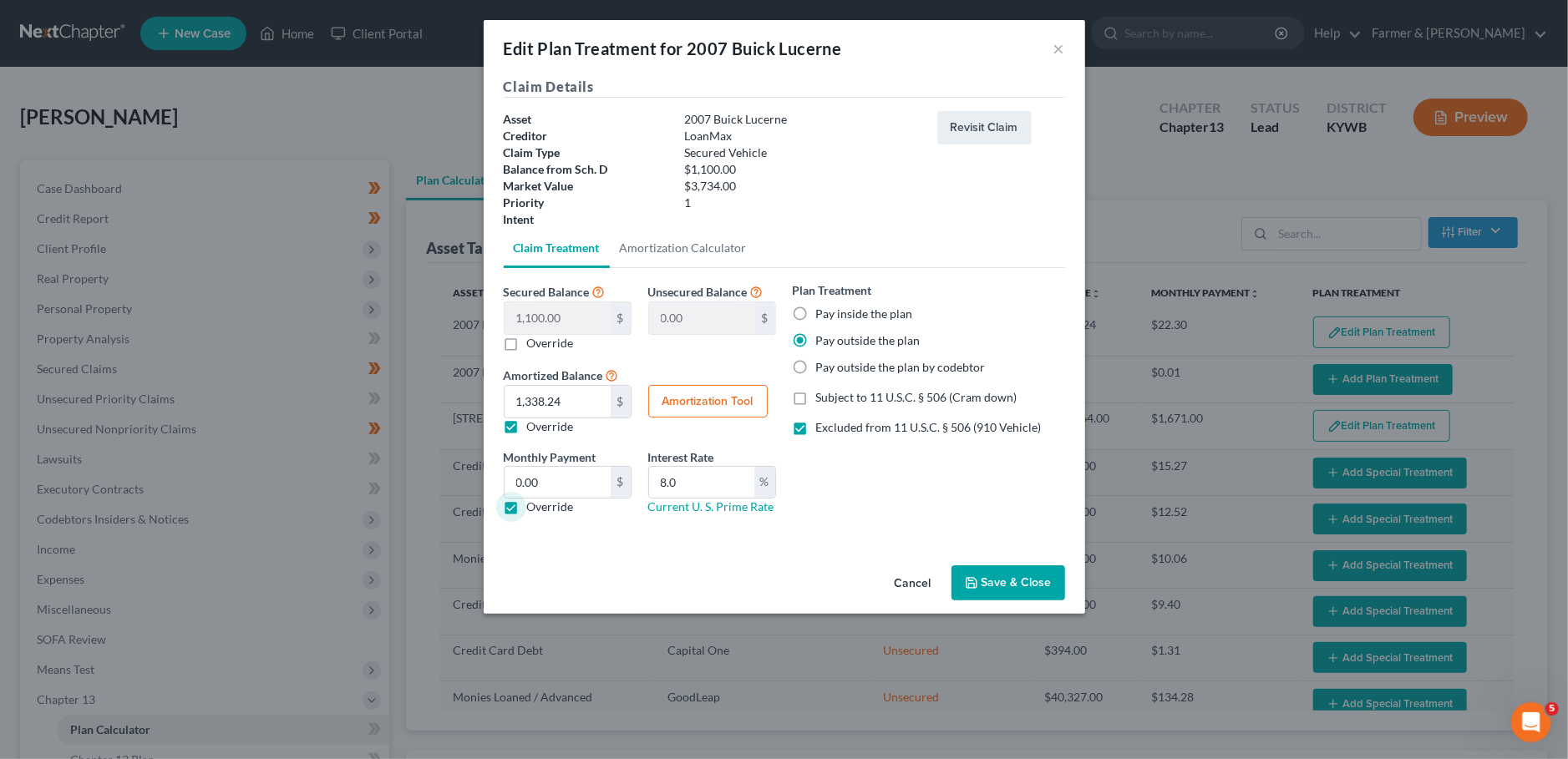
checkbox input "false"
click at [546, 484] on input "0.00" at bounding box center [558, 482] width 106 height 32
type input "64.00"
type input "0.00"
click at [816, 424] on label "Excluded from 11 U.S.C. § 506 (910 Vehicle)" at bounding box center [929, 427] width 226 height 16
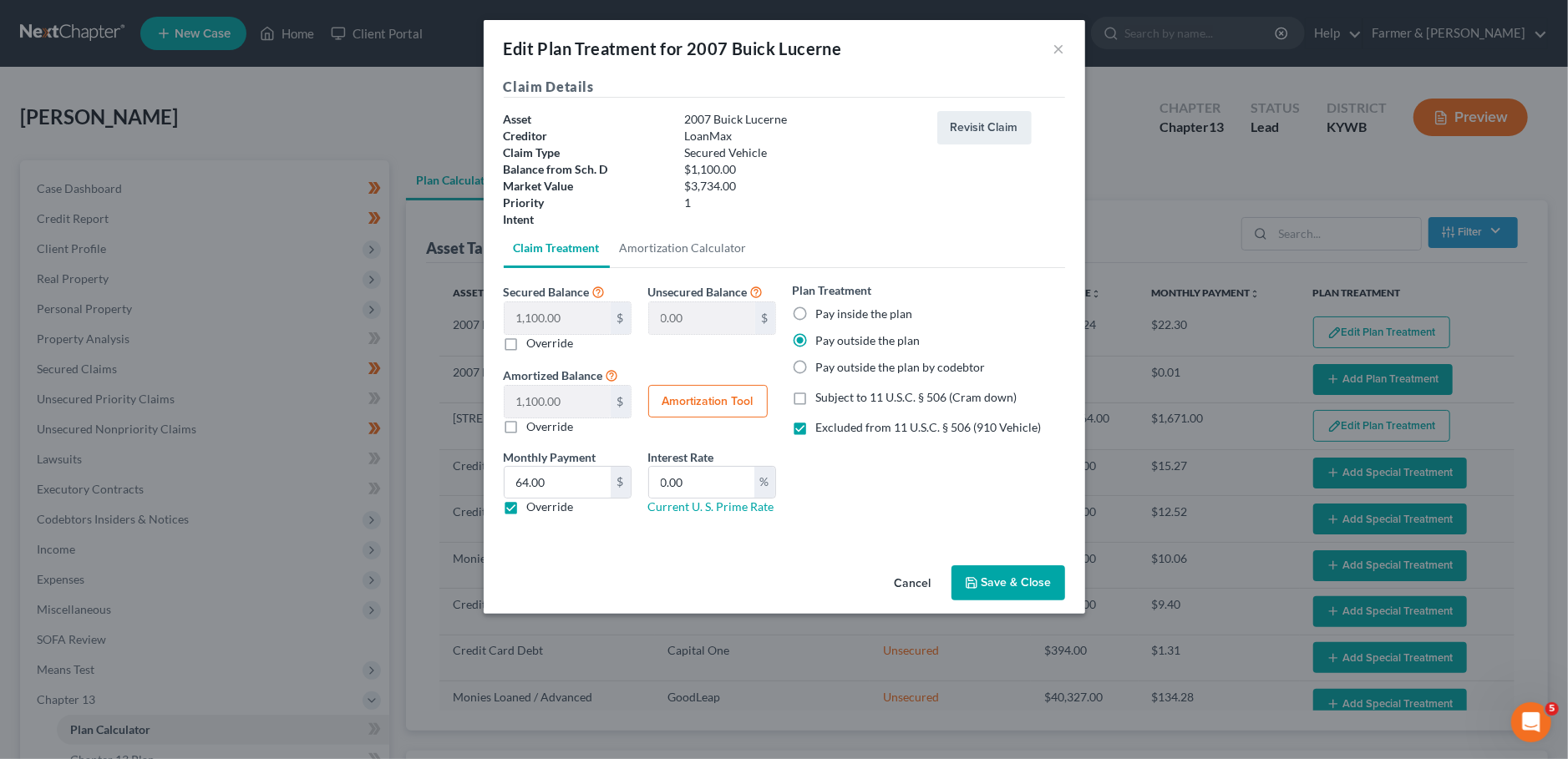
click at [823, 424] on input "Excluded from 11 U.S.C. § 506 (910 Vehicle)" at bounding box center [828, 425] width 10 height 10
checkbox input "false"
click at [1004, 578] on button "Save & Close" at bounding box center [1008, 583] width 114 height 35
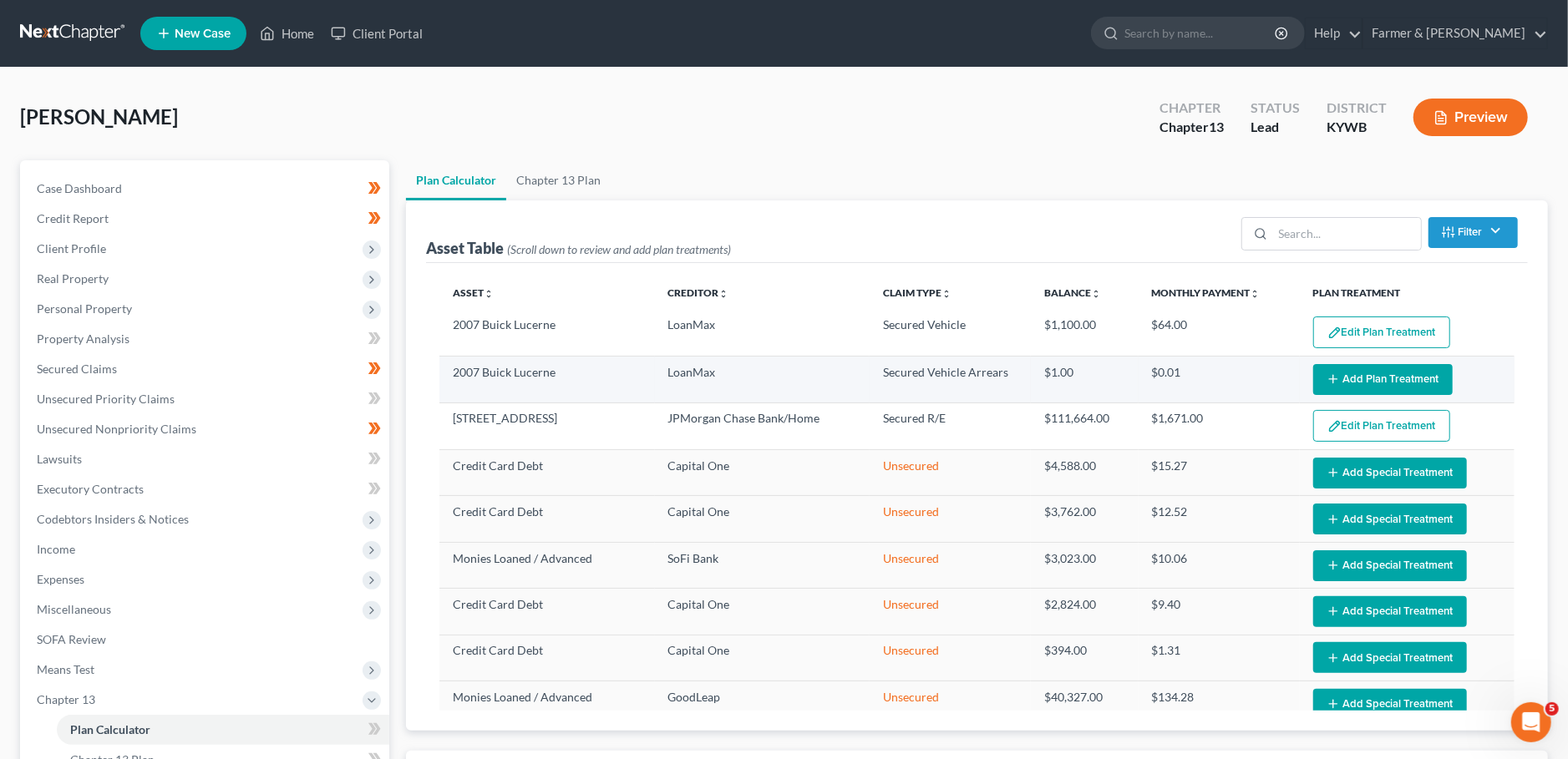
click at [1358, 373] on button "Add Plan Treatment" at bounding box center [1382, 380] width 140 height 31
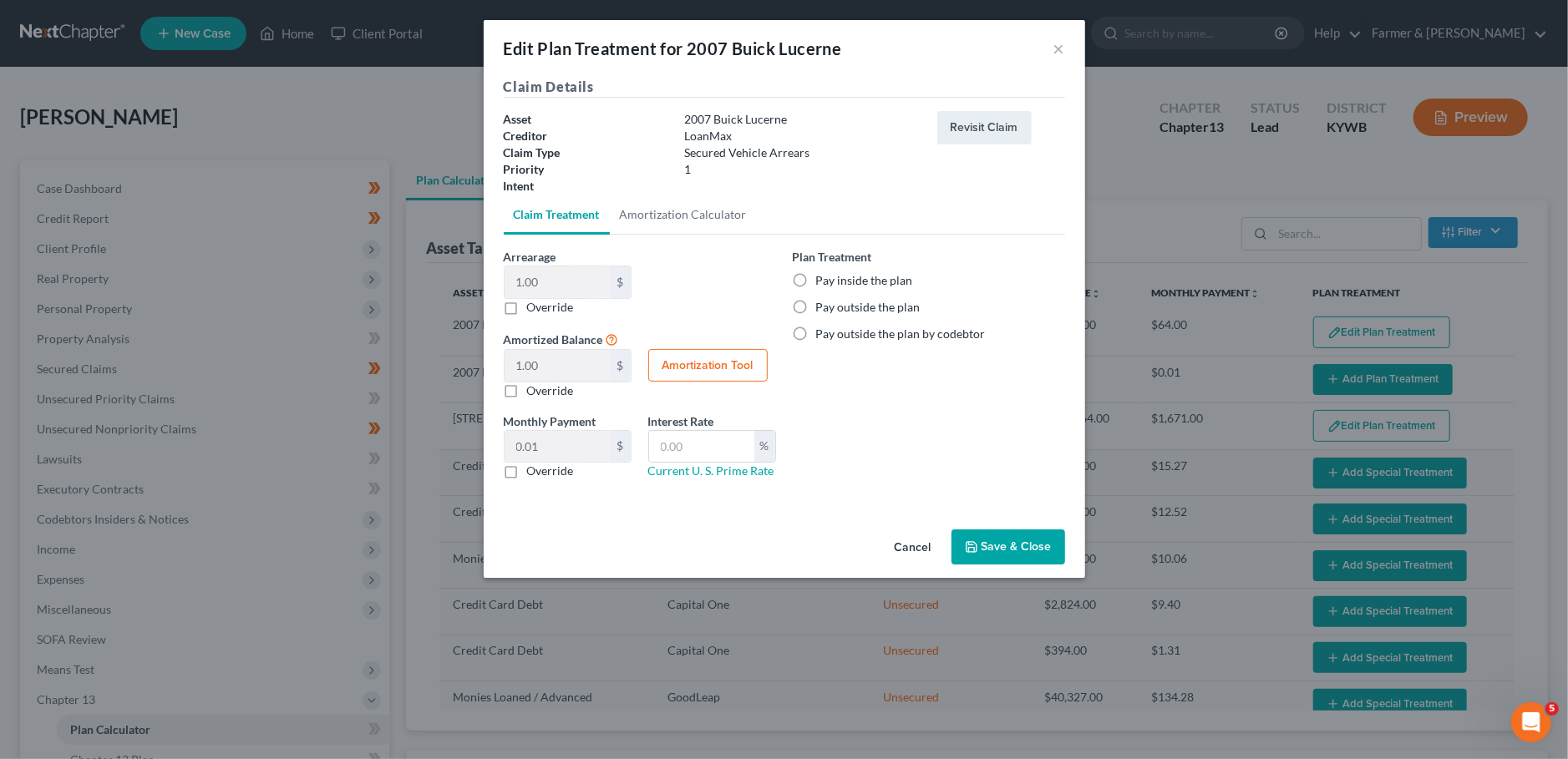
select select "59"
click at [816, 305] on label "Pay outside the plan" at bounding box center [868, 307] width 104 height 16
click at [823, 305] on input "Pay outside the plan" at bounding box center [828, 304] width 10 height 10
radio input "true"
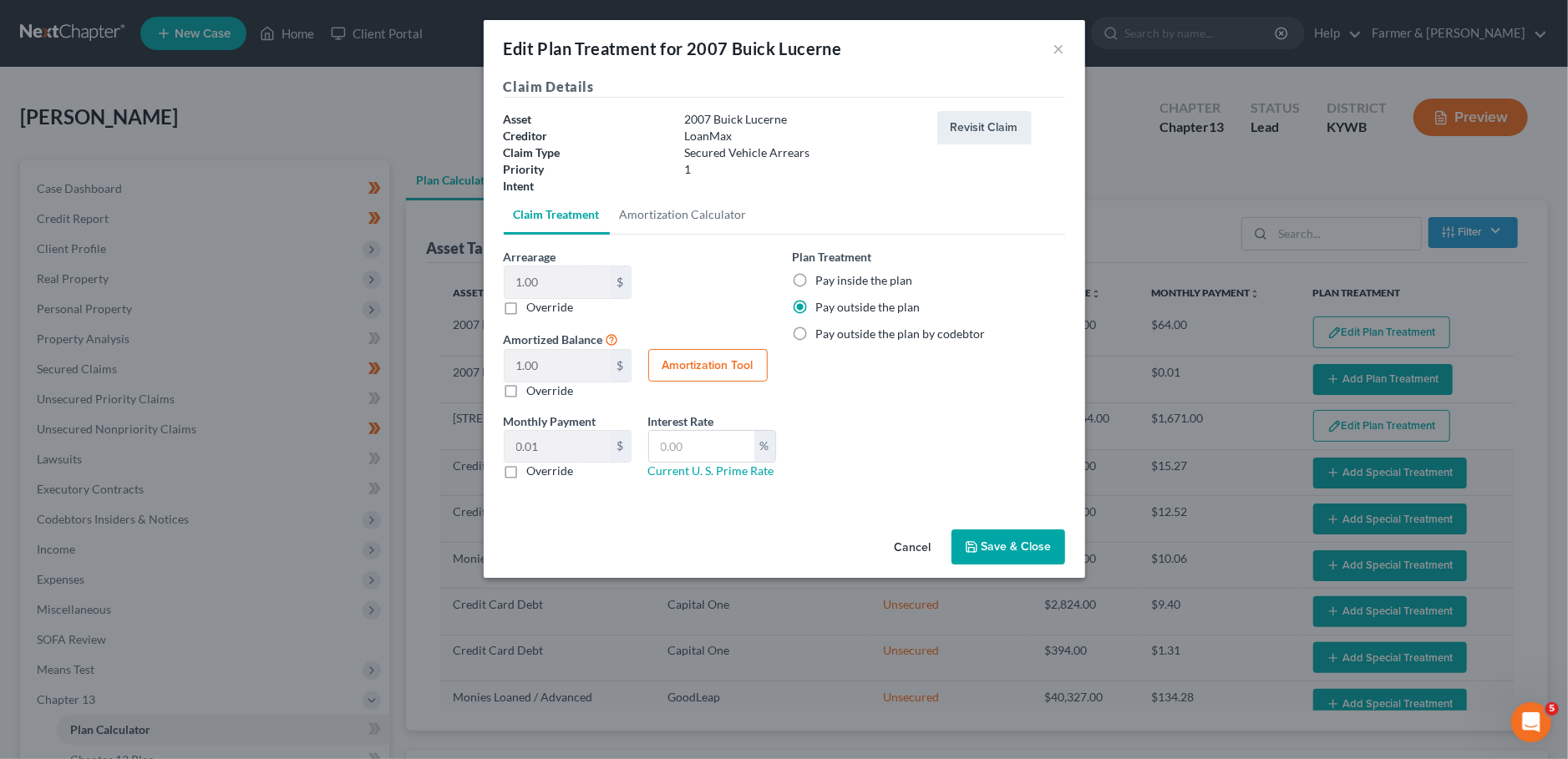
click at [995, 544] on button "Save & Close" at bounding box center [1008, 547] width 114 height 35
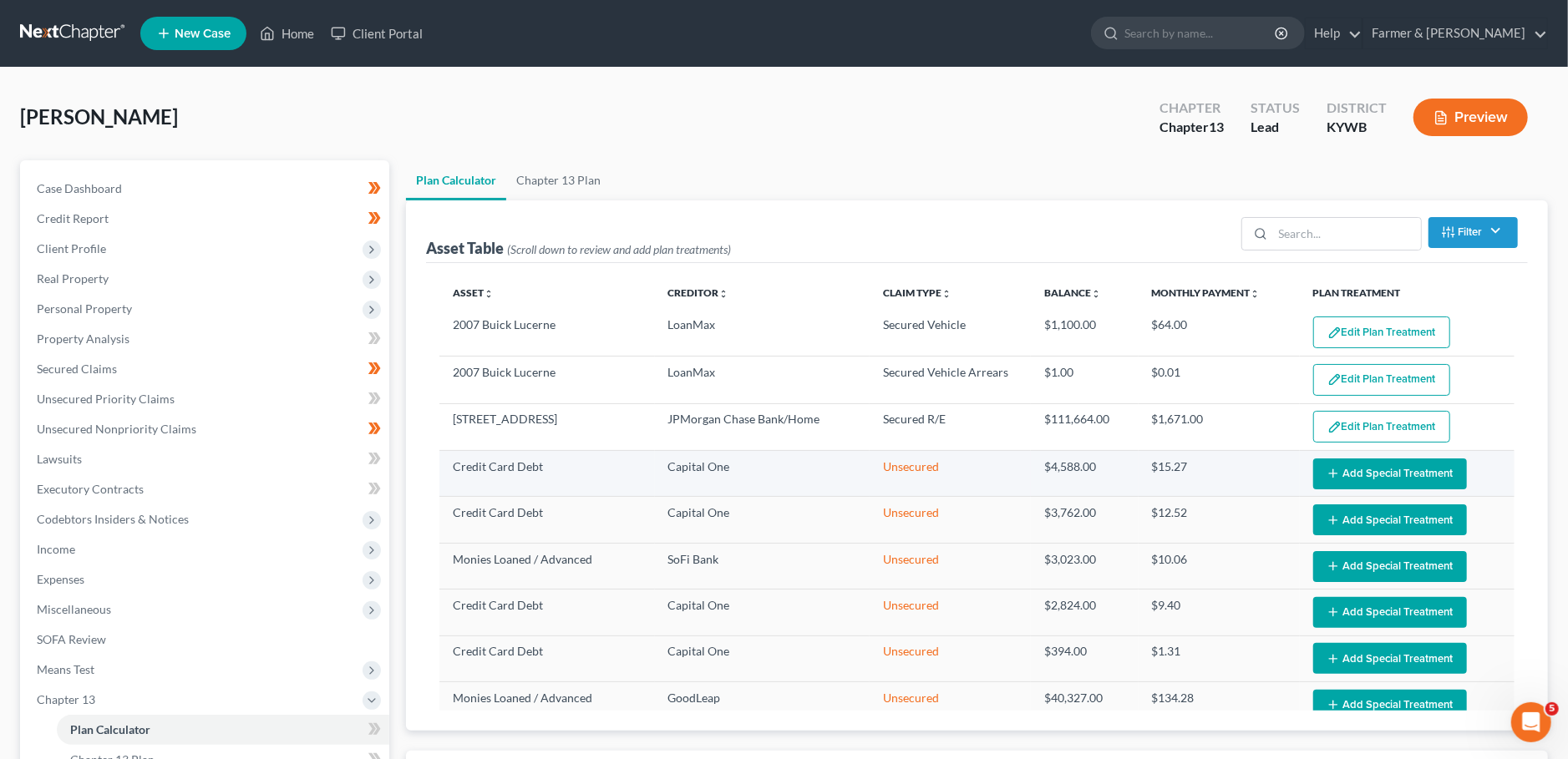
select select "59"
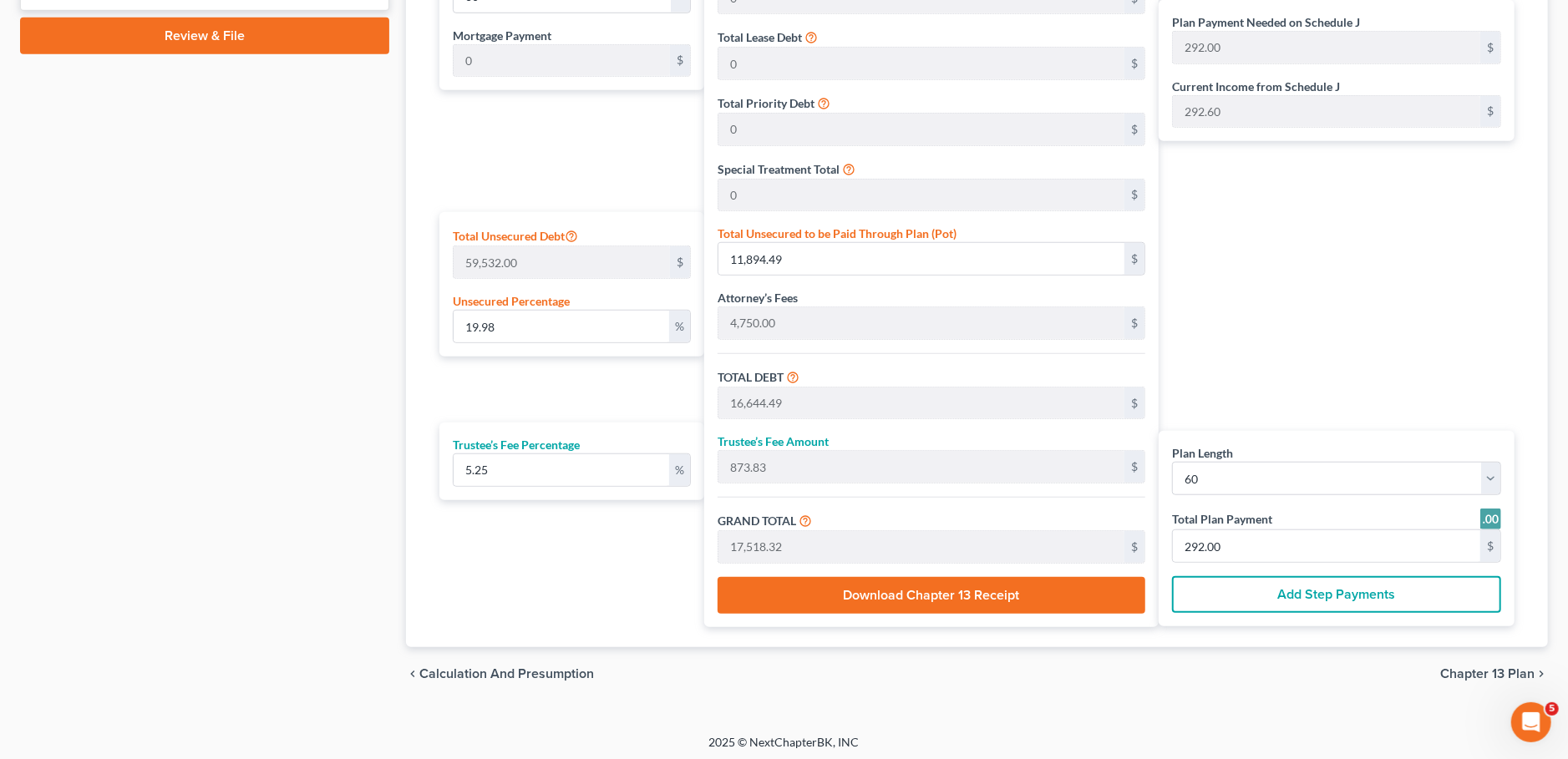
scroll to position [566, 0]
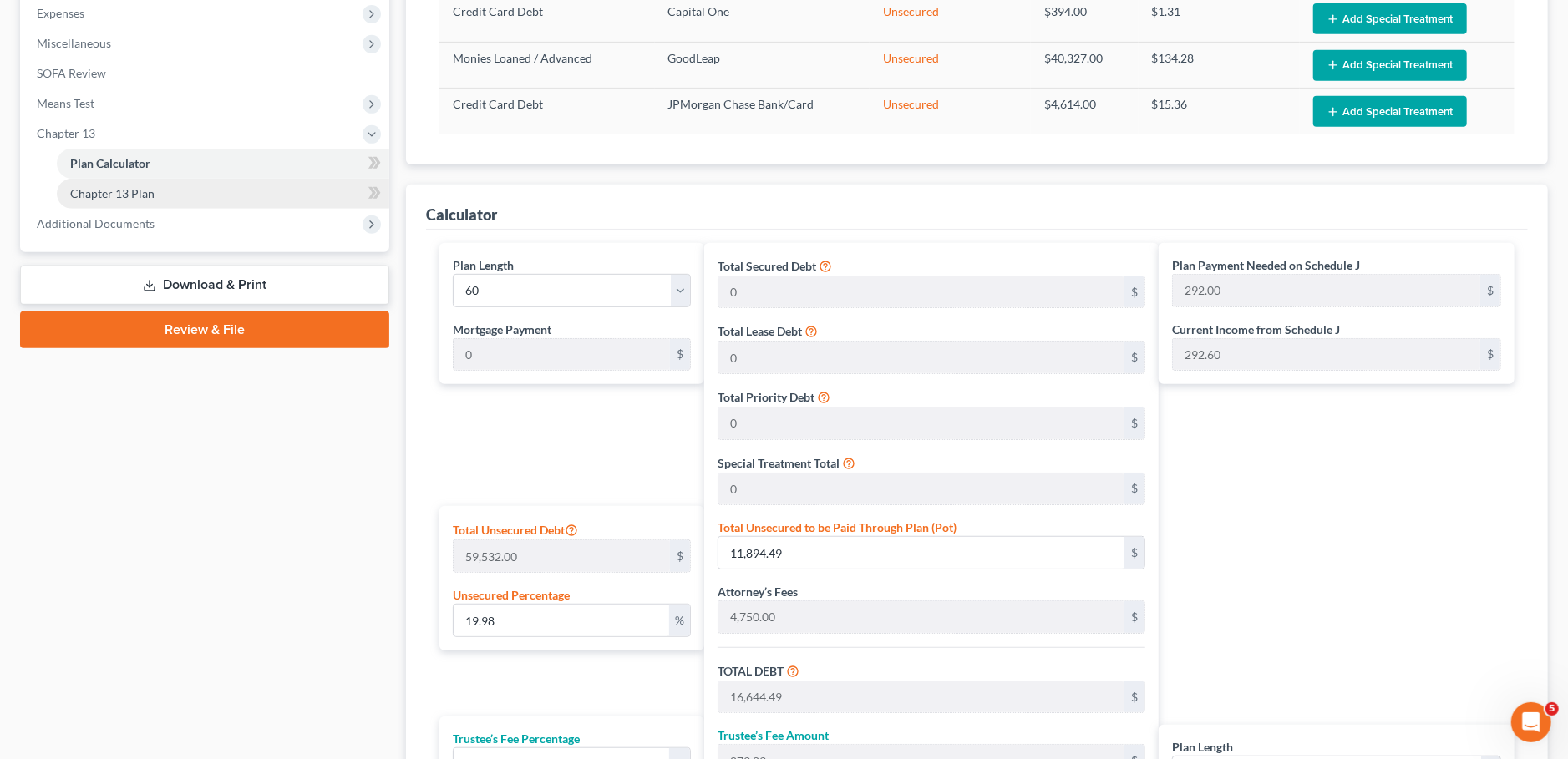
click at [221, 189] on link "Chapter 13 Plan" at bounding box center [222, 194] width 333 height 30
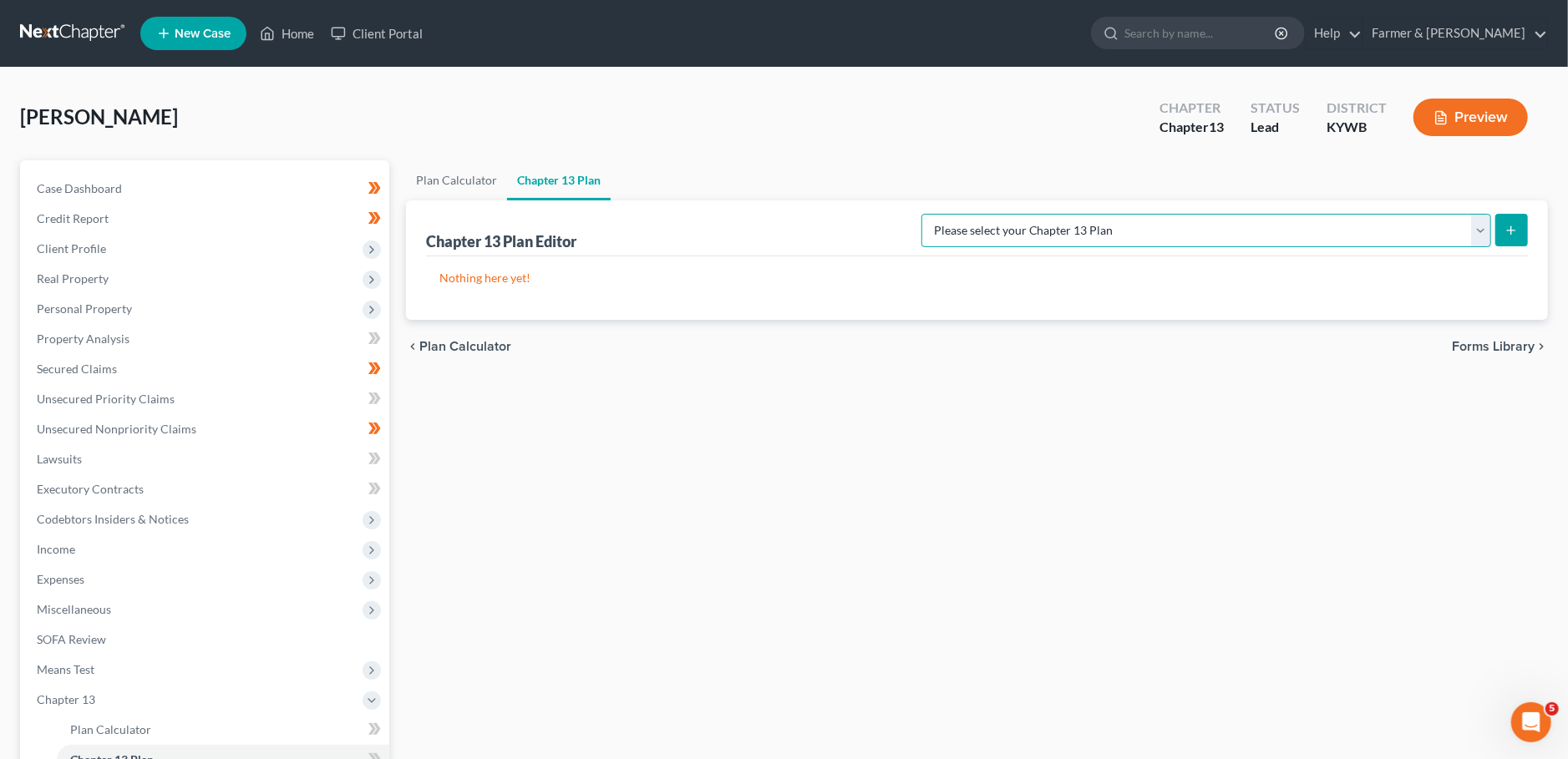
click at [922, 214] on select "Please select your Chapter 13 Plan National Form Plan - Official Form 113 Natio…" at bounding box center [1207, 230] width 570 height 33
select select "3"
click option "National Form Plan - Official Form 113: Farmer & [PERSON_NAME] Plan with TFS Bi…" at bounding box center [0, 0] width 0 height 0
click at [1512, 227] on icon "submit" at bounding box center [1511, 230] width 13 height 13
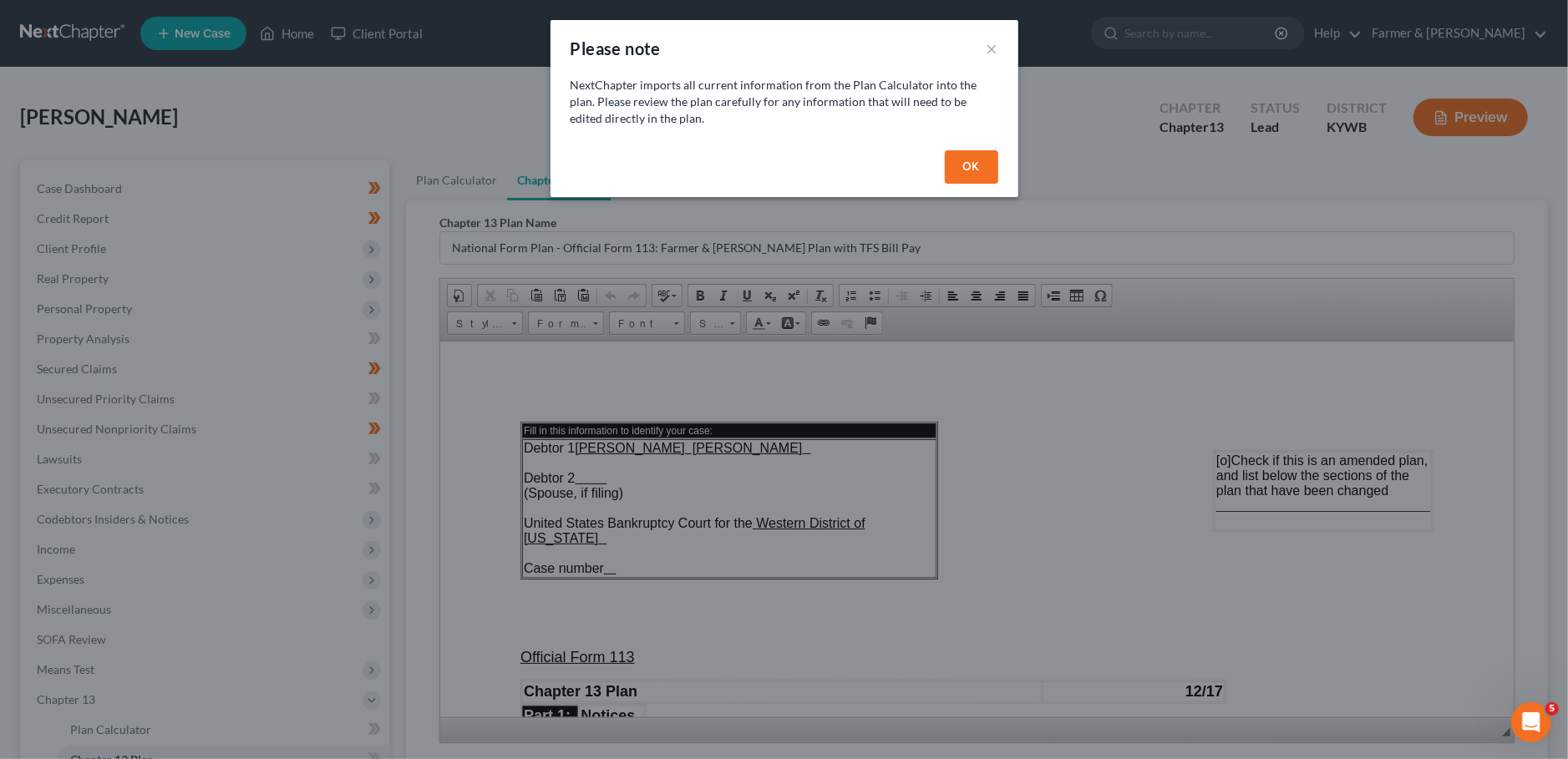
drag, startPoint x: 957, startPoint y: 175, endPoint x: 763, endPoint y: 450, distance: 336.5
click at [957, 175] on button "OK" at bounding box center [971, 167] width 54 height 33
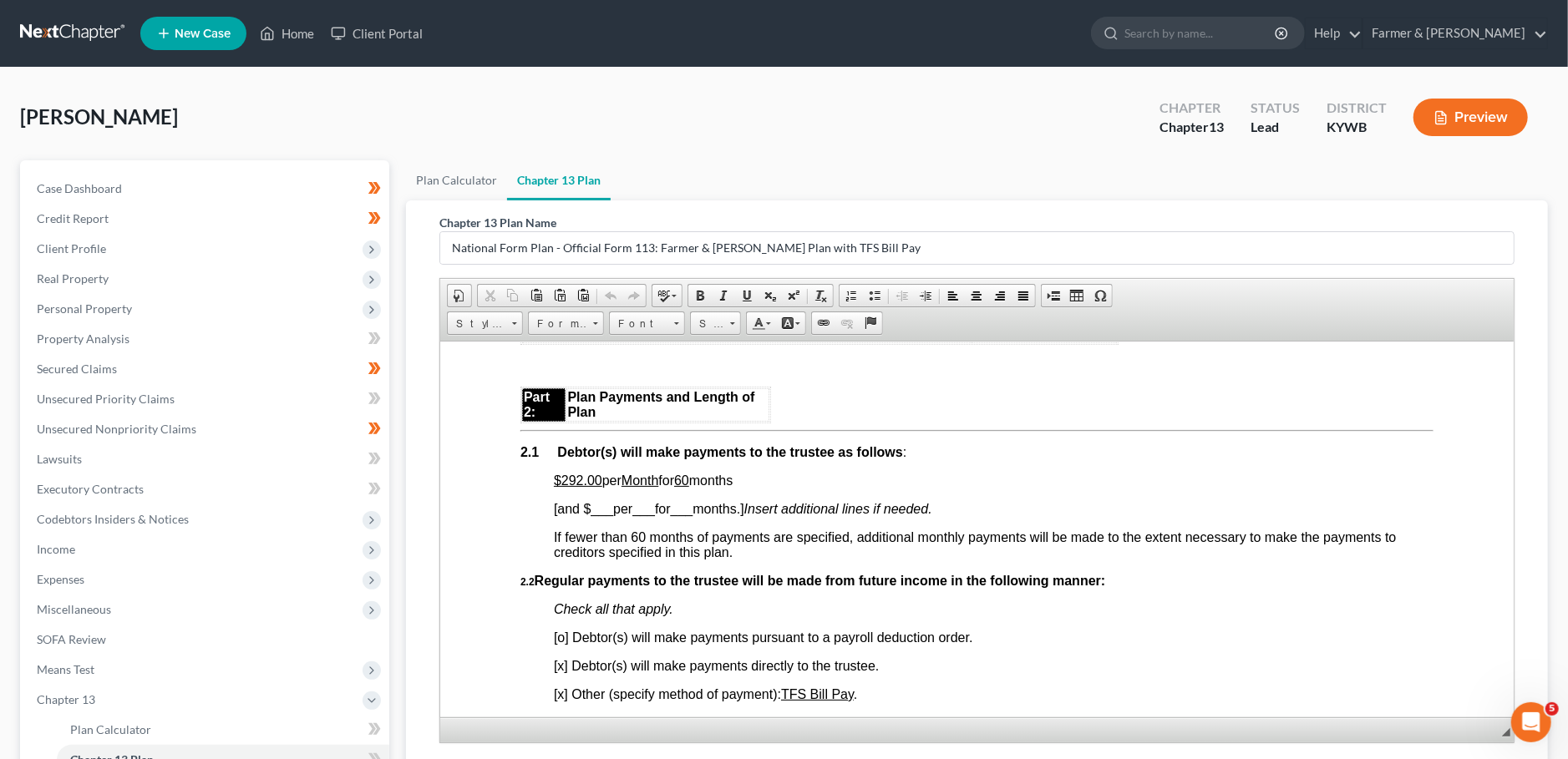
scroll to position [1029, 0]
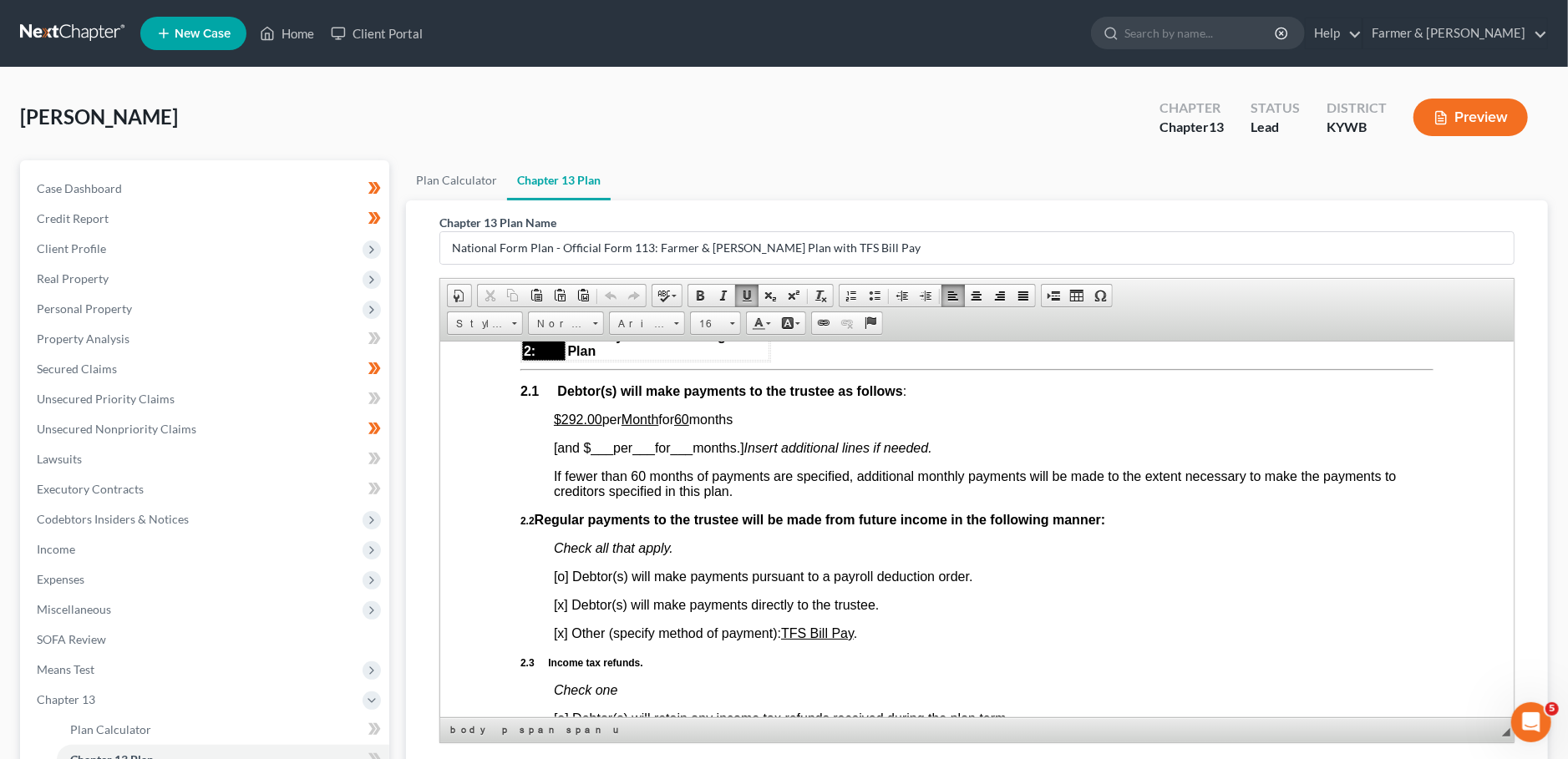
drag, startPoint x: 594, startPoint y: 432, endPoint x: 768, endPoint y: 432, distance: 174.0
click at [765, 426] on p "$292.00 per Month for 60 months" at bounding box center [993, 419] width 879 height 15
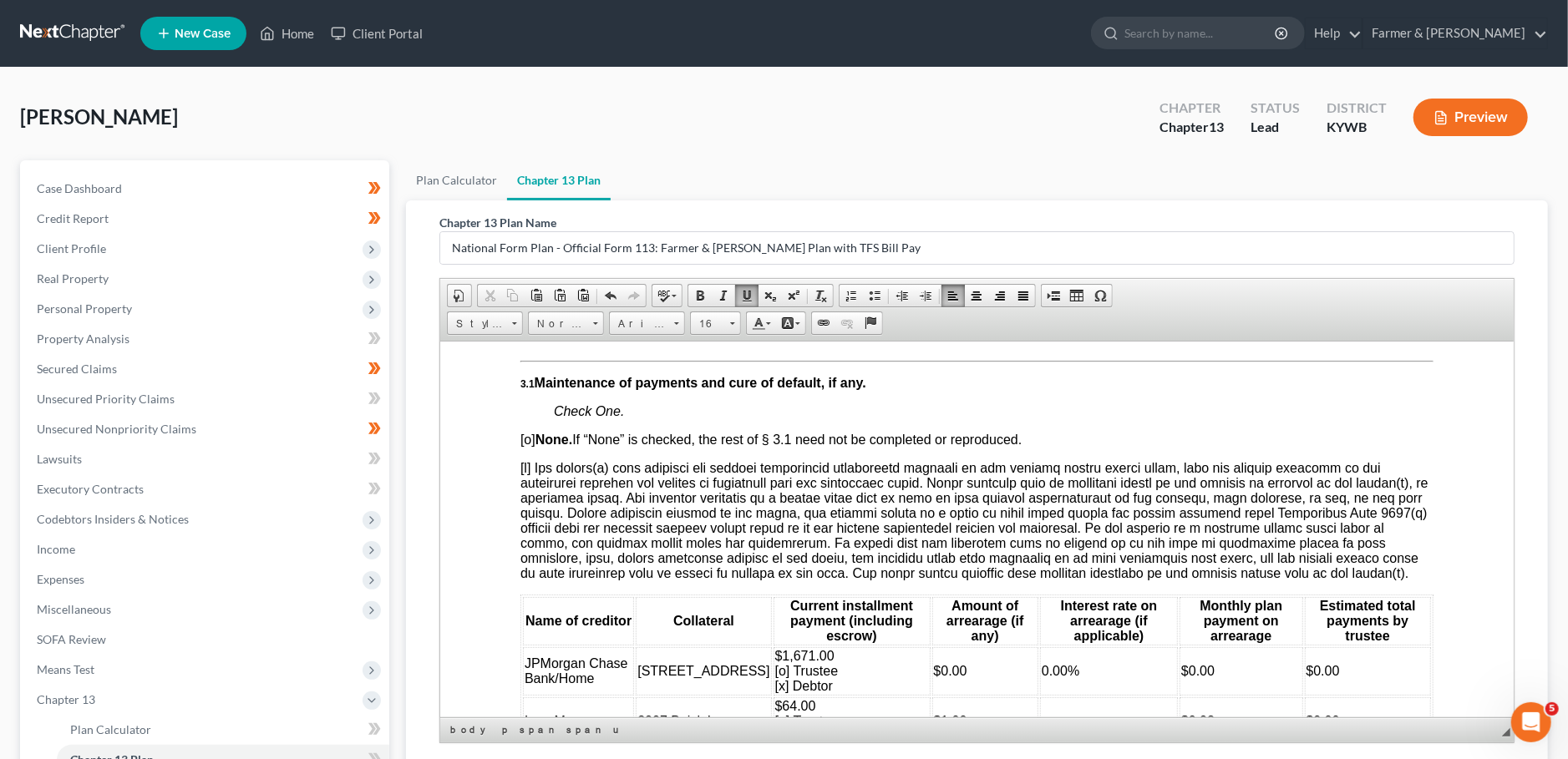
scroll to position [2057, 0]
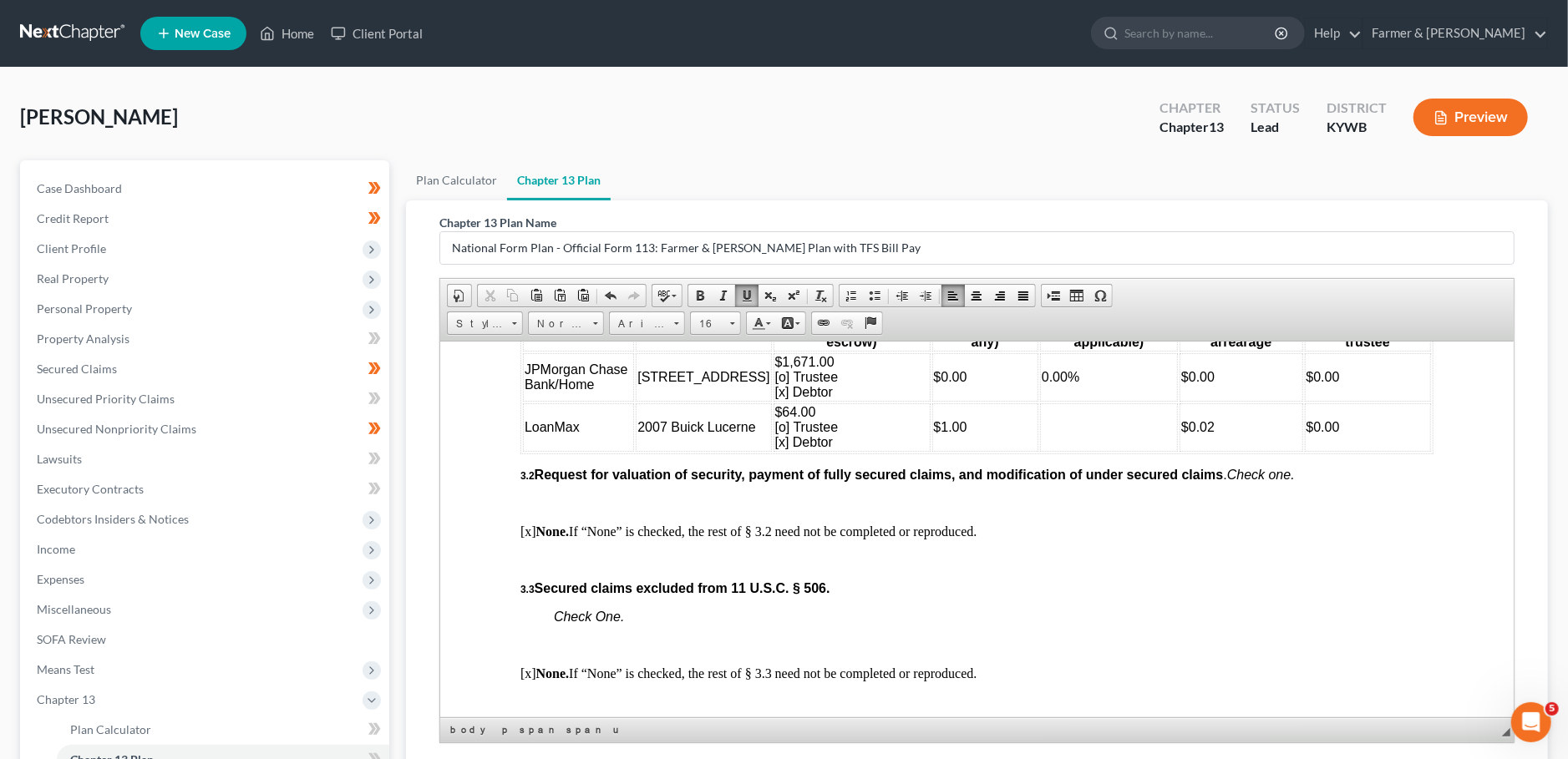
click at [775, 448] on span "$64.00 [o] Trustee [x] Debtor" at bounding box center [806, 426] width 63 height 44
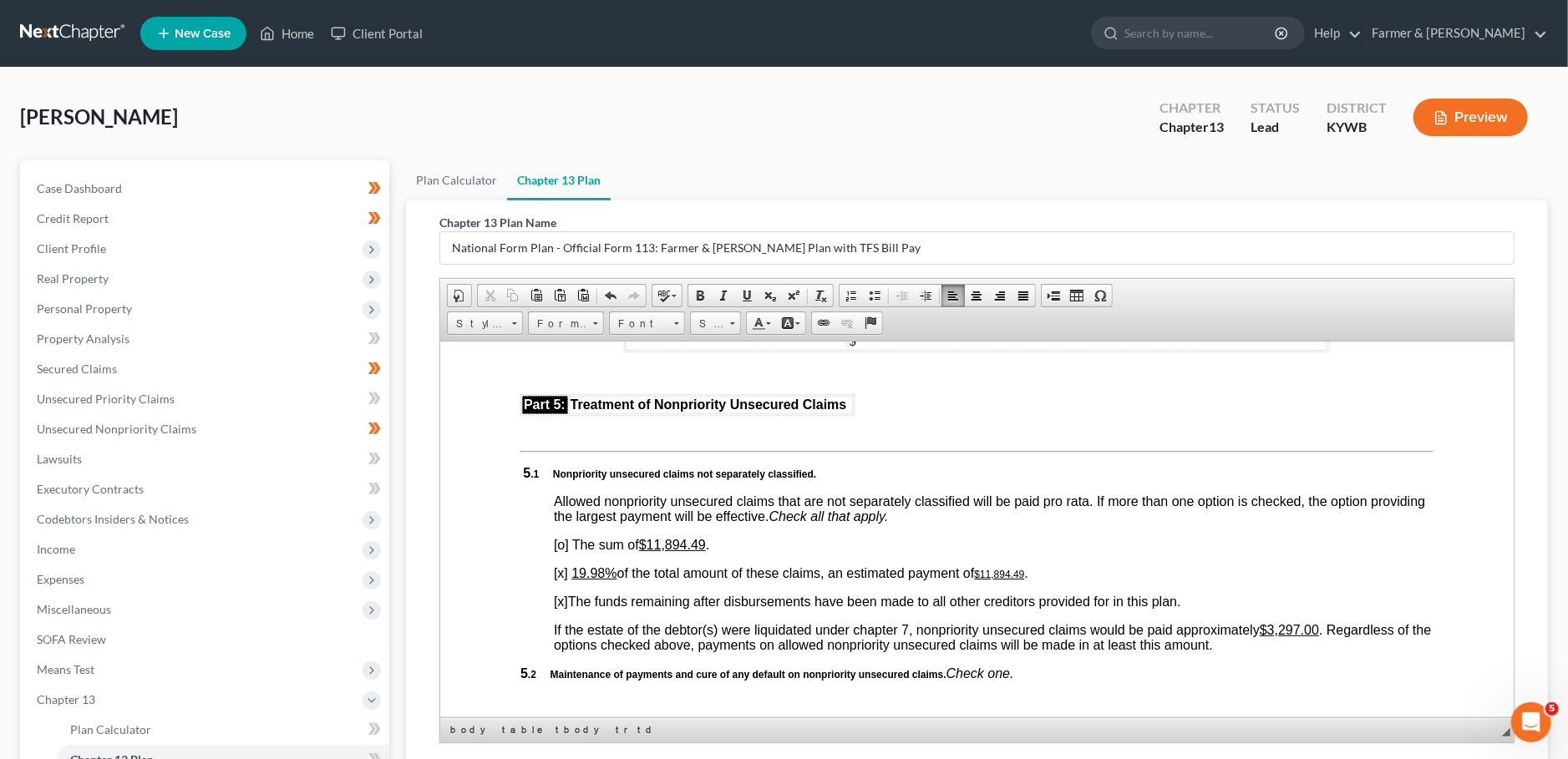
scroll to position [3380, 0]
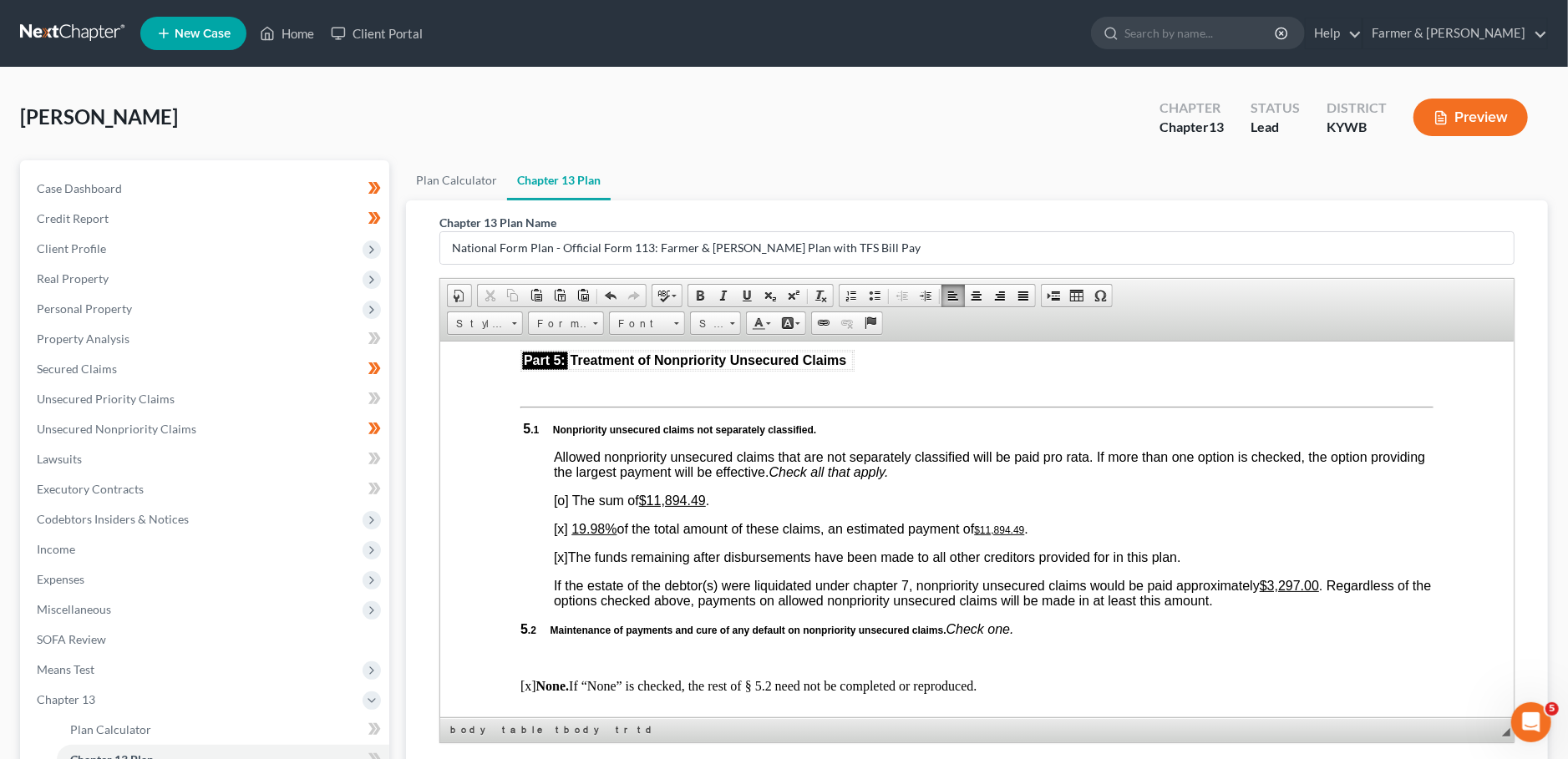
click at [594, 535] on u "19.98%" at bounding box center [594, 528] width 45 height 14
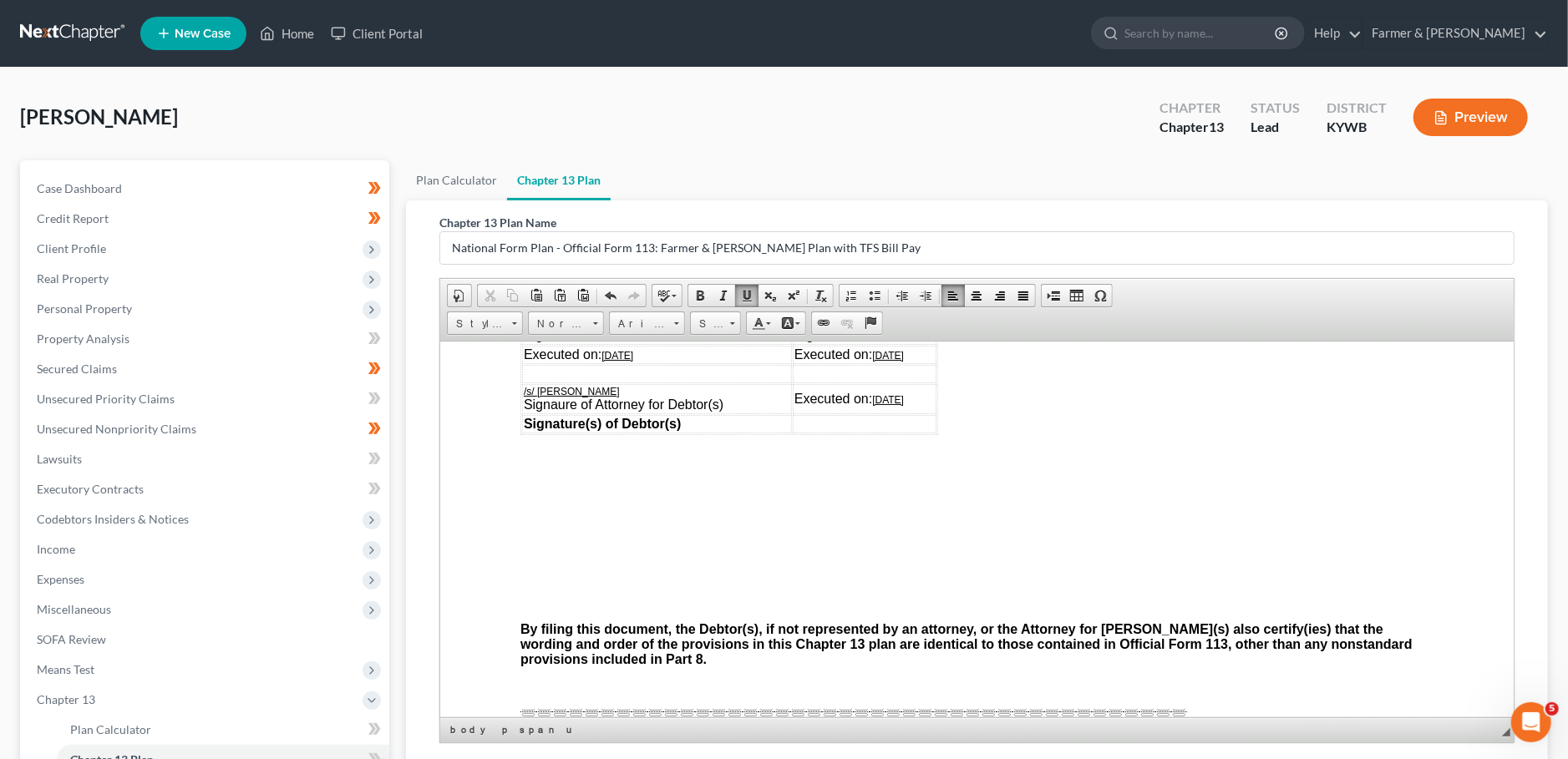
scroll to position [216, 0]
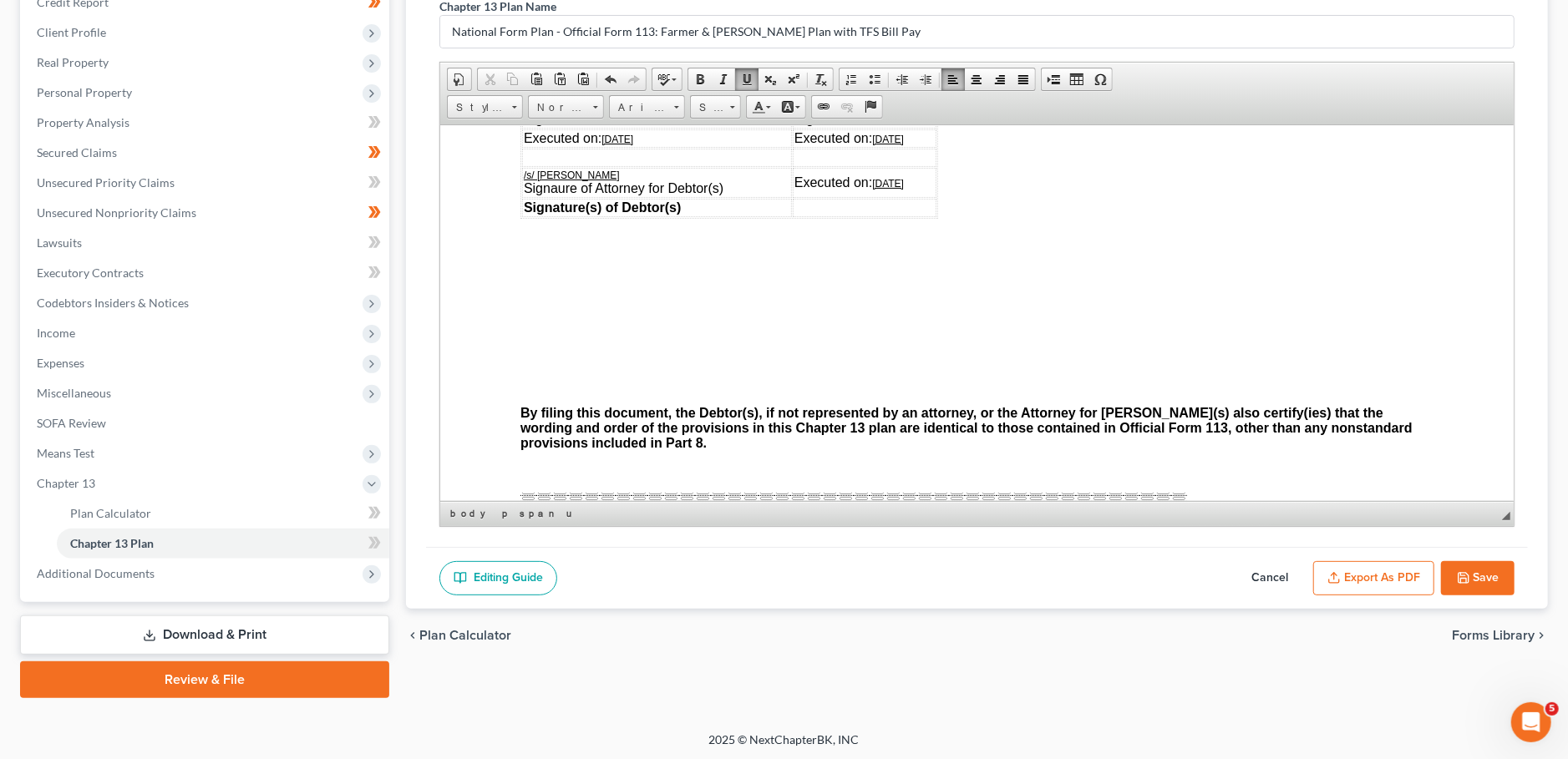
click at [1365, 574] on button "Export as PDF" at bounding box center [1373, 578] width 121 height 35
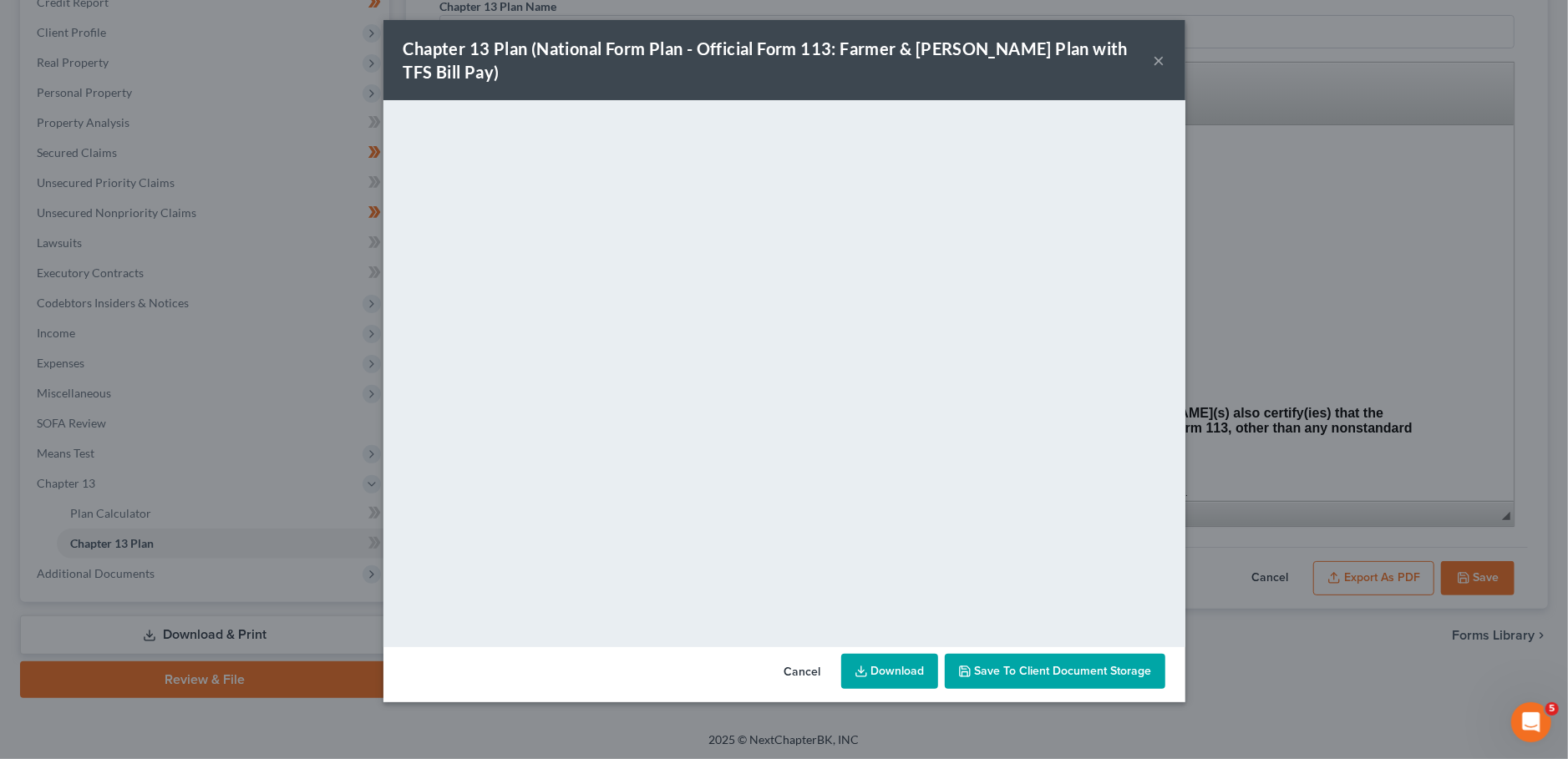
click at [1026, 663] on span "Save to Client Document Storage" at bounding box center [1063, 670] width 177 height 14
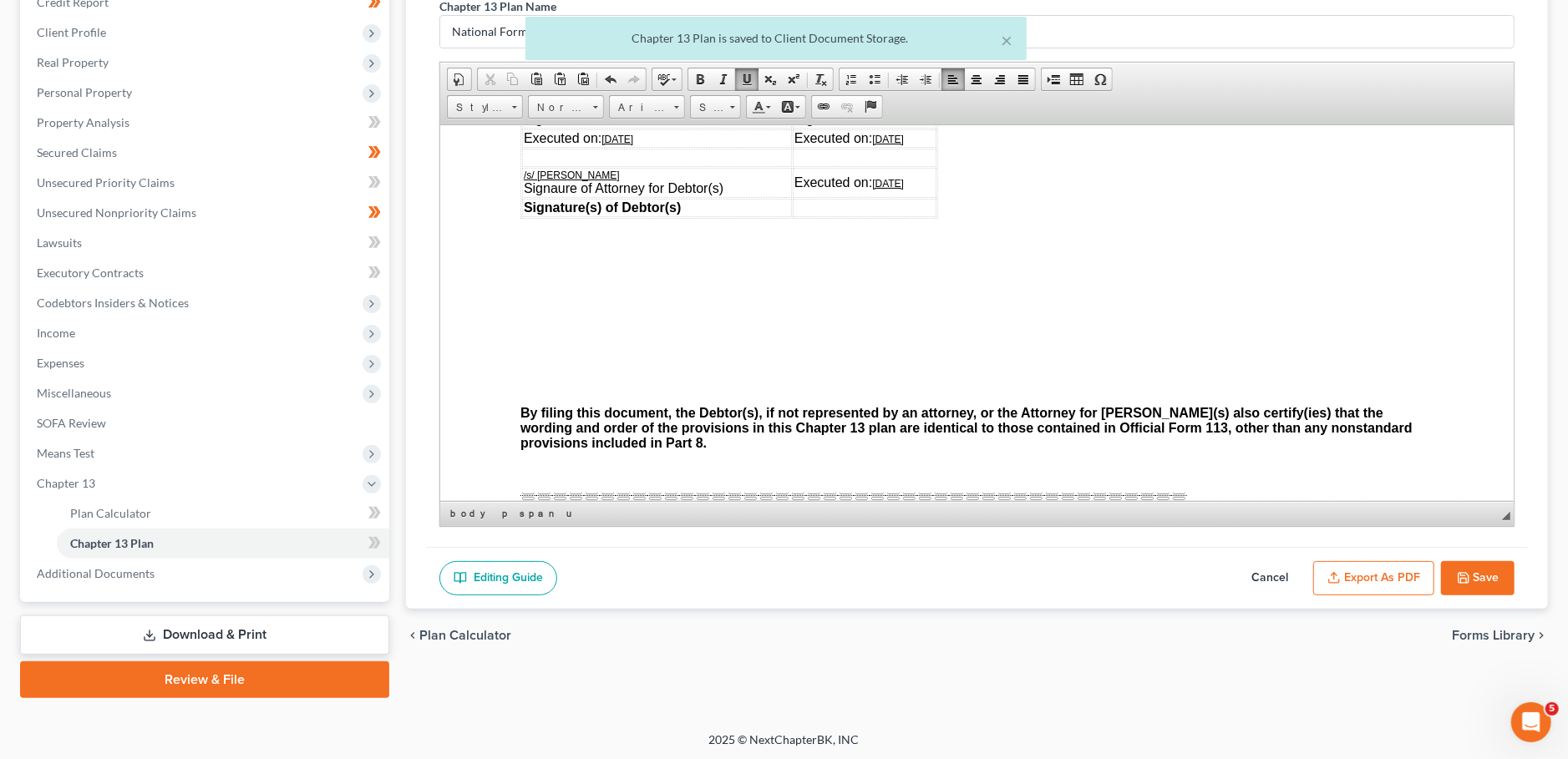
click at [1464, 575] on icon "button" at bounding box center [1463, 578] width 13 height 13
select select "3"
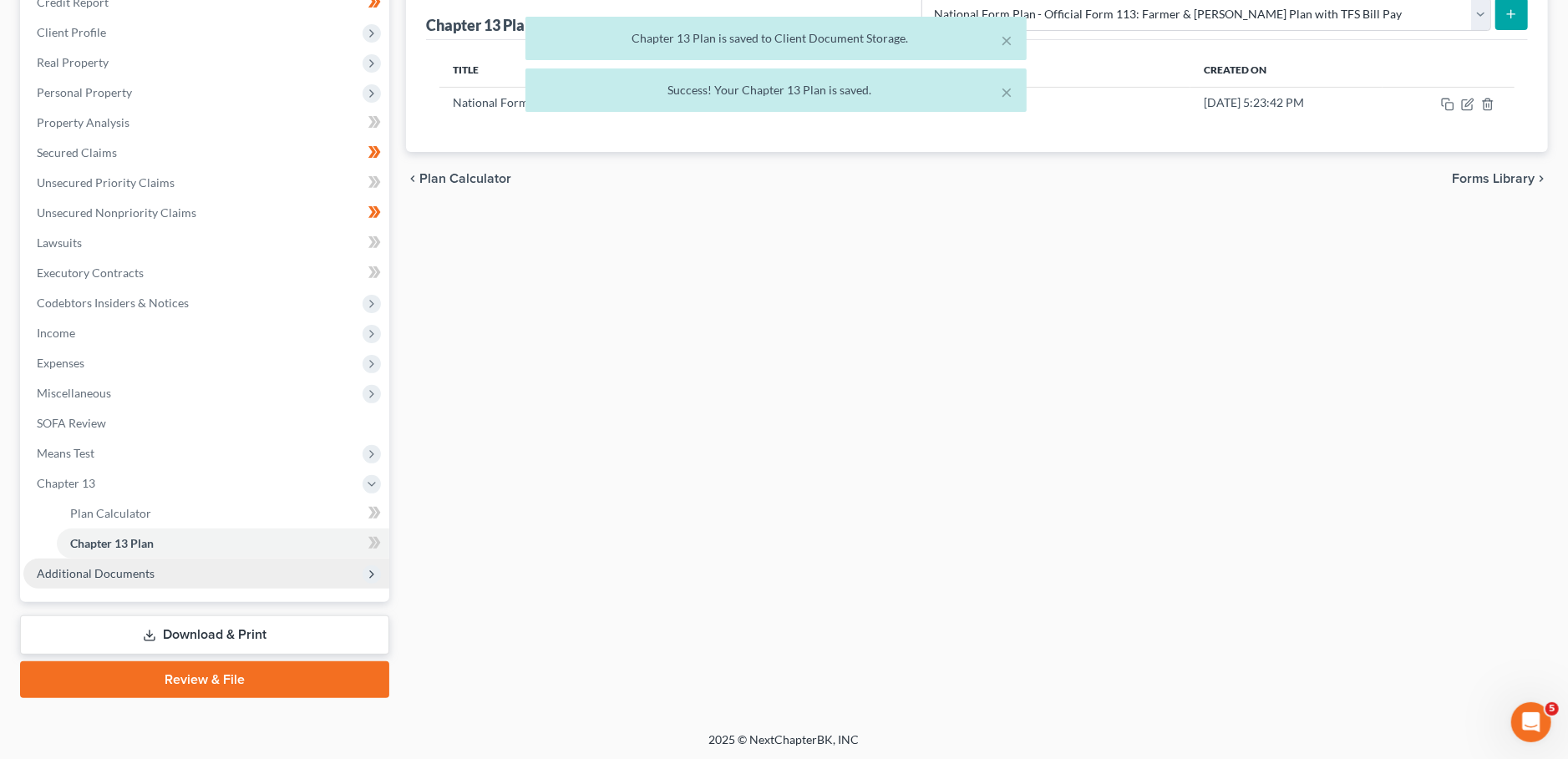
click at [131, 573] on span "Additional Documents" at bounding box center [96, 573] width 118 height 14
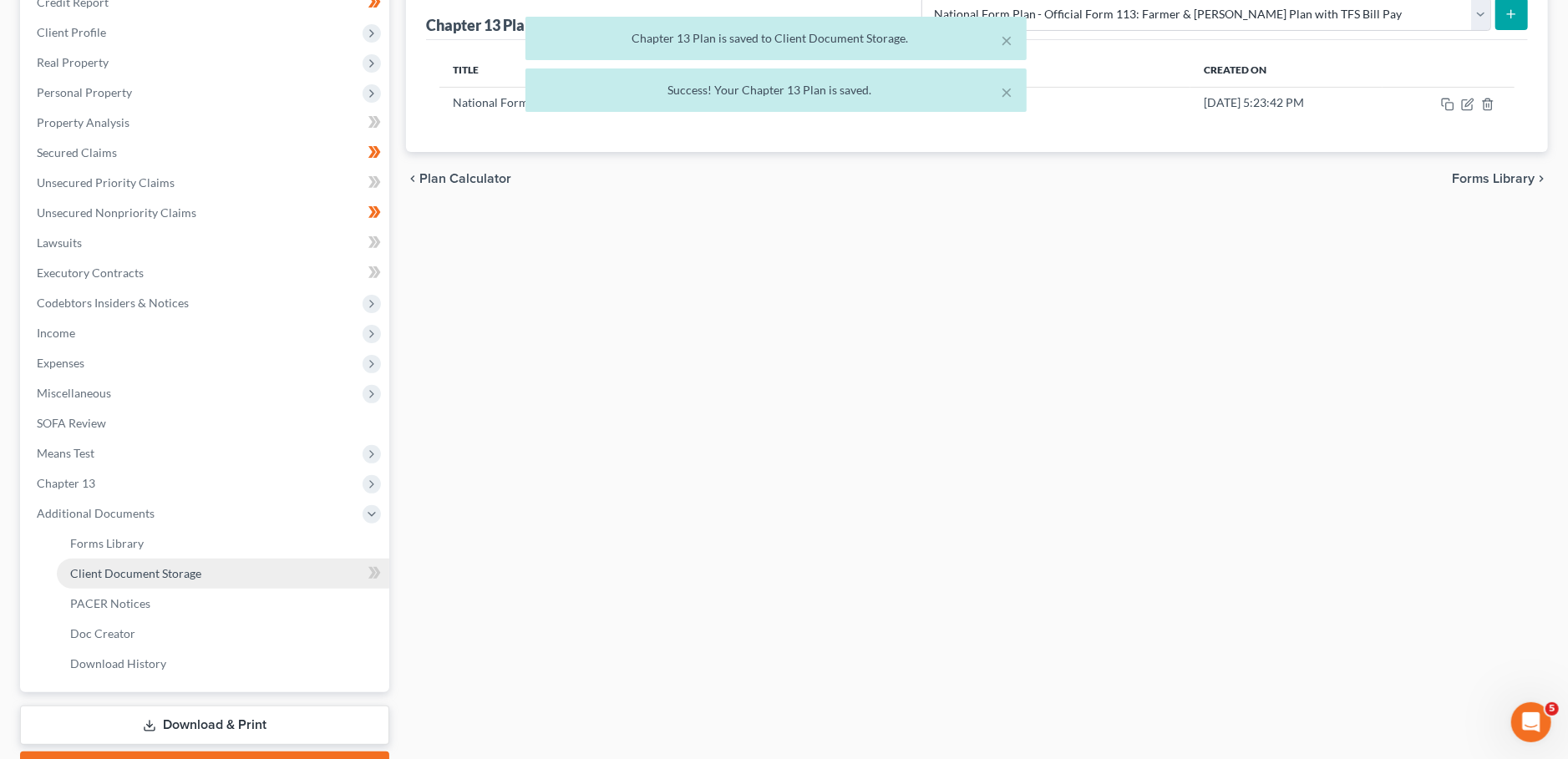
click at [127, 582] on link "Client Document Storage" at bounding box center [222, 573] width 333 height 30
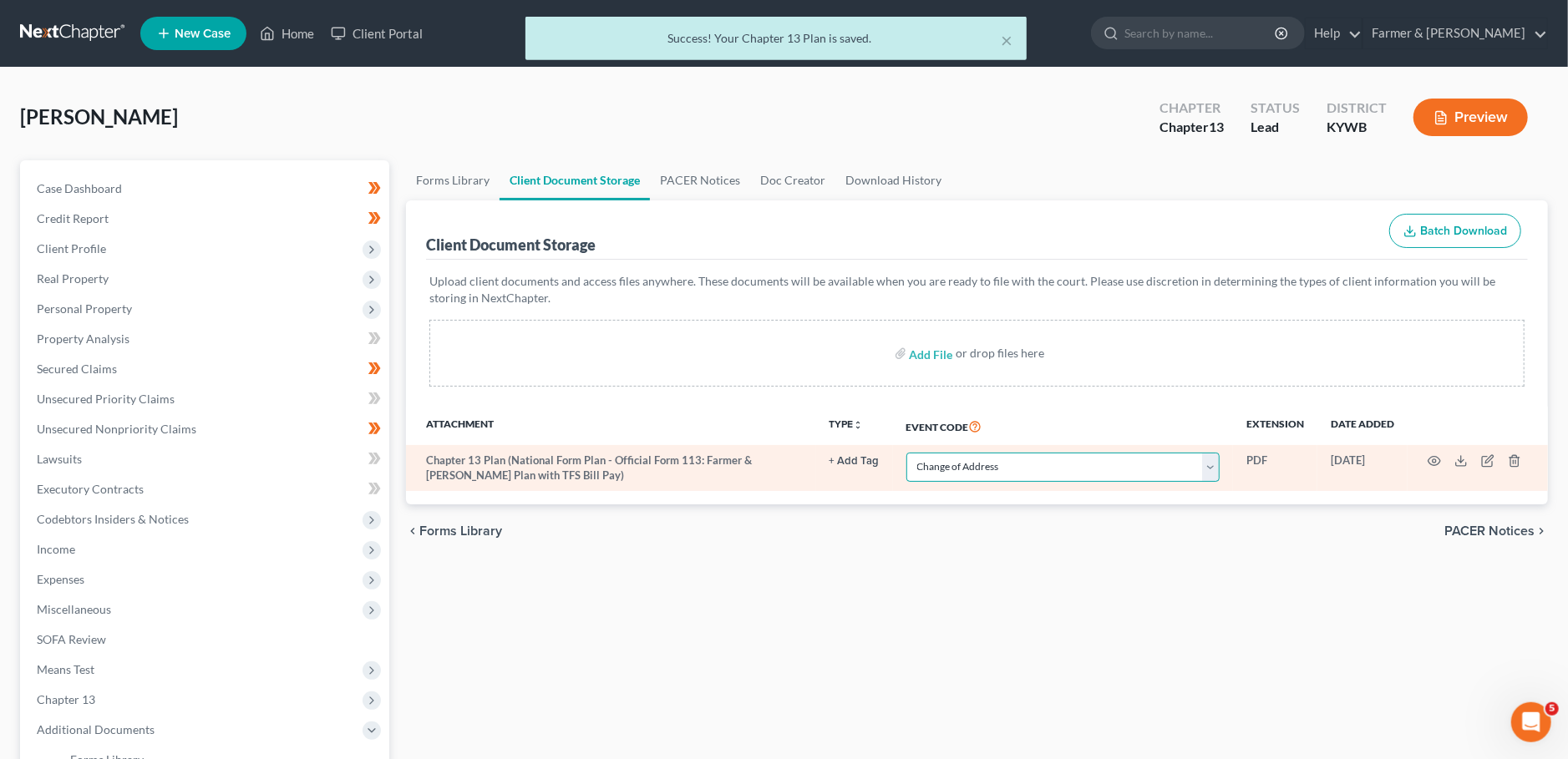
click option "Change of Address" at bounding box center [0, 0] width 0 height 0
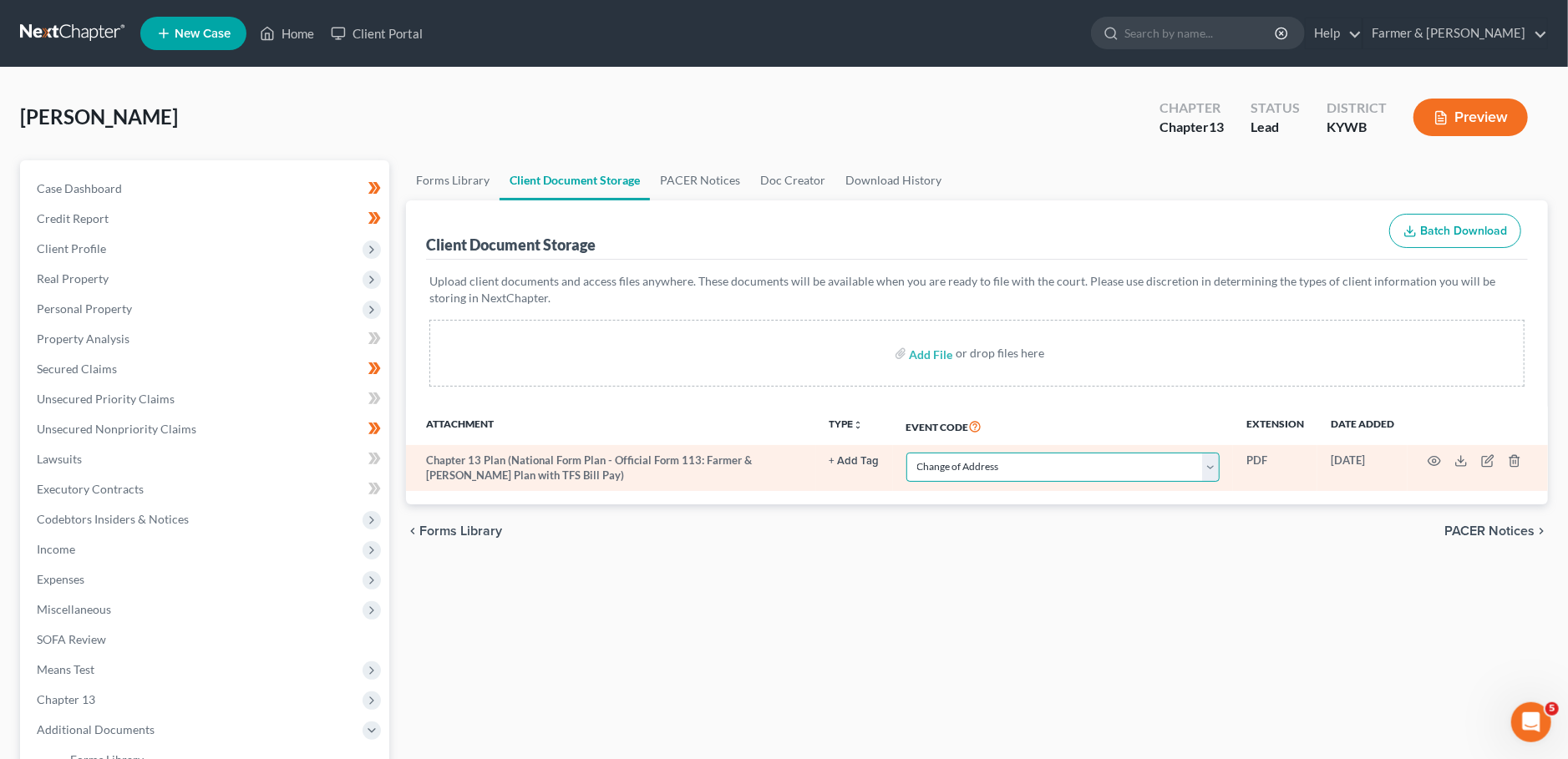
select select "16"
click option "Chapter 13 Plan" at bounding box center [0, 0] width 0 height 0
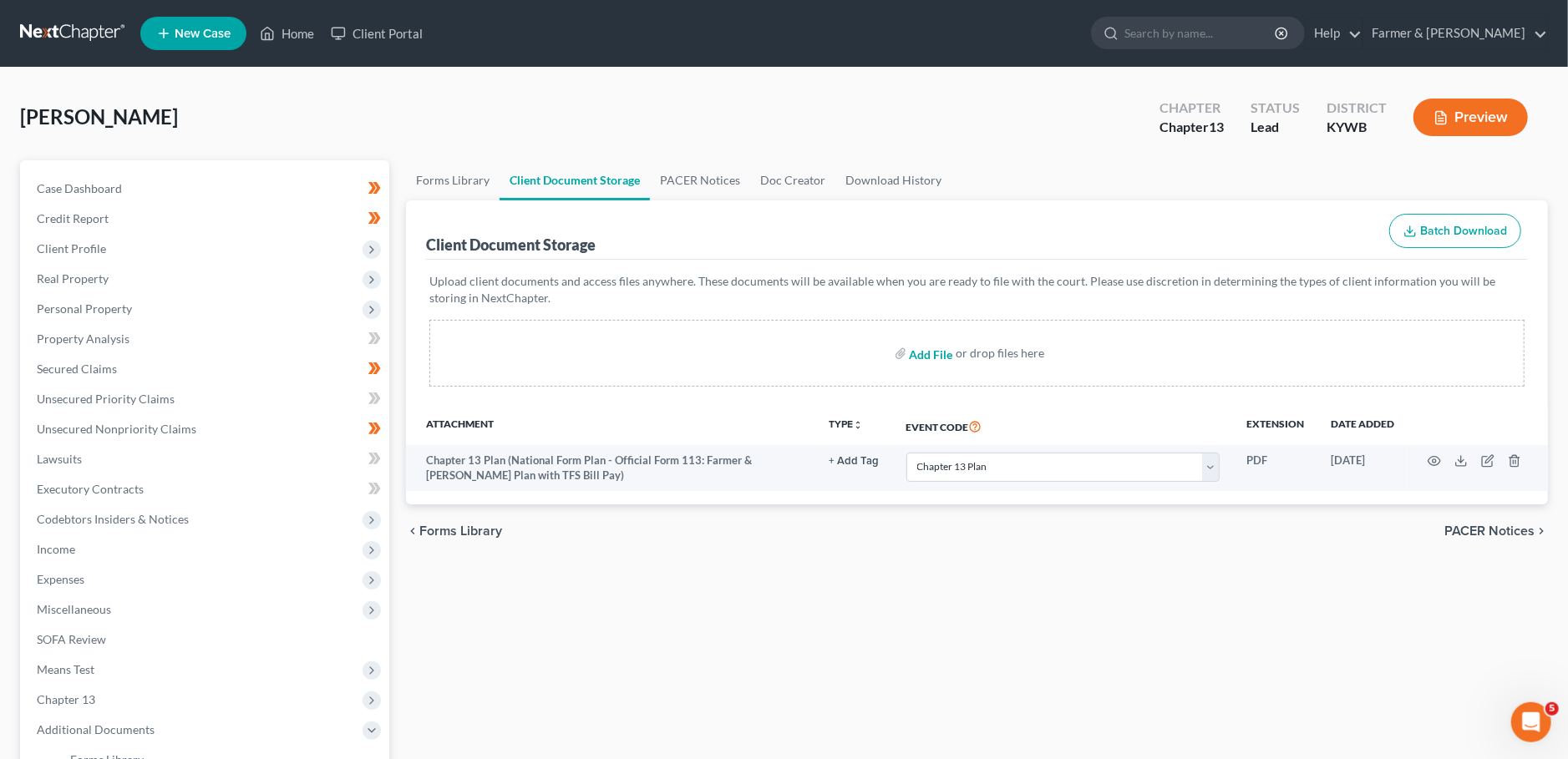
click at [925, 357] on input "file" at bounding box center [930, 353] width 40 height 30
type input "C:\fakepath\CCC (21).pdf"
select select "16"
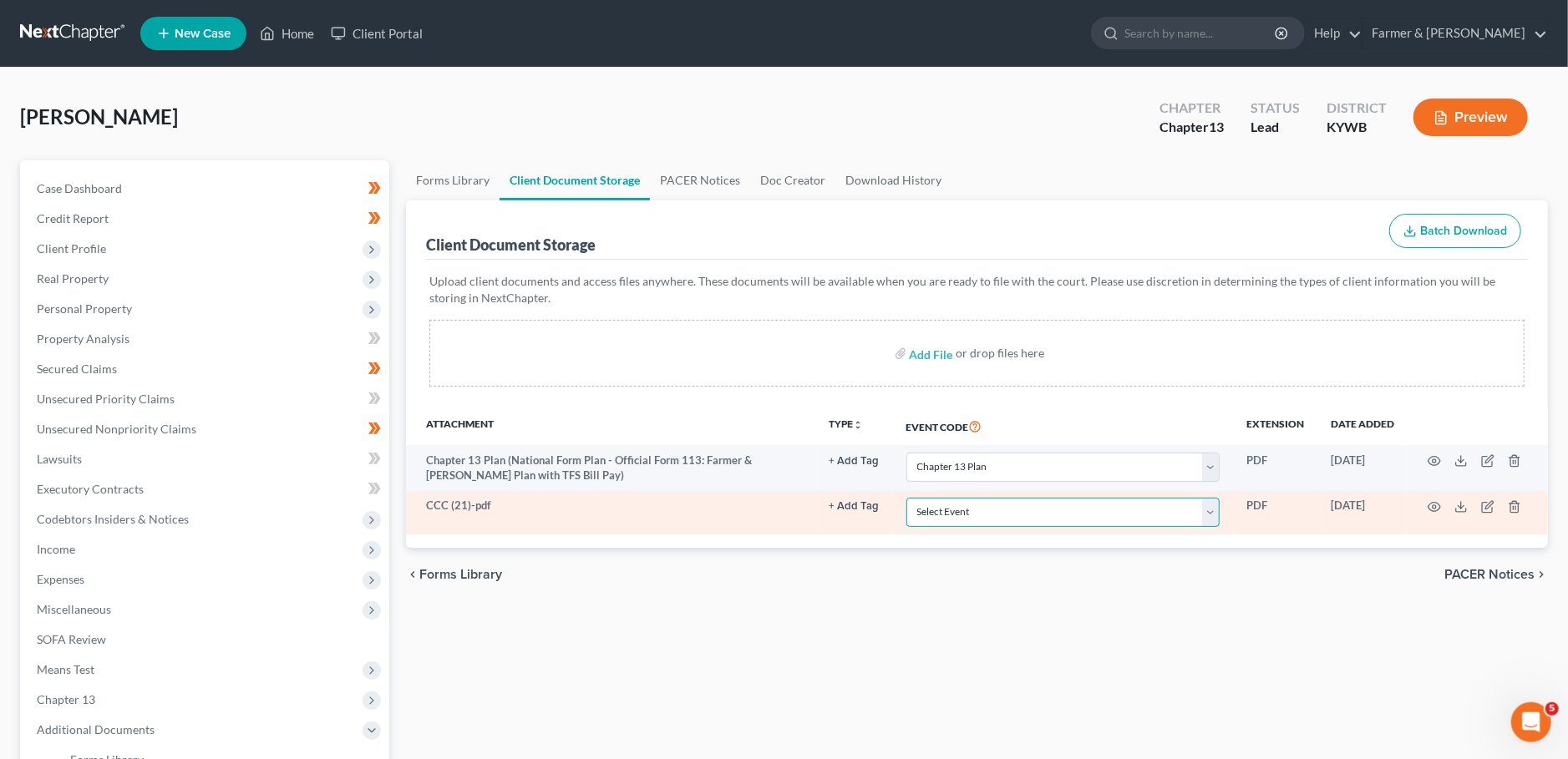
click at [906, 498] on select "Select Event Amended Answer Amended Complaint Amended List of Creditors (Fee) A…" at bounding box center [1062, 512] width 314 height 30
select select "7"
click option "Certificate of Credit Counseling" at bounding box center [0, 0] width 0 height 0
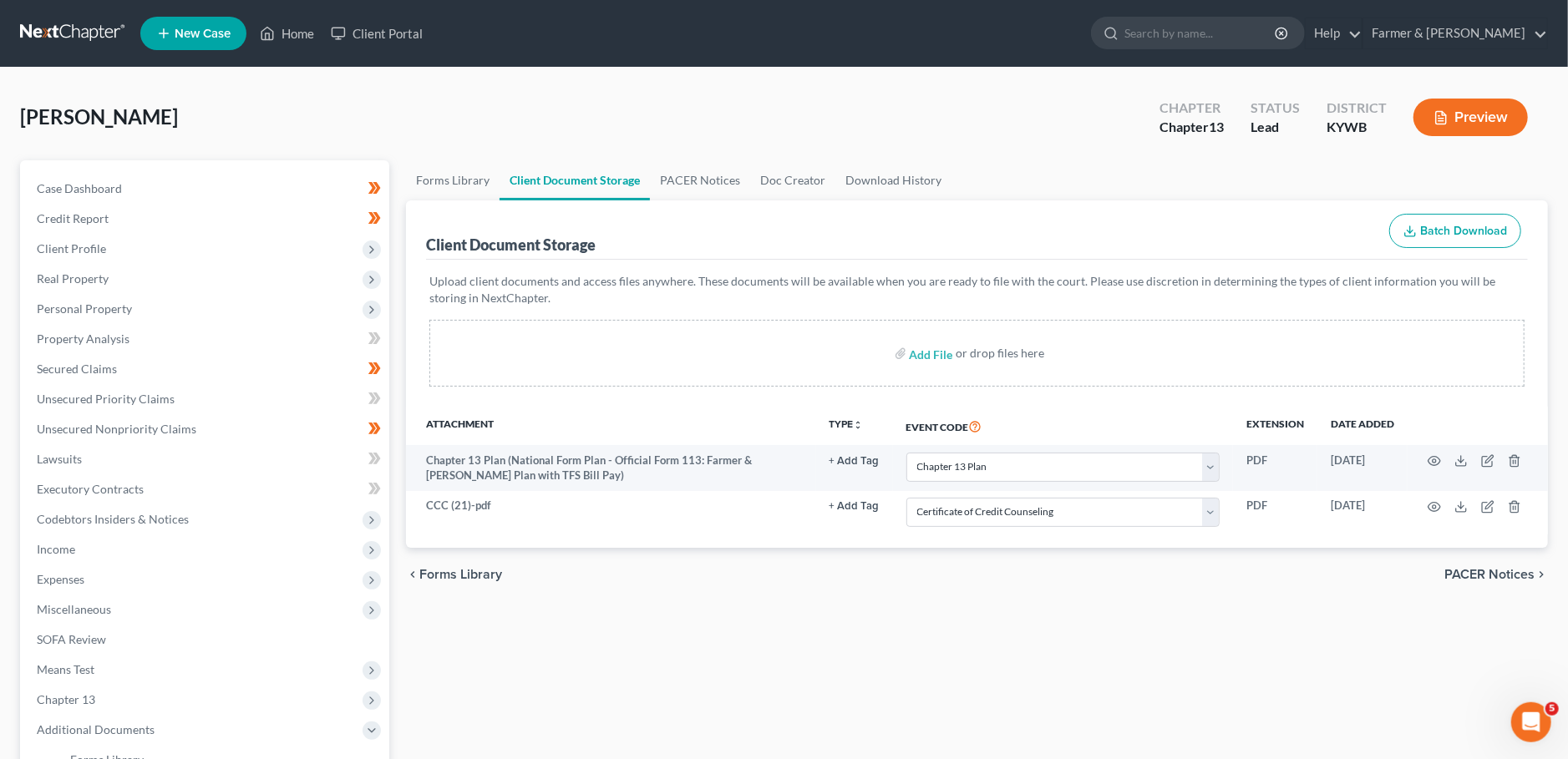
click at [764, 645] on div "Forms Library Client Document Storage PACER Notices Doc Creator Download Histor…" at bounding box center [977, 583] width 1159 height 844
click at [147, 244] on span "Client Profile" at bounding box center [206, 248] width 366 height 30
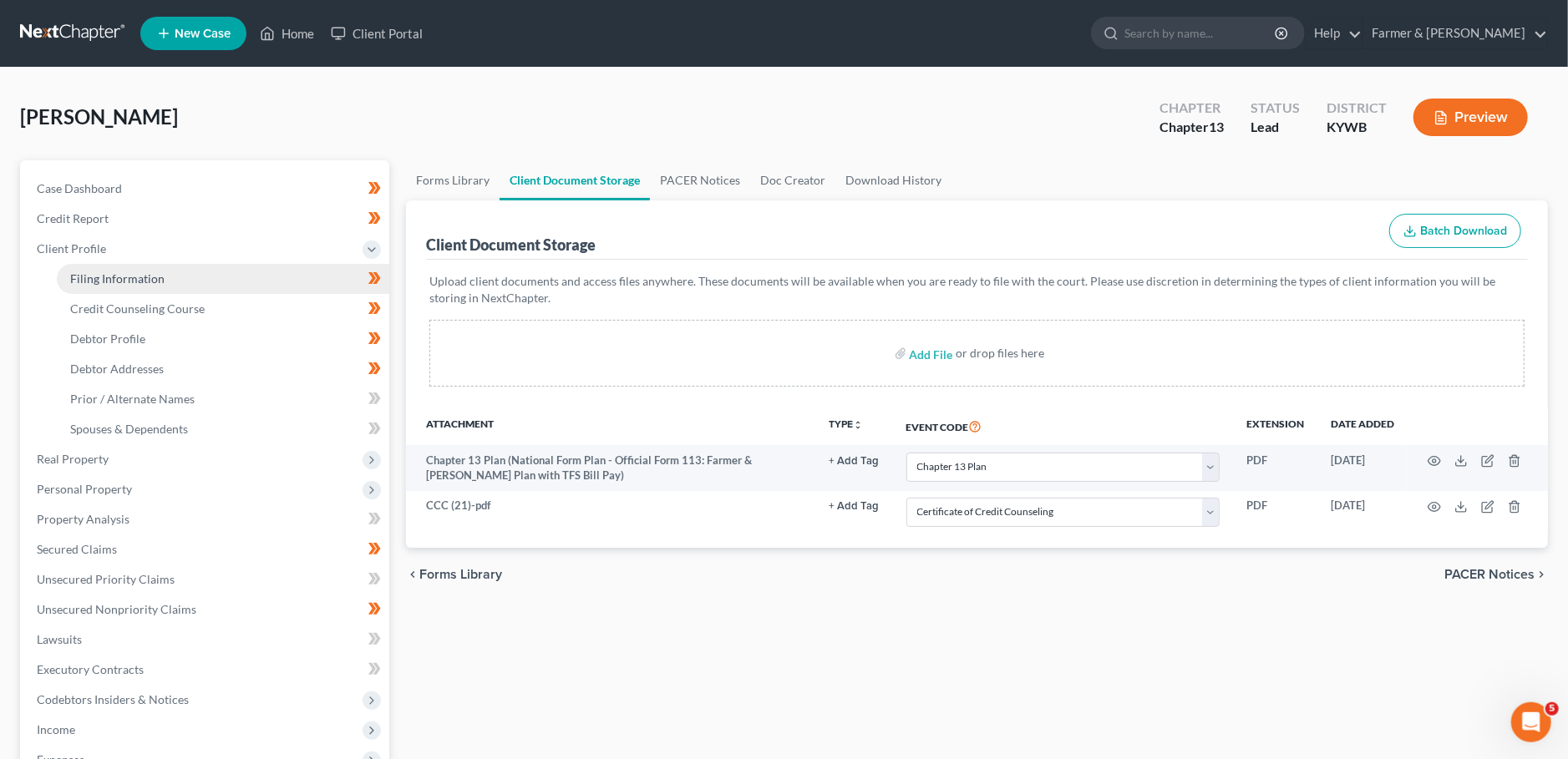
click at [137, 277] on span "Filing Information" at bounding box center [117, 278] width 95 height 14
select select "1"
select select "0"
select select "3"
select select "33"
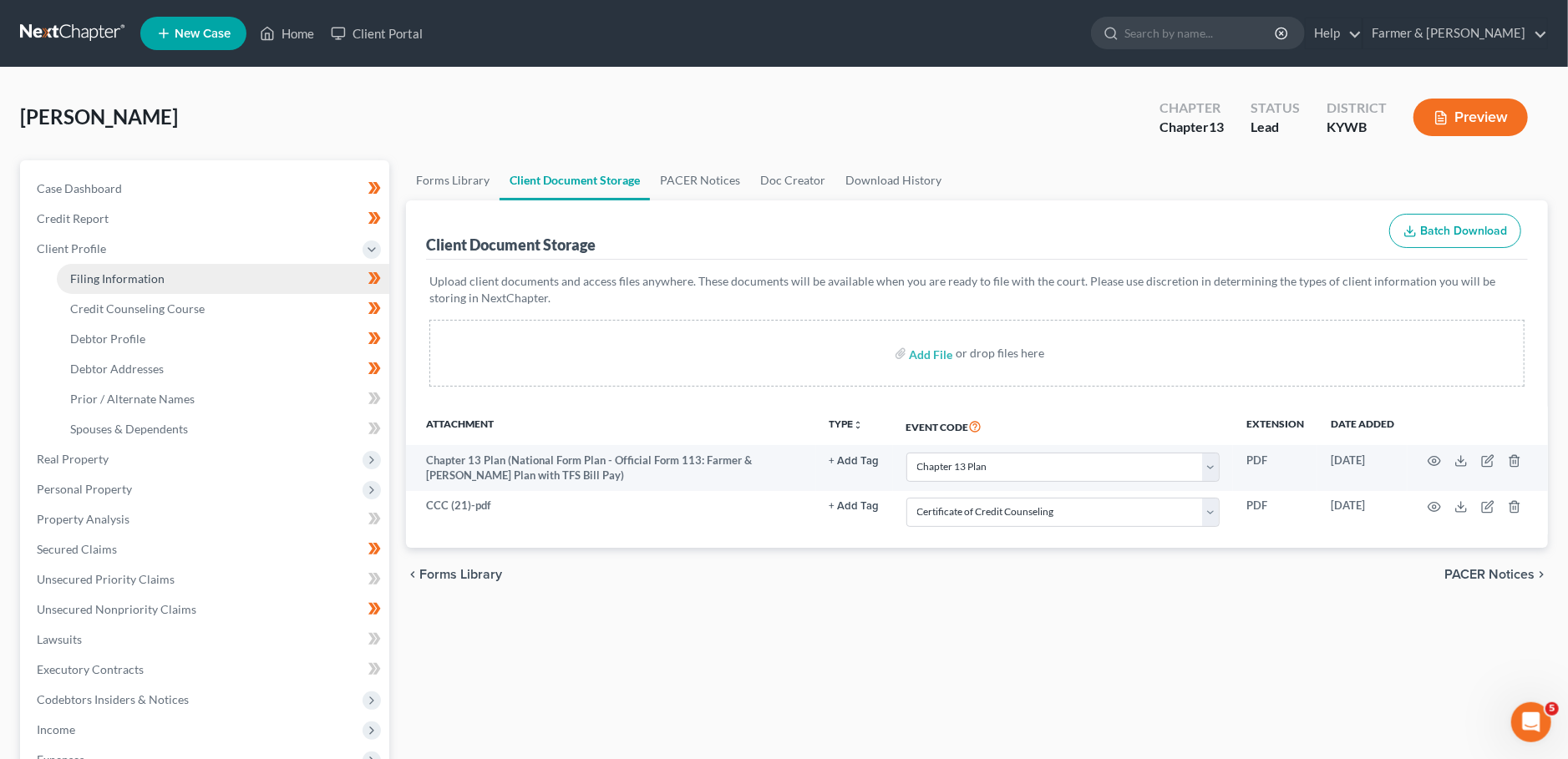
select select "0"
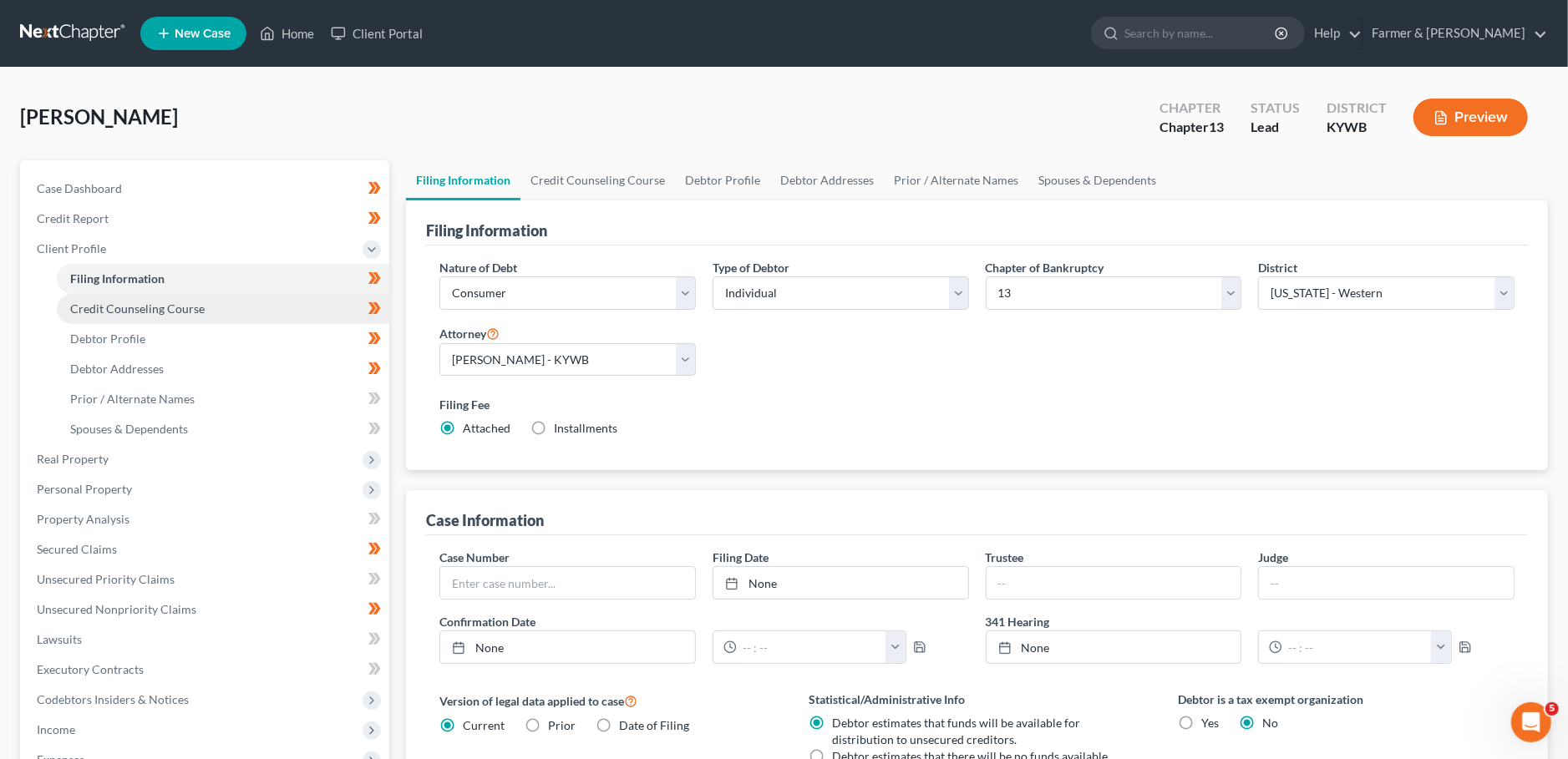
scroll to position [338, 0]
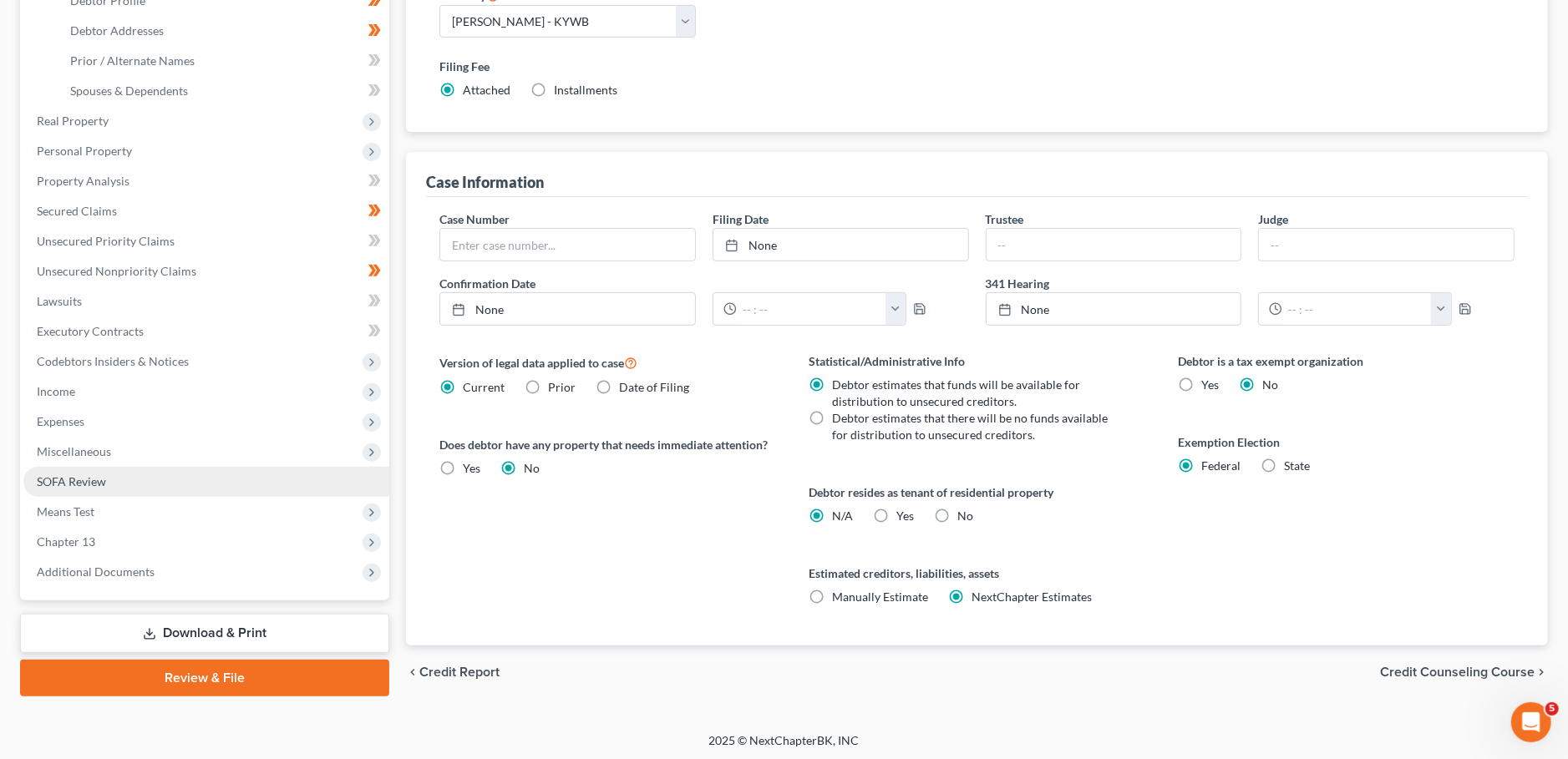
click at [77, 483] on span "SOFA Review" at bounding box center [71, 481] width 69 height 14
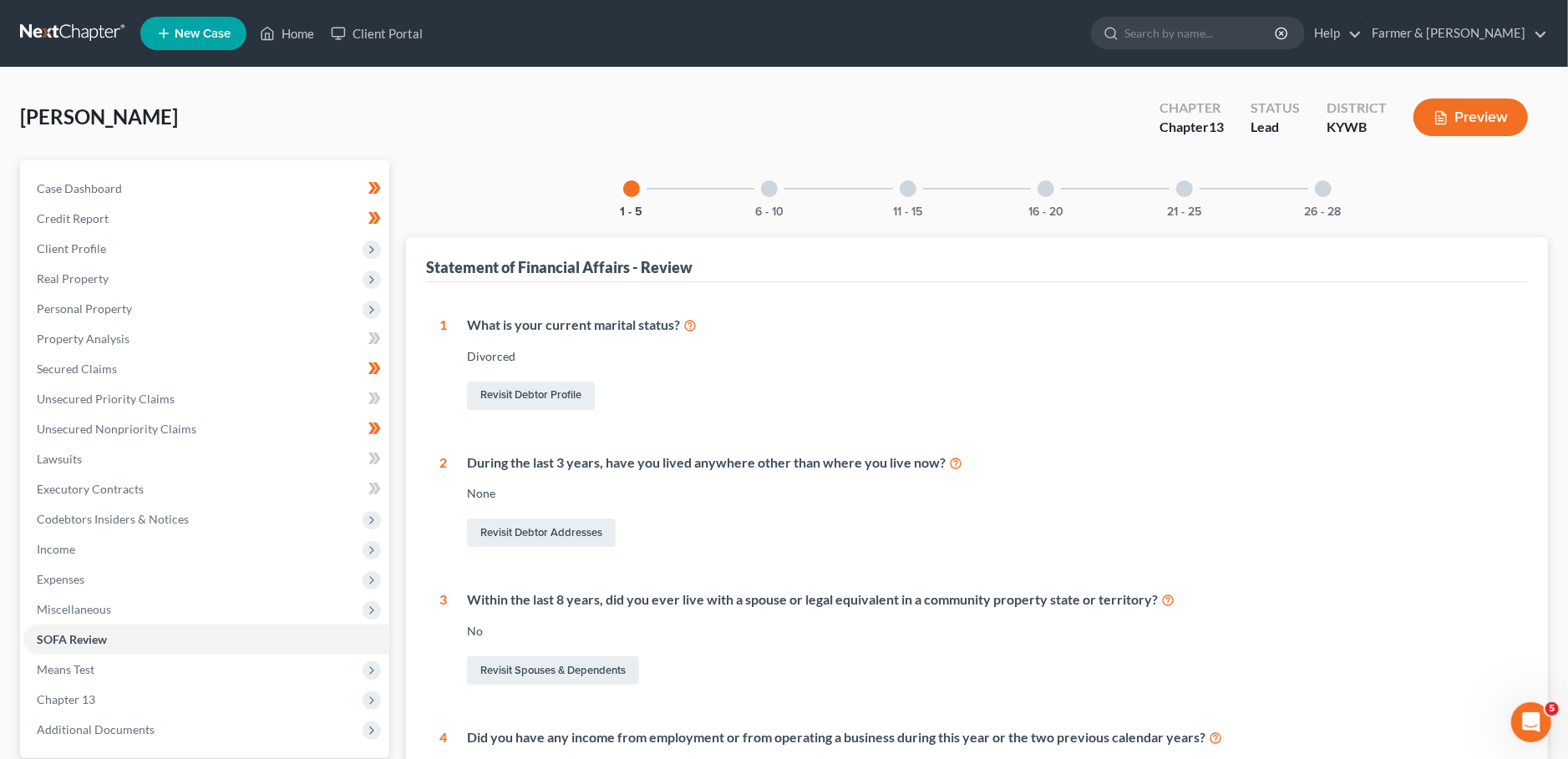
drag, startPoint x: 782, startPoint y: 187, endPoint x: 935, endPoint y: 360, distance: 231.0
click at [780, 187] on div "6 - 10" at bounding box center [769, 188] width 56 height 56
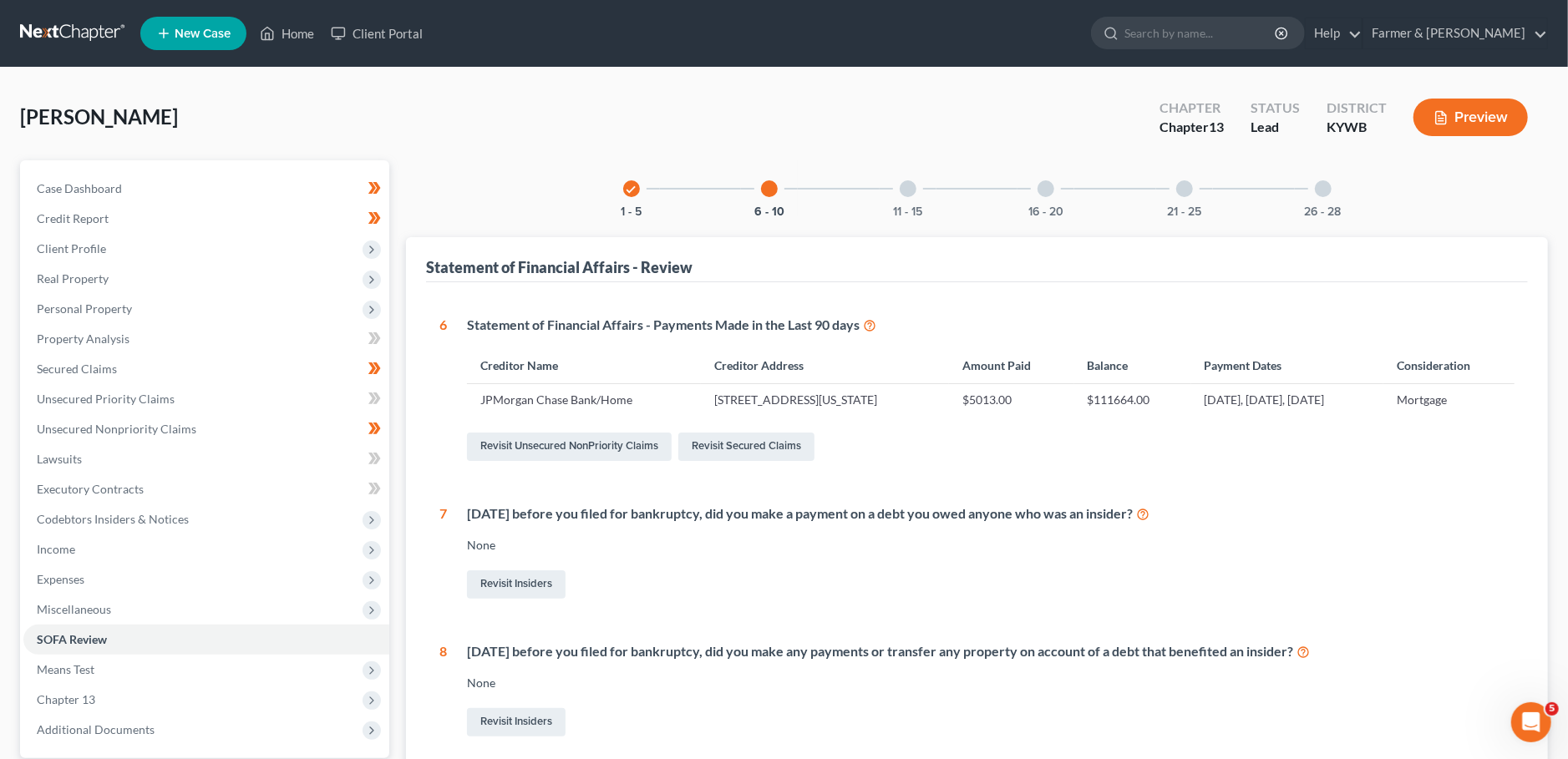
scroll to position [432, 0]
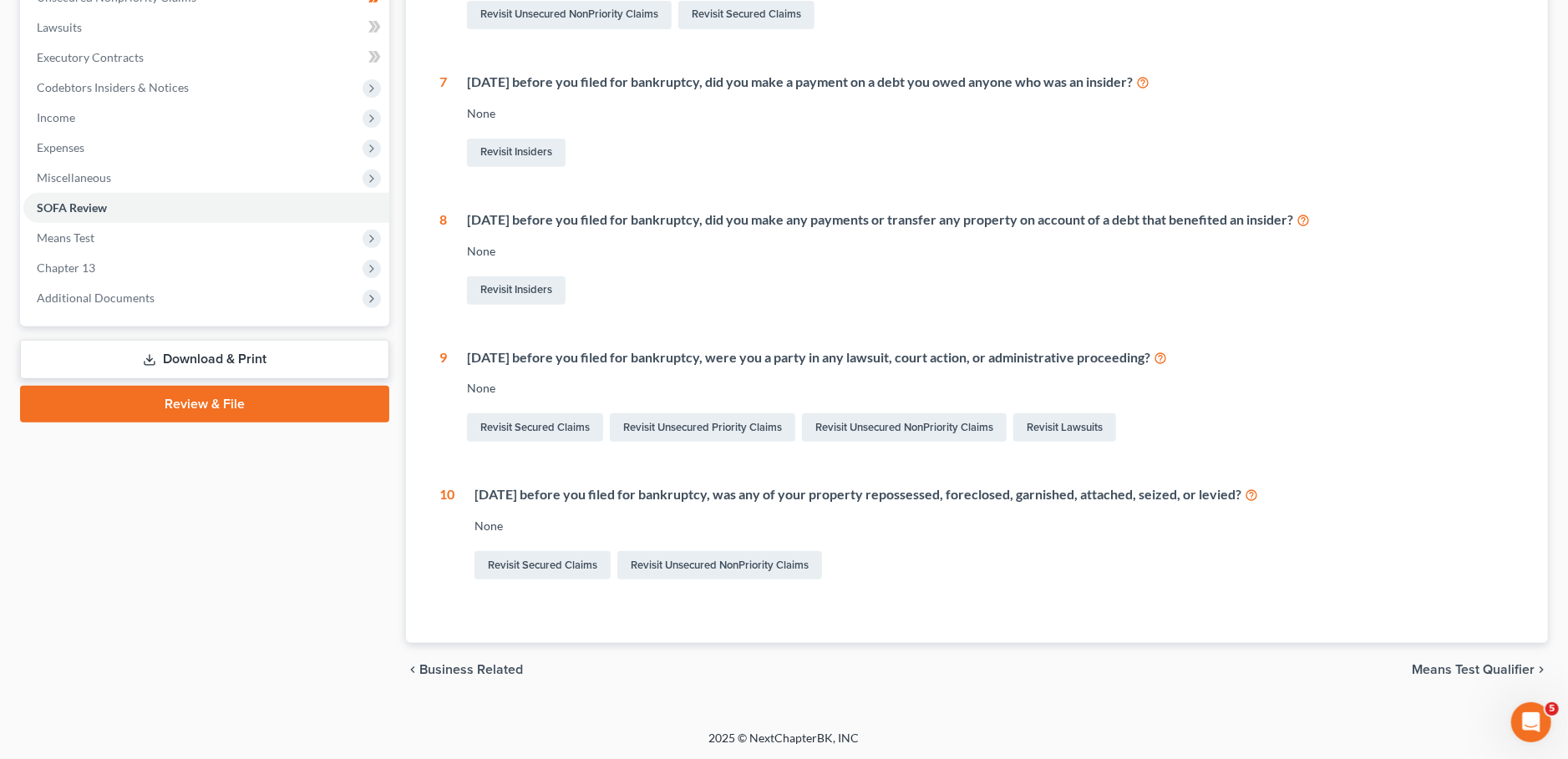
click at [209, 386] on link "Review & File" at bounding box center [204, 404] width 369 height 36
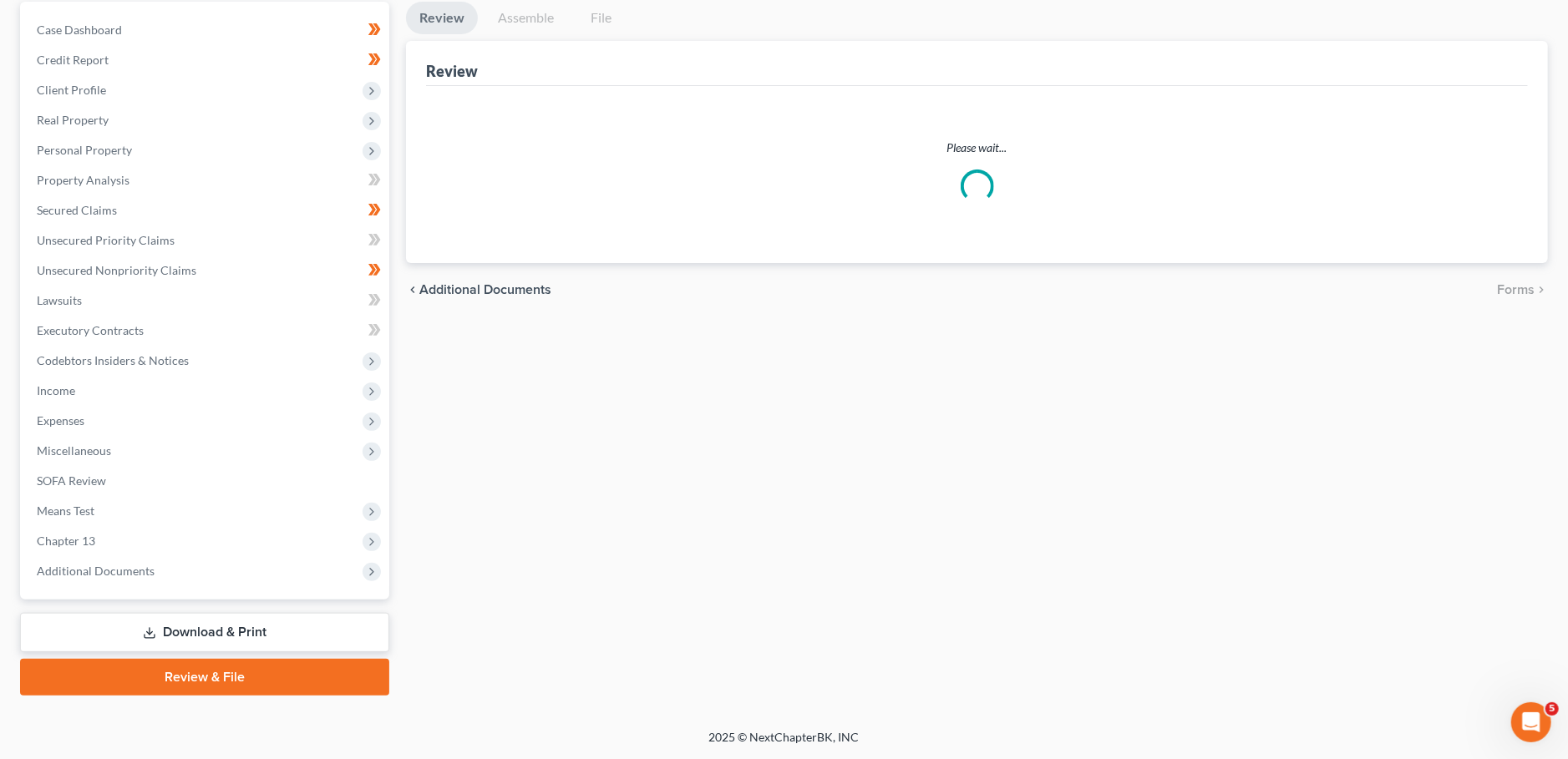
scroll to position [156, 0]
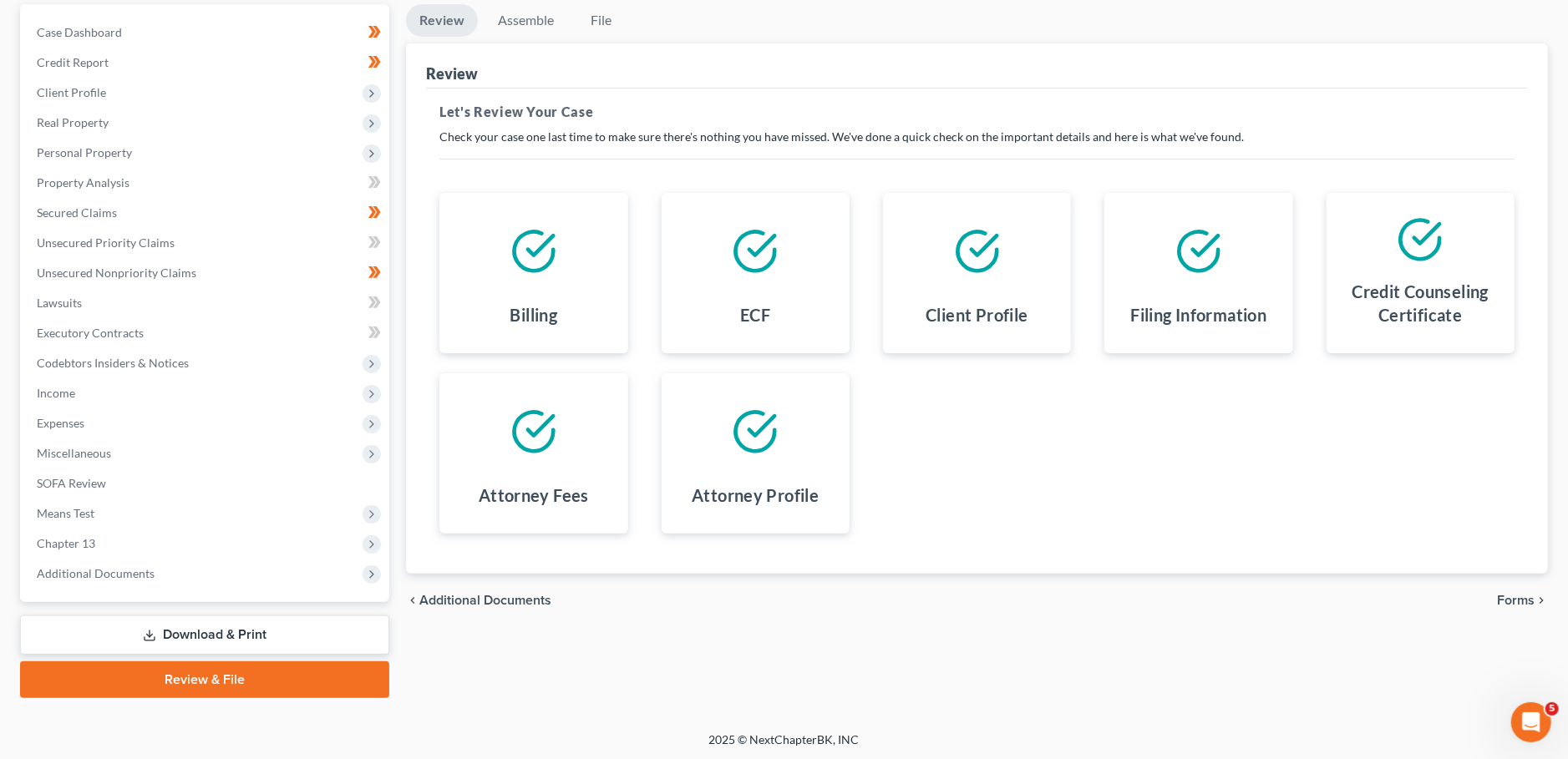
click at [1512, 602] on span "Forms" at bounding box center [1515, 600] width 37 height 13
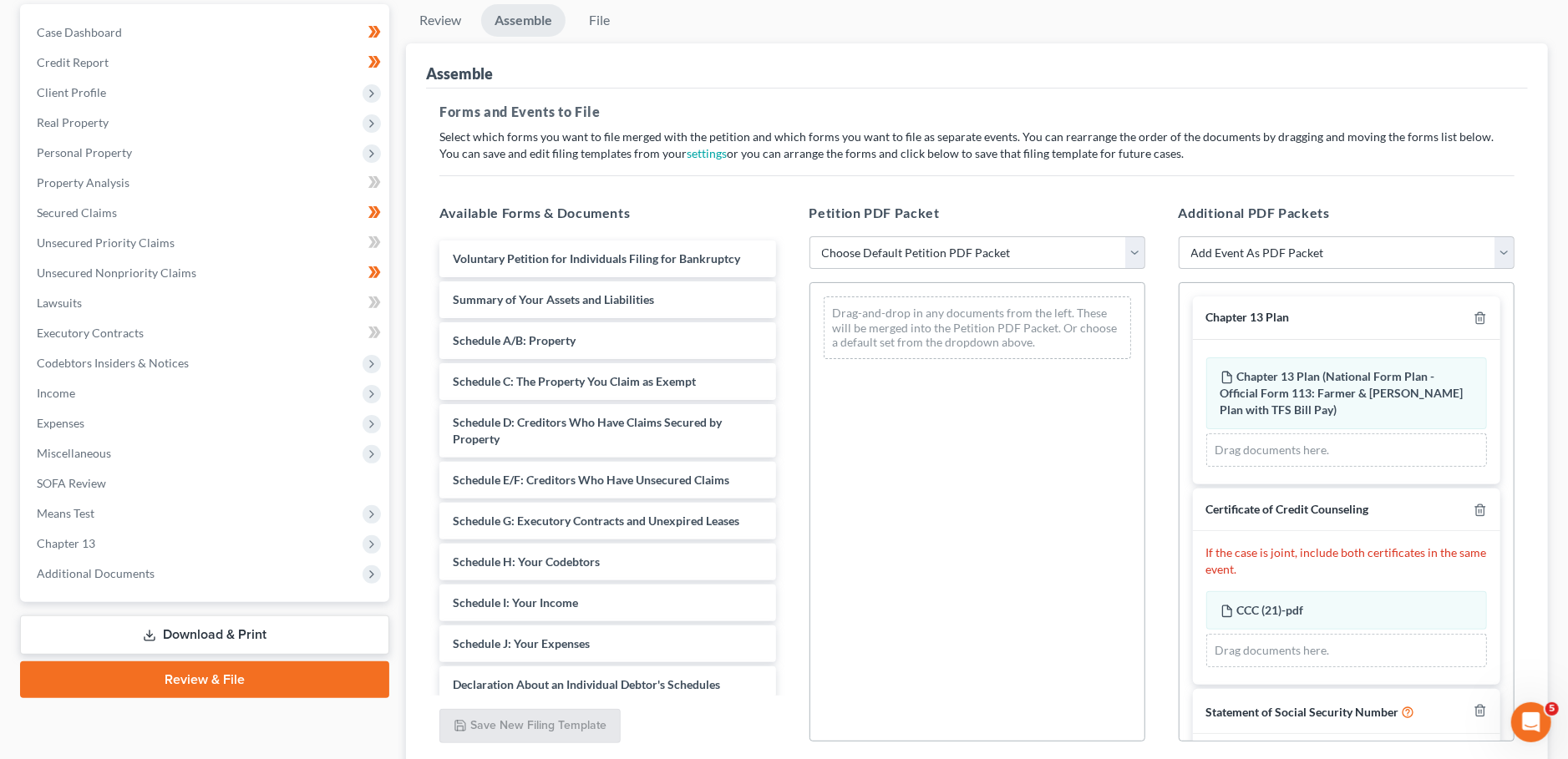
scroll to position [69, 0]
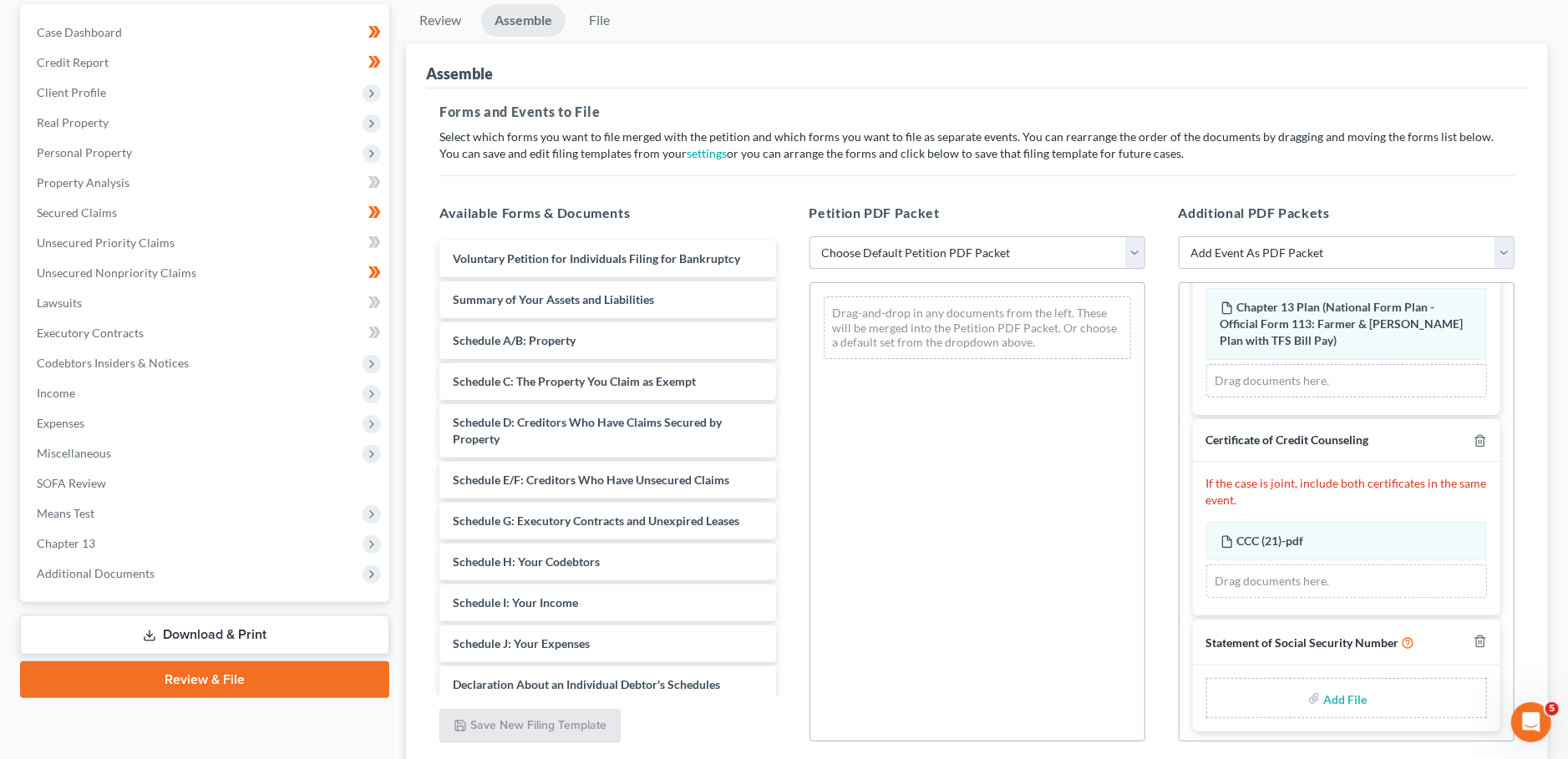
click at [810, 236] on select "Choose Default Petition PDF Packet Emergency Filing (Voluntary Petition and Cre…" at bounding box center [977, 253] width 336 height 33
select select "1"
click option "Chapter 13 Template" at bounding box center [0, 0] width 0 height 0
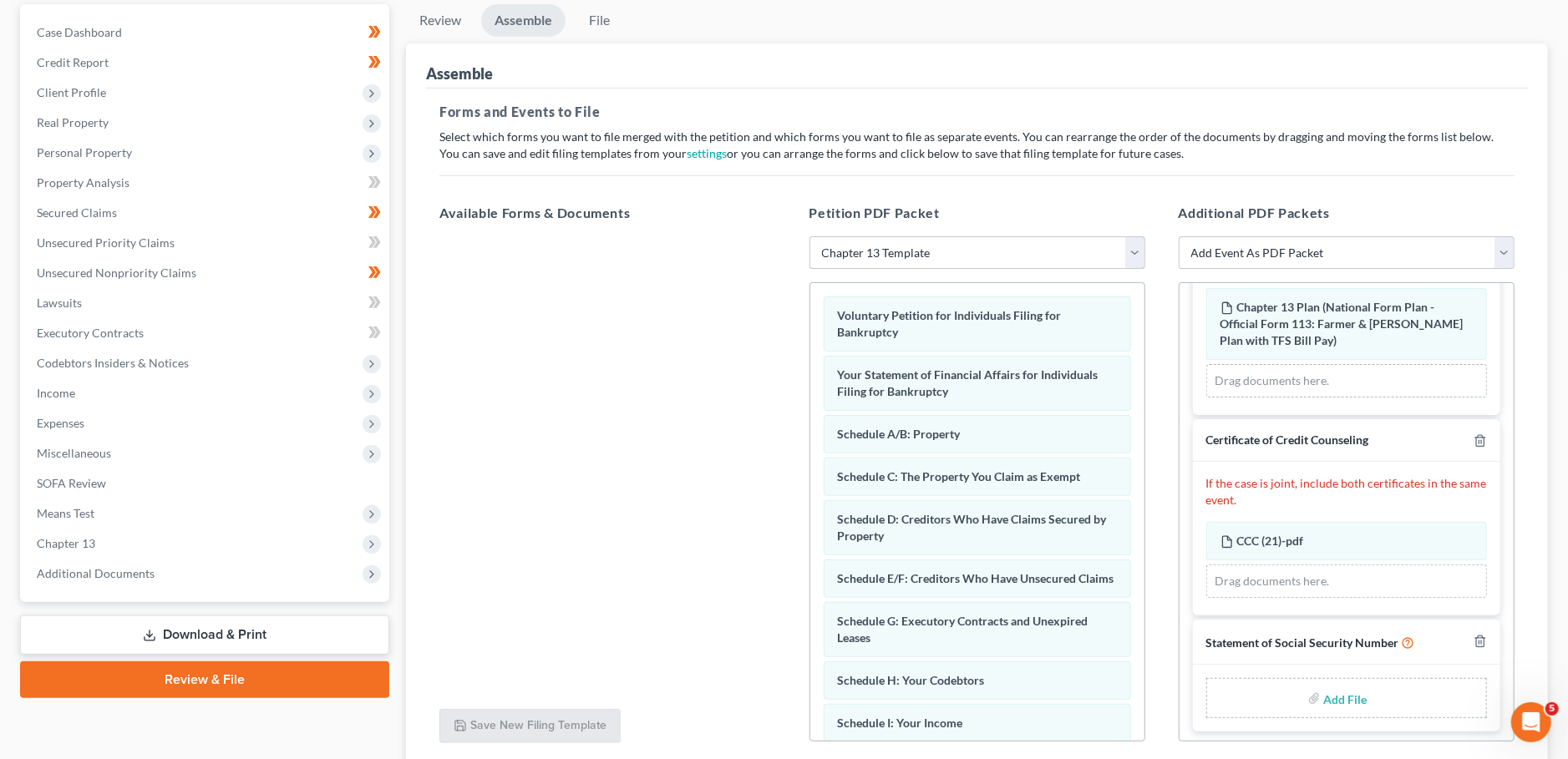
scroll to position [287, 0]
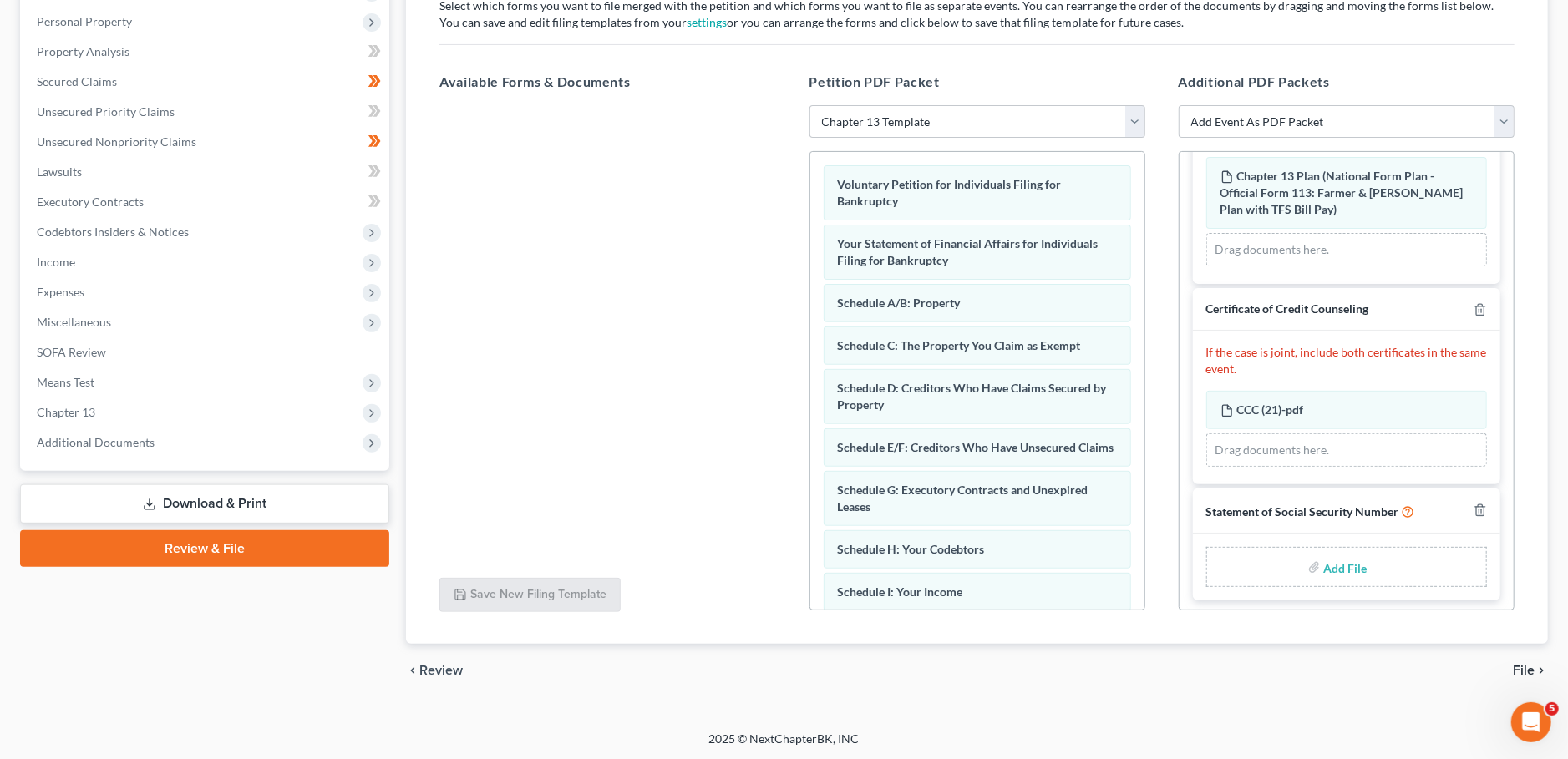
click at [1347, 562] on input "file" at bounding box center [1343, 567] width 40 height 30
type input "C:\fakepath\SSN to Sign (2).pdf"
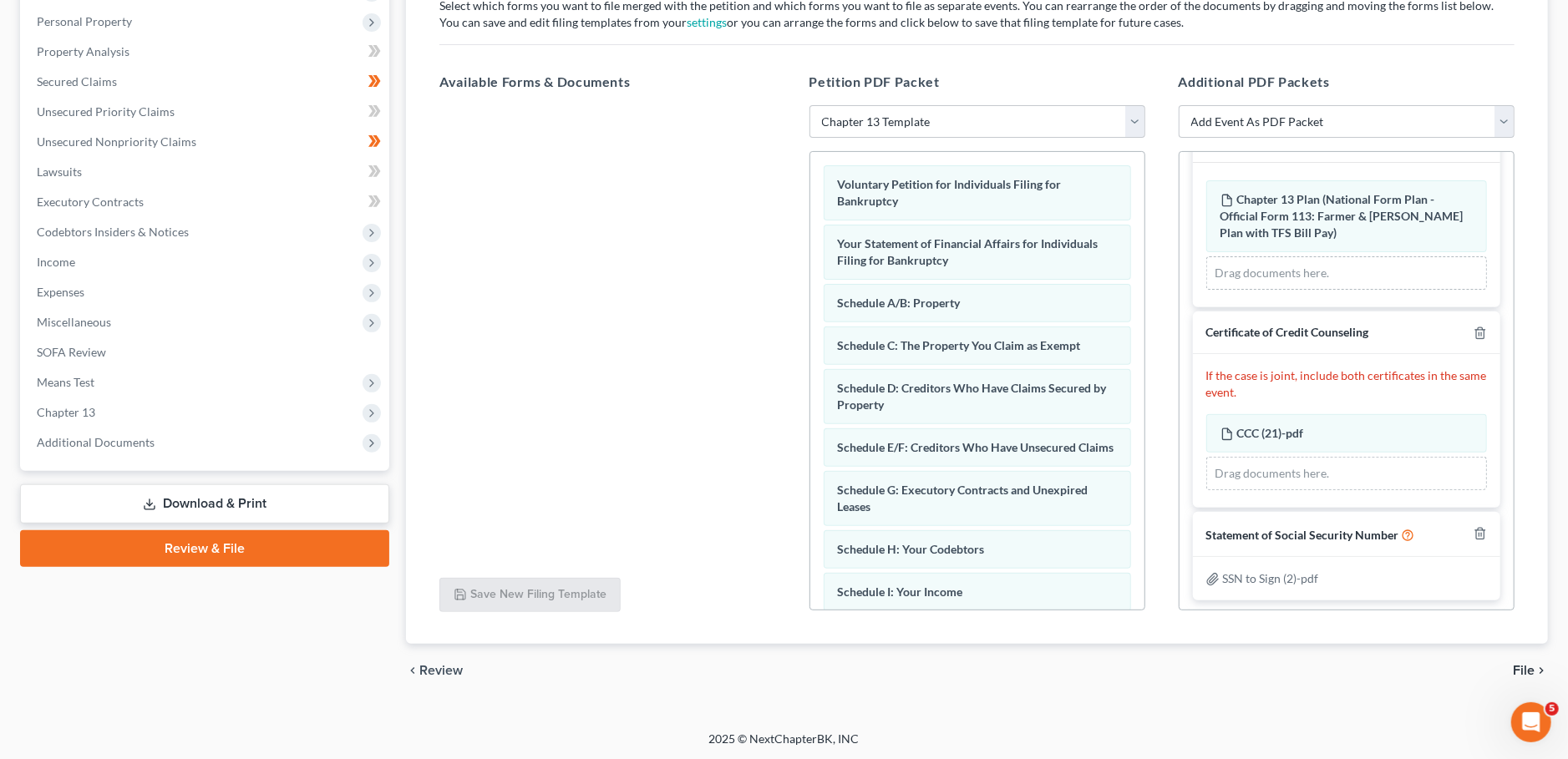
click at [1517, 667] on span "File" at bounding box center [1523, 670] width 22 height 13
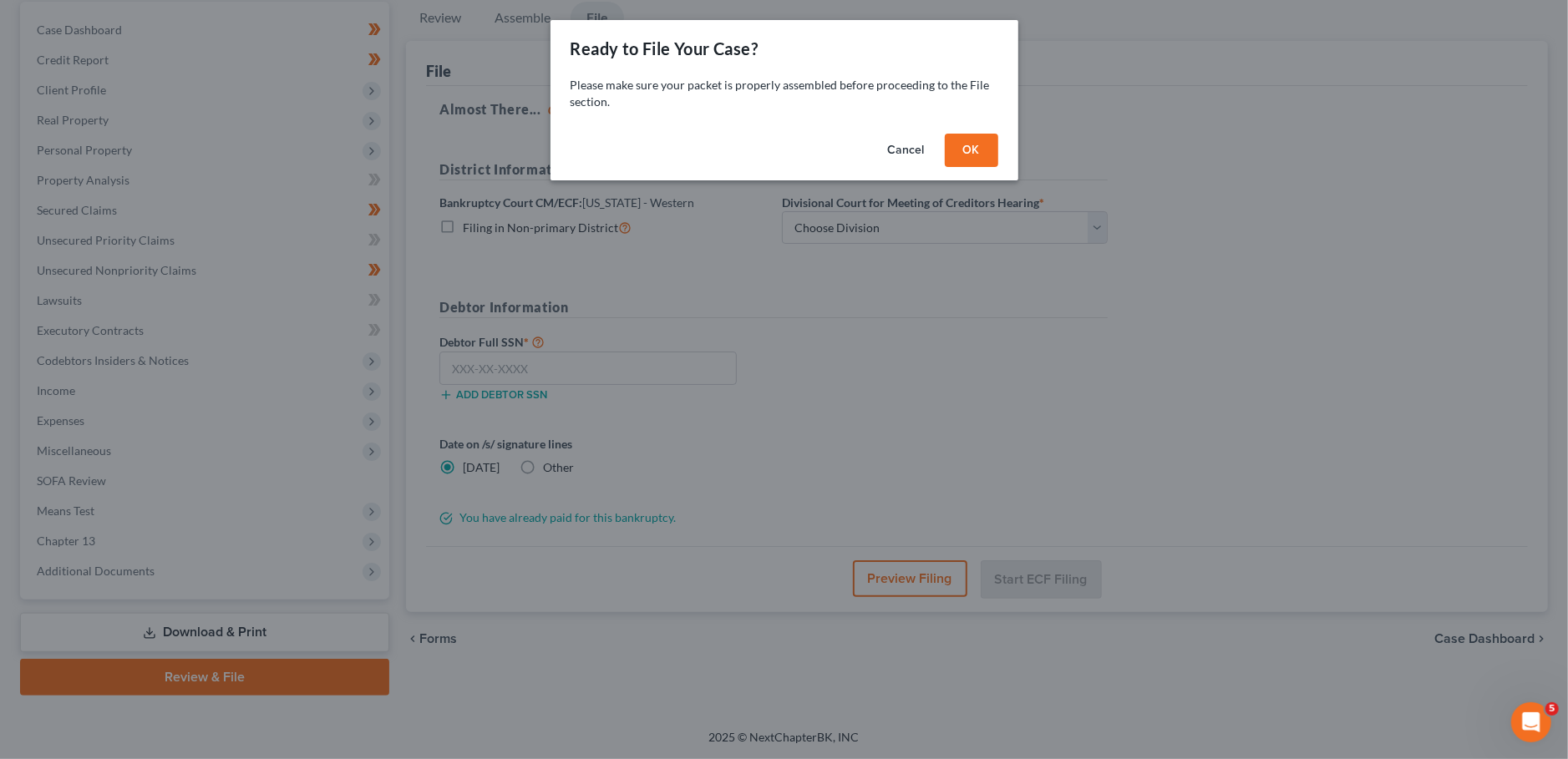
scroll to position [156, 0]
click at [975, 144] on button "OK" at bounding box center [971, 150] width 54 height 33
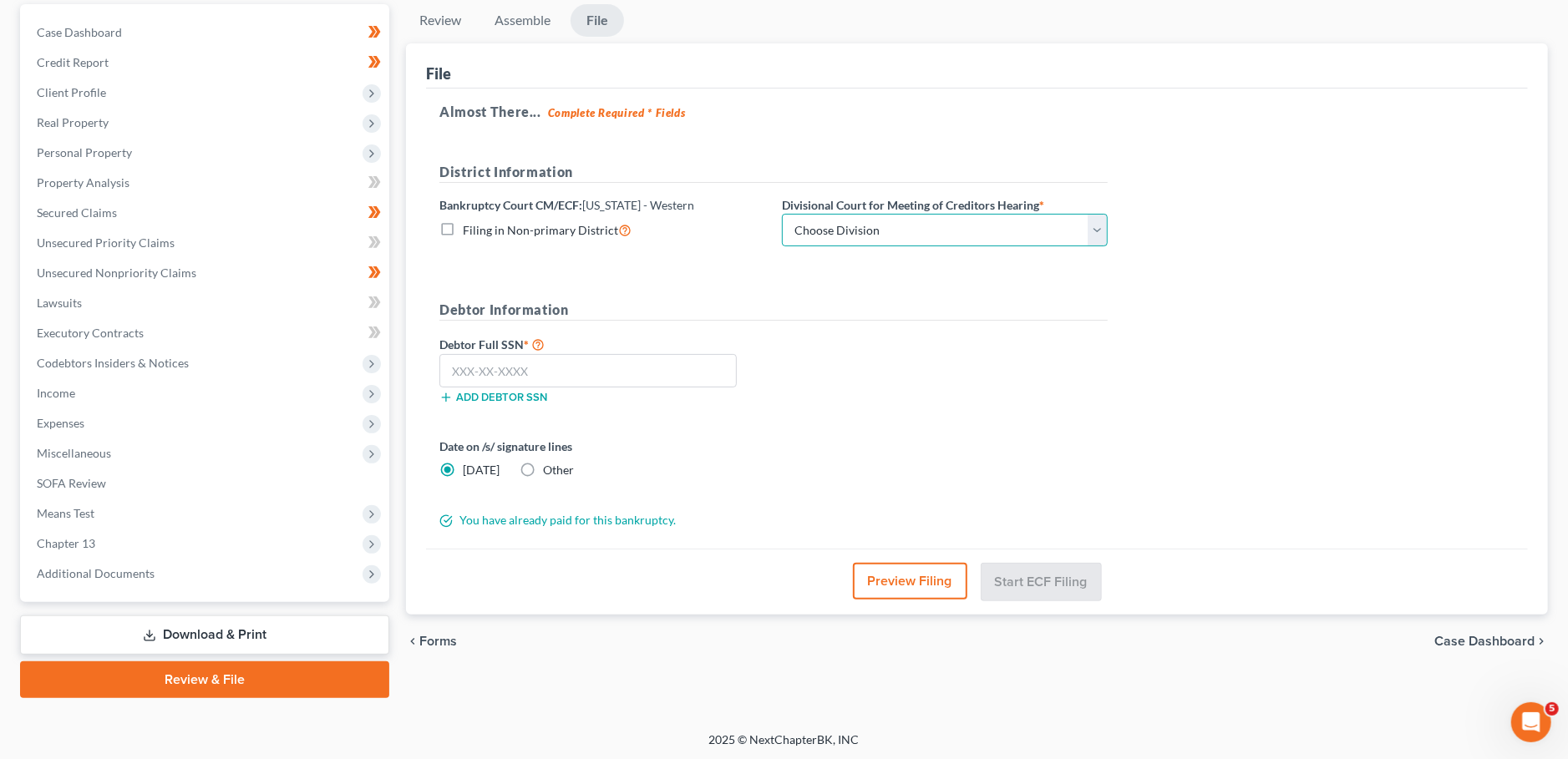
click at [782, 214] on select "Choose Division Bowling Green [GEOGRAPHIC_DATA] [GEOGRAPHIC_DATA] [GEOGRAPHIC_D…" at bounding box center [944, 230] width 326 height 33
select select "1"
click option "[GEOGRAPHIC_DATA]" at bounding box center [0, 0] width 0 height 0
click at [652, 373] on input "text" at bounding box center [588, 371] width 297 height 33
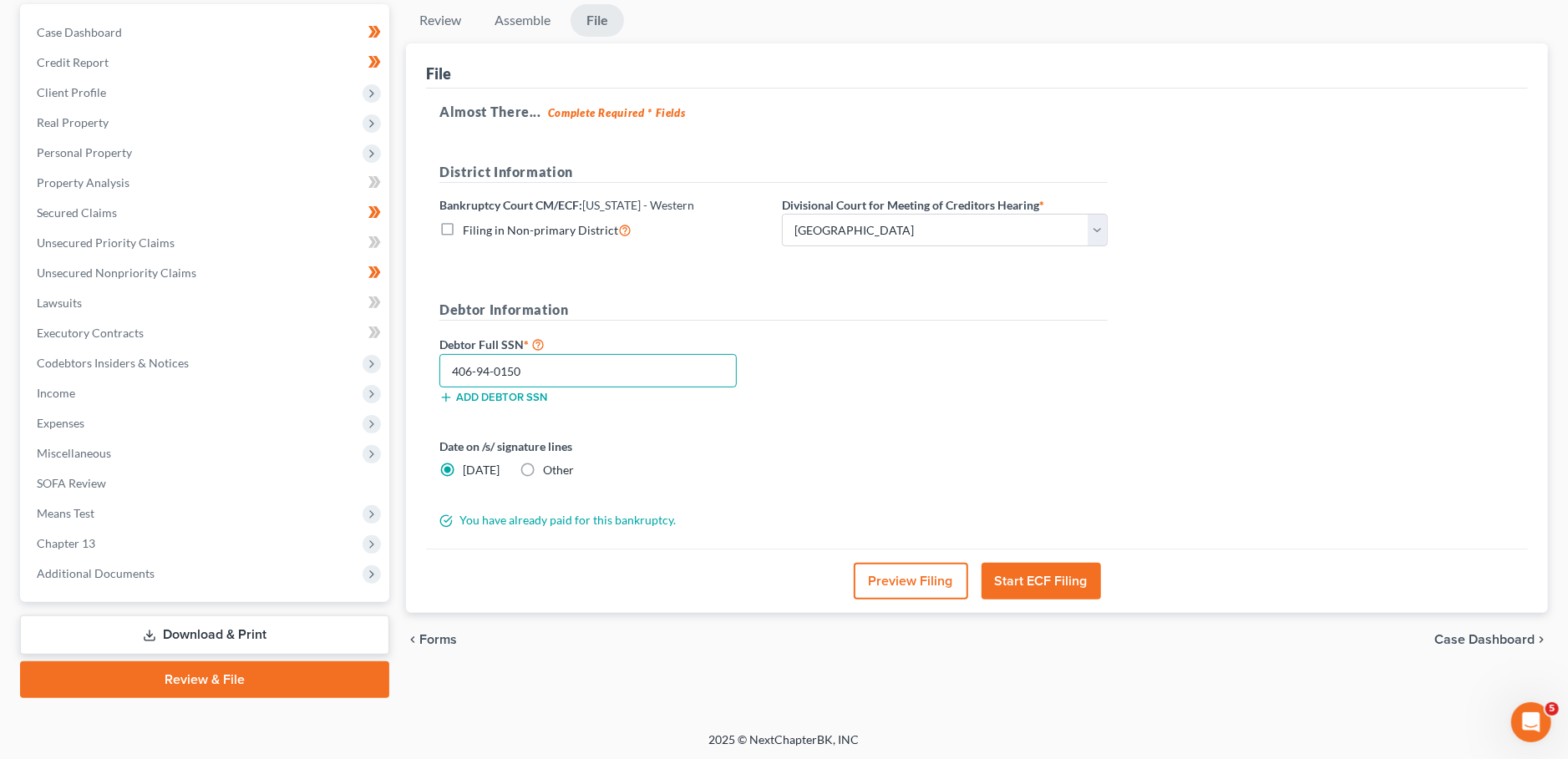
type input "406-94-0150"
click at [1059, 582] on button "Start ECF Filing" at bounding box center [1041, 581] width 119 height 36
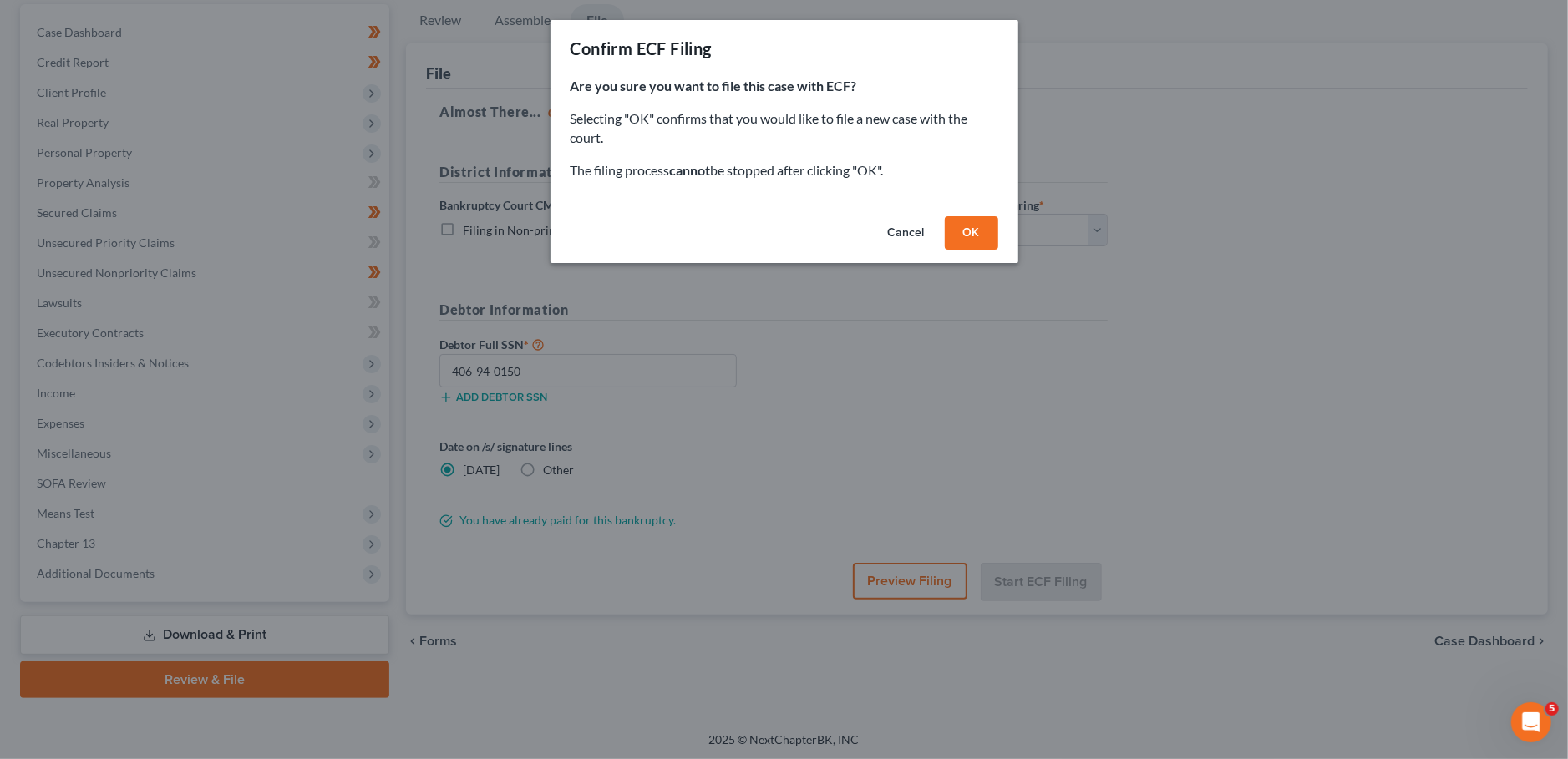
click at [970, 220] on button "OK" at bounding box center [971, 233] width 54 height 33
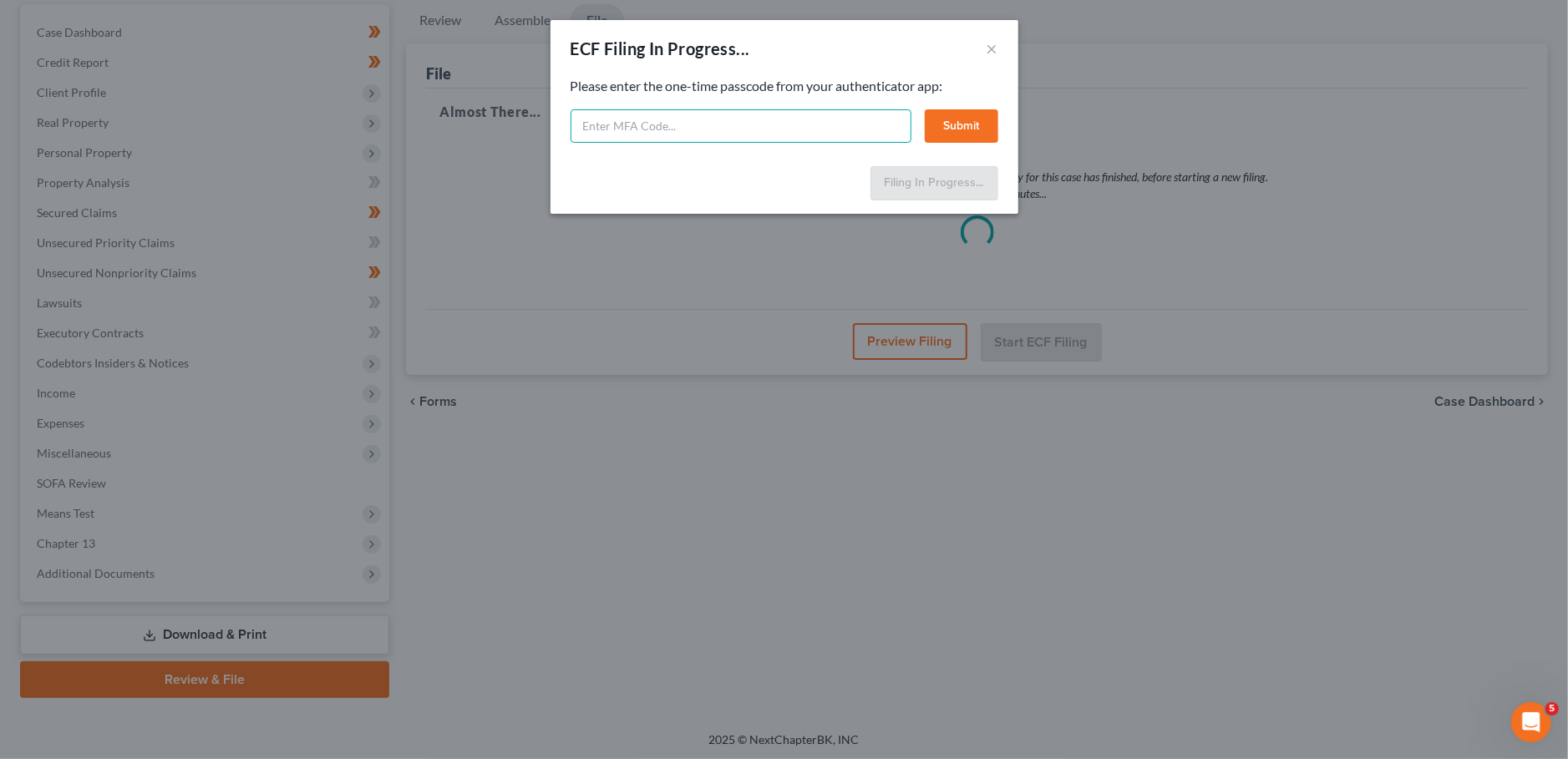
click at [637, 130] on input "text" at bounding box center [741, 126] width 341 height 33
type input "491385"
click at [975, 119] on button "Submit" at bounding box center [961, 126] width 74 height 33
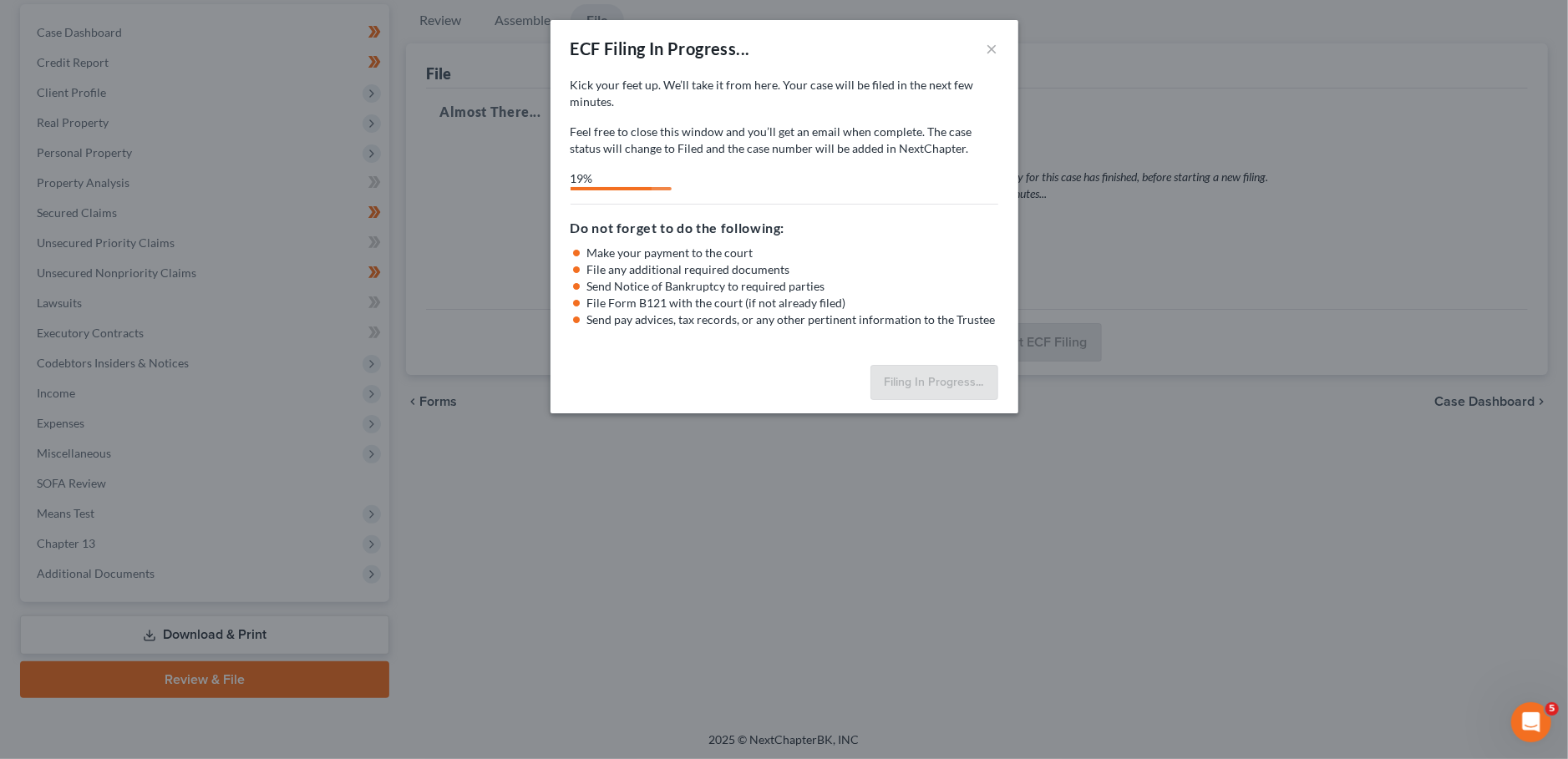
select select "1"
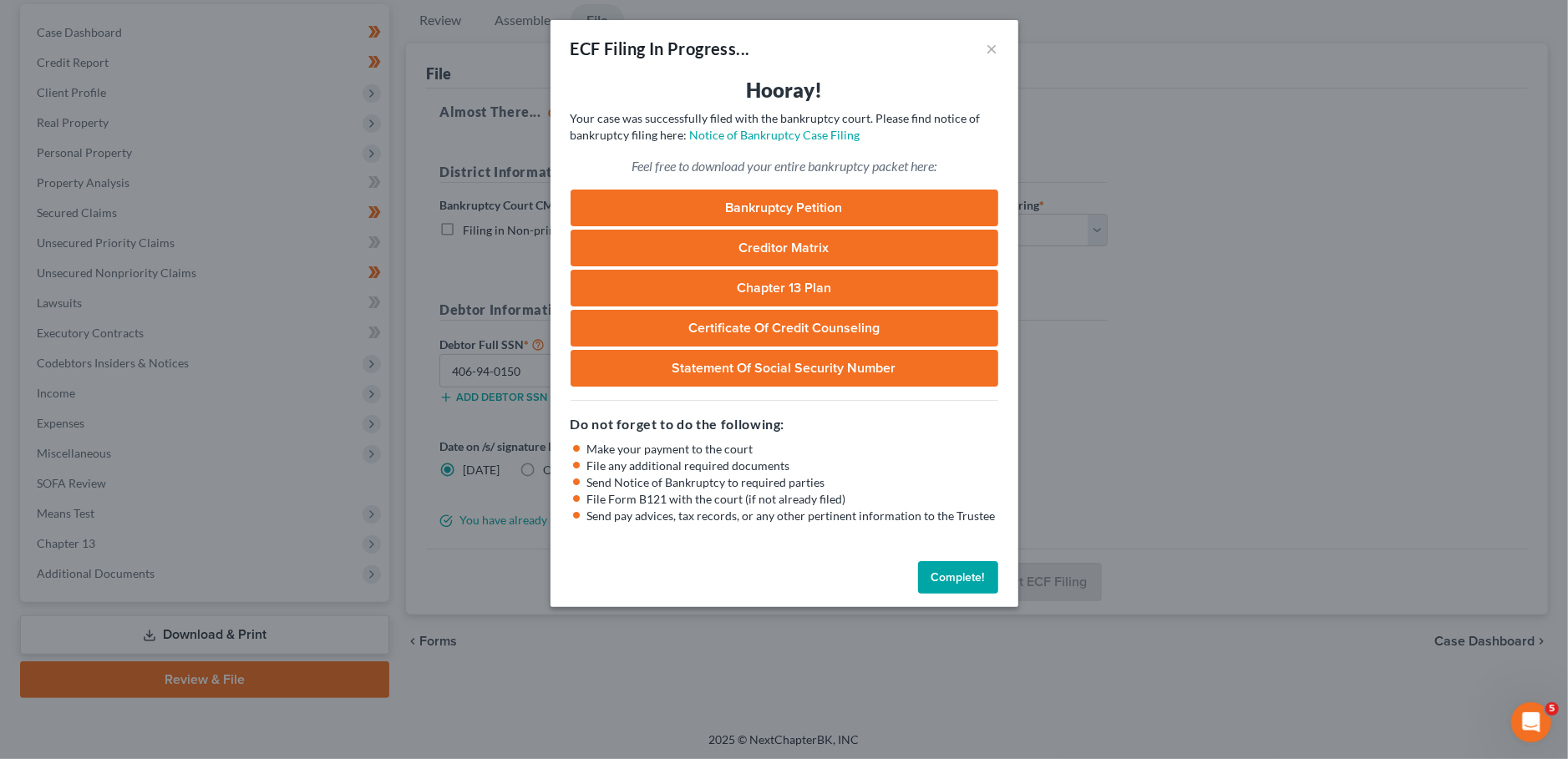
click at [946, 583] on button "Complete!" at bounding box center [958, 578] width 80 height 33
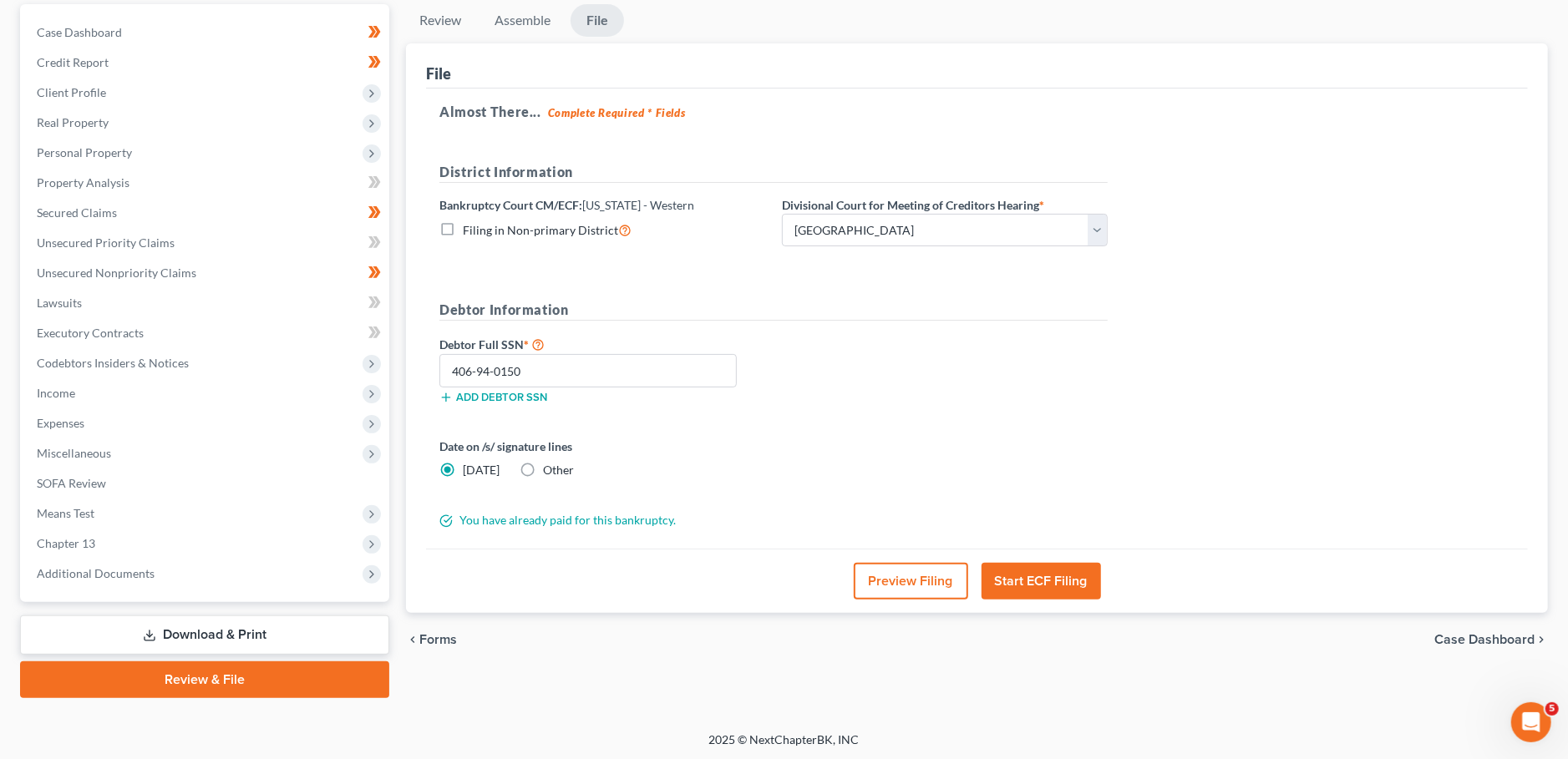
scroll to position [0, 0]
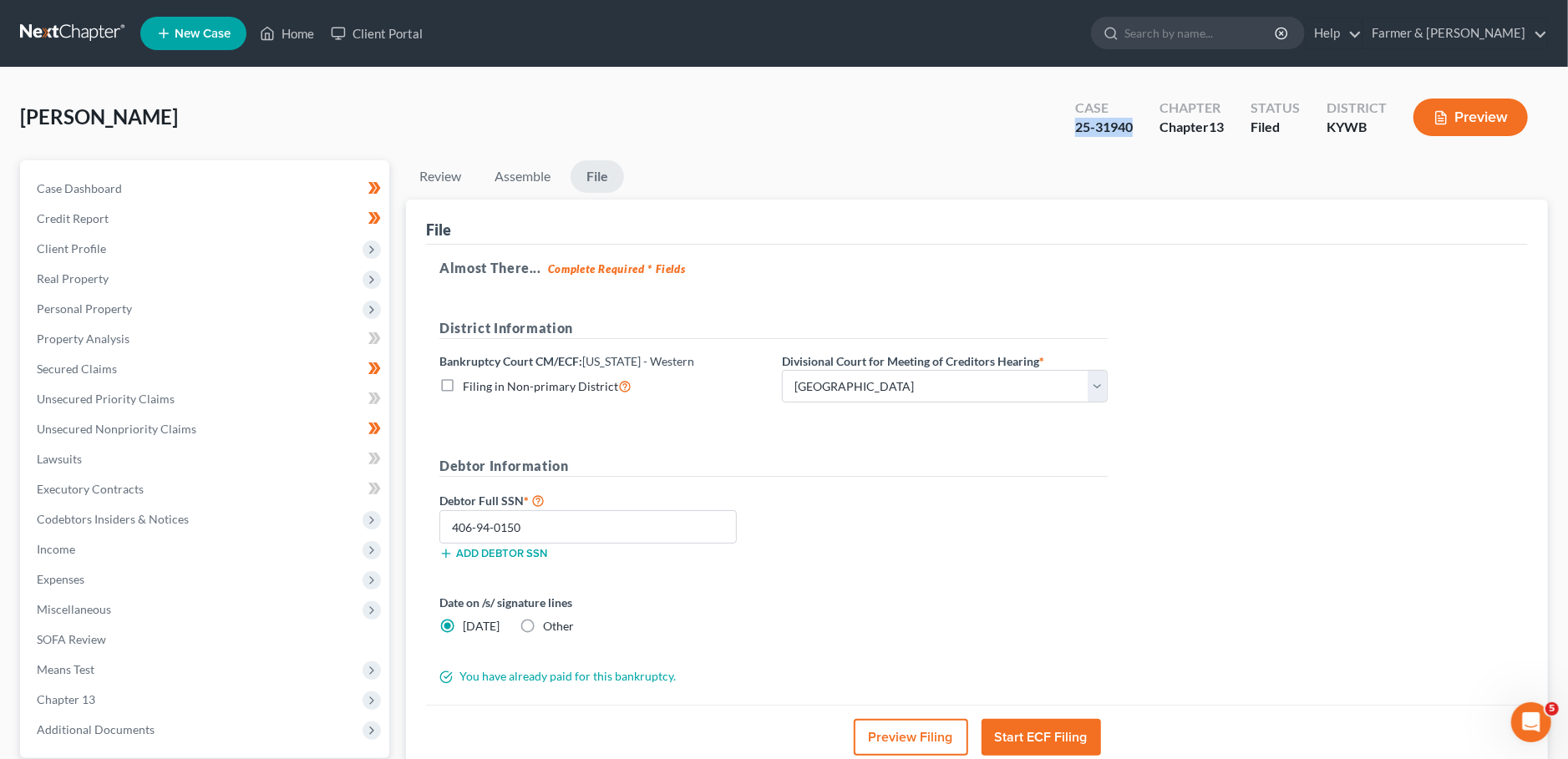
drag, startPoint x: 1135, startPoint y: 128, endPoint x: 1063, endPoint y: 130, distance: 72.0
click at [1063, 130] on div "Case 25-31940" at bounding box center [1103, 119] width 84 height 50
copy div "25-31940"
